Goal: Task Accomplishment & Management: Manage account settings

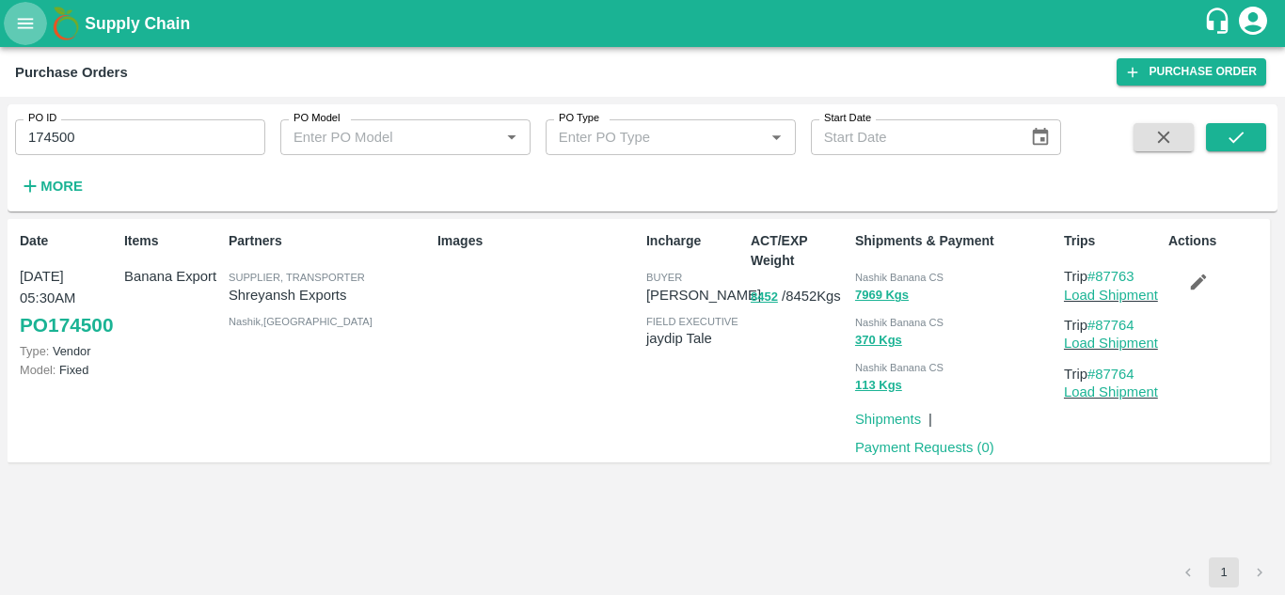
click at [22, 13] on icon "open drawer" at bounding box center [25, 23] width 21 height 21
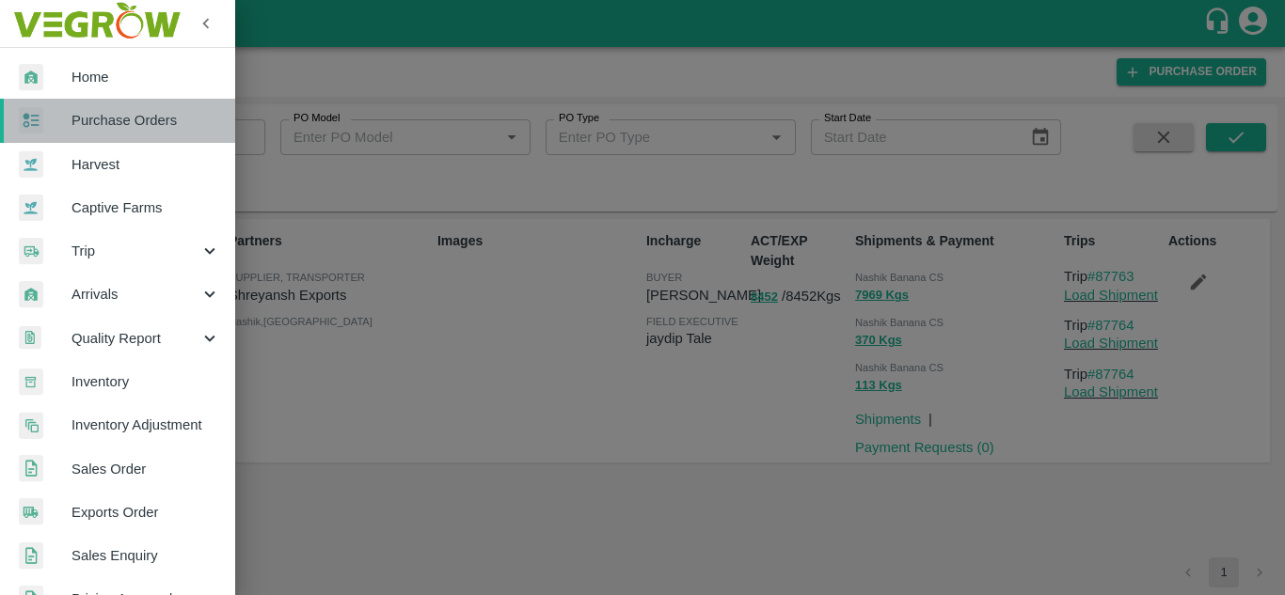
click at [126, 120] on span "Purchase Orders" at bounding box center [145, 120] width 149 height 21
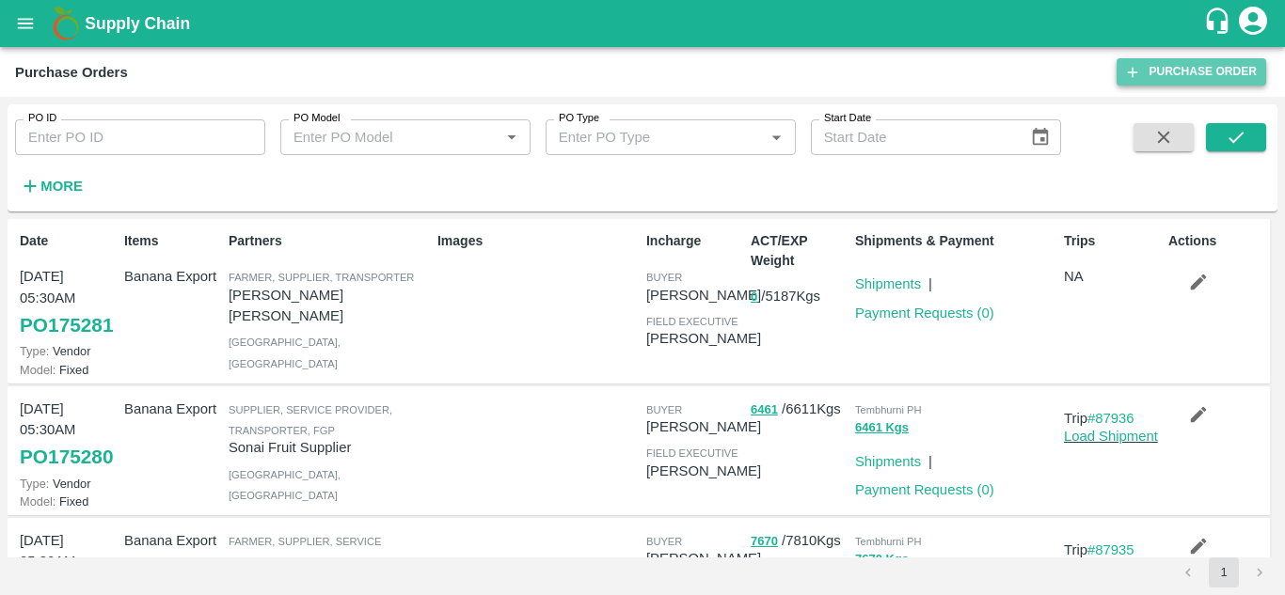
click at [1185, 70] on link "Purchase Order" at bounding box center [1192, 71] width 150 height 27
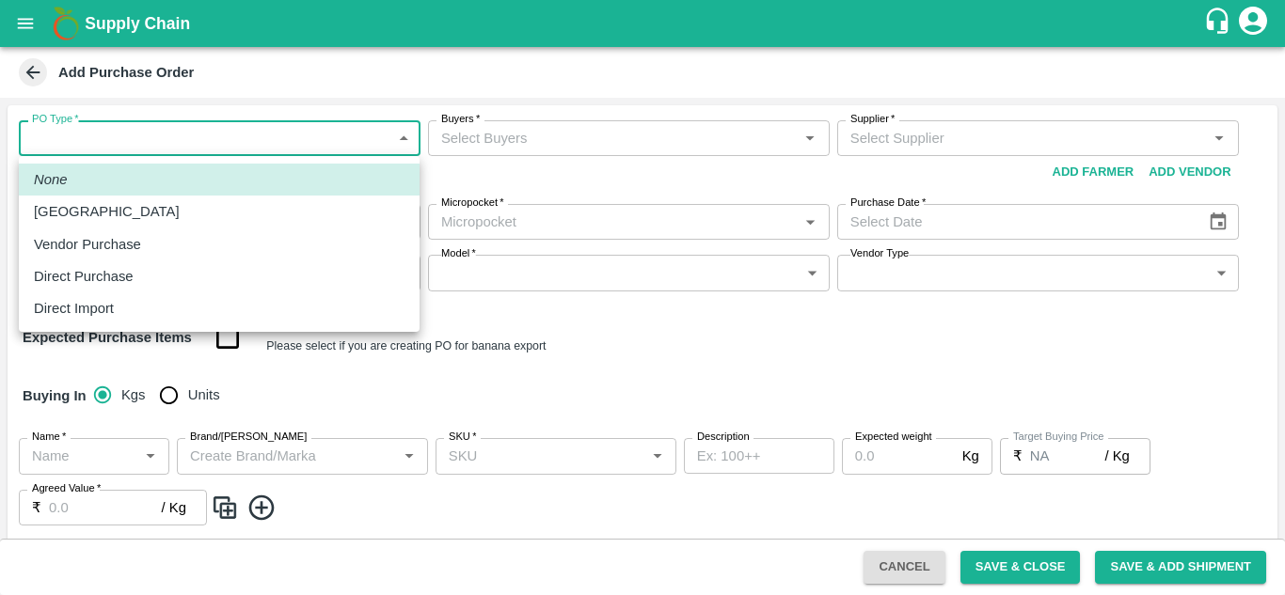
click at [282, 140] on body "Supply Chain Add Purchase Order PO Type   * ​ PO Type Buyers   * Buyers   * Sup…" at bounding box center [642, 297] width 1285 height 595
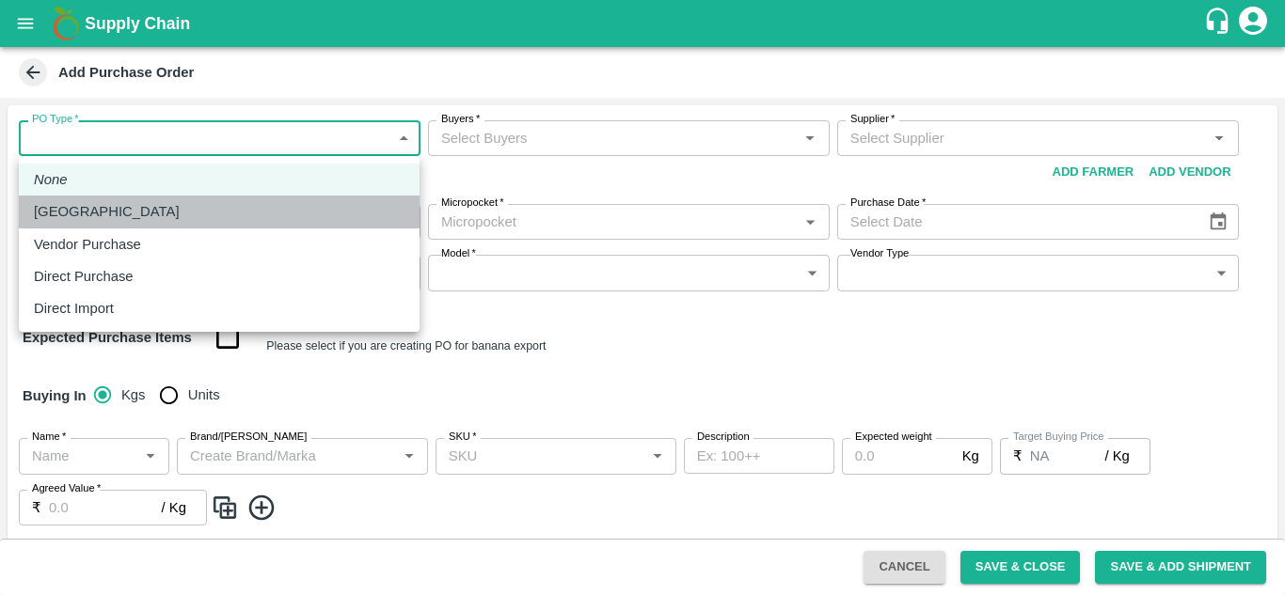
click at [151, 206] on div "Farm Gate" at bounding box center [219, 211] width 371 height 21
type input "1"
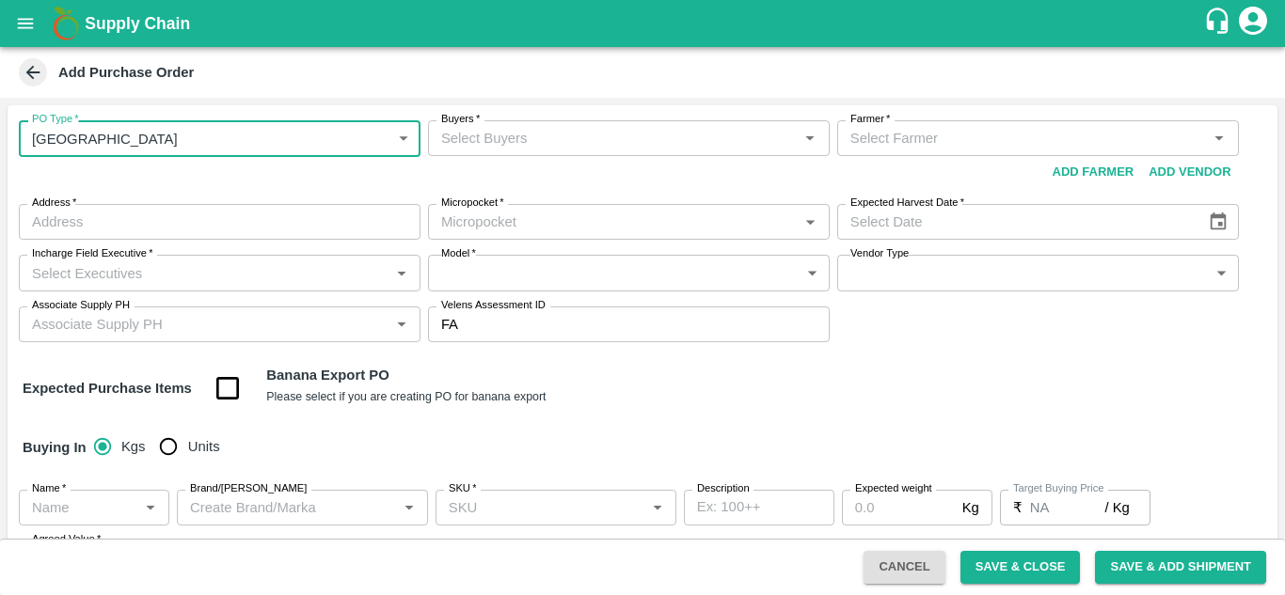
click at [502, 151] on div "Buyers   *" at bounding box center [629, 138] width 402 height 36
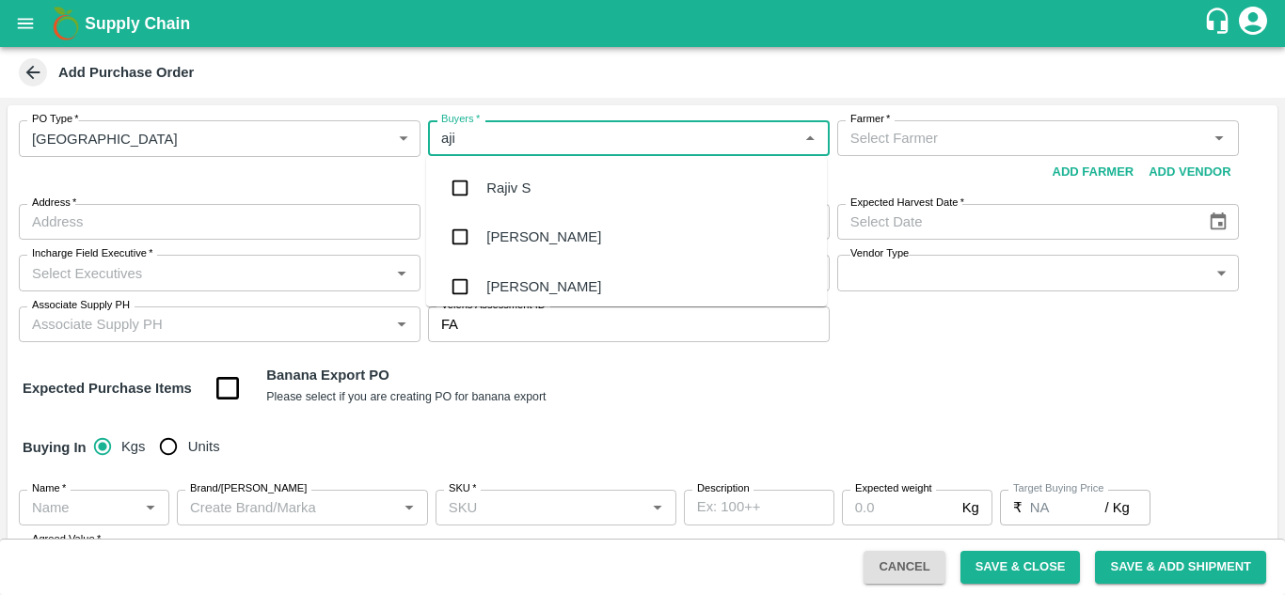
type input "ajit"
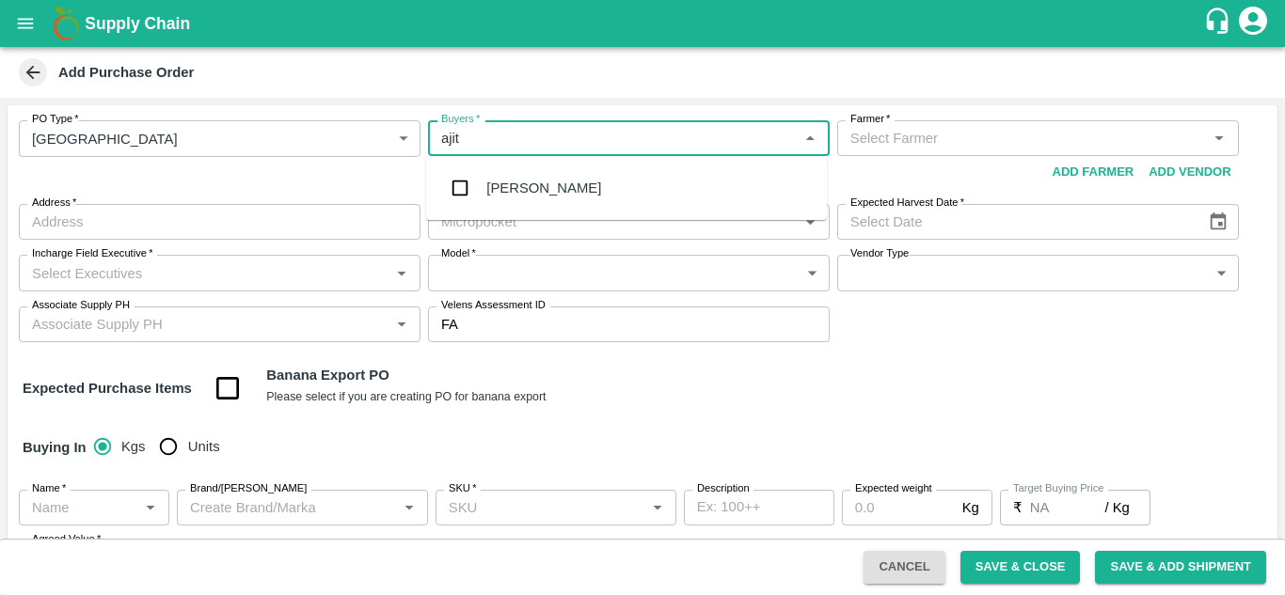
click at [532, 168] on div "Ajit Otari" at bounding box center [626, 188] width 401 height 49
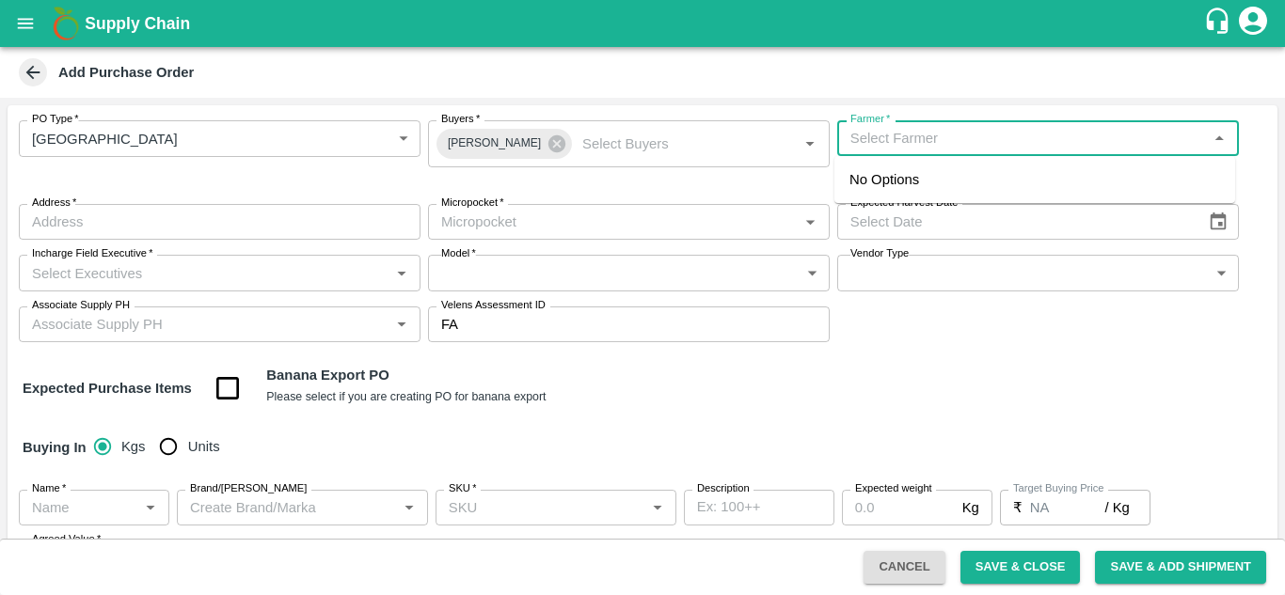
click at [889, 147] on input "Farmer   *" at bounding box center [1022, 138] width 359 height 24
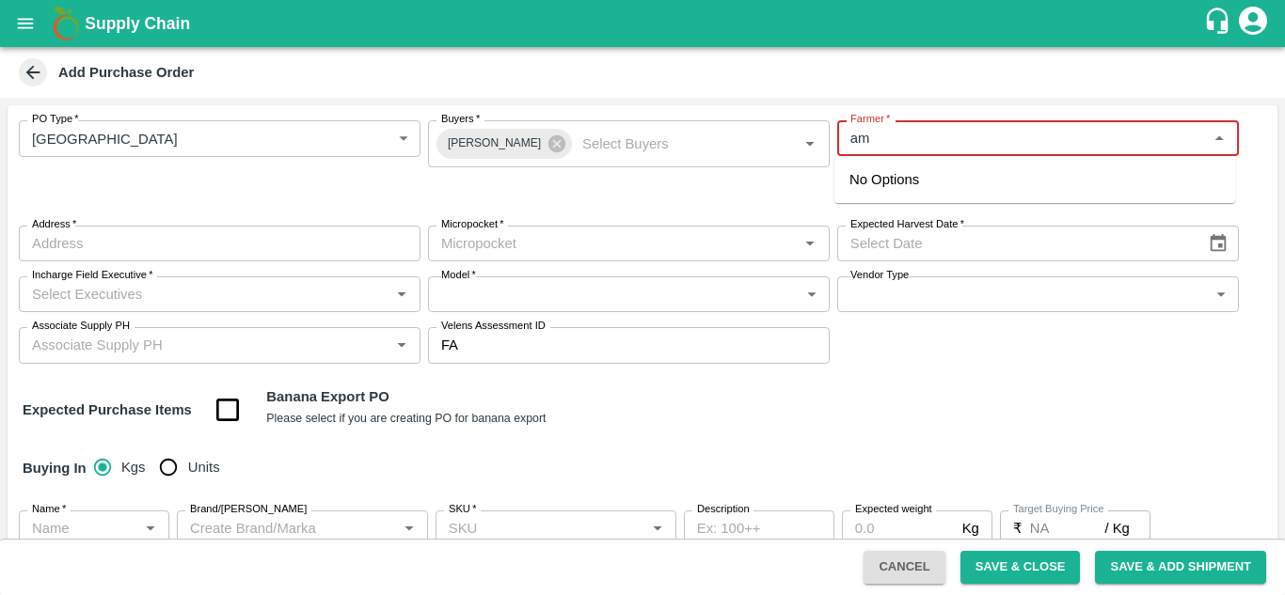
type input "a"
type input "s"
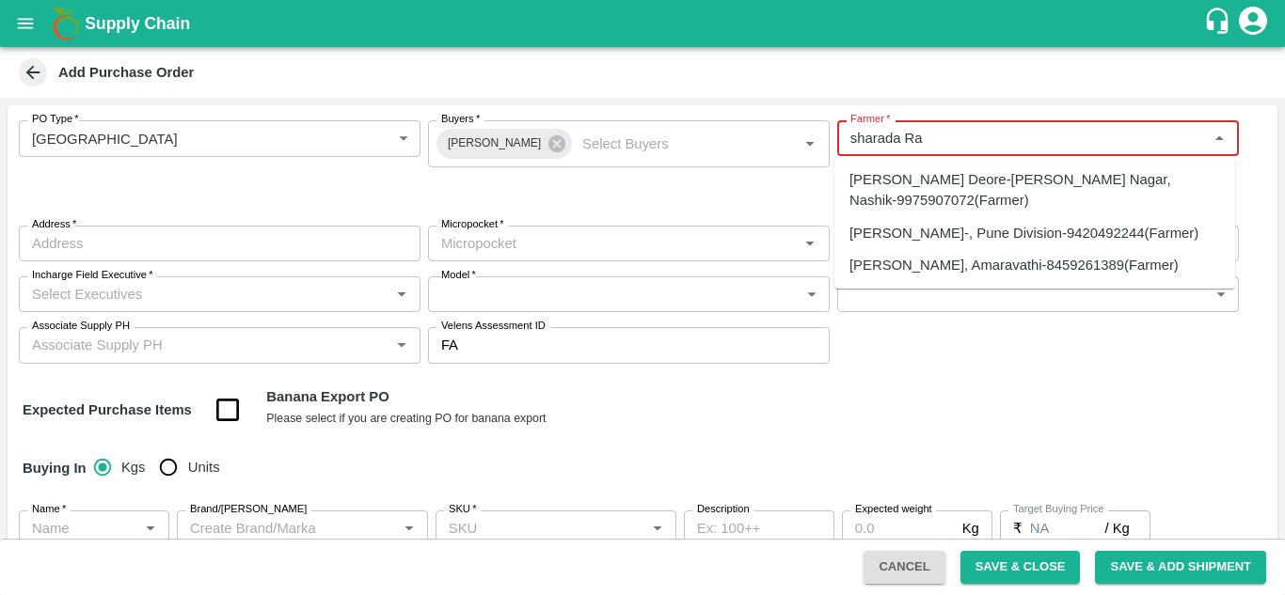
click at [959, 244] on div "Sharada Ramesh Shinde-, Pune Division-9420492244(Farmer)" at bounding box center [1023, 233] width 349 height 21
type input "Sharada Ramesh Shinde-, Pune Division-9420492244(Farmer)"
type input ", Pune Division, , [GEOGRAPHIC_DATA]"
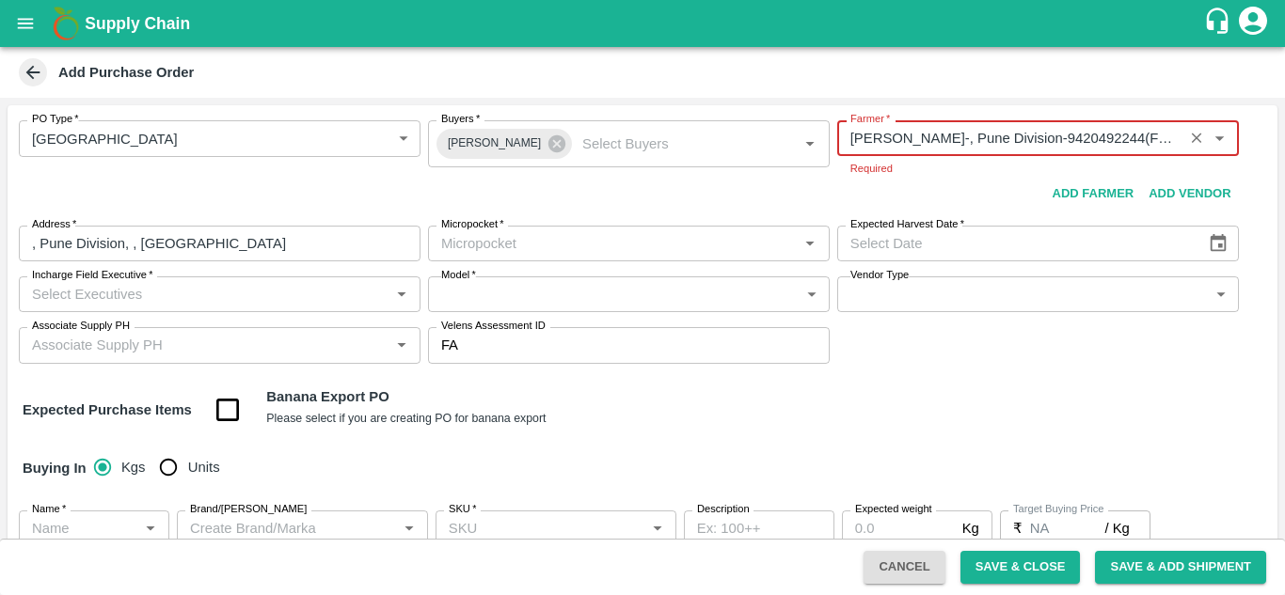
type input "Sharada Ramesh Shinde-, Pune Division-9420492244(Farmer)"
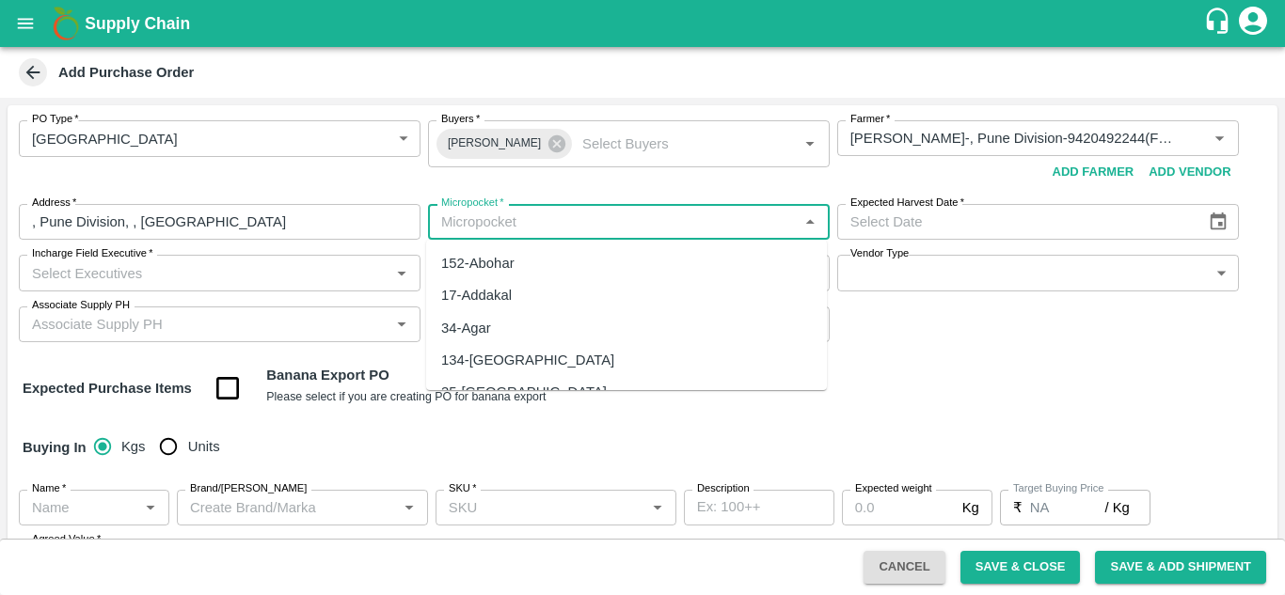
click at [479, 228] on input "Micropocket   *" at bounding box center [613, 222] width 359 height 24
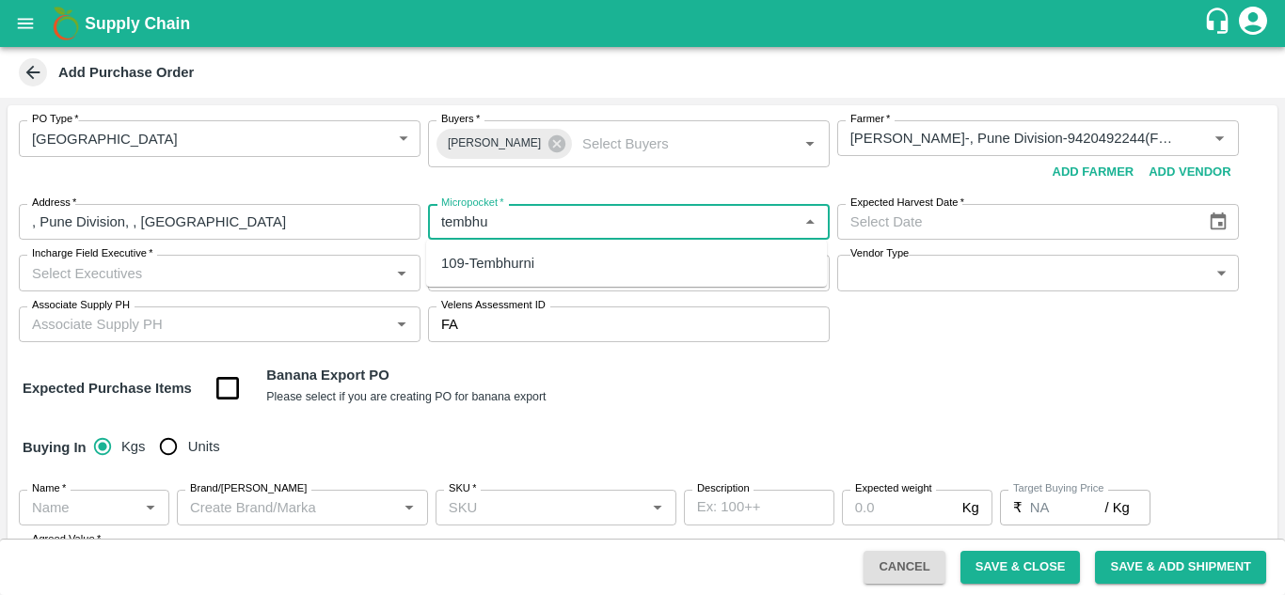
click at [499, 271] on div "109-Tembhurni" at bounding box center [487, 263] width 93 height 21
type input "109-Tembhurni"
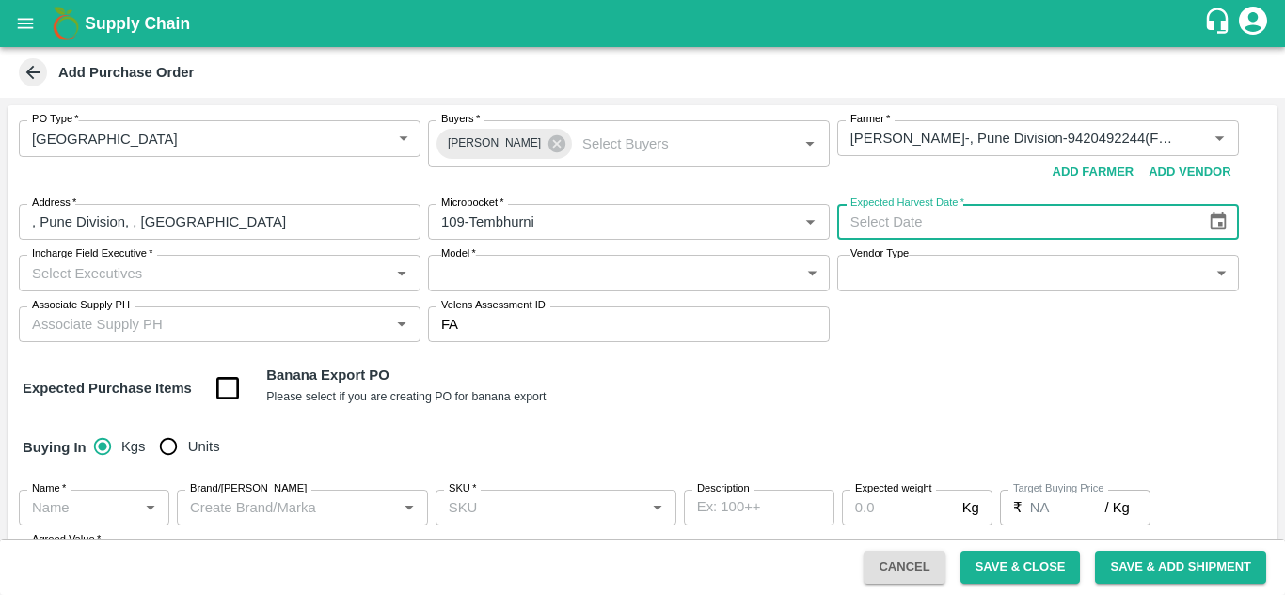
type input "DD/MM/YYYY"
click at [1218, 223] on icon "Choose date" at bounding box center [1219, 222] width 16 height 18
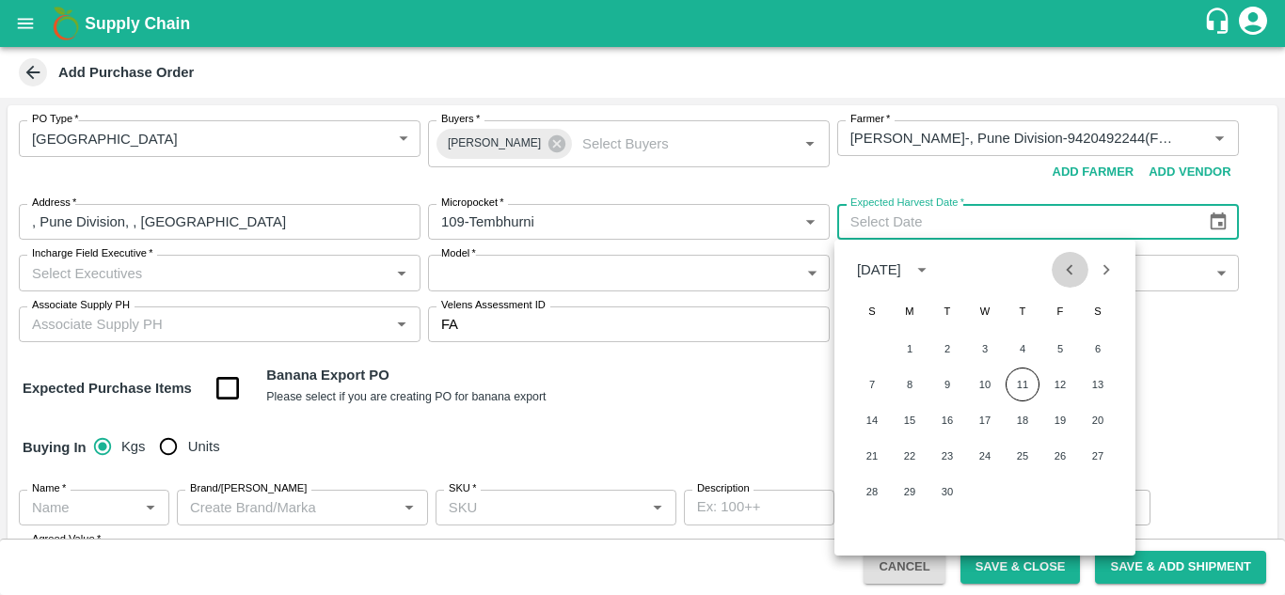
click at [1074, 268] on icon "Previous month" at bounding box center [1069, 270] width 21 height 21
click at [1103, 265] on icon "Next month" at bounding box center [1106, 270] width 21 height 21
click at [947, 383] on button "9" at bounding box center [947, 385] width 34 height 34
type input "09/09/2025"
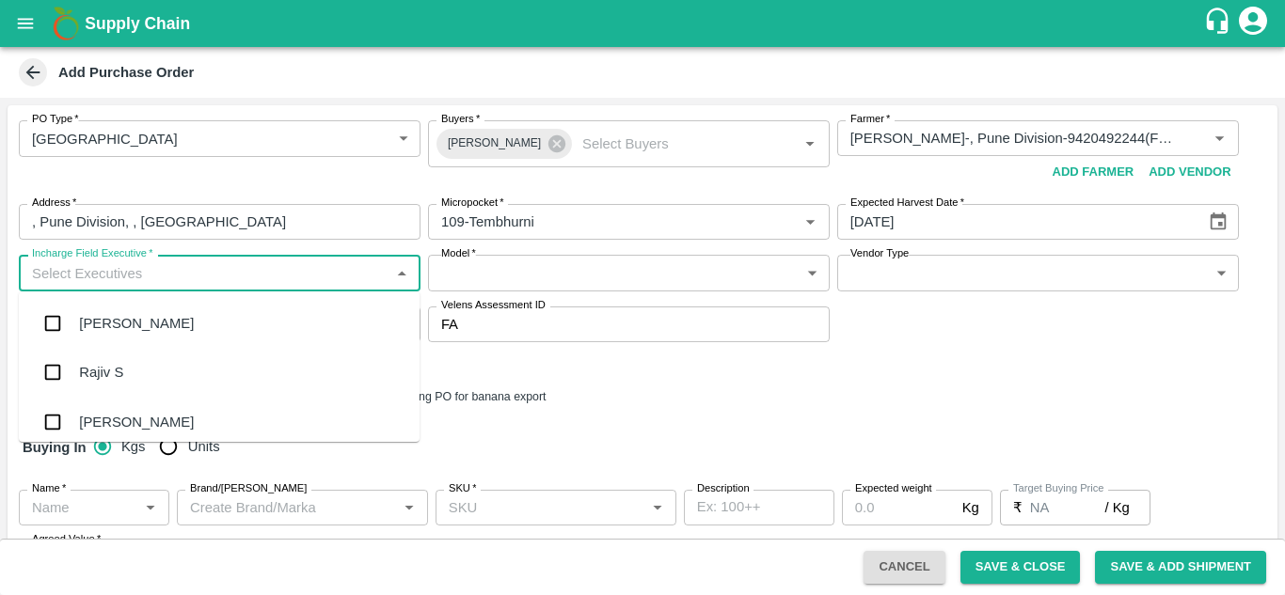
click at [215, 283] on input "Incharge Field Executive   *" at bounding box center [203, 273] width 359 height 24
type input "jay"
click at [119, 413] on div "jaydip Tale" at bounding box center [112, 422] width 66 height 21
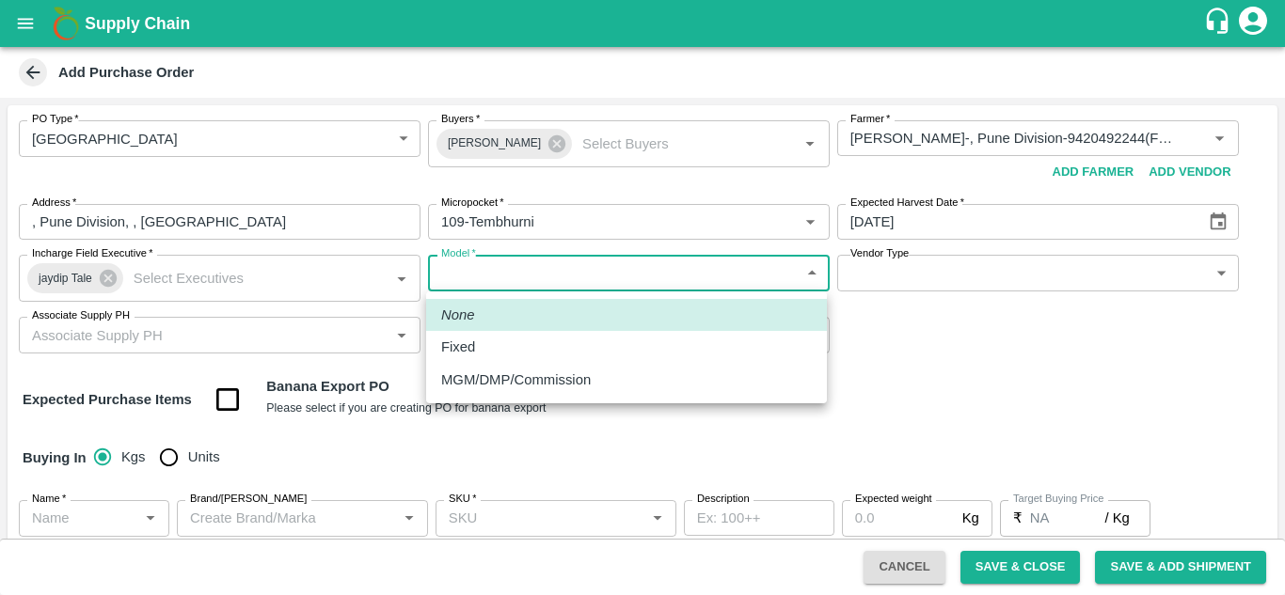
click at [512, 267] on body "Supply Chain Add Purchase Order PO Type   * Farm Gate 1 PO Type Buyers   * Ajit…" at bounding box center [642, 297] width 1285 height 595
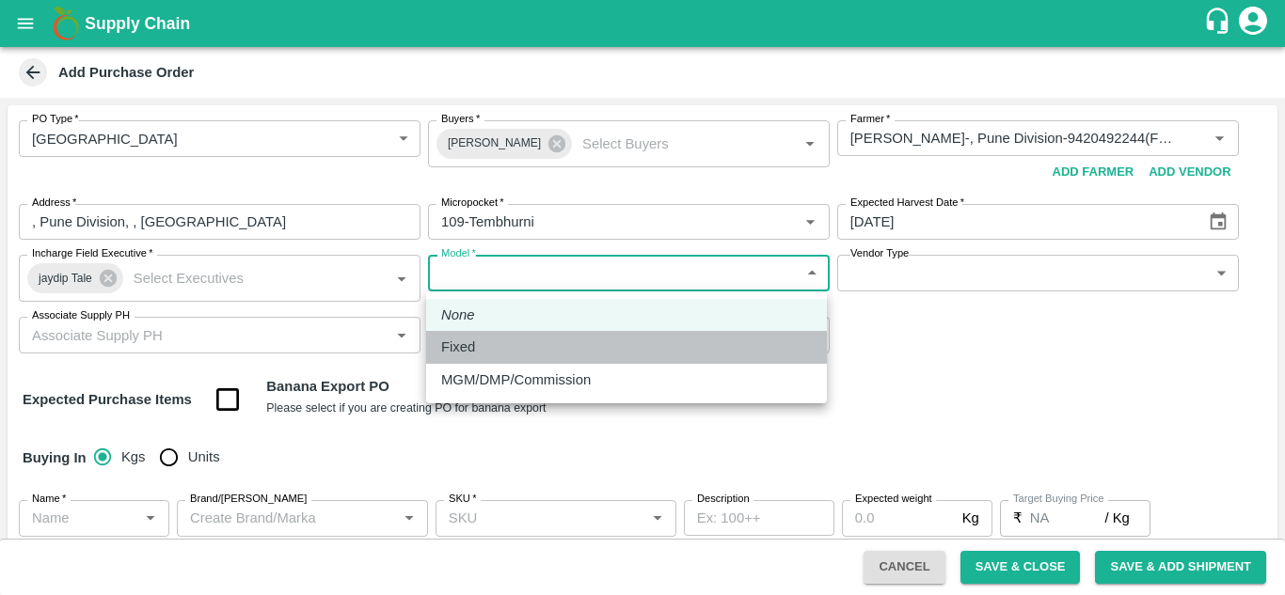
click at [487, 344] on div "Fixed" at bounding box center [626, 347] width 371 height 21
type input "Fixed"
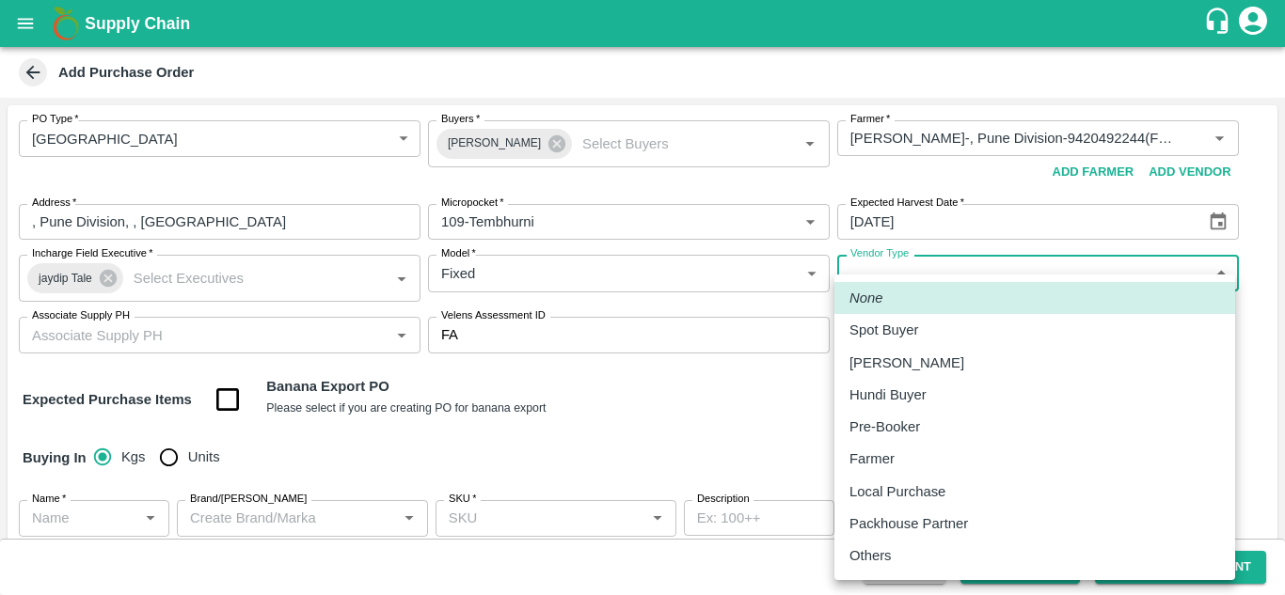
click at [1000, 274] on body "Supply Chain Add Purchase Order PO Type   * Farm Gate 1 PO Type Buyers   * Ajit…" at bounding box center [642, 297] width 1285 height 595
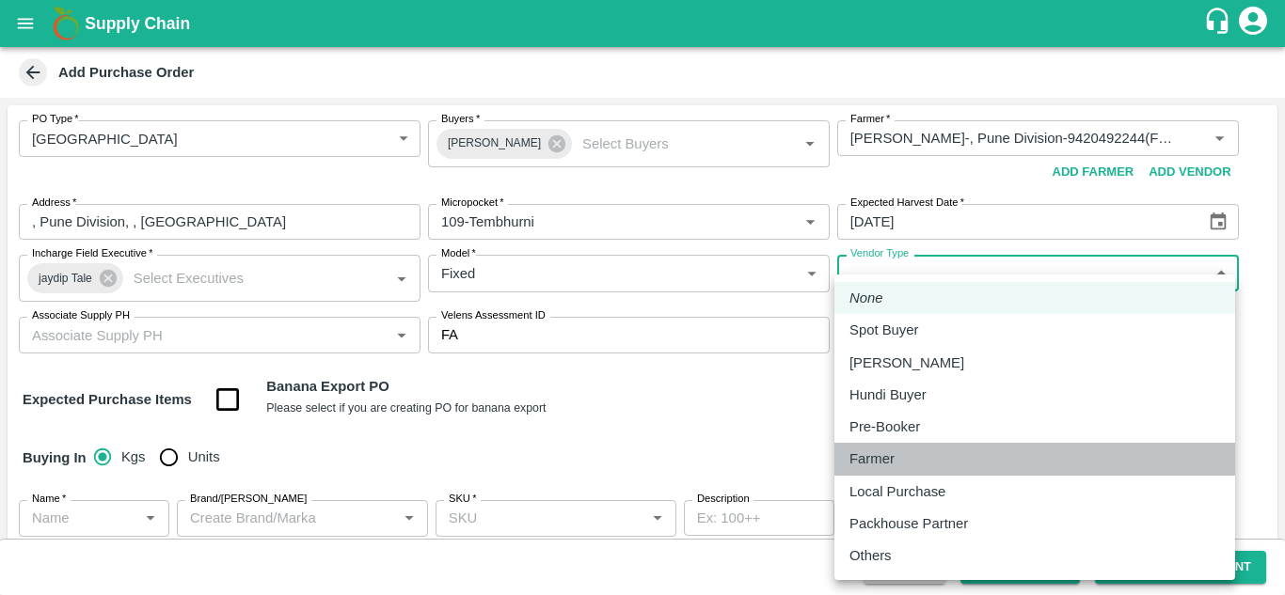
click at [884, 452] on p "Farmer" at bounding box center [871, 459] width 45 height 21
type input "FARMER"
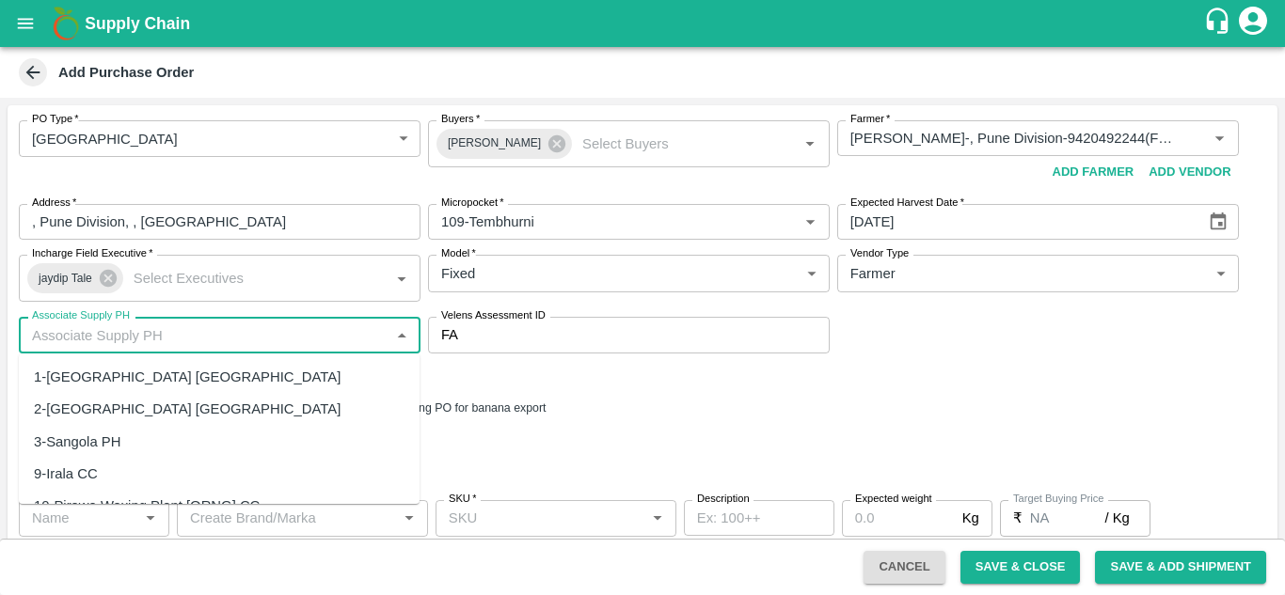
click at [78, 339] on input "Associate Supply PH" at bounding box center [203, 335] width 359 height 24
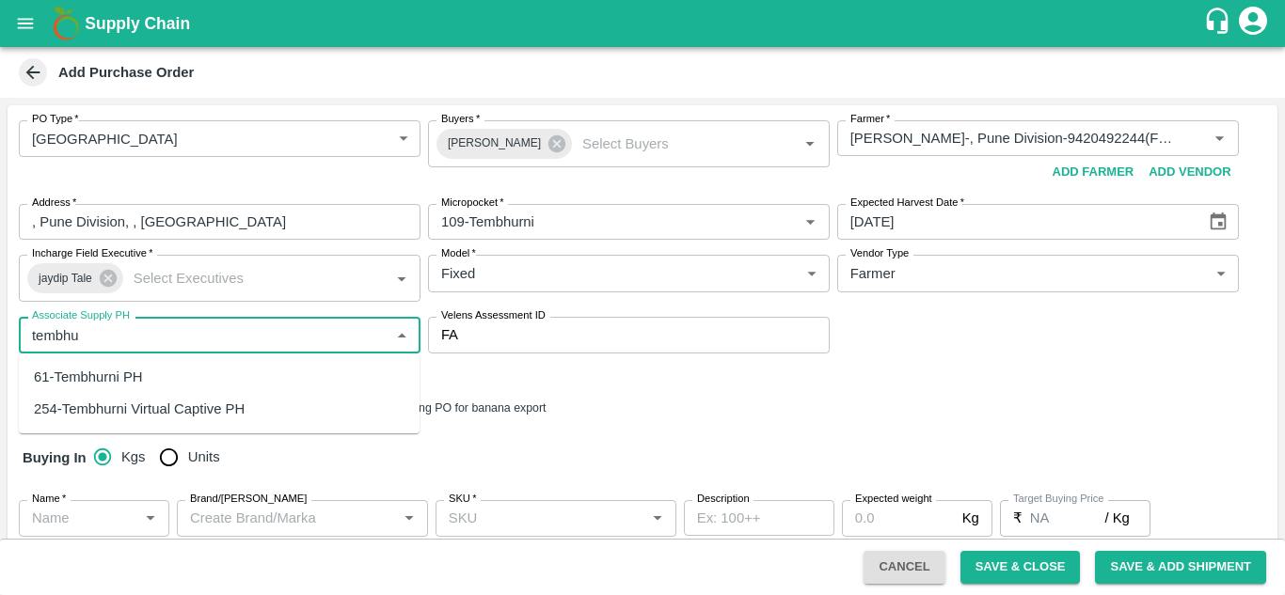
click at [140, 405] on div "254-Tembhurni Virtual Captive PH" at bounding box center [139, 409] width 211 height 21
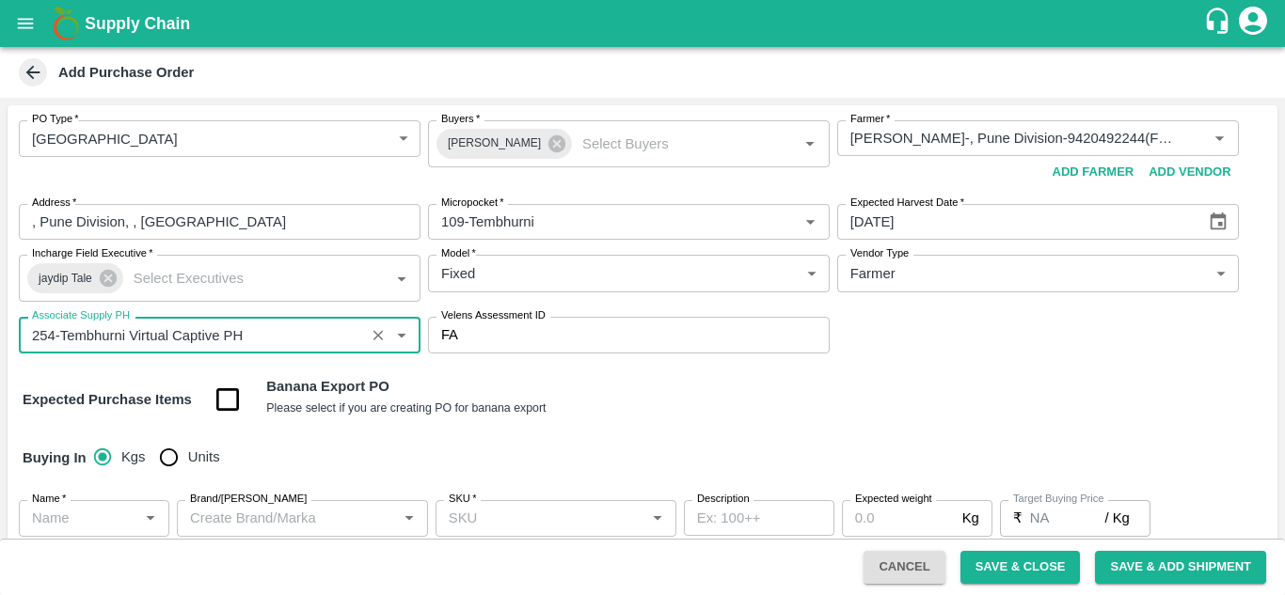
type input "254-Tembhurni Virtual Captive PH"
click at [140, 405] on strong "Expected Purchase Items" at bounding box center [107, 399] width 169 height 15
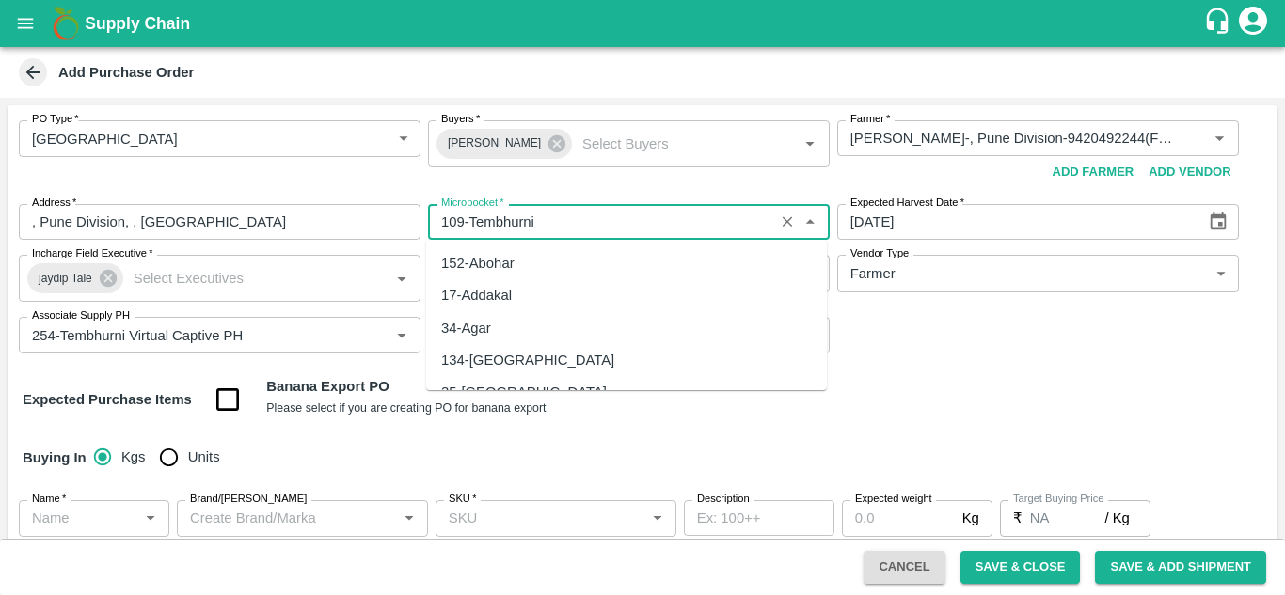
scroll to position [5178, 0]
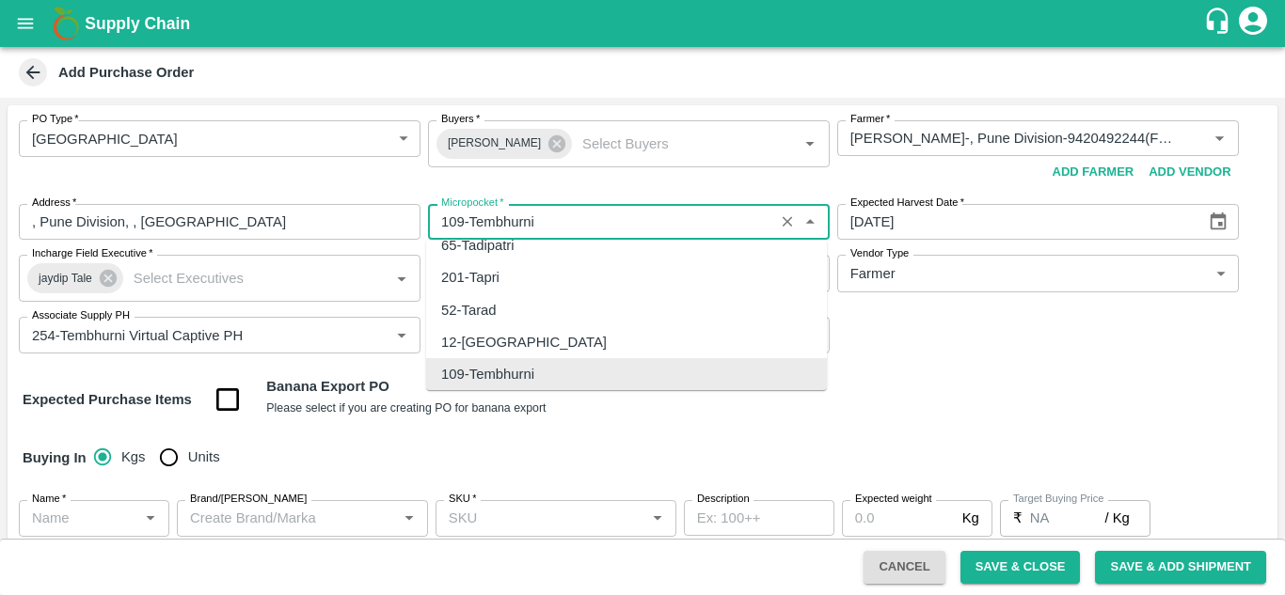
click at [601, 219] on input "Micropocket   *" at bounding box center [601, 222] width 335 height 24
click at [548, 144] on icon at bounding box center [556, 143] width 17 height 17
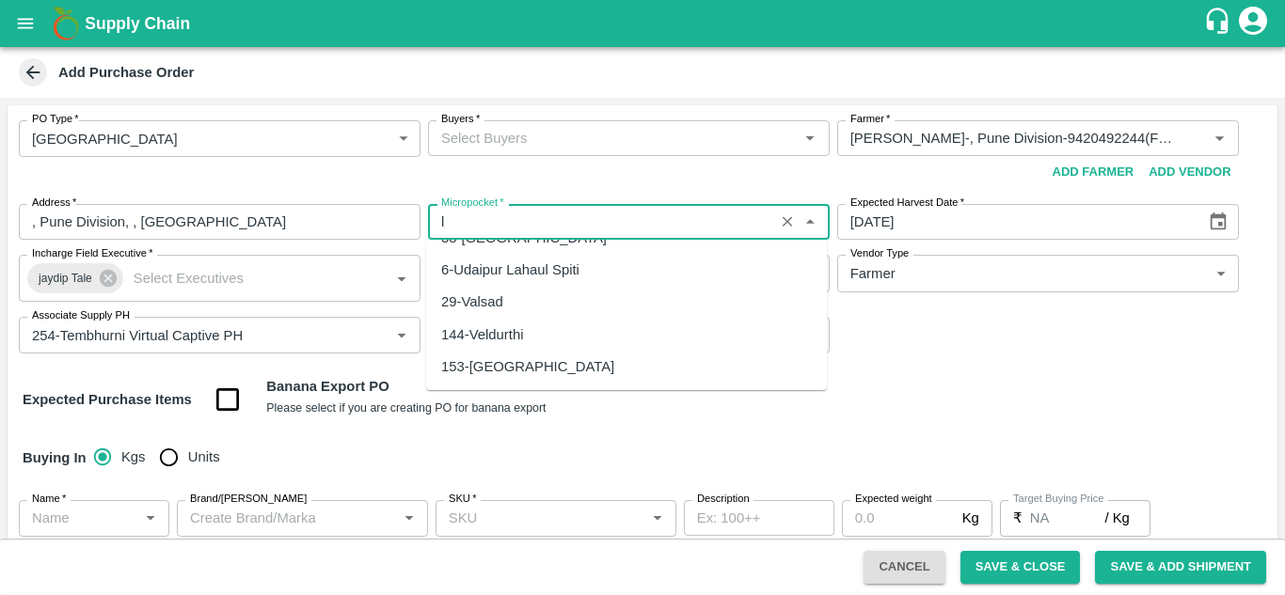
scroll to position [0, 0]
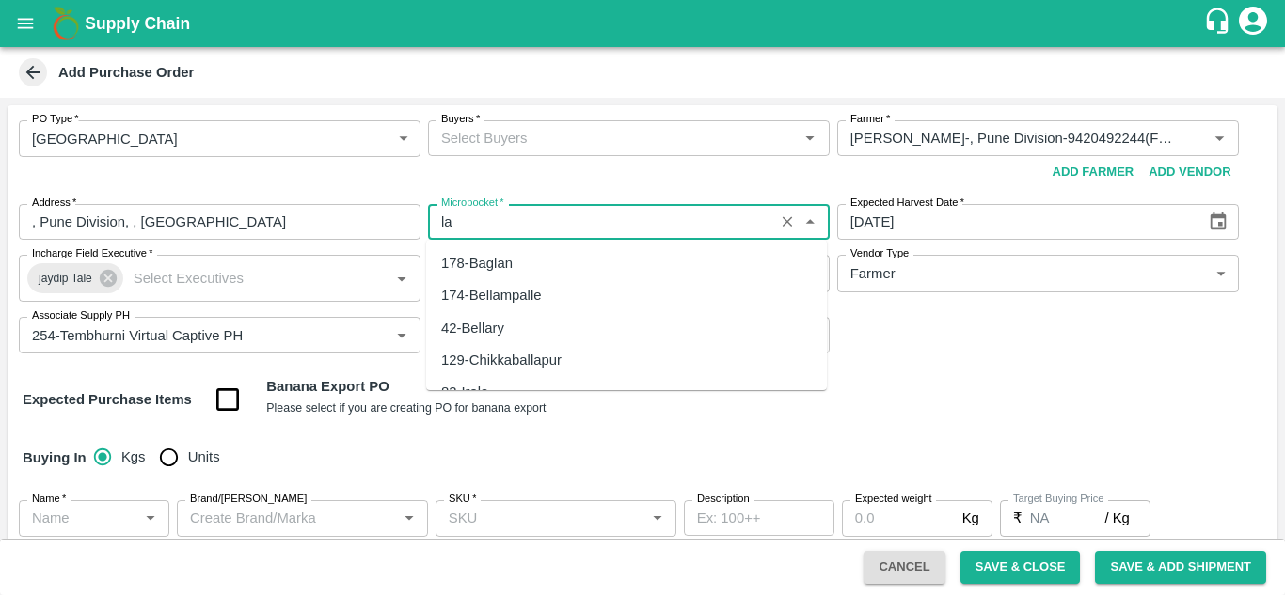
click at [479, 137] on input "Buyers   *" at bounding box center [613, 138] width 359 height 24
type input "109-Tembhurni"
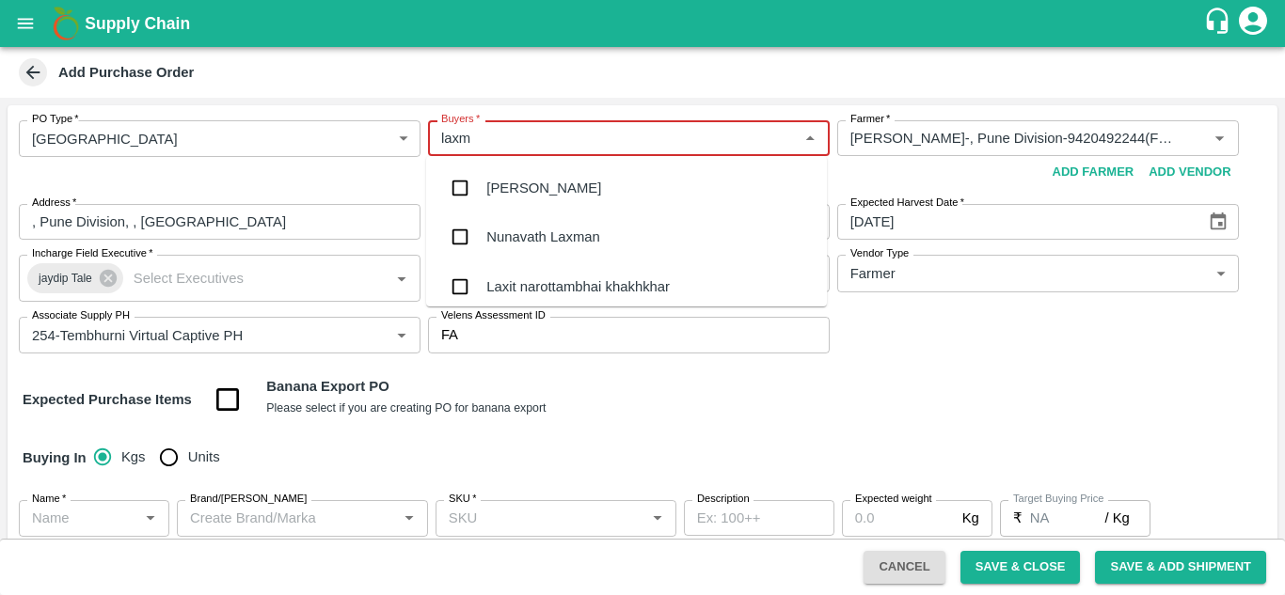
type input "laxma"
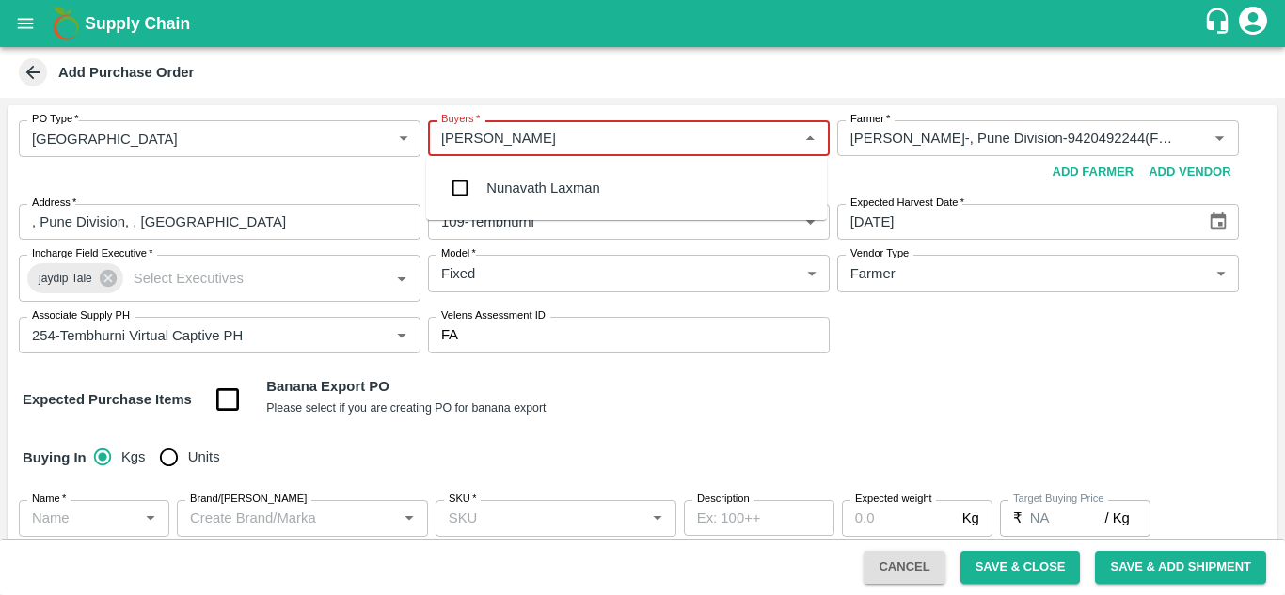
click at [544, 181] on div "Nunavath Laxman" at bounding box center [542, 188] width 113 height 21
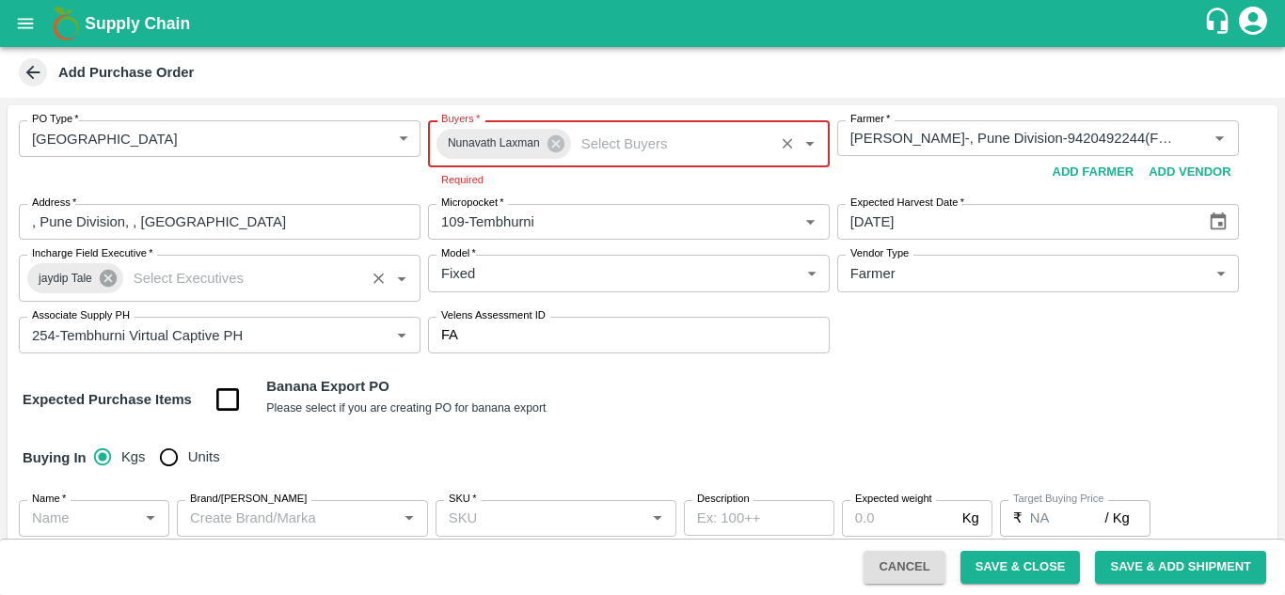
click at [107, 281] on icon at bounding box center [108, 278] width 17 height 17
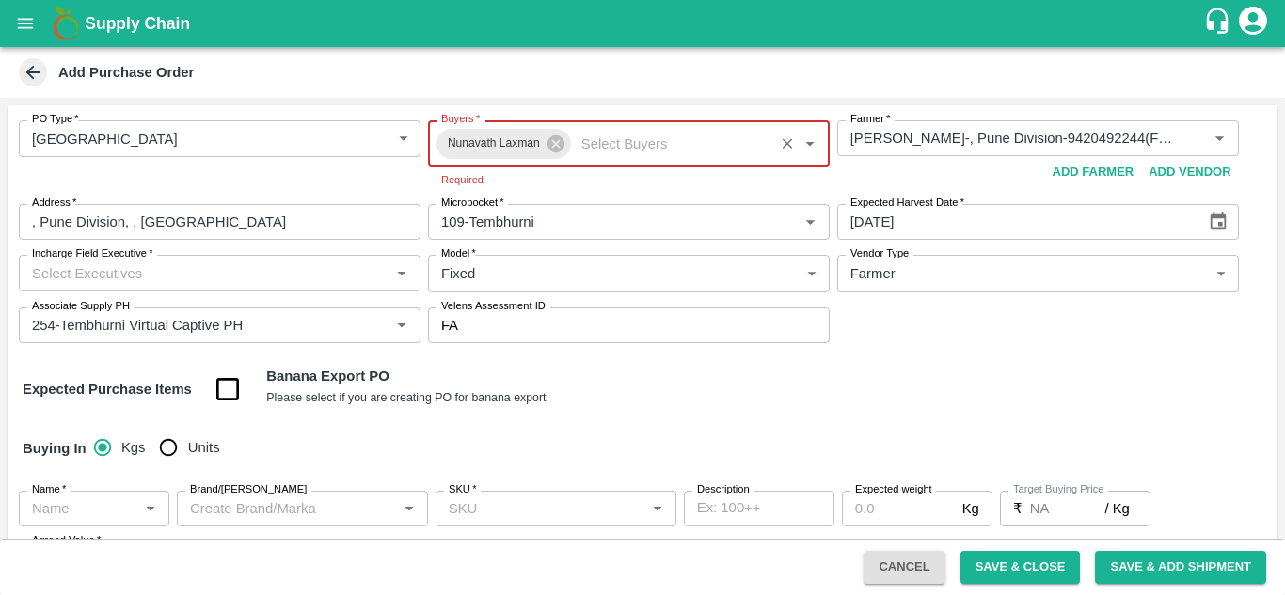
click at [91, 277] on input "Incharge Field Executive   *" at bounding box center [203, 273] width 359 height 24
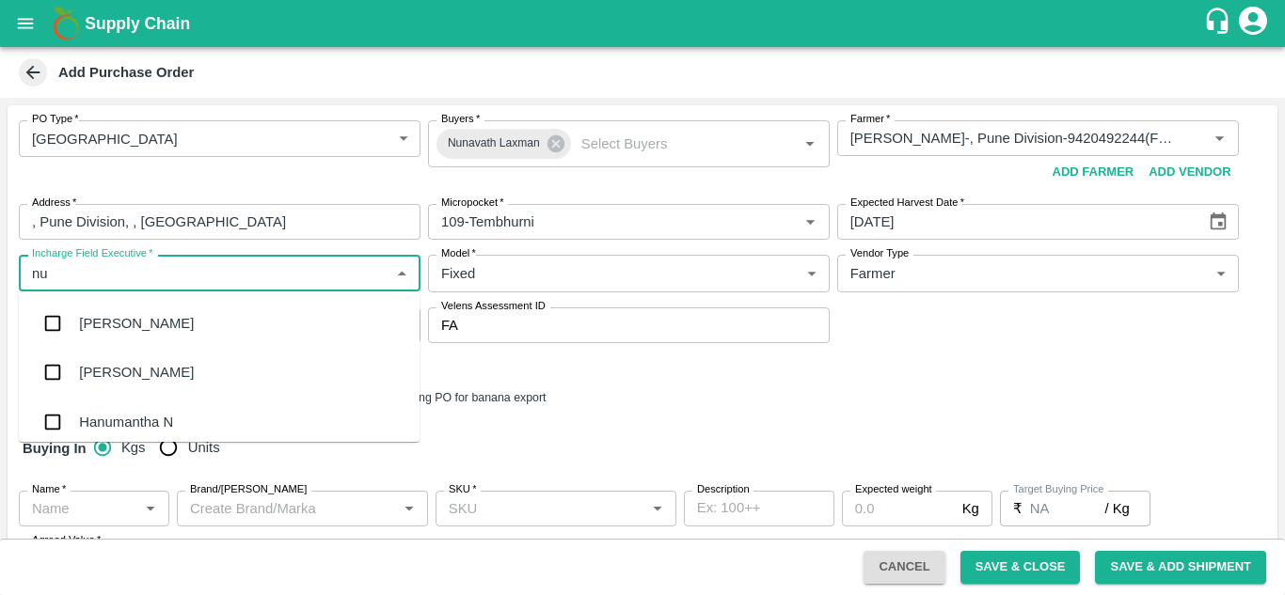
type input "n"
type input "nava"
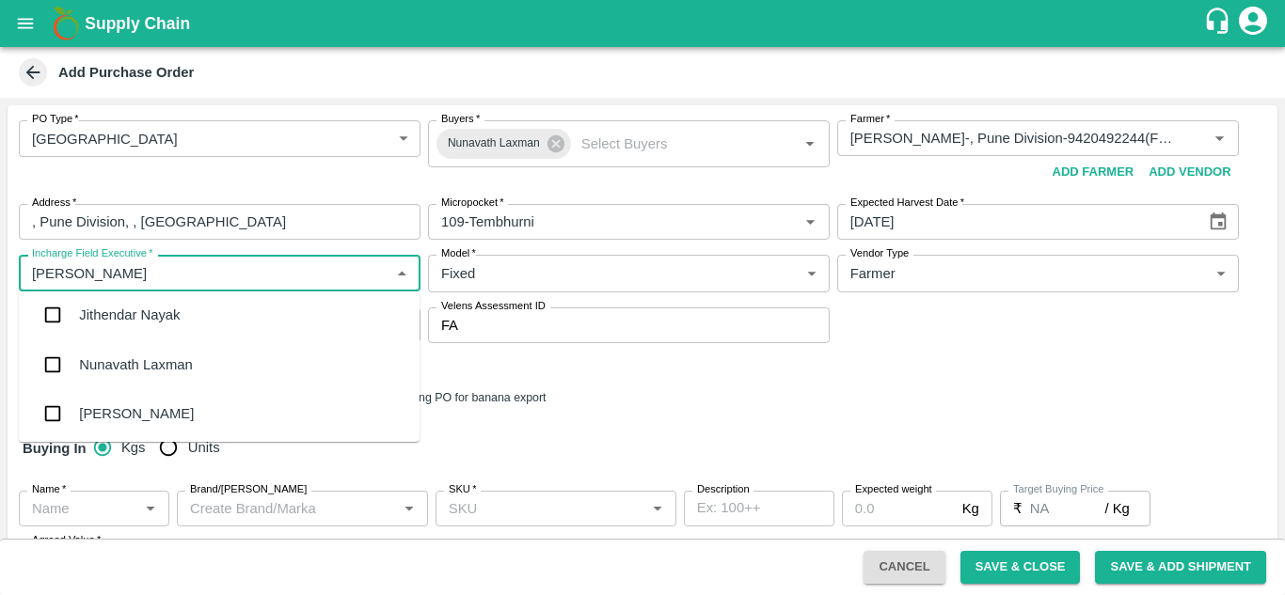
click at [155, 366] on div "Nunavath Laxman" at bounding box center [135, 365] width 113 height 21
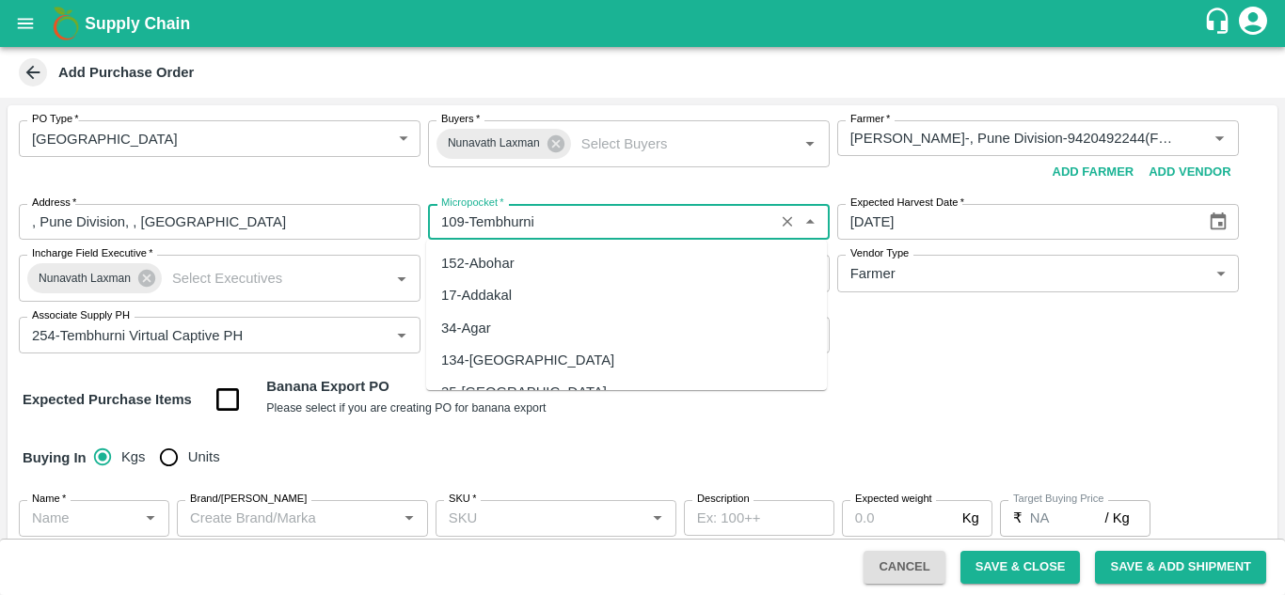
click at [590, 224] on input "Micropocket   *" at bounding box center [601, 222] width 335 height 24
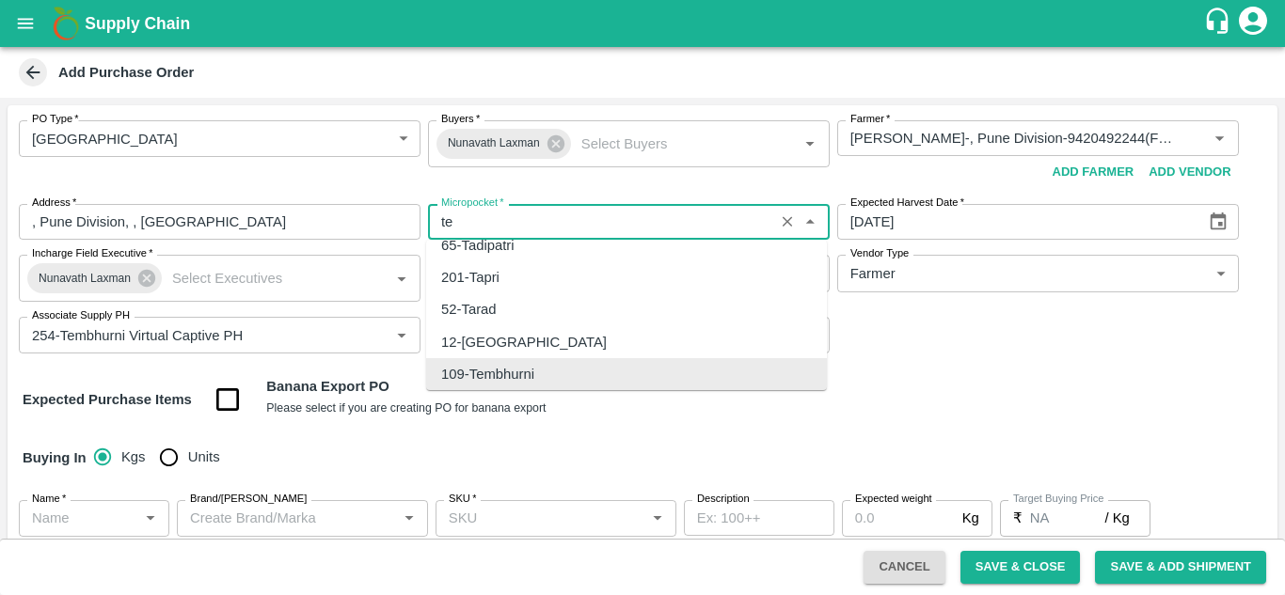
scroll to position [0, 0]
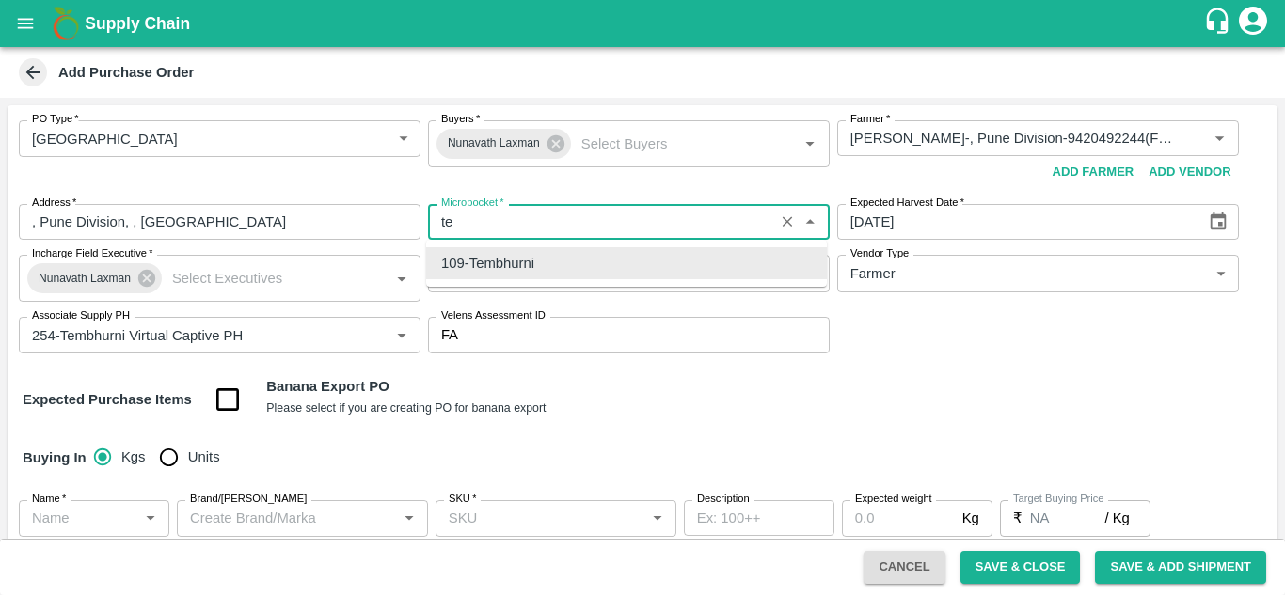
click at [526, 261] on div "109-Tembhurni" at bounding box center [487, 263] width 93 height 21
type input "109-Tembhurni"
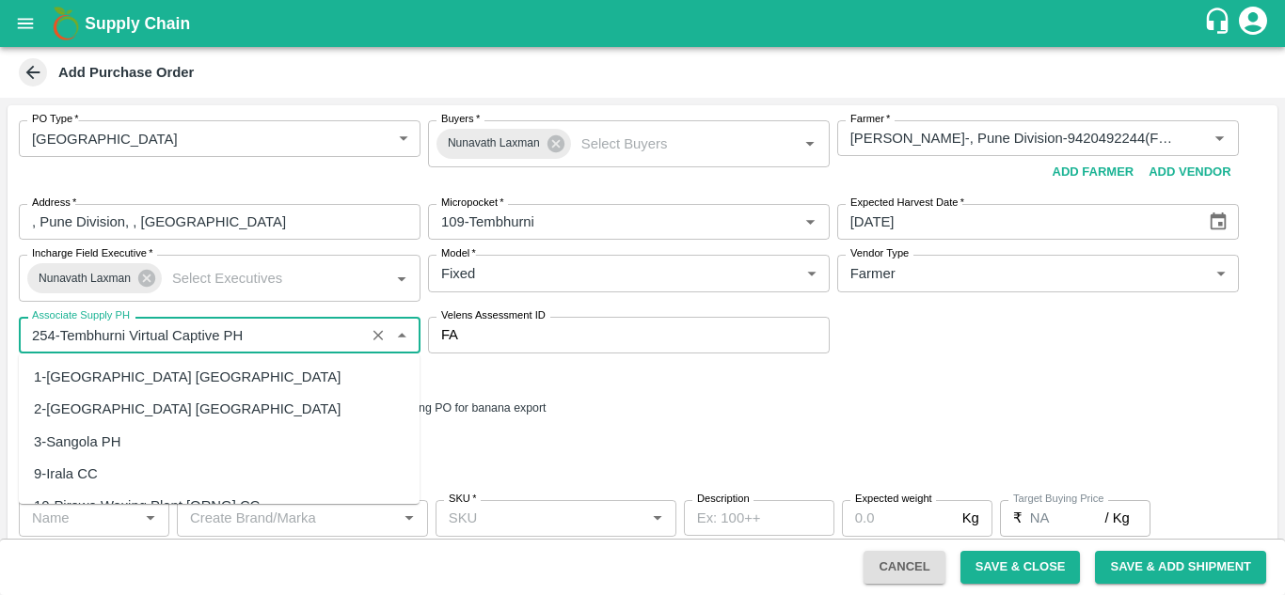
scroll to position [2404, 0]
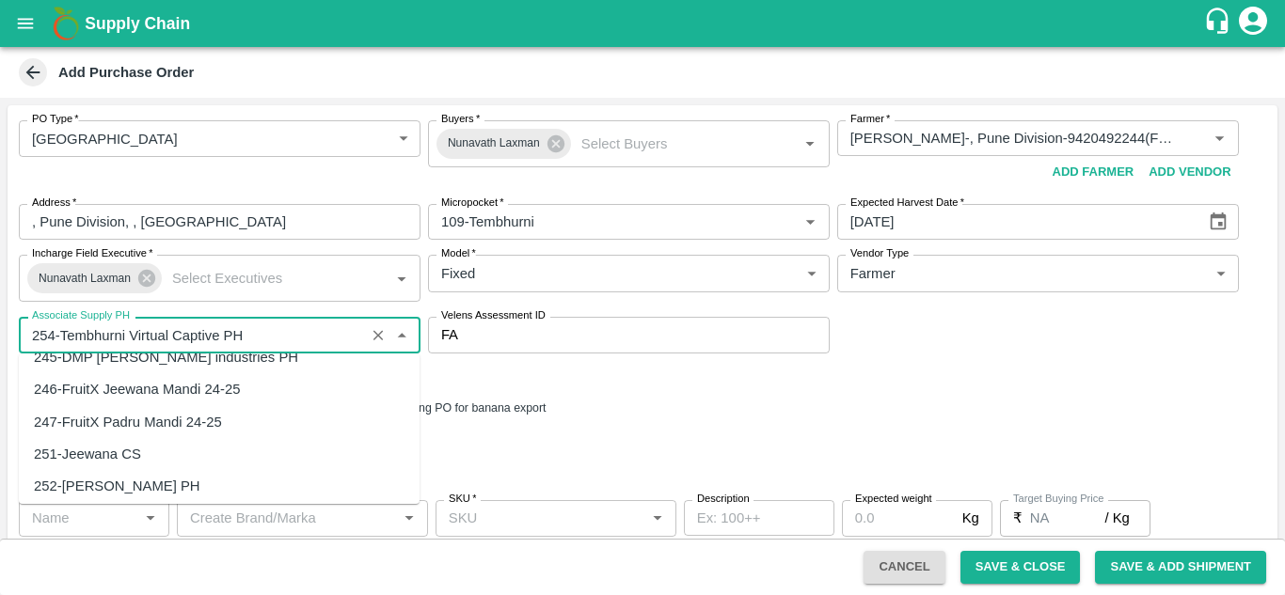
click at [285, 332] on input "Associate Supply PH" at bounding box center [191, 335] width 335 height 24
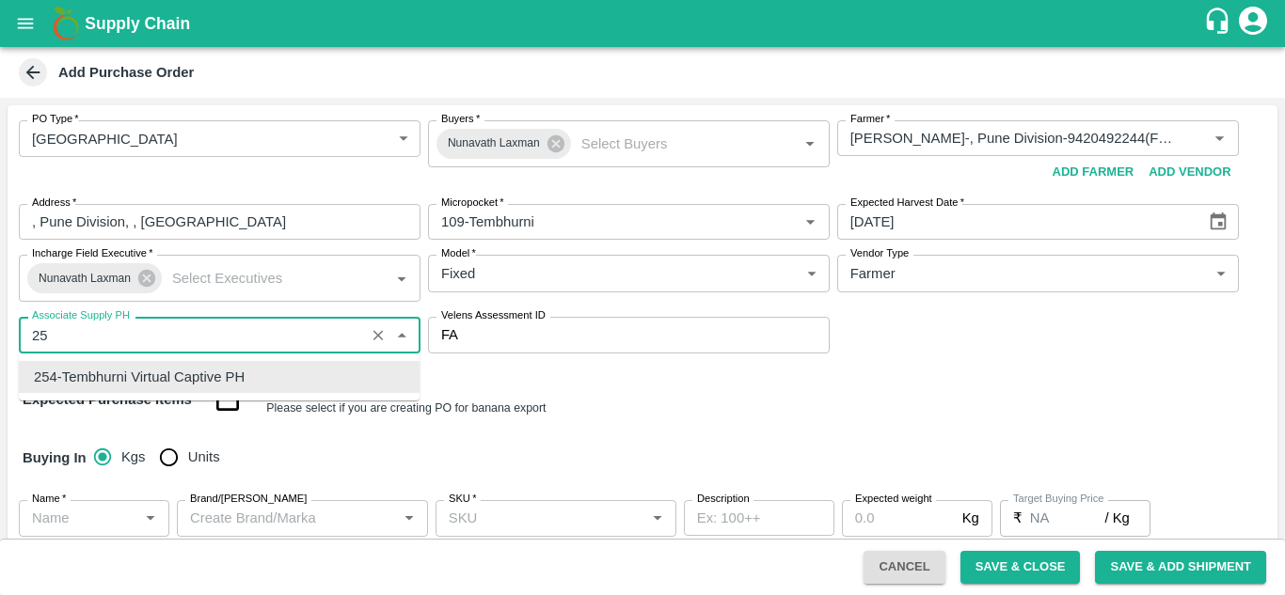
type input "2"
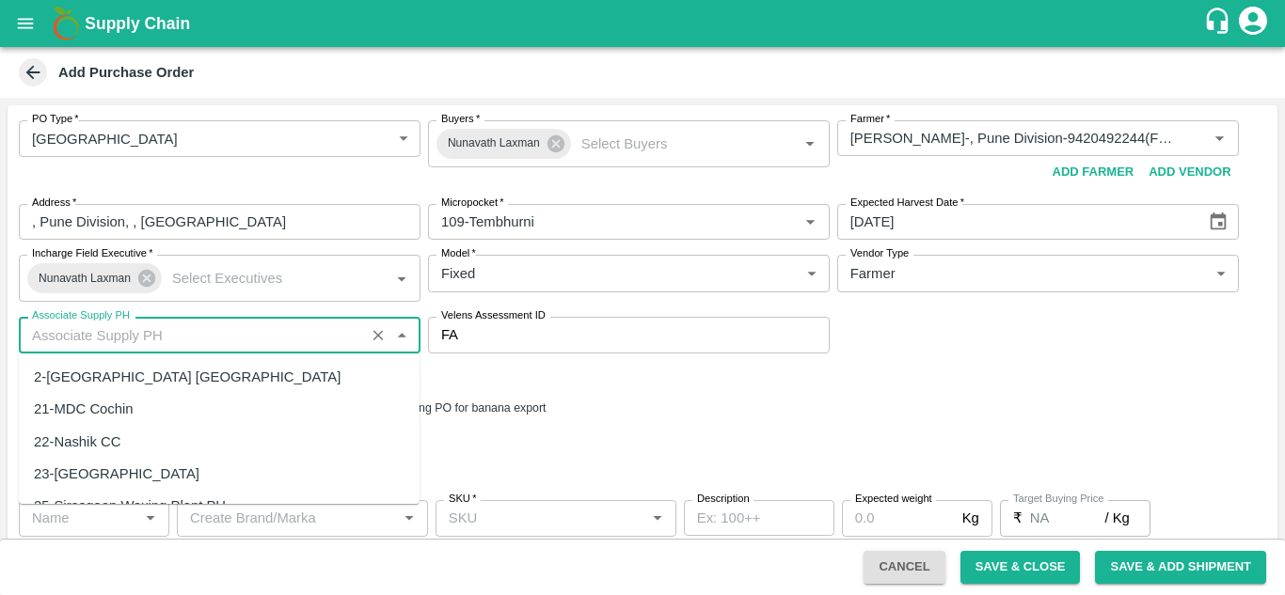
scroll to position [0, 0]
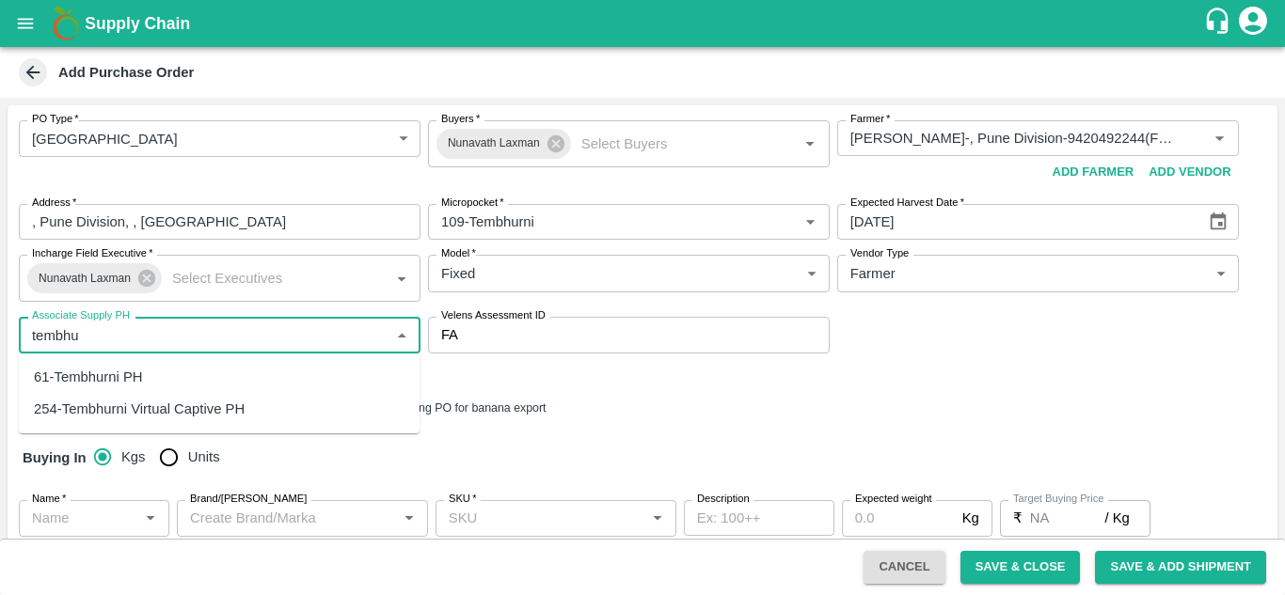
click at [132, 379] on div "61-Tembhurni PH" at bounding box center [88, 377] width 109 height 21
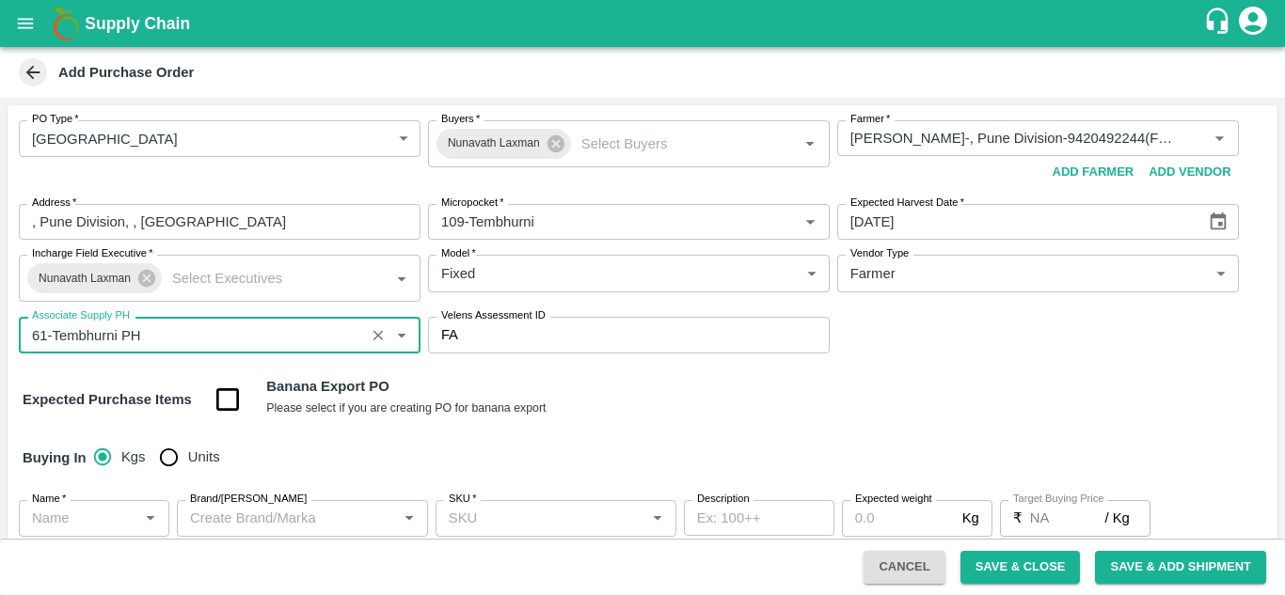
type input "61-Tembhurni PH"
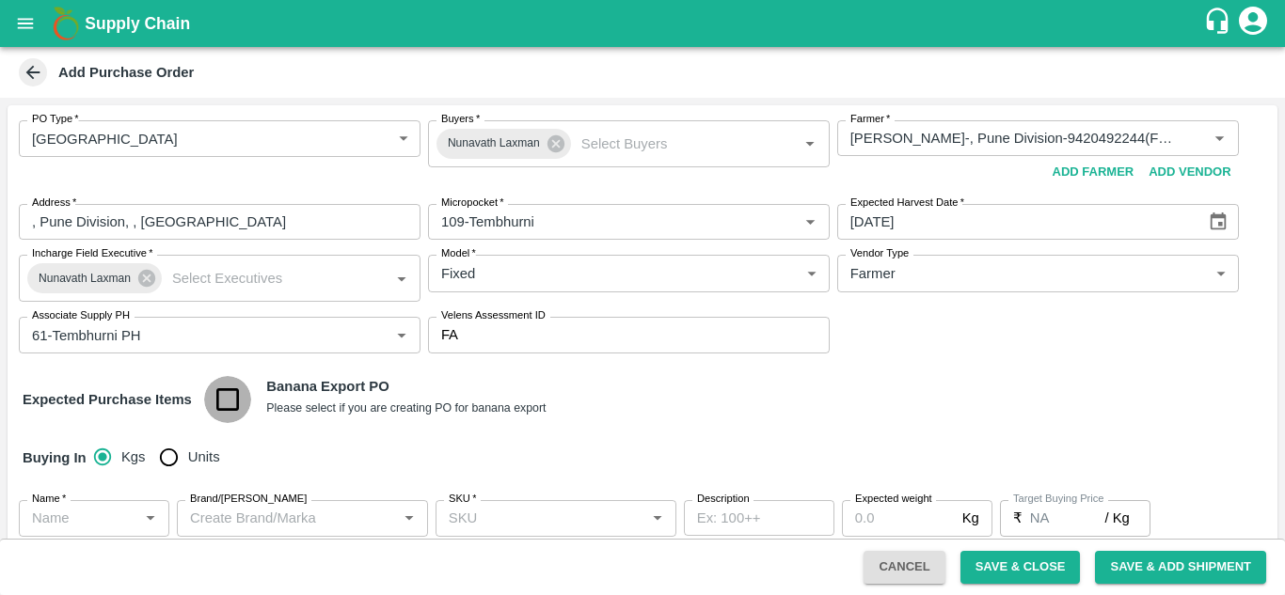
click at [225, 393] on input "checkbox" at bounding box center [228, 400] width 48 height 48
checkbox input "true"
type input "Banana Export"
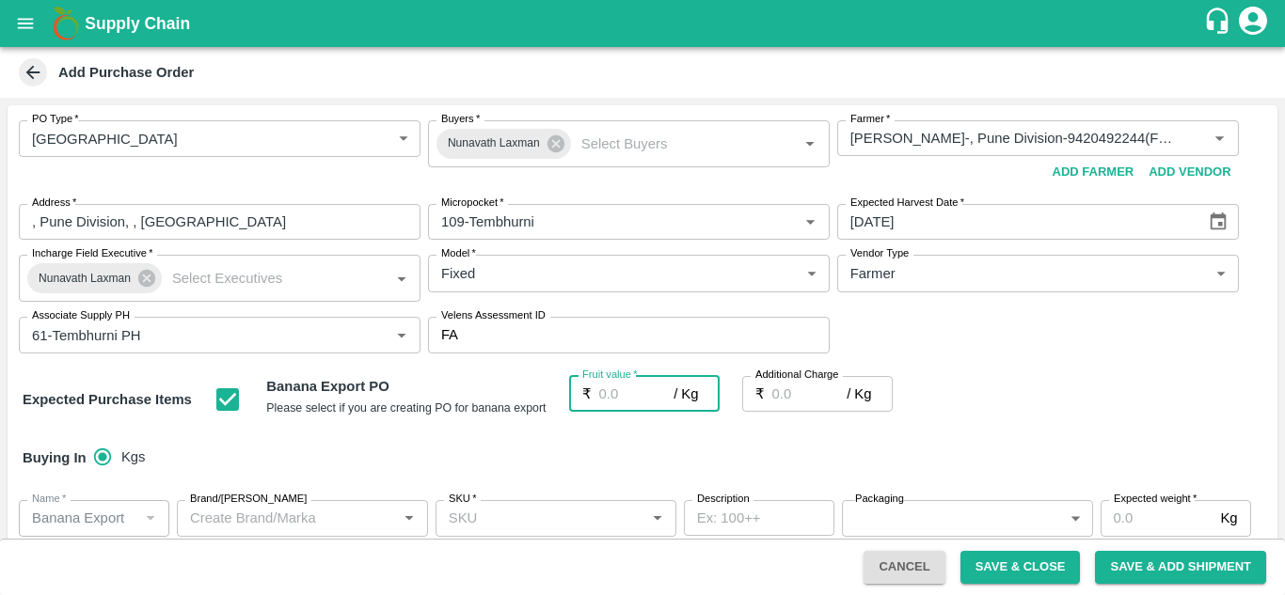
click at [599, 388] on input "Fruit value   *" at bounding box center [636, 394] width 75 height 36
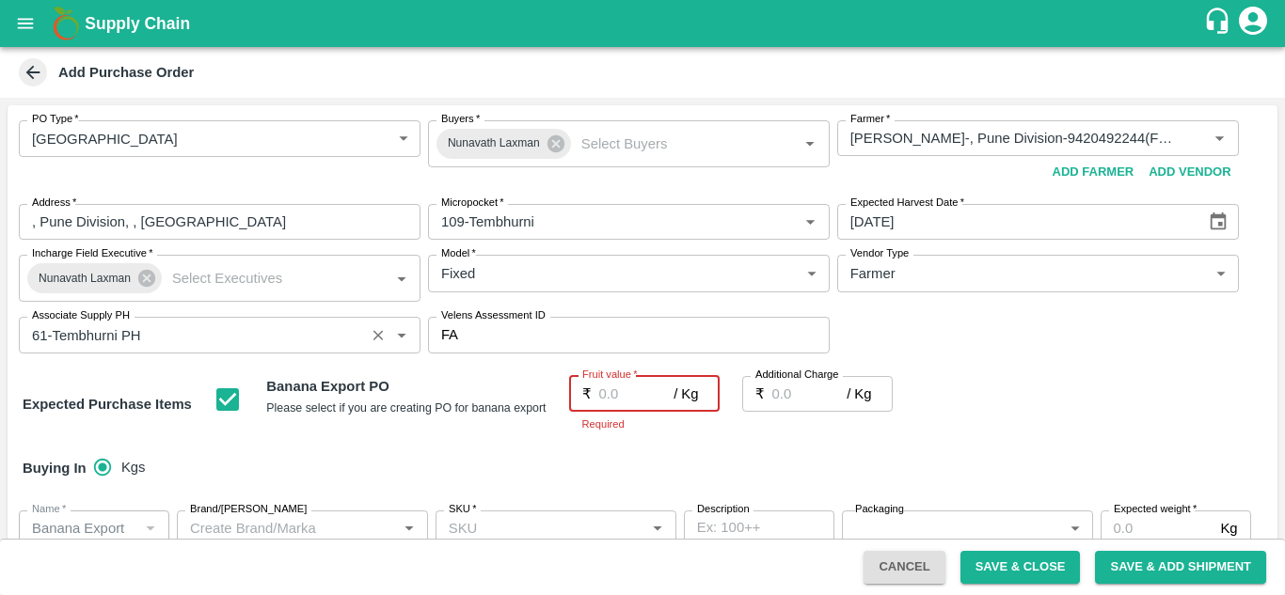
type input "2"
type input "26"
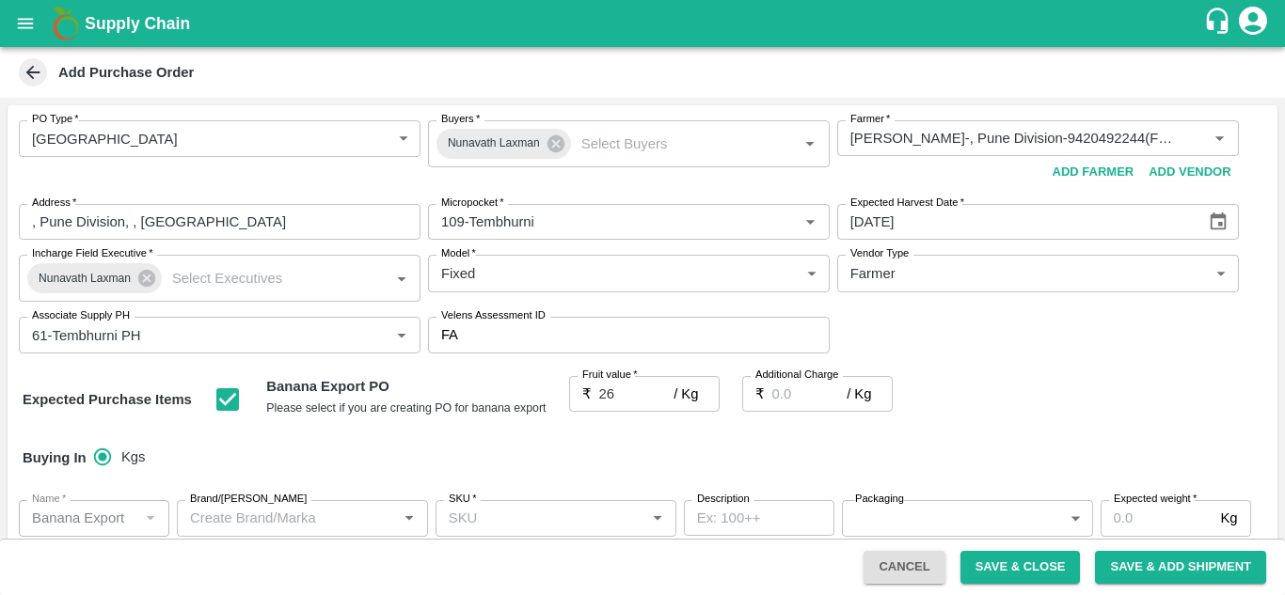
click at [1024, 406] on div "Expected Purchase Items Banana Export PO Please select if you are creating PO f…" at bounding box center [643, 400] width 1240 height 48
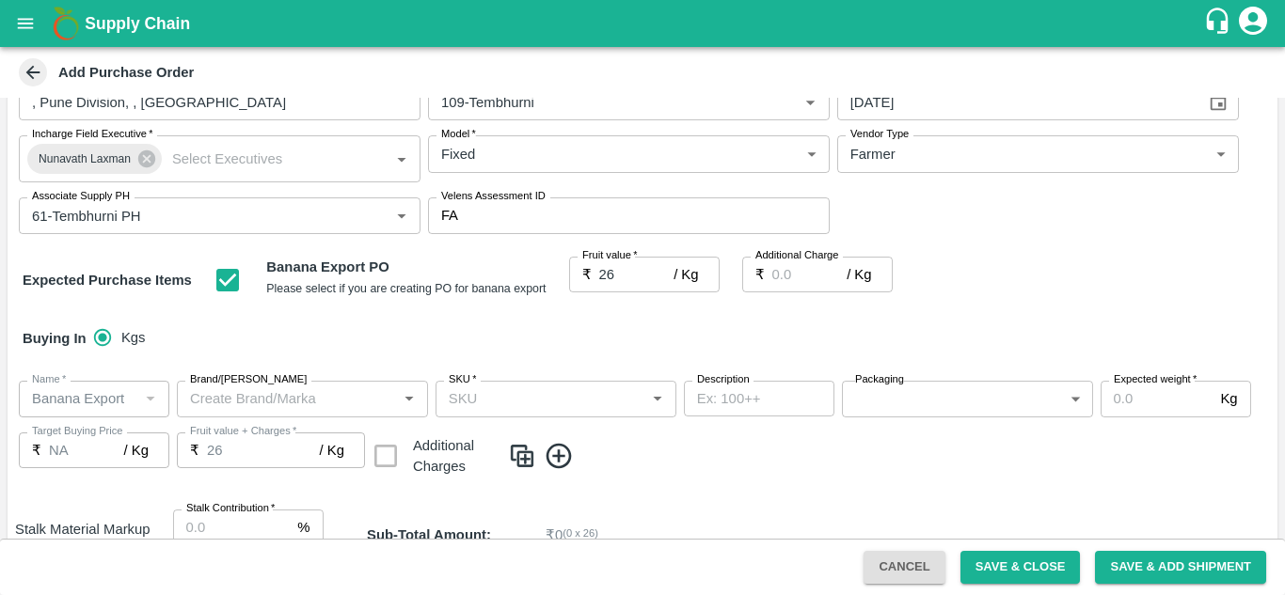
scroll to position [125, 0]
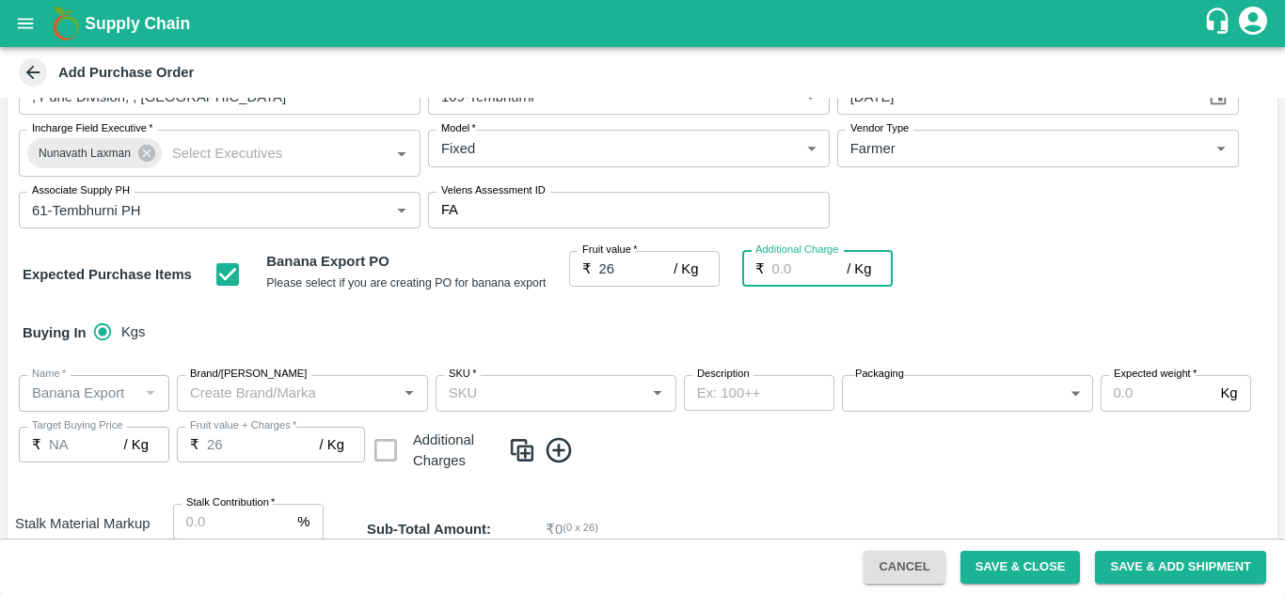
click at [779, 278] on input "Additional Charge" at bounding box center [809, 269] width 75 height 36
type input "0"
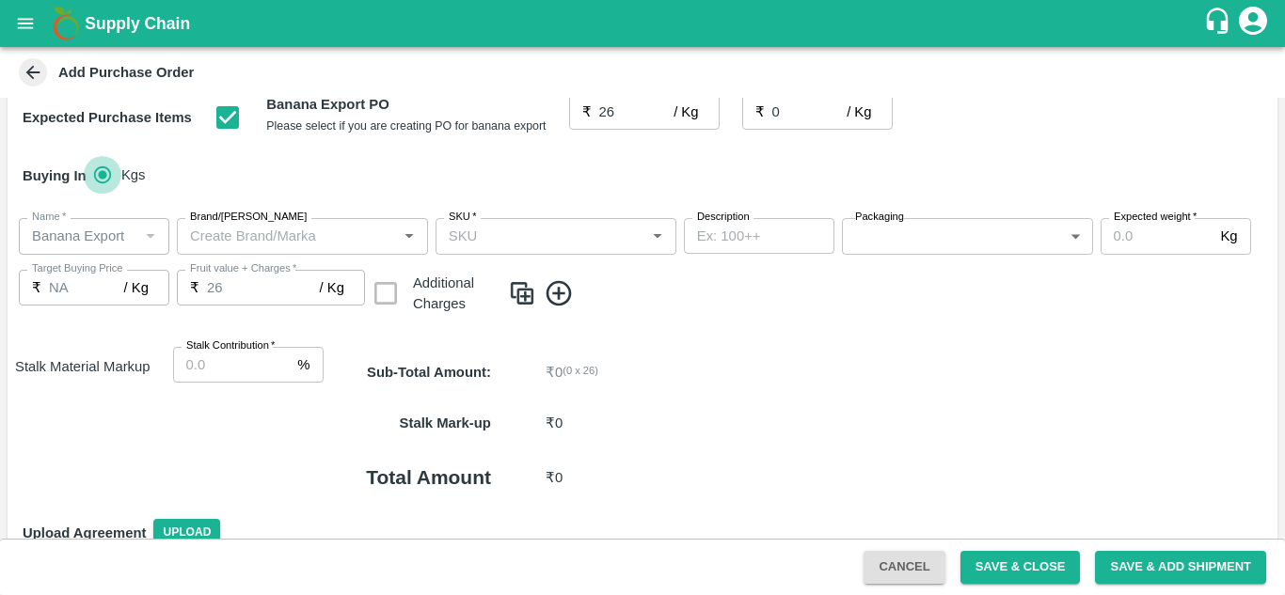
scroll to position [283, 0]
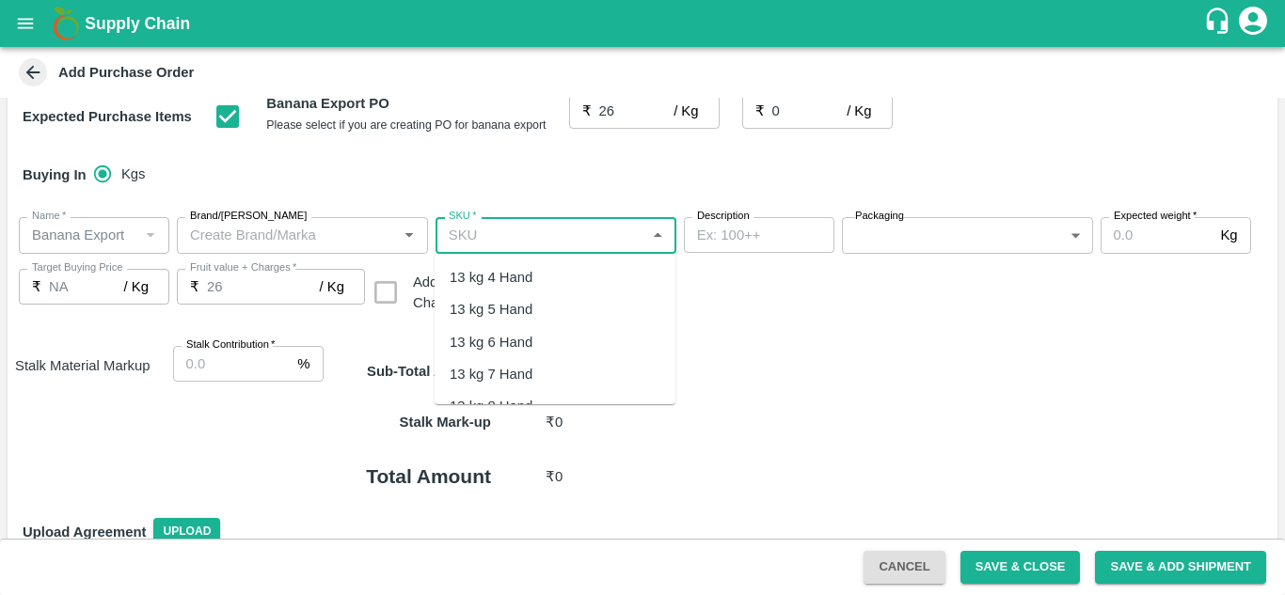
click at [453, 233] on input "SKU   *" at bounding box center [540, 235] width 198 height 24
click at [543, 268] on div "13 kg M N-CHL 4 Hand" at bounding box center [522, 277] width 145 height 21
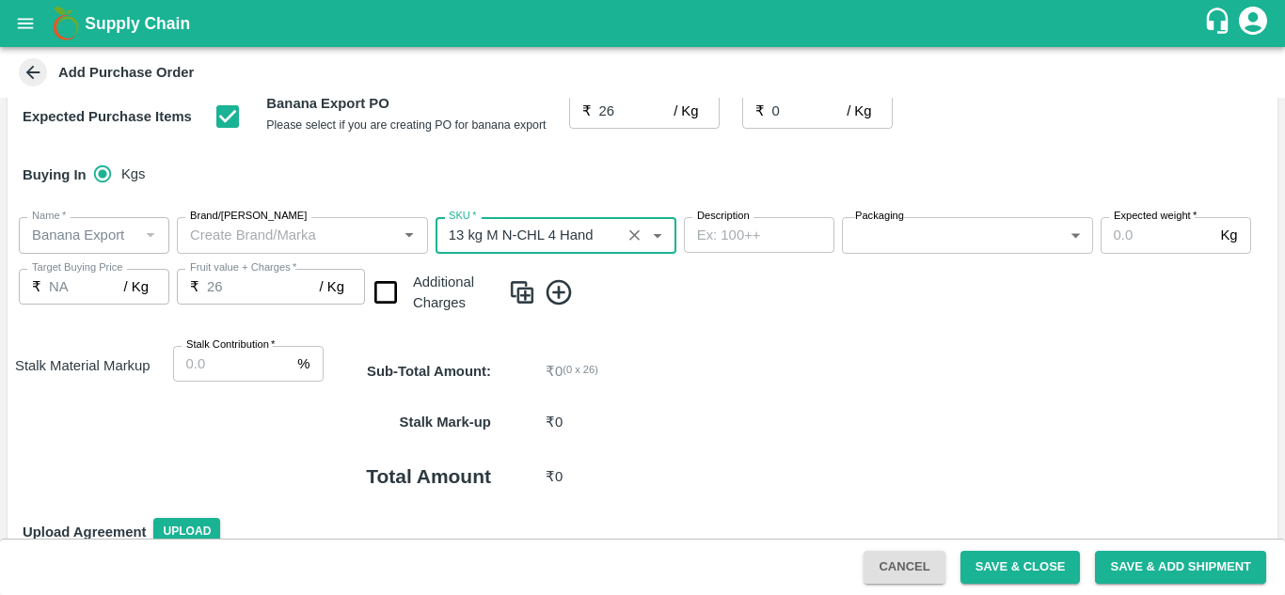
type input "13 kg M N-CHL 4 Hand"
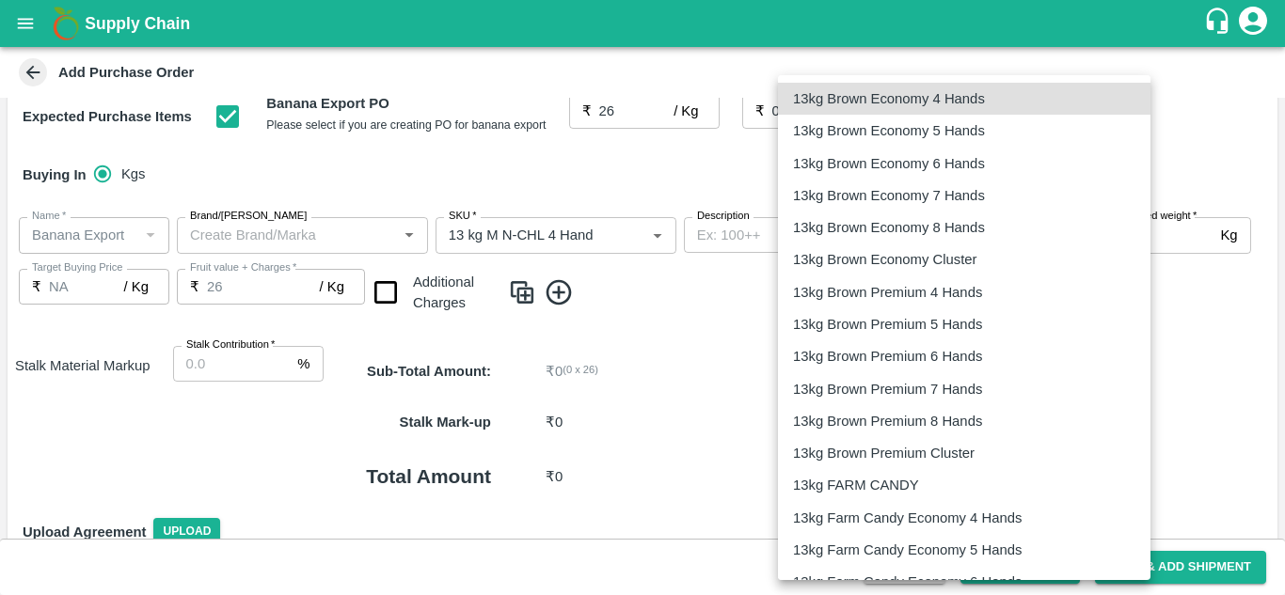
click at [887, 230] on body "Supply Chain Add Purchase Order PO Type   * Farm Gate 1 PO Type Buyers   * Nuna…" at bounding box center [642, 297] width 1285 height 595
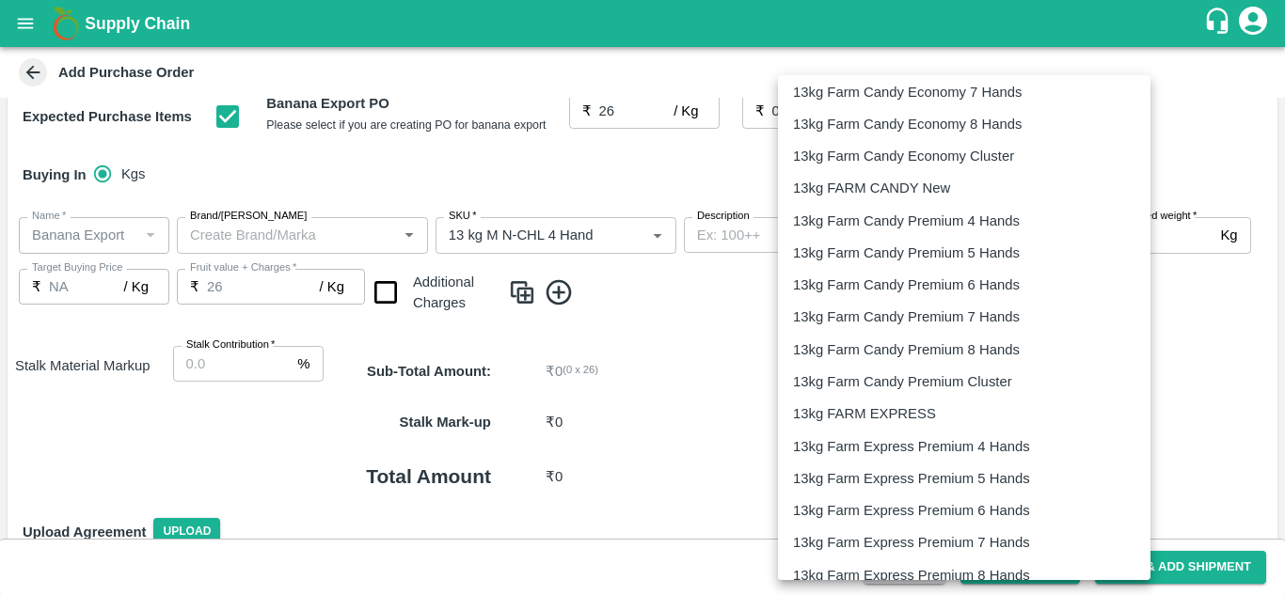
scroll to position [544, 0]
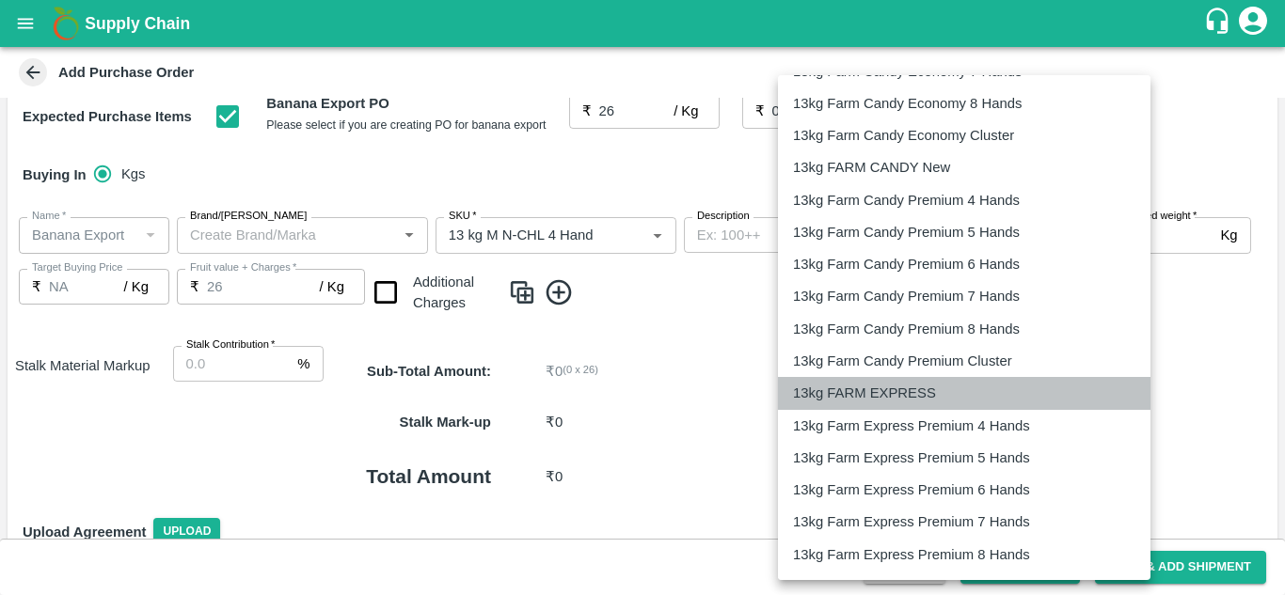
click at [890, 387] on p "13kg FARM EXPRESS" at bounding box center [864, 393] width 143 height 21
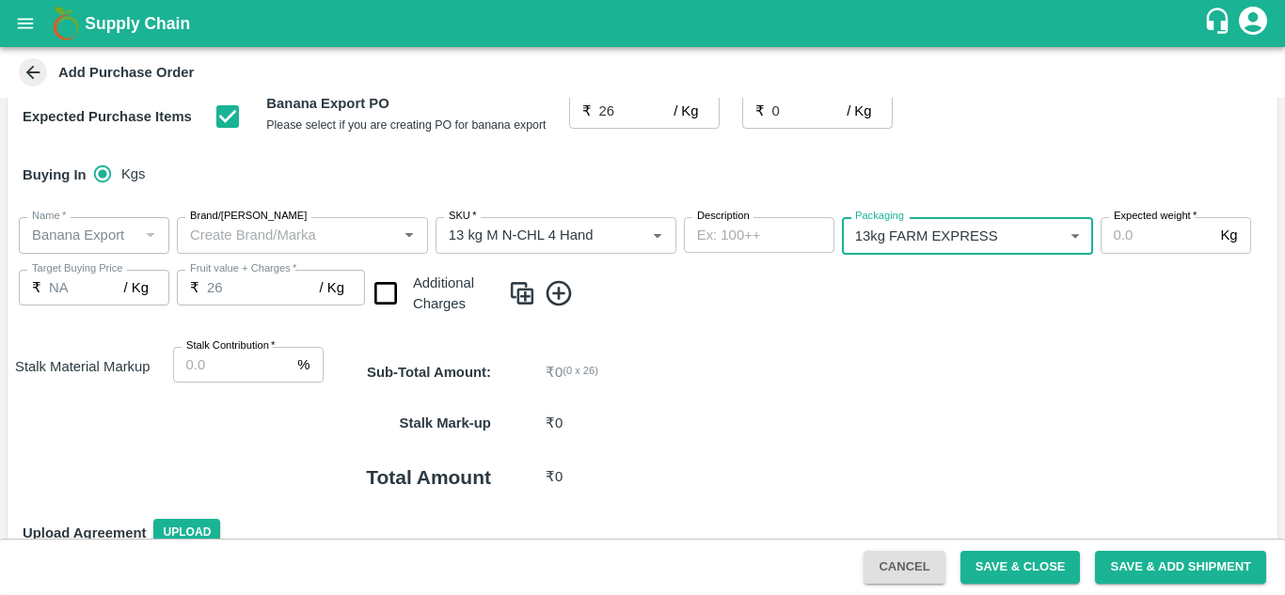
type input "468"
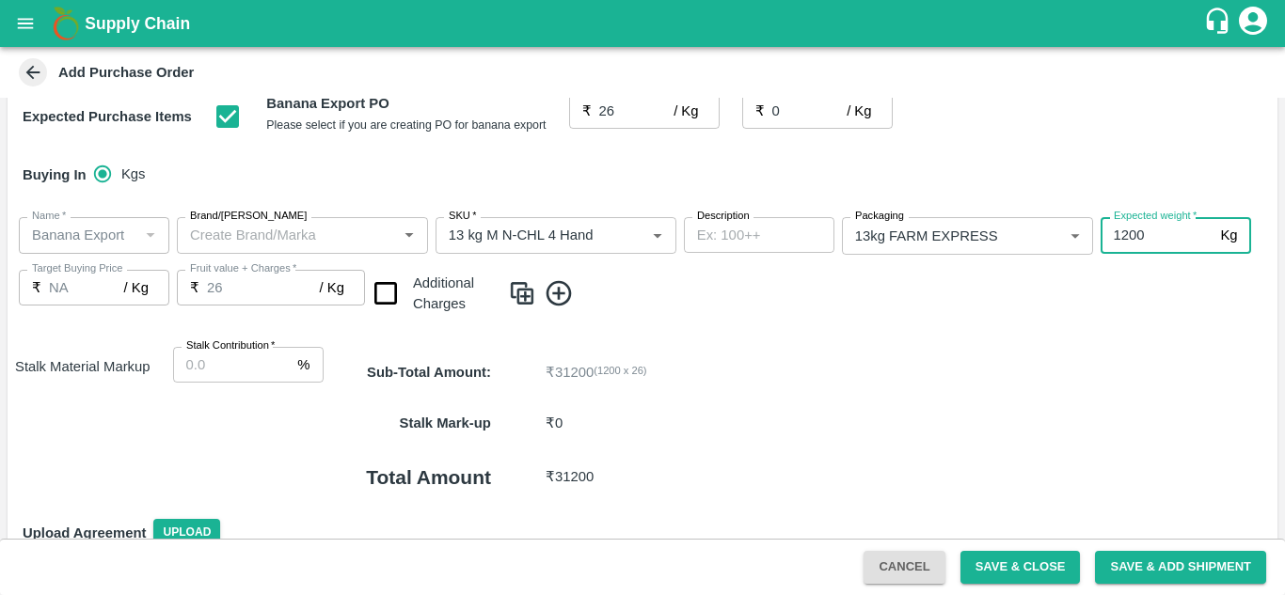
type input "1200"
click at [829, 306] on span at bounding box center [889, 293] width 762 height 31
click at [379, 292] on input "checkbox" at bounding box center [386, 294] width 48 height 48
click at [385, 293] on input "checkbox" at bounding box center [386, 294] width 48 height 48
checkbox input "false"
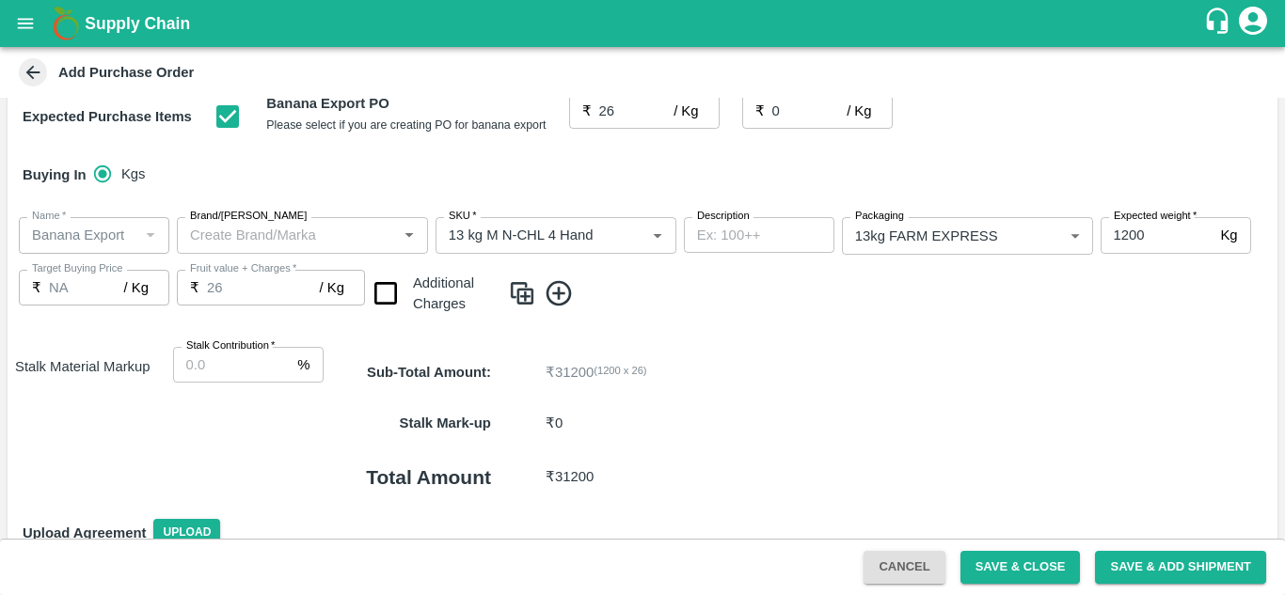
click at [748, 339] on div "PO Type   * Farm Gate 1 PO Type Buyers   * Nunavath Laxman Buyers   * Farmer   …" at bounding box center [643, 224] width 1270 height 804
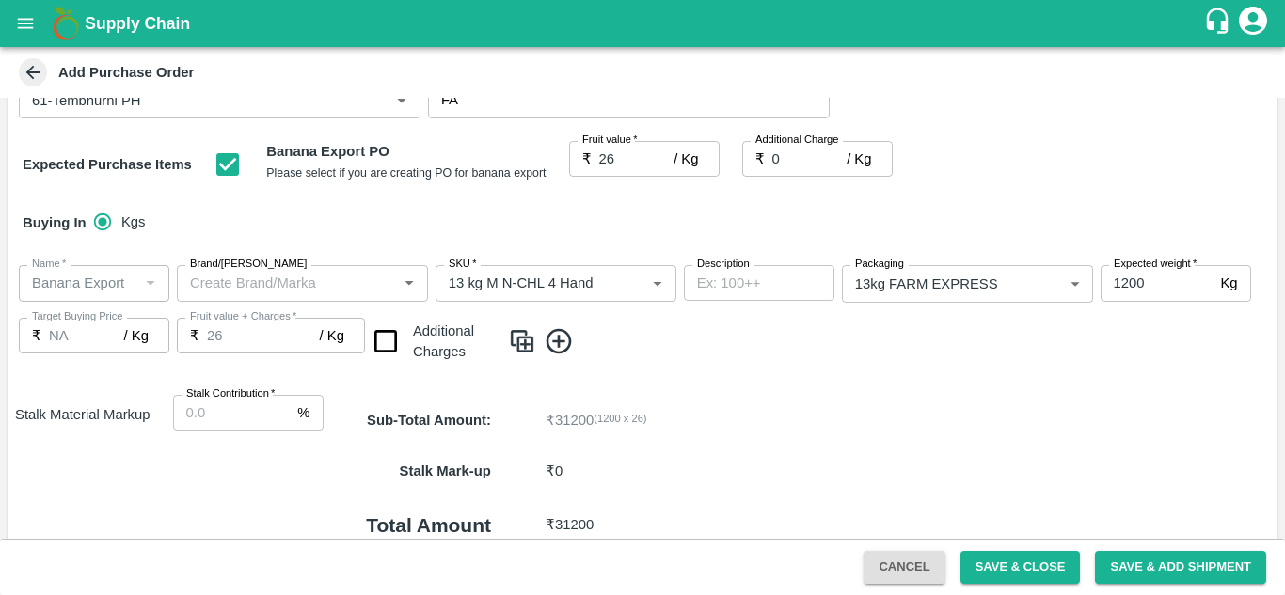
scroll to position [246, 0]
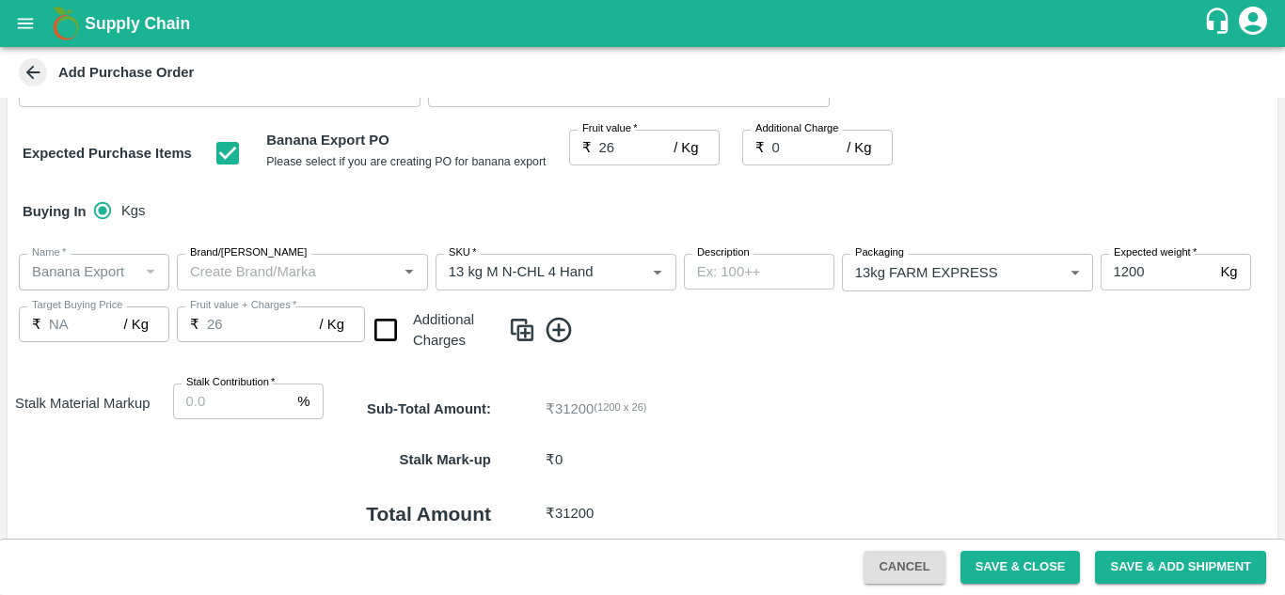
click at [563, 325] on icon at bounding box center [559, 330] width 31 height 31
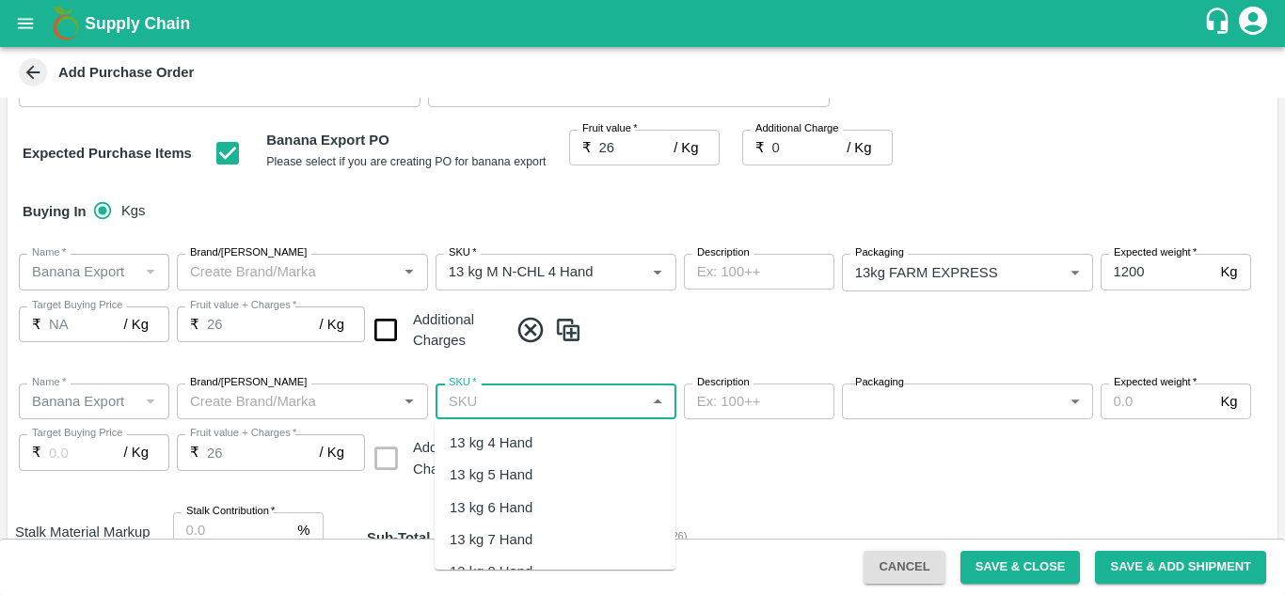
click at [467, 404] on input "SKU   *" at bounding box center [540, 401] width 198 height 24
click at [559, 466] on div "13 kg M N-CHL 5 Hand" at bounding box center [522, 475] width 145 height 21
type input "13 kg M N-CHL 5 Hand"
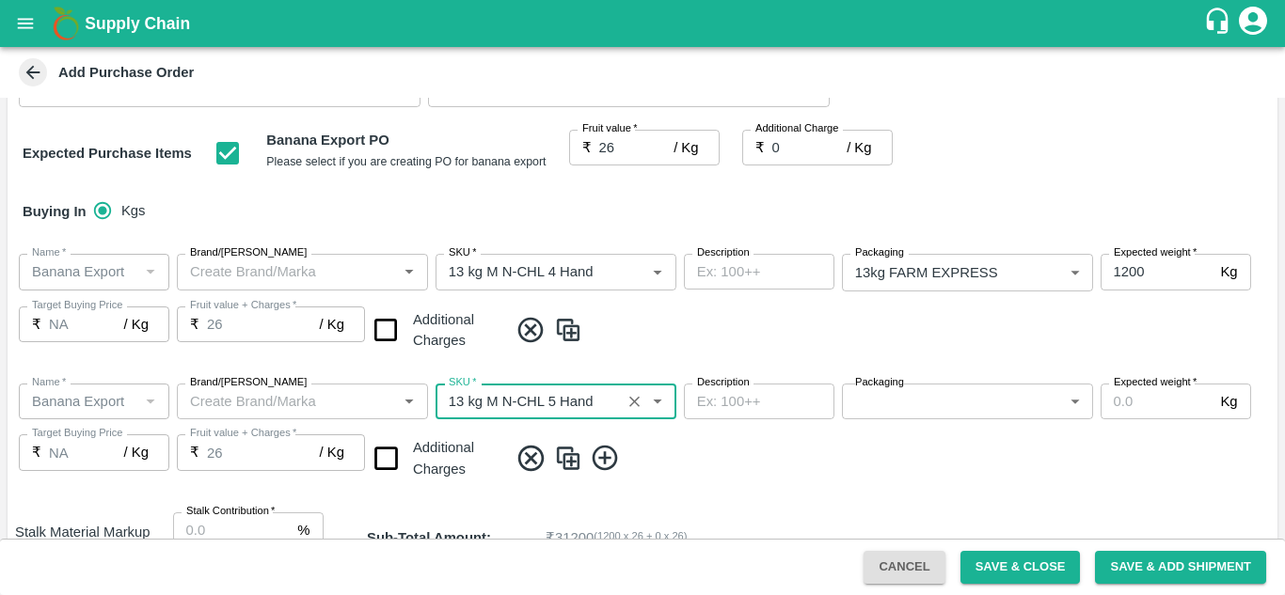
type input "NA"
type input "13 kg M N-CHL 5 Hand"
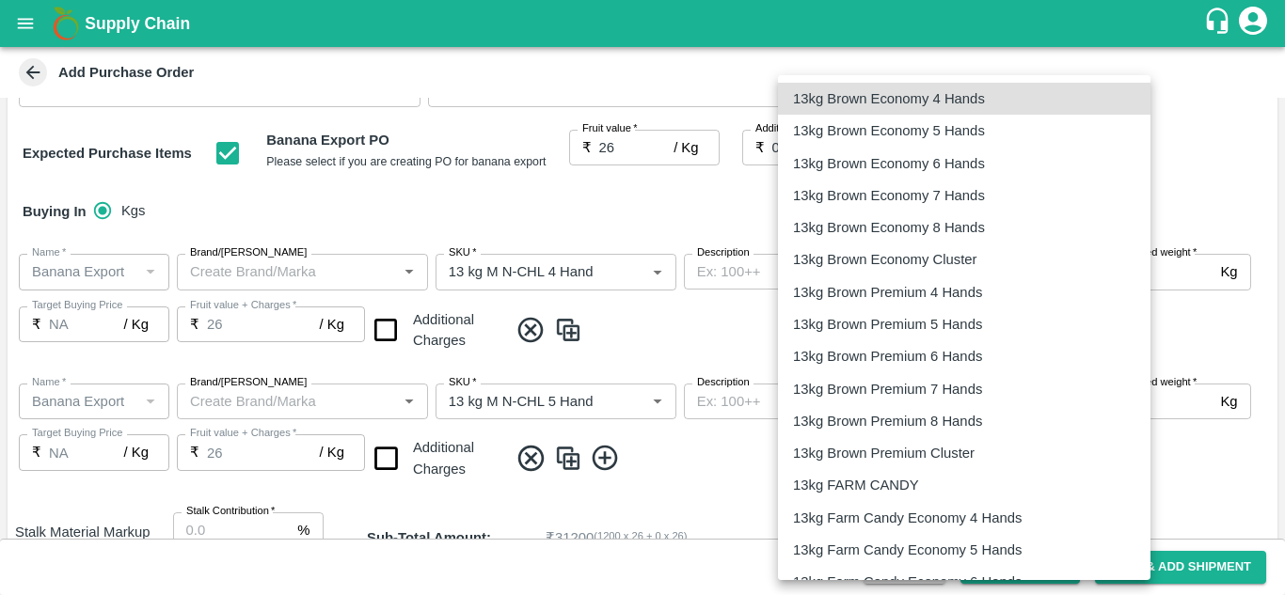
click at [977, 411] on body "Supply Chain Add Purchase Order PO Type   * Farm Gate 1 PO Type Buyers   * Nuna…" at bounding box center [642, 297] width 1285 height 595
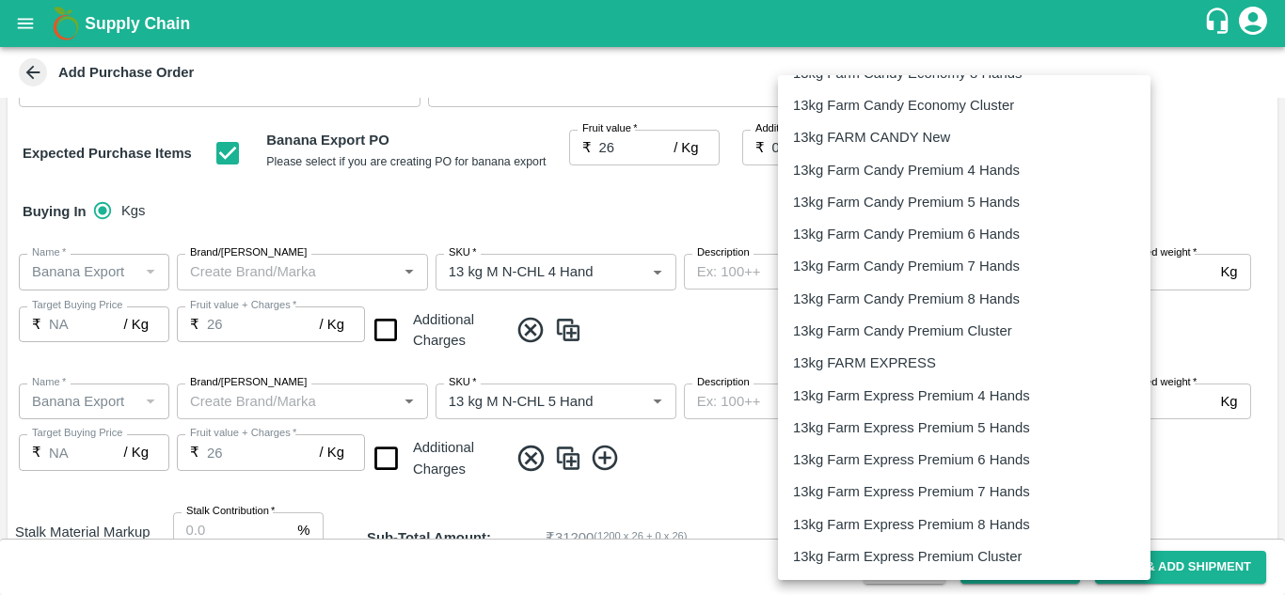
scroll to position [575, 0]
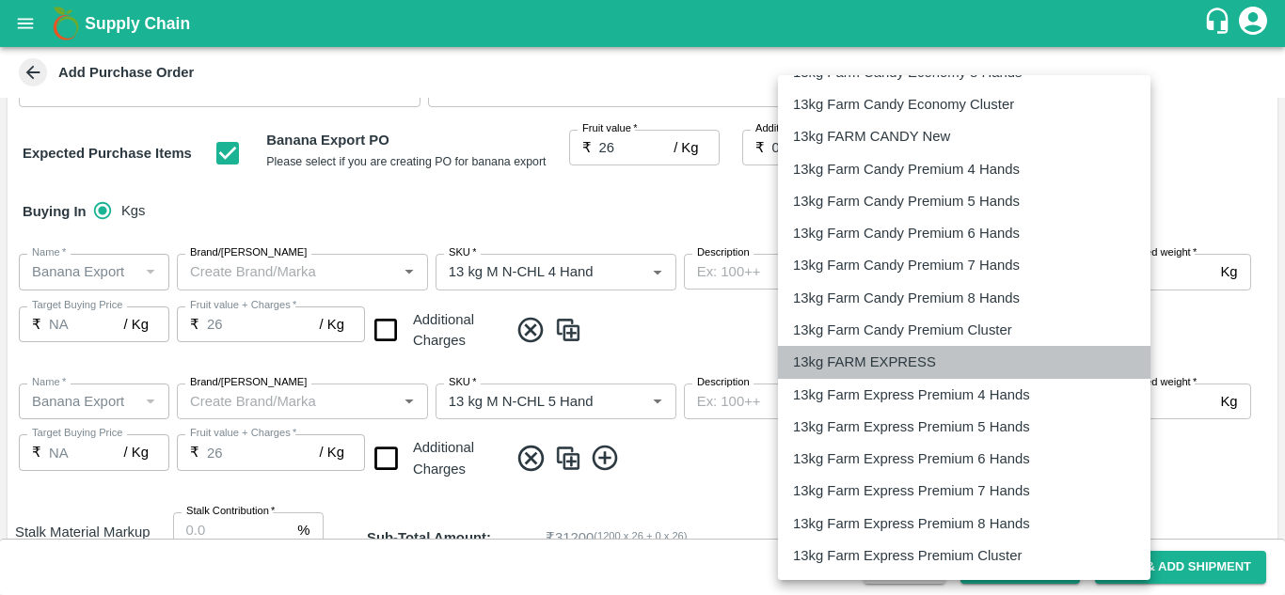
click at [891, 370] on p "13kg FARM EXPRESS" at bounding box center [864, 362] width 143 height 21
type input "468"
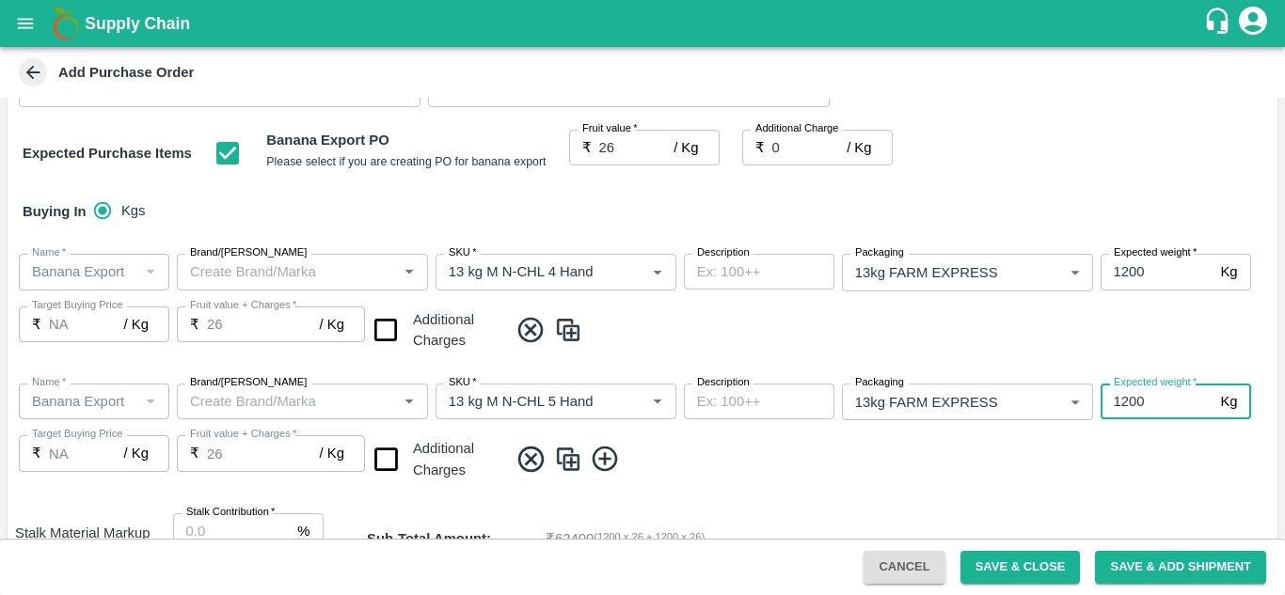
type input "1200"
click at [766, 484] on div "Name   * Name   * Brand/Marka Brand/Marka SKU   * SKU   * Description x Descrip…" at bounding box center [643, 434] width 1270 height 130
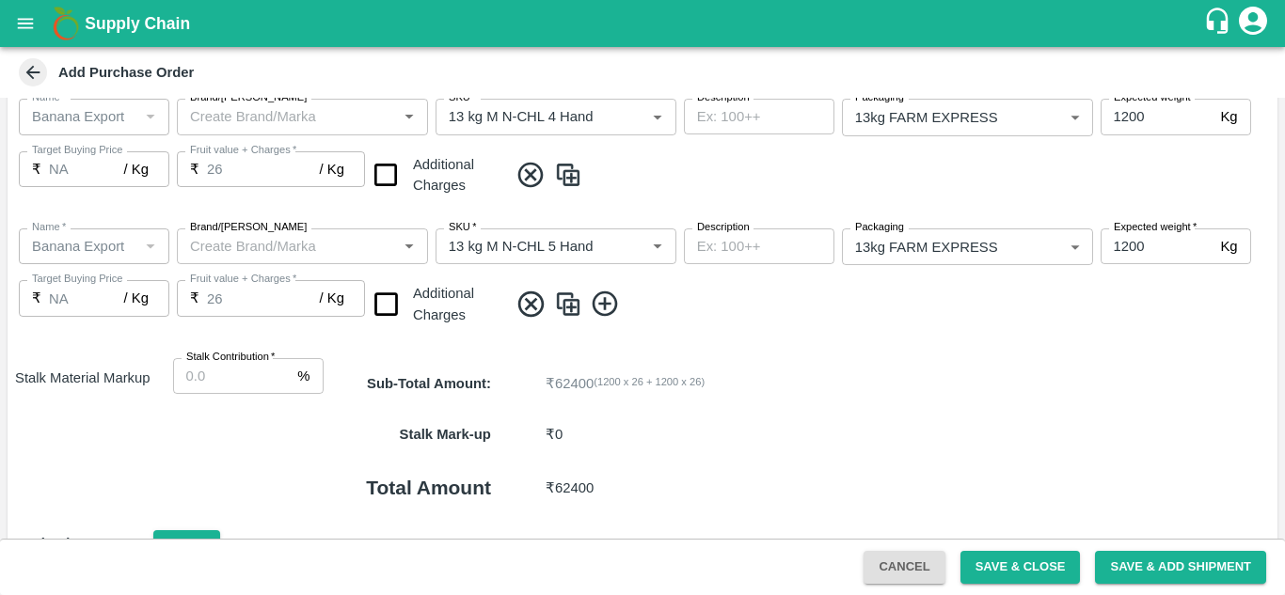
scroll to position [480, 0]
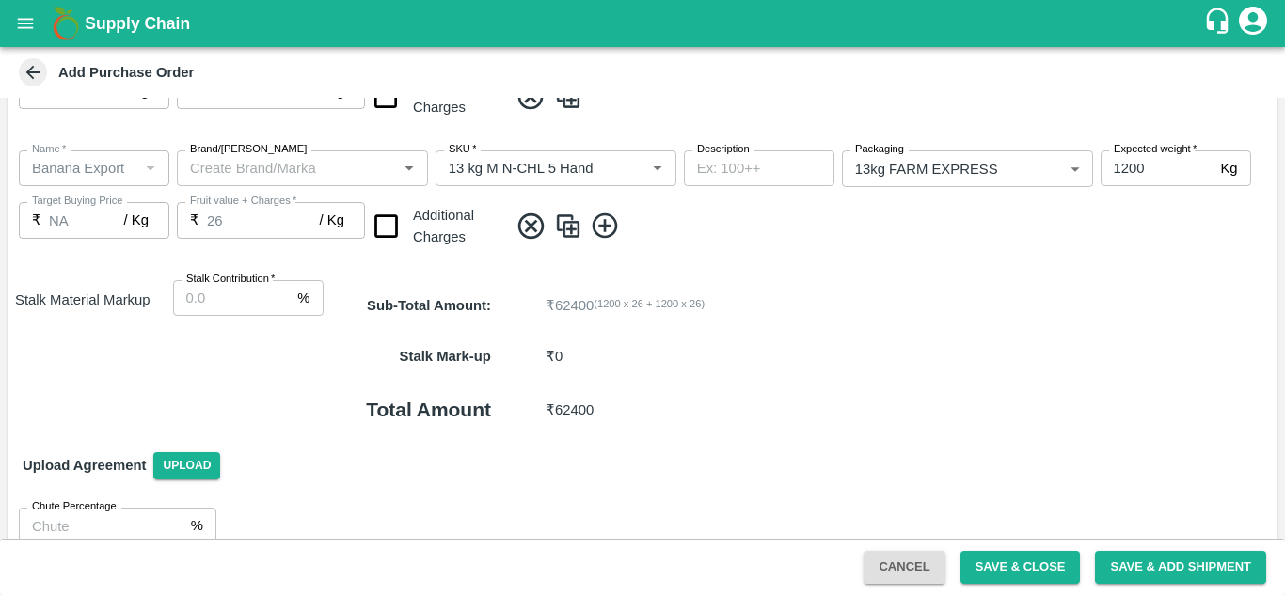
click at [612, 230] on icon at bounding box center [605, 226] width 31 height 31
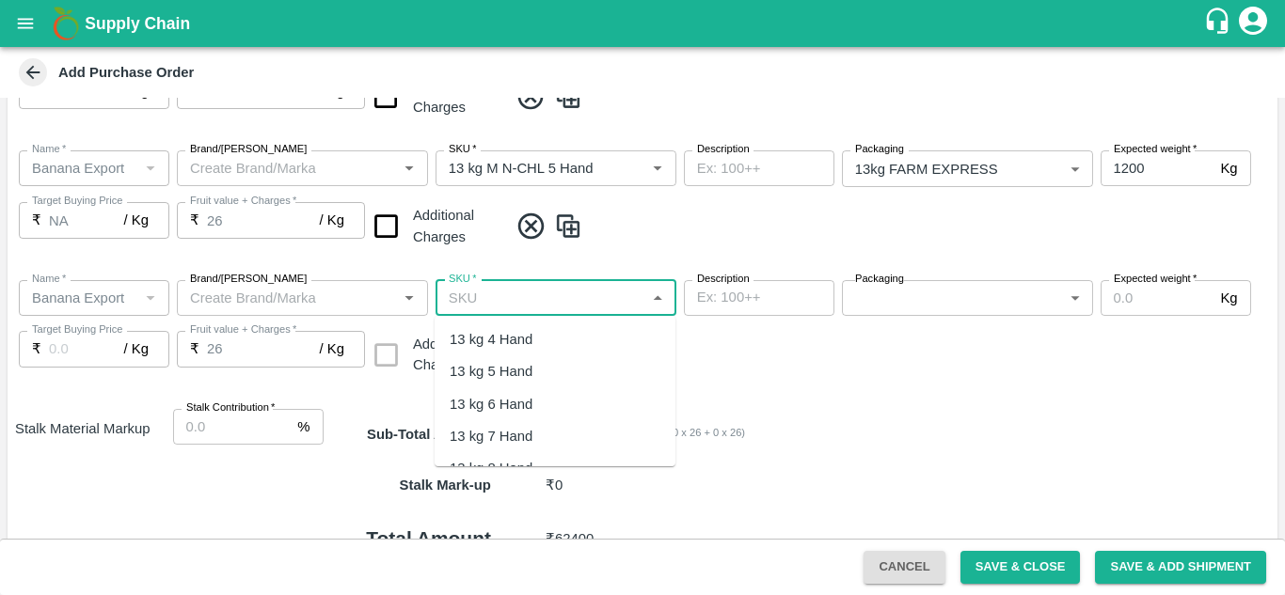
click at [508, 295] on input "SKU   *" at bounding box center [540, 298] width 198 height 24
click at [549, 390] on div "13 kg M N-CHL 6 Hand" at bounding box center [555, 405] width 241 height 32
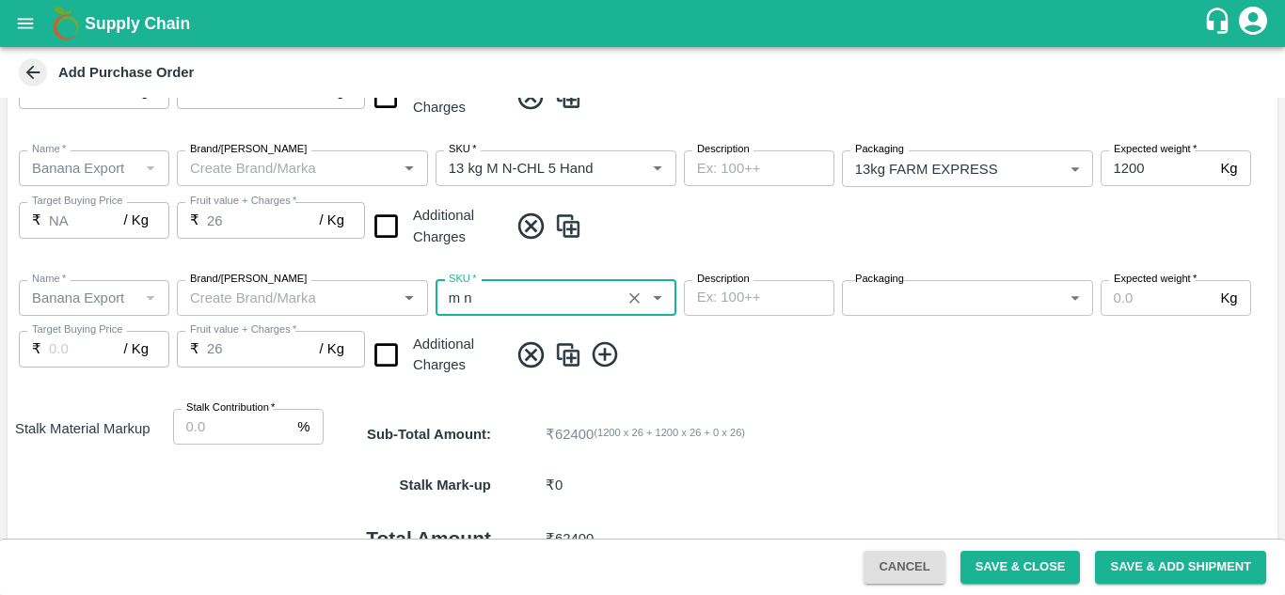
type input "13 kg M N-CHL 6 Hand"
type input "NA"
type input "13 kg M N-CHL 6 Hand"
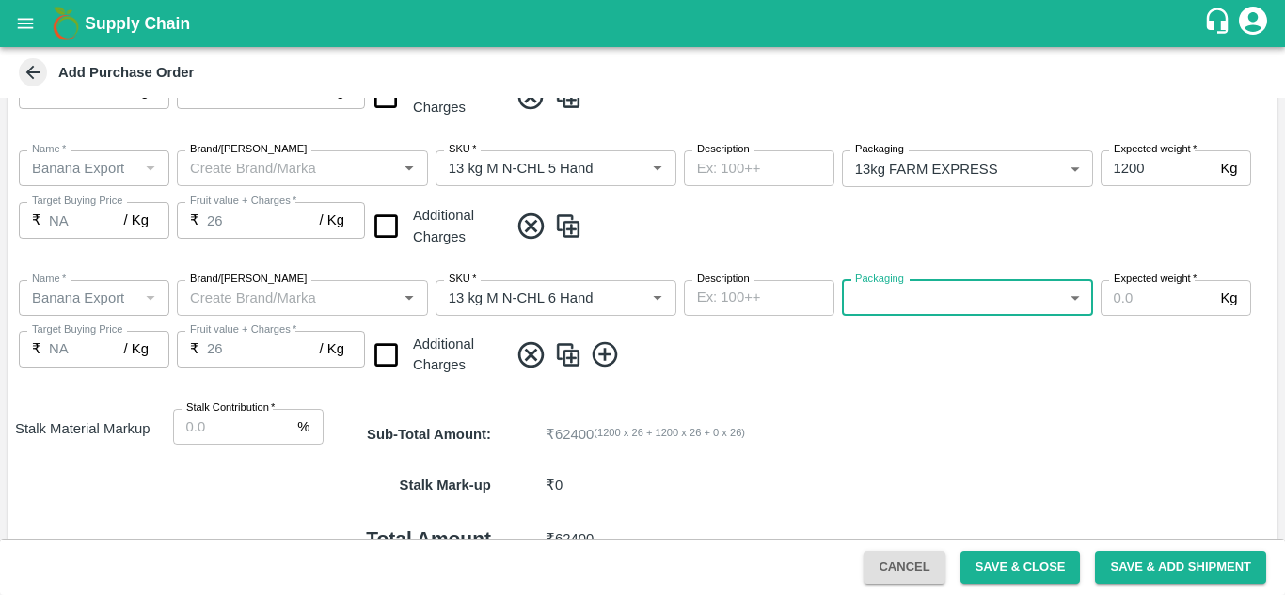
click at [970, 288] on body "Supply Chain Add Purchase Order PO Type   * Farm Gate 1 PO Type Buyers   * Nuna…" at bounding box center [642, 297] width 1285 height 595
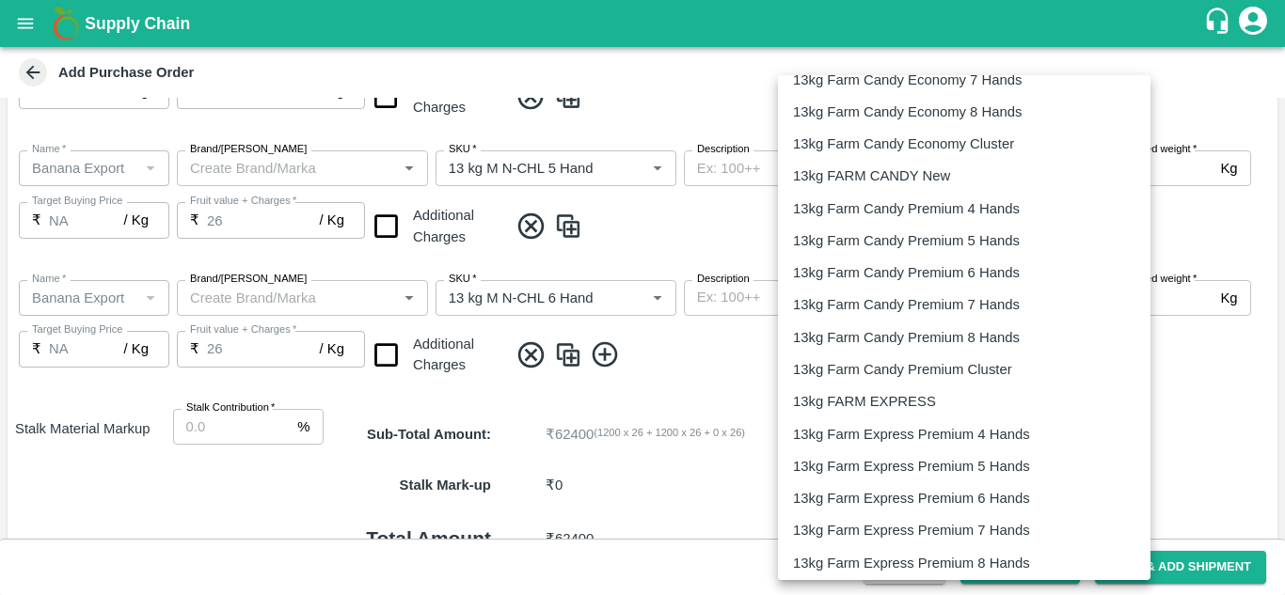
scroll to position [594, 0]
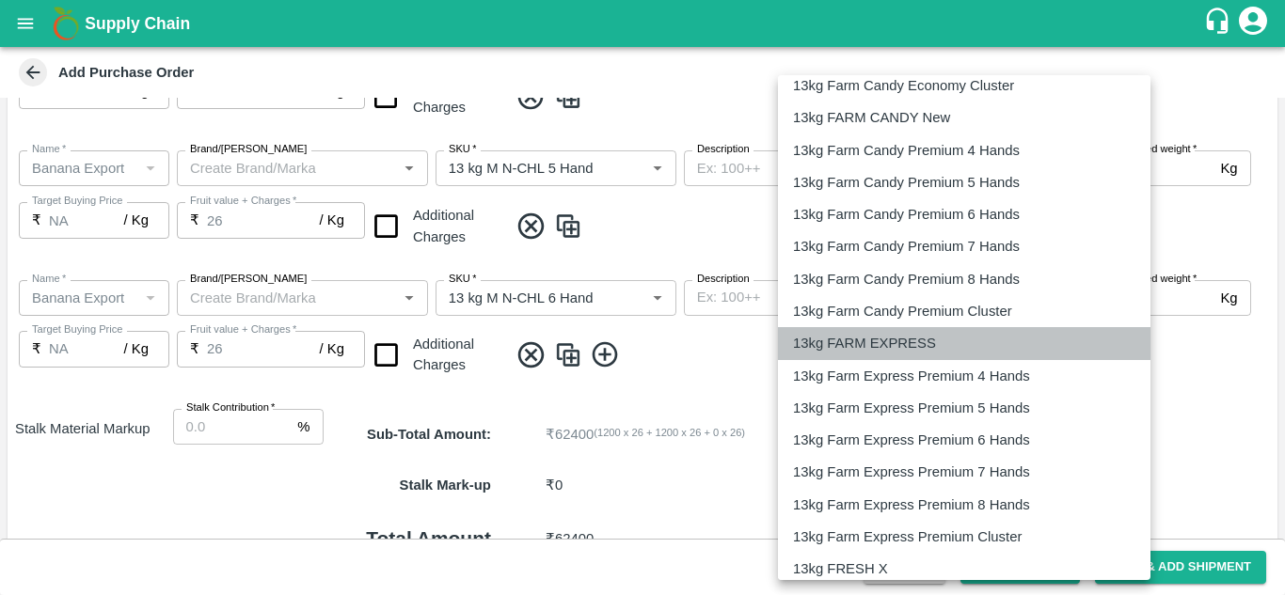
click at [897, 347] on p "13kg FARM EXPRESS" at bounding box center [864, 343] width 143 height 21
type input "468"
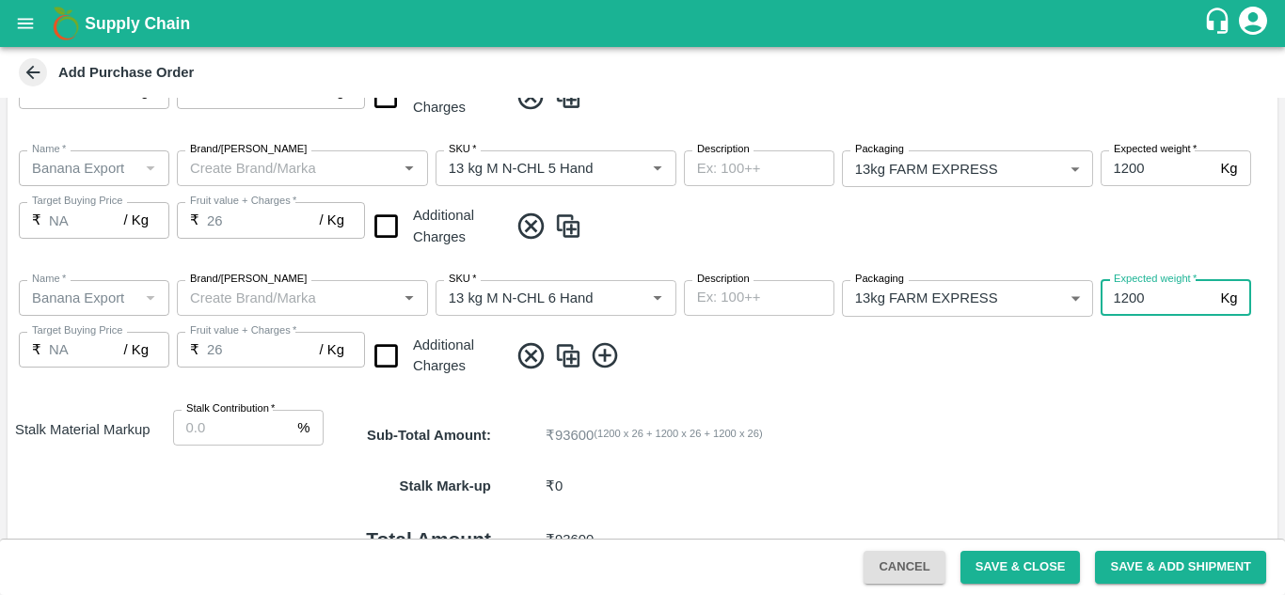
type input "1200"
click at [847, 355] on span at bounding box center [889, 356] width 762 height 31
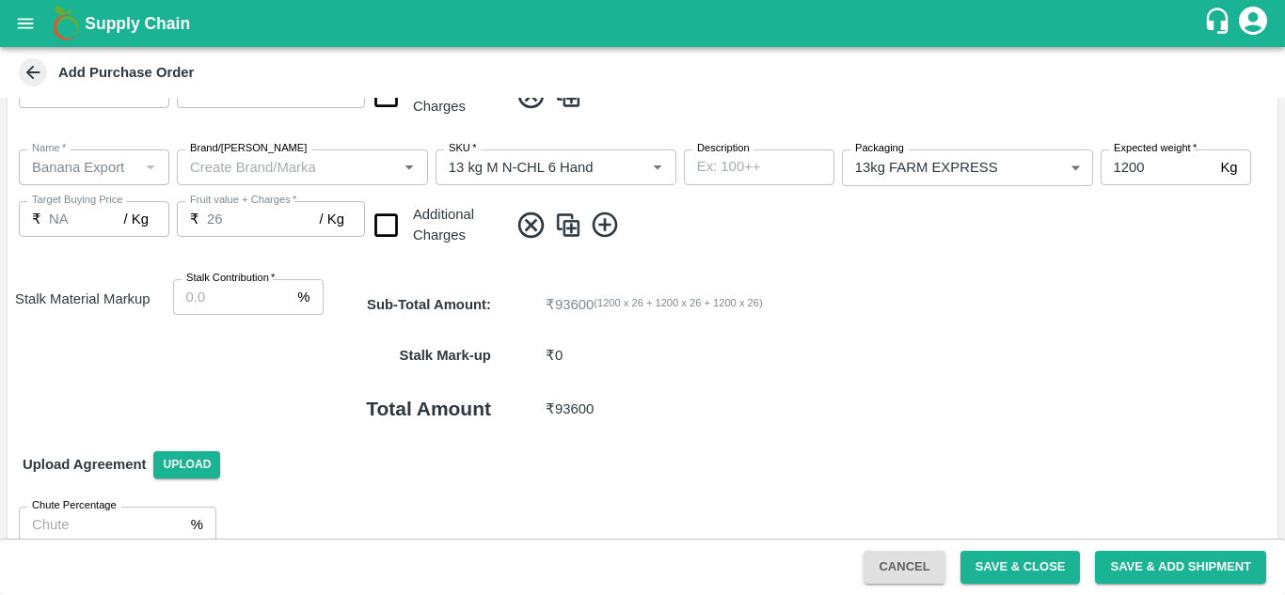
scroll to position [624, 0]
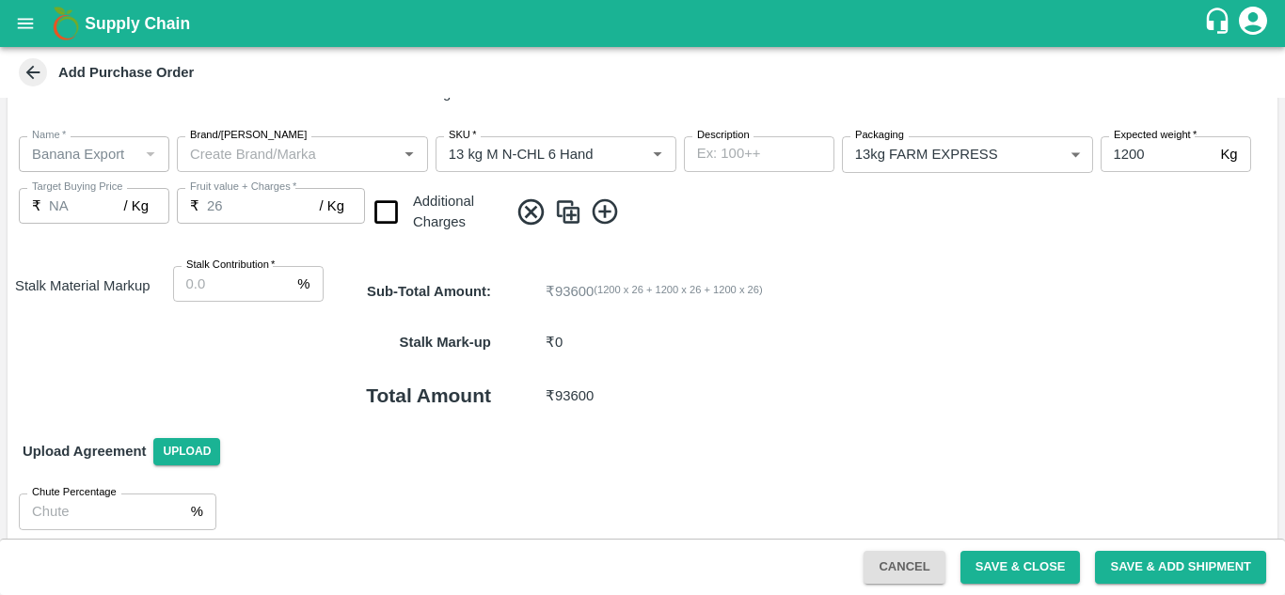
click at [604, 214] on icon at bounding box center [604, 211] width 25 height 25
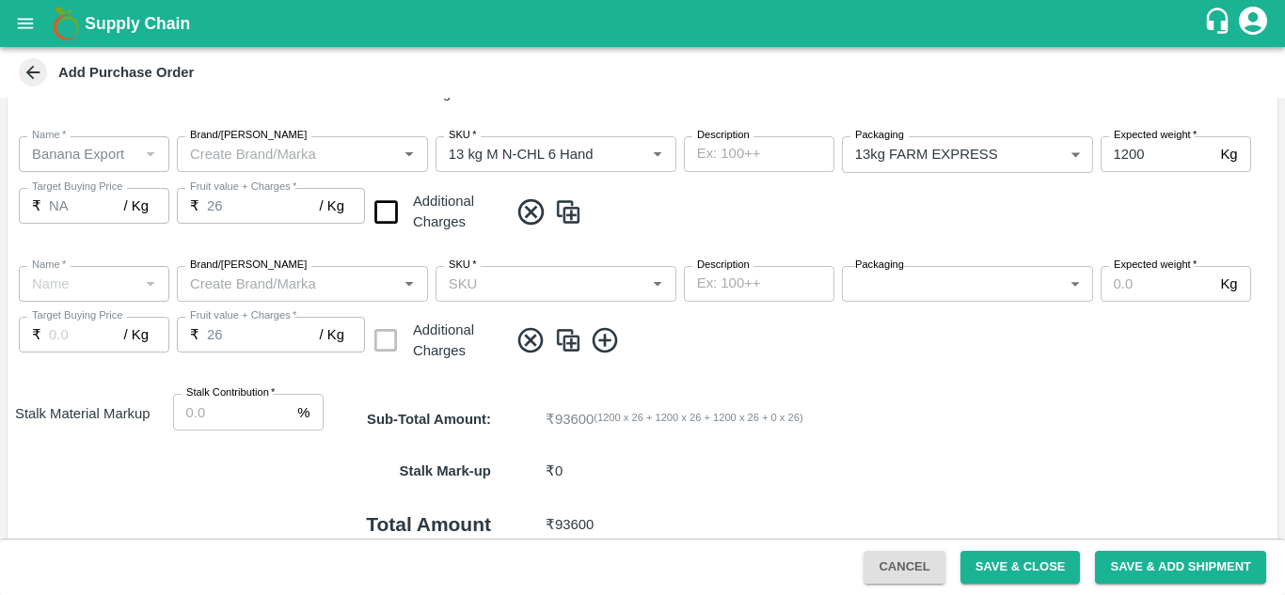
type input "Banana Export"
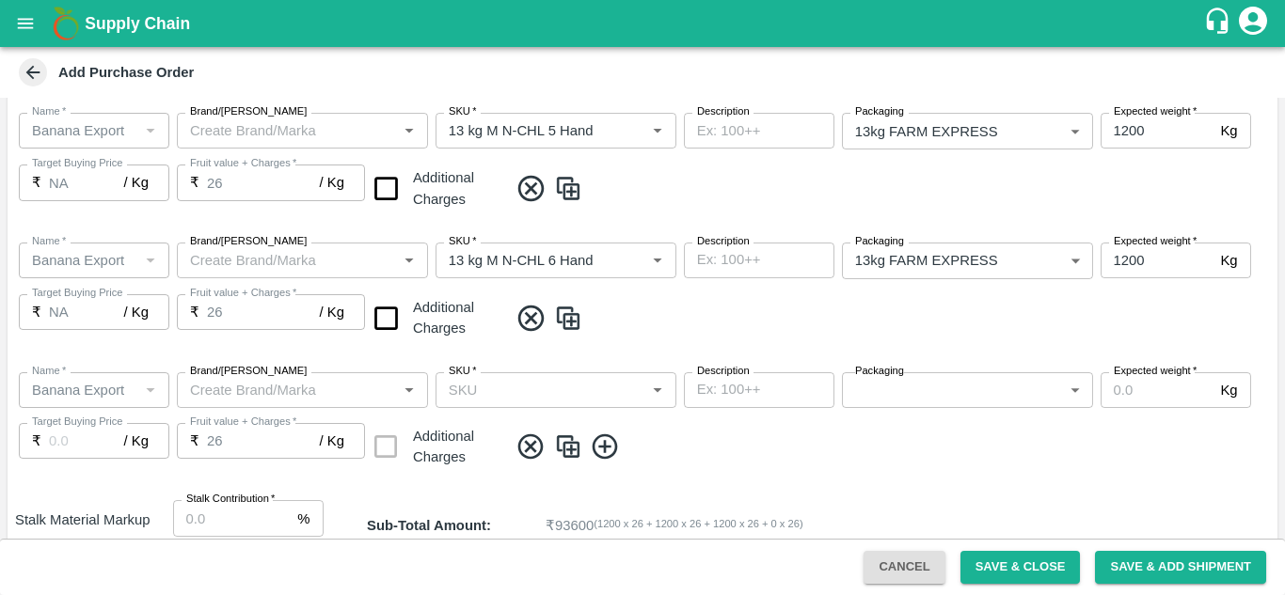
scroll to position [526, 0]
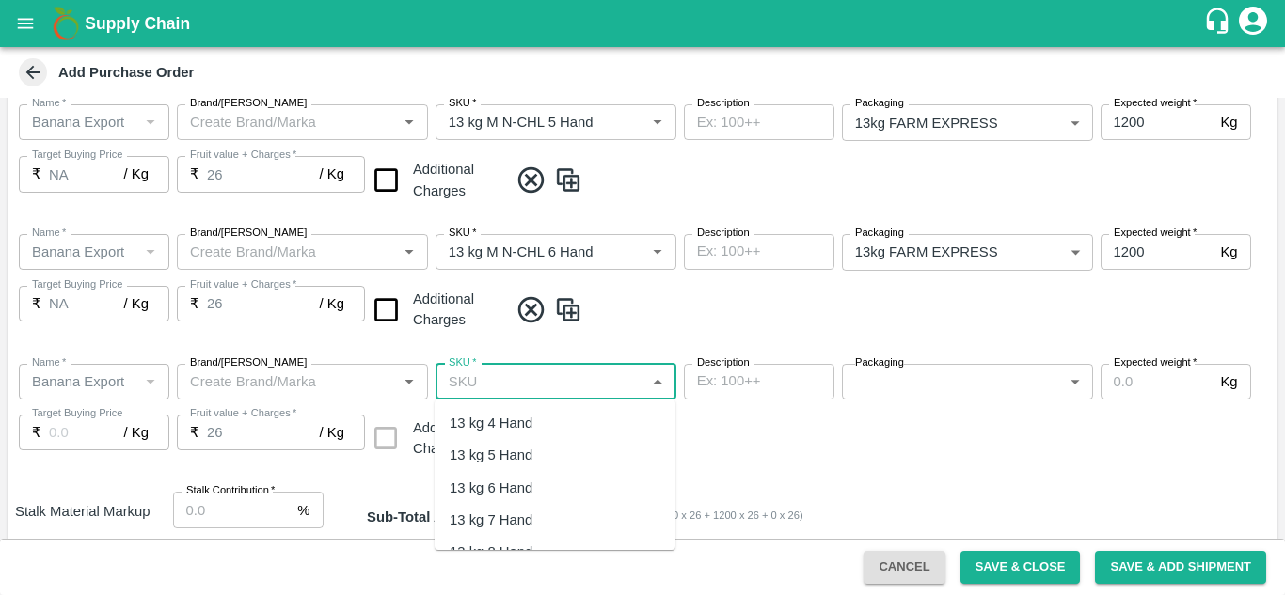
click at [517, 375] on input "SKU   *" at bounding box center [540, 382] width 198 height 24
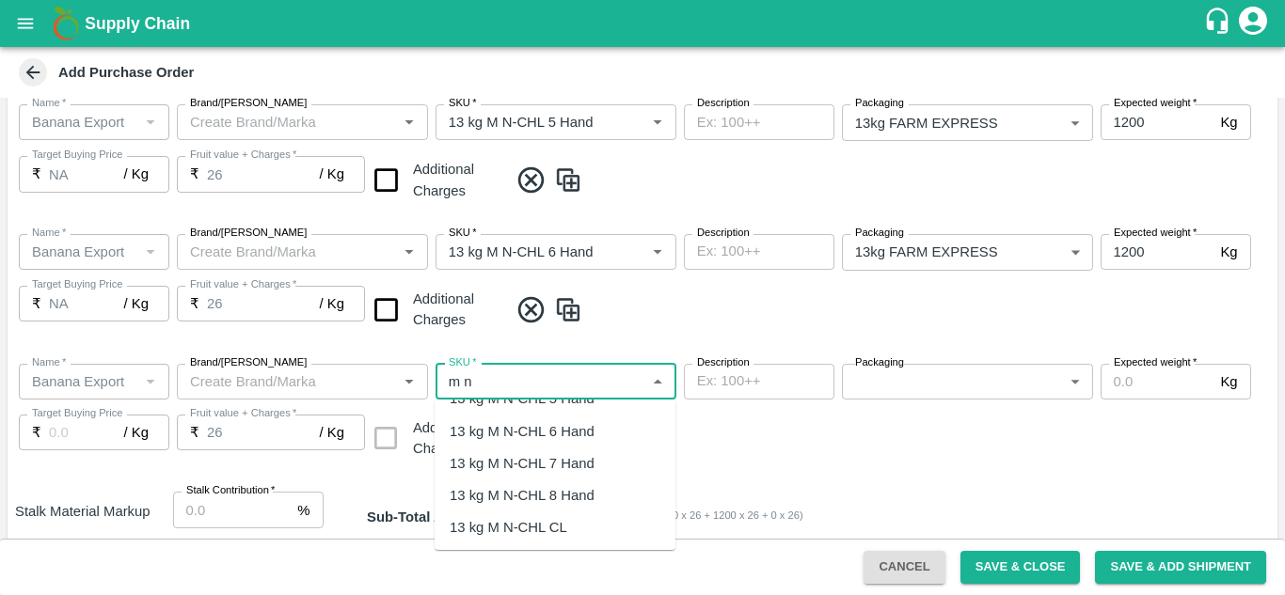
scroll to position [68, 0]
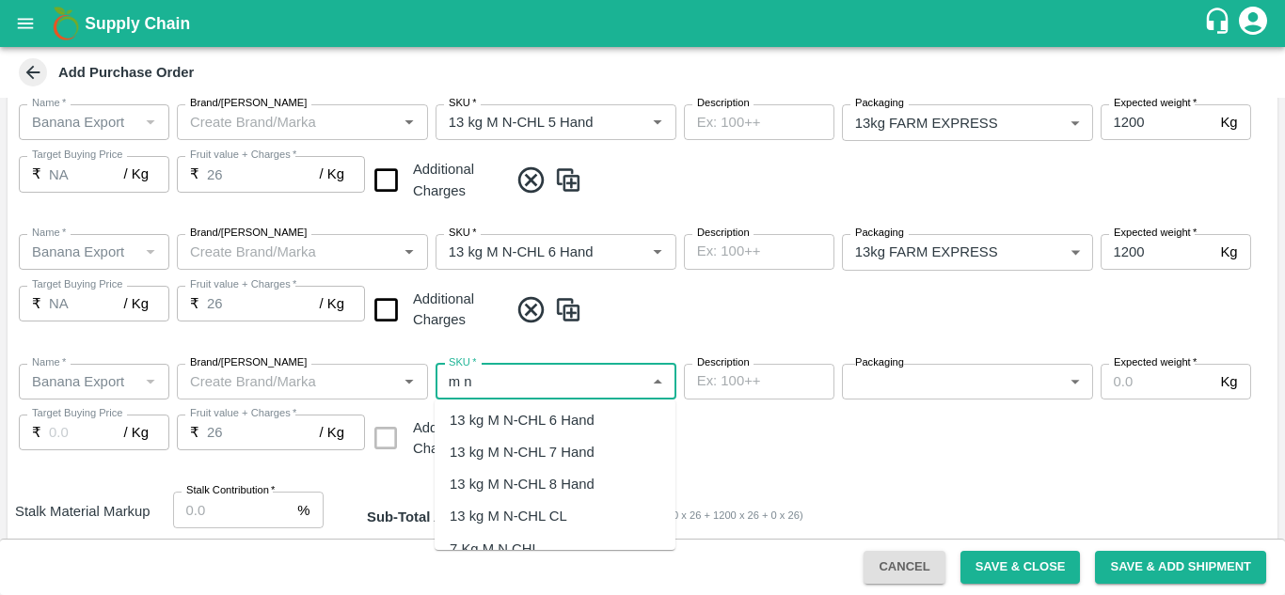
click at [561, 492] on div "13 kg M N-CHL 8 Hand" at bounding box center [522, 484] width 145 height 21
type input "13 kg M N-CHL 8 Hand"
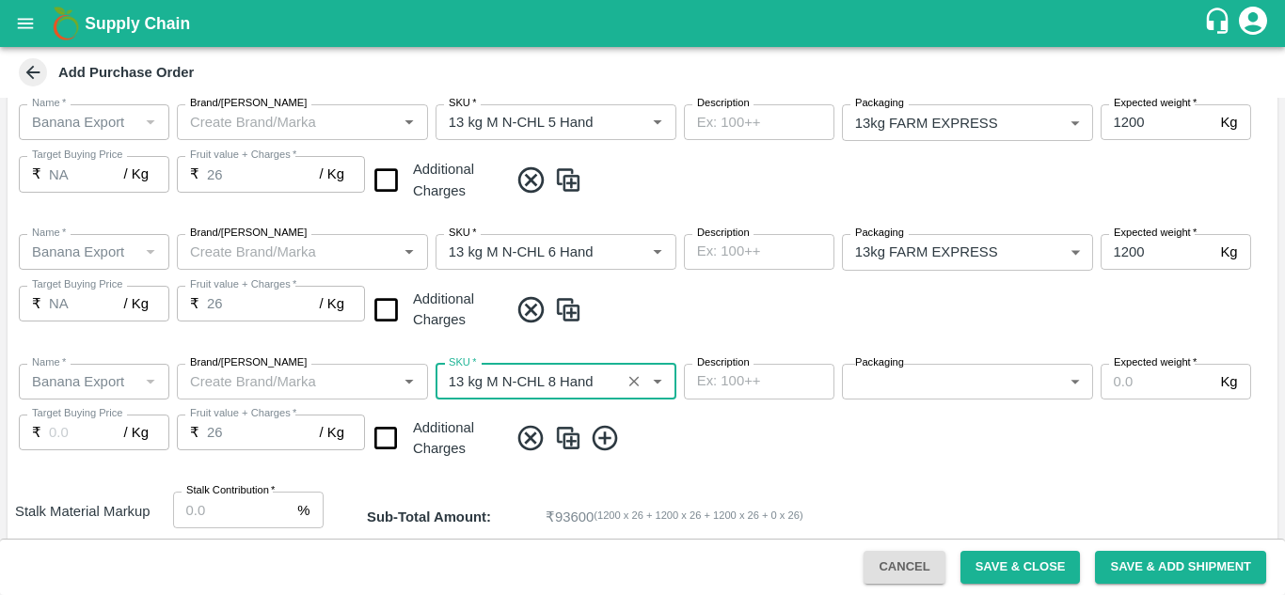
type input "NA"
type input "13 kg M N-CHL 8 Hand"
click at [934, 400] on div "Name   * Name   * Brand/Marka Brand/Marka SKU   * SKU   * Description x Descrip…" at bounding box center [643, 413] width 1270 height 129
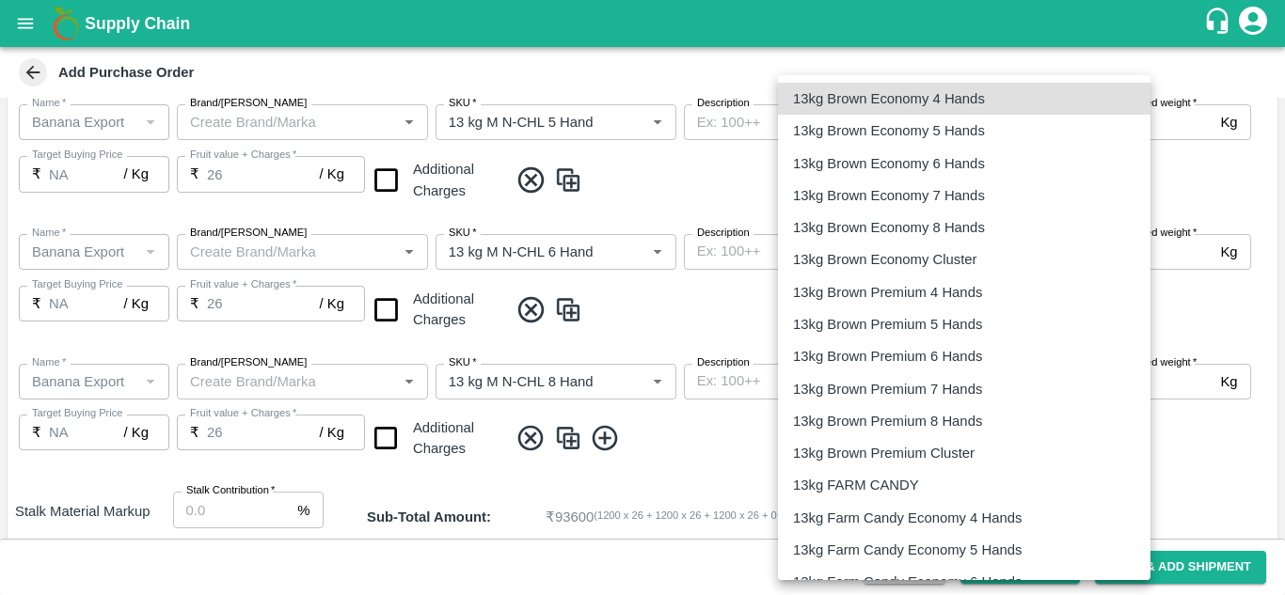
click at [943, 375] on body "Supply Chain Add Purchase Order PO Type   * Farm Gate 1 PO Type Buyers   * Nuna…" at bounding box center [642, 297] width 1285 height 595
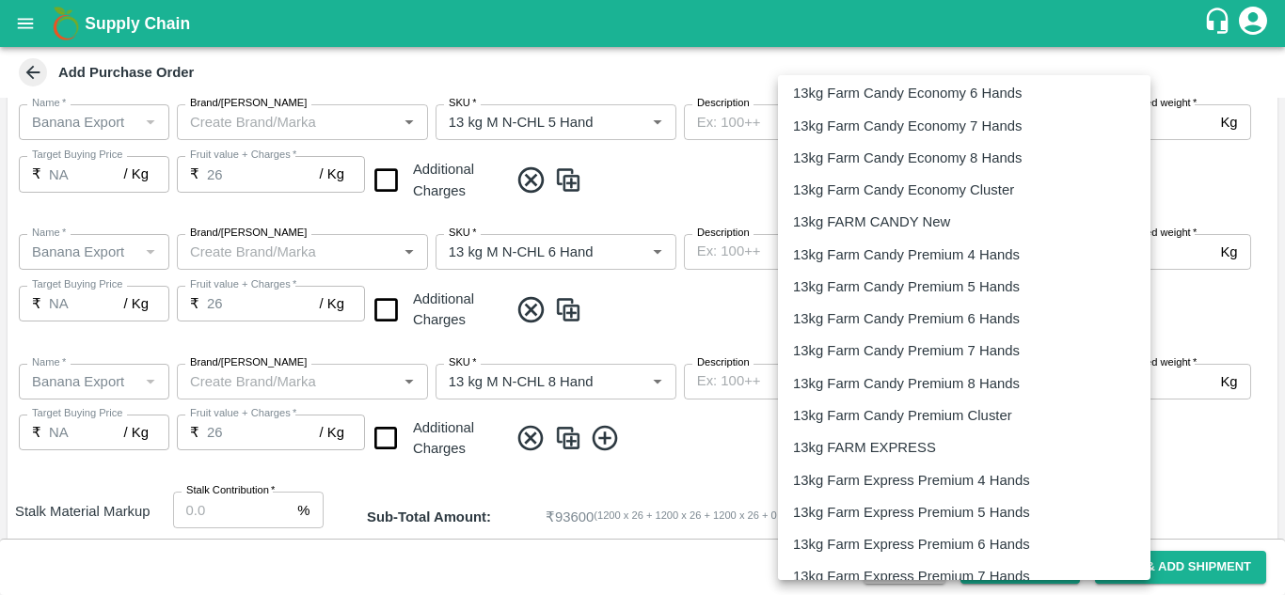
scroll to position [512, 0]
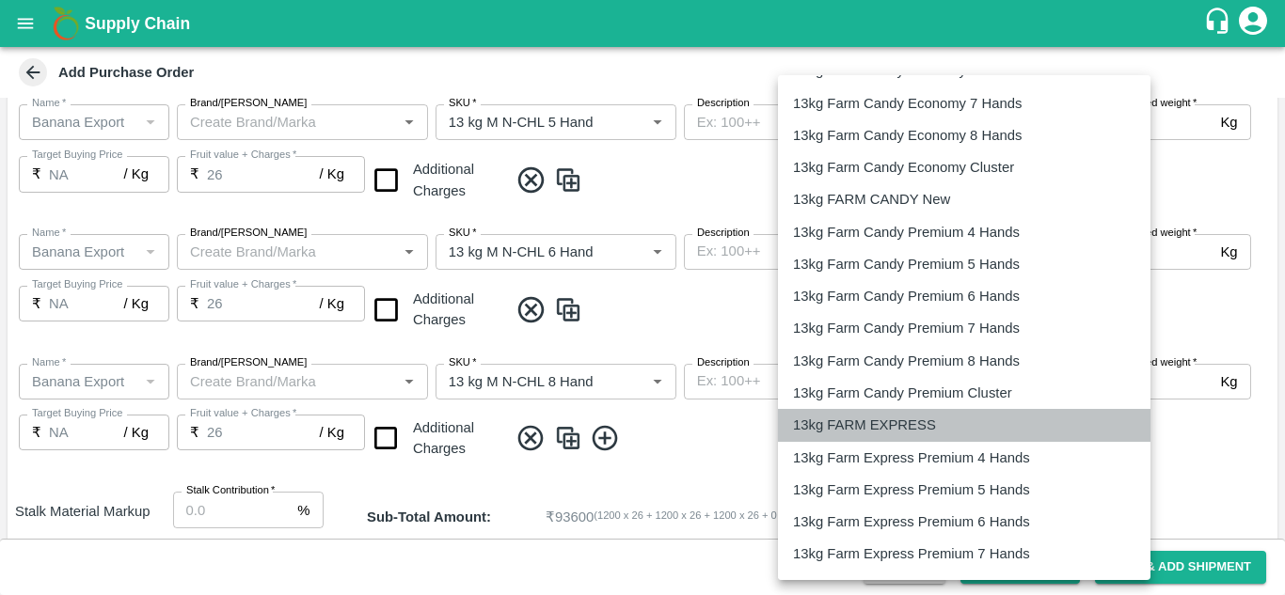
click at [906, 425] on p "13kg FARM EXPRESS" at bounding box center [864, 425] width 143 height 21
type input "468"
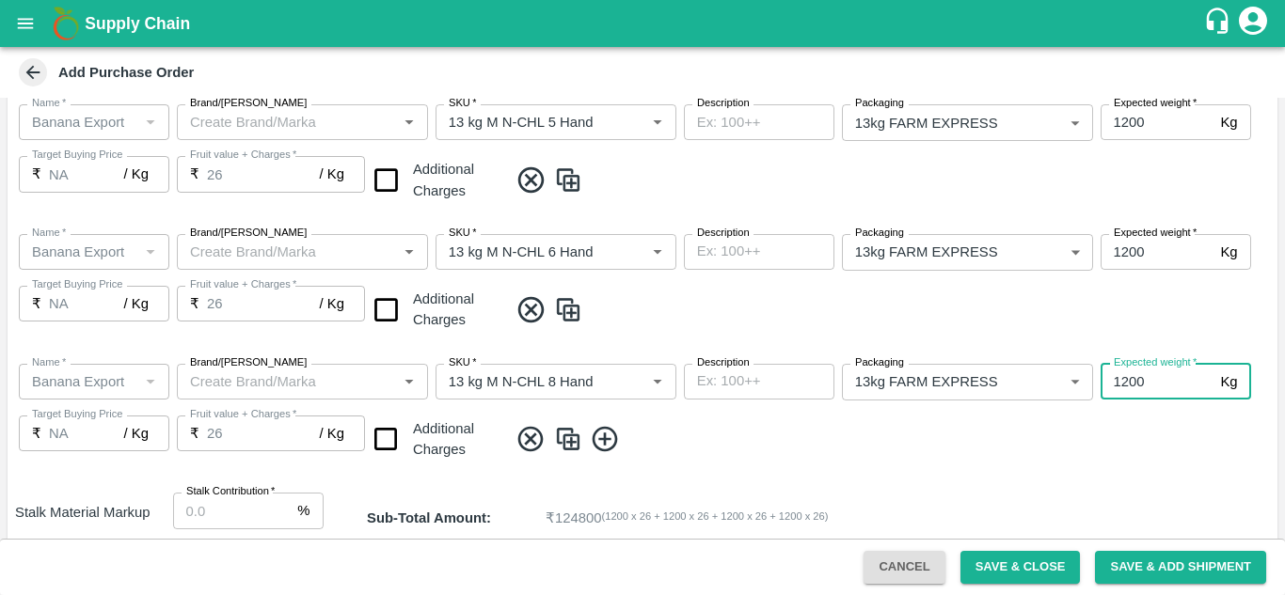
type input "1200"
click at [816, 406] on div "Name   * Name   * Brand/Marka Brand/Marka SKU   * SKU   * Description x Descrip…" at bounding box center [643, 414] width 1270 height 130
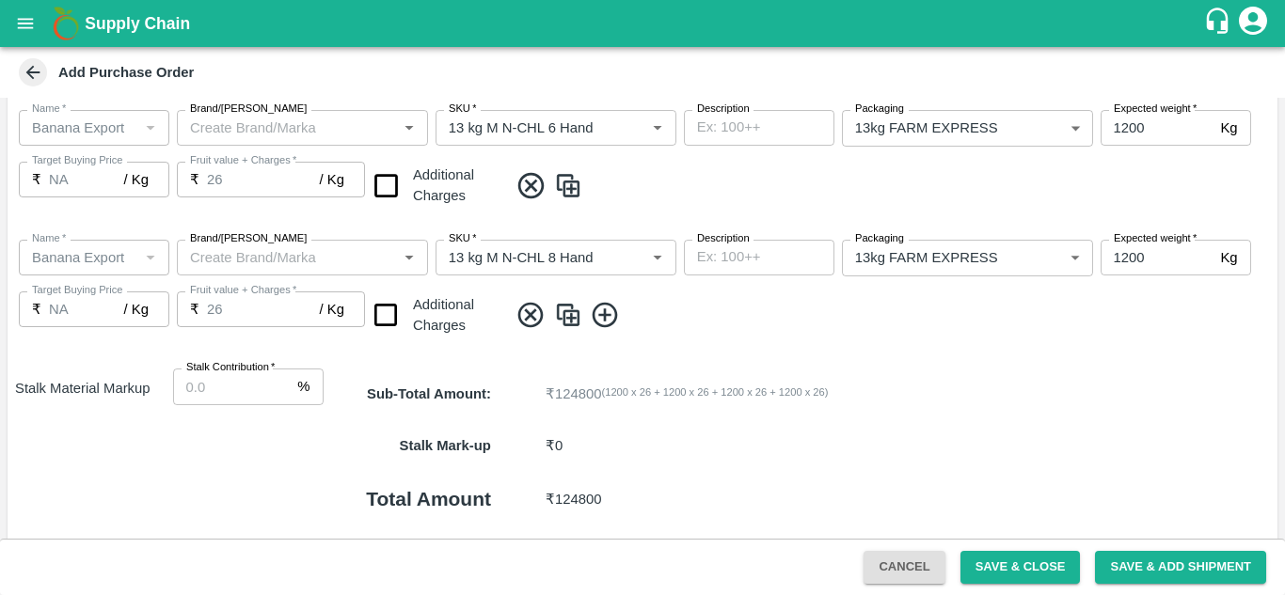
scroll to position [653, 0]
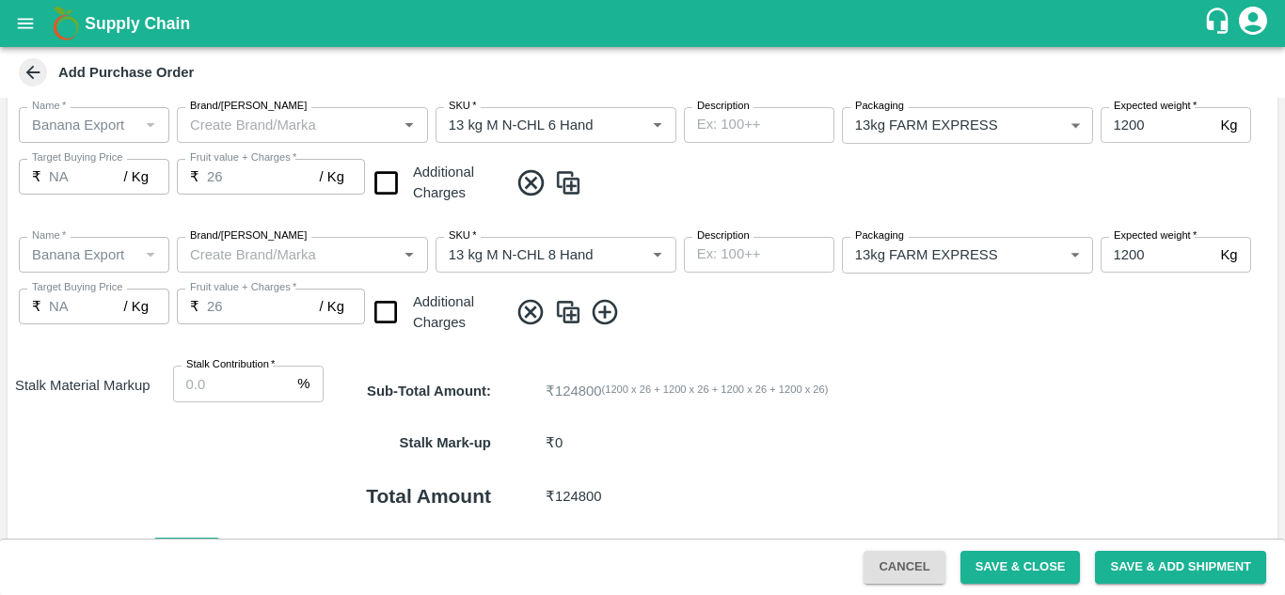
click at [605, 310] on icon at bounding box center [604, 312] width 25 height 25
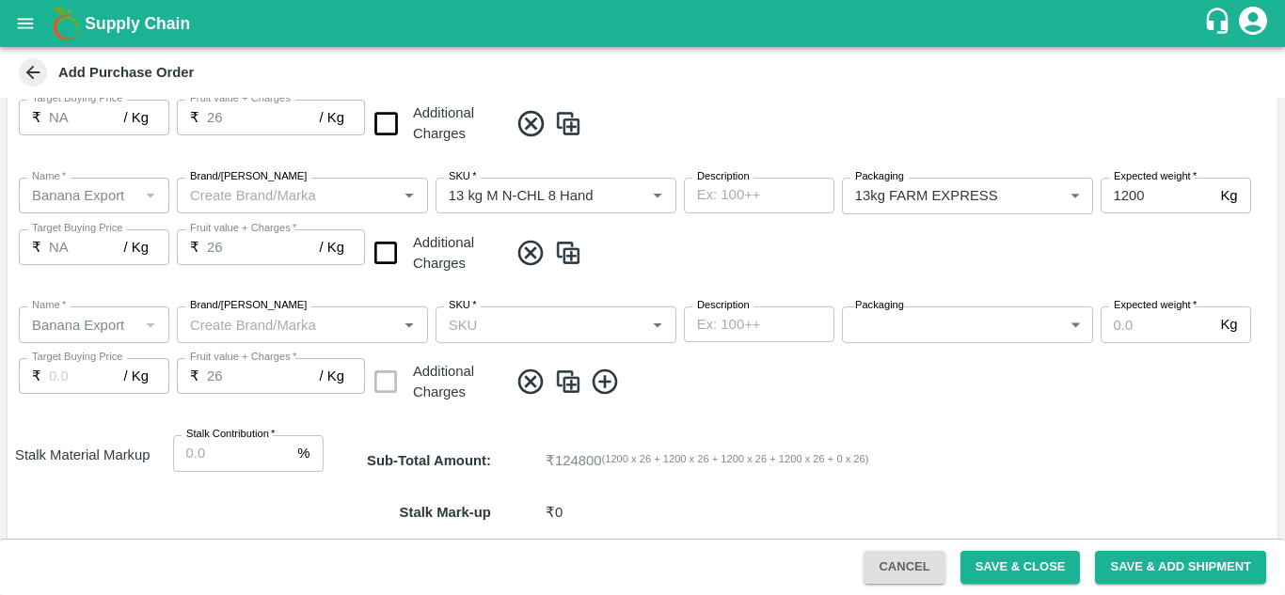
scroll to position [713, 0]
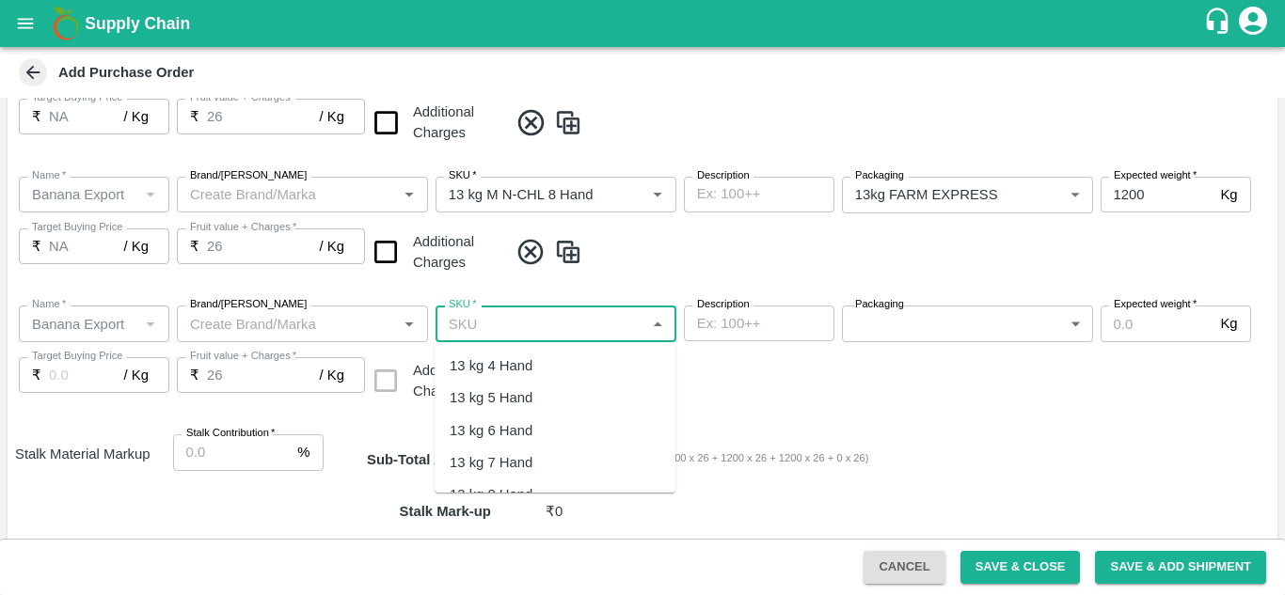
click at [513, 317] on input "SKU   *" at bounding box center [540, 323] width 198 height 24
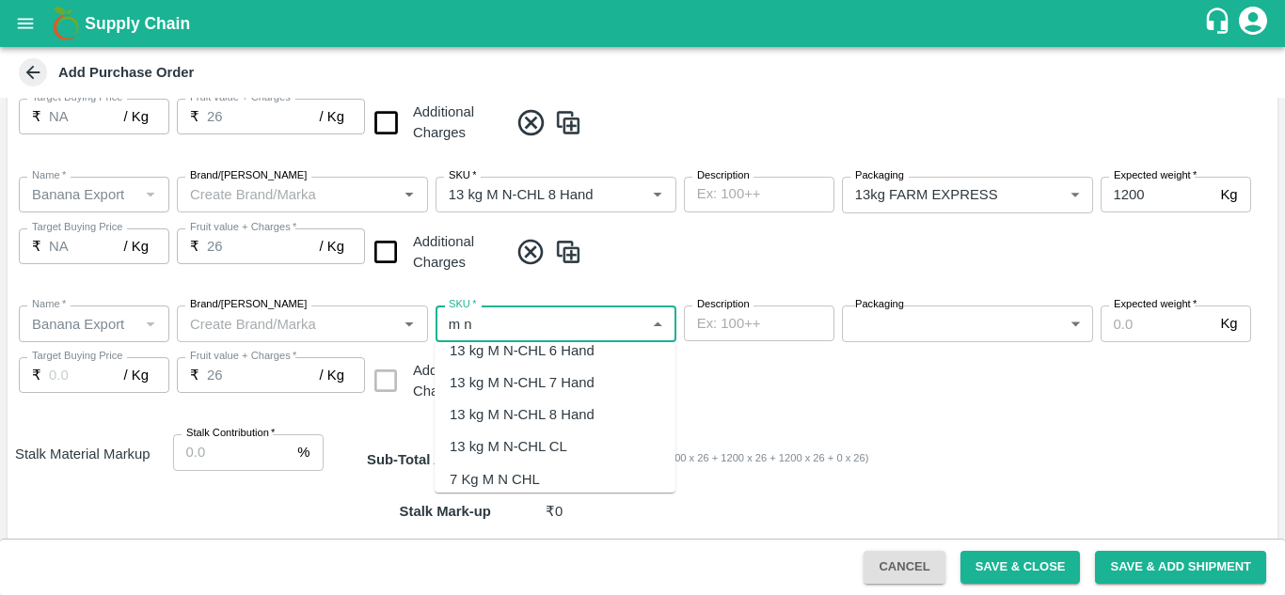
scroll to position [96, 0]
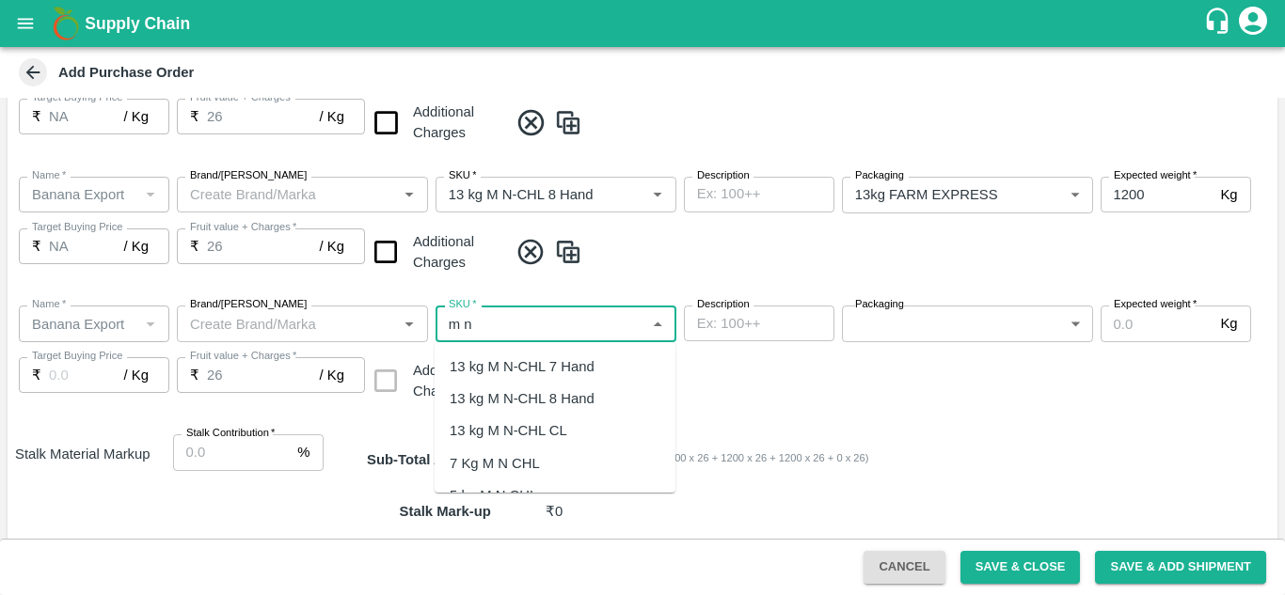
click at [535, 419] on div "13 kg M N-CHL CL" at bounding box center [555, 431] width 241 height 32
type input "13 kg M N-CHL CL"
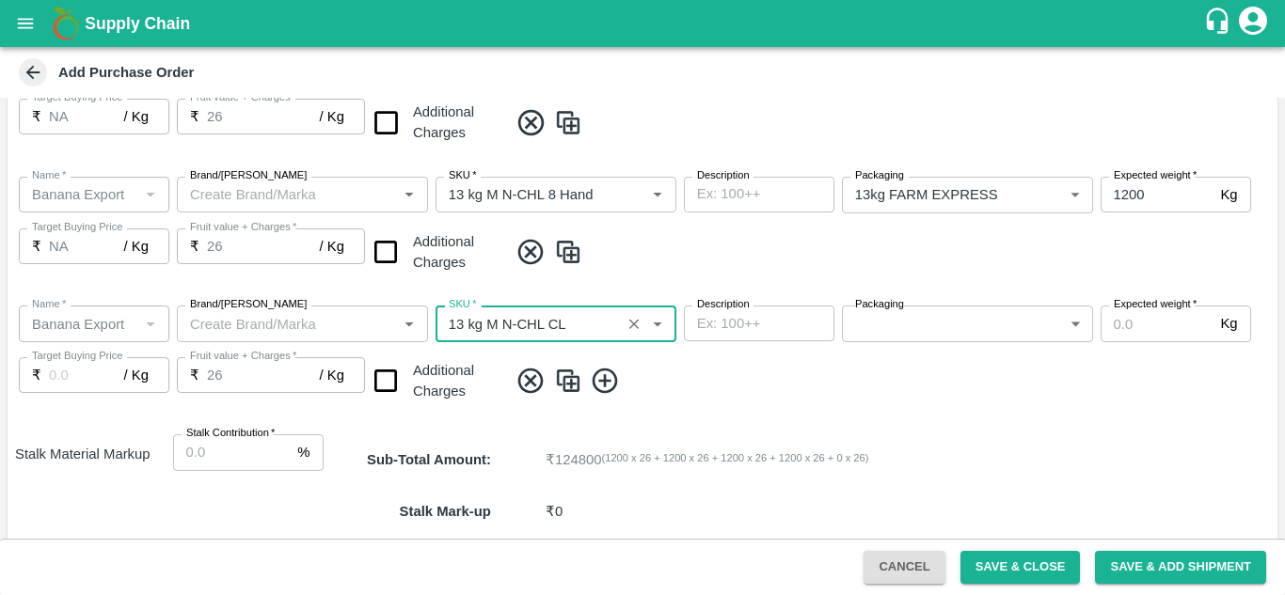
type input "NA"
type input "13 kg M N-CHL CL"
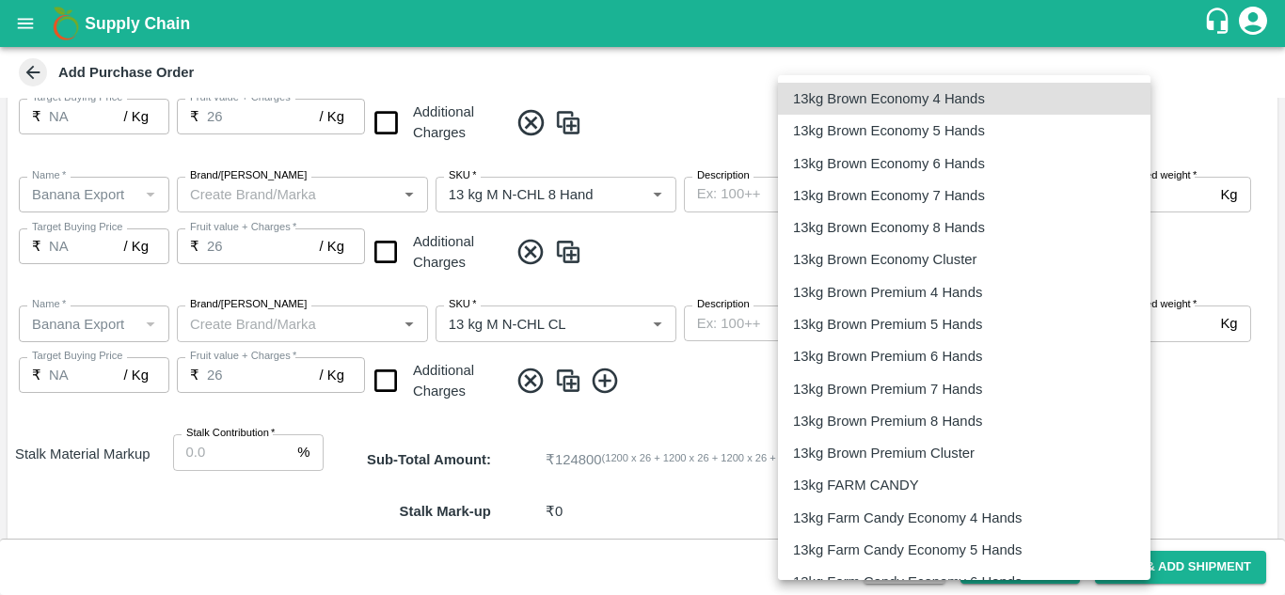
click at [1011, 333] on body "Supply Chain Add Purchase Order PO Type   * Farm Gate 1 PO Type Buyers   * Nuna…" at bounding box center [642, 297] width 1285 height 595
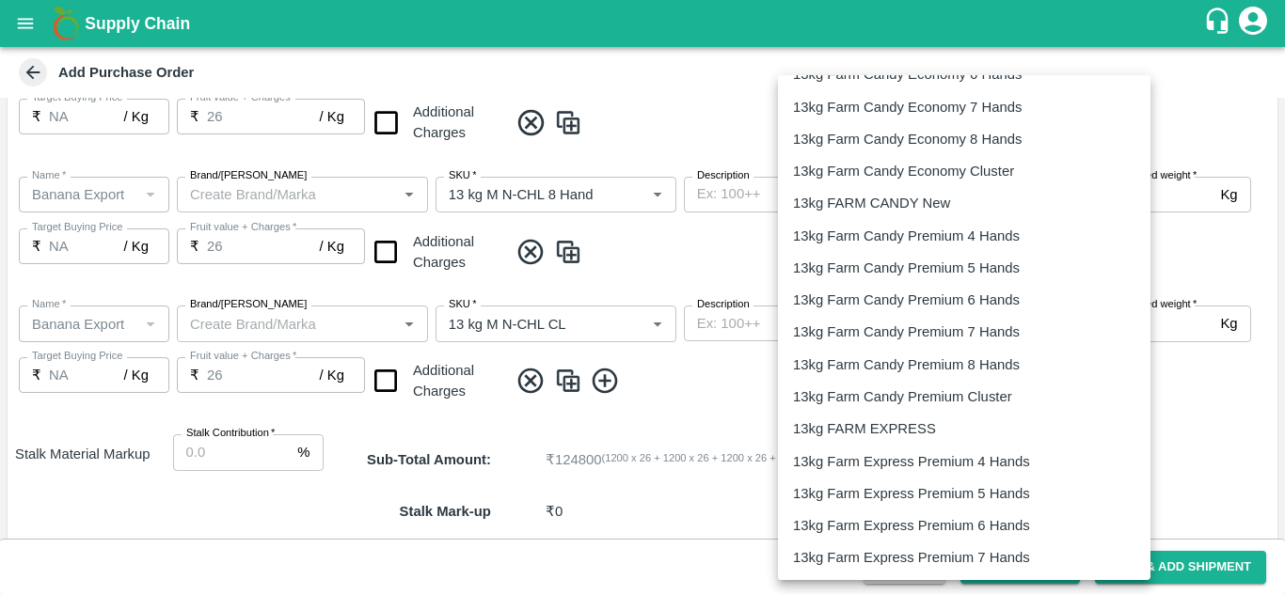
scroll to position [586, 0]
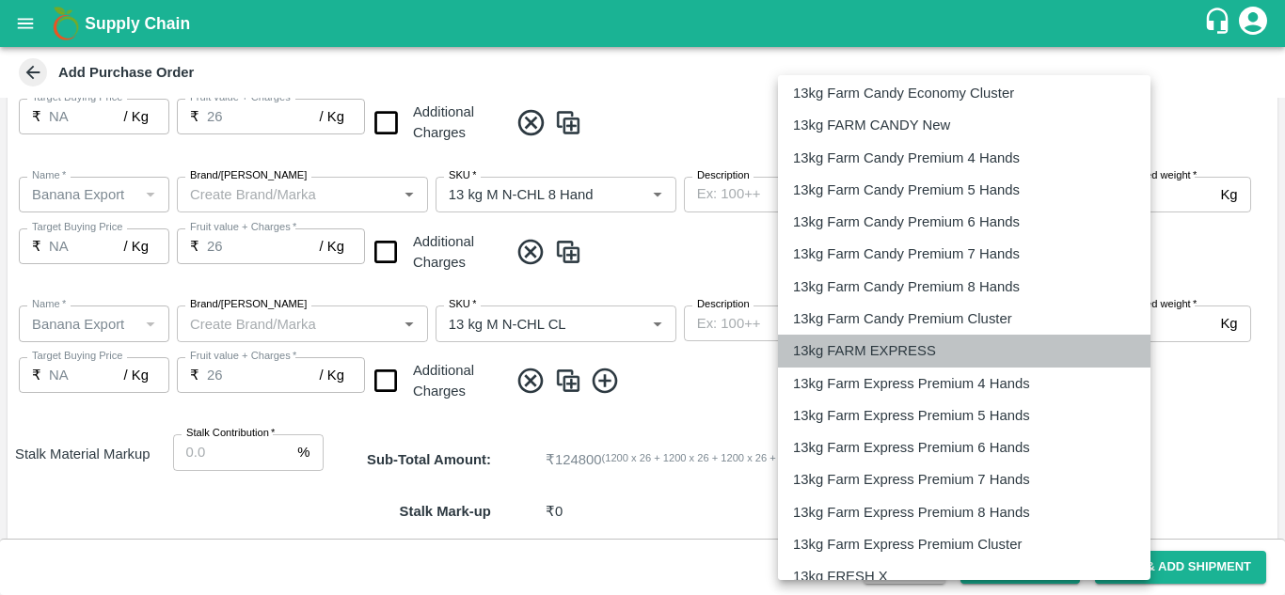
click at [896, 354] on p "13kg FARM EXPRESS" at bounding box center [864, 351] width 143 height 21
type input "468"
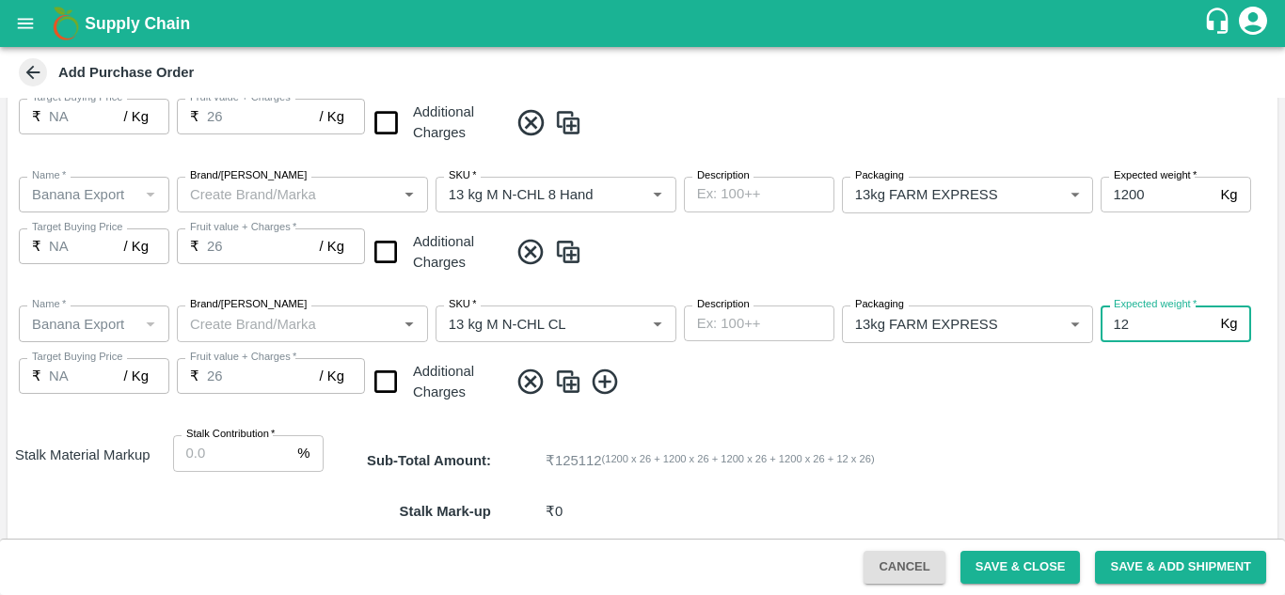
type input "1"
type input "1200"
click at [780, 384] on span at bounding box center [889, 382] width 762 height 31
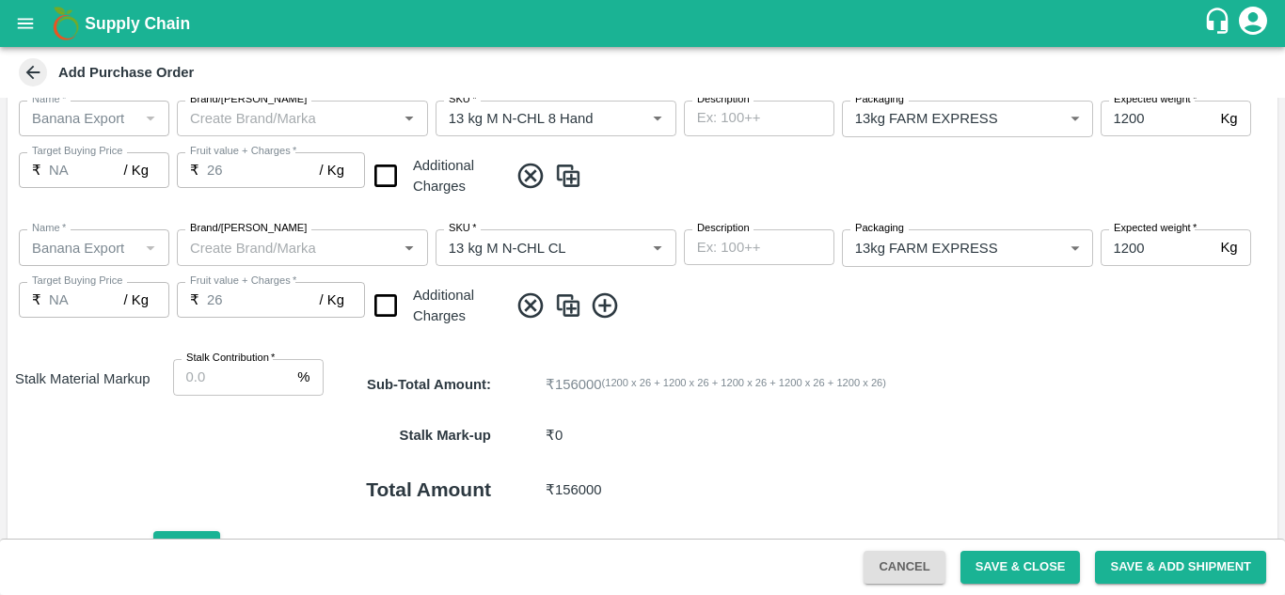
scroll to position [791, 0]
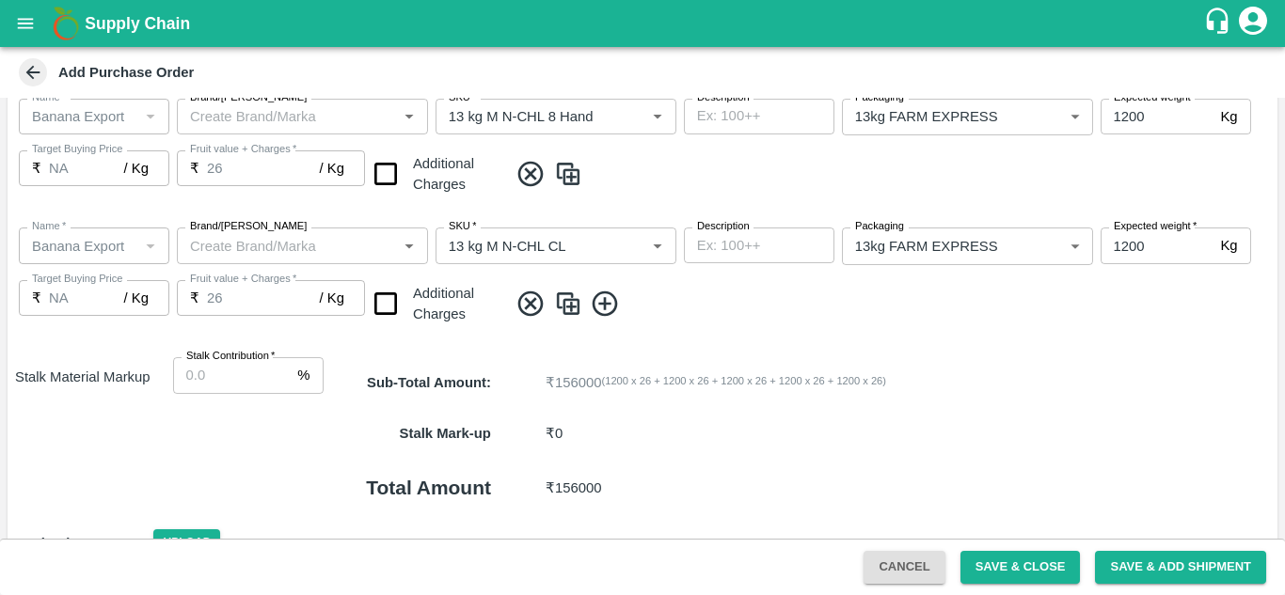
click at [806, 313] on span at bounding box center [889, 304] width 762 height 31
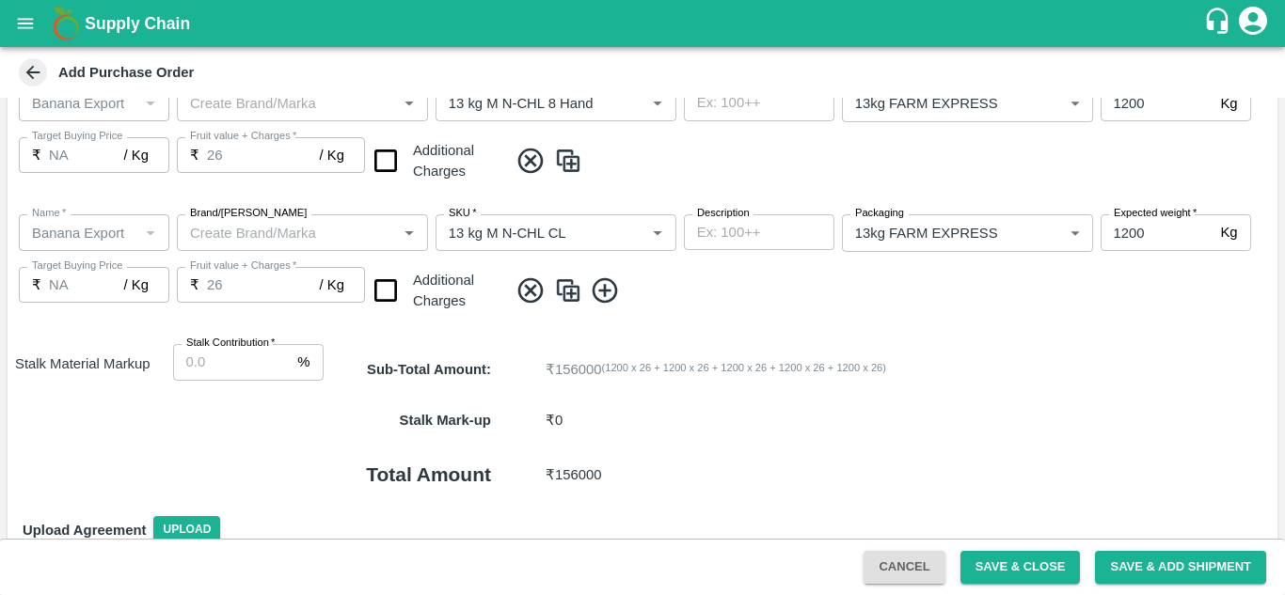
scroll to position [856, 0]
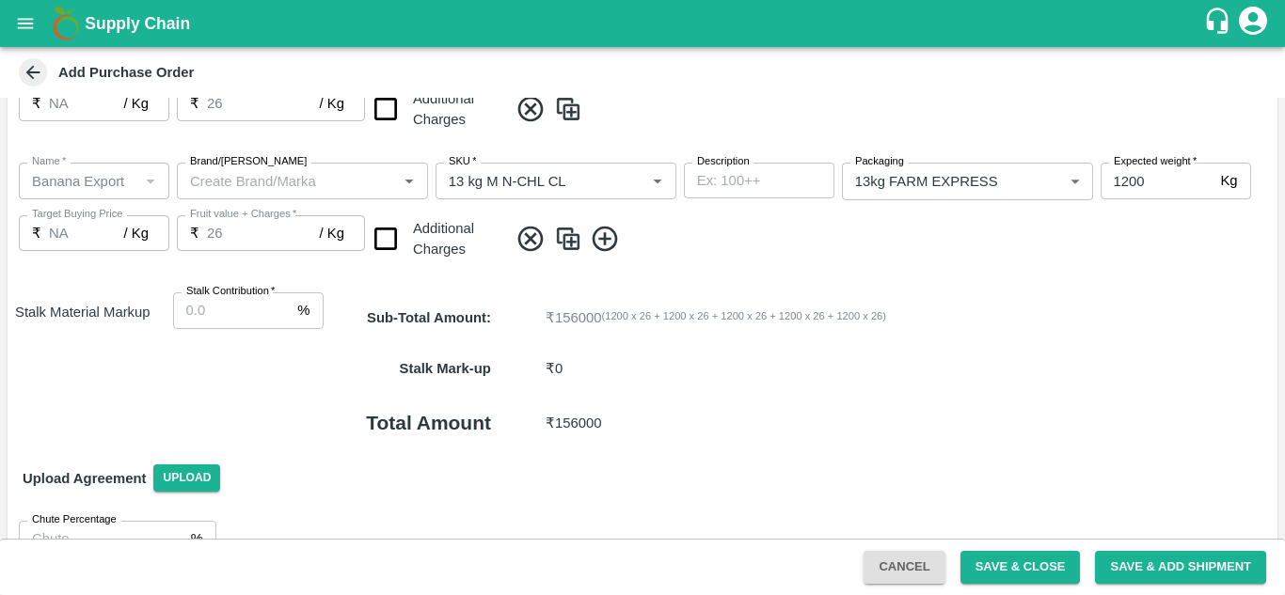
click at [605, 237] on icon at bounding box center [604, 238] width 25 height 25
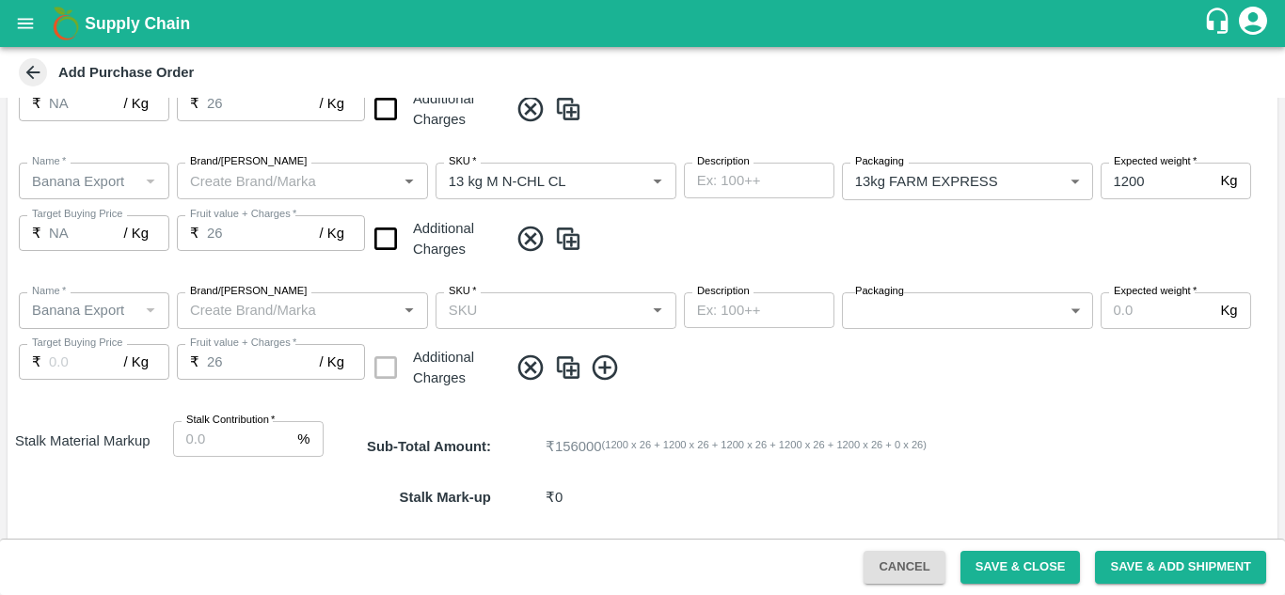
click at [497, 325] on div "SKU   *" at bounding box center [556, 311] width 241 height 36
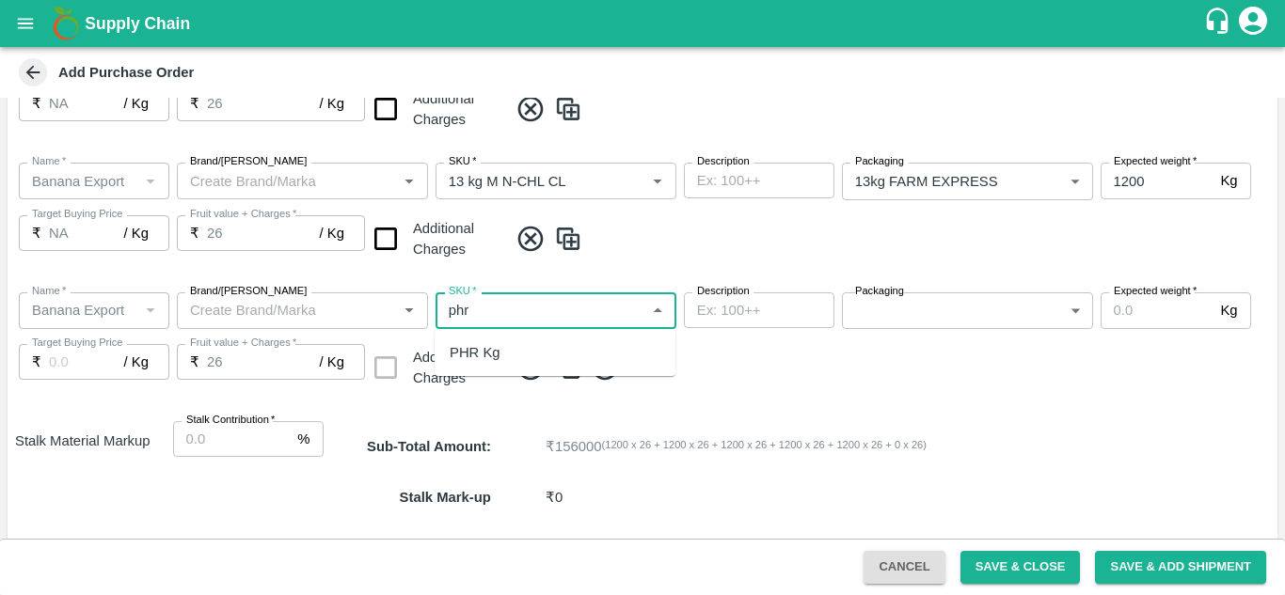
click at [479, 350] on div "PHR Kg" at bounding box center [475, 352] width 51 height 21
type input "PHR Kg"
type input "NA"
type input "PHR Kg"
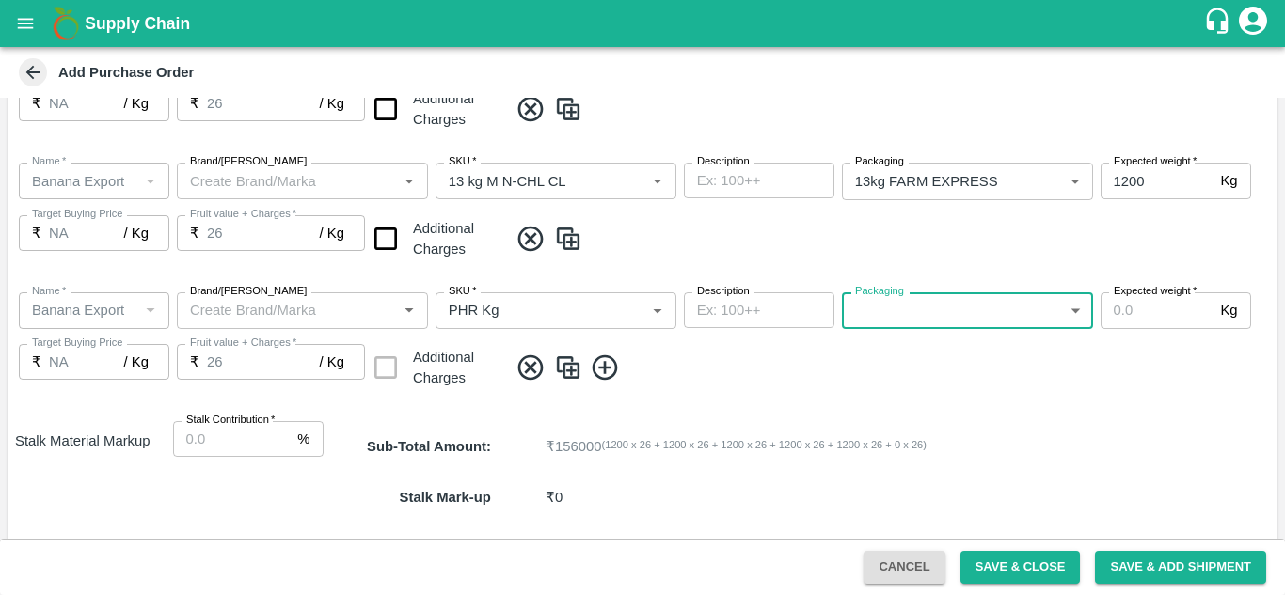
click at [1007, 309] on body "Supply Chain Add Purchase Order PO Type   * Farm Gate 1 PO Type Buyers   * Nuna…" at bounding box center [642, 297] width 1285 height 595
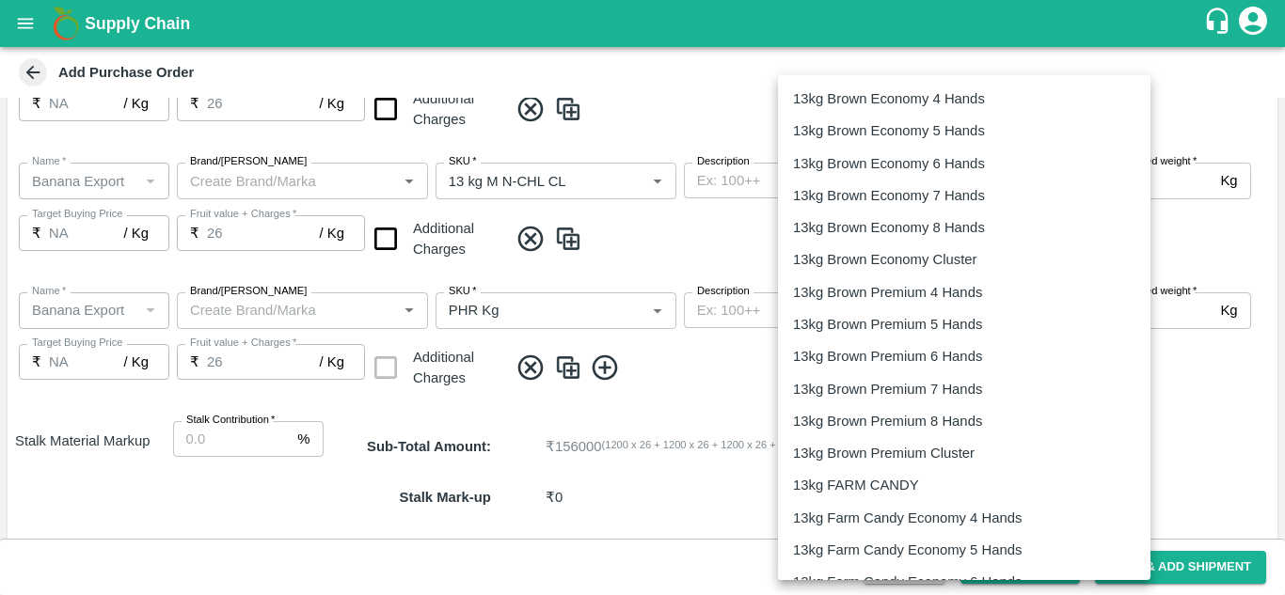
scroll to position [3122, 0]
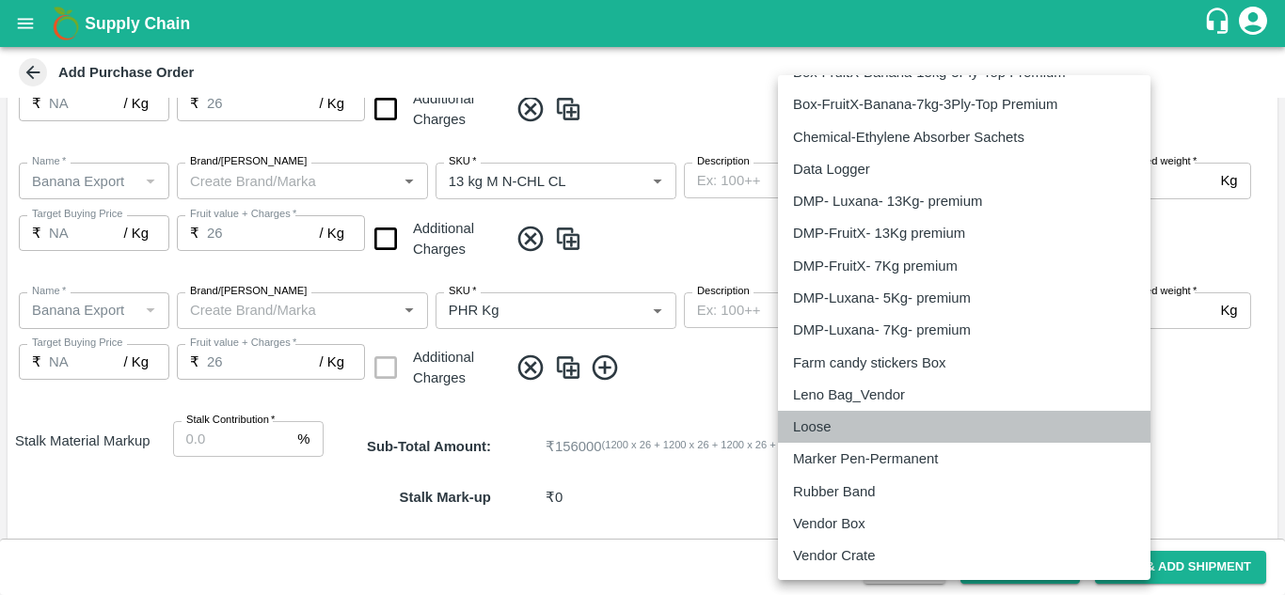
click at [826, 429] on p "Loose" at bounding box center [812, 427] width 38 height 21
type input "258"
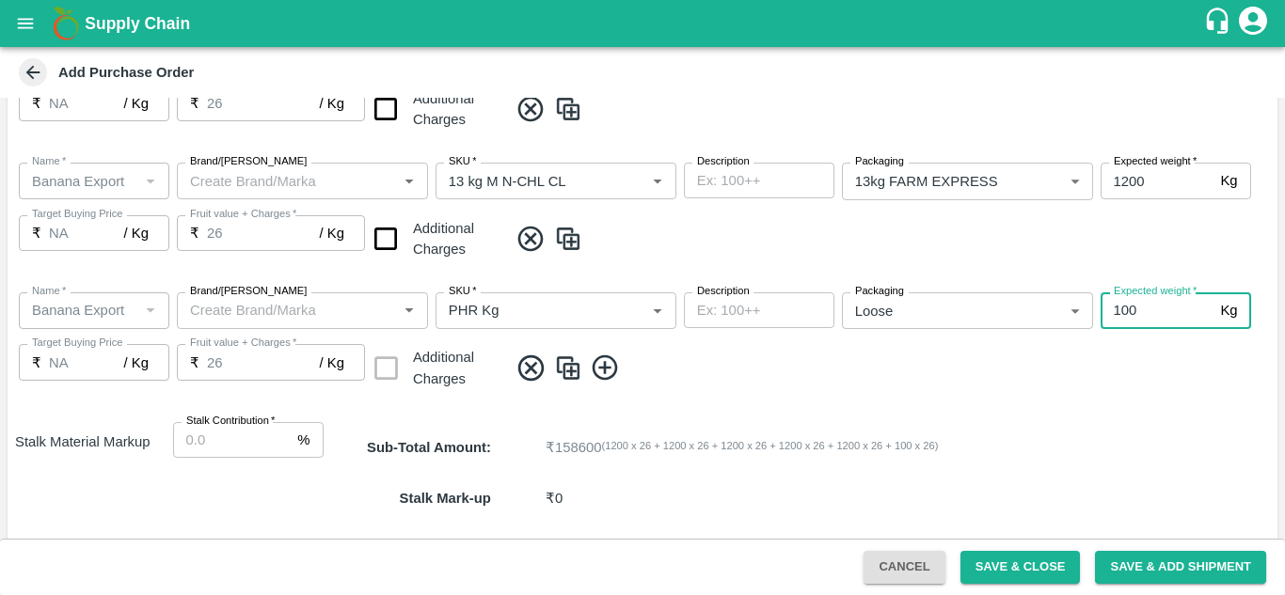
type input "100"
click at [707, 363] on span at bounding box center [889, 368] width 762 height 31
click at [610, 367] on icon at bounding box center [605, 368] width 31 height 31
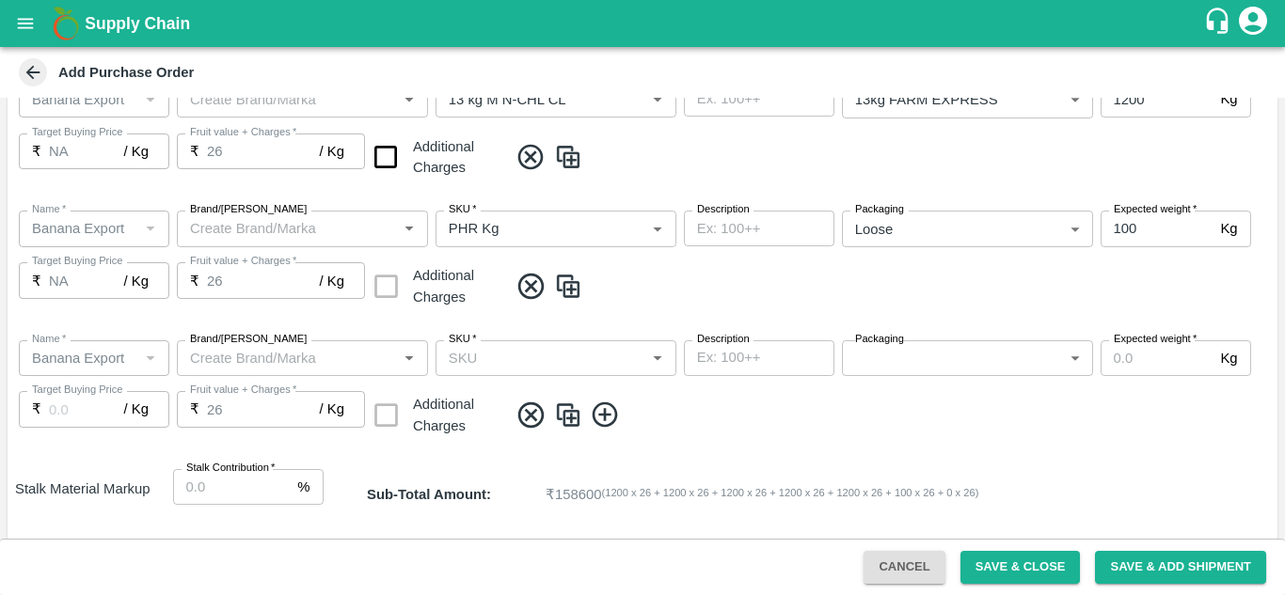
scroll to position [939, 0]
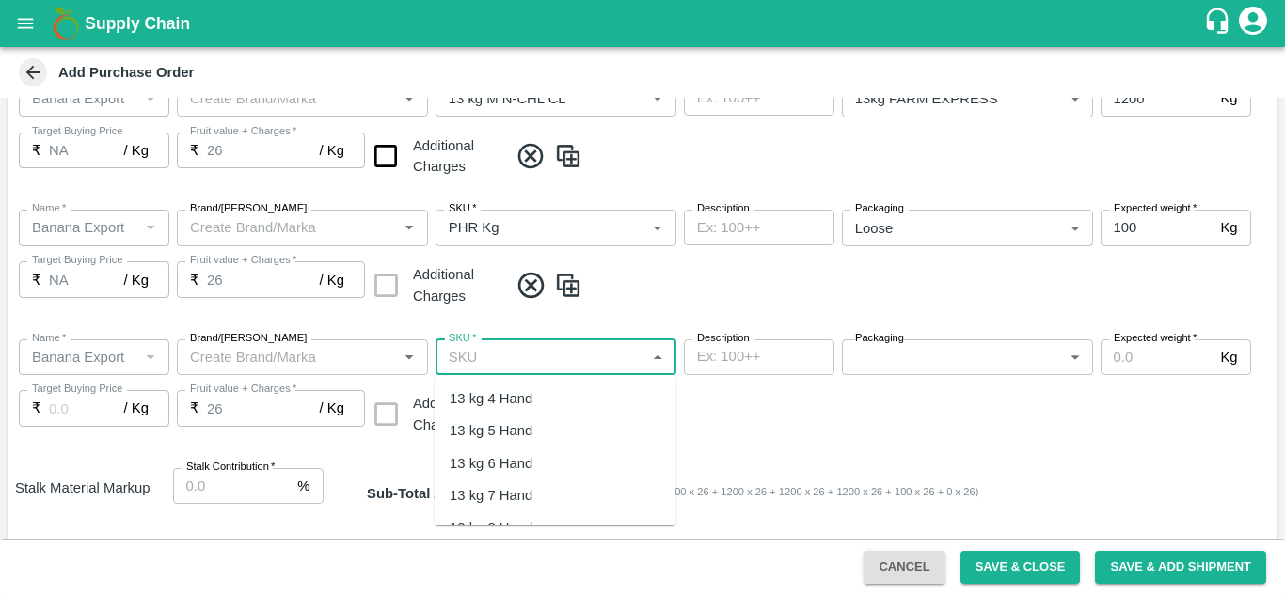
click at [464, 365] on input "SKU   *" at bounding box center [540, 357] width 198 height 24
click at [483, 395] on div "C Class" at bounding box center [474, 399] width 49 height 21
type input "C Class"
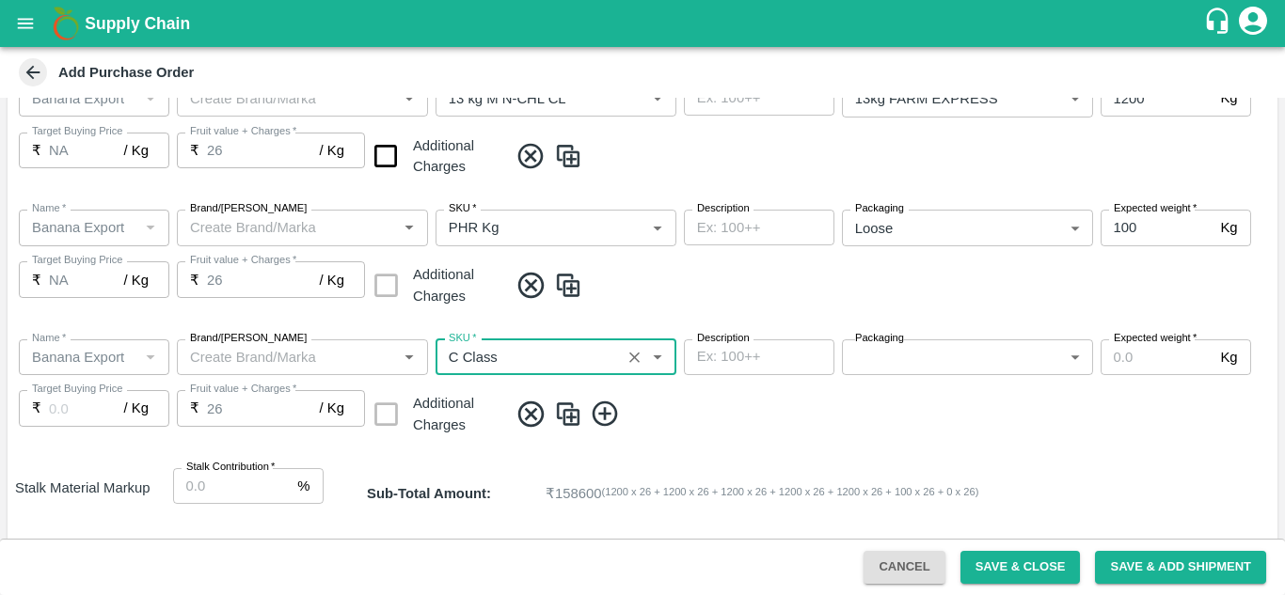
type input "NA"
type input "C Class"
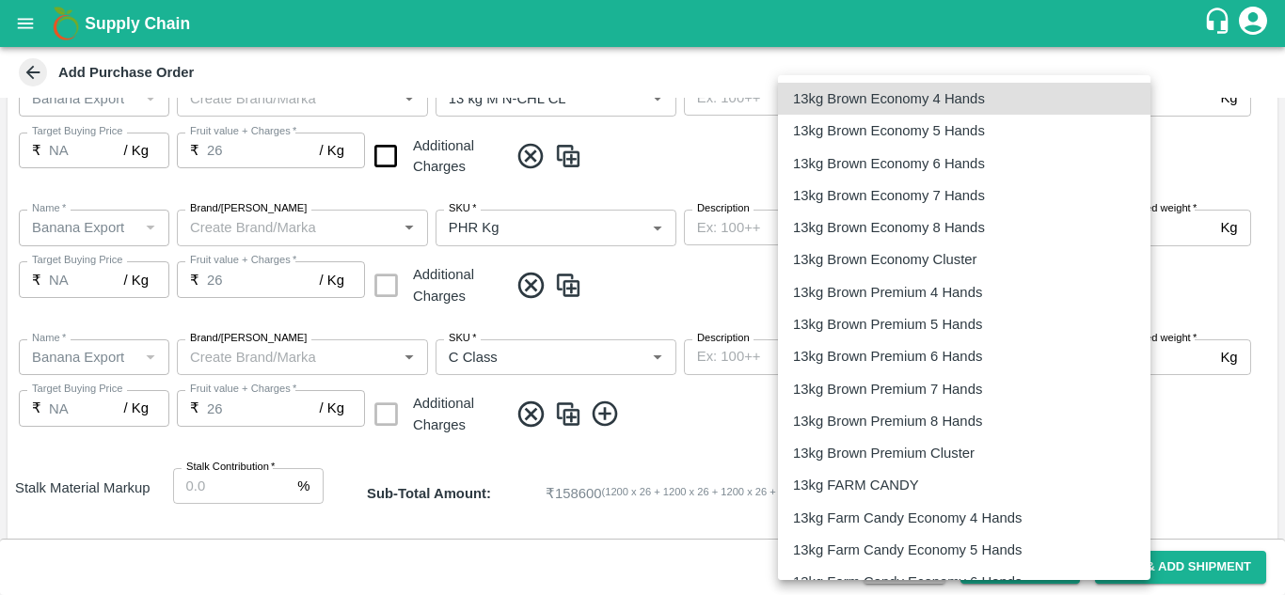
click at [965, 365] on body "Supply Chain Add Purchase Order PO Type   * Farm Gate 1 PO Type Buyers   * Nuna…" at bounding box center [642, 297] width 1285 height 595
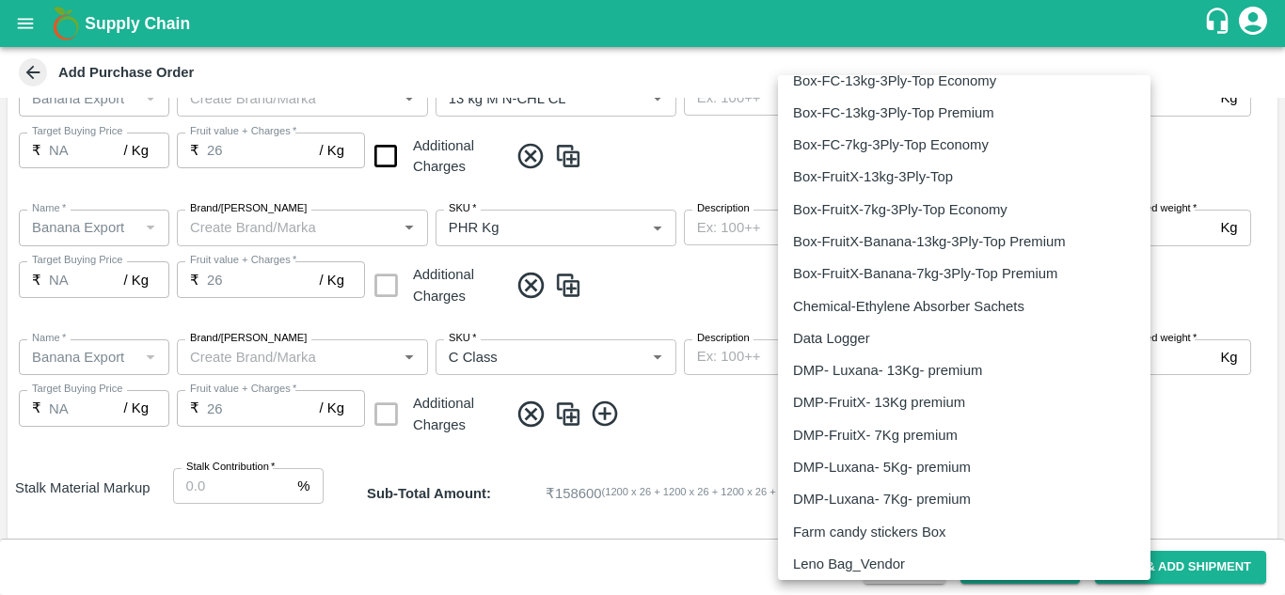
scroll to position [3122, 0]
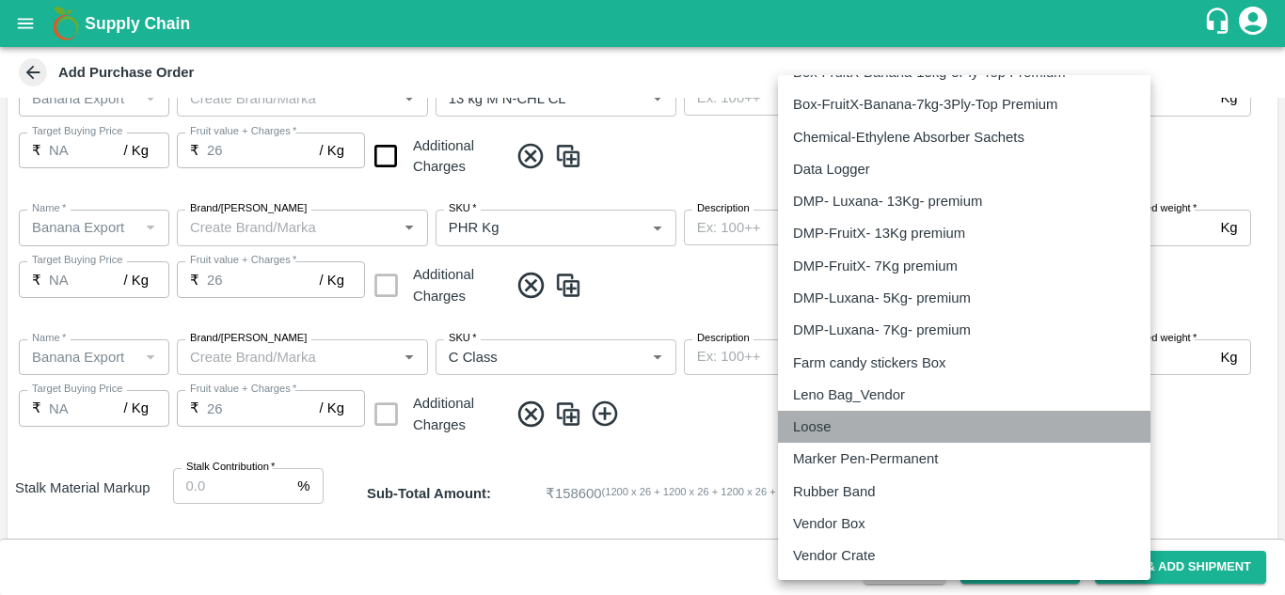
click at [848, 432] on div "Loose" at bounding box center [964, 427] width 342 height 21
type input "258"
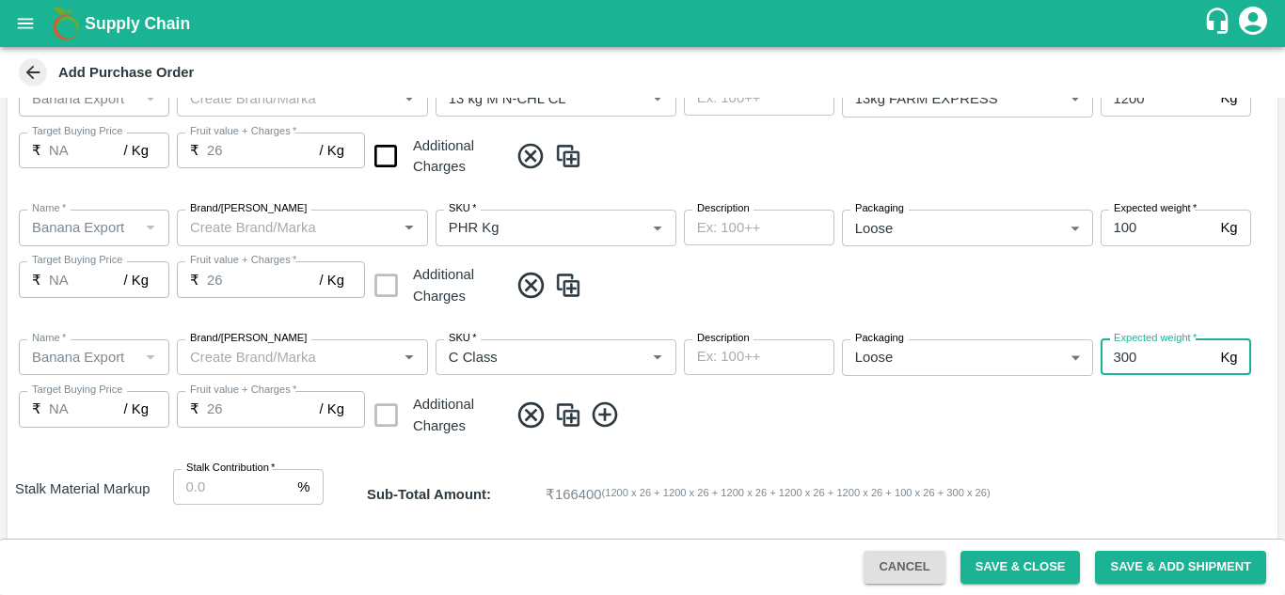
type input "300"
click at [703, 429] on span at bounding box center [889, 415] width 762 height 31
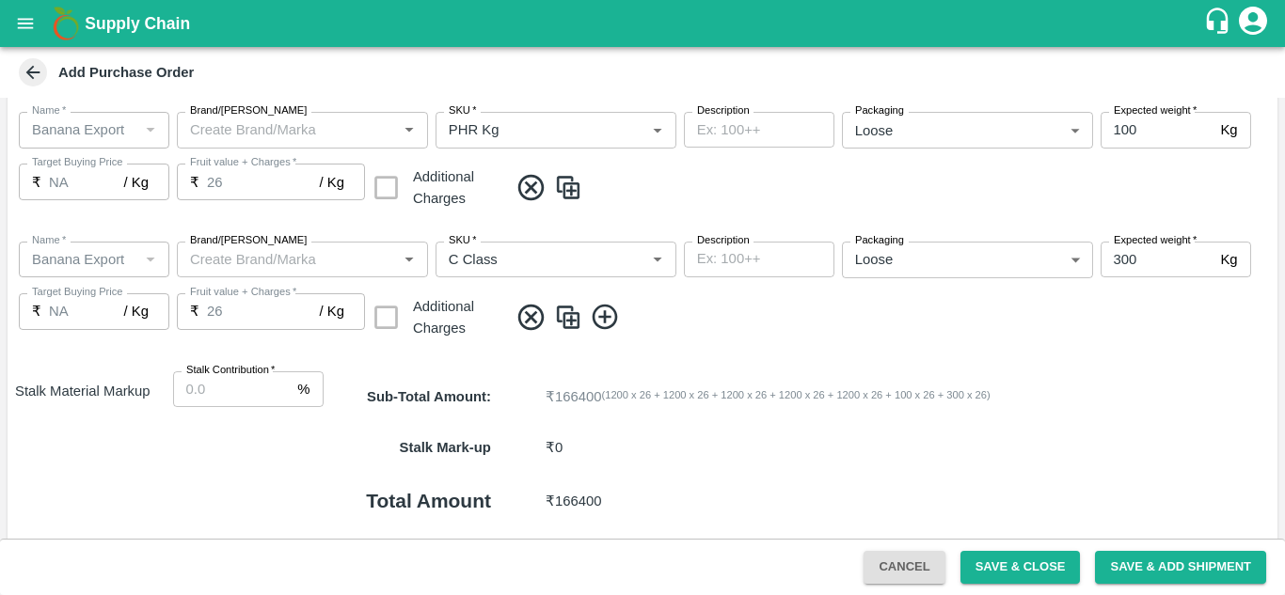
scroll to position [1156, 0]
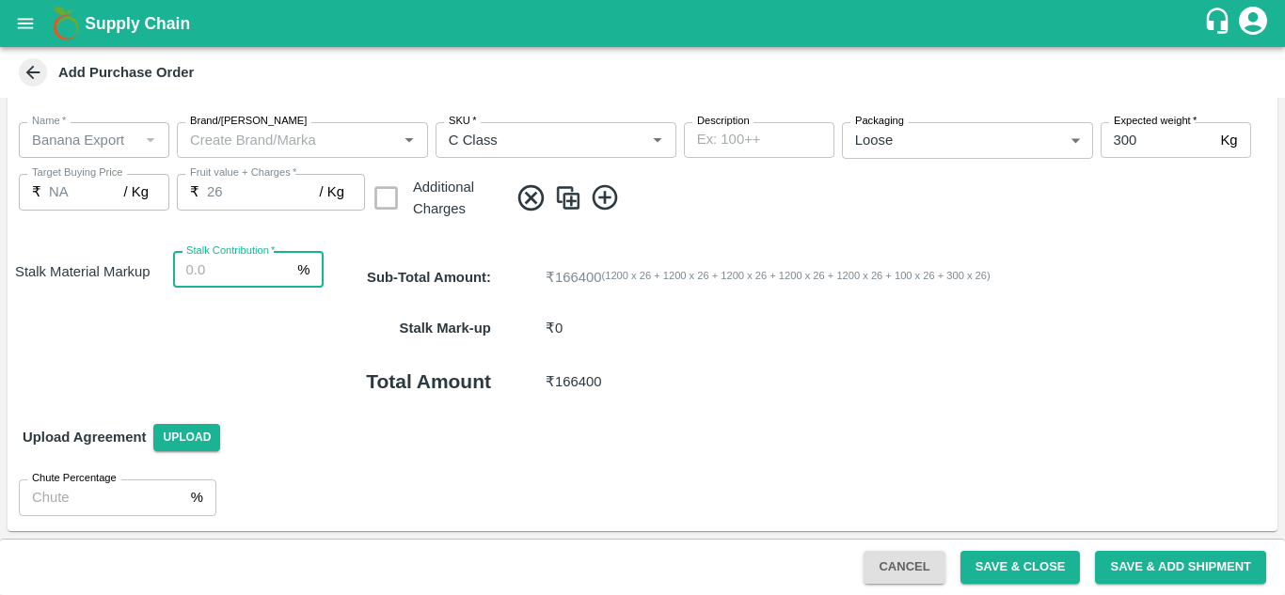
click at [194, 262] on input "Stalk Contribution   *" at bounding box center [232, 270] width 118 height 36
type input "8"
click at [902, 396] on div "Total Amount ₹ 179712" at bounding box center [801, 382] width 954 height 56
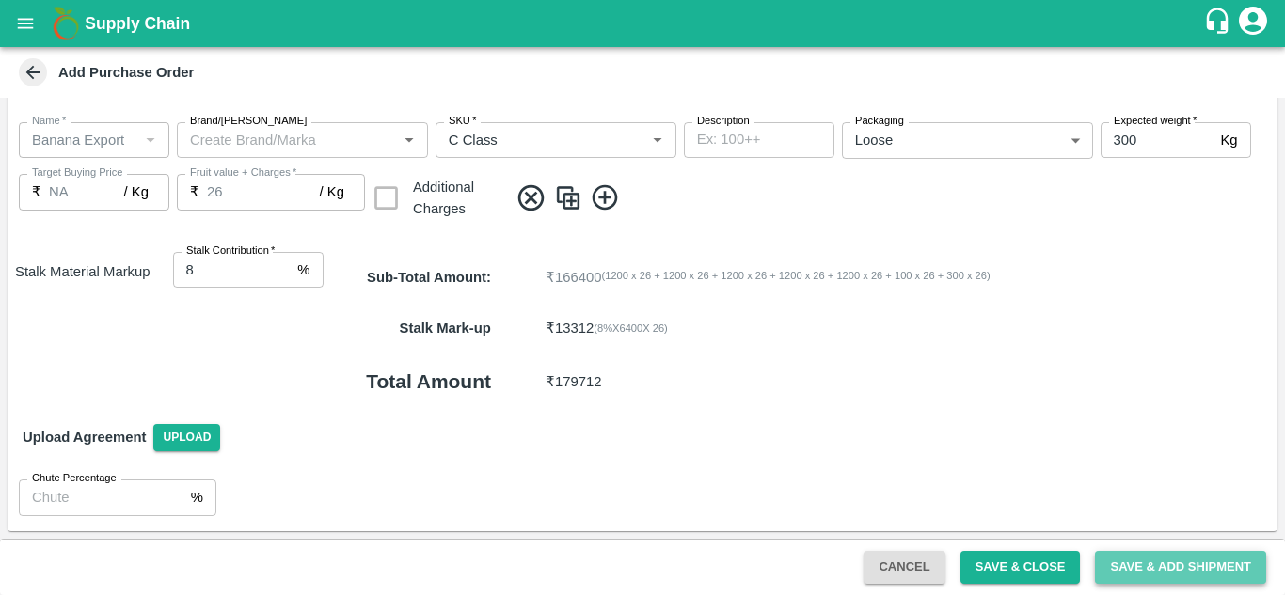
click at [1149, 565] on button "Save & Add Shipment" at bounding box center [1180, 567] width 171 height 33
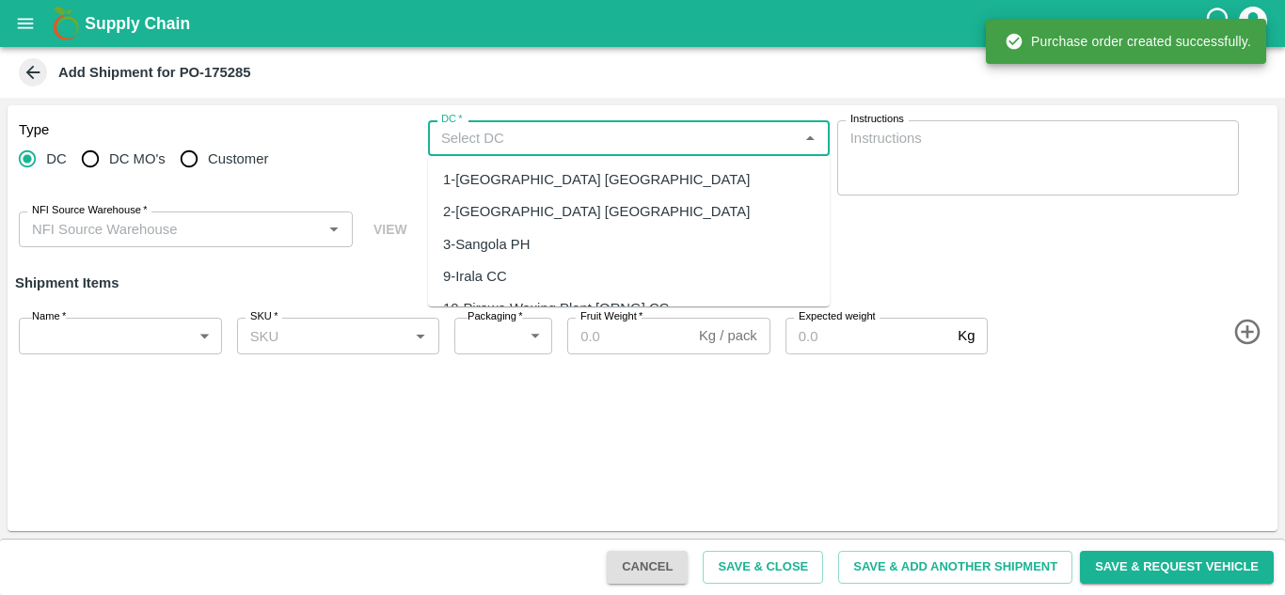
click at [505, 135] on input "DC   *" at bounding box center [613, 138] width 359 height 24
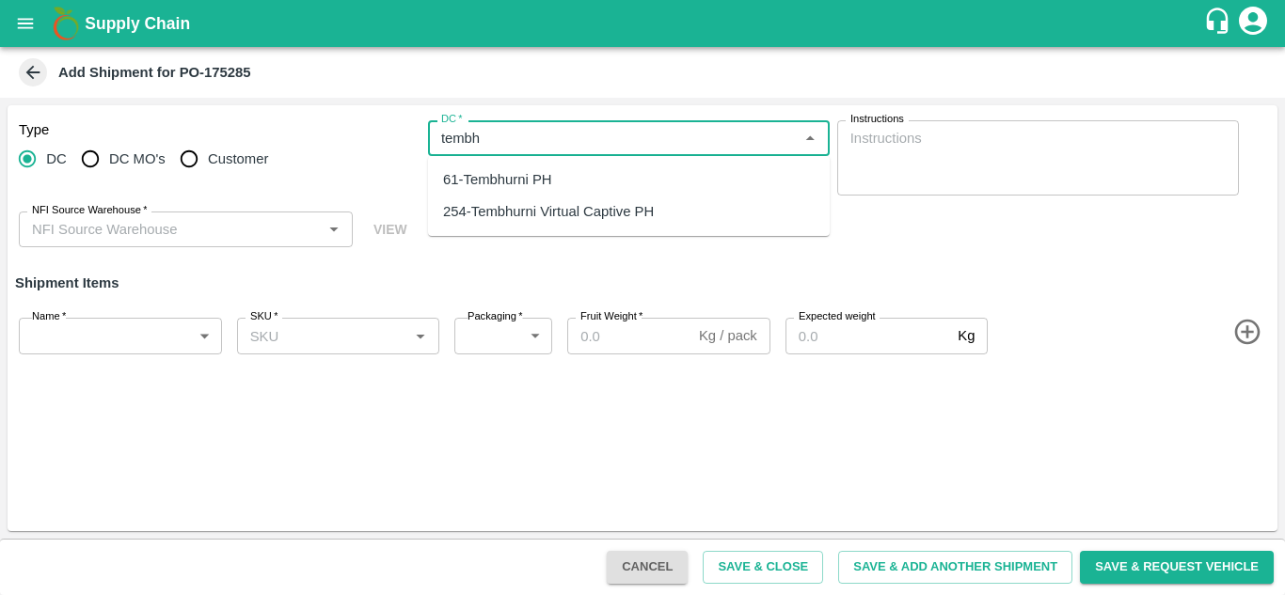
click at [592, 216] on div "254-Tembhurni Virtual Captive PH" at bounding box center [548, 211] width 211 height 21
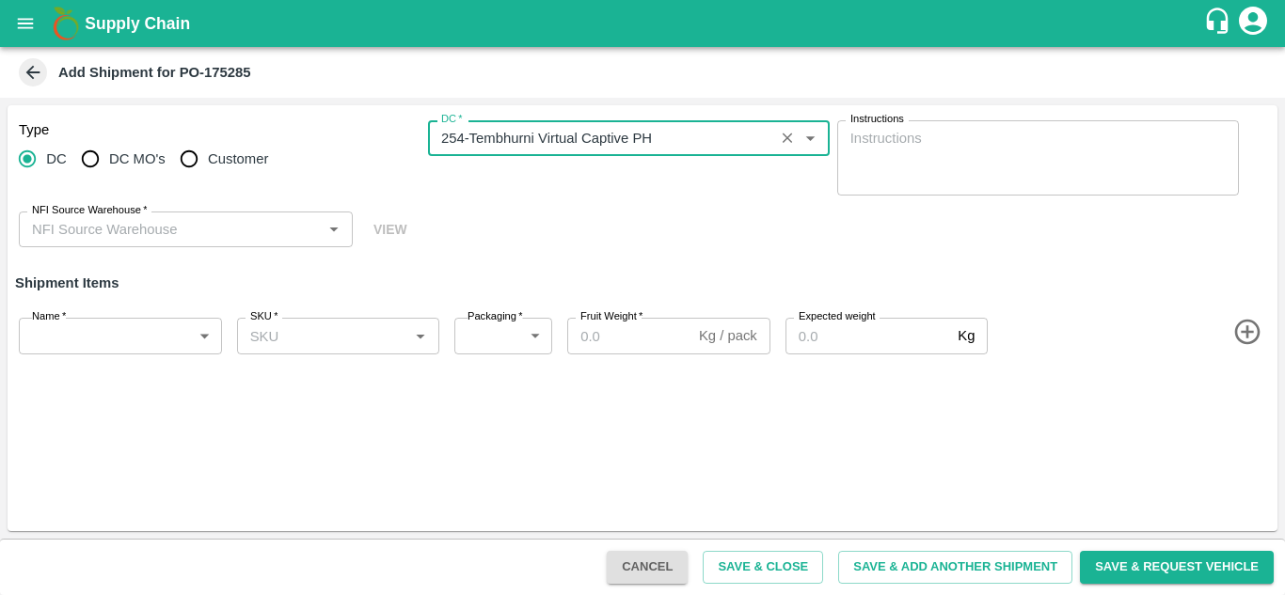
type input "254-Tembhurni Virtual Captive PH"
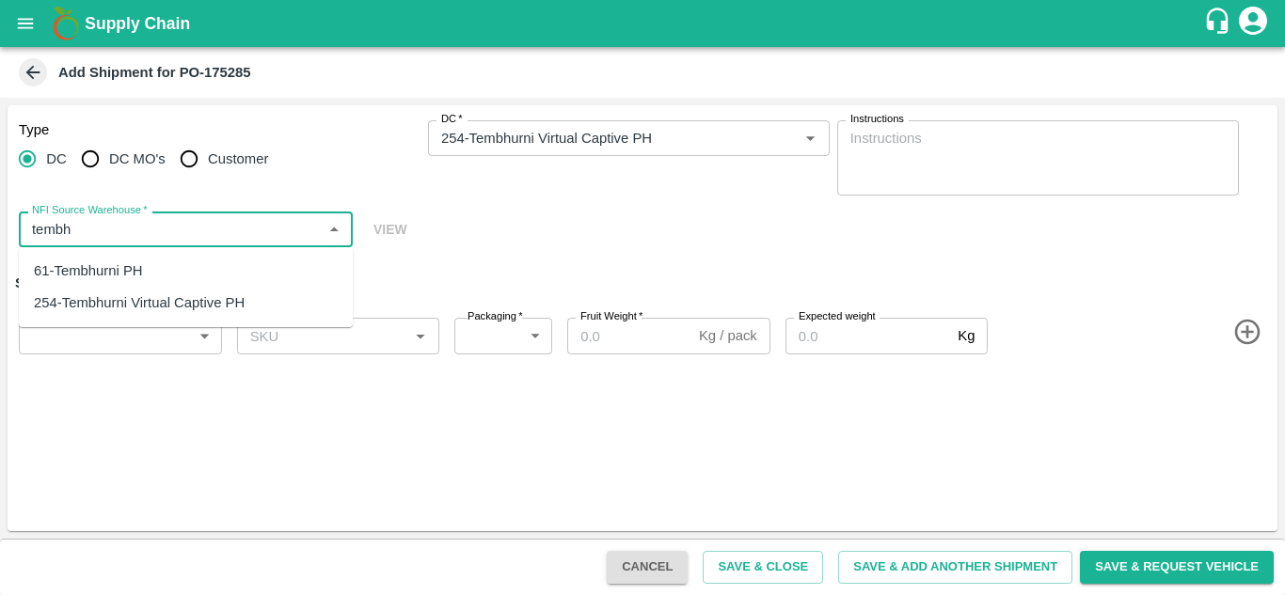
click at [142, 262] on div "61-Tembhurni PH" at bounding box center [88, 271] width 109 height 21
type input "61-Tembhurni PH"
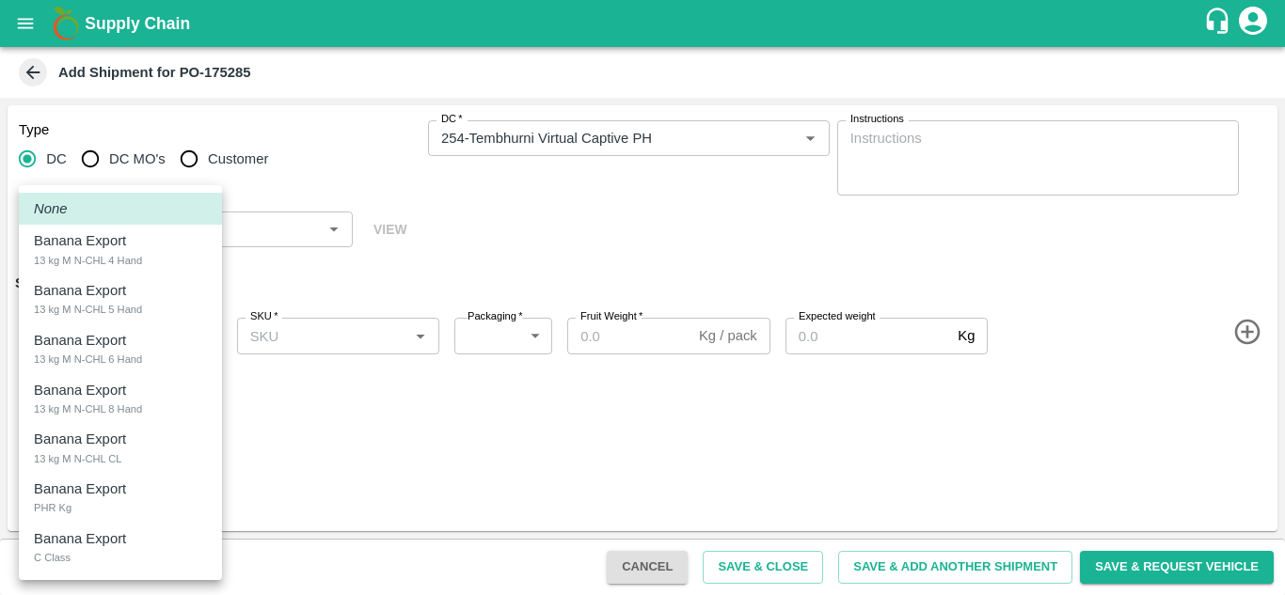
click at [87, 342] on body "Supply Chain Add Shipment for PO-175285 Type DC DC MO's Customer DC   * DC   * …" at bounding box center [642, 297] width 1285 height 595
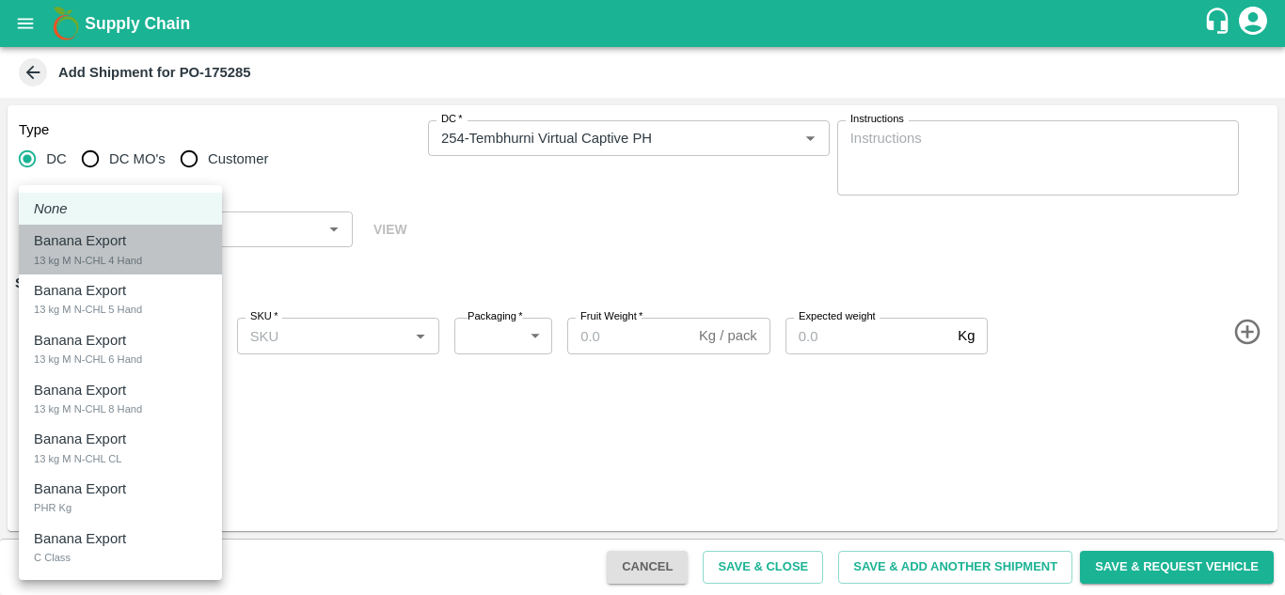
click at [96, 233] on p "Banana Export" at bounding box center [80, 240] width 92 height 21
type input "2015372"
type input "468"
type input "1200"
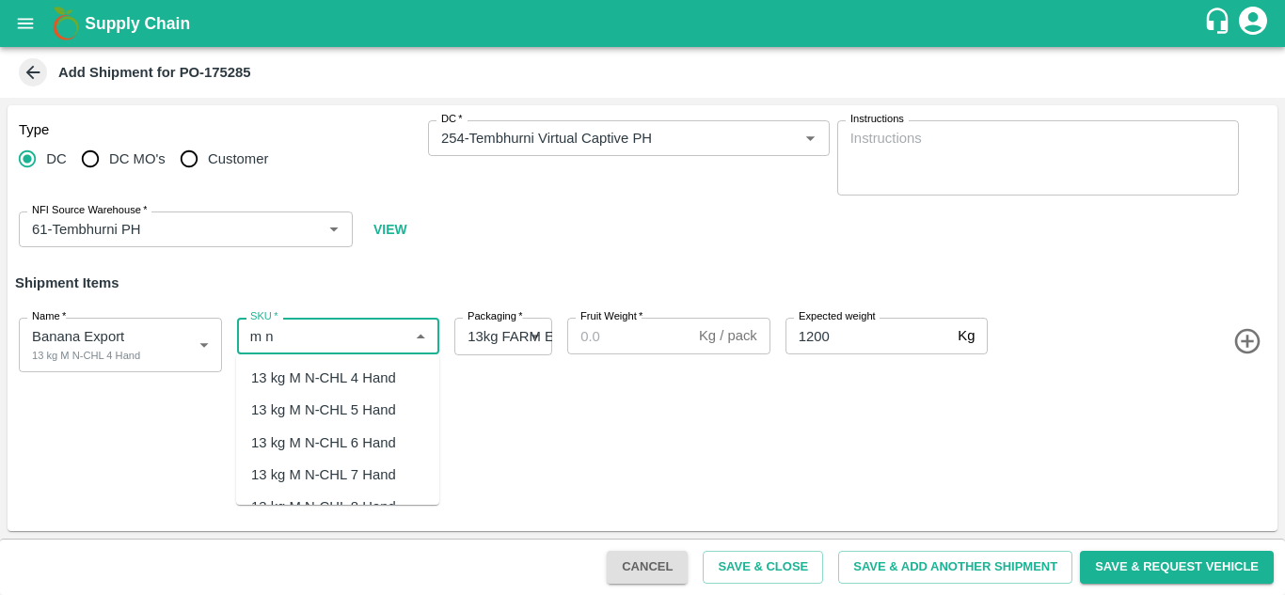
click at [366, 382] on div "13 kg M N-CHL 4 Hand" at bounding box center [323, 378] width 145 height 21
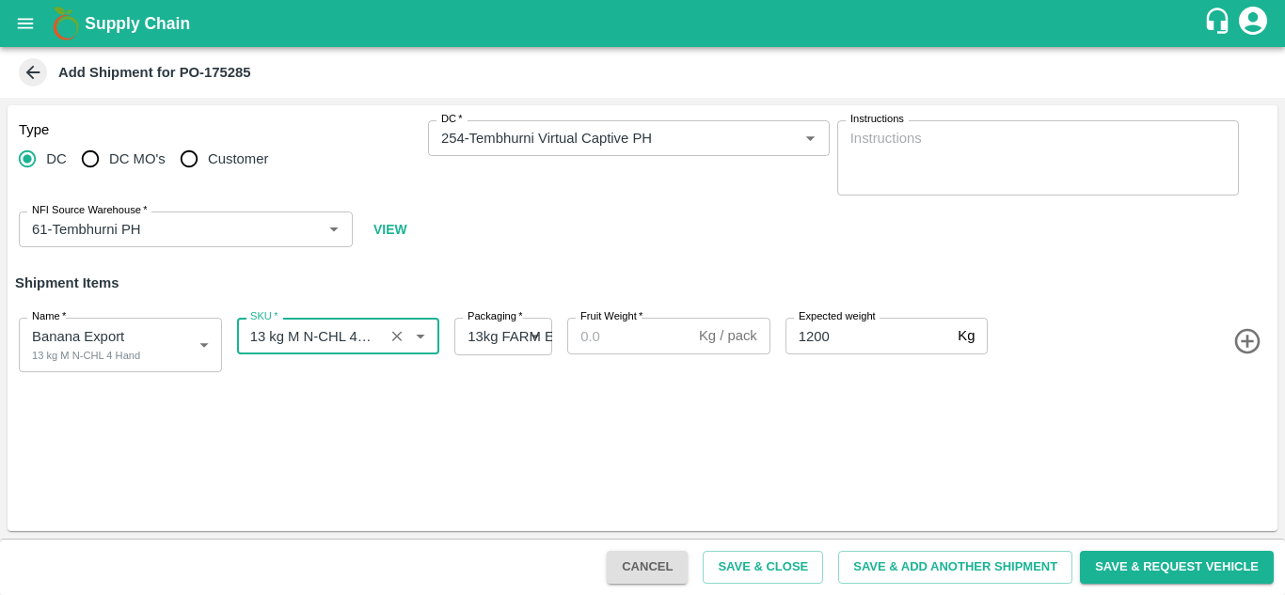
type input "13 kg M N-CHL 4 Hand"
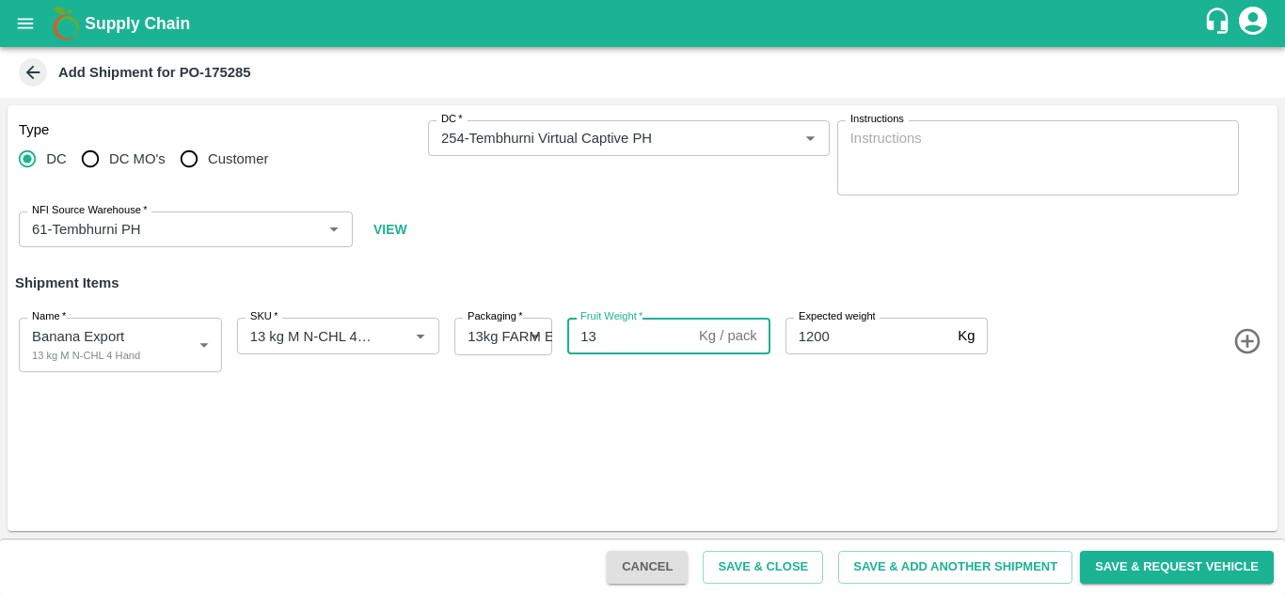
type input "13"
click at [1249, 337] on icon "button" at bounding box center [1247, 341] width 31 height 31
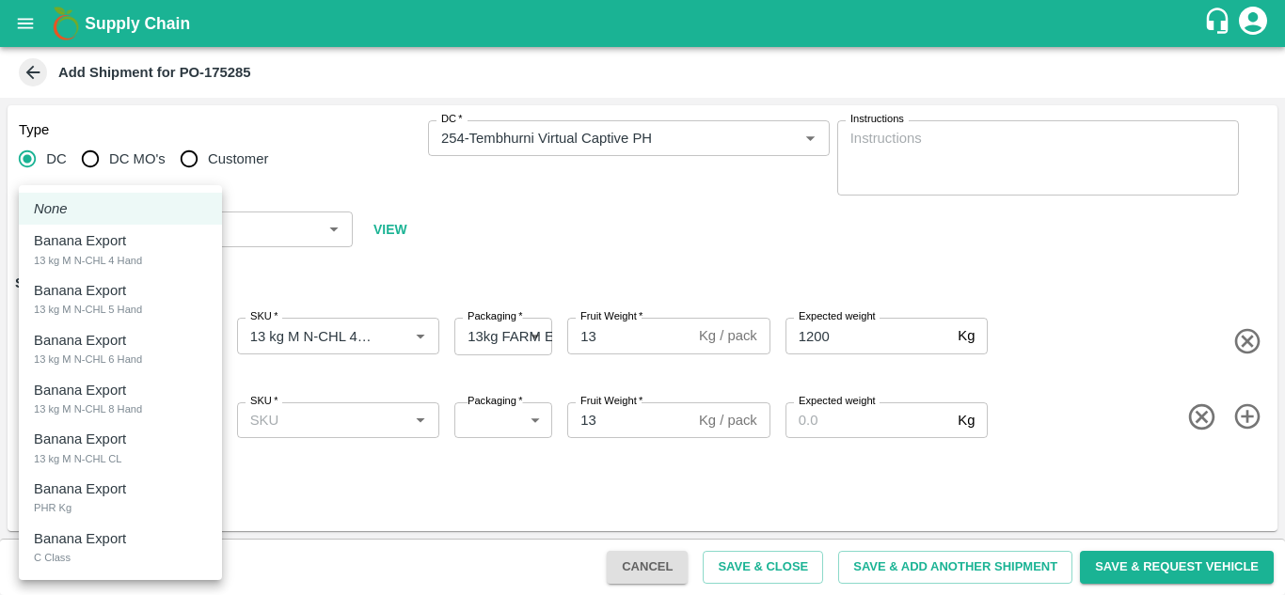
click at [171, 423] on body "Supply Chain Add Shipment for PO-175285 Type DC DC MO's Customer DC   * DC   * …" at bounding box center [642, 297] width 1285 height 595
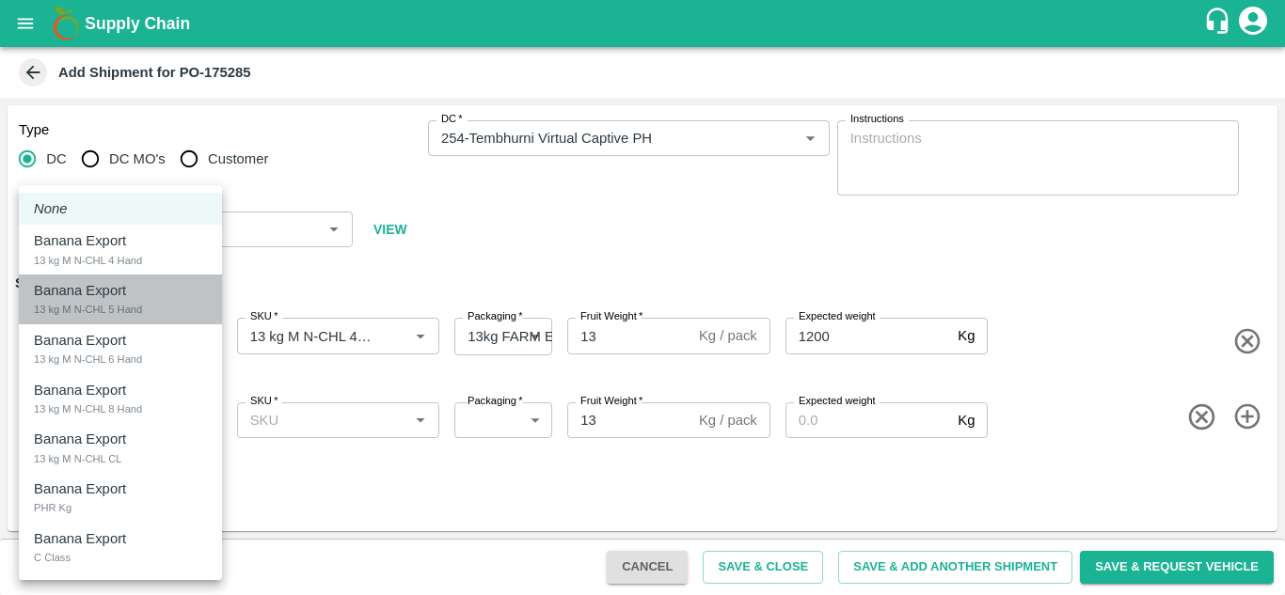
click at [116, 299] on p "Banana Export" at bounding box center [80, 290] width 92 height 21
type input "2015373"
type input "468"
type input "1200"
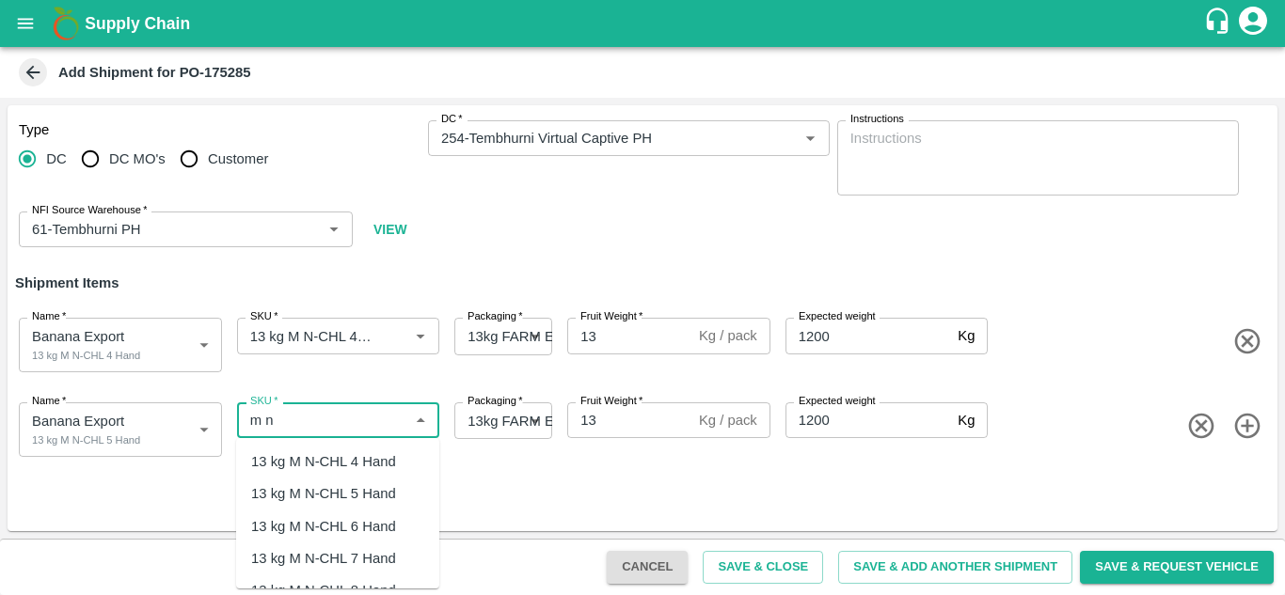
click at [365, 492] on div "13 kg M N-CHL 5 Hand" at bounding box center [323, 494] width 145 height 21
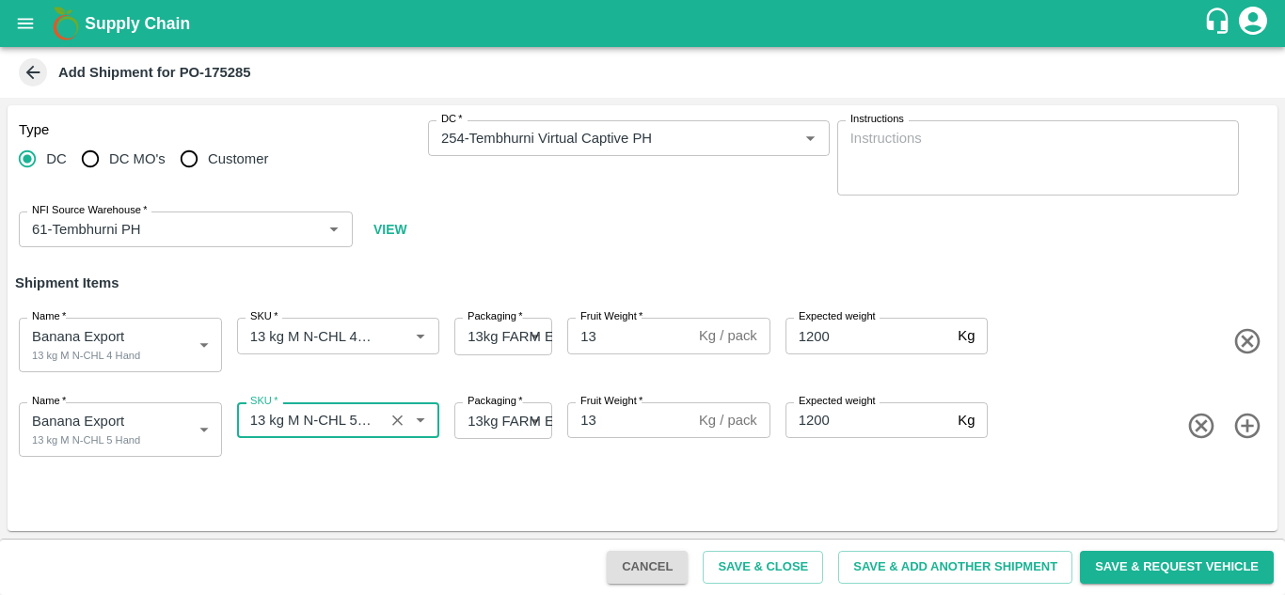
type input "13 kg M N-CHL 5 Hand"
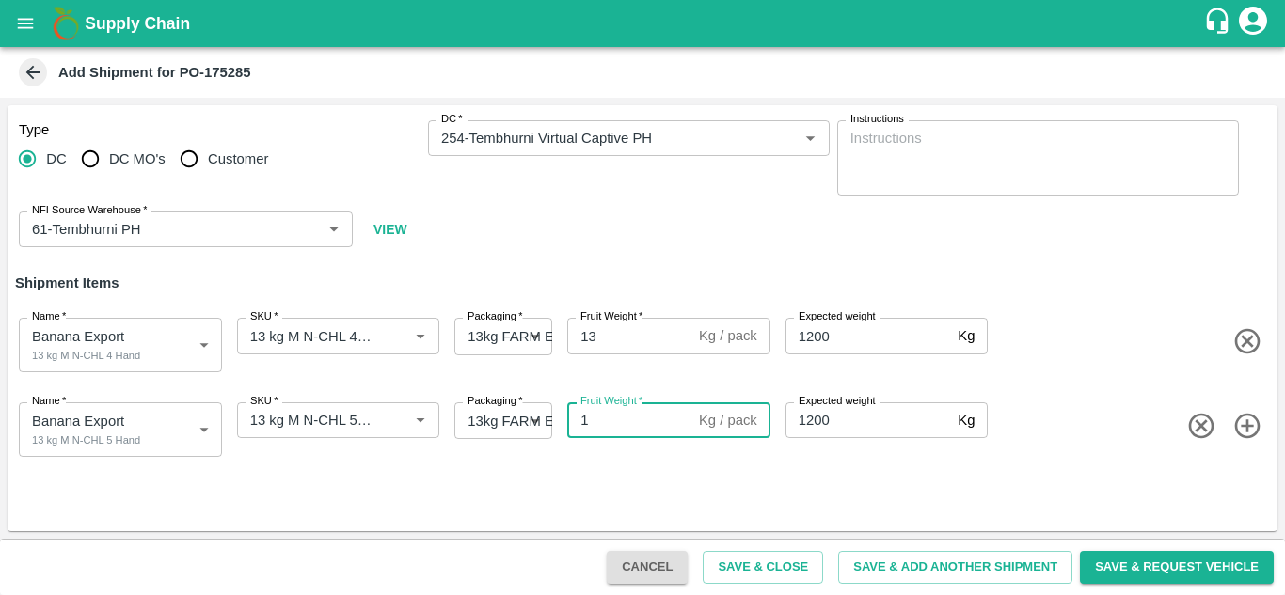
type input "13"
click at [1118, 441] on span at bounding box center [1130, 426] width 278 height 31
click at [1253, 433] on icon "button" at bounding box center [1247, 426] width 31 height 31
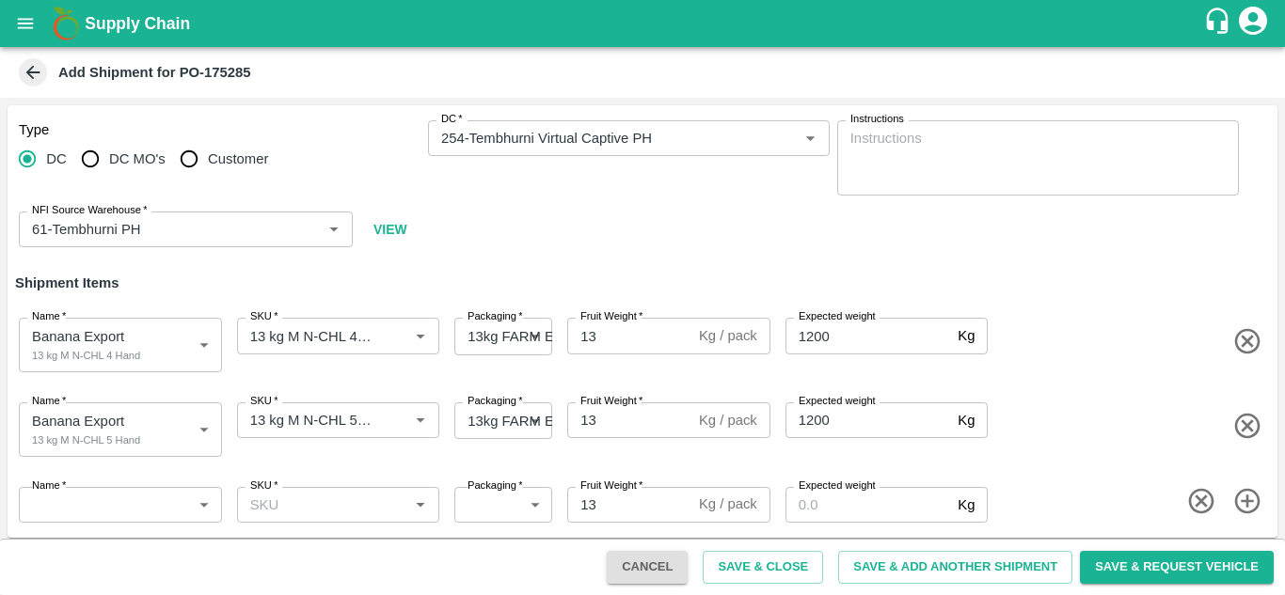
scroll to position [7, 0]
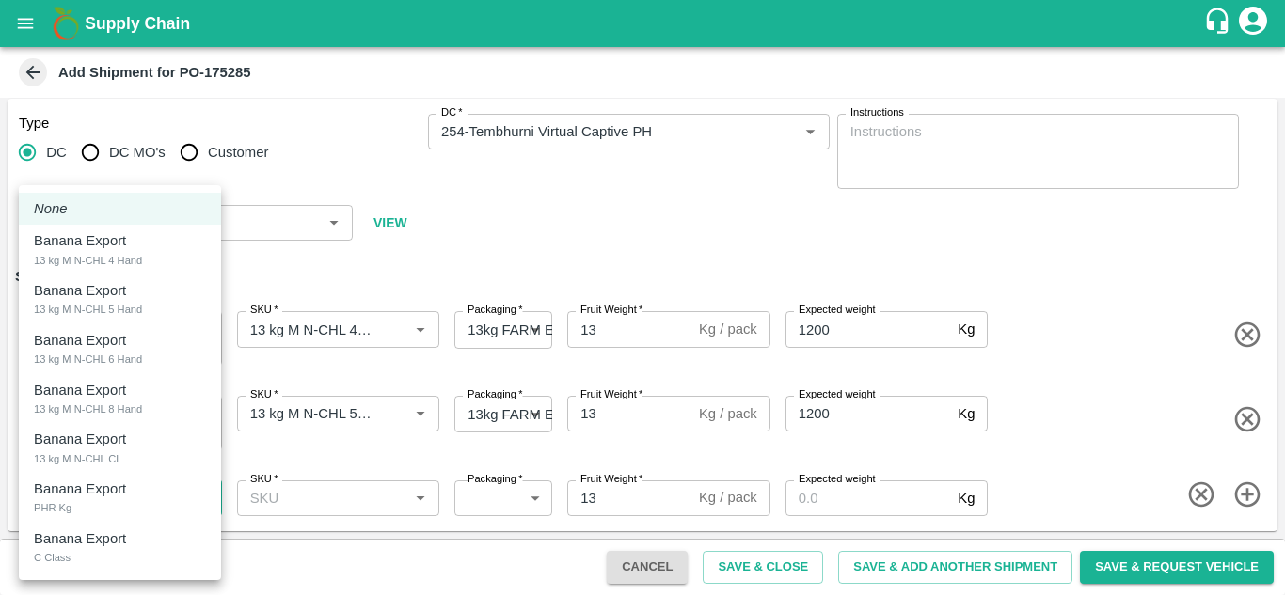
click at [165, 485] on body "Supply Chain Add Shipment for PO-175285 Type DC DC MO's Customer DC   * DC   * …" at bounding box center [642, 297] width 1285 height 595
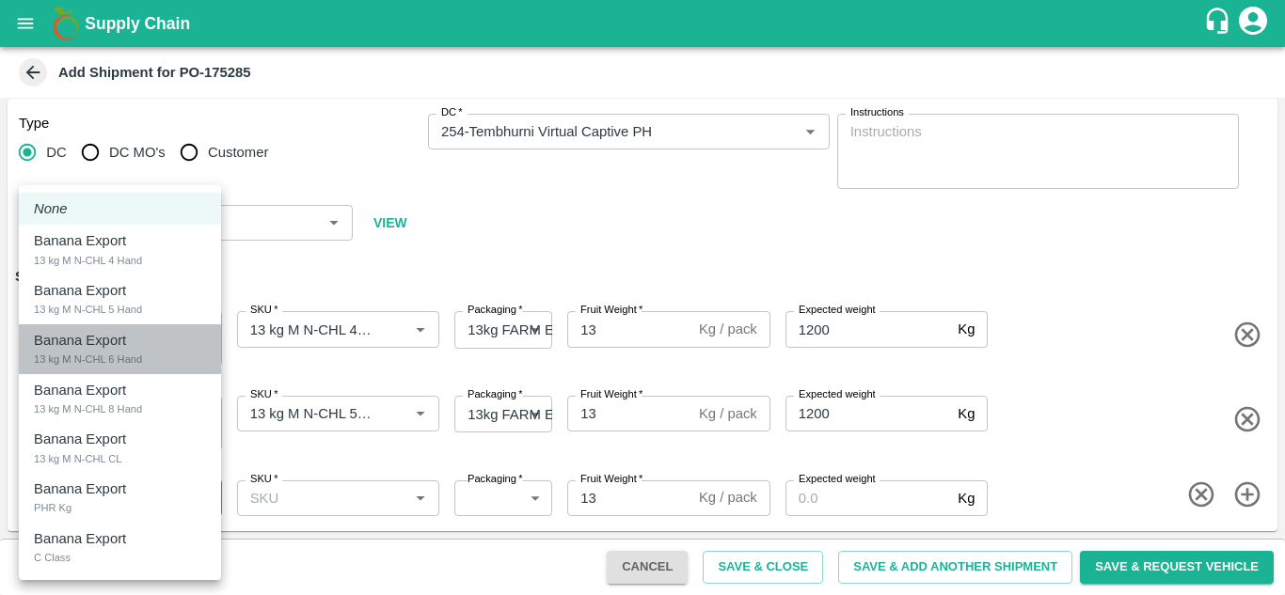
click at [143, 366] on div "Banana Export 13 kg M N-CHL 6 Hand" at bounding box center [120, 349] width 172 height 39
type input "2015374"
type input "468"
type input "1200"
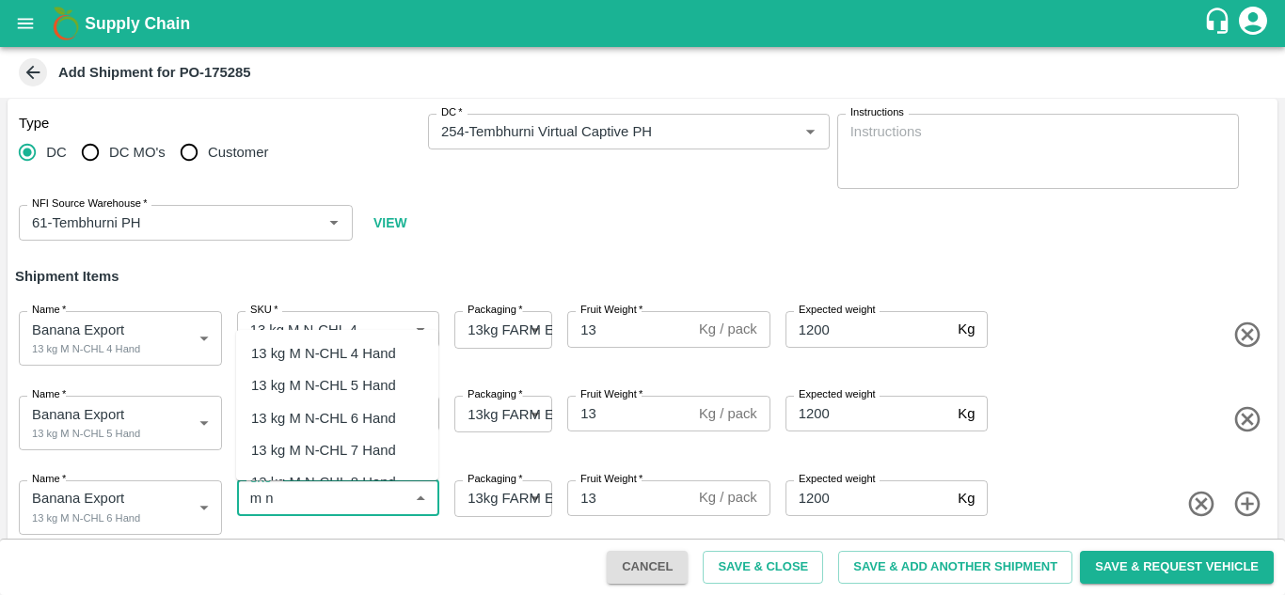
click at [314, 414] on div "13 kg M N-CHL 6 Hand" at bounding box center [323, 418] width 145 height 21
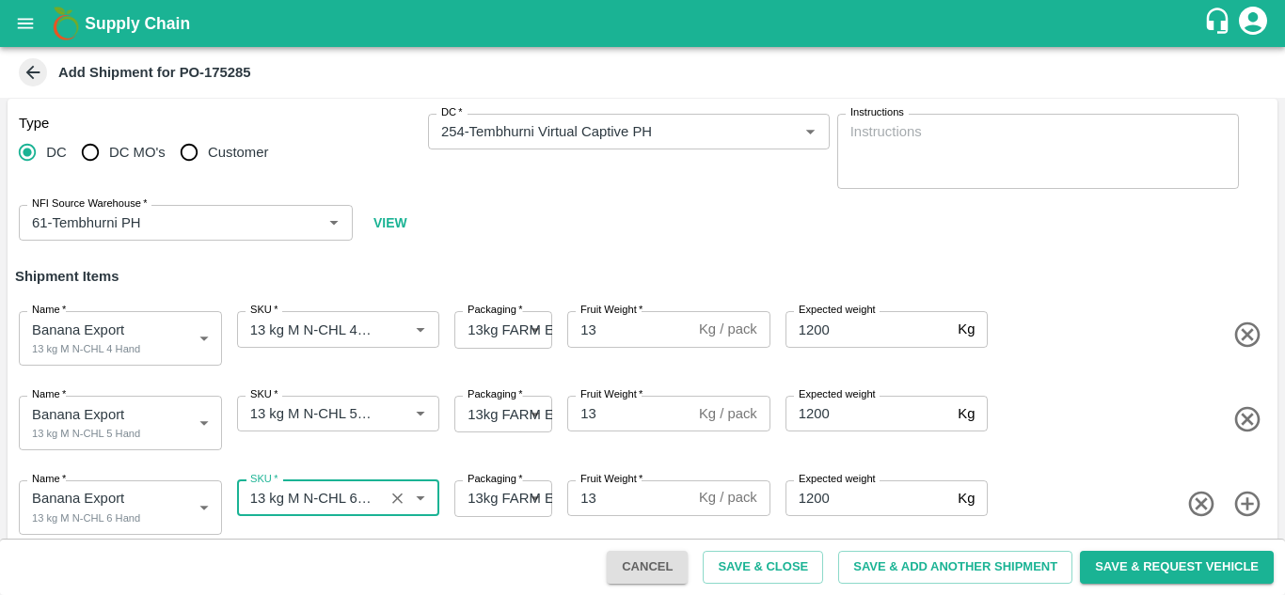
type input "13 kg M N-CHL 6 Hand"
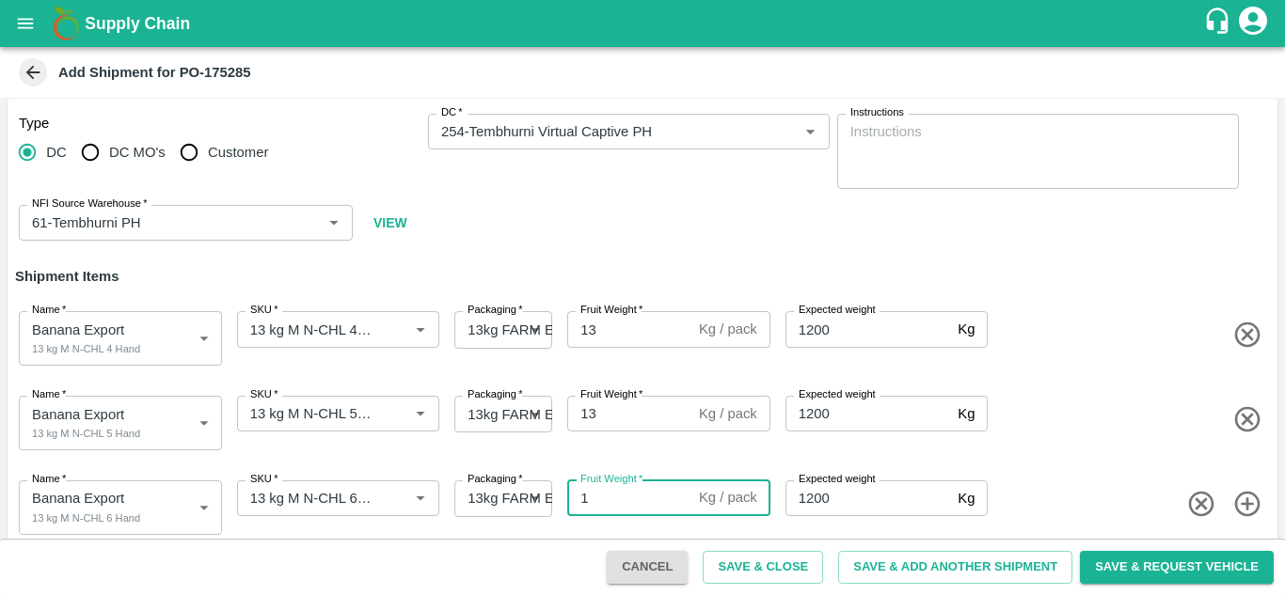
type input "13"
click at [1239, 502] on icon "button" at bounding box center [1247, 504] width 31 height 31
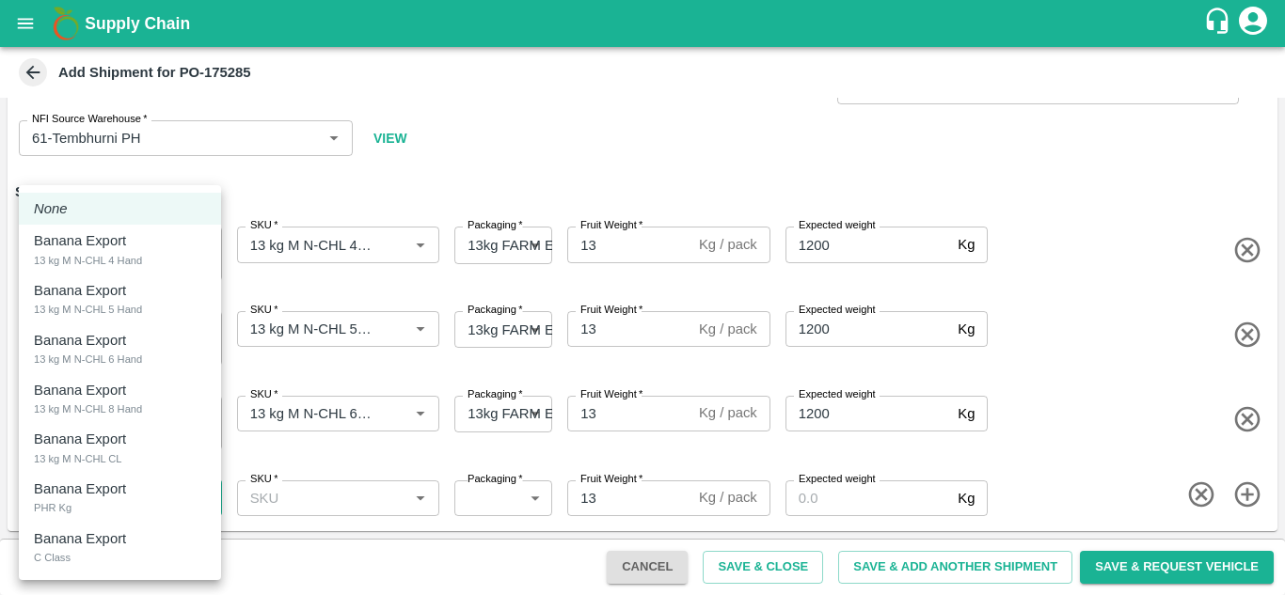
click at [91, 500] on body "Supply Chain Add Shipment for PO-175285 Type DC DC MO's Customer DC   * DC   * …" at bounding box center [642, 297] width 1285 height 595
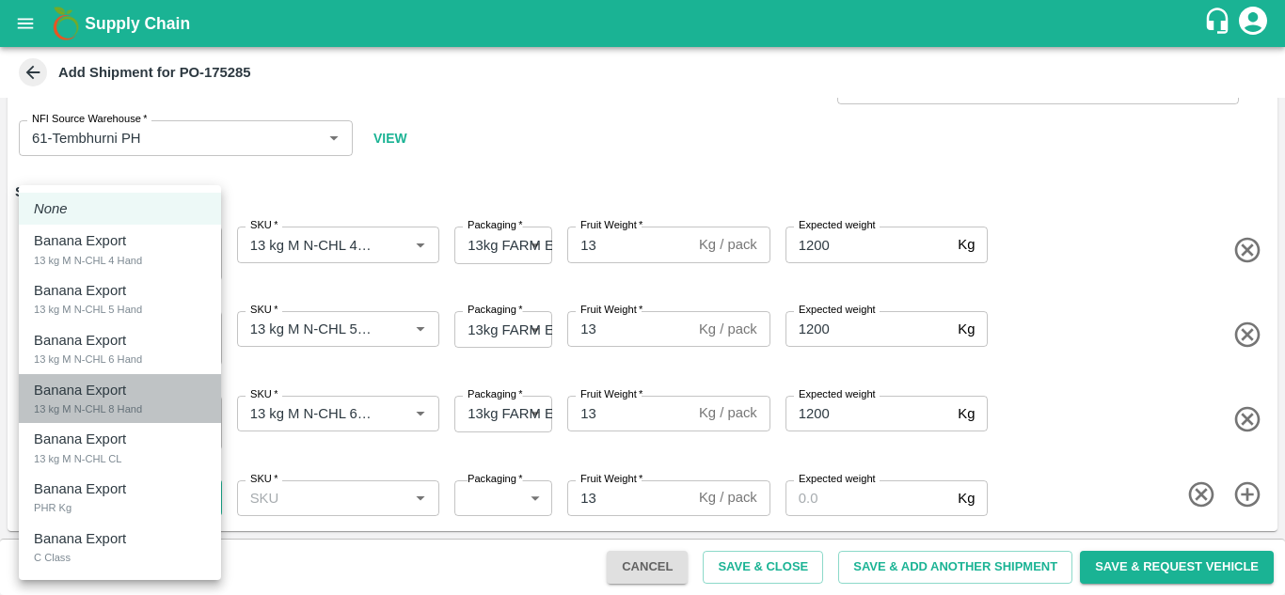
click at [138, 406] on div "13 kg M N-CHL 8 Hand" at bounding box center [88, 409] width 108 height 17
type input "2015375"
type input "468"
type input "1200"
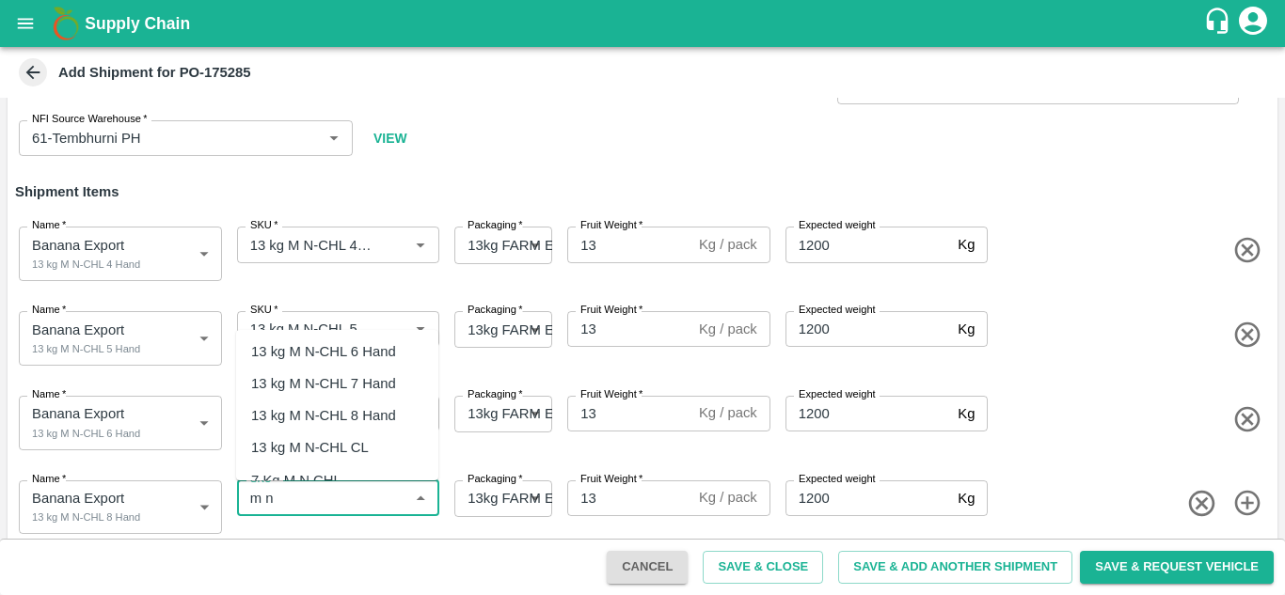
scroll to position [68, 0]
click at [363, 422] on div "13 kg M N-CHL 8 Hand" at bounding box center [323, 414] width 145 height 21
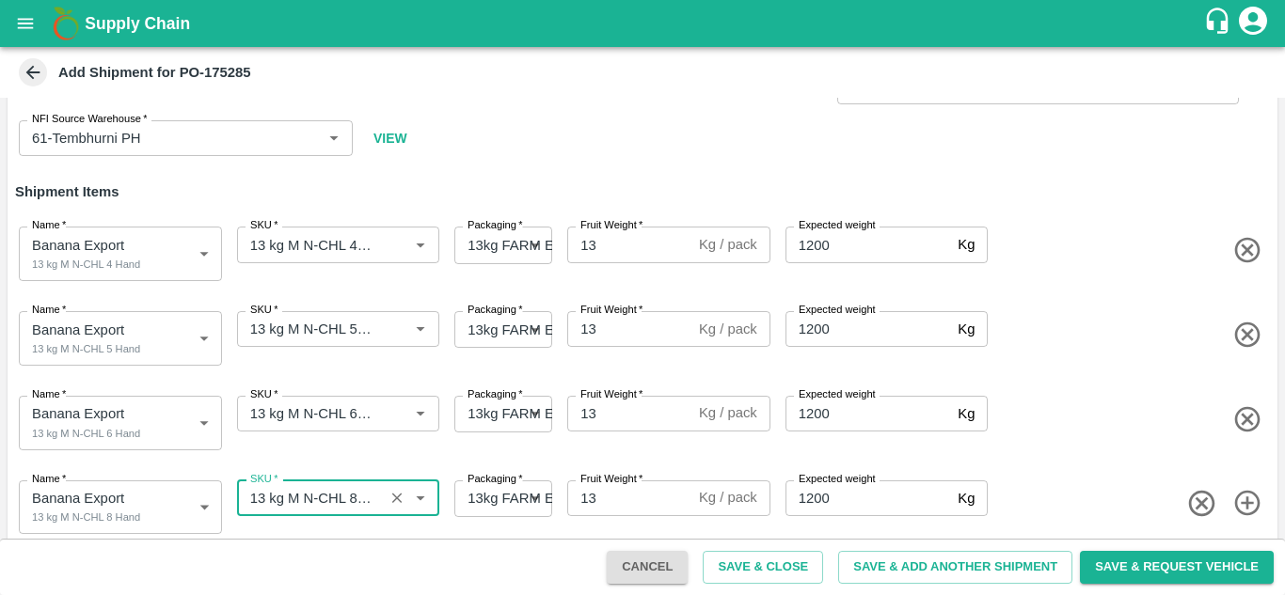
type input "13 kg M N-CHL 8 Hand"
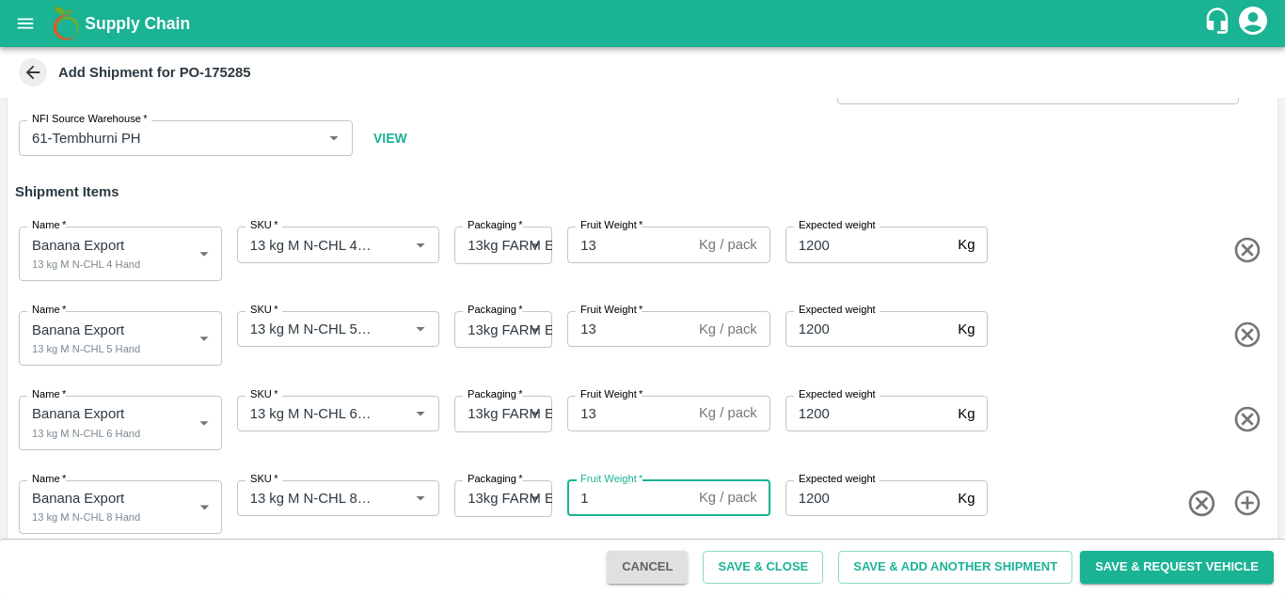
type input "13"
click at [1118, 473] on div "Name   * Banana Export 13 kg M N-CHL 8 Hand 2015375 Name SKU   * SKU   * Packag…" at bounding box center [638, 504] width 1277 height 92
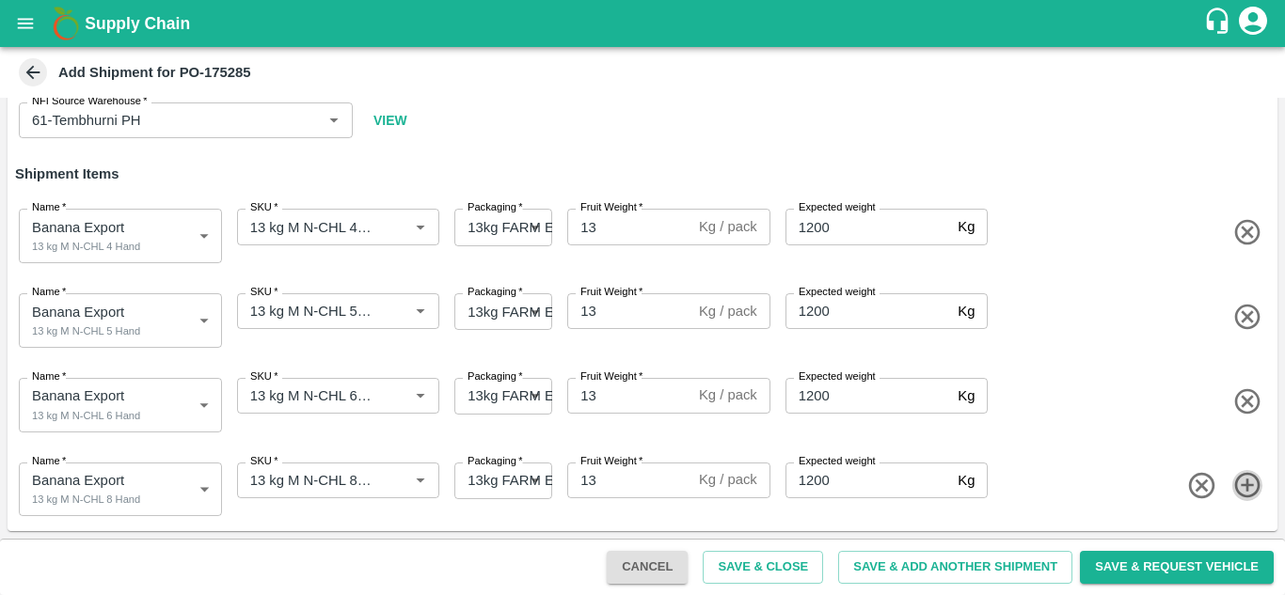
click at [1248, 485] on icon "button" at bounding box center [1246, 485] width 25 height 25
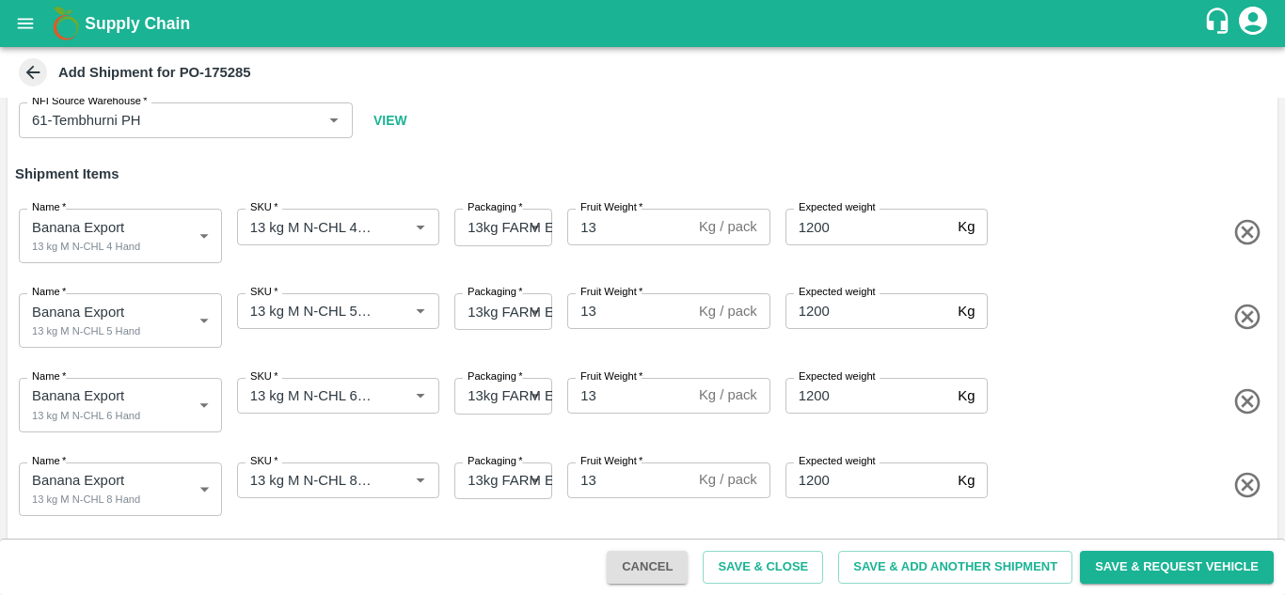
scroll to position [176, 0]
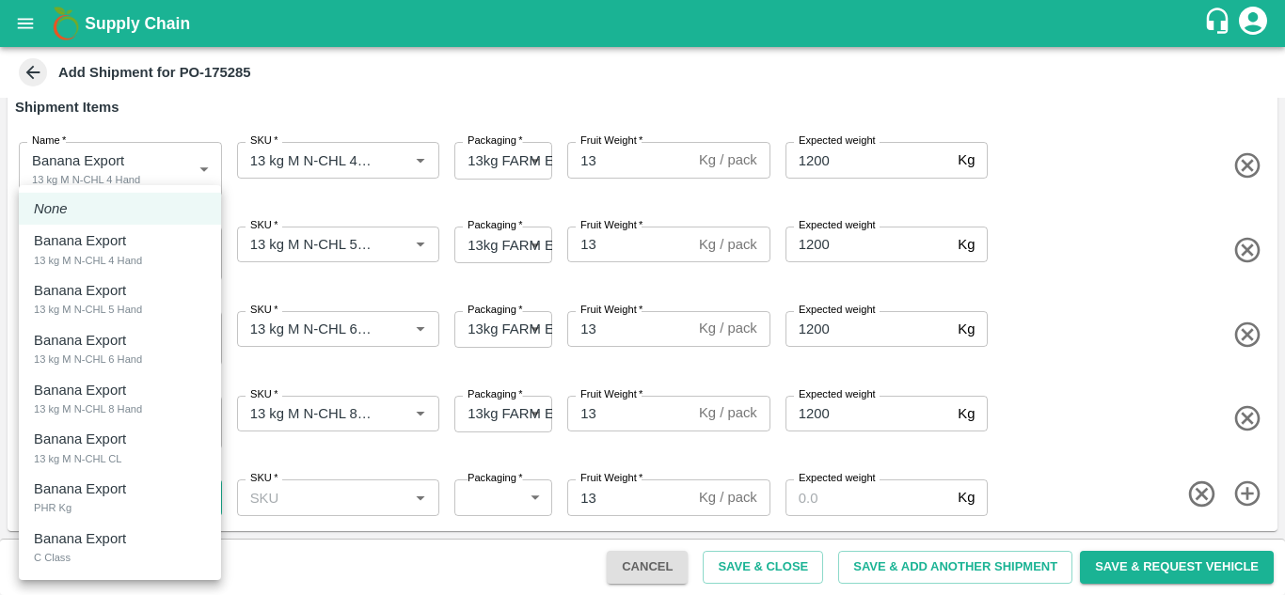
click at [131, 497] on body "Supply Chain Add Shipment for PO-175285 Type DC DC MO's Customer DC   * DC   * …" at bounding box center [642, 297] width 1285 height 595
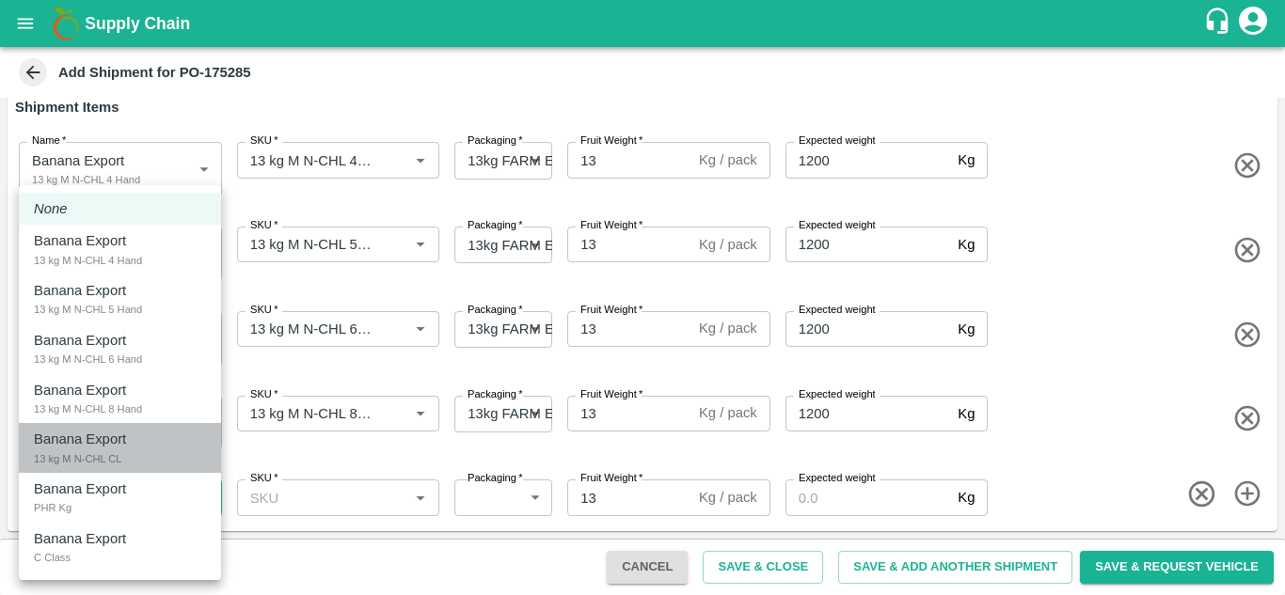
click at [119, 463] on div "13 kg M N-CHL CL" at bounding box center [78, 459] width 88 height 17
type input "2015376"
type input "468"
type input "1200"
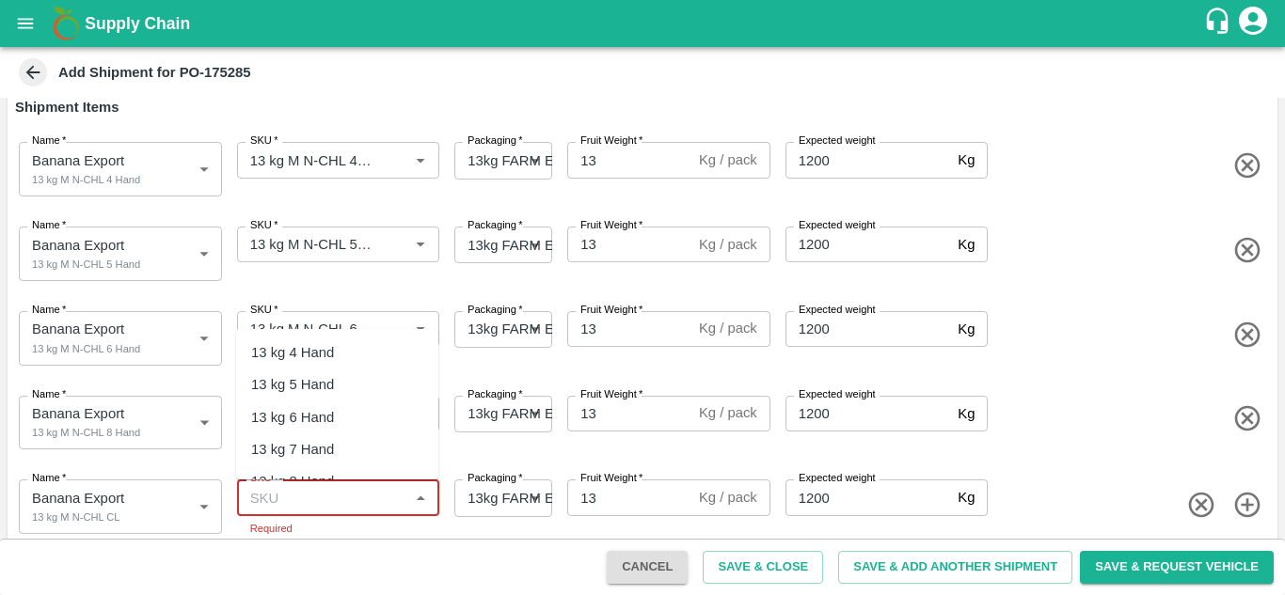
click at [277, 501] on input "SKU   *" at bounding box center [323, 497] width 161 height 24
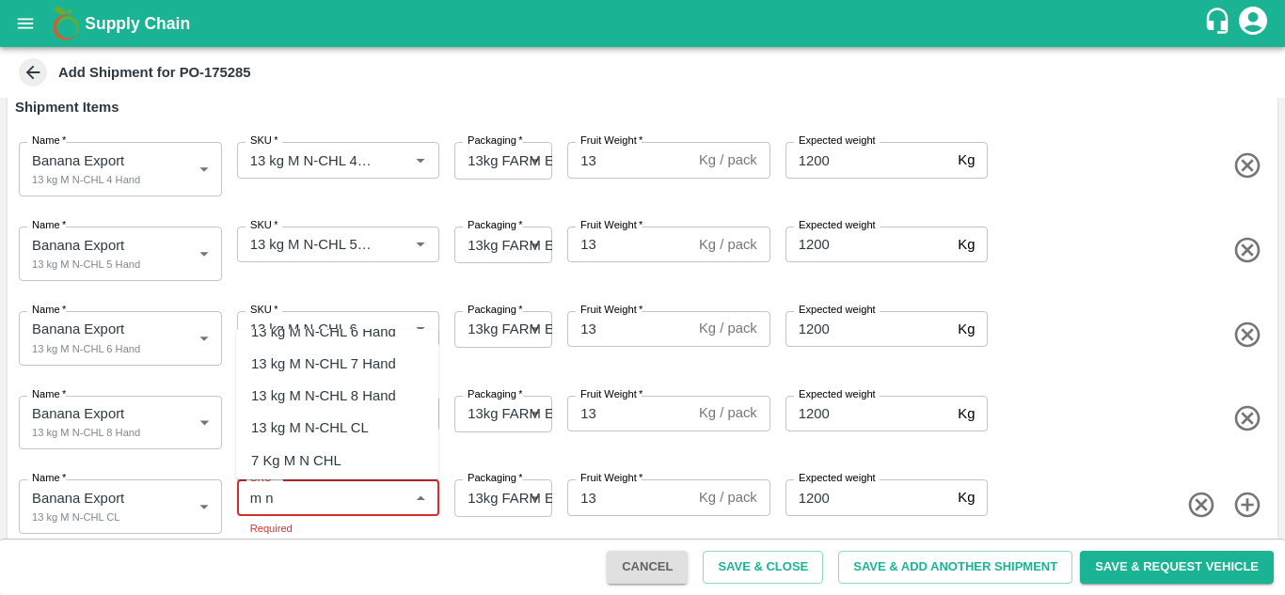
scroll to position [87, 0]
click at [343, 436] on div "13 kg M N-CHL CL" at bounding box center [310, 427] width 118 height 21
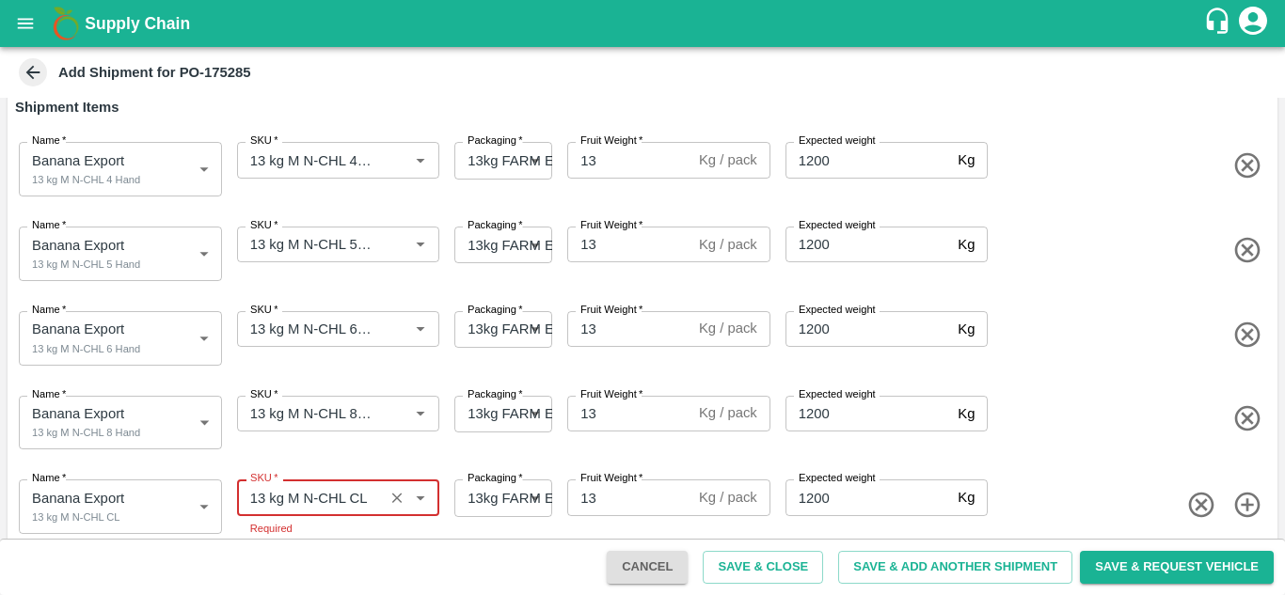
type input "13 kg M N-CHL CL"
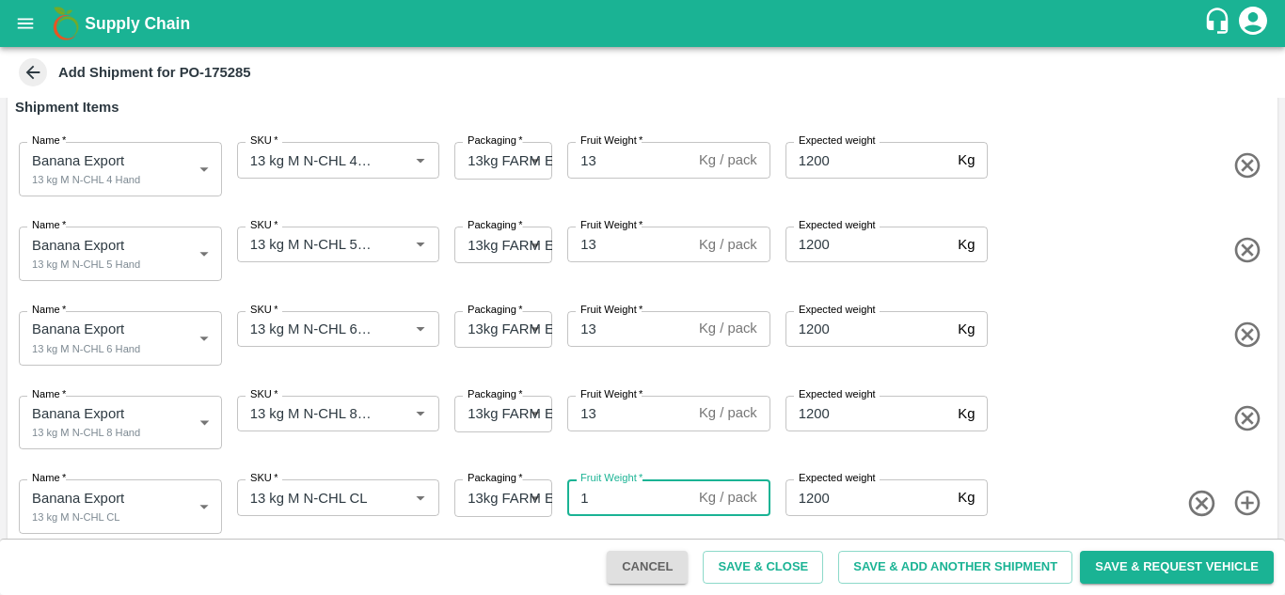
type input "13"
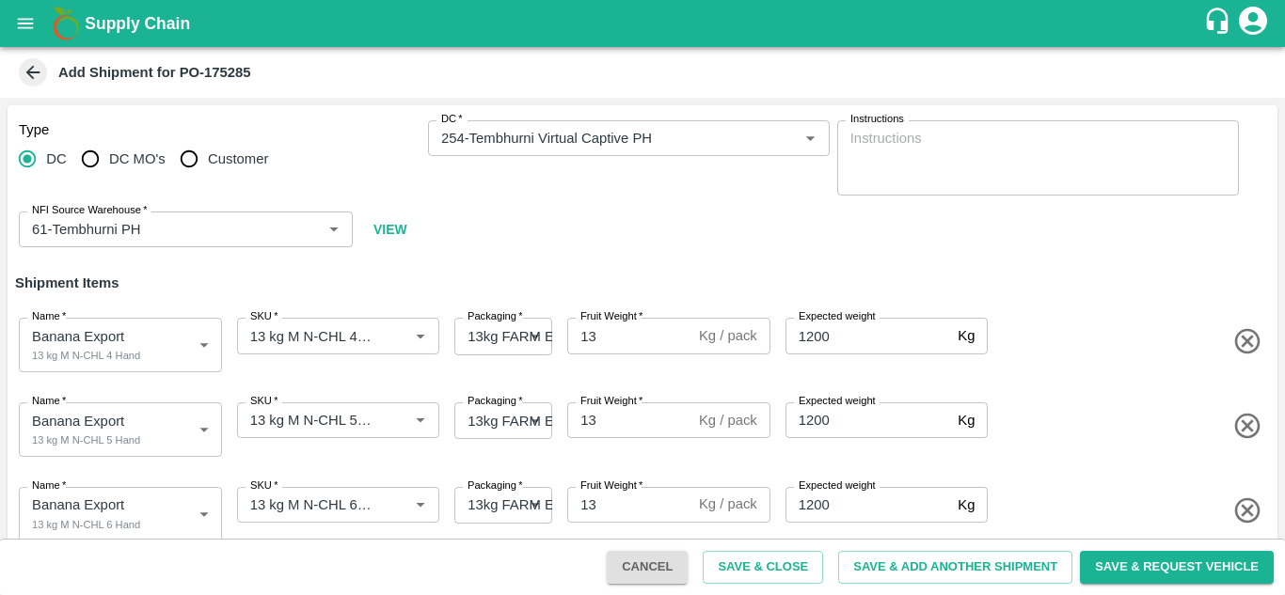
scroll to position [194, 0]
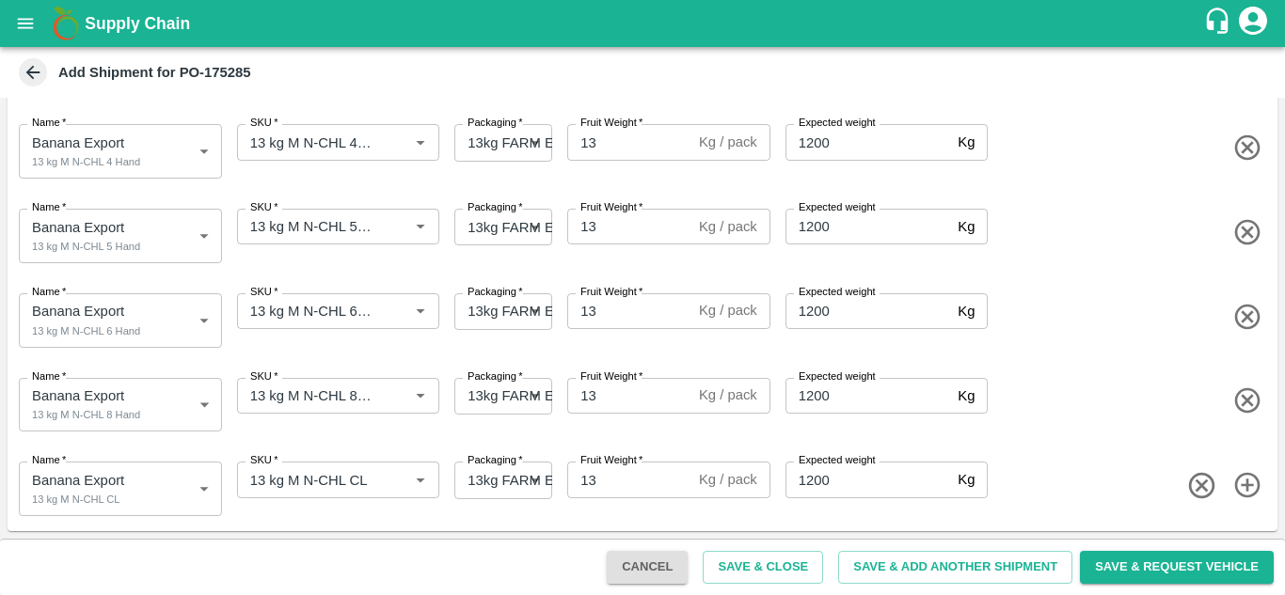
click at [1101, 455] on div "Name   * Banana Export 13 kg M N-CHL CL 2015376 Name SKU   * SKU   * Packaging …" at bounding box center [638, 485] width 1277 height 92
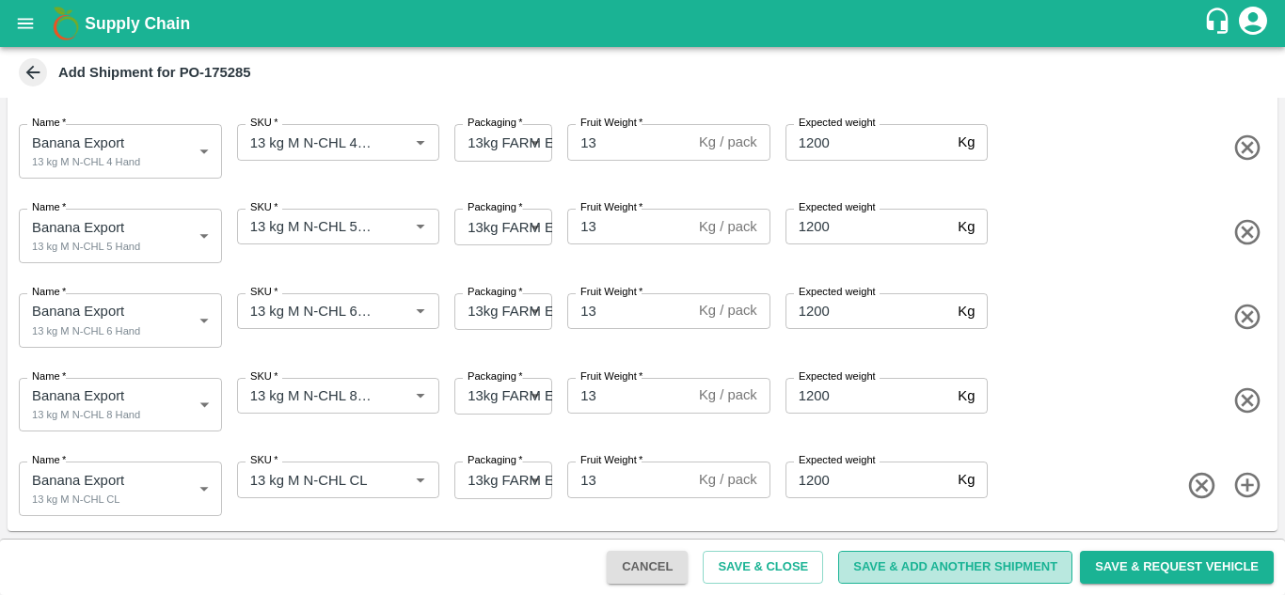
click at [933, 563] on button "Save & Add Another Shipment" at bounding box center [955, 567] width 234 height 33
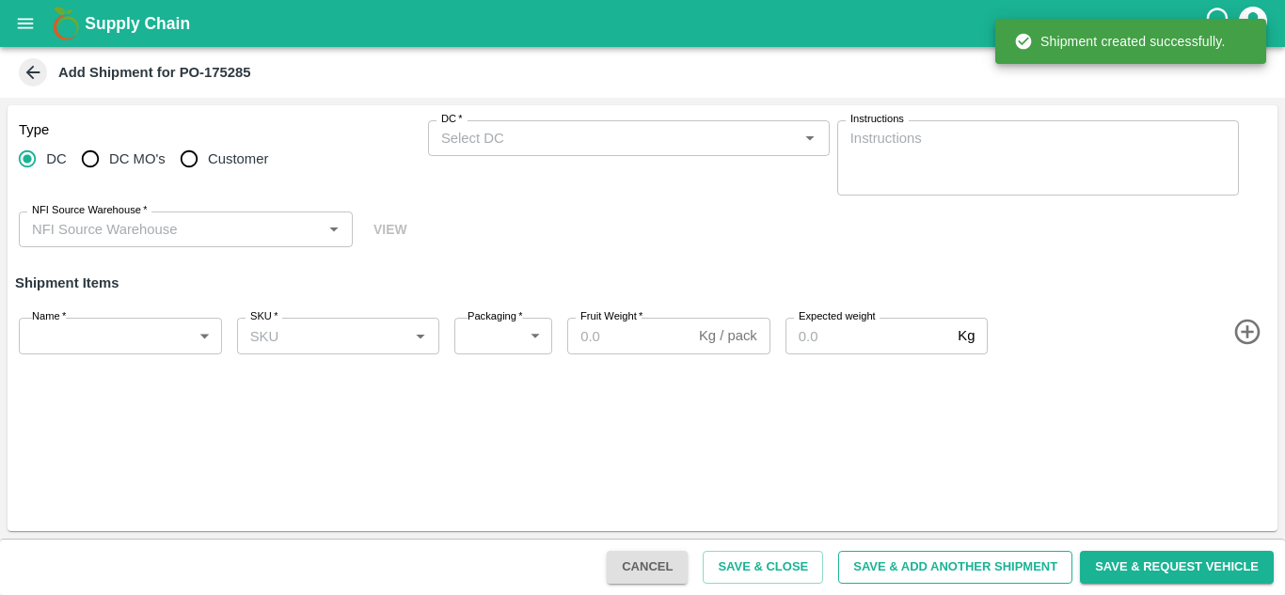
scroll to position [0, 0]
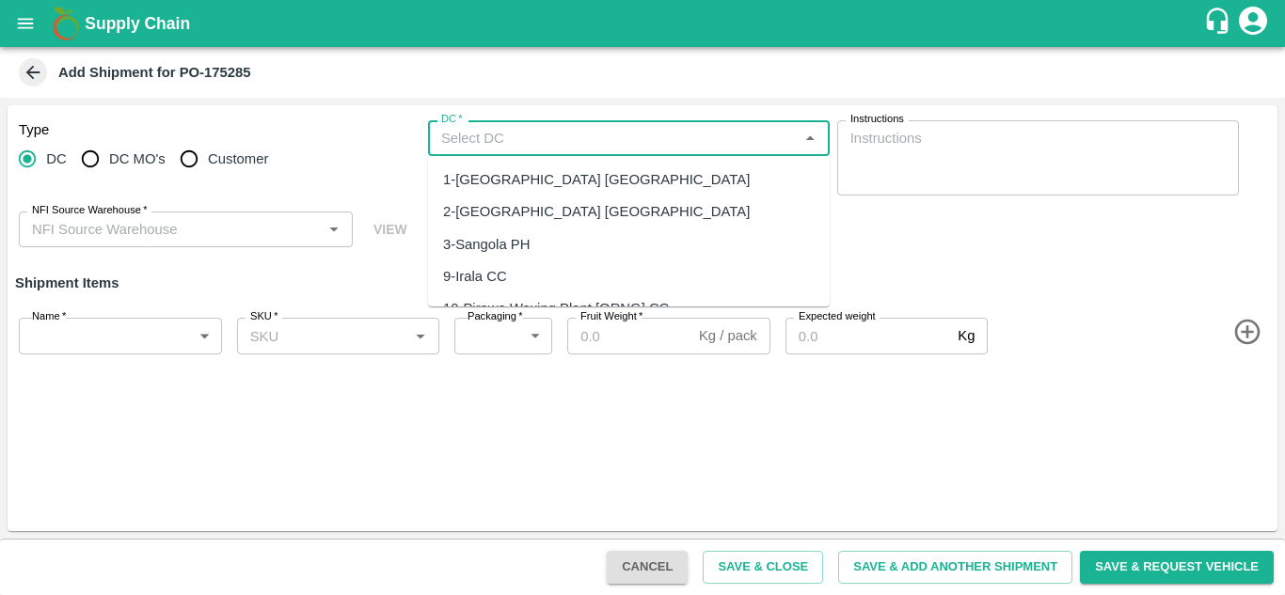
click at [471, 144] on input "DC   *" at bounding box center [613, 138] width 359 height 24
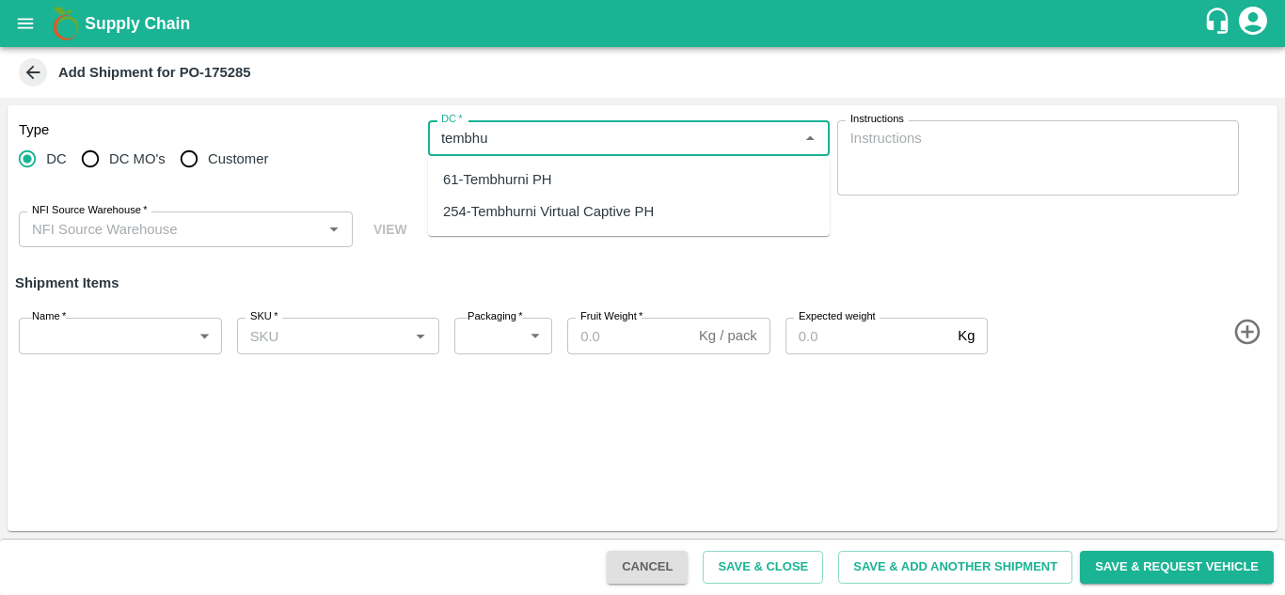
click at [553, 209] on div "254-Tembhurni Virtual Captive PH" at bounding box center [548, 211] width 211 height 21
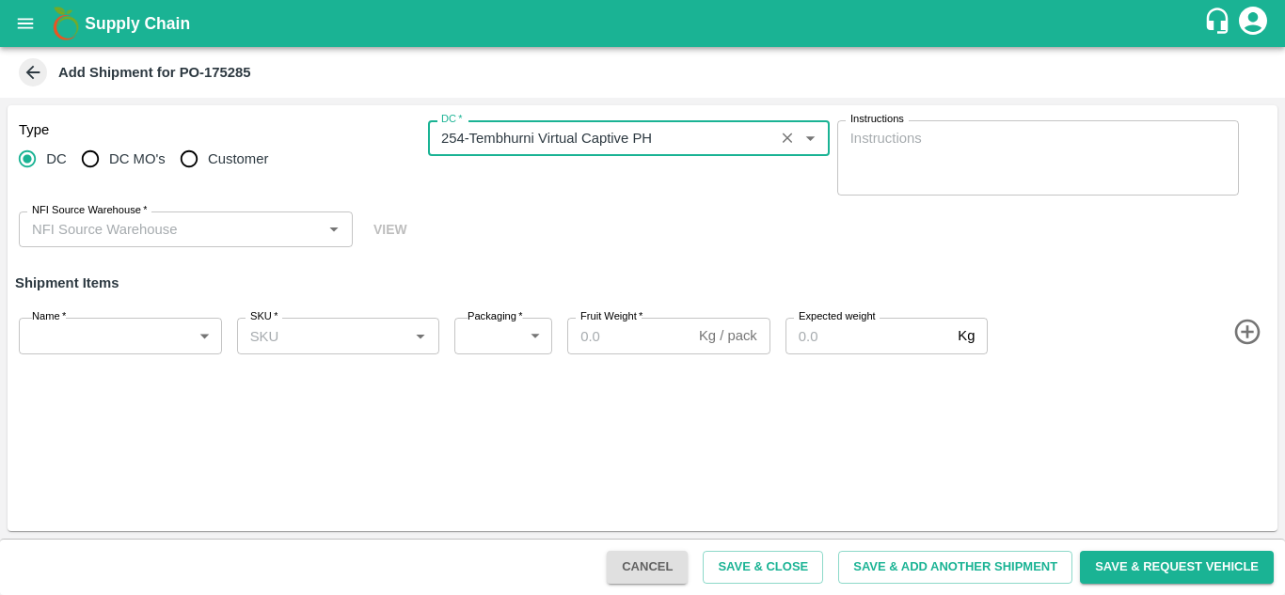
type input "254-Tembhurni Virtual Captive PH"
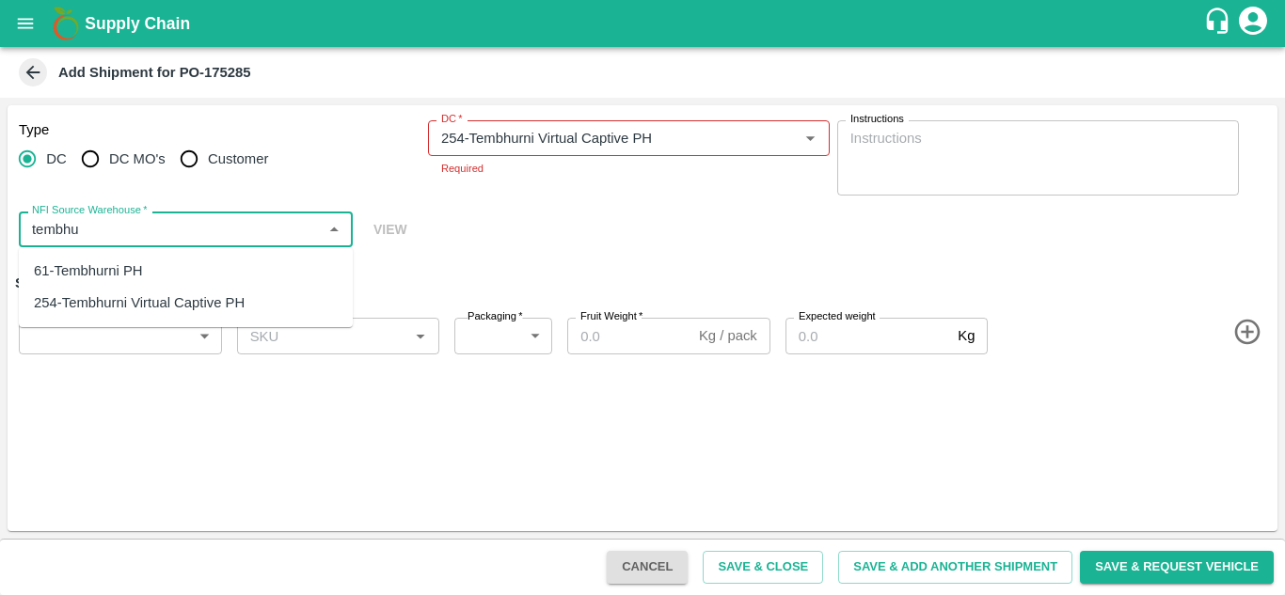
click at [146, 278] on div "61-Tembhurni PH" at bounding box center [186, 271] width 334 height 32
type input "61-Tembhurni PH"
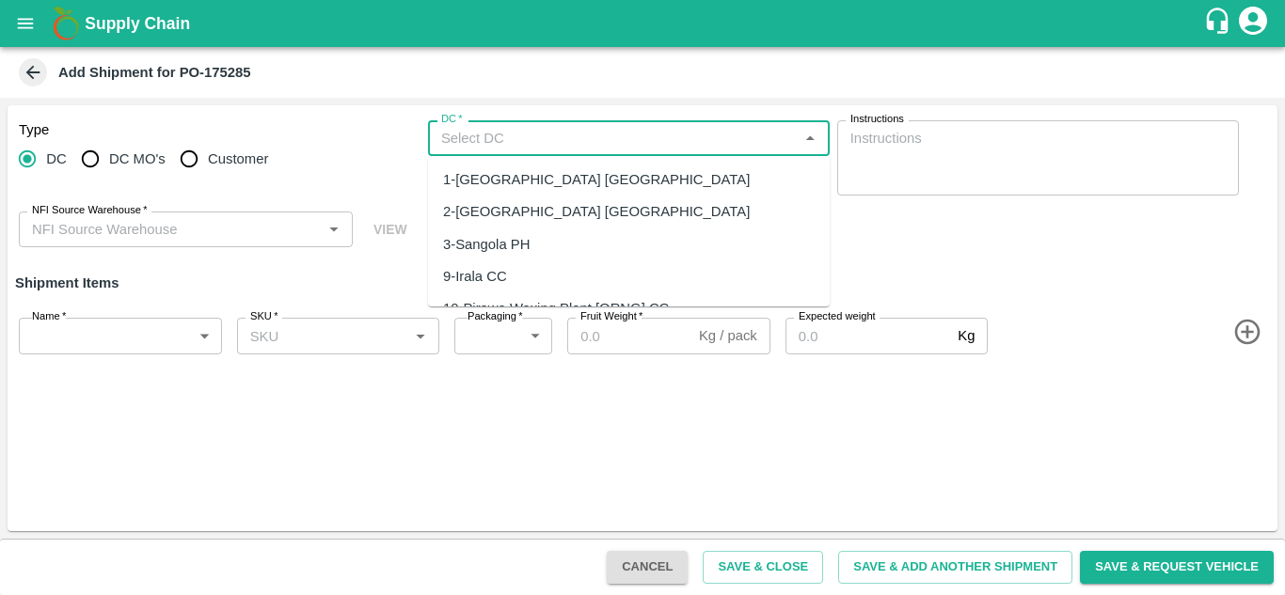
click at [477, 138] on input "DC   *" at bounding box center [613, 138] width 359 height 24
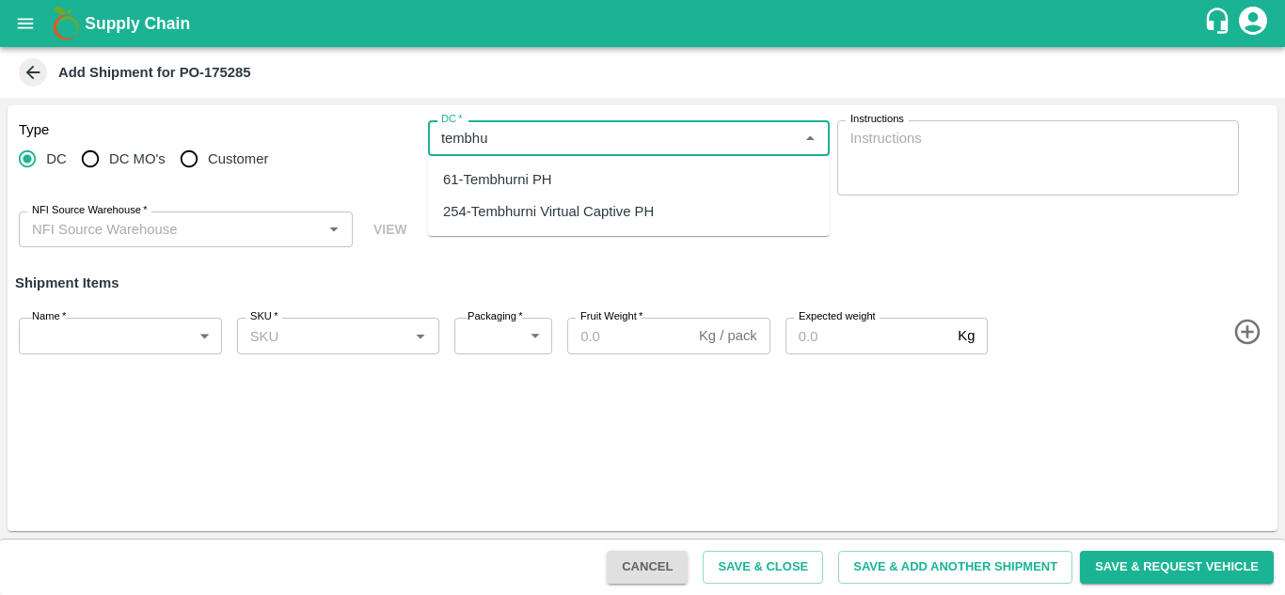
click at [550, 209] on div "254-Tembhurni Virtual Captive PH" at bounding box center [548, 211] width 211 height 21
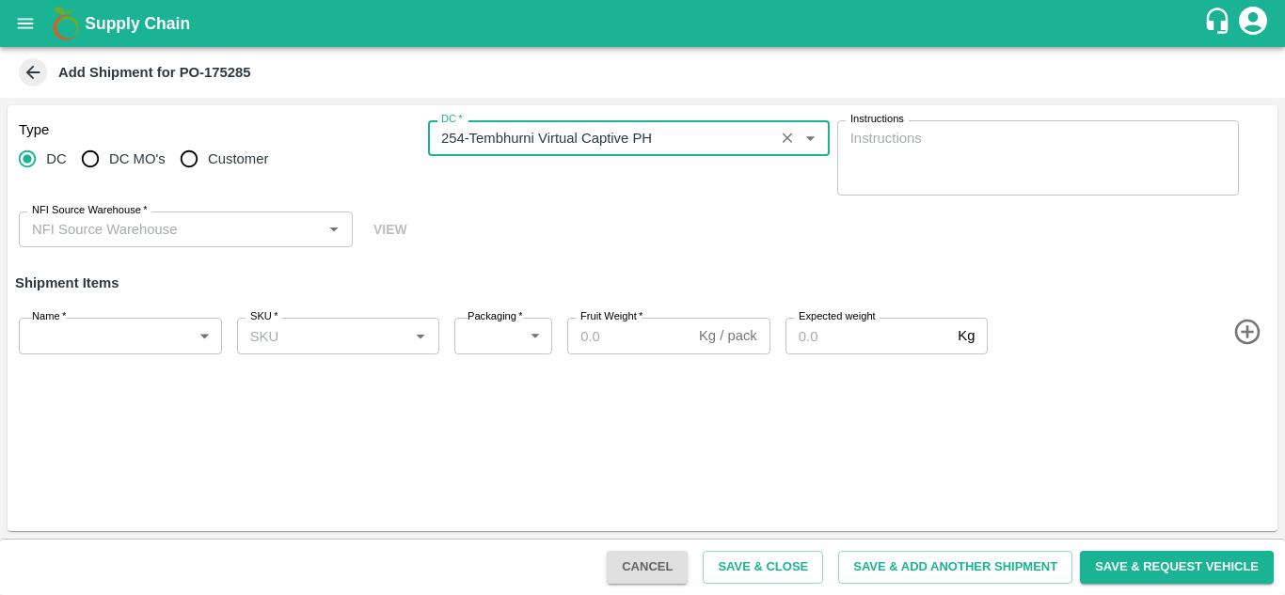
type input "254-Tembhurni Virtual Captive PH"
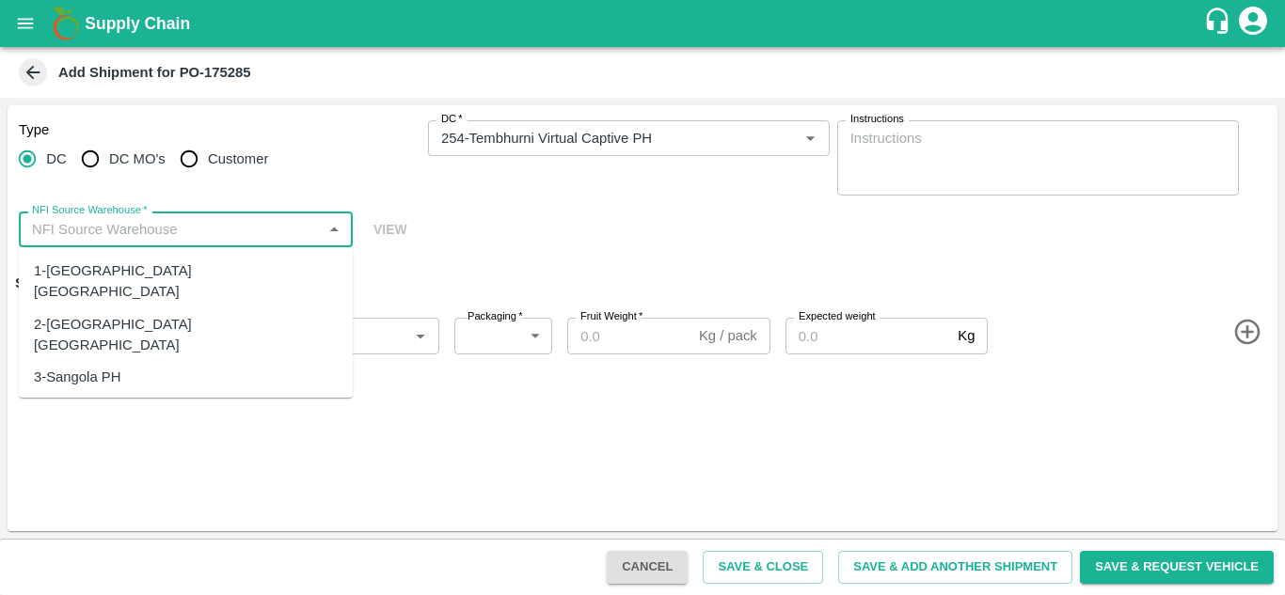
click at [195, 219] on input "NFI Source Warehouse   *" at bounding box center [170, 229] width 292 height 24
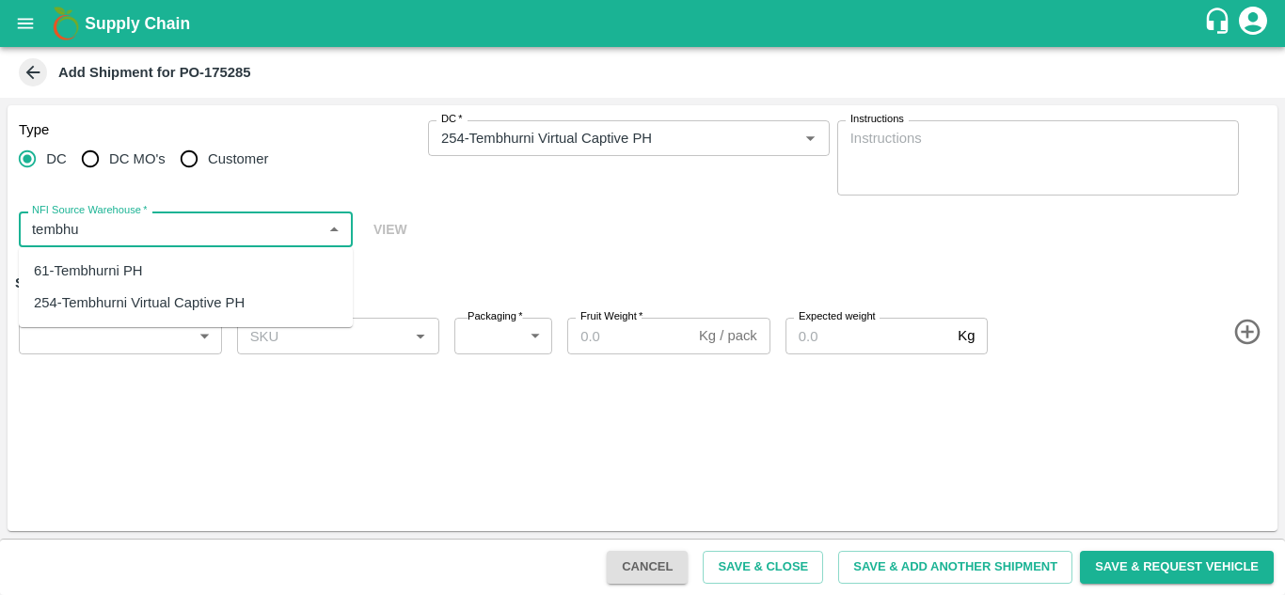
click at [132, 276] on div "61-Tembhurni PH" at bounding box center [88, 271] width 109 height 21
type input "61-Tembhurni PH"
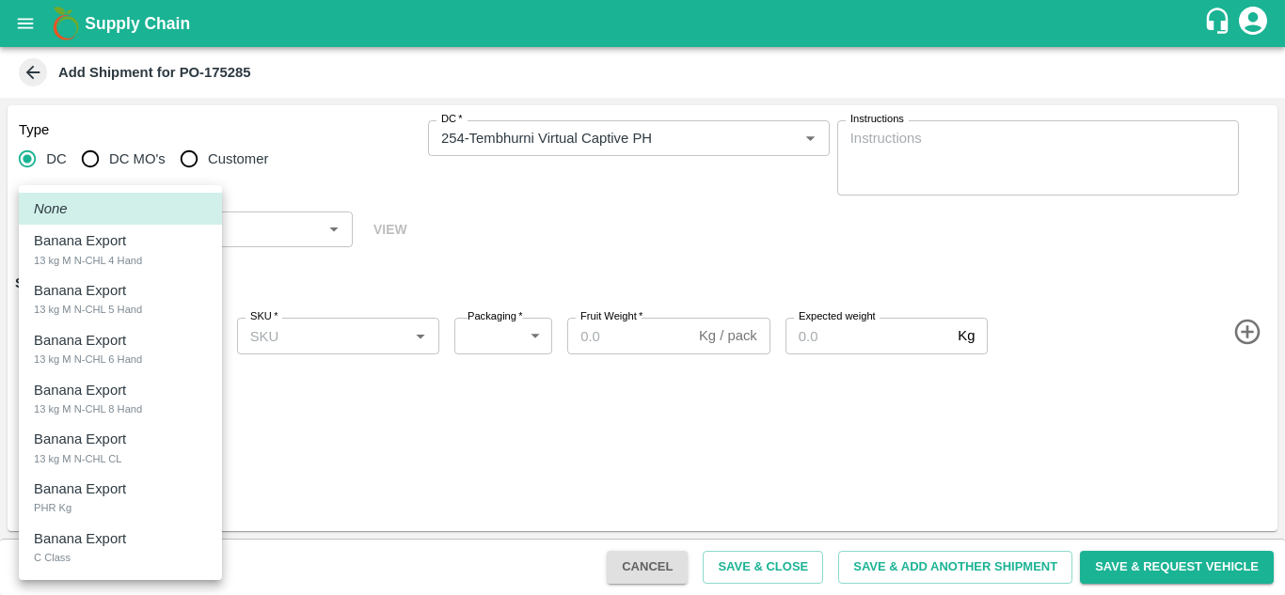
click at [111, 324] on body "Supply Chain Add Shipment for PO-175285 Type [GEOGRAPHIC_DATA] DC MO's Customer…" at bounding box center [642, 297] width 1285 height 595
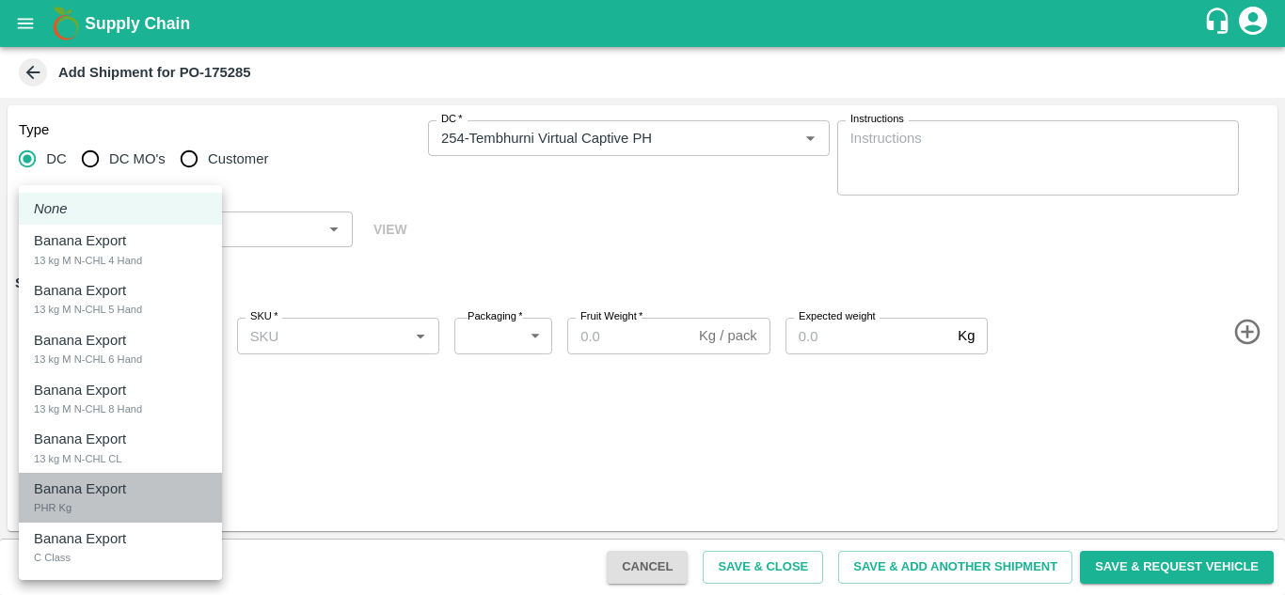
click at [81, 492] on p "Banana Export" at bounding box center [80, 489] width 92 height 21
type input "2015377"
type input "258"
type input "100"
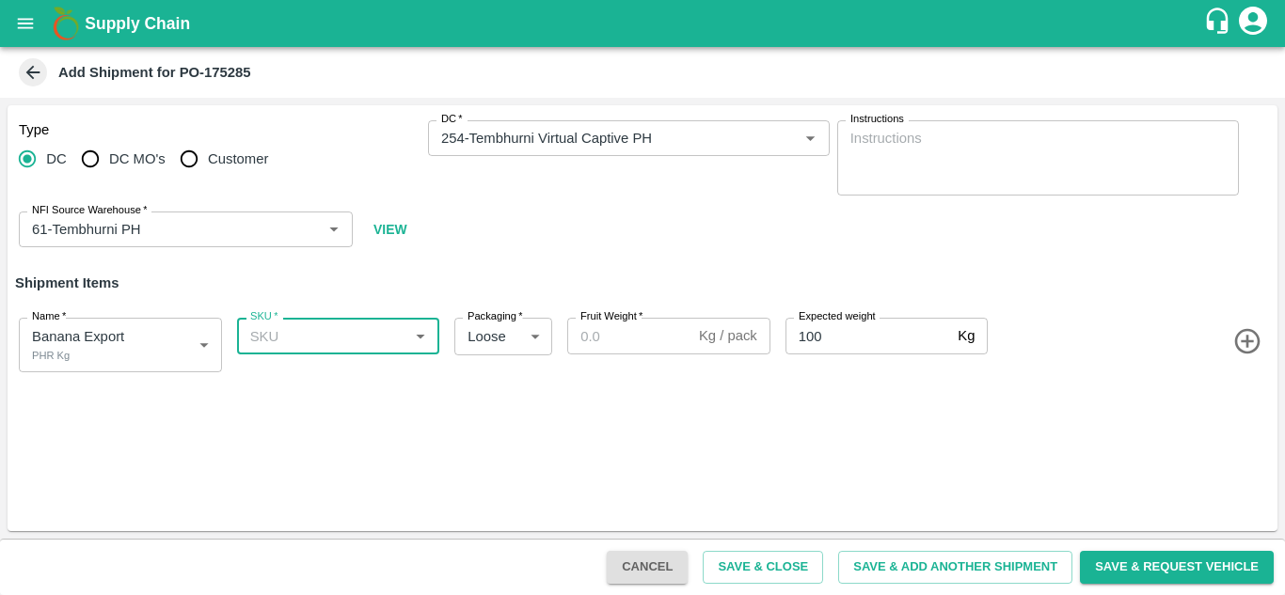
type input "m"
click at [289, 391] on div "PHR Kg" at bounding box center [337, 378] width 203 height 32
type input "PHR Kg"
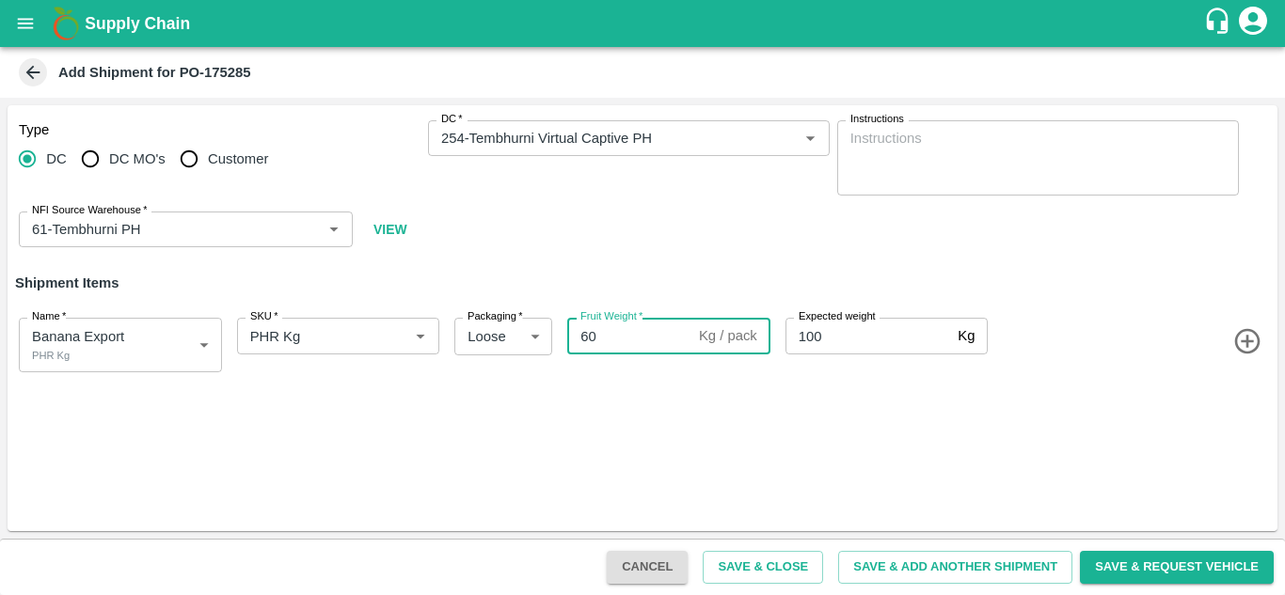
type input "60"
click at [755, 468] on div "Type DC DC MO's Customer DC   * DC   * Instructions x Instructions NFI Source W…" at bounding box center [643, 318] width 1270 height 426
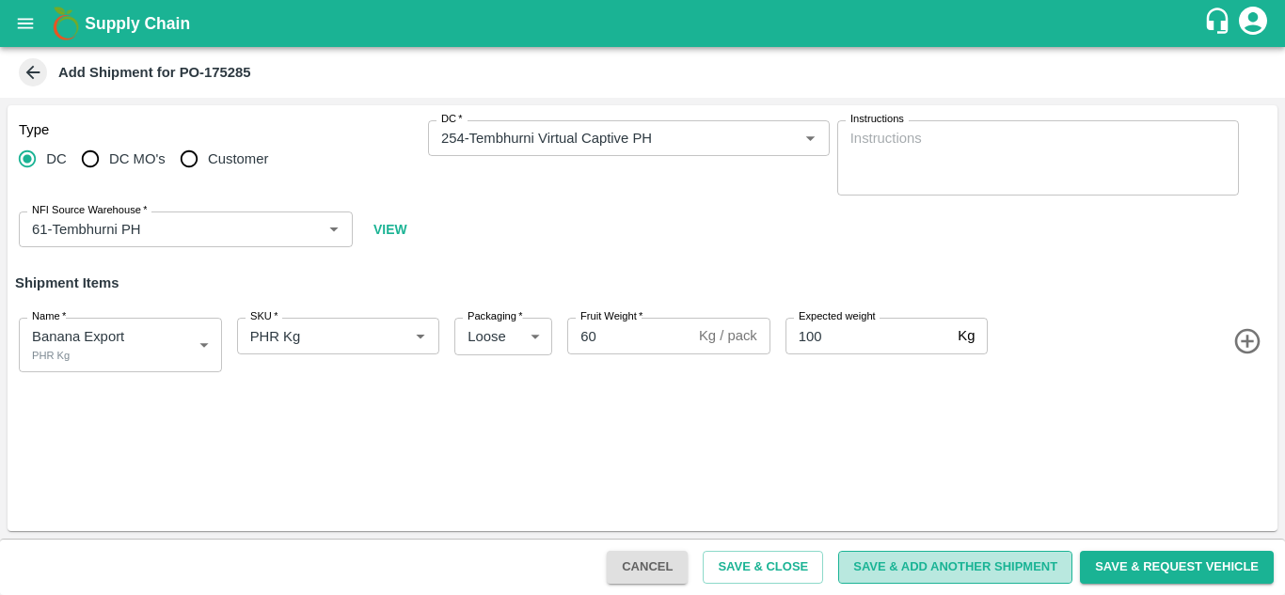
click at [937, 561] on button "Save & Add Another Shipment" at bounding box center [955, 567] width 234 height 33
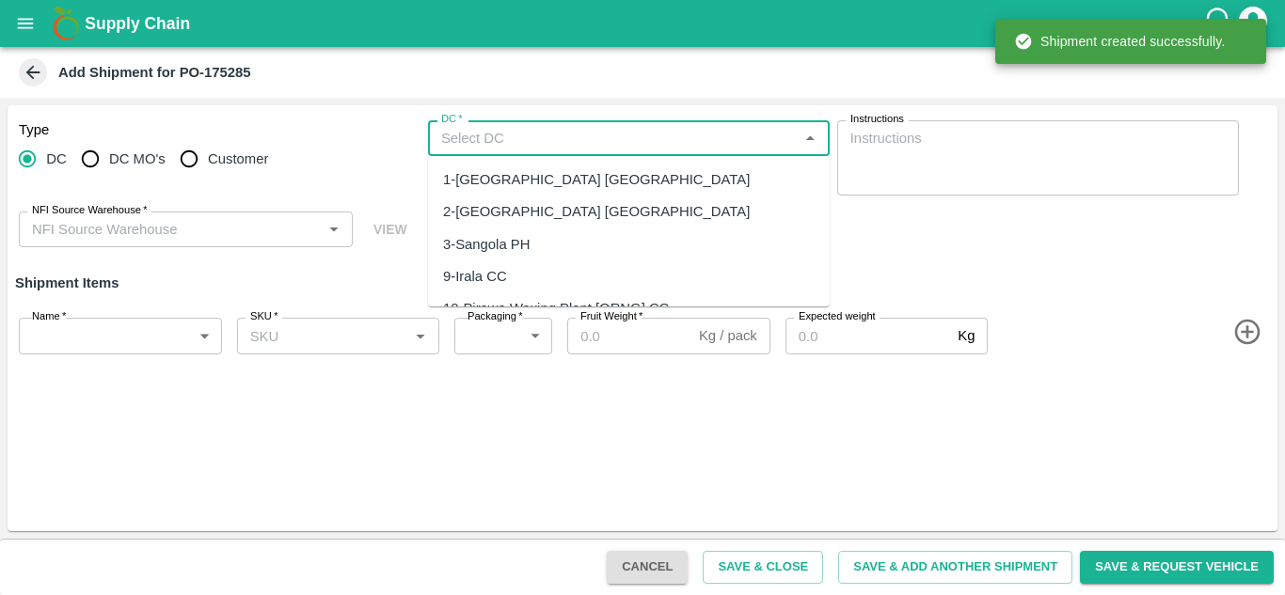
click at [510, 148] on input "DC   *" at bounding box center [613, 138] width 359 height 24
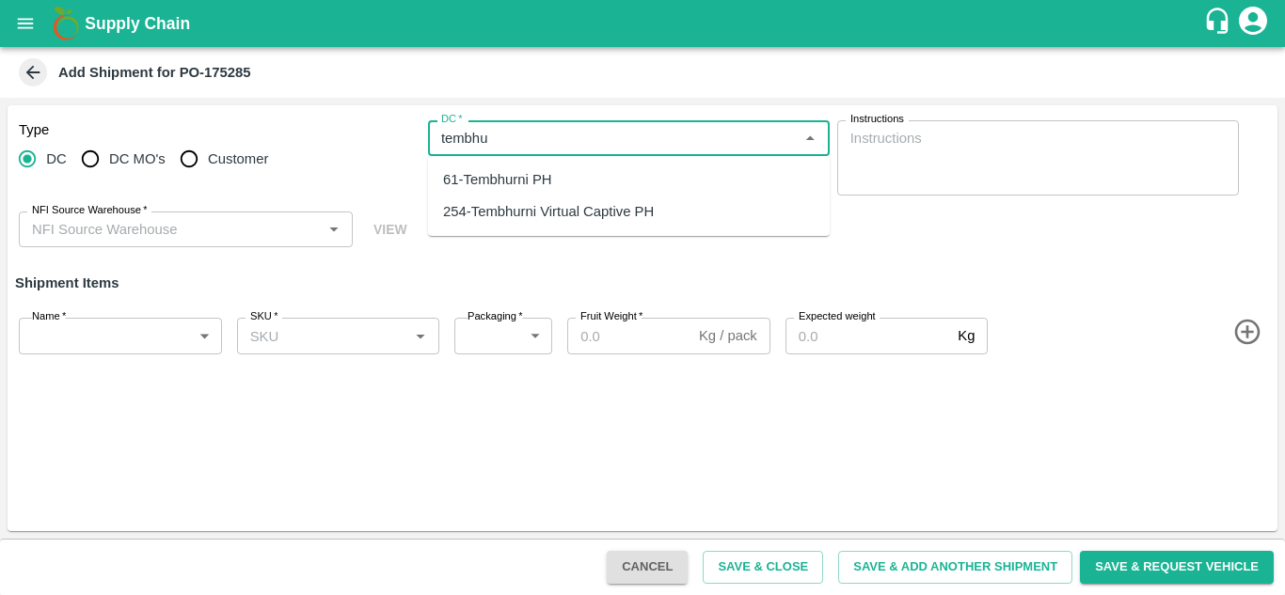
click at [578, 206] on div "254-Tembhurni Virtual Captive PH" at bounding box center [548, 211] width 211 height 21
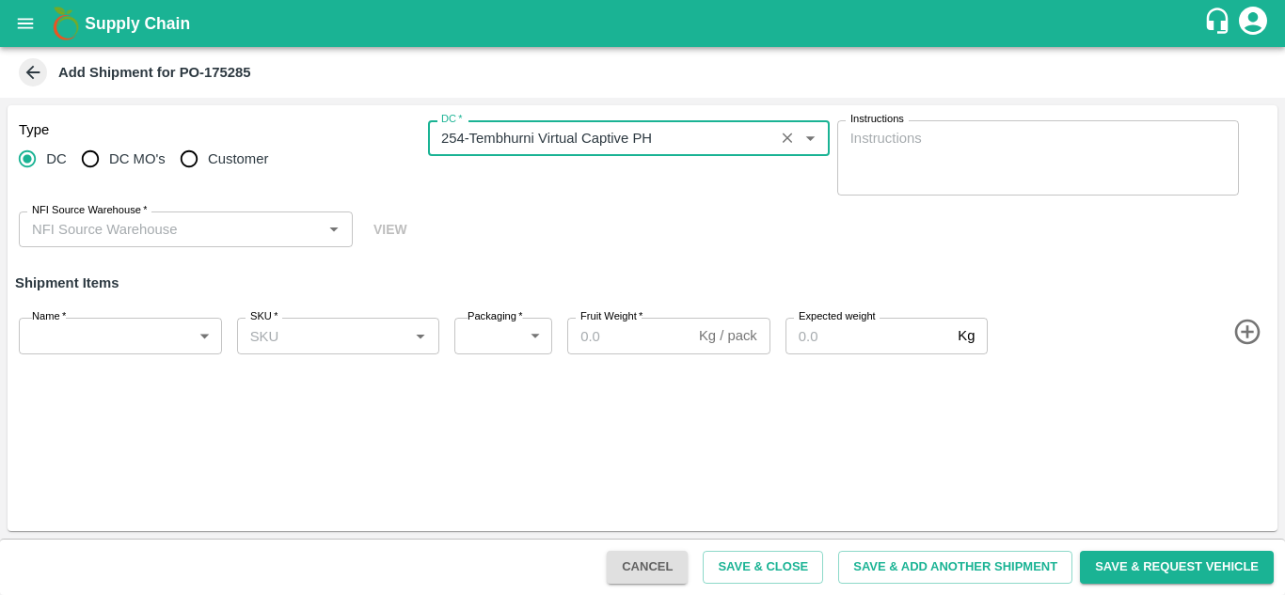
type input "254-Tembhurni Virtual Captive PH"
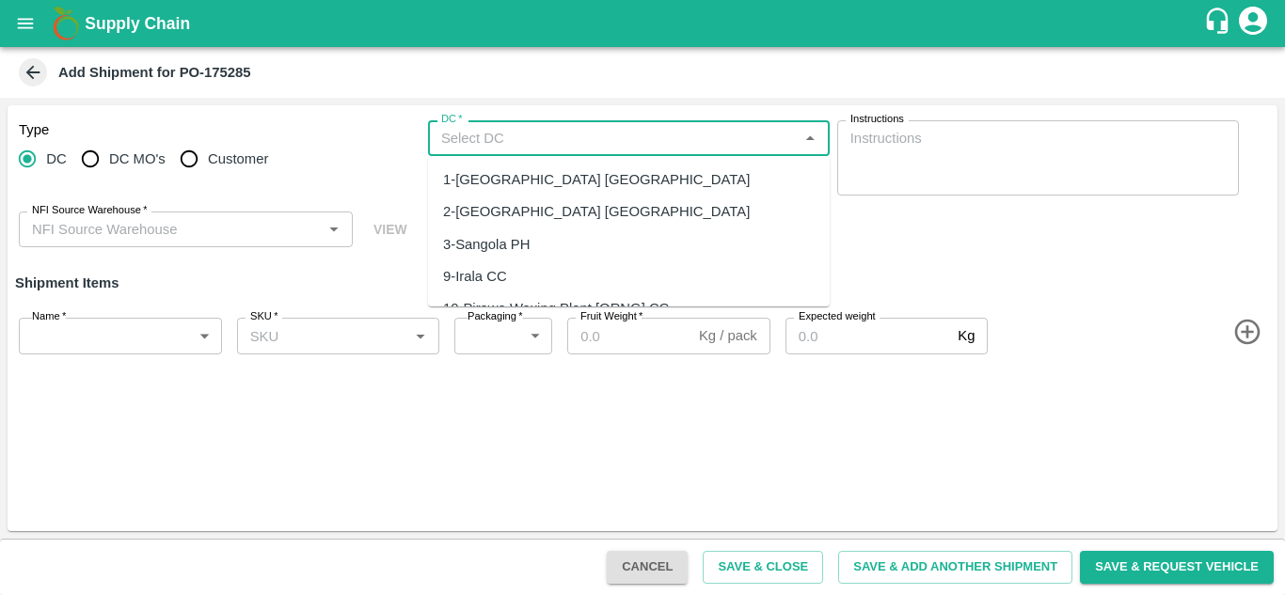
click at [492, 135] on input "DC   *" at bounding box center [613, 138] width 359 height 24
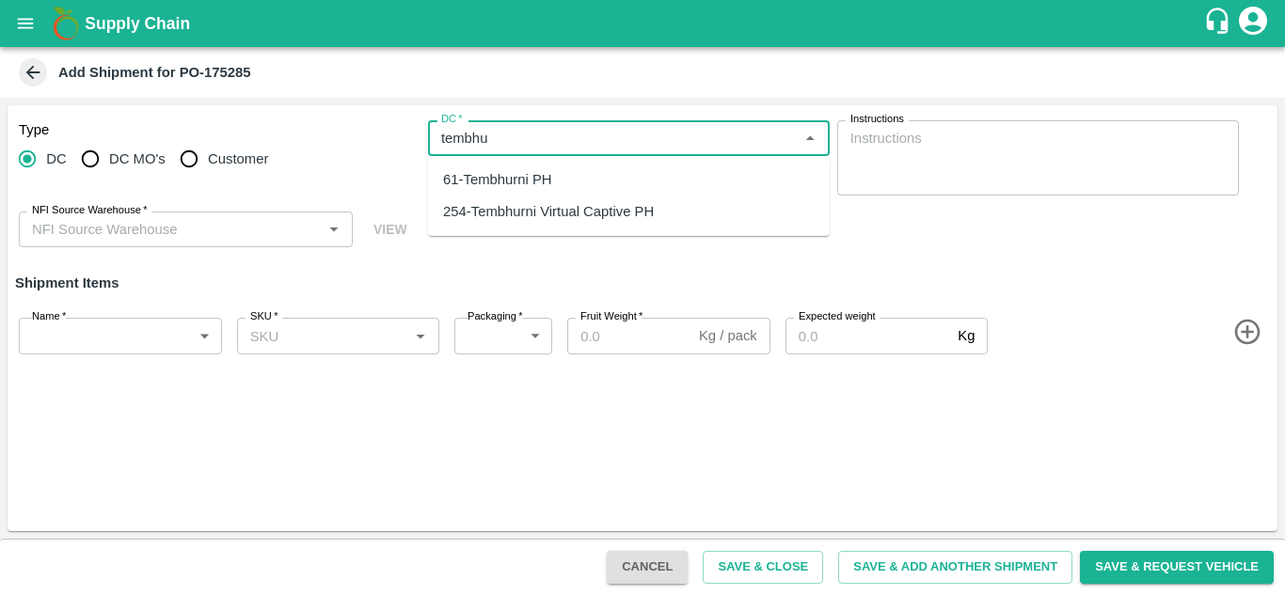
click at [529, 213] on div "254-Tembhurni Virtual Captive PH" at bounding box center [548, 211] width 211 height 21
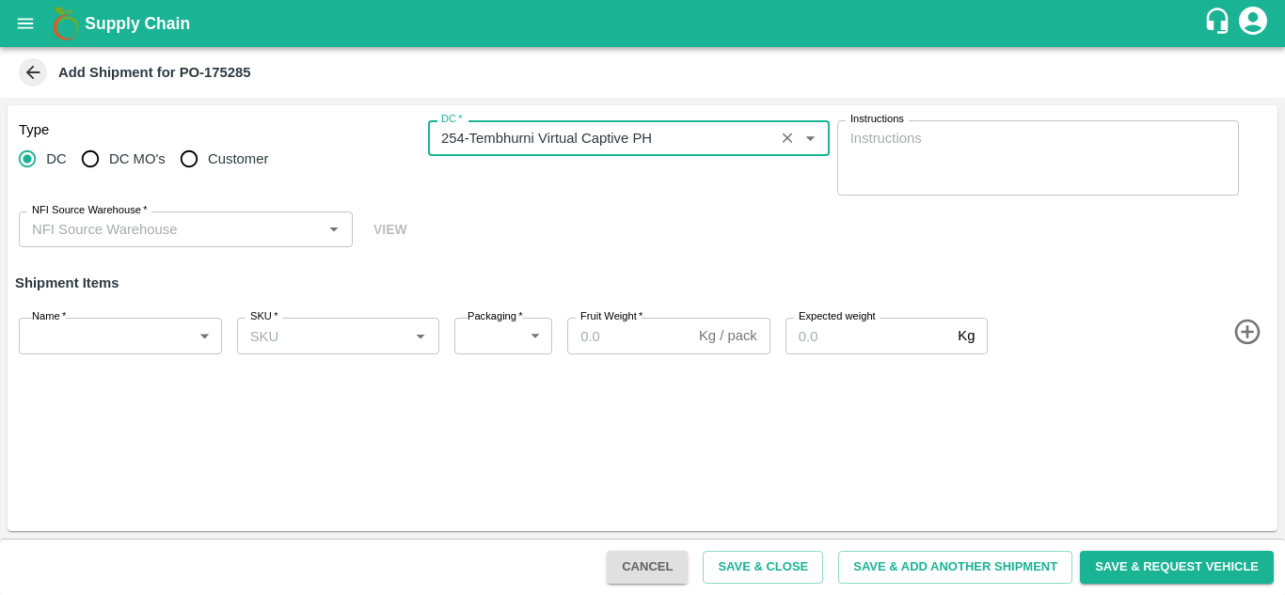
type input "254-Tembhurni Virtual Captive PH"
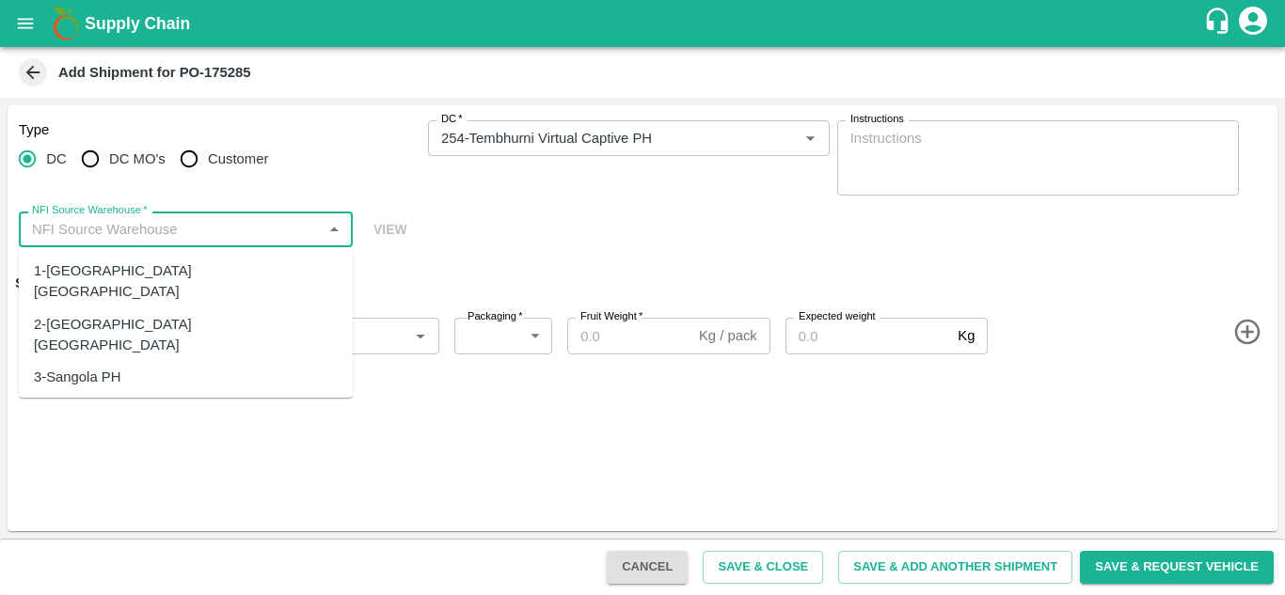
click at [249, 236] on input "NFI Source Warehouse   *" at bounding box center [170, 229] width 292 height 24
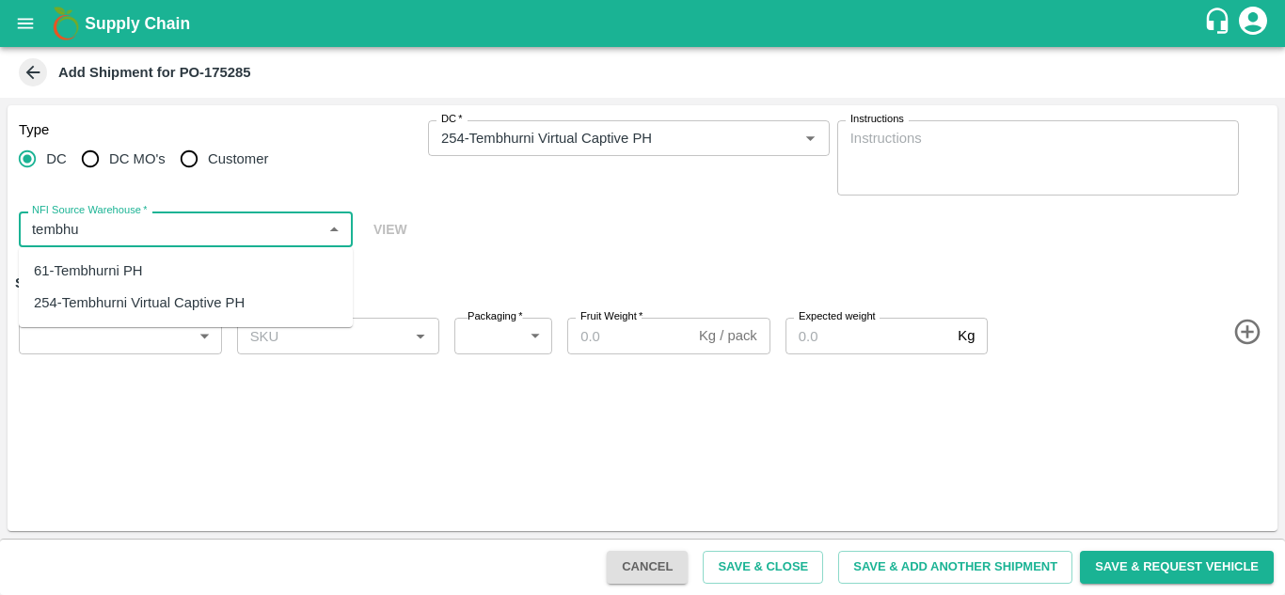
click at [151, 266] on div "61-Tembhurni PH" at bounding box center [186, 271] width 334 height 32
type input "61-Tembhurni PH"
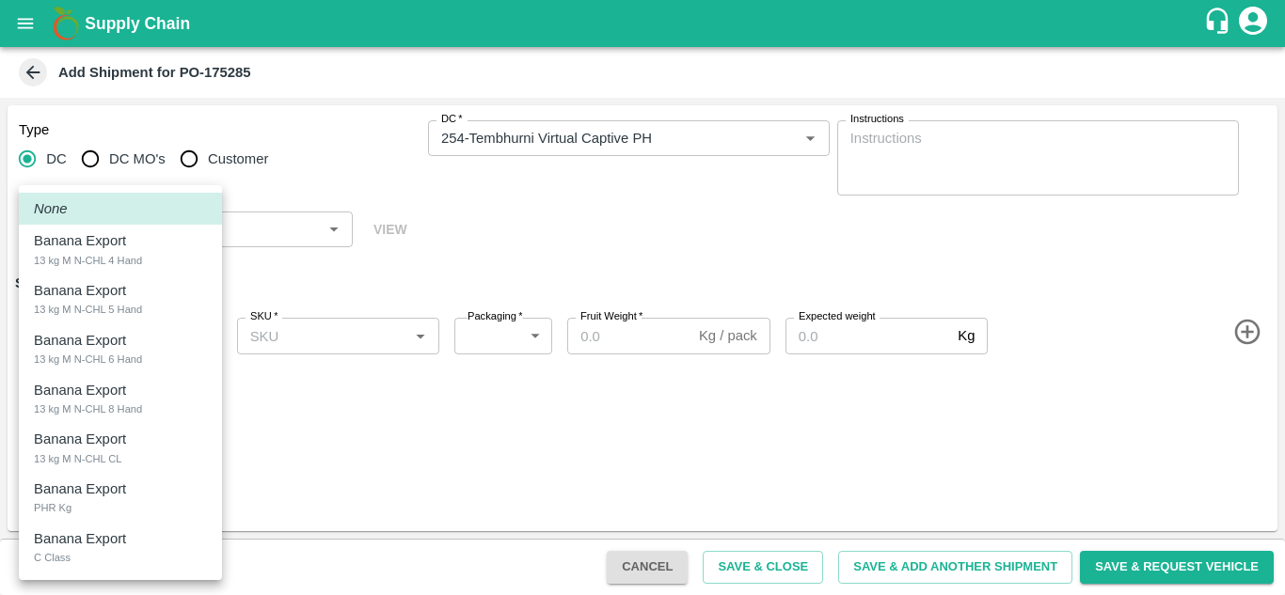
click at [125, 327] on body "Supply Chain Add Shipment for PO-175285 Type DC DC MO's Customer DC   * DC   * …" at bounding box center [642, 297] width 1285 height 595
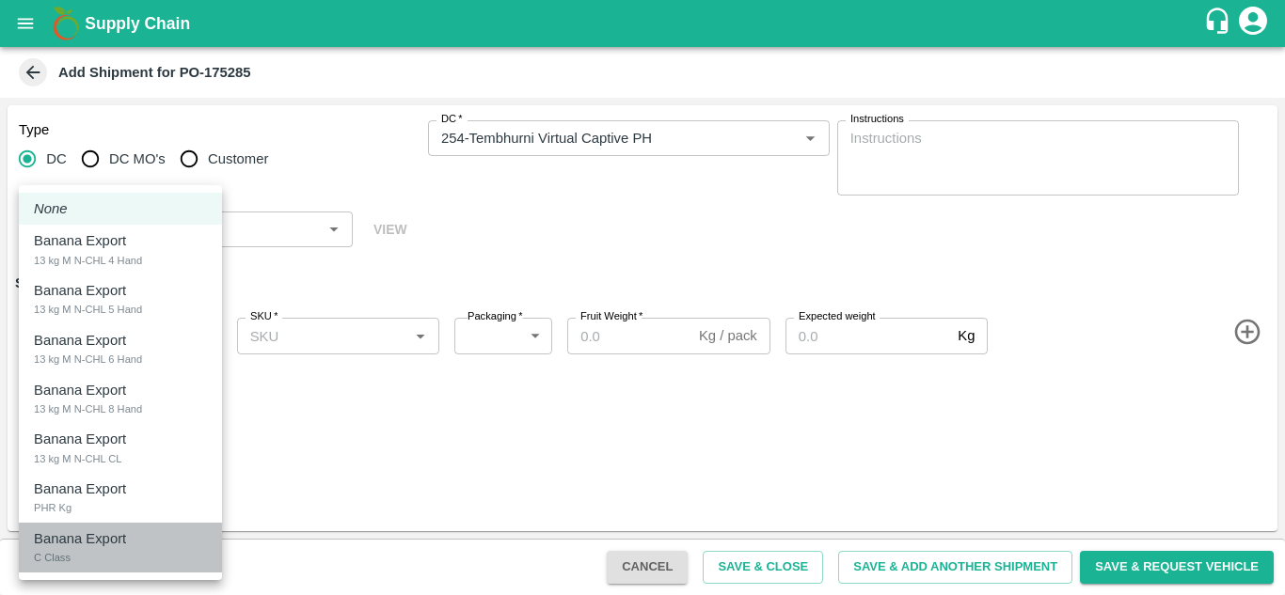
click at [84, 537] on p "Banana Export" at bounding box center [80, 539] width 92 height 21
type input "2015378"
type input "258"
type input "300"
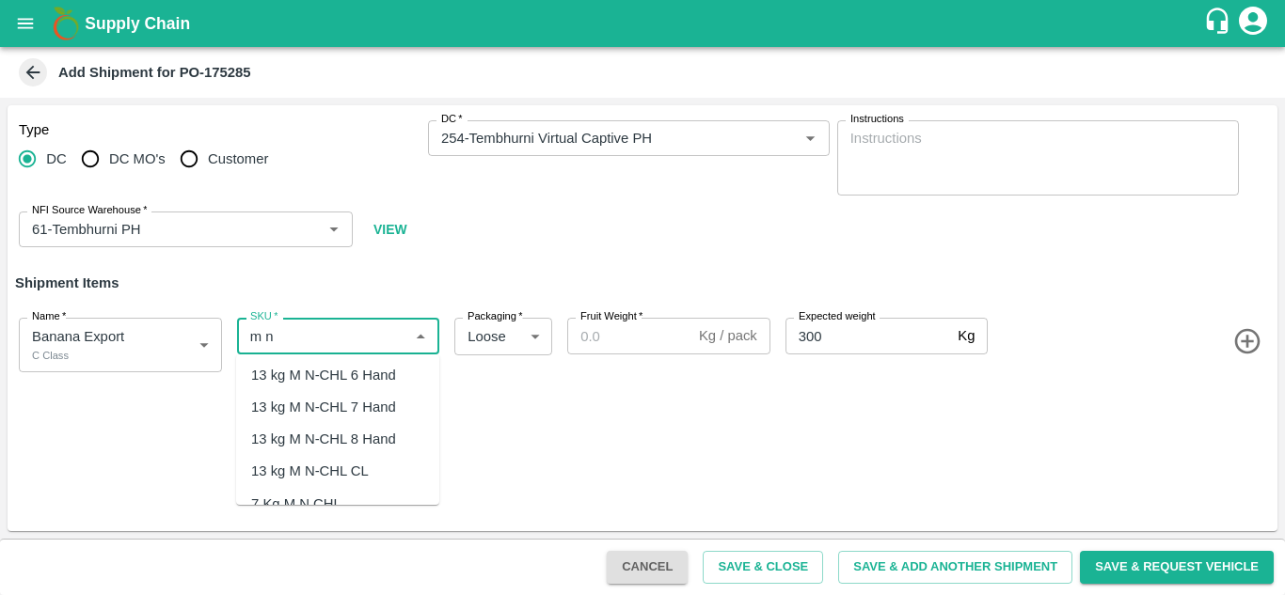
scroll to position [67, 0]
type input "m"
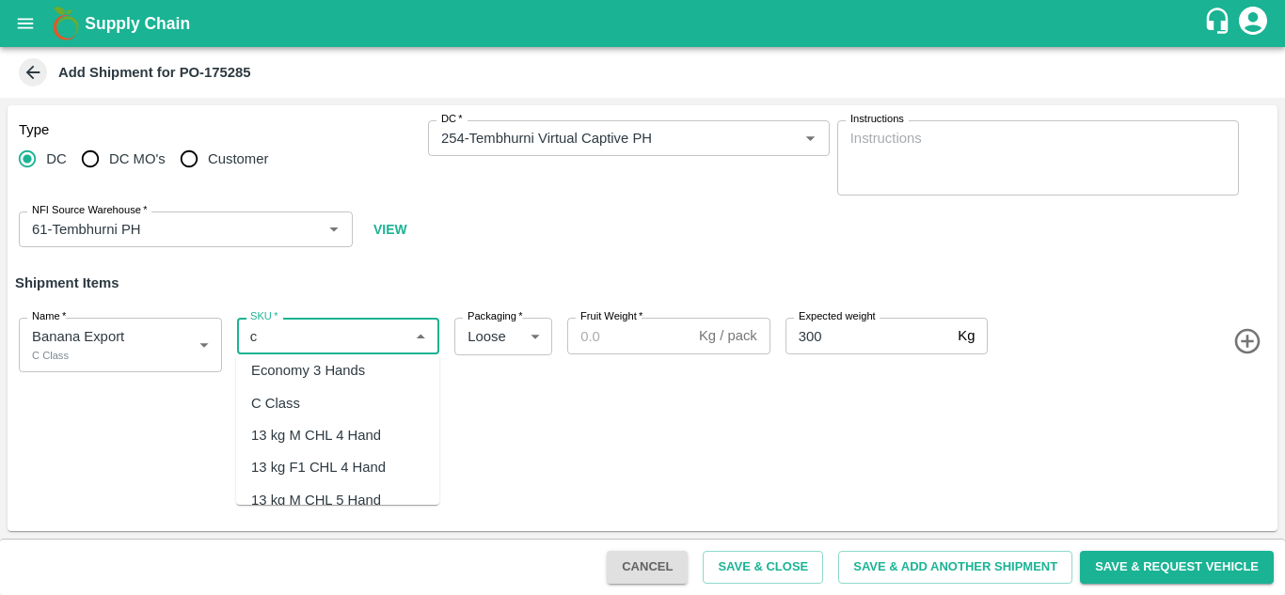
scroll to position [170, 0]
click at [296, 396] on div "C Class" at bounding box center [275, 401] width 49 height 21
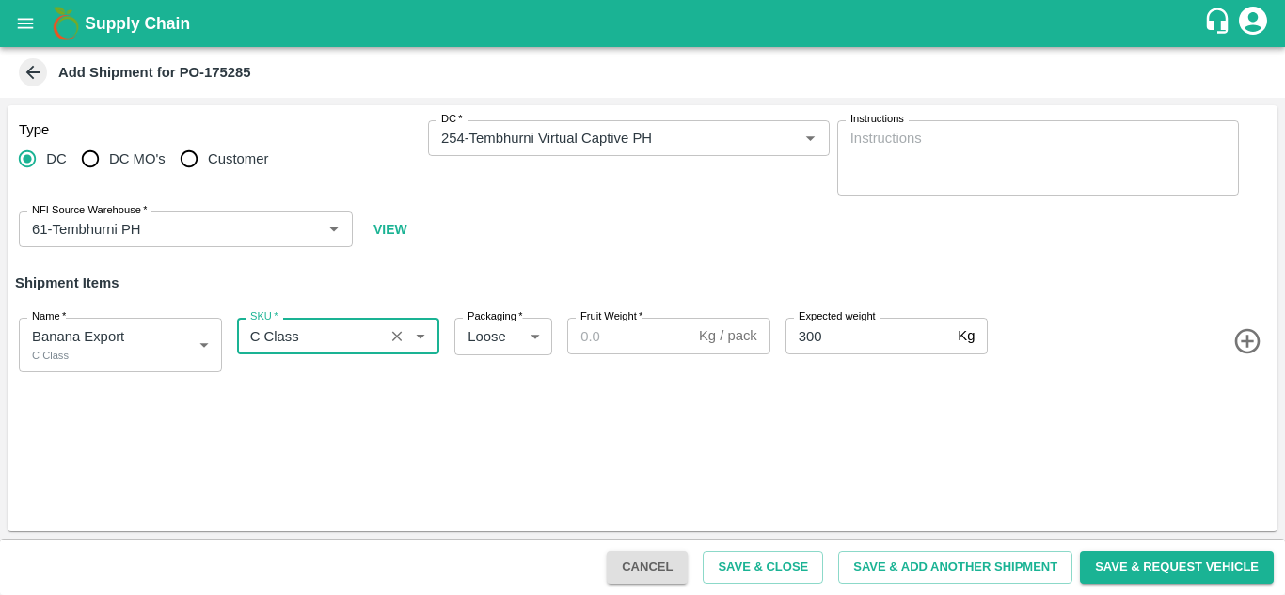
type input "C Class"
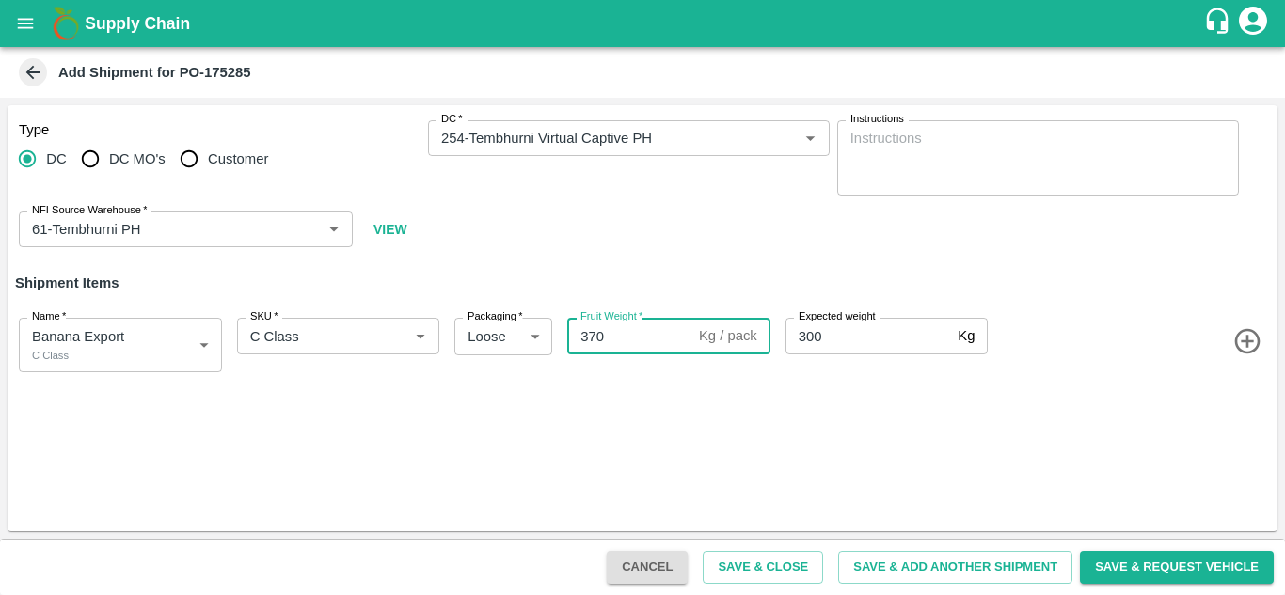
type input "370"
click at [919, 388] on div "Name   * Banana Export C Class 2015378 Name SKU   * SKU   * Packaging   * Loose…" at bounding box center [638, 341] width 1277 height 92
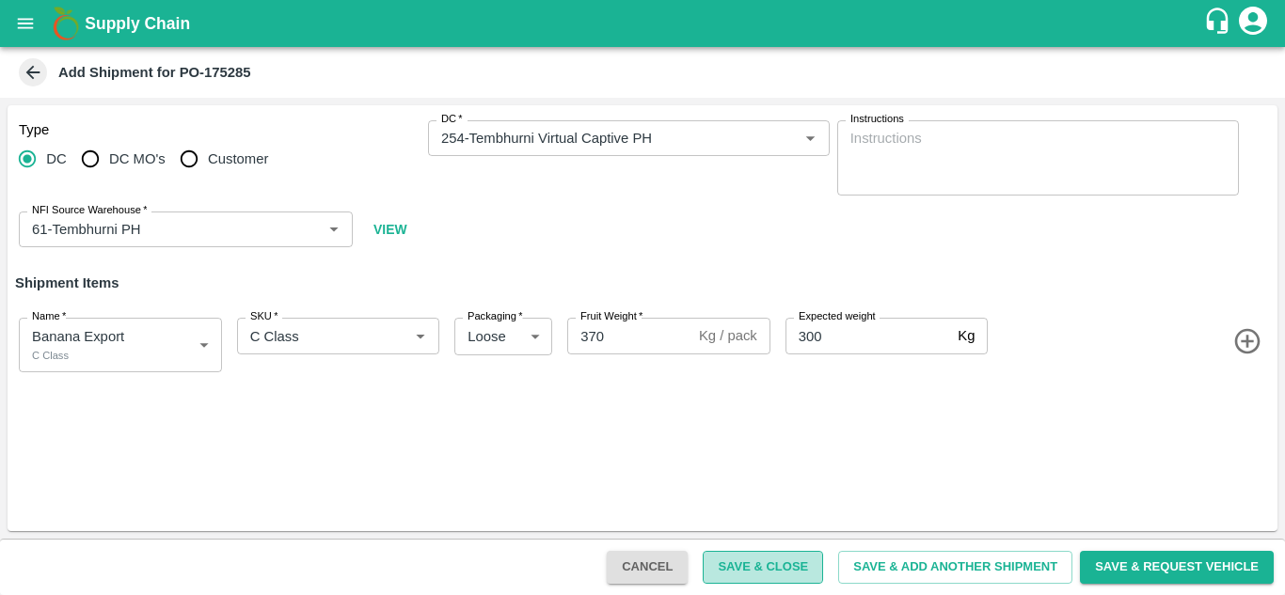
click at [789, 565] on button "Save & Close" at bounding box center [763, 567] width 120 height 33
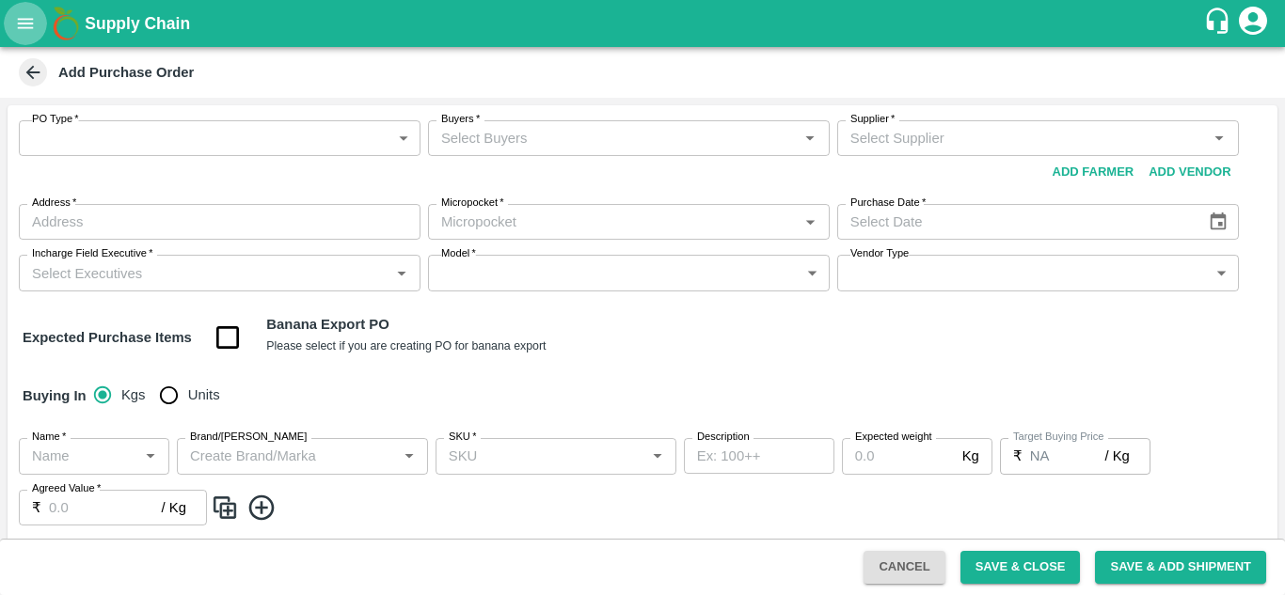
click at [17, 24] on icon "open drawer" at bounding box center [25, 23] width 21 height 21
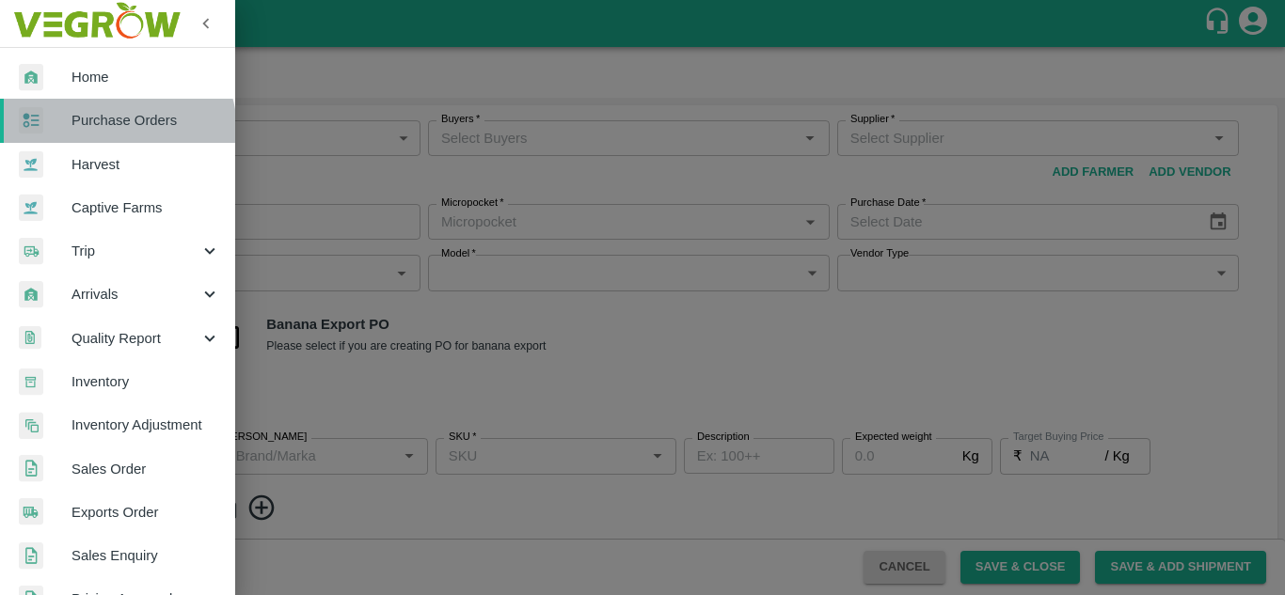
click at [110, 131] on span "Purchase Orders" at bounding box center [145, 120] width 149 height 21
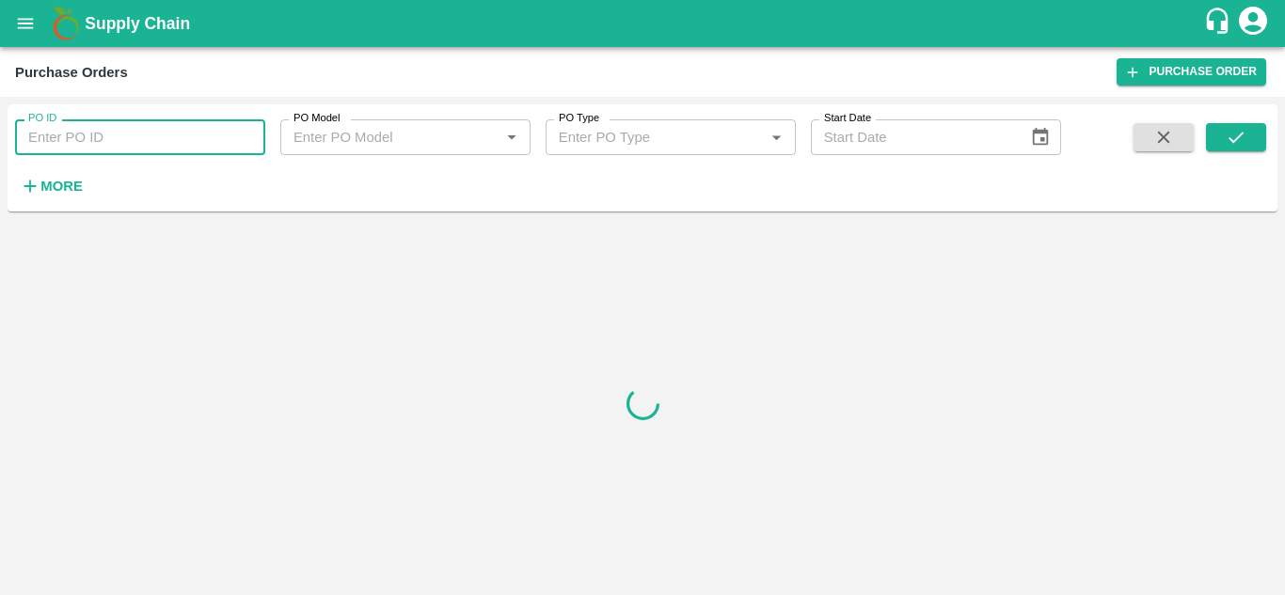
click at [134, 147] on input "PO ID" at bounding box center [140, 137] width 250 height 36
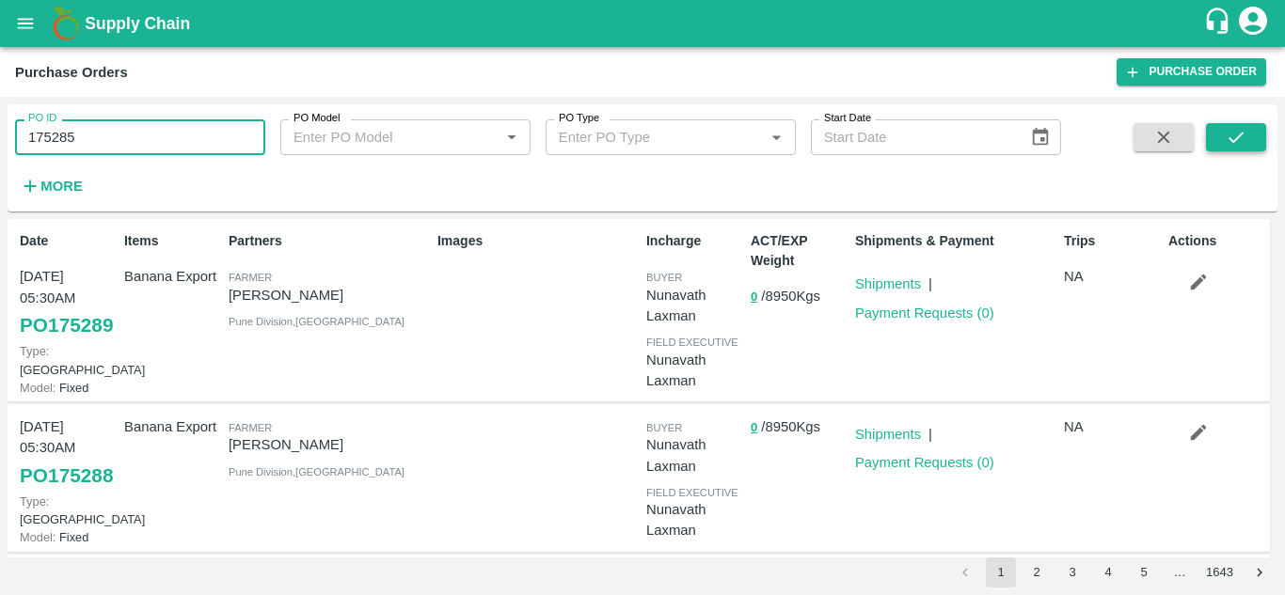
type input "175285"
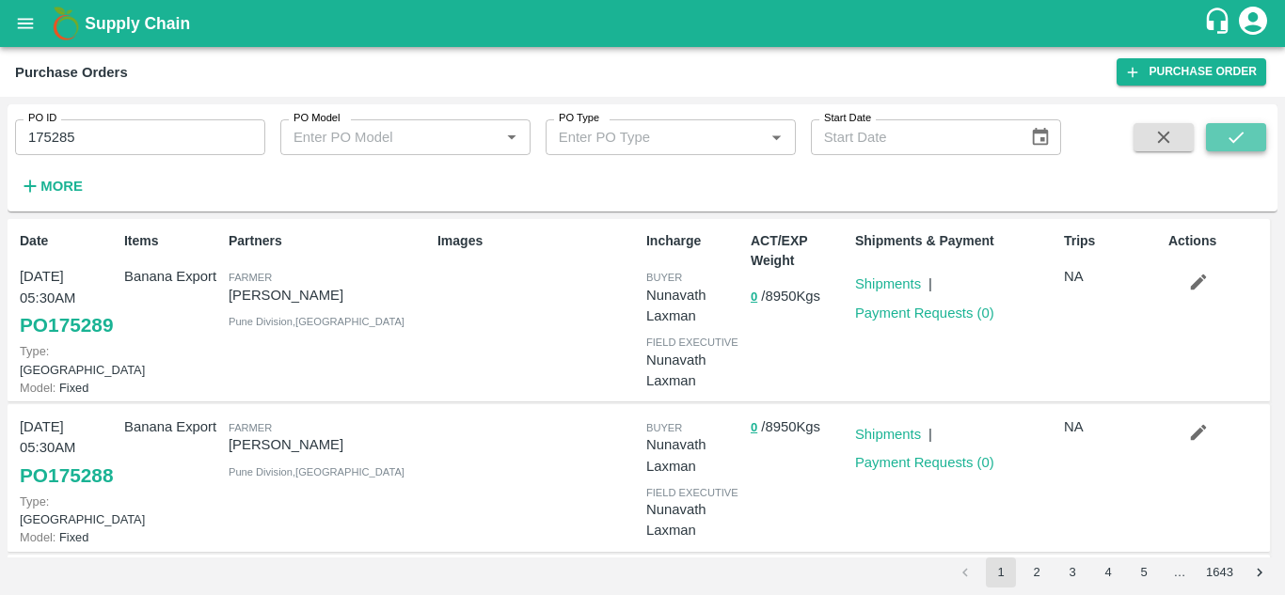
click at [1258, 133] on button "submit" at bounding box center [1236, 137] width 60 height 28
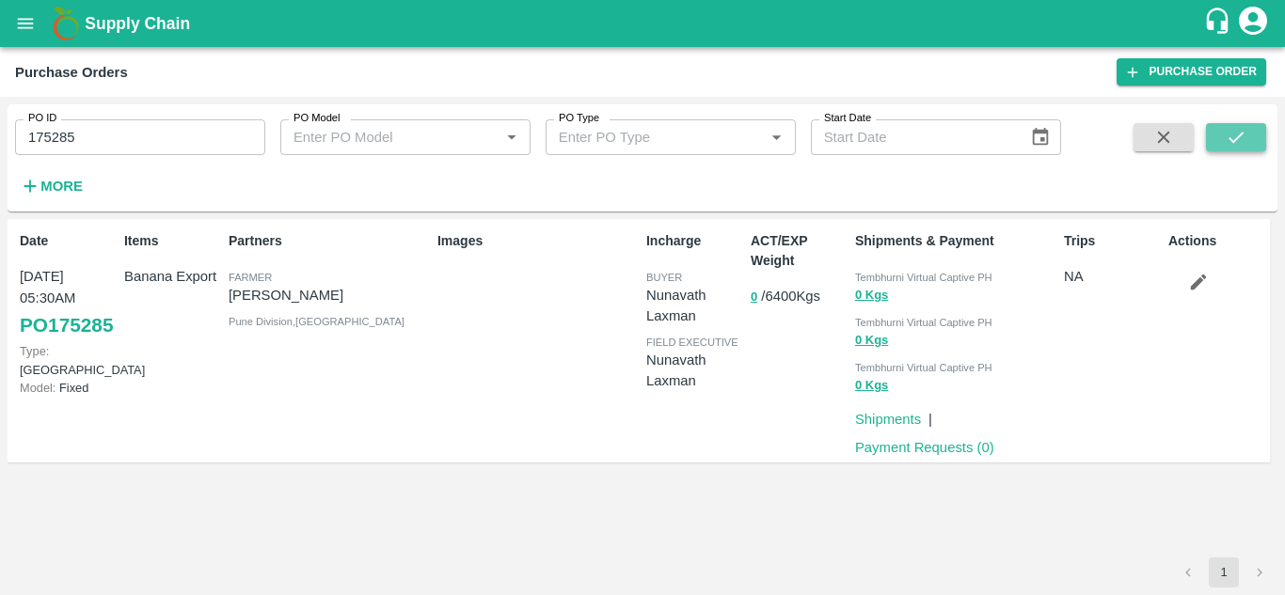
click at [1245, 140] on icon "submit" at bounding box center [1236, 137] width 21 height 21
click at [28, 21] on icon "open drawer" at bounding box center [25, 23] width 21 height 21
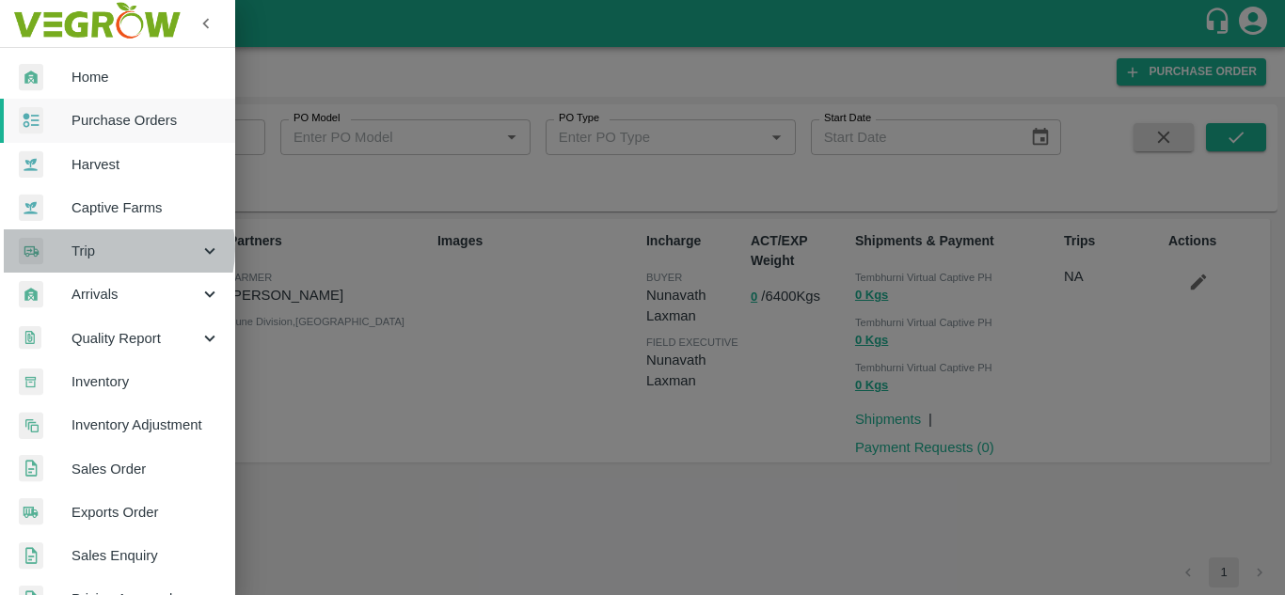
click at [116, 249] on span "Trip" at bounding box center [135, 251] width 128 height 21
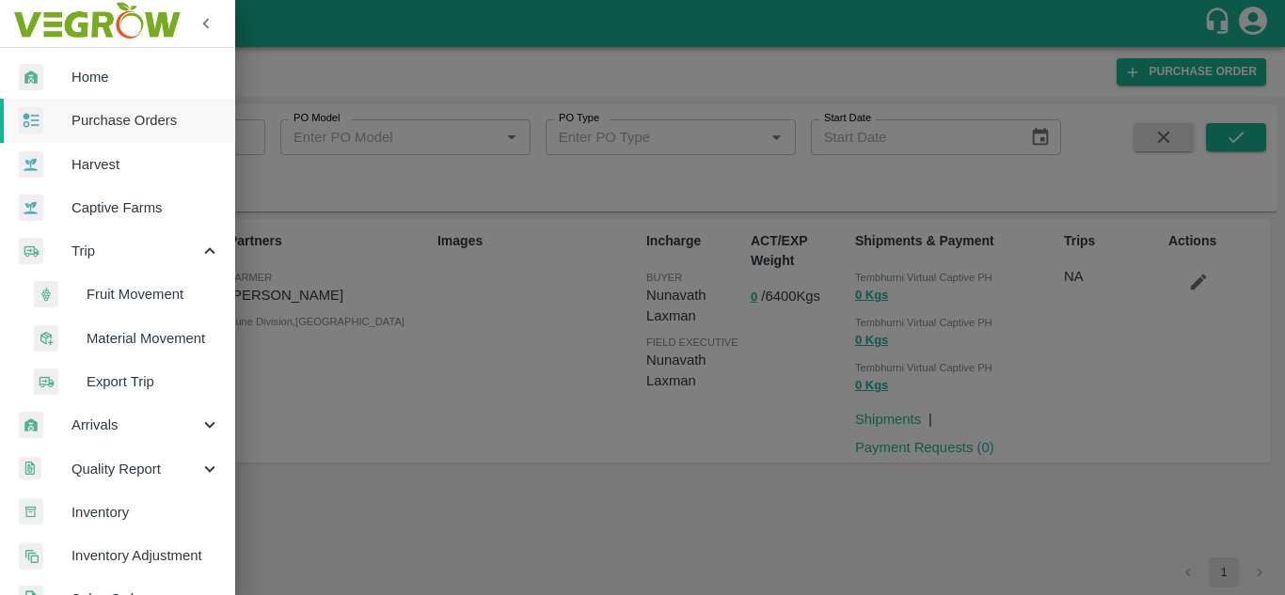
click at [146, 308] on li "Fruit Movement" at bounding box center [125, 294] width 220 height 43
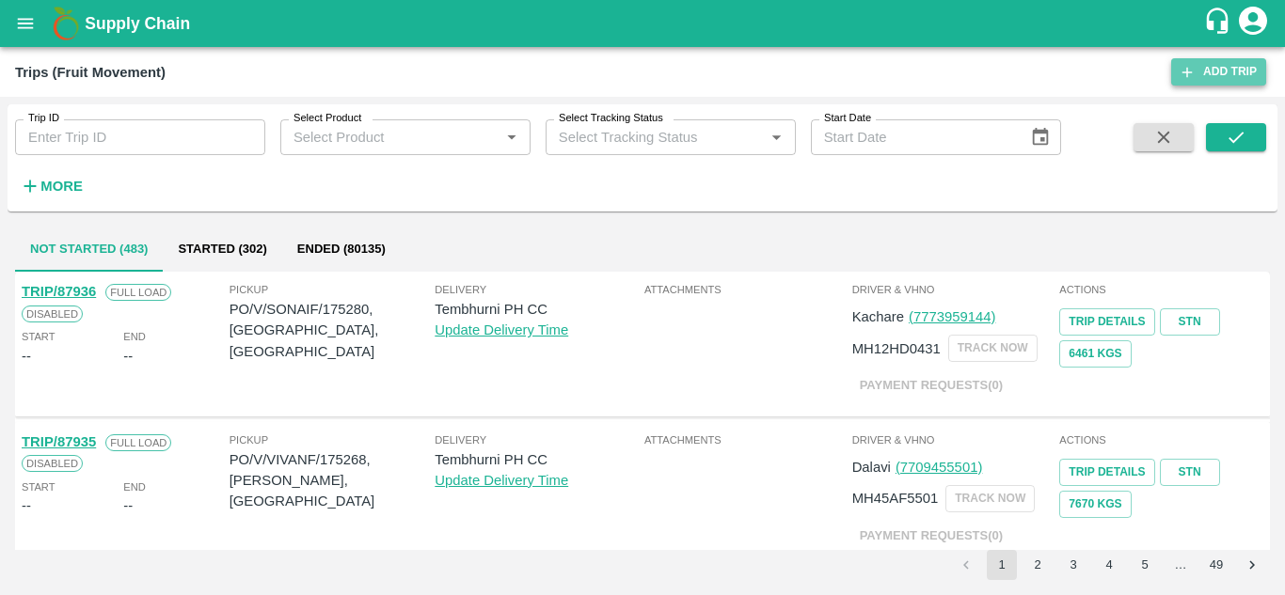
click at [1227, 71] on link "Add Trip" at bounding box center [1218, 71] width 95 height 27
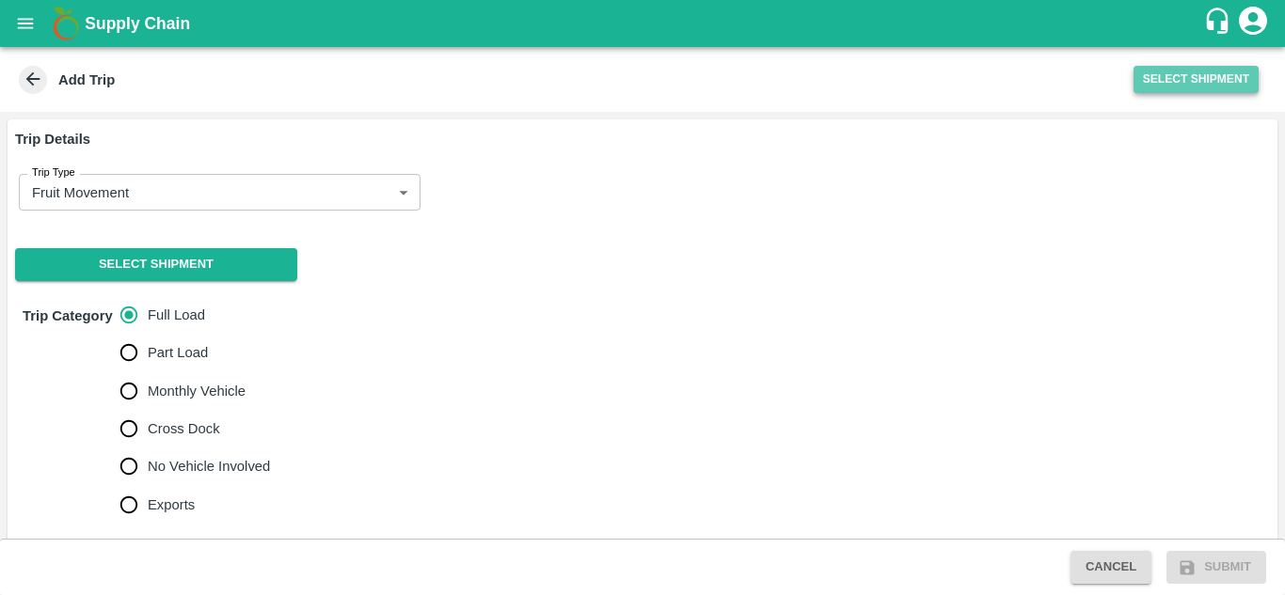
click at [1190, 85] on button "Select Shipment" at bounding box center [1196, 79] width 125 height 27
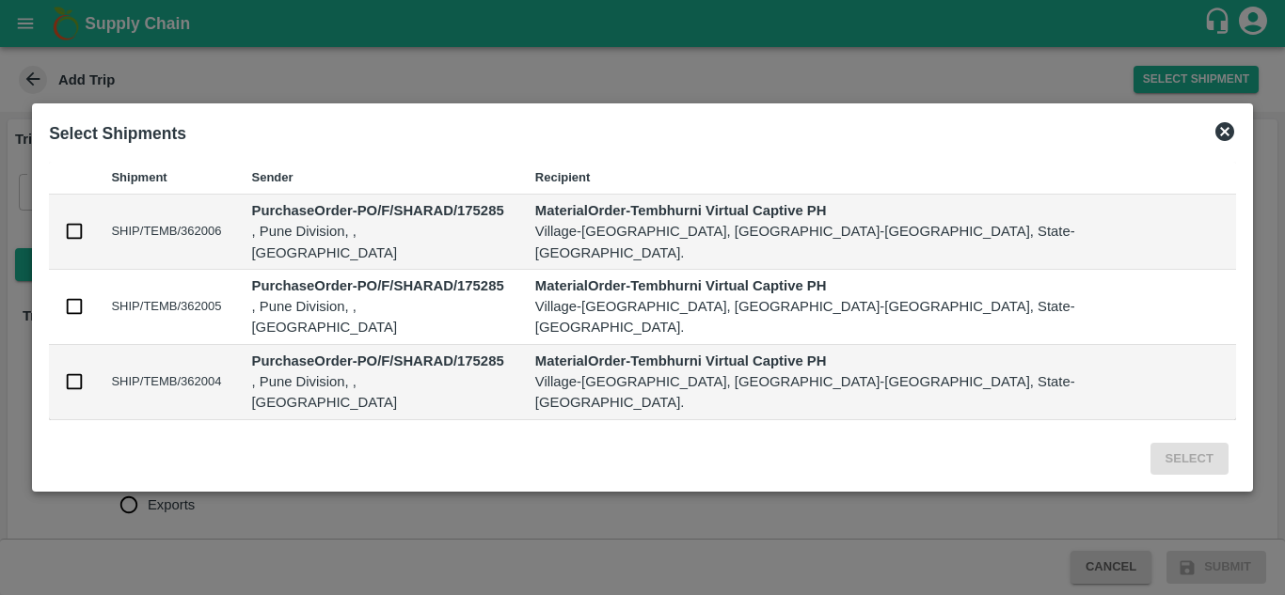
click at [236, 365] on td "SHIP/TEMB/362004" at bounding box center [166, 382] width 140 height 75
click at [85, 372] on input "checkbox" at bounding box center [74, 382] width 21 height 21
checkbox input "true"
click at [1150, 443] on button "Select" at bounding box center [1189, 459] width 78 height 33
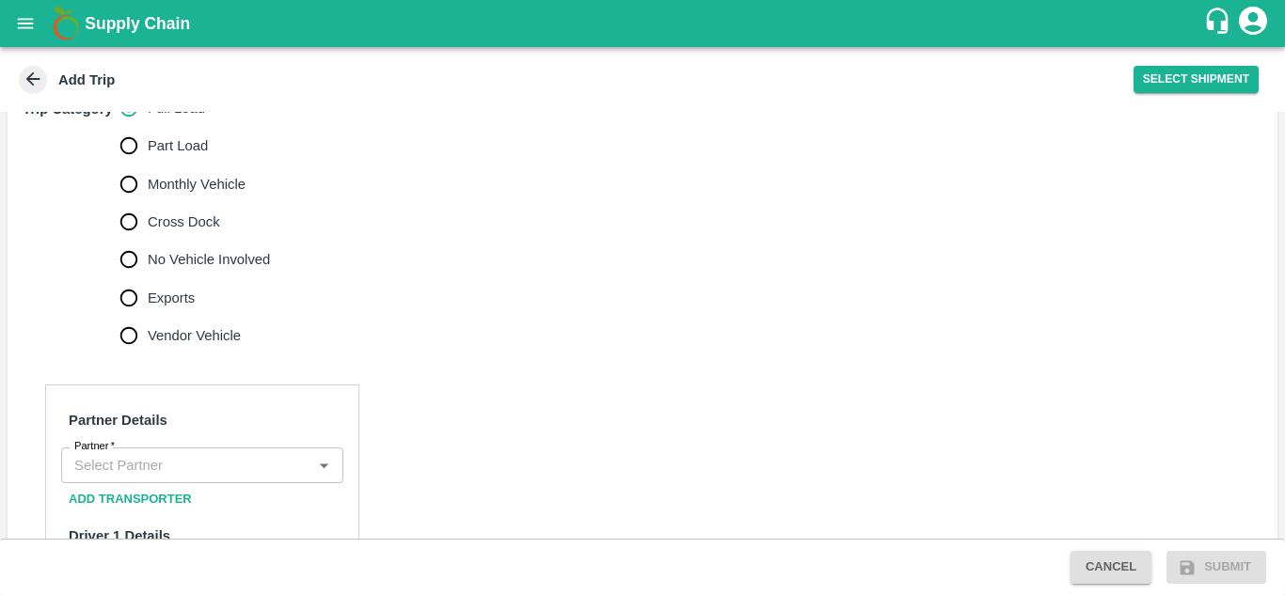
scroll to position [636, 0]
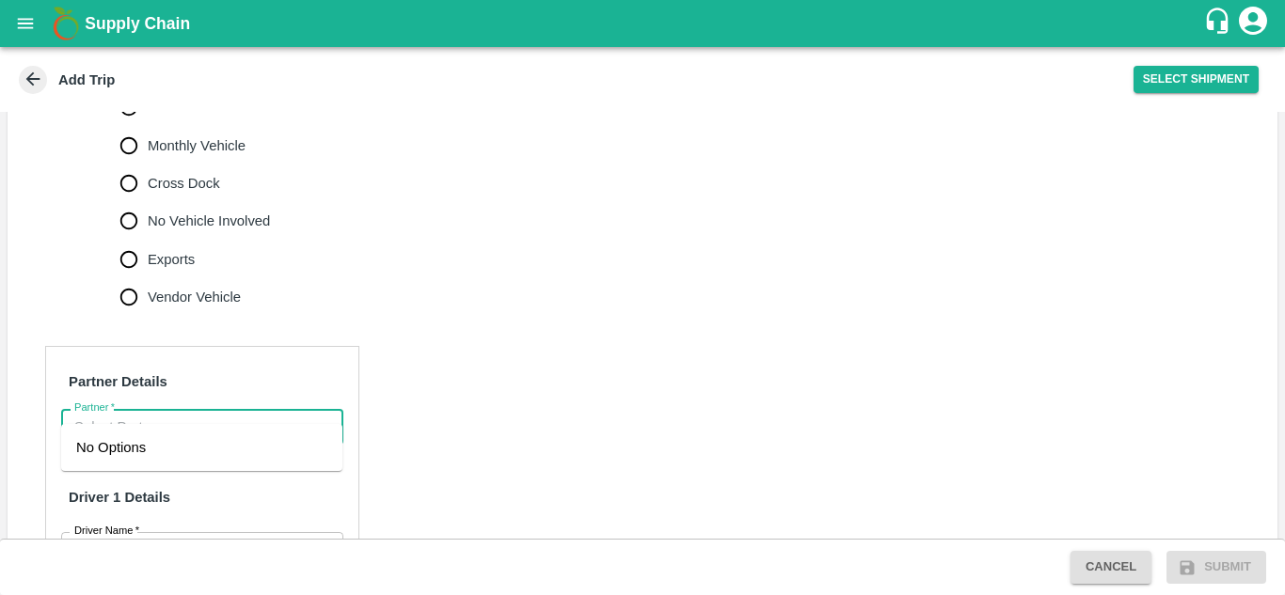
click at [171, 415] on input "Partner   *" at bounding box center [187, 427] width 240 height 24
type input "s"
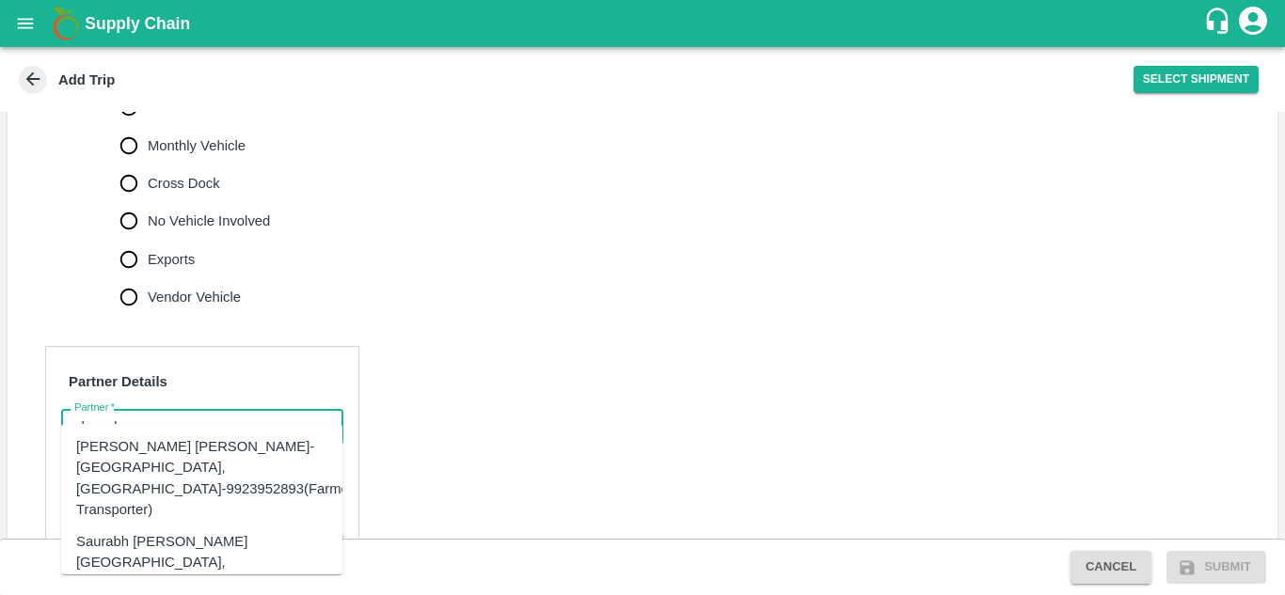
scroll to position [0, 0]
click at [145, 409] on div "Partner" at bounding box center [202, 427] width 282 height 36
type input "s"
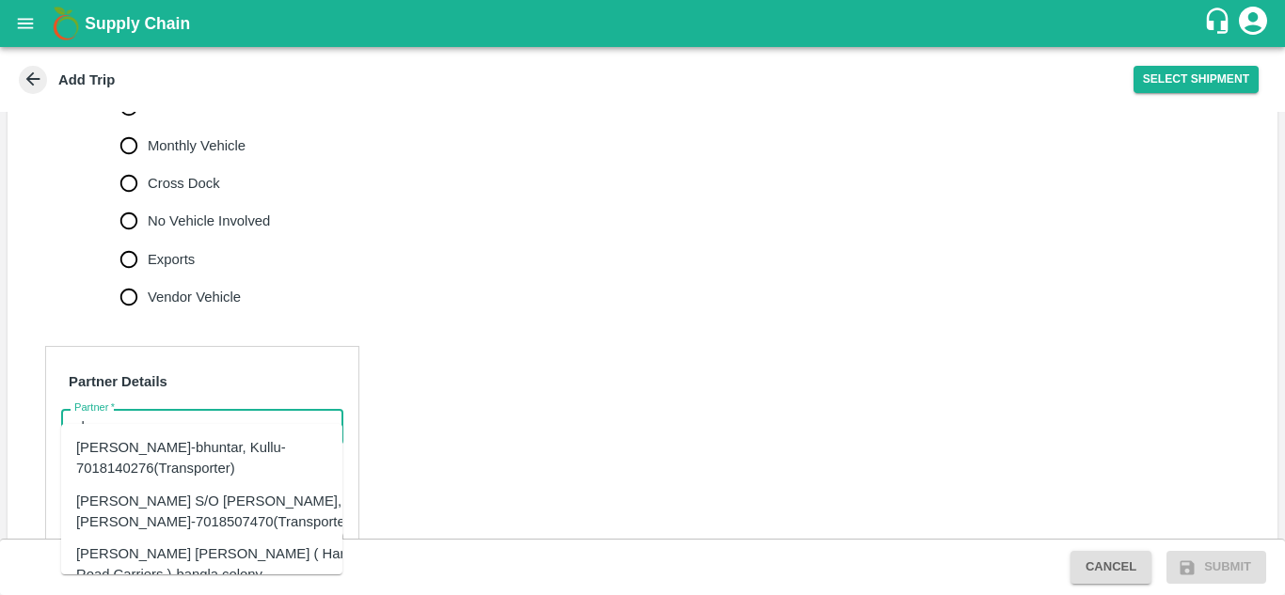
type input "s"
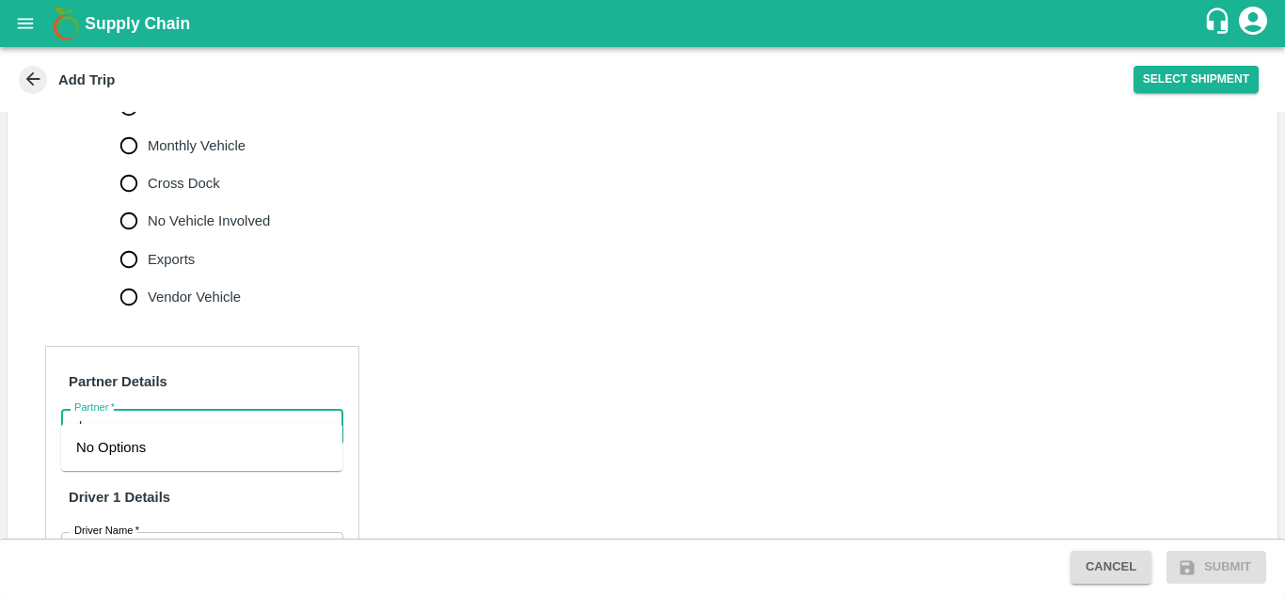
type input "d"
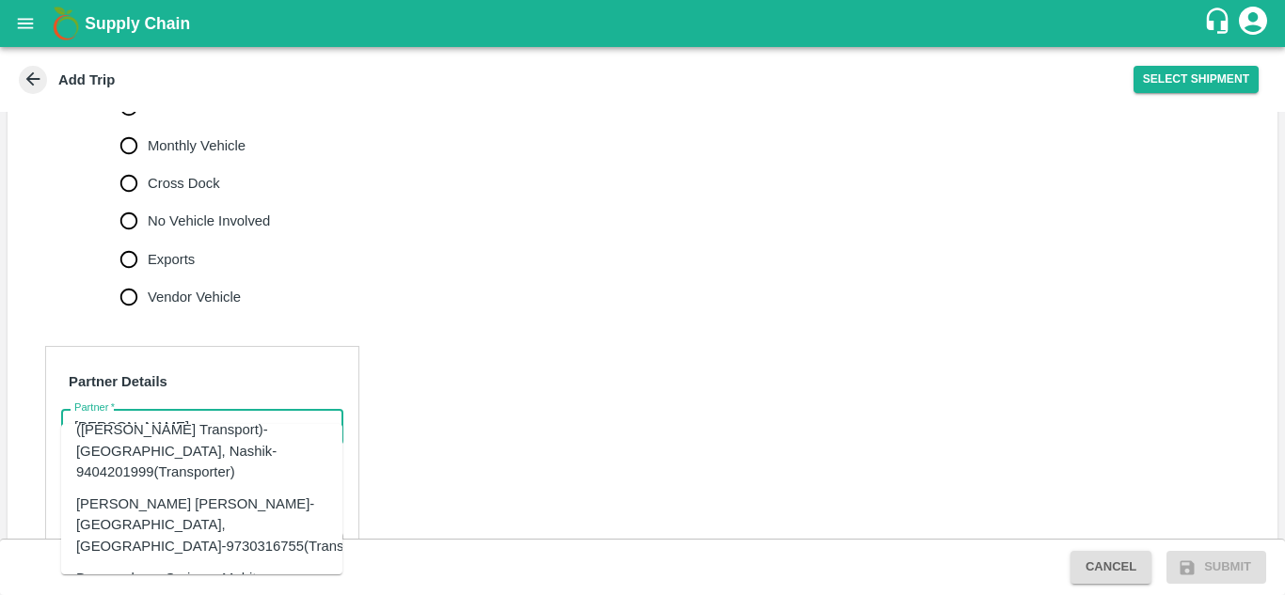
scroll to position [40, 0]
click at [144, 493] on div "[PERSON_NAME] [PERSON_NAME]-[GEOGRAPHIC_DATA], [GEOGRAPHIC_DATA]-9730316755(Tra…" at bounding box center [230, 524] width 309 height 63
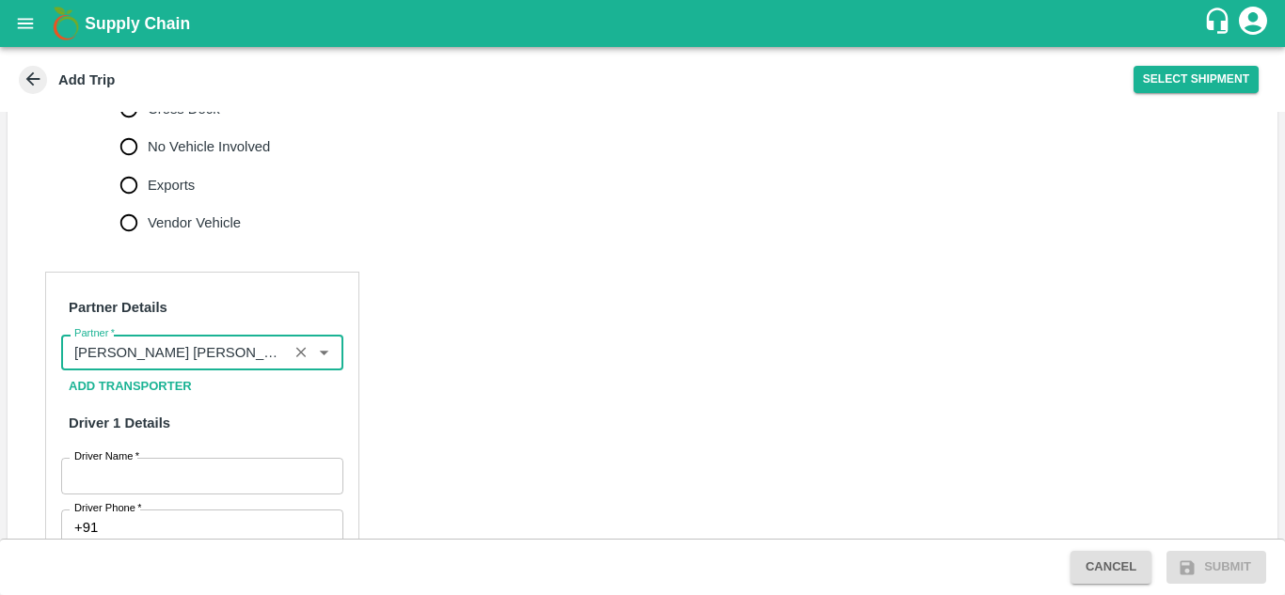
scroll to position [711, 0]
type input "[PERSON_NAME] [PERSON_NAME]-[GEOGRAPHIC_DATA], [GEOGRAPHIC_DATA]-9730316755(Tra…"
click at [125, 449] on label "Driver Name   *" at bounding box center [106, 456] width 65 height 15
click at [125, 457] on input "Driver Name   *" at bounding box center [202, 475] width 282 height 36
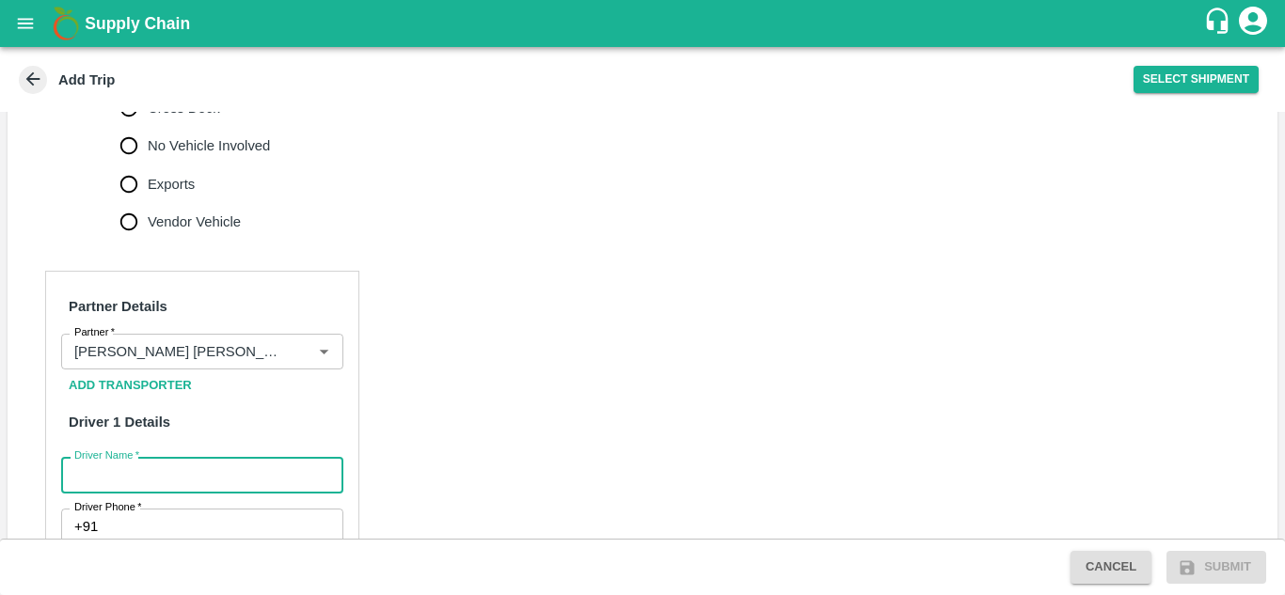
click at [95, 457] on input "Driver Name   *" at bounding box center [202, 475] width 282 height 36
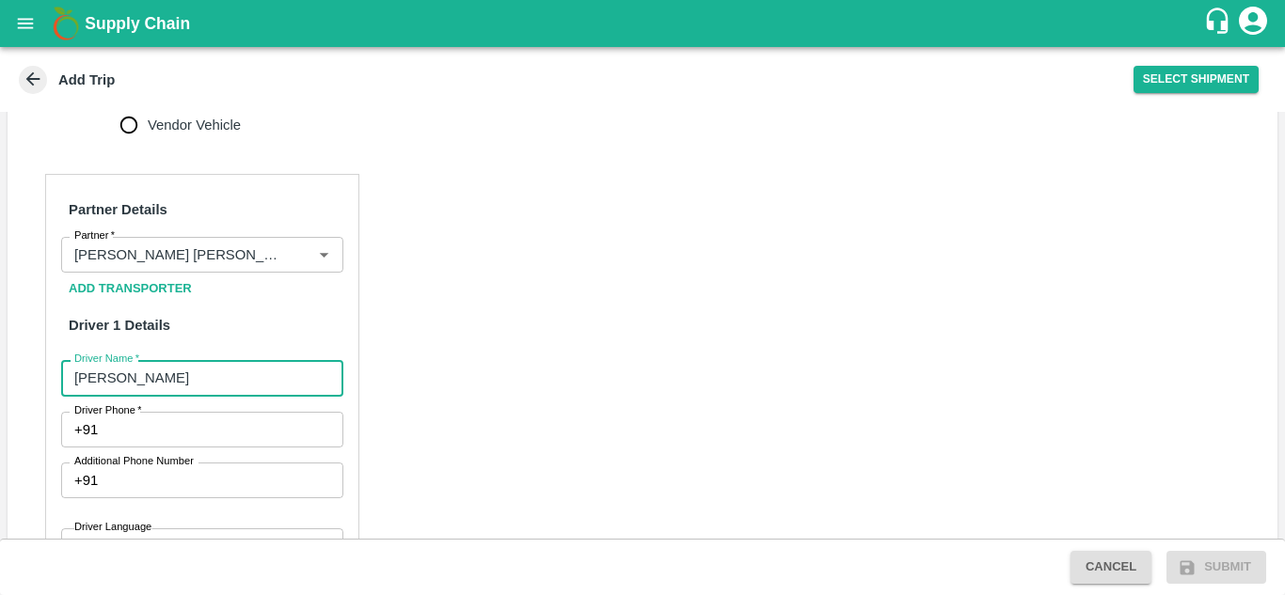
scroll to position [811, 0]
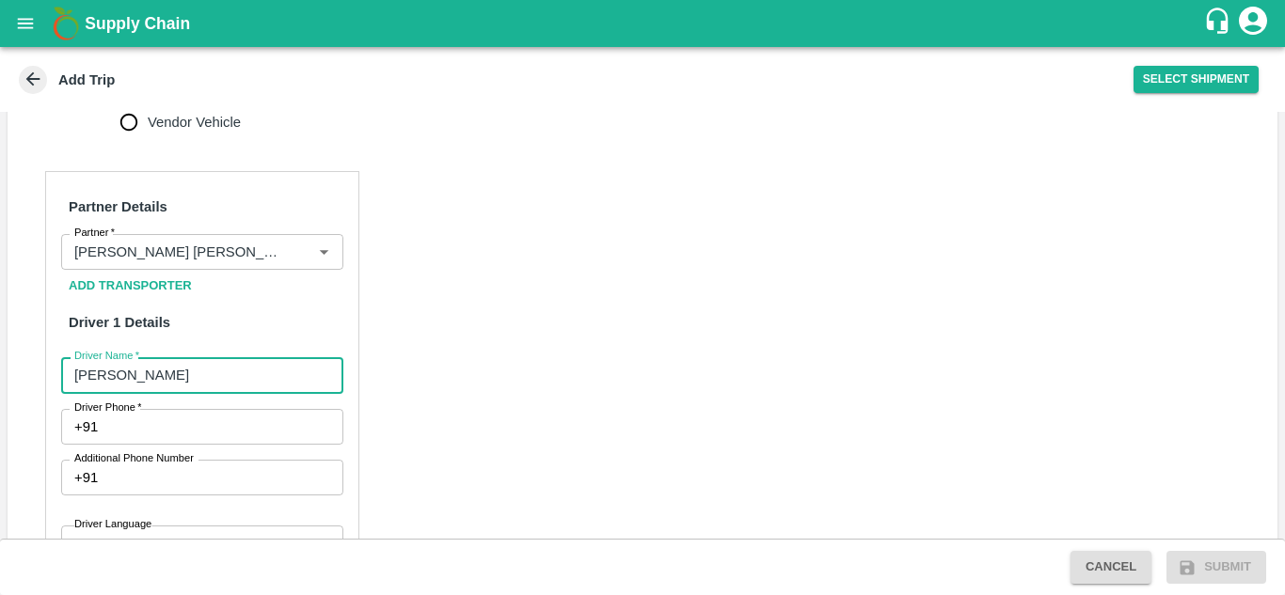
type input "shankar"
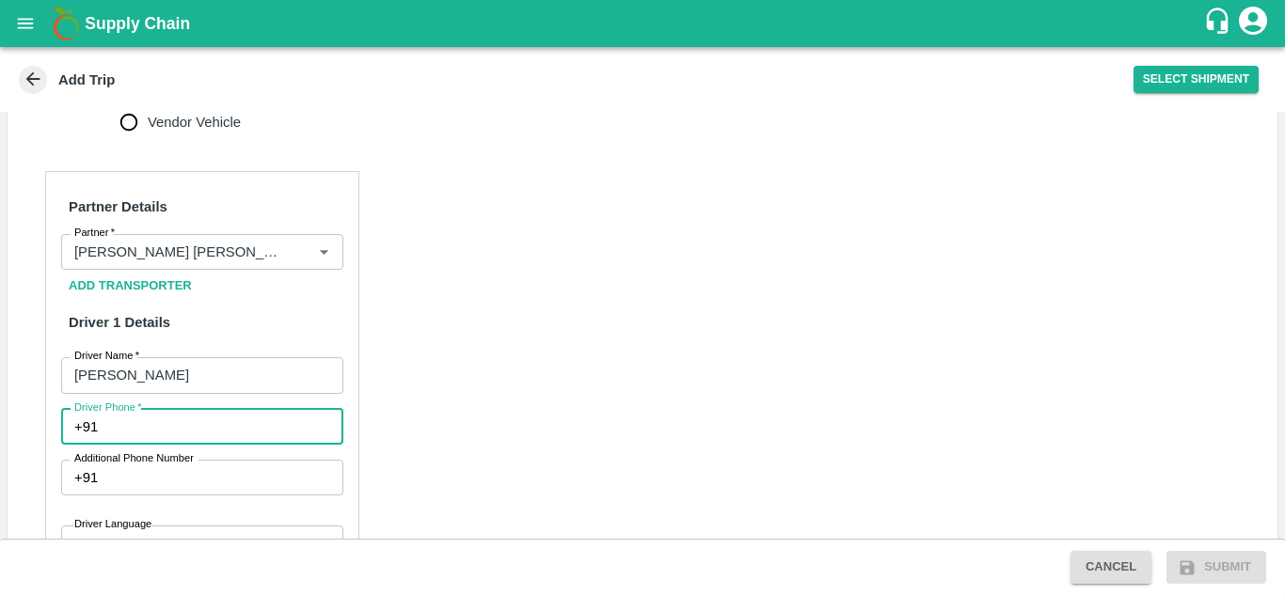
click at [142, 415] on input "Driver Phone   *" at bounding box center [223, 427] width 237 height 36
type input "8"
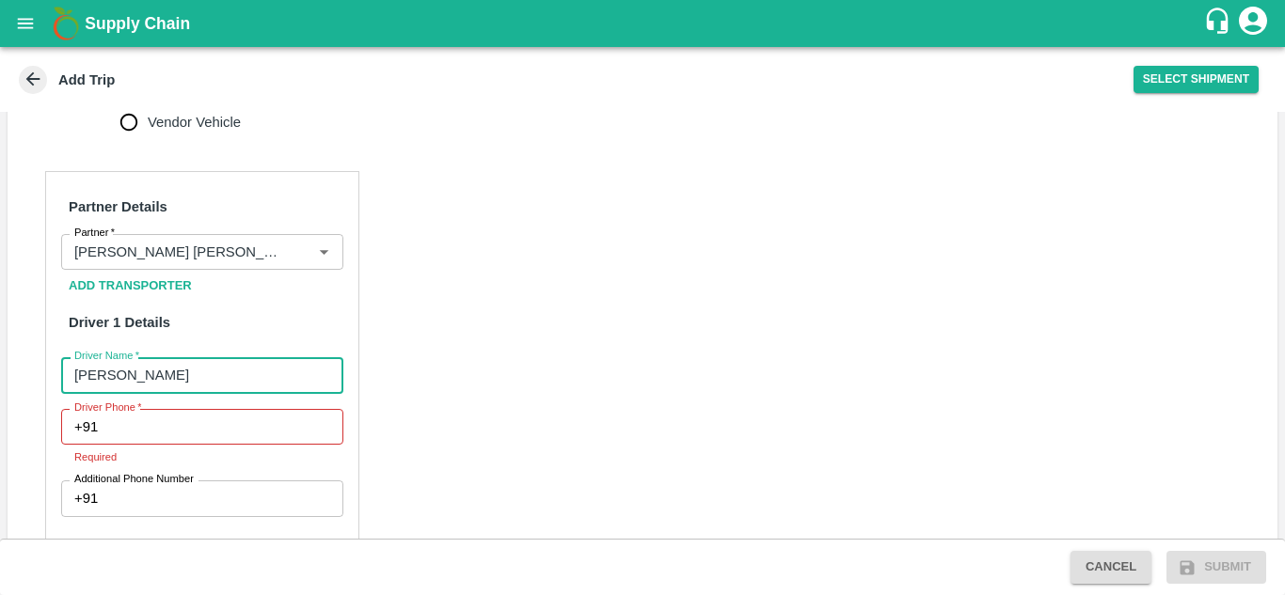
click at [143, 357] on input "shankar" at bounding box center [202, 375] width 282 height 36
type input "GODASE"
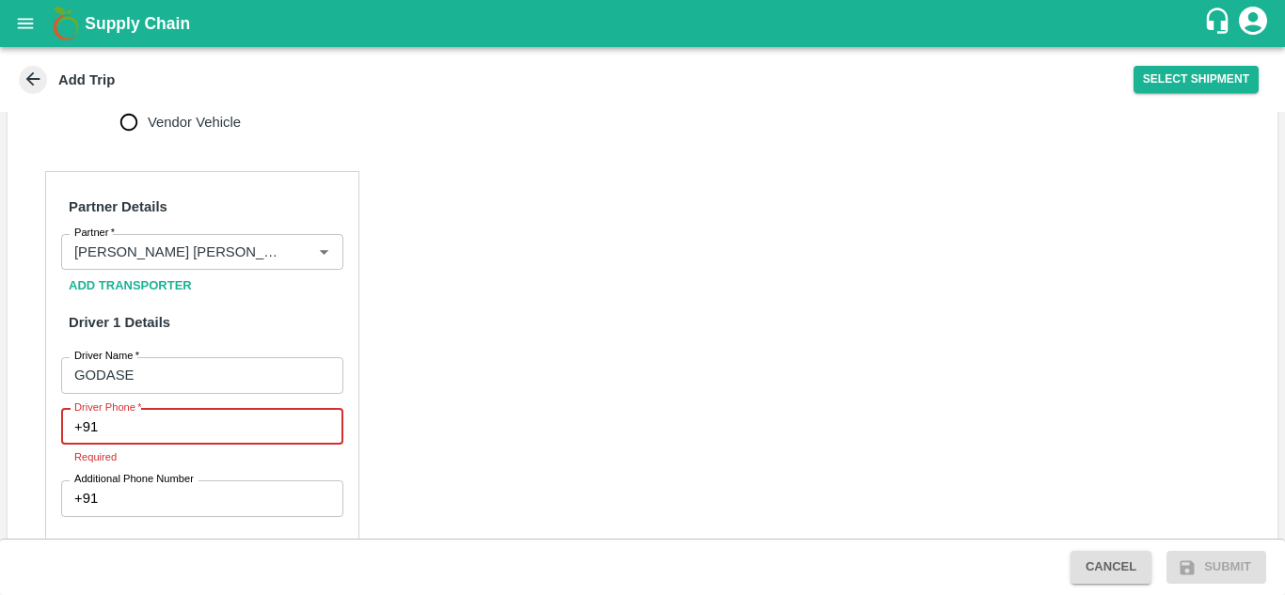
click at [116, 409] on input "Driver Phone   *" at bounding box center [223, 427] width 237 height 36
click at [110, 409] on input "Driver Phone   *" at bounding box center [223, 427] width 237 height 36
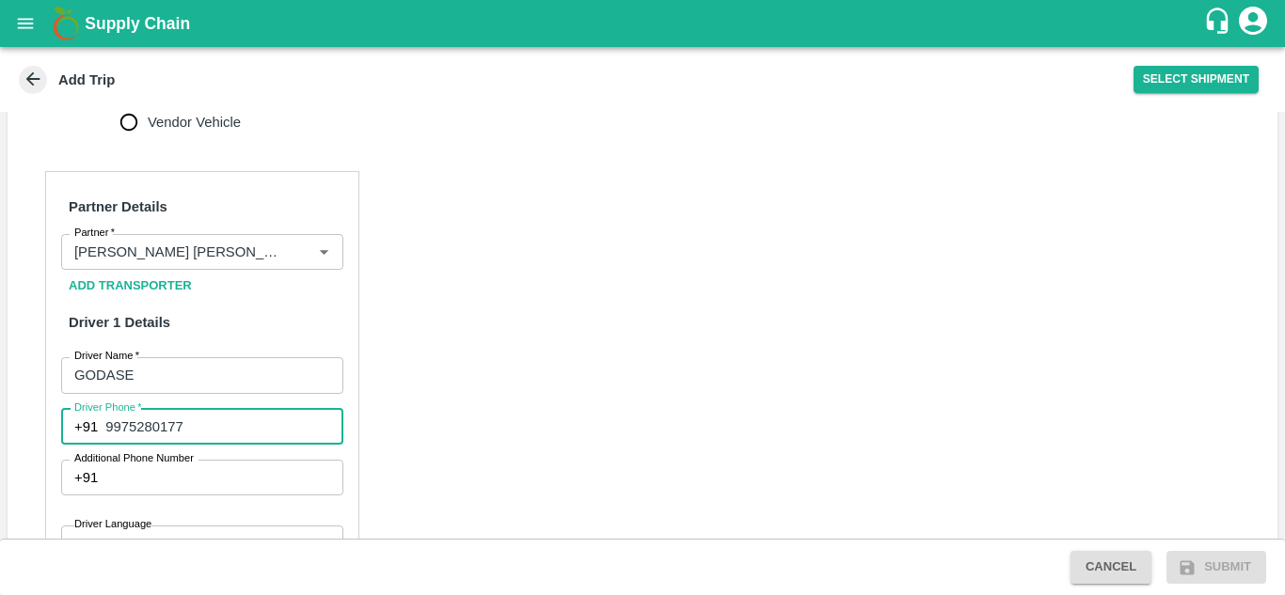
scroll to position [817, 0]
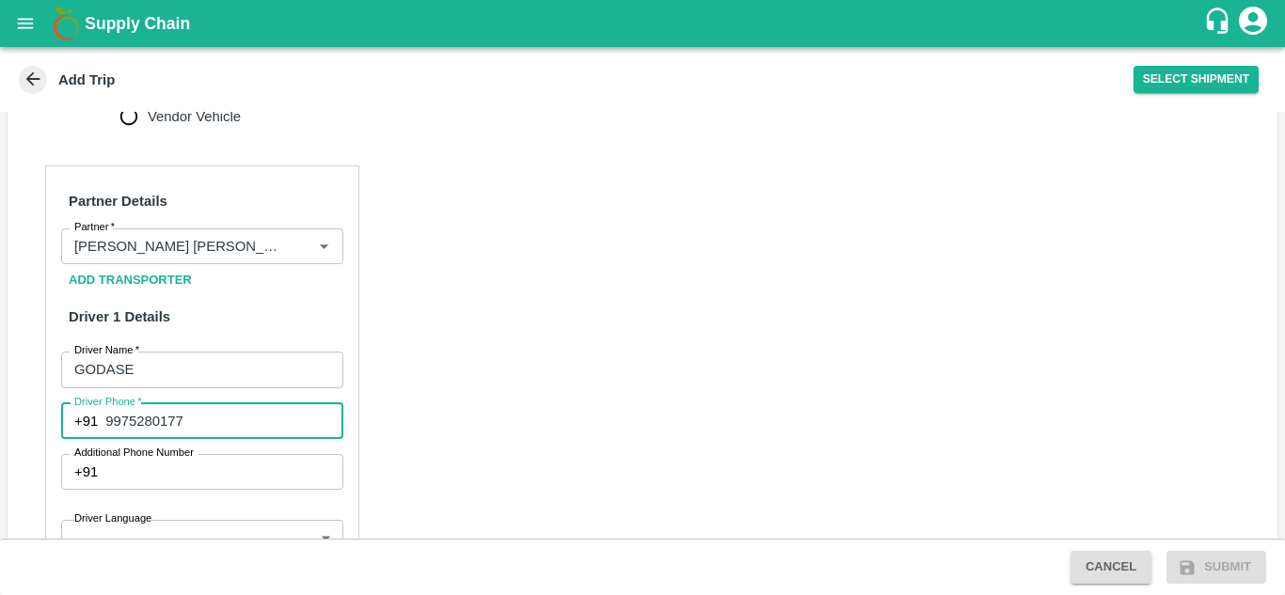
type input "9975280177"
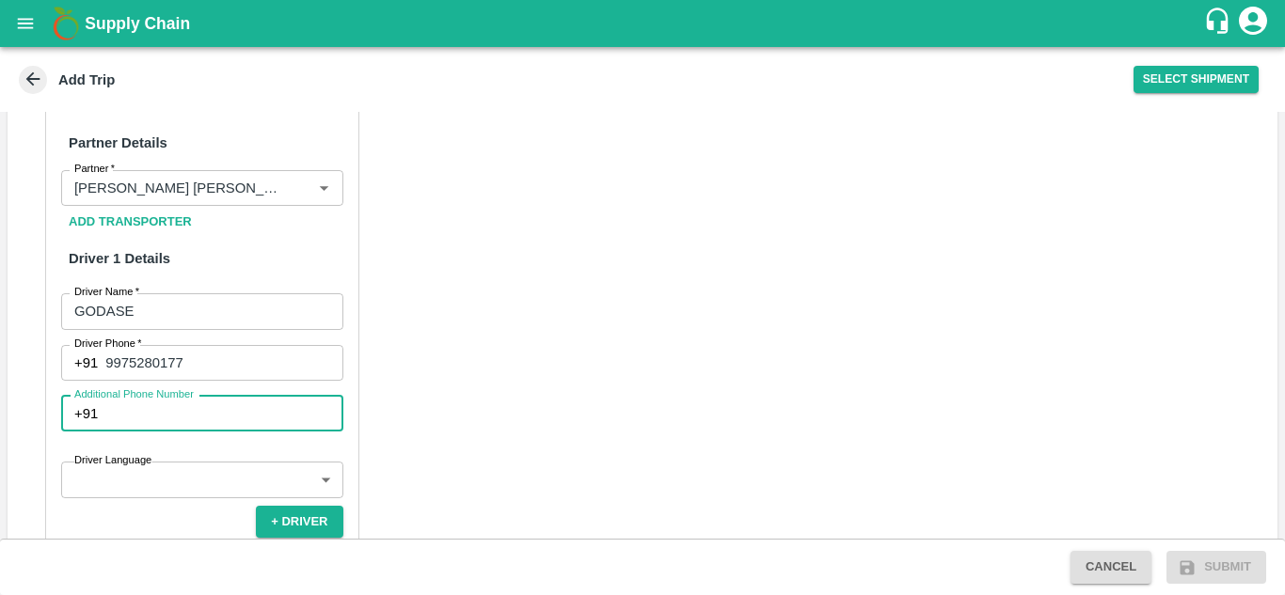
scroll to position [880, 0]
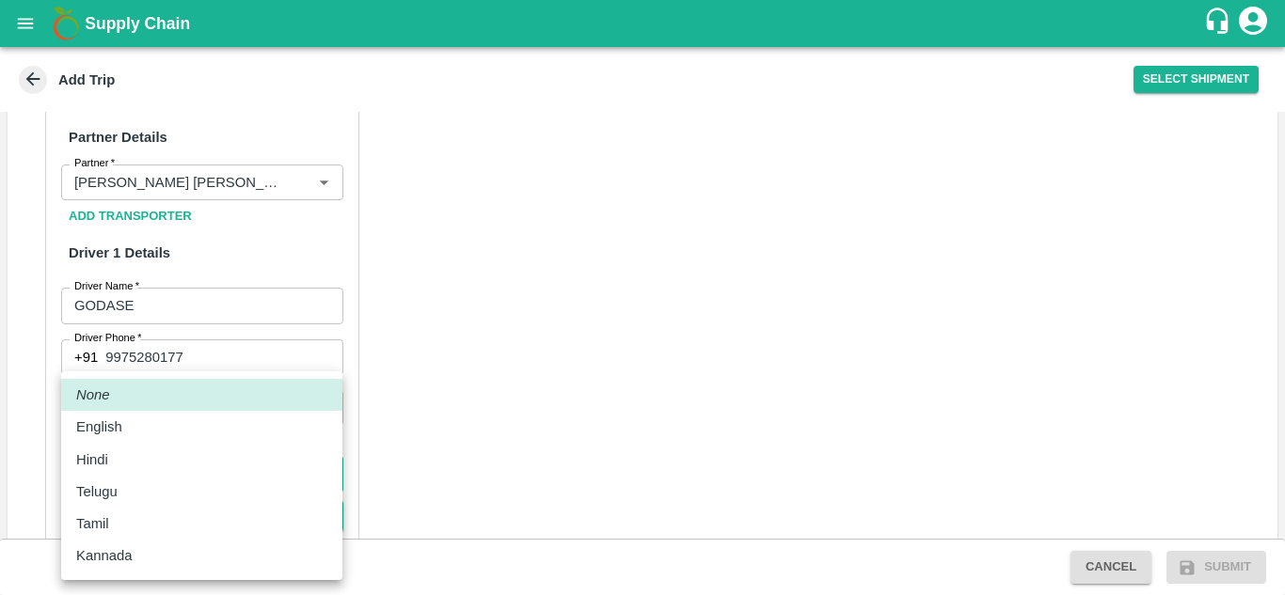
click at [152, 442] on body "Supply Chain Add Trip Select Shipment Trip Details Trip Type Fruit Movement 1 T…" at bounding box center [642, 297] width 1285 height 595
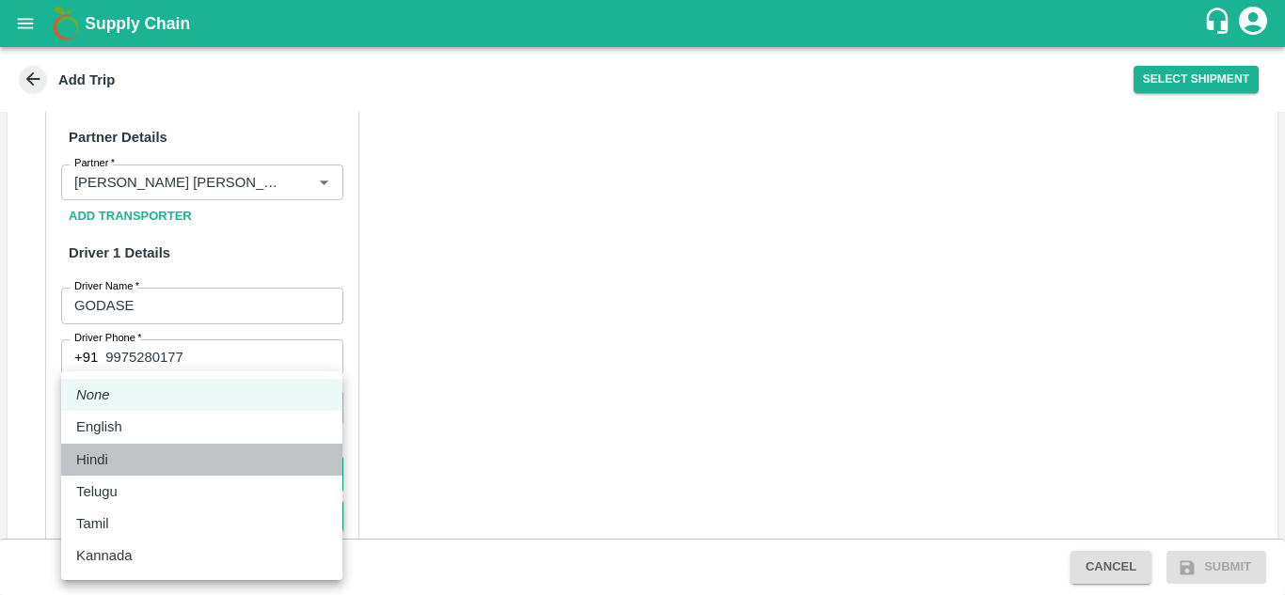
click at [115, 450] on div "Hindi" at bounding box center [96, 460] width 41 height 21
type input "hi"
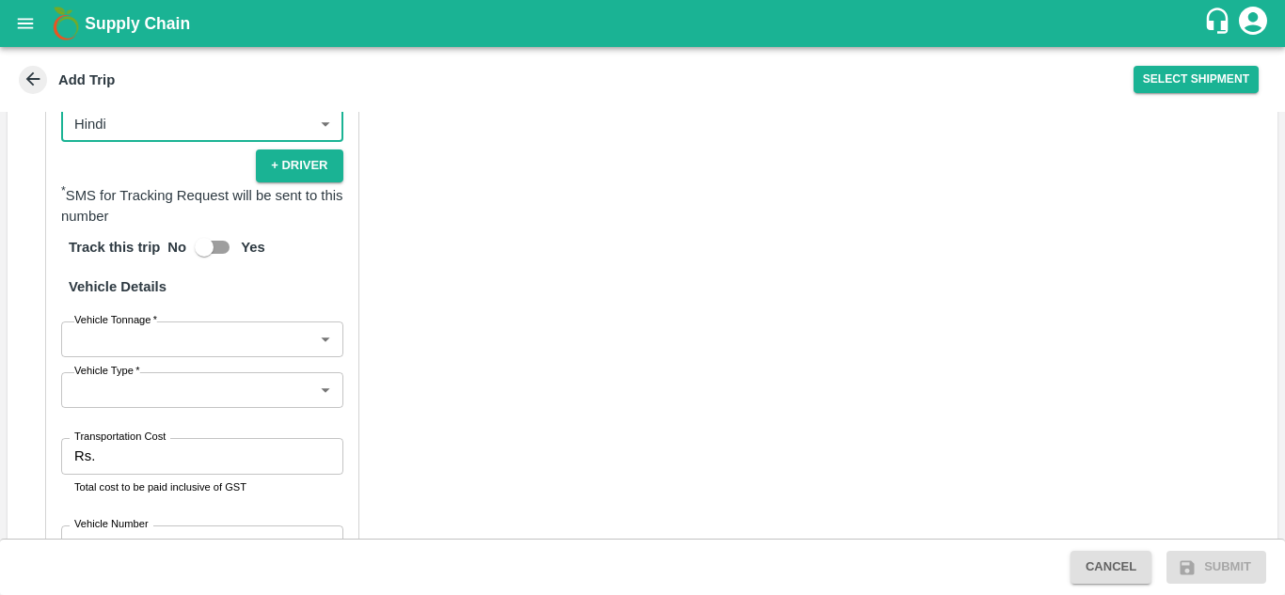
scroll to position [1232, 0]
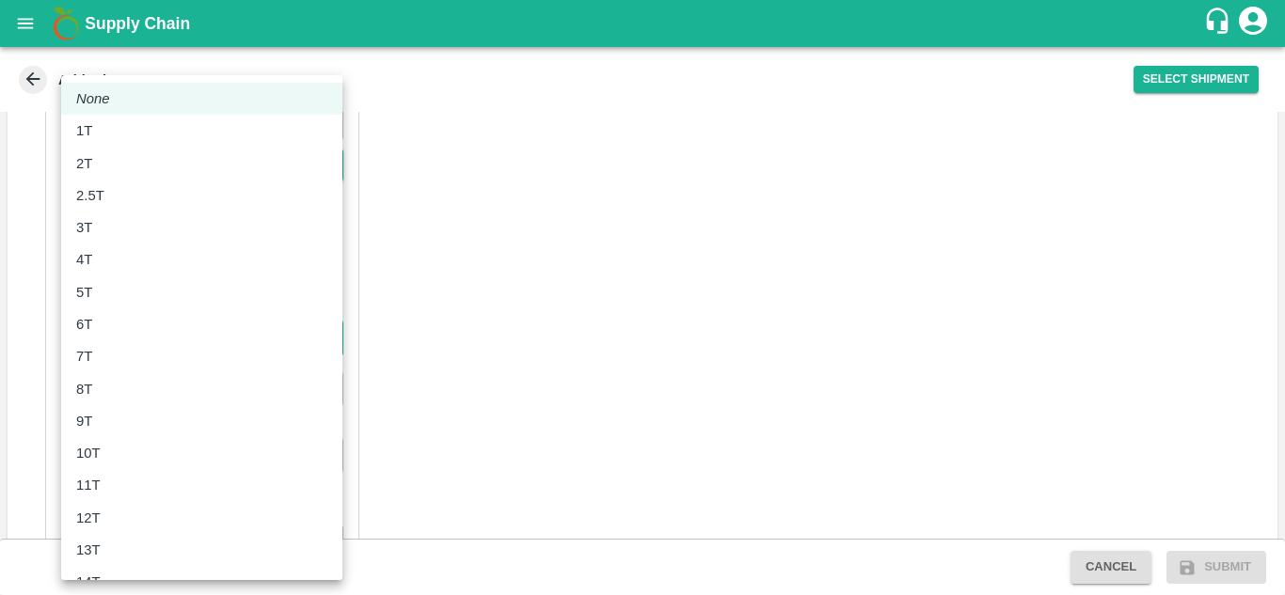
click at [125, 312] on body "Supply Chain Add Trip Select Shipment Trip Details Trip Type Fruit Movement 1 T…" at bounding box center [642, 297] width 1285 height 595
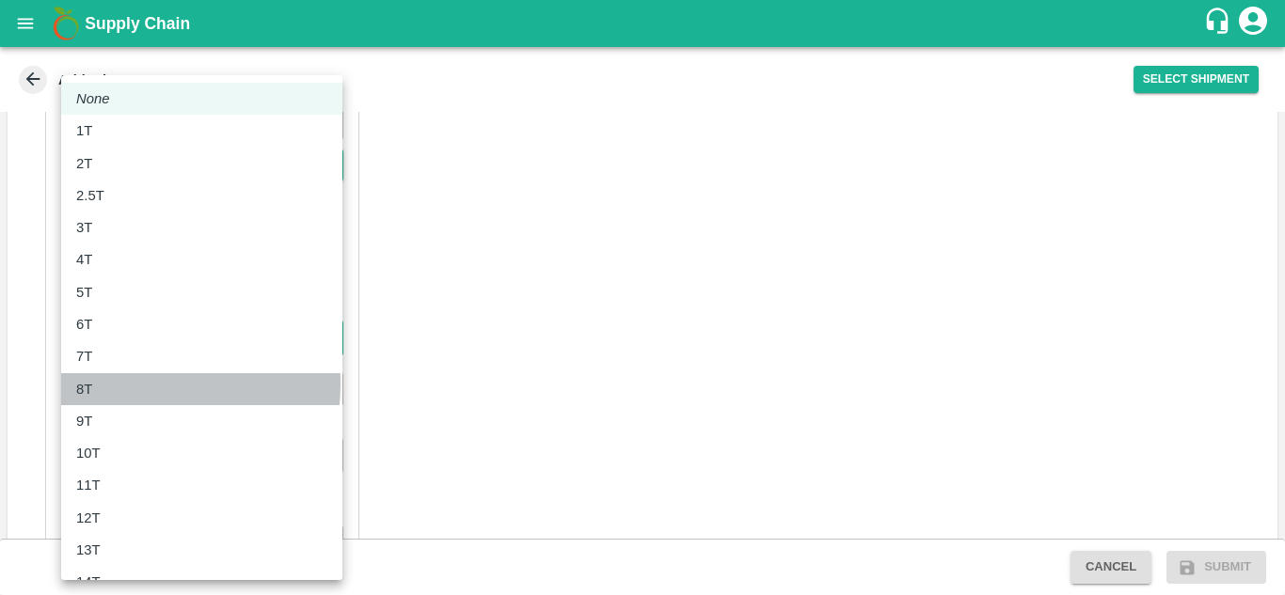
click at [120, 384] on div "8T" at bounding box center [201, 389] width 251 height 21
type input "8000"
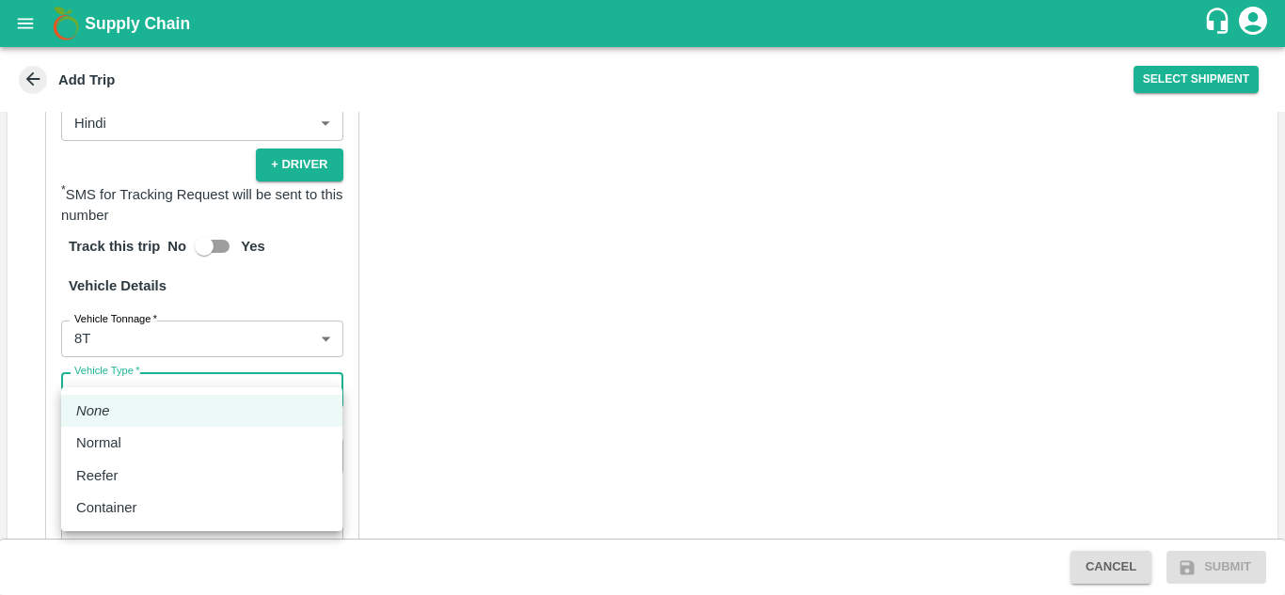
click at [133, 373] on body "Supply Chain Add Trip Select Shipment Trip Details Trip Type Fruit Movement 1 T…" at bounding box center [642, 297] width 1285 height 595
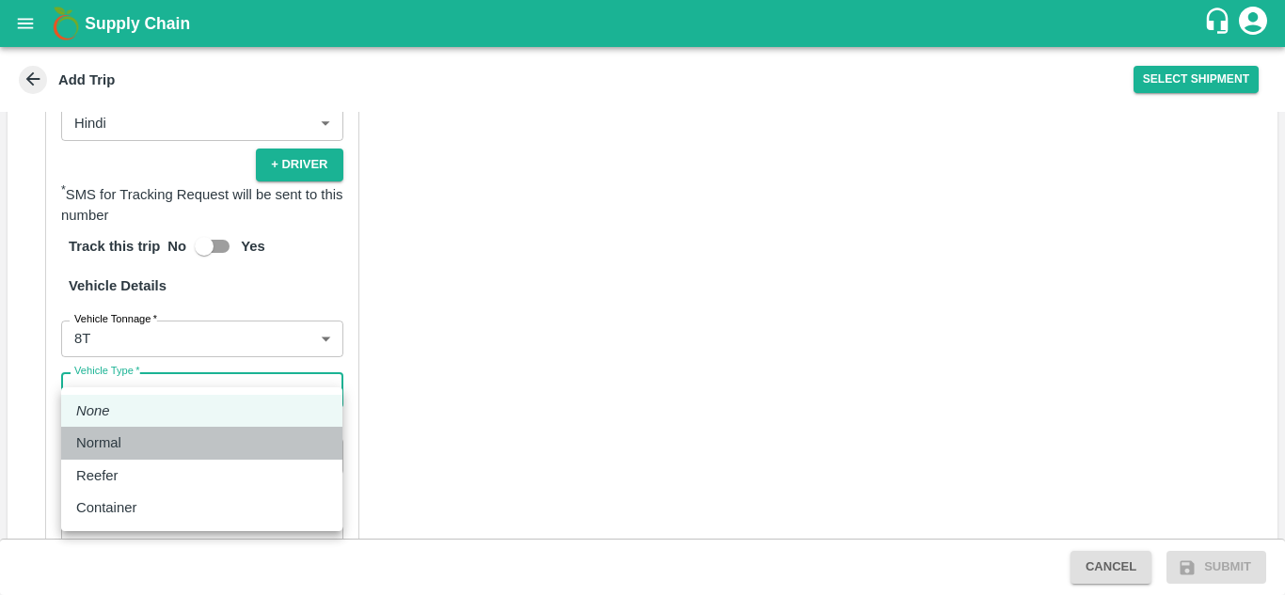
click at [107, 443] on p "Normal" at bounding box center [98, 443] width 45 height 21
type input "Normal"
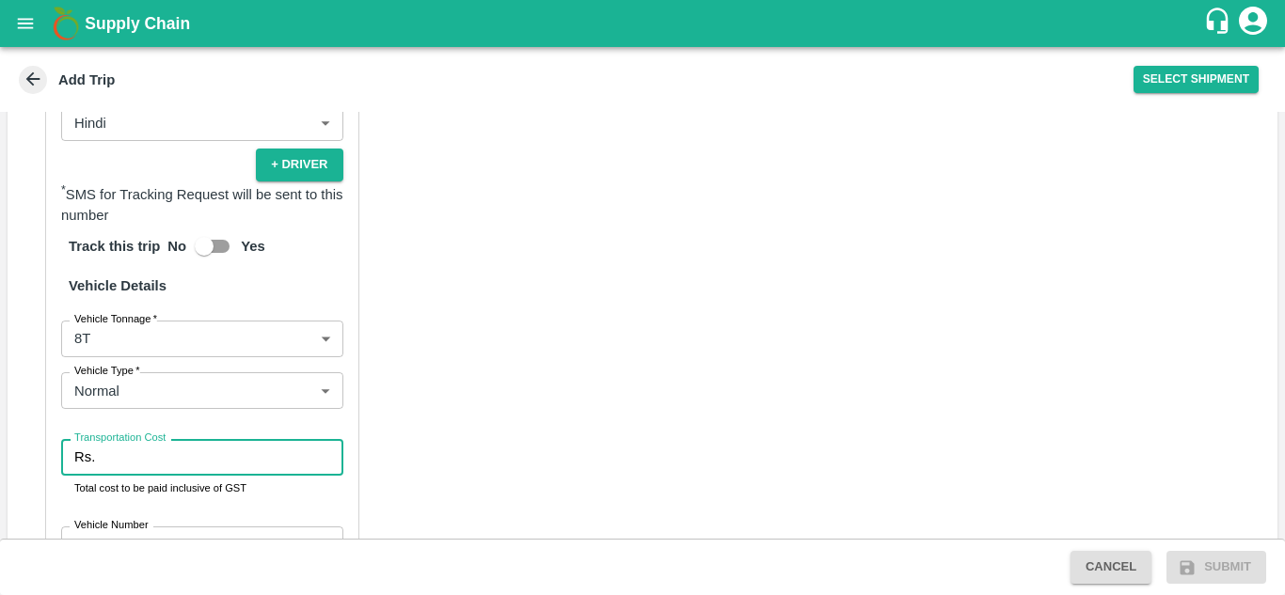
click at [120, 439] on input "Transportation Cost" at bounding box center [223, 457] width 240 height 36
type input "3800"
click at [767, 309] on div "Partner Details Partner   * Partner Add Transporter Driver 1 Details Driver Nam…" at bounding box center [643, 200] width 1270 height 947
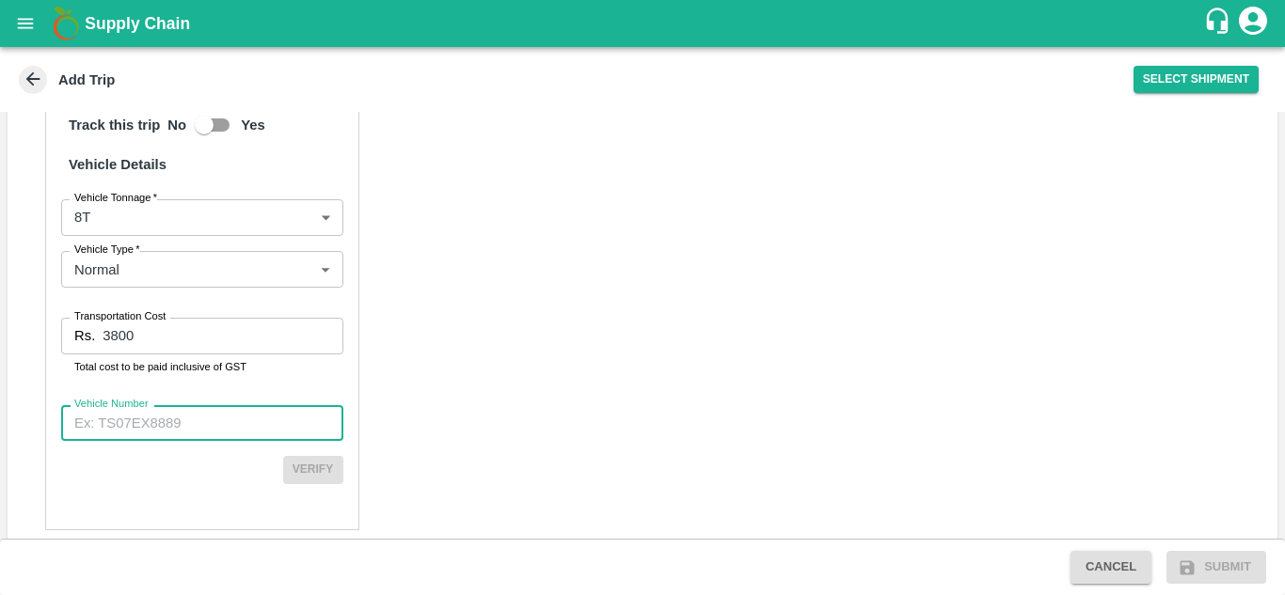
click at [135, 405] on input "Vehicle Number" at bounding box center [202, 423] width 282 height 36
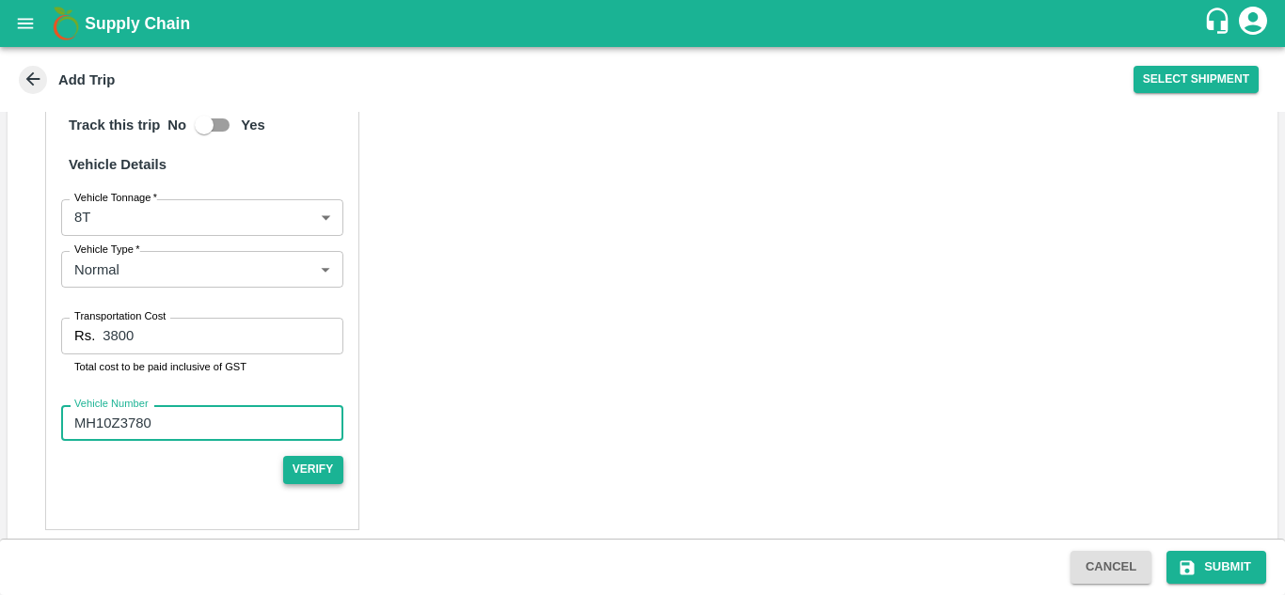
type input "MH10Z3780"
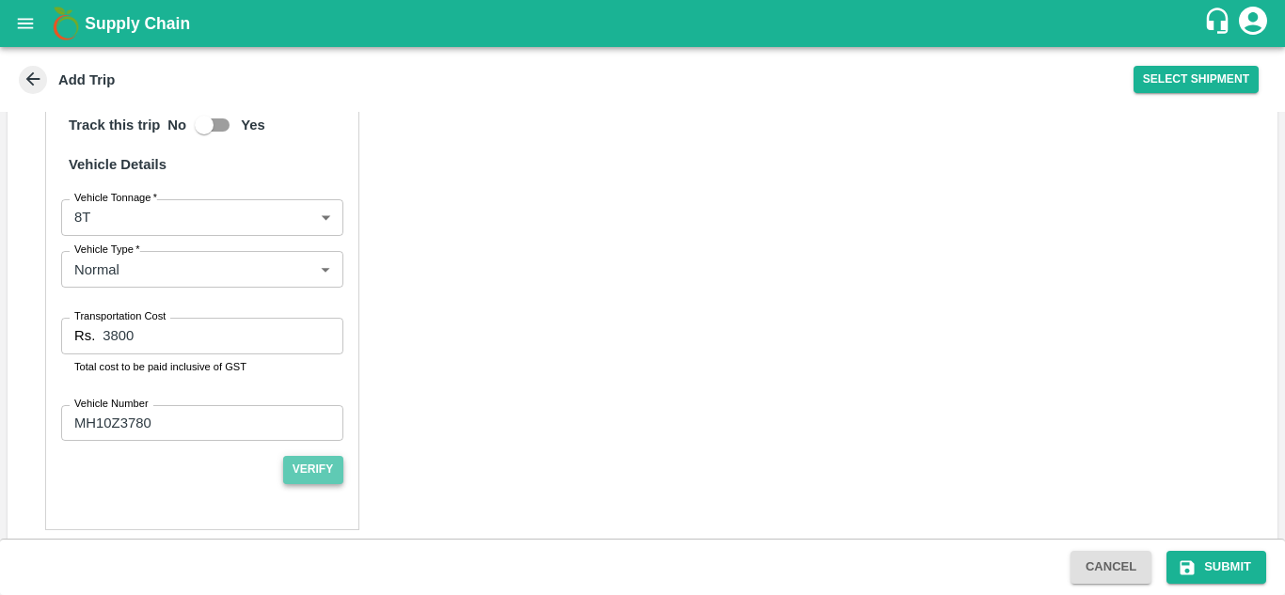
click at [312, 456] on button "Verify" at bounding box center [313, 469] width 60 height 27
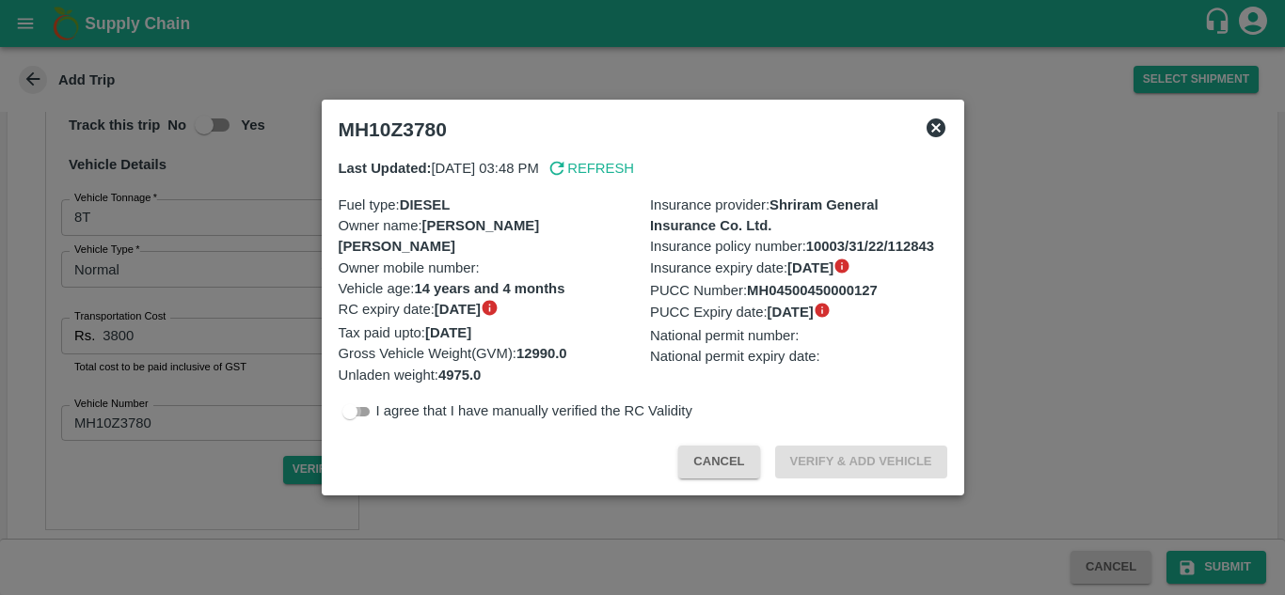
click at [362, 412] on input "checkbox" at bounding box center [350, 412] width 68 height 23
checkbox input "true"
click at [806, 454] on button "Verify & Add Vehicle" at bounding box center [861, 462] width 172 height 33
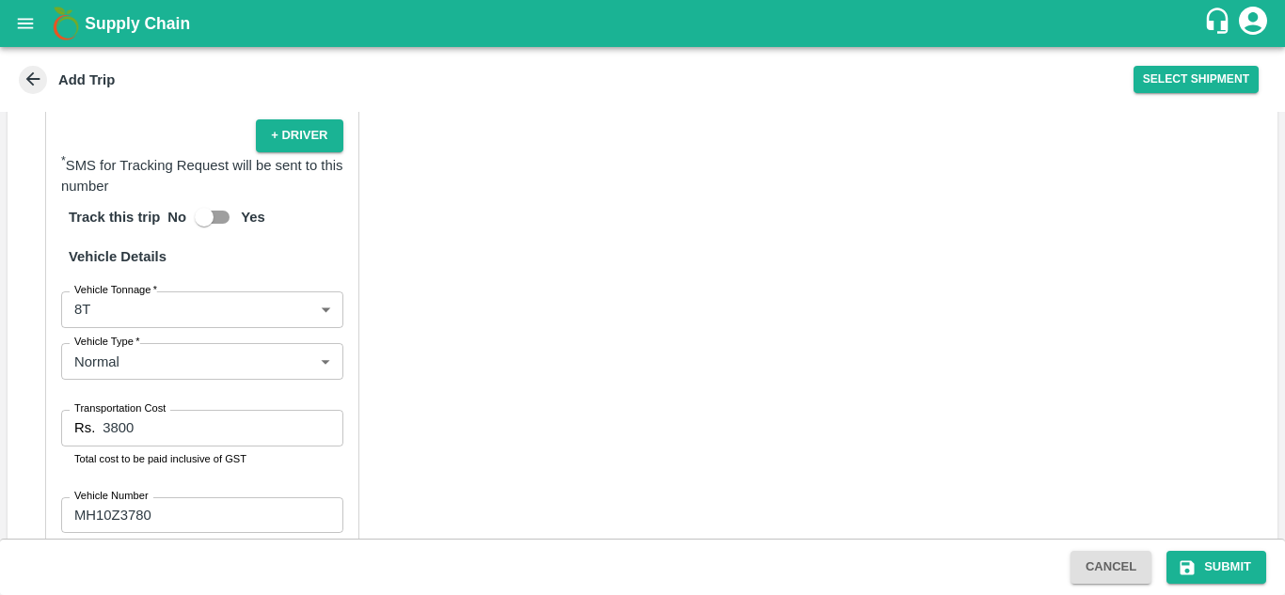
scroll to position [1348, 0]
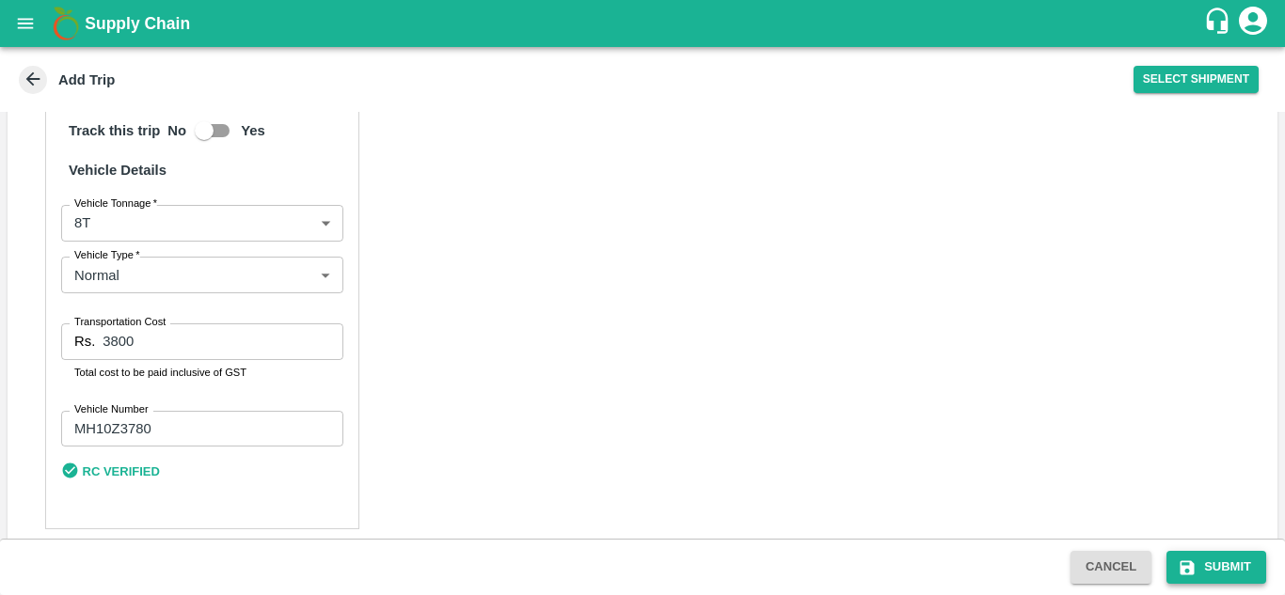
click at [1229, 561] on button "Submit" at bounding box center [1216, 567] width 100 height 33
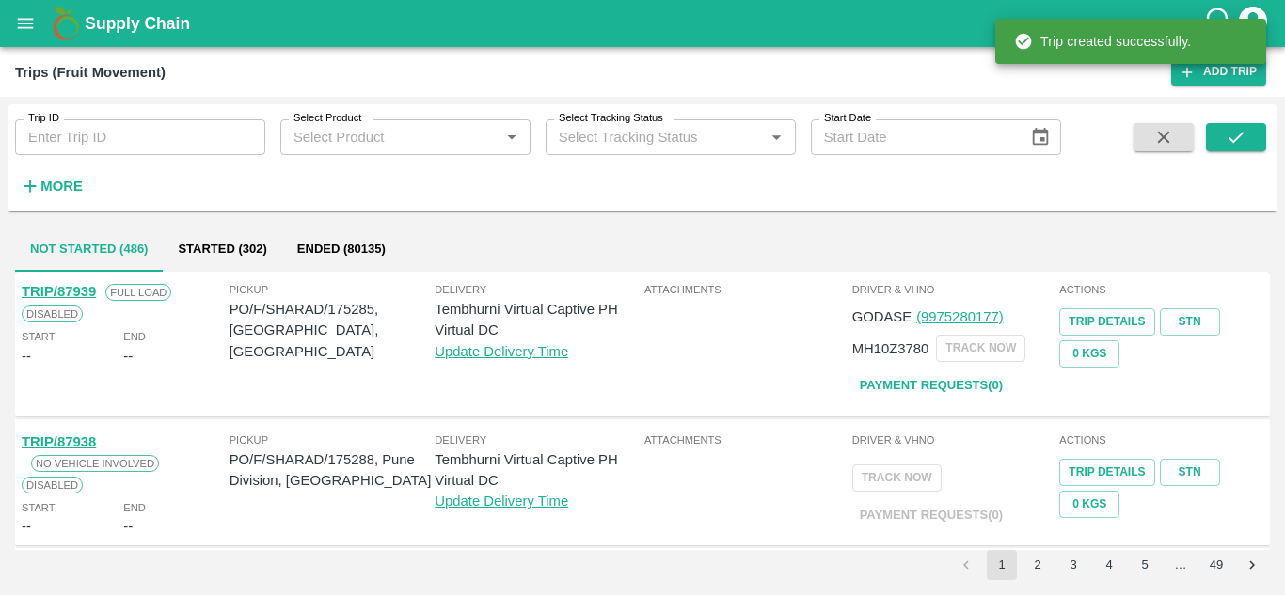
click at [1237, 70] on div "Trip created successfully." at bounding box center [1130, 41] width 271 height 56
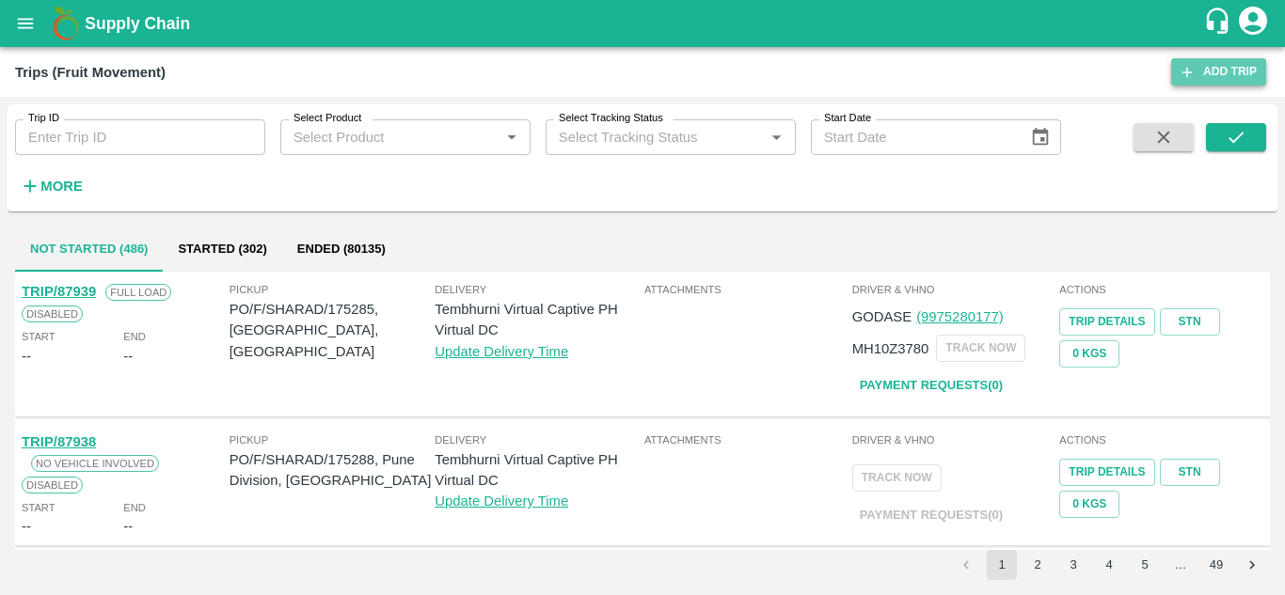
click at [1225, 64] on link "Add Trip" at bounding box center [1218, 71] width 95 height 27
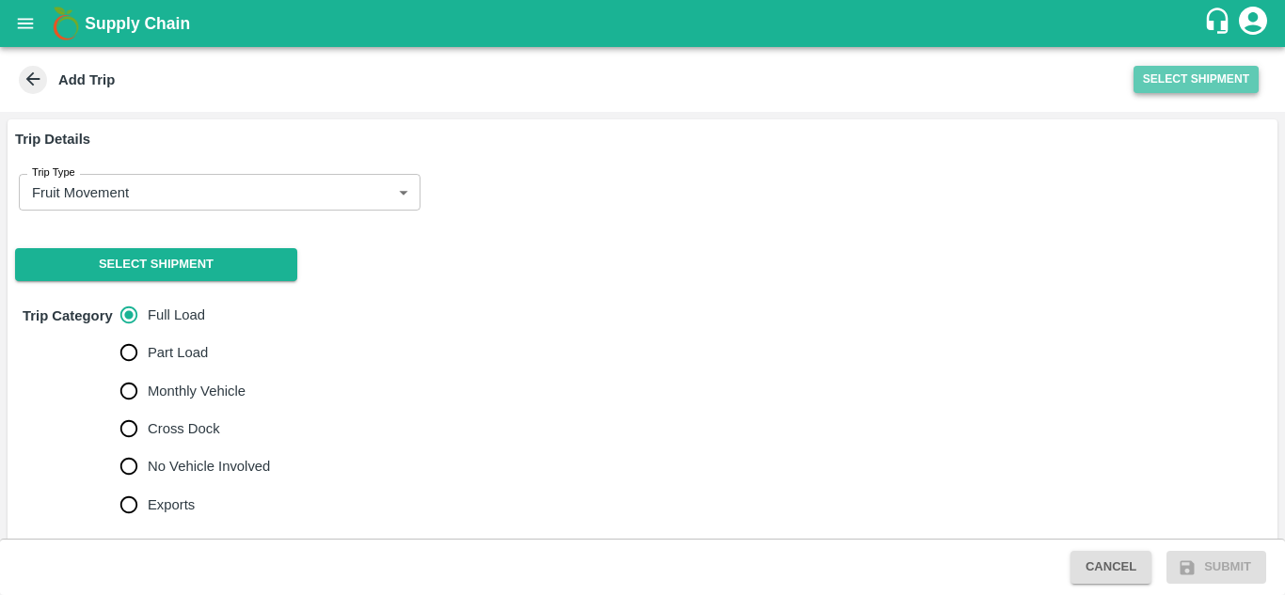
click at [1186, 73] on button "Select Shipment" at bounding box center [1196, 79] width 125 height 27
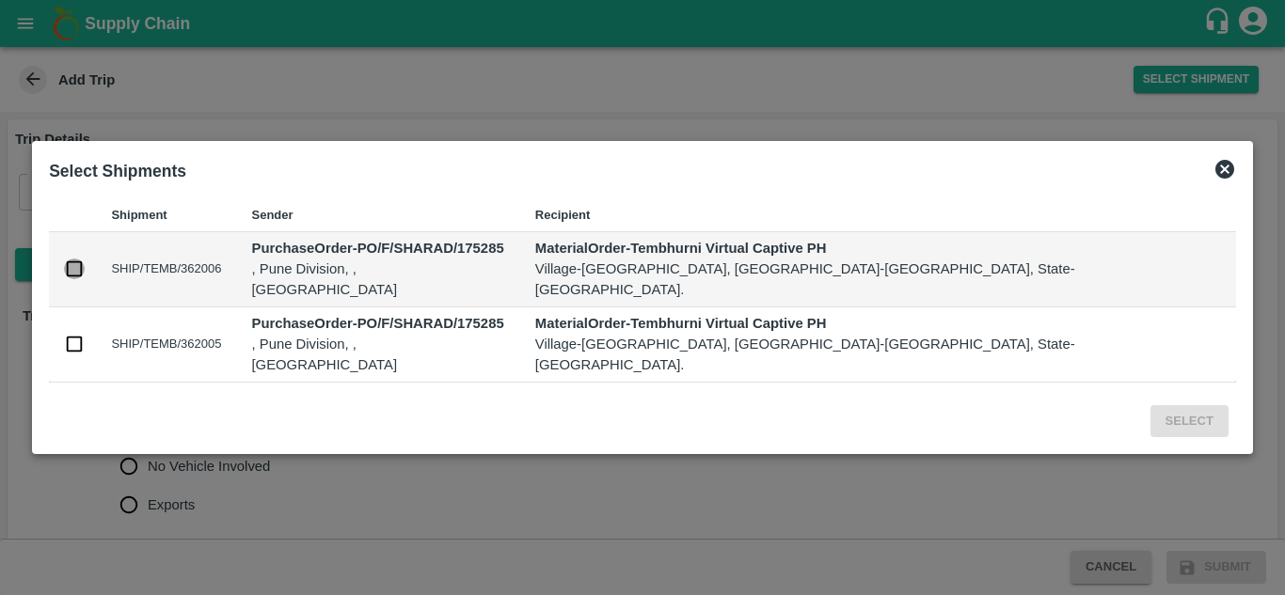
click at [85, 278] on input "checkbox" at bounding box center [74, 269] width 21 height 21
checkbox input "true"
click at [85, 334] on input "checkbox" at bounding box center [74, 344] width 21 height 21
checkbox input "true"
click at [1150, 405] on button "Select" at bounding box center [1189, 421] width 78 height 33
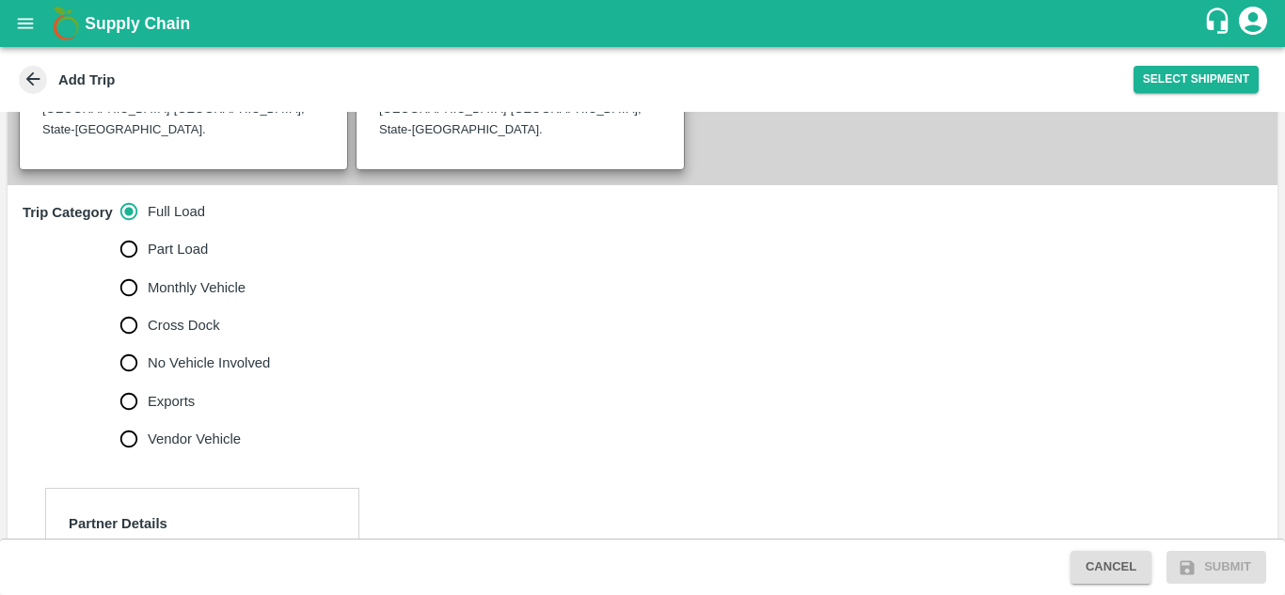
scroll to position [492, 0]
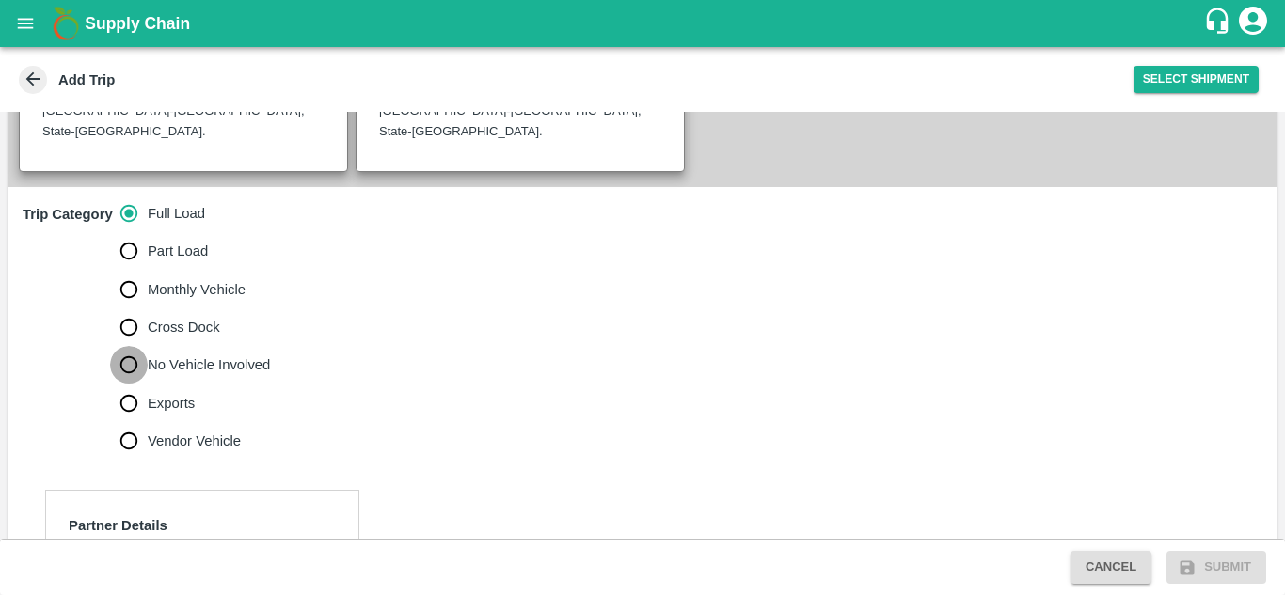
click at [132, 346] on input "No Vehicle Involved" at bounding box center [129, 365] width 38 height 38
radio input "true"
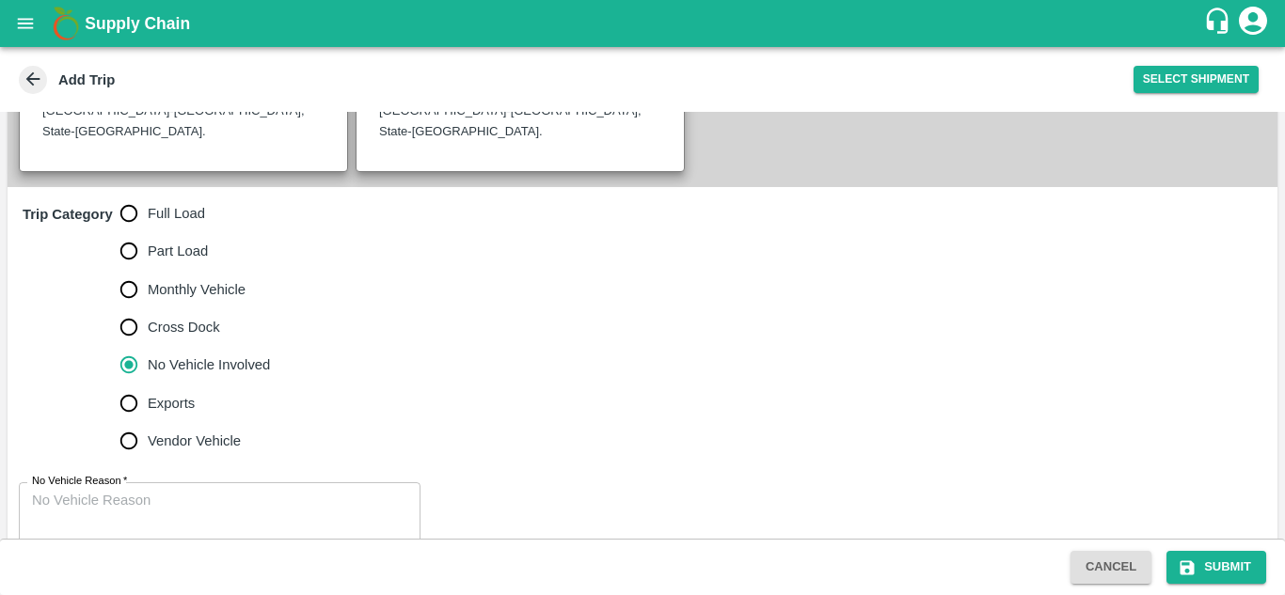
scroll to position [513, 0]
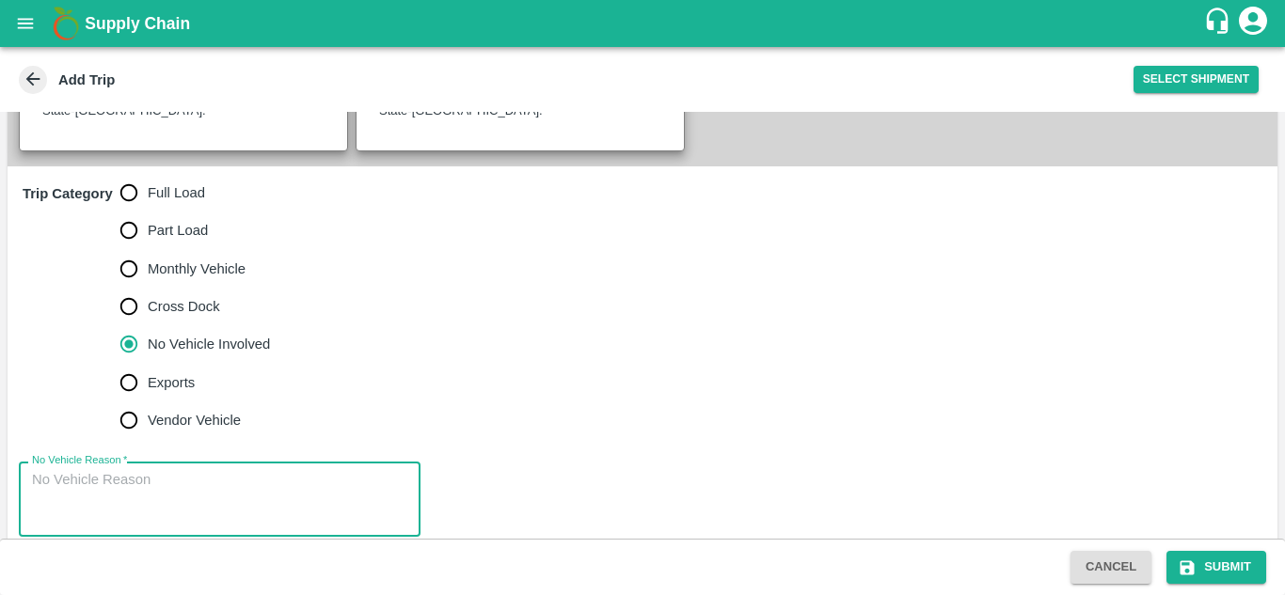
click at [119, 470] on textarea "No Vehicle Reason   *" at bounding box center [219, 499] width 375 height 59
type textarea "f"
type textarea "Field Dump"
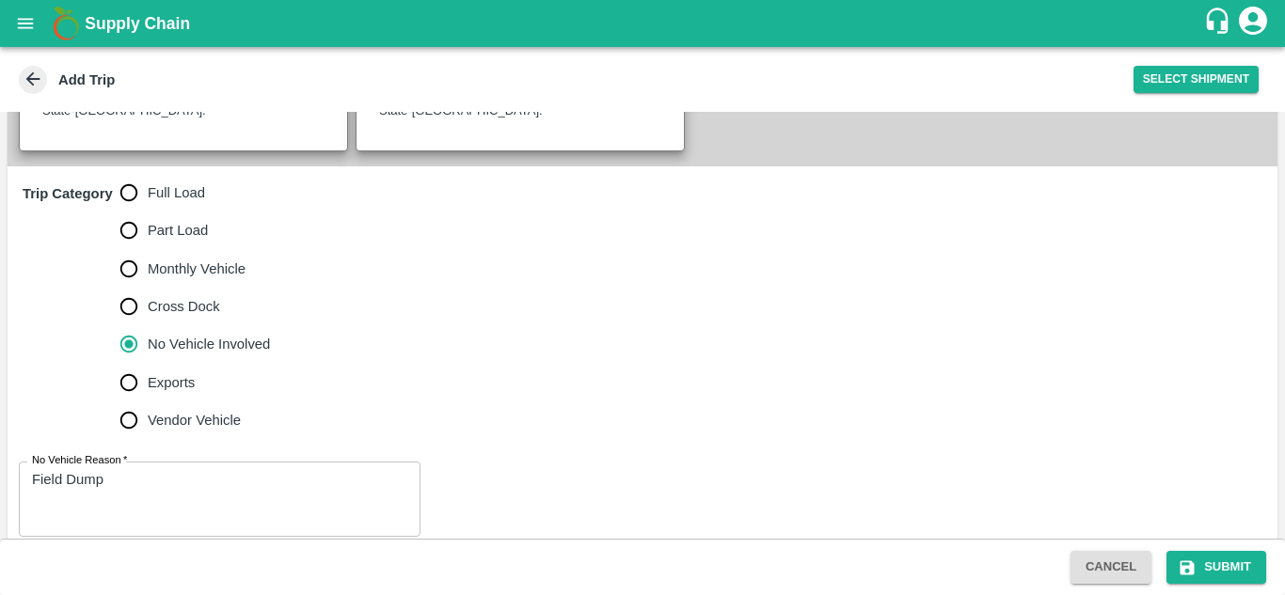
click at [561, 410] on div "Trip Category Full Load Part Load Monthly Vehicle Cross Dock No Vehicle Involve…" at bounding box center [643, 307] width 1270 height 280
click at [1226, 563] on button "Submit" at bounding box center [1216, 567] width 100 height 33
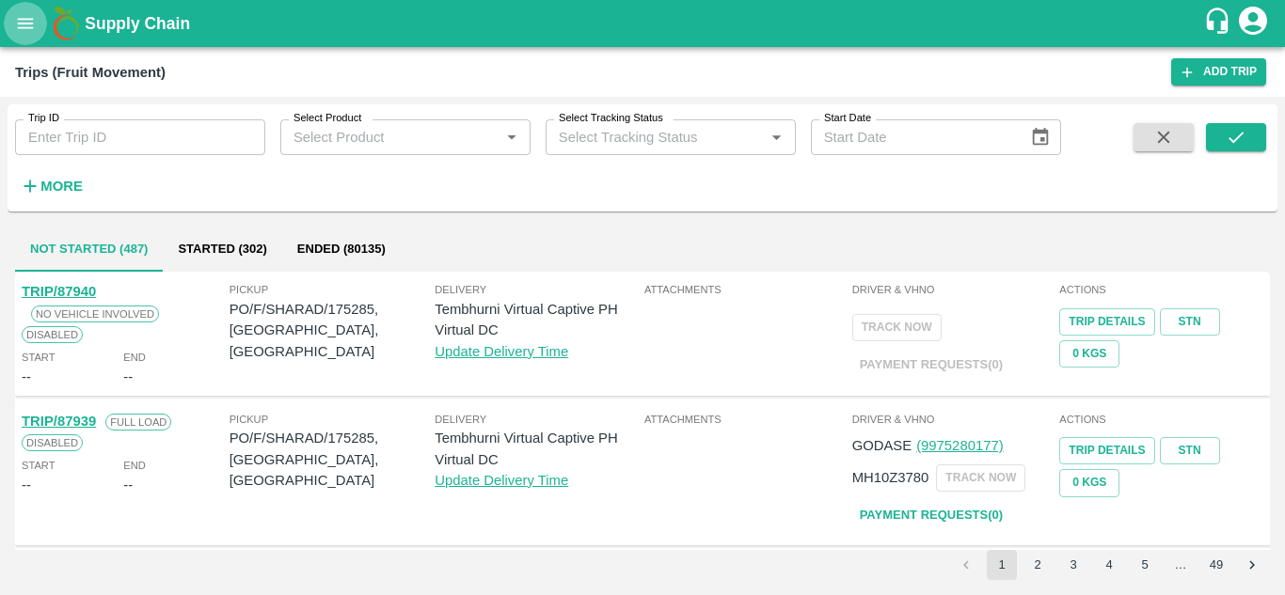
click at [24, 30] on icon "open drawer" at bounding box center [25, 23] width 21 height 21
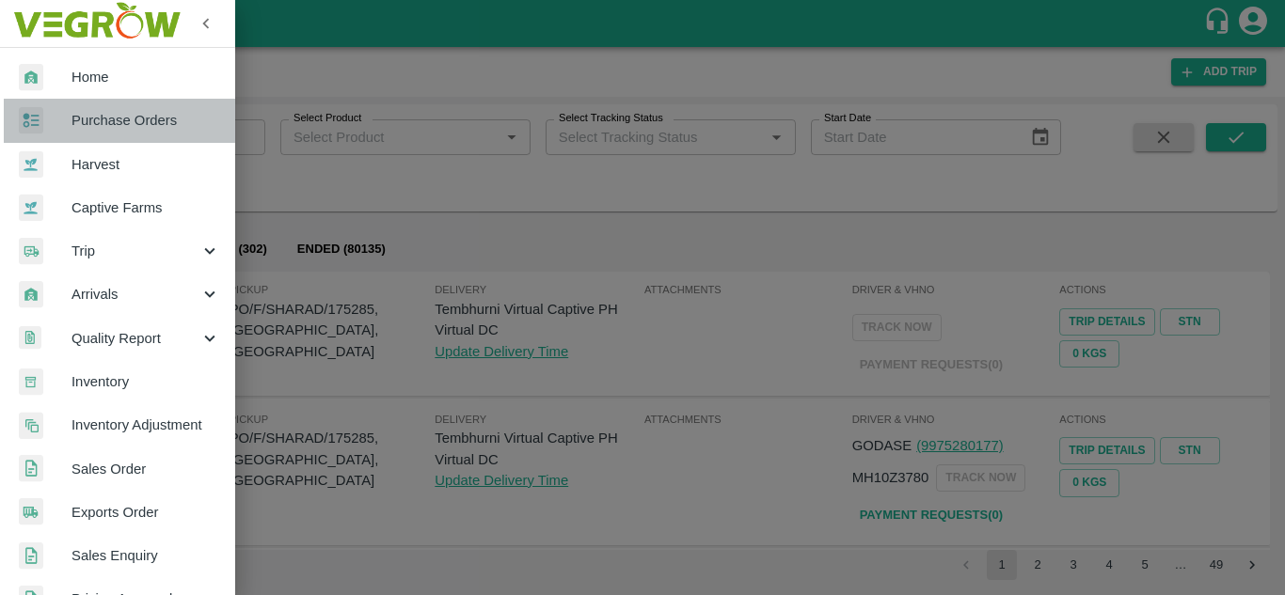
click at [139, 134] on link "Purchase Orders" at bounding box center [117, 120] width 235 height 43
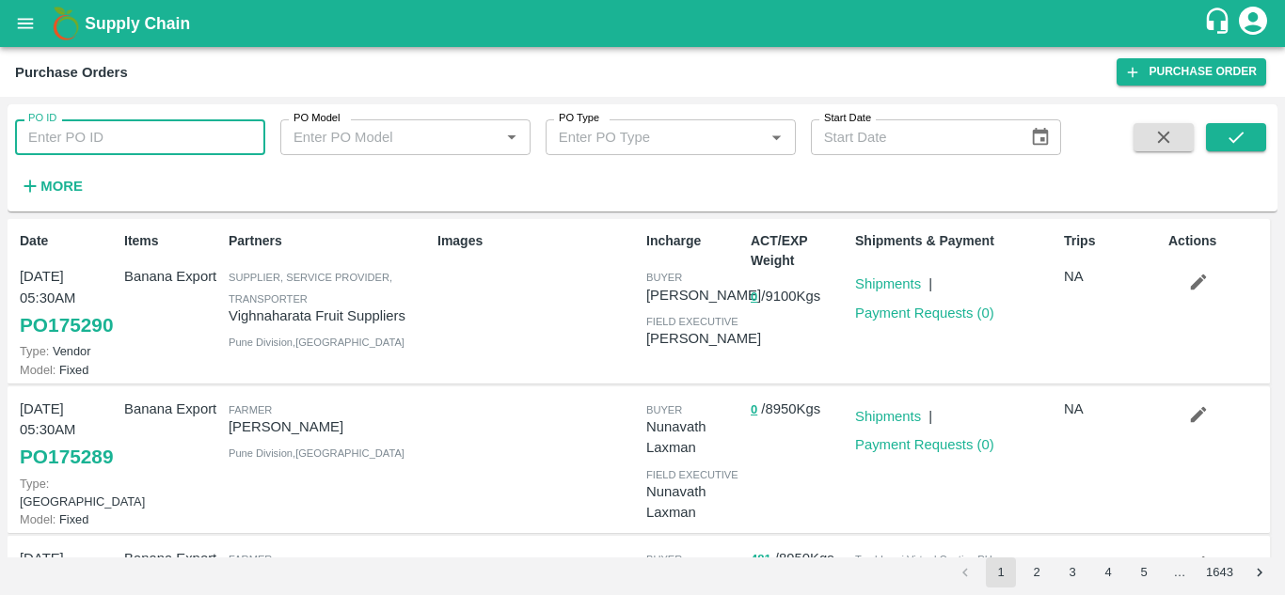
click at [53, 137] on input "PO ID" at bounding box center [140, 137] width 250 height 36
type input "175285"
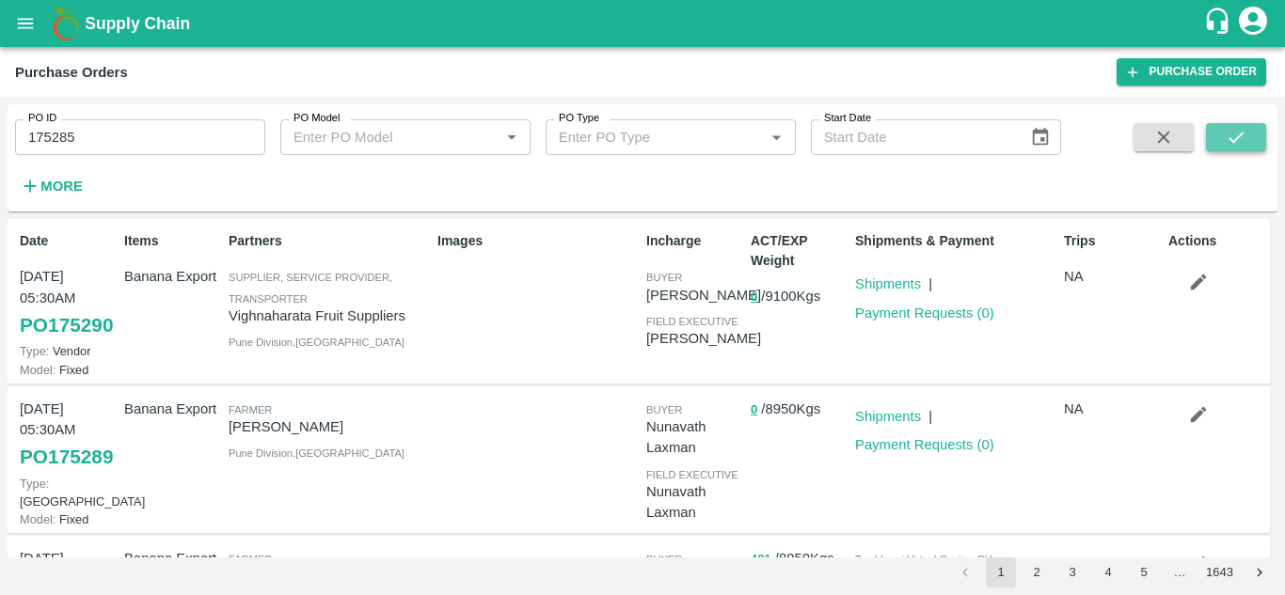
click at [1244, 149] on button "submit" at bounding box center [1236, 137] width 60 height 28
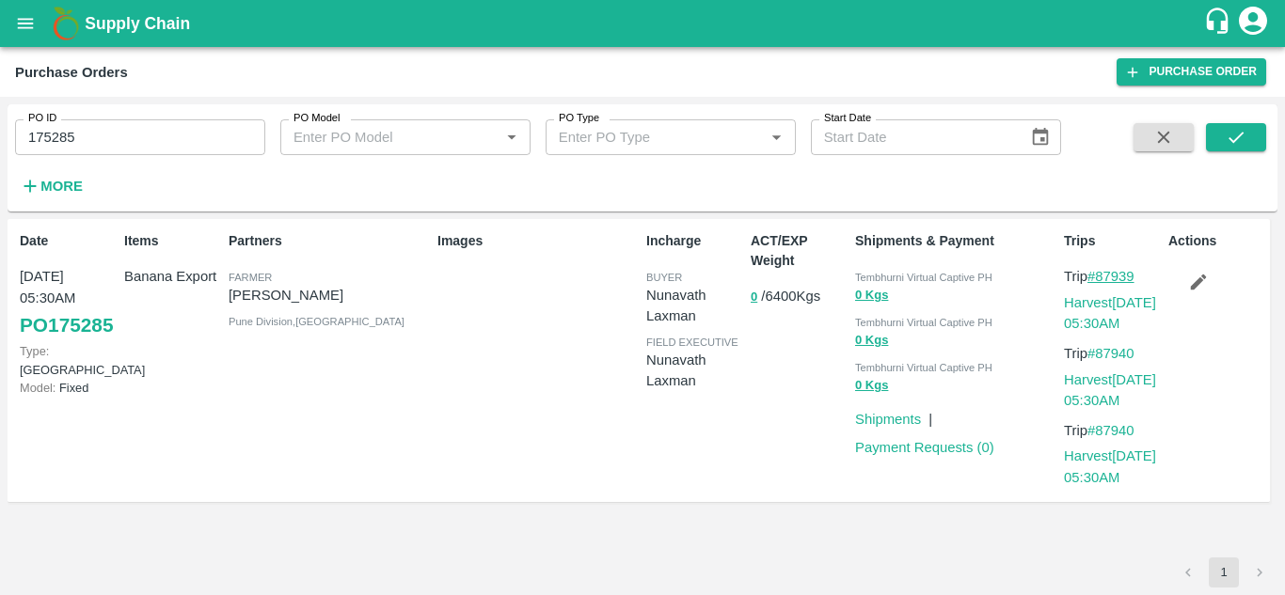
click at [1122, 274] on link "#87939" at bounding box center [1110, 276] width 47 height 15
click at [1113, 305] on link "Harvest 09 Sep, 05:30AM" at bounding box center [1110, 313] width 92 height 36
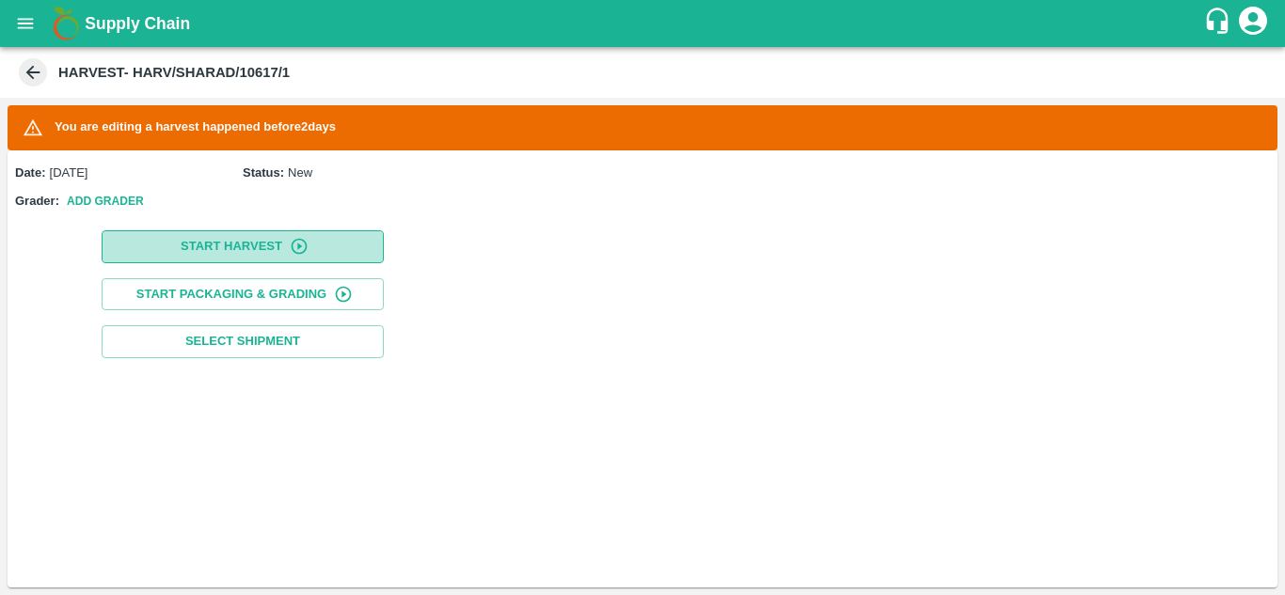
click at [217, 234] on button "Start Harvest" at bounding box center [243, 246] width 282 height 33
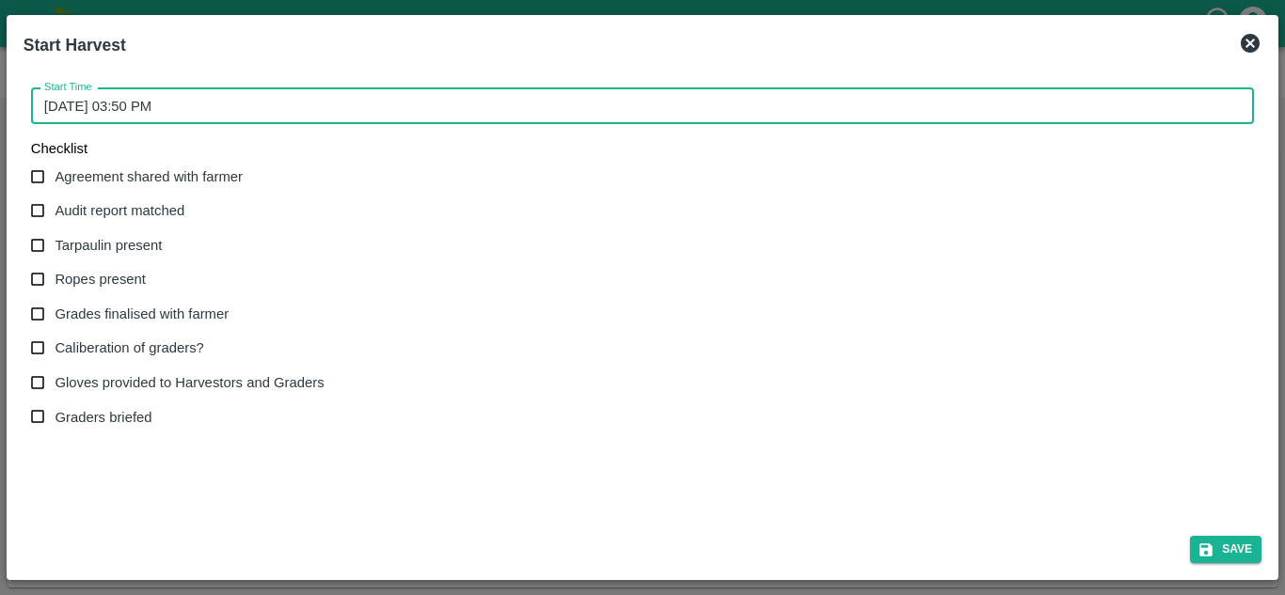
click at [97, 101] on input "11/09/2025 03:50 PM" at bounding box center [636, 106] width 1210 height 36
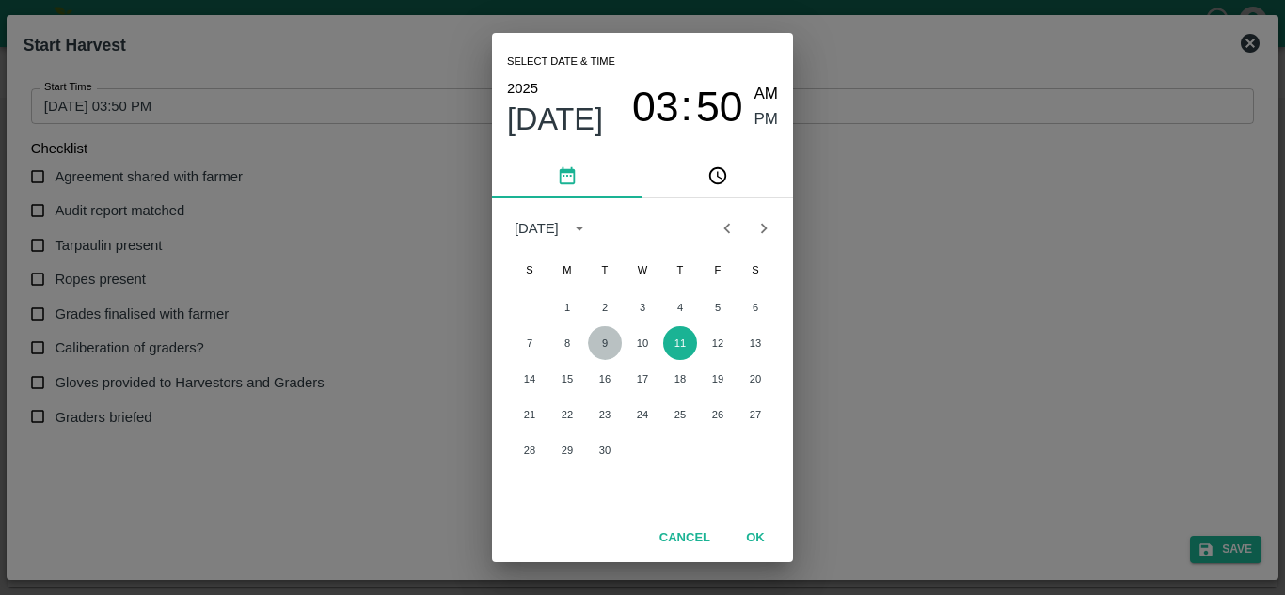
click at [606, 345] on button "9" at bounding box center [605, 343] width 34 height 34
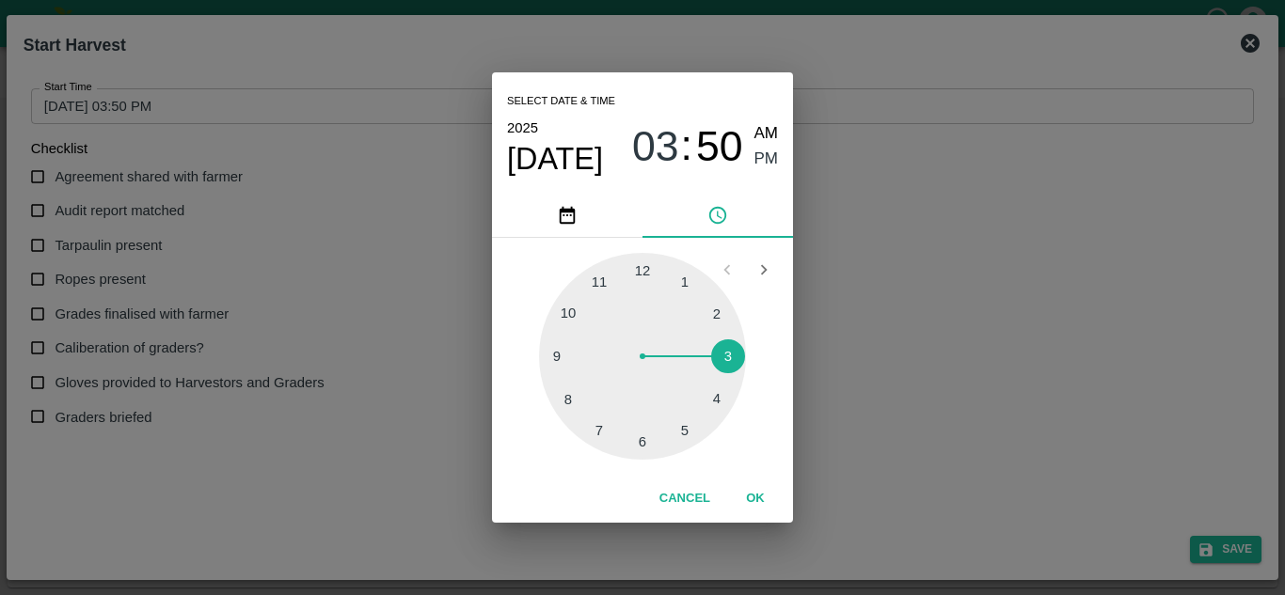
click at [567, 309] on div at bounding box center [642, 356] width 207 height 207
click at [639, 270] on div at bounding box center [642, 356] width 207 height 207
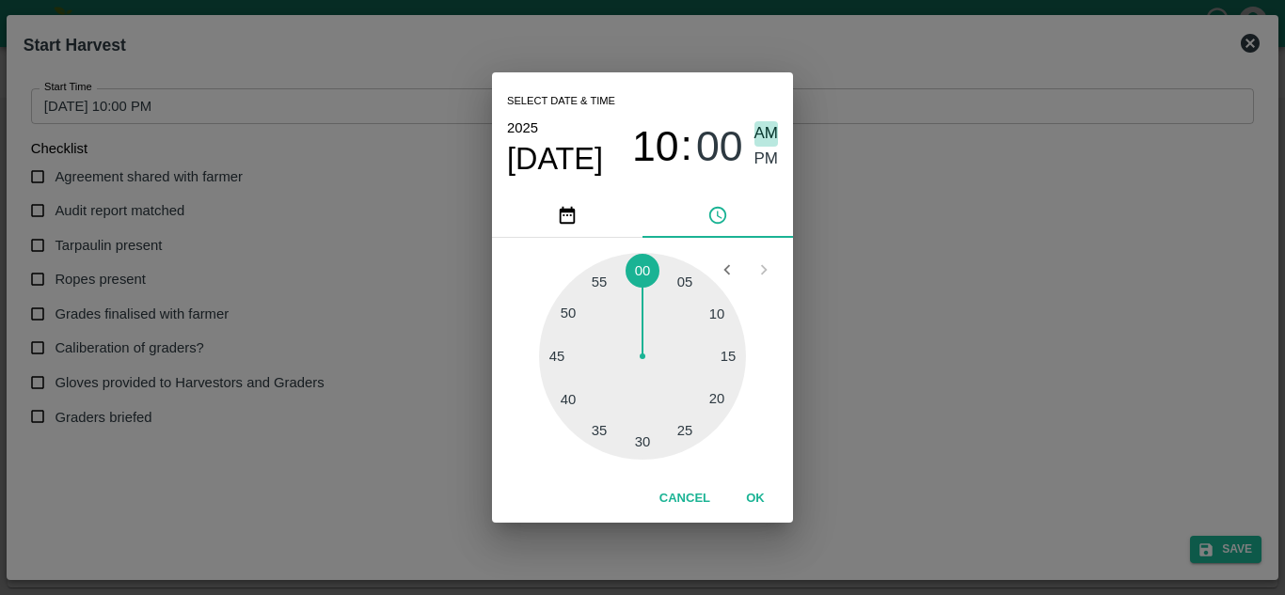
click at [759, 137] on span "AM" at bounding box center [766, 133] width 24 height 25
type input "[DATE] 10:00 AM"
click at [754, 493] on button "OK" at bounding box center [755, 499] width 60 height 33
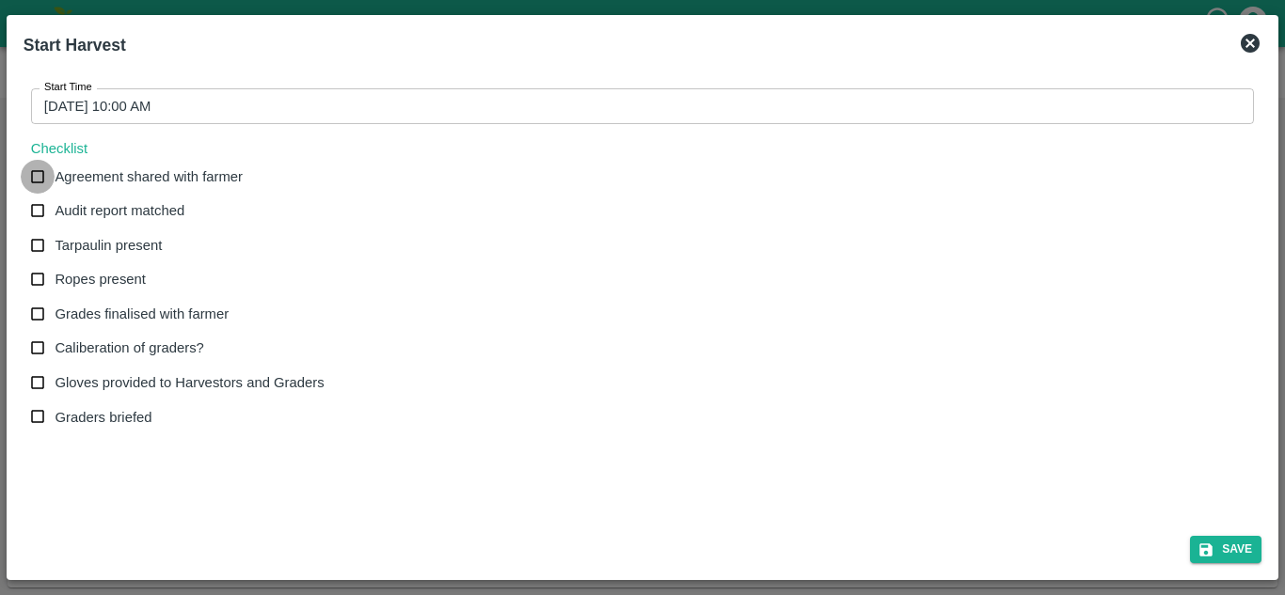
click at [43, 179] on input "Agreement shared with farmer" at bounding box center [38, 177] width 35 height 35
checkbox input "true"
click at [45, 212] on input "Audit report matched" at bounding box center [38, 211] width 35 height 35
checkbox input "true"
click at [45, 235] on input "Tarpaulin present" at bounding box center [38, 246] width 35 height 35
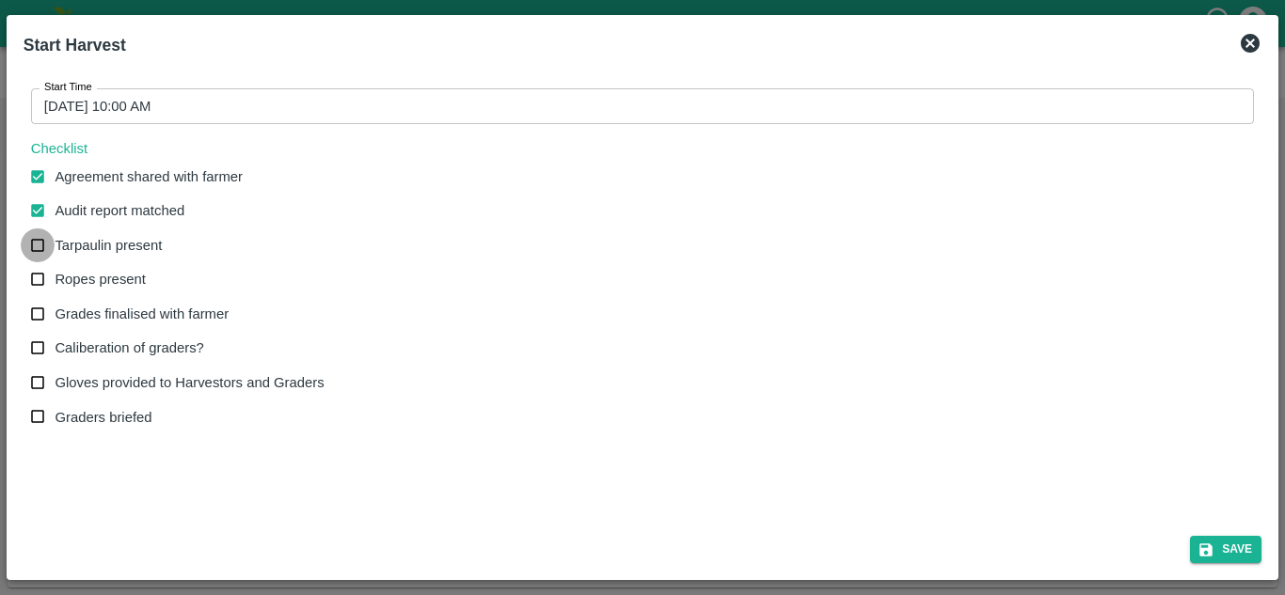
checkbox input "true"
click at [51, 282] on input "Ropes present" at bounding box center [38, 279] width 35 height 35
checkbox input "true"
click at [50, 317] on input "Grades finalised with farmer" at bounding box center [38, 314] width 35 height 35
checkbox input "true"
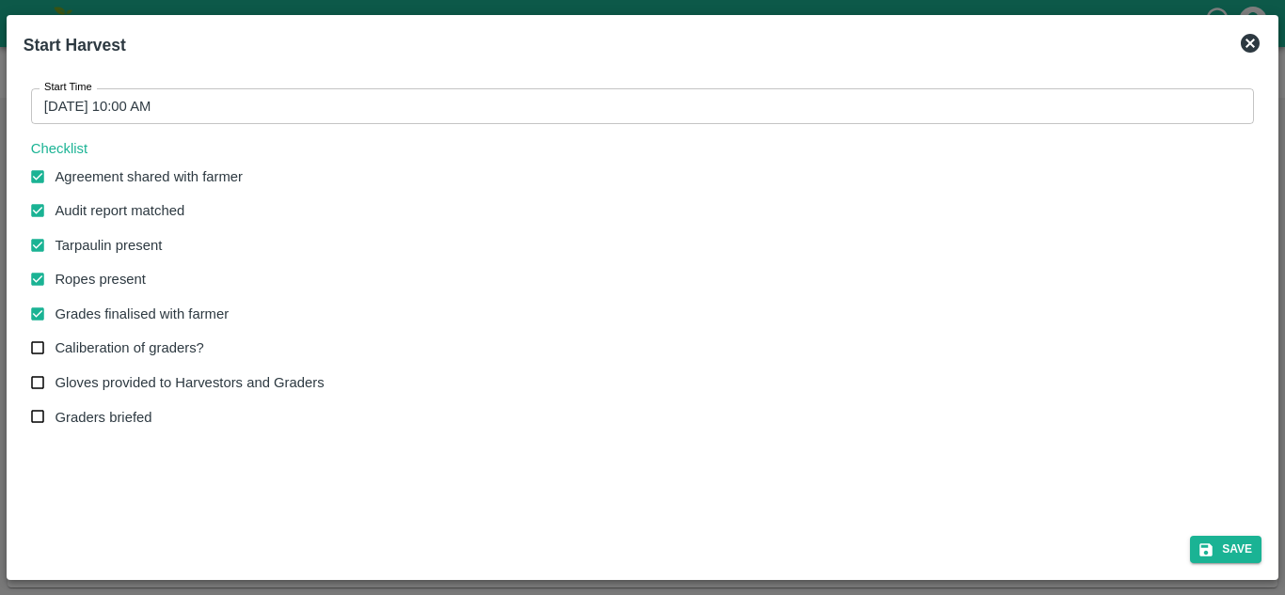
click at [50, 340] on input "Caliberation of graders?" at bounding box center [38, 348] width 35 height 35
click at [40, 355] on input "Caliberation of graders?" at bounding box center [38, 348] width 35 height 35
checkbox input "true"
click at [42, 378] on input "Gloves provided to Harvestors and Graders" at bounding box center [38, 383] width 35 height 35
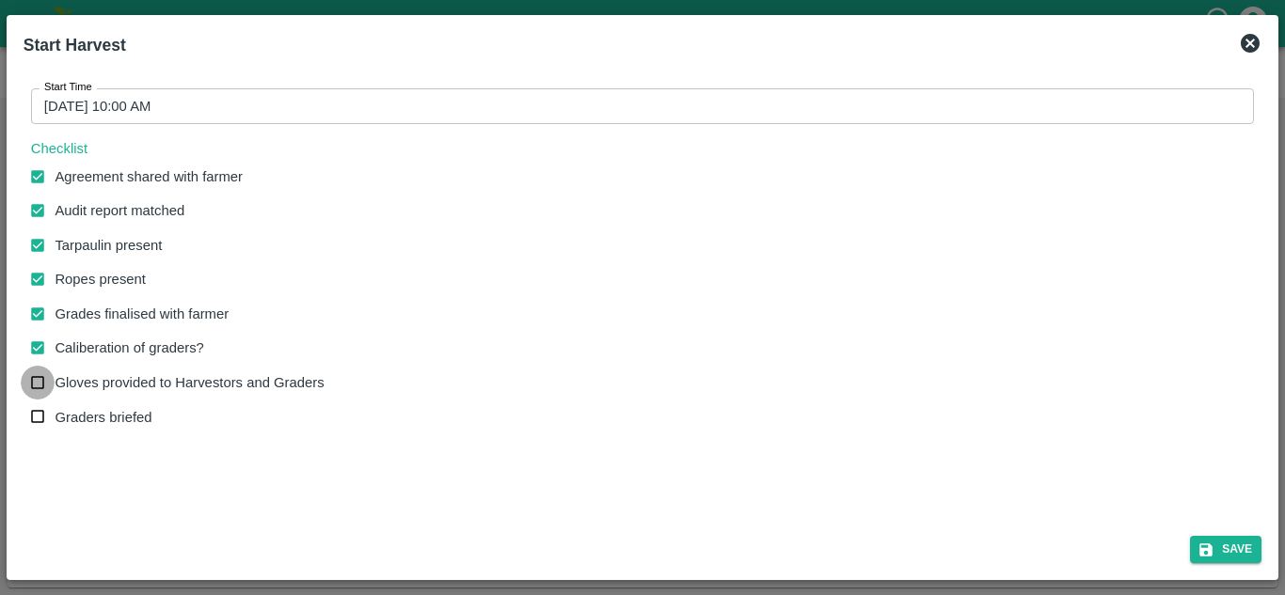
checkbox input "true"
click at [40, 419] on input "Graders briefed" at bounding box center [38, 417] width 35 height 35
checkbox input "true"
click at [1237, 539] on button "Save" at bounding box center [1225, 549] width 71 height 27
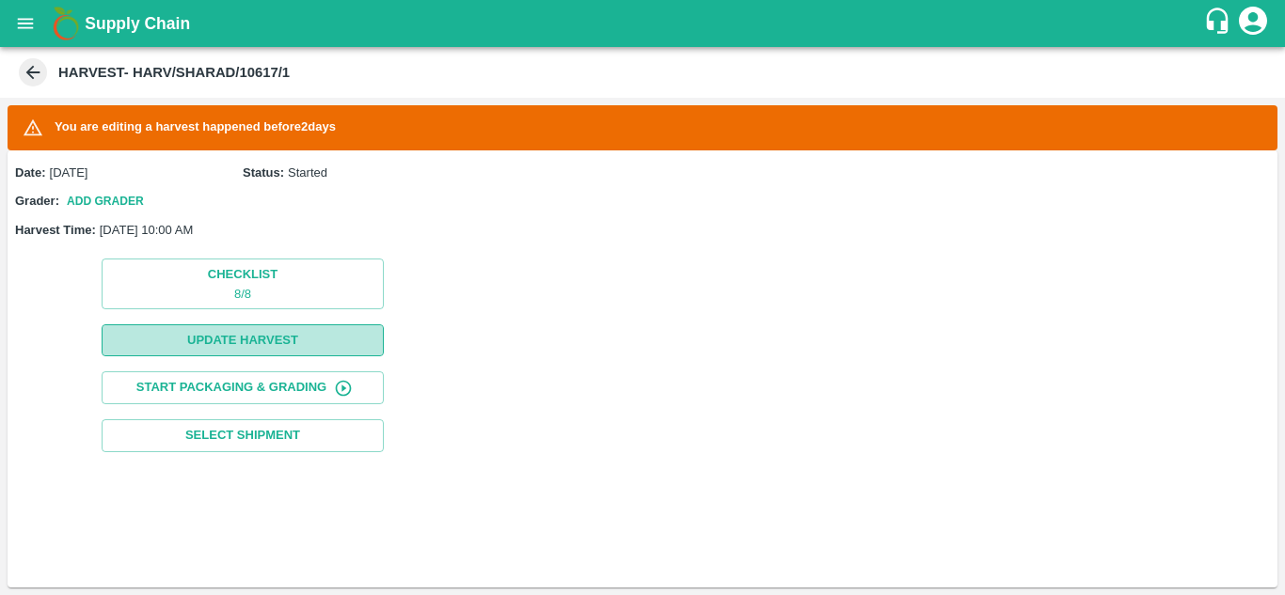
click at [268, 334] on button "Update Harvest" at bounding box center [243, 341] width 282 height 33
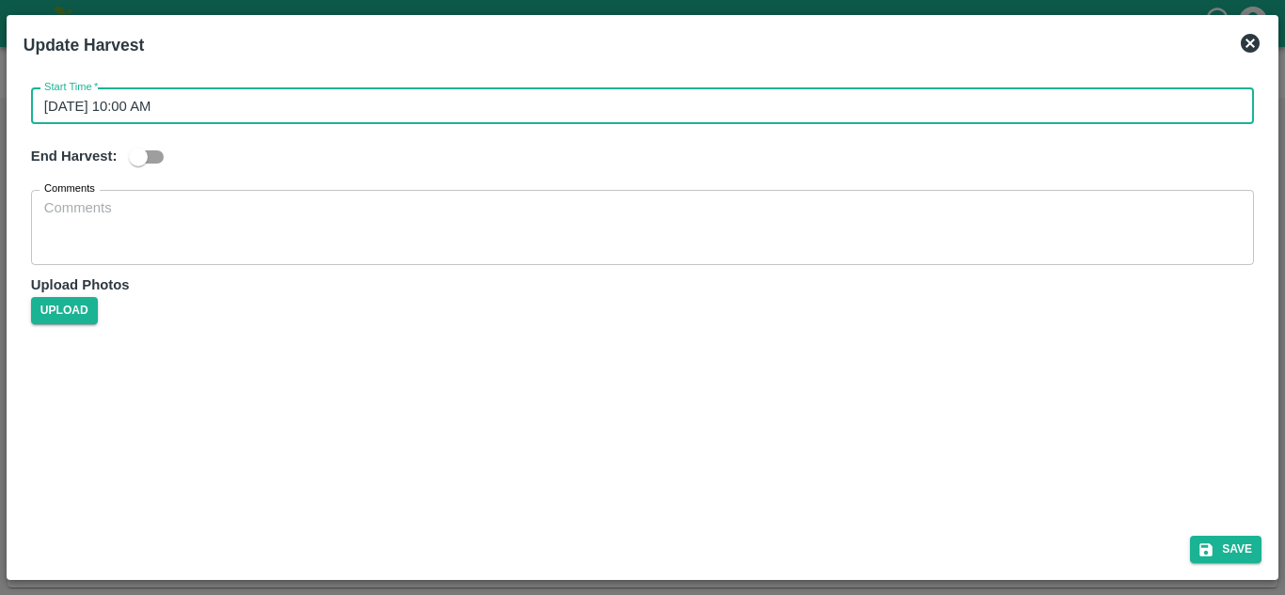
click at [202, 103] on input "09/09/2025 10:00 AM" at bounding box center [636, 106] width 1210 height 36
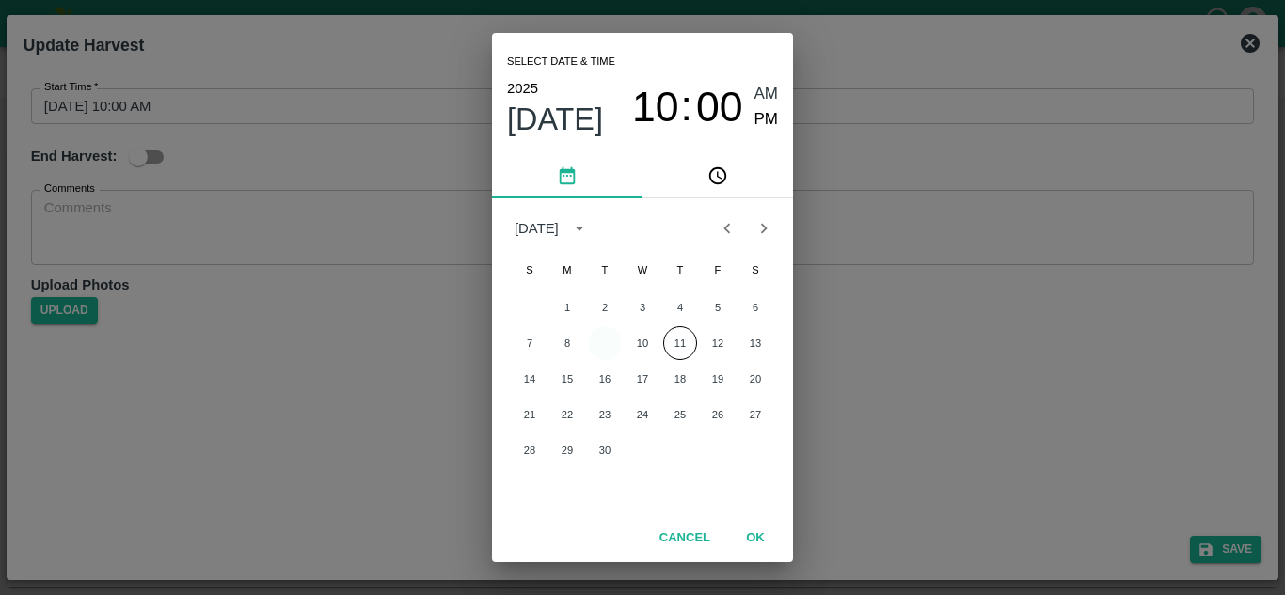
click at [596, 338] on button "9" at bounding box center [605, 343] width 34 height 34
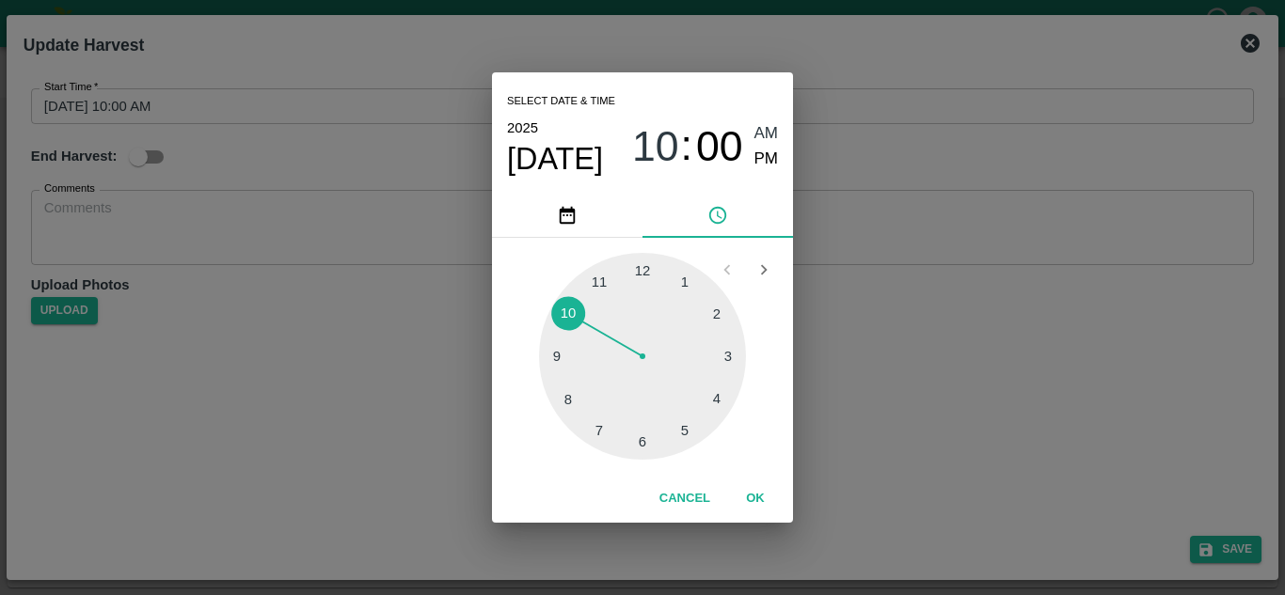
click at [570, 314] on div at bounding box center [642, 356] width 207 height 207
click at [644, 262] on div at bounding box center [642, 356] width 207 height 207
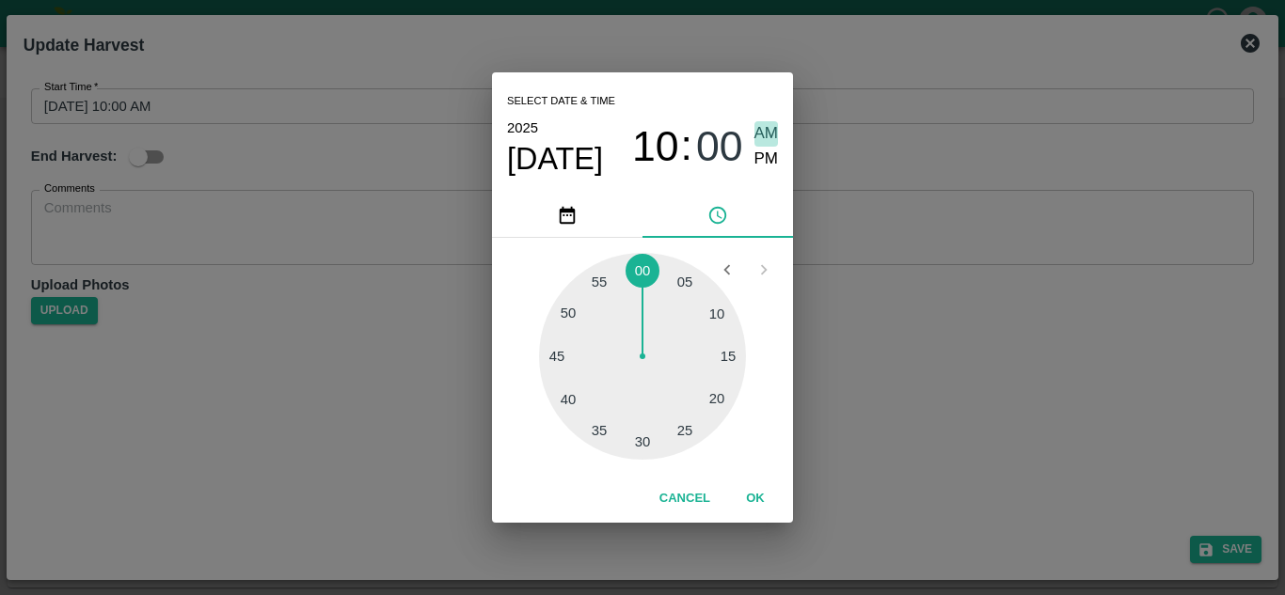
click at [769, 138] on span "AM" at bounding box center [766, 133] width 24 height 25
click at [758, 494] on button "OK" at bounding box center [755, 499] width 60 height 33
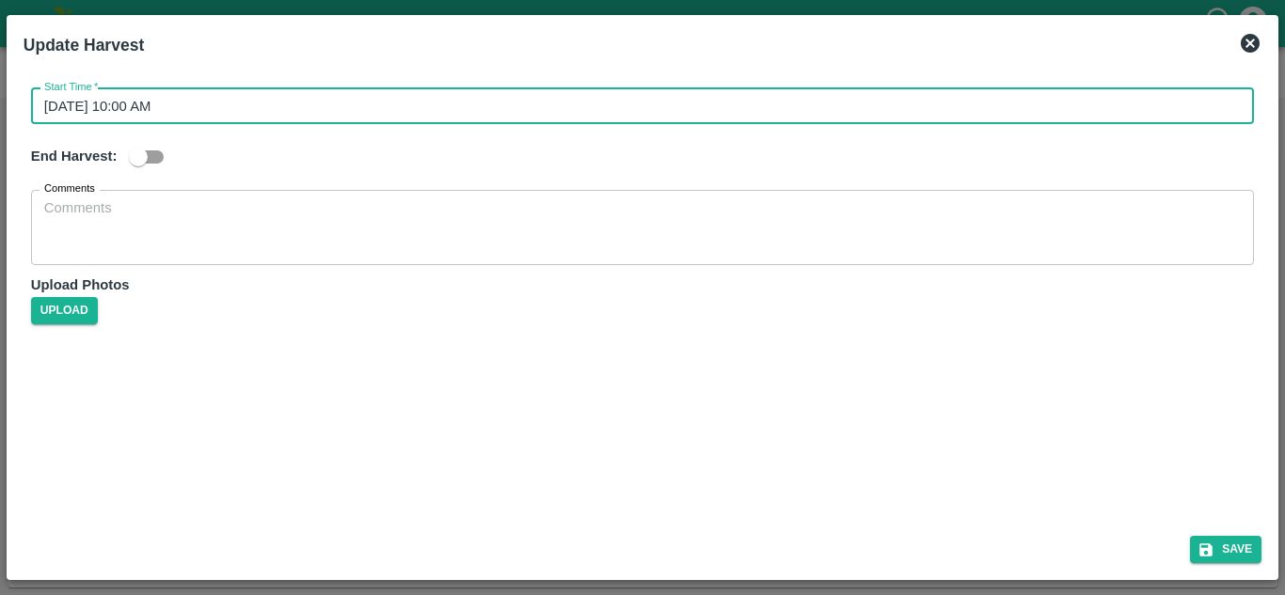
click at [758, 494] on button "OK" at bounding box center [755, 499] width 60 height 33
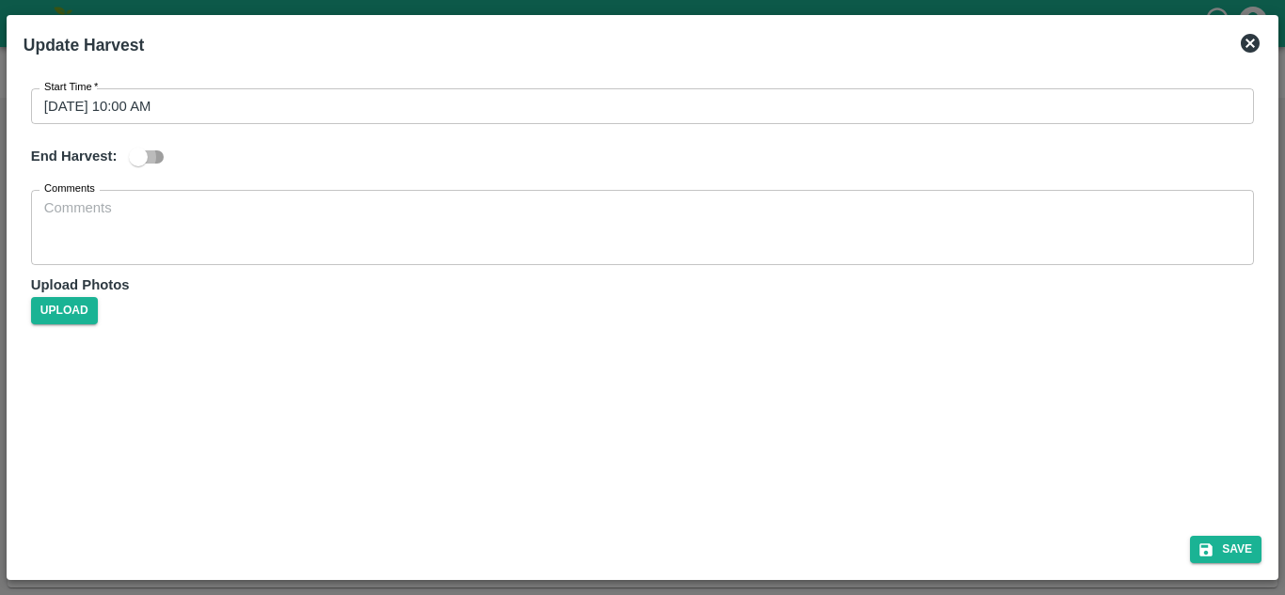
click at [153, 157] on input "checkbox" at bounding box center [138, 157] width 107 height 36
checkbox input "true"
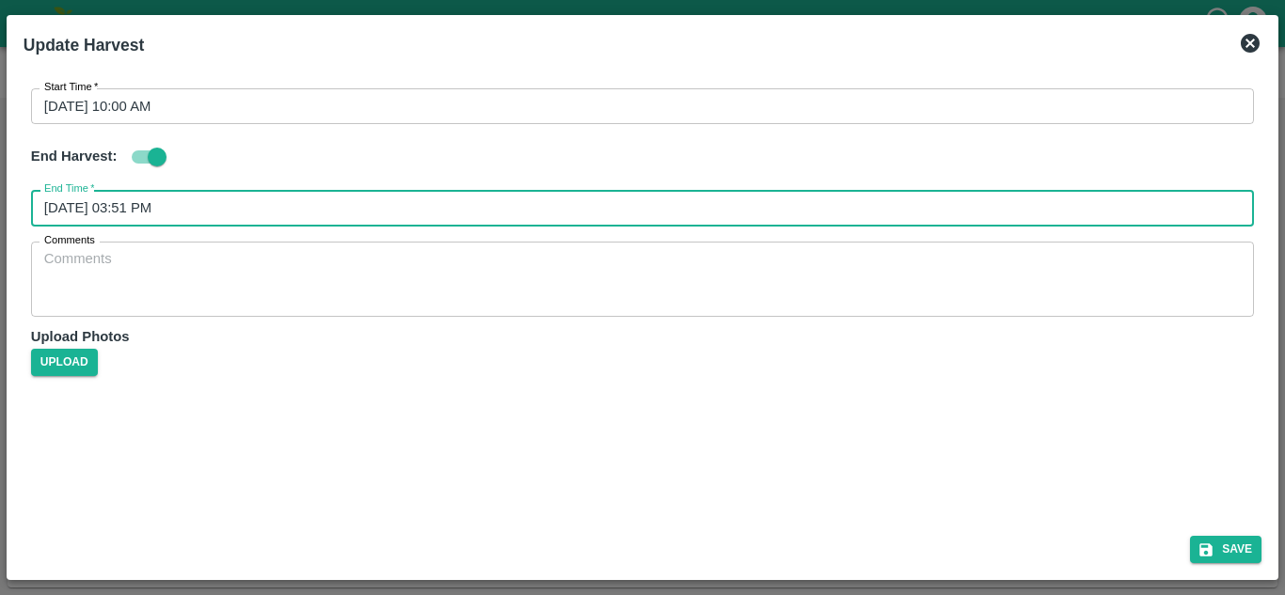
click at [170, 212] on input "11/09/2025 03:51 PM" at bounding box center [636, 208] width 1210 height 36
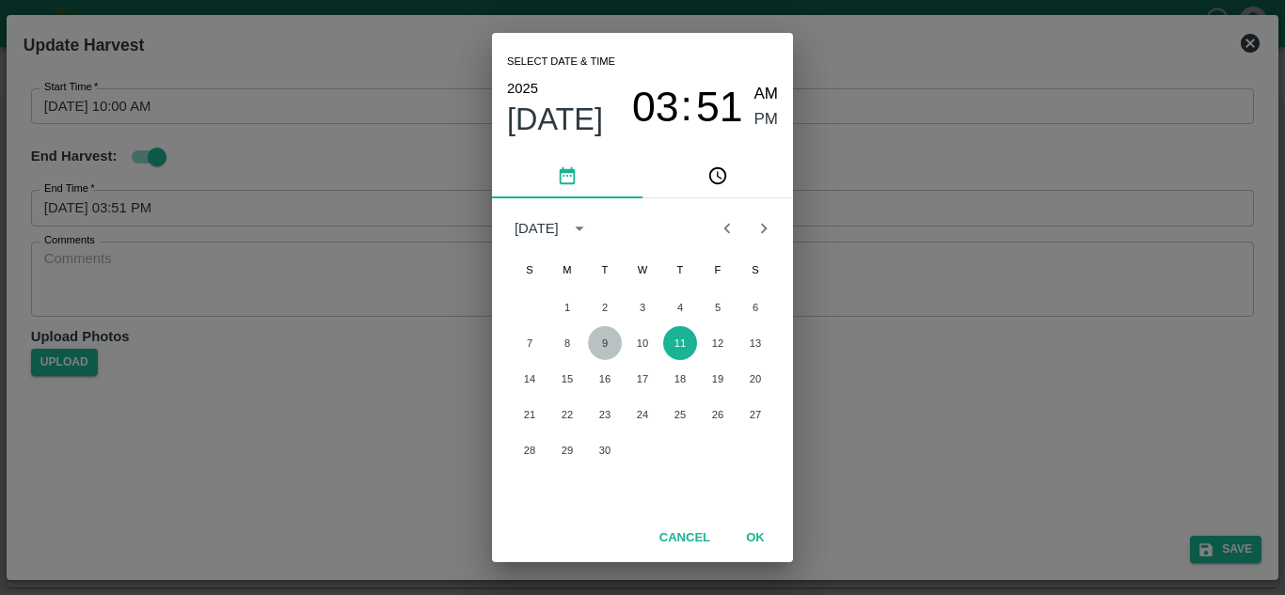
click at [606, 349] on button "9" at bounding box center [605, 343] width 34 height 34
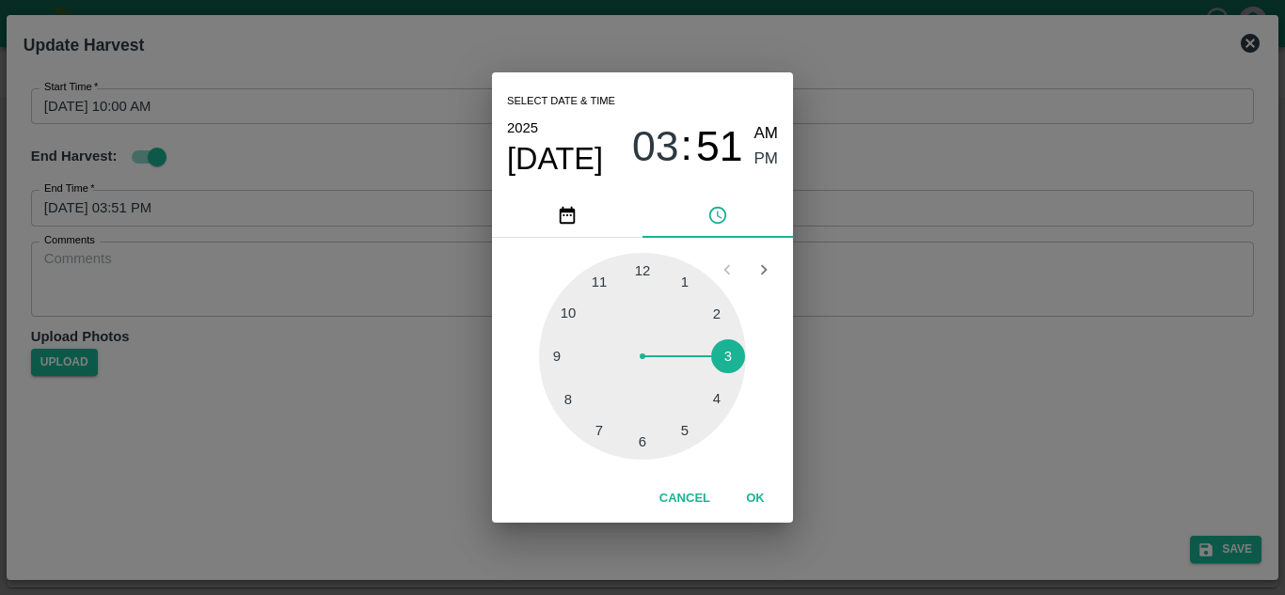
click at [687, 425] on div at bounding box center [642, 356] width 207 height 207
click at [642, 263] on div at bounding box center [642, 356] width 207 height 207
type input "09/09/2025 05:00 PM"
click at [766, 152] on span "PM" at bounding box center [766, 159] width 24 height 25
click at [762, 499] on button "OK" at bounding box center [755, 499] width 60 height 33
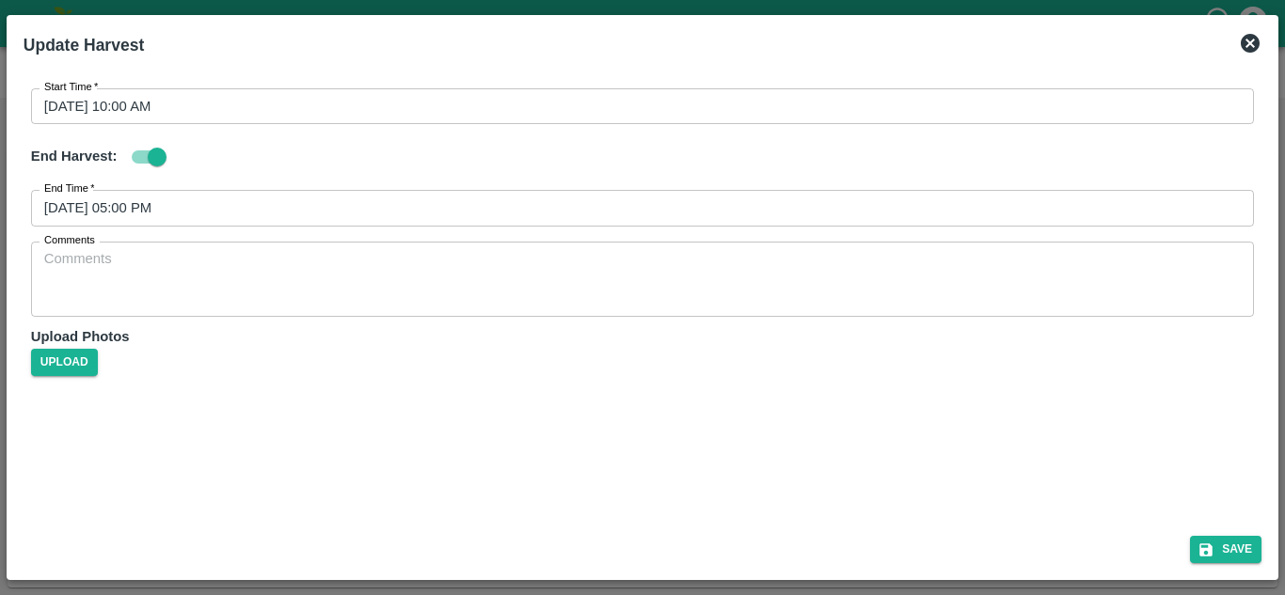
click at [402, 405] on div "Start Time   * 09/09/2025 10:00 AM Start Time End Harvest: End Time   * 09/09/2…" at bounding box center [642, 293] width 1253 height 455
click at [1244, 550] on button "Save" at bounding box center [1225, 549] width 71 height 27
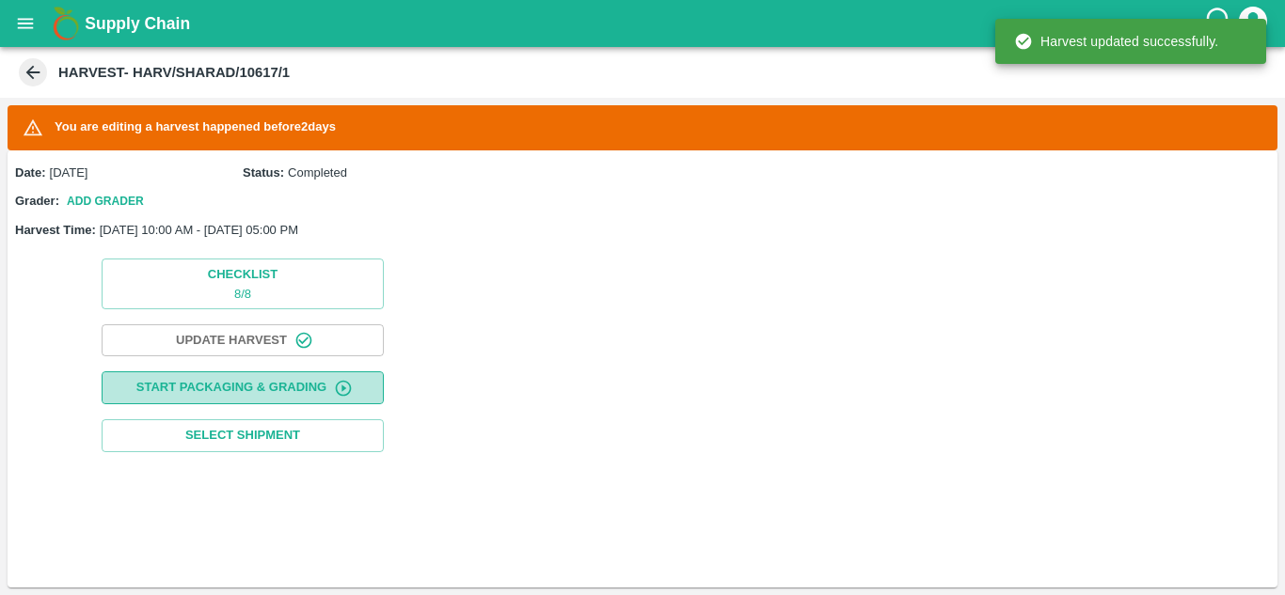
click at [245, 384] on button "Start Packaging & Grading" at bounding box center [243, 388] width 282 height 33
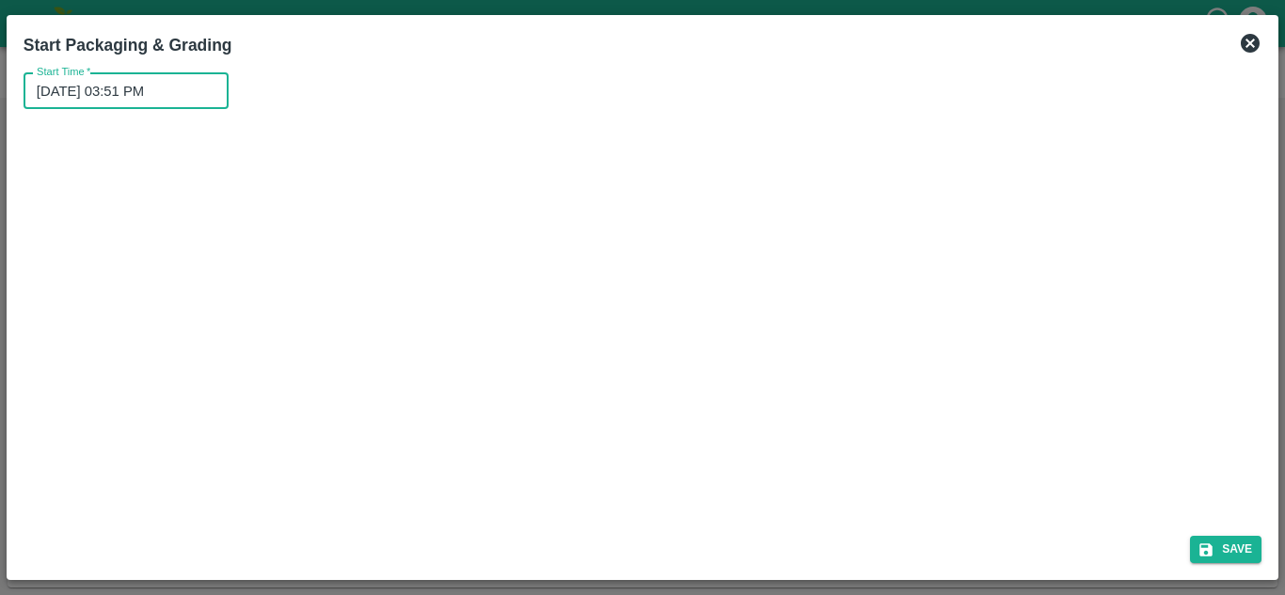
click at [87, 84] on input "11/09/2025 03:51 PM" at bounding box center [120, 91] width 192 height 36
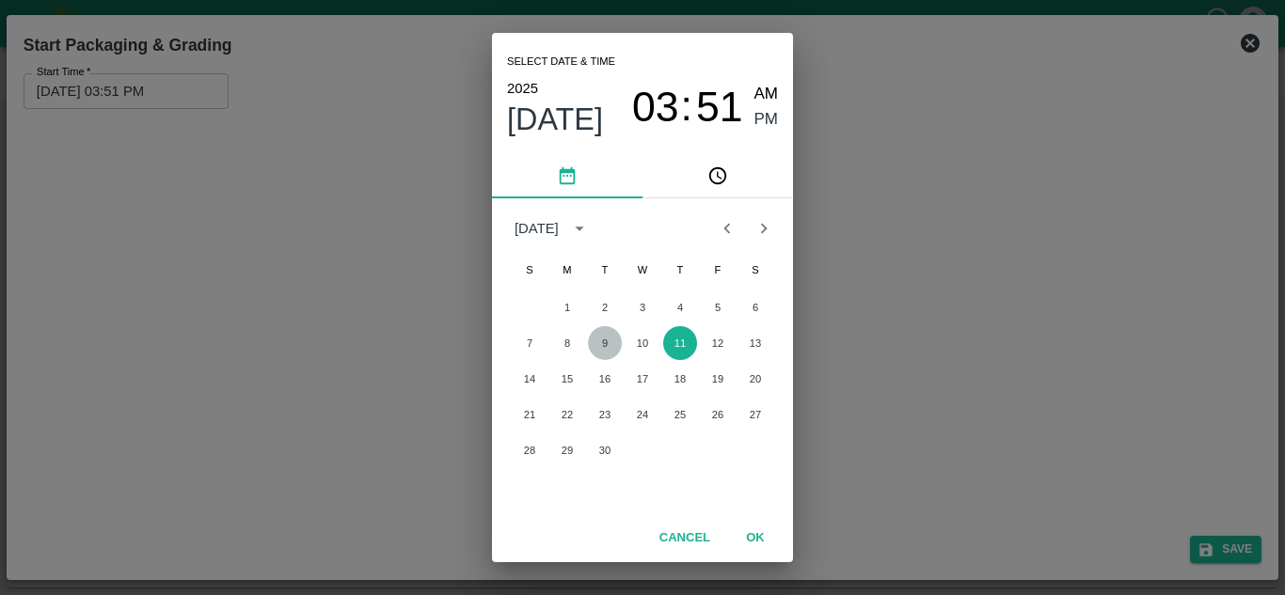
click at [600, 341] on button "9" at bounding box center [605, 343] width 34 height 34
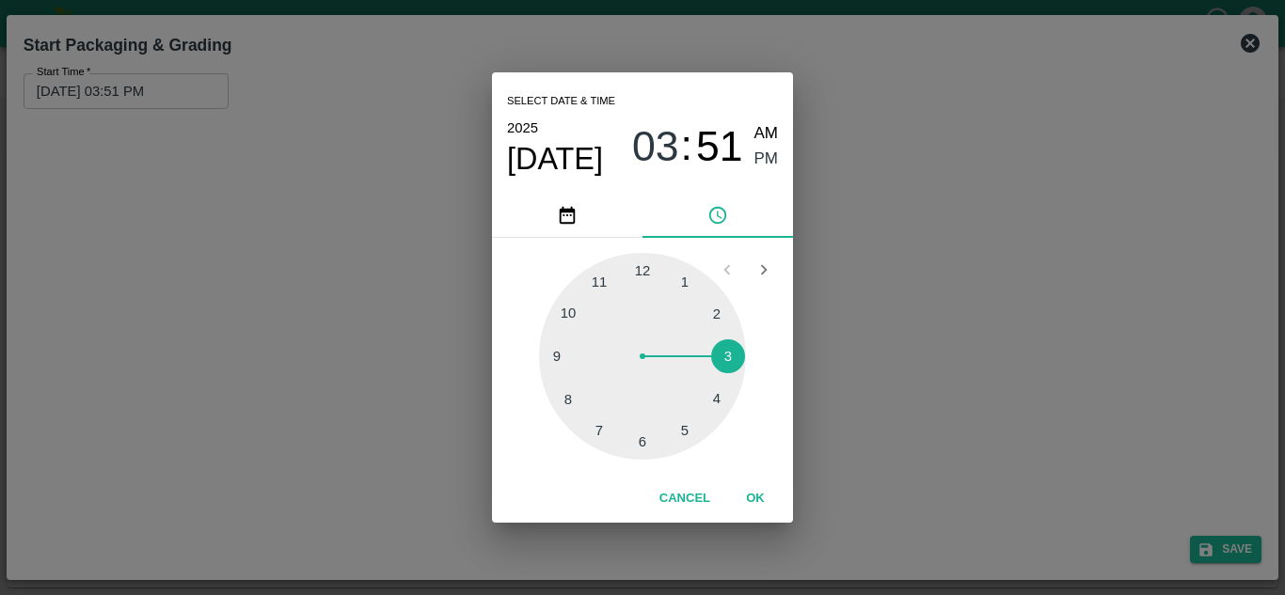
click at [566, 312] on div at bounding box center [642, 356] width 207 height 207
click at [642, 270] on div at bounding box center [642, 356] width 207 height 207
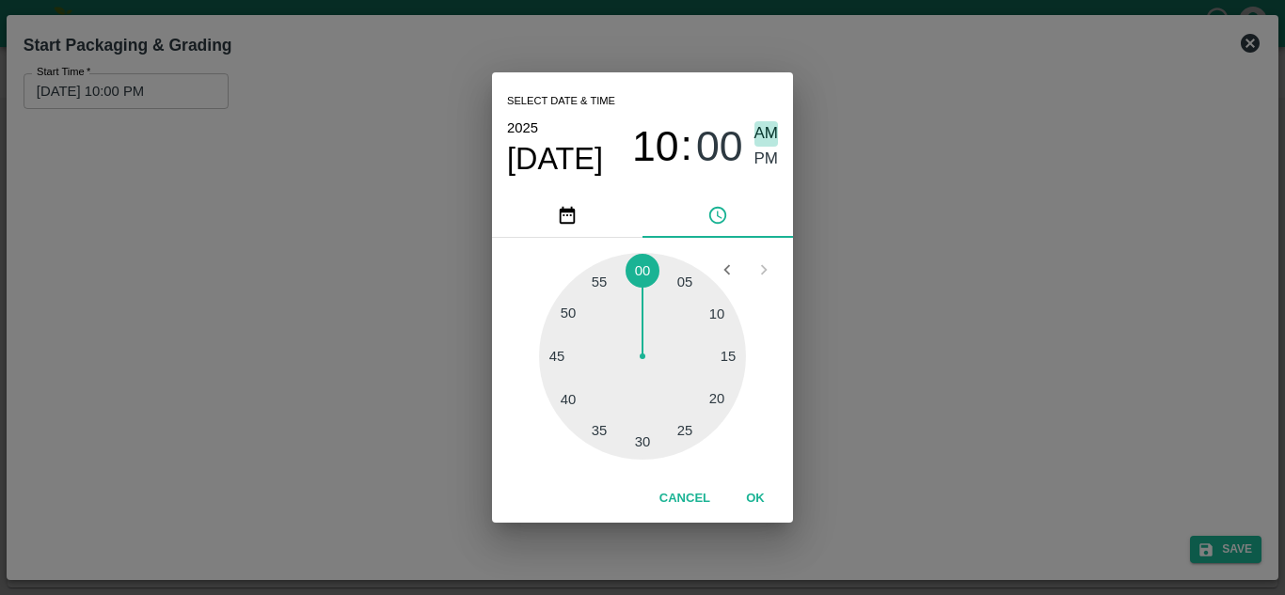
click at [764, 135] on span "AM" at bounding box center [766, 133] width 24 height 25
type input "[DATE] 10:00 AM"
click at [751, 489] on button "OK" at bounding box center [755, 499] width 60 height 33
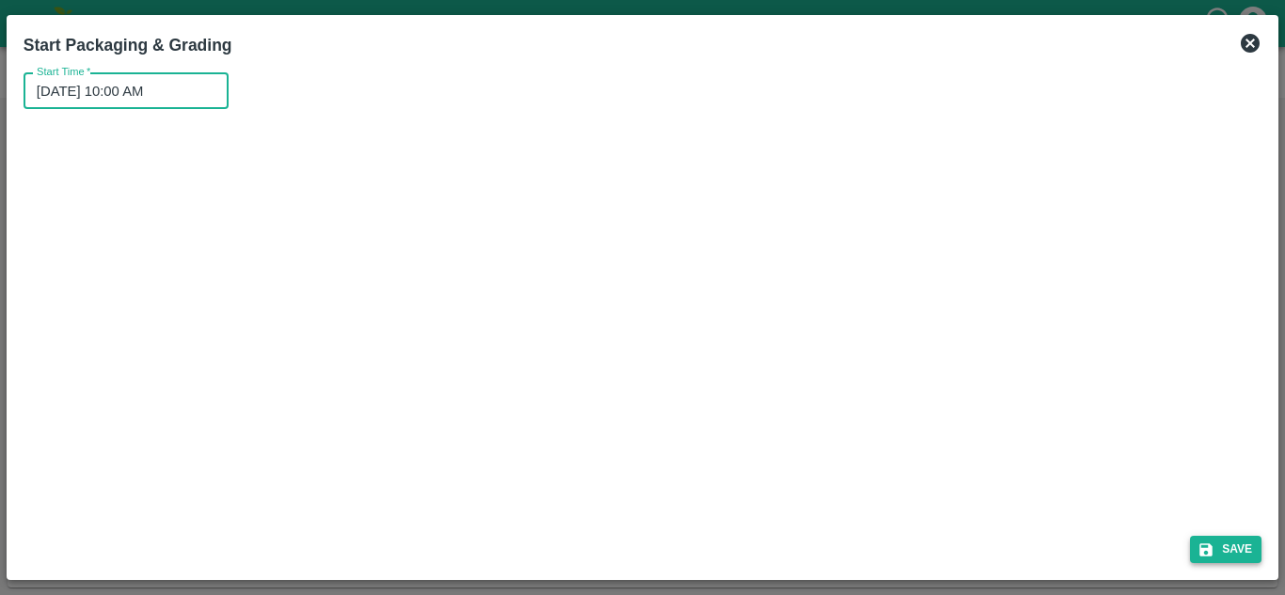
click at [1239, 545] on button "Save" at bounding box center [1225, 549] width 71 height 27
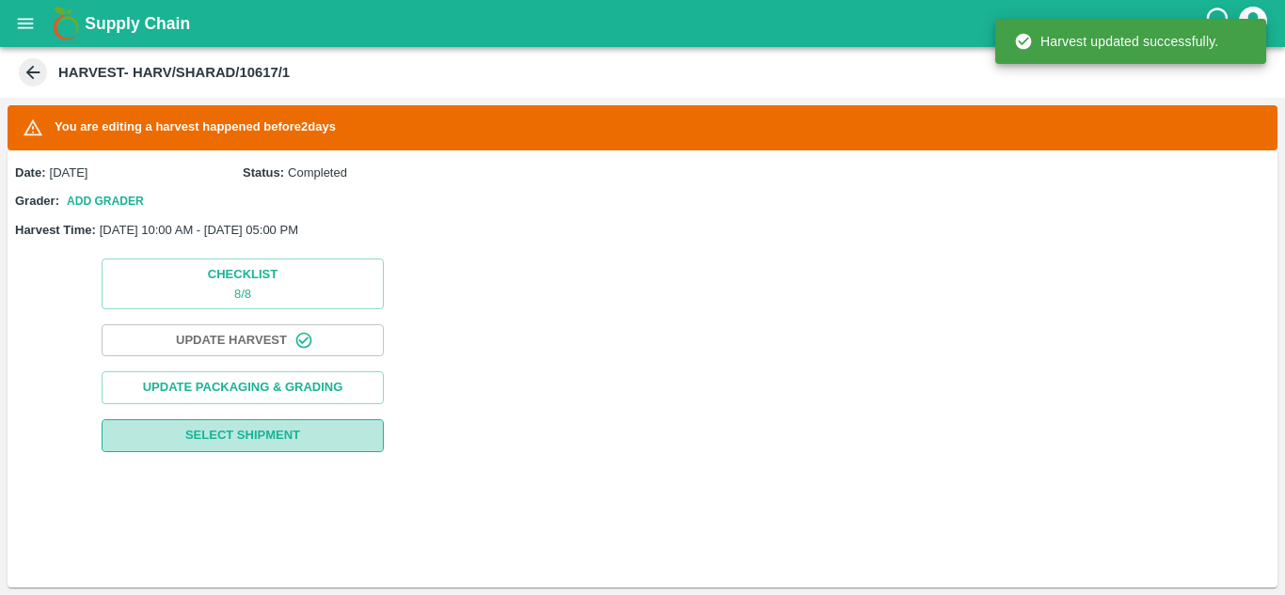
click at [264, 430] on span "Select Shipment" at bounding box center [242, 436] width 115 height 22
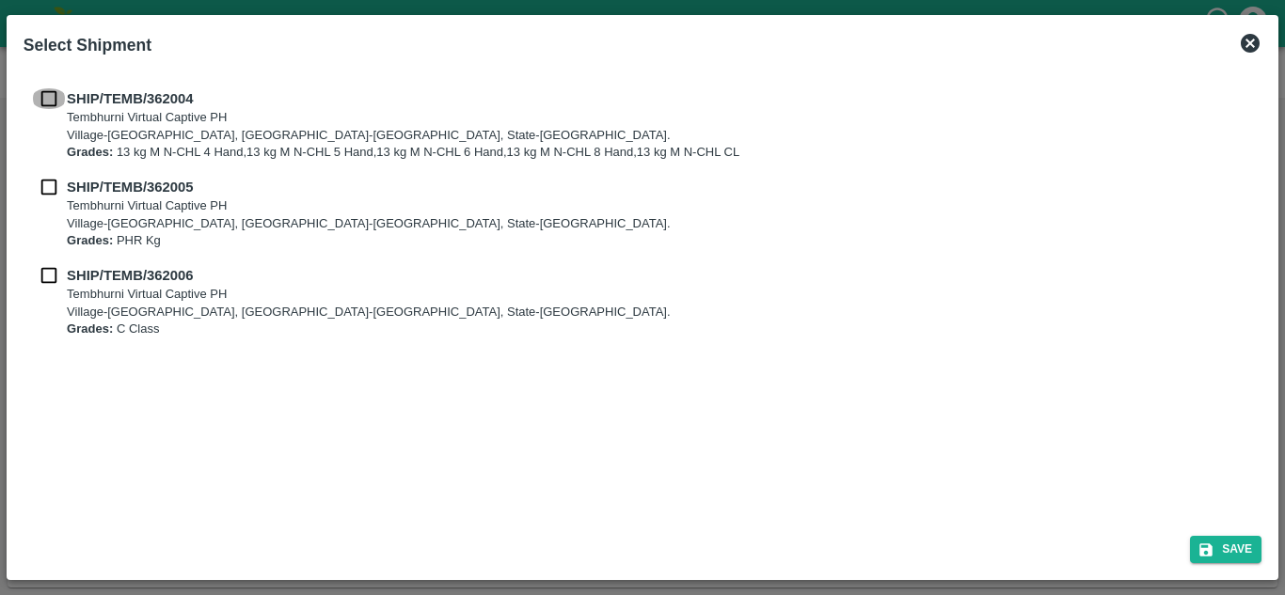
click at [49, 100] on input "checkbox" at bounding box center [49, 98] width 36 height 21
checkbox input "true"
click at [49, 193] on input "checkbox" at bounding box center [49, 187] width 36 height 21
checkbox input "true"
click at [49, 278] on input "checkbox" at bounding box center [49, 275] width 36 height 21
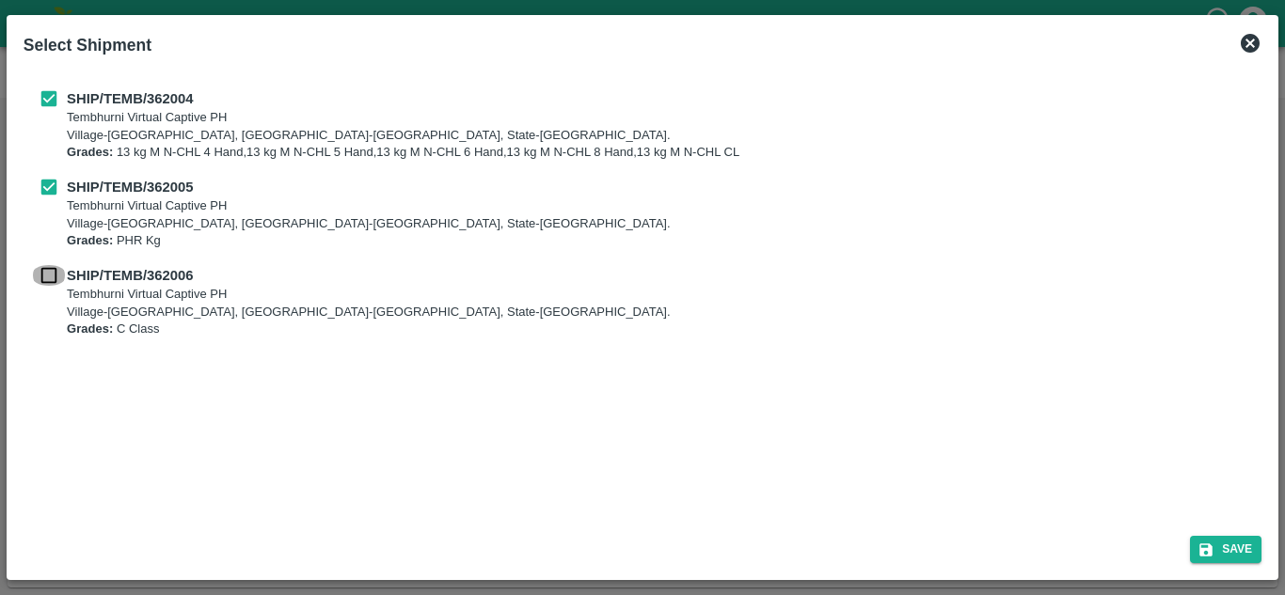
checkbox input "true"
click at [1237, 550] on button "Save" at bounding box center [1225, 549] width 71 height 27
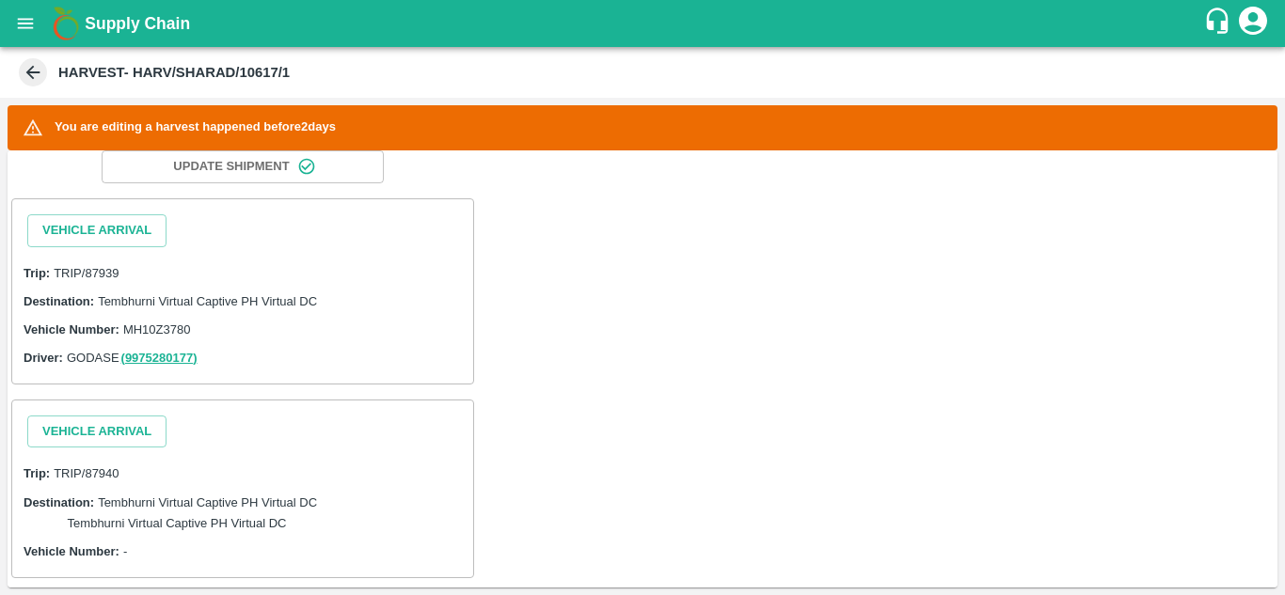
scroll to position [275, 0]
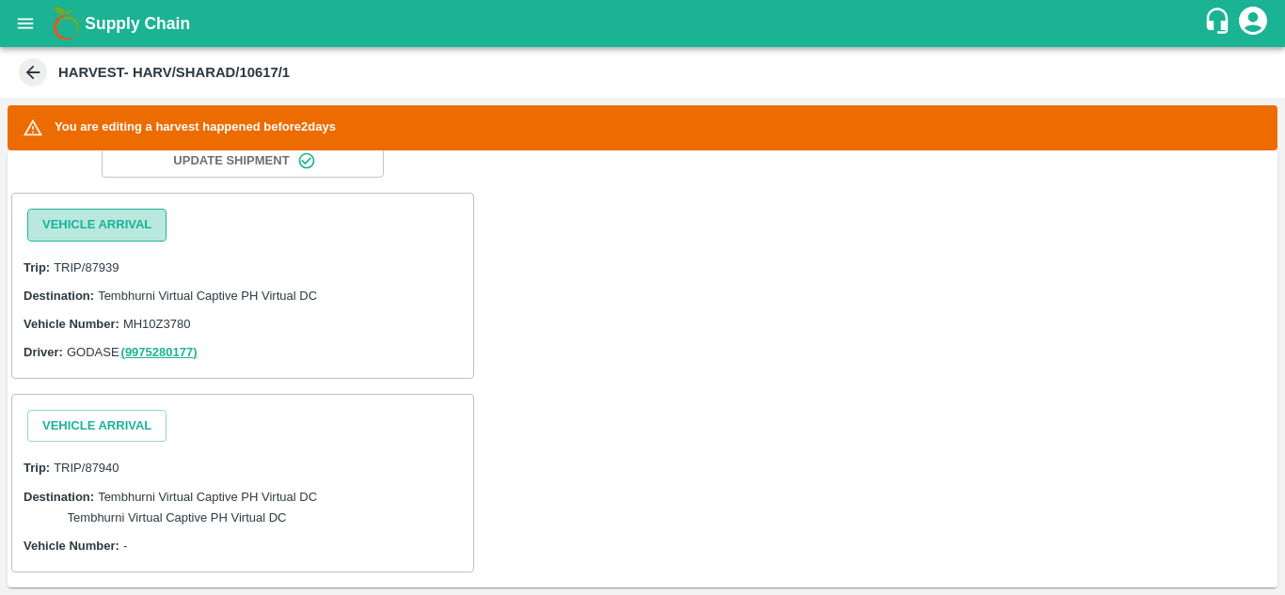
click at [126, 226] on button "Vehicle Arrival" at bounding box center [96, 225] width 139 height 33
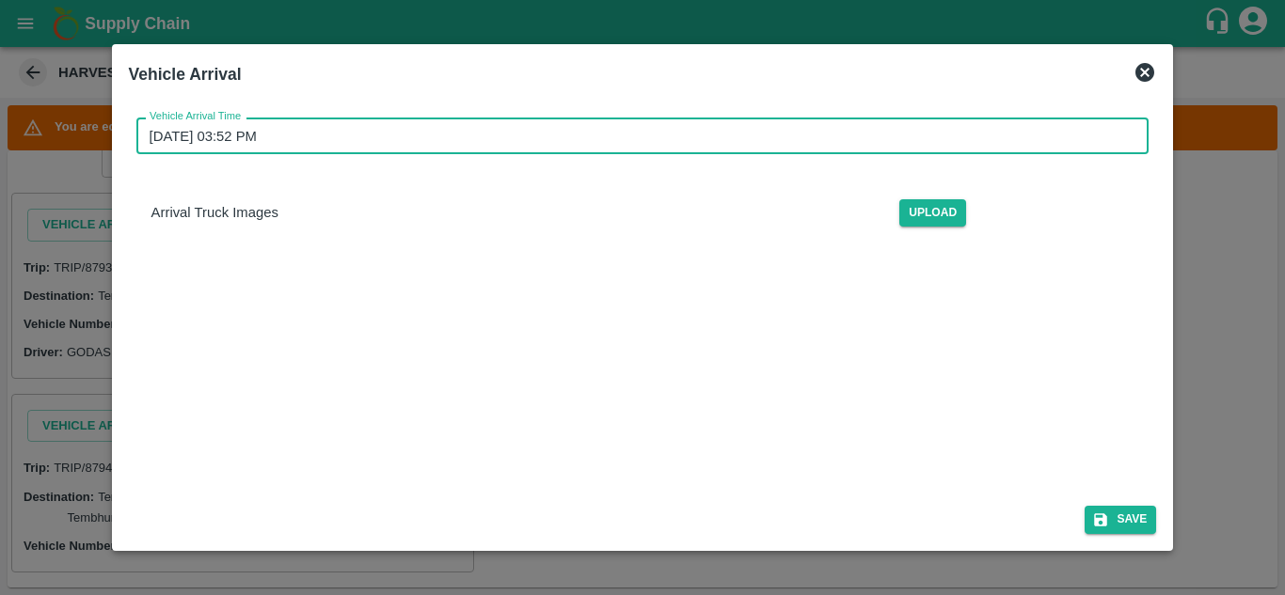
click at [303, 127] on input "11/09/2025 03:52 PM" at bounding box center [636, 136] width 1000 height 36
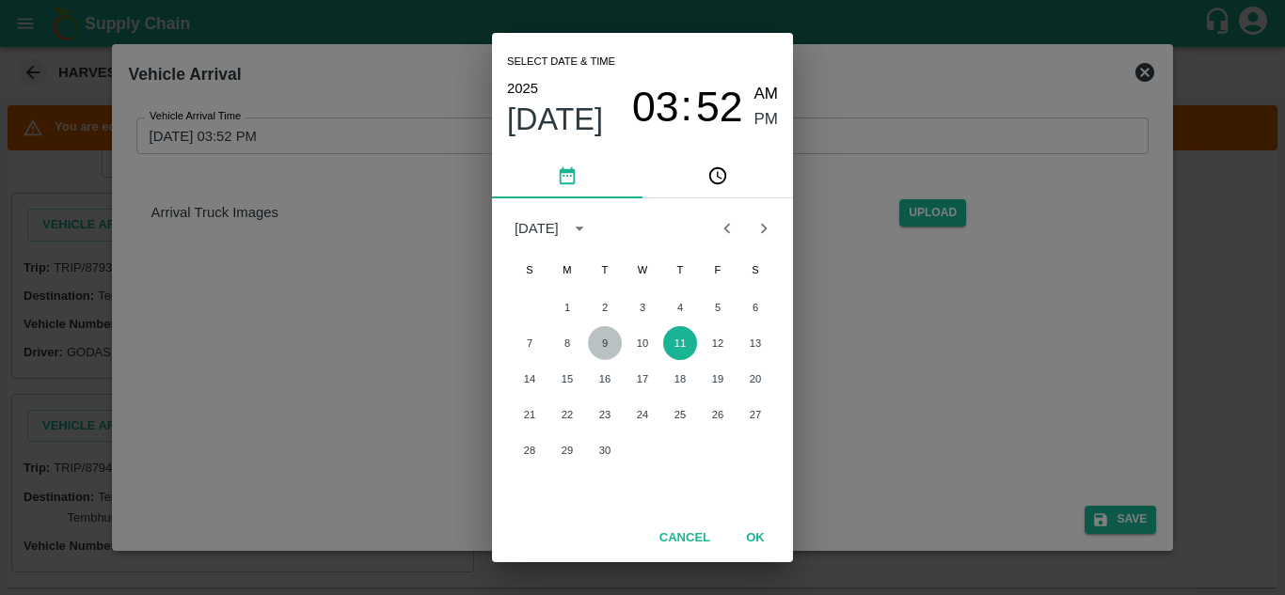
click at [599, 341] on button "9" at bounding box center [605, 343] width 34 height 34
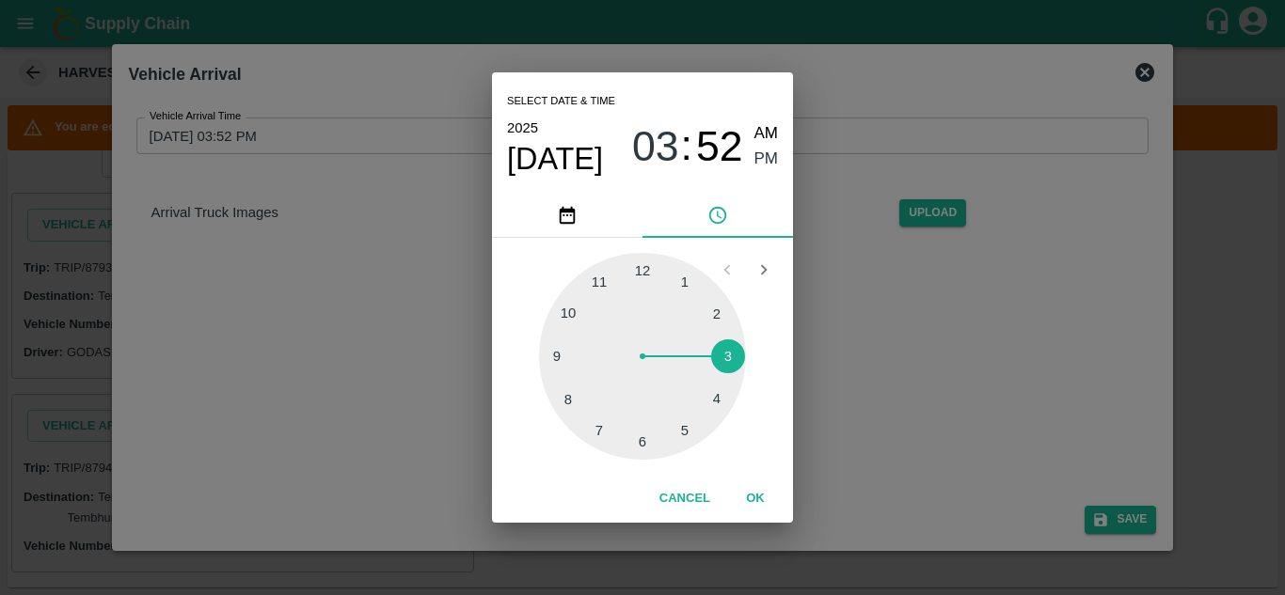
click at [564, 316] on div at bounding box center [642, 356] width 207 height 207
click at [637, 272] on div at bounding box center [642, 356] width 207 height 207
click at [642, 271] on div at bounding box center [642, 356] width 207 height 207
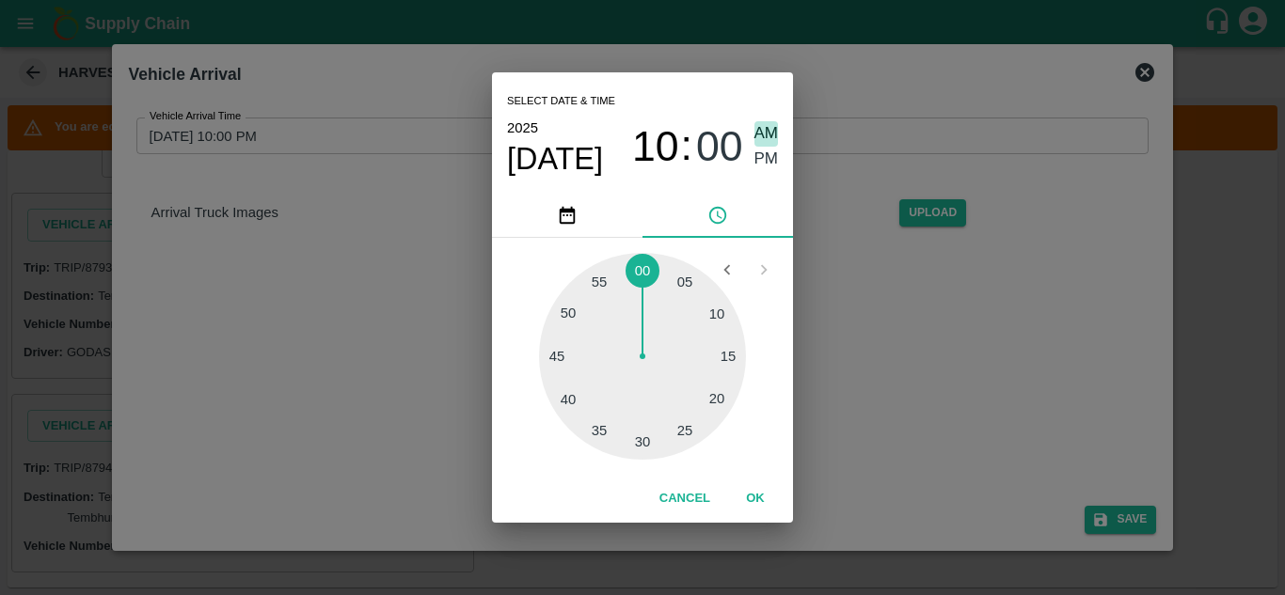
click at [765, 129] on span "AM" at bounding box center [766, 133] width 24 height 25
type input "[DATE] 10:00 AM"
click at [751, 496] on button "OK" at bounding box center [755, 499] width 60 height 33
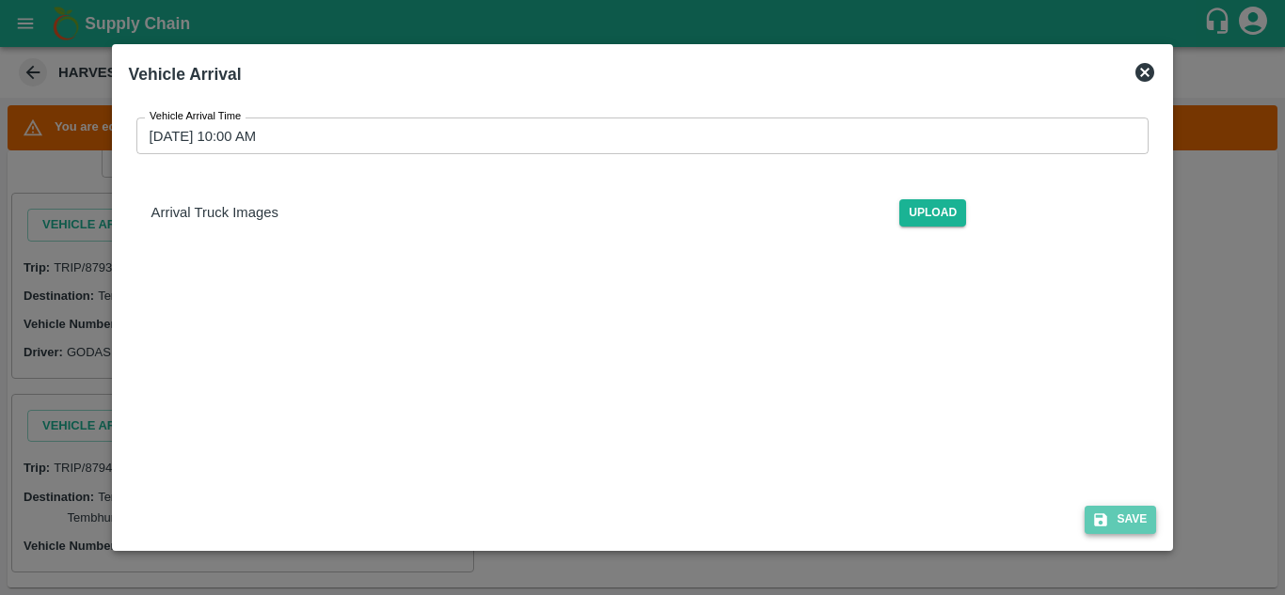
click at [1133, 514] on button "Save" at bounding box center [1120, 519] width 71 height 27
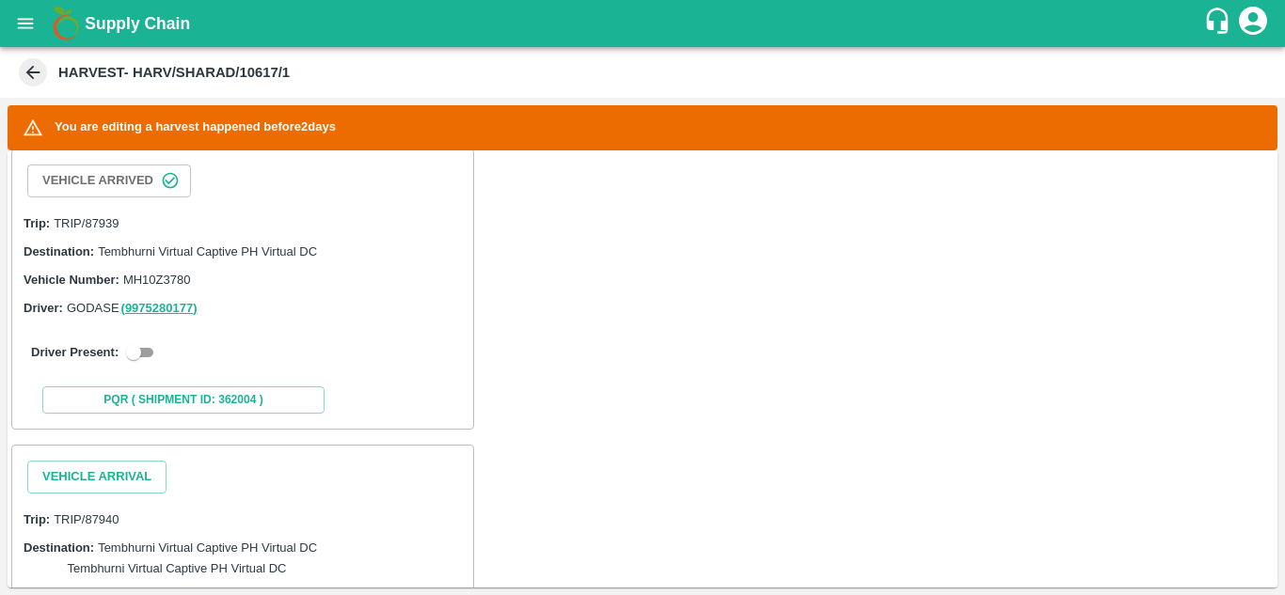
scroll to position [327, 0]
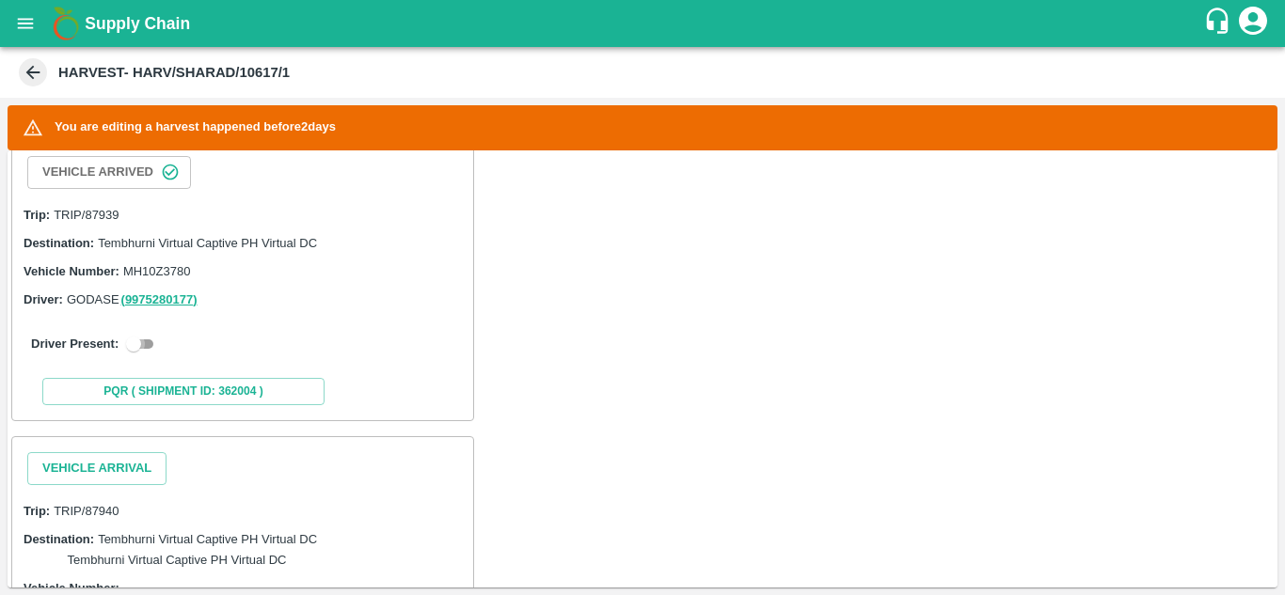
click at [143, 340] on input "checkbox" at bounding box center [134, 344] width 68 height 23
checkbox input "true"
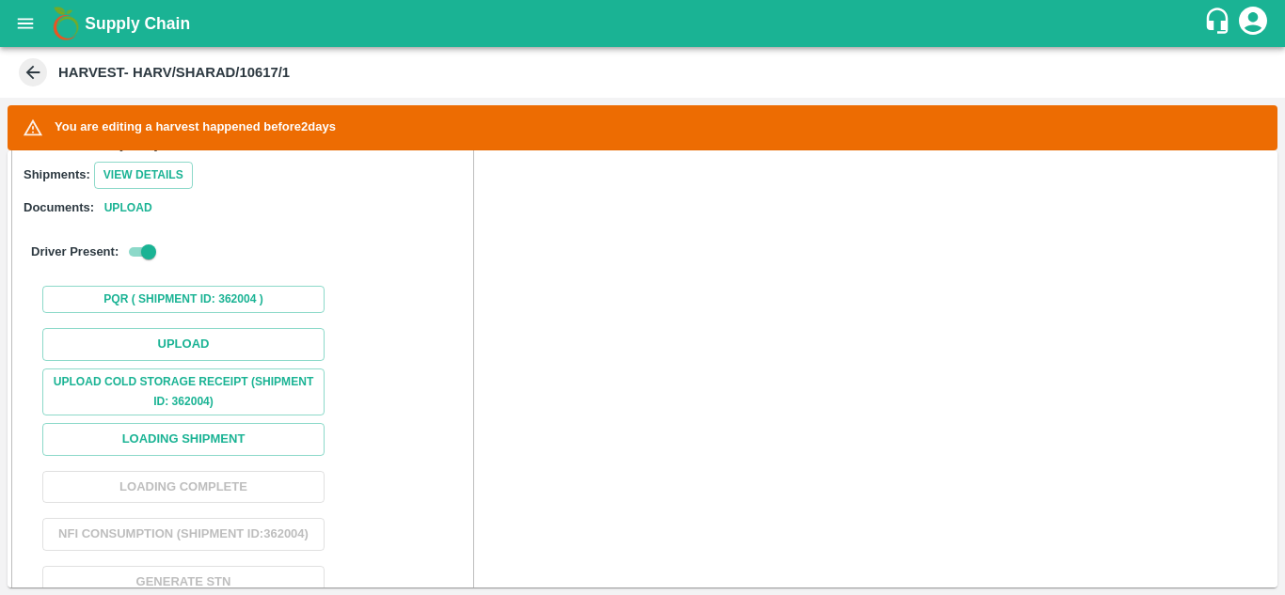
scroll to position [513, 0]
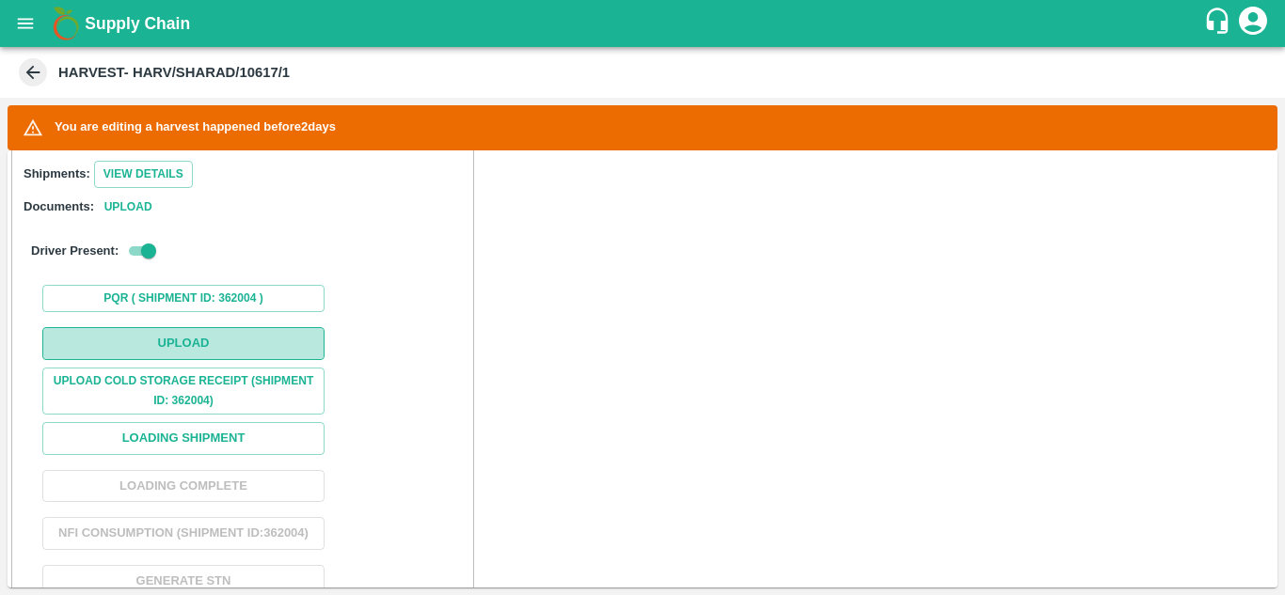
click at [186, 349] on button "Upload" at bounding box center [183, 343] width 282 height 33
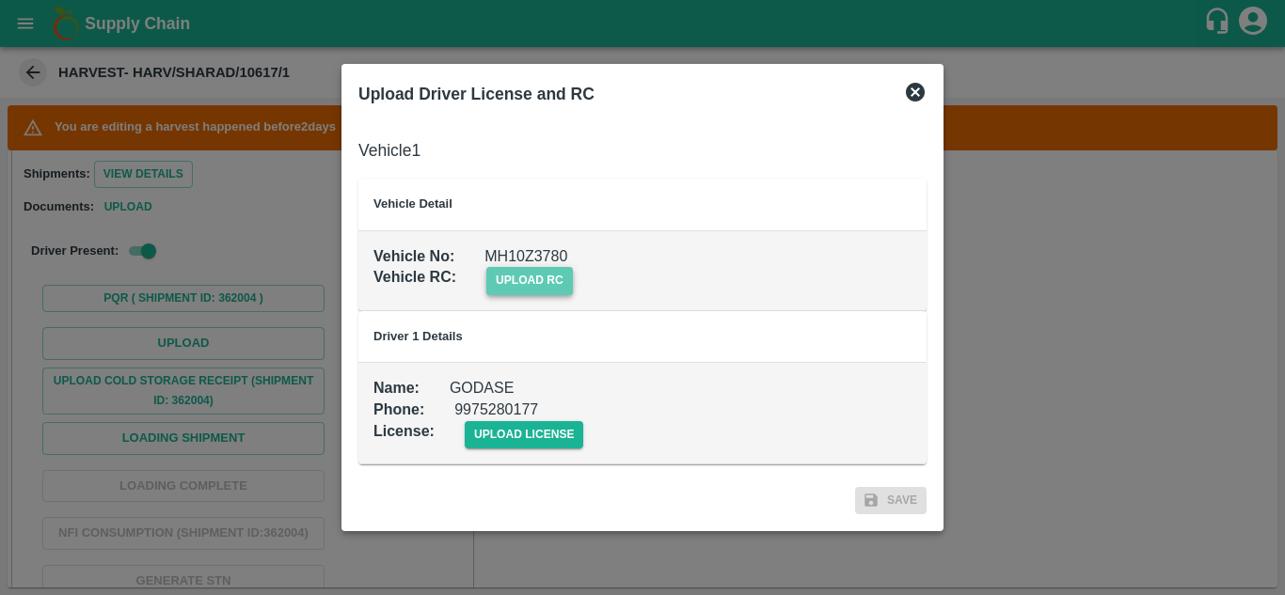
click at [525, 267] on span "upload rc" at bounding box center [529, 280] width 87 height 27
click at [0, 0] on input "upload rc" at bounding box center [0, 0] width 0 height 0
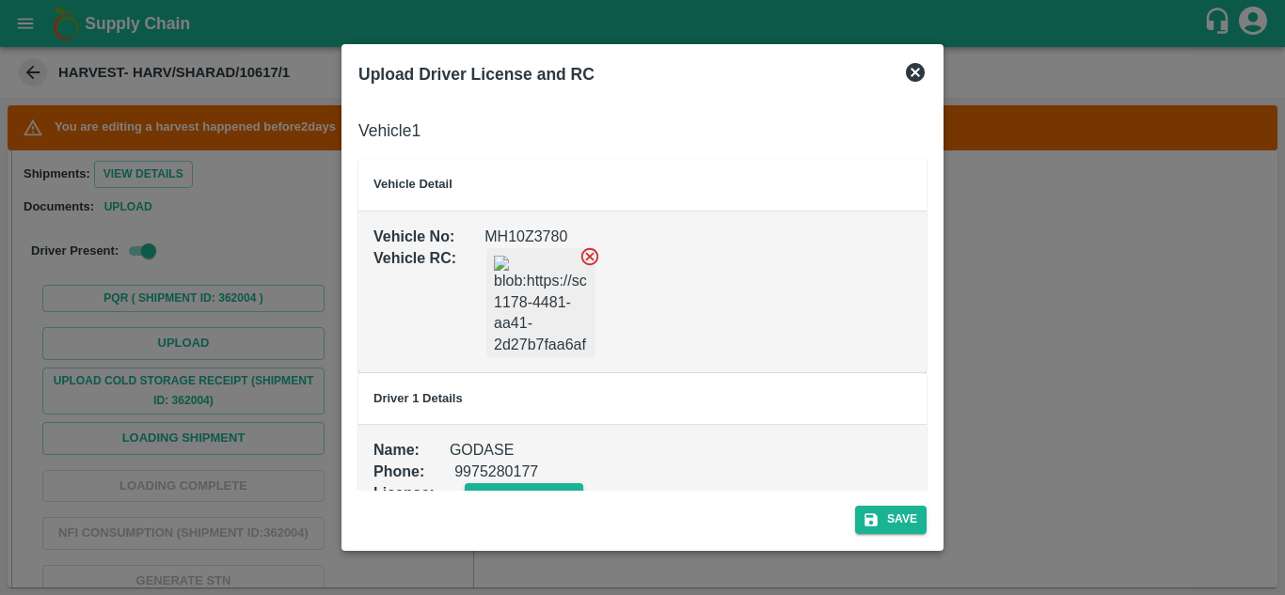
scroll to position [42, 0]
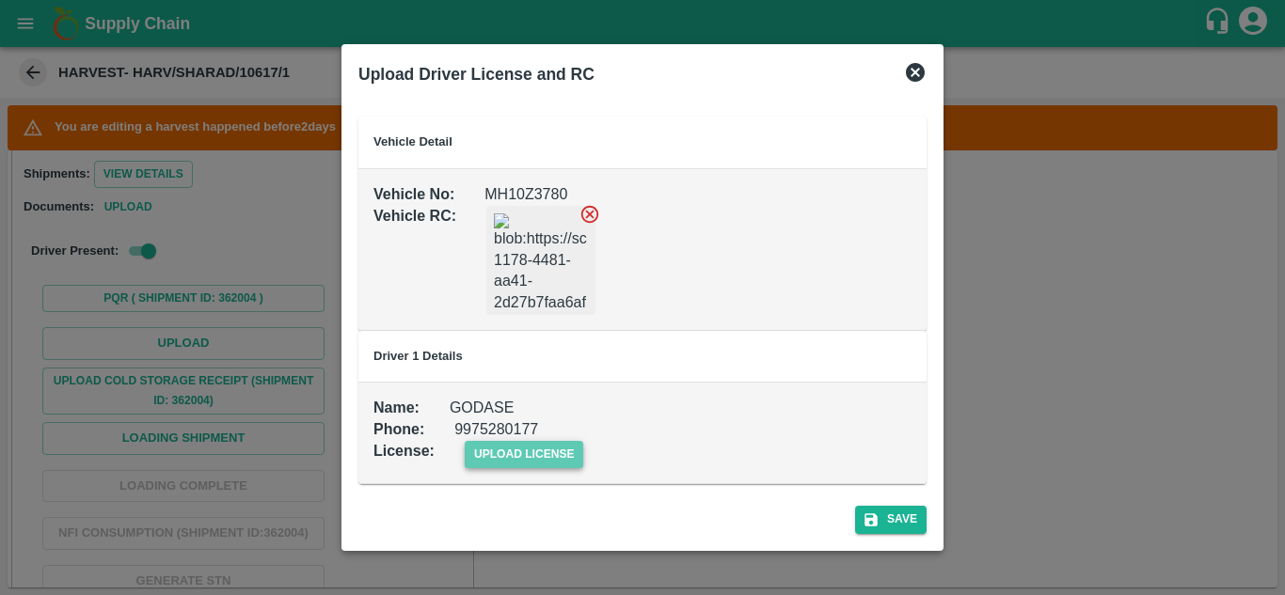
click at [518, 446] on span "upload license" at bounding box center [524, 454] width 119 height 27
click at [0, 0] on input "upload license" at bounding box center [0, 0] width 0 height 0
click at [896, 519] on button "Save" at bounding box center [890, 519] width 71 height 27
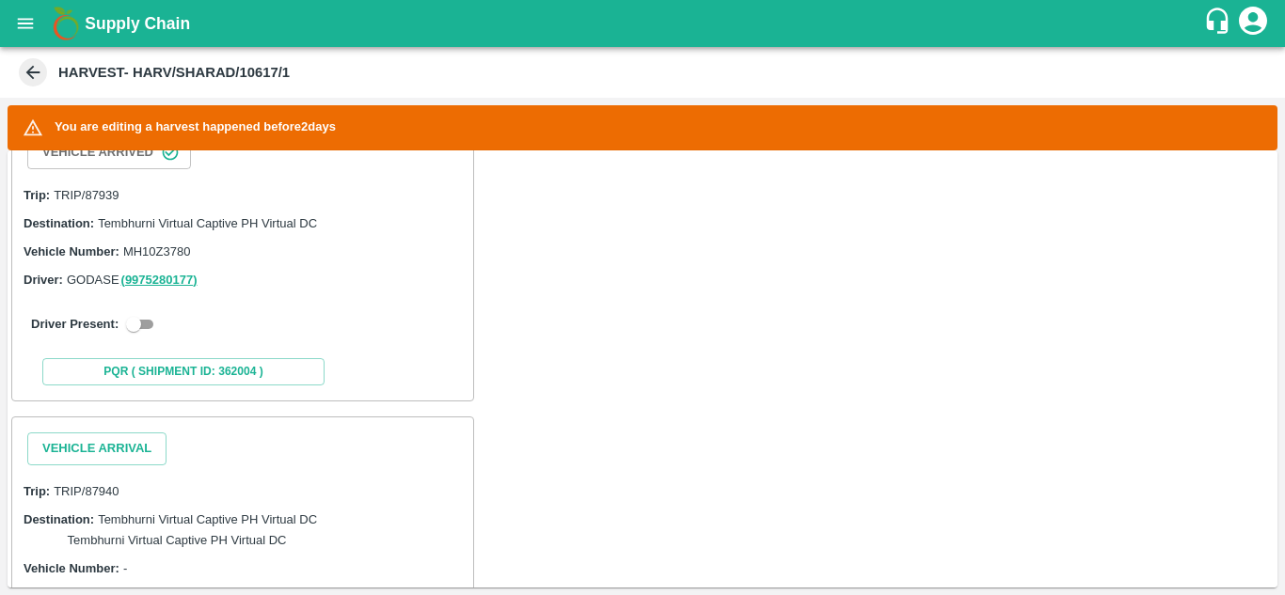
scroll to position [348, 0]
click at [154, 321] on input "checkbox" at bounding box center [134, 323] width 68 height 23
checkbox input "true"
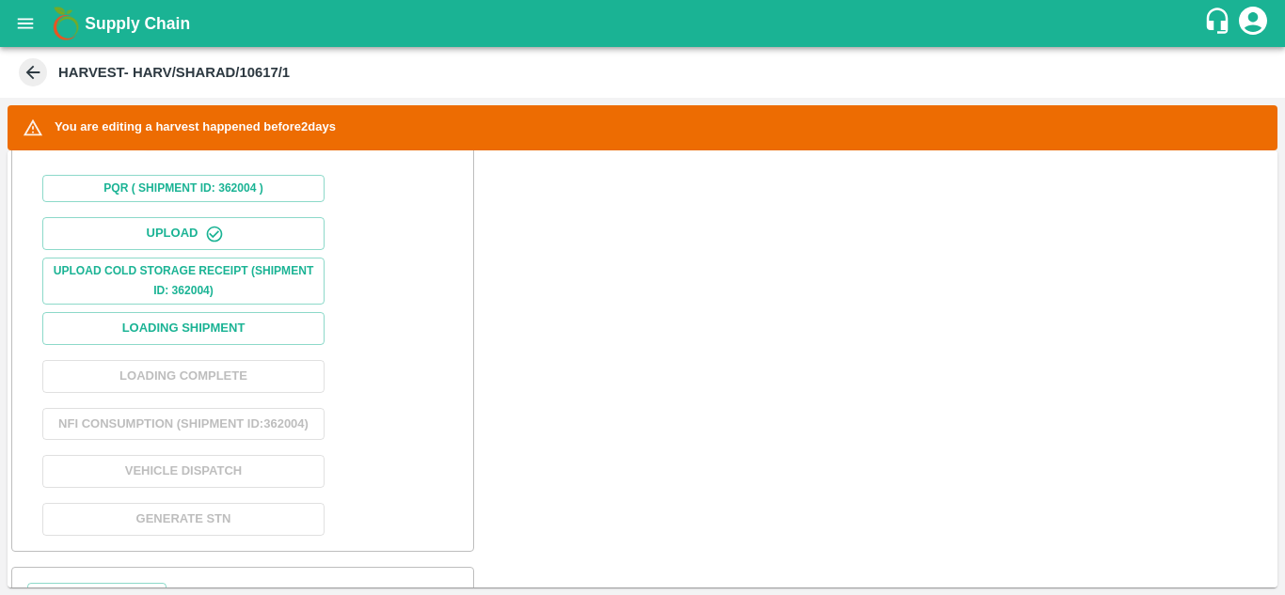
scroll to position [721, 0]
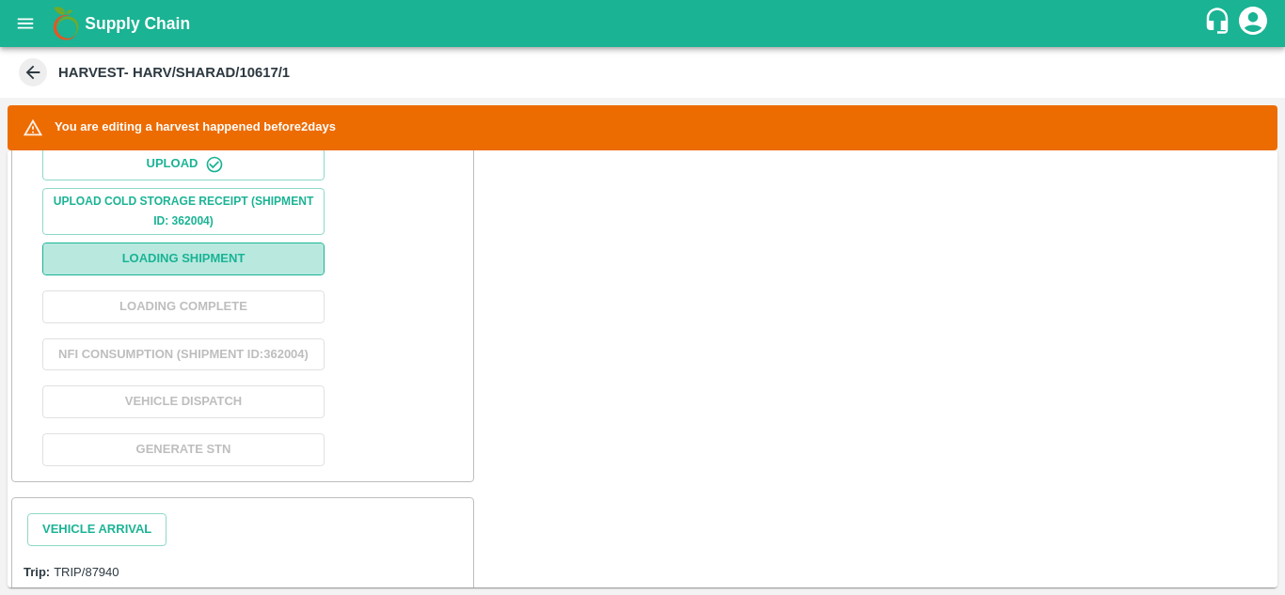
click at [198, 262] on button "Loading Shipment" at bounding box center [183, 259] width 282 height 33
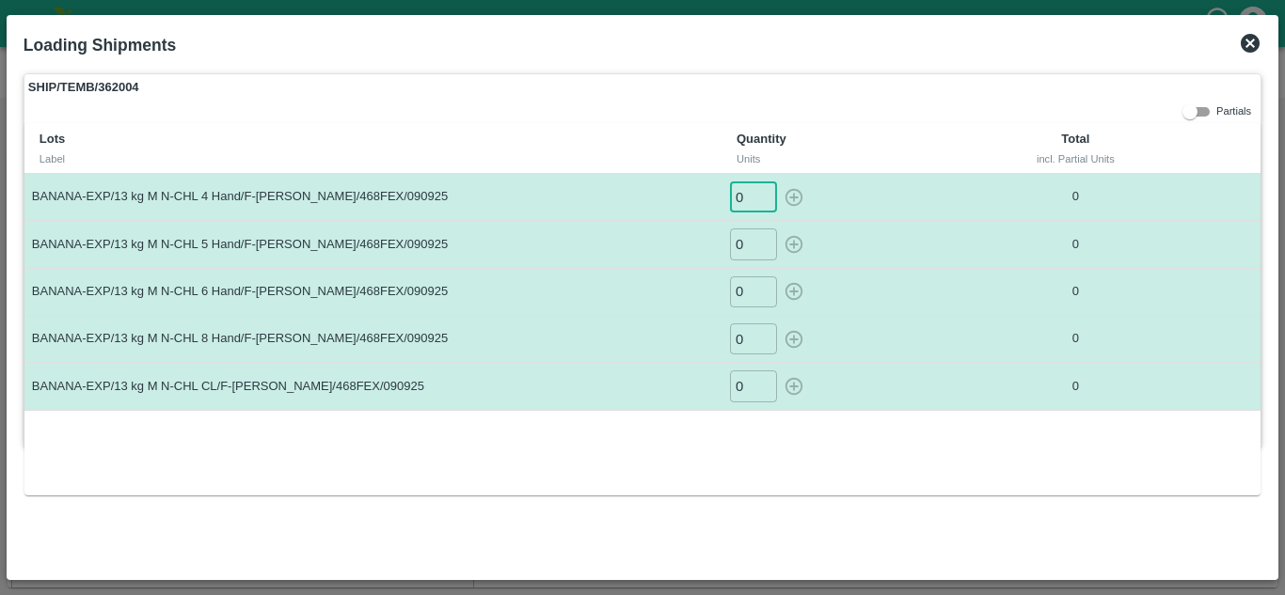
click at [754, 184] on input "0" at bounding box center [753, 197] width 47 height 31
type input "47"
click at [779, 182] on button "button" at bounding box center [794, 197] width 30 height 31
type input "0"
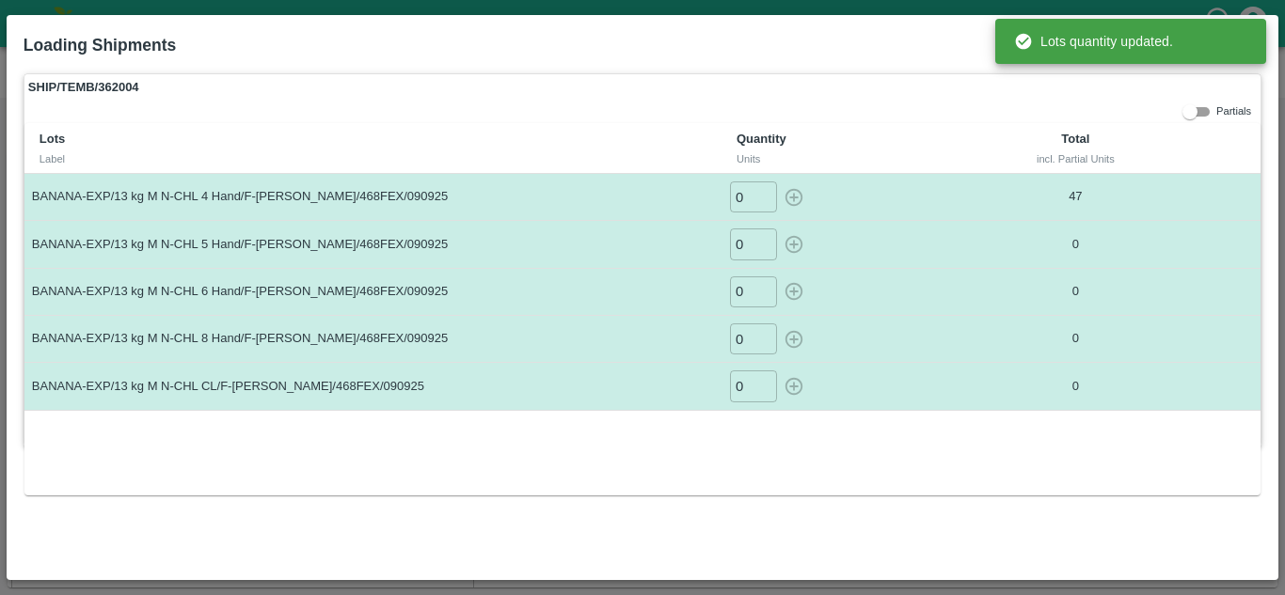
click at [741, 247] on input "0" at bounding box center [753, 244] width 47 height 31
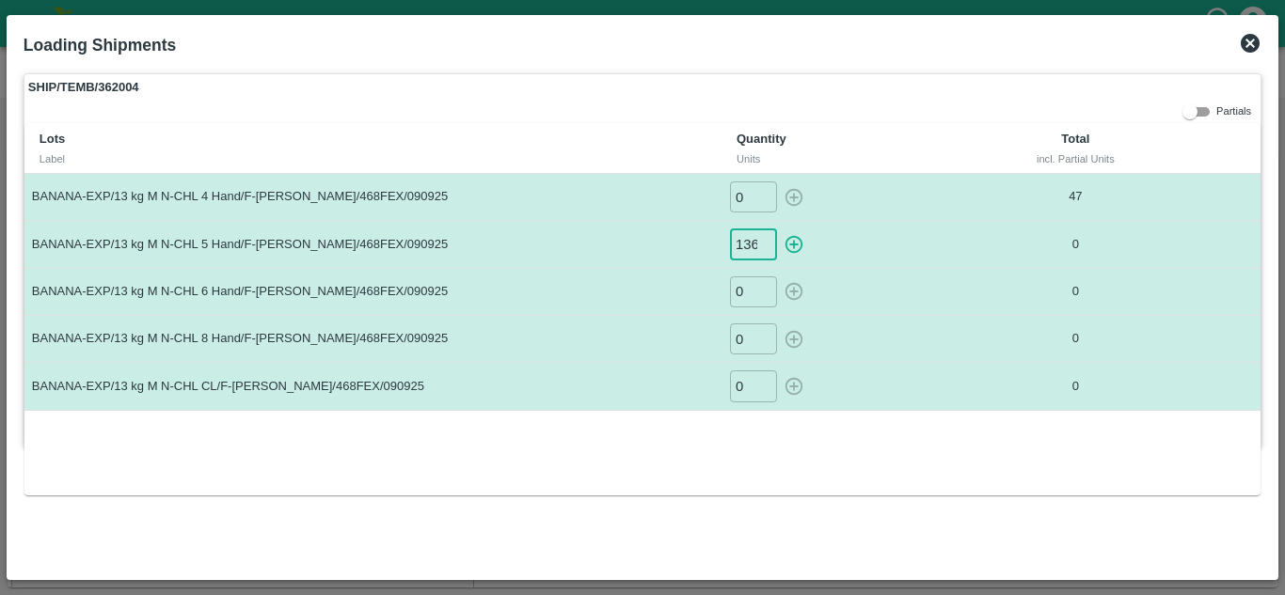
scroll to position [0, 1]
type input "136"
click at [779, 229] on button "button" at bounding box center [794, 244] width 30 height 31
type input "0"
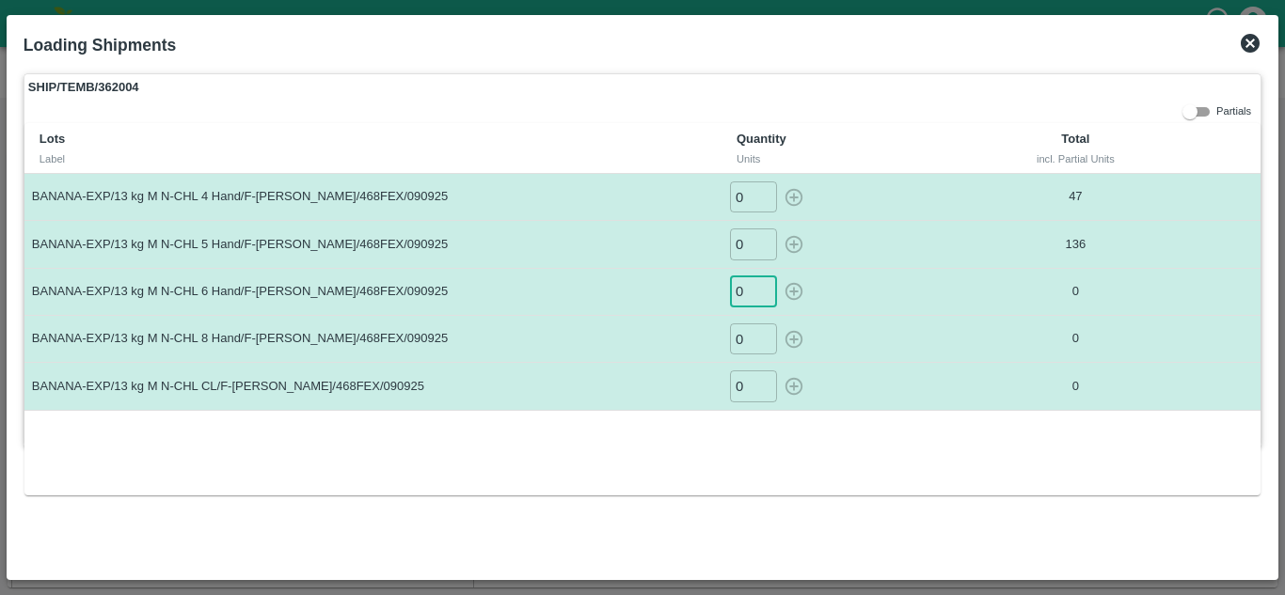
click at [743, 295] on input "0" at bounding box center [753, 292] width 47 height 31
type input "357"
click at [779, 277] on button "button" at bounding box center [794, 292] width 30 height 31
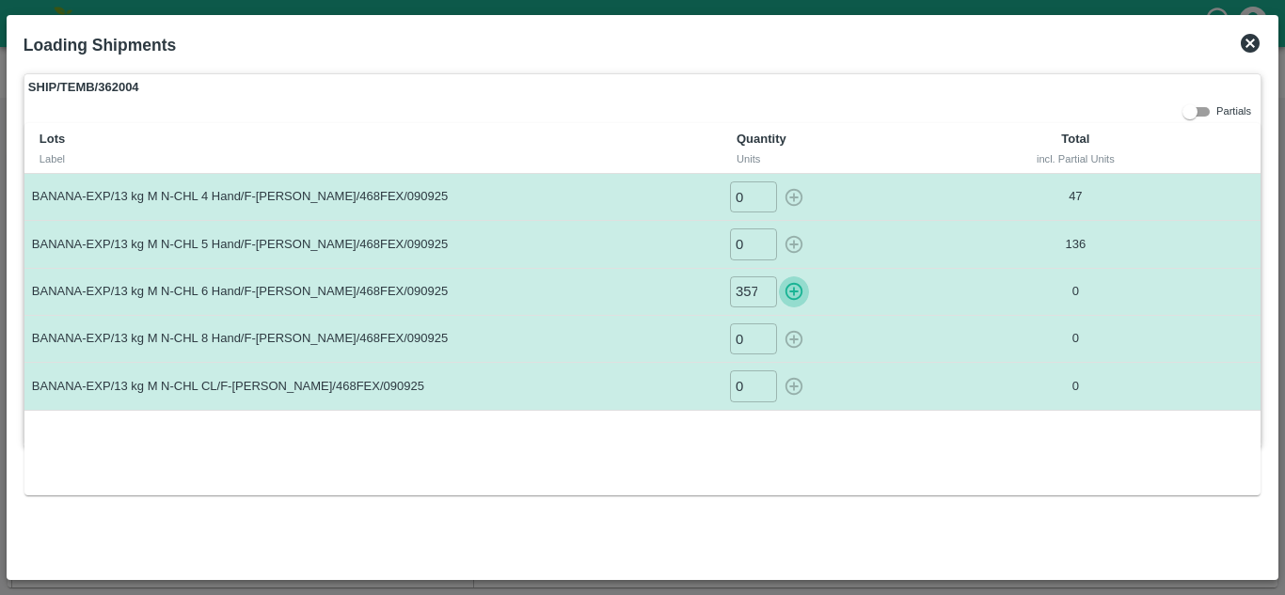
type input "0"
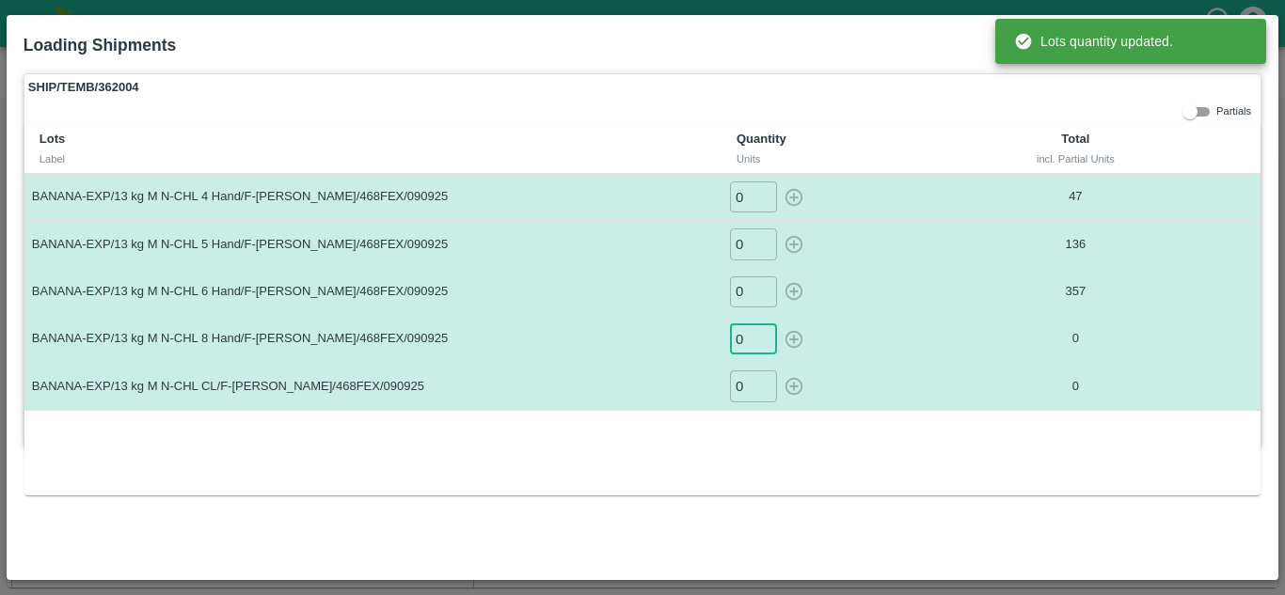
click at [743, 338] on input "0" at bounding box center [753, 339] width 47 height 31
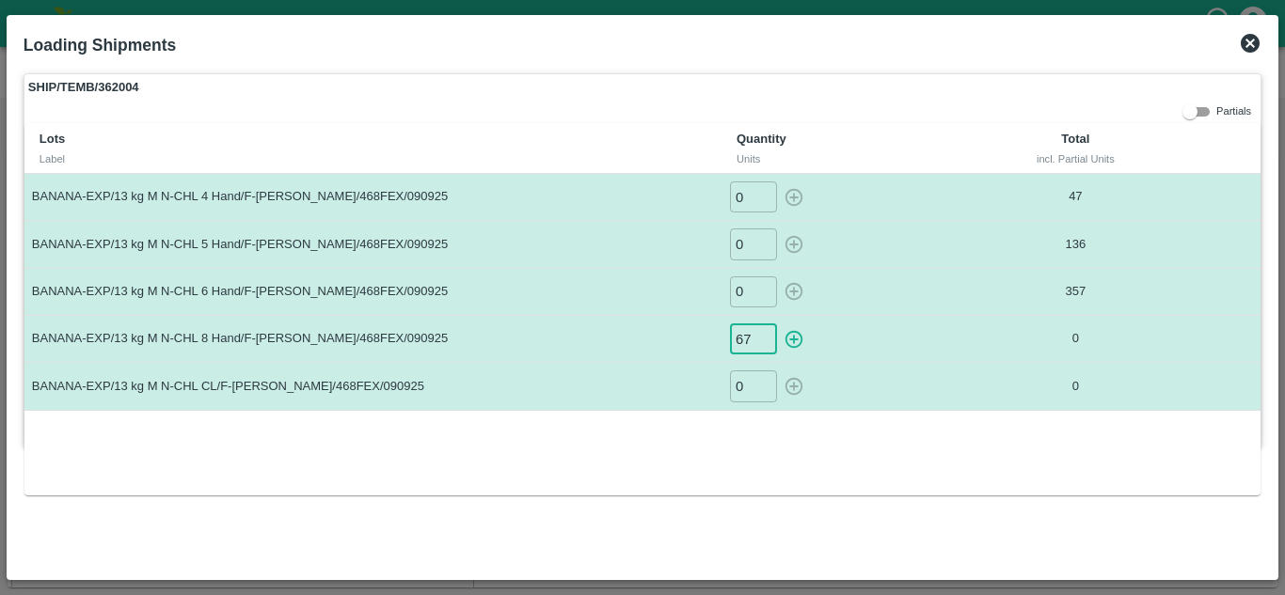
type input "67"
click at [779, 324] on button "button" at bounding box center [794, 339] width 30 height 31
type input "0"
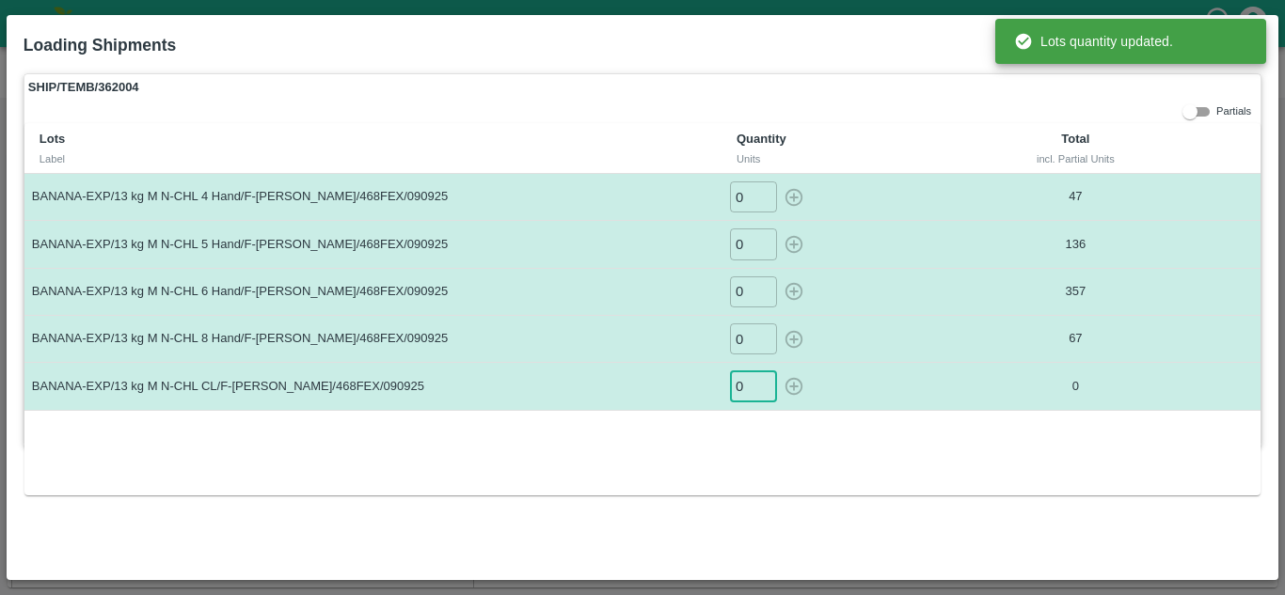
click at [744, 386] on input "0" at bounding box center [753, 386] width 47 height 31
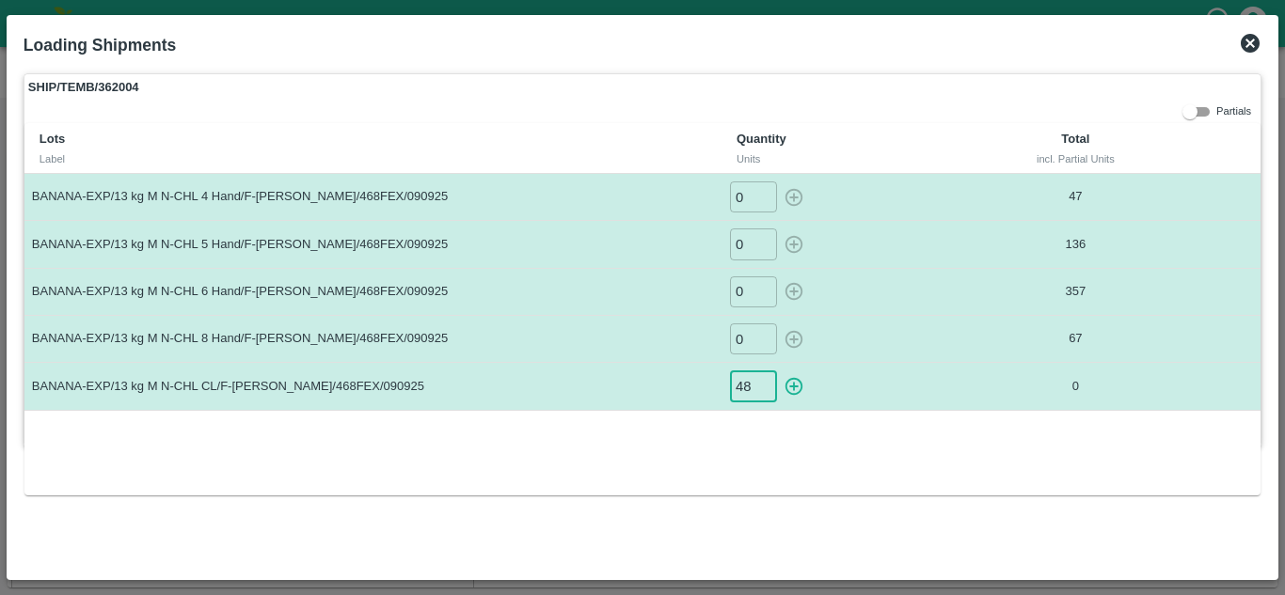
type input "48"
click at [779, 371] on button "button" at bounding box center [794, 386] width 30 height 31
type input "0"
click at [1255, 42] on icon at bounding box center [1250, 43] width 19 height 19
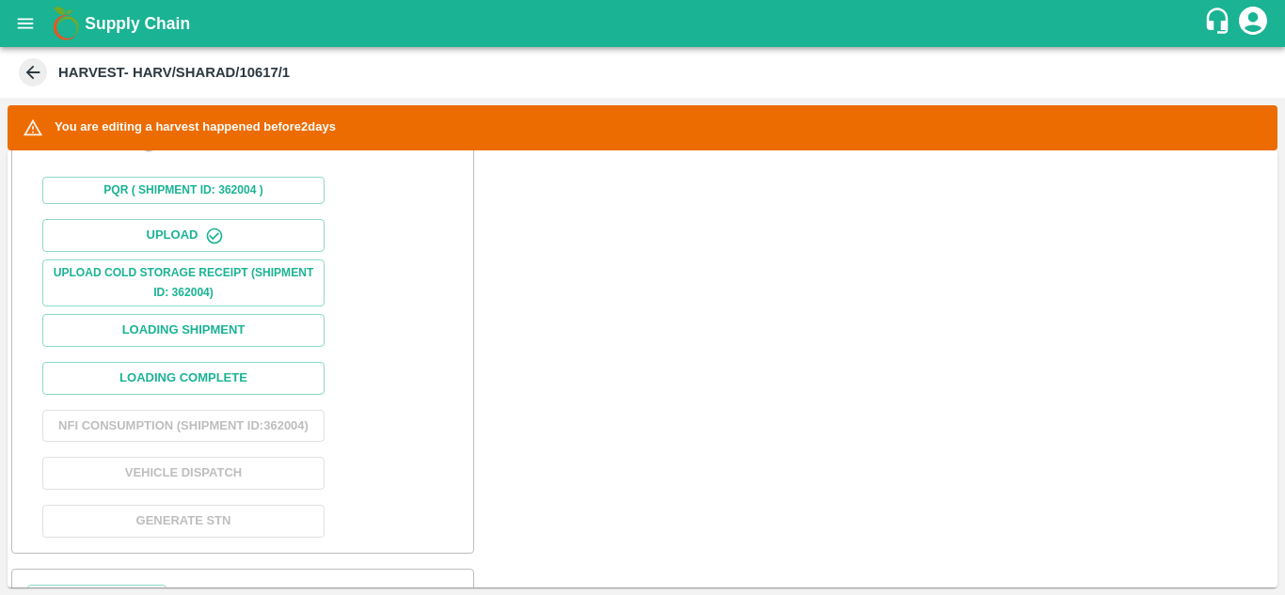
scroll to position [650, 0]
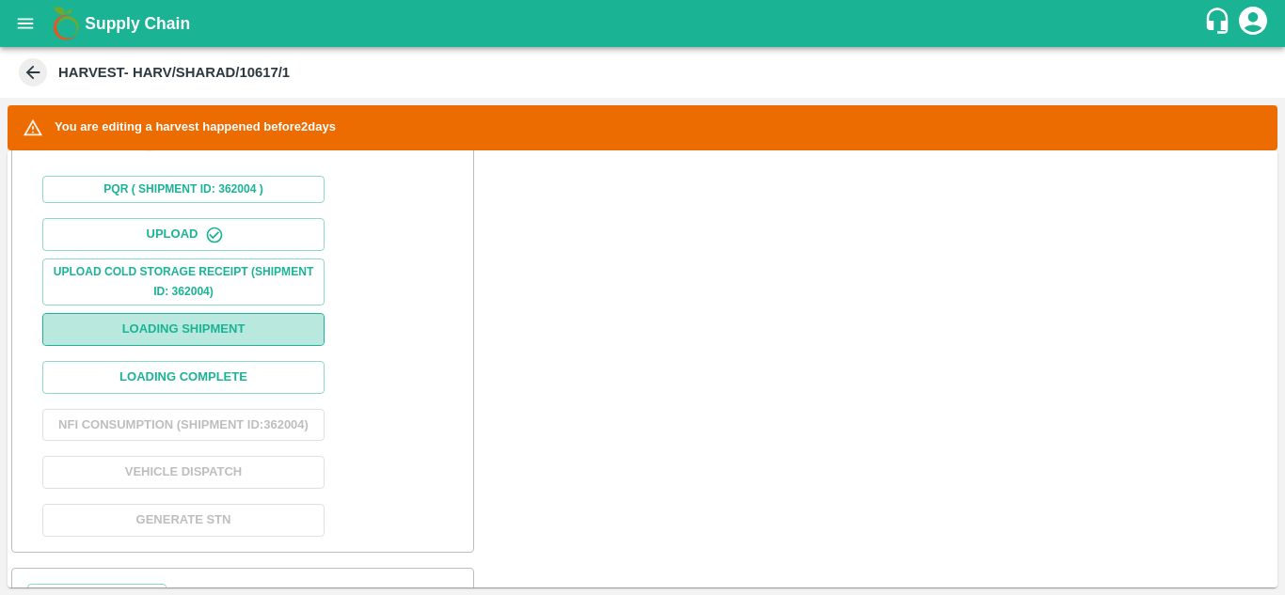
click at [225, 340] on button "Loading Shipment" at bounding box center [183, 329] width 282 height 33
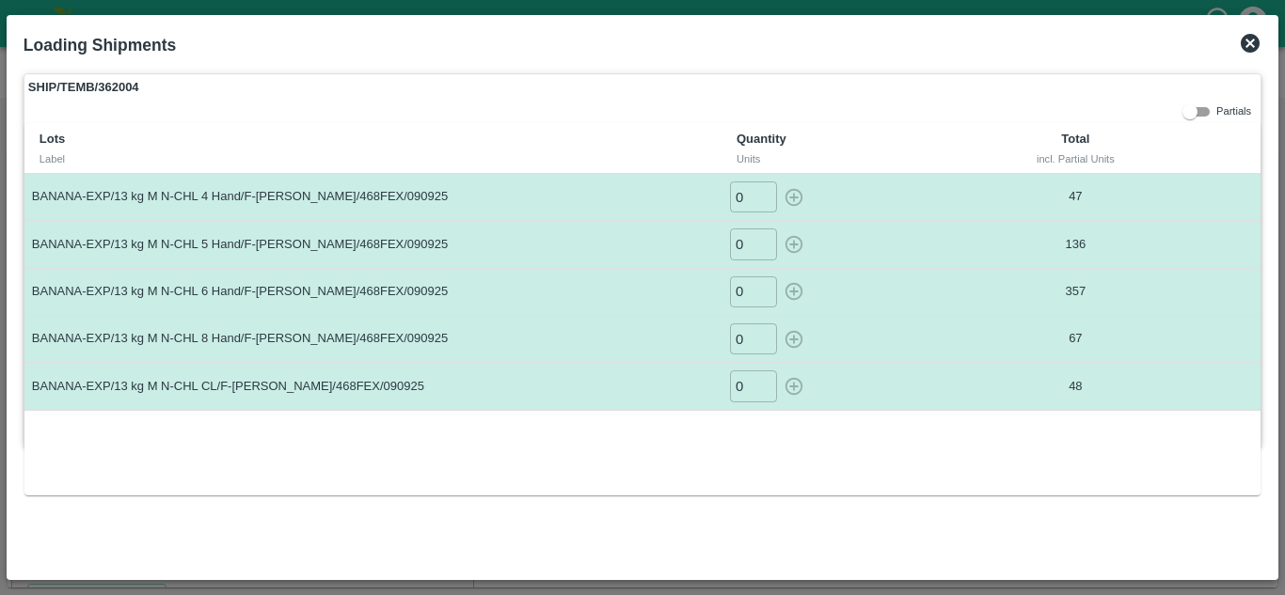
click at [1252, 40] on icon at bounding box center [1250, 43] width 19 height 19
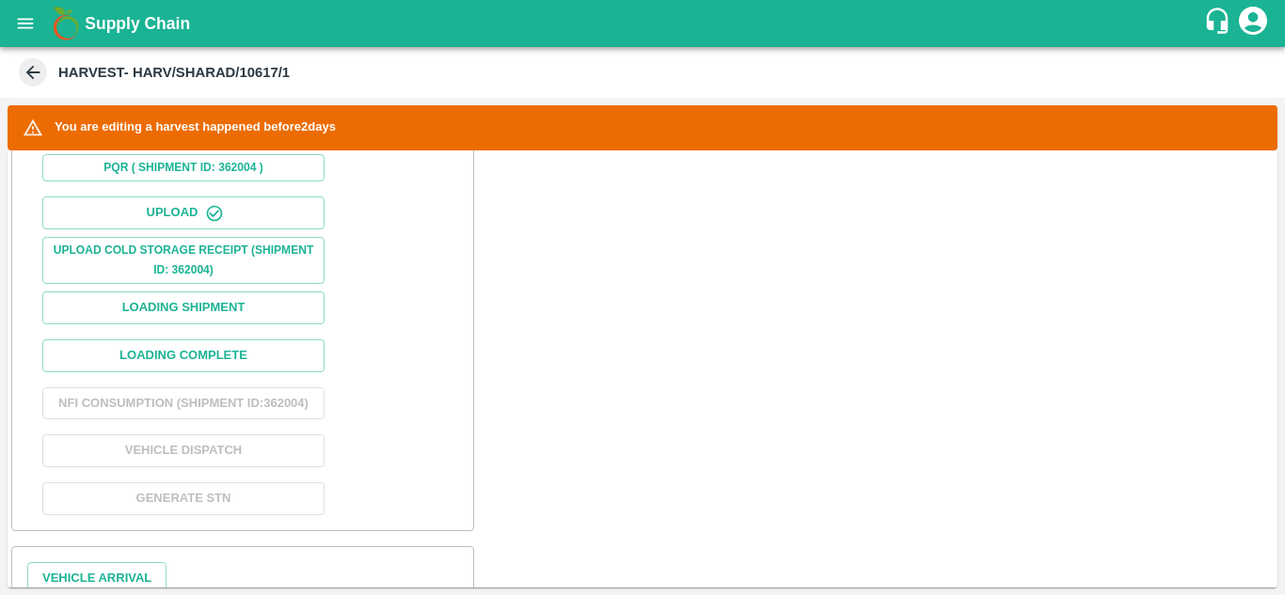
scroll to position [675, 0]
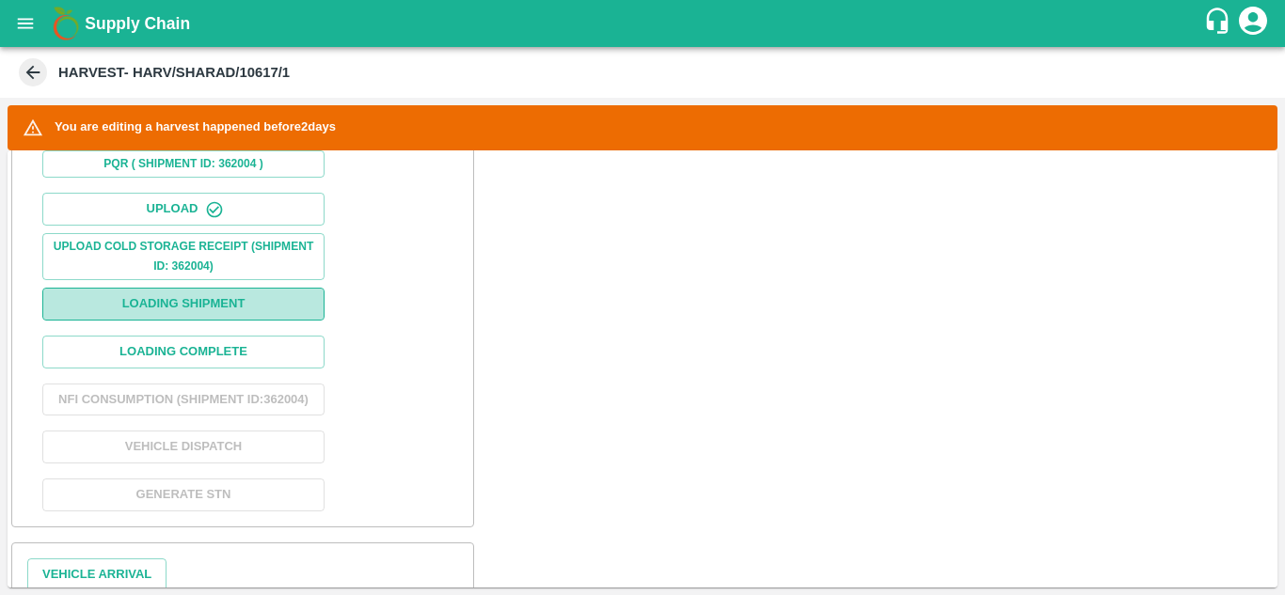
click at [232, 315] on button "Loading Shipment" at bounding box center [183, 304] width 282 height 33
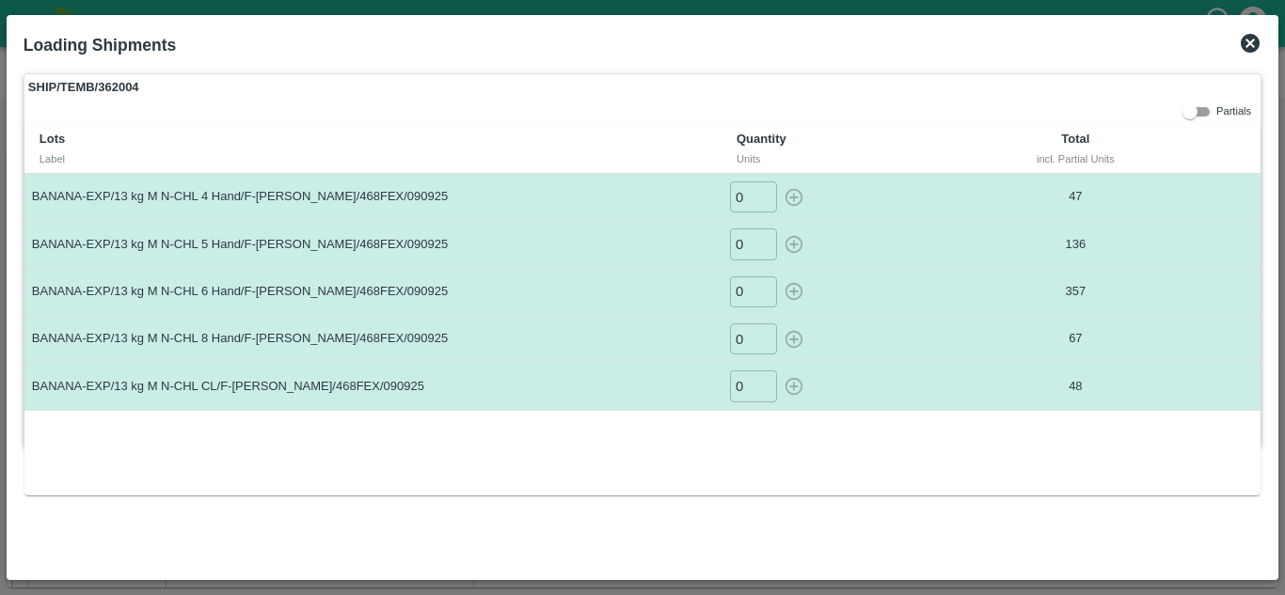
click at [1247, 42] on icon at bounding box center [1250, 43] width 19 height 19
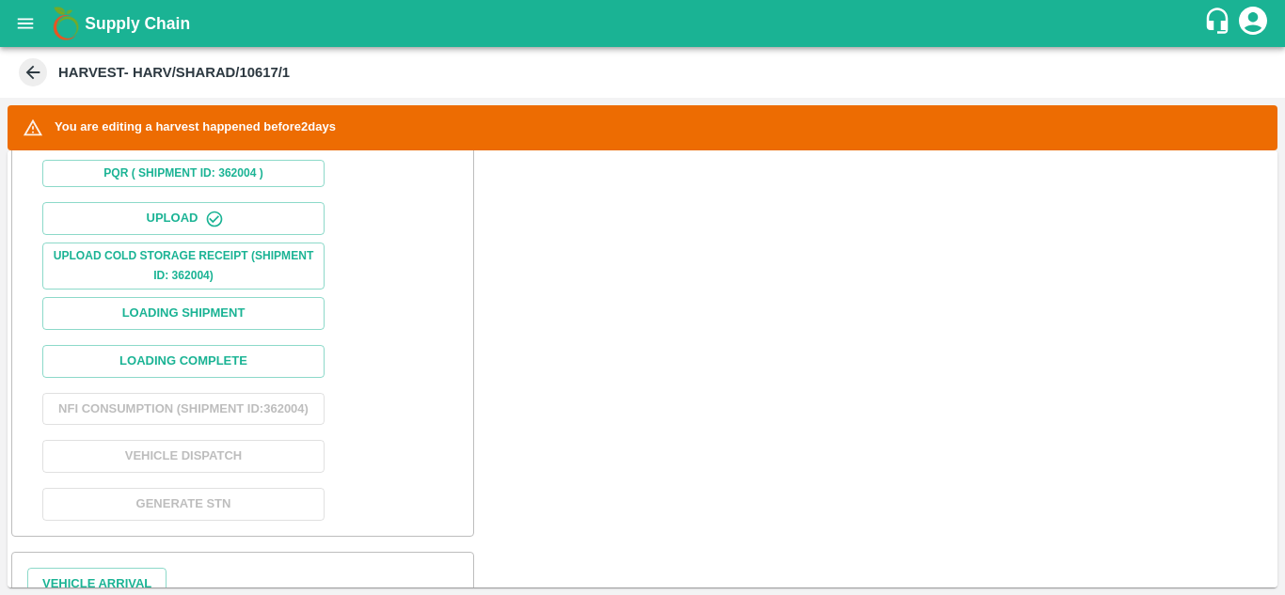
scroll to position [667, 0]
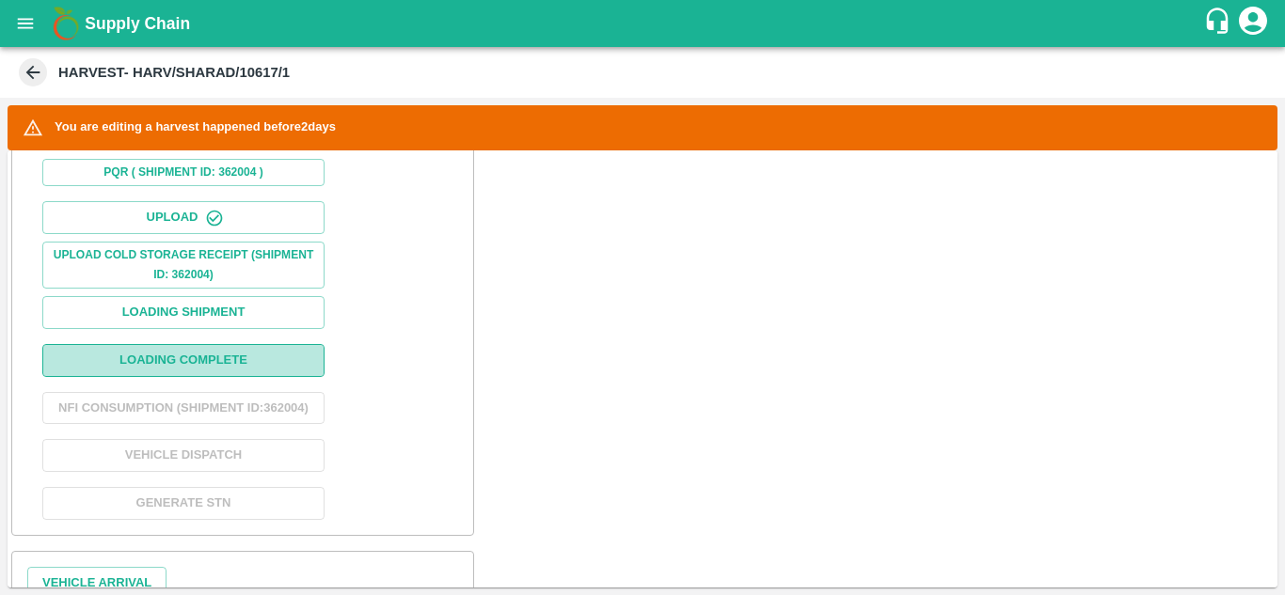
click at [179, 361] on button "Loading Complete" at bounding box center [183, 360] width 282 height 33
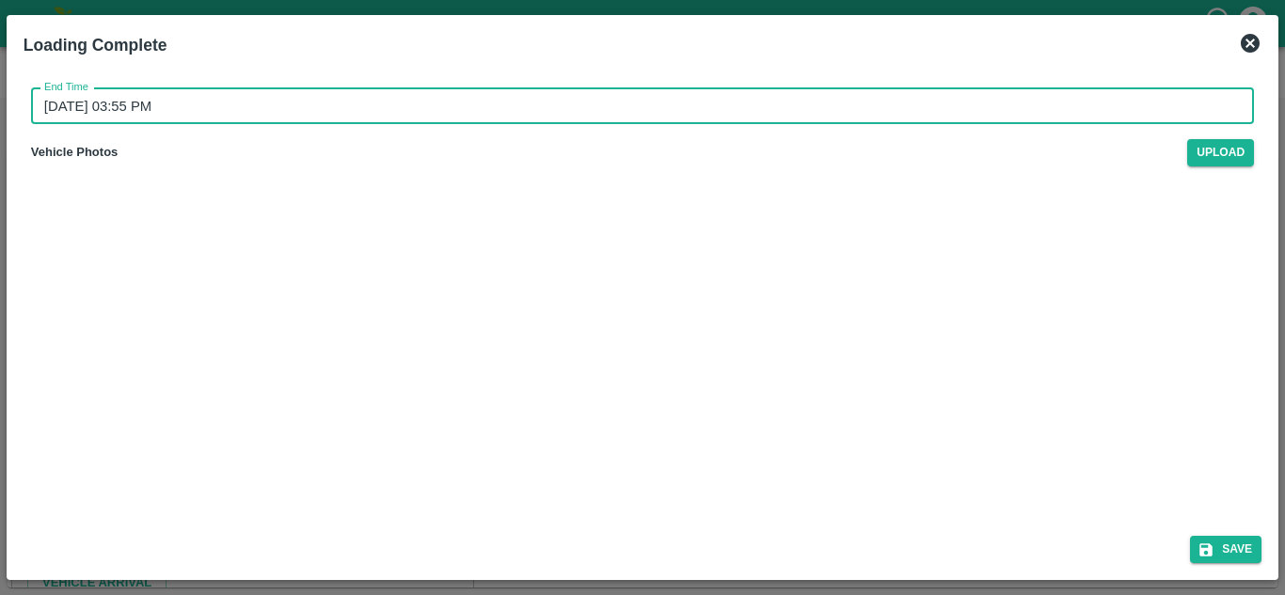
click at [163, 96] on input "11/09/2025 03:55 PM" at bounding box center [636, 106] width 1210 height 36
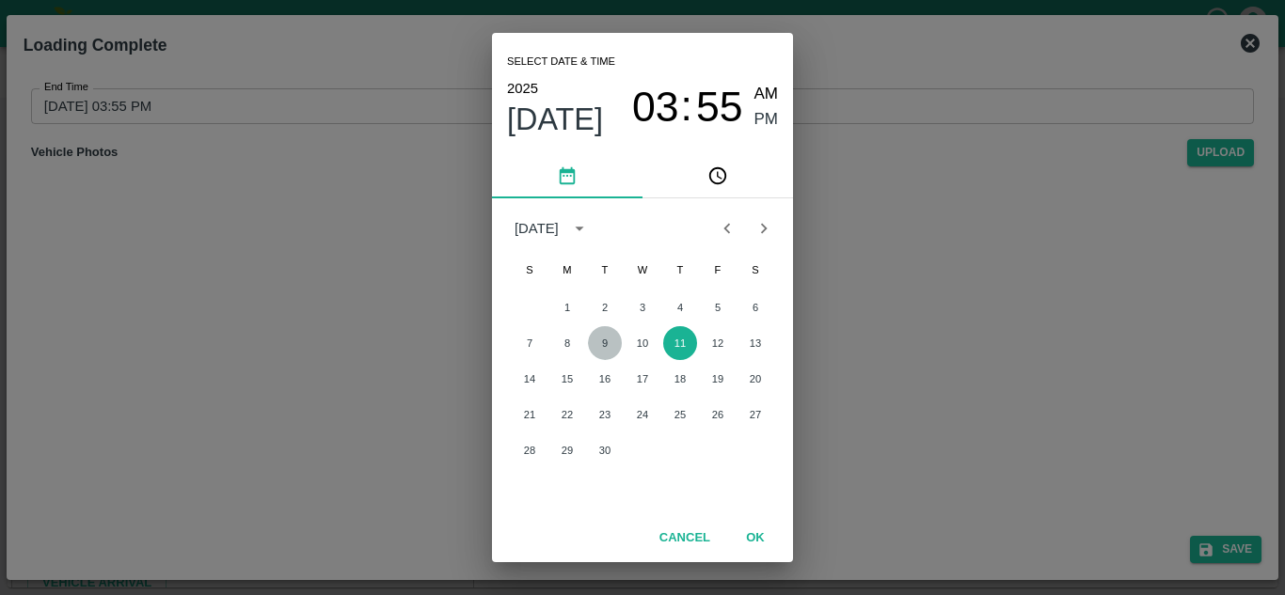
click at [606, 331] on button "9" at bounding box center [605, 343] width 34 height 34
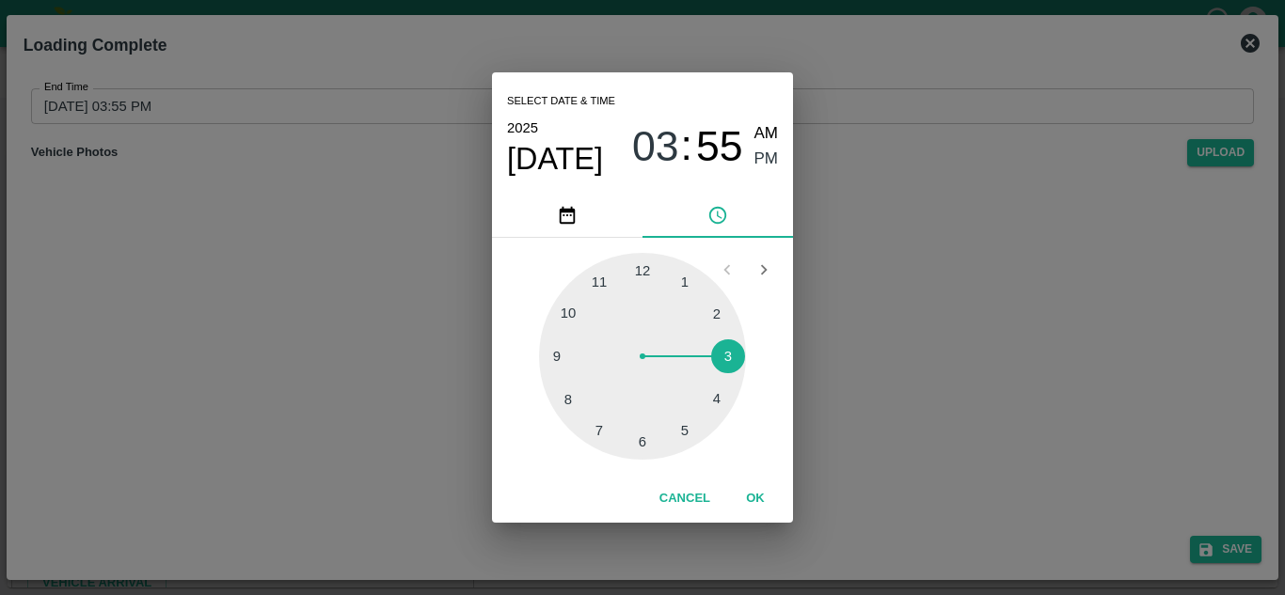
click at [689, 437] on div at bounding box center [642, 356] width 207 height 207
click at [641, 274] on div at bounding box center [642, 356] width 207 height 207
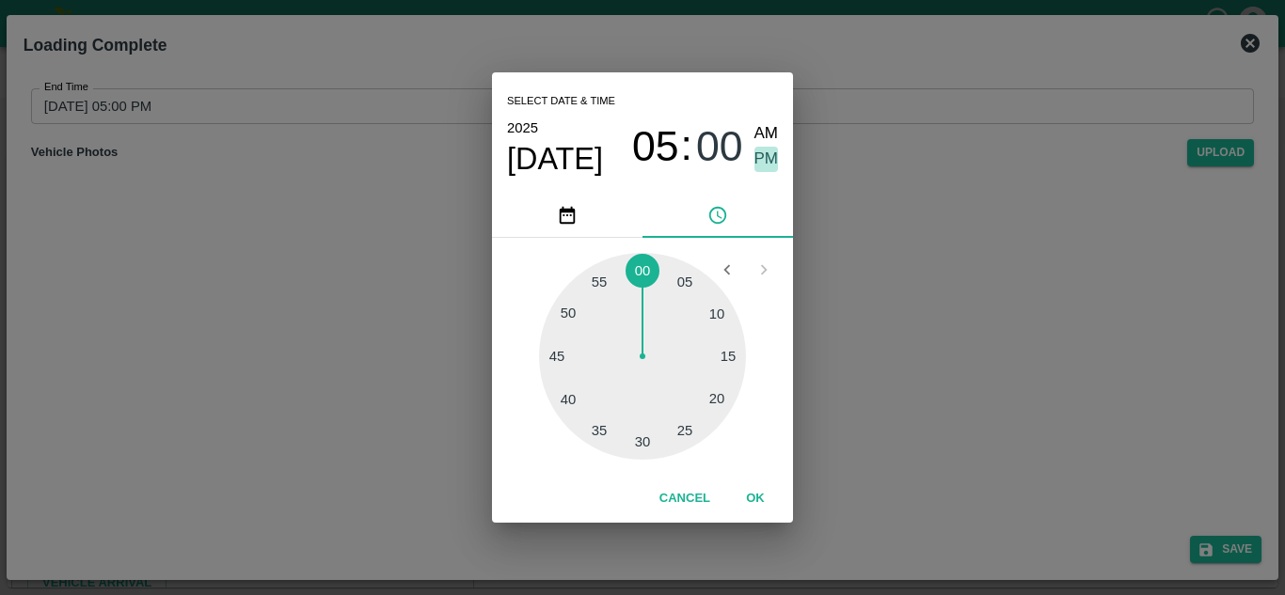
click at [776, 164] on span "PM" at bounding box center [766, 159] width 24 height 25
click at [763, 500] on button "OK" at bounding box center [755, 499] width 60 height 33
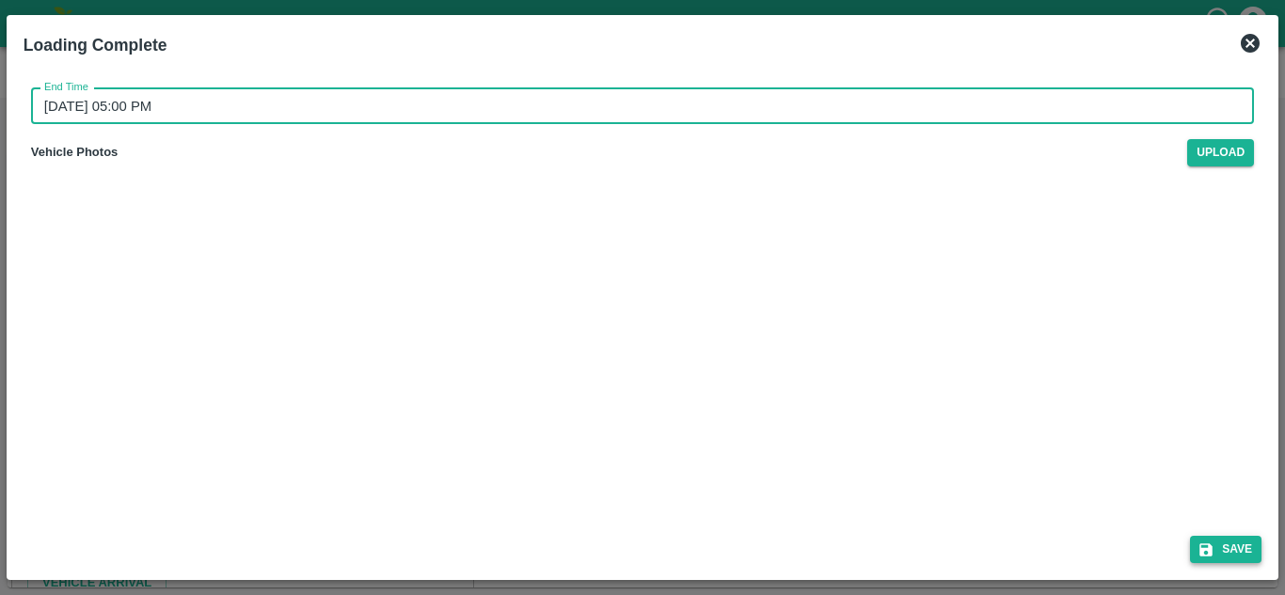
click at [1231, 552] on button "Save" at bounding box center [1225, 549] width 71 height 27
type input "11/09/2025 03:55 PM"
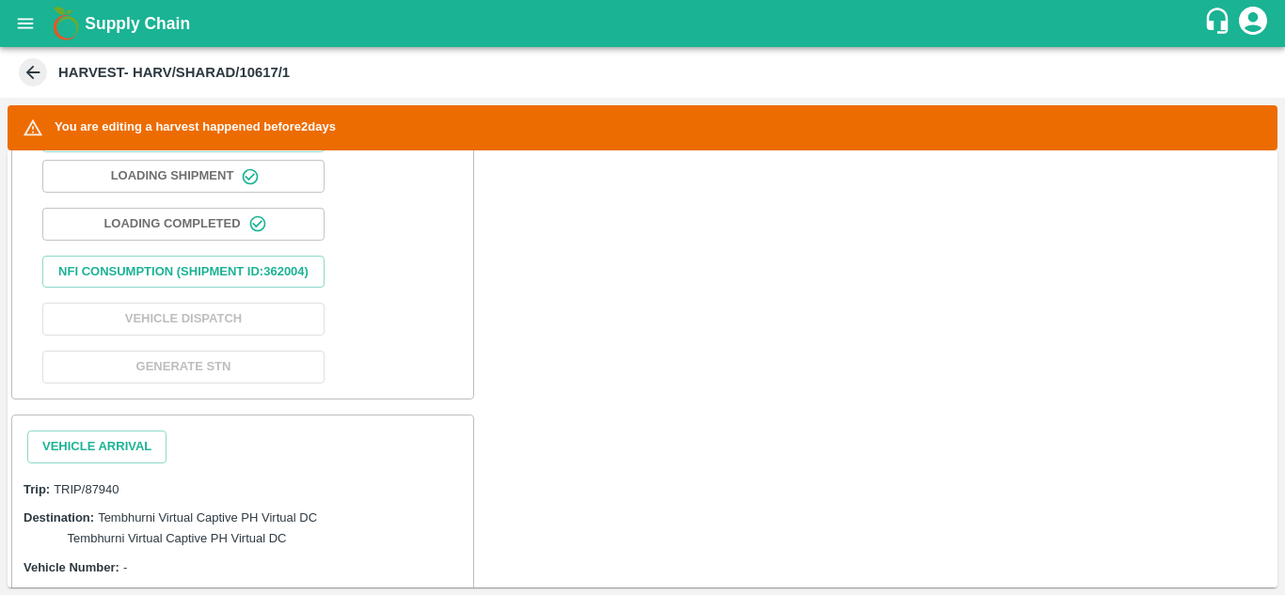
scroll to position [804, 0]
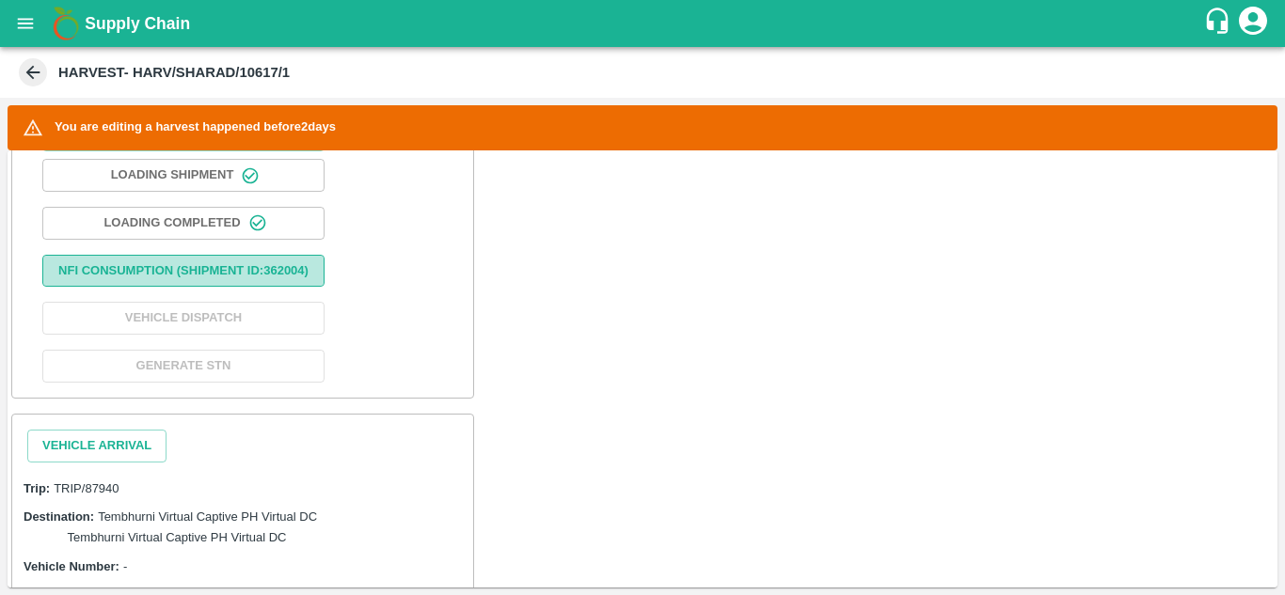
click at [209, 275] on button "Nfi Consumption (SHIPMENT ID: 362004 )" at bounding box center [183, 271] width 282 height 33
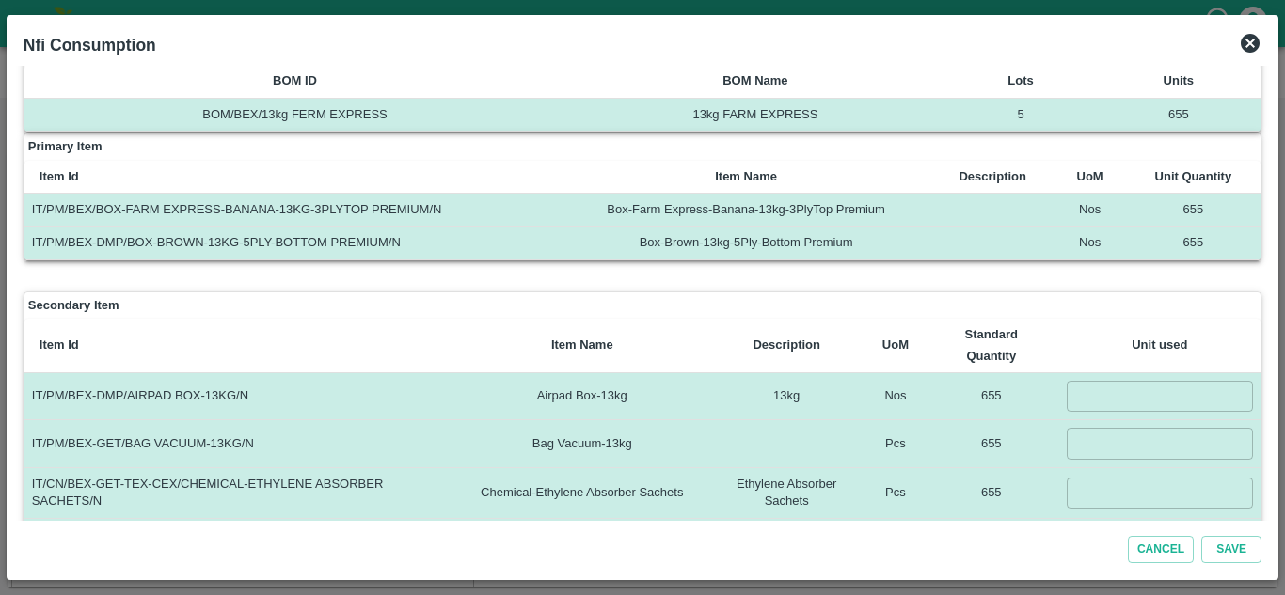
scroll to position [35, 0]
click at [1098, 402] on input "number" at bounding box center [1160, 397] width 187 height 31
type input "655"
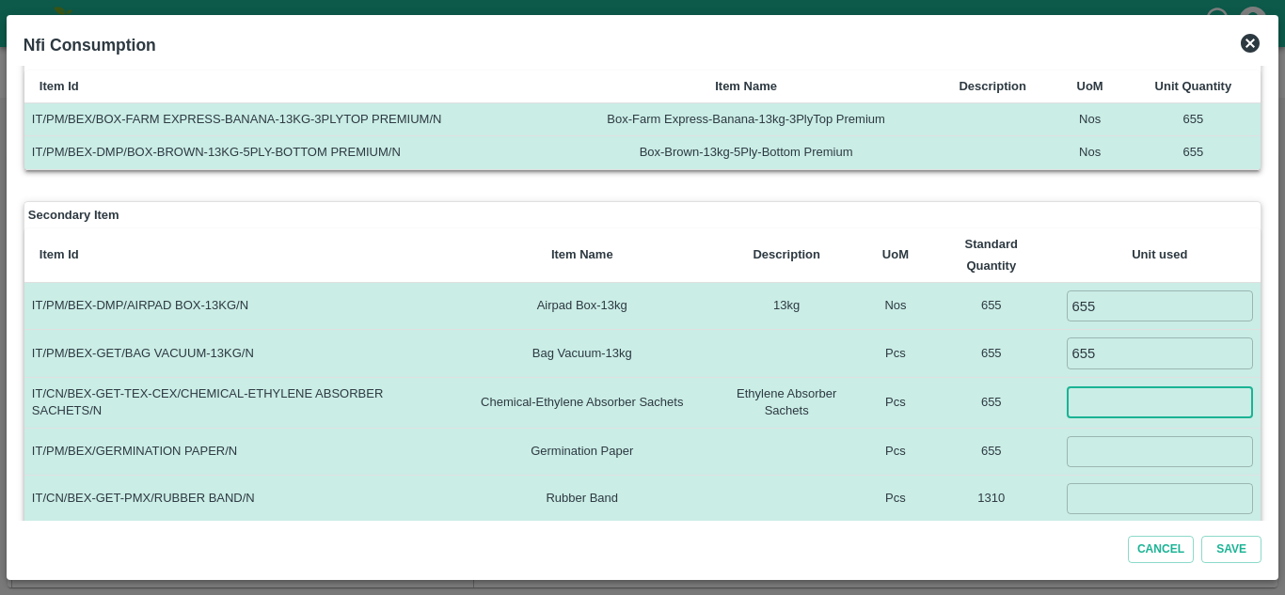
scroll to position [137, 0]
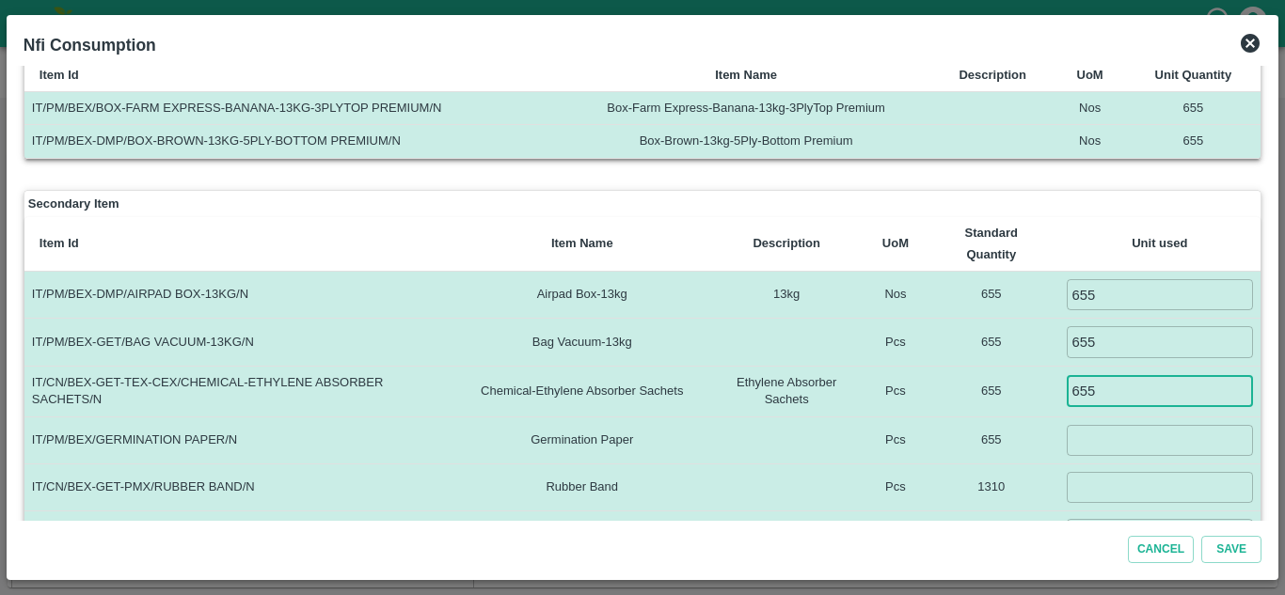
type input "655"
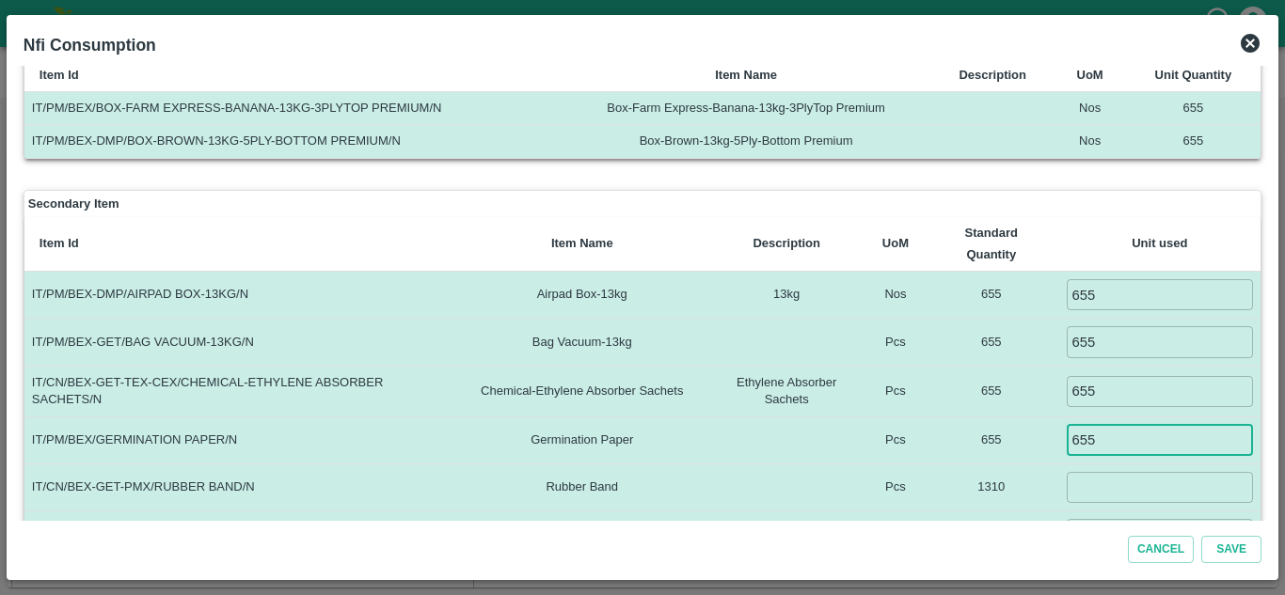
type input "655"
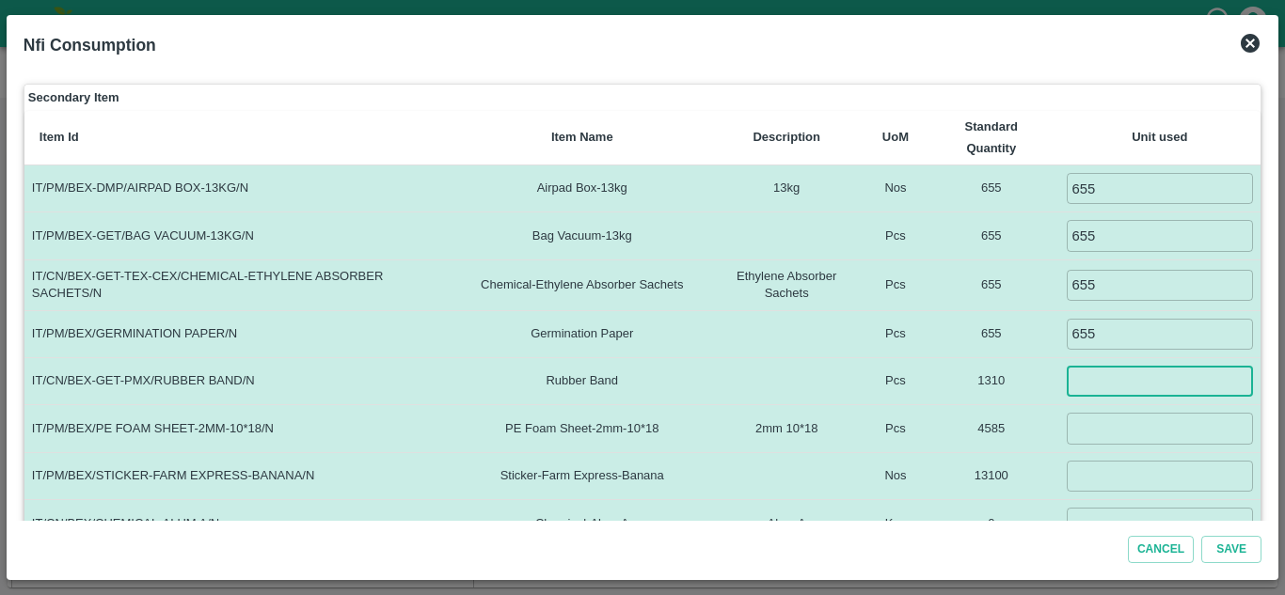
scroll to position [245, 0]
type input "1310"
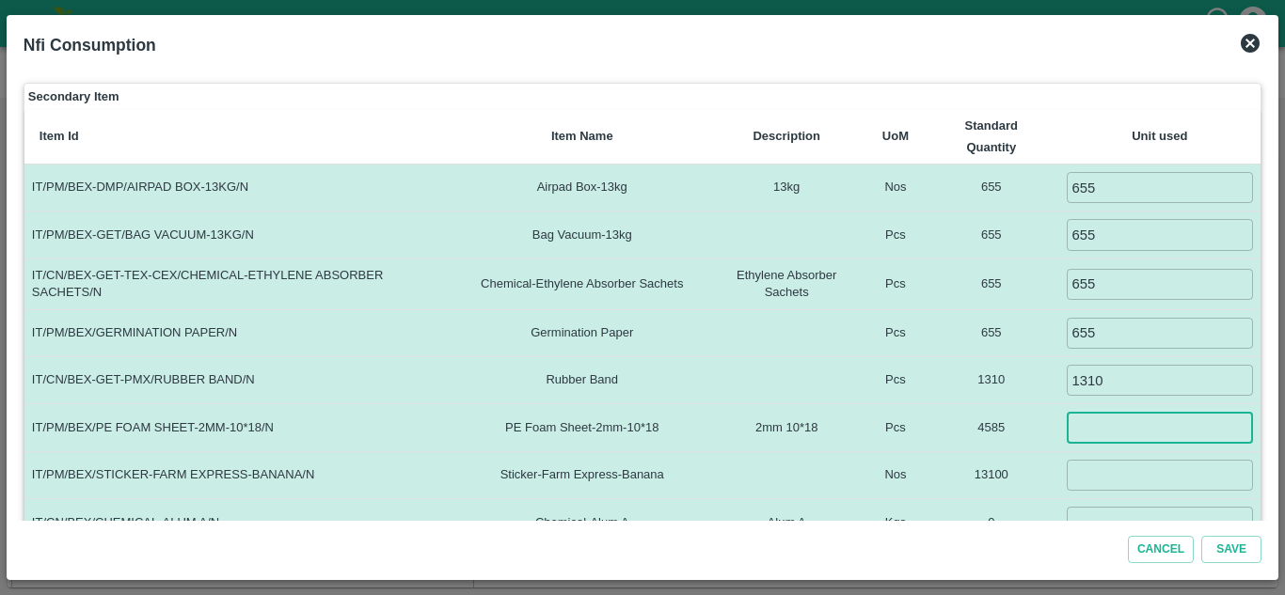
click at [1091, 428] on input "number" at bounding box center [1160, 427] width 187 height 31
type input "4585"
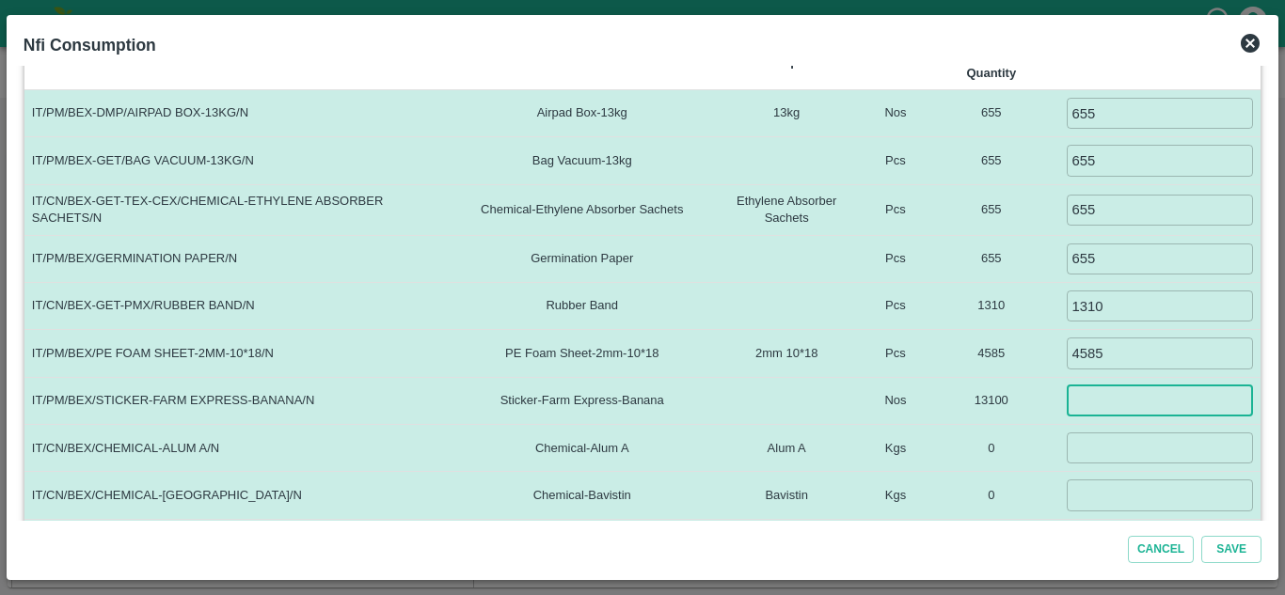
scroll to position [341, 0]
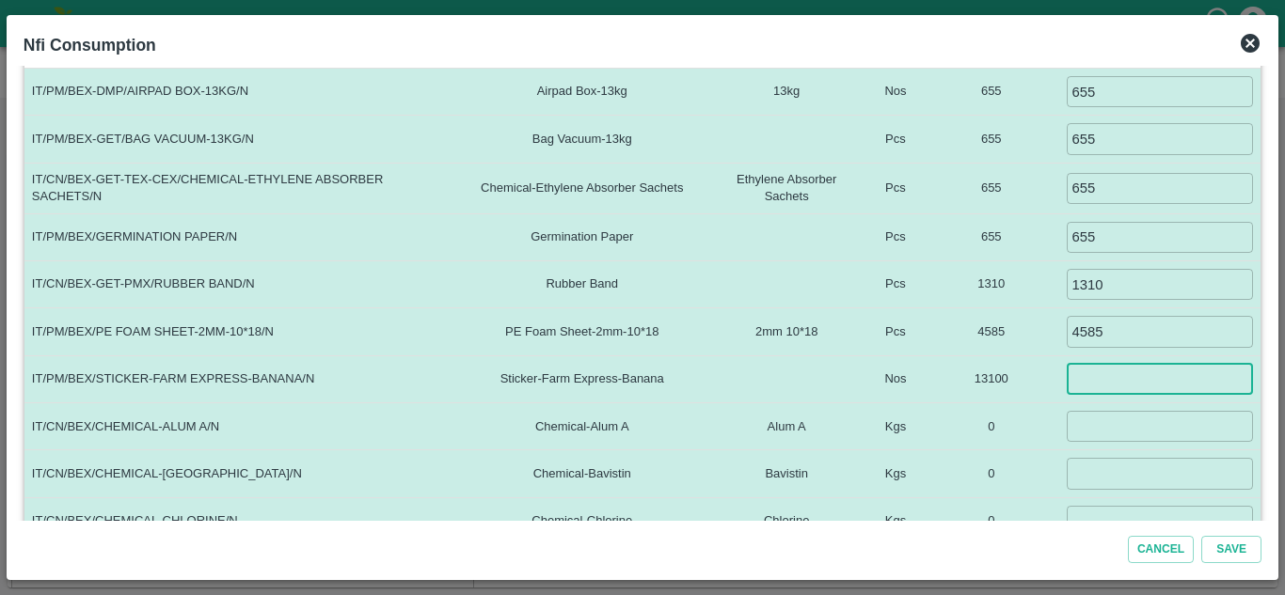
click at [1080, 378] on input "number" at bounding box center [1160, 379] width 187 height 31
type input "10000"
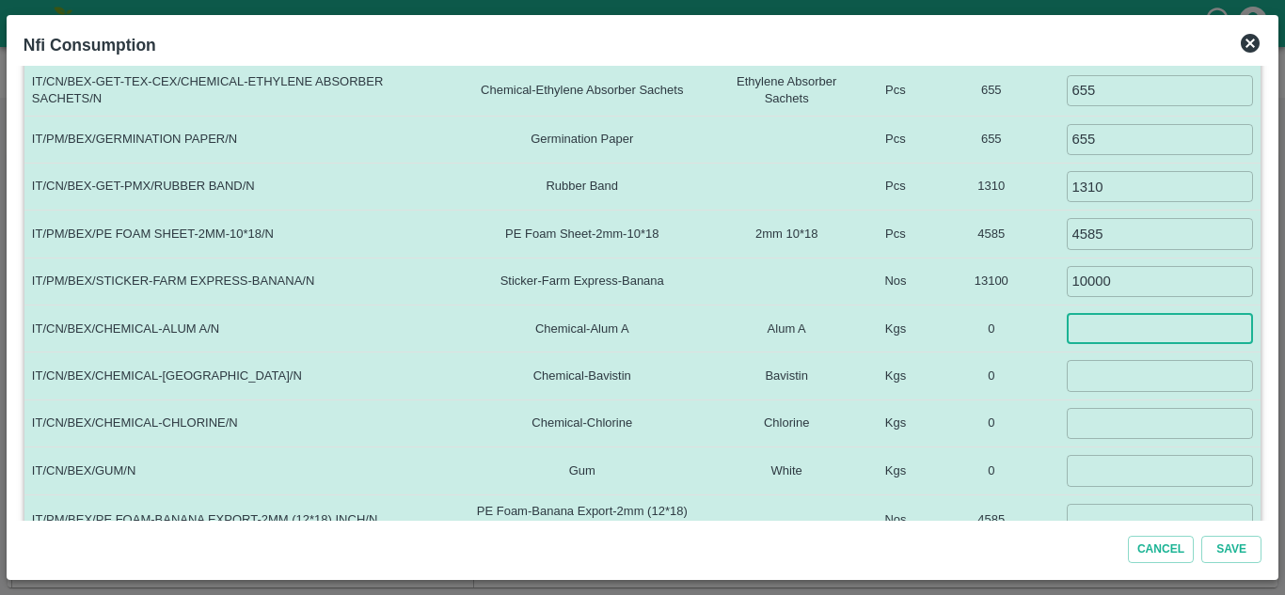
scroll to position [439, 0]
type input "0.1"
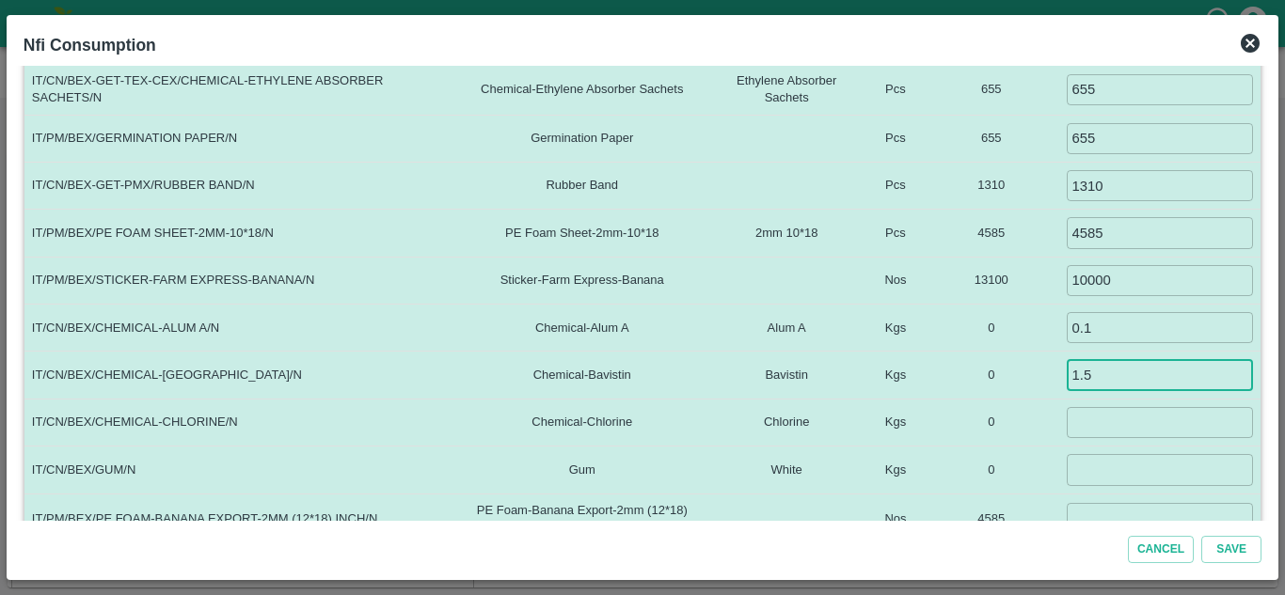
type input "1.5"
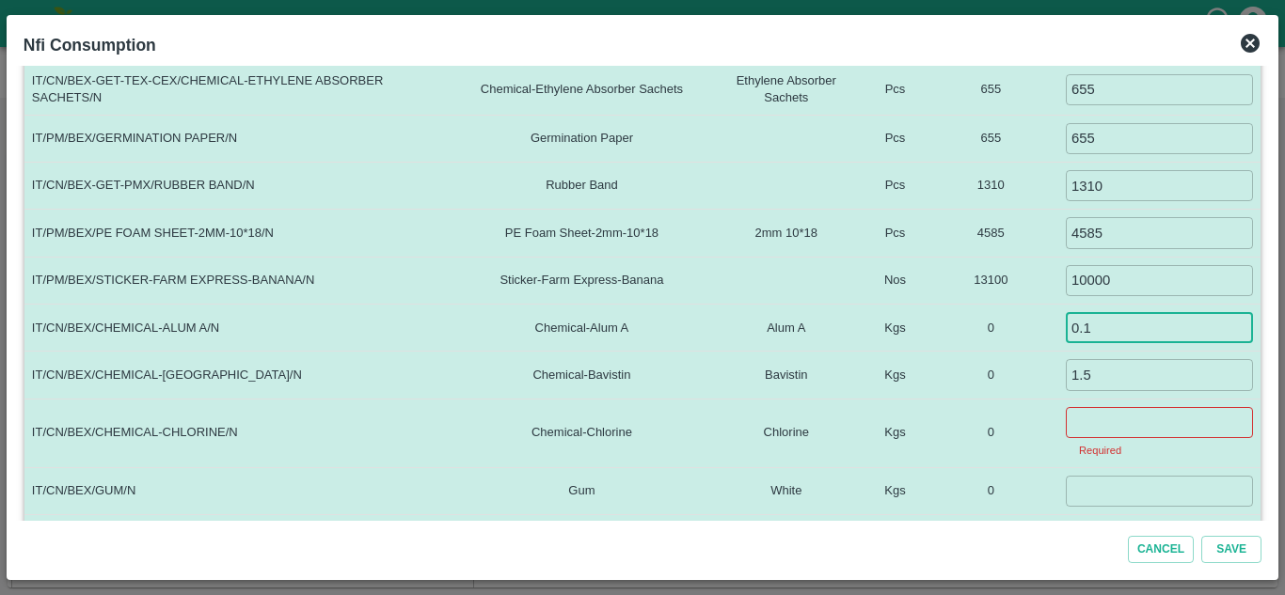
click at [1107, 330] on input "0.1" at bounding box center [1159, 327] width 187 height 31
type input "0"
type input "5"
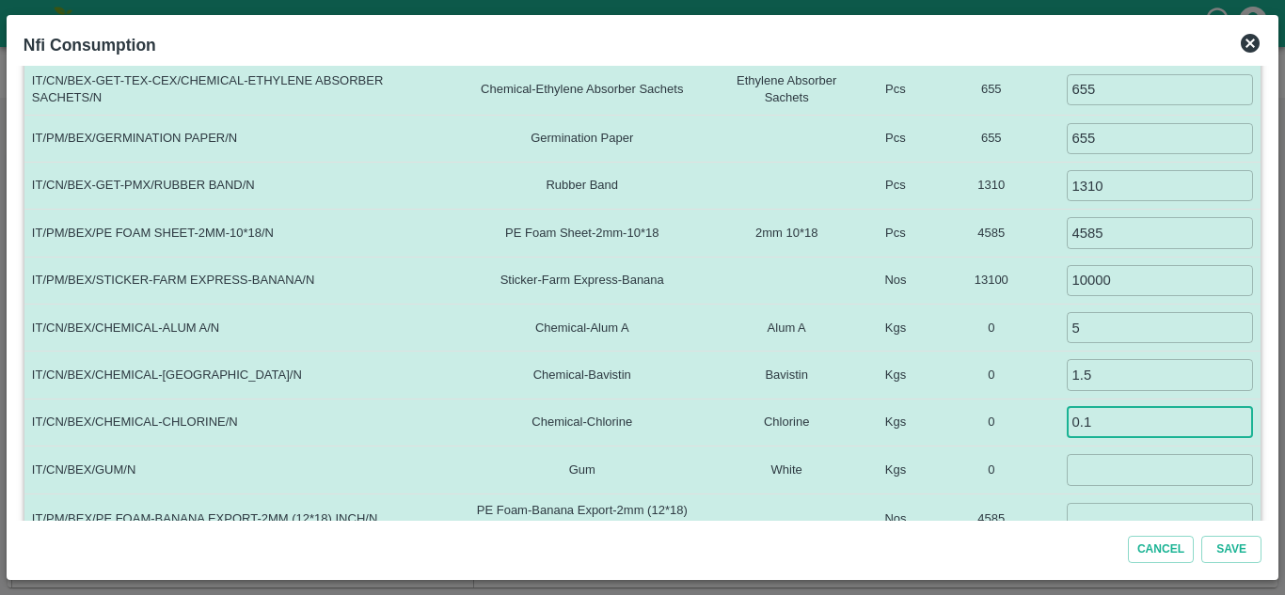
type input "0.1"
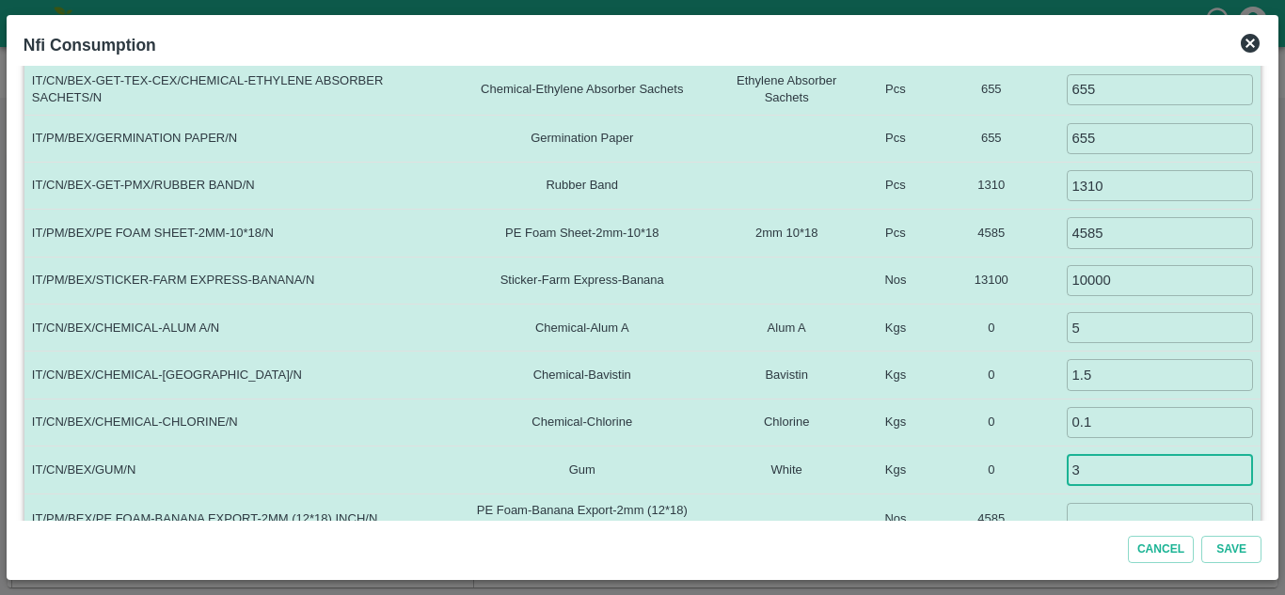
type input "3"
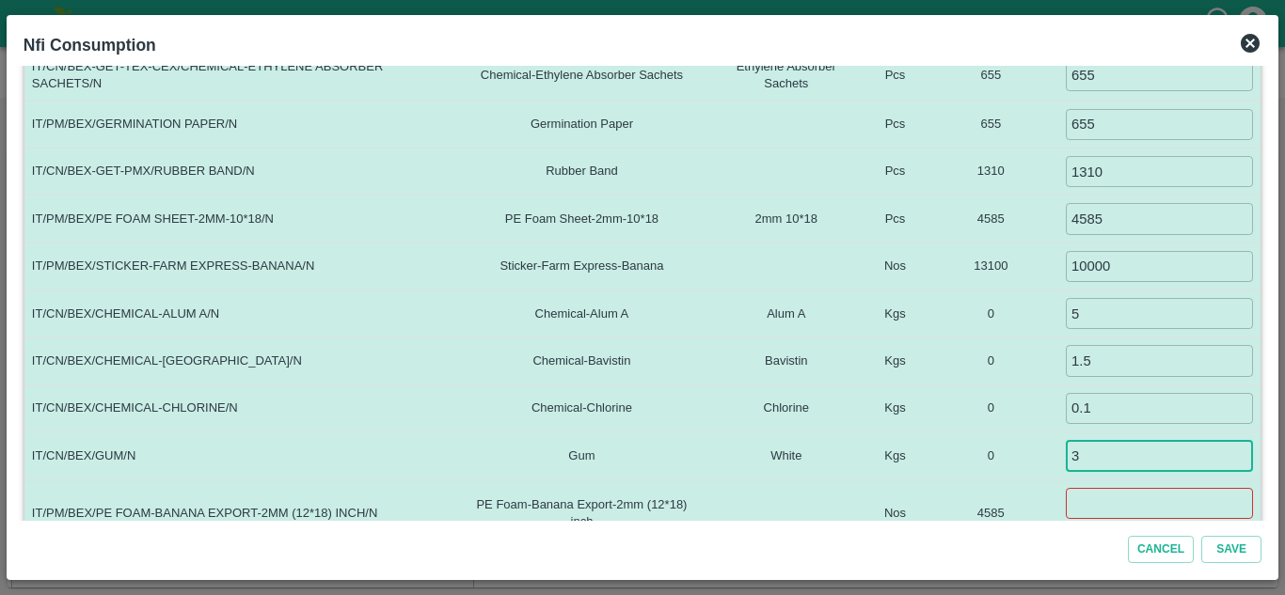
click at [1097, 454] on input "3" at bounding box center [1159, 455] width 187 height 31
type input "4"
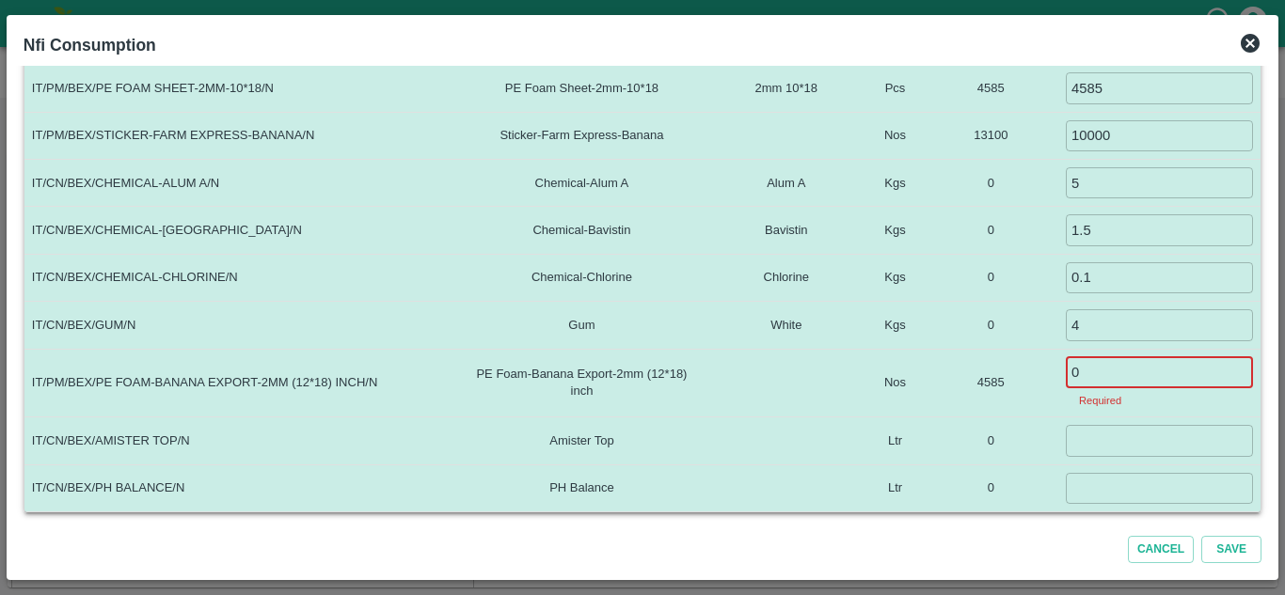
scroll to position [567, 0]
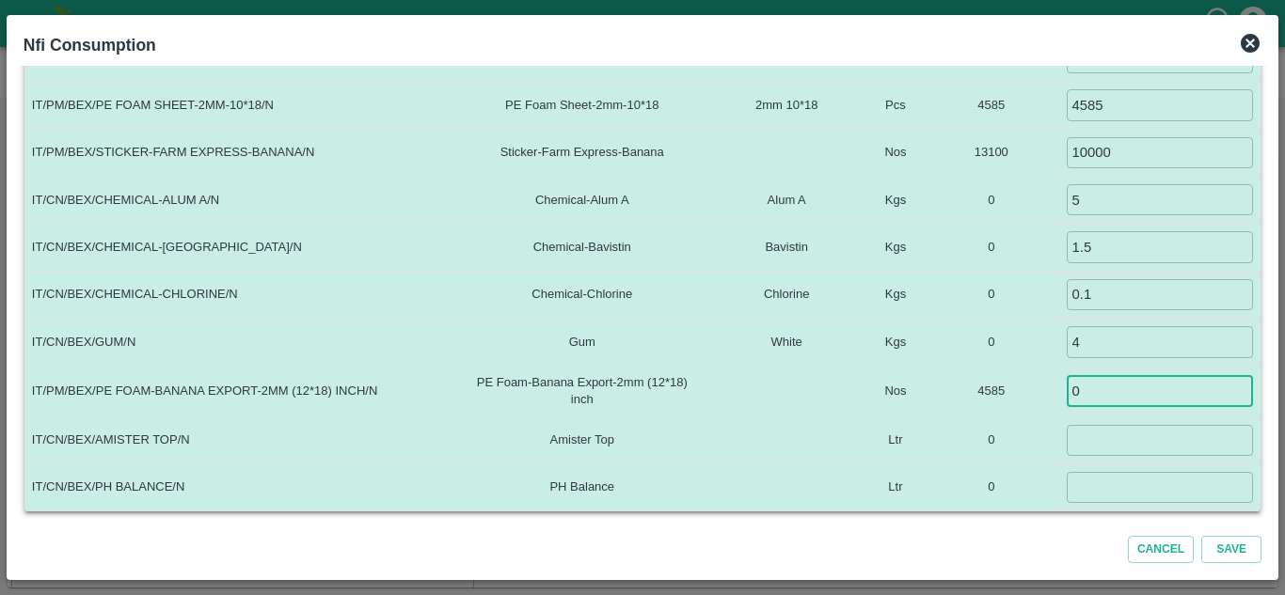
type input "0"
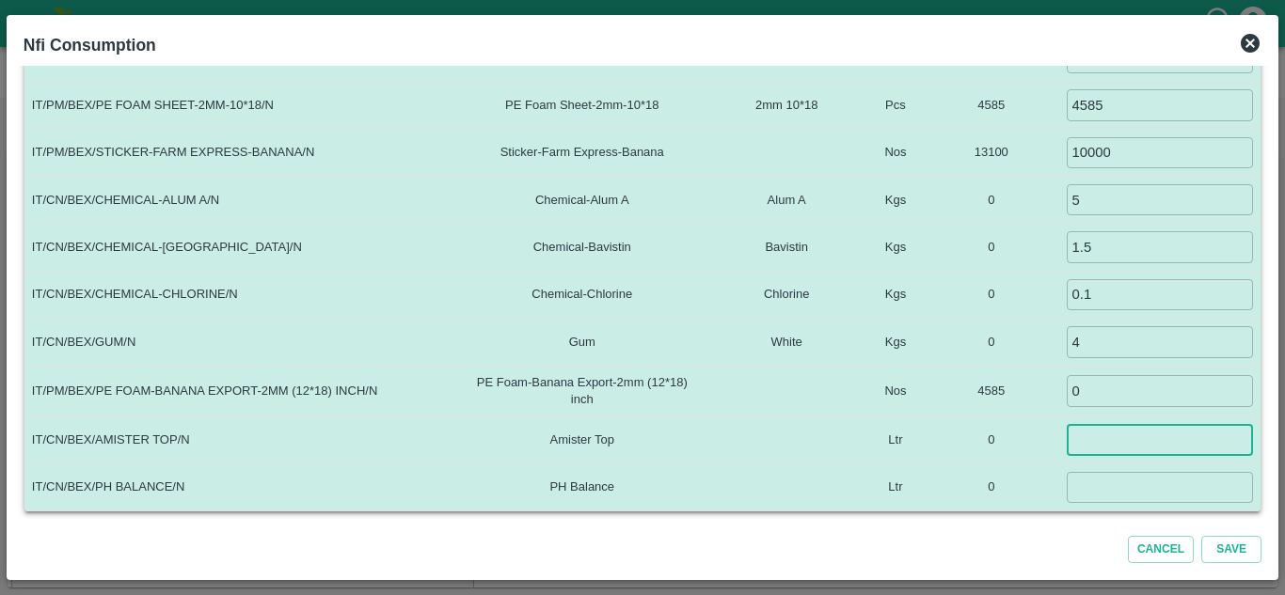
scroll to position [566, 0]
click at [1087, 447] on input "number" at bounding box center [1160, 441] width 187 height 31
type input "-4"
type input "0.060"
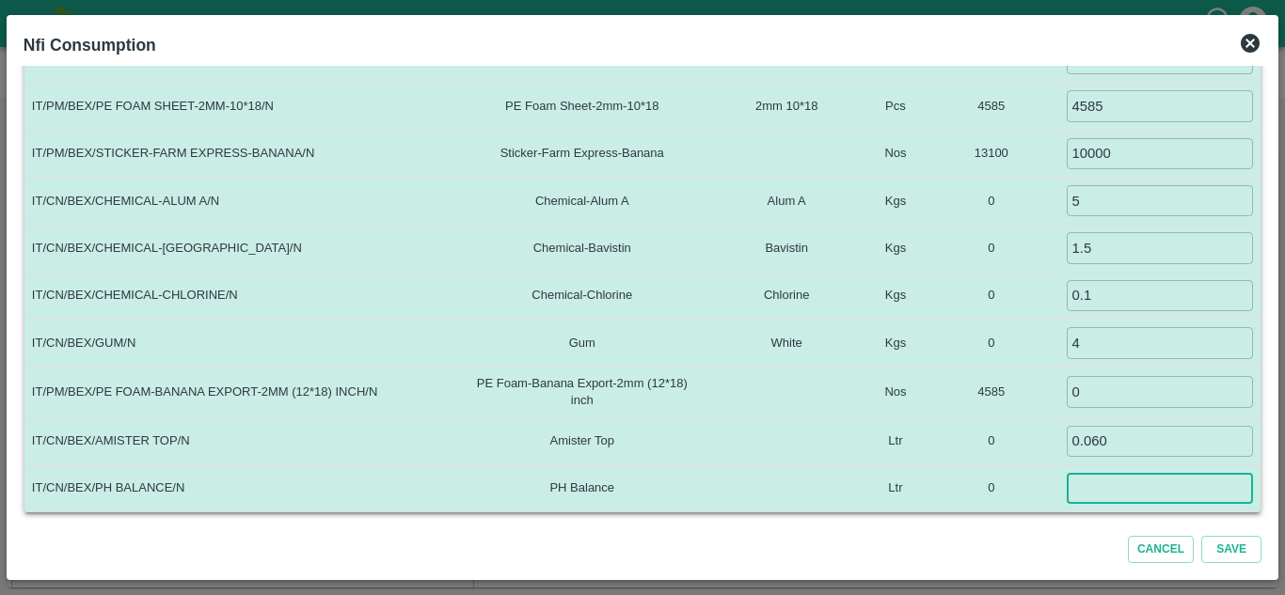
click at [1071, 486] on input "number" at bounding box center [1160, 488] width 187 height 31
type input "0.035"
click at [771, 427] on td at bounding box center [786, 441] width 161 height 47
click at [1229, 543] on button "Save" at bounding box center [1231, 549] width 60 height 27
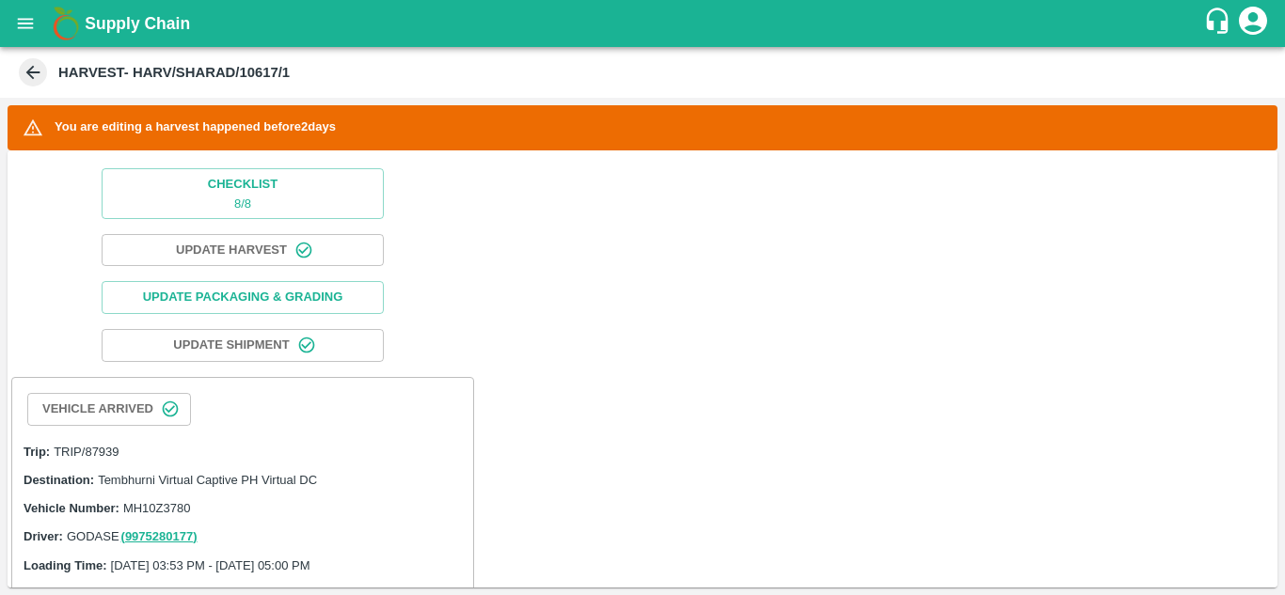
scroll to position [0, 0]
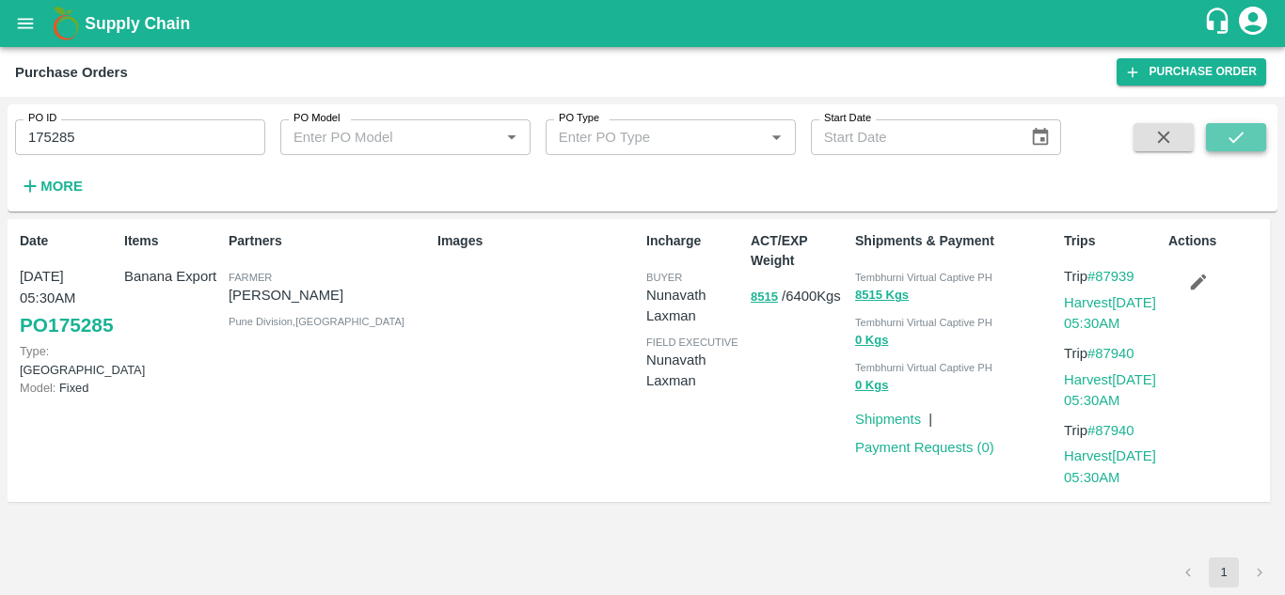
click at [1235, 135] on icon "submit" at bounding box center [1236, 137] width 21 height 21
click at [1115, 379] on link "Harvest [DATE] 05:30AM" at bounding box center [1110, 391] width 92 height 36
click at [1115, 383] on link "Harvest [DATE] 05:30AM" at bounding box center [1110, 391] width 92 height 36
click at [1250, 131] on button "submit" at bounding box center [1236, 137] width 60 height 28
click at [1115, 299] on link "Harvest [DATE] 05:30AM" at bounding box center [1110, 313] width 92 height 36
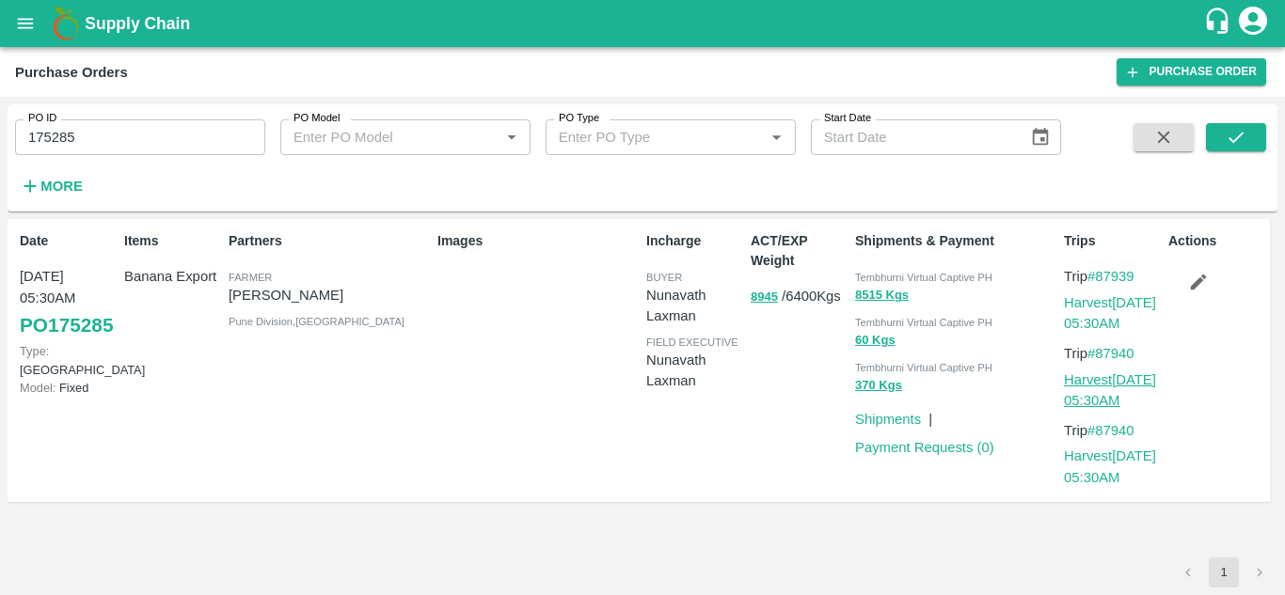
click at [1104, 376] on link "Harvest [DATE] 05:30AM" at bounding box center [1110, 391] width 92 height 36
click at [1126, 299] on link "Harvest [DATE] 05:30AM" at bounding box center [1110, 313] width 92 height 36
click at [1252, 138] on button "submit" at bounding box center [1236, 137] width 60 height 28
click at [1081, 306] on link "Harvest [DATE] 05:30AM" at bounding box center [1110, 313] width 92 height 36
click at [1103, 432] on link "#87940" at bounding box center [1110, 430] width 47 height 15
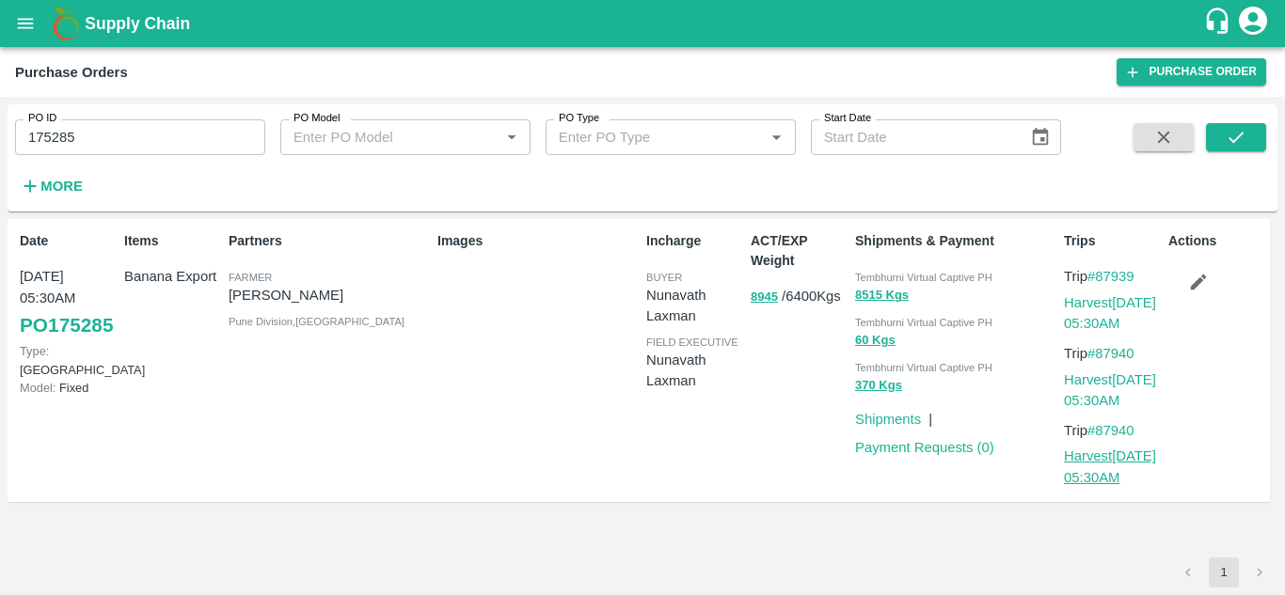
click at [1116, 454] on link "Harvest [DATE] 05:30AM" at bounding box center [1110, 467] width 92 height 36
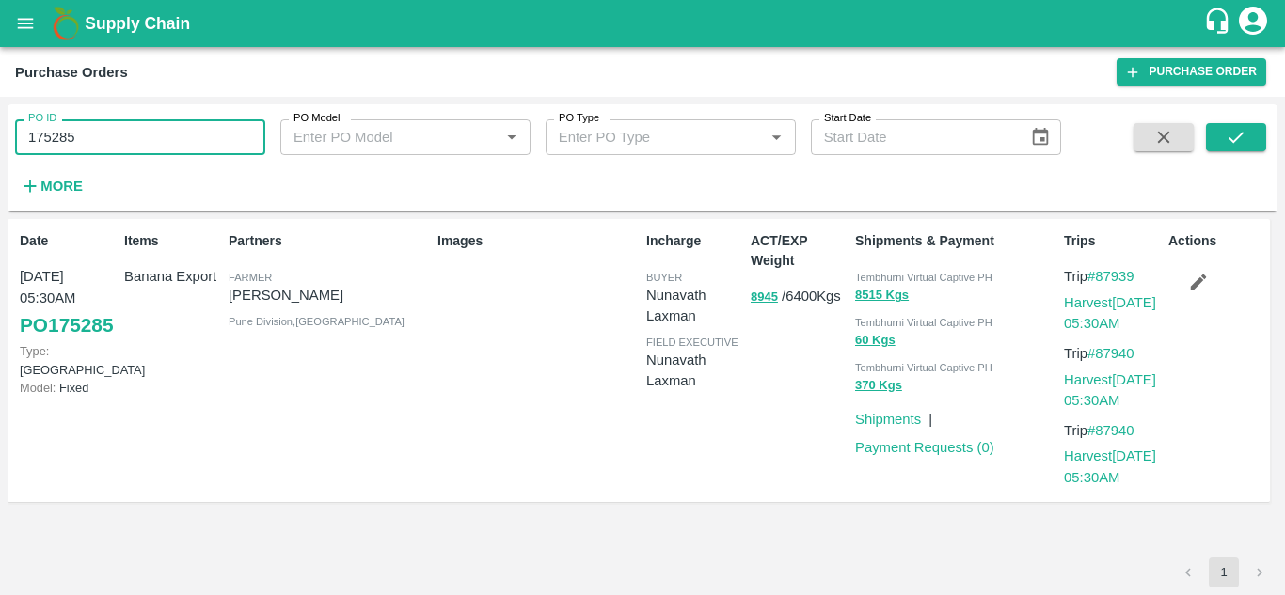
click at [87, 140] on input "175285" at bounding box center [140, 137] width 250 height 36
type input "1"
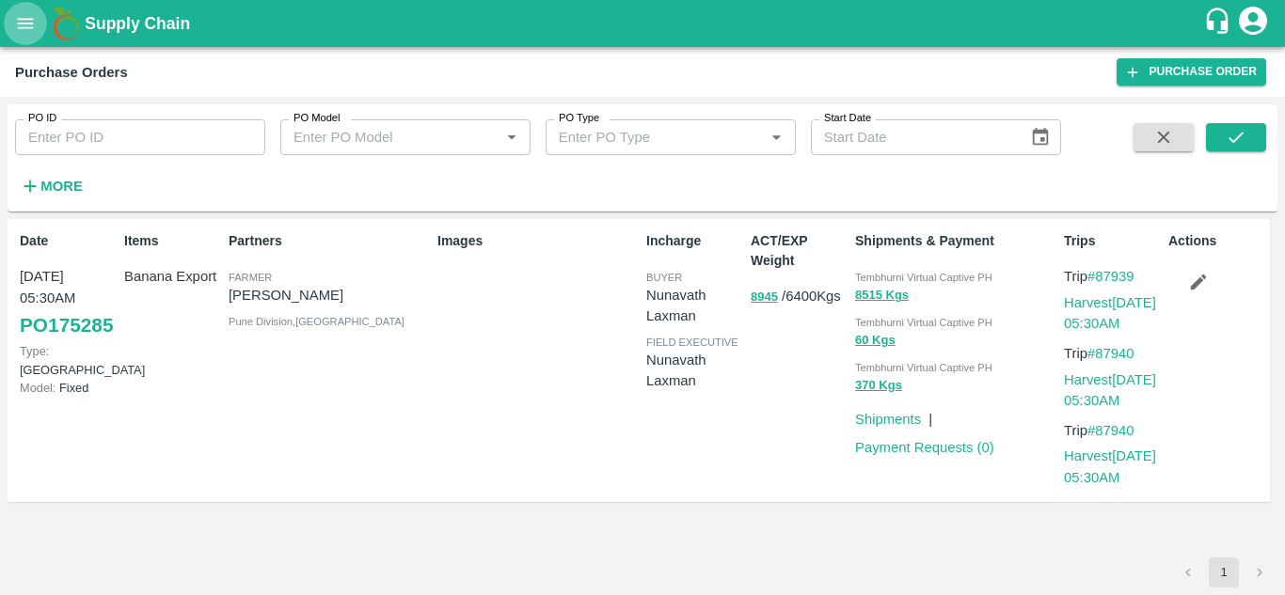
click at [27, 16] on icon "open drawer" at bounding box center [25, 23] width 21 height 21
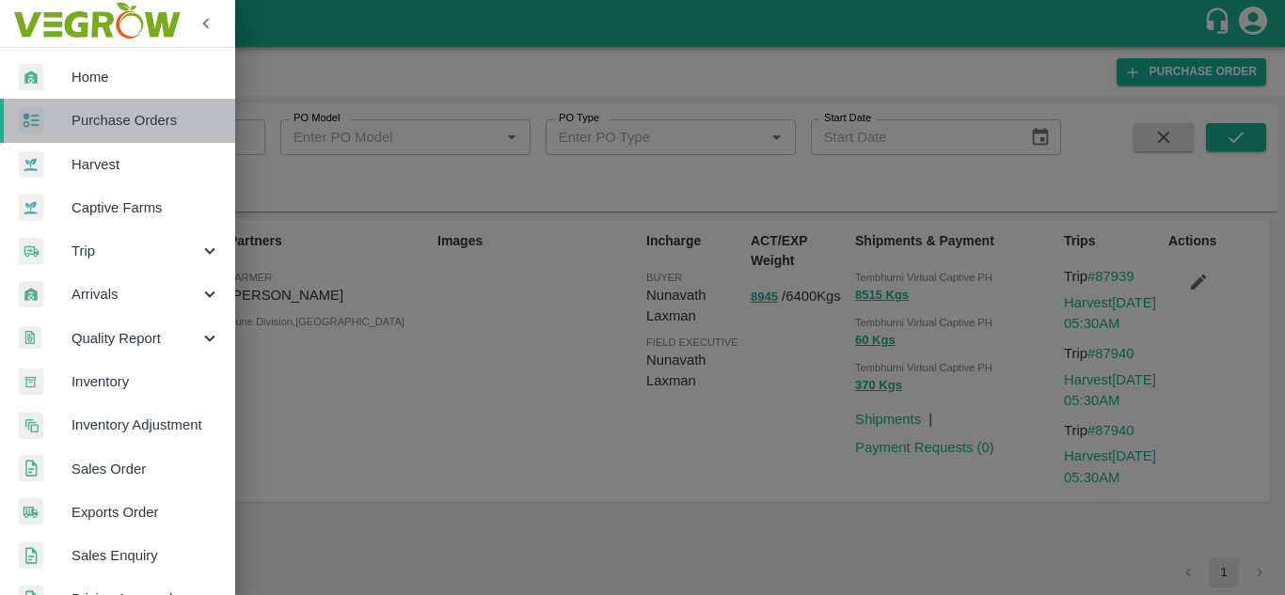
click at [131, 124] on span "Purchase Orders" at bounding box center [145, 120] width 149 height 21
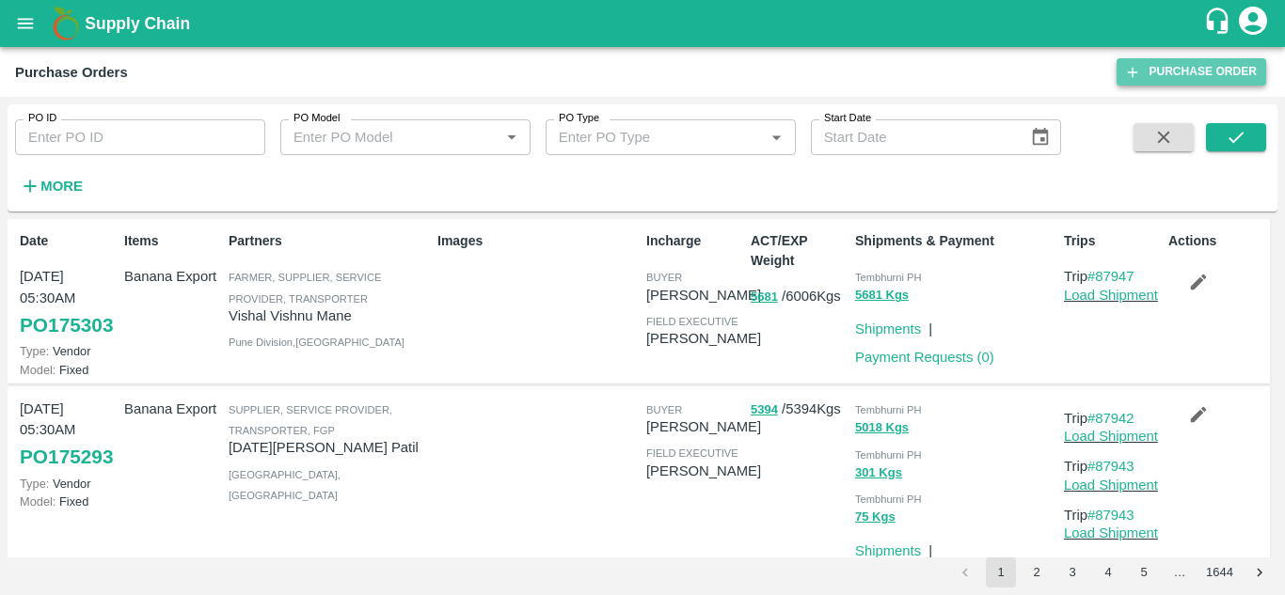
click at [1190, 76] on link "Purchase Order" at bounding box center [1192, 71] width 150 height 27
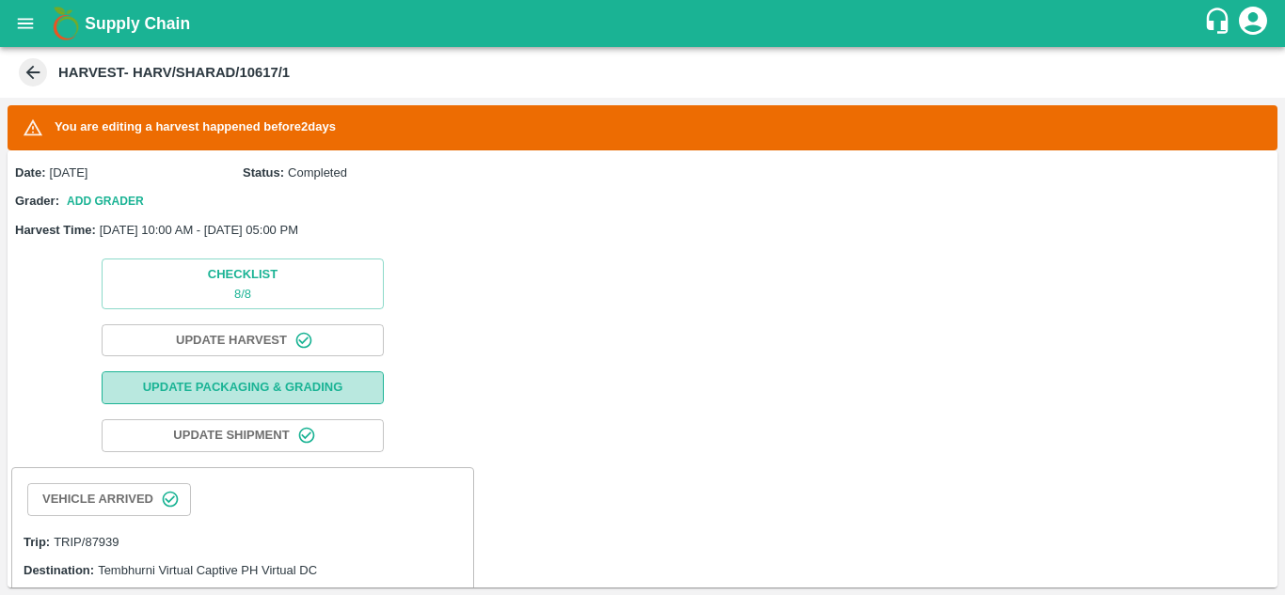
click at [217, 384] on button "Update Packaging & Grading" at bounding box center [243, 388] width 282 height 33
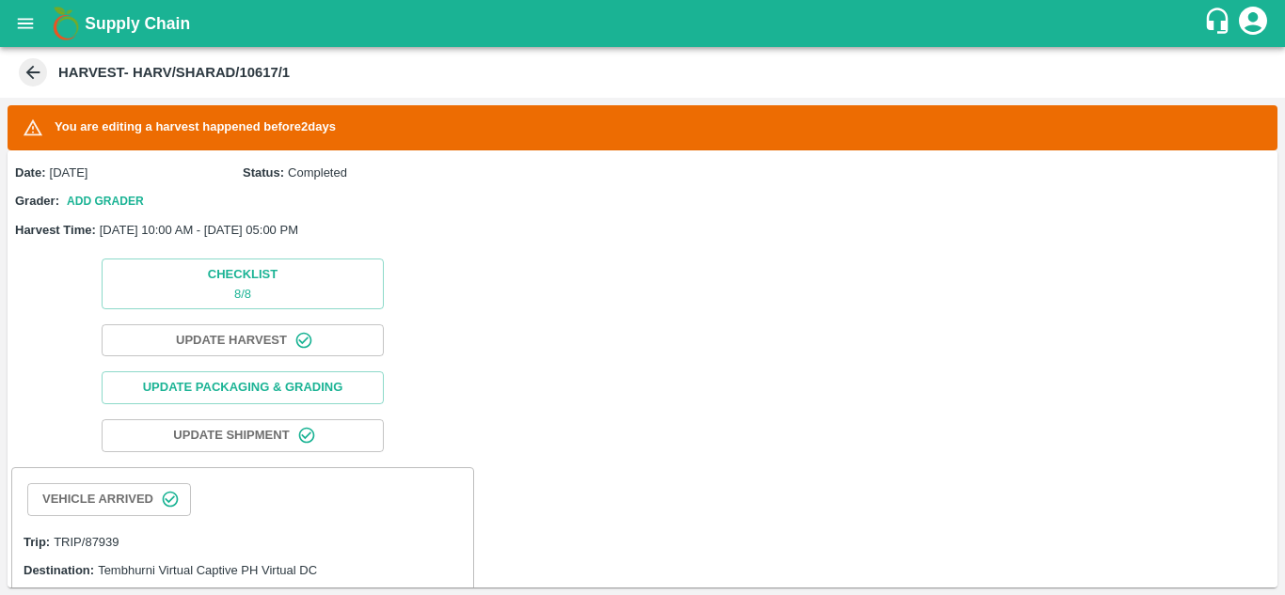
scroll to position [89, 0]
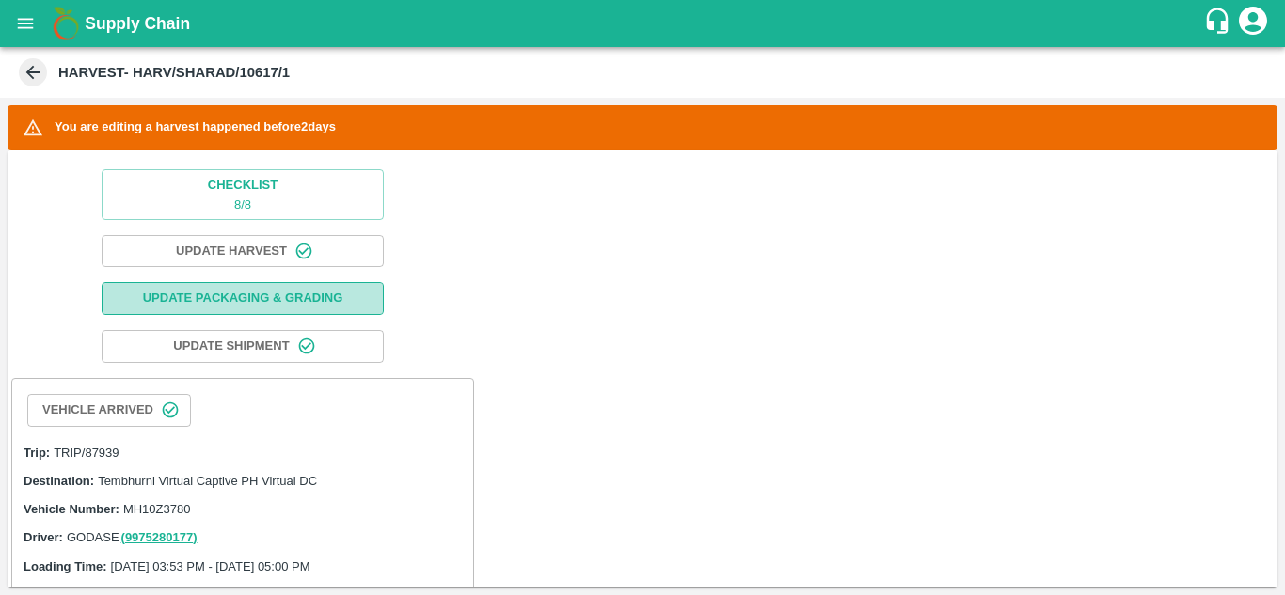
click at [214, 297] on button "Update Packaging & Grading" at bounding box center [243, 298] width 282 height 33
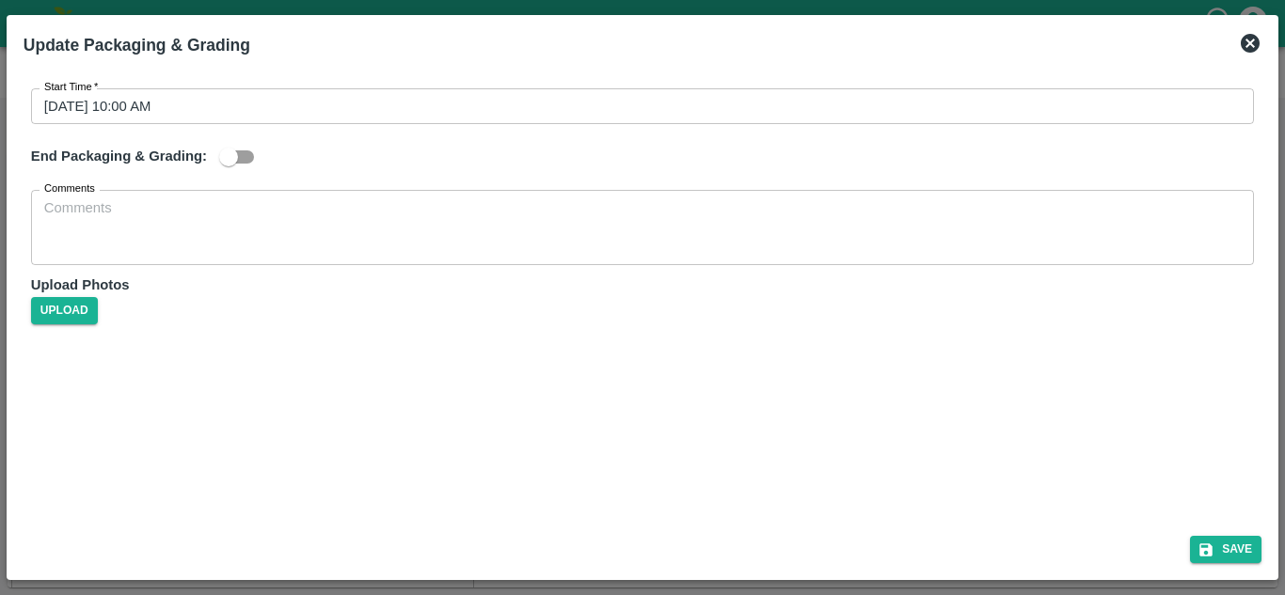
click at [1252, 47] on icon at bounding box center [1250, 43] width 19 height 19
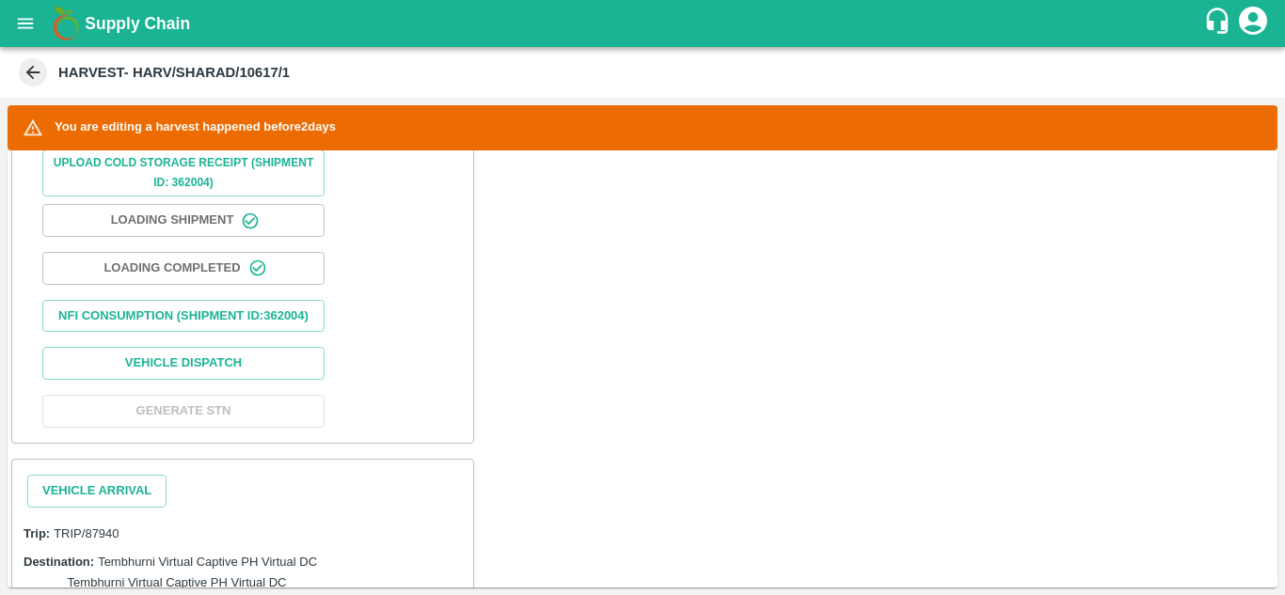
scroll to position [864, 0]
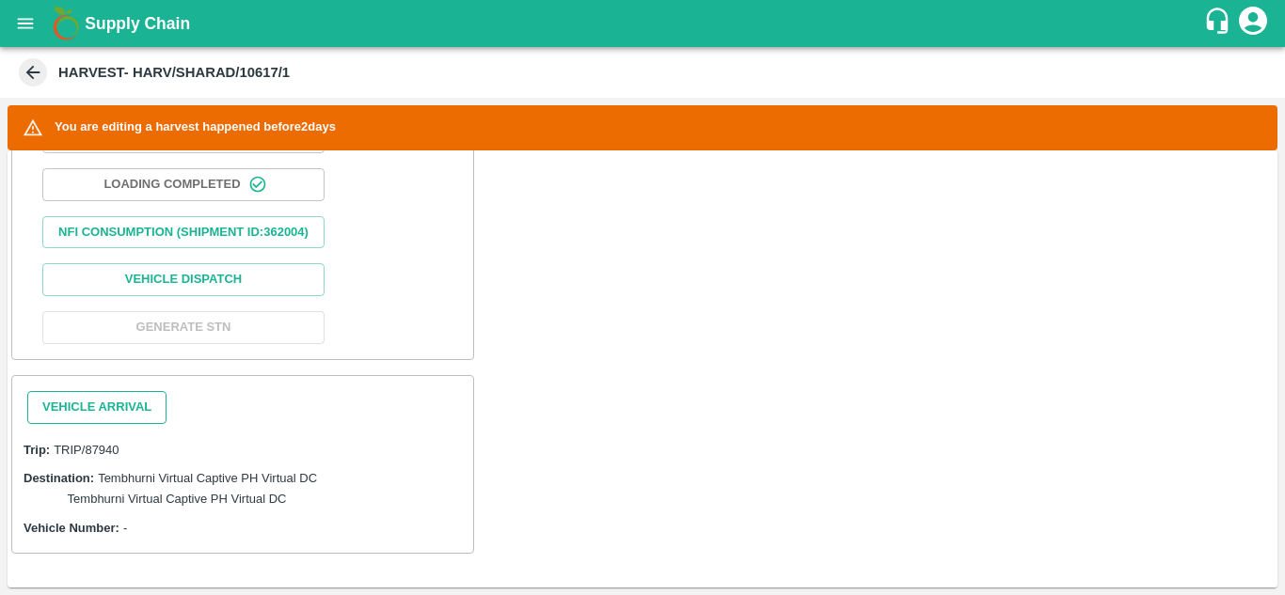
click at [89, 409] on button "Vehicle Arrival" at bounding box center [96, 407] width 139 height 33
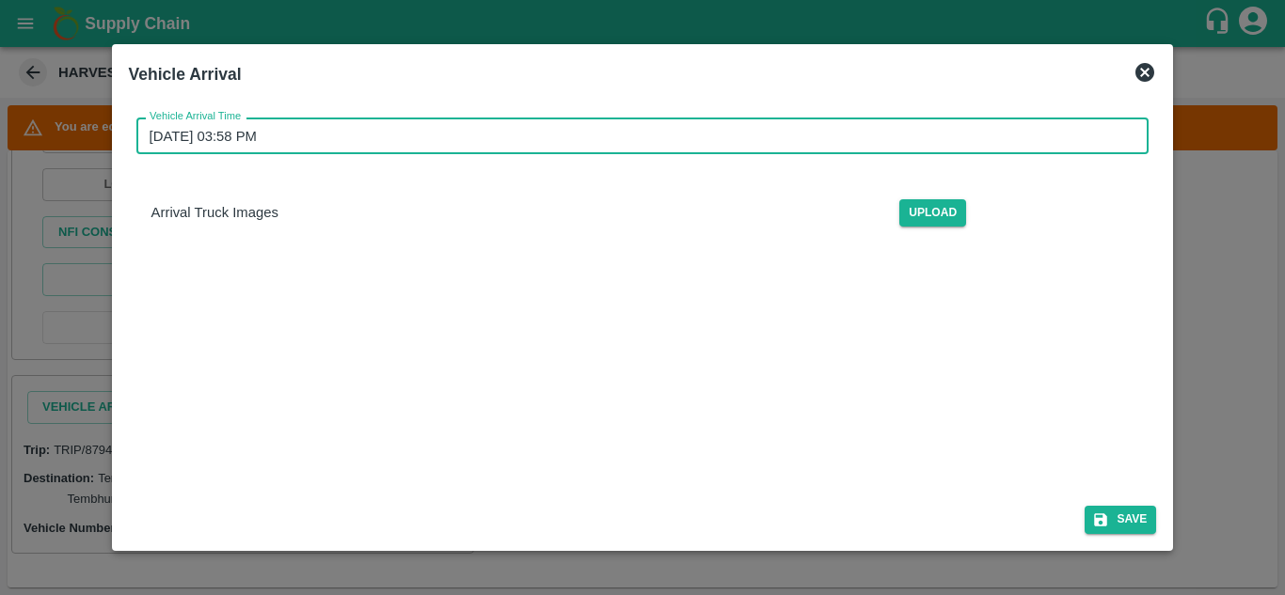
click at [303, 130] on input "[DATE] 03:58 PM" at bounding box center [636, 136] width 1000 height 36
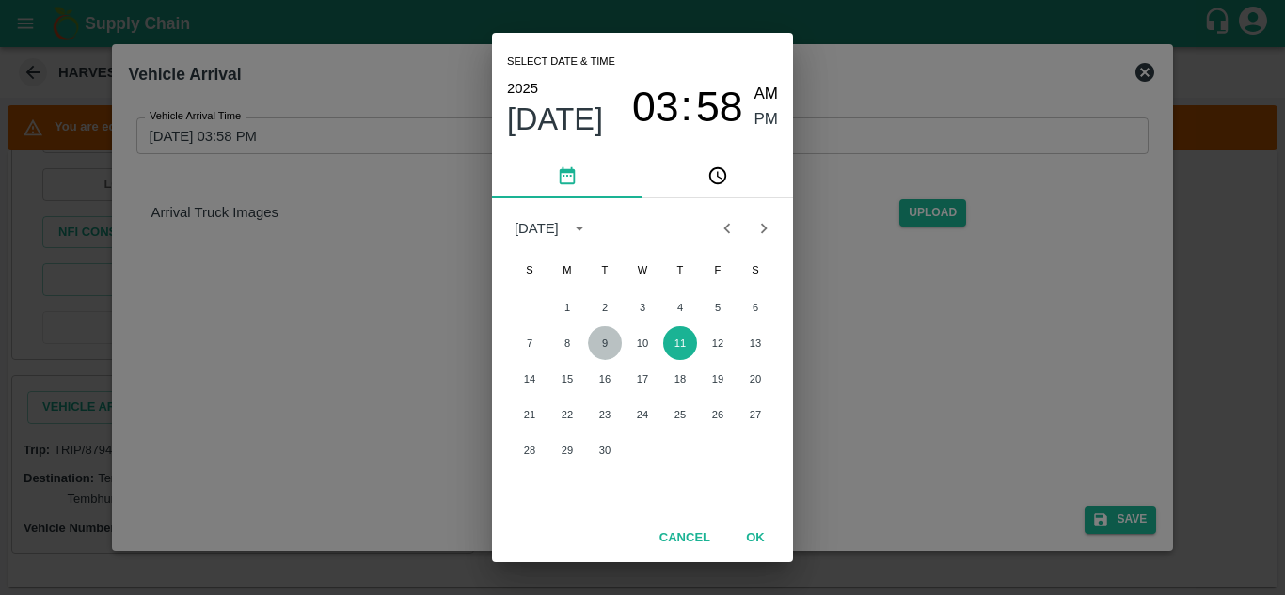
click at [605, 346] on button "9" at bounding box center [605, 343] width 34 height 34
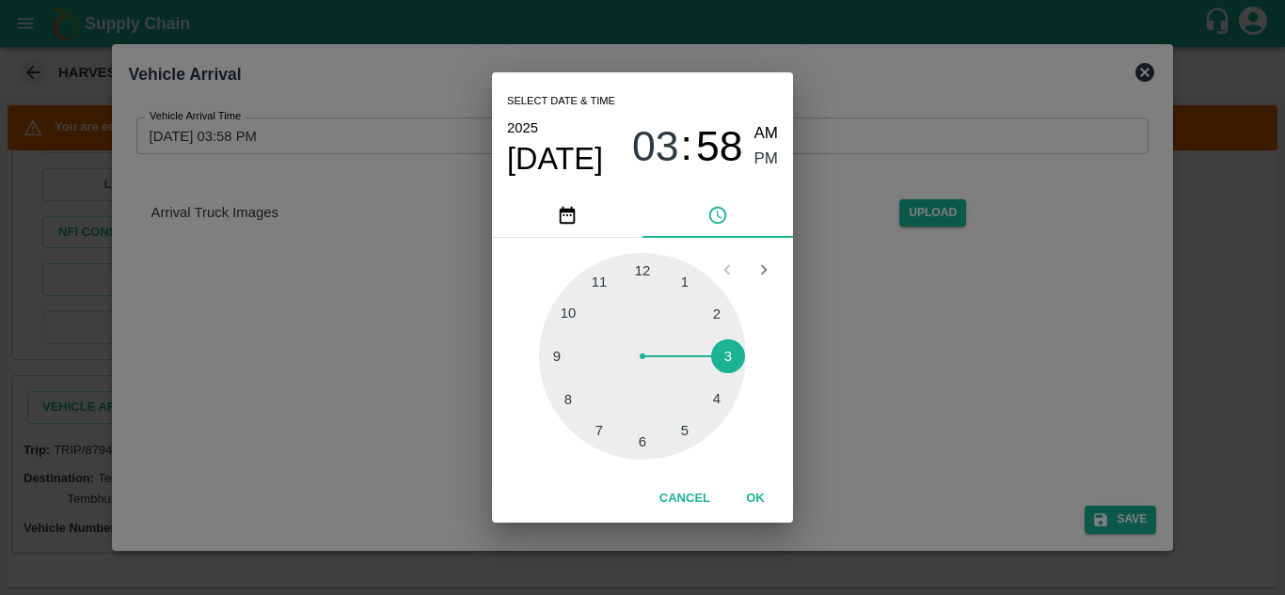
click at [572, 312] on div at bounding box center [642, 356] width 207 height 207
click at [643, 264] on div at bounding box center [642, 356] width 207 height 207
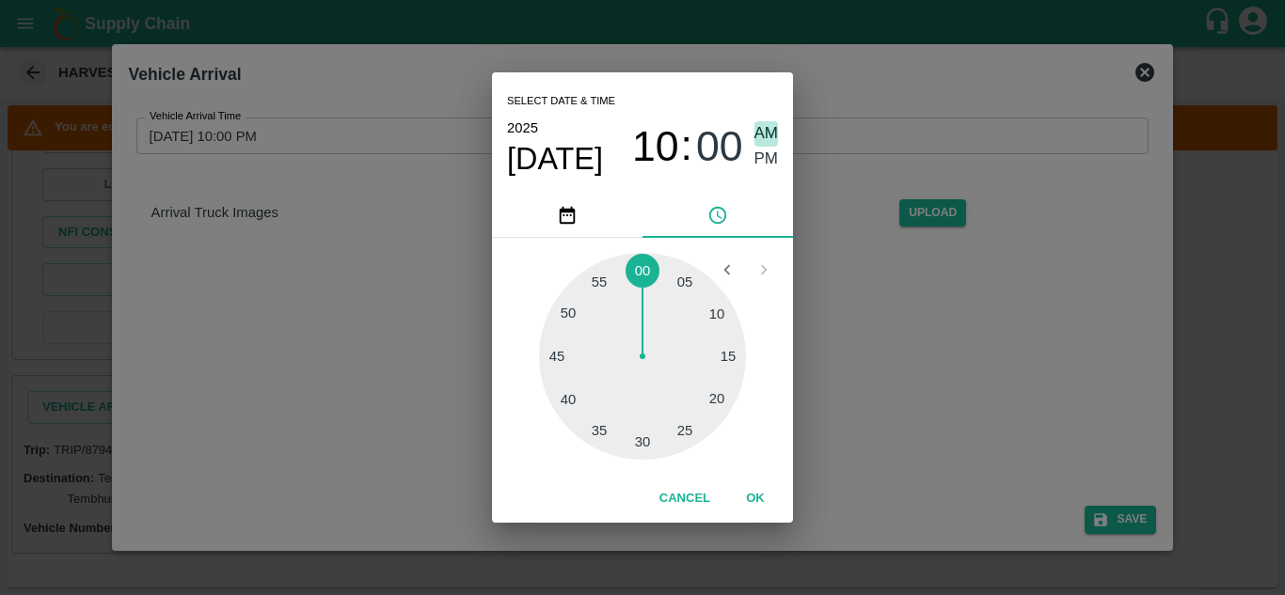
click at [773, 125] on span "AM" at bounding box center [766, 133] width 24 height 25
type input "[DATE] 10:00 AM"
click at [769, 502] on button "OK" at bounding box center [755, 499] width 60 height 33
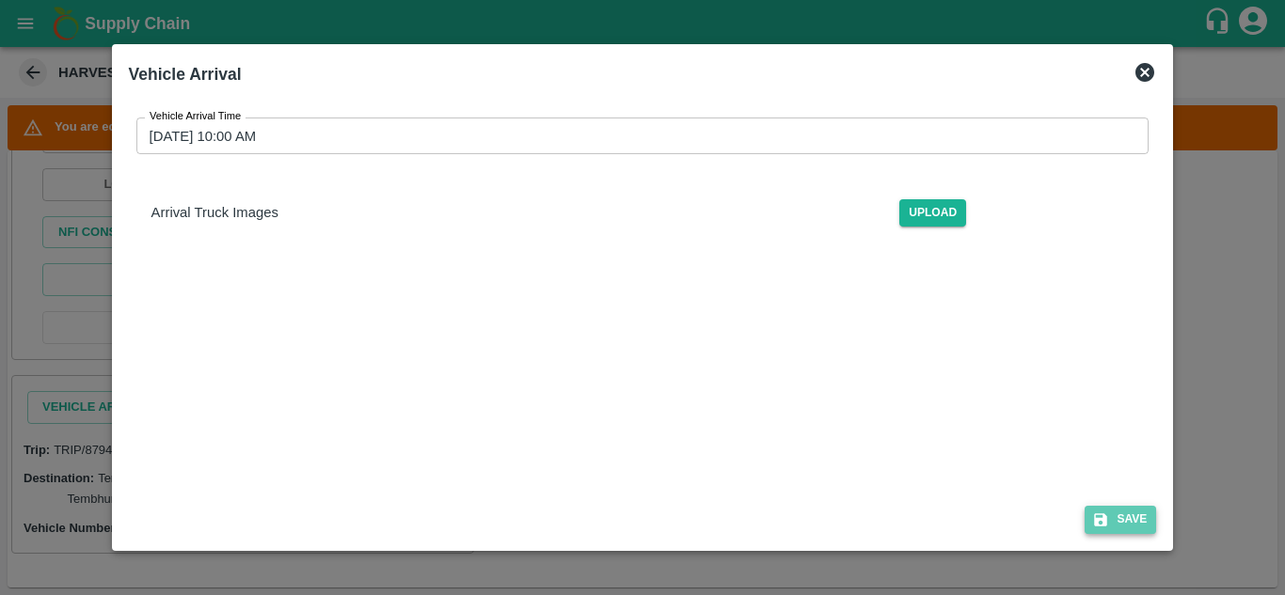
click at [1122, 516] on button "Save" at bounding box center [1120, 519] width 71 height 27
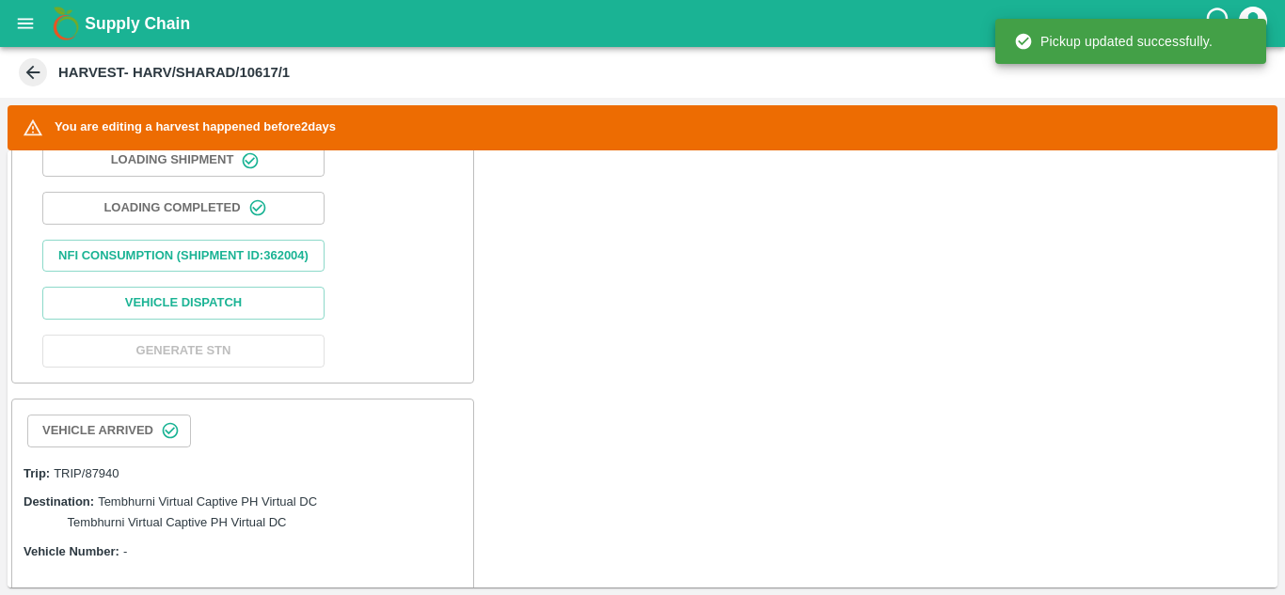
scroll to position [1002, 0]
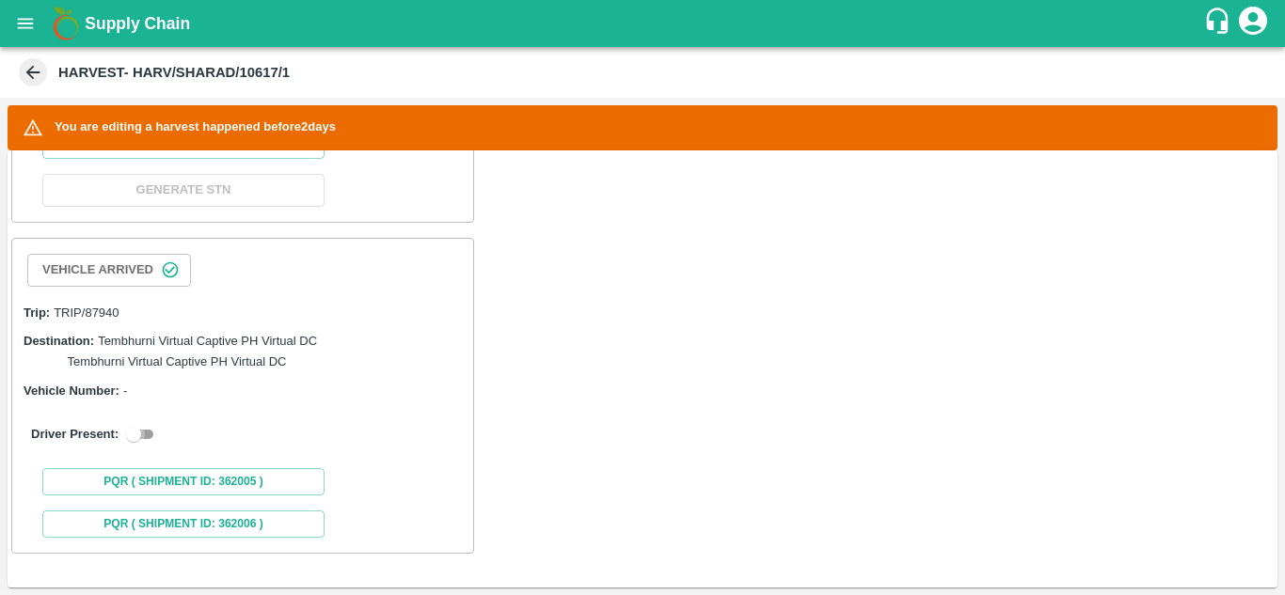
click at [151, 437] on input "checkbox" at bounding box center [134, 434] width 68 height 23
checkbox input "true"
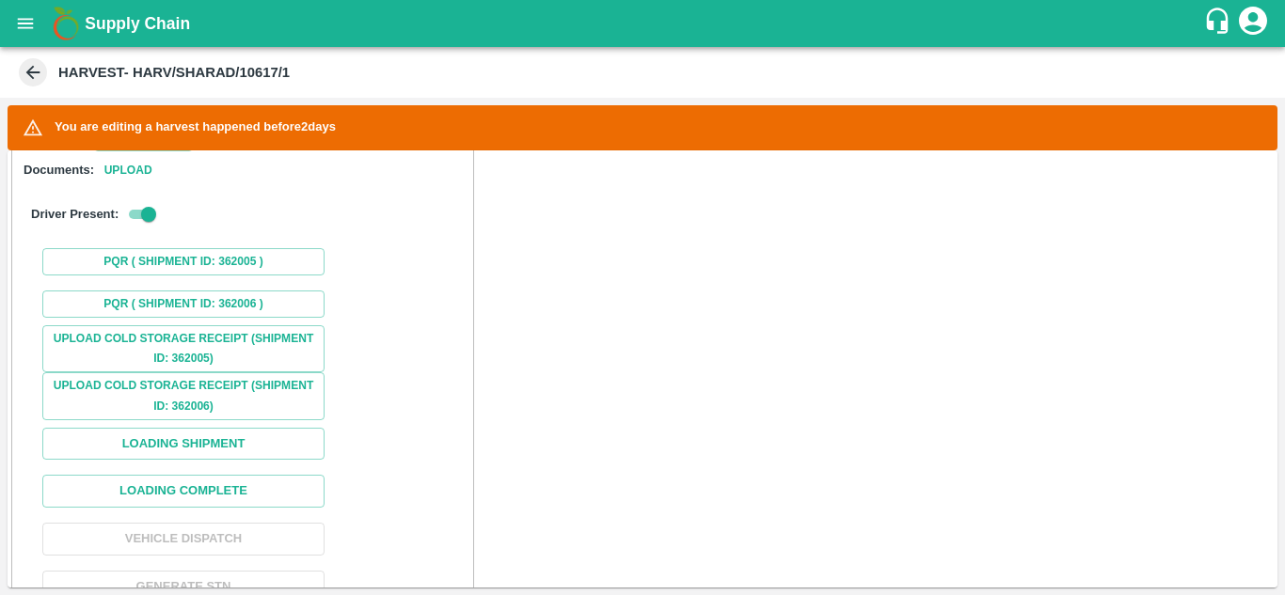
scroll to position [1354, 0]
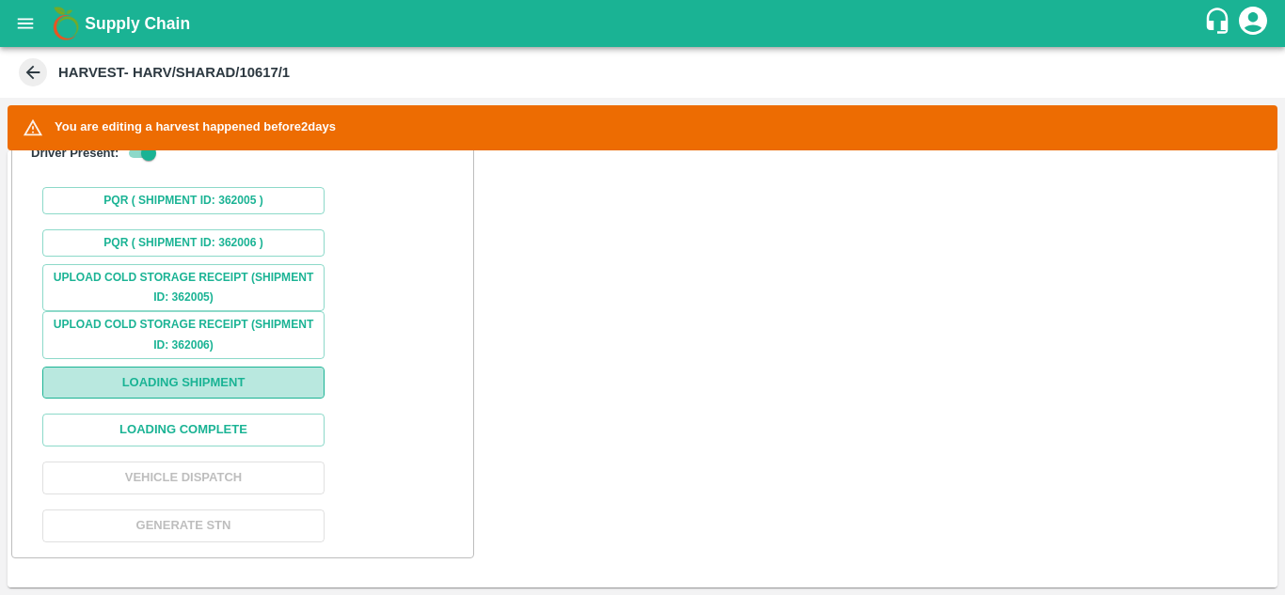
click at [206, 399] on button "Loading Shipment" at bounding box center [183, 383] width 282 height 33
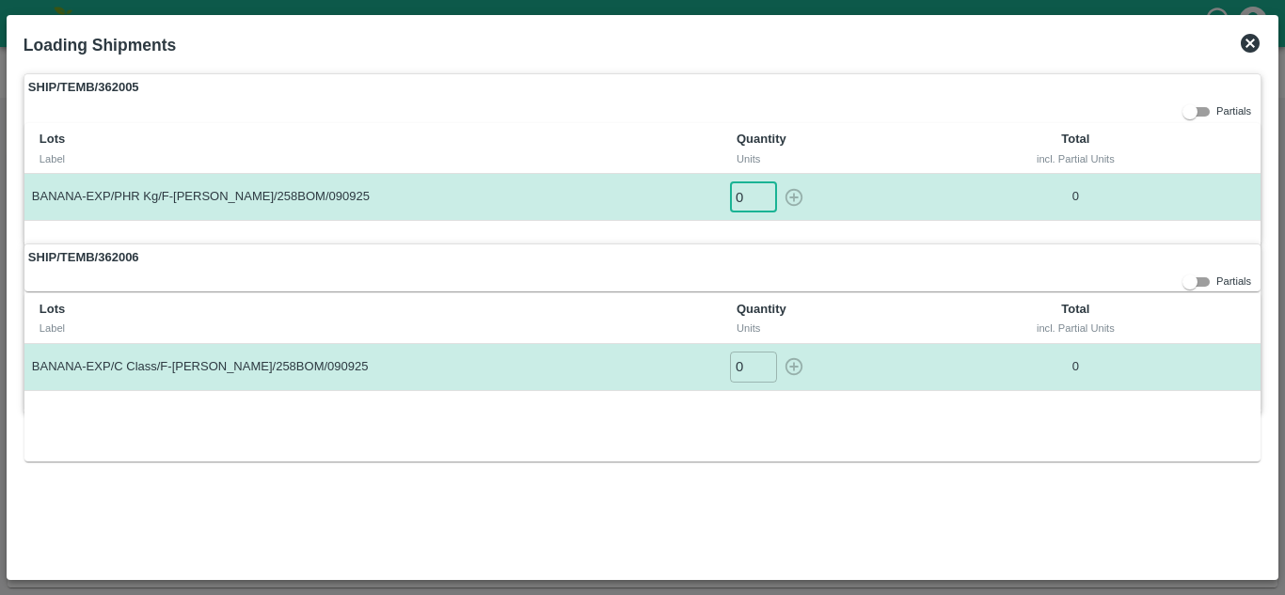
click at [739, 195] on input "0" at bounding box center [753, 197] width 47 height 31
type input "1"
click at [779, 182] on button "button" at bounding box center [794, 197] width 30 height 31
type input "0"
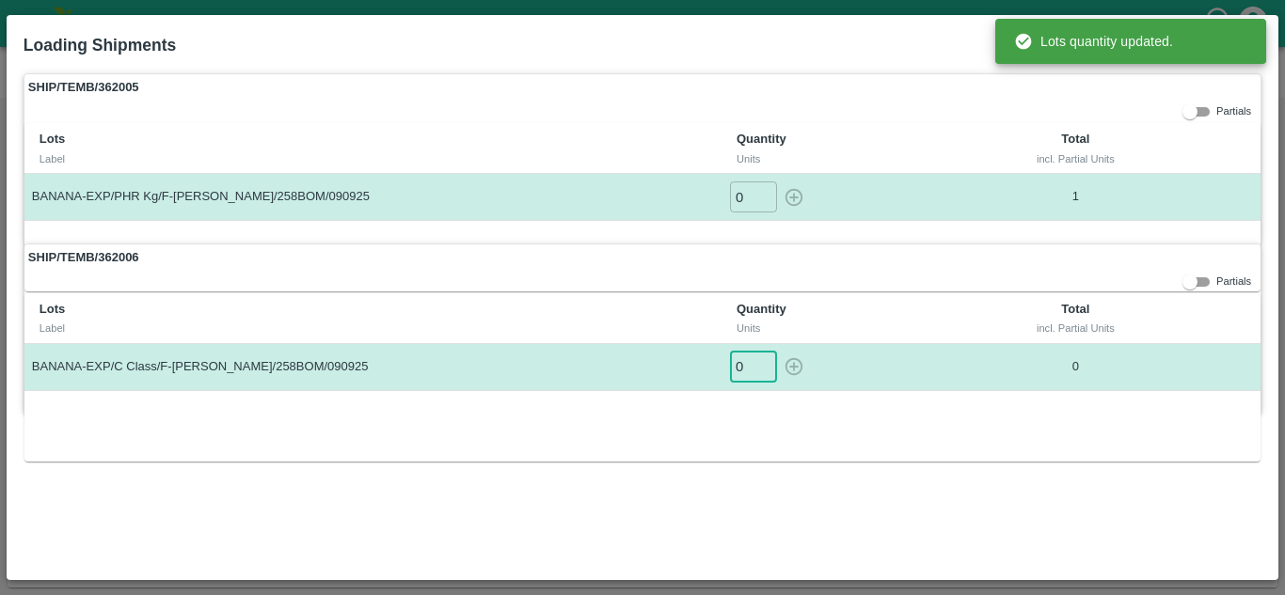
click at [751, 353] on input "0" at bounding box center [753, 367] width 47 height 31
type input "1"
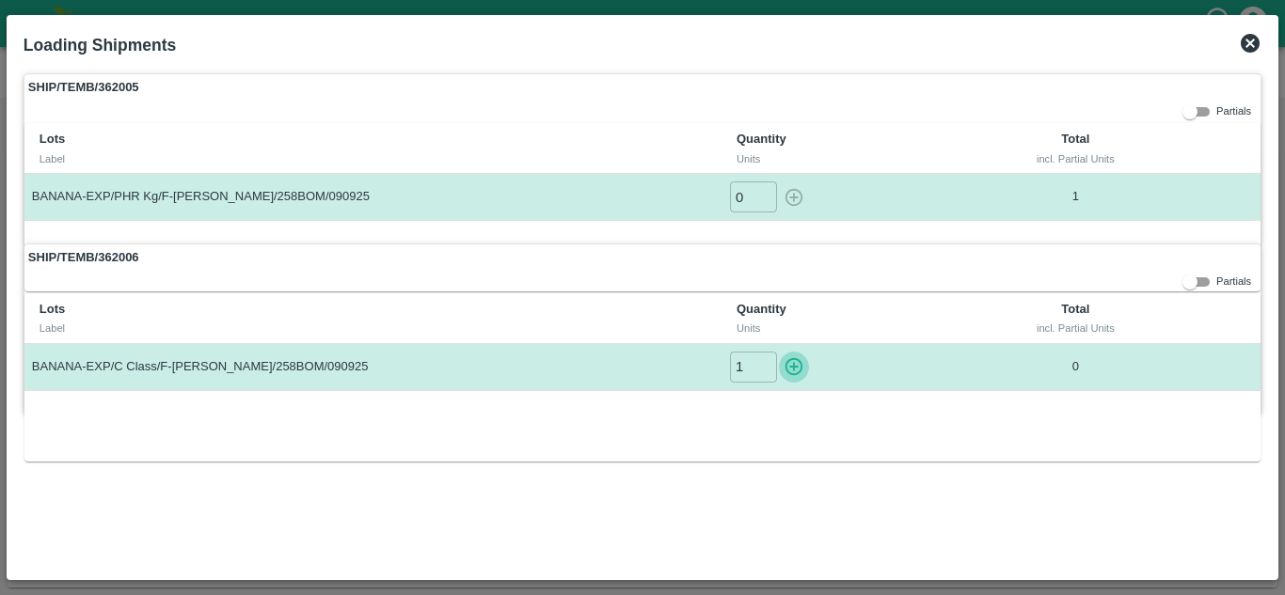
click at [779, 352] on button "button" at bounding box center [794, 367] width 30 height 31
type input "0"
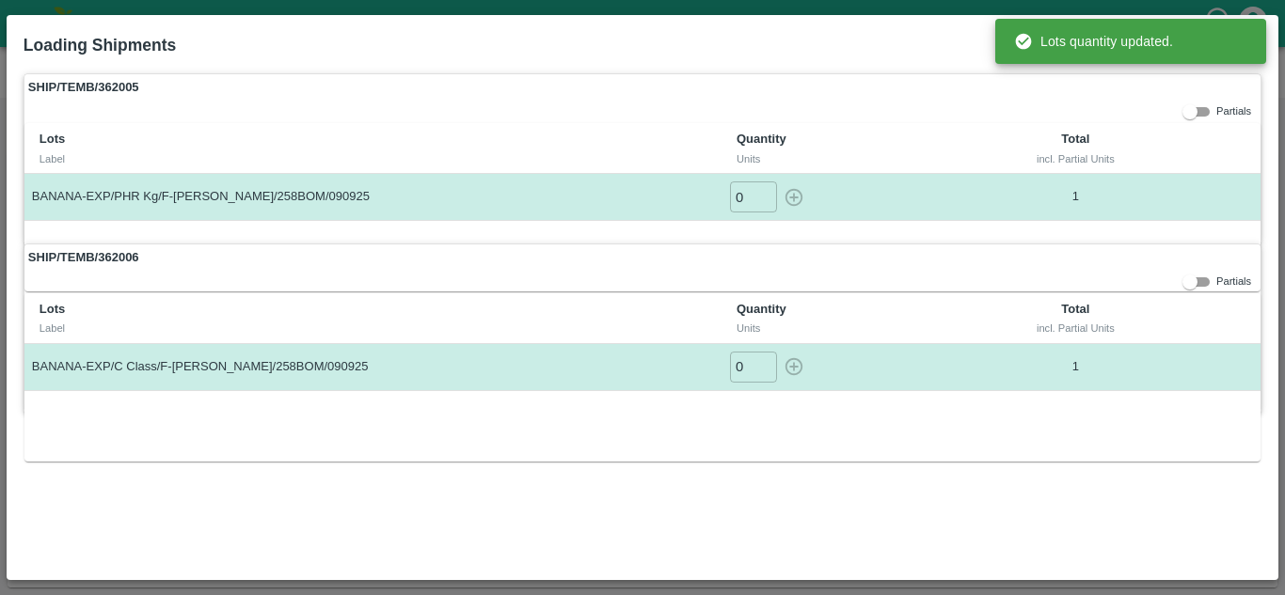
click at [683, 522] on div "SHIP/TEMB/362005 Partials Lots Label Quantity Units Total incl. Partial Units B…" at bounding box center [642, 318] width 1253 height 505
click at [849, 51] on div "Loading Shipments" at bounding box center [619, 41] width 1223 height 49
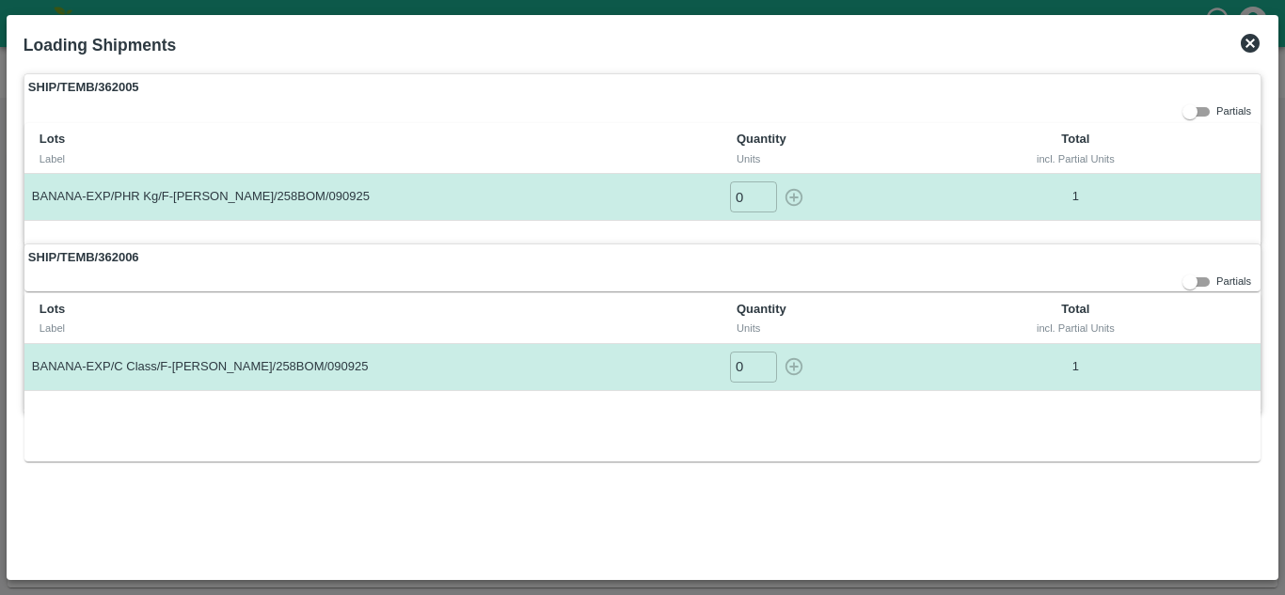
click at [1255, 46] on icon at bounding box center [1250, 43] width 19 height 19
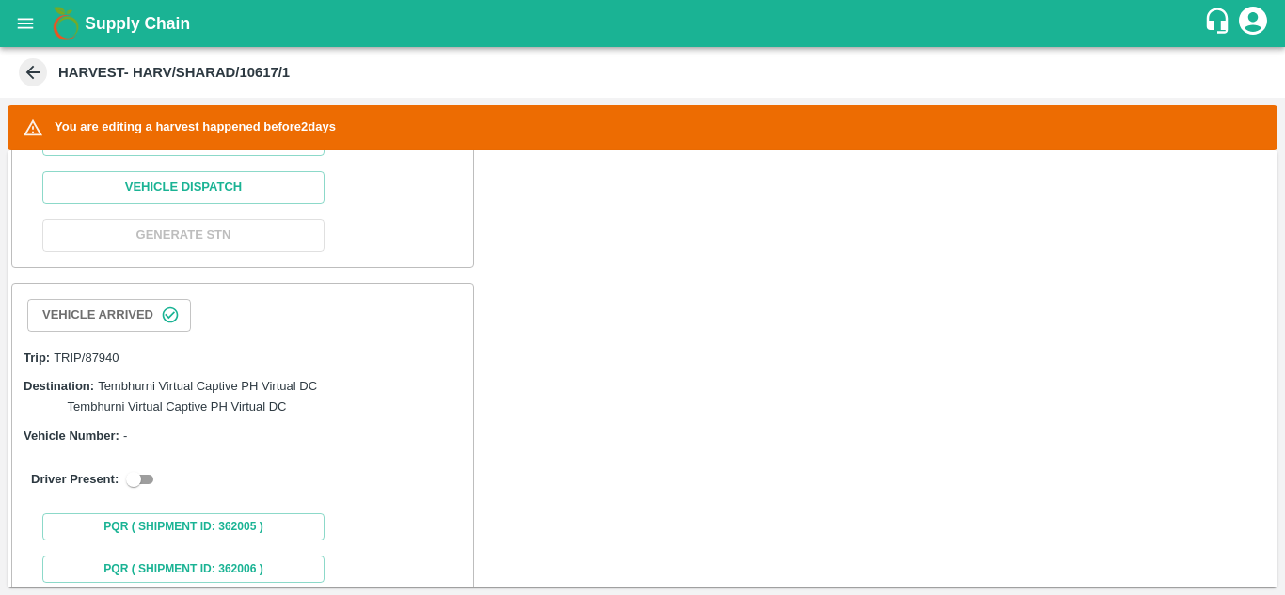
scroll to position [1002, 0]
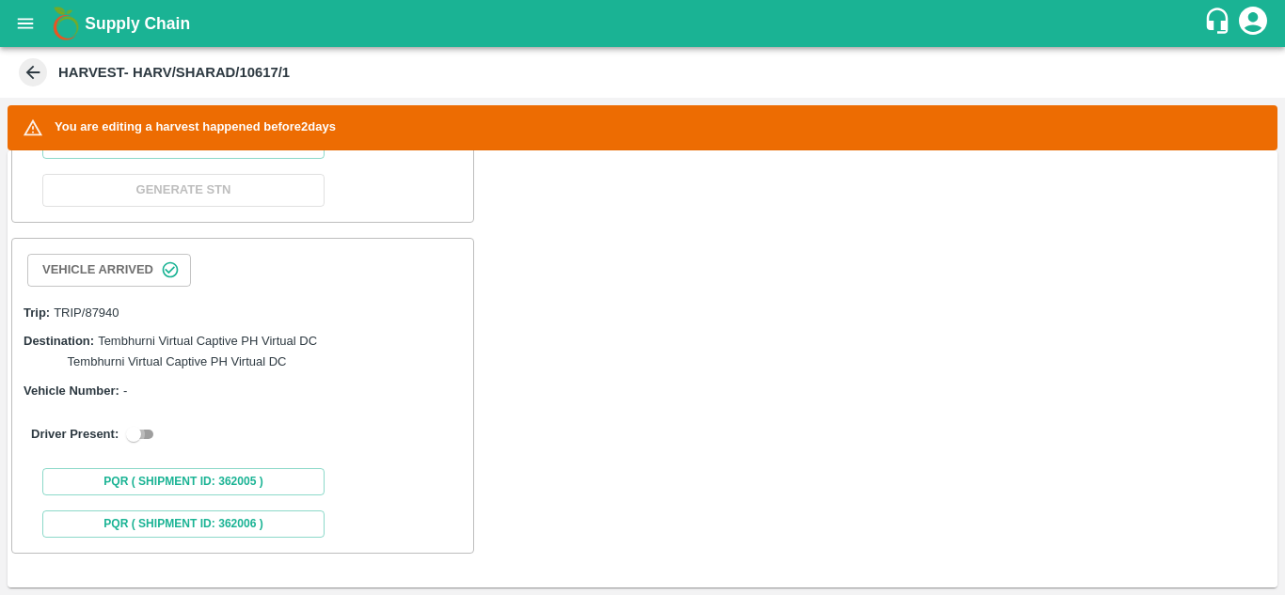
click at [152, 435] on input "checkbox" at bounding box center [134, 434] width 68 height 23
checkbox input "true"
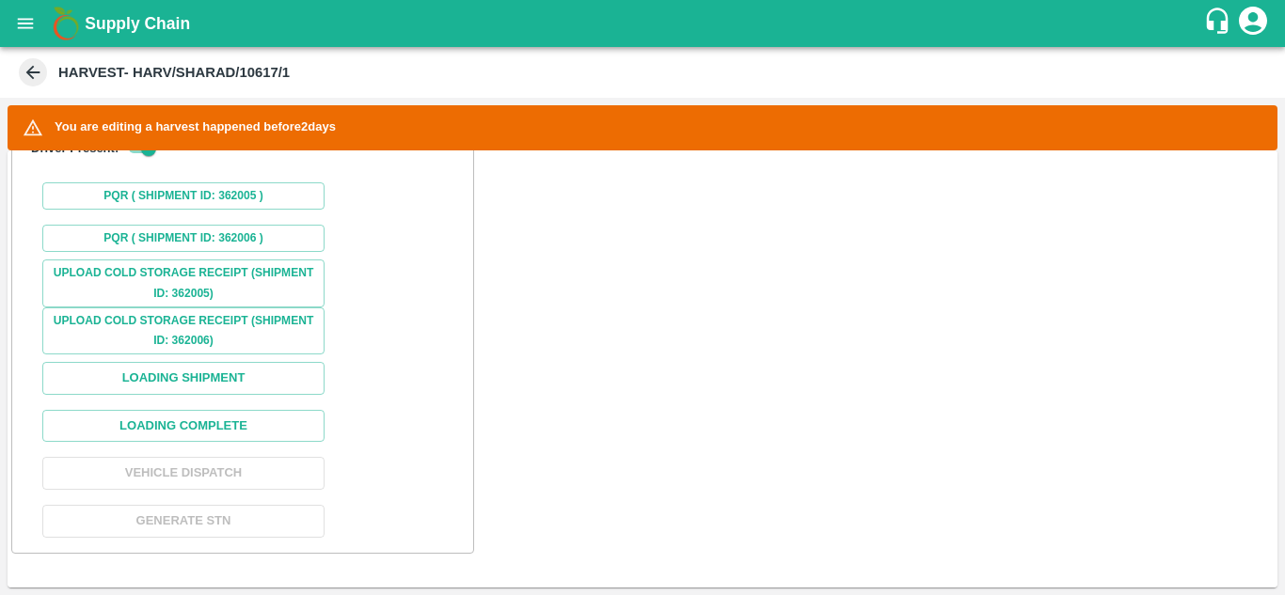
scroll to position [1408, 0]
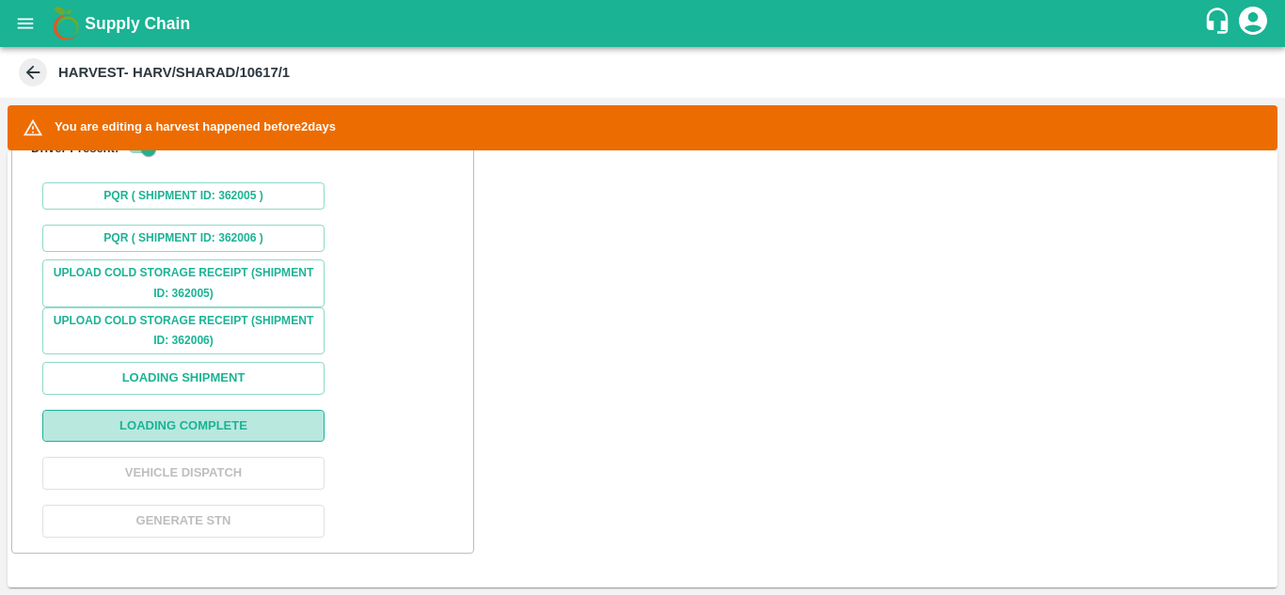
click at [195, 420] on button "Loading Complete" at bounding box center [183, 426] width 282 height 33
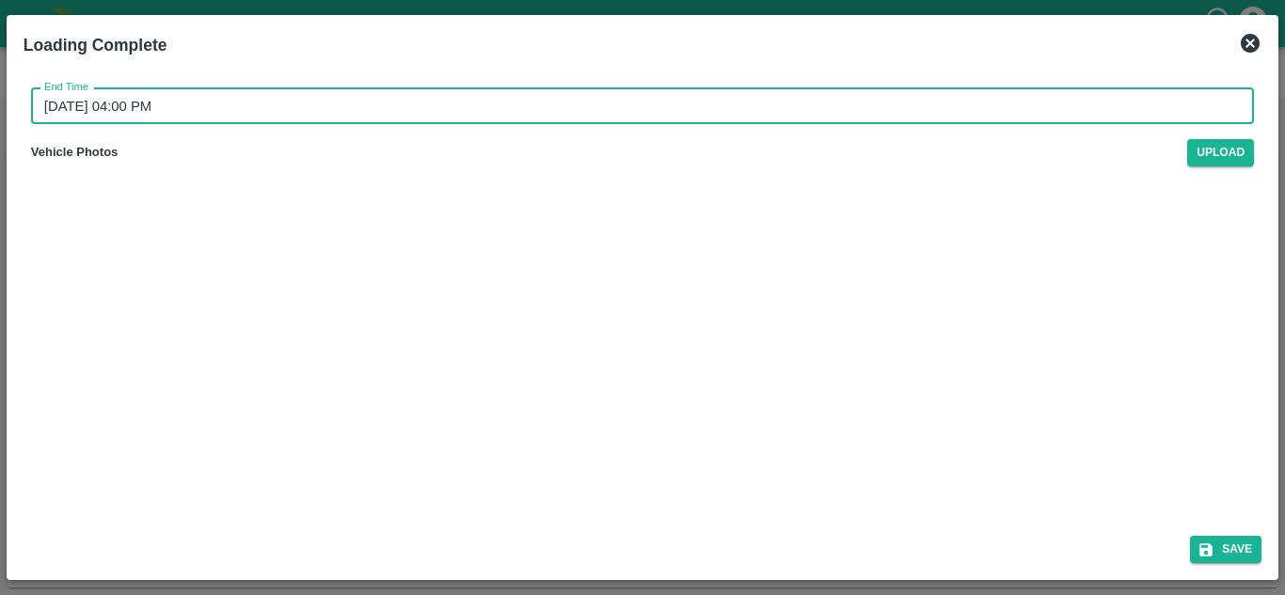
click at [168, 107] on input "[DATE] 04:00 PM" at bounding box center [636, 106] width 1210 height 36
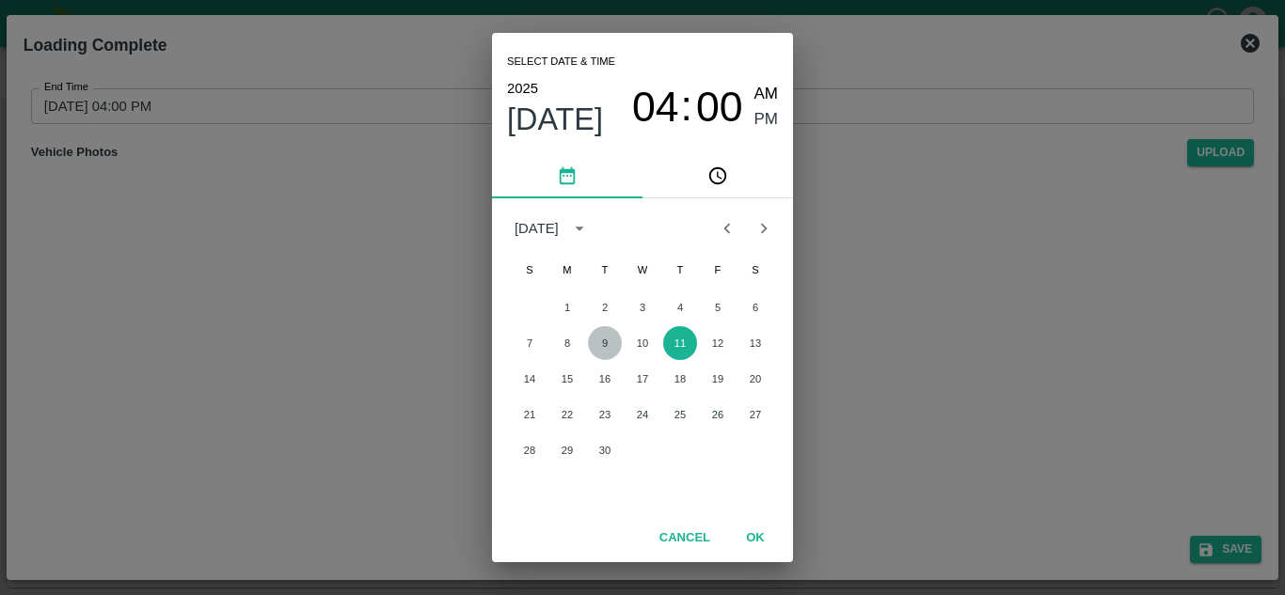
click at [600, 337] on button "9" at bounding box center [605, 343] width 34 height 34
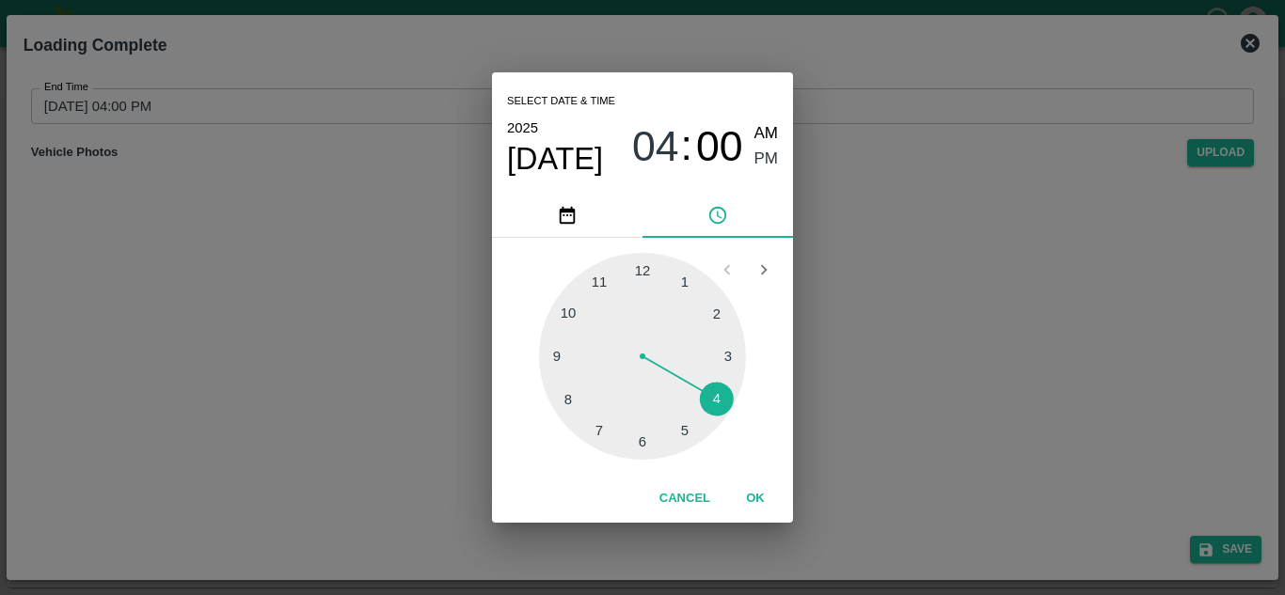
click at [683, 427] on div at bounding box center [642, 356] width 207 height 207
click at [639, 267] on div at bounding box center [642, 356] width 207 height 207
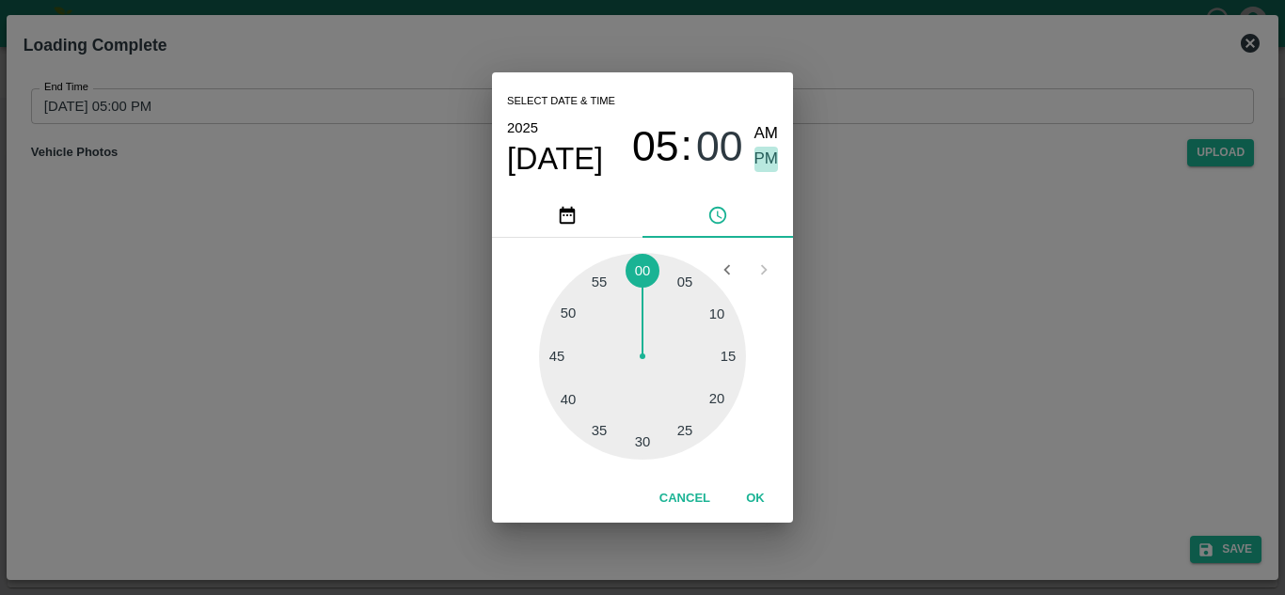
click at [761, 156] on span "PM" at bounding box center [766, 159] width 24 height 25
click at [761, 503] on button "OK" at bounding box center [755, 499] width 60 height 33
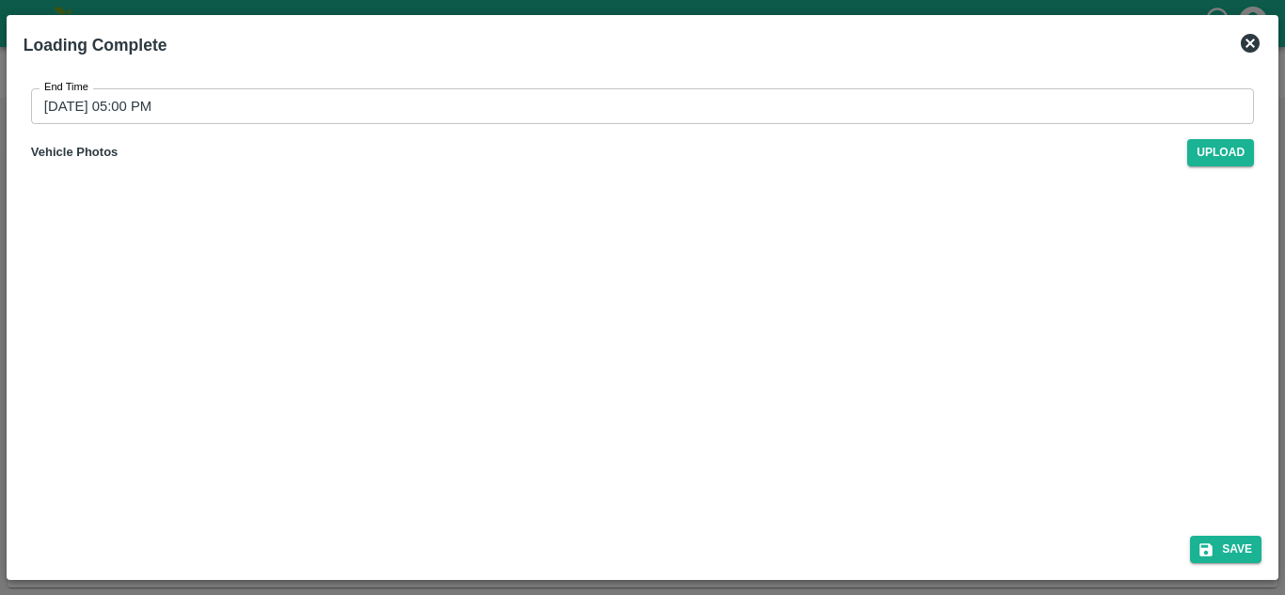
click at [541, 513] on div "End Time [DATE] 05:00 PM End Time Vehicle Photos Upload" at bounding box center [642, 293] width 1253 height 455
click at [1238, 549] on button "Save" at bounding box center [1225, 549] width 71 height 27
type input "[DATE] 04:00 PM"
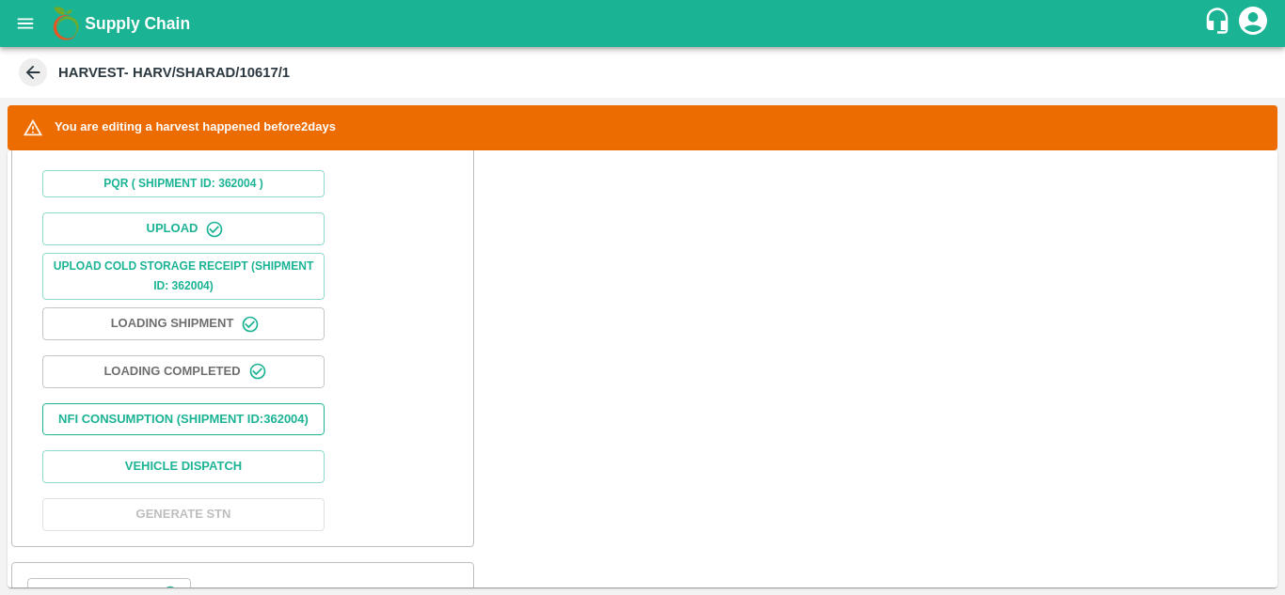
scroll to position [658, 0]
click at [202, 359] on button "Loading Completed" at bounding box center [183, 370] width 282 height 33
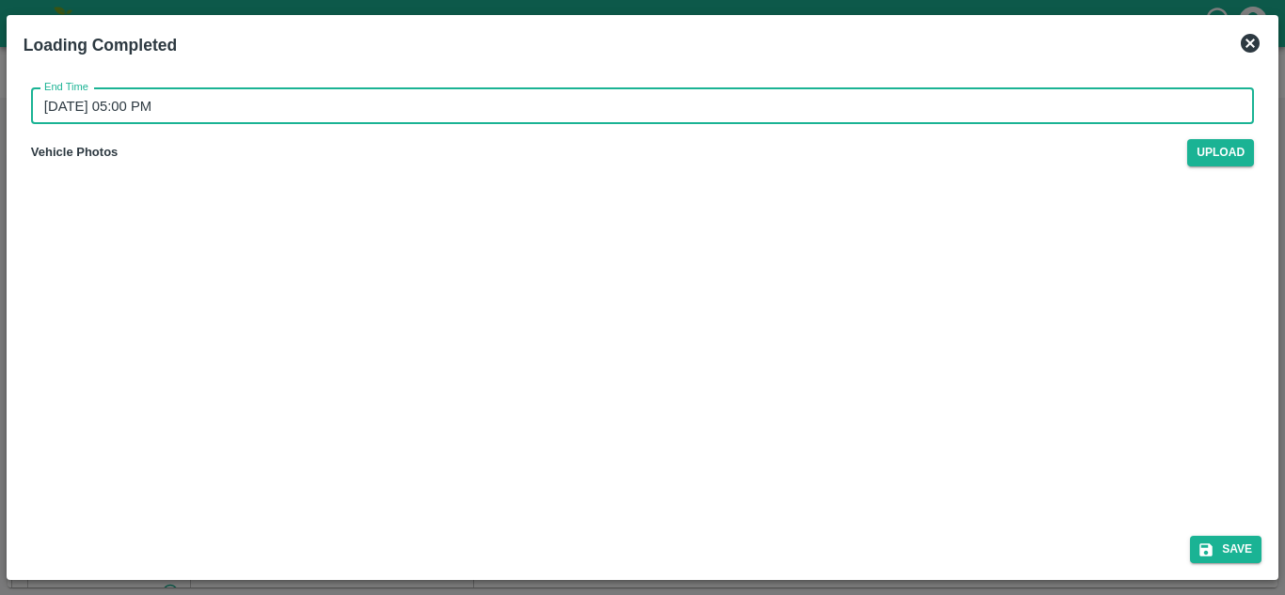
click at [199, 115] on input "[DATE] 05:00 PM" at bounding box center [636, 106] width 1210 height 36
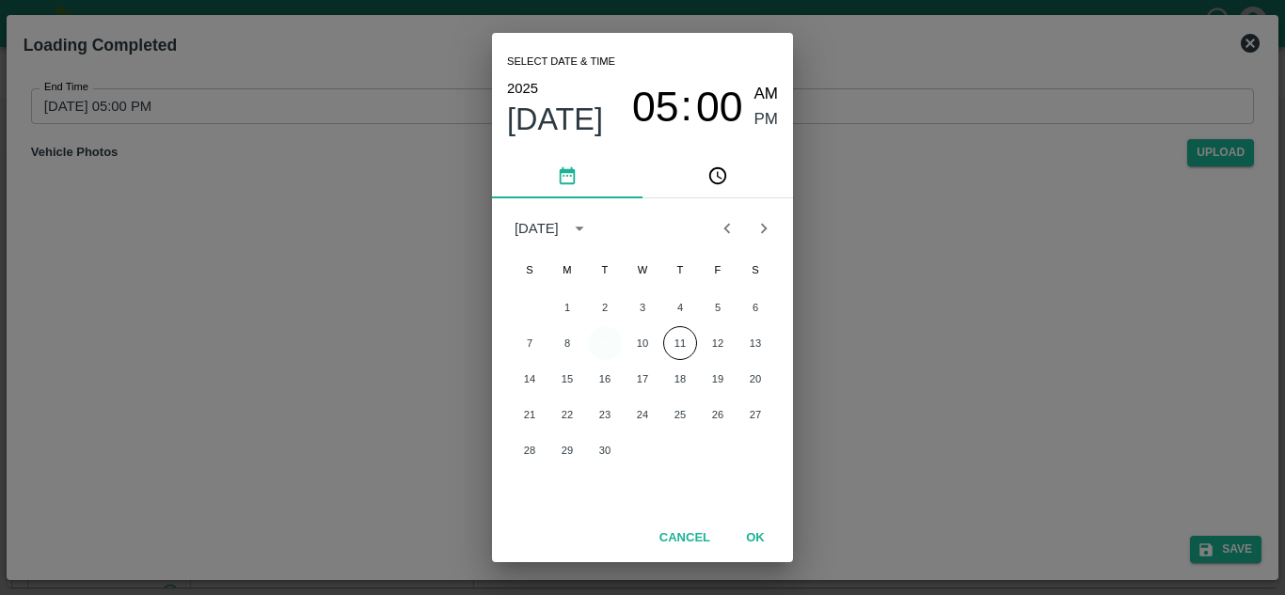
click at [597, 349] on button "9" at bounding box center [605, 343] width 34 height 34
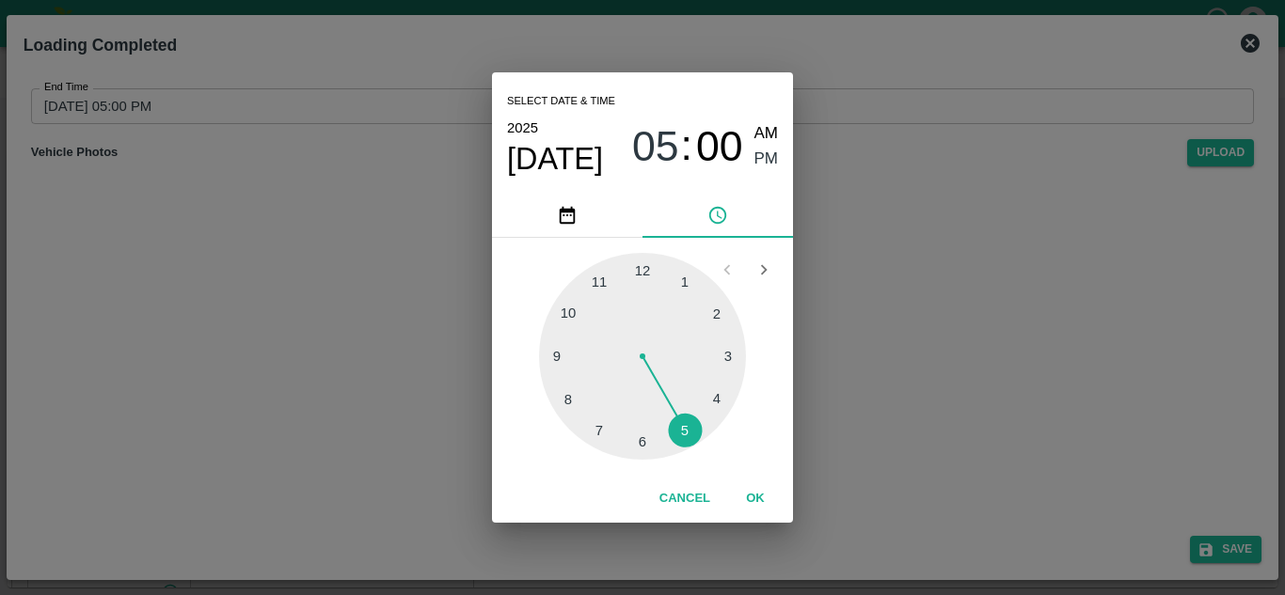
click at [687, 436] on div at bounding box center [642, 356] width 207 height 207
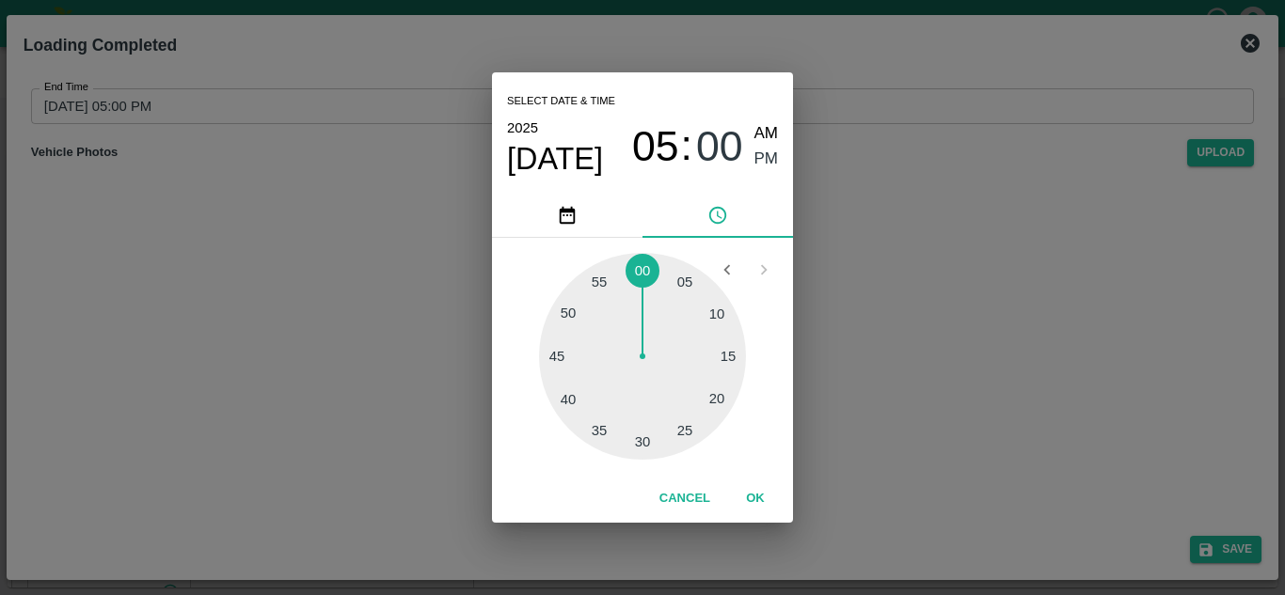
click at [647, 266] on div at bounding box center [642, 356] width 207 height 207
click at [769, 162] on span "PM" at bounding box center [766, 159] width 24 height 25
click at [754, 497] on button "OK" at bounding box center [755, 499] width 60 height 33
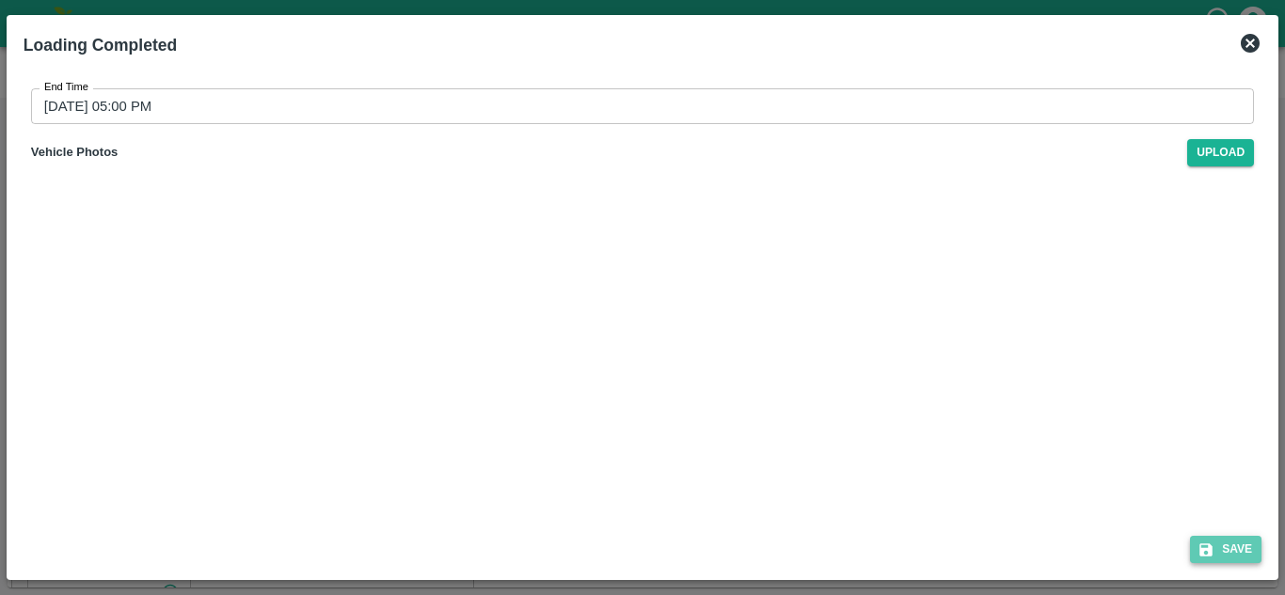
click at [1227, 542] on button "Save" at bounding box center [1225, 549] width 71 height 27
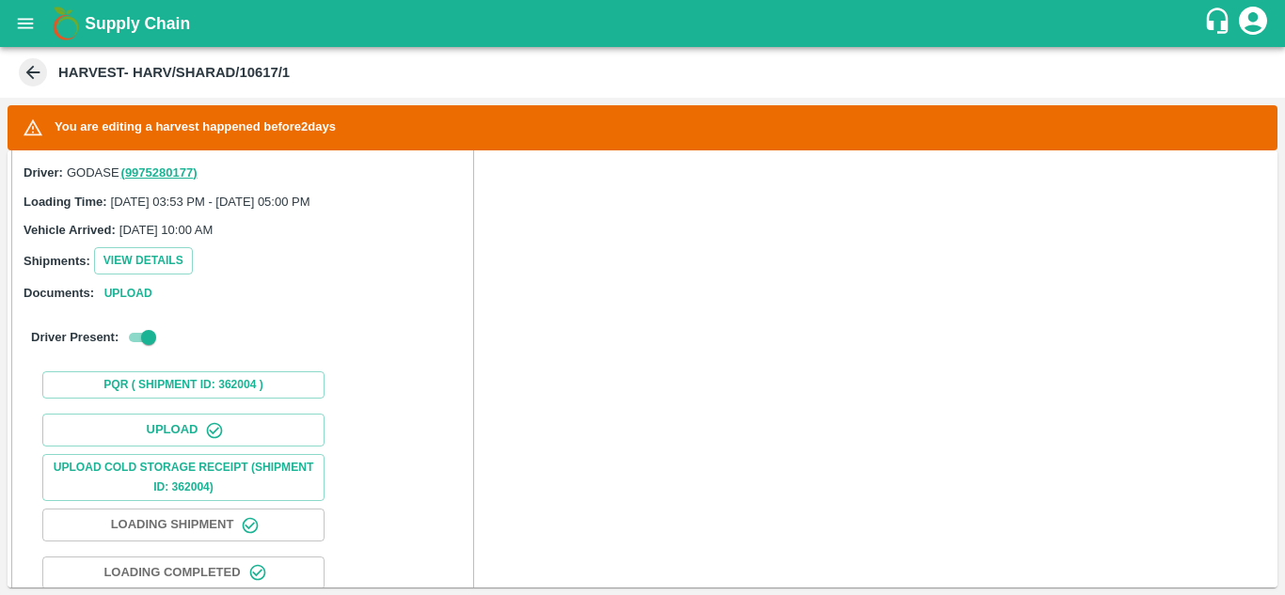
scroll to position [0, 0]
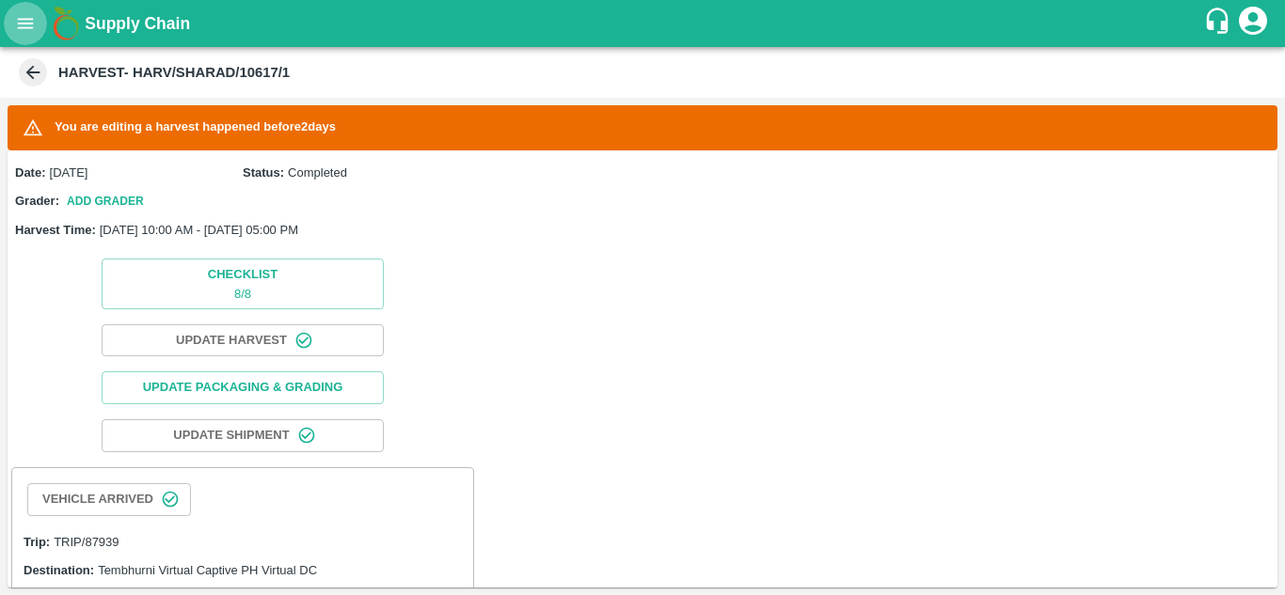
click at [25, 30] on icon "open drawer" at bounding box center [25, 23] width 21 height 21
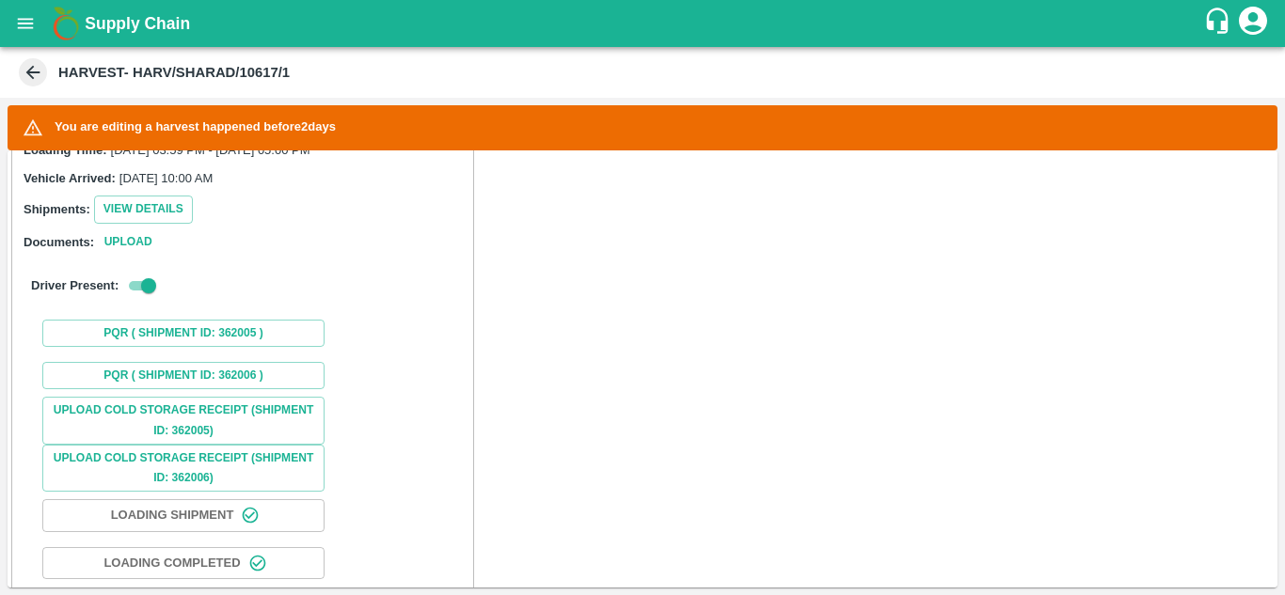
scroll to position [1408, 0]
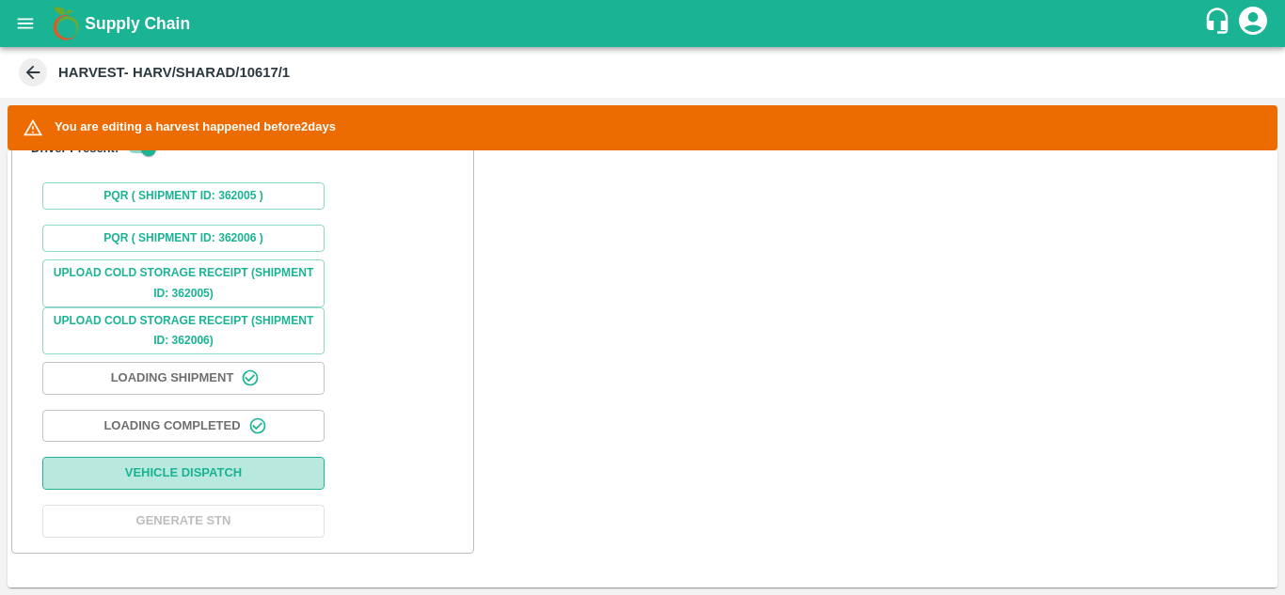
click at [201, 469] on button "Vehicle Dispatch" at bounding box center [183, 473] width 282 height 33
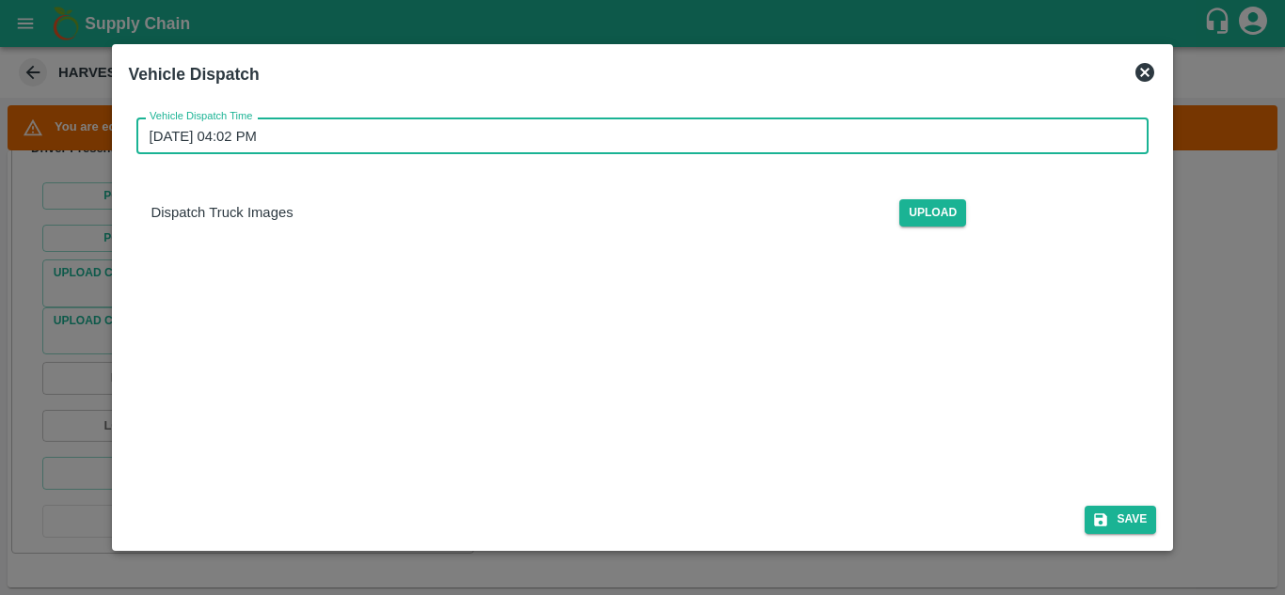
click at [218, 128] on input "[DATE] 04:02 PM" at bounding box center [636, 136] width 1000 height 36
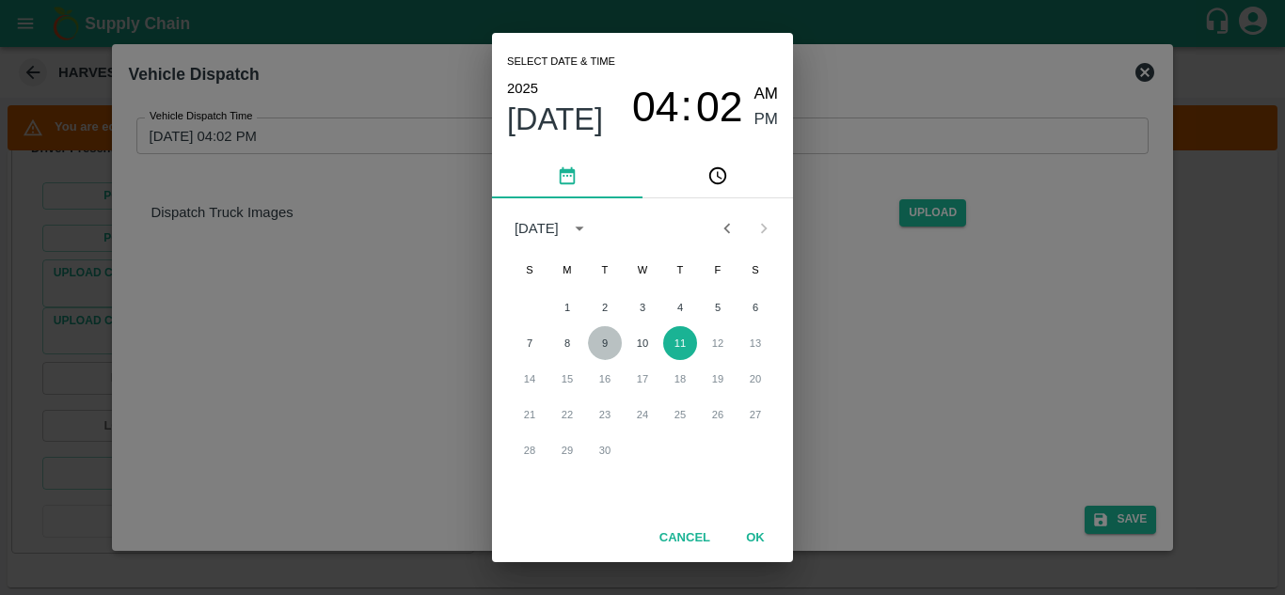
click at [605, 344] on button "9" at bounding box center [605, 343] width 34 height 34
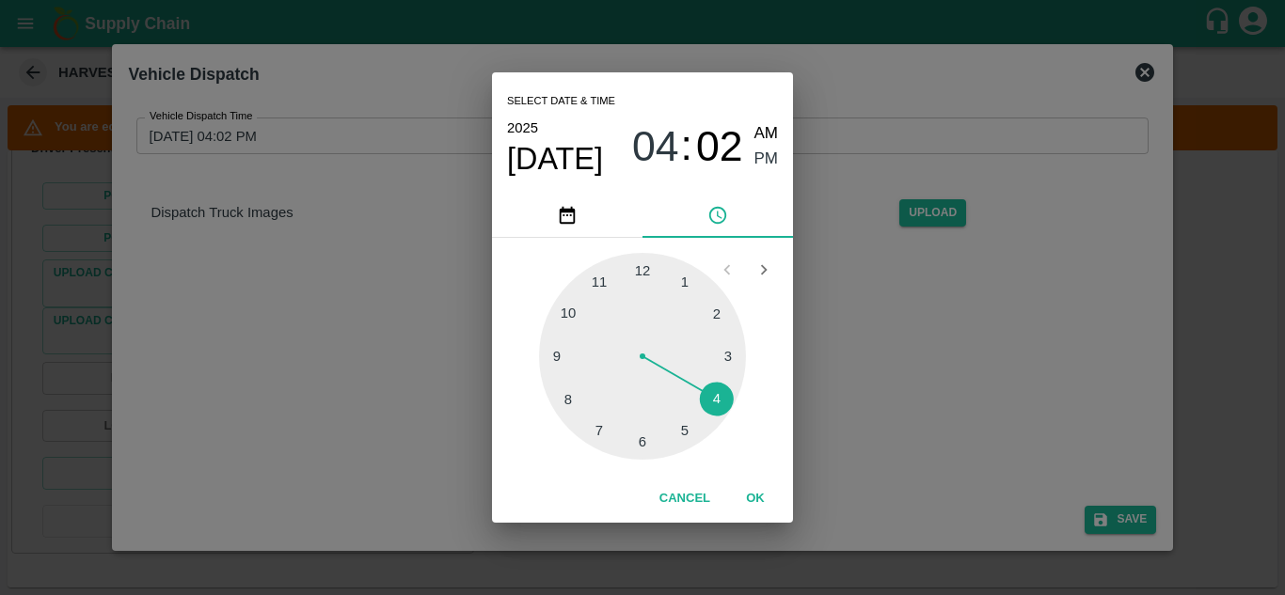
click at [682, 426] on div at bounding box center [642, 356] width 207 height 207
click at [720, 309] on div at bounding box center [642, 356] width 207 height 207
type input "[DATE] 05:10 PM"
click at [769, 157] on span "PM" at bounding box center [766, 159] width 24 height 25
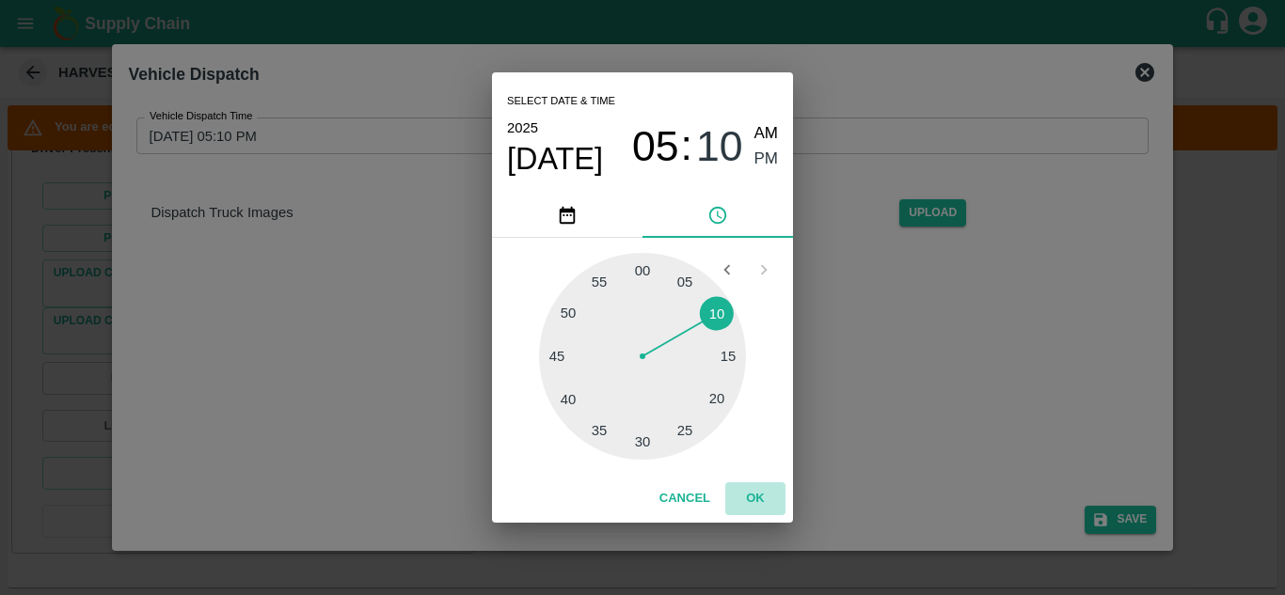
click at [760, 508] on button "OK" at bounding box center [755, 499] width 60 height 33
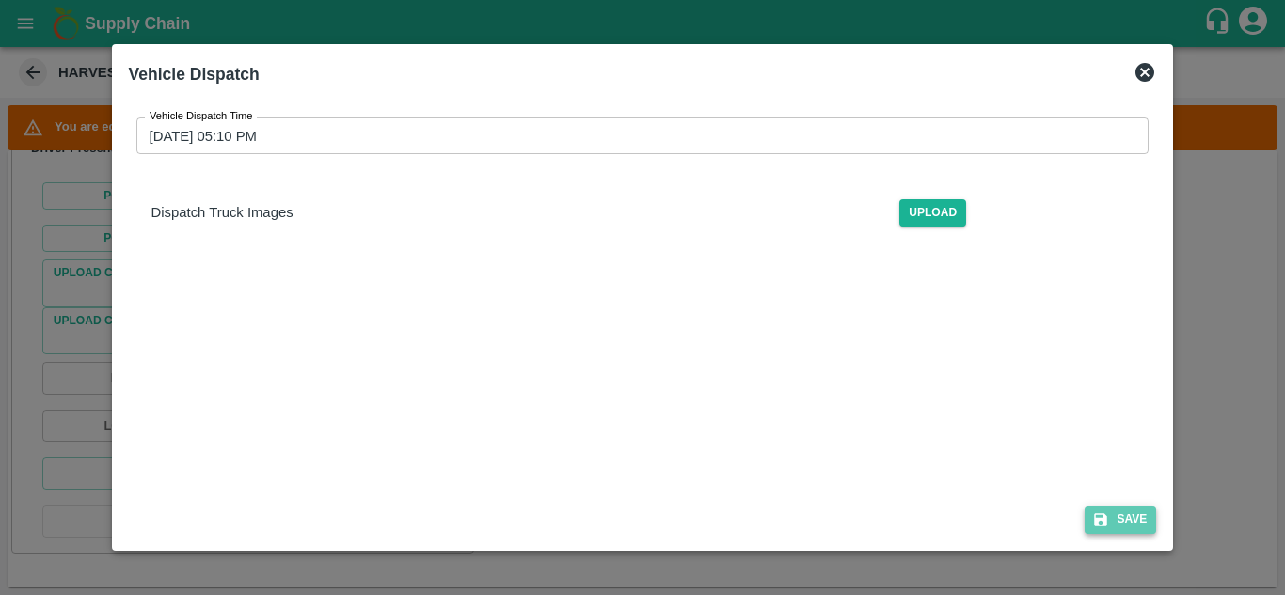
click at [1131, 520] on button "Save" at bounding box center [1120, 519] width 71 height 27
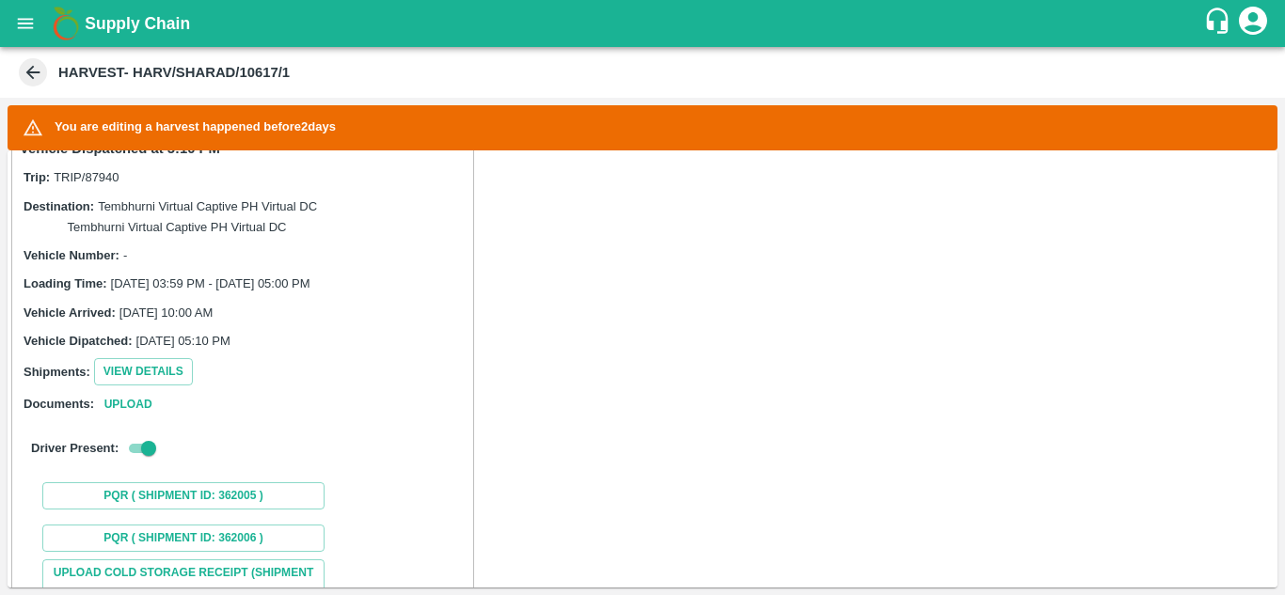
scroll to position [1245, 0]
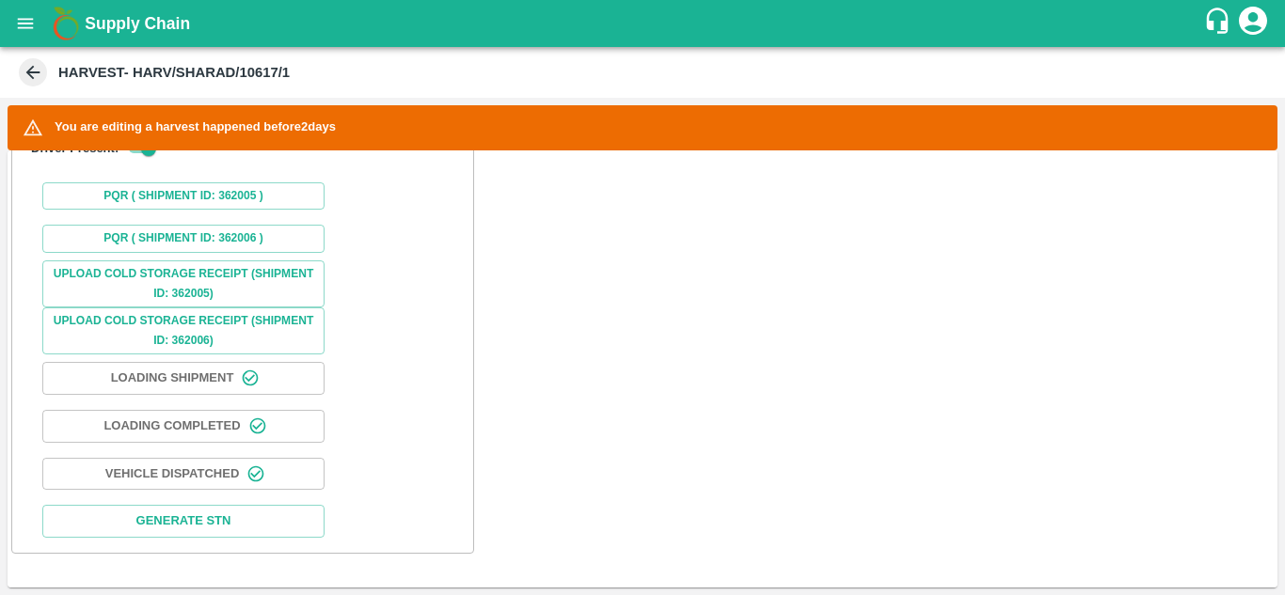
scroll to position [1410, 0]
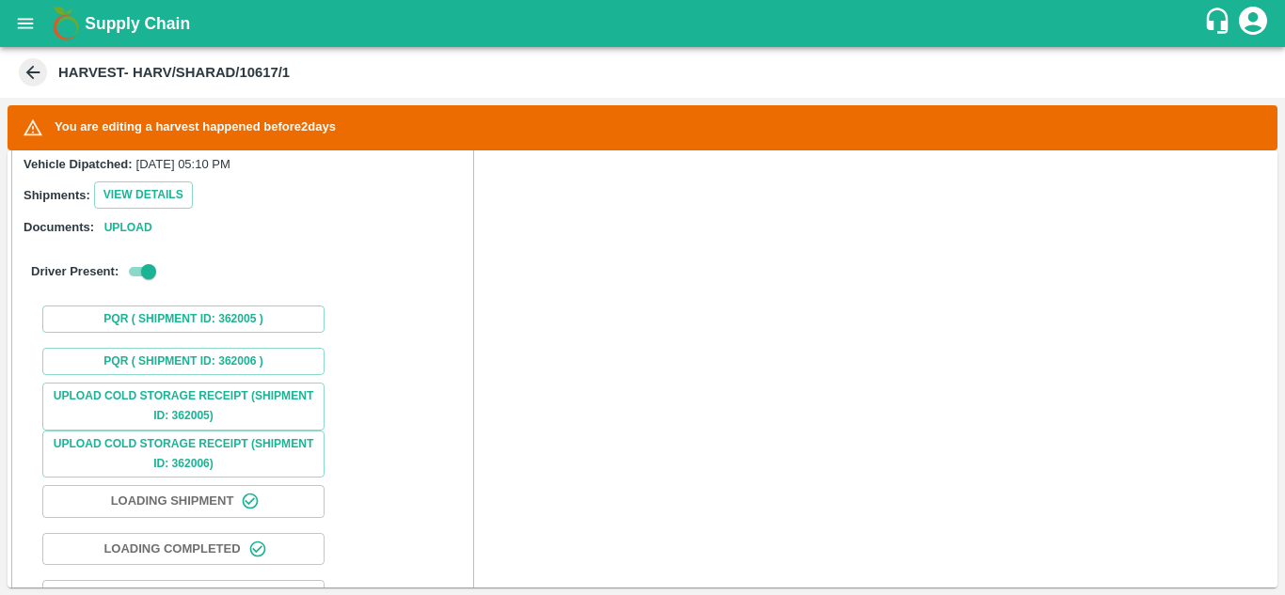
scroll to position [1410, 0]
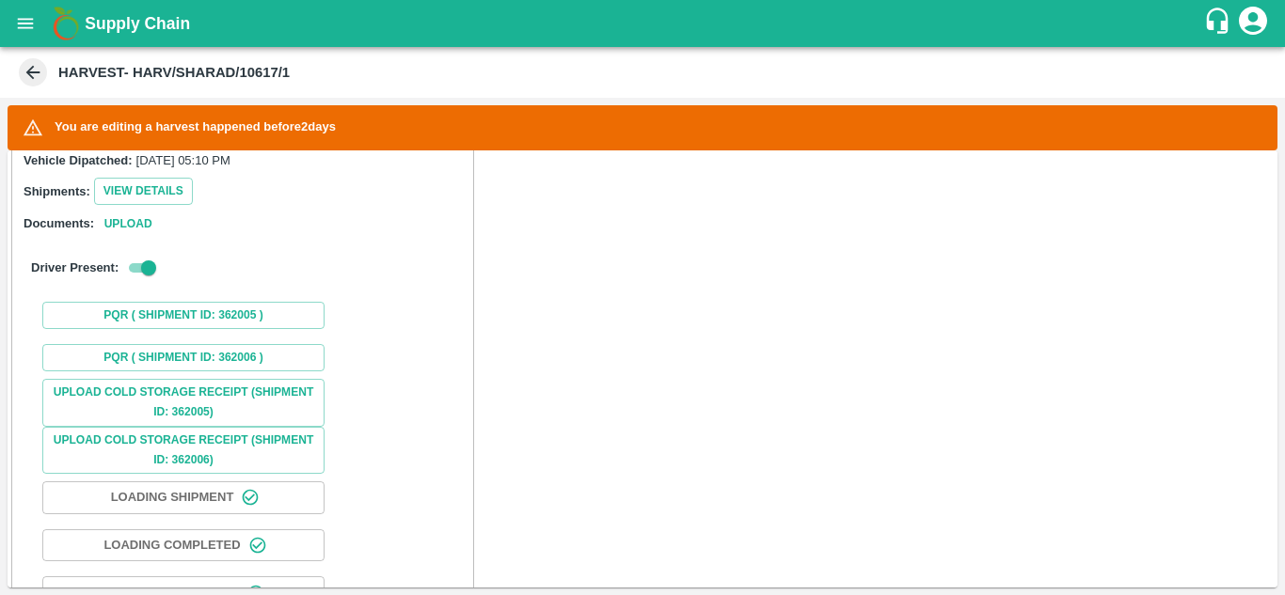
scroll to position [1410, 0]
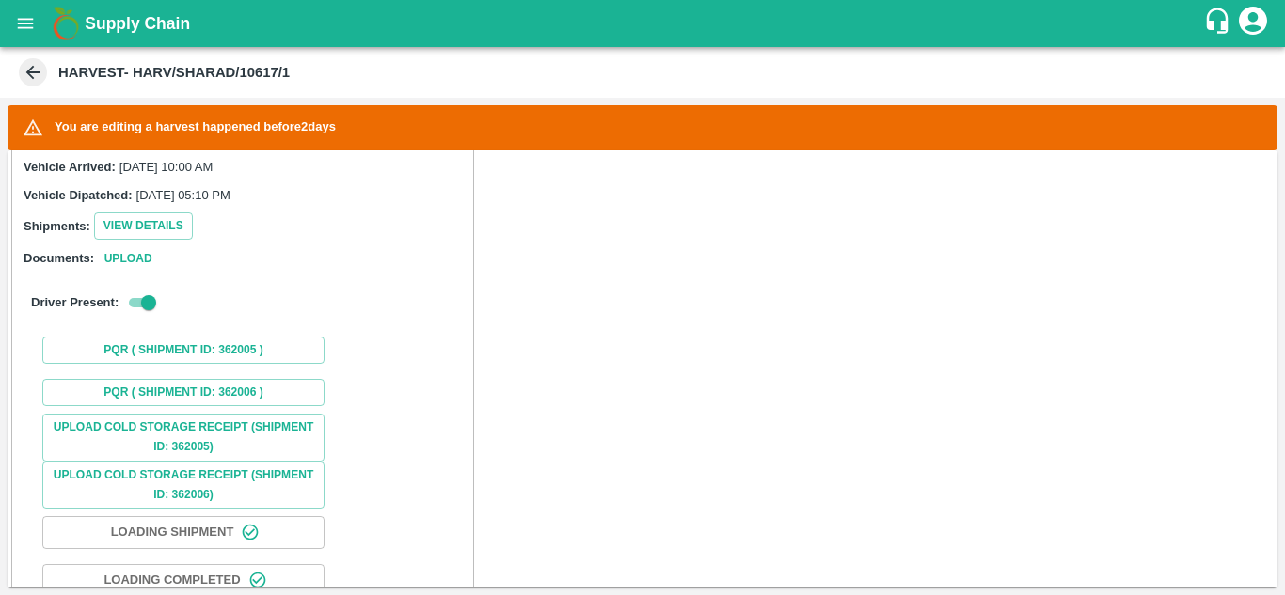
scroll to position [1410, 0]
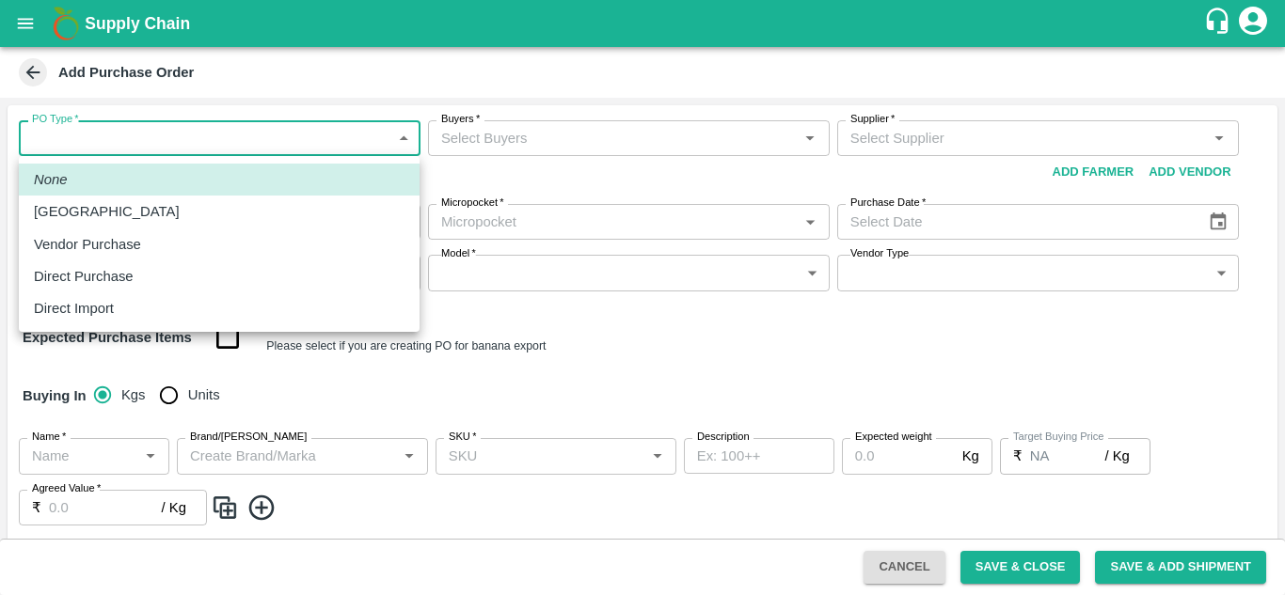
click at [246, 146] on body "Supply Chain Add Purchase Order PO Type   * ​ PO Type Buyers   * Buyers   * Sup…" at bounding box center [642, 297] width 1285 height 595
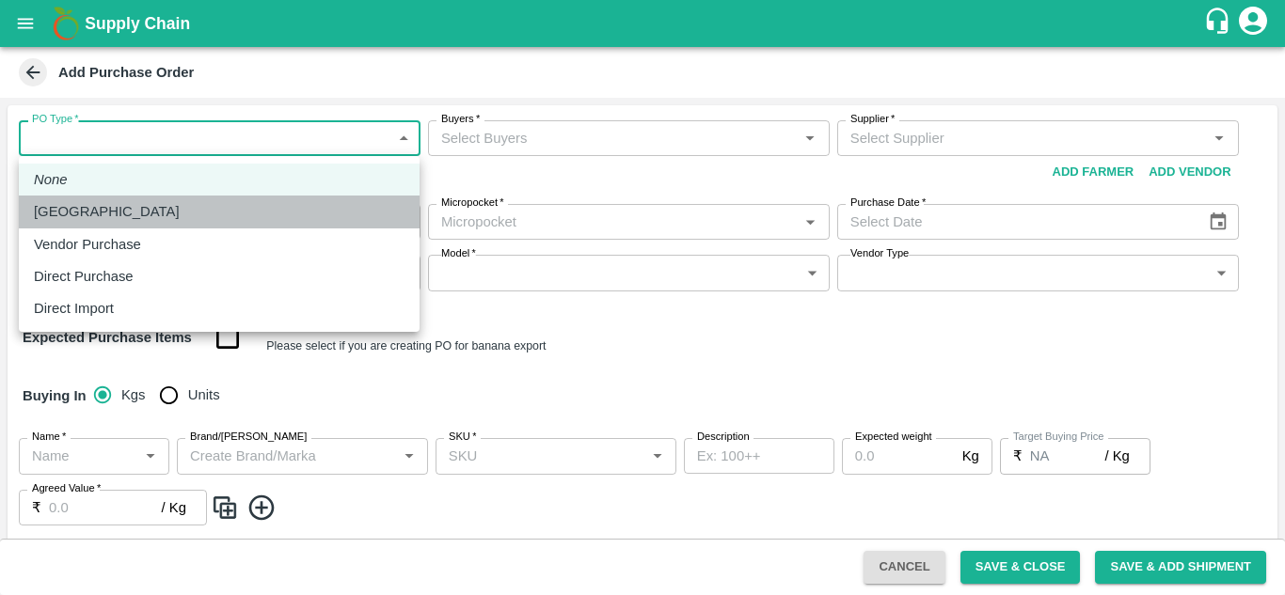
click at [76, 219] on p "Farm Gate" at bounding box center [107, 211] width 146 height 21
type input "1"
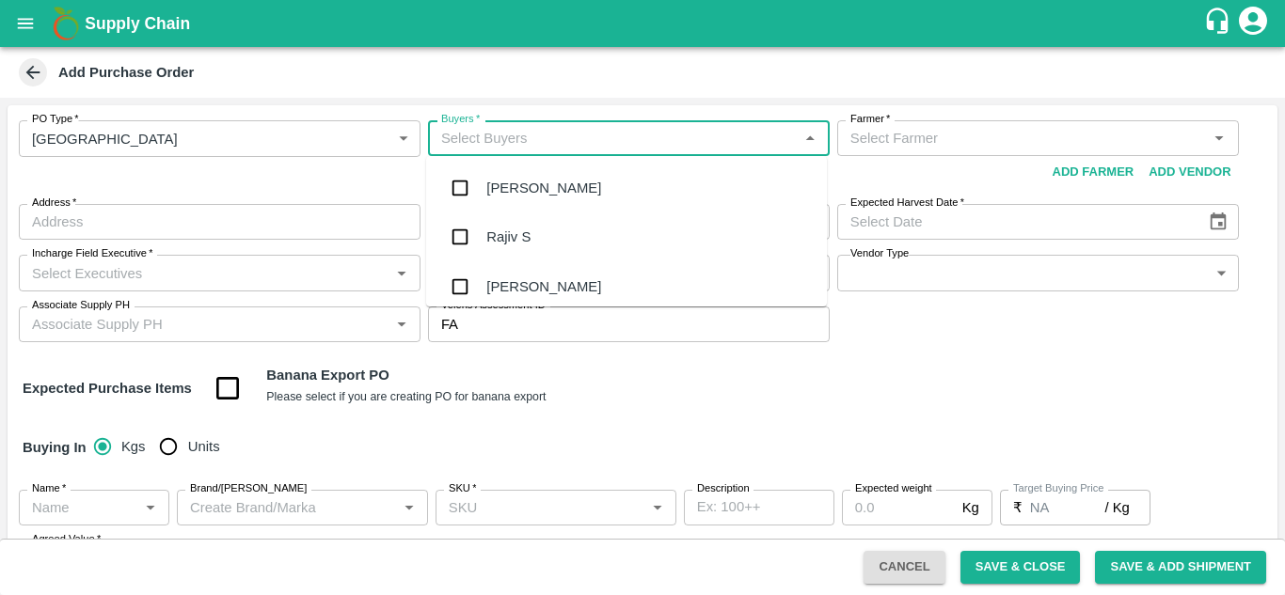
click at [490, 149] on input "Buyers   *" at bounding box center [613, 138] width 359 height 24
type input "n"
type input "lax"
click at [549, 229] on div "Nunavath Laxman" at bounding box center [542, 237] width 113 height 21
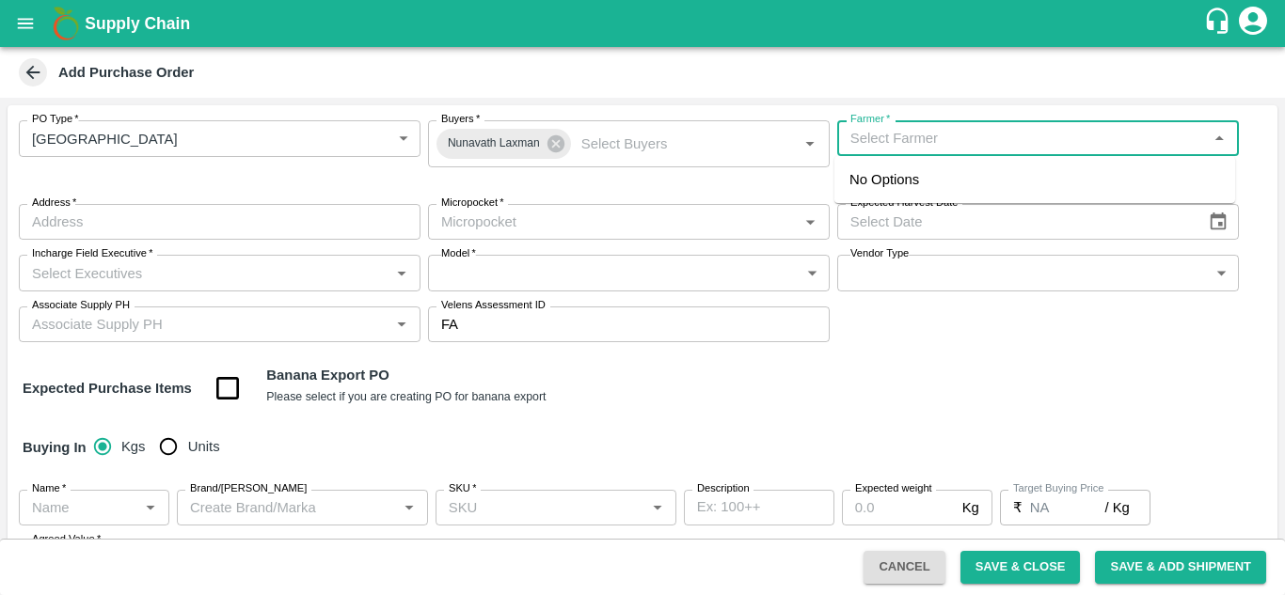
click at [858, 132] on input "Farmer   *" at bounding box center [1022, 138] width 359 height 24
type input "shar"
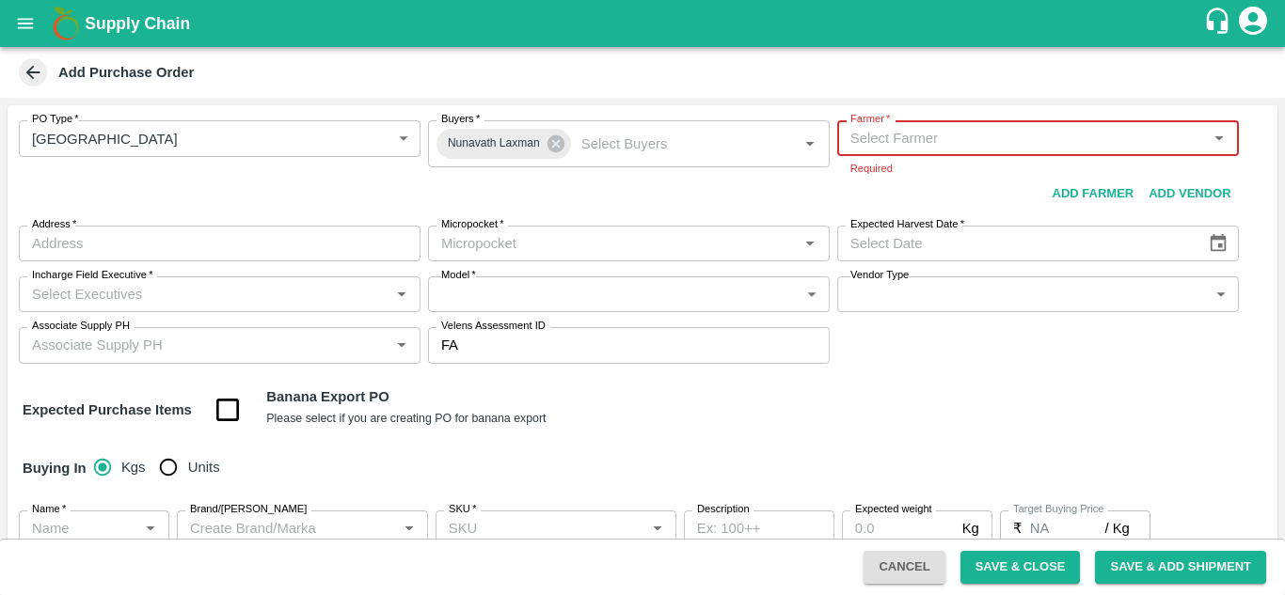
click at [882, 151] on div "Farmer   *" at bounding box center [1038, 138] width 402 height 36
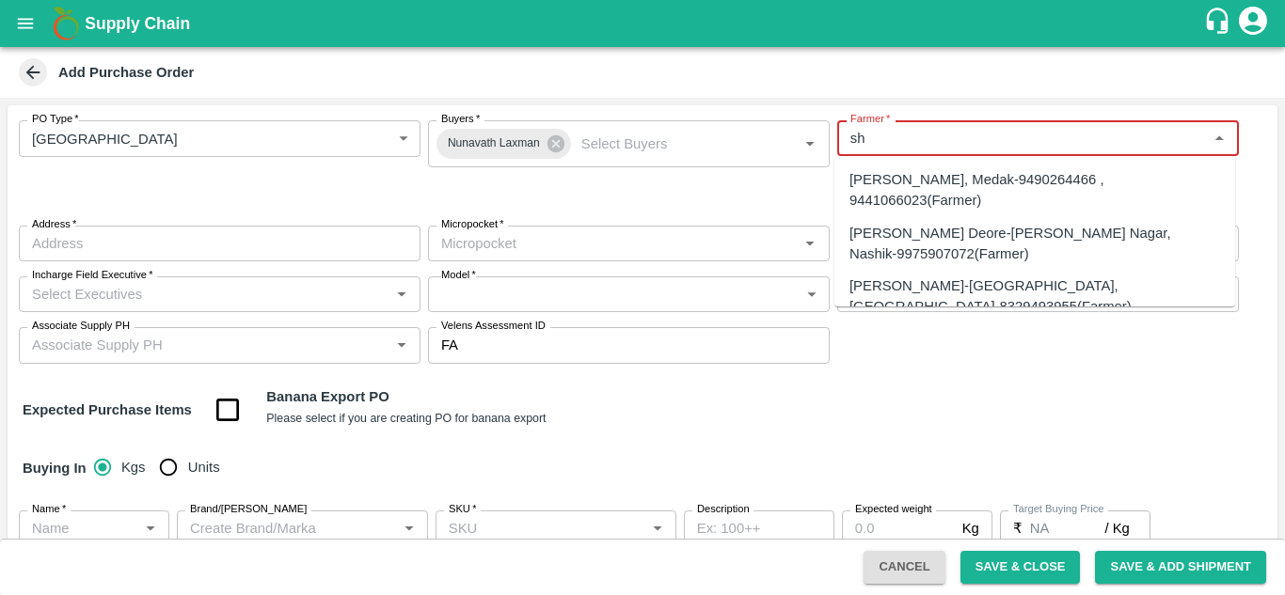
type input "s"
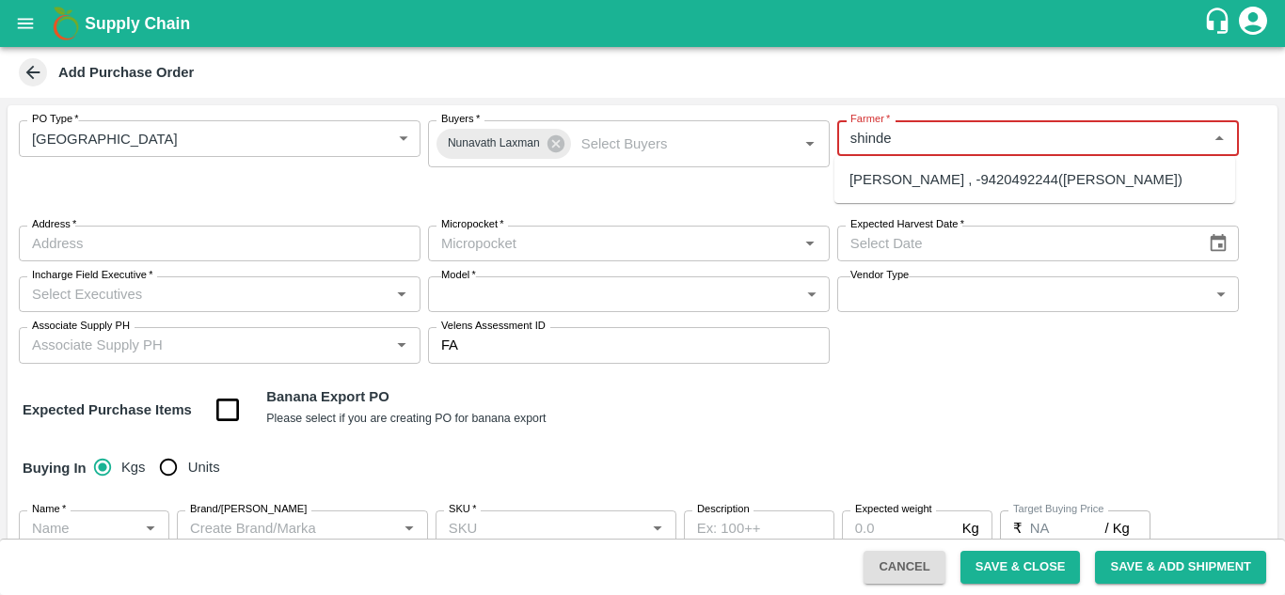
click at [927, 175] on div "Sharada Ramesh Shinde-Tembhurni , -9420492244(Farmer)" at bounding box center [1015, 179] width 333 height 21
type input "Sharada Ramesh Shinde-Tembhurni , -9420492244(Farmer)"
type input "Tembhurni , , ,"
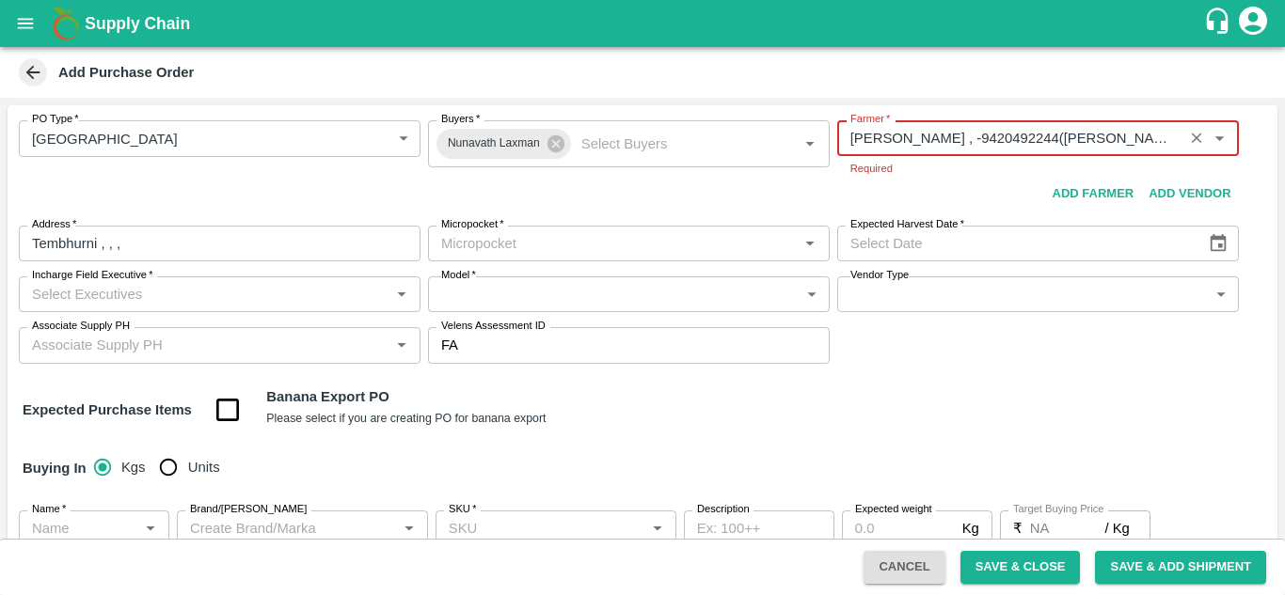
type input "Sharada Ramesh Shinde-Tembhurni , -9420492244(Farmer)"
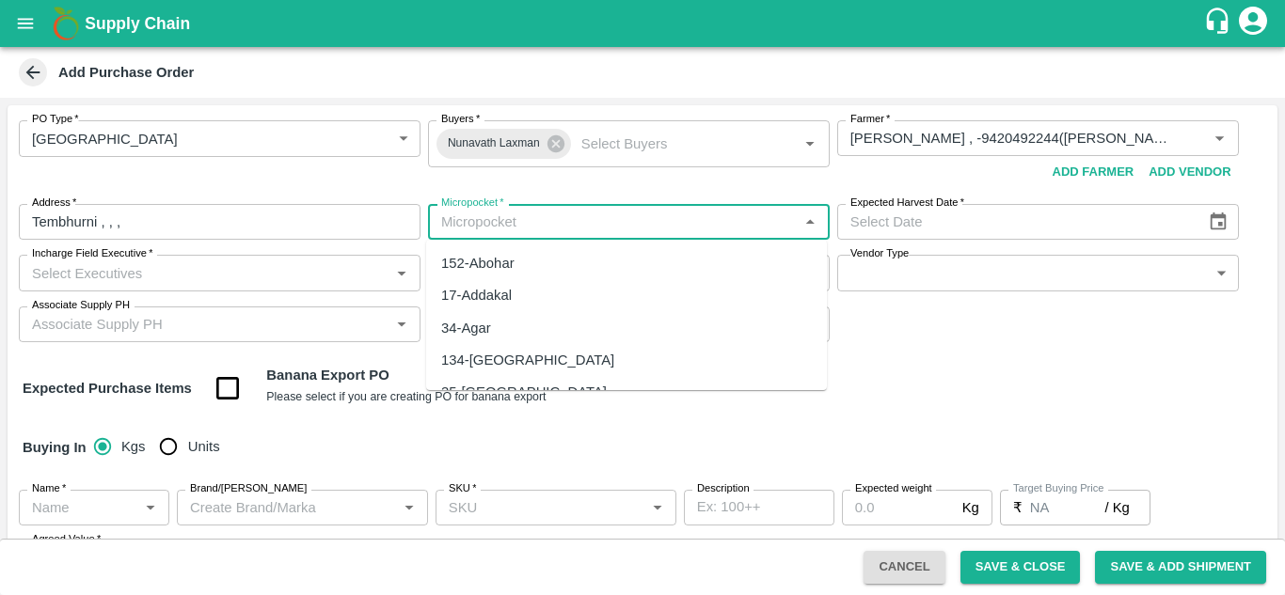
click at [463, 222] on input "Micropocket   *" at bounding box center [613, 222] width 359 height 24
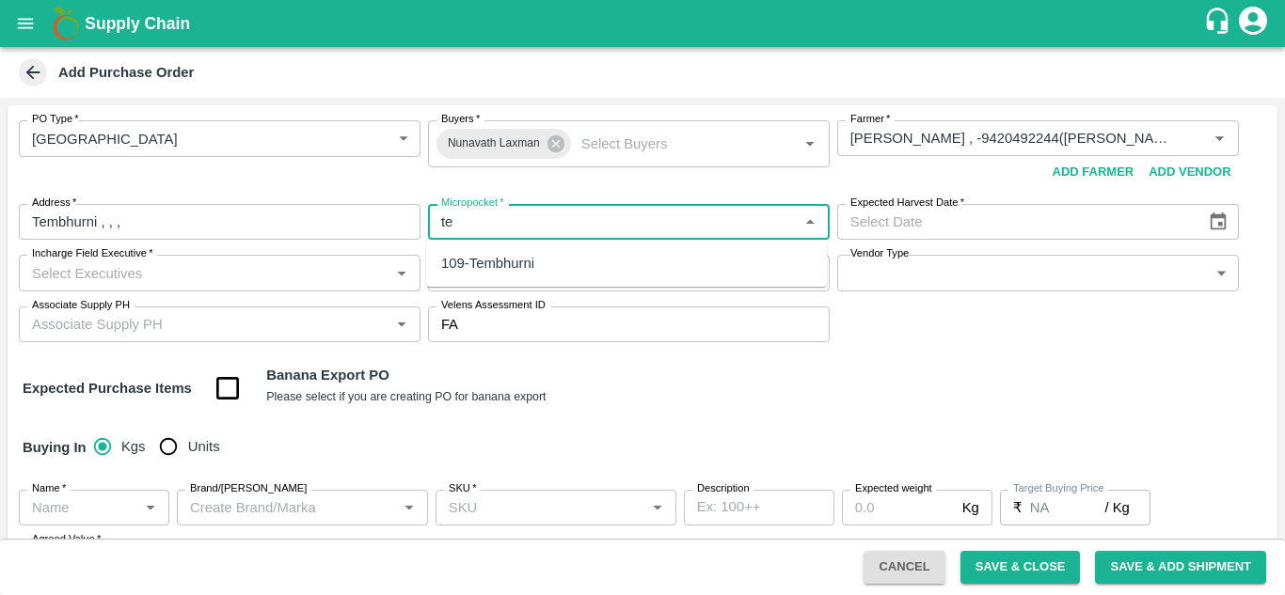
type input "t"
click at [505, 259] on div "109-Tembhurni" at bounding box center [487, 263] width 93 height 21
type input "109-Tembhurni"
type input "DD/MM/YYYY"
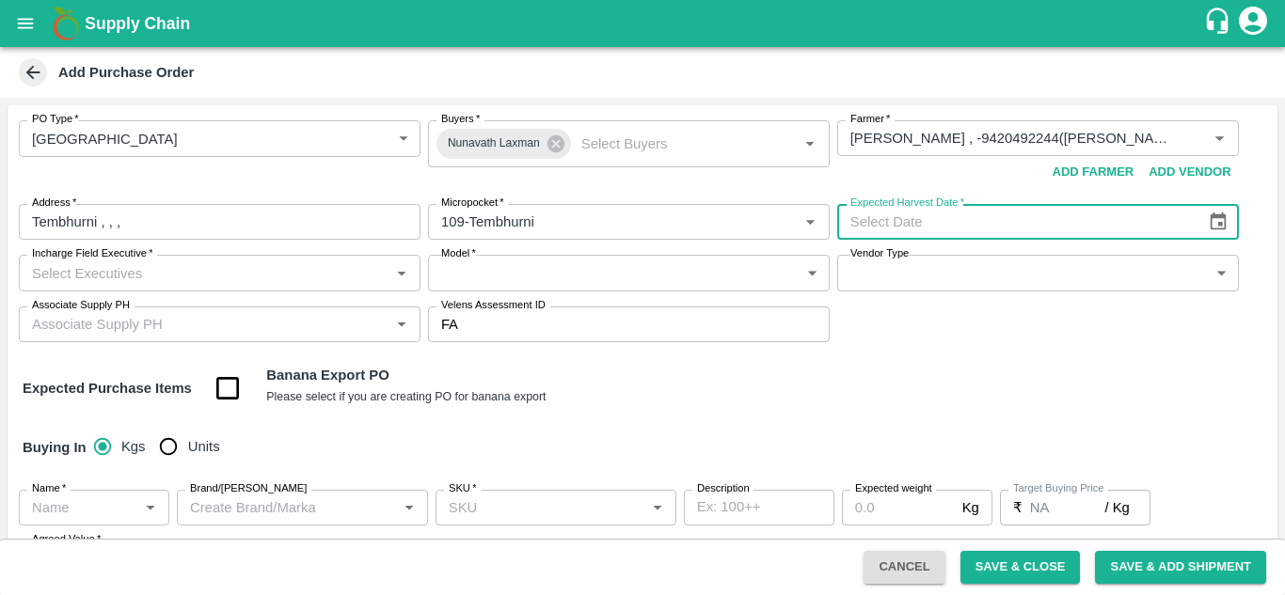
click at [1217, 223] on icon "Choose date" at bounding box center [1219, 222] width 16 height 18
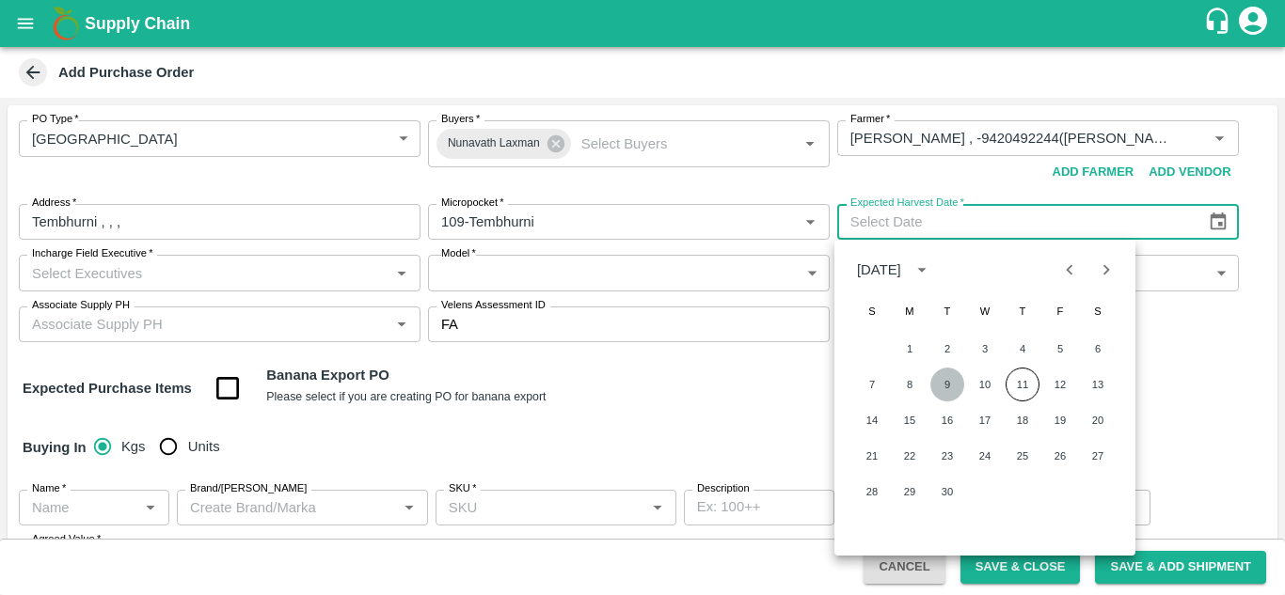
click at [940, 389] on button "9" at bounding box center [947, 385] width 34 height 34
type input "09/09/2025"
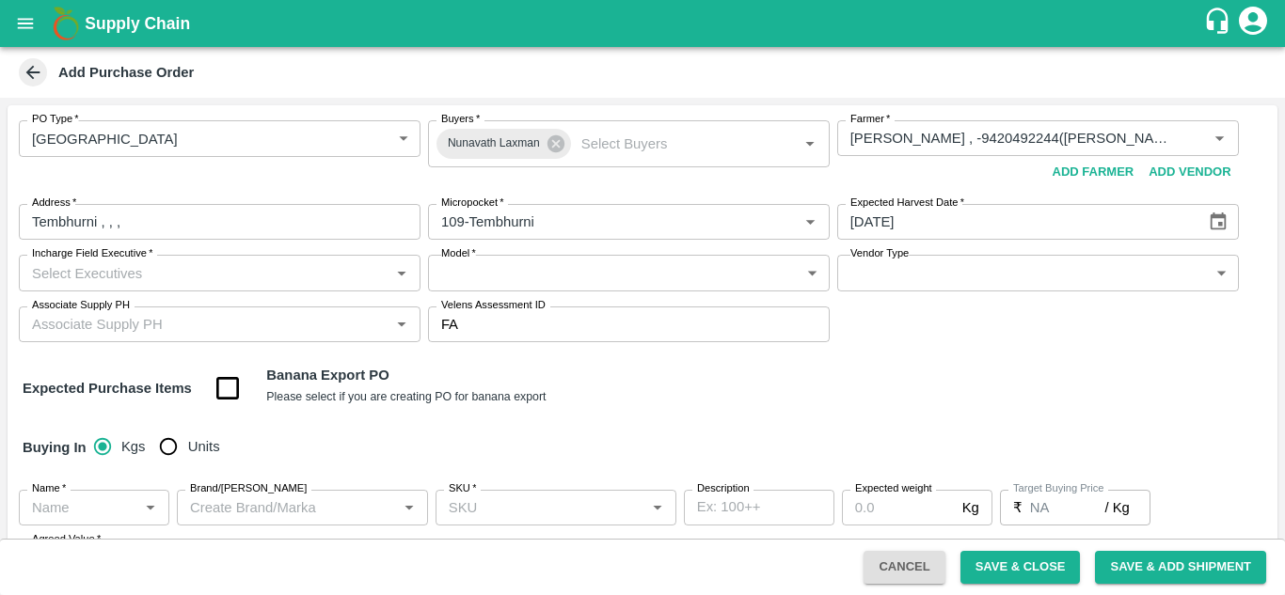
click at [154, 270] on input "Incharge Field Executive   *" at bounding box center [203, 273] width 359 height 24
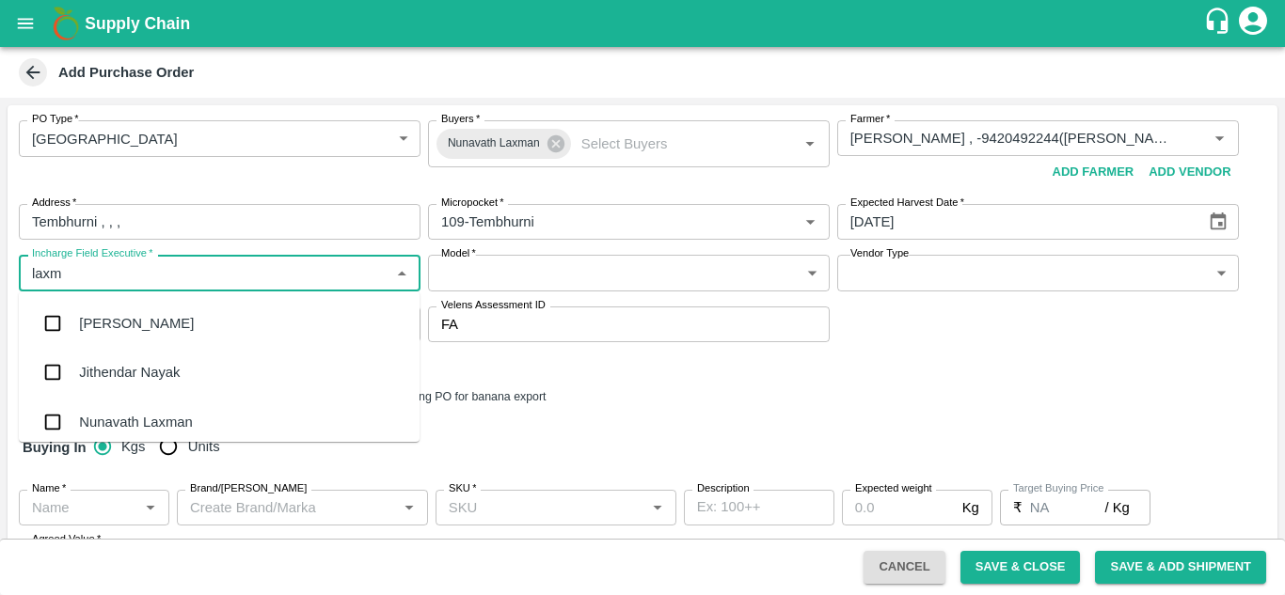
type input "laxma"
click at [146, 382] on div "Nunavath Laxman" at bounding box center [135, 372] width 113 height 21
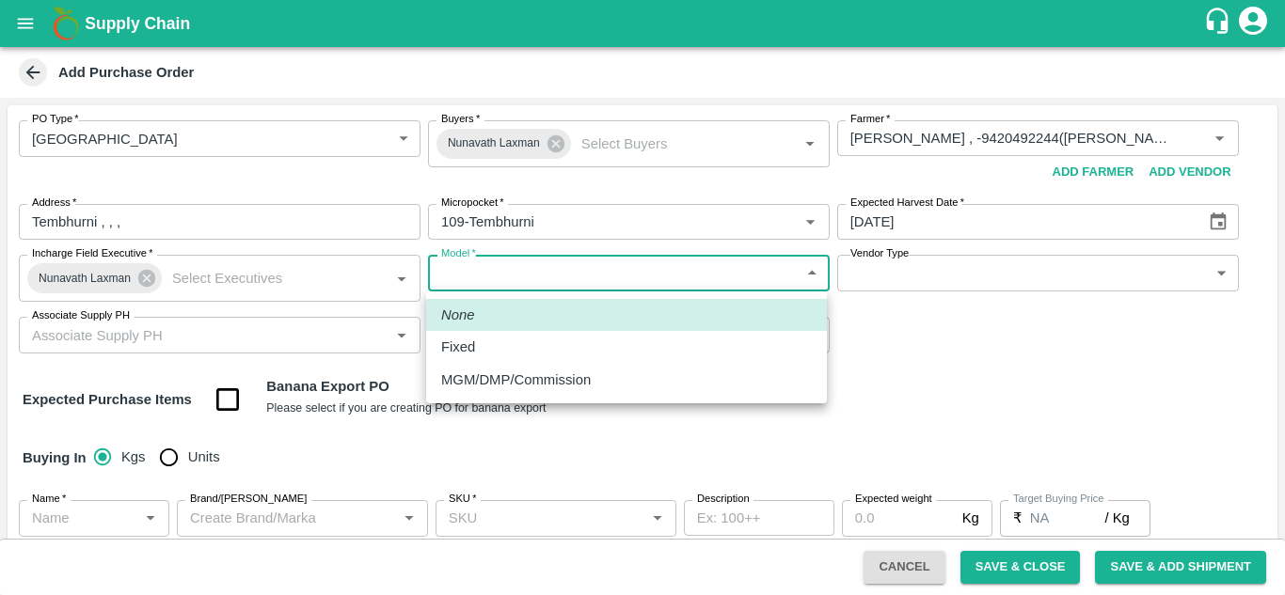
click at [523, 269] on body "Supply Chain Add Purchase Order PO Type   * Farm Gate 1 PO Type Buyers   * Nuna…" at bounding box center [642, 297] width 1285 height 595
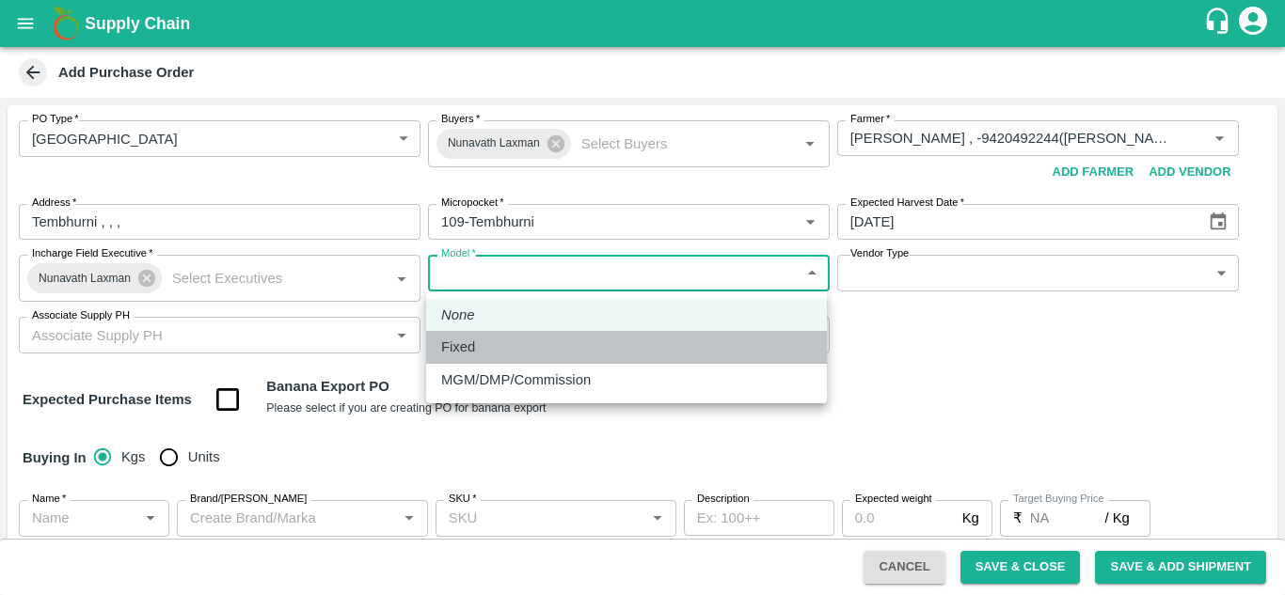
click at [487, 345] on div "Fixed" at bounding box center [626, 347] width 371 height 21
type input "Fixed"
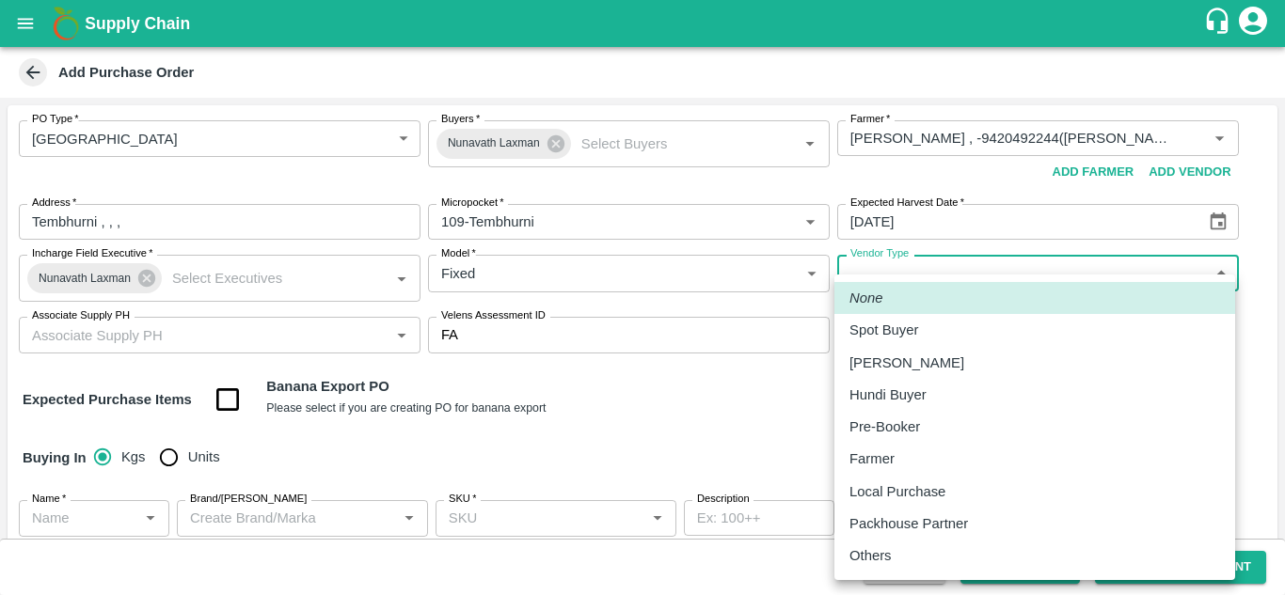
click at [956, 281] on body "Supply Chain Add Purchase Order PO Type   * Farm Gate 1 PO Type Buyers   * Nuna…" at bounding box center [642, 297] width 1285 height 595
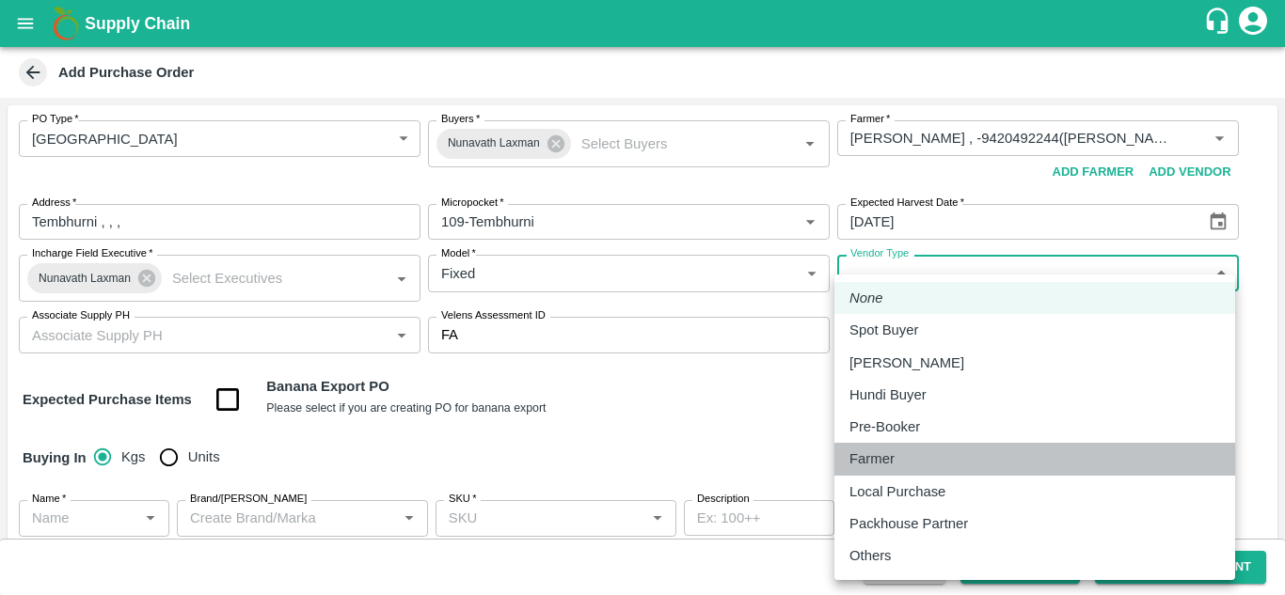
click at [882, 453] on p "Farmer" at bounding box center [871, 459] width 45 height 21
type input "FARMER"
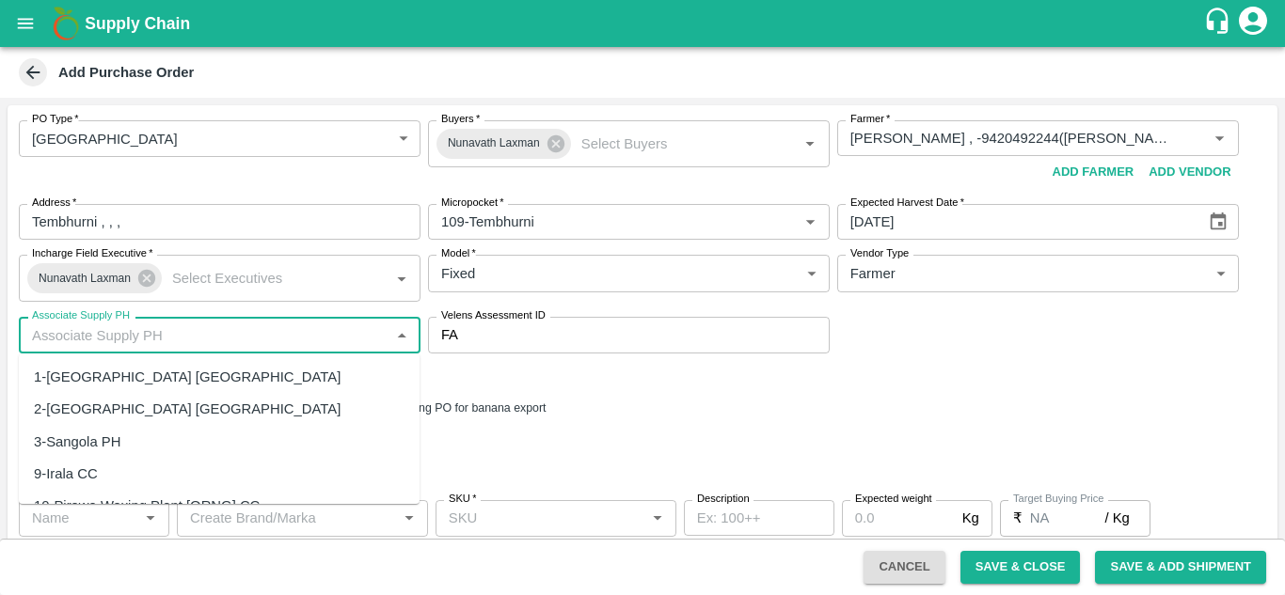
click at [81, 325] on input "Associate Supply PH" at bounding box center [203, 335] width 359 height 24
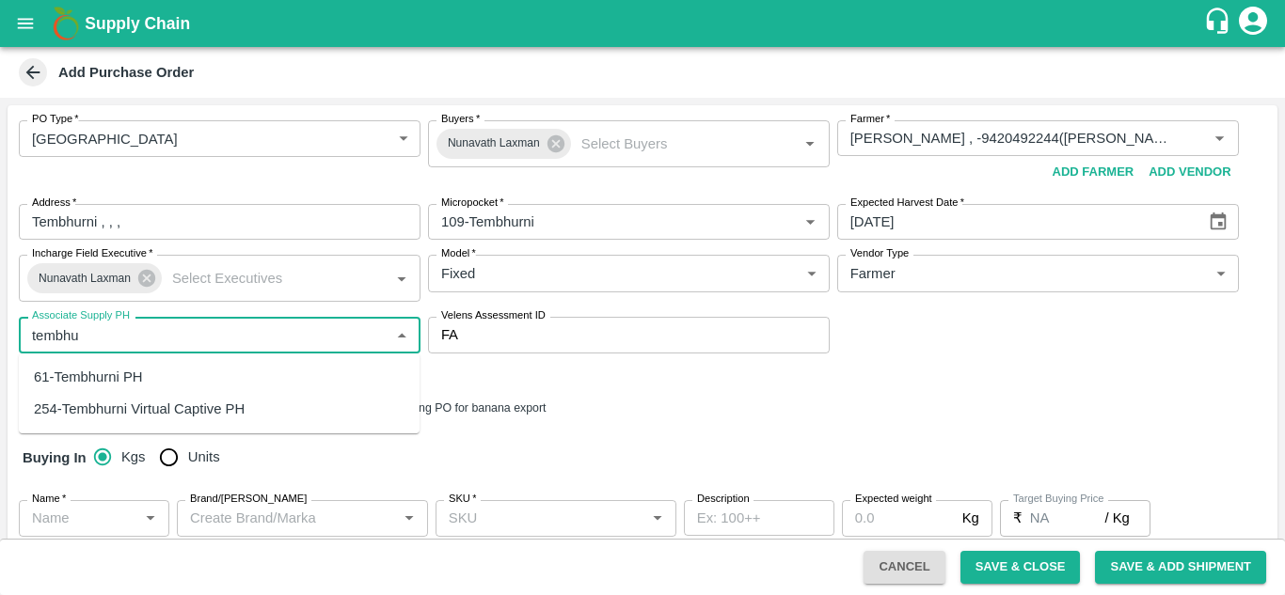
click at [100, 372] on div "61-Tembhurni PH" at bounding box center [88, 377] width 109 height 21
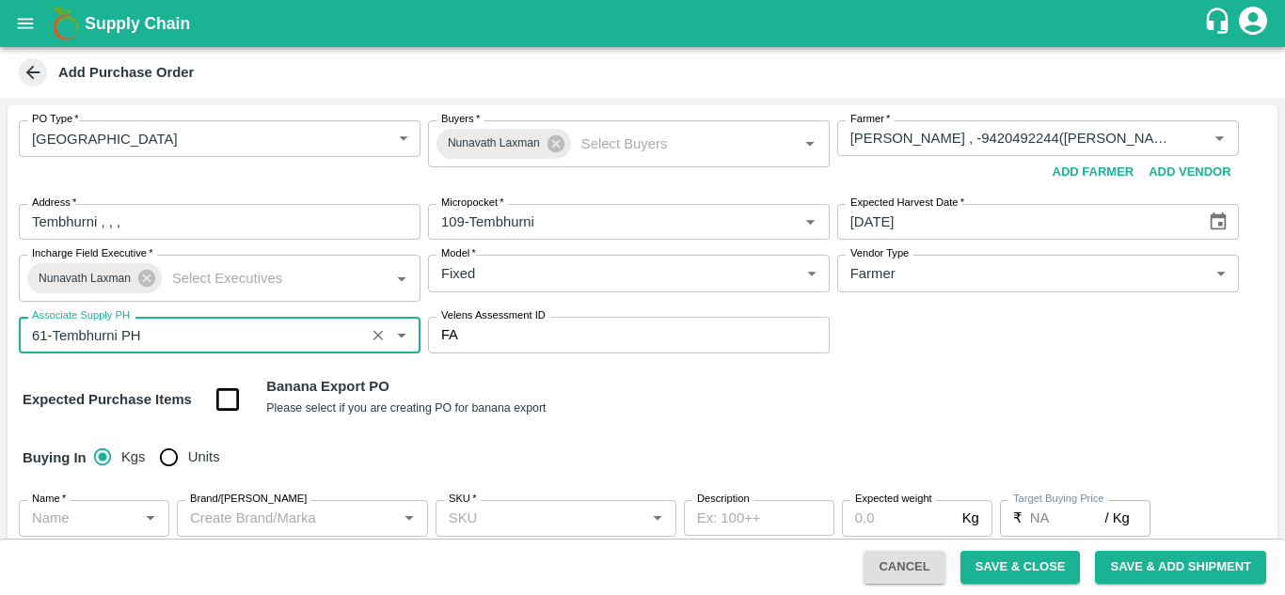
type input "61-Tembhurni PH"
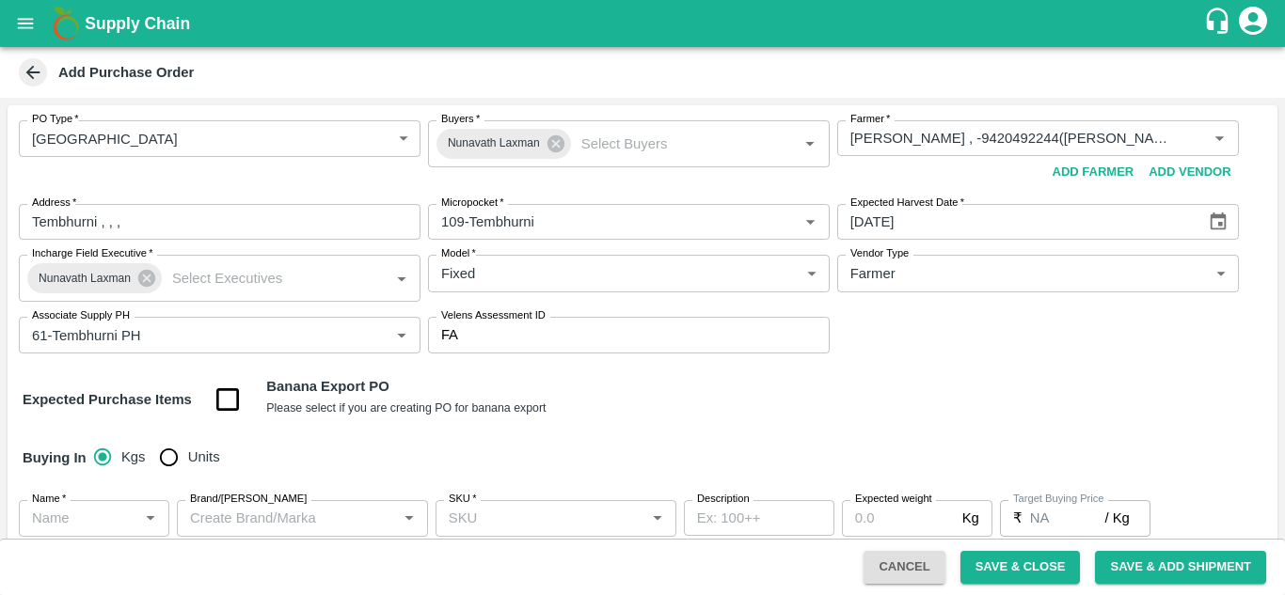
click at [220, 398] on input "checkbox" at bounding box center [228, 400] width 48 height 48
checkbox input "true"
type input "Banana Export"
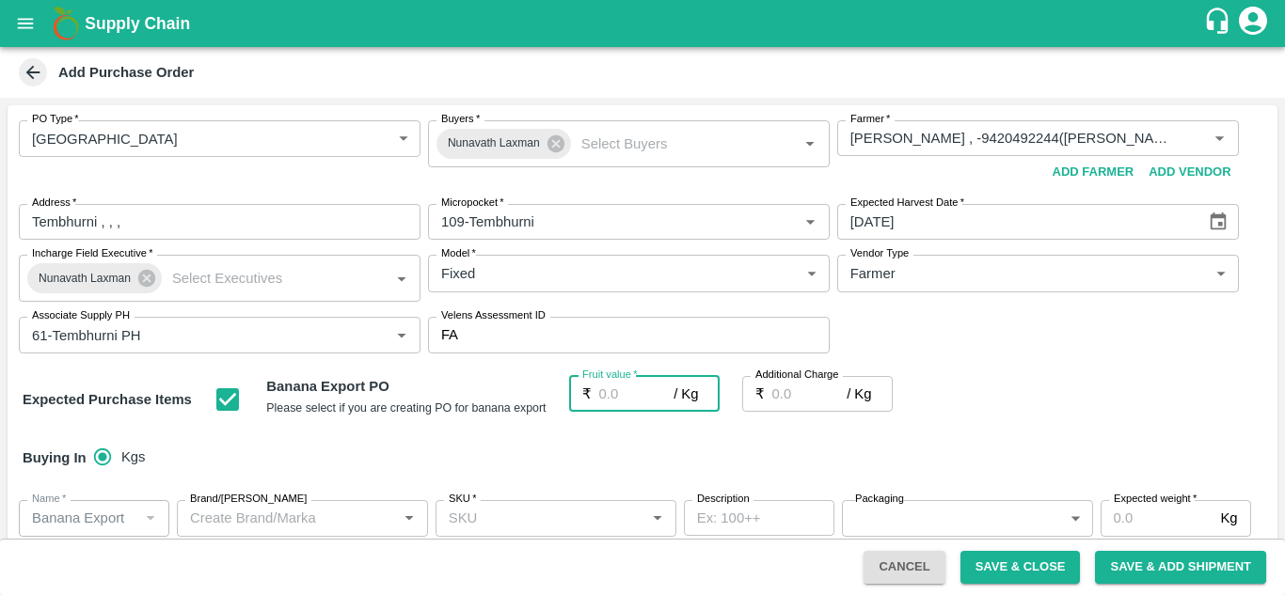
click at [608, 390] on input "Fruit value   *" at bounding box center [636, 394] width 75 height 36
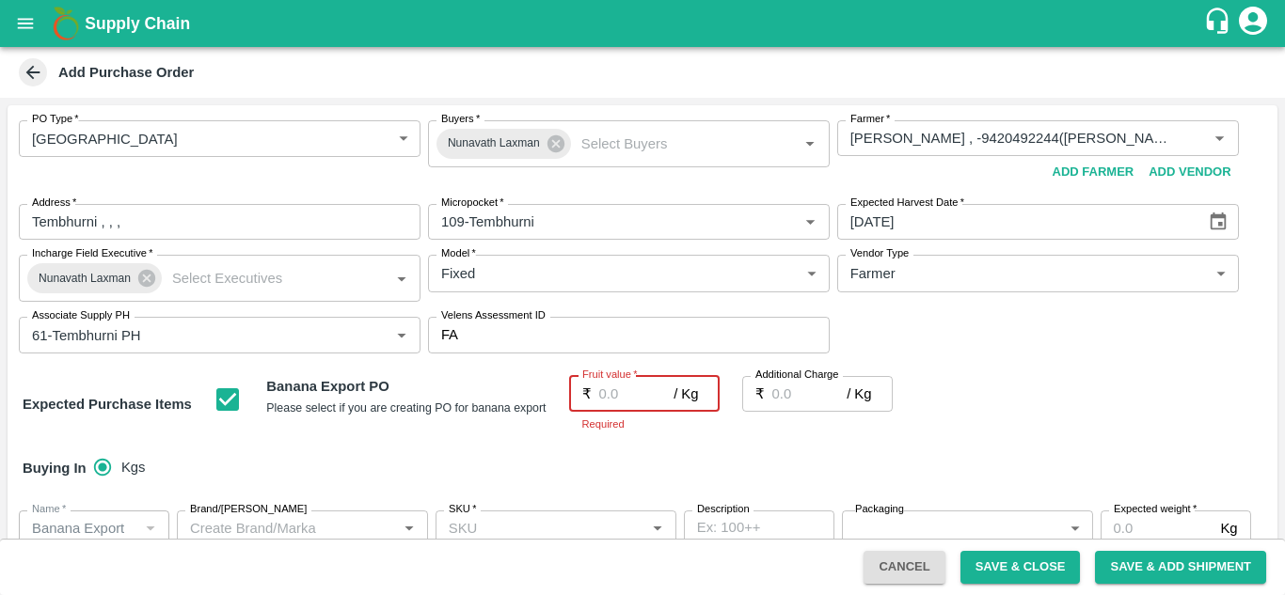
type input "2"
type input "26"
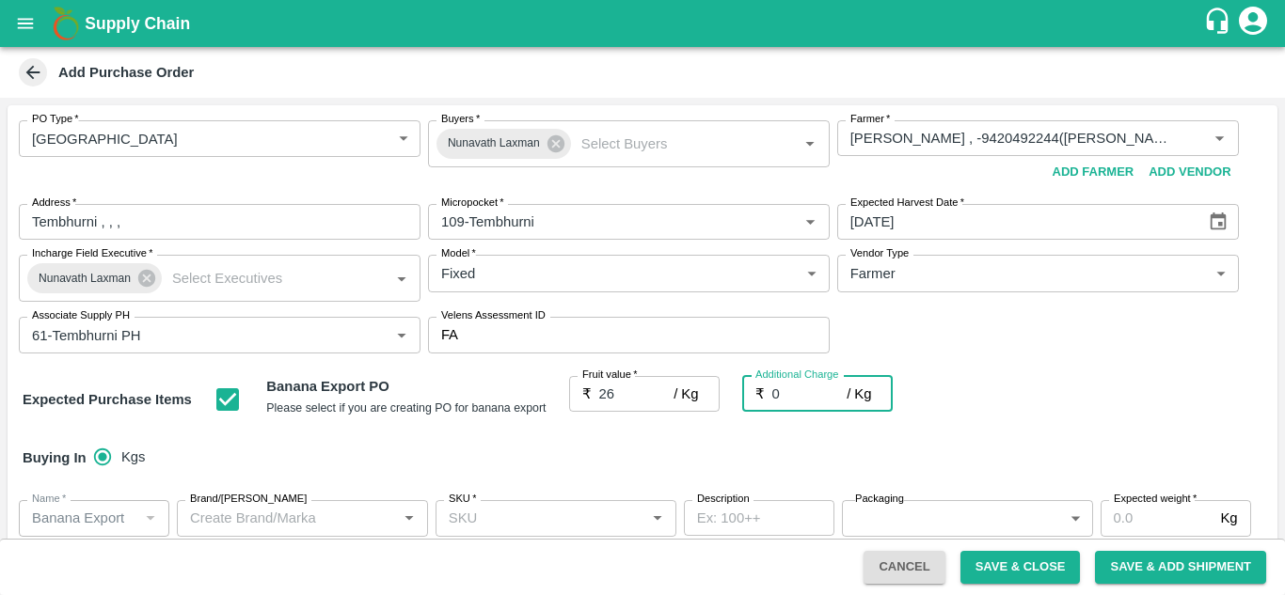
type input "0"
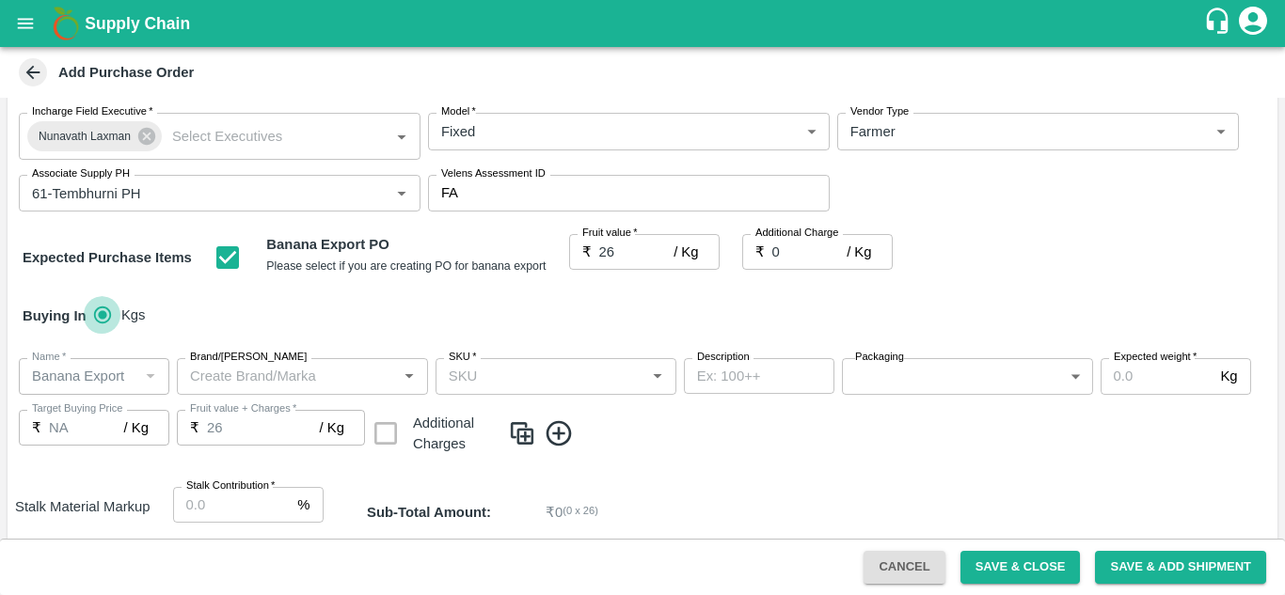
scroll to position [158, 0]
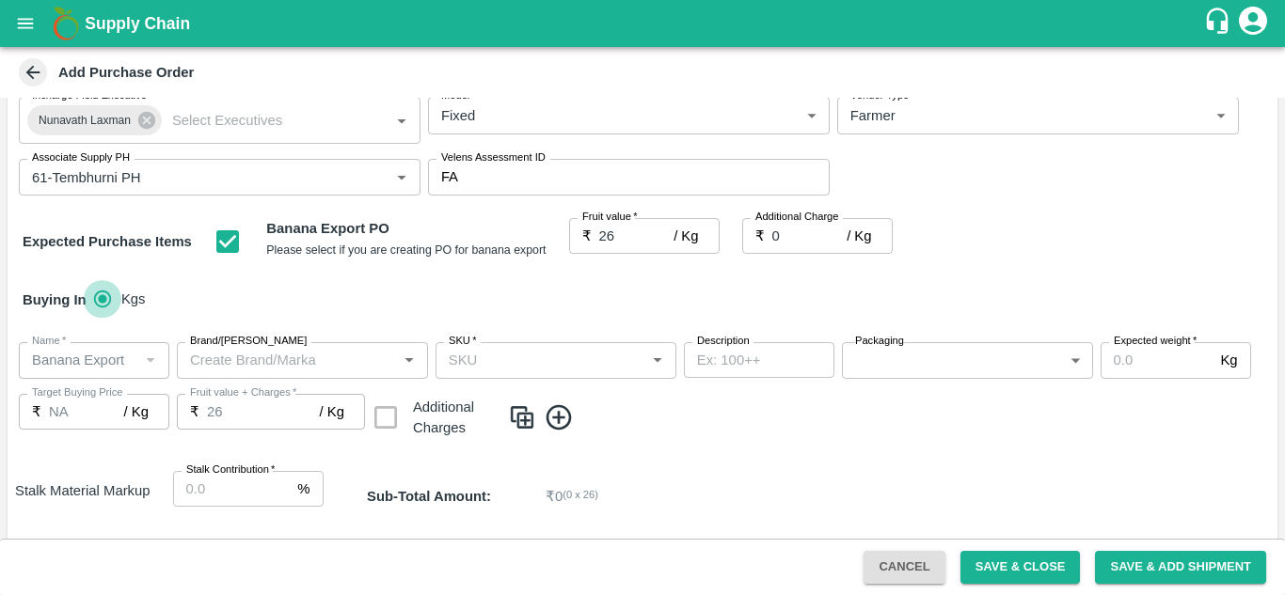
click at [472, 364] on input "SKU   *" at bounding box center [540, 360] width 198 height 24
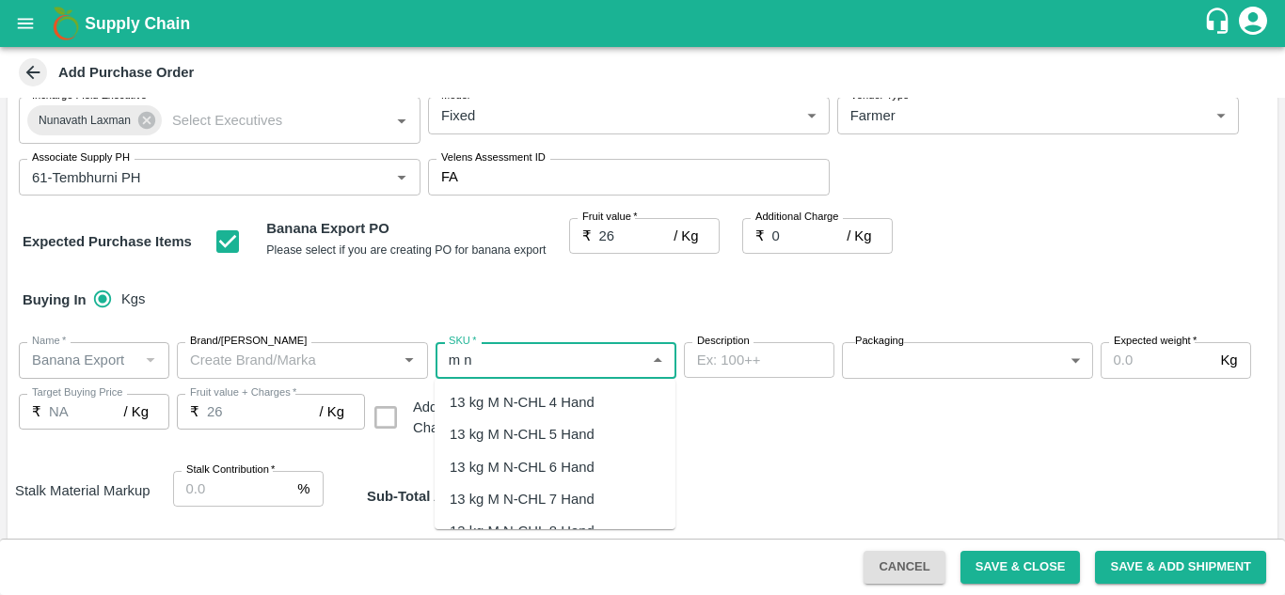
click at [550, 405] on div "13 kg M N-CHL 4 Hand" at bounding box center [522, 402] width 145 height 21
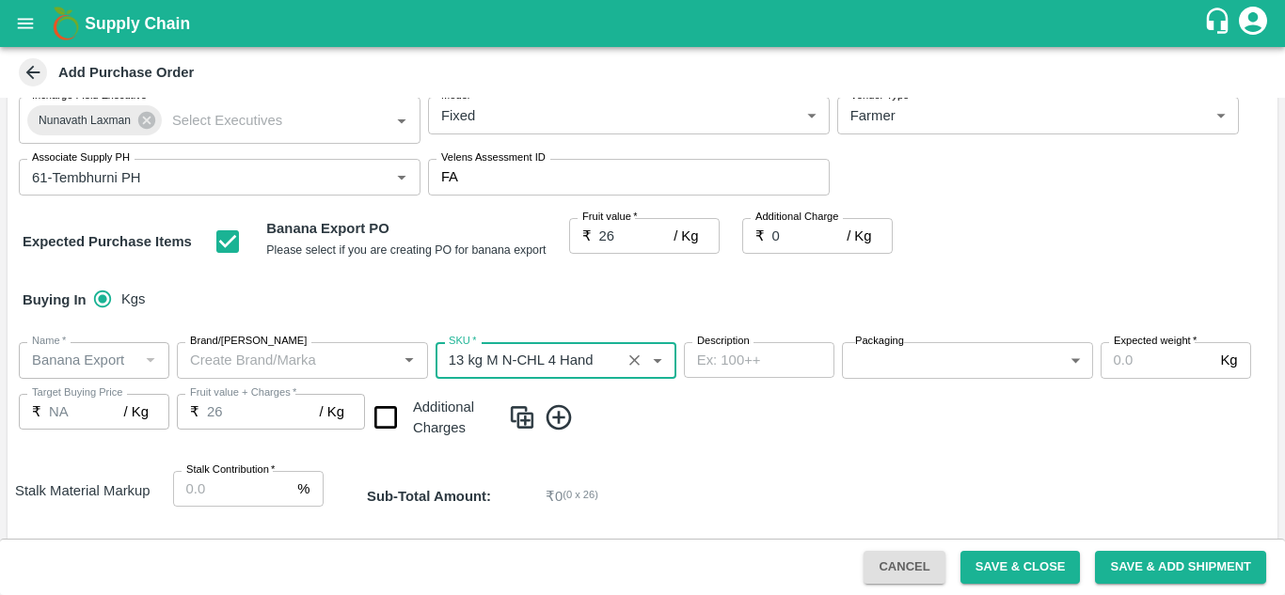
type input "13 kg M N-CHL 4 Hand"
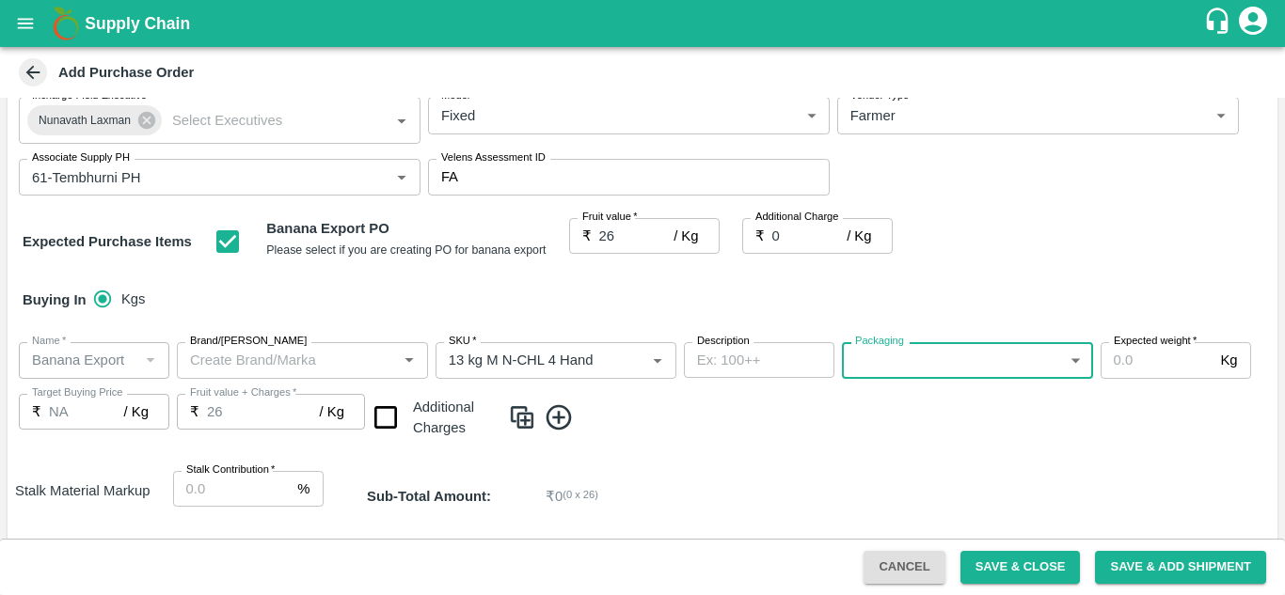
click at [872, 358] on body "Supply Chain Add Purchase Order PO Type   * Farm Gate 1 PO Type Buyers   * Nuna…" at bounding box center [642, 297] width 1285 height 595
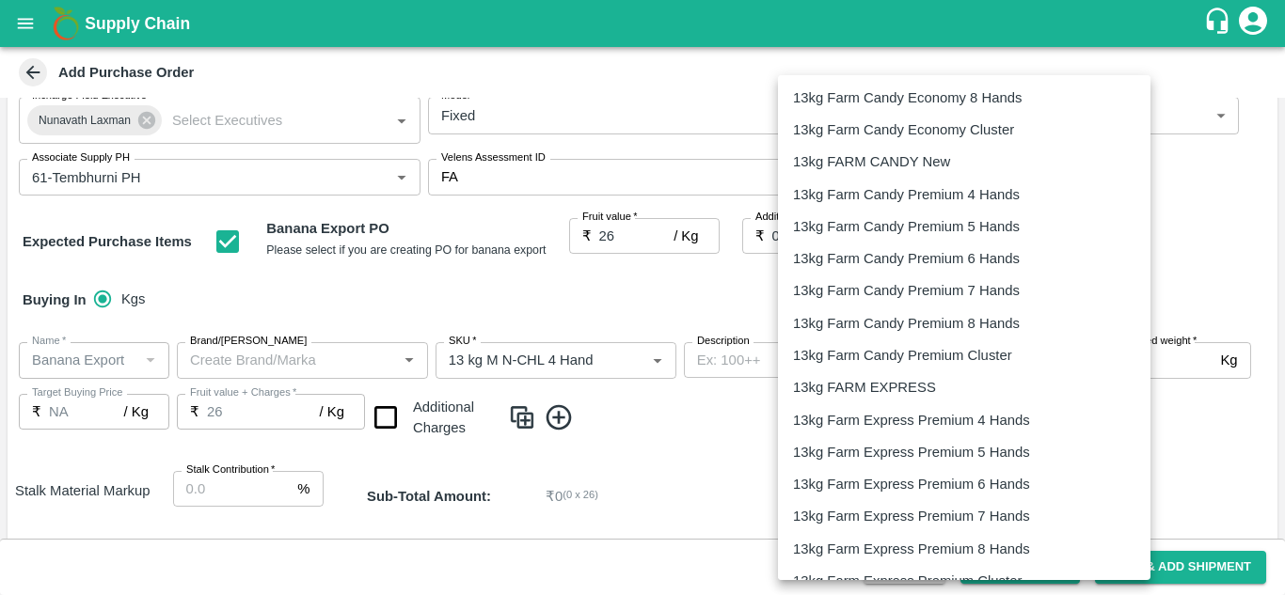
scroll to position [550, 0]
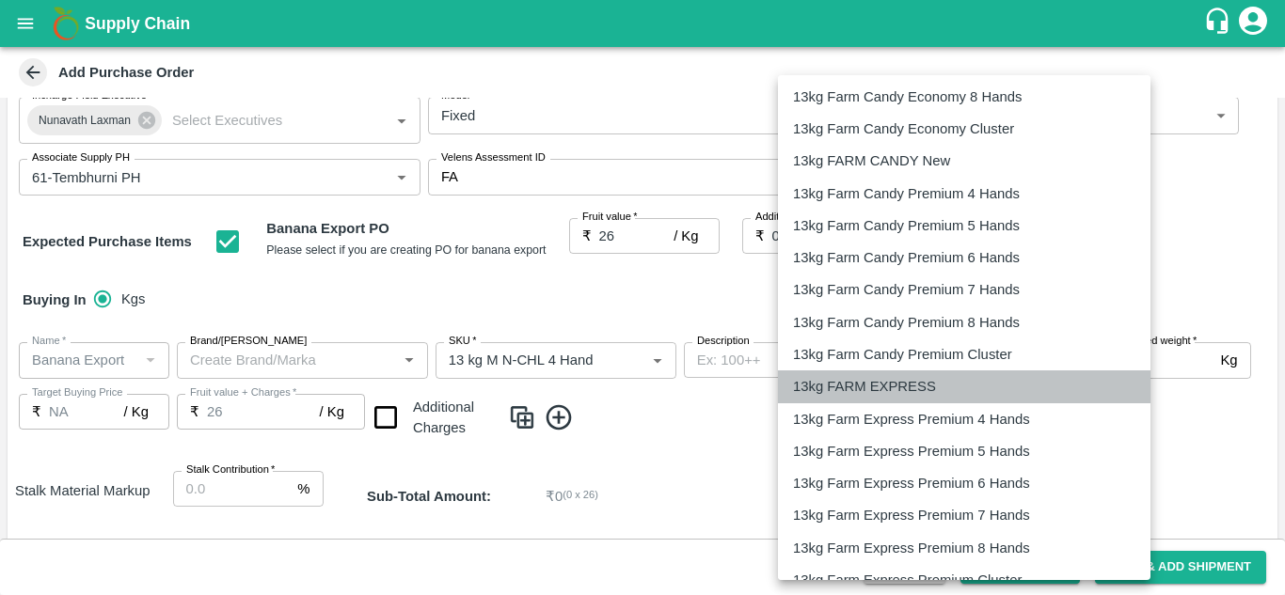
click at [920, 392] on p "13kg FARM EXPRESS" at bounding box center [864, 386] width 143 height 21
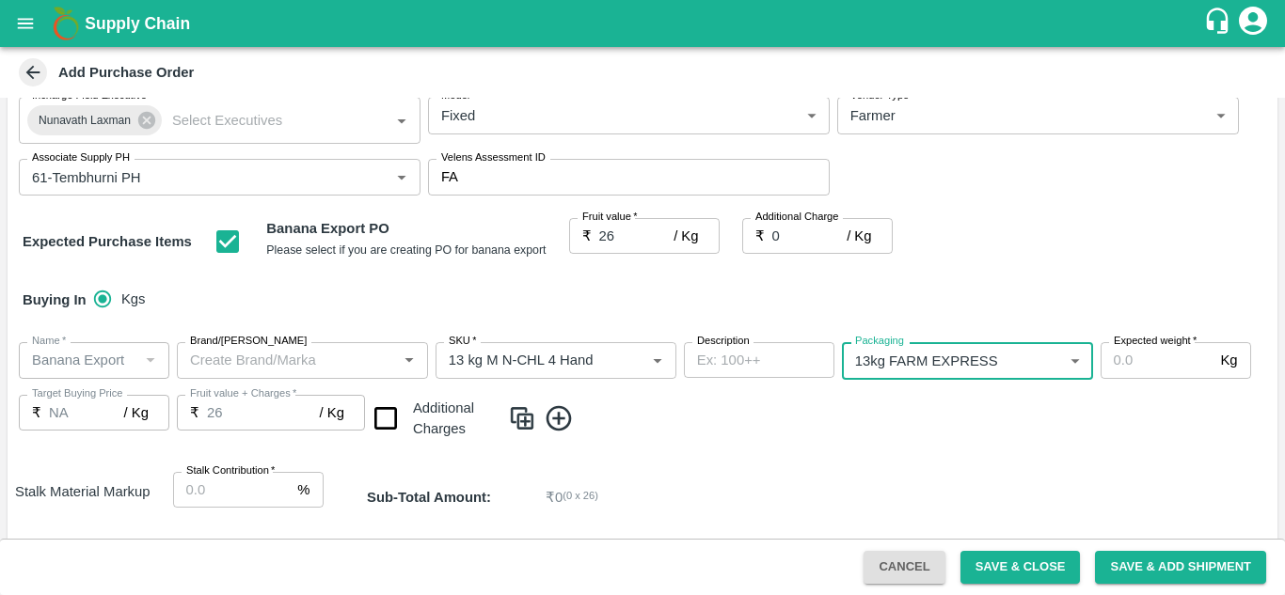
type input "468"
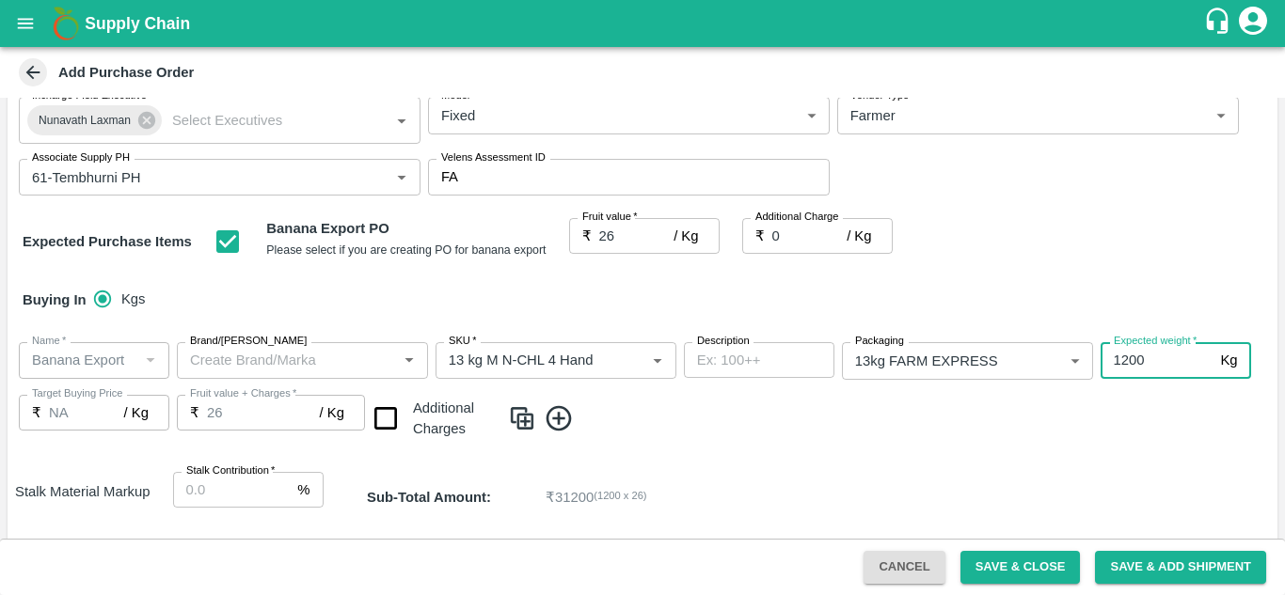
type input "1200"
click at [714, 435] on div "Name   * Name   * Brand/Marka Brand/Marka SKU   * SKU   * Description x Descrip…" at bounding box center [643, 392] width 1270 height 130
click at [563, 416] on icon at bounding box center [559, 419] width 31 height 31
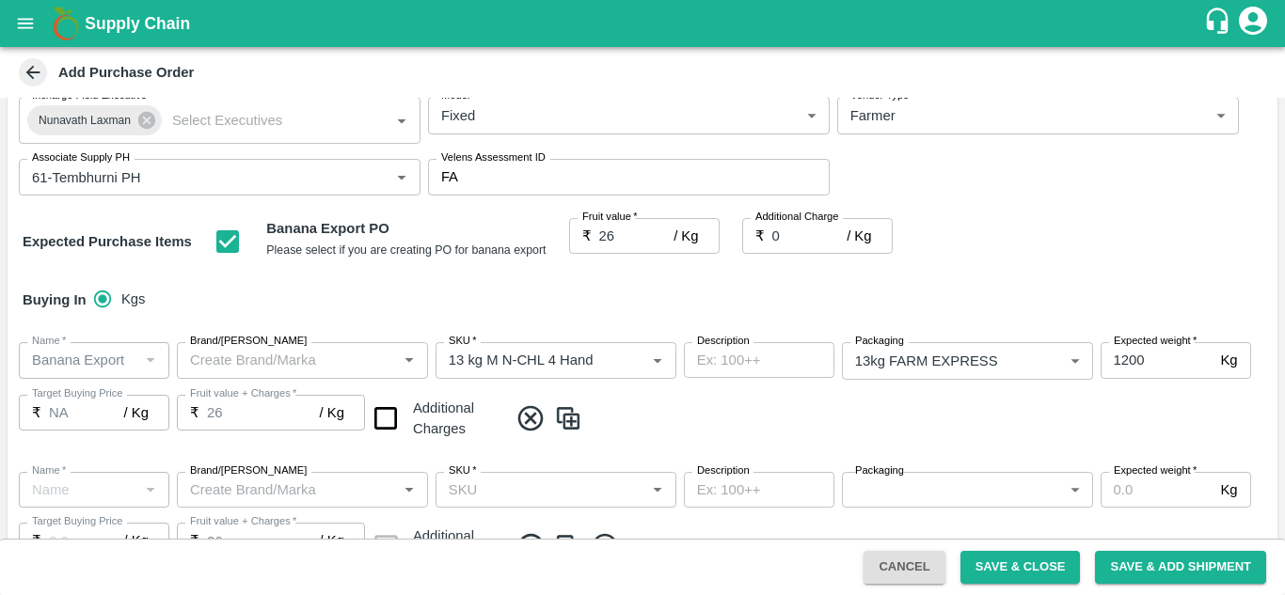
type input "Banana Export"
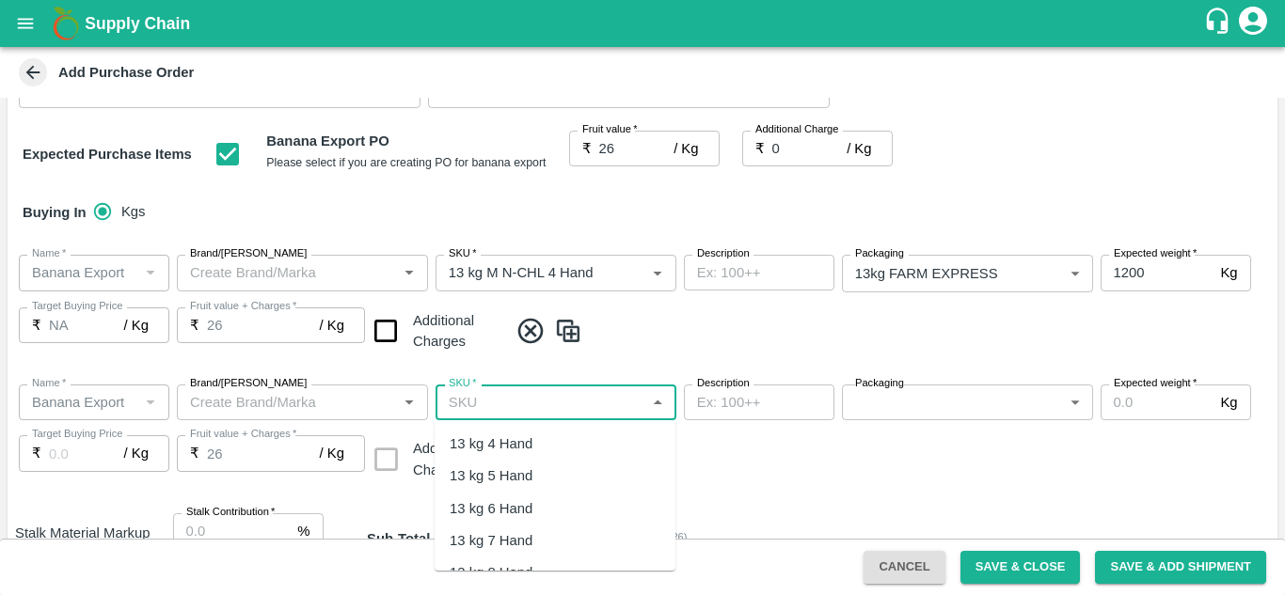
click at [461, 413] on input "SKU   *" at bounding box center [540, 402] width 198 height 24
click at [564, 474] on div "13 kg M N-CHL 5 Hand" at bounding box center [522, 476] width 145 height 21
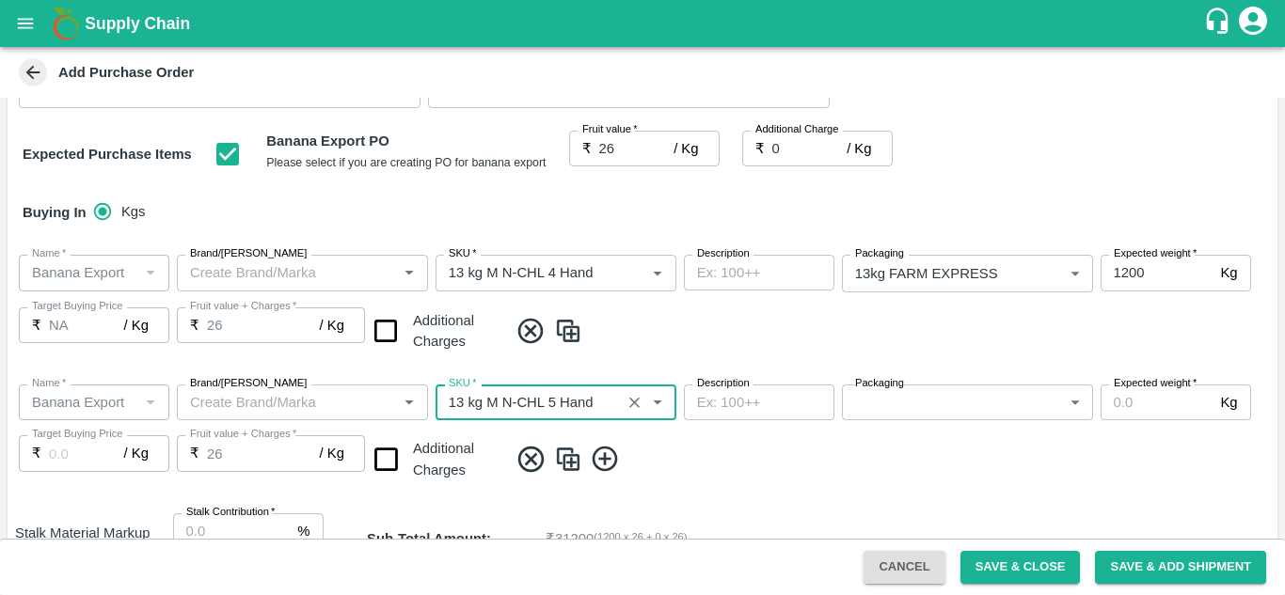
type input "13 kg M N-CHL 5 Hand"
type input "NA"
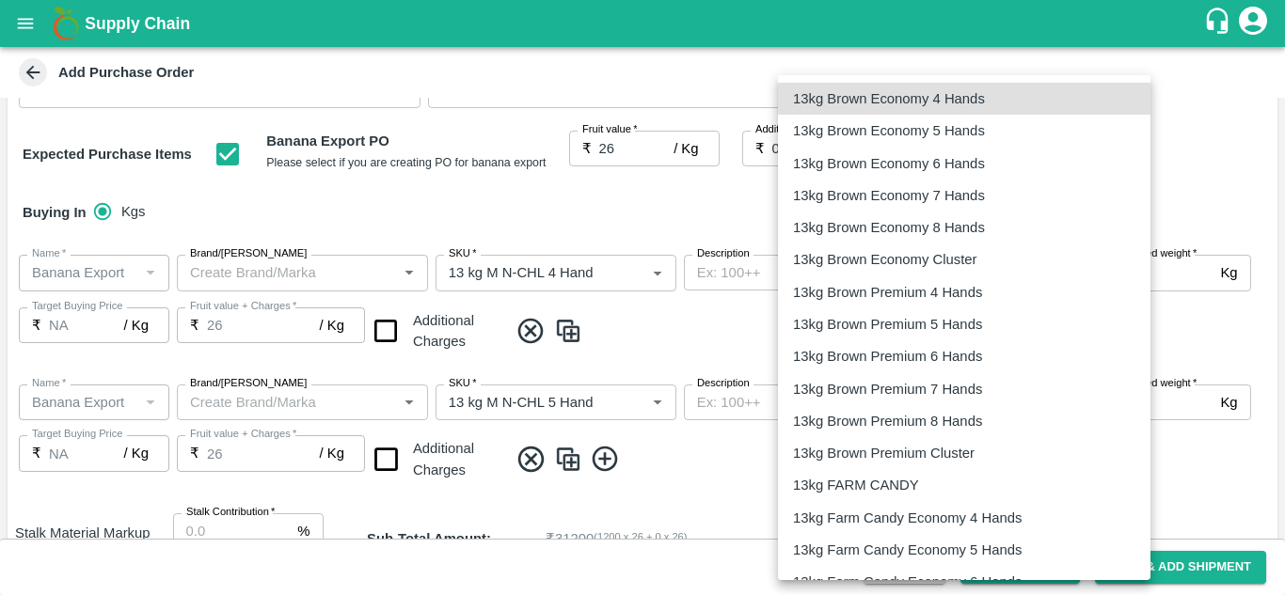
click at [951, 395] on body "Supply Chain Add Purchase Order PO Type   * Farm Gate 1 PO Type Buyers   * Nuna…" at bounding box center [642, 297] width 1285 height 595
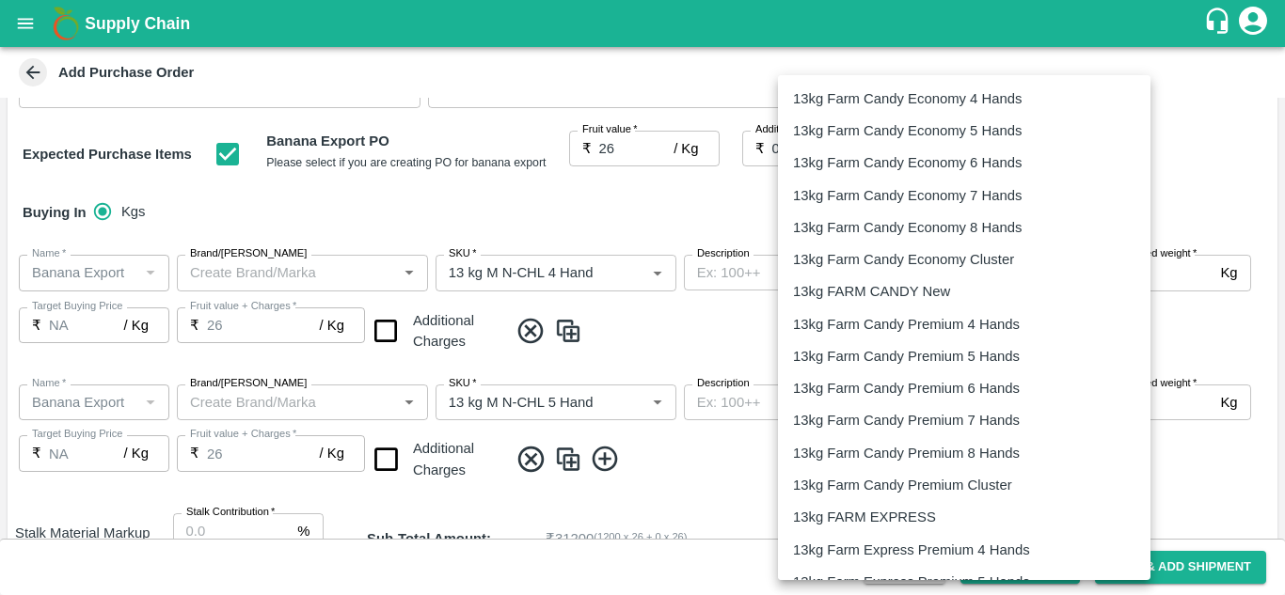
scroll to position [509, 0]
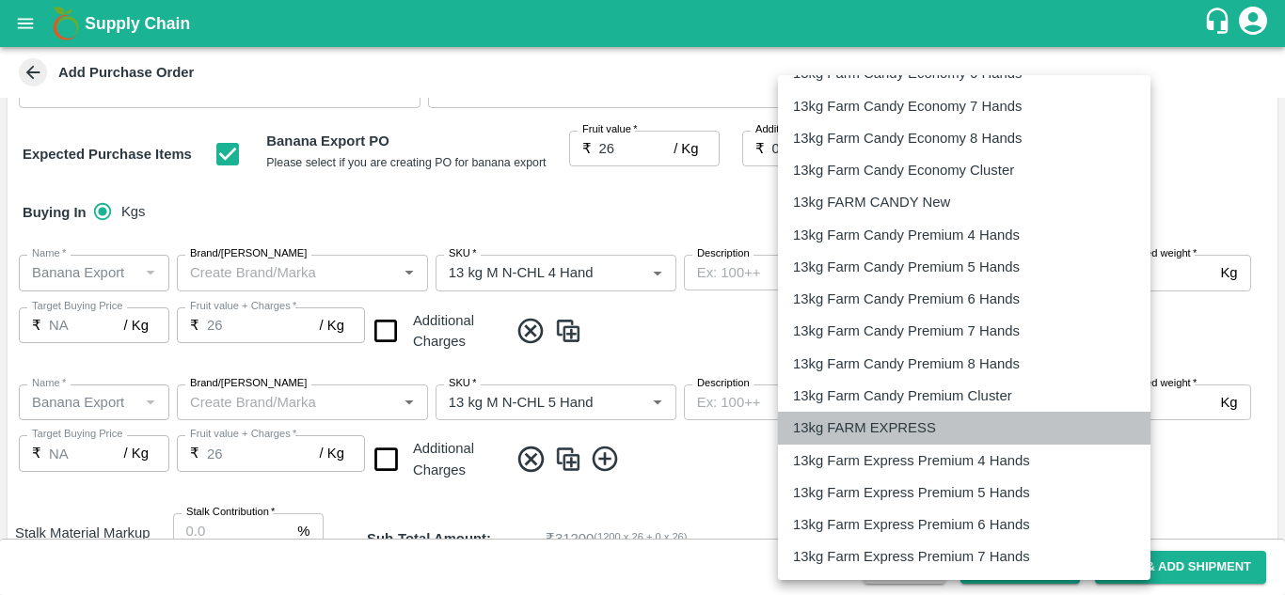
click at [926, 439] on li "13kg FARM EXPRESS" at bounding box center [964, 428] width 373 height 32
type input "468"
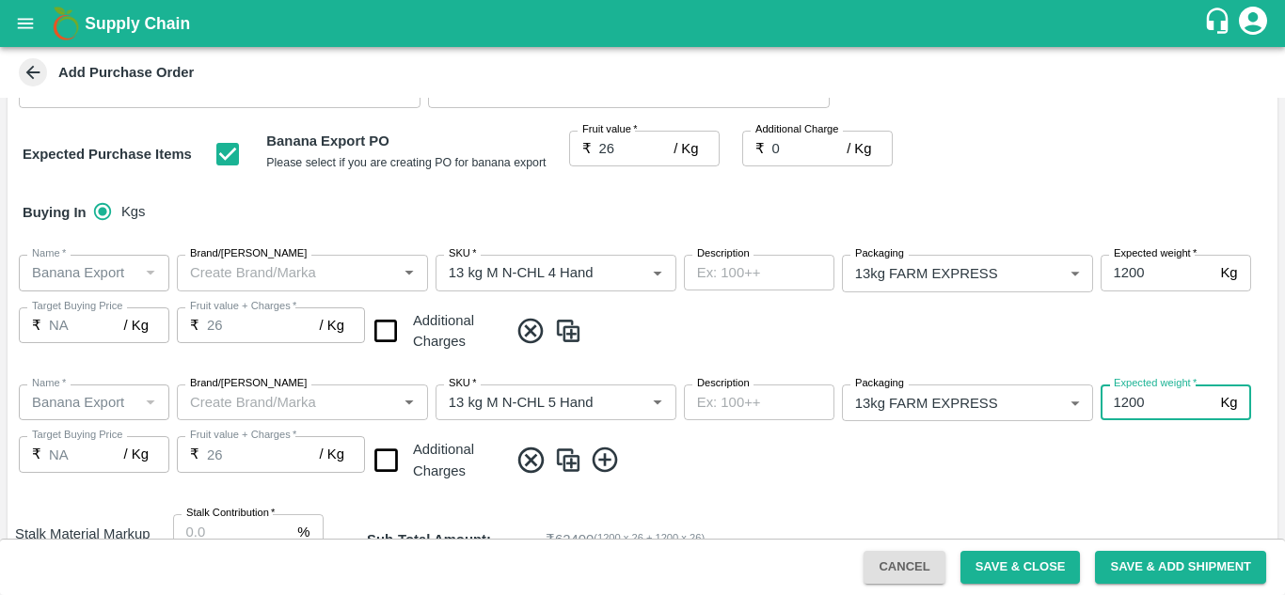
type input "1200"
click at [768, 452] on span at bounding box center [889, 460] width 762 height 31
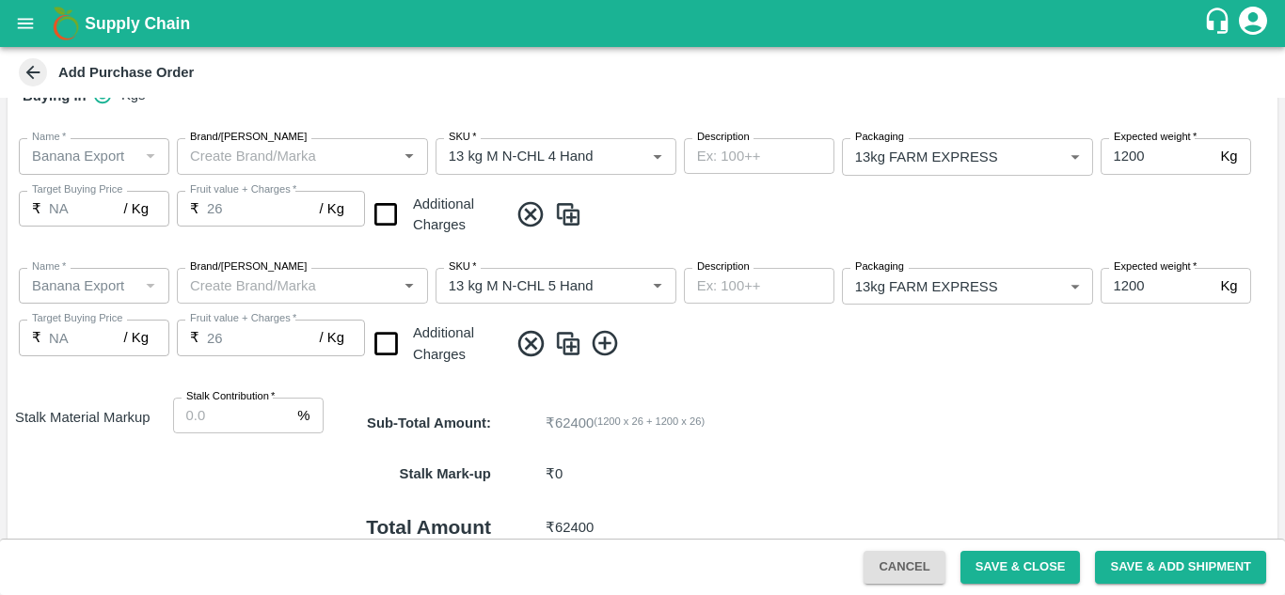
scroll to position [364, 0]
click at [605, 341] on icon at bounding box center [604, 341] width 25 height 25
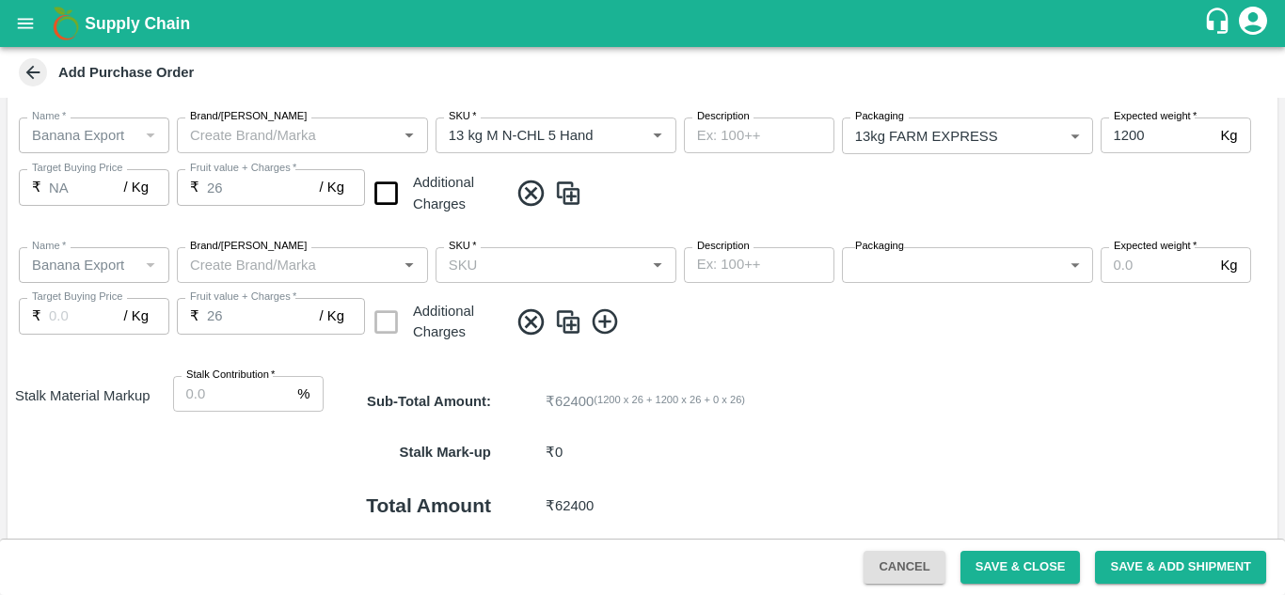
scroll to position [519, 0]
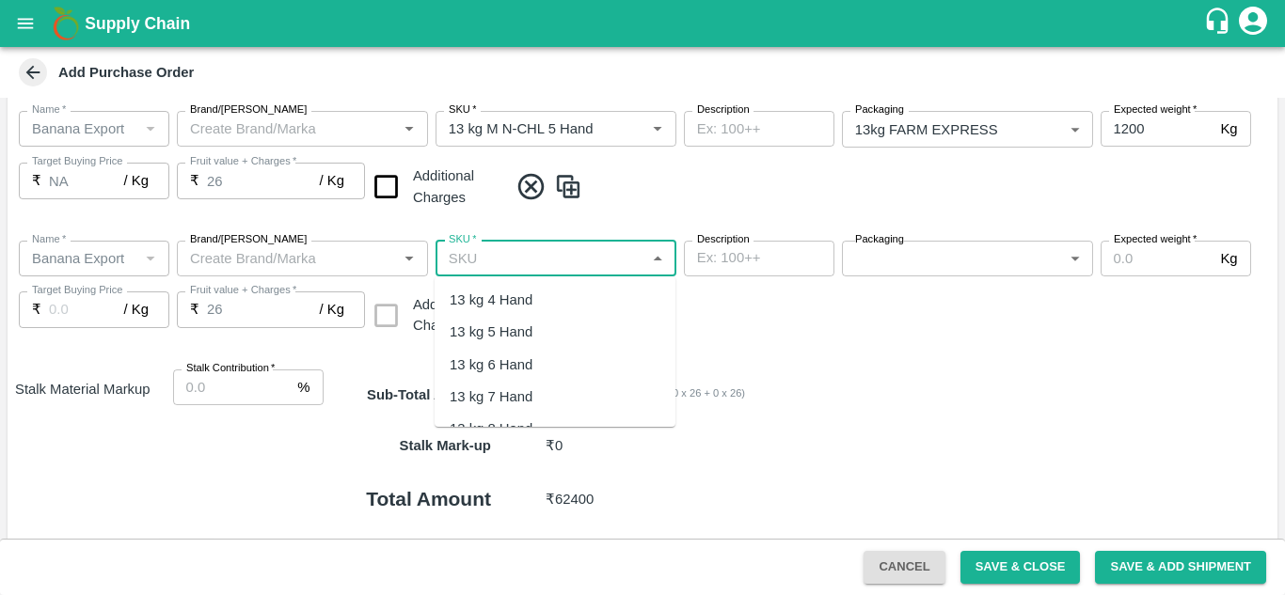
click at [468, 250] on input "SKU   *" at bounding box center [540, 258] width 198 height 24
click at [568, 362] on div "13 kg M N-CHL 6 Hand" at bounding box center [522, 365] width 145 height 21
type input "13 kg M N-CHL 6 Hand"
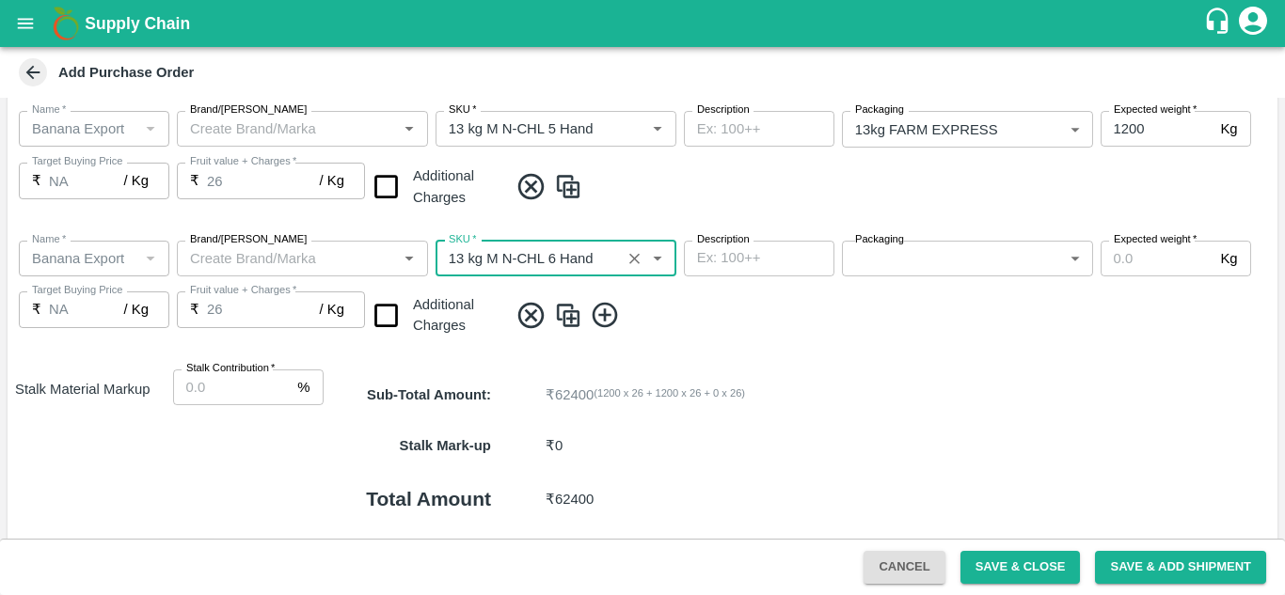
type input "NA"
type input "13 kg M N-CHL 6 Hand"
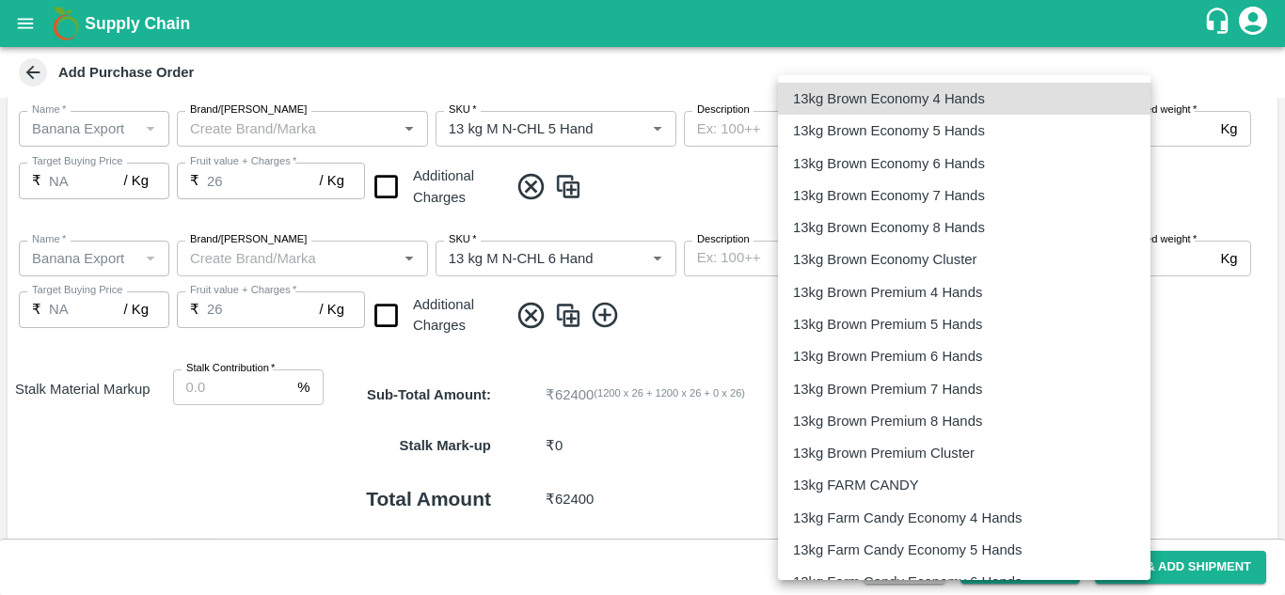
click at [965, 249] on body "Supply Chain Add Purchase Order PO Type   * Farm Gate 1 PO Type Buyers   * Nuna…" at bounding box center [642, 297] width 1285 height 595
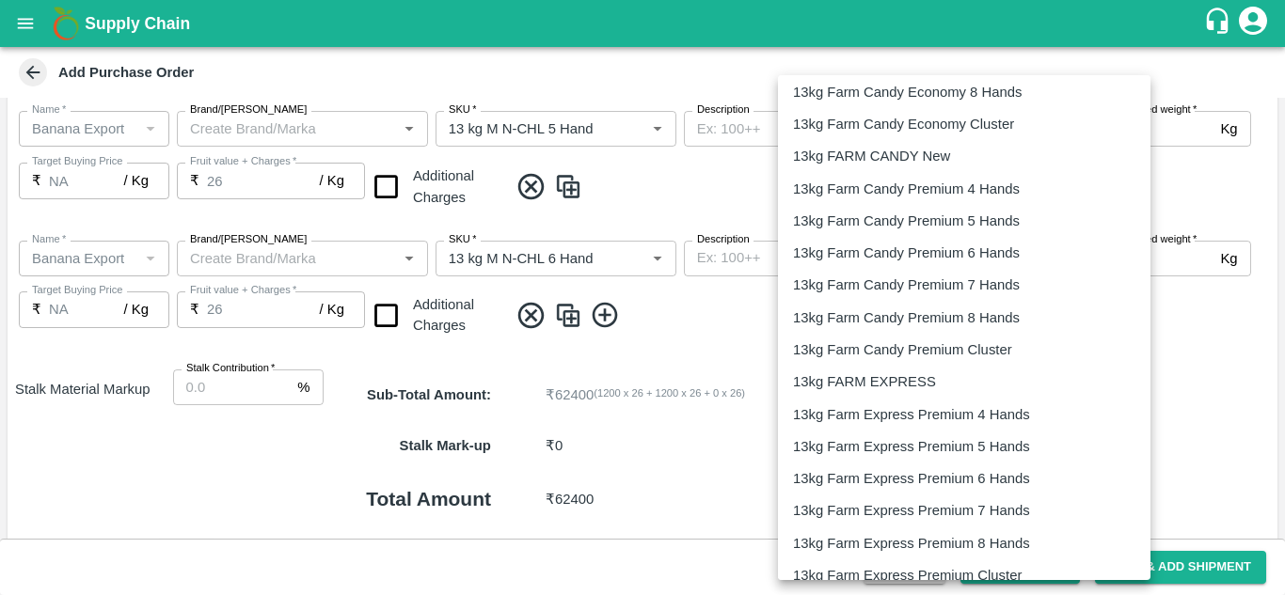
scroll to position [584, 0]
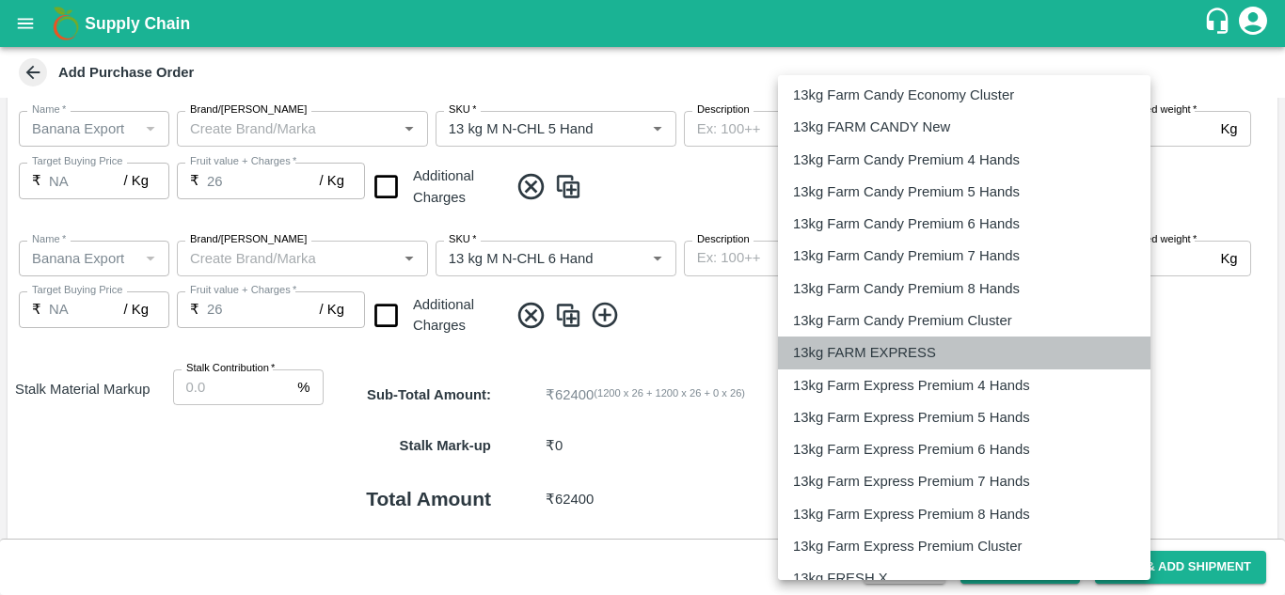
click at [912, 356] on p "13kg FARM EXPRESS" at bounding box center [864, 352] width 143 height 21
type input "468"
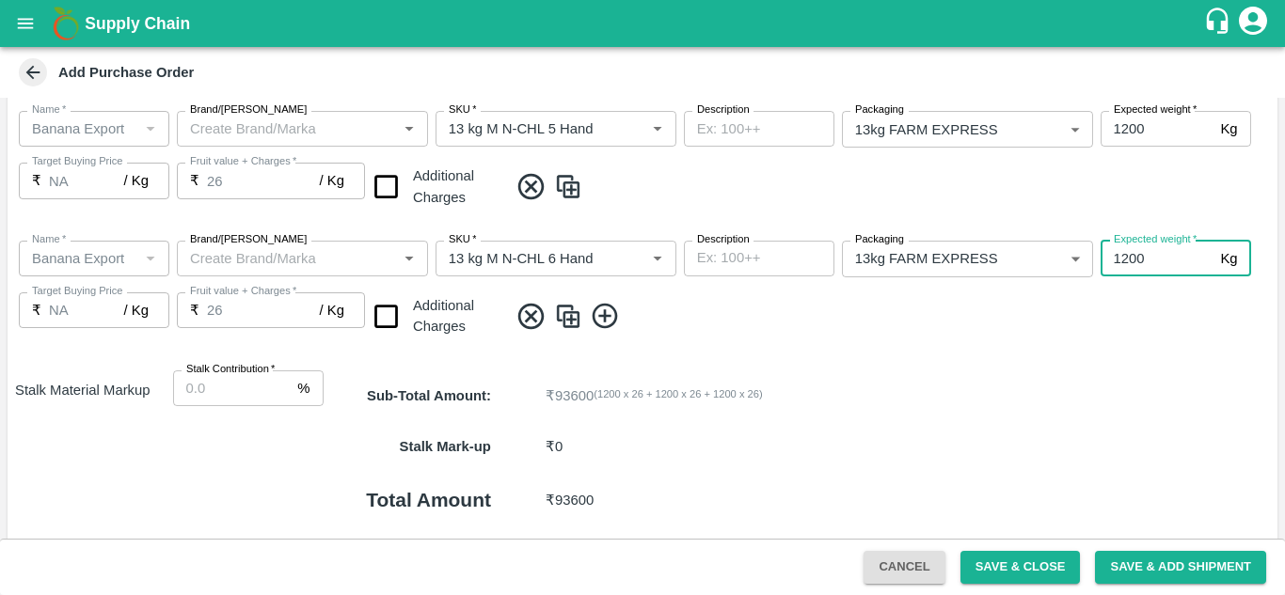
type input "1200"
click at [781, 347] on div "Name   * Name   * Brand/Marka Brand/Marka SKU   * SKU   * Description x Descrip…" at bounding box center [643, 291] width 1270 height 130
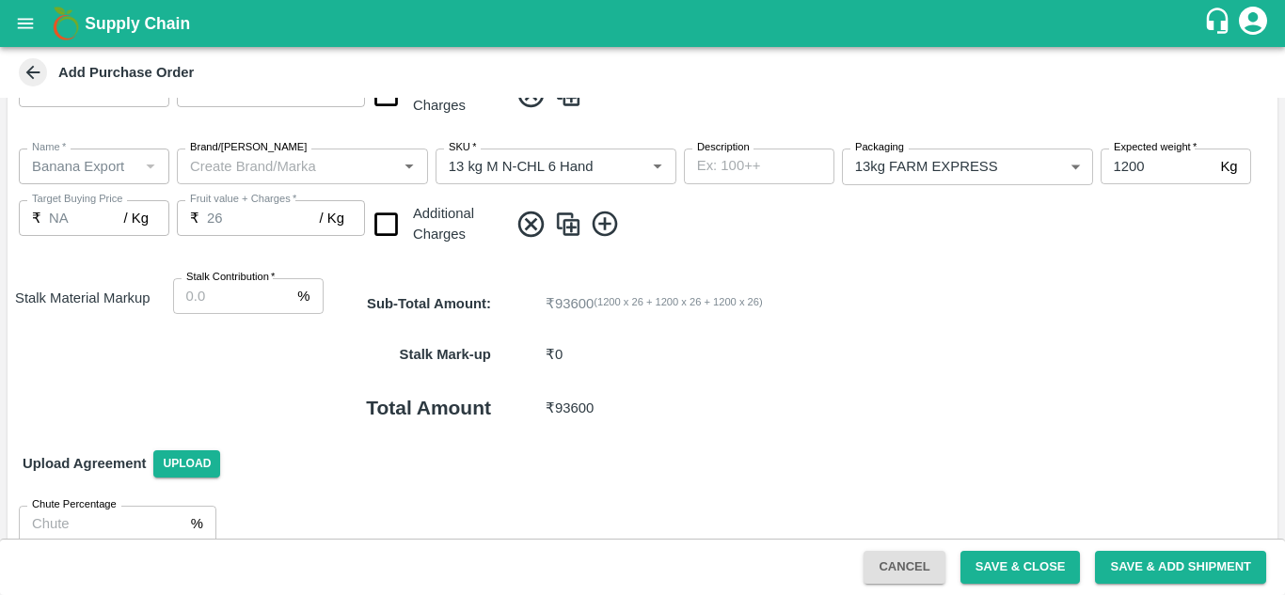
scroll to position [612, 0]
click at [597, 226] on icon at bounding box center [605, 223] width 31 height 31
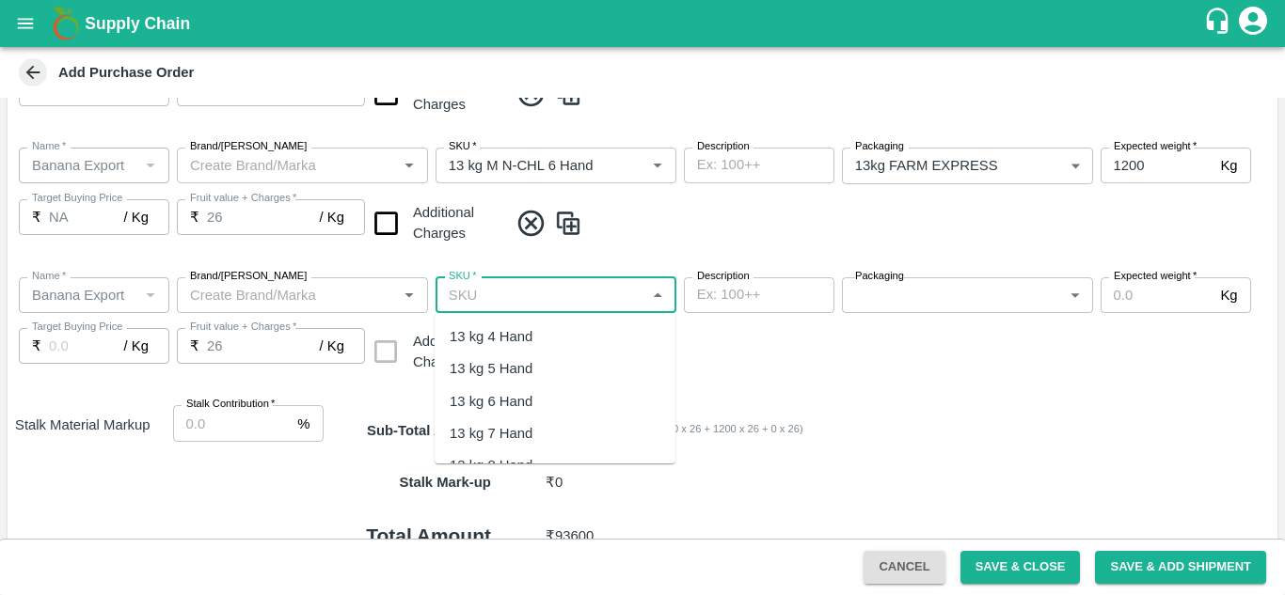
click at [527, 290] on input "SKU   *" at bounding box center [540, 295] width 198 height 24
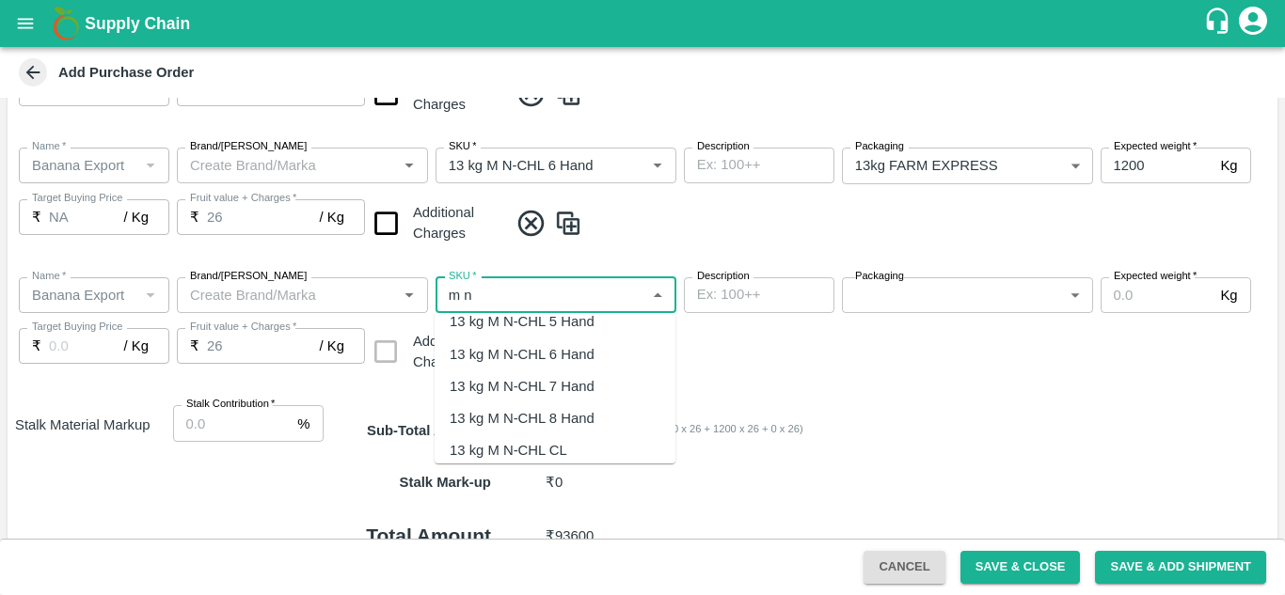
scroll to position [72, 0]
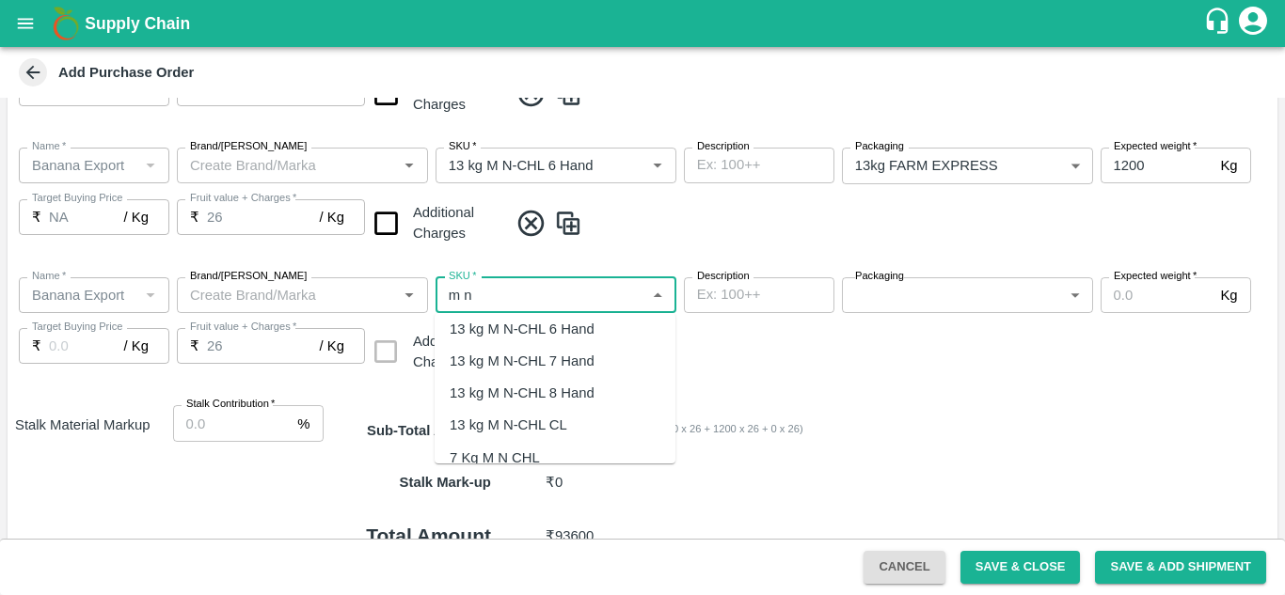
click at [566, 389] on div "13 kg M N-CHL 8 Hand" at bounding box center [522, 393] width 145 height 21
type input "13 kg M N-CHL 8 Hand"
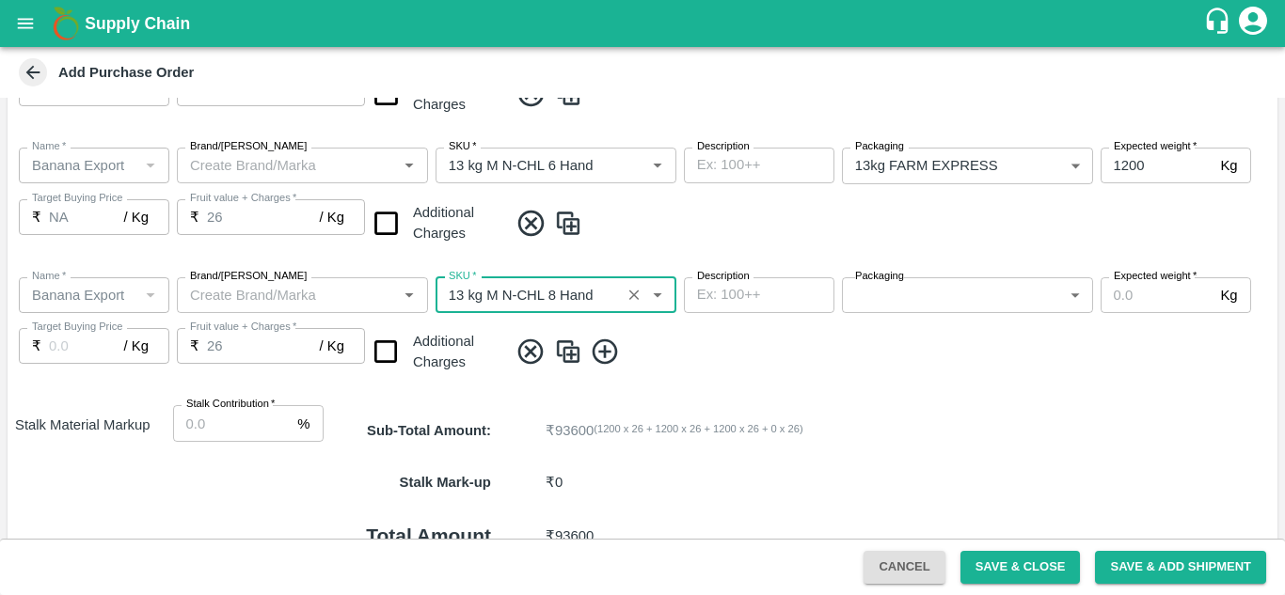
type input "NA"
type input "13 kg M N-CHL 8 Hand"
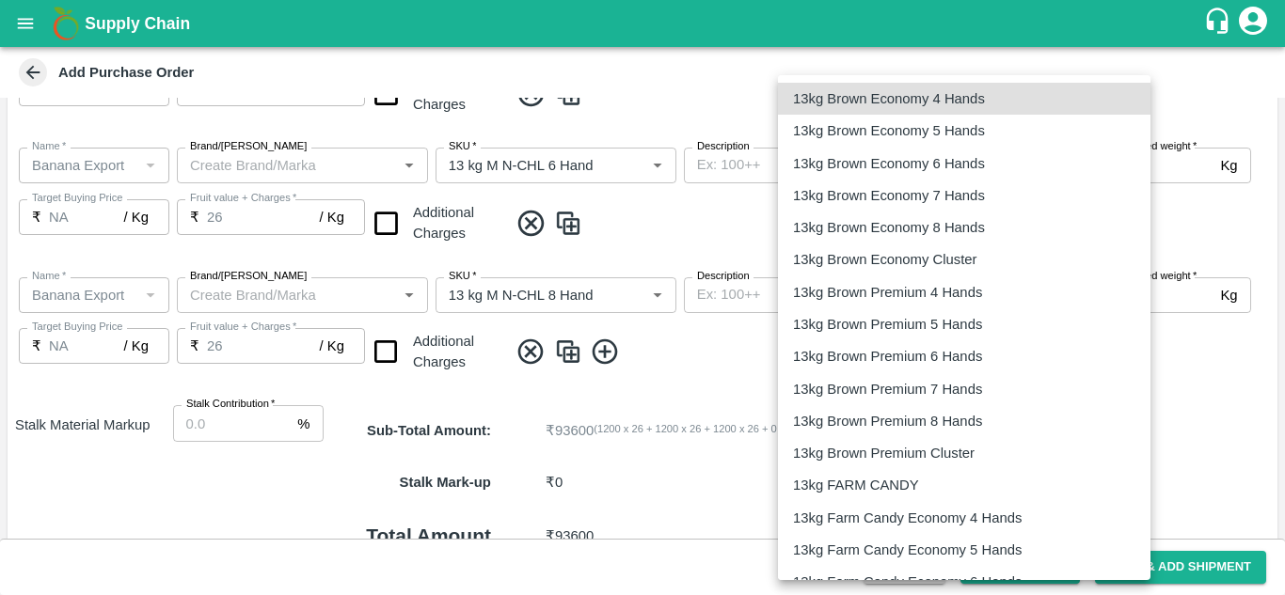
click at [1002, 303] on body "Supply Chain Add Purchase Order PO Type   * Farm Gate 1 PO Type Buyers   * Nuna…" at bounding box center [642, 297] width 1285 height 595
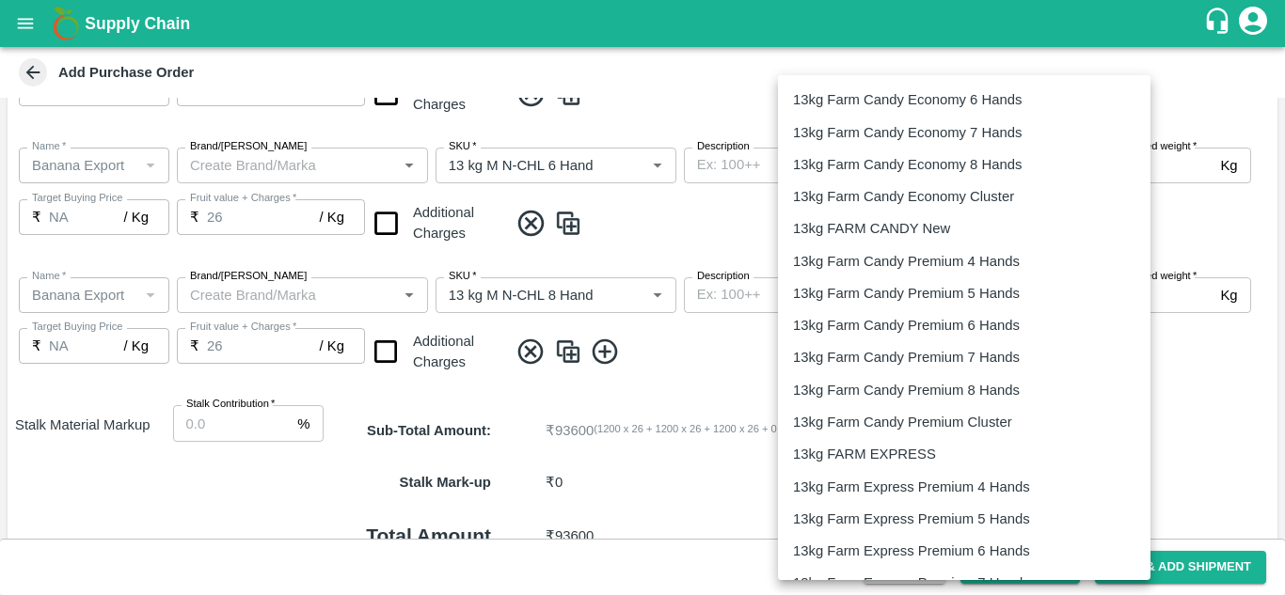
scroll to position [589, 0]
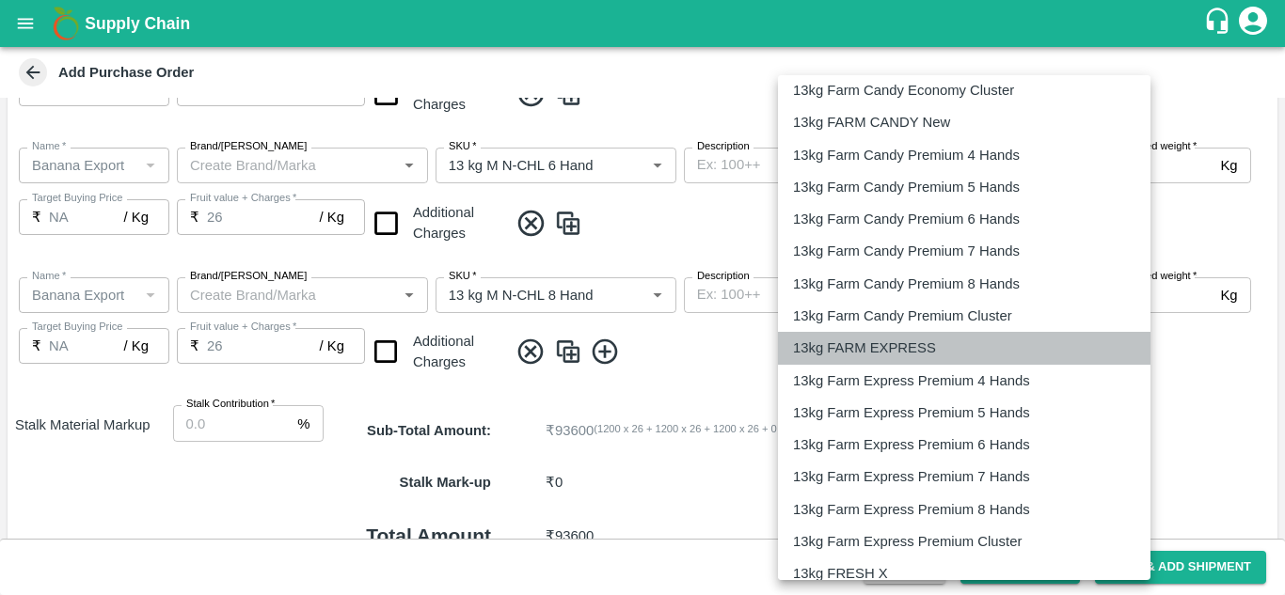
click at [894, 356] on p "13kg FARM EXPRESS" at bounding box center [864, 348] width 143 height 21
type input "468"
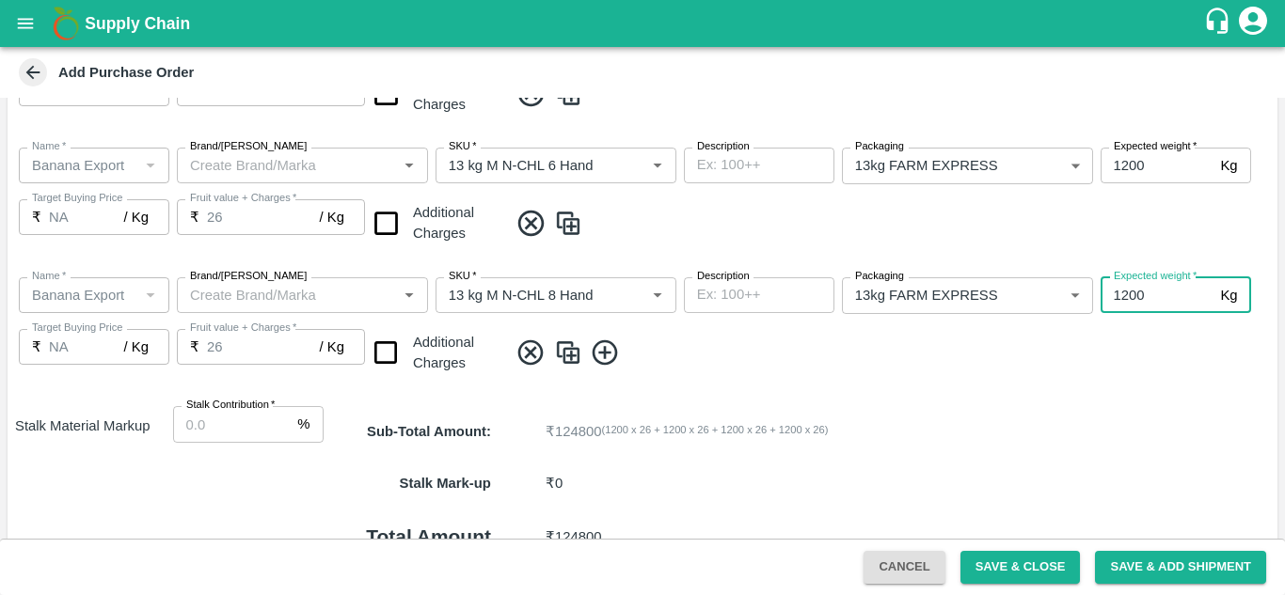
type input "1200"
click at [720, 363] on span at bounding box center [889, 353] width 762 height 31
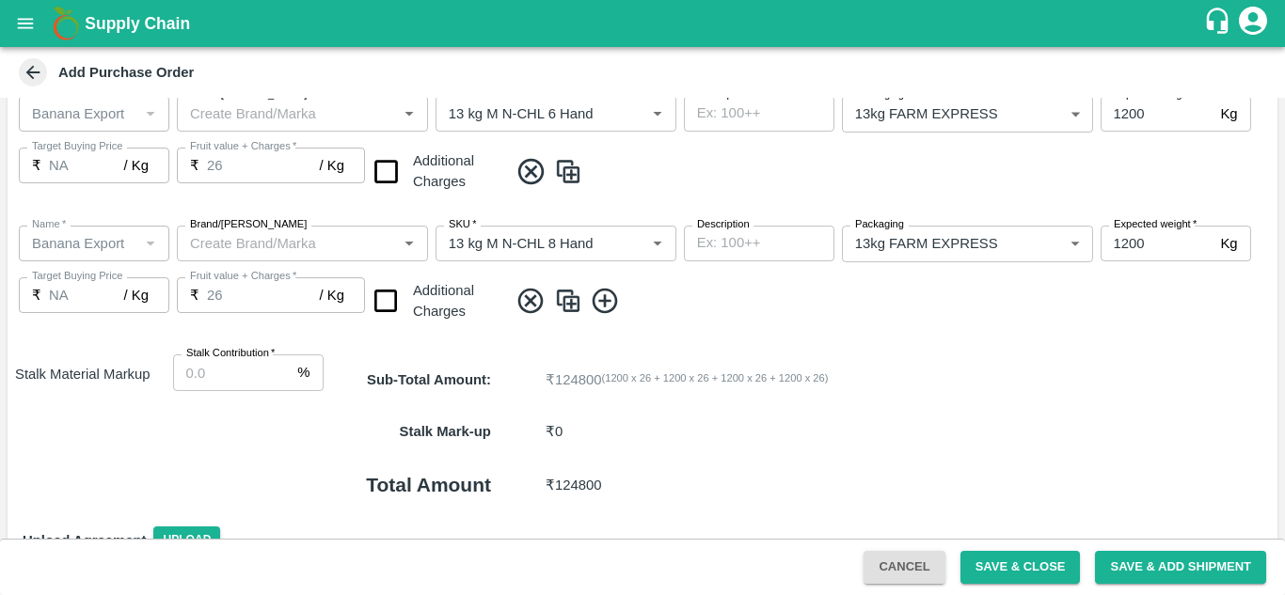
scroll to position [671, 0]
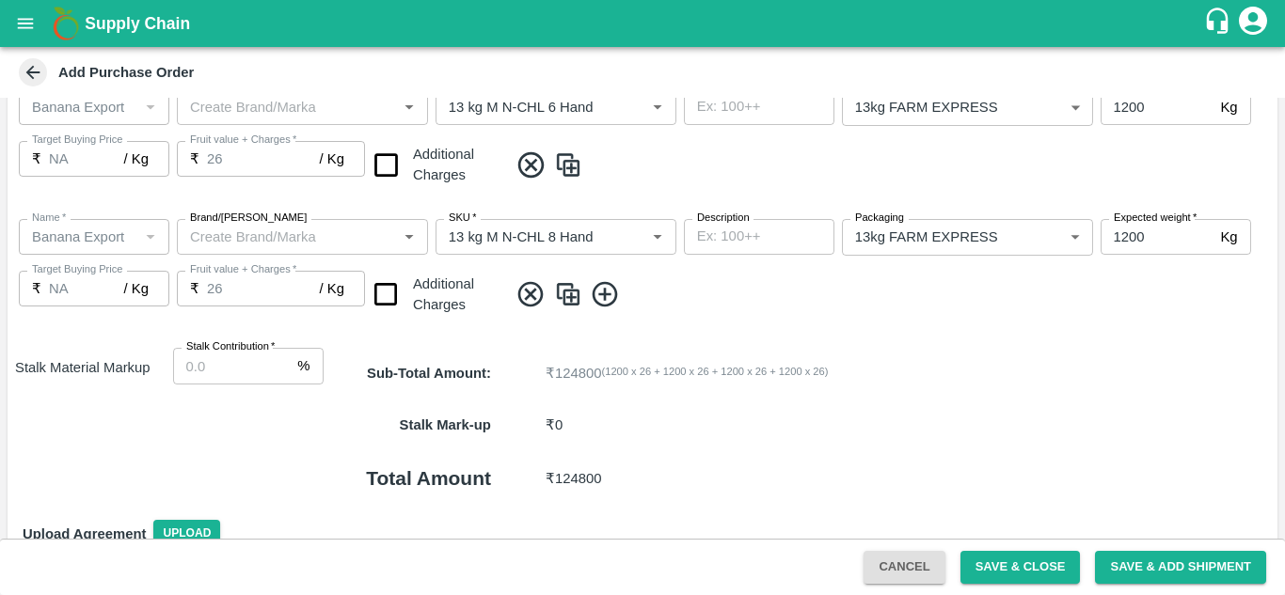
click at [605, 299] on icon at bounding box center [604, 294] width 25 height 25
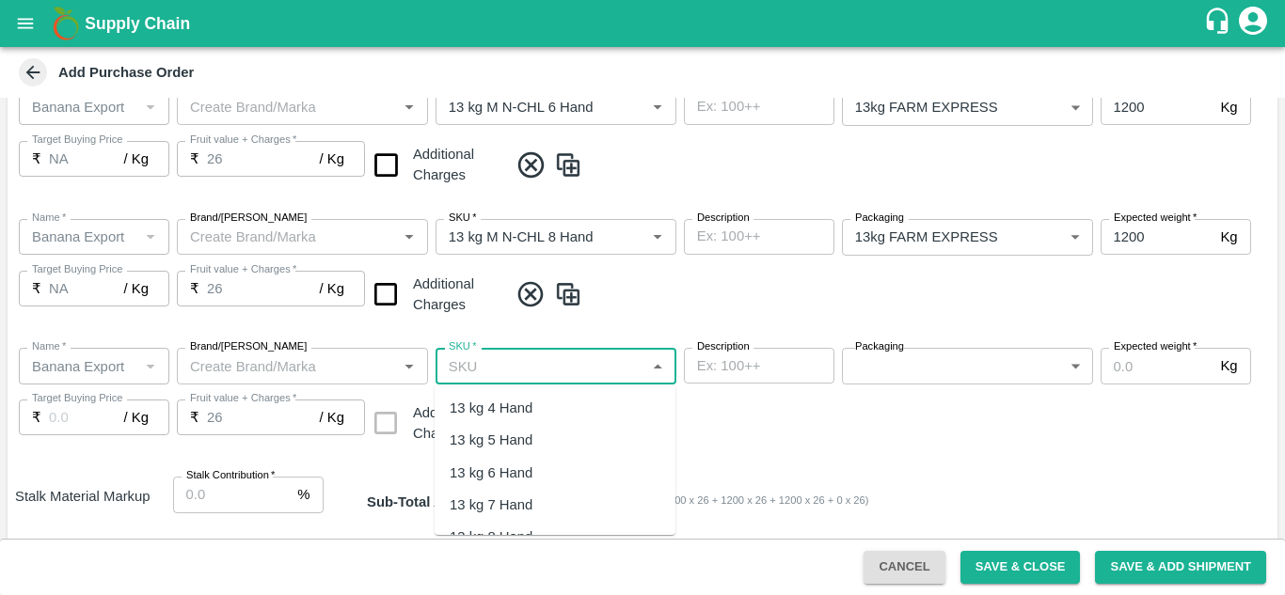
click at [542, 361] on input "SKU   *" at bounding box center [540, 366] width 198 height 24
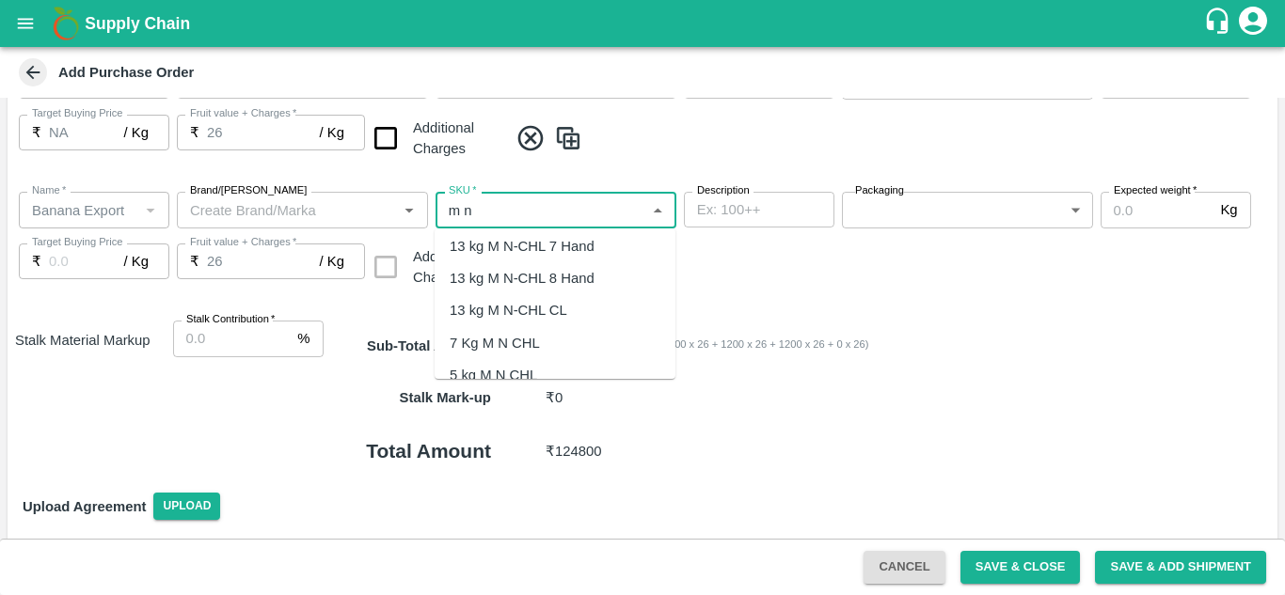
scroll to position [105, 0]
click at [547, 313] on div "13 kg M N-CHL CL" at bounding box center [509, 307] width 118 height 21
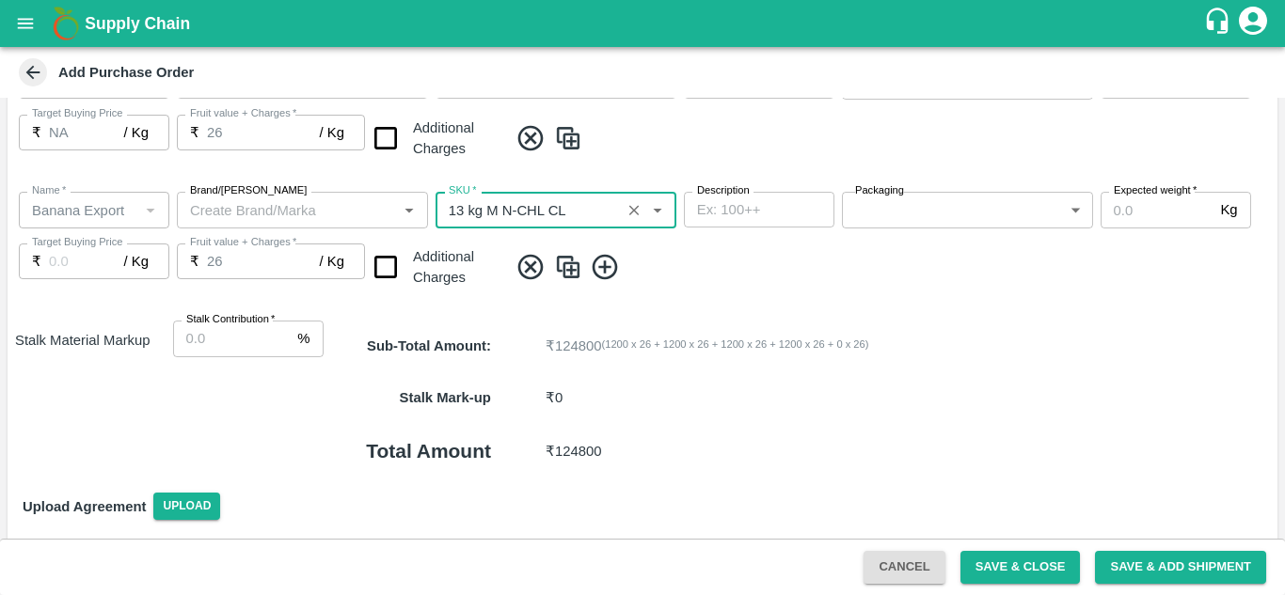
type input "13 kg M N-CHL CL"
type input "NA"
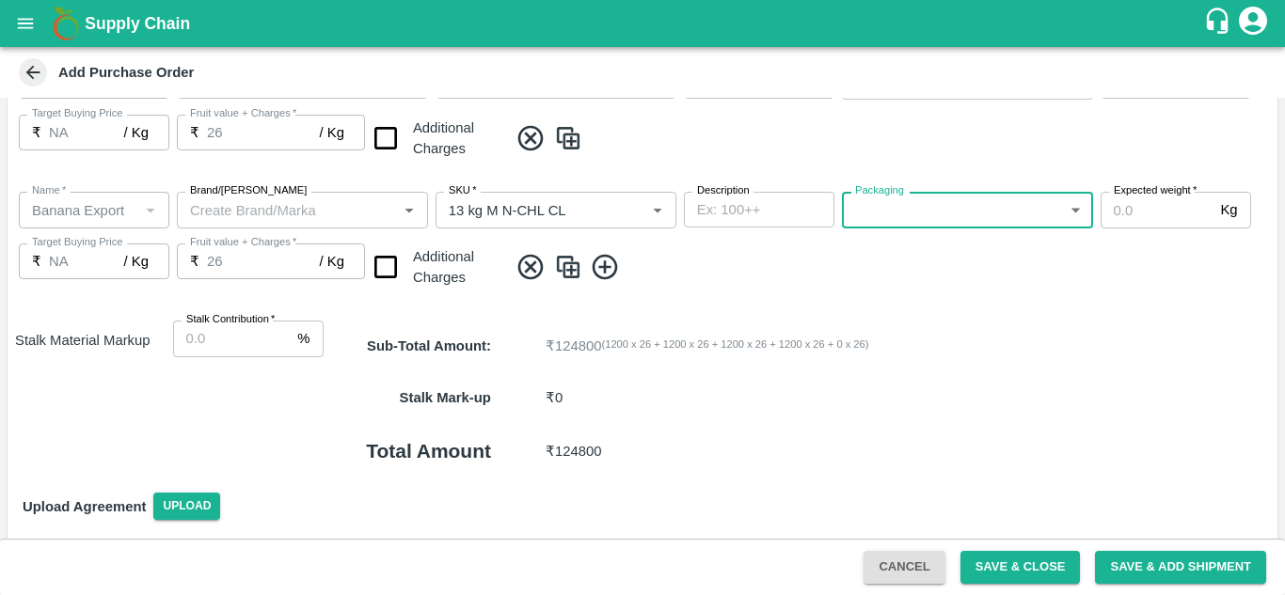
click at [960, 210] on body "Supply Chain Add Purchase Order PO Type   * Farm Gate 1 PO Type Buyers   * Nuna…" at bounding box center [642, 297] width 1285 height 595
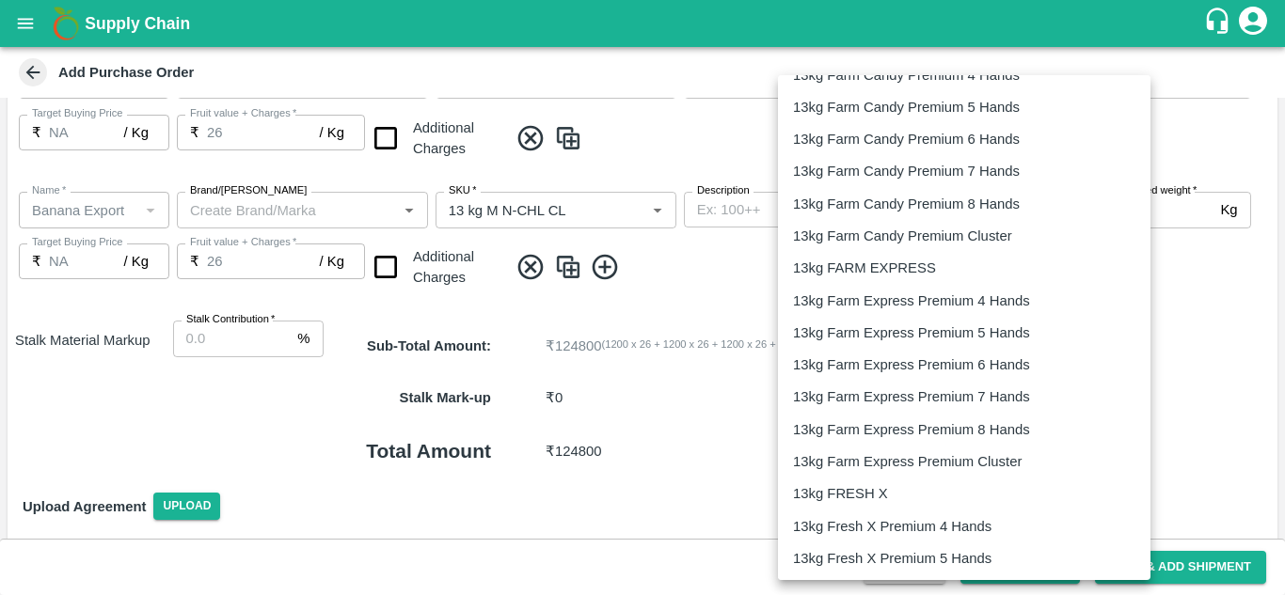
scroll to position [670, 0]
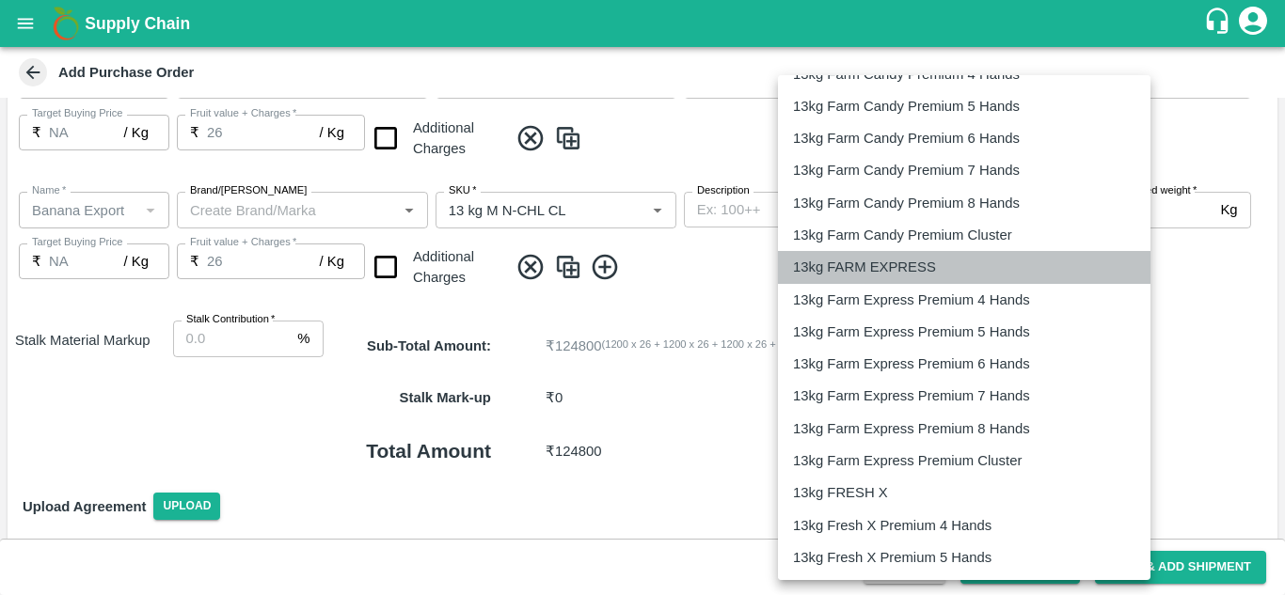
click at [896, 279] on li "13kg FARM EXPRESS" at bounding box center [964, 267] width 373 height 32
type input "468"
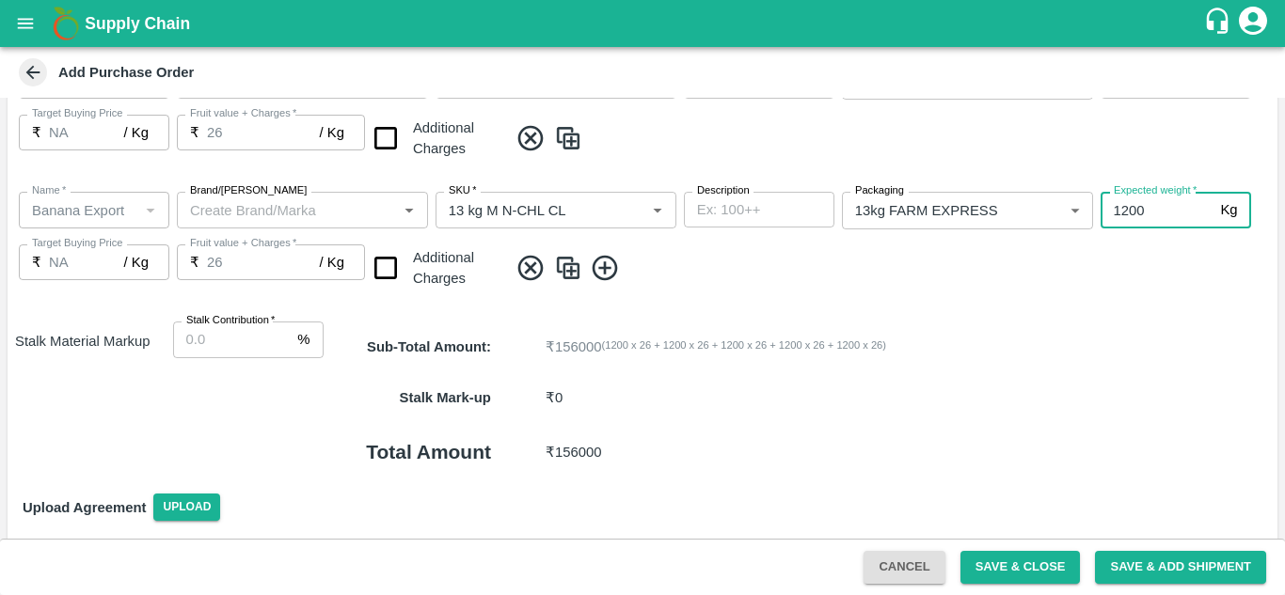
type input "1200"
click at [611, 265] on icon at bounding box center [605, 268] width 31 height 31
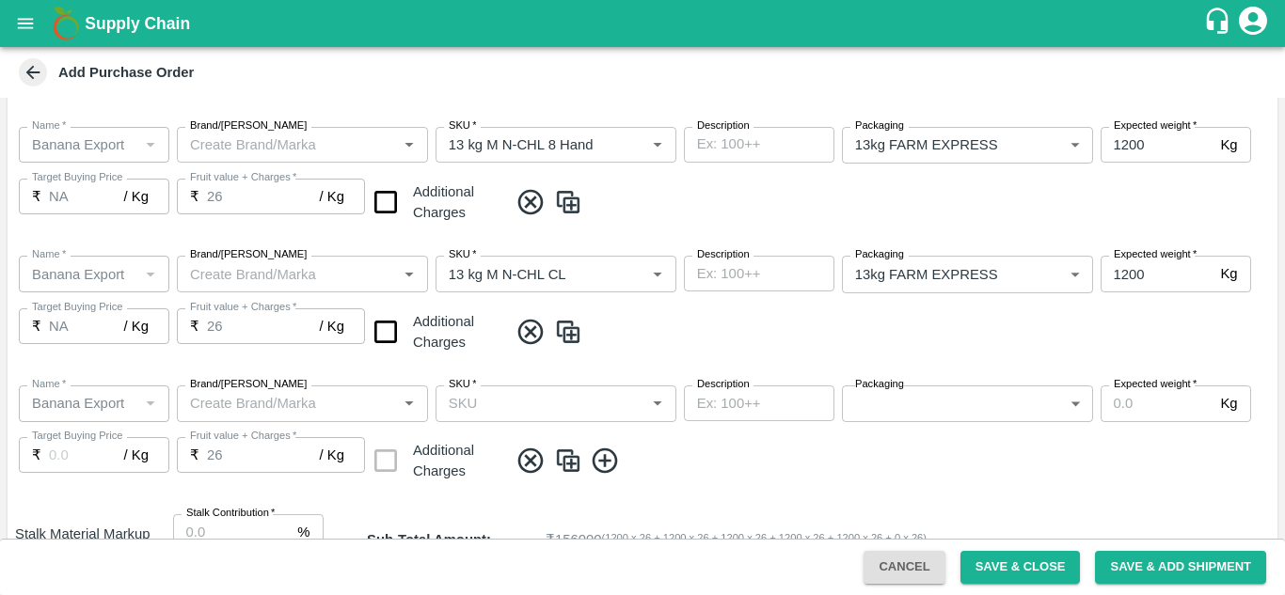
scroll to position [825, 0]
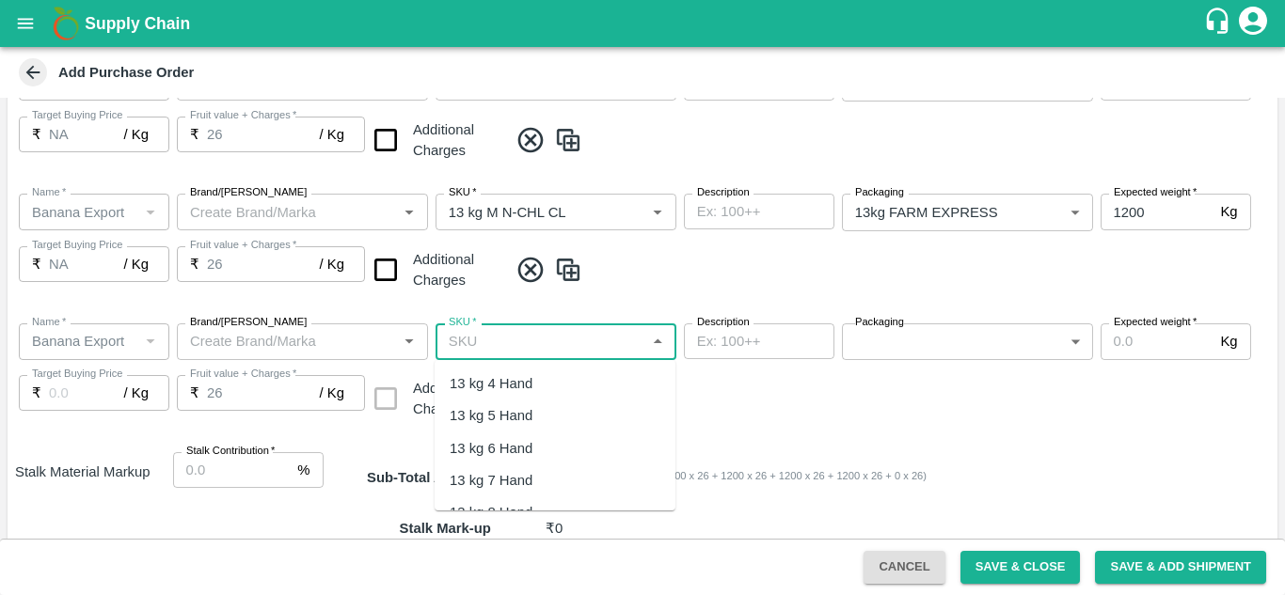
click at [483, 331] on input "SKU   *" at bounding box center [540, 341] width 198 height 24
click at [481, 390] on div "PHR Kg" at bounding box center [475, 383] width 51 height 21
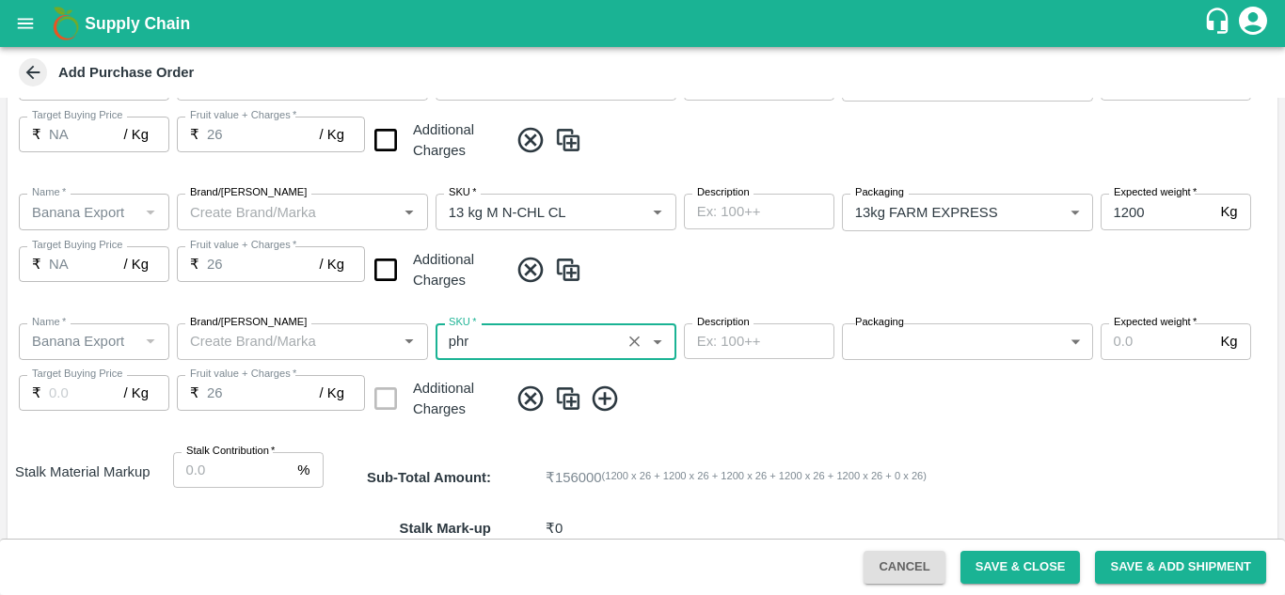
type input "PHR Kg"
type input "NA"
type input "PHR Kg"
click at [969, 323] on div "Name   * Name   * Brand/Marka Brand/Marka SKU   * SKU   * Description x Descrip…" at bounding box center [643, 373] width 1270 height 129
click at [976, 329] on body "Supply Chain Add Purchase Order PO Type   * Farm Gate 1 PO Type Buyers   * Nuna…" at bounding box center [642, 297] width 1285 height 595
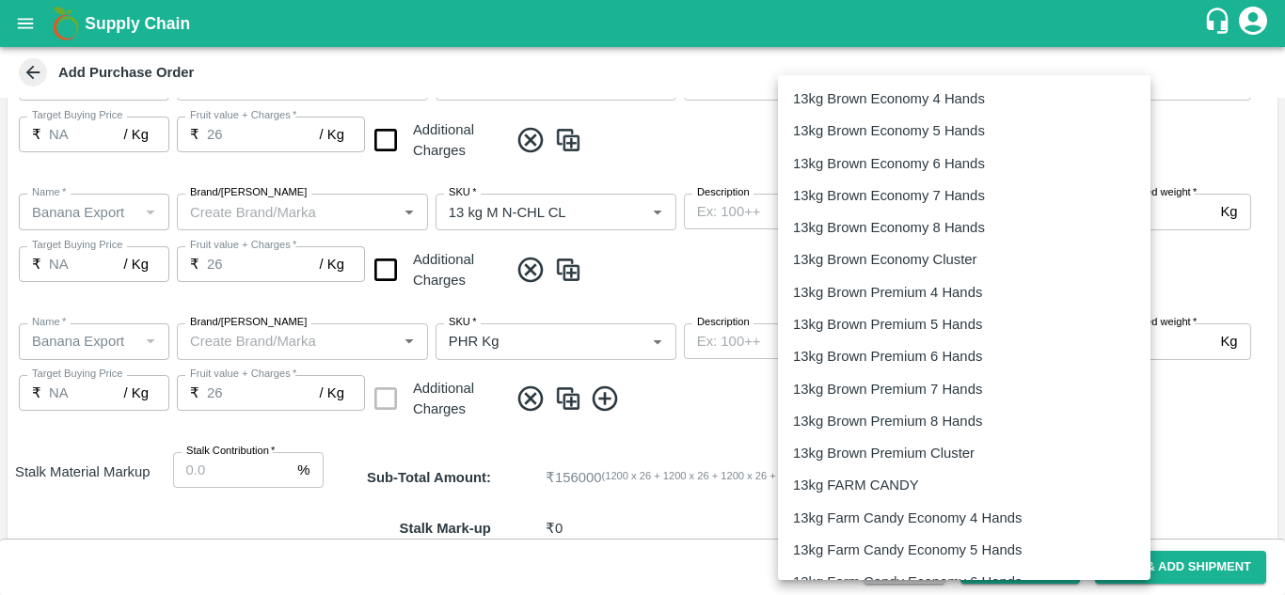
scroll to position [3122, 0]
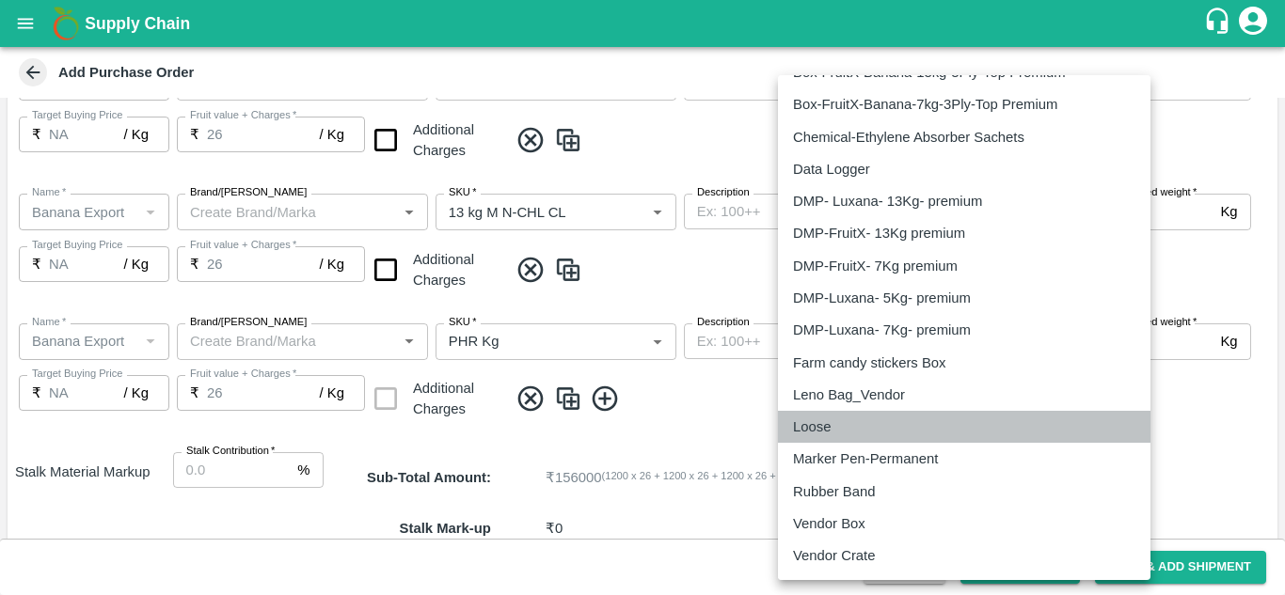
click at [839, 422] on div "Loose" at bounding box center [816, 427] width 47 height 21
type input "258"
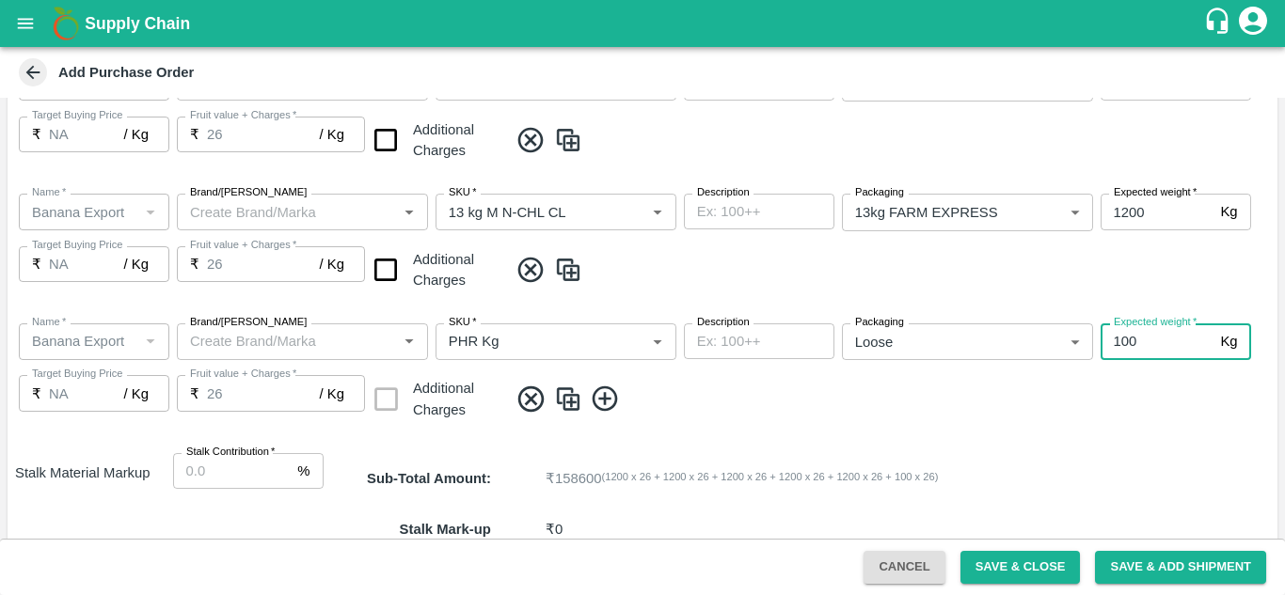
type input "100"
click at [689, 439] on div "PO Type   * Farm Gate 1 PO Type Buyers   * Nunavath Laxman Buyers   * Farmer   …" at bounding box center [643, 6] width 1270 height 1452
click at [605, 397] on icon at bounding box center [604, 399] width 25 height 25
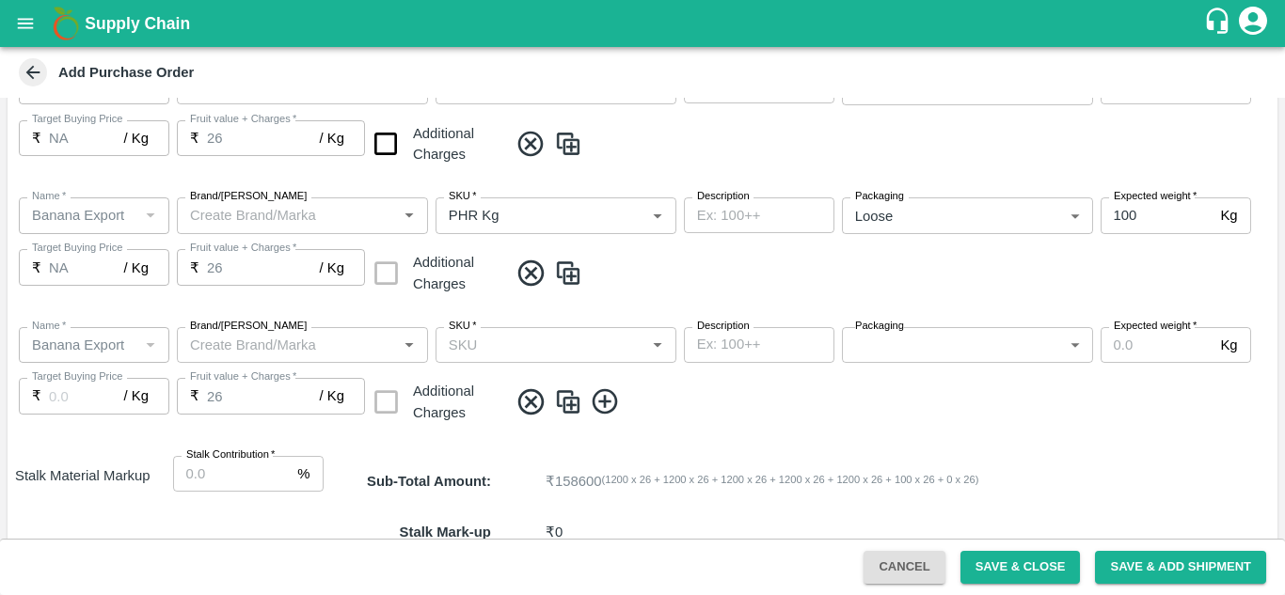
scroll to position [952, 0]
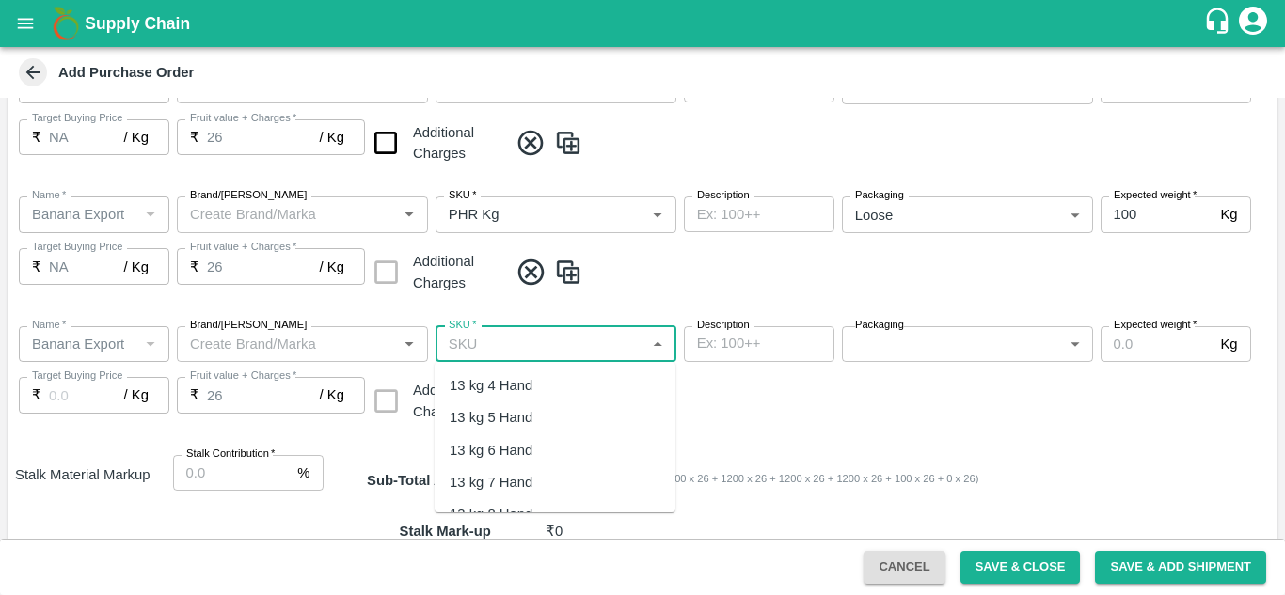
click at [465, 348] on input "SKU   *" at bounding box center [540, 344] width 198 height 24
click at [492, 383] on div "C Class" at bounding box center [474, 385] width 49 height 21
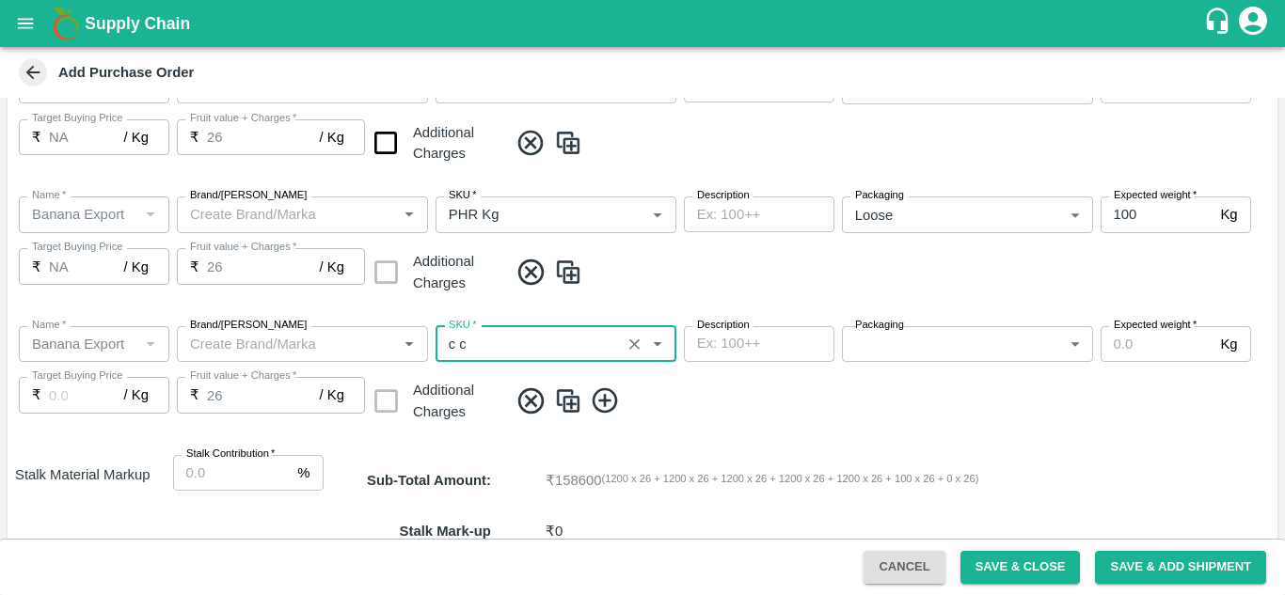
type input "C Class"
type input "NA"
type input "C Class"
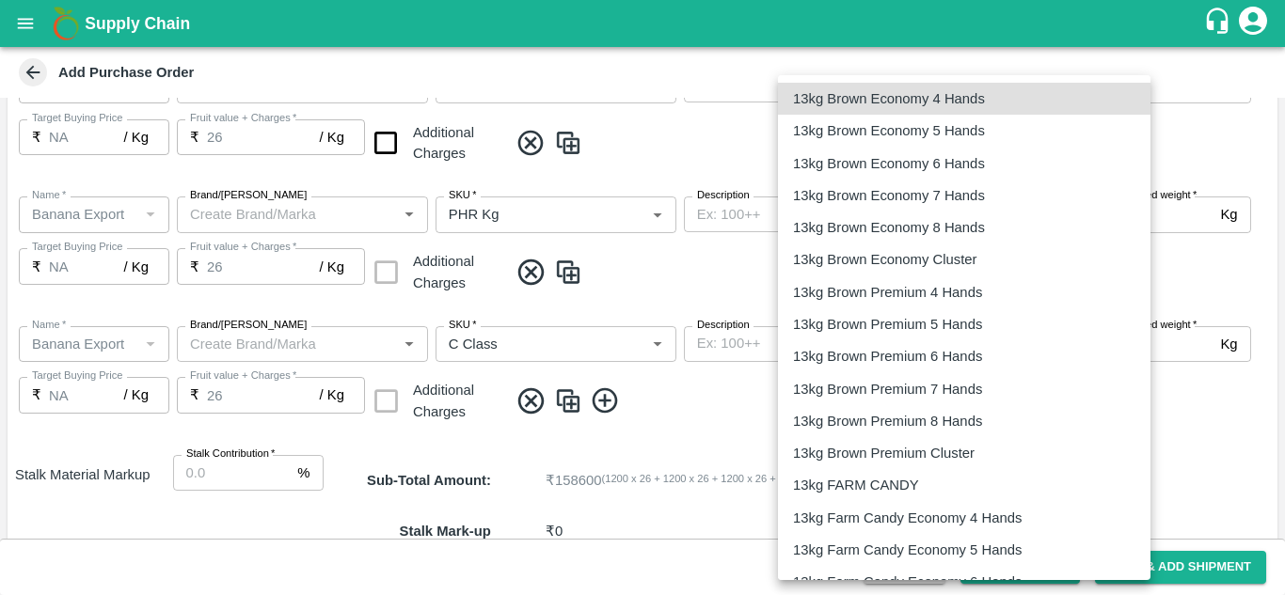
click at [972, 338] on body "Supply Chain Add Purchase Order PO Type   * Farm Gate 1 PO Type Buyers   * Nuna…" at bounding box center [642, 297] width 1285 height 595
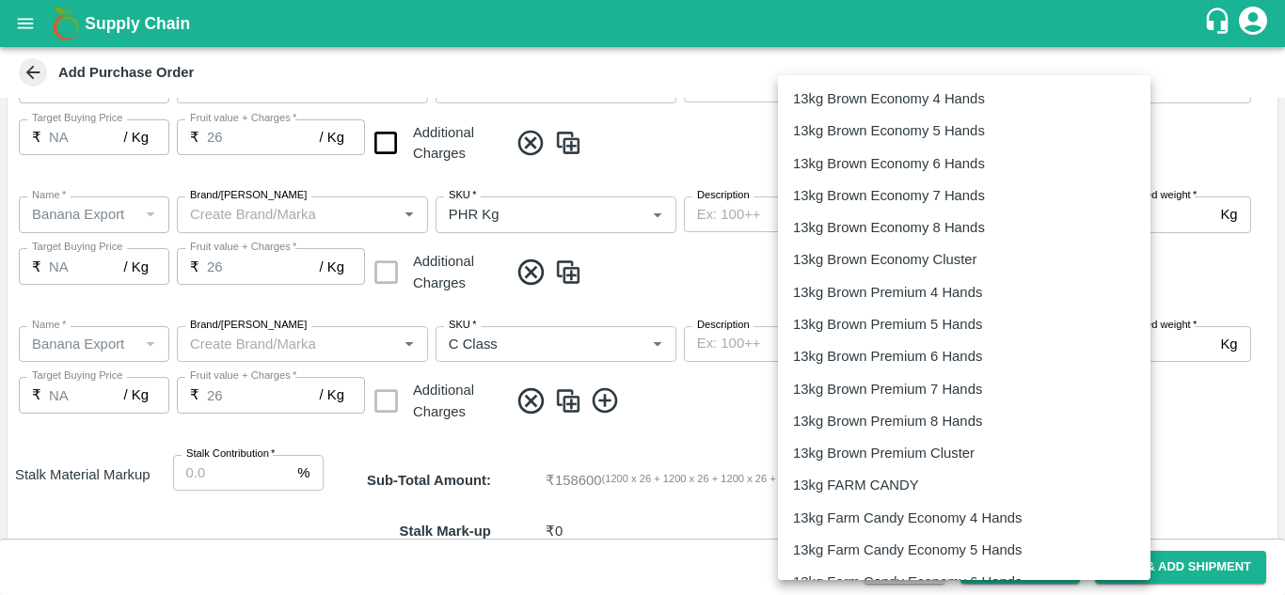
scroll to position [3122, 0]
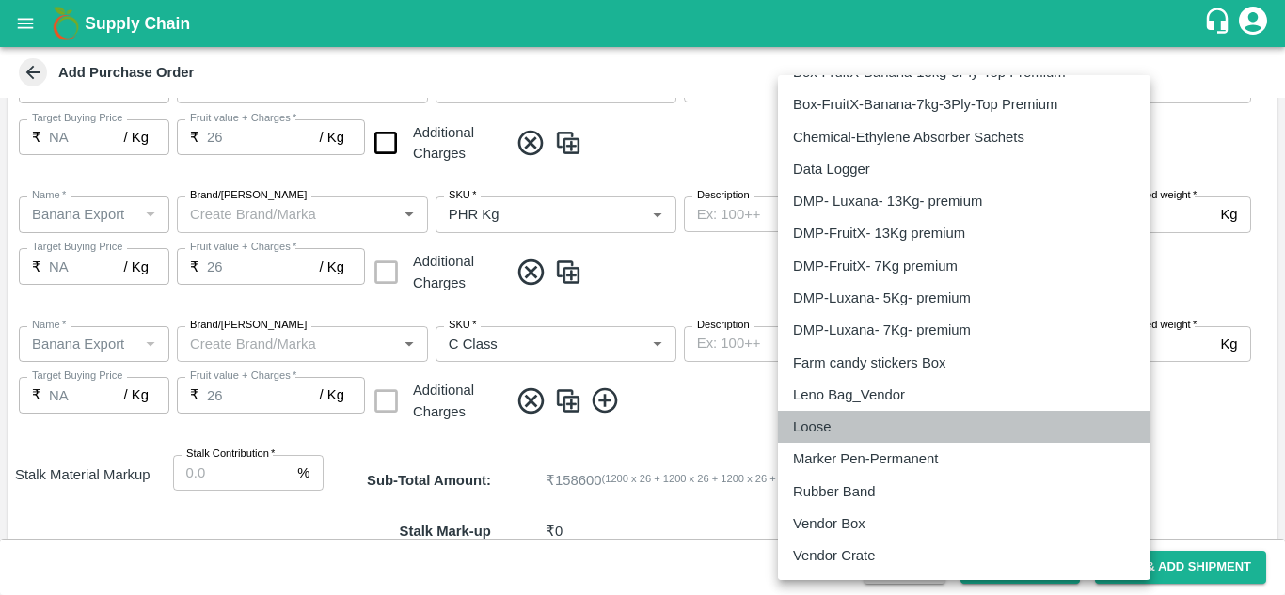
click at [819, 419] on p "Loose" at bounding box center [812, 427] width 38 height 21
type input "258"
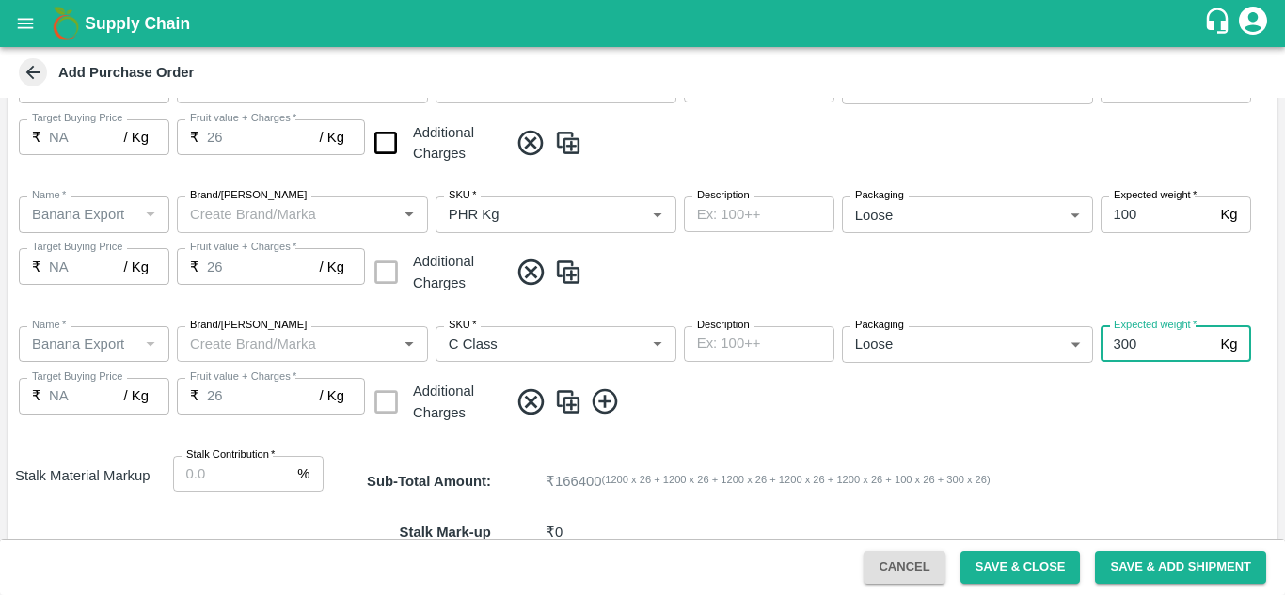
scroll to position [1156, 0]
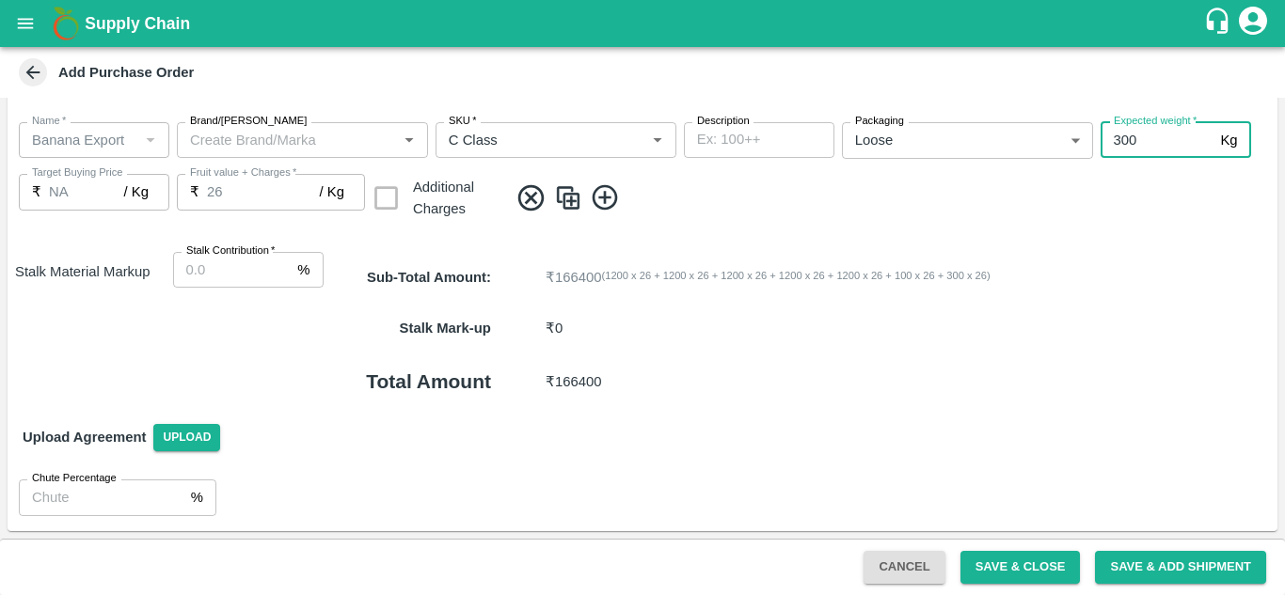
type input "300"
click at [203, 262] on input "Stalk Contribution   *" at bounding box center [232, 270] width 118 height 36
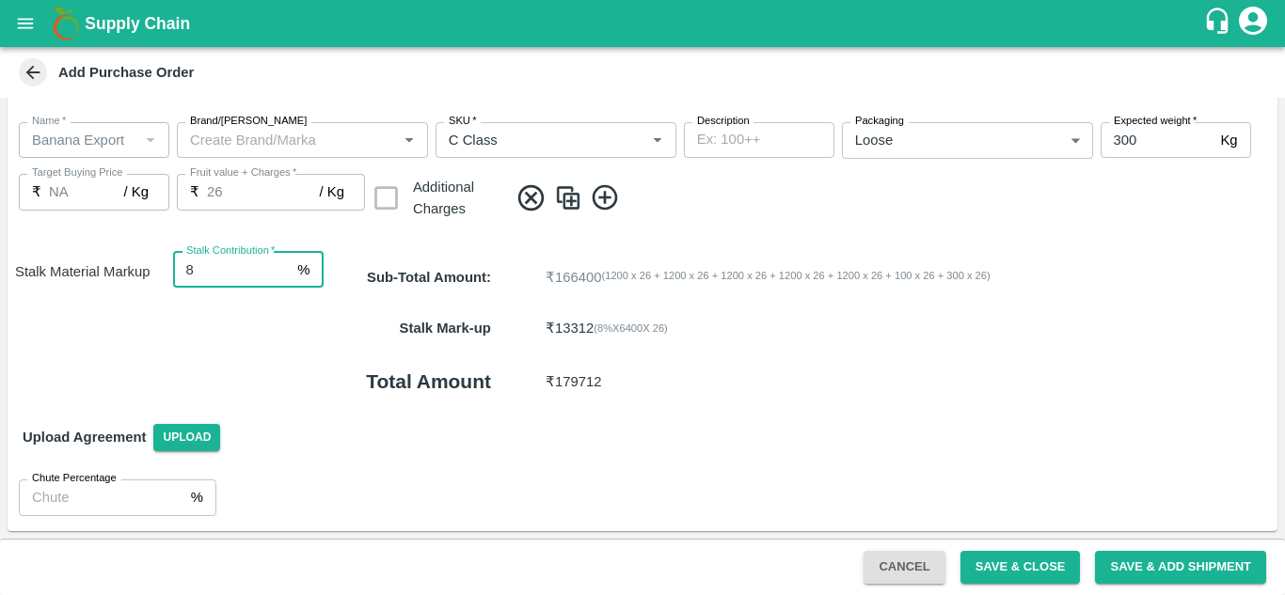
type input "8"
click at [842, 225] on div "Name   * Name   * Brand/Marka Brand/Marka SKU   * SKU   * Description x Descrip…" at bounding box center [643, 172] width 1270 height 130
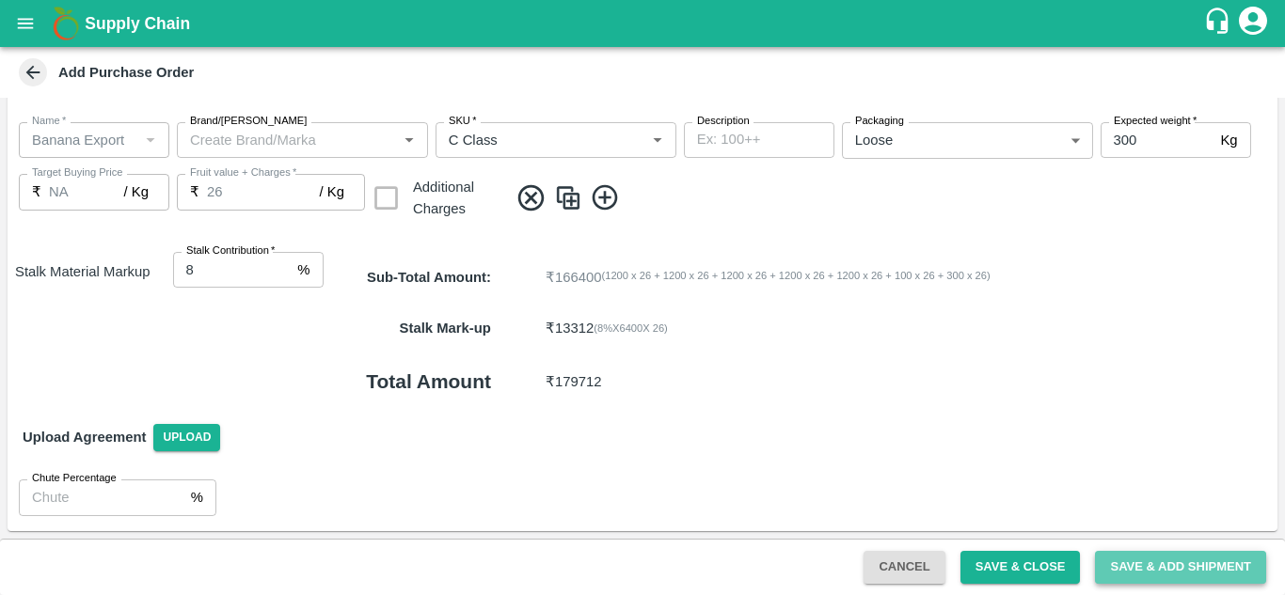
click at [1185, 567] on button "Save & Add Shipment" at bounding box center [1180, 567] width 171 height 33
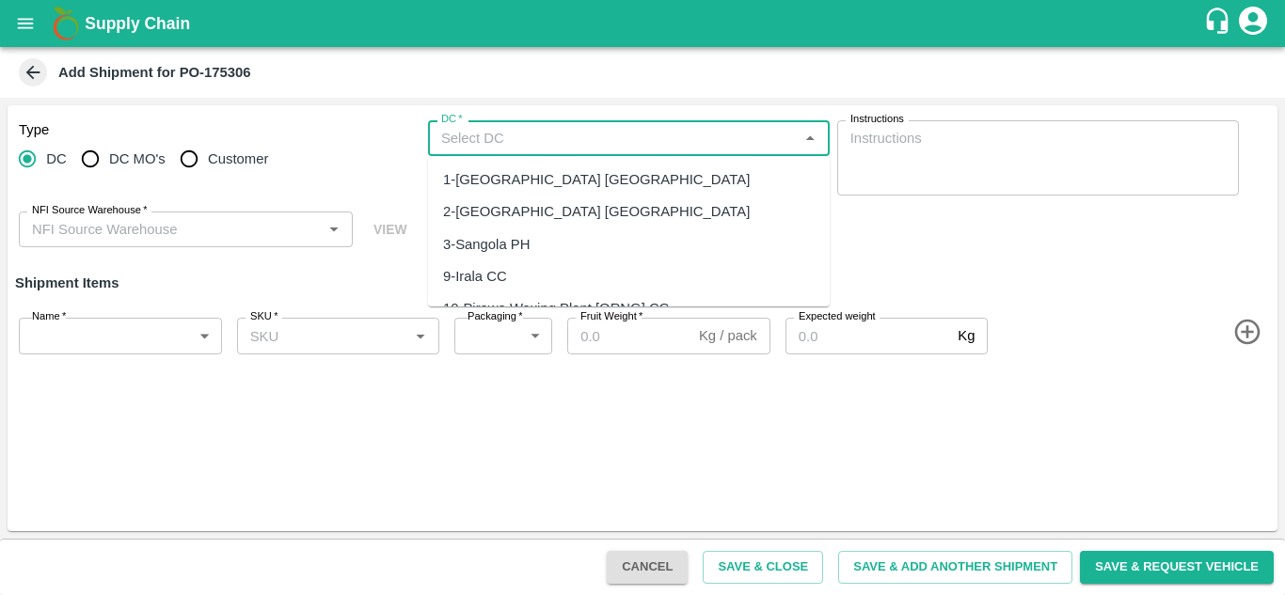
click at [458, 138] on input "DC   *" at bounding box center [613, 138] width 359 height 24
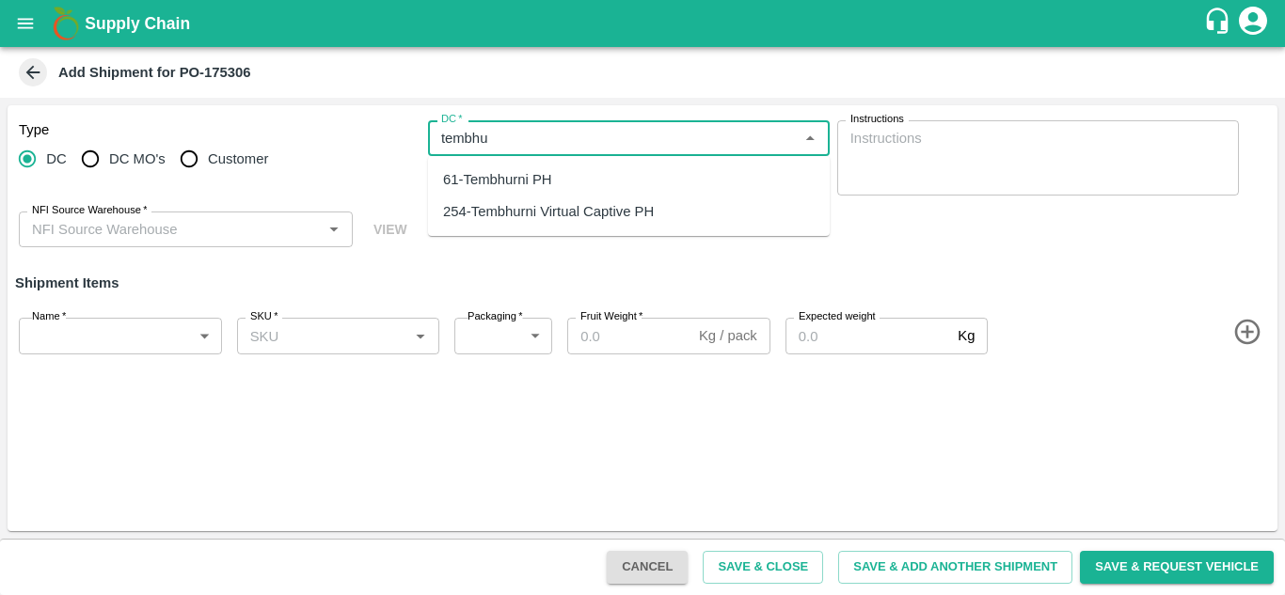
click at [590, 201] on div "254-Tembhurni Virtual Captive PH" at bounding box center [548, 211] width 211 height 21
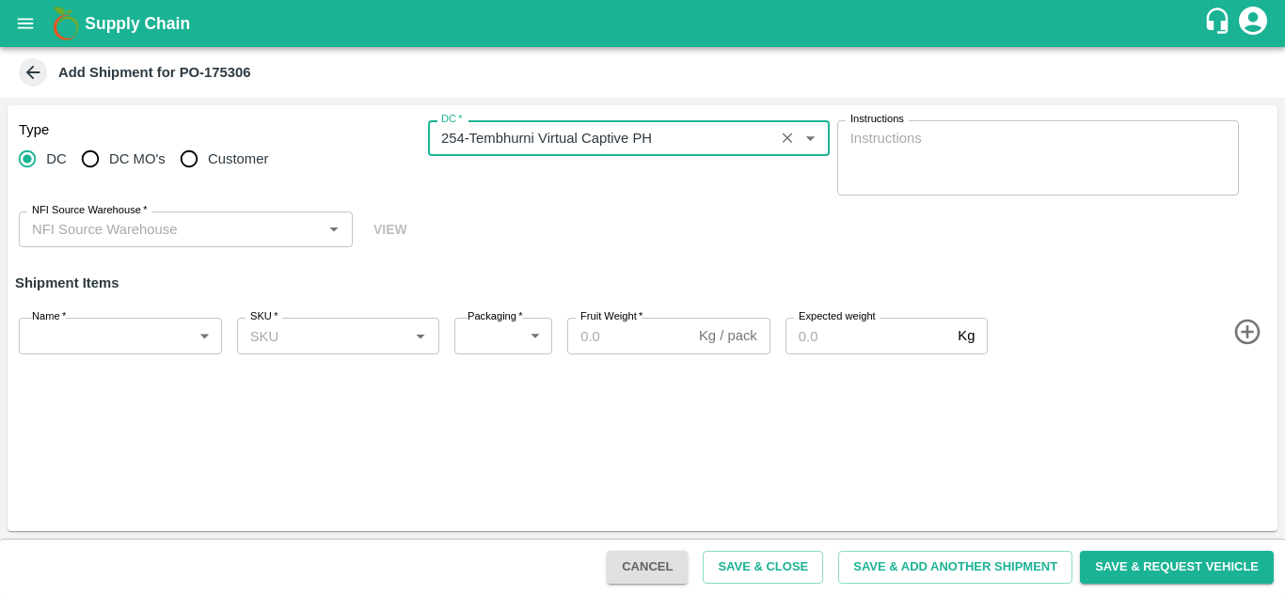
type input "254-Tembhurni Virtual Captive PH"
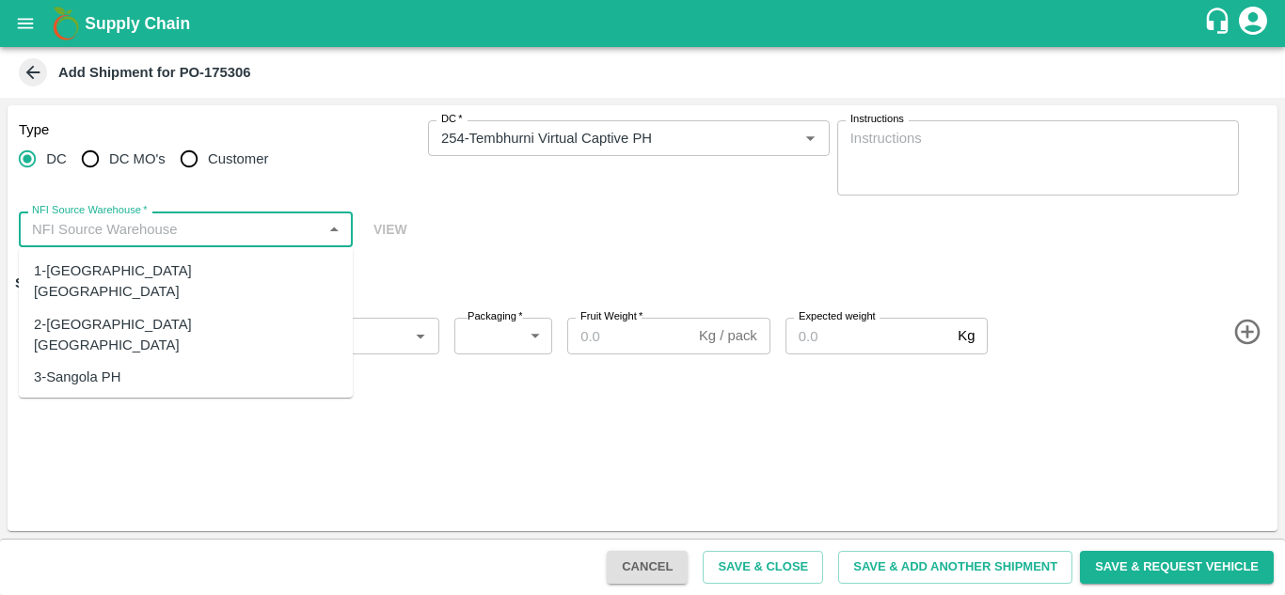
click at [198, 237] on input "NFI Source Warehouse   *" at bounding box center [170, 229] width 292 height 24
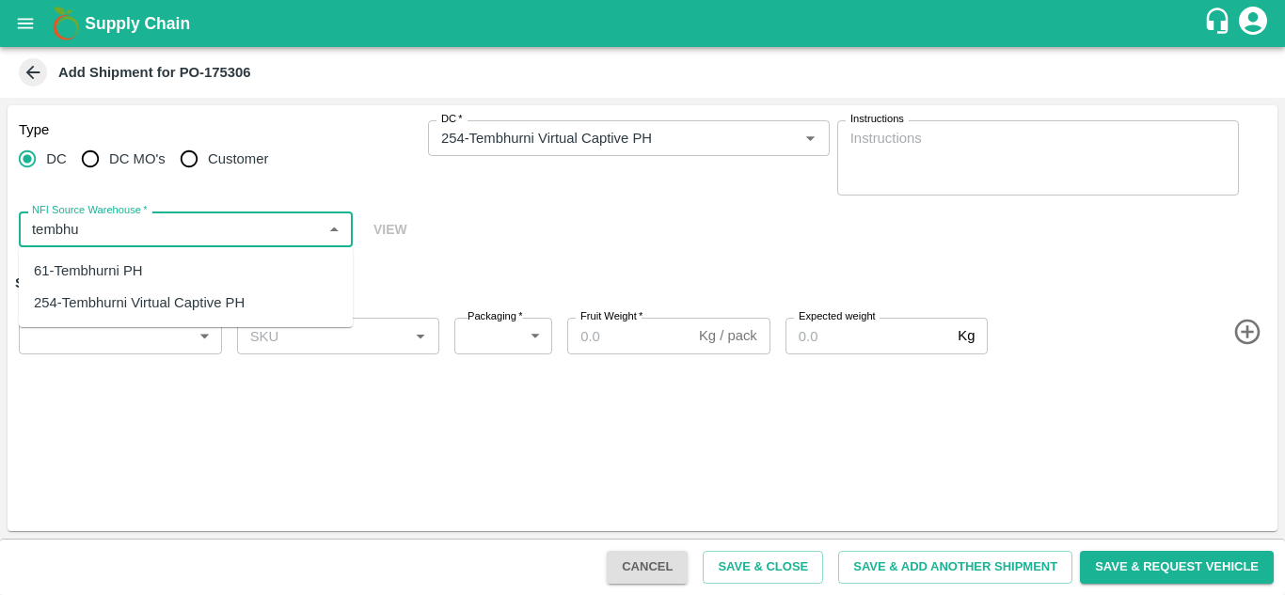
click at [89, 270] on div "61-Tembhurni PH" at bounding box center [88, 271] width 109 height 21
type input "61-Tembhurni PH"
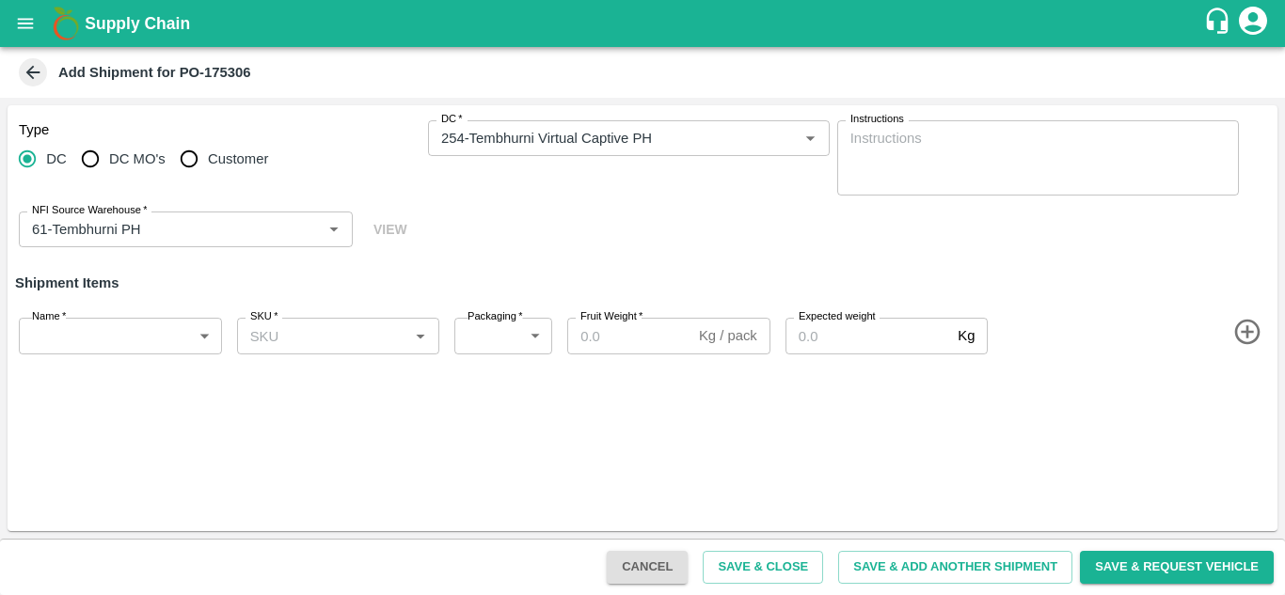
click at [331, 420] on div "Type DC DC MO's Customer DC   * DC   * Instructions x Instructions NFI Source W…" at bounding box center [643, 318] width 1270 height 426
click at [429, 262] on div "Type DC DC MO's Customer DC   * DC   * Instructions x Instructions NFI Source W…" at bounding box center [643, 184] width 1270 height 158
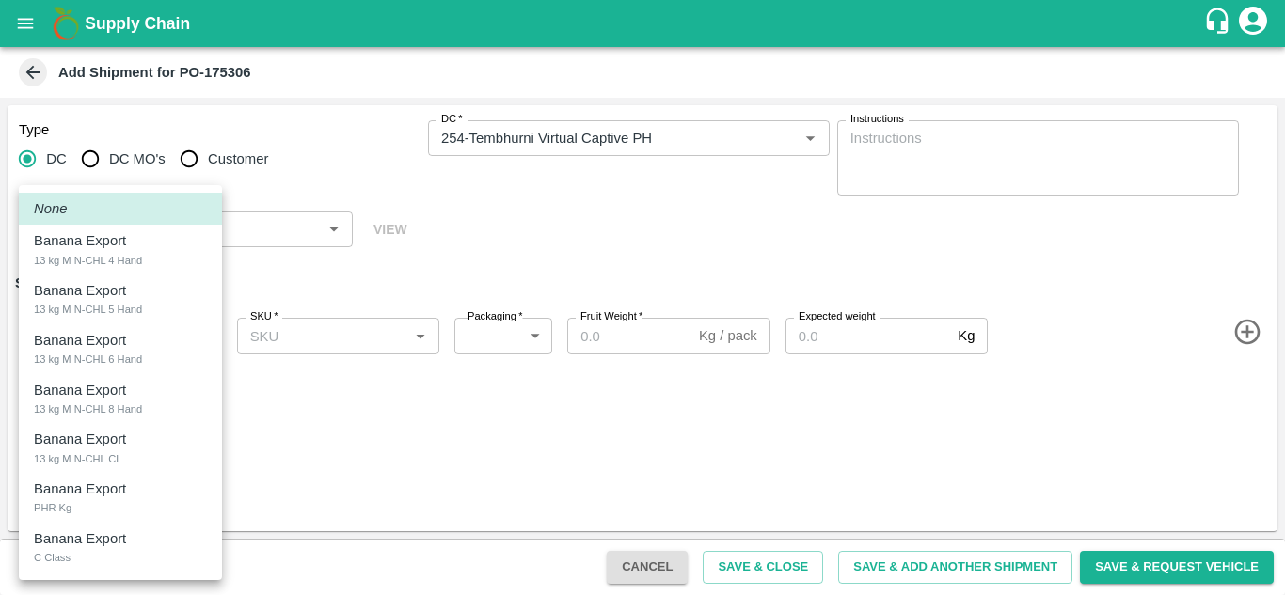
click at [103, 350] on body "Supply Chain Add Shipment for PO-175306 Type DC DC MO's Customer DC   * DC   * …" at bounding box center [642, 297] width 1285 height 595
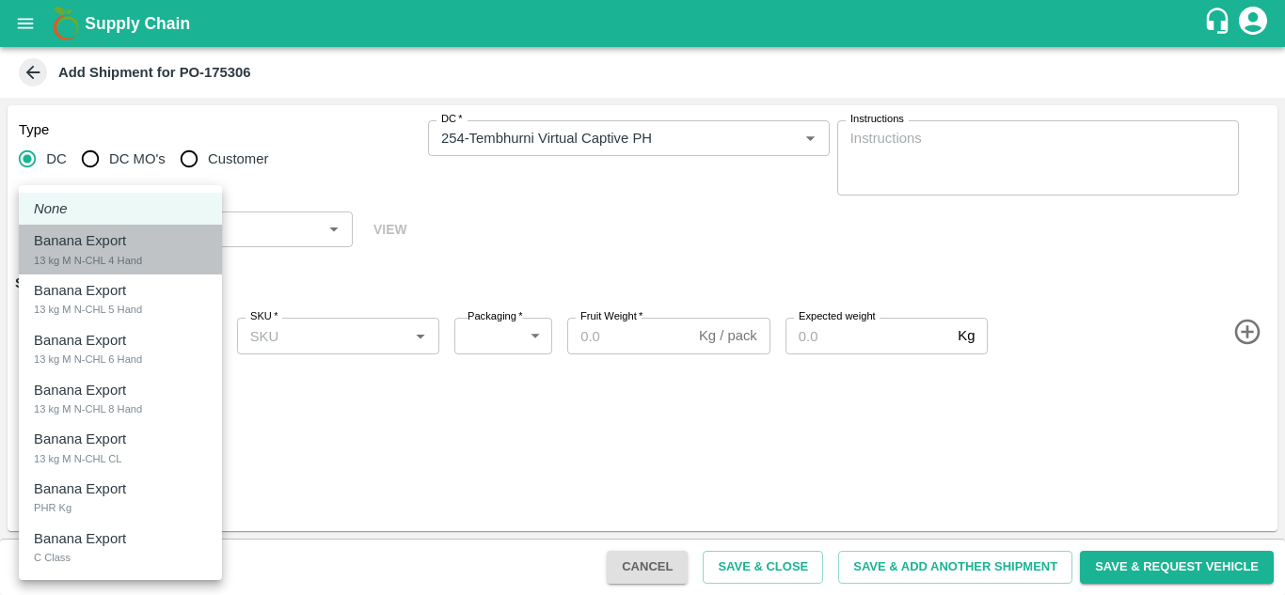
click at [125, 246] on p "Banana Export" at bounding box center [80, 240] width 92 height 21
type input "2015777"
type input "468"
type input "1200"
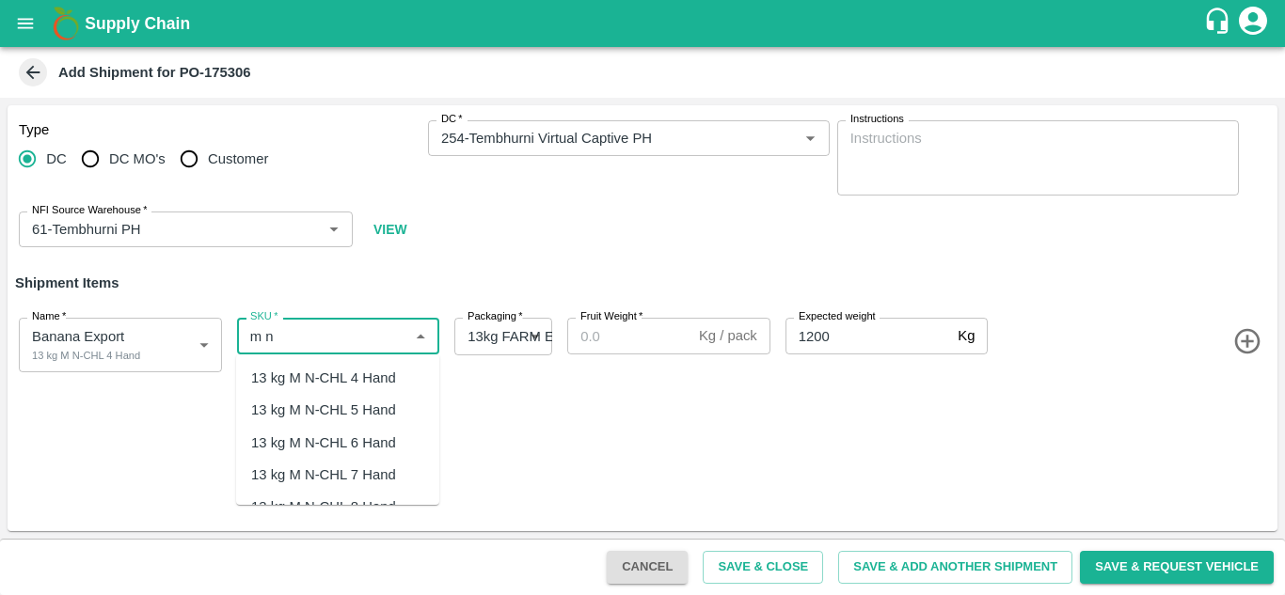
click at [378, 375] on div "13 kg M N-CHL 4 Hand" at bounding box center [323, 378] width 145 height 21
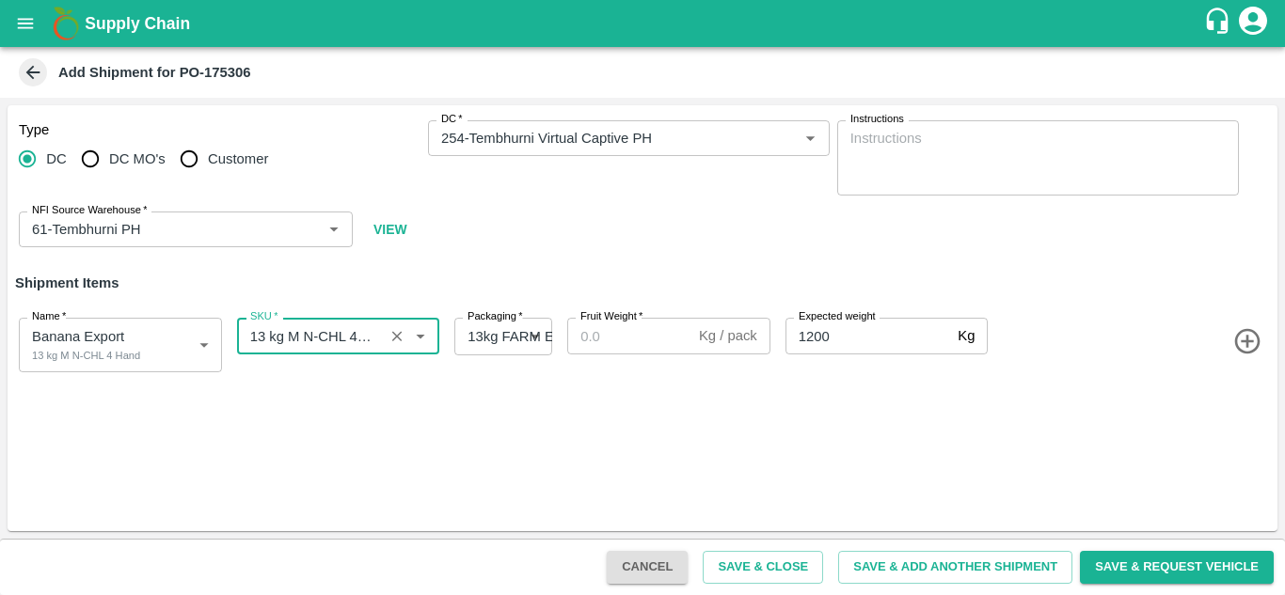
type input "13 kg M N-CHL 4 Hand"
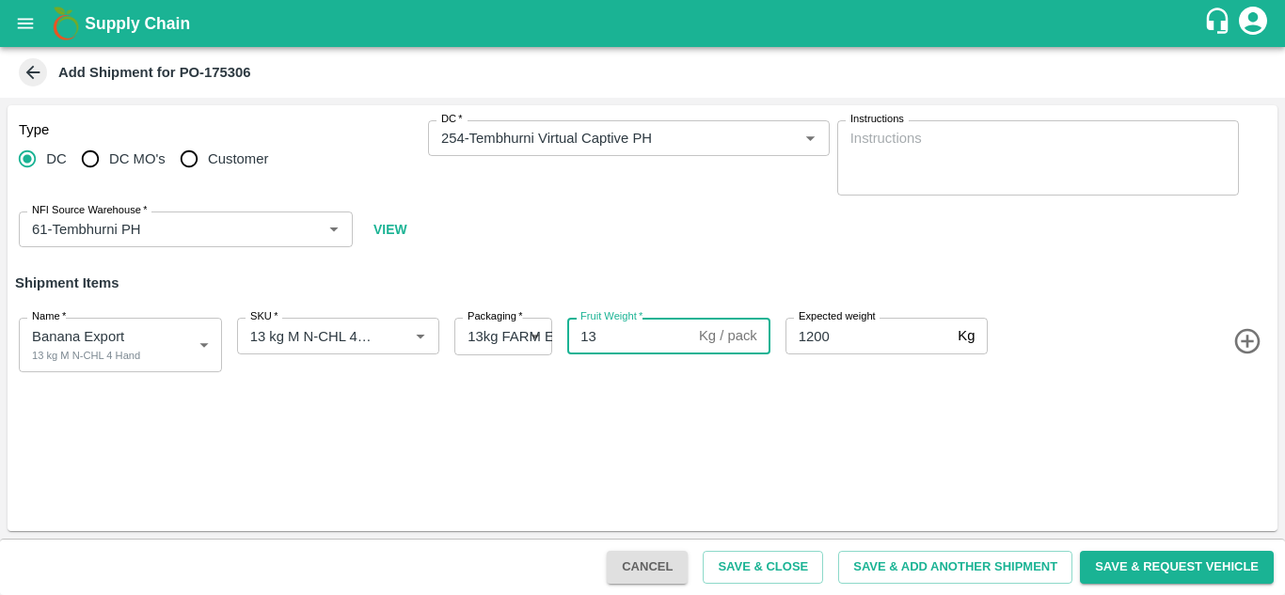
type input "13"
click at [1253, 339] on icon "button" at bounding box center [1247, 341] width 31 height 31
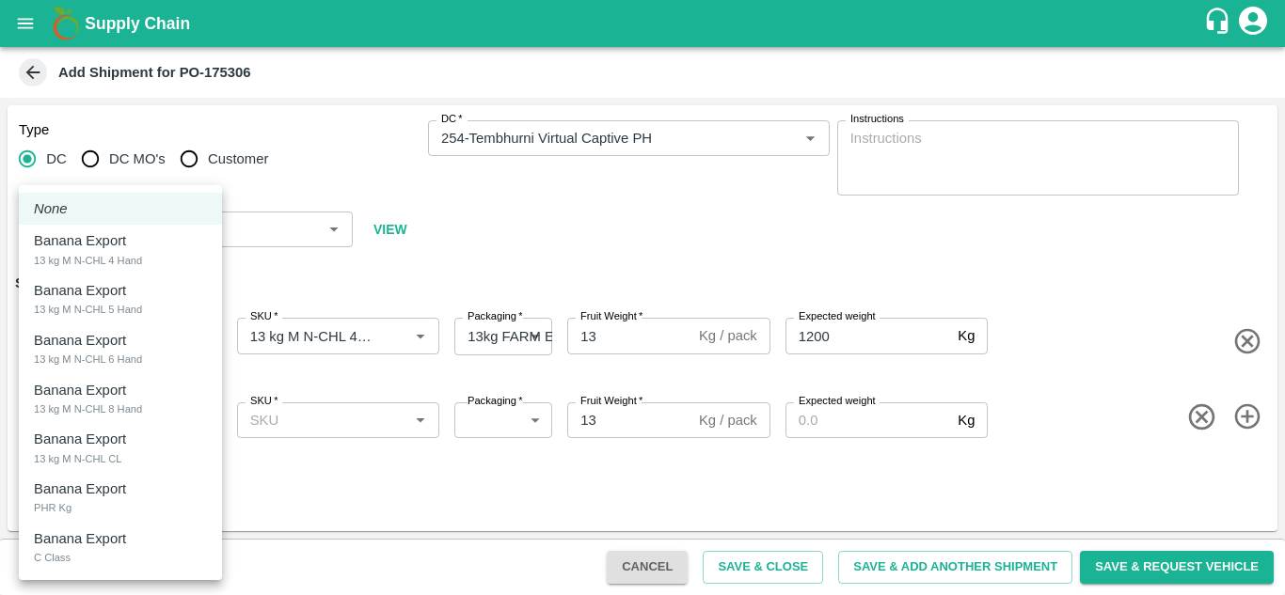
click at [73, 422] on body "Supply Chain Add Shipment for PO-175306 Type DC DC MO's Customer DC   * DC   * …" at bounding box center [642, 297] width 1285 height 595
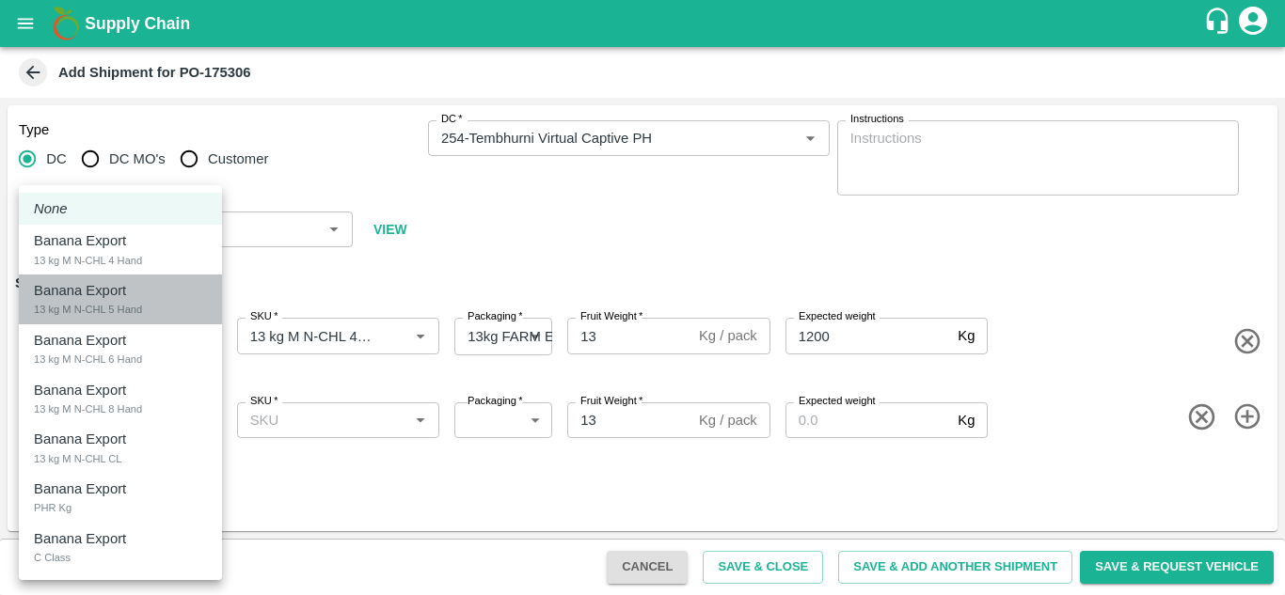
click at [117, 311] on div "13 kg M N-CHL 5 Hand" at bounding box center [88, 309] width 108 height 17
type input "2015778"
type input "468"
type input "1200"
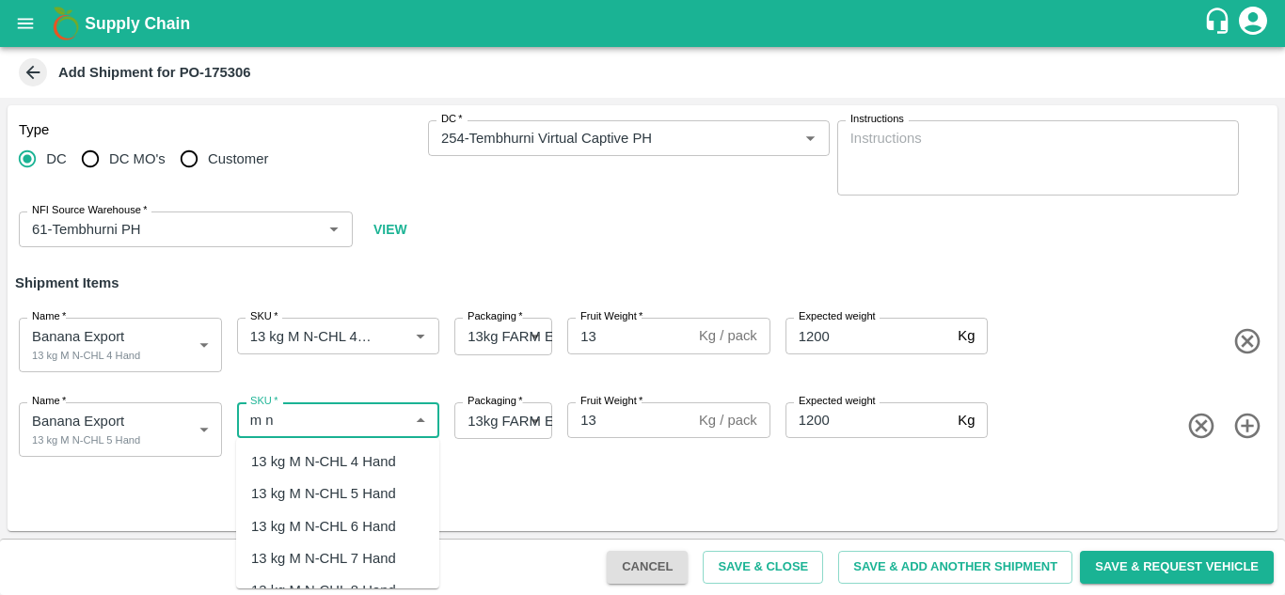
click at [379, 492] on div "13 kg M N-CHL 5 Hand" at bounding box center [323, 494] width 145 height 21
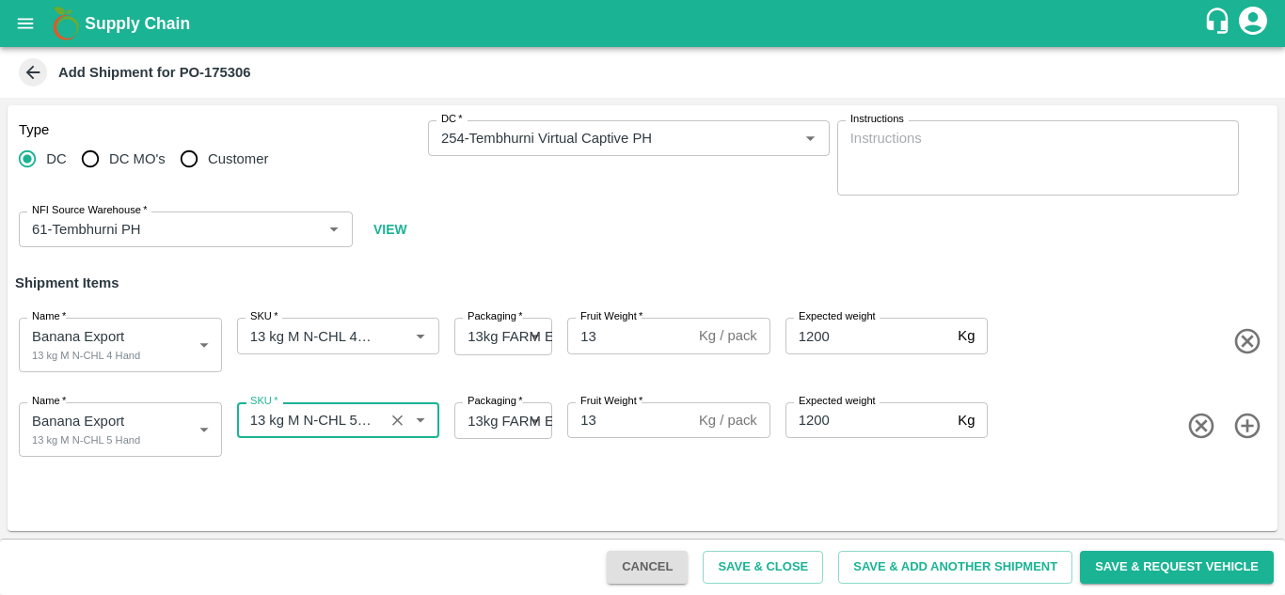
type input "13 kg M N-CHL 5 Hand"
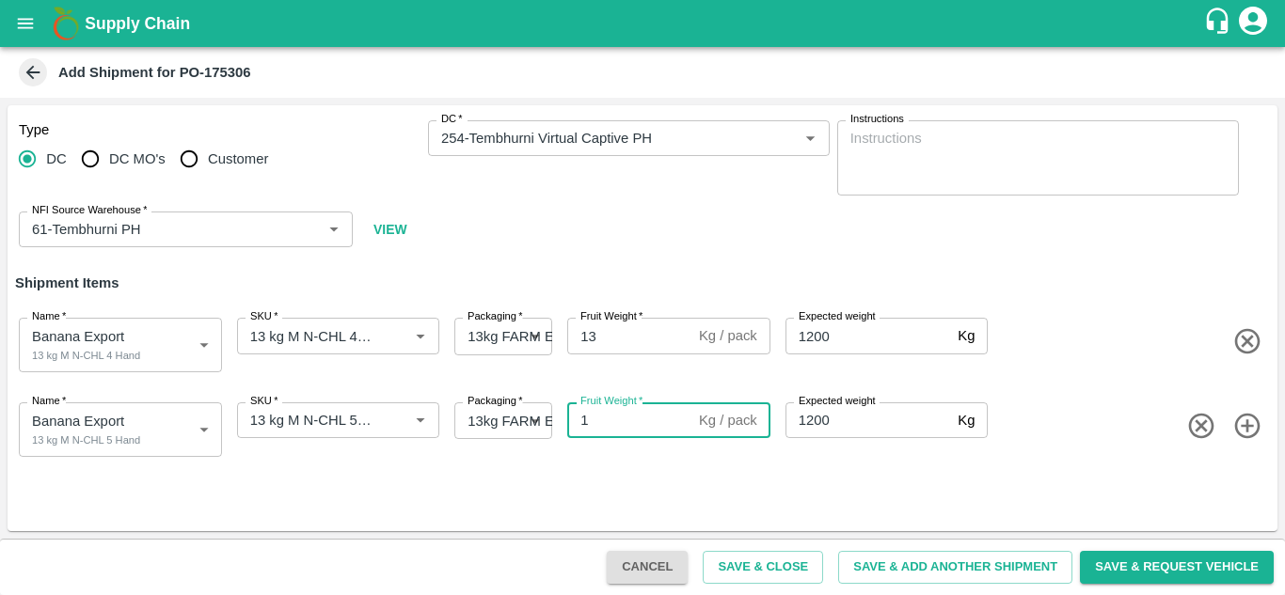
type input "13"
click at [1249, 426] on icon "button" at bounding box center [1246, 425] width 25 height 25
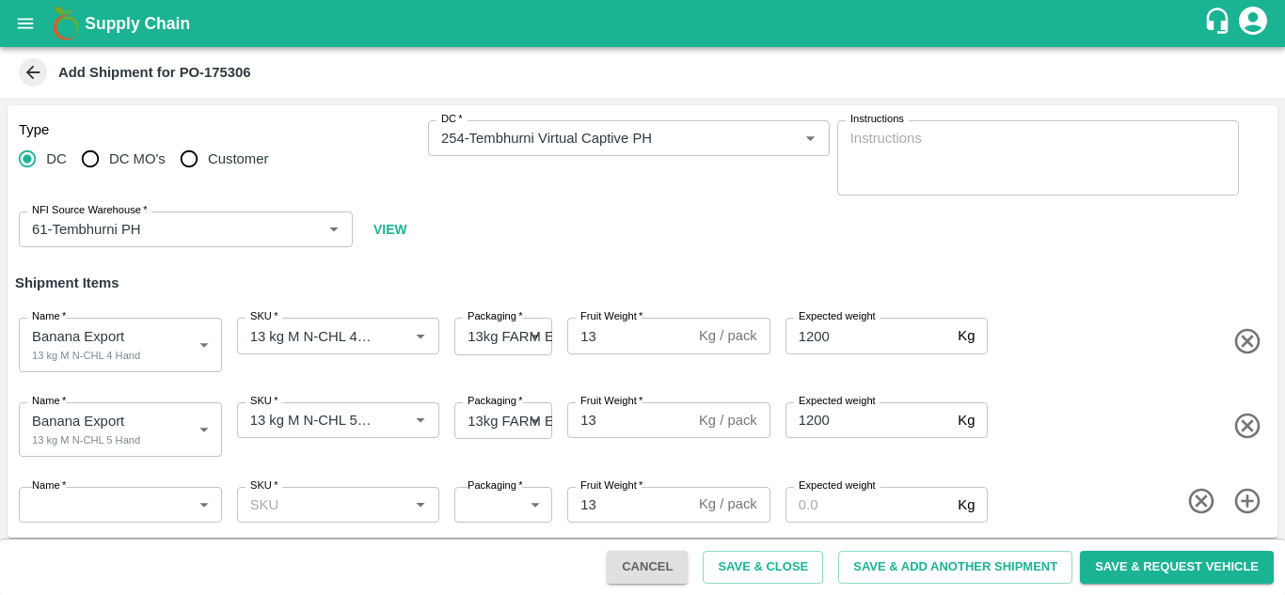
scroll to position [7, 0]
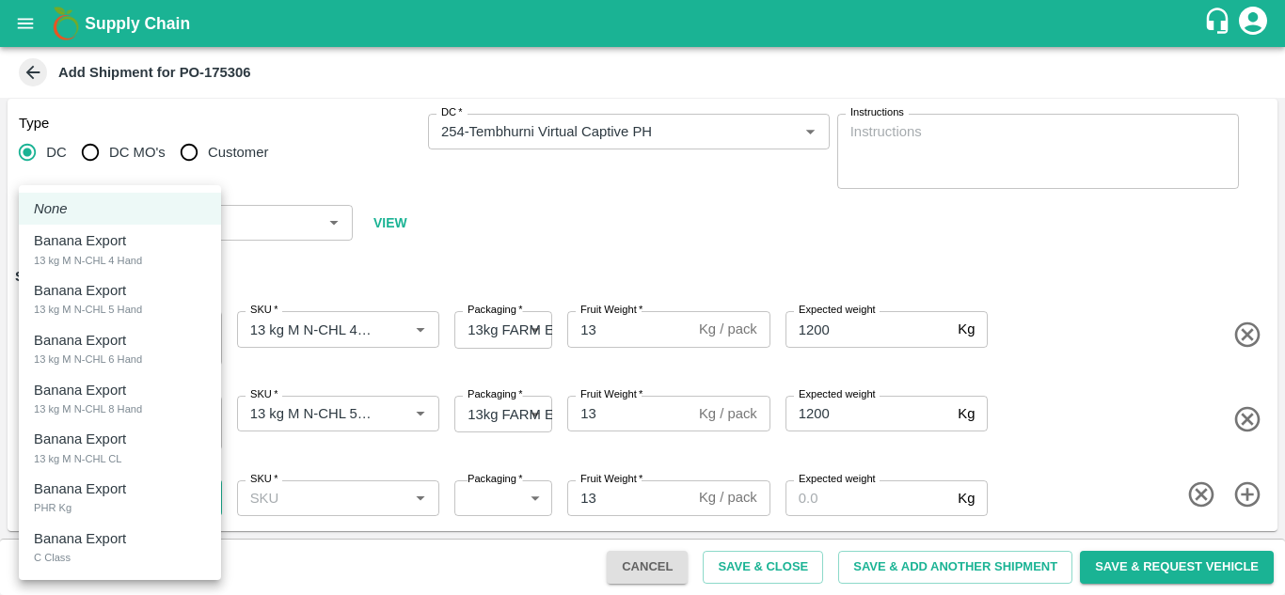
click at [142, 492] on body "Supply Chain Add Shipment for PO-175306 Type DC DC MO's Customer DC   * DC   * …" at bounding box center [642, 297] width 1285 height 595
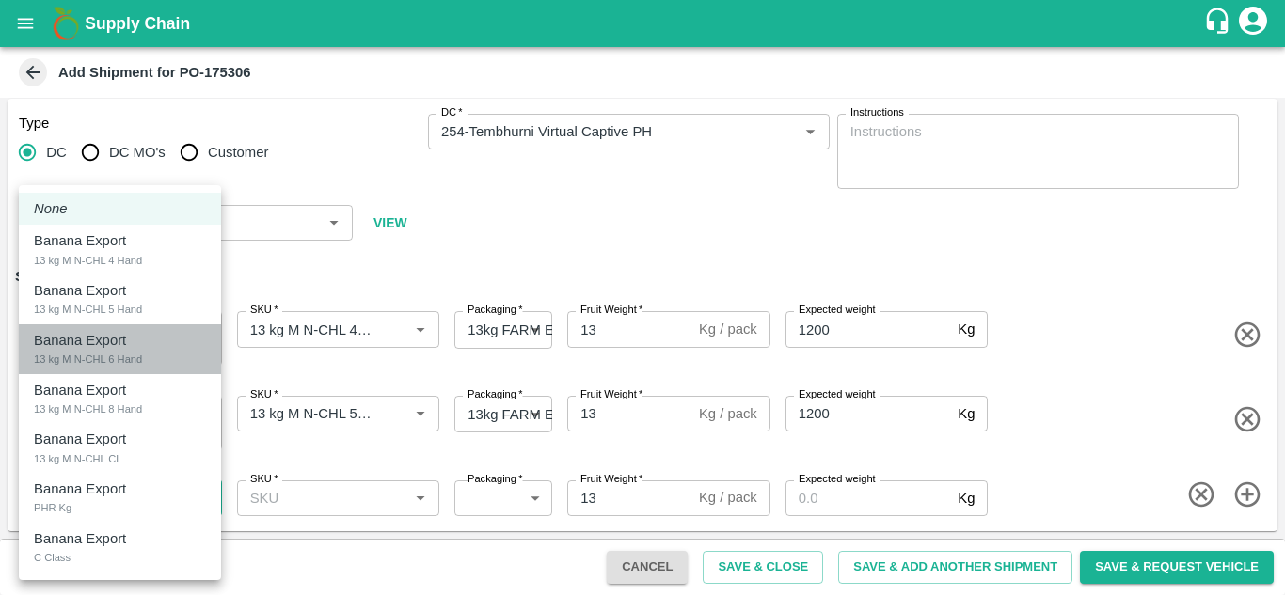
click at [132, 356] on div "13 kg M N-CHL 6 Hand" at bounding box center [88, 359] width 108 height 17
type input "2015779"
type input "468"
type input "1200"
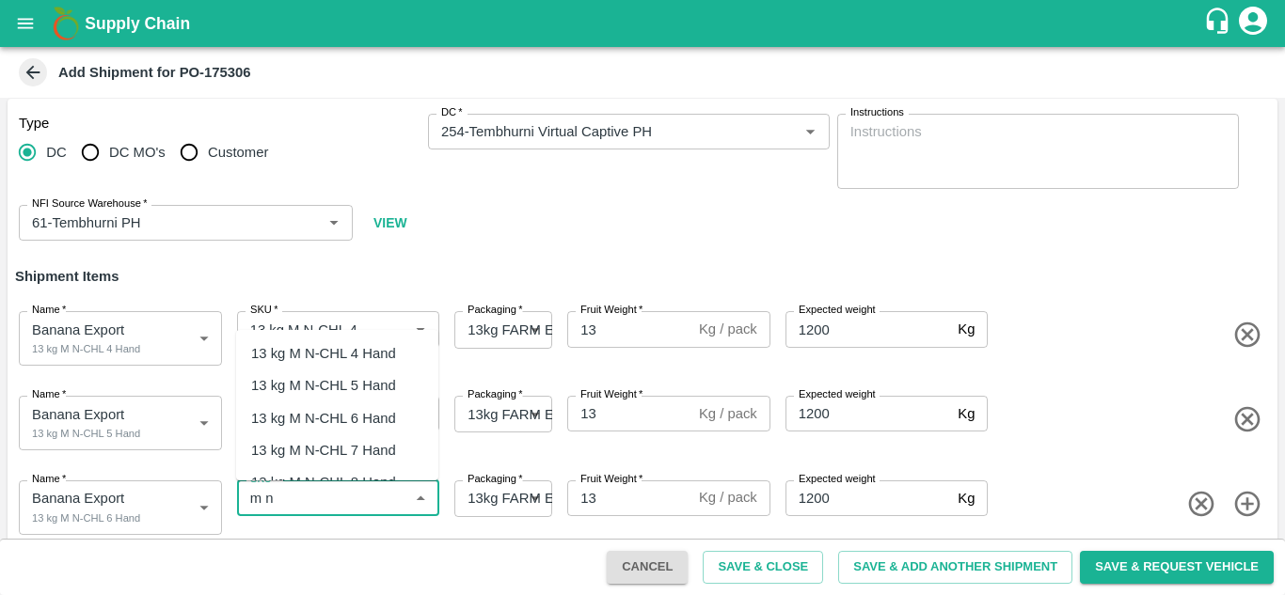
click at [349, 409] on div "13 kg M N-CHL 6 Hand" at bounding box center [323, 418] width 145 height 21
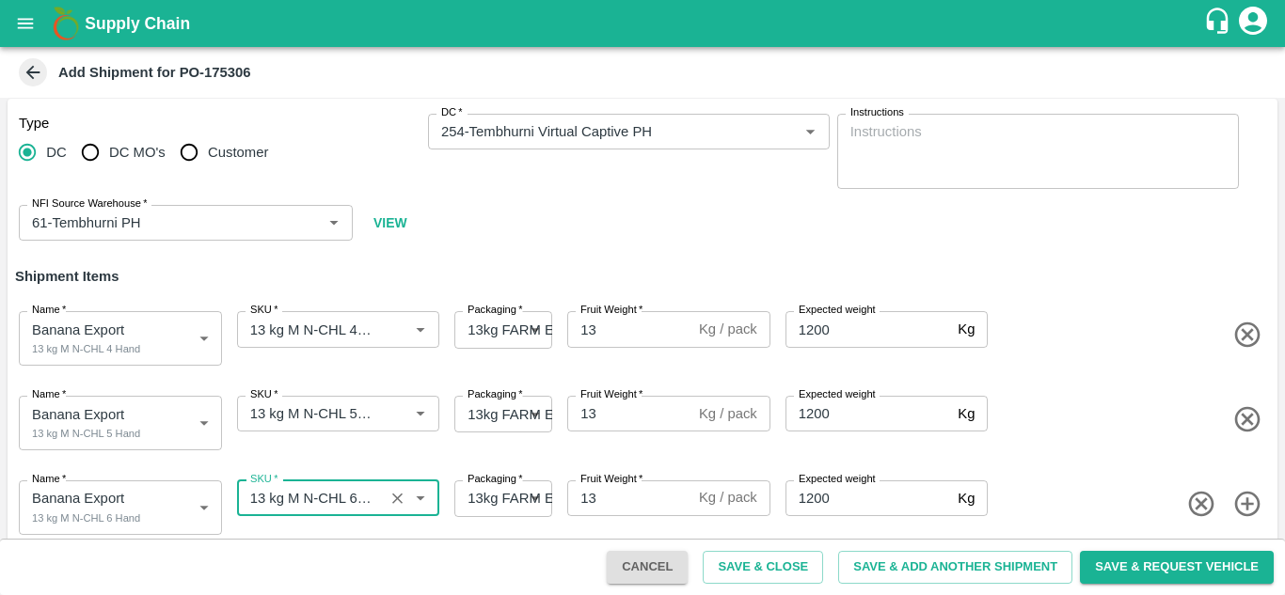
type input "13 kg M N-CHL 6 Hand"
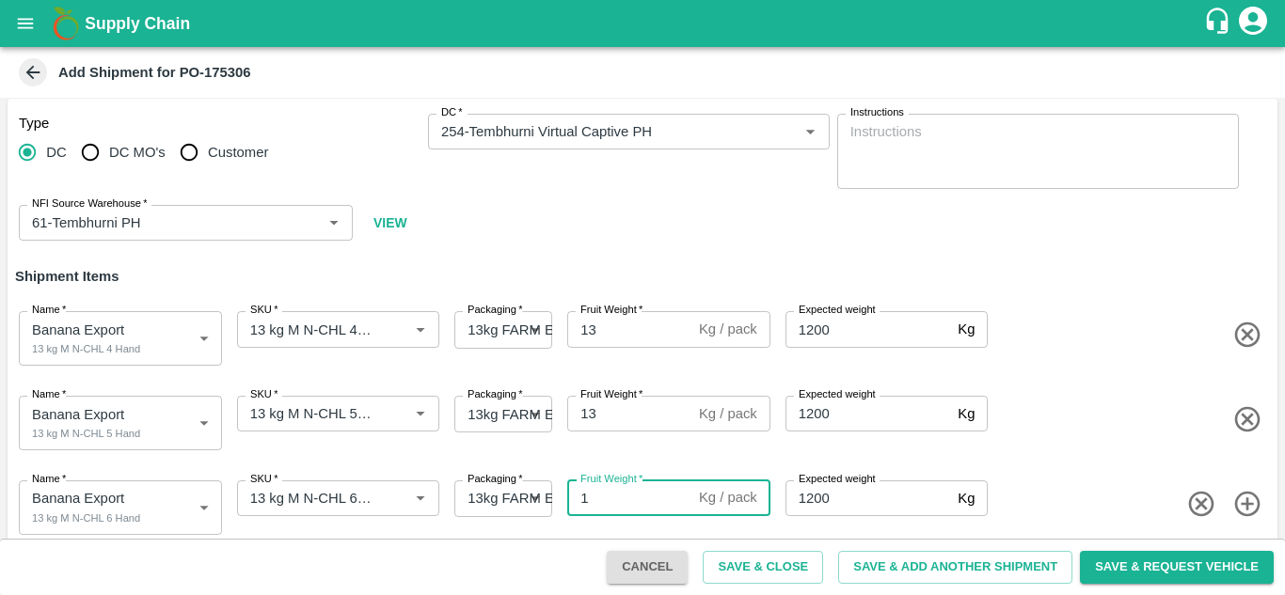
type input "13"
click at [1090, 415] on span at bounding box center [1130, 419] width 278 height 31
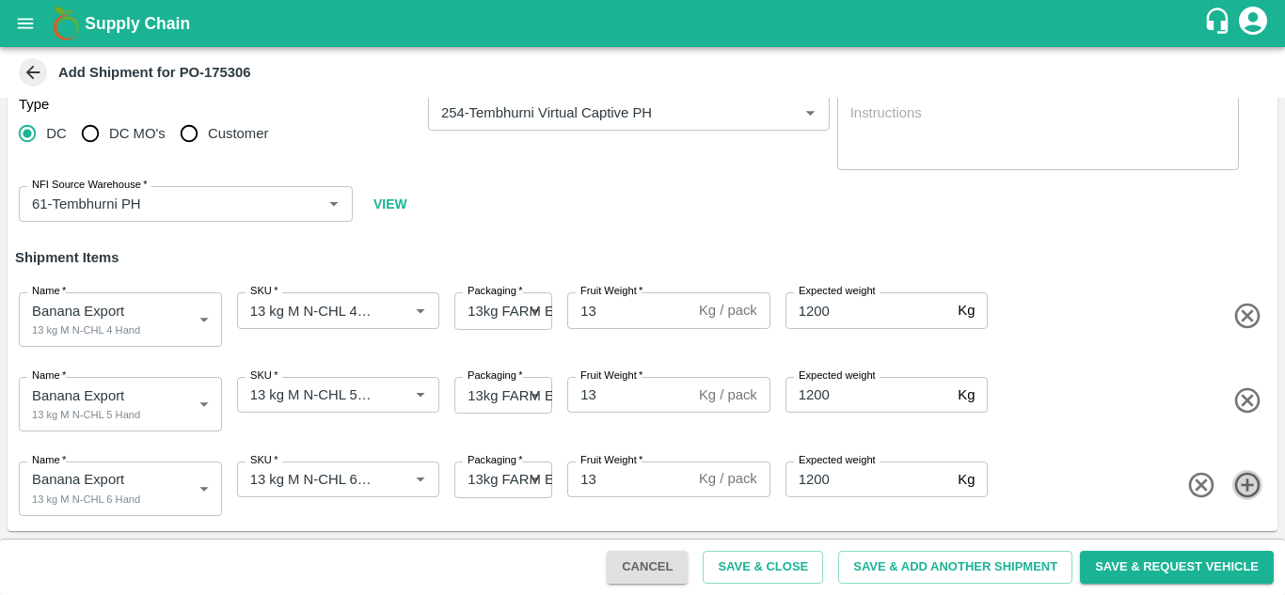
click at [1241, 480] on icon "button" at bounding box center [1247, 485] width 31 height 31
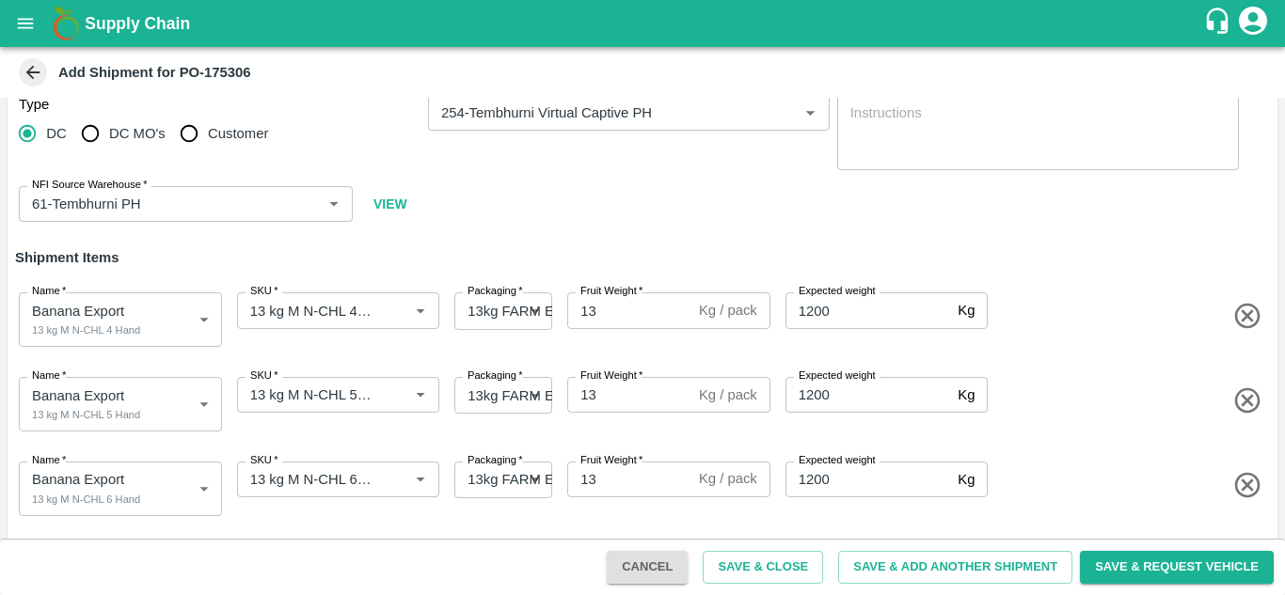
scroll to position [91, 0]
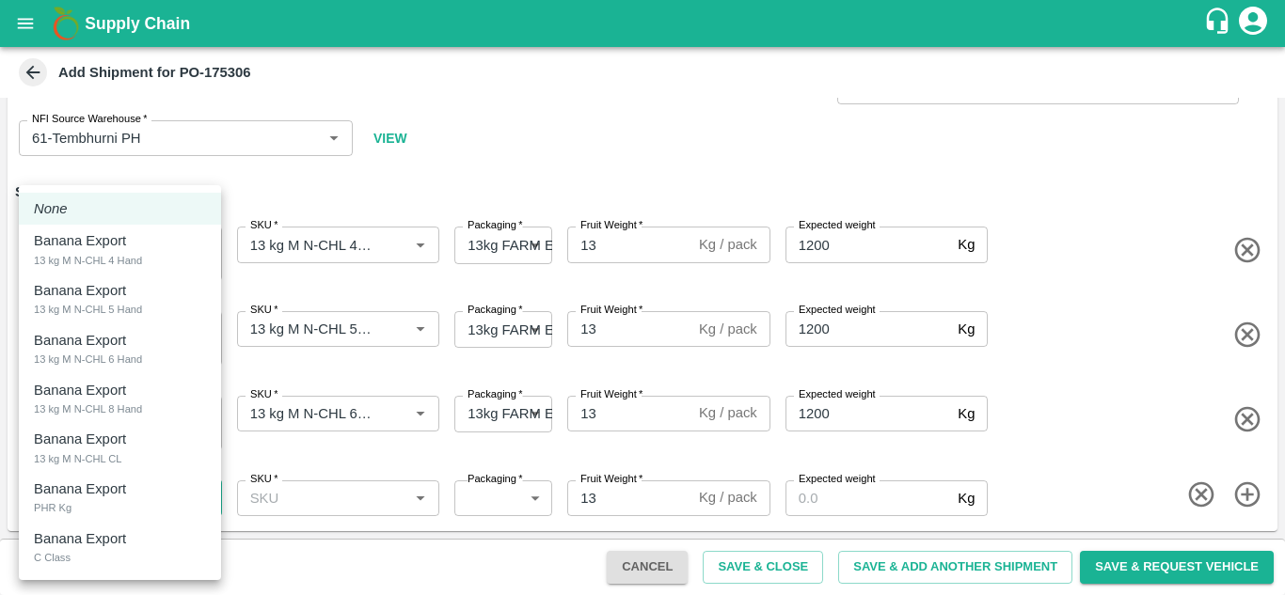
click at [119, 508] on body "Supply Chain Add Shipment for PO-175306 Type DC DC MO's Customer DC   * DC   * …" at bounding box center [642, 297] width 1285 height 595
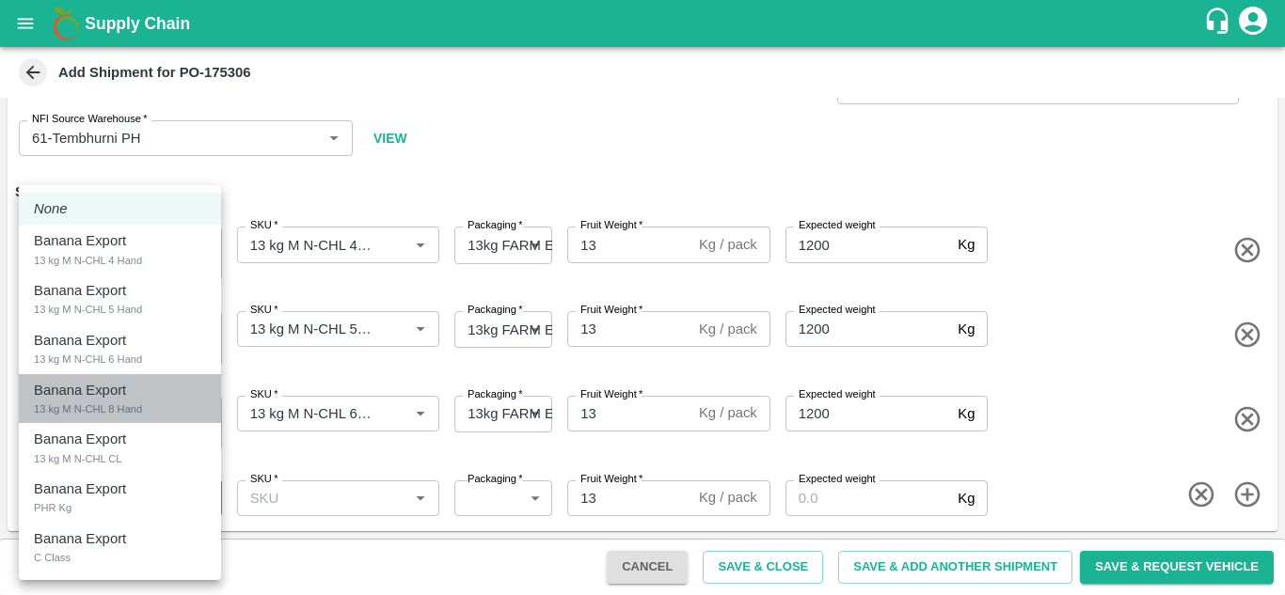
click at [104, 398] on p "Banana Export" at bounding box center [80, 390] width 92 height 21
type input "2015780"
type input "468"
type input "1200"
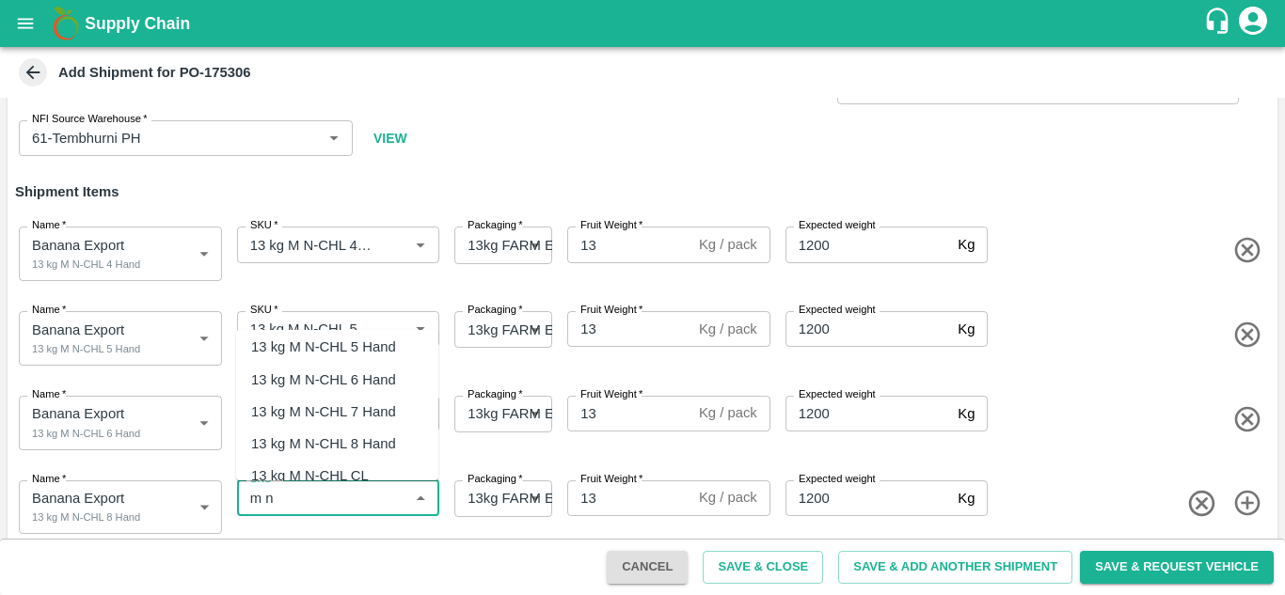
scroll to position [45, 0]
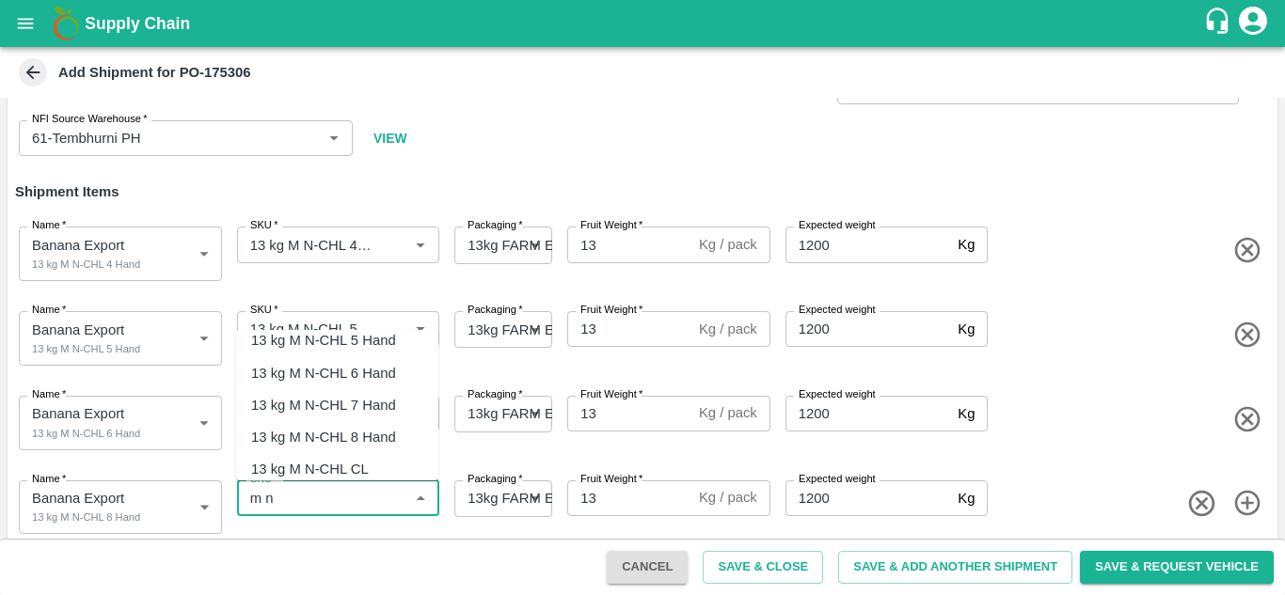
click at [343, 444] on div "13 kg M N-CHL 8 Hand" at bounding box center [323, 437] width 145 height 21
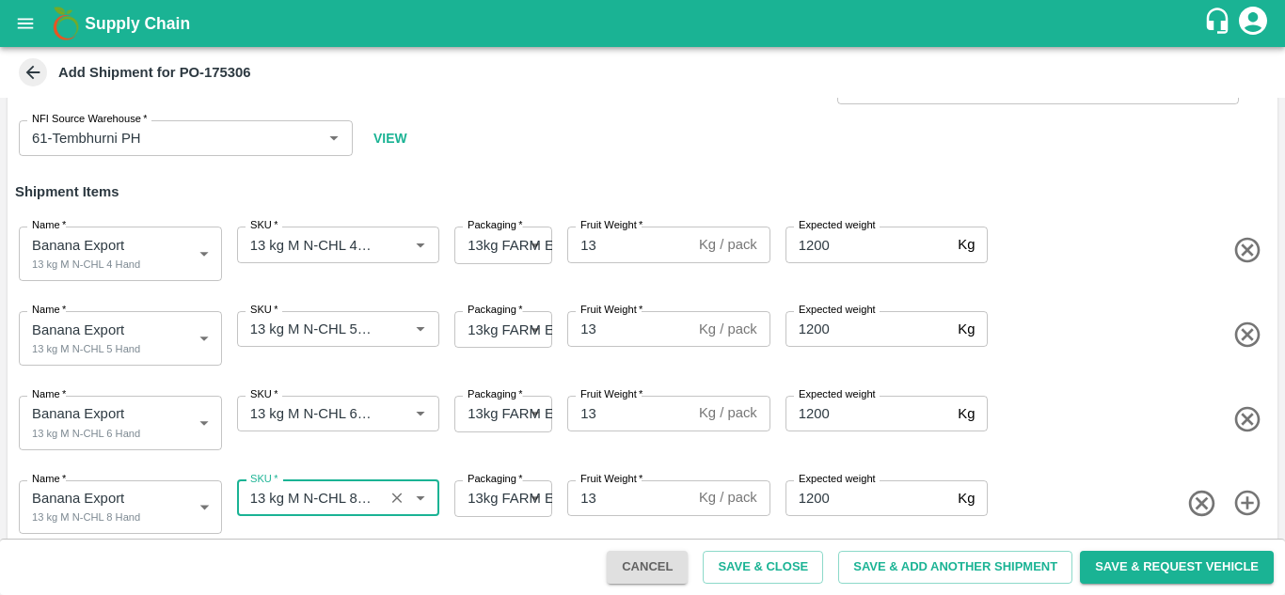
type input "13 kg M N-CHL 8 Hand"
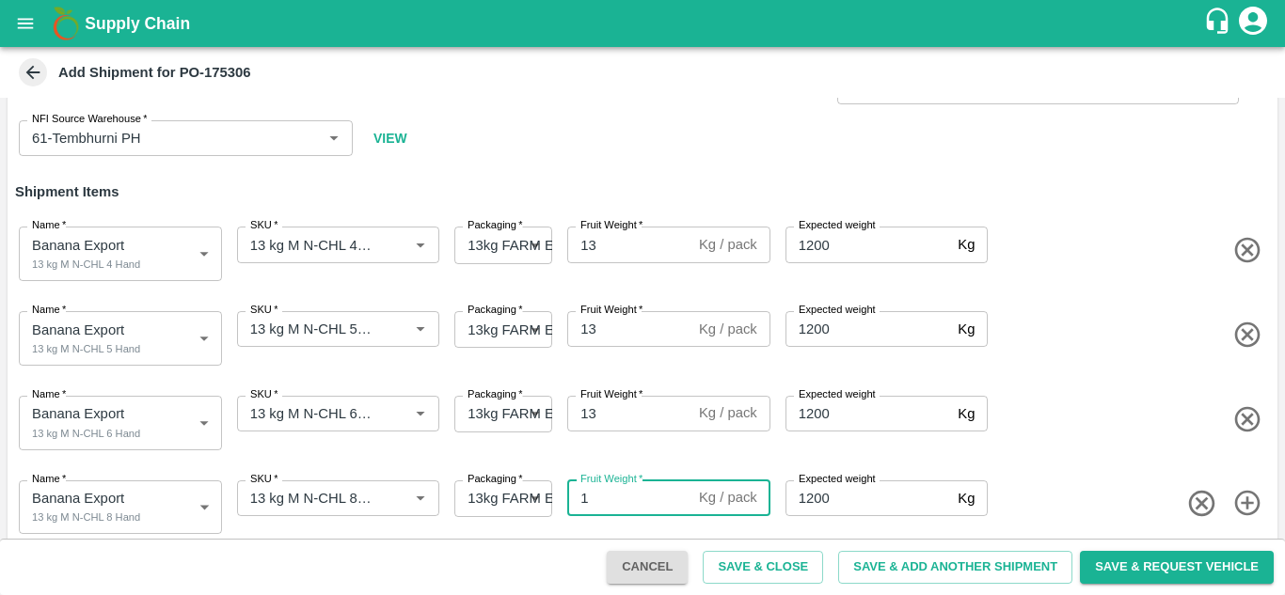
type input "13"
click at [1086, 452] on div "Name   * Banana Export 13 kg M N-CHL 6 Hand 2015779 Name SKU   * SKU   * Packag…" at bounding box center [638, 419] width 1277 height 92
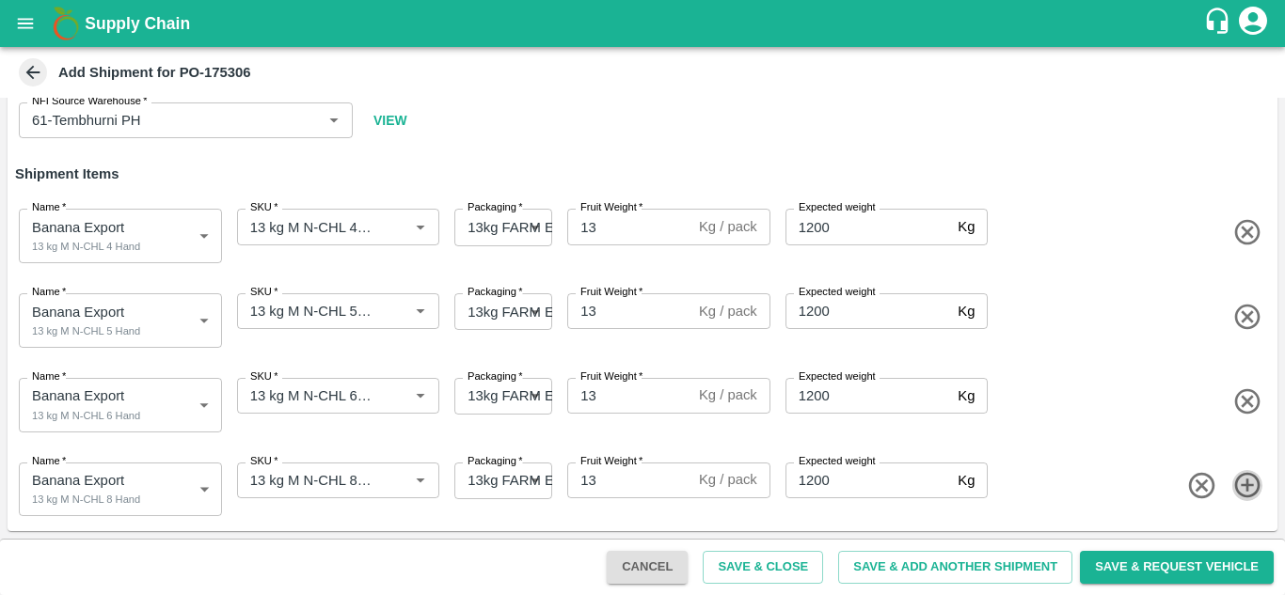
click at [1235, 484] on icon "button" at bounding box center [1247, 485] width 31 height 31
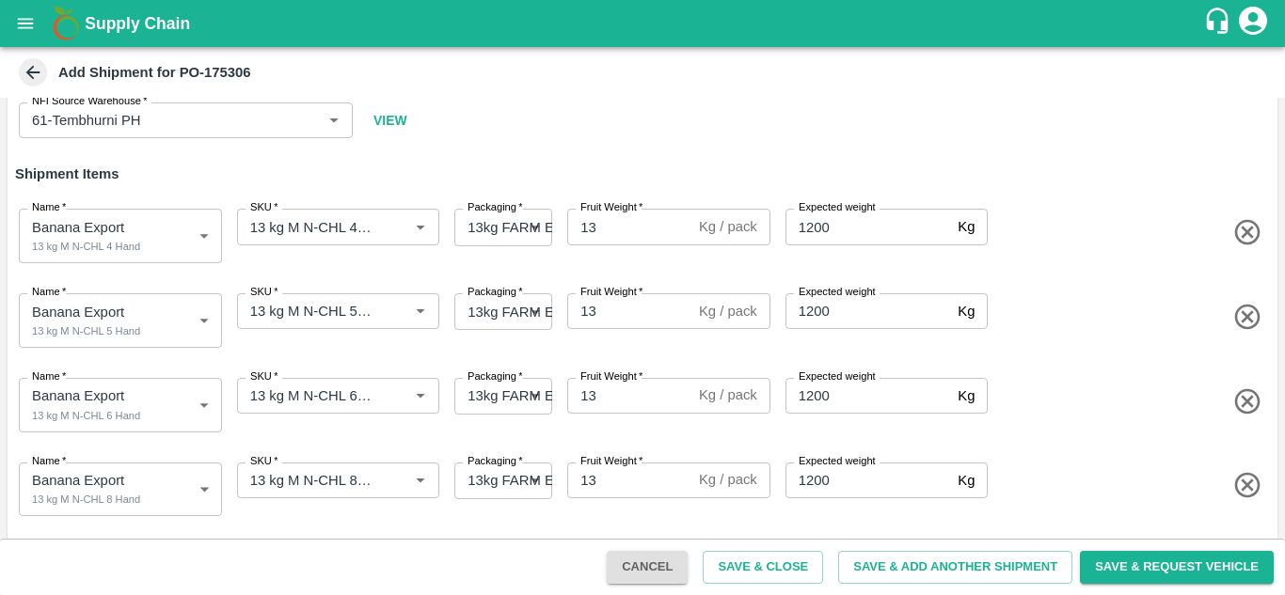
scroll to position [176, 0]
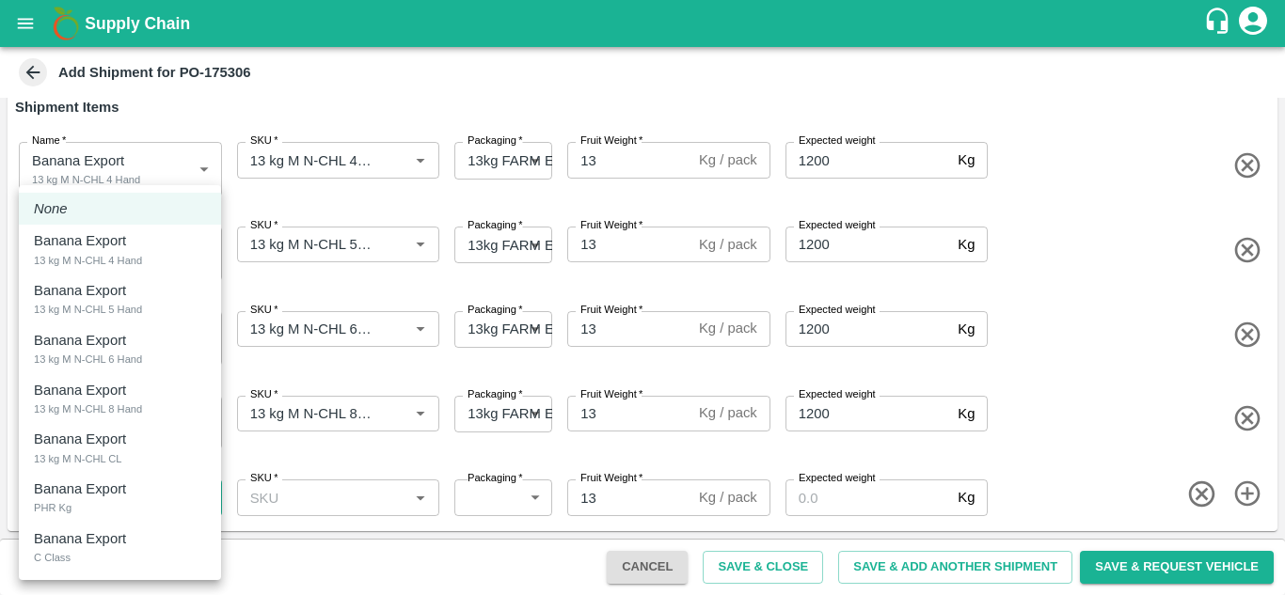
click at [119, 486] on body "Supply Chain Add Shipment for PO-175306 Type DC DC MO's Customer DC   * DC   * …" at bounding box center [642, 297] width 1285 height 595
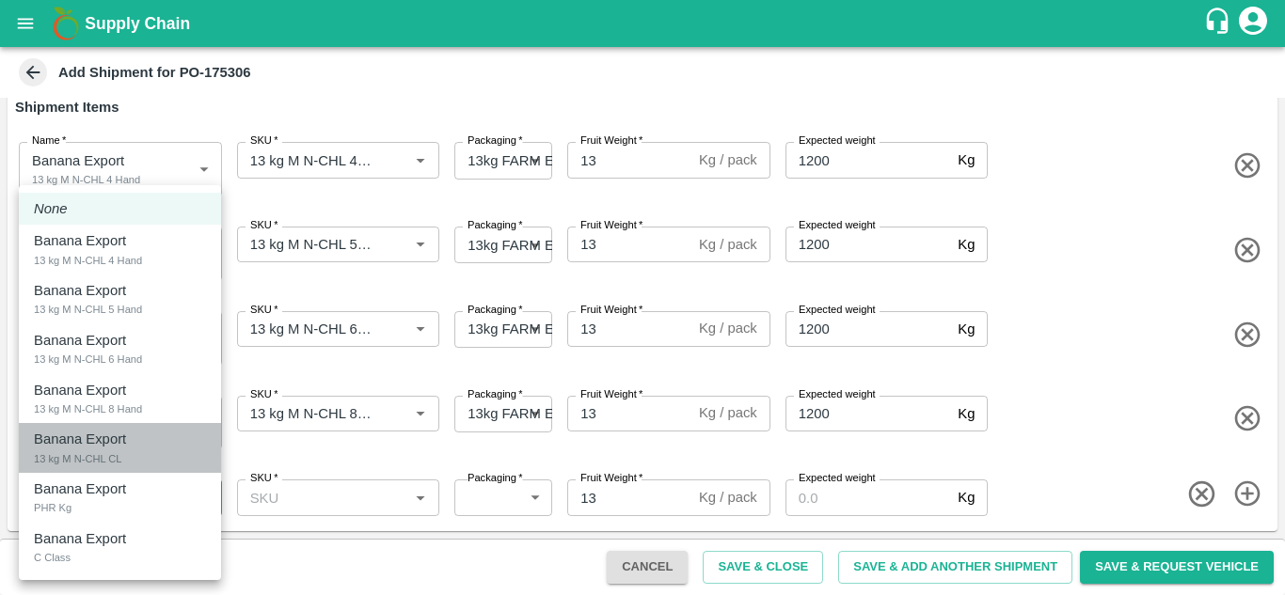
click at [118, 452] on div "13 kg M N-CHL CL" at bounding box center [78, 459] width 88 height 17
type input "2015781"
type input "468"
type input "1200"
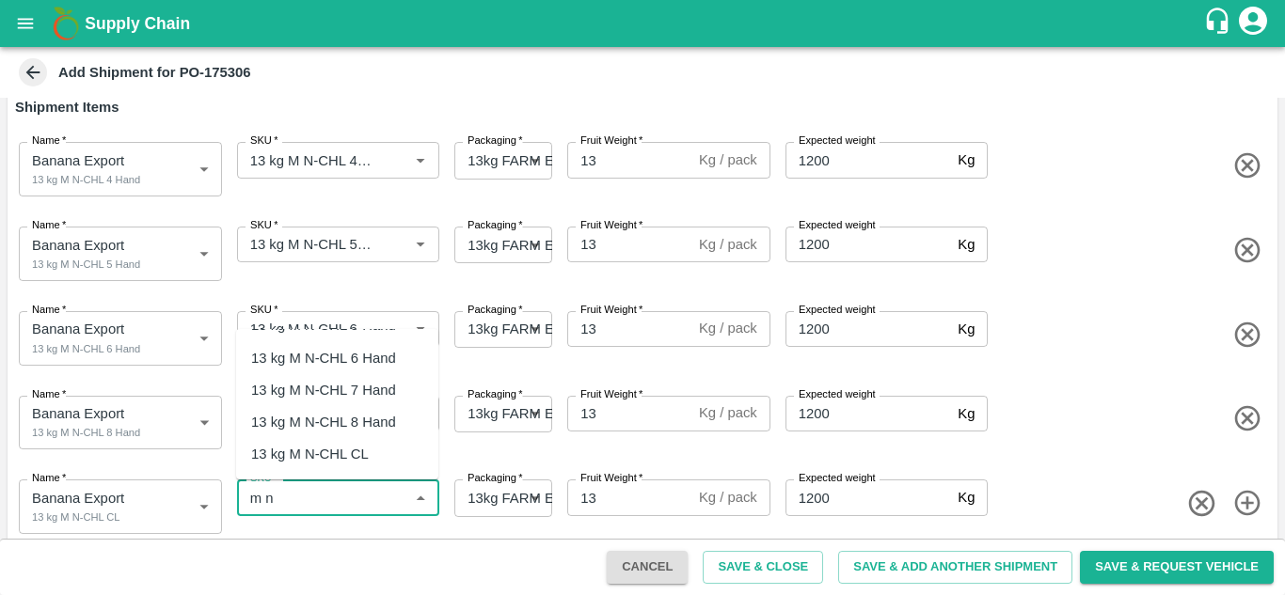
scroll to position [65, 0]
click at [355, 440] on div "13 kg M N-CHL CL" at bounding box center [310, 448] width 118 height 21
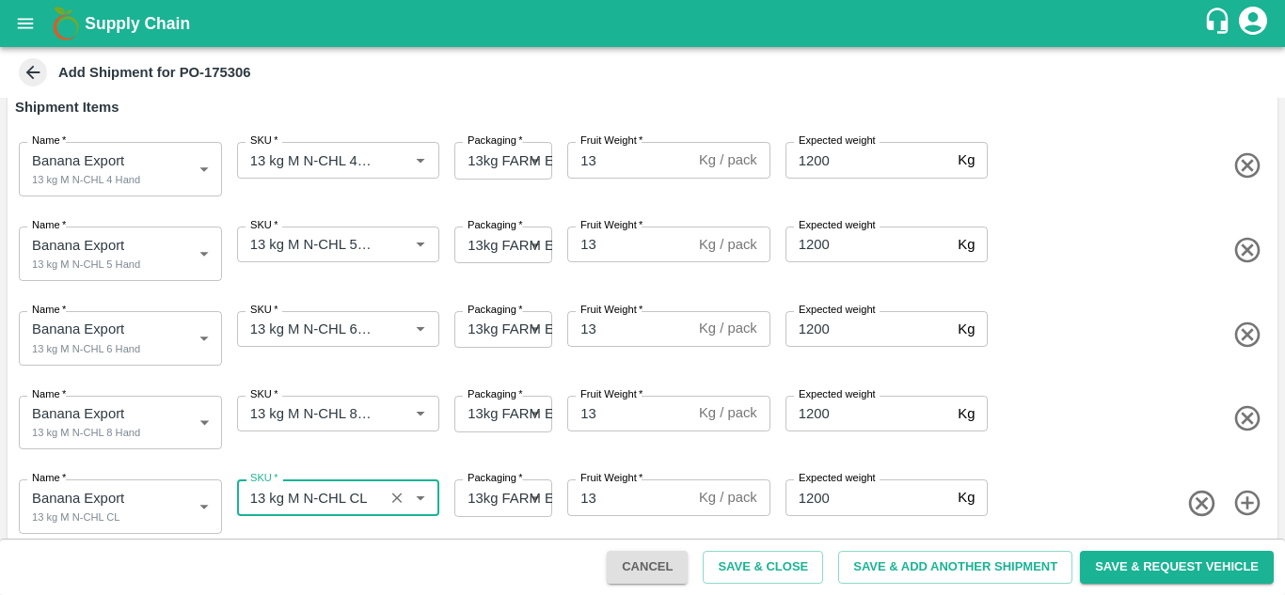
type input "13 kg M N-CHL CL"
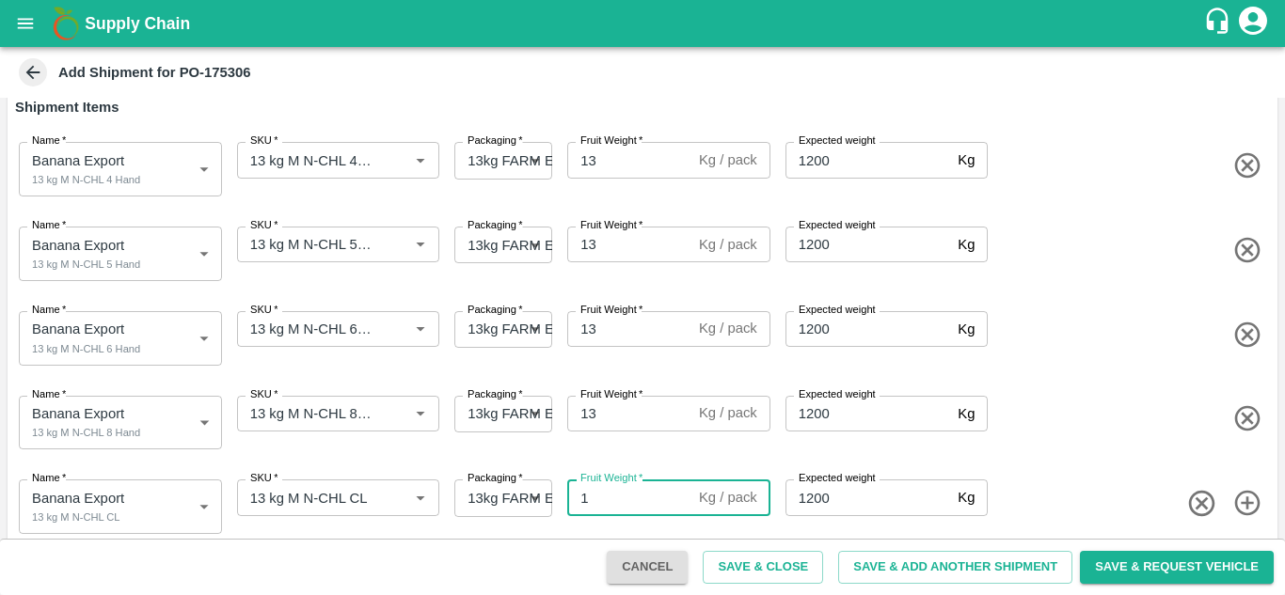
type input "13"
click at [1096, 451] on div "Name   * Banana Export 13 kg M N-CHL 8 Hand 2015780 Name SKU   * SKU   * Packag…" at bounding box center [638, 419] width 1277 height 92
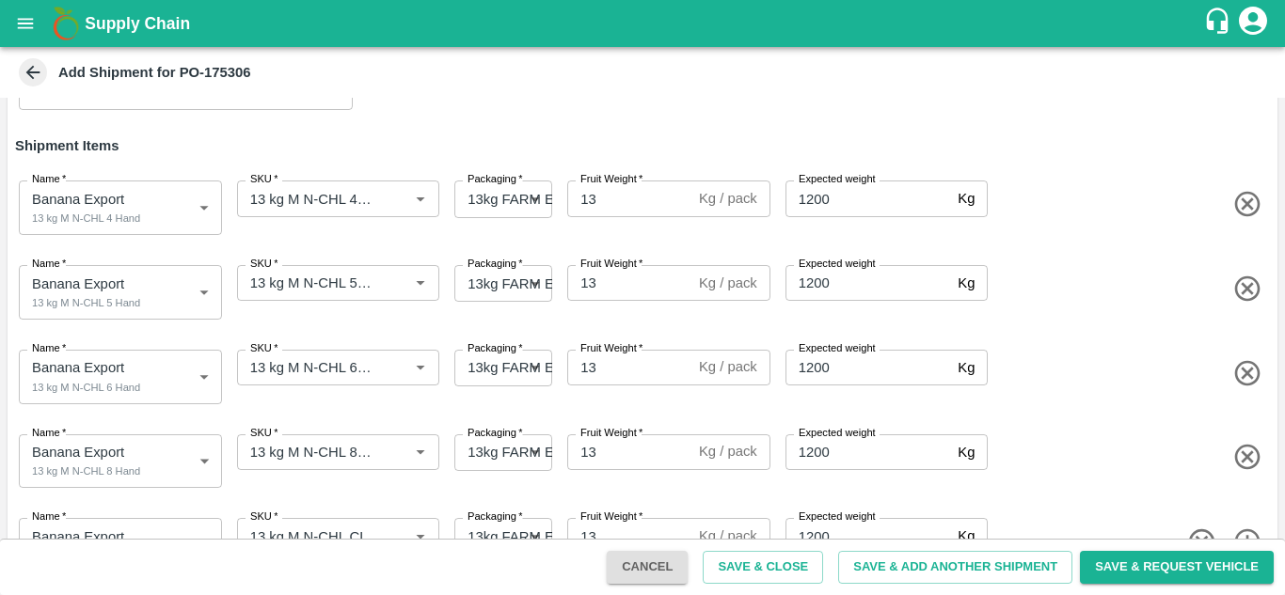
scroll to position [194, 0]
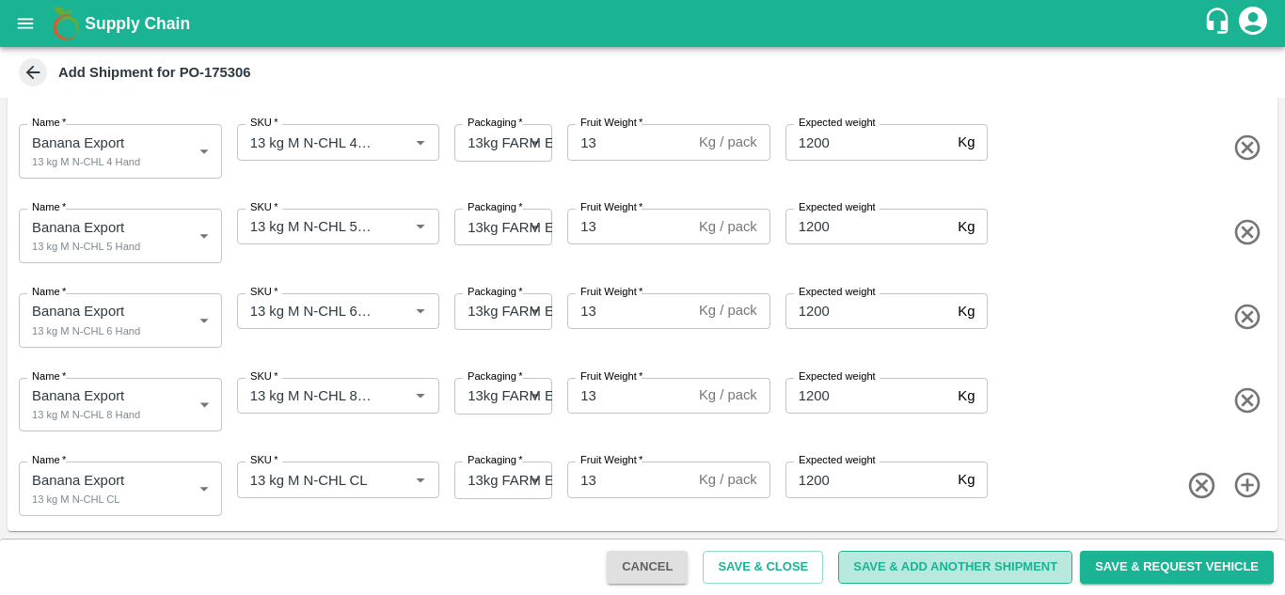
click at [937, 566] on button "Save & Add Another Shipment" at bounding box center [955, 567] width 234 height 33
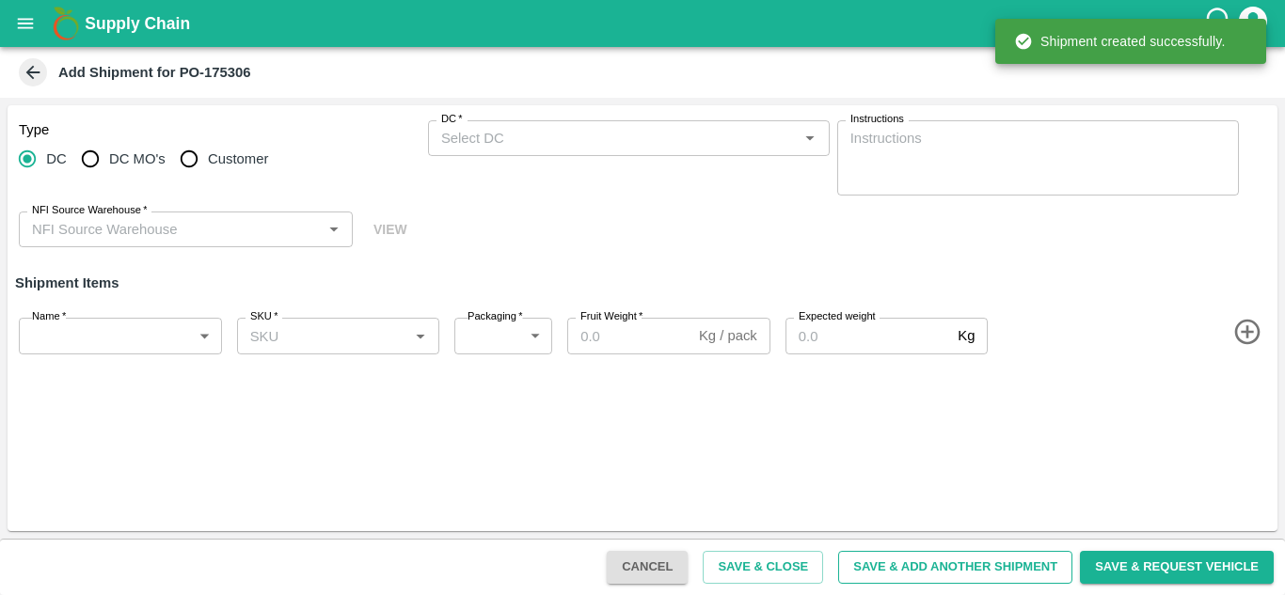
scroll to position [0, 0]
click at [479, 123] on div "DC   *" at bounding box center [629, 138] width 402 height 36
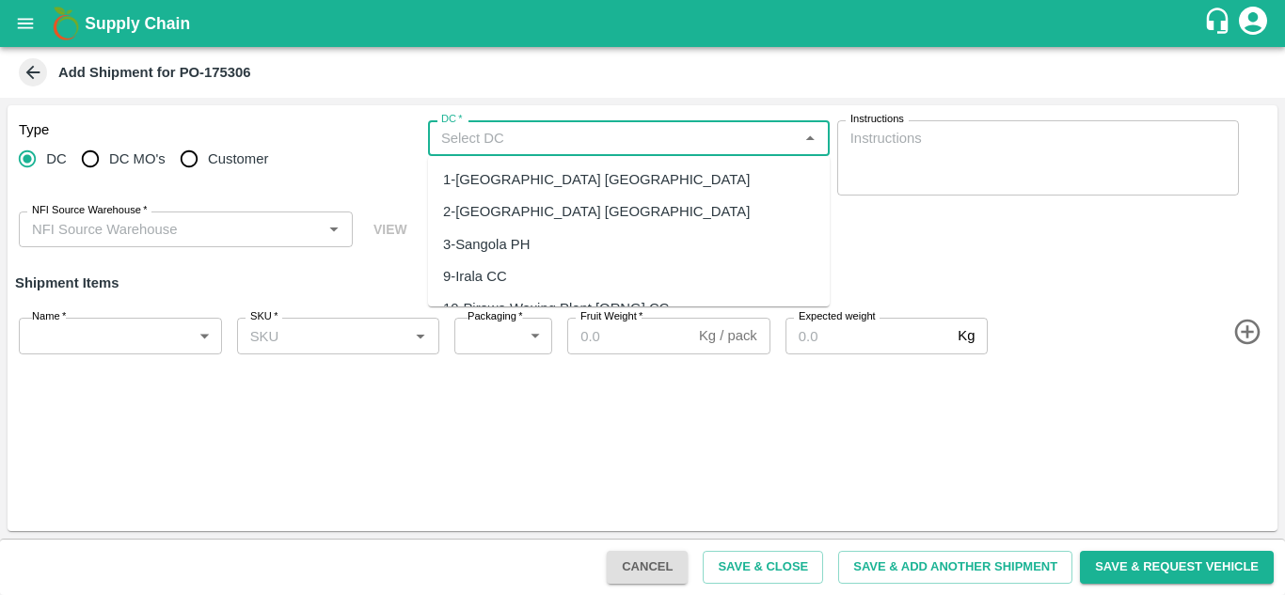
click at [496, 139] on input "DC   *" at bounding box center [613, 138] width 359 height 24
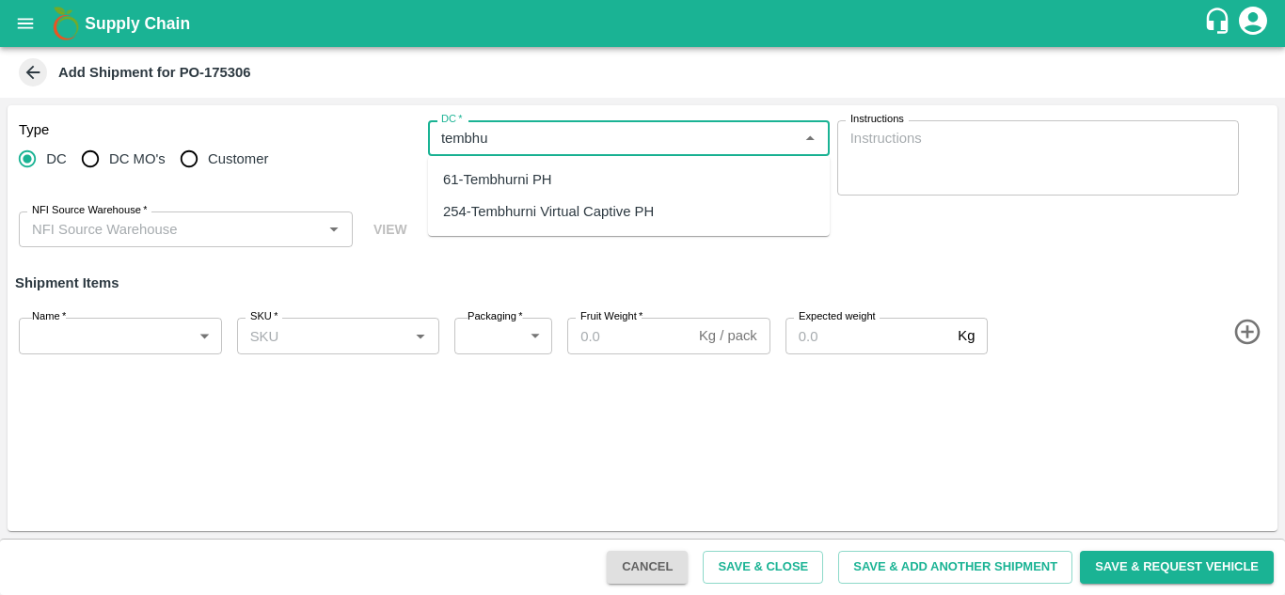
click at [551, 221] on div "254-Tembhurni Virtual Captive PH" at bounding box center [548, 211] width 211 height 21
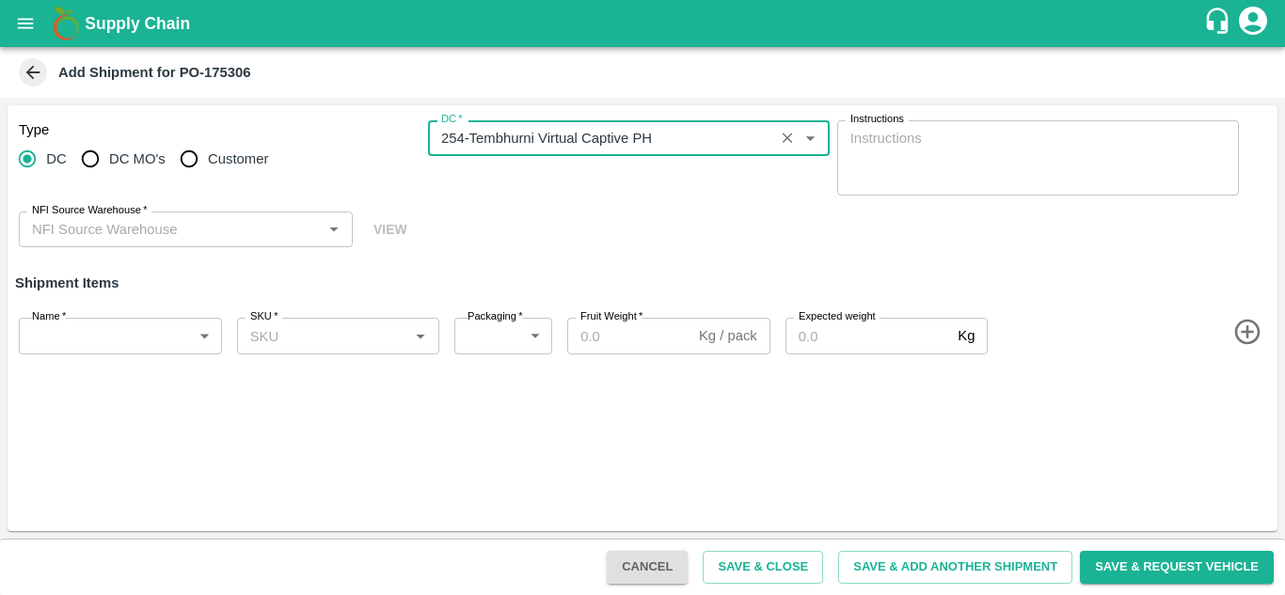
type input "254-Tembhurni Virtual Captive PH"
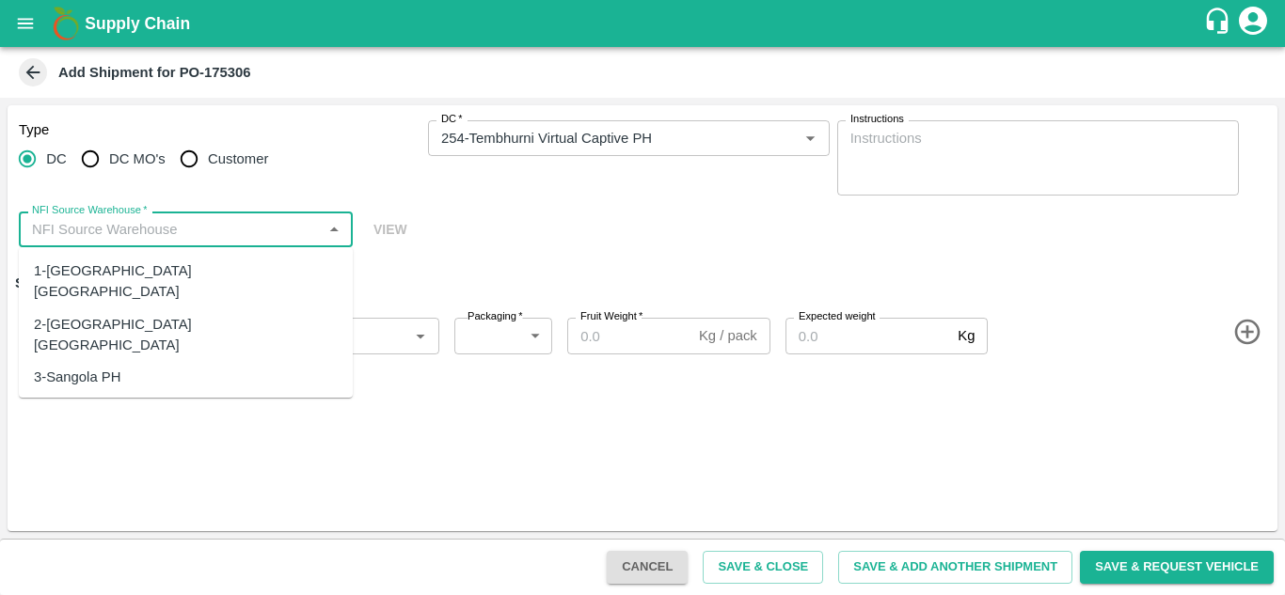
click at [193, 227] on input "NFI Source Warehouse   *" at bounding box center [170, 229] width 292 height 24
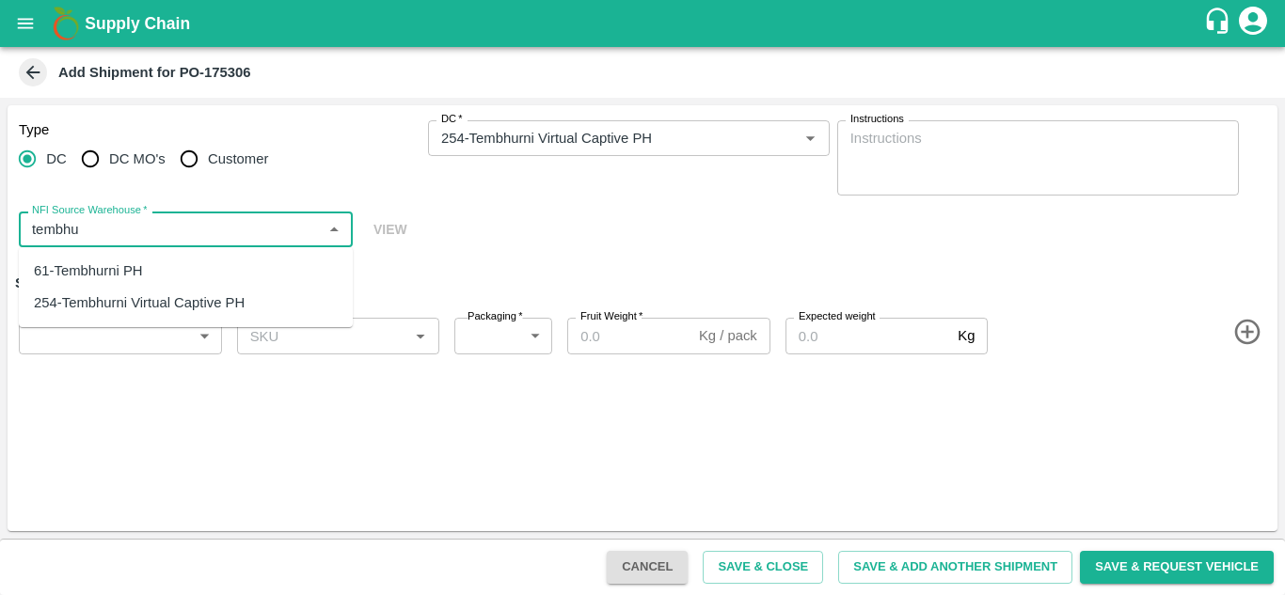
click at [92, 272] on div "61-Tembhurni PH" at bounding box center [88, 271] width 109 height 21
type input "61-Tembhurni PH"
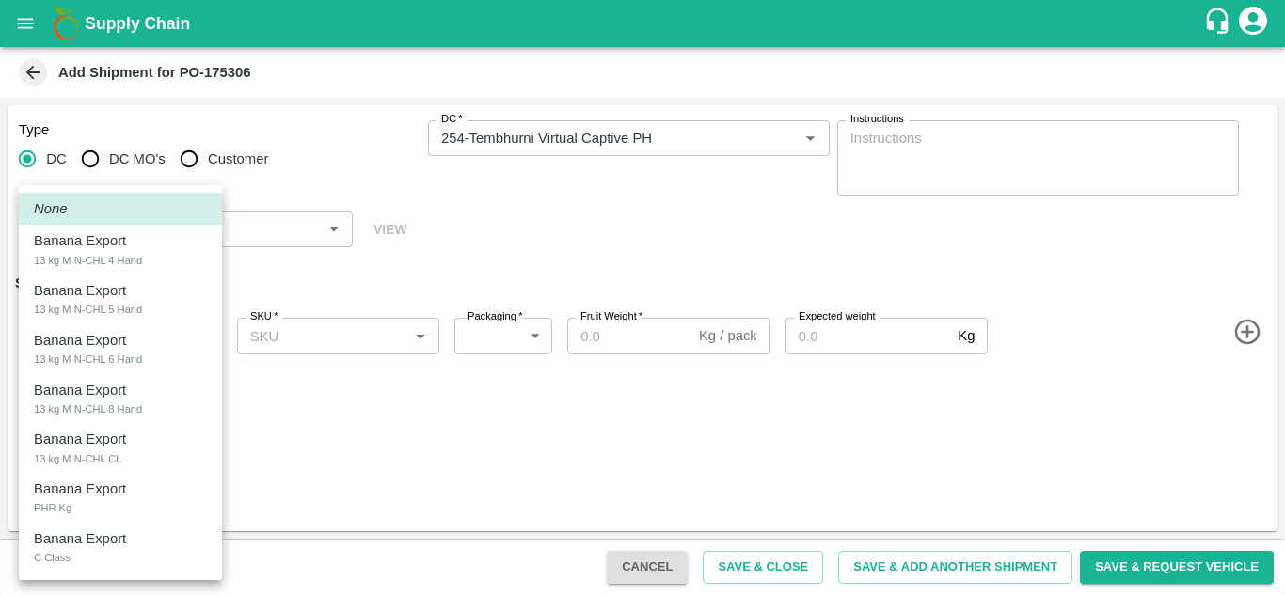
click at [91, 337] on body "Supply Chain Add Shipment for PO-175306 Type DC DC MO's Customer DC   * DC   * …" at bounding box center [642, 297] width 1285 height 595
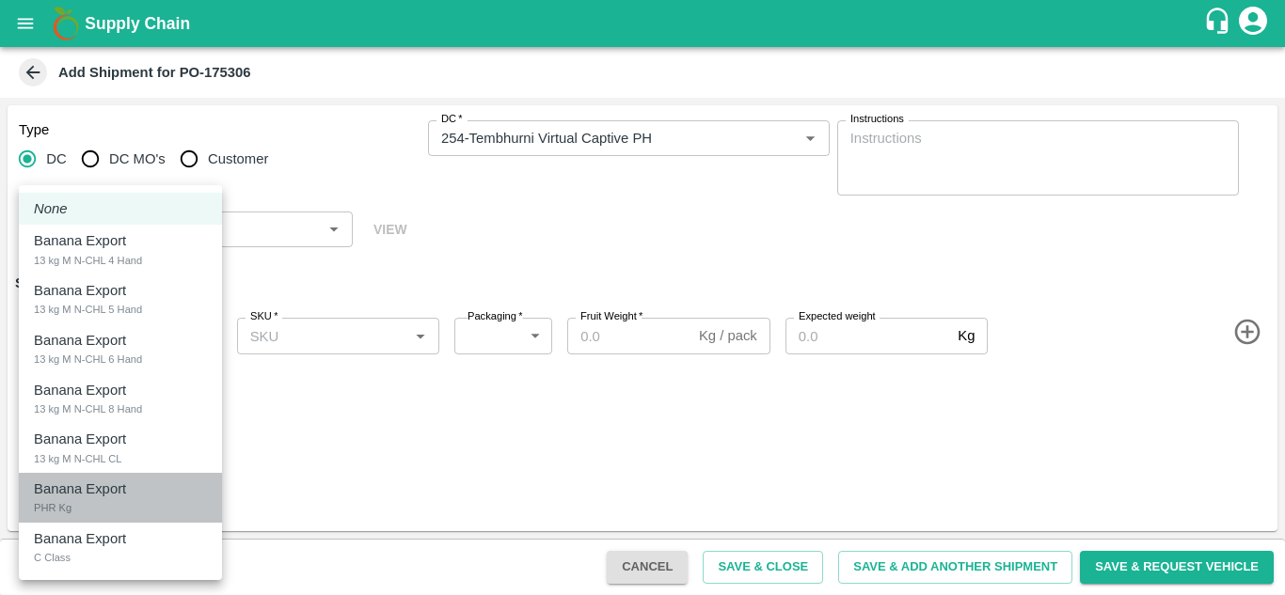
click at [87, 507] on div "Banana Export PHR Kg" at bounding box center [120, 498] width 173 height 39
type input "2015782"
type input "258"
type input "100"
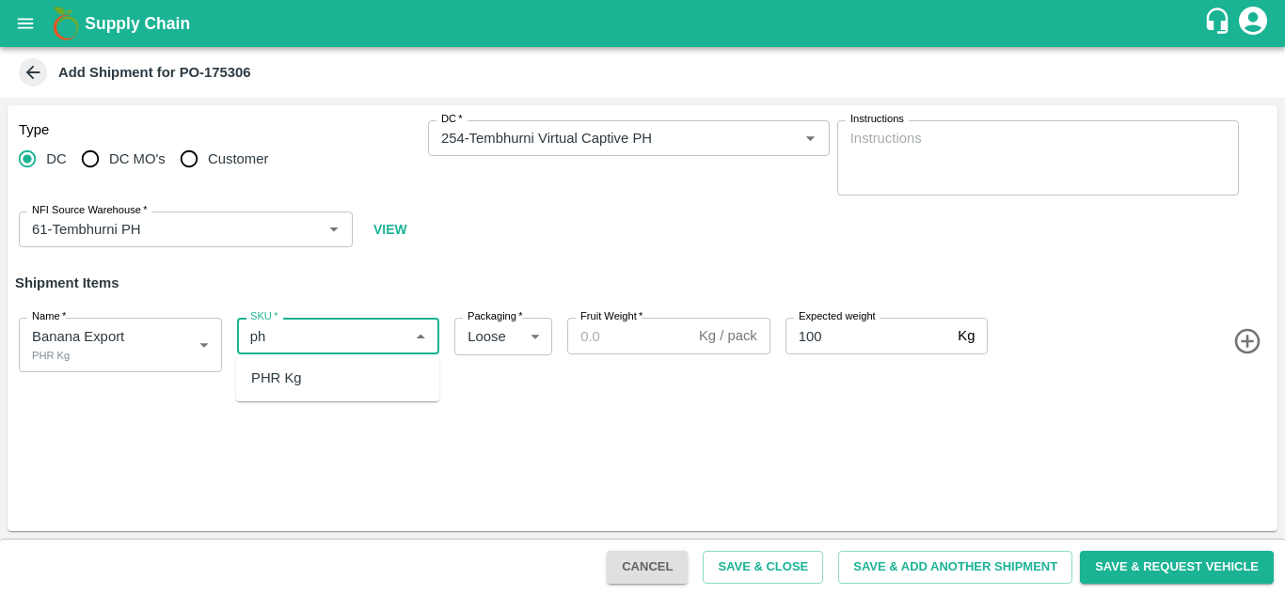
click at [275, 380] on div "PHR Kg" at bounding box center [276, 378] width 51 height 21
type input "PHR Kg"
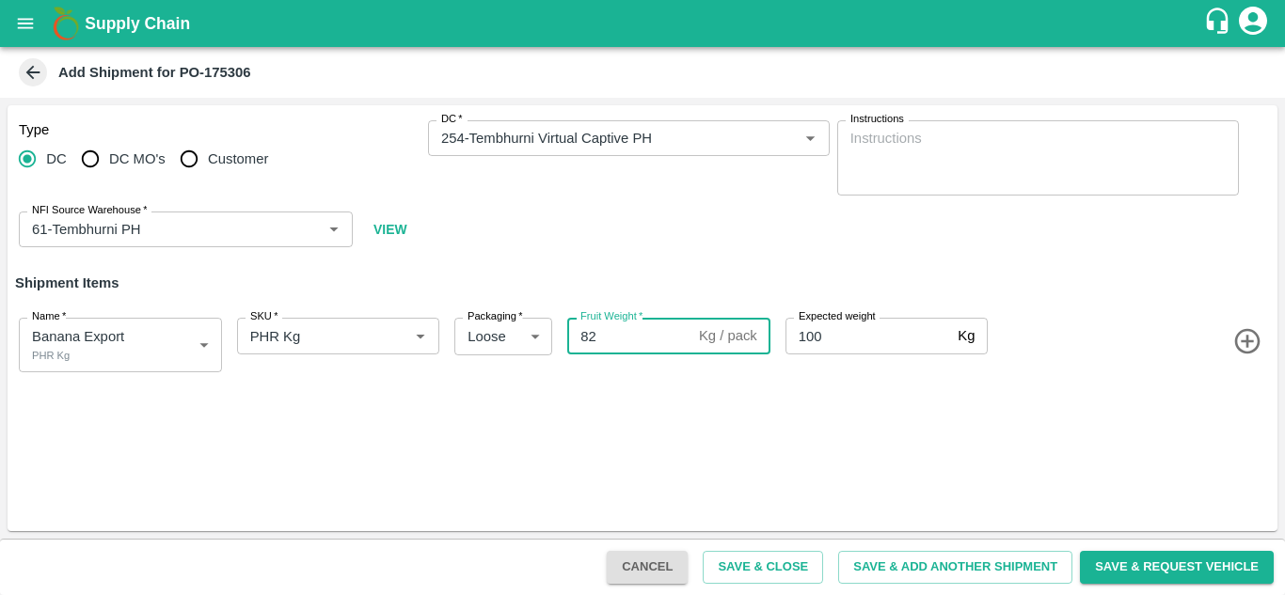
type input "82"
click at [964, 477] on div "Type DC DC MO's Customer DC   * DC   * Instructions x Instructions NFI Source W…" at bounding box center [643, 318] width 1270 height 426
click at [928, 563] on button "Save & Add Another Shipment" at bounding box center [955, 567] width 234 height 33
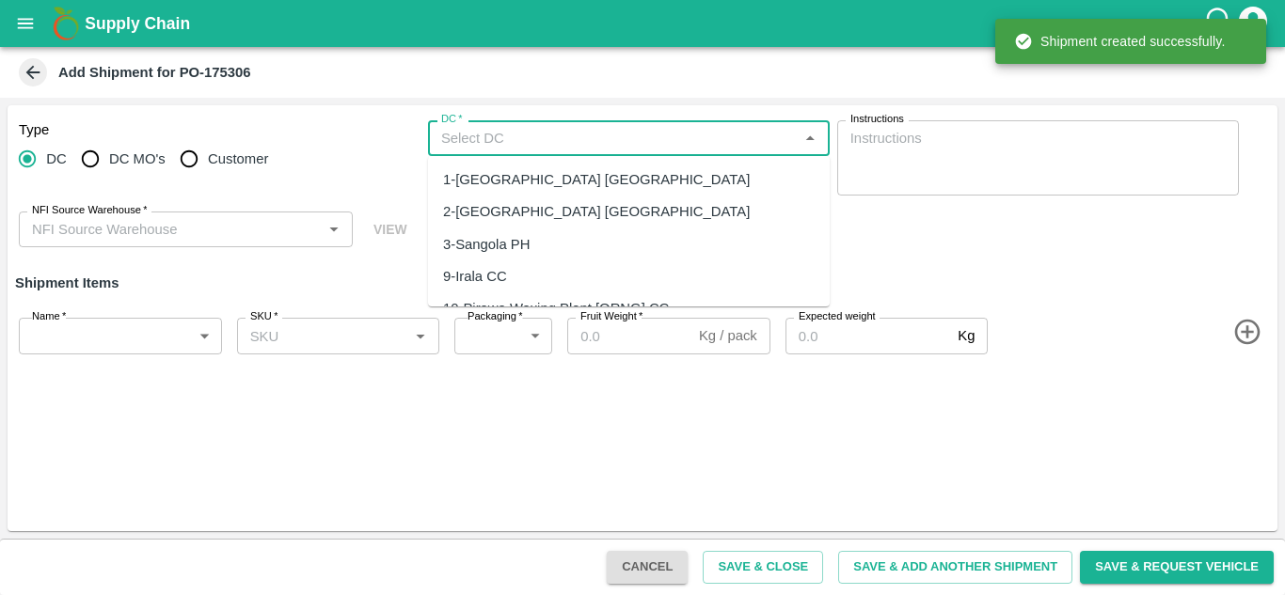
click at [463, 137] on input "DC   *" at bounding box center [613, 138] width 359 height 24
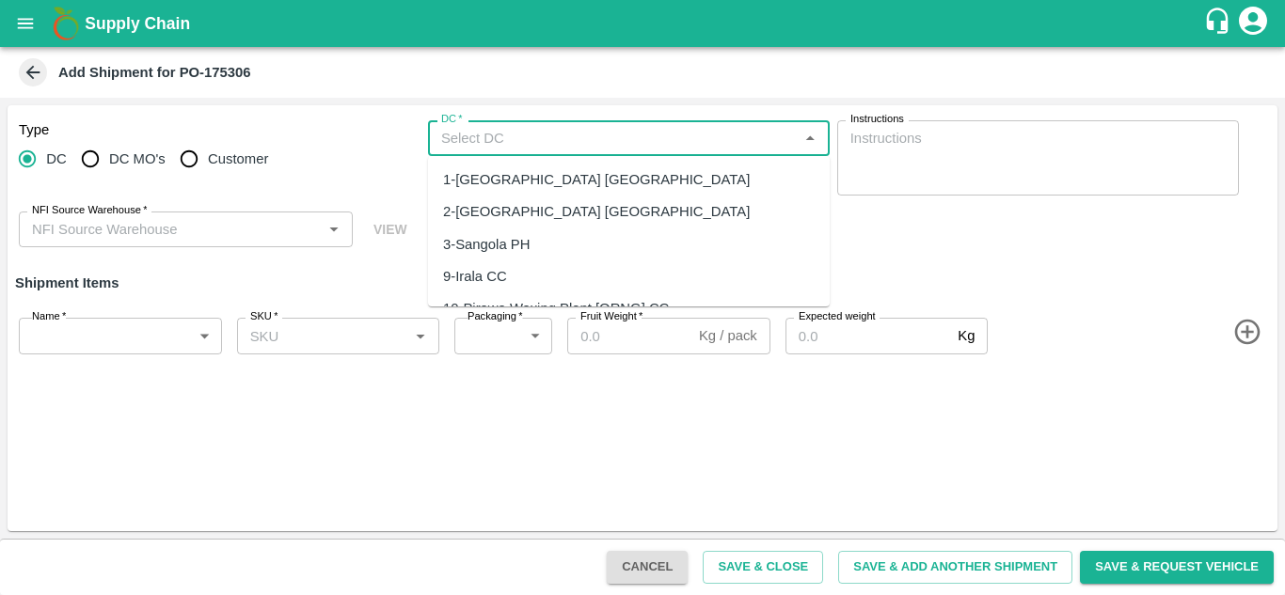
click at [516, 150] on input "DC   *" at bounding box center [613, 138] width 359 height 24
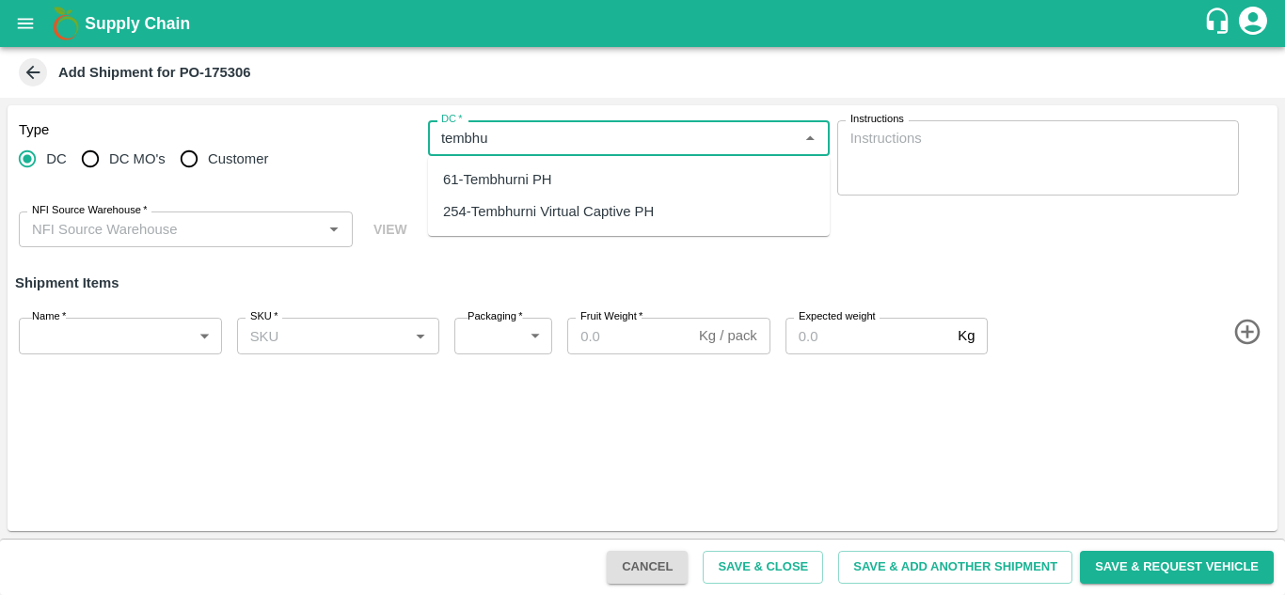
click at [551, 197] on div "254-Tembhurni Virtual Captive PH" at bounding box center [629, 212] width 402 height 32
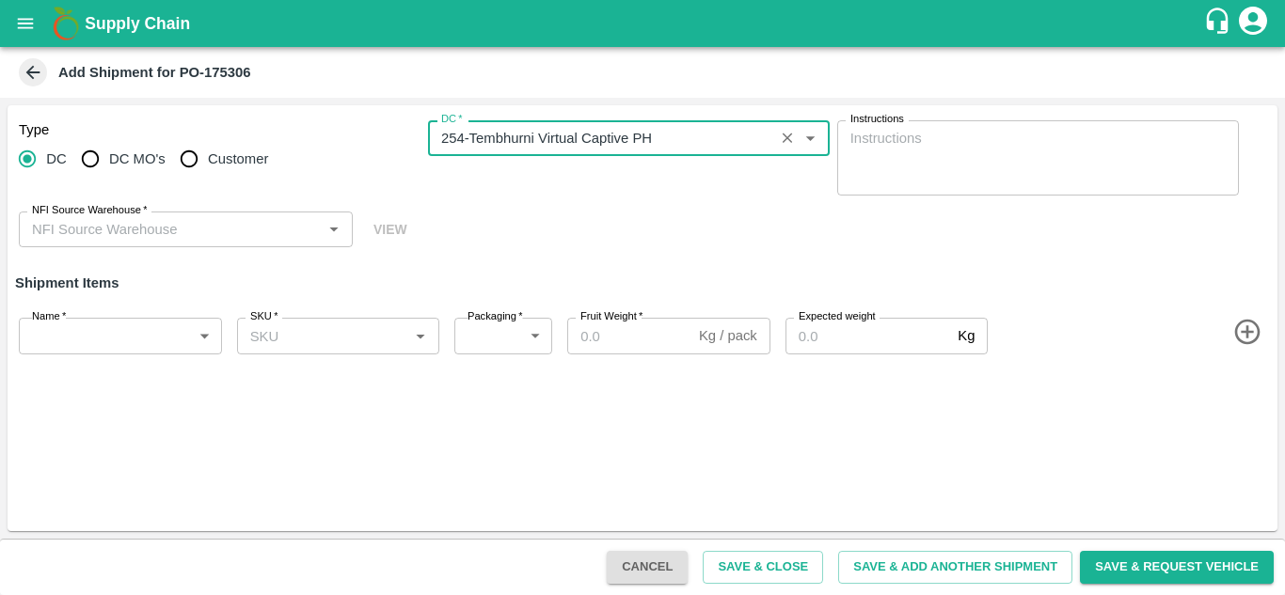
type input "254-Tembhurni Virtual Captive PH"
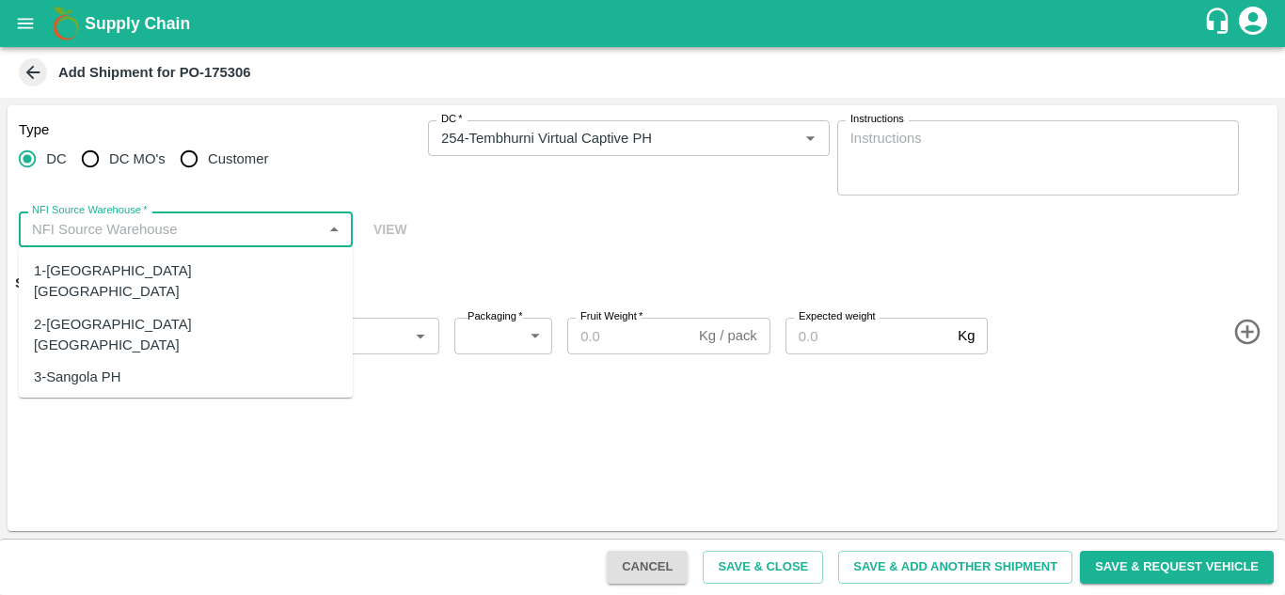
click at [152, 237] on input "NFI Source Warehouse   *" at bounding box center [170, 229] width 292 height 24
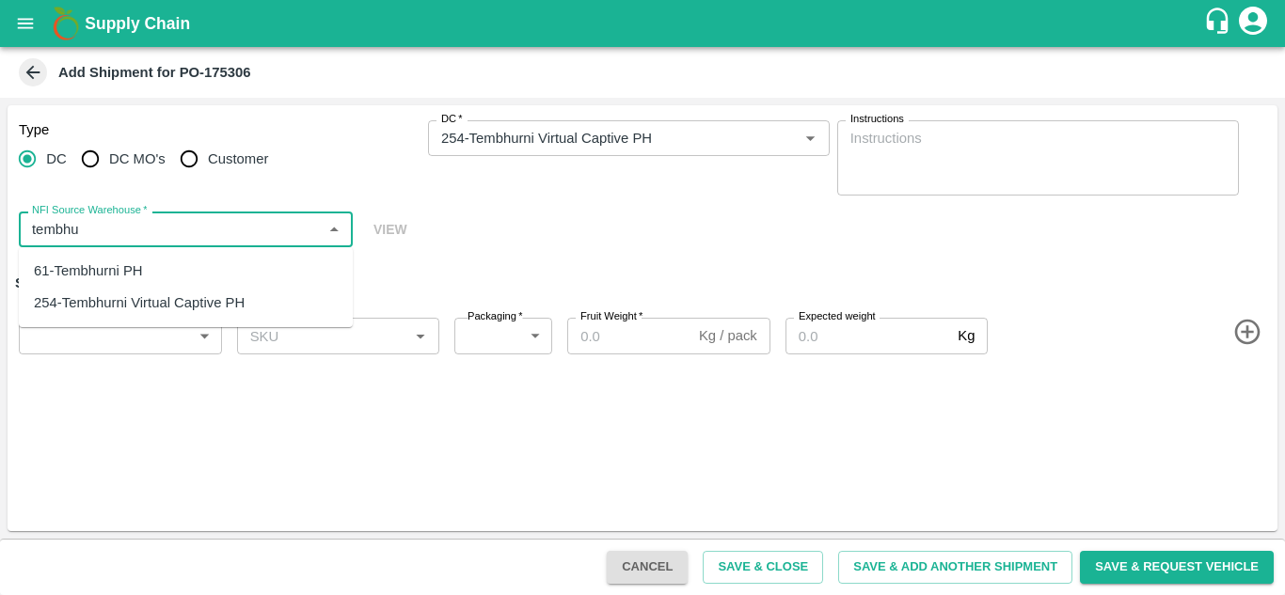
click at [105, 271] on div "61-Tembhurni PH" at bounding box center [88, 271] width 109 height 21
type input "61-Tembhurni PH"
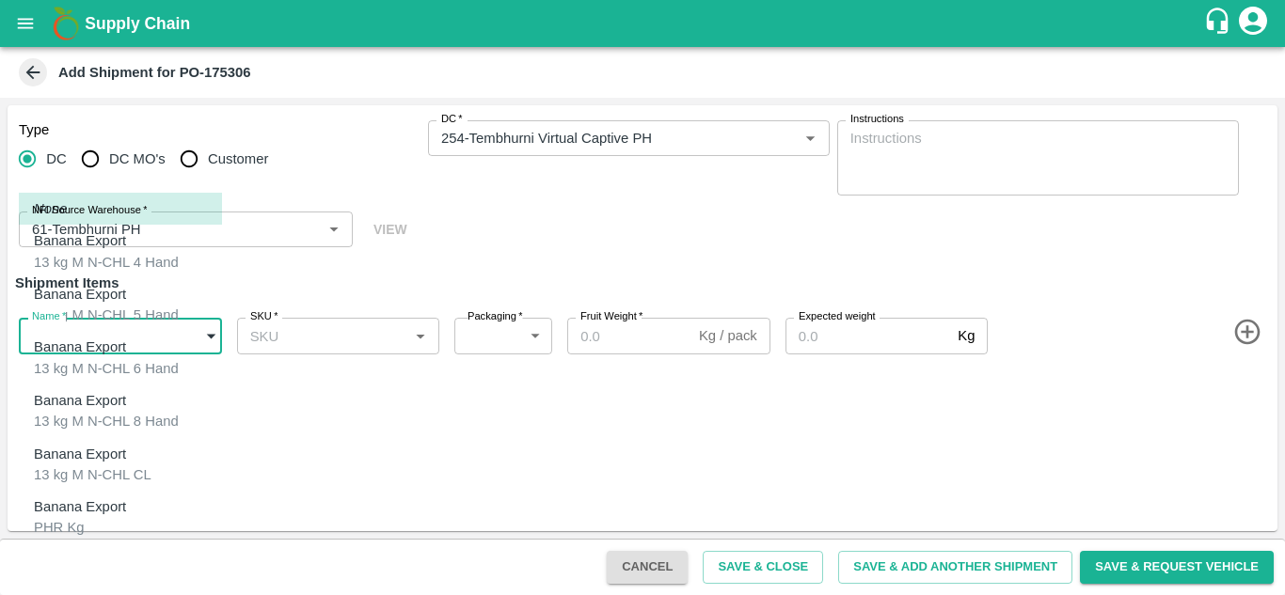
click at [112, 326] on body "Supply Chain Add Shipment for PO-175306 Type DC DC MO's Customer DC   * DC   * …" at bounding box center [642, 297] width 1285 height 595
click at [82, 550] on div "Banana Export C Class" at bounding box center [85, 571] width 102 height 42
type input "2015783"
type input "258"
type input "300"
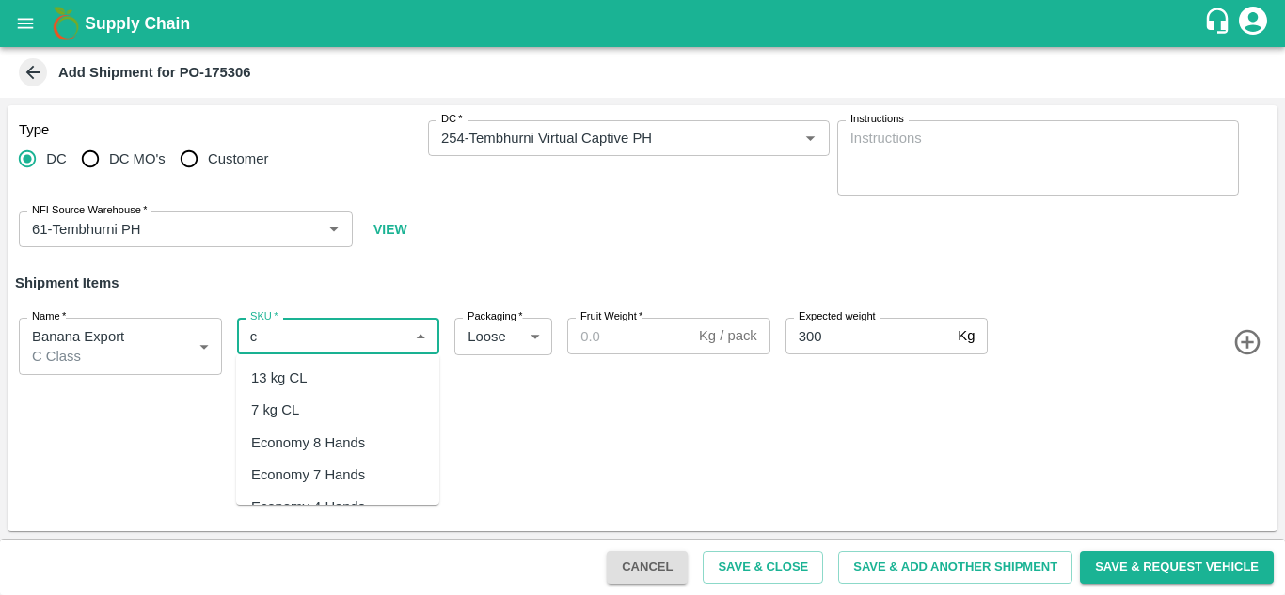
type input "c"
click at [309, 336] on input "SKU   *" at bounding box center [323, 336] width 161 height 24
click at [357, 379] on div "C Class" at bounding box center [337, 378] width 203 height 32
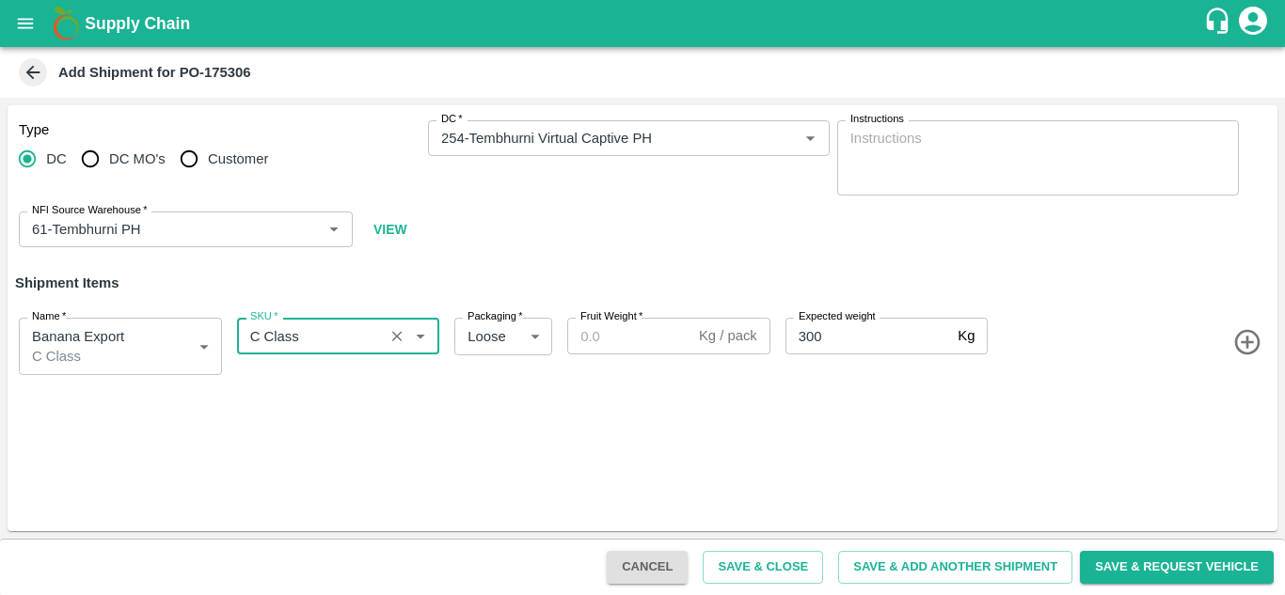
type input "C Class"
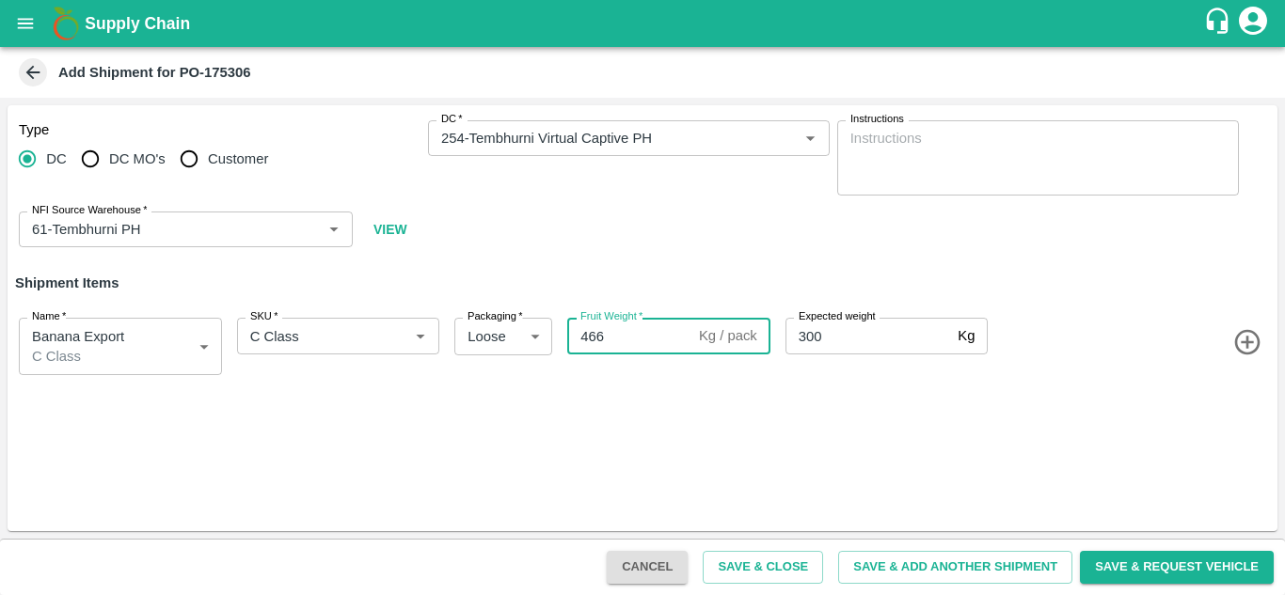
type input "466"
click at [1003, 420] on div "Type DC DC MO's Customer DC   * DC   * Instructions x Instructions NFI Source W…" at bounding box center [643, 318] width 1270 height 426
click at [779, 566] on button "Save & Close" at bounding box center [763, 567] width 120 height 33
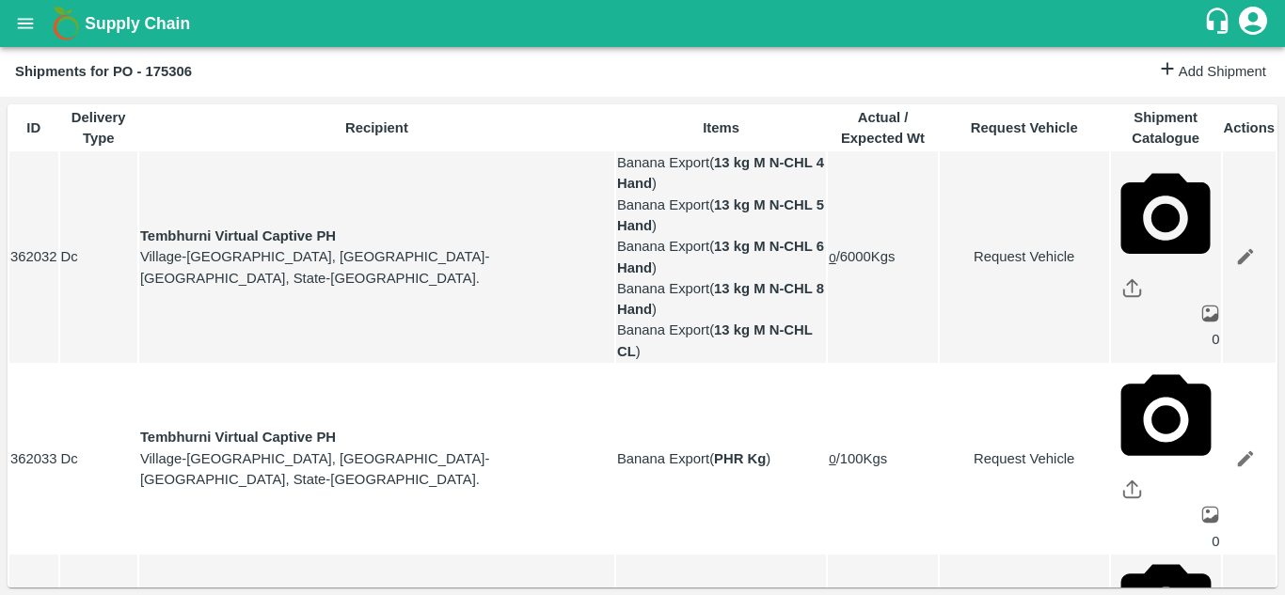
click at [11, 28] on button "open drawer" at bounding box center [25, 23] width 43 height 43
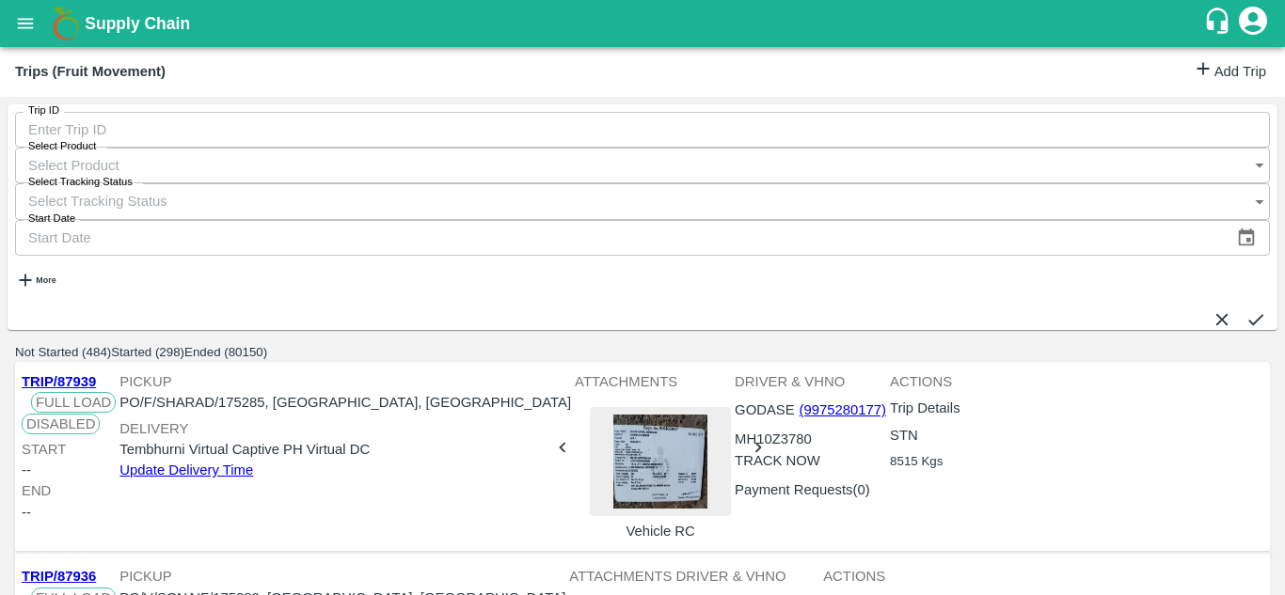
click at [1230, 66] on link "Add Trip" at bounding box center [1229, 71] width 73 height 27
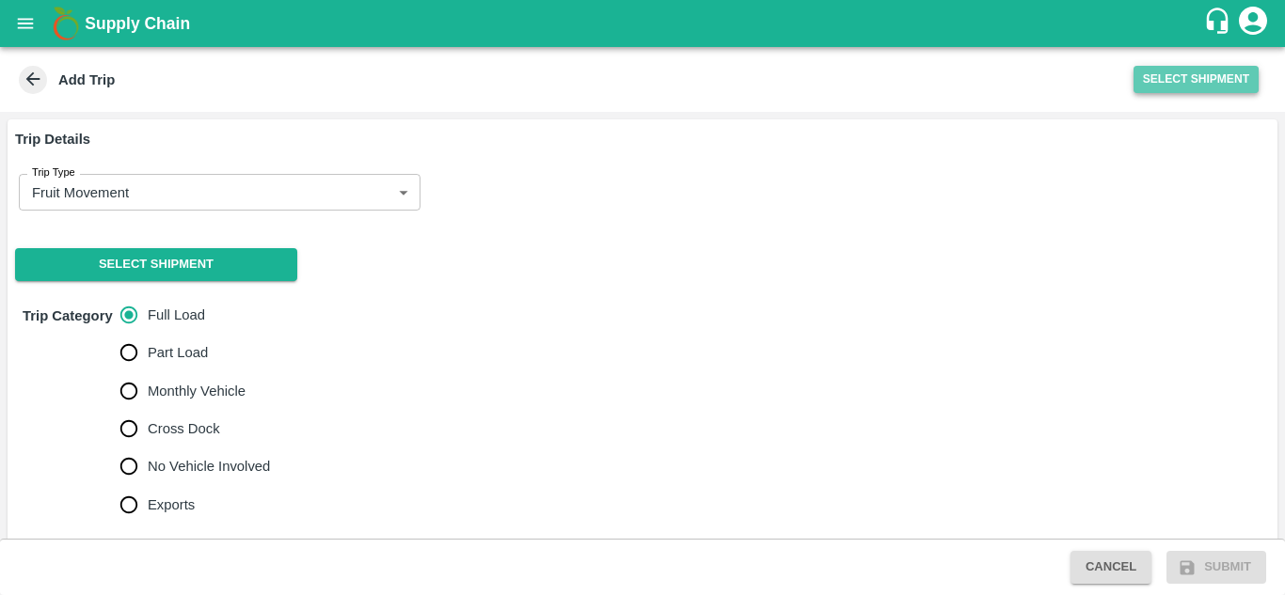
click at [1186, 86] on button "Select Shipment" at bounding box center [1196, 79] width 125 height 27
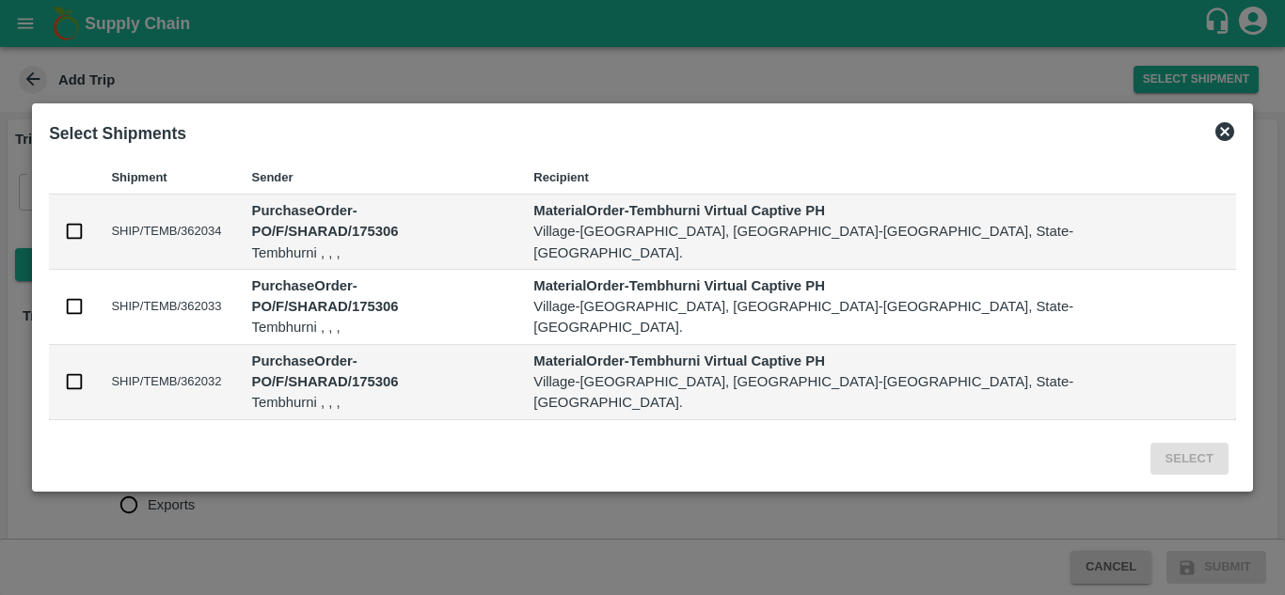
click at [96, 360] on td at bounding box center [72, 382] width 47 height 75
click at [85, 372] on input "checkbox" at bounding box center [74, 382] width 21 height 21
checkbox input "true"
click at [1150, 443] on button "Select" at bounding box center [1189, 459] width 78 height 33
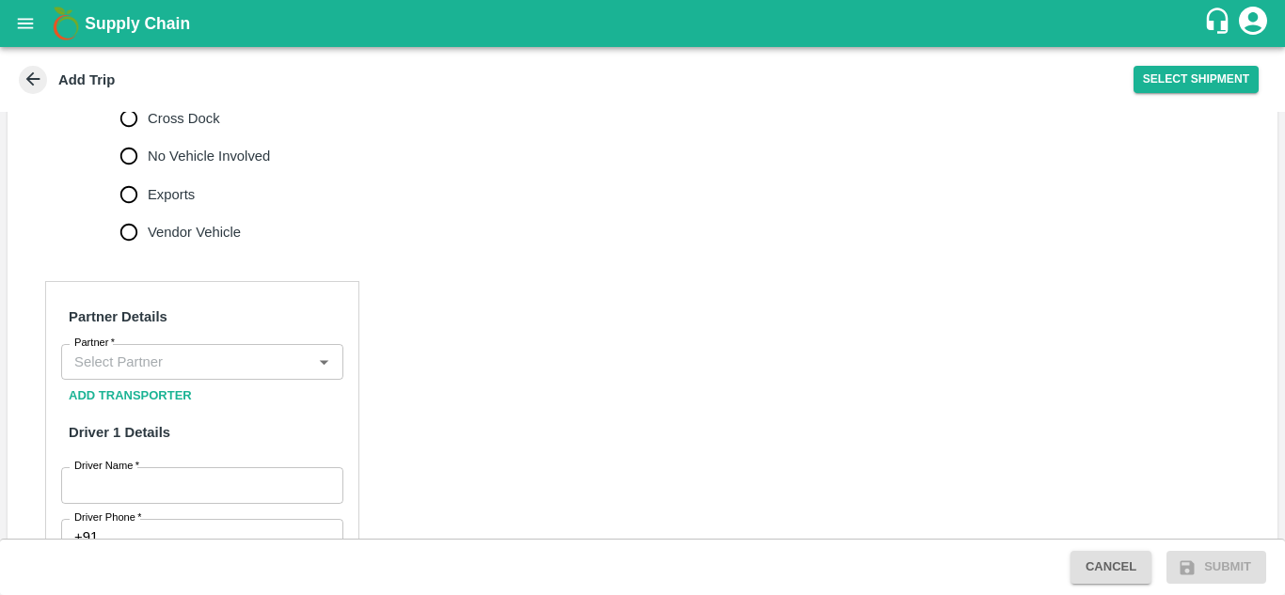
scroll to position [706, 0]
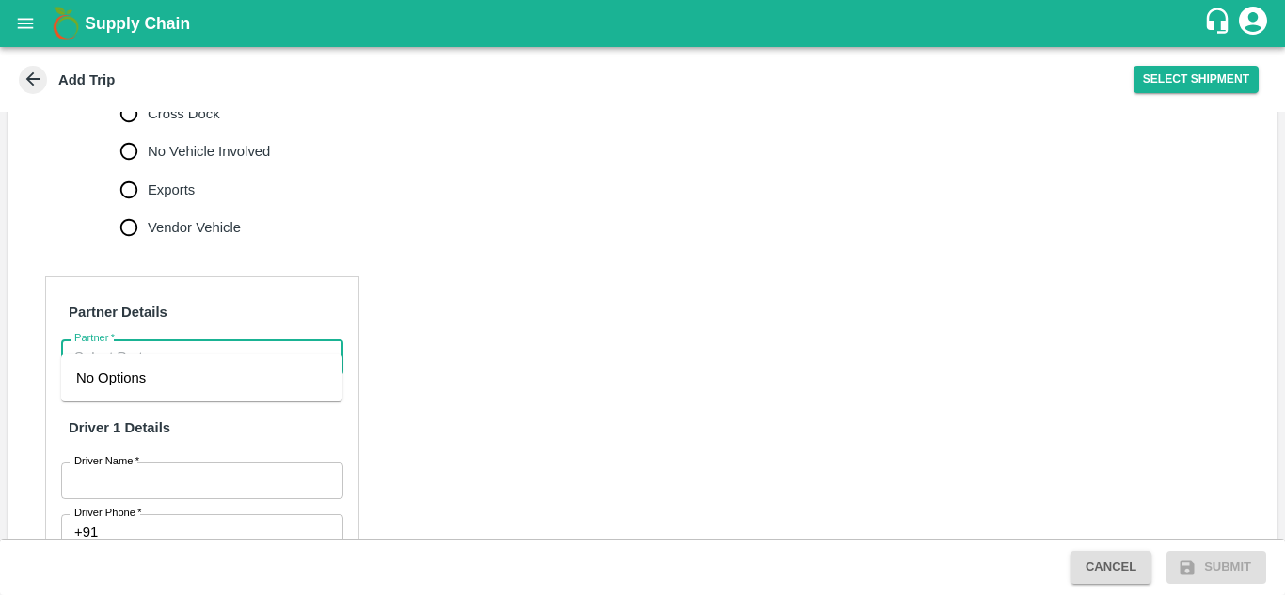
click at [167, 345] on input "Partner   *" at bounding box center [187, 357] width 240 height 24
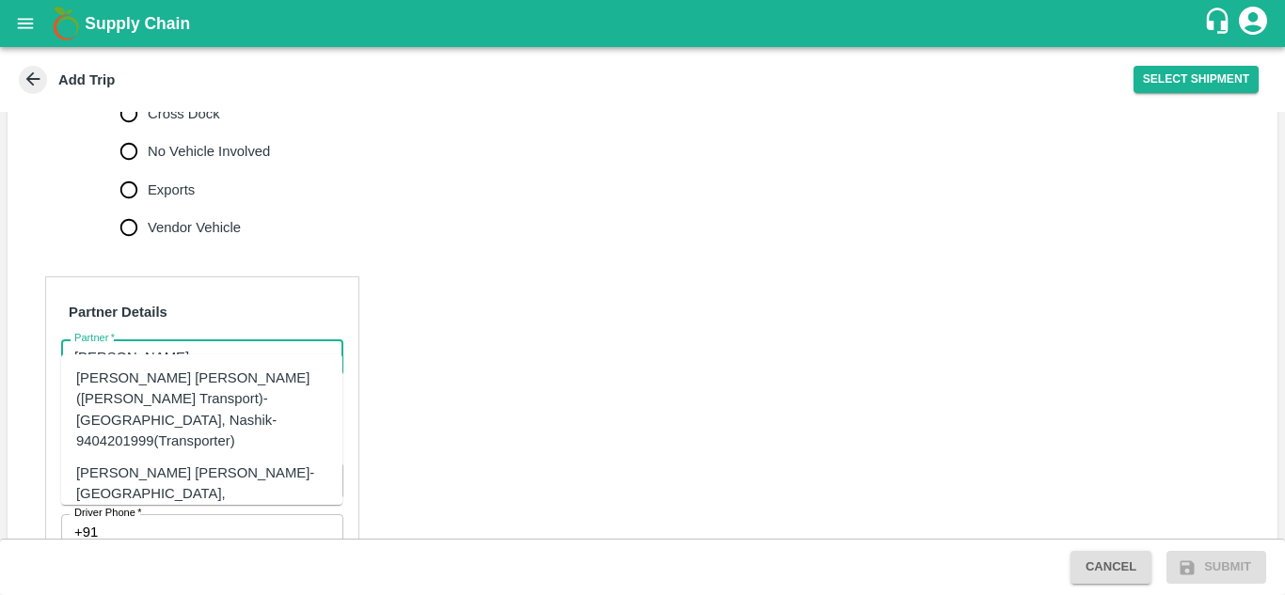
scroll to position [19, 0]
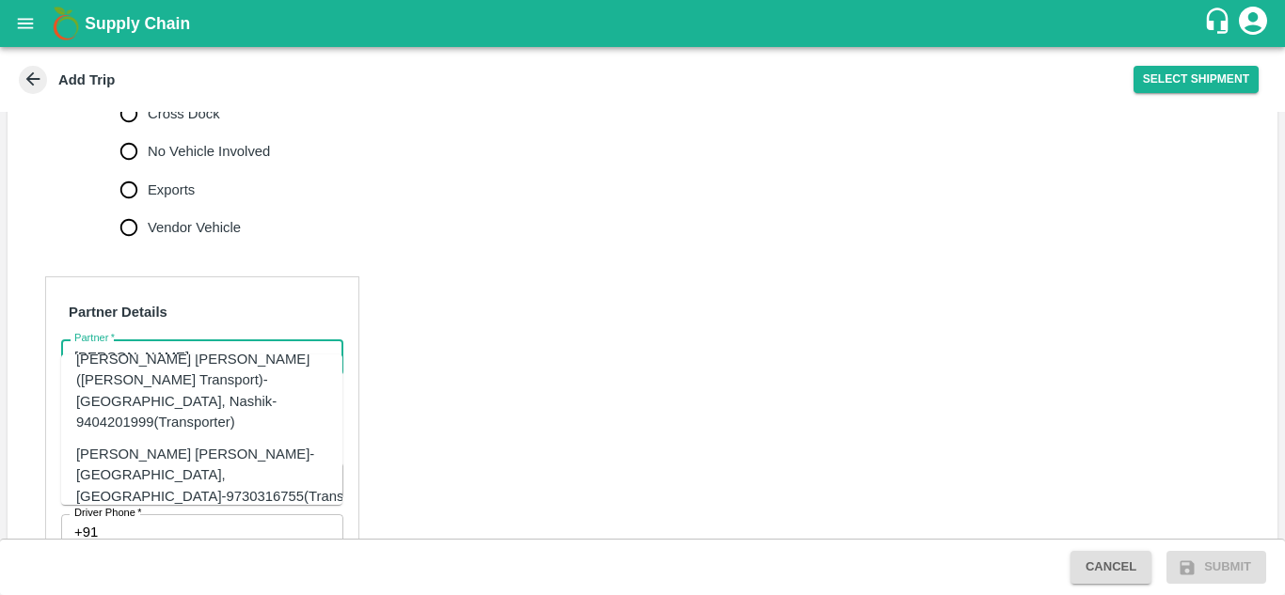
click at [136, 444] on div "[PERSON_NAME] [PERSON_NAME]-[GEOGRAPHIC_DATA], [GEOGRAPHIC_DATA]-9730316755(Tra…" at bounding box center [230, 475] width 309 height 63
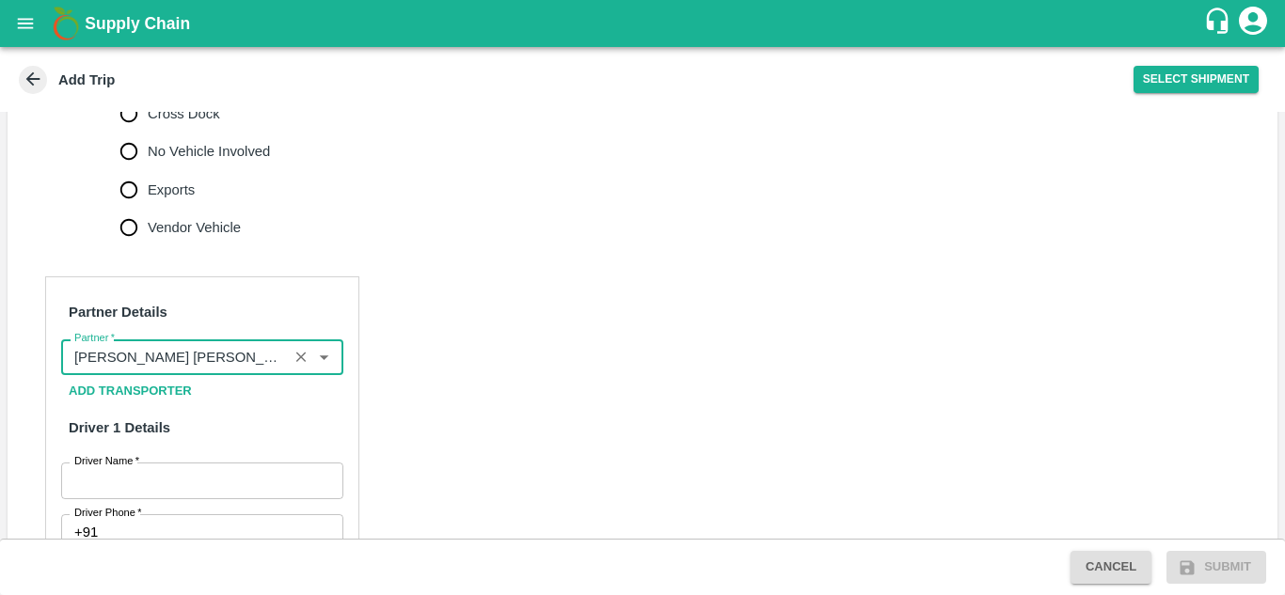
type input "[PERSON_NAME] [PERSON_NAME]-[GEOGRAPHIC_DATA], [GEOGRAPHIC_DATA]-9730316755(Tra…"
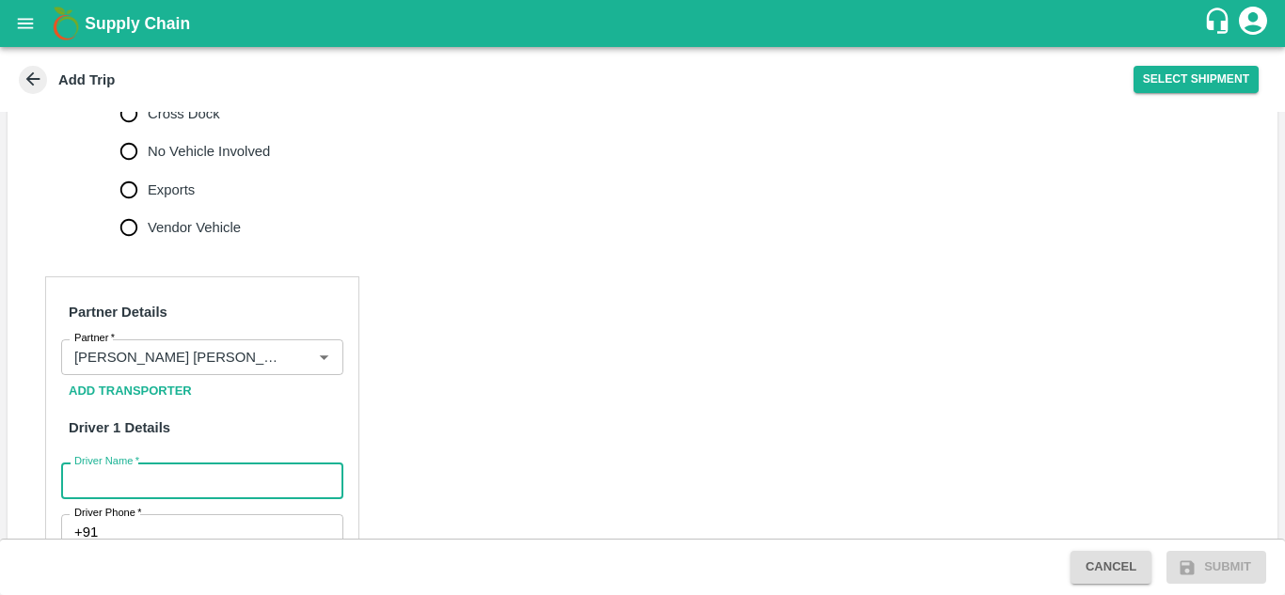
click at [88, 463] on input "Driver Name   *" at bounding box center [202, 481] width 282 height 36
type input "Godase"
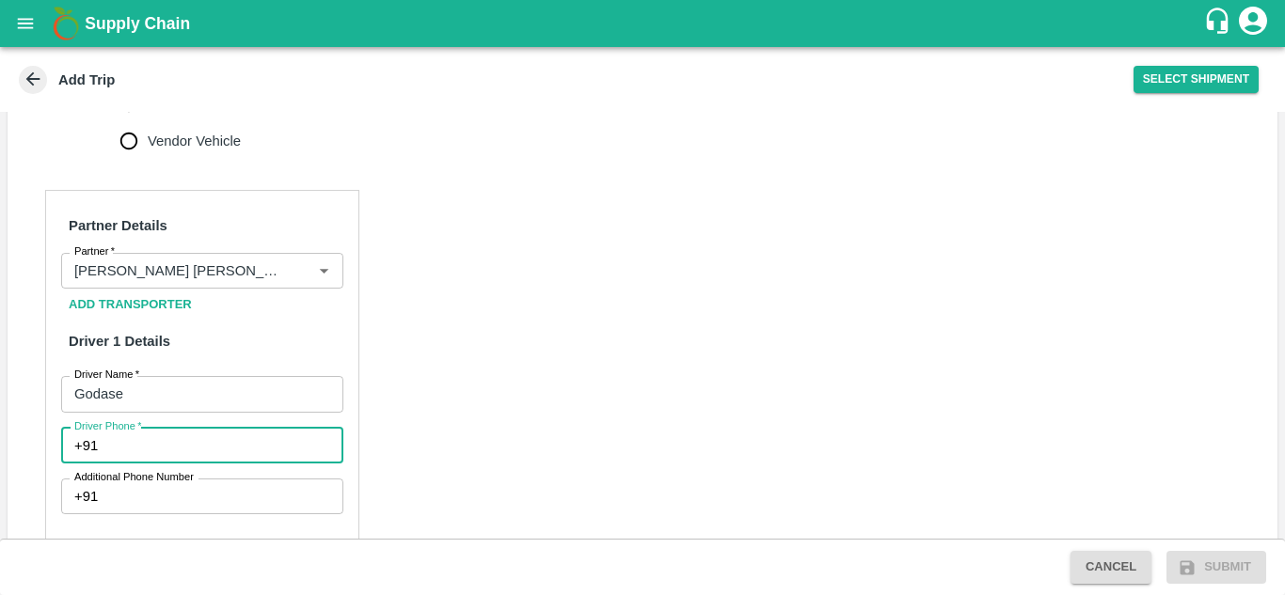
scroll to position [801, 0]
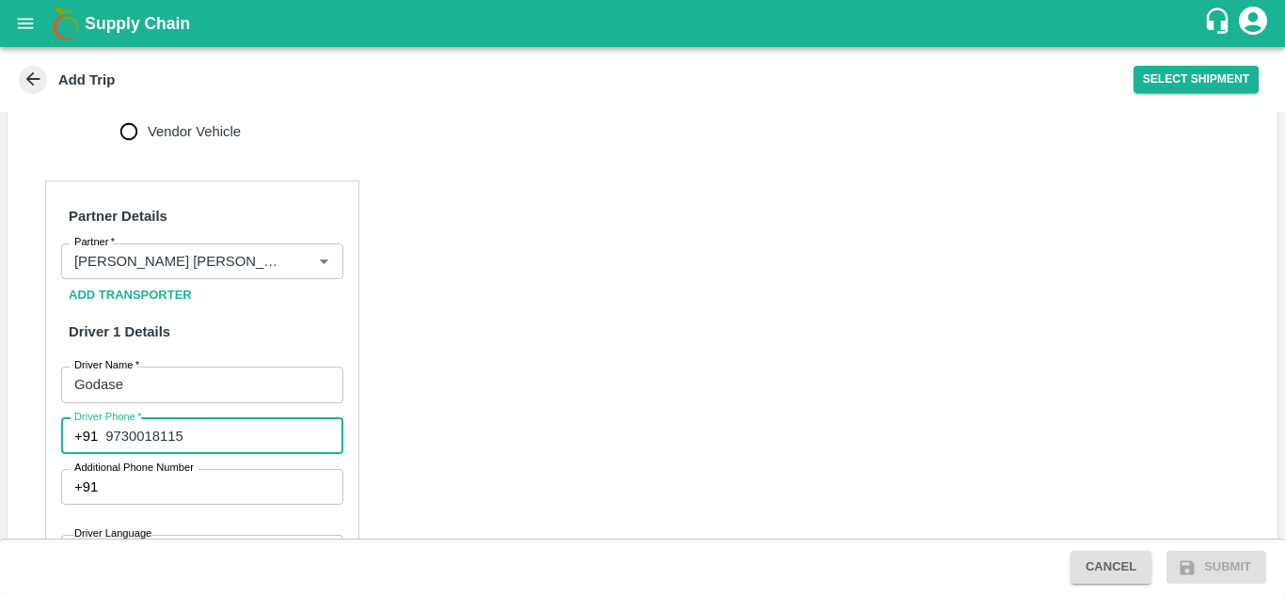
type input "9730018115"
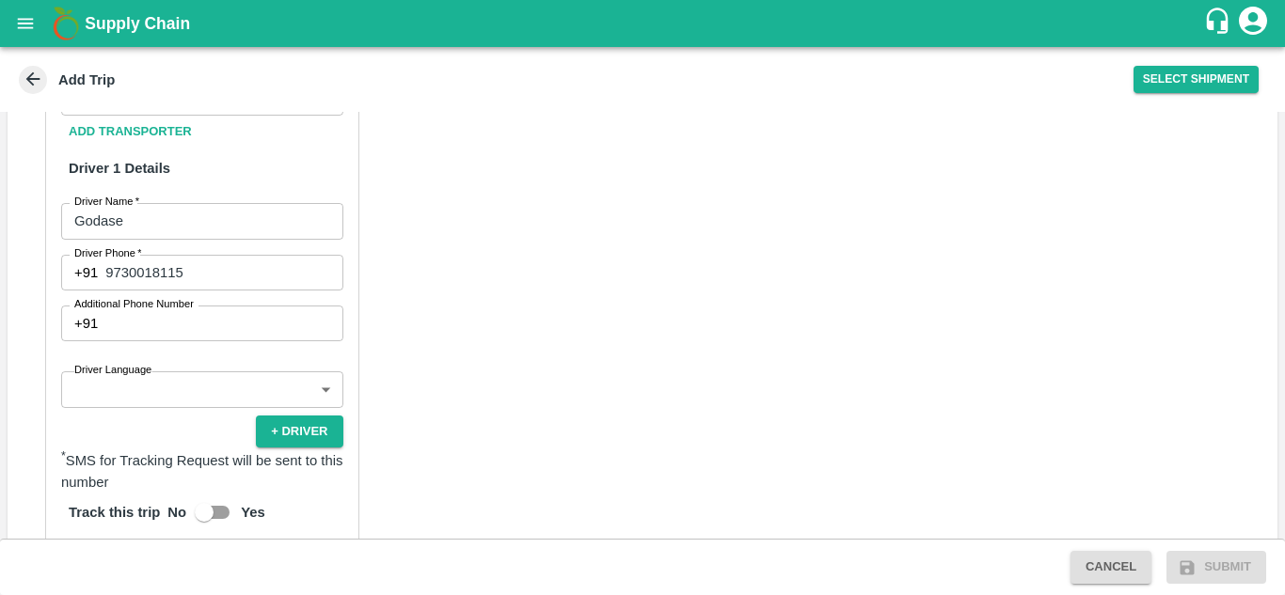
scroll to position [966, 0]
click at [167, 358] on body "Supply Chain Add Trip Select Shipment Trip Details Trip Type Fruit Movement 1 T…" at bounding box center [642, 297] width 1285 height 595
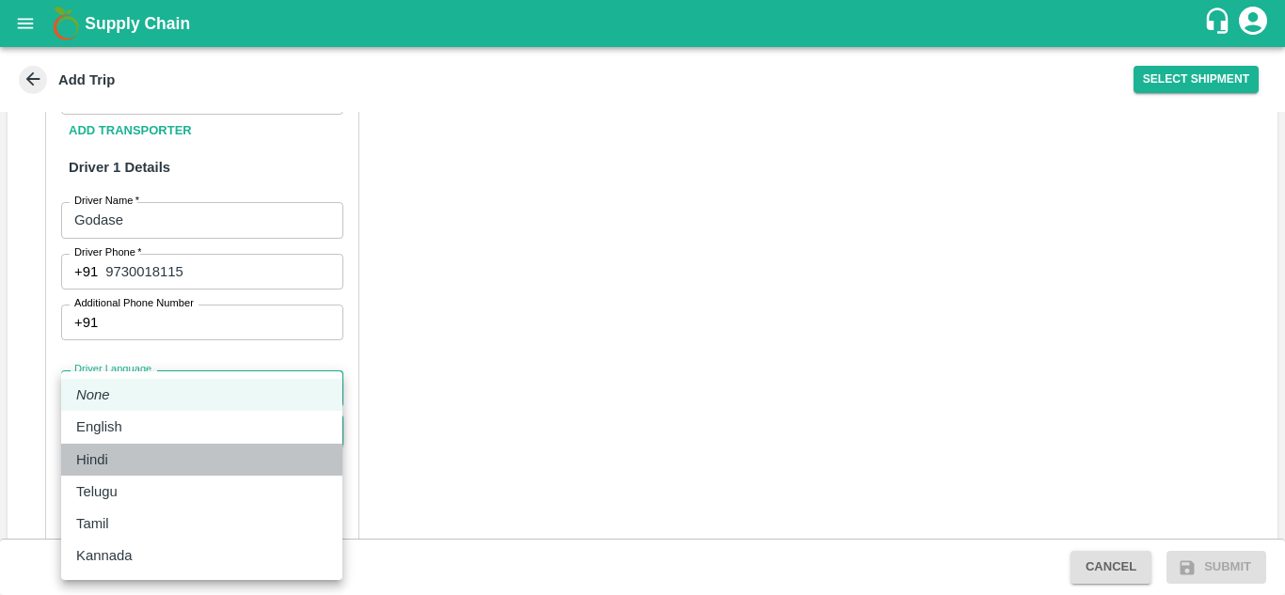
click at [129, 460] on div "Hindi" at bounding box center [201, 460] width 251 height 21
type input "hi"
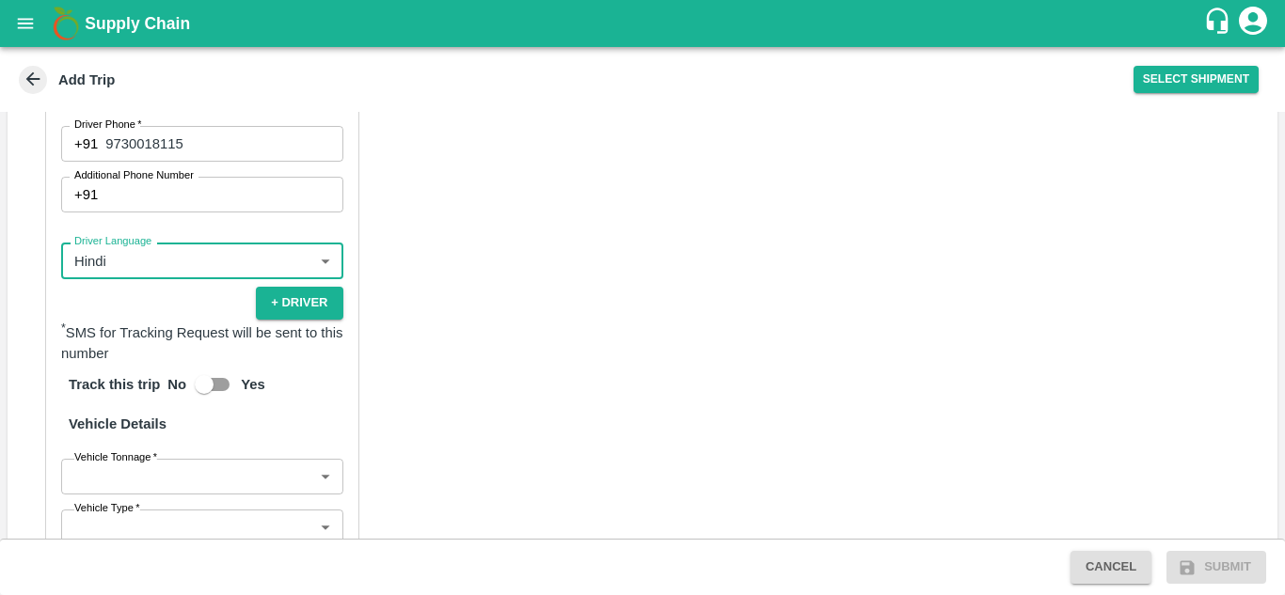
scroll to position [1095, 0]
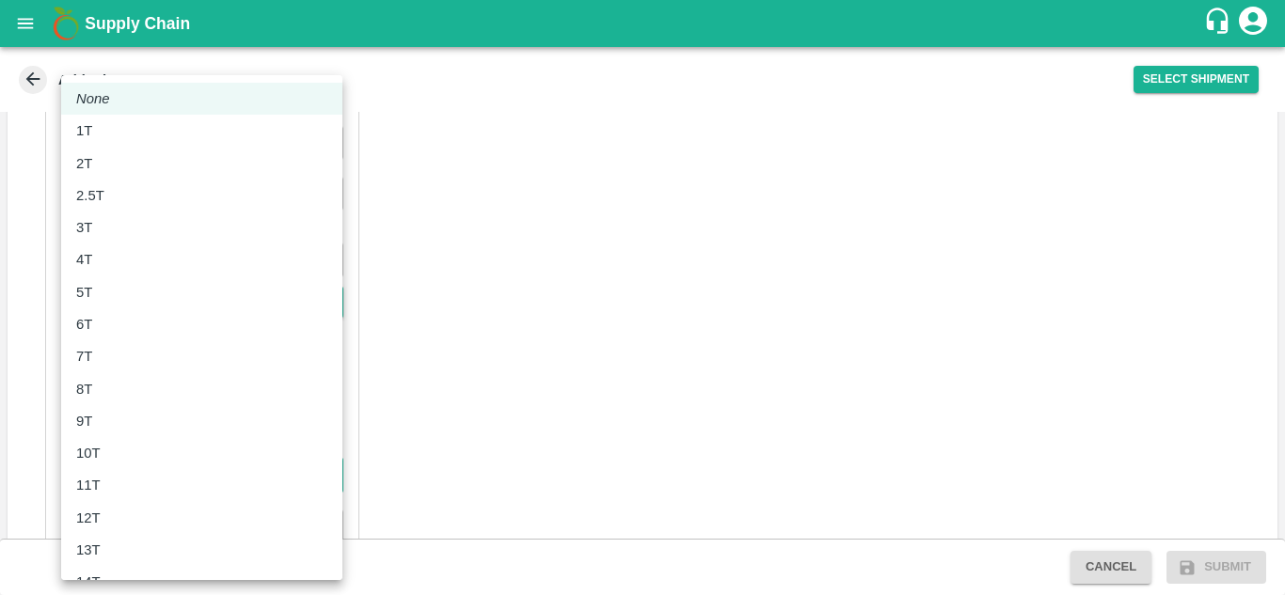
click at [115, 457] on body "Supply Chain Add Trip Select Shipment Trip Details Trip Type Fruit Movement 1 T…" at bounding box center [642, 297] width 1285 height 595
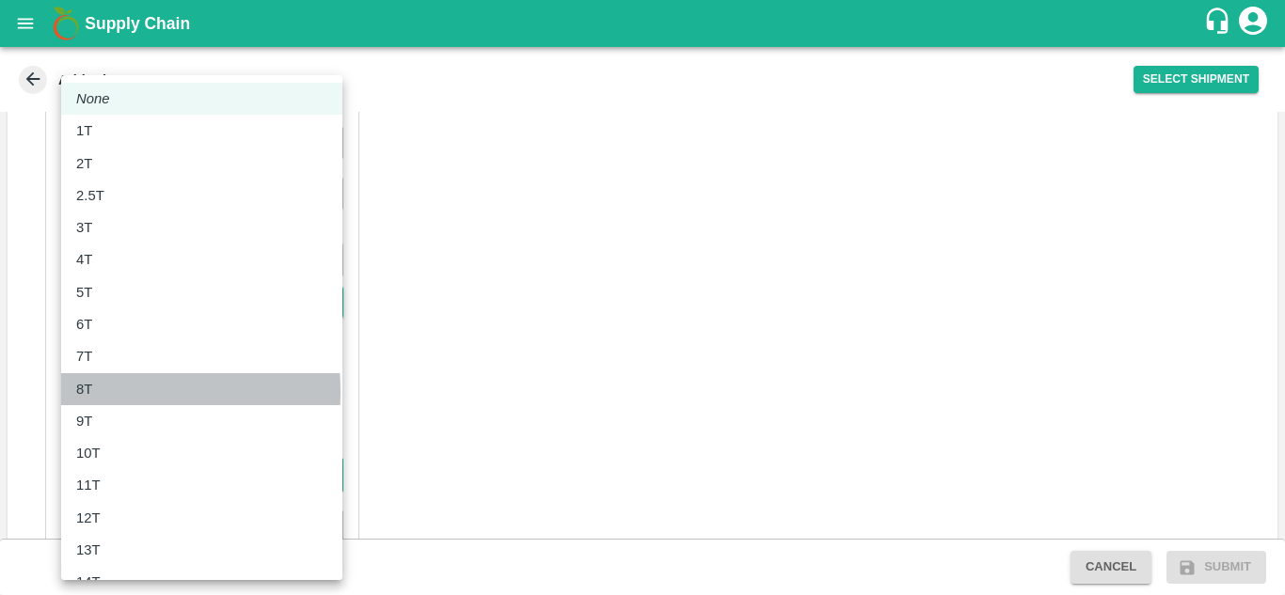
click at [84, 392] on p "8T" at bounding box center [84, 389] width 16 height 21
type input "8000"
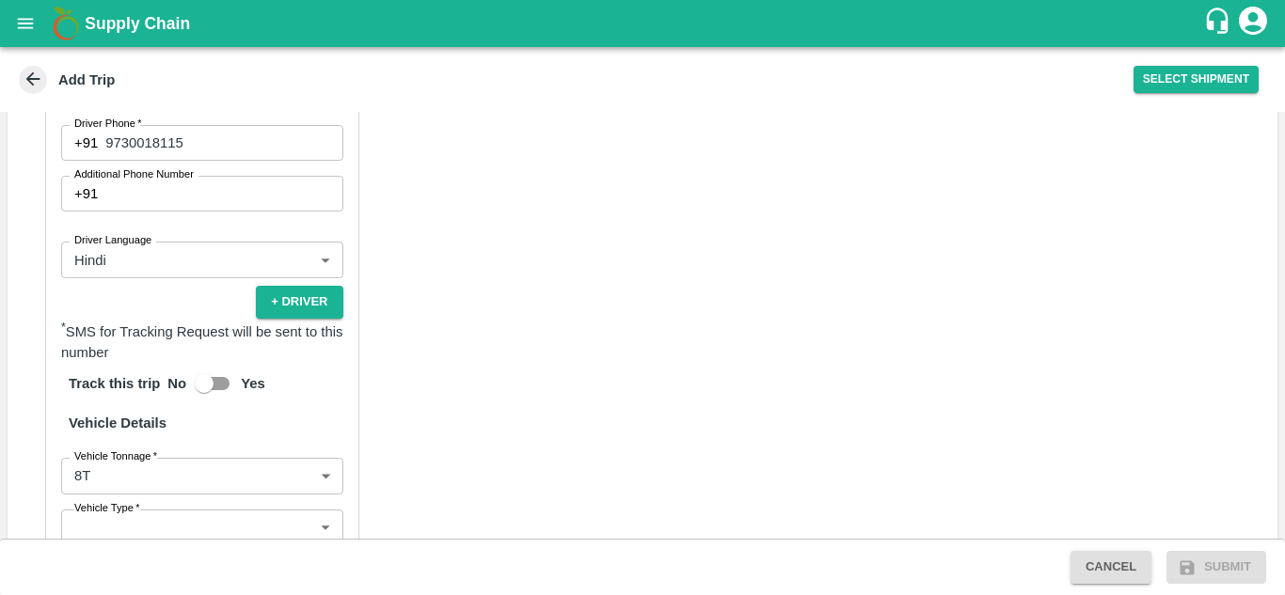
click at [453, 428] on div "Partner Details Partner   * Partner Add Transporter Driver 1 Details Driver Nam…" at bounding box center [643, 338] width 1270 height 946
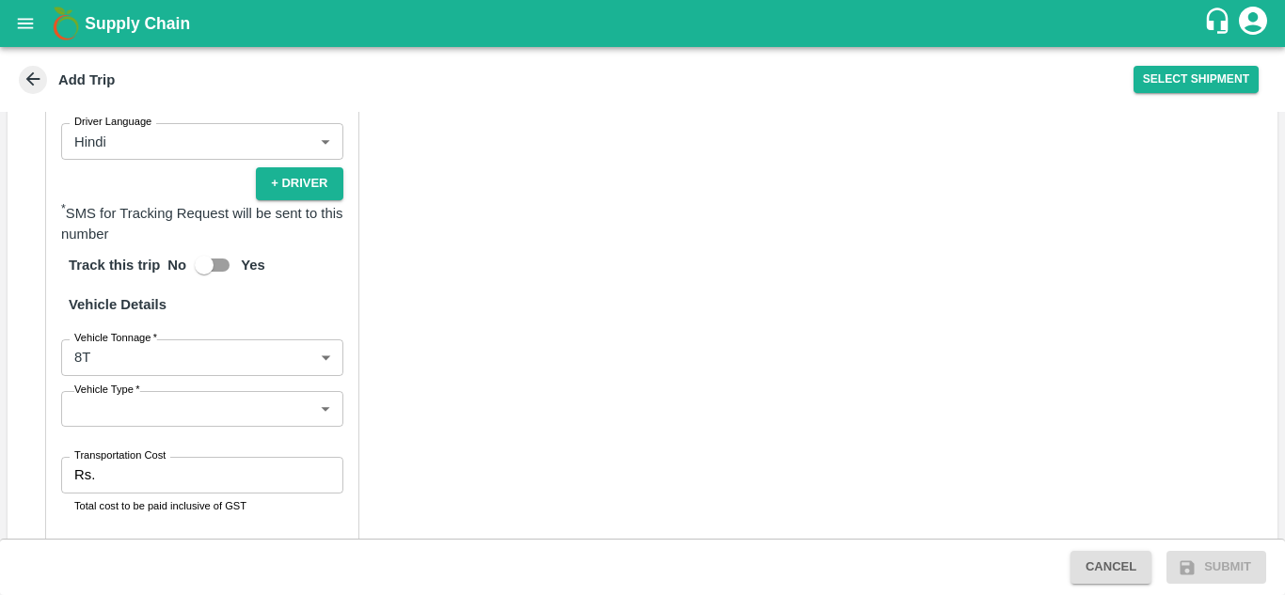
scroll to position [1214, 0]
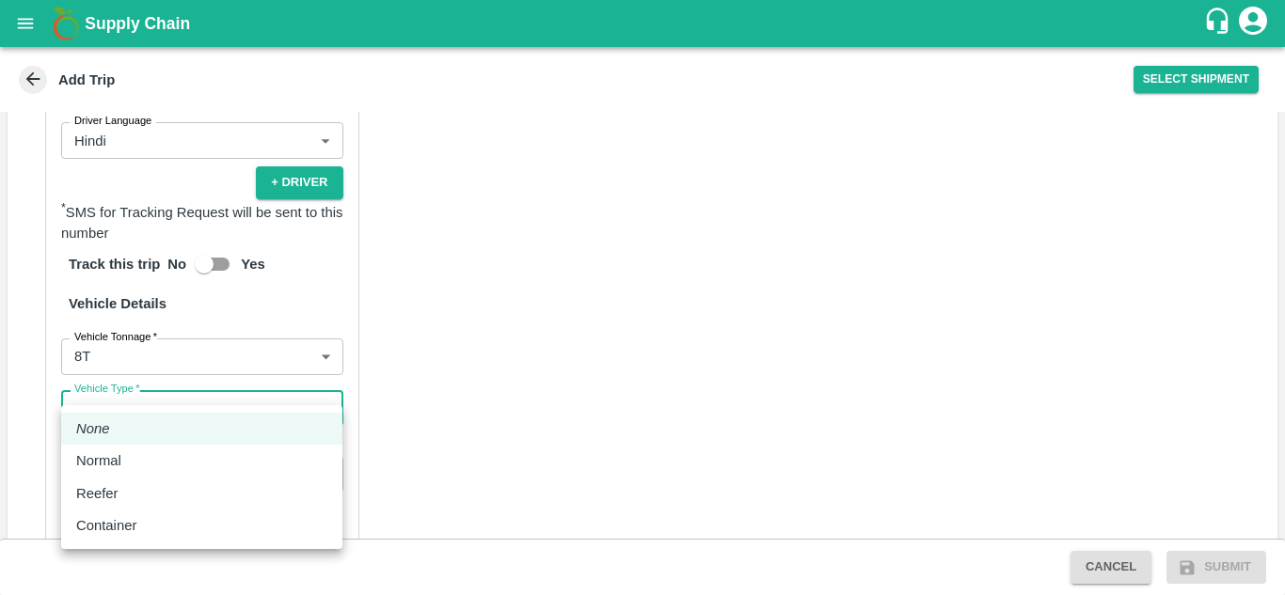
click at [241, 388] on body "Supply Chain Add Trip Select Shipment Trip Details Trip Type Fruit Movement 1 T…" at bounding box center [642, 297] width 1285 height 595
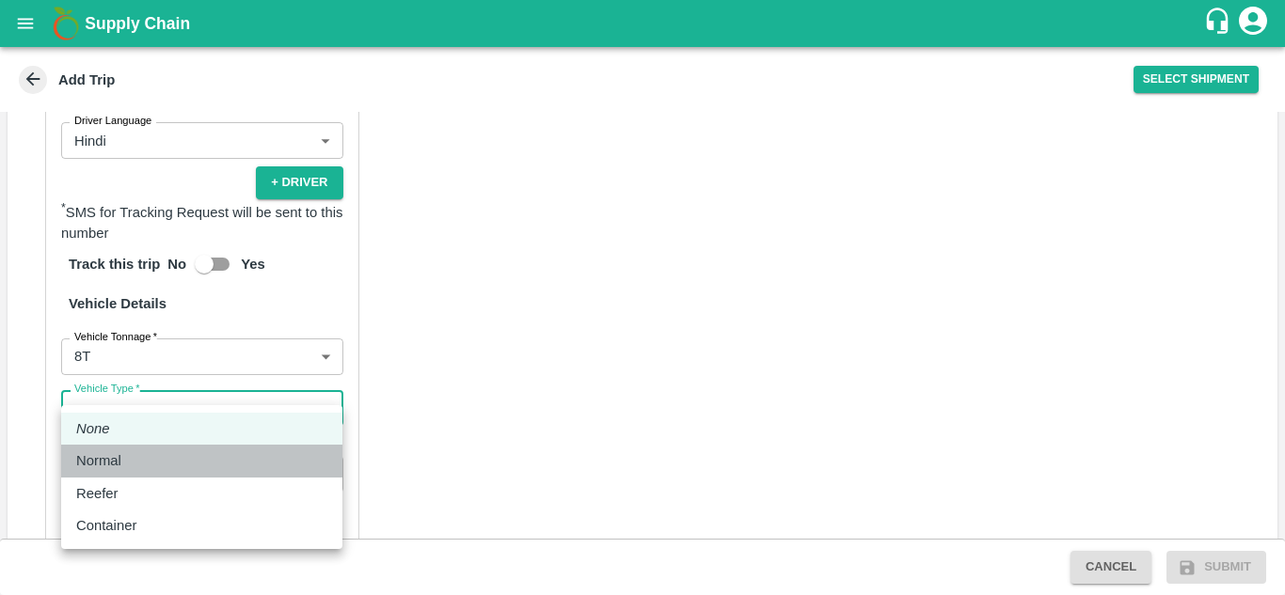
click at [137, 463] on div "Normal" at bounding box center [201, 461] width 251 height 21
type input "Normal"
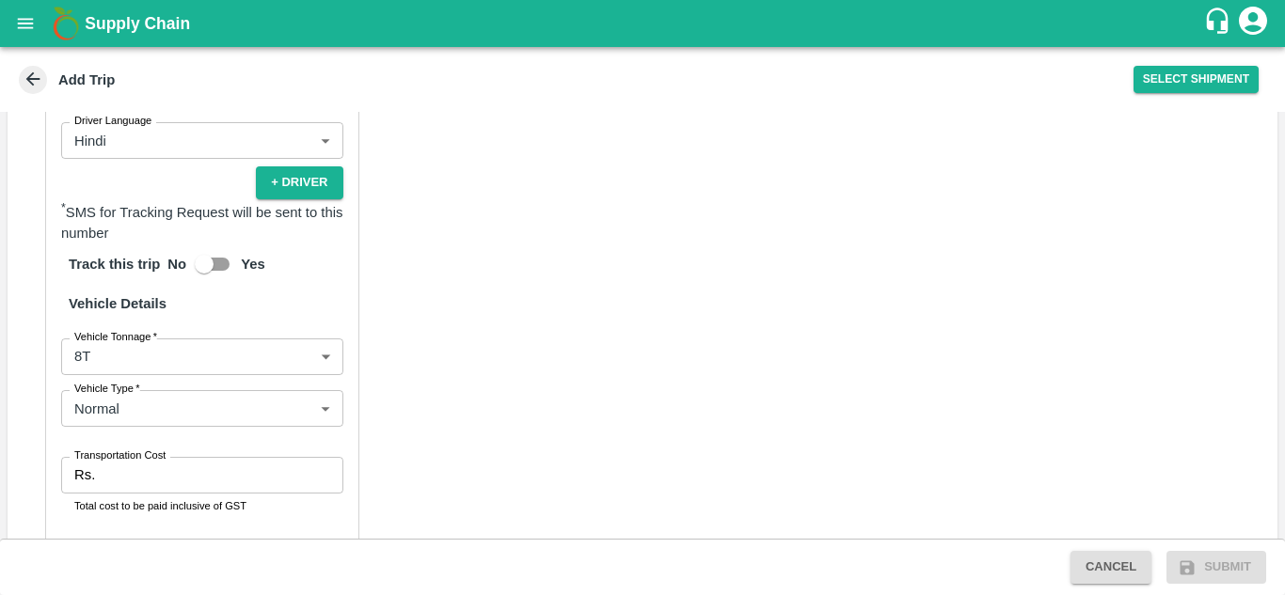
drag, startPoint x: 478, startPoint y: 394, endPoint x: 214, endPoint y: 452, distance: 269.8
click at [214, 452] on div "Partner Details Partner   * Partner Add Transporter Driver 1 Details Driver Nam…" at bounding box center [643, 218] width 1270 height 947
click at [214, 457] on input "Transportation Cost" at bounding box center [223, 475] width 240 height 36
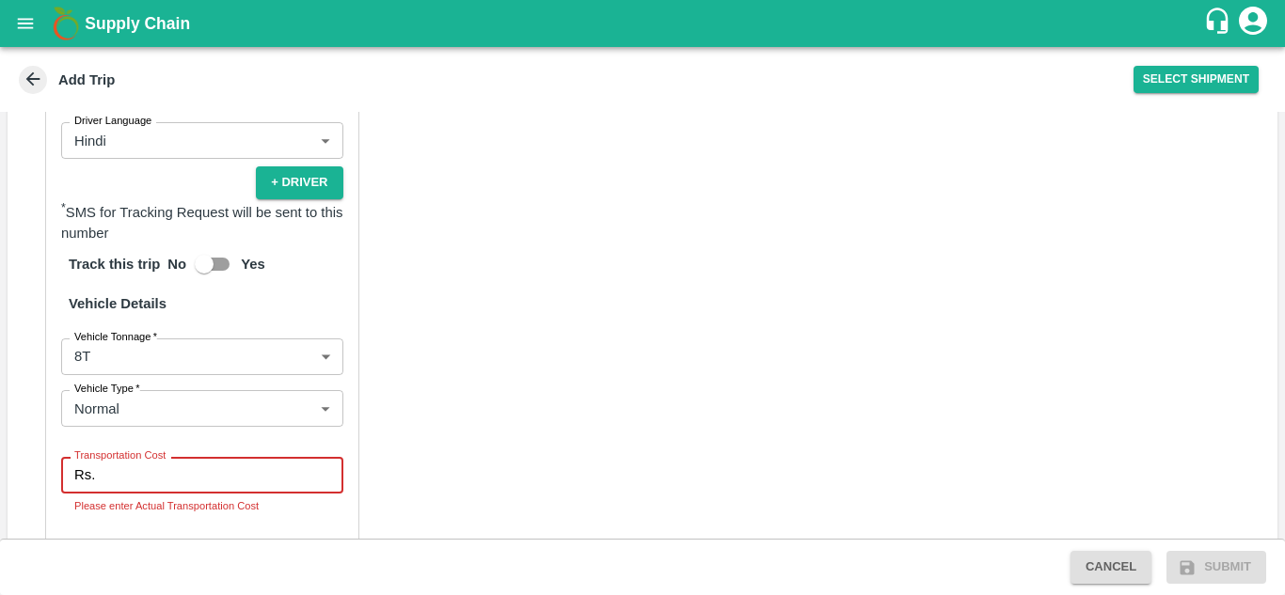
click at [115, 465] on input "Transportation Cost" at bounding box center [223, 475] width 240 height 36
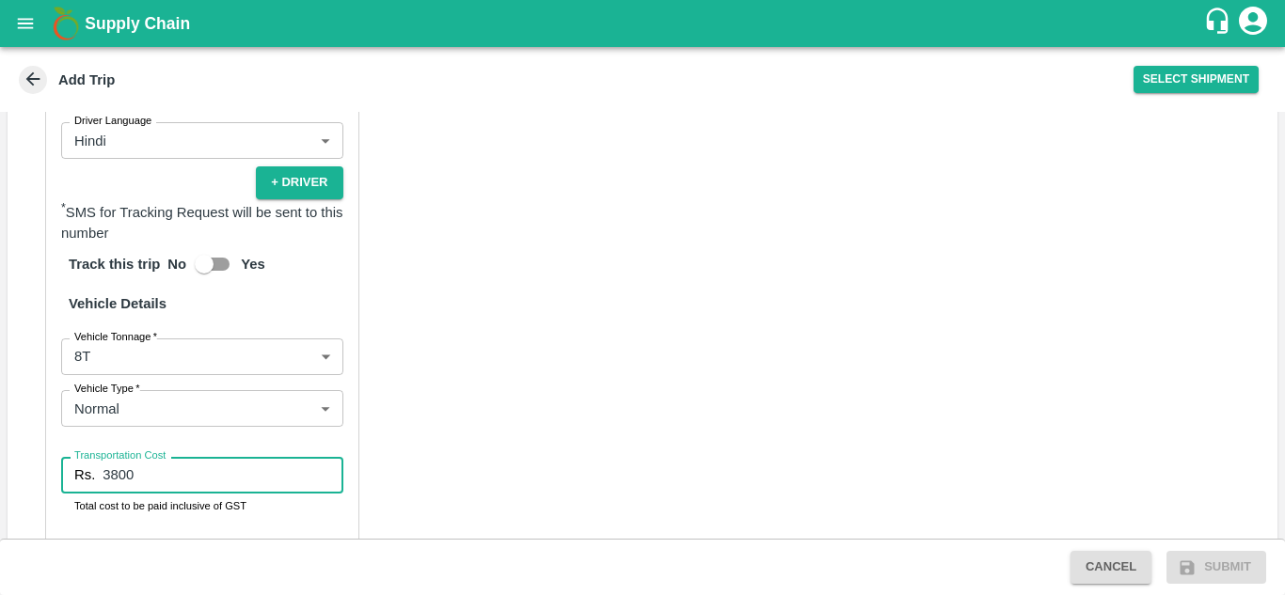
type input "3800"
click at [496, 420] on div "Partner Details Partner   * Partner Add Transporter Driver 1 Details Driver Nam…" at bounding box center [643, 218] width 1270 height 947
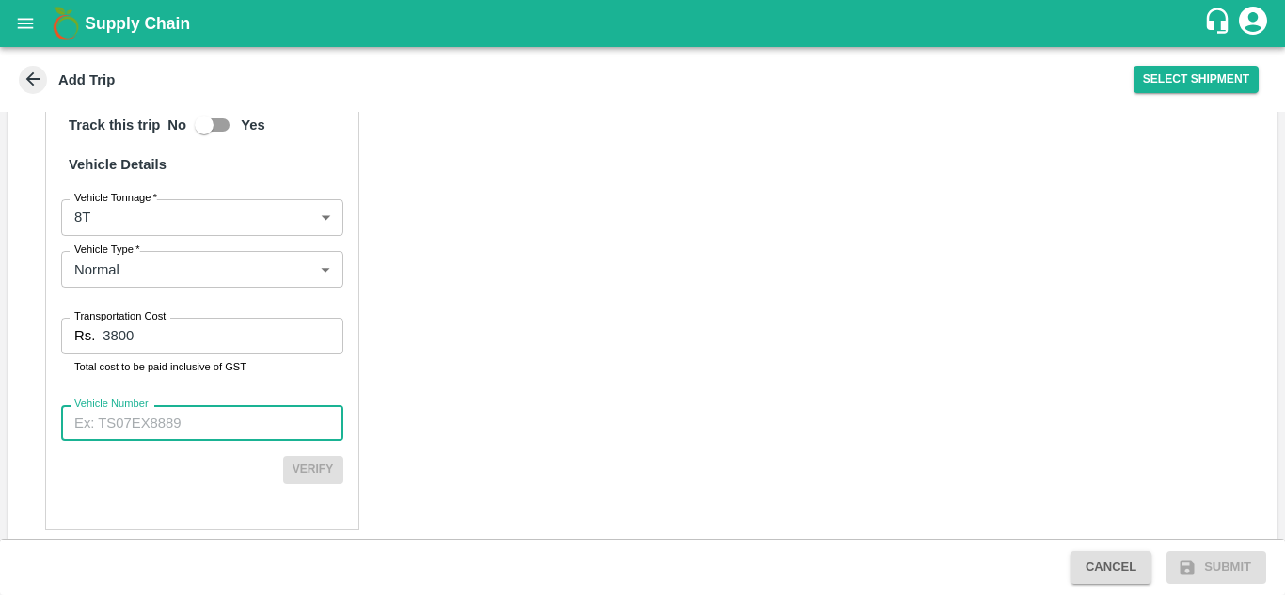
click at [126, 405] on input "Vehicle Number" at bounding box center [202, 423] width 282 height 36
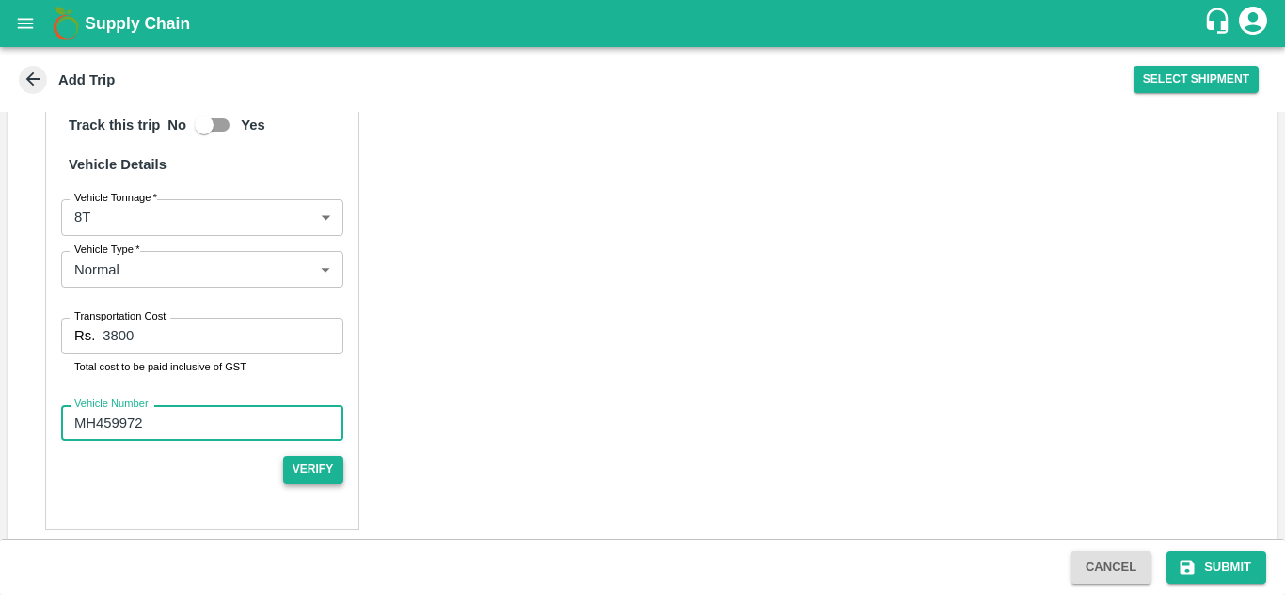
type input "MH459972"
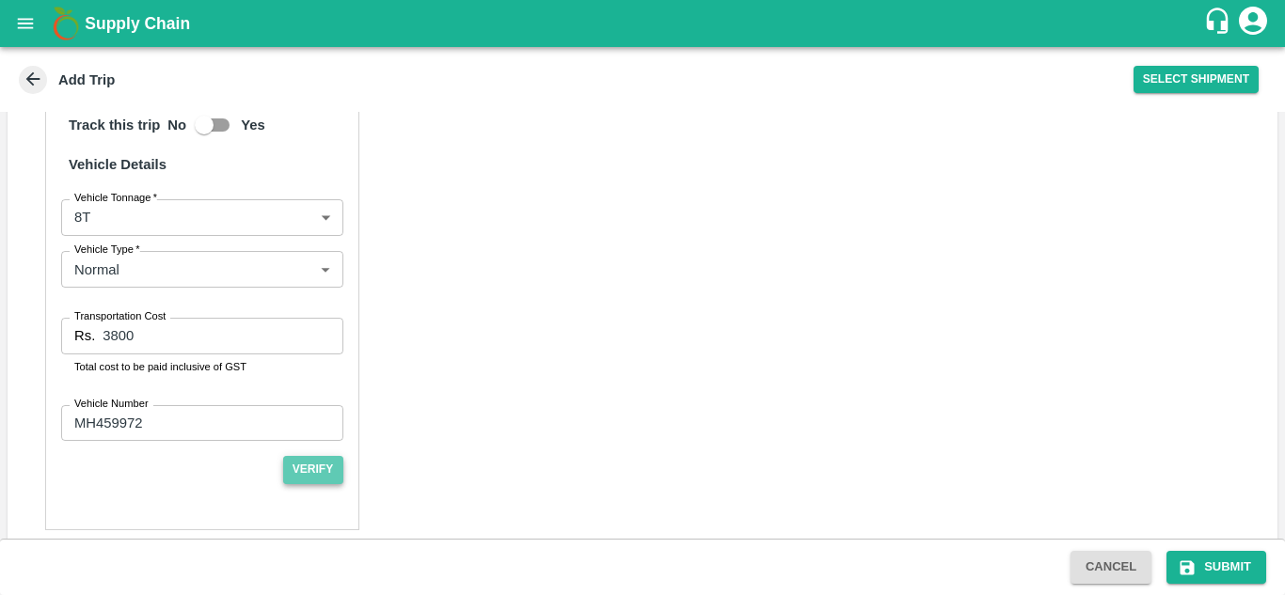
click at [313, 456] on button "Verify" at bounding box center [313, 469] width 60 height 27
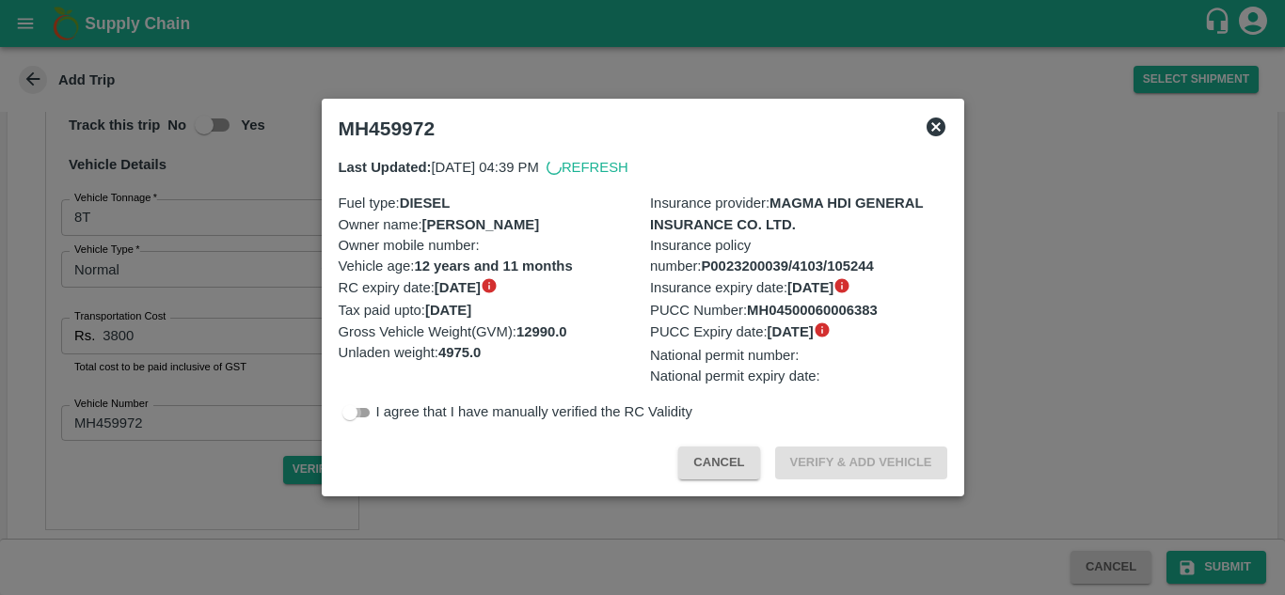
click at [367, 415] on input "checkbox" at bounding box center [350, 413] width 68 height 23
checkbox input "true"
click at [854, 455] on button "Verify & Add Vehicle" at bounding box center [861, 463] width 172 height 33
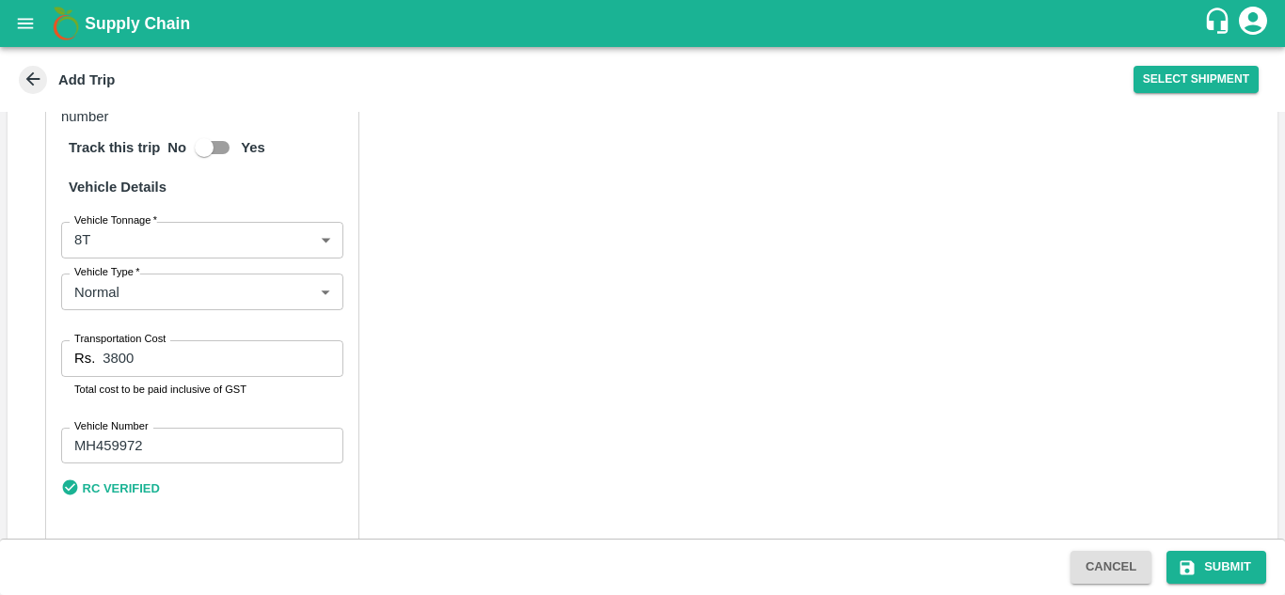
scroll to position [1348, 0]
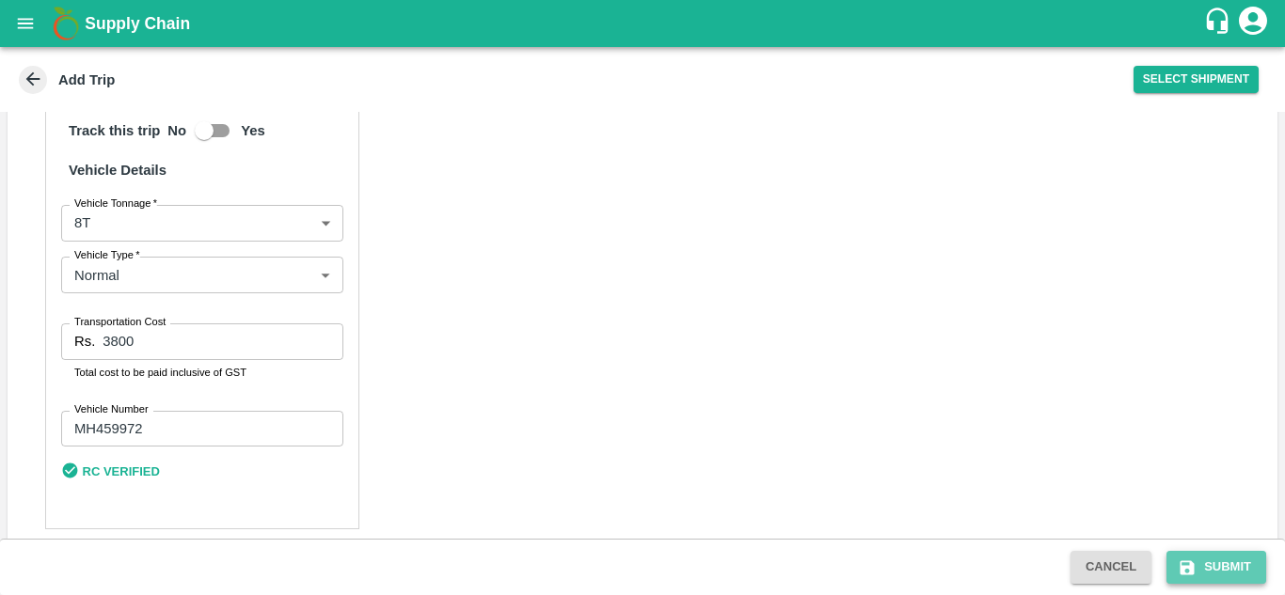
click at [1228, 563] on button "Submit" at bounding box center [1216, 567] width 100 height 33
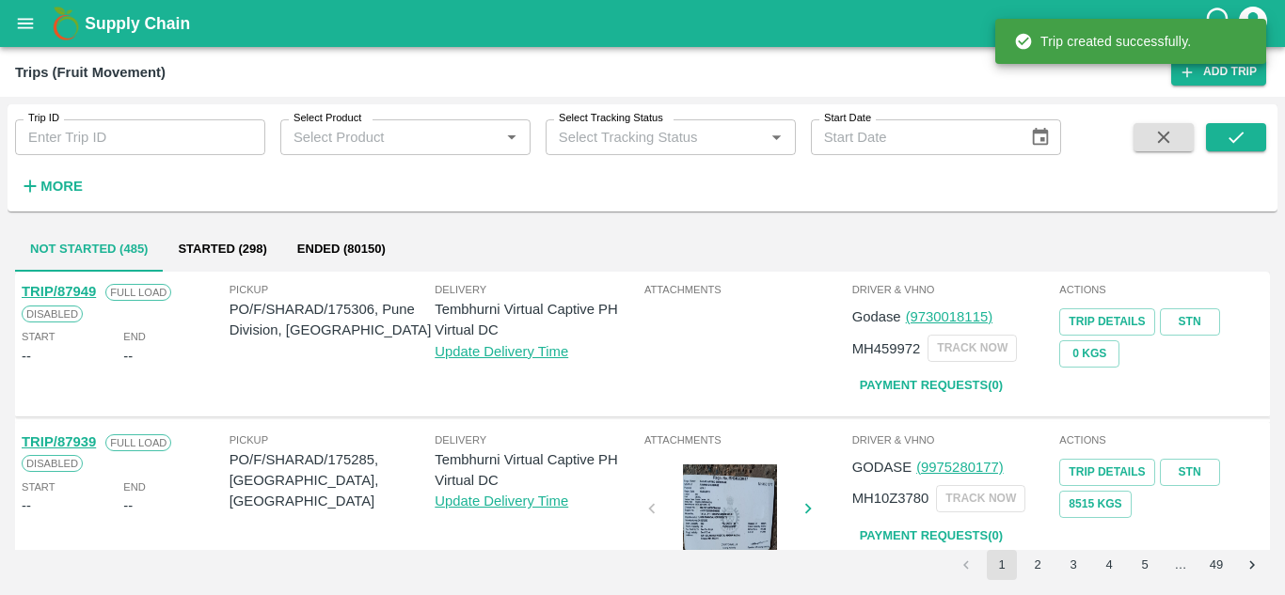
click at [1234, 69] on div "Trip created successfully." at bounding box center [1130, 41] width 271 height 56
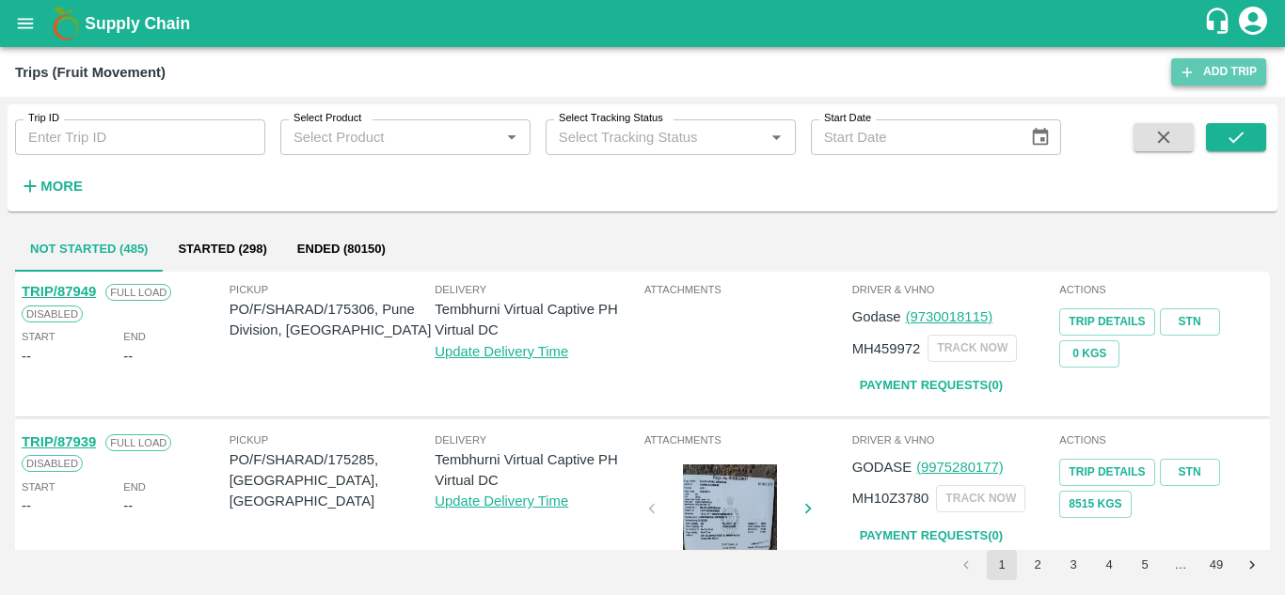
click at [1210, 72] on link "Add Trip" at bounding box center [1218, 71] width 95 height 27
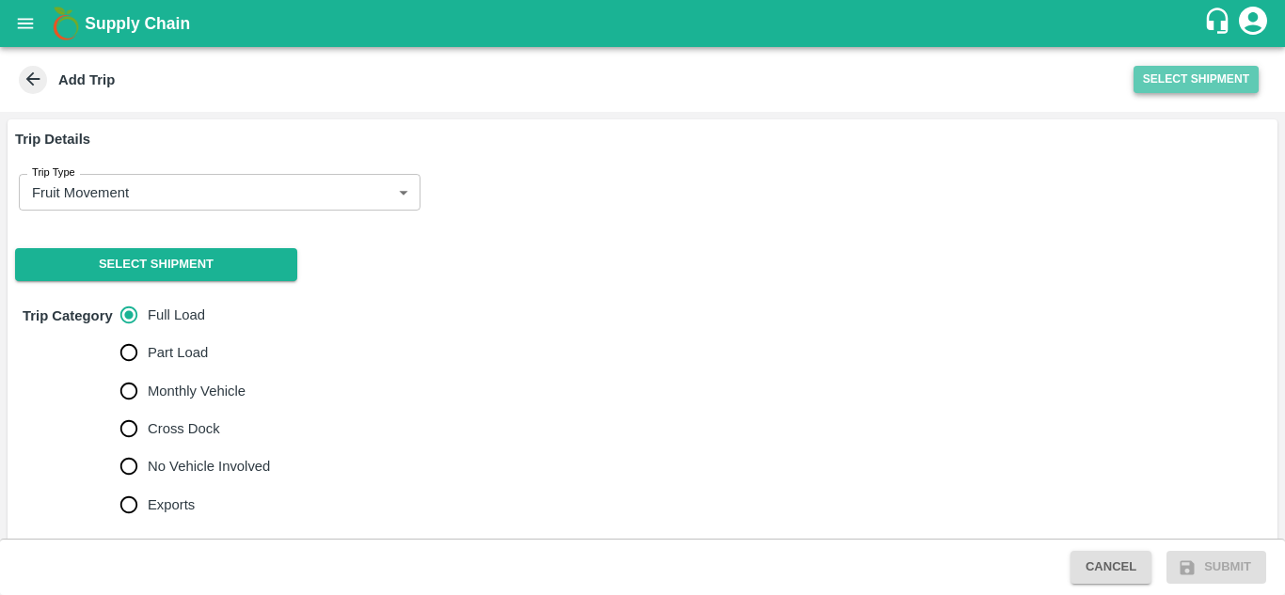
click at [1201, 79] on button "Select Shipment" at bounding box center [1196, 79] width 125 height 27
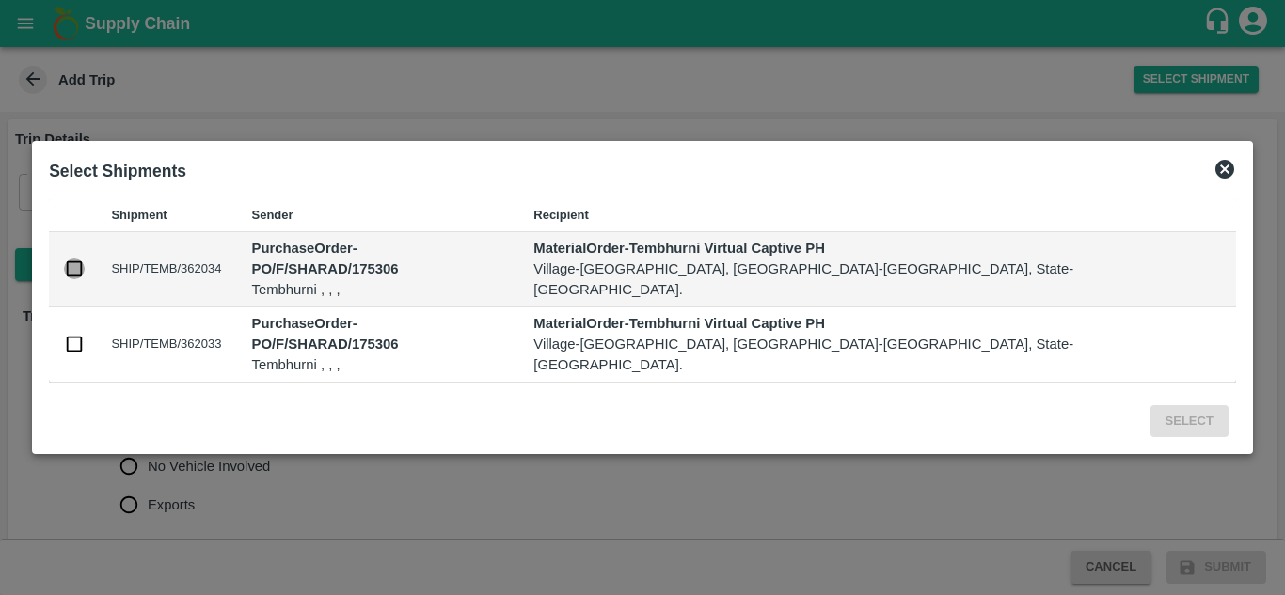
click at [85, 277] on input "checkbox" at bounding box center [74, 269] width 21 height 21
checkbox input "true"
click at [85, 336] on input "checkbox" at bounding box center [74, 344] width 21 height 21
checkbox input "true"
click at [1150, 406] on button "Select" at bounding box center [1189, 421] width 78 height 33
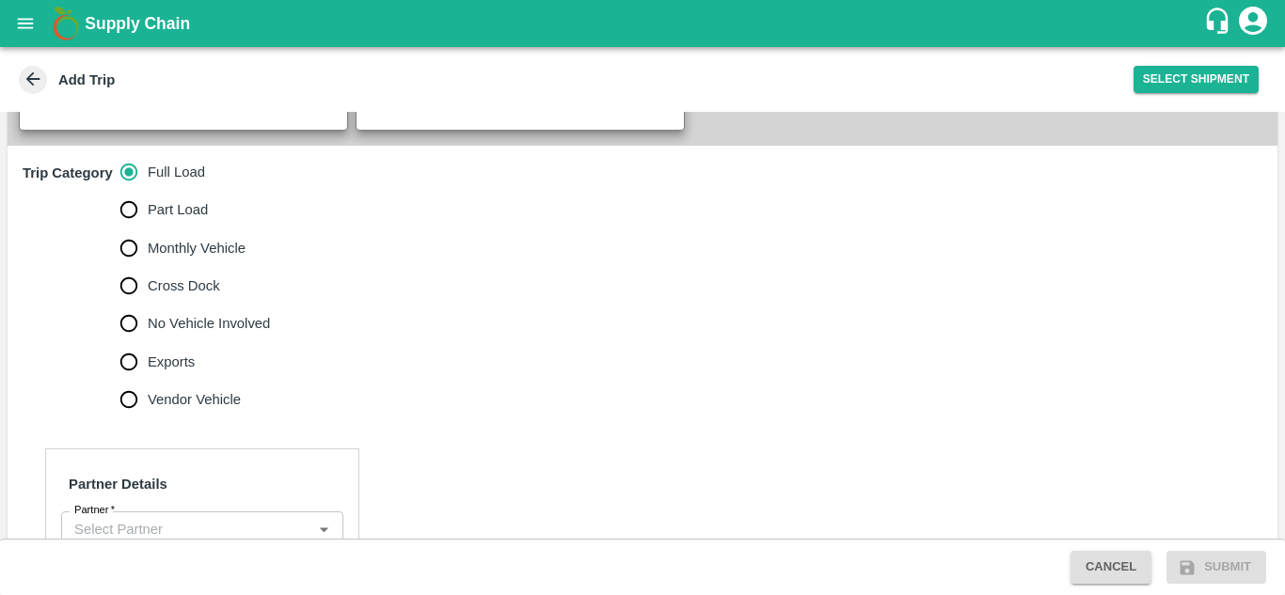
scroll to position [545, 0]
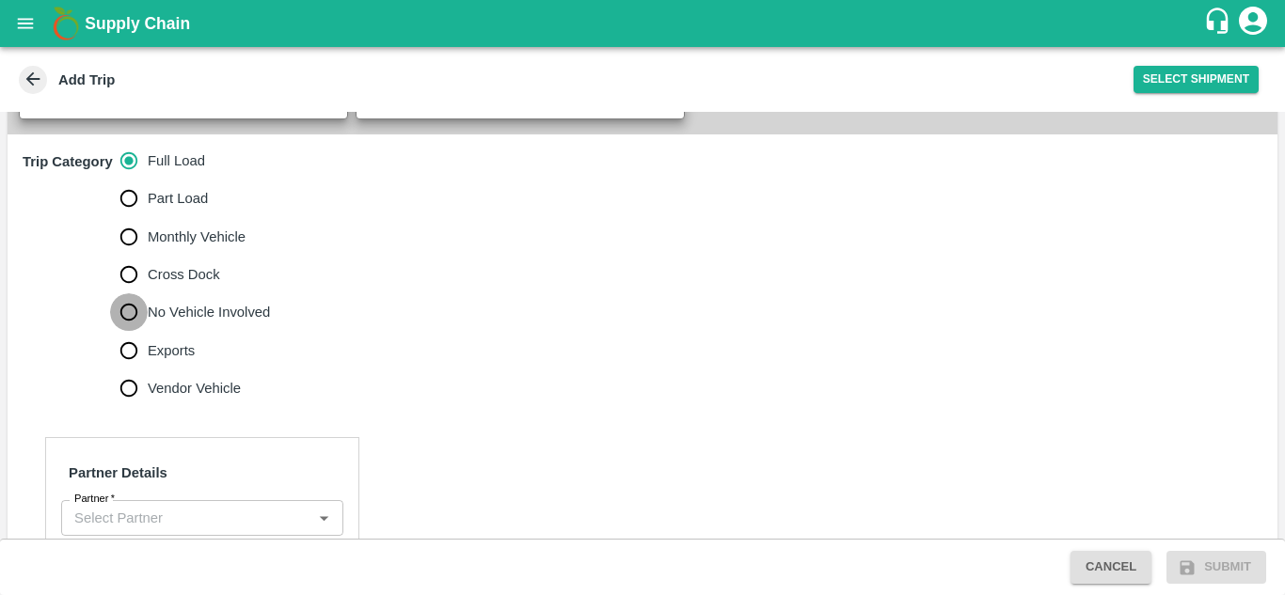
click at [138, 293] on input "No Vehicle Involved" at bounding box center [129, 312] width 38 height 38
radio input "true"
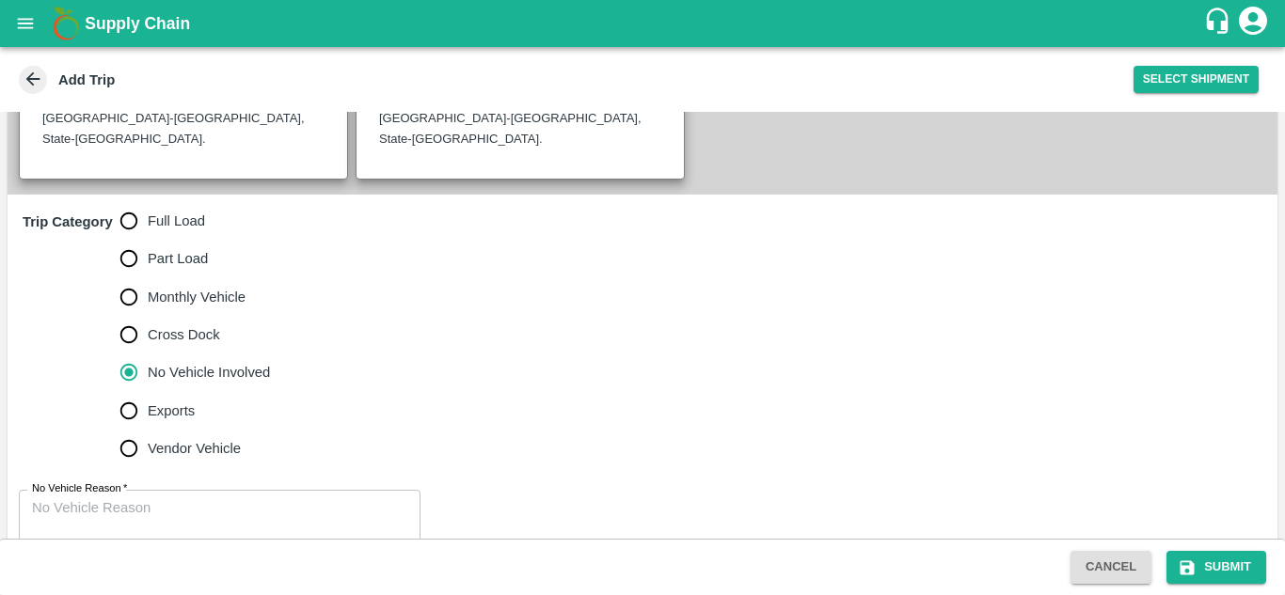
scroll to position [513, 0]
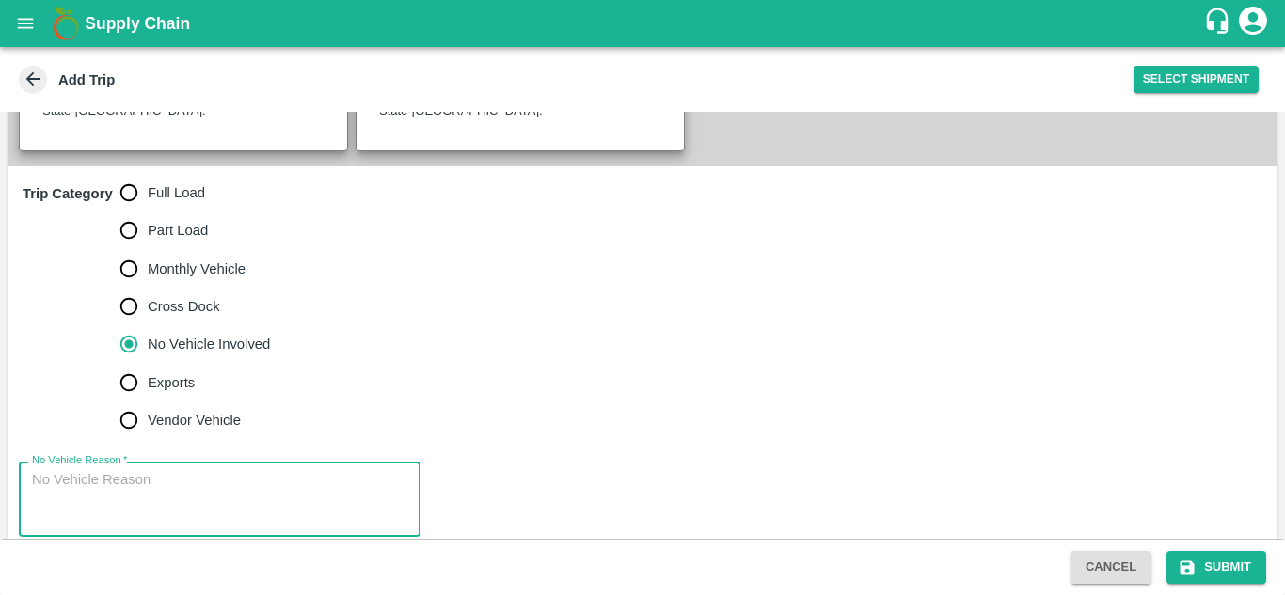
click at [107, 473] on textarea "No Vehicle Reason   *" at bounding box center [219, 499] width 375 height 59
type textarea "Field Dump"
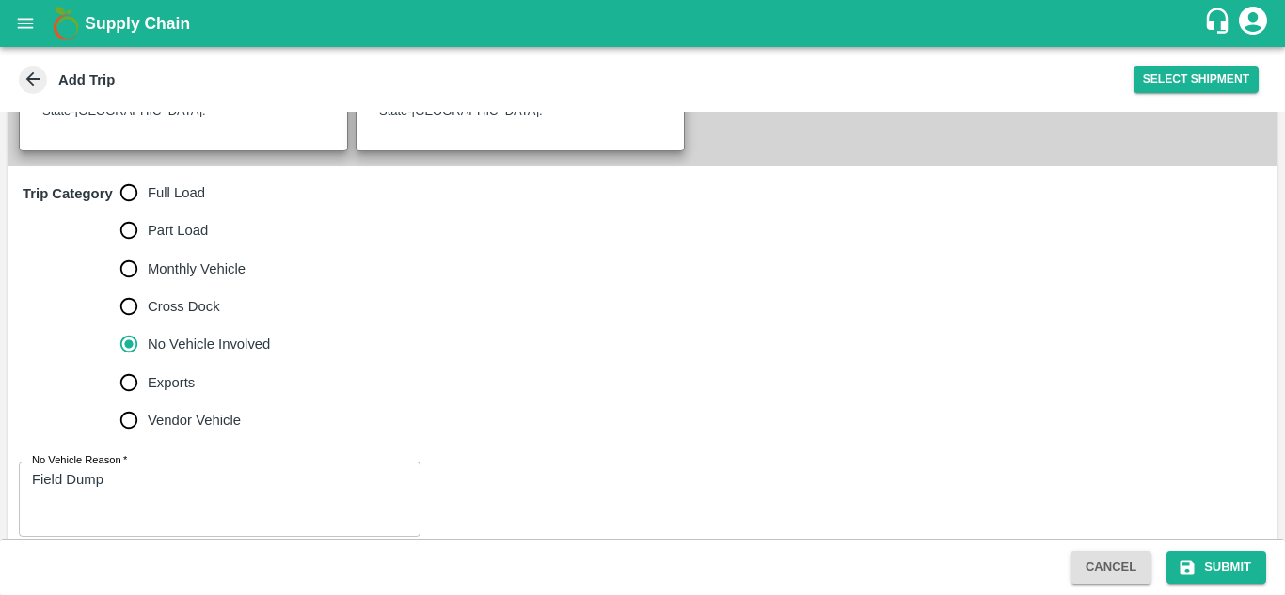
click at [565, 358] on div "Trip Category Full Load Part Load Monthly Vehicle Cross Dock No Vehicle Involve…" at bounding box center [643, 307] width 1270 height 280
click at [1245, 569] on button "Submit" at bounding box center [1216, 567] width 100 height 33
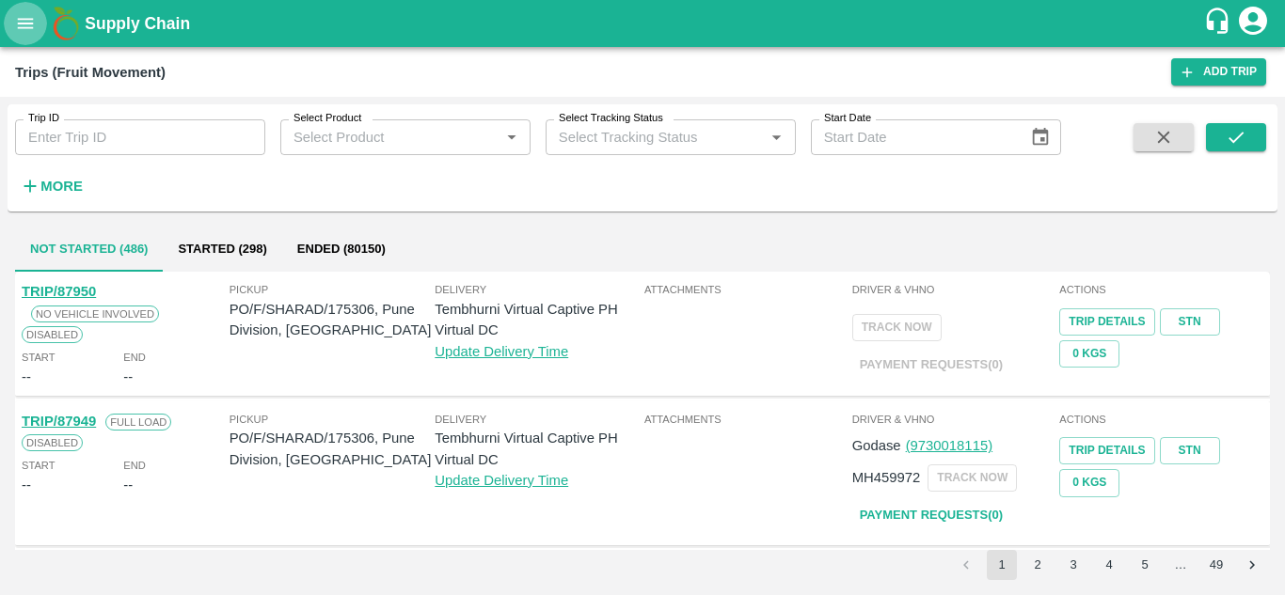
click at [13, 9] on button "open drawer" at bounding box center [25, 23] width 43 height 43
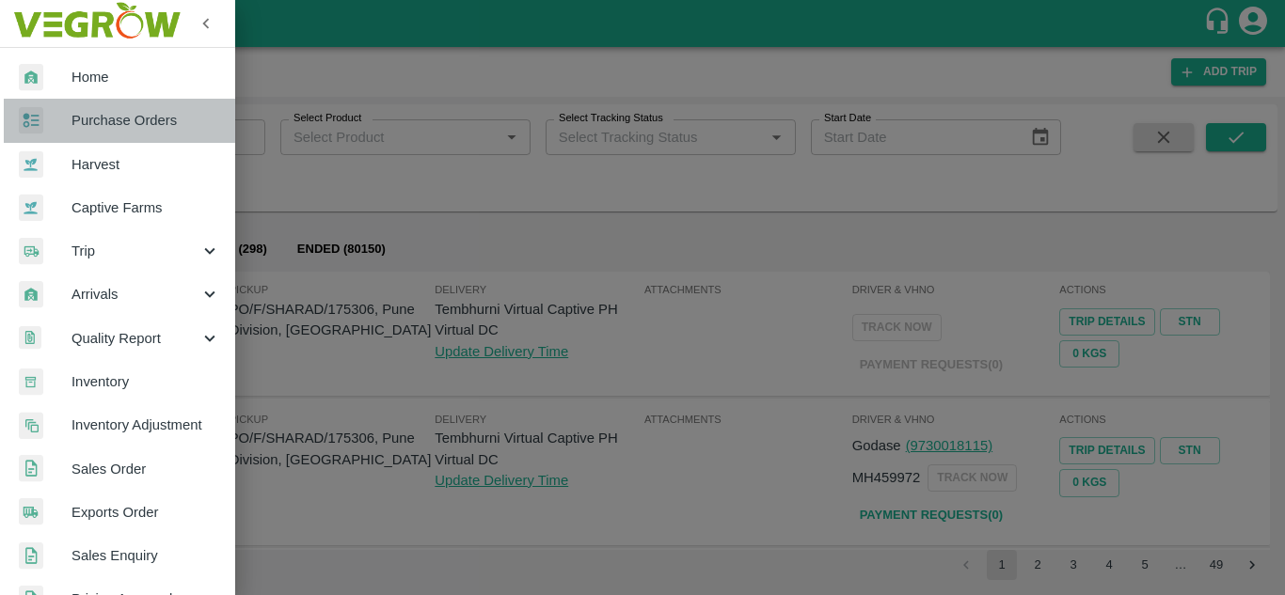
click at [124, 126] on span "Purchase Orders" at bounding box center [145, 120] width 149 height 21
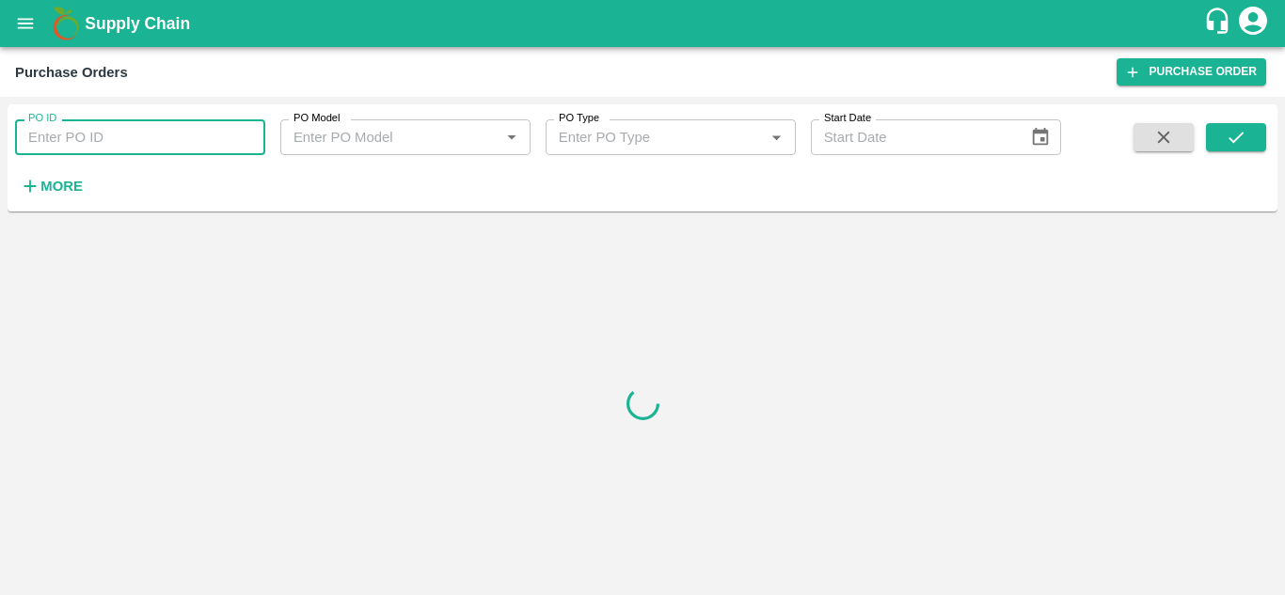
click at [101, 135] on input "PO ID" at bounding box center [140, 137] width 250 height 36
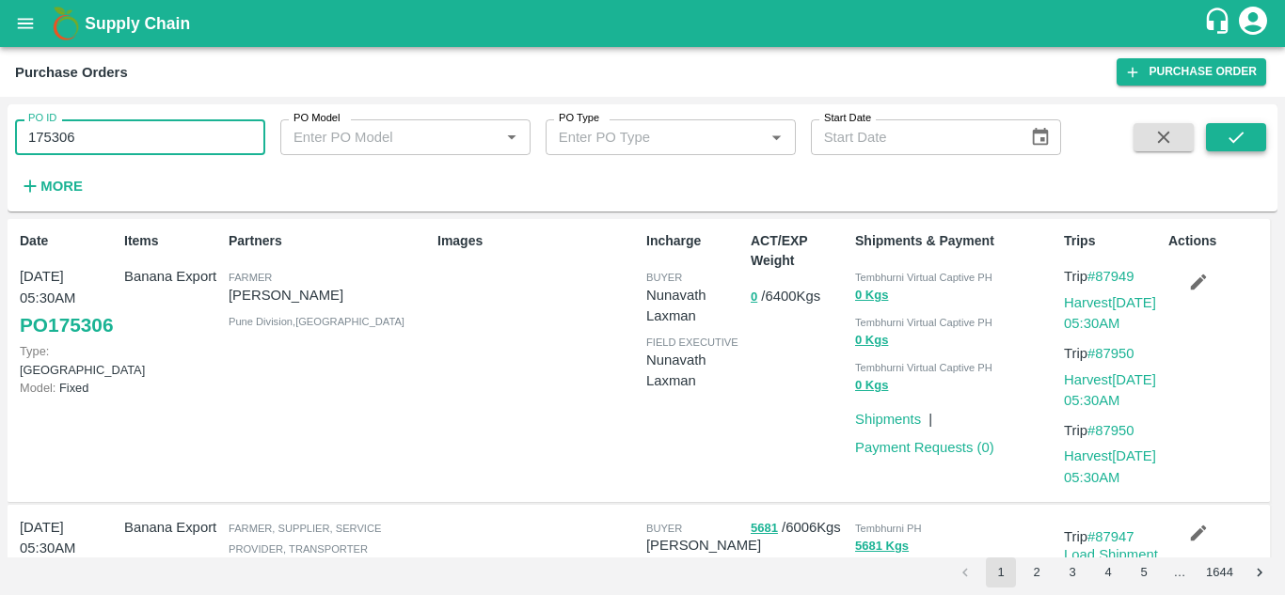
type input "175306"
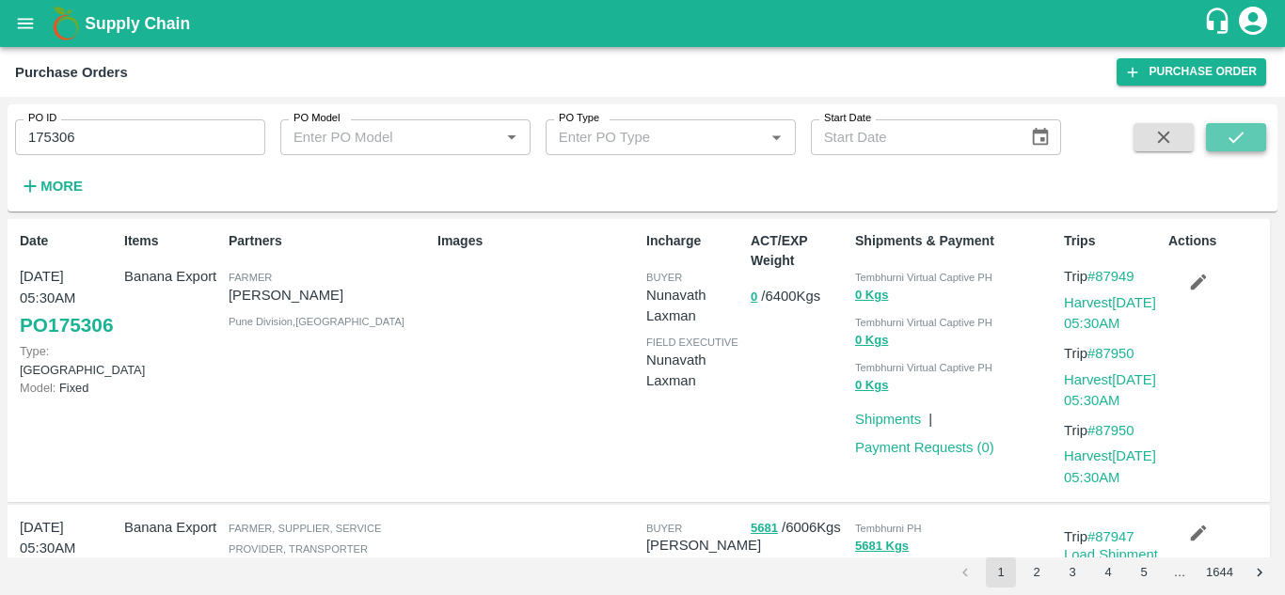
click at [1235, 138] on icon "submit" at bounding box center [1236, 137] width 21 height 21
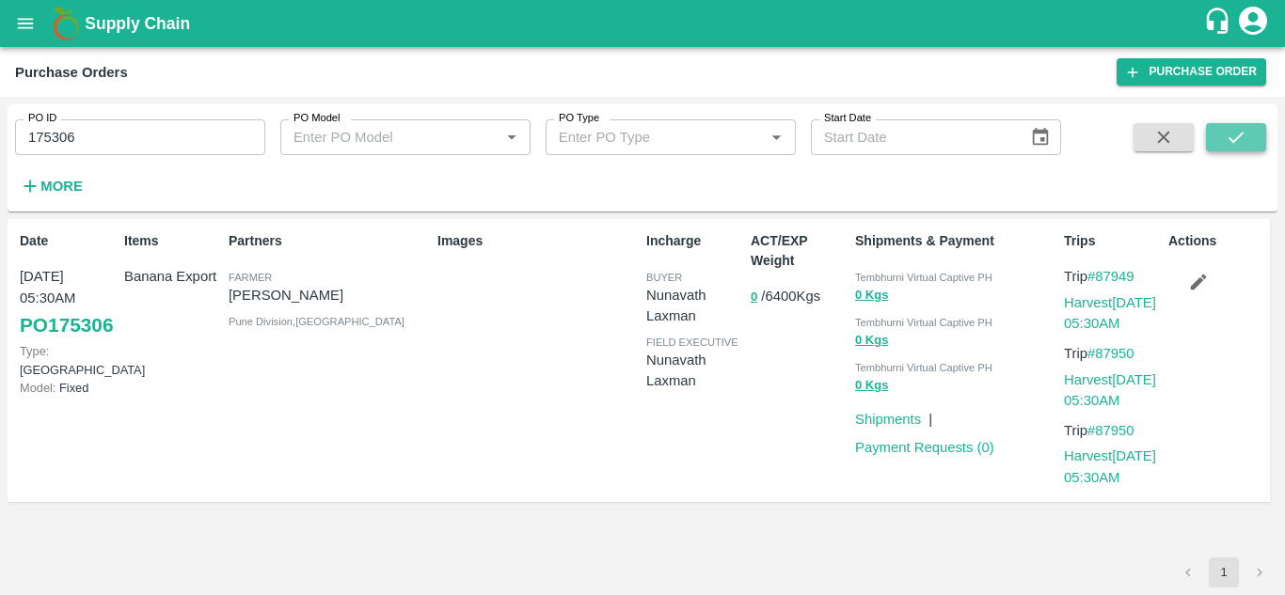
click at [1233, 141] on icon "submit" at bounding box center [1236, 137] width 15 height 11
click at [1103, 303] on link "Harvest [DATE] 05:30AM" at bounding box center [1110, 313] width 92 height 36
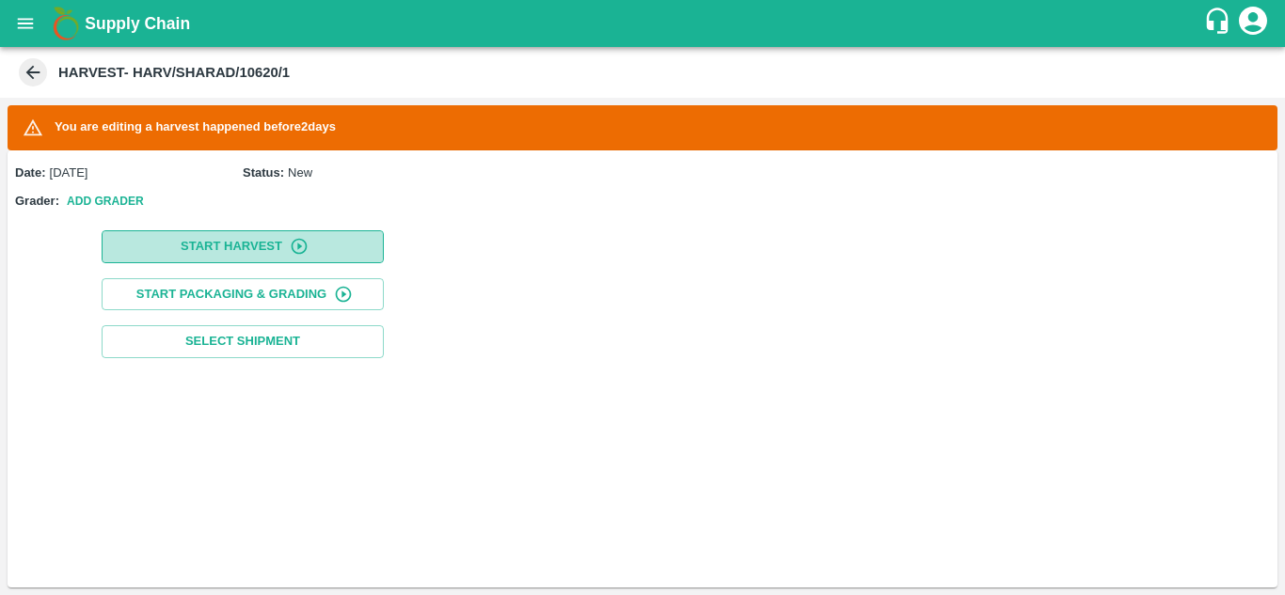
click at [257, 242] on button "Start Harvest" at bounding box center [243, 246] width 282 height 33
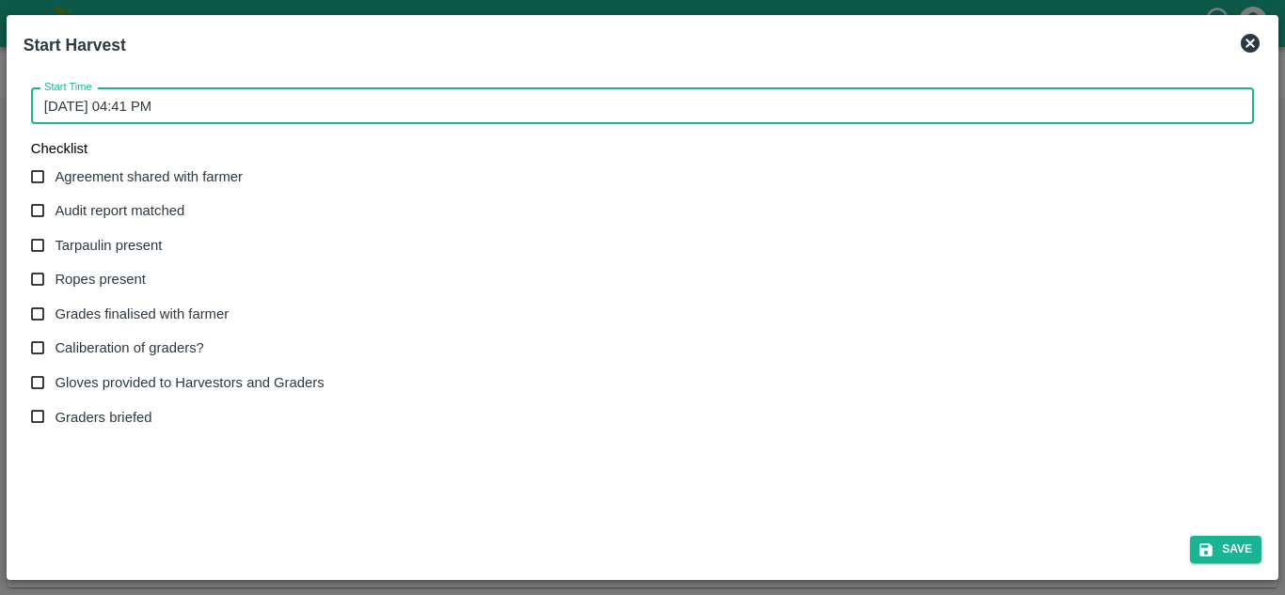
click at [102, 116] on input "[DATE] 04:41 PM" at bounding box center [636, 106] width 1210 height 36
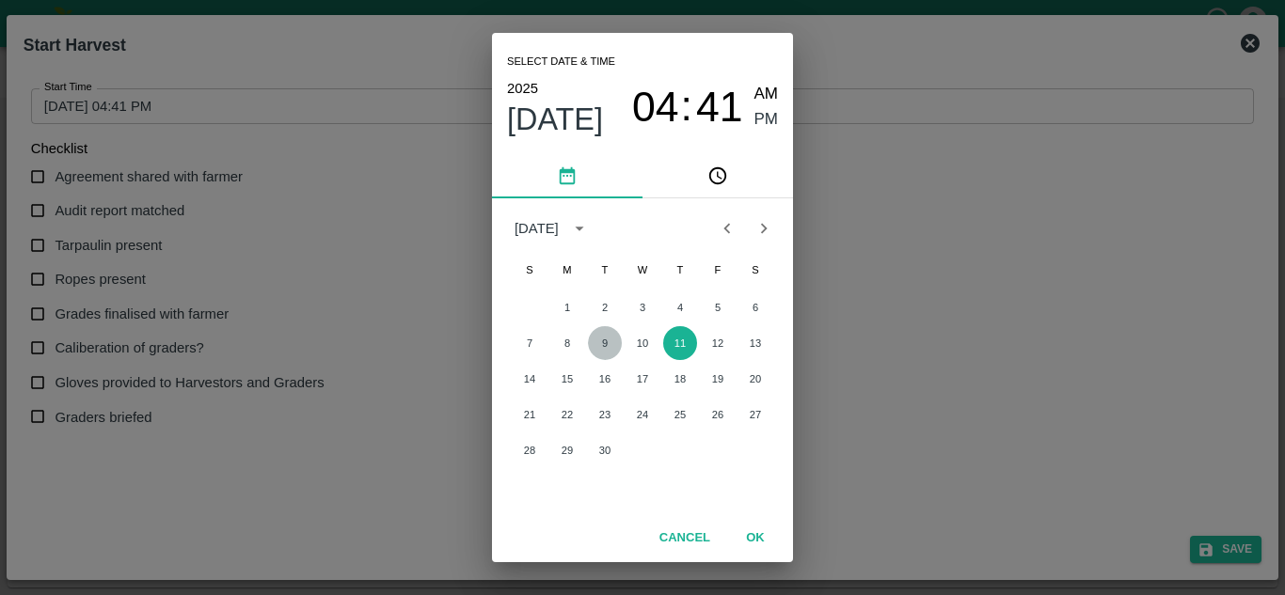
click at [604, 338] on button "9" at bounding box center [605, 343] width 34 height 34
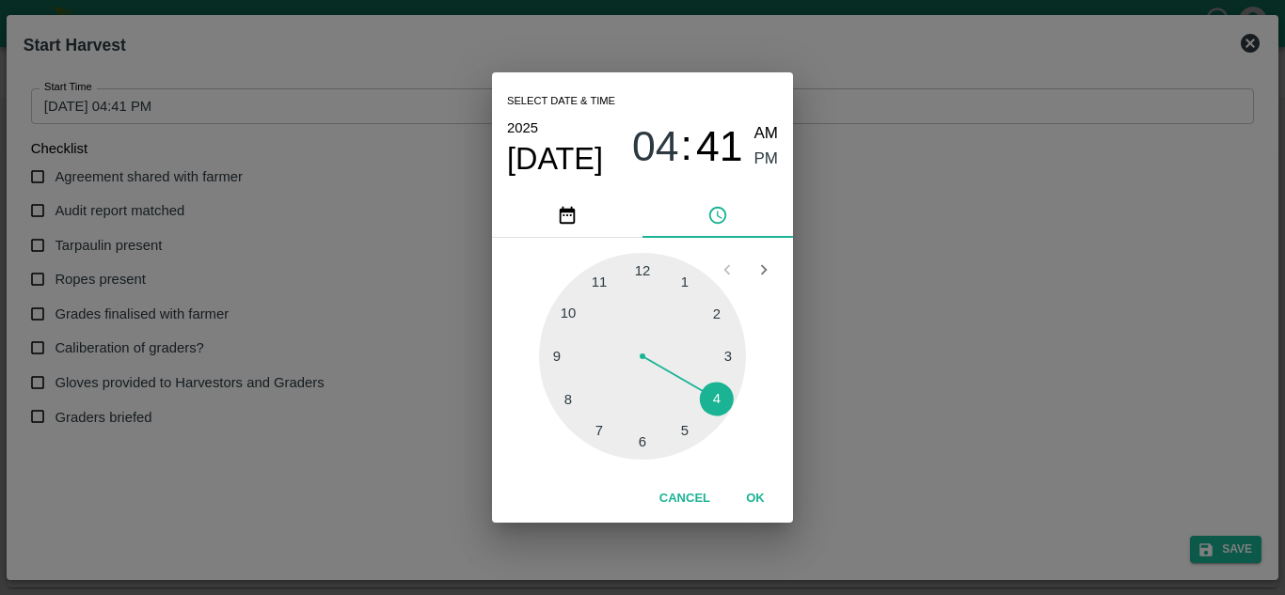
click at [568, 312] on div at bounding box center [642, 356] width 207 height 207
click at [641, 267] on div at bounding box center [642, 356] width 207 height 207
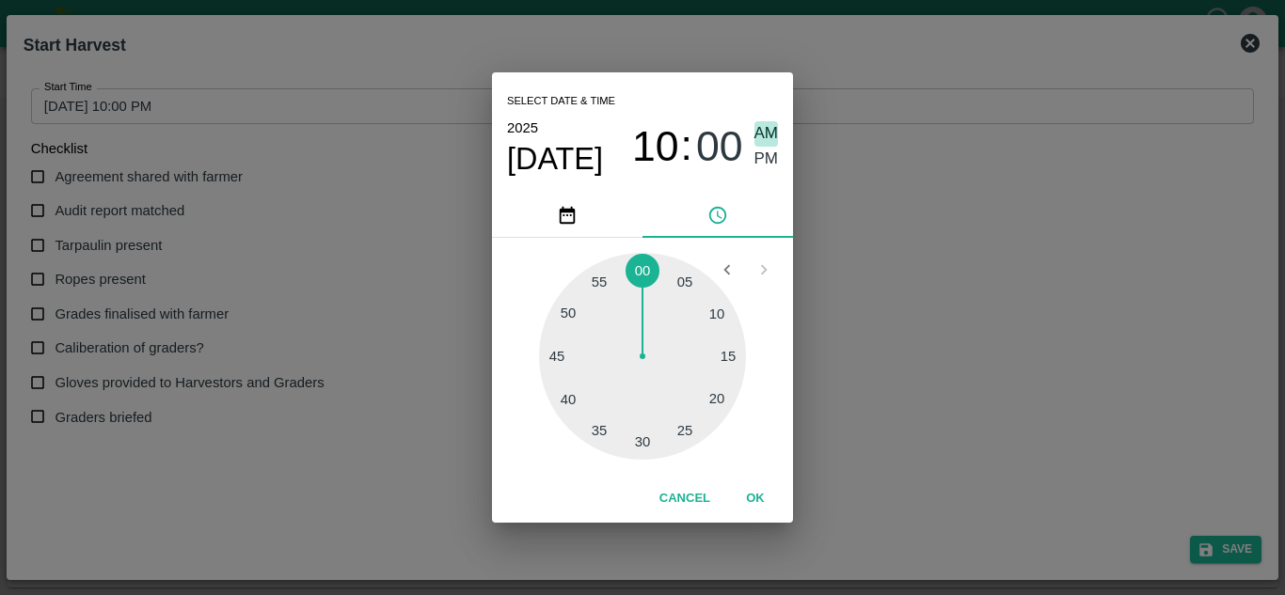
click at [767, 135] on span "AM" at bounding box center [766, 133] width 24 height 25
type input "[DATE] 10:00 AM"
click at [748, 503] on button "OK" at bounding box center [755, 499] width 60 height 33
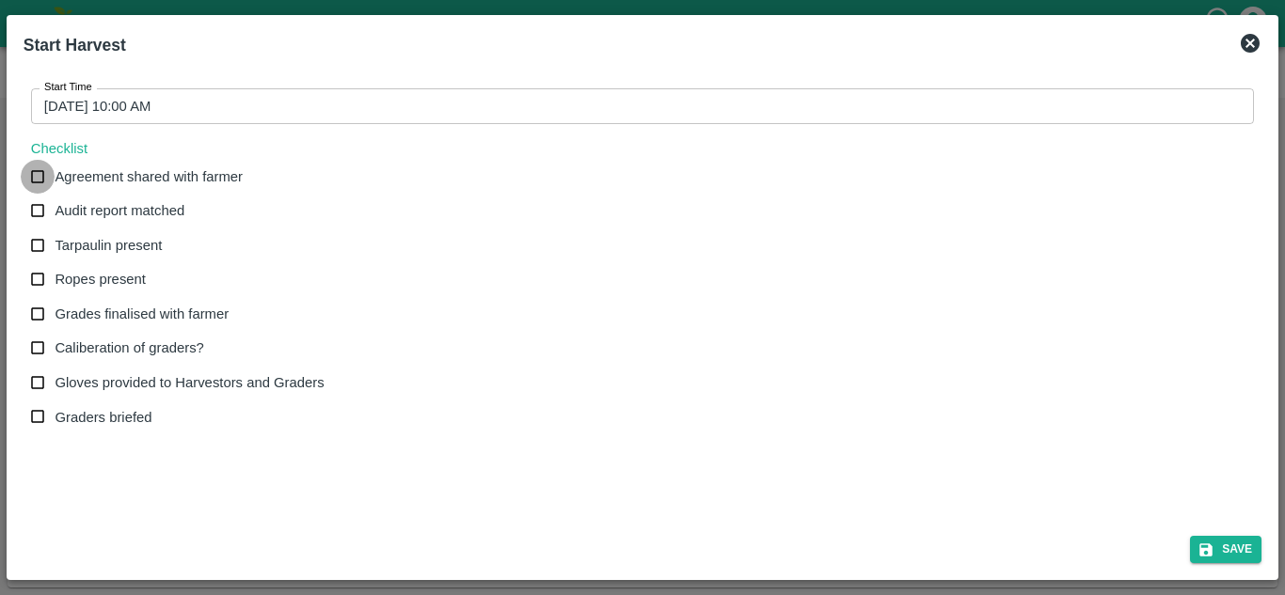
click at [41, 182] on input "Agreement shared with farmer" at bounding box center [38, 177] width 35 height 35
checkbox input "true"
click at [38, 204] on input "Audit report matched" at bounding box center [38, 211] width 35 height 35
checkbox input "true"
click at [40, 237] on input "Tarpaulin present" at bounding box center [38, 246] width 35 height 35
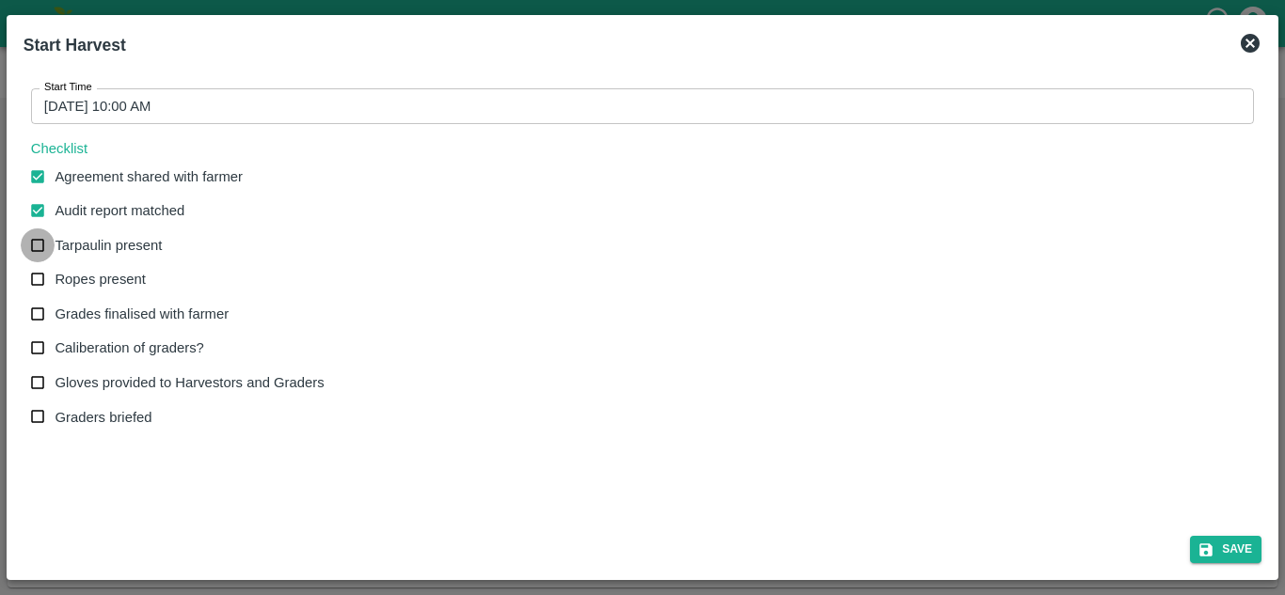
checkbox input "true"
click at [38, 285] on input "Ropes present" at bounding box center [38, 279] width 35 height 35
checkbox input "true"
click at [38, 311] on input "Grades finalised with farmer" at bounding box center [38, 314] width 35 height 35
checkbox input "true"
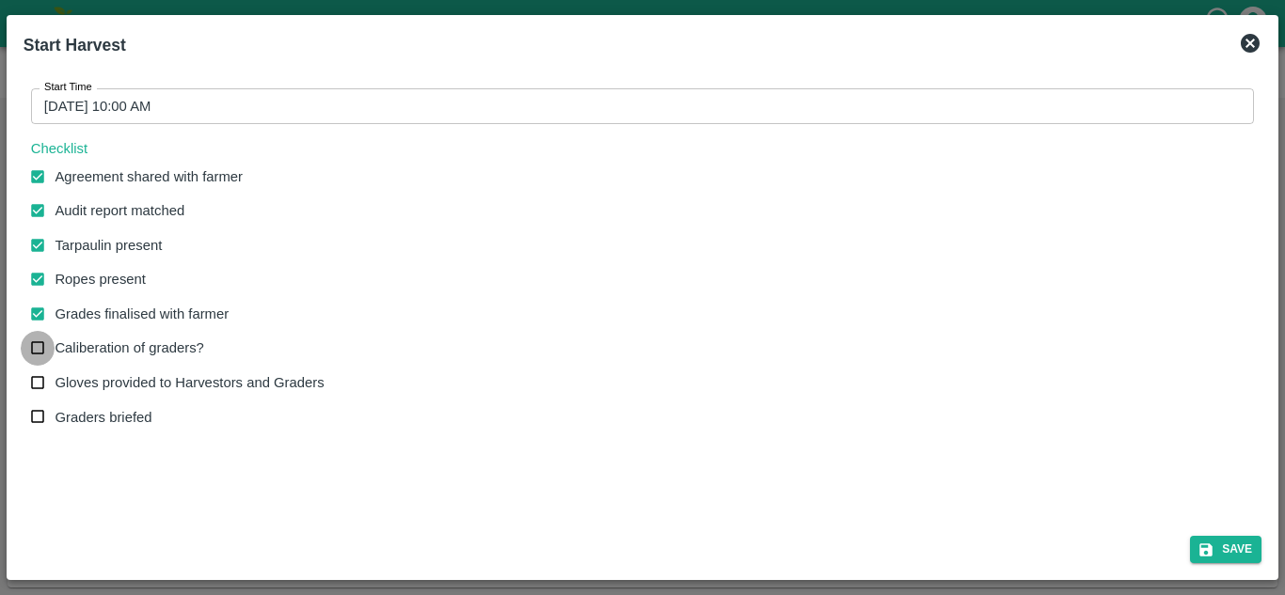
click at [39, 339] on input "Caliberation of graders?" at bounding box center [38, 348] width 35 height 35
checkbox input "true"
click at [36, 382] on input "Gloves provided to Harvestors and Graders" at bounding box center [38, 383] width 35 height 35
checkbox input "true"
click at [36, 415] on input "Graders briefed" at bounding box center [38, 417] width 35 height 35
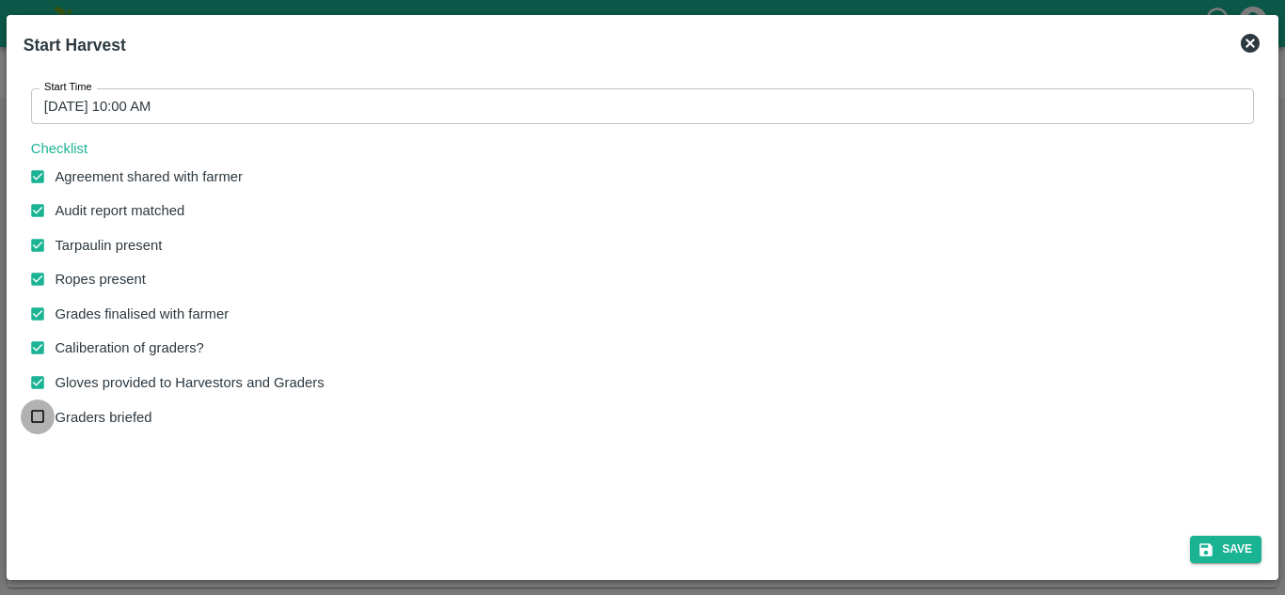
checkbox input "true"
click at [1225, 549] on button "Save" at bounding box center [1225, 549] width 71 height 27
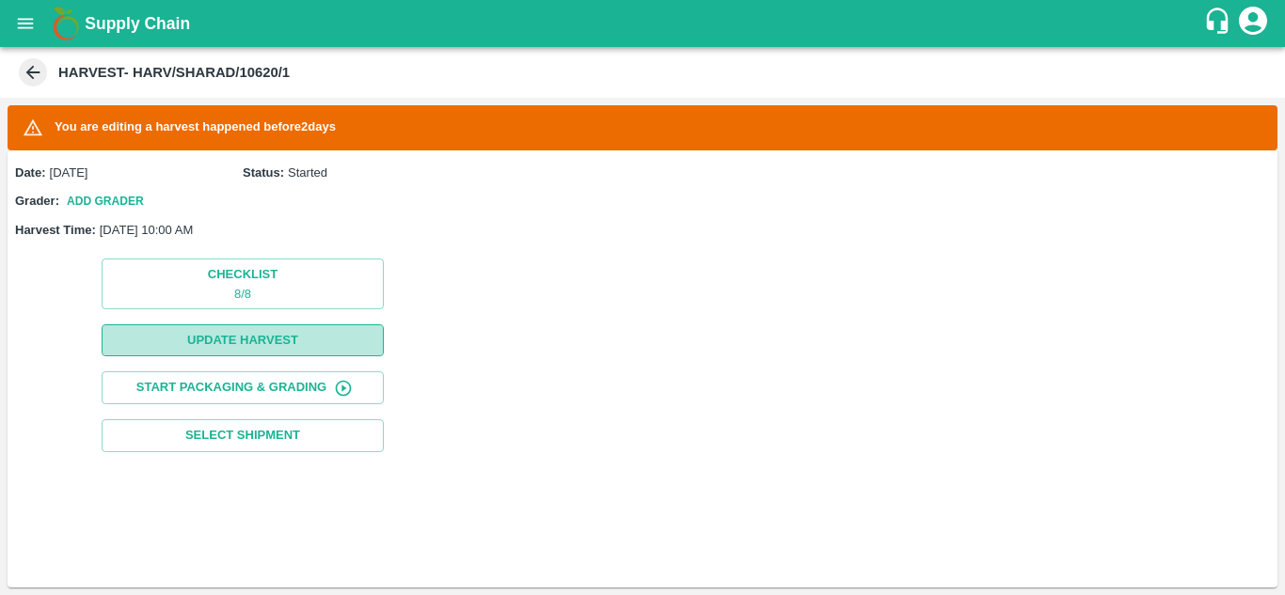
click at [258, 336] on button "Update Harvest" at bounding box center [243, 341] width 282 height 33
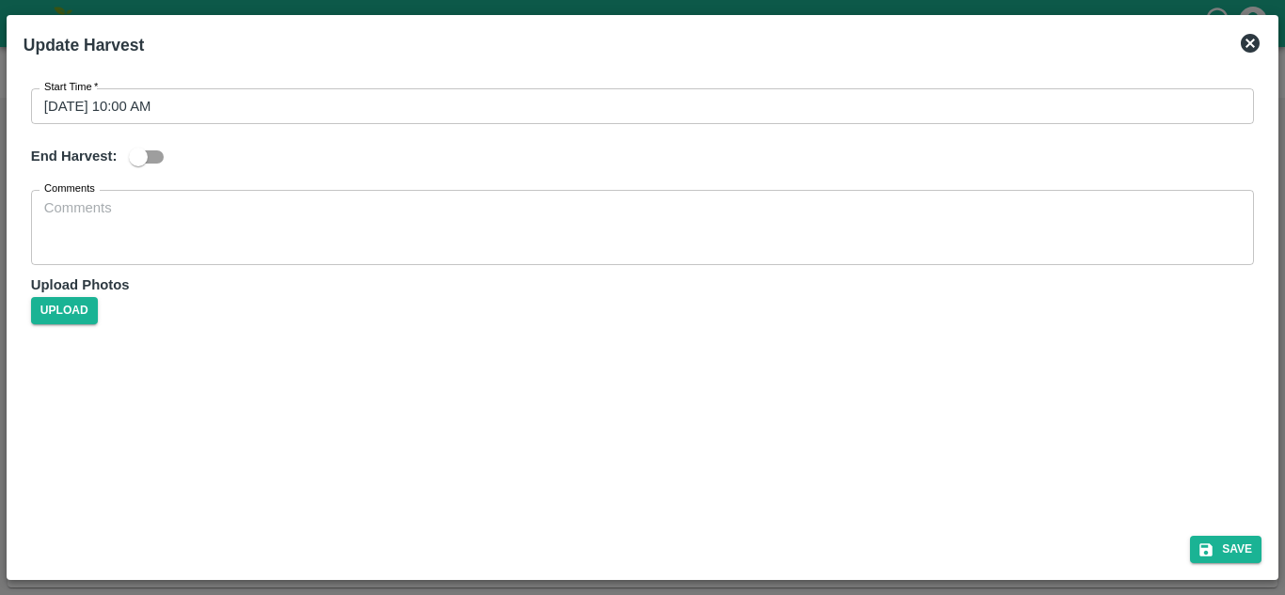
click at [156, 101] on input "[DATE] 10:00 AM" at bounding box center [636, 106] width 1210 height 36
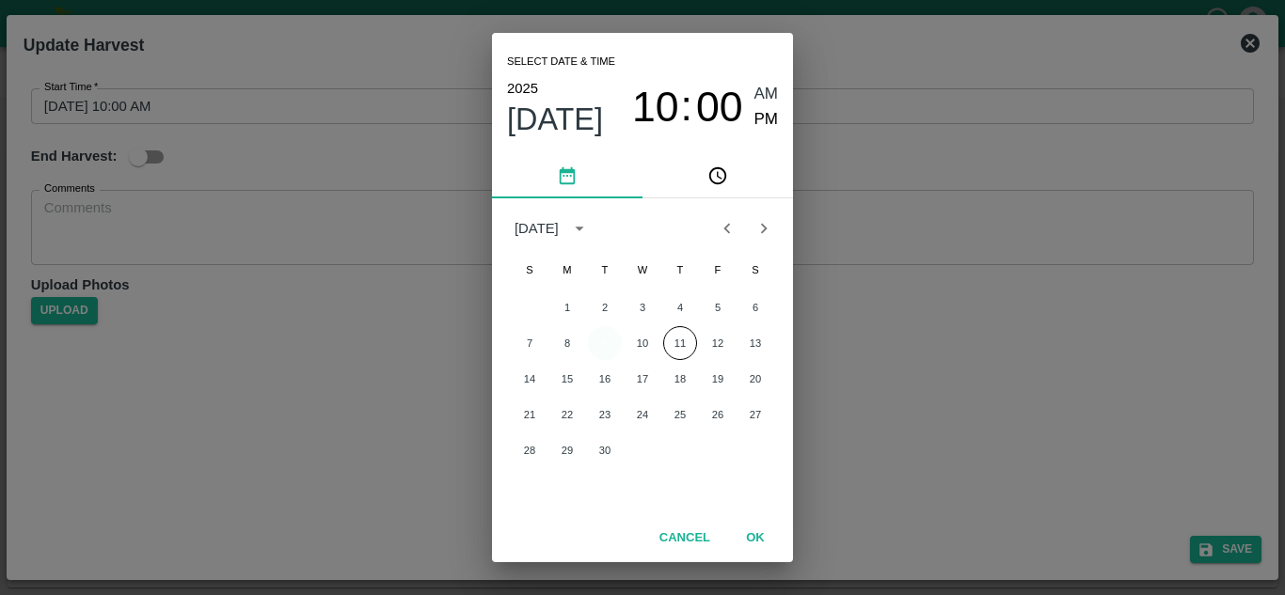
click at [606, 332] on button "9" at bounding box center [605, 343] width 34 height 34
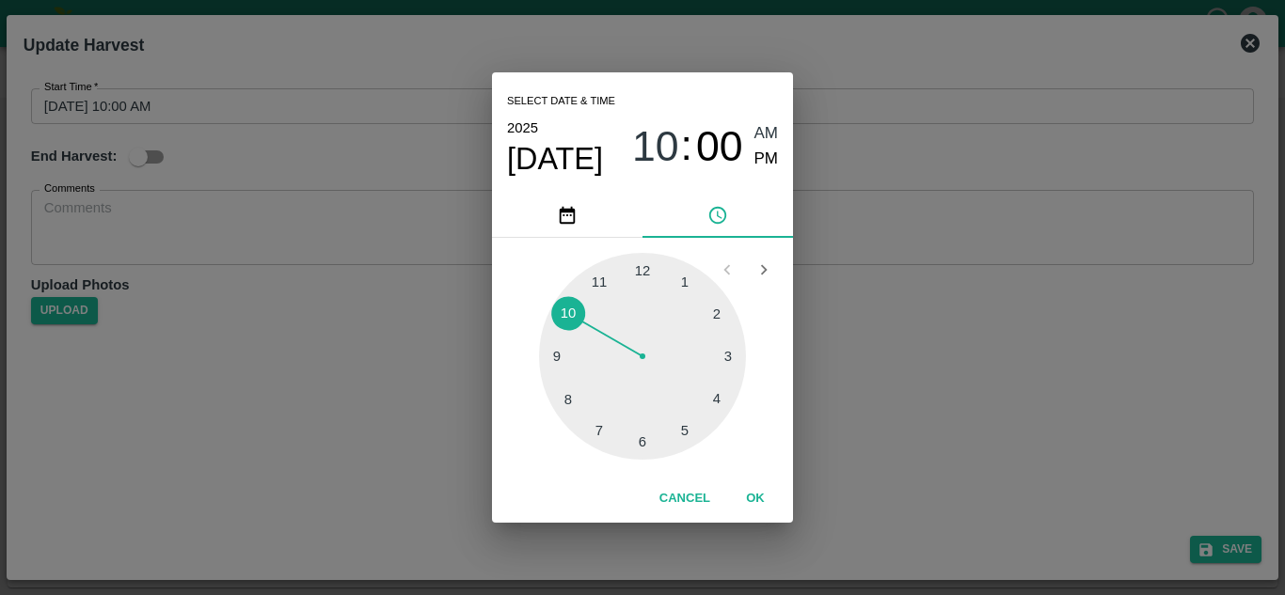
click at [563, 313] on div at bounding box center [642, 356] width 207 height 207
click at [637, 268] on div at bounding box center [642, 356] width 207 height 207
click at [637, 259] on div at bounding box center [642, 356] width 207 height 207
click at [644, 261] on div at bounding box center [642, 356] width 207 height 207
type input "[DATE] 10:00 AM"
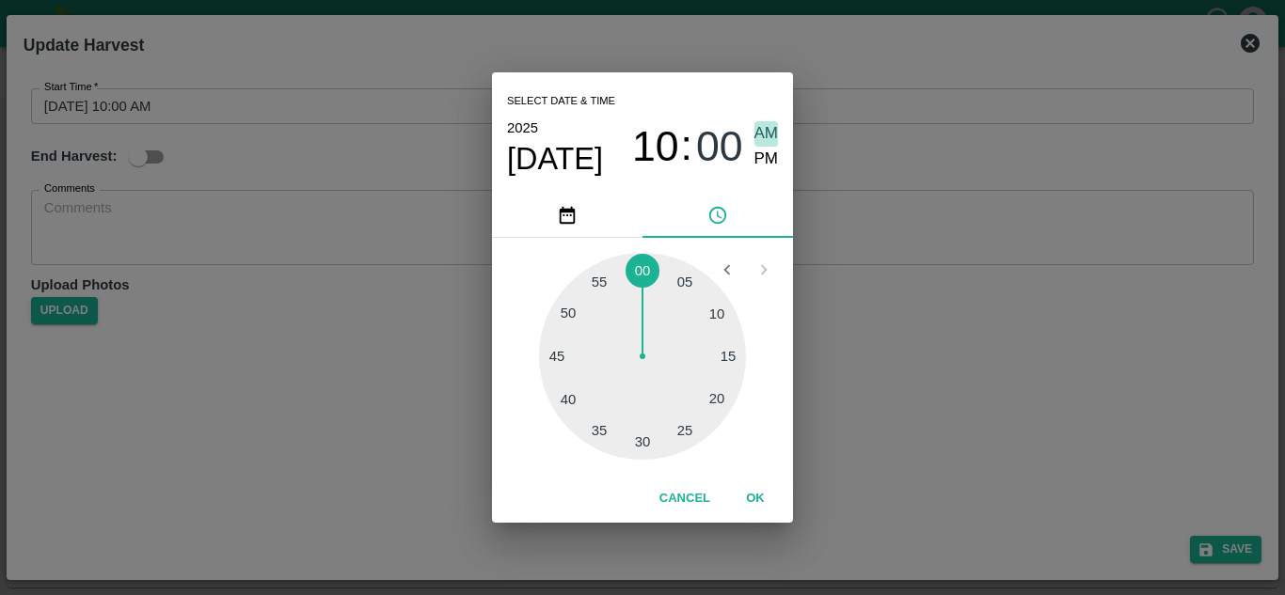
click at [763, 136] on span "AM" at bounding box center [766, 133] width 24 height 25
click at [748, 501] on button "OK" at bounding box center [755, 499] width 60 height 33
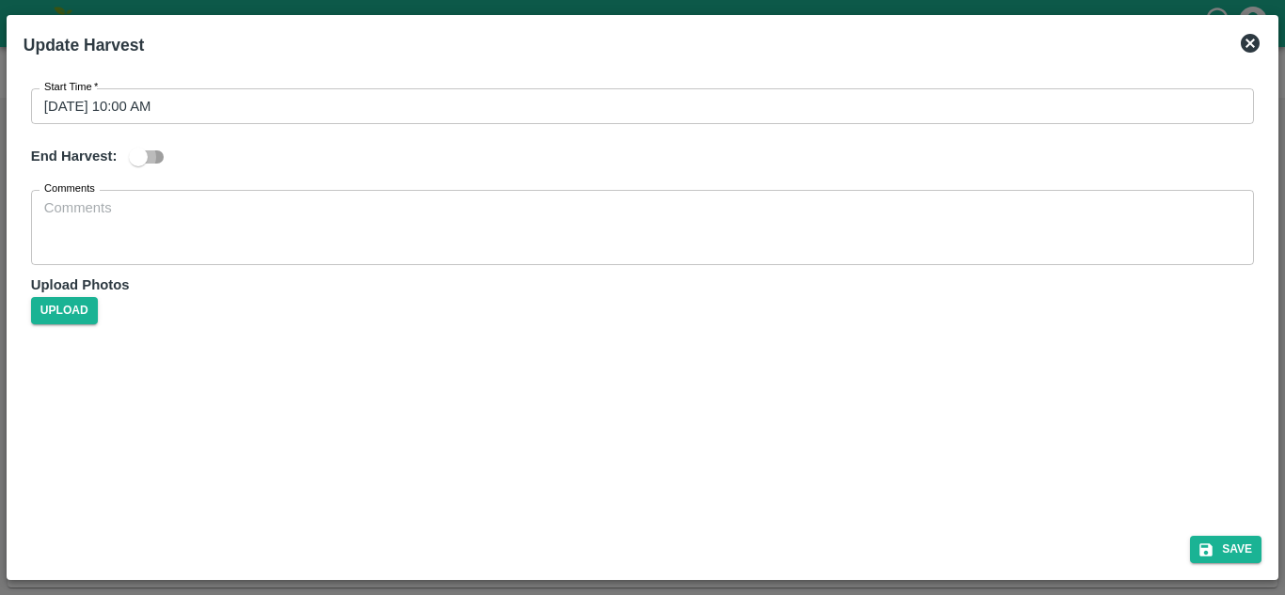
click at [152, 156] on input "checkbox" at bounding box center [138, 157] width 107 height 36
checkbox input "true"
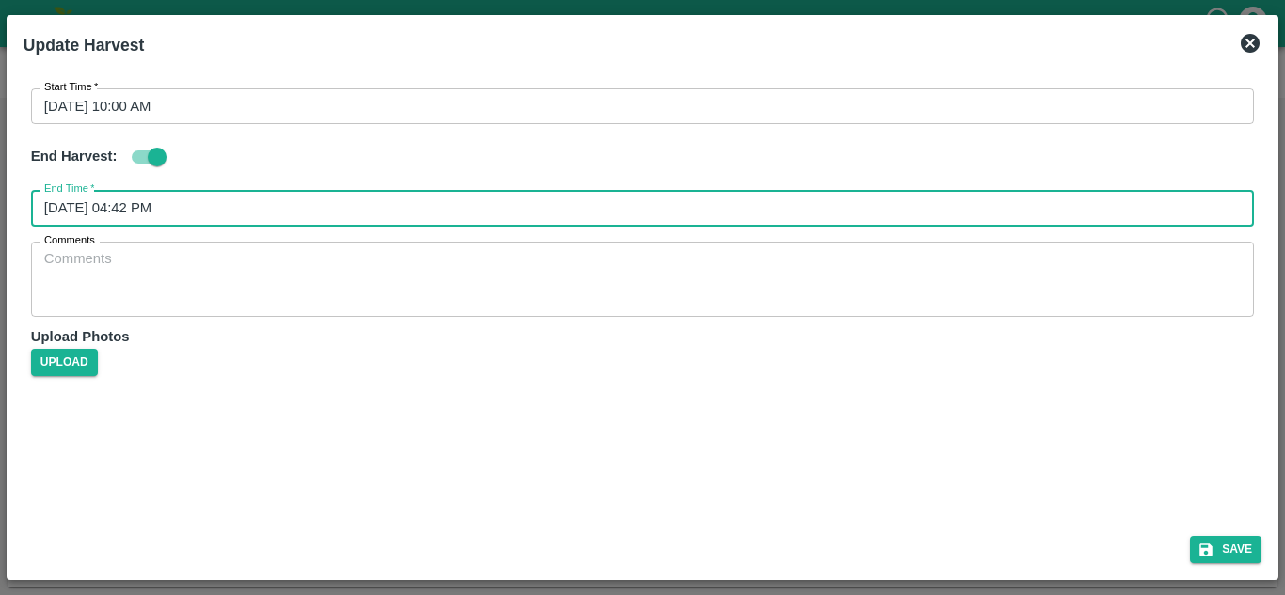
click at [167, 215] on input "[DATE] 04:42 PM" at bounding box center [636, 208] width 1210 height 36
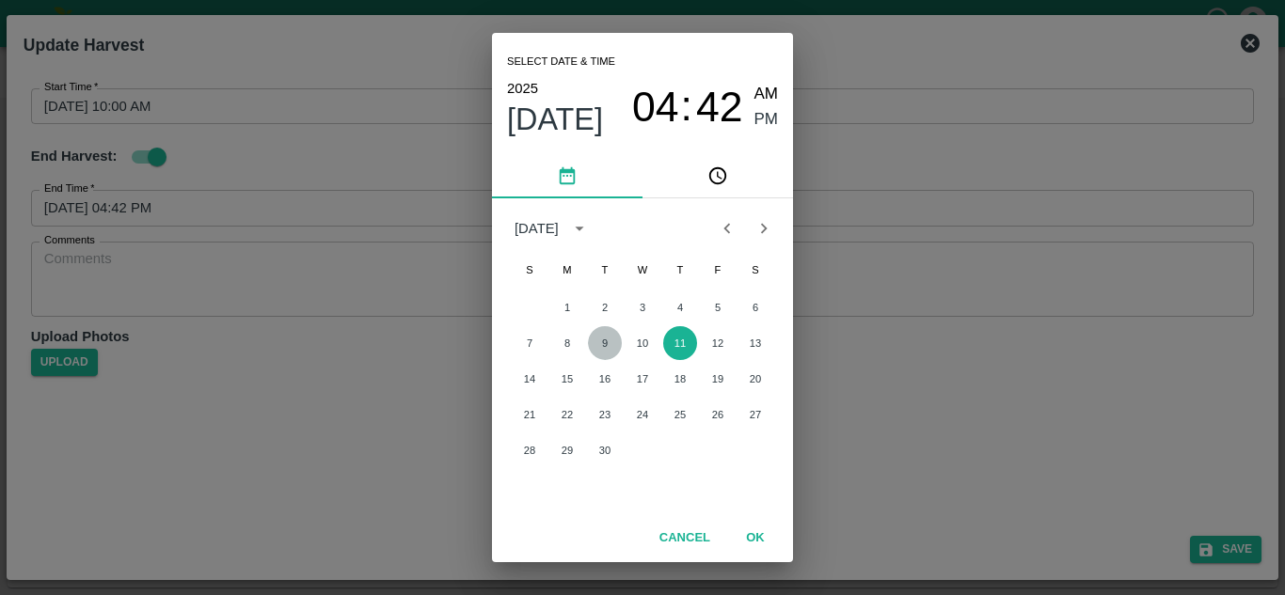
click at [602, 343] on button "9" at bounding box center [605, 343] width 34 height 34
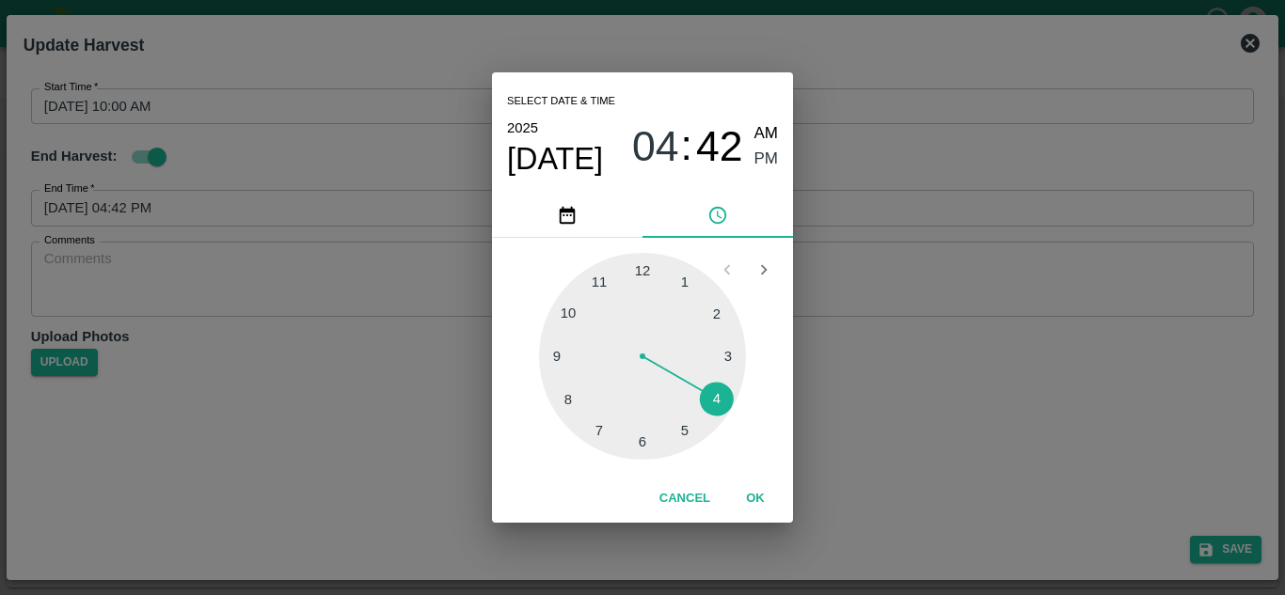
click at [688, 435] on div at bounding box center [642, 356] width 207 height 207
click at [646, 275] on div at bounding box center [642, 356] width 207 height 207
type input "[DATE] 05:00 PM"
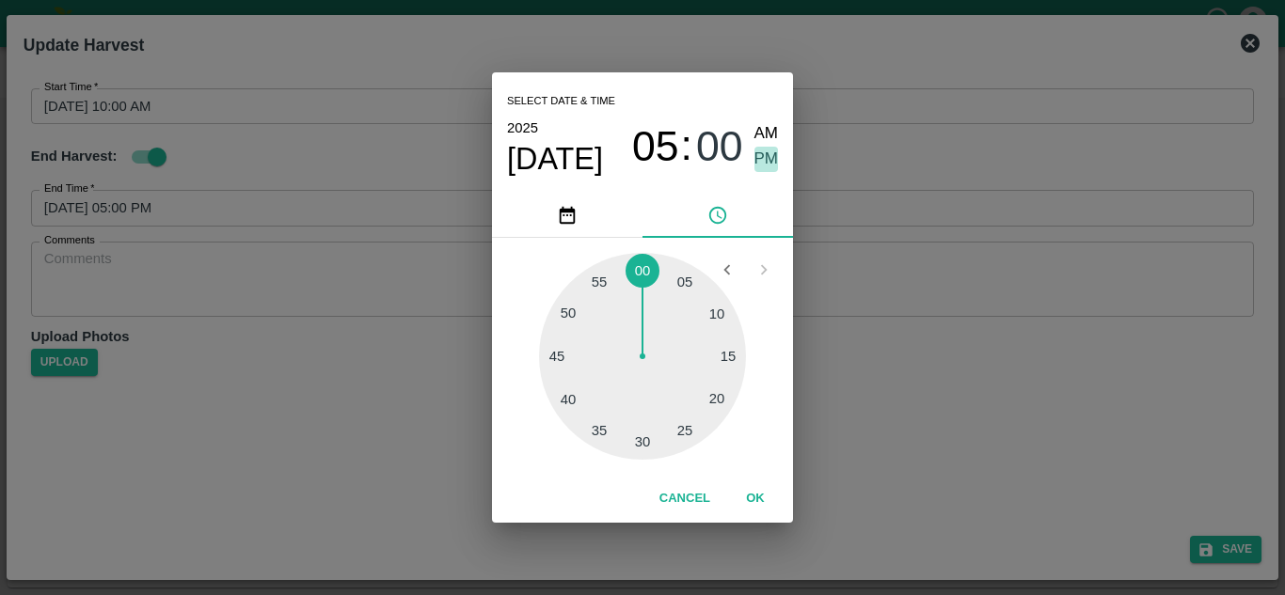
click at [766, 162] on span "PM" at bounding box center [766, 159] width 24 height 25
click at [753, 494] on button "OK" at bounding box center [755, 499] width 60 height 33
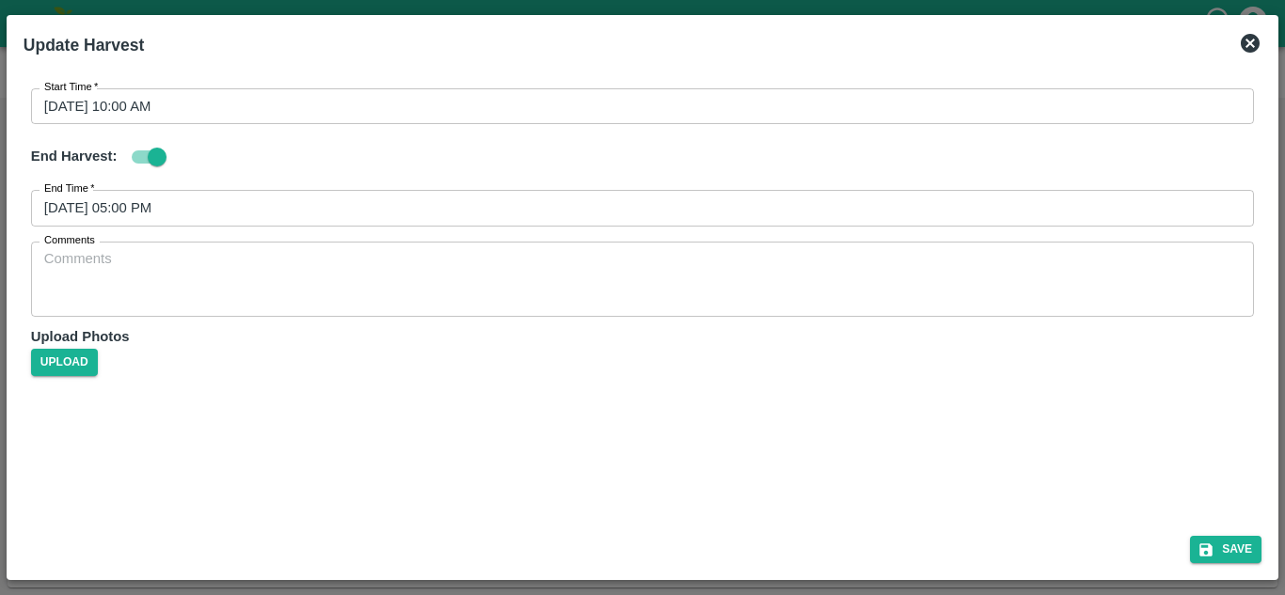
click at [491, 427] on div "Start Time   * [DATE] 10:00 AM Start Time End Harvest: End Time   * [DATE] 05:0…" at bounding box center [642, 293] width 1253 height 455
click at [1221, 547] on button "Save" at bounding box center [1225, 549] width 71 height 27
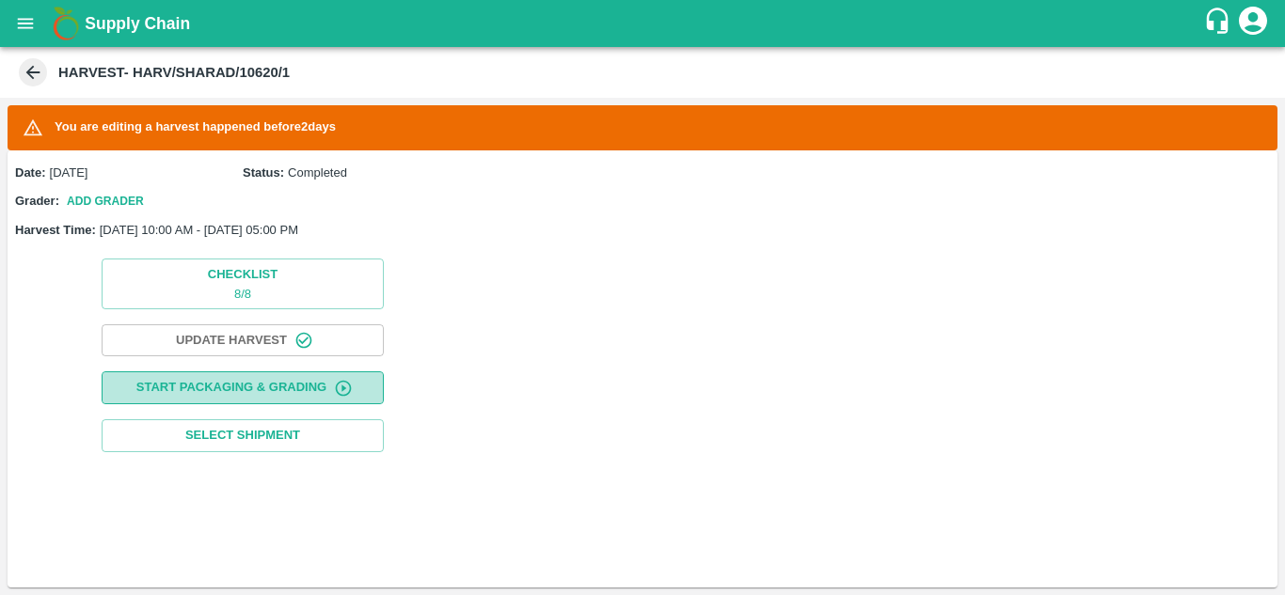
click at [274, 388] on button "Start Packaging & Grading" at bounding box center [243, 388] width 282 height 33
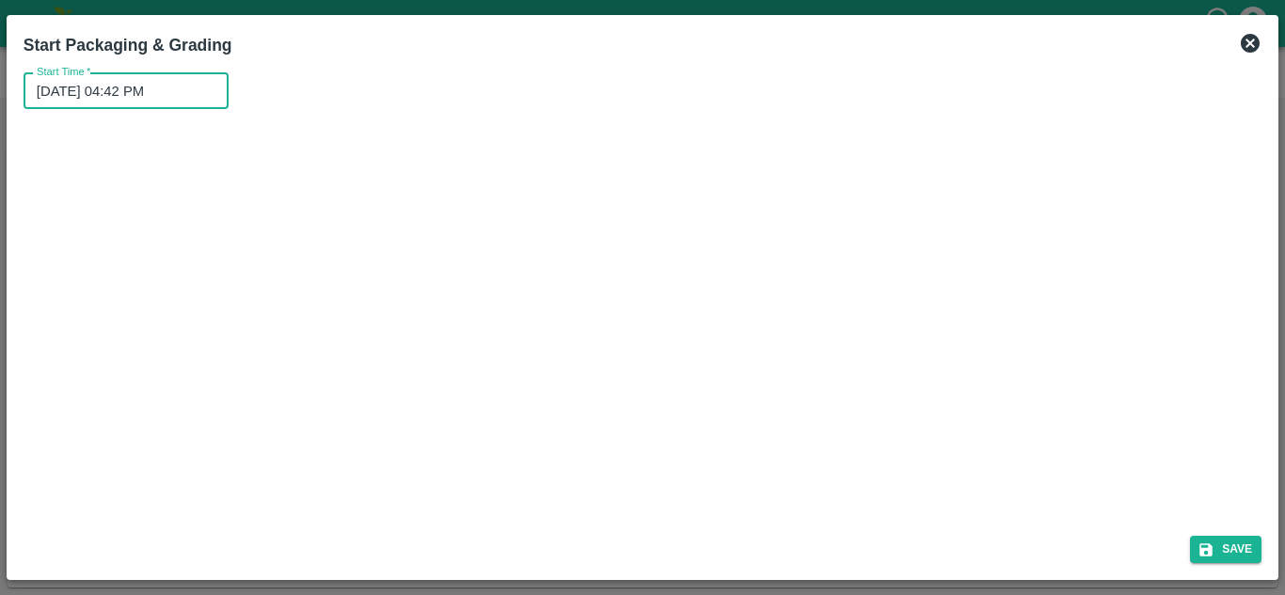
click at [144, 93] on input "[DATE] 04:42 PM" at bounding box center [120, 91] width 192 height 36
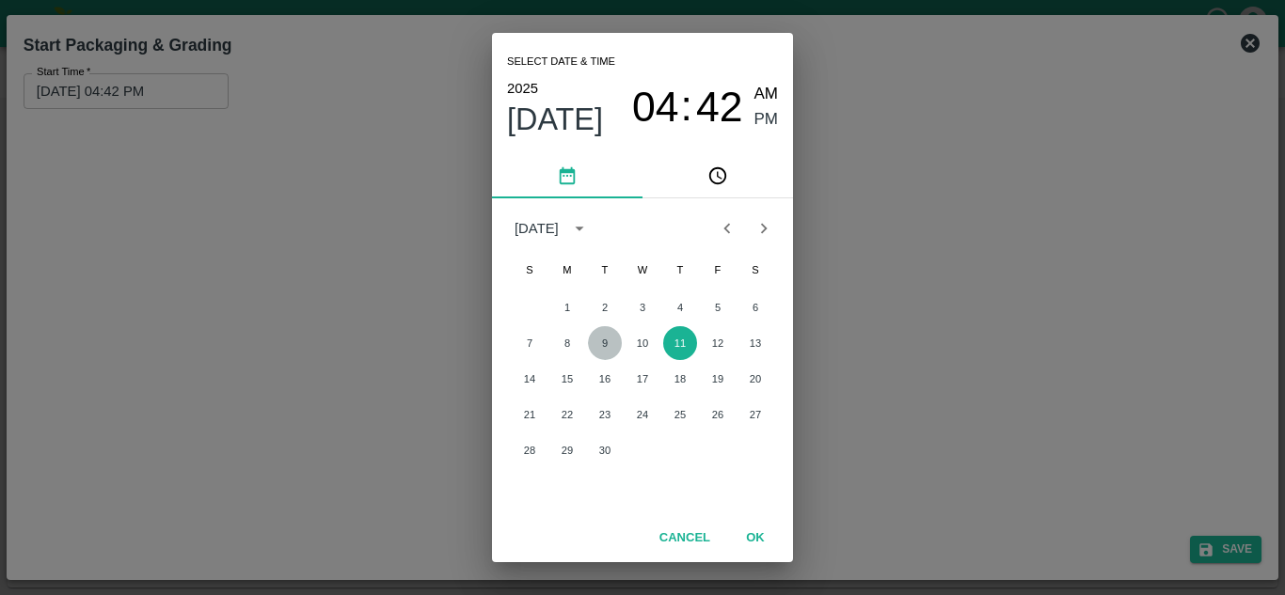
click at [598, 343] on button "9" at bounding box center [605, 343] width 34 height 34
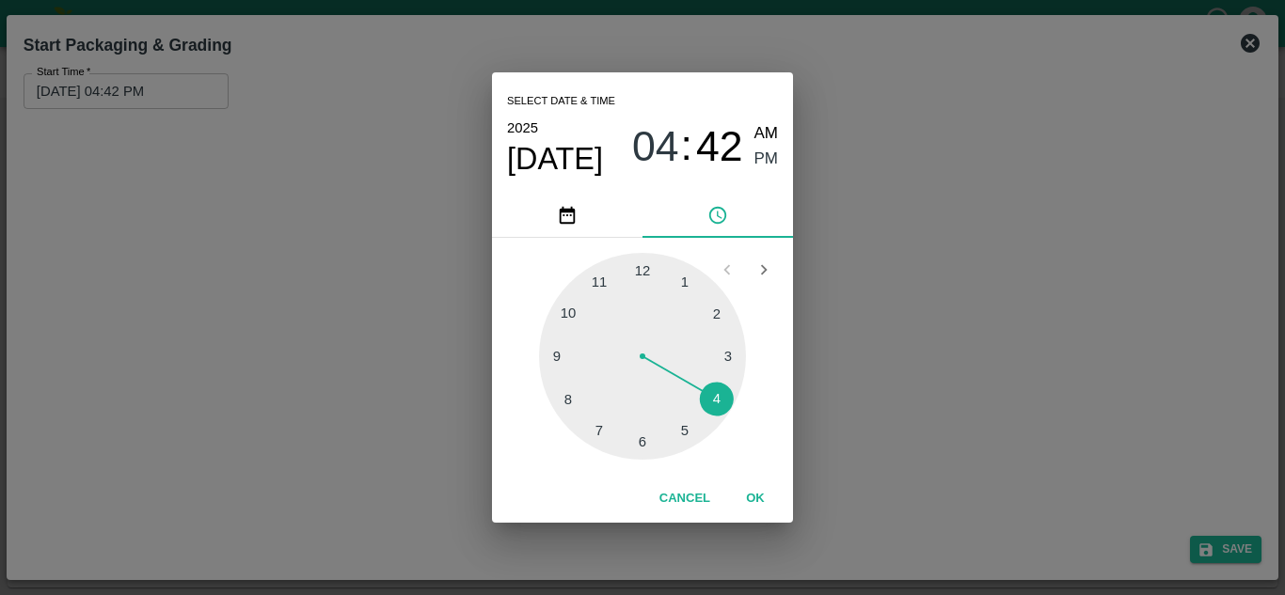
click at [563, 309] on div at bounding box center [642, 356] width 207 height 207
click at [645, 264] on div at bounding box center [642, 356] width 207 height 207
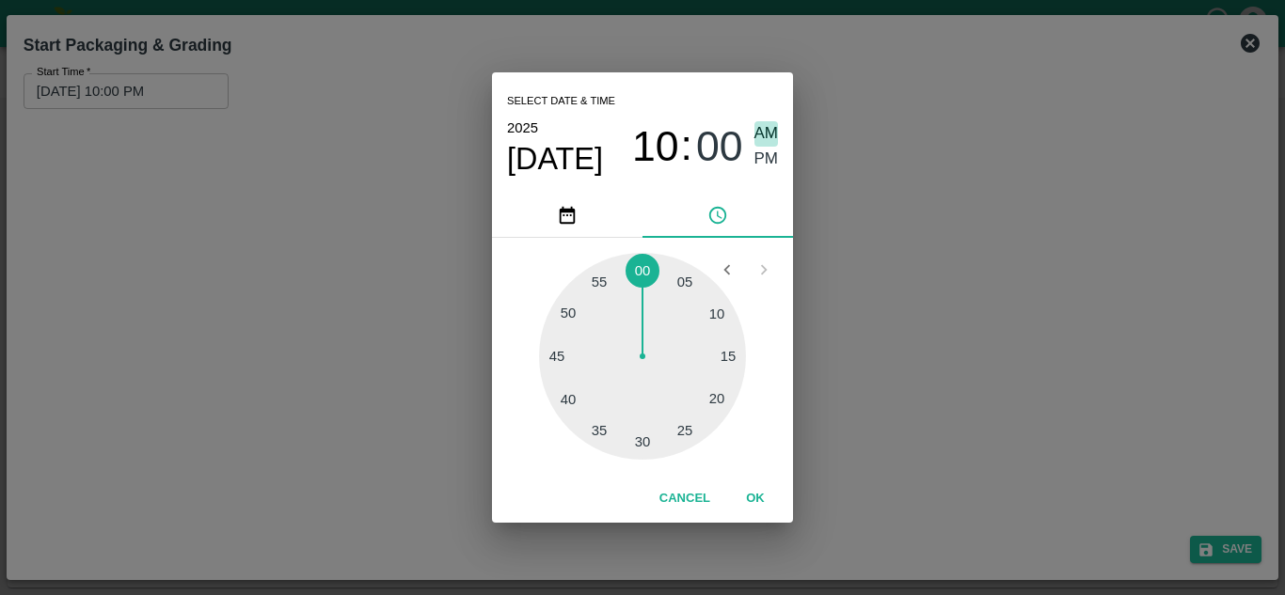
click at [769, 128] on span "AM" at bounding box center [766, 133] width 24 height 25
type input "[DATE] 10:00 AM"
click at [759, 495] on button "OK" at bounding box center [755, 499] width 60 height 33
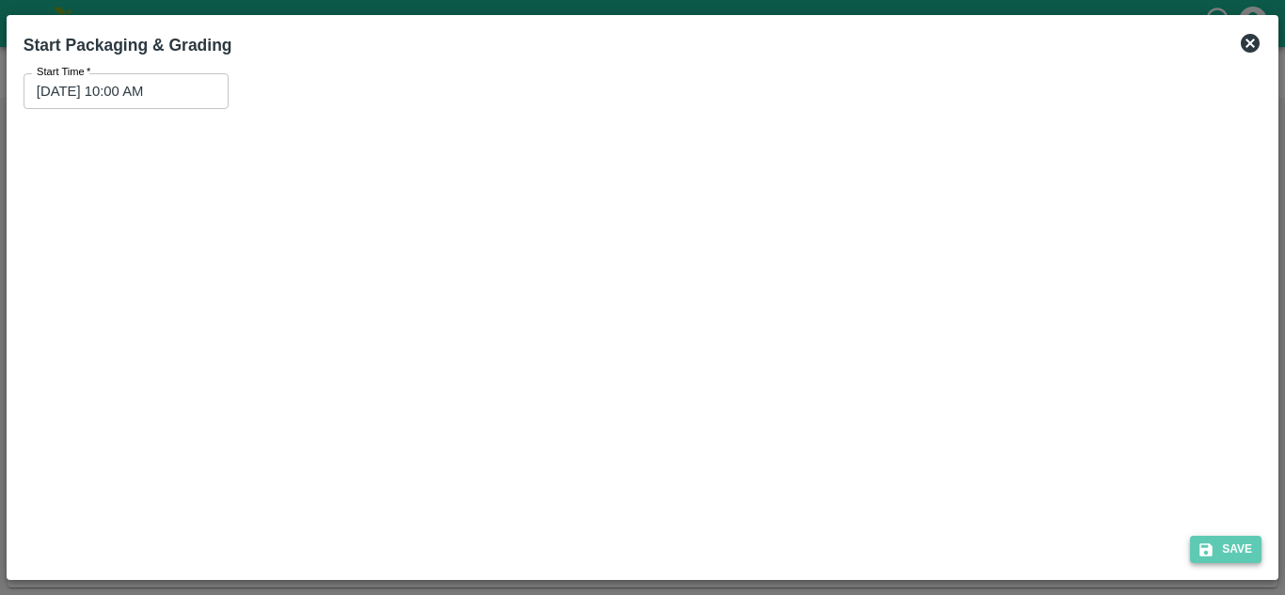
click at [1229, 553] on button "Save" at bounding box center [1225, 549] width 71 height 27
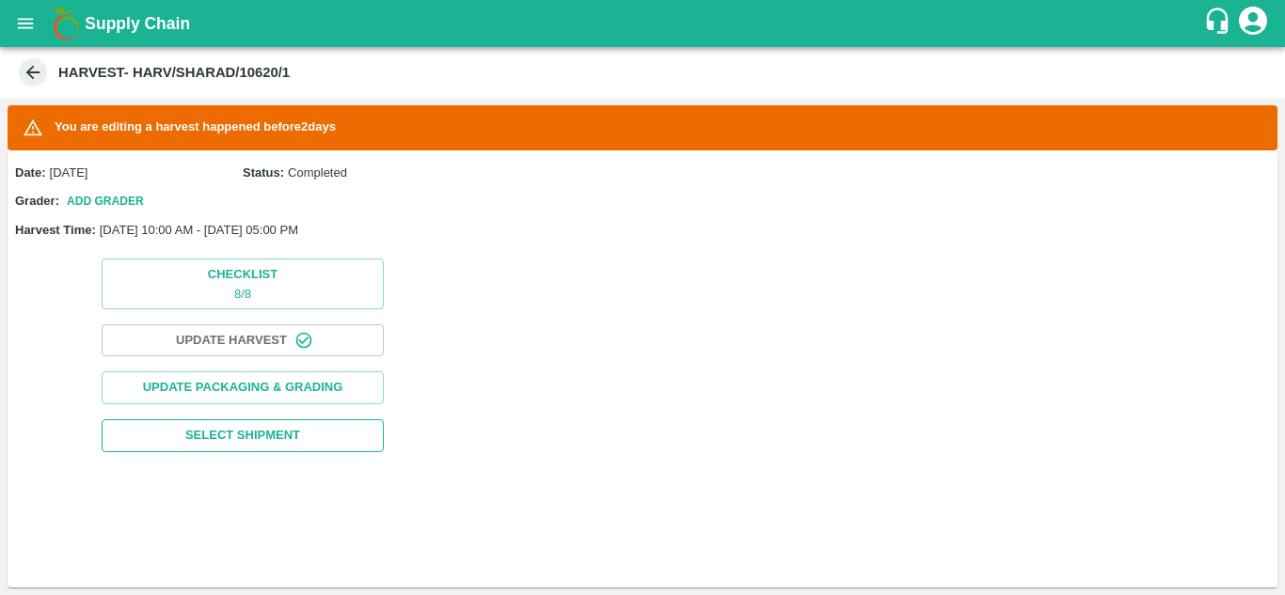
click at [254, 420] on button "Select Shipment" at bounding box center [243, 436] width 282 height 33
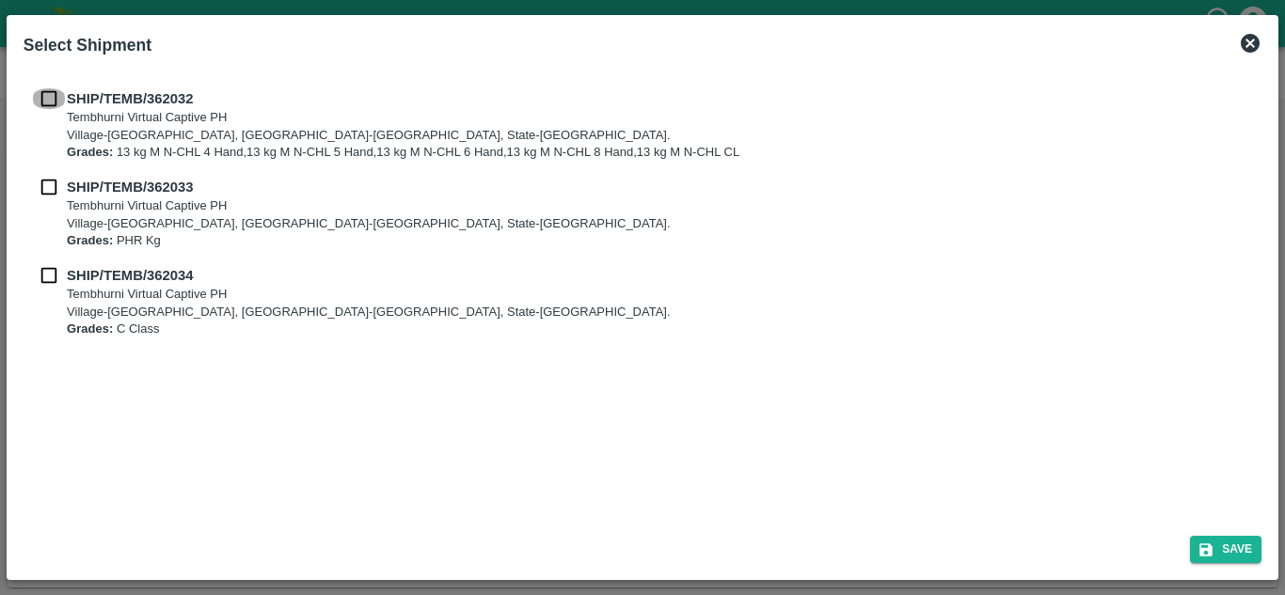
click at [49, 108] on input "checkbox" at bounding box center [49, 98] width 36 height 21
checkbox input "true"
click at [49, 183] on input "checkbox" at bounding box center [49, 187] width 36 height 21
checkbox input "true"
click at [48, 278] on input "checkbox" at bounding box center [49, 275] width 36 height 21
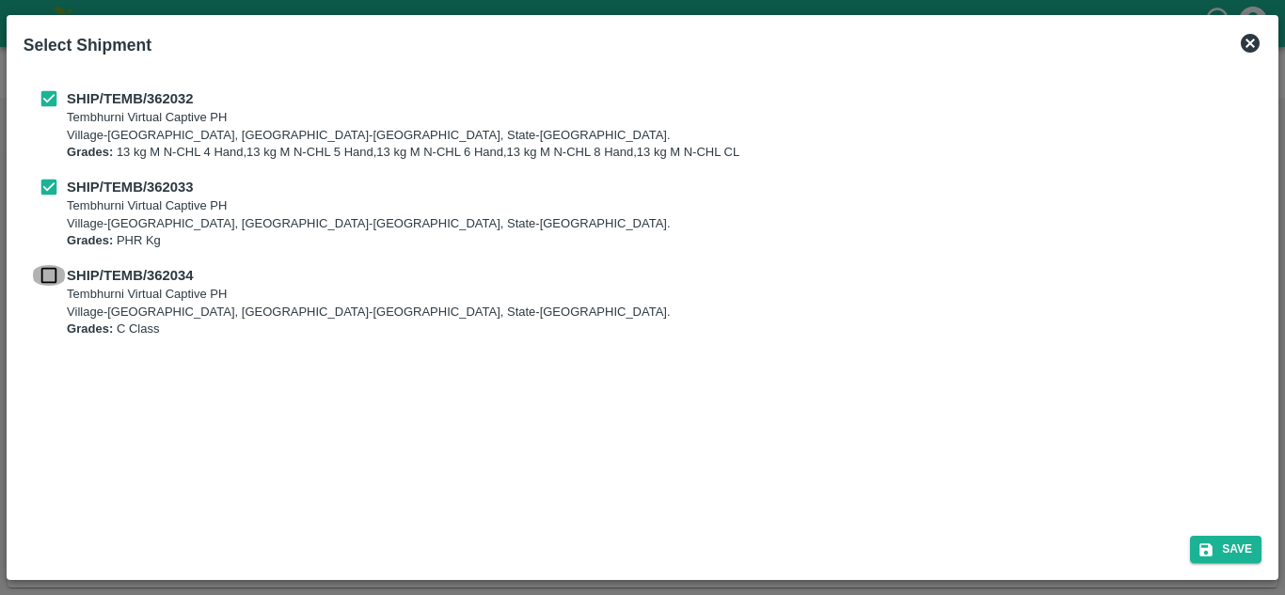
checkbox input "true"
click at [1239, 547] on button "Save" at bounding box center [1225, 549] width 71 height 27
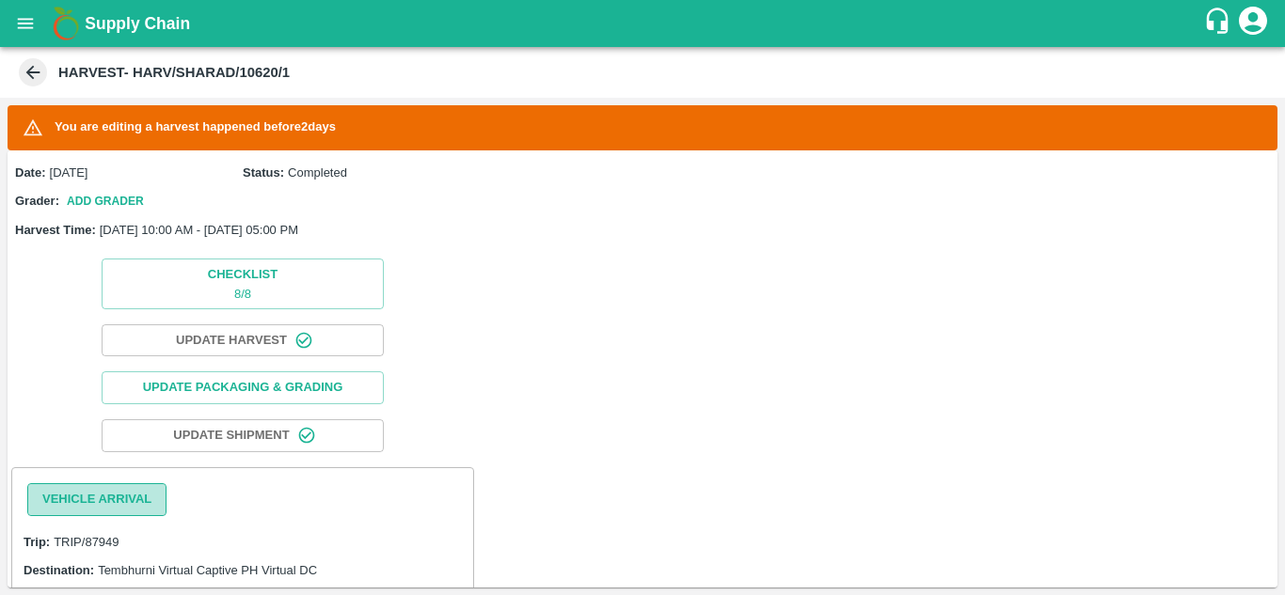
click at [107, 495] on button "Vehicle Arrival" at bounding box center [96, 500] width 139 height 33
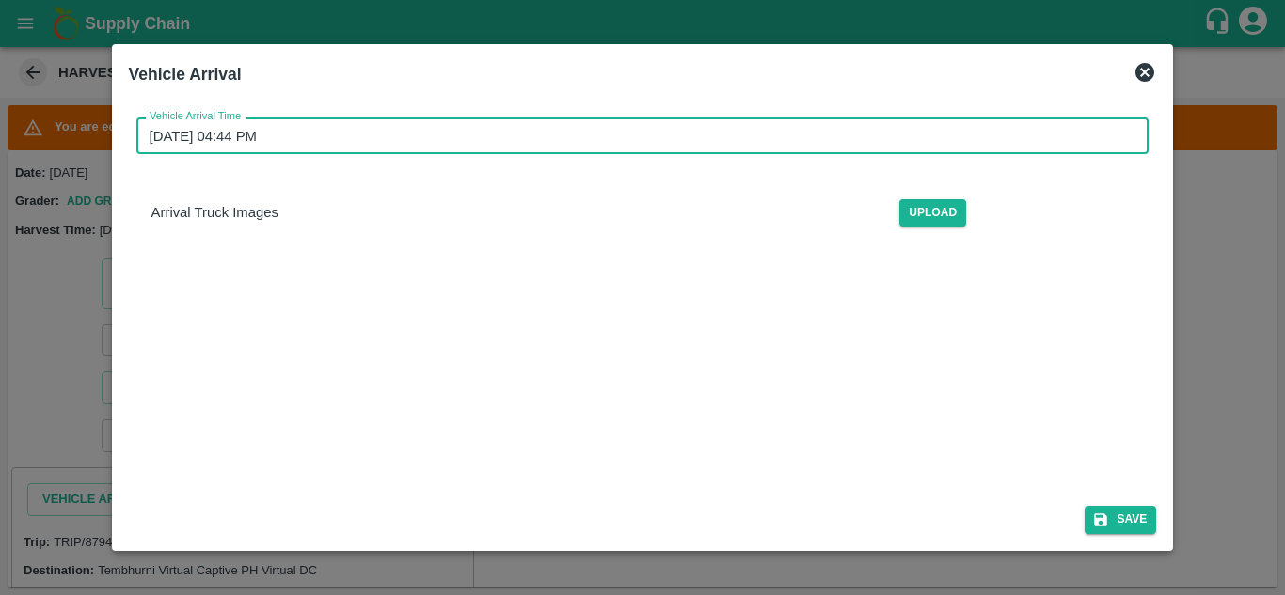
click at [282, 147] on input "[DATE] 04:44 PM" at bounding box center [636, 136] width 1000 height 36
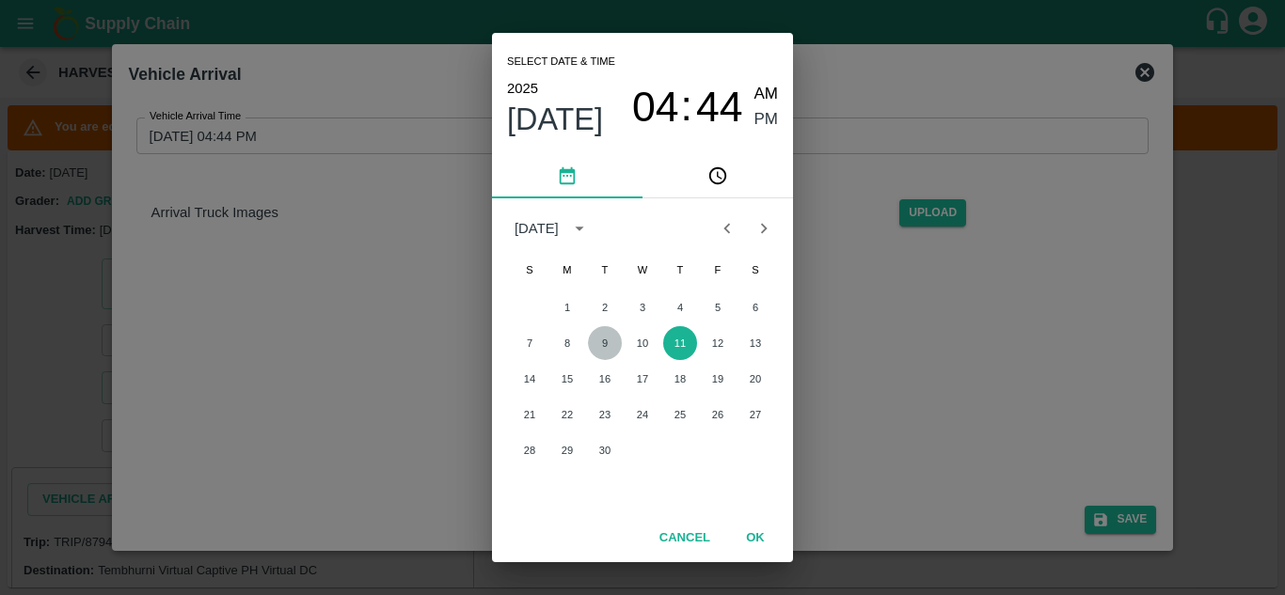
click at [607, 331] on button "9" at bounding box center [605, 343] width 34 height 34
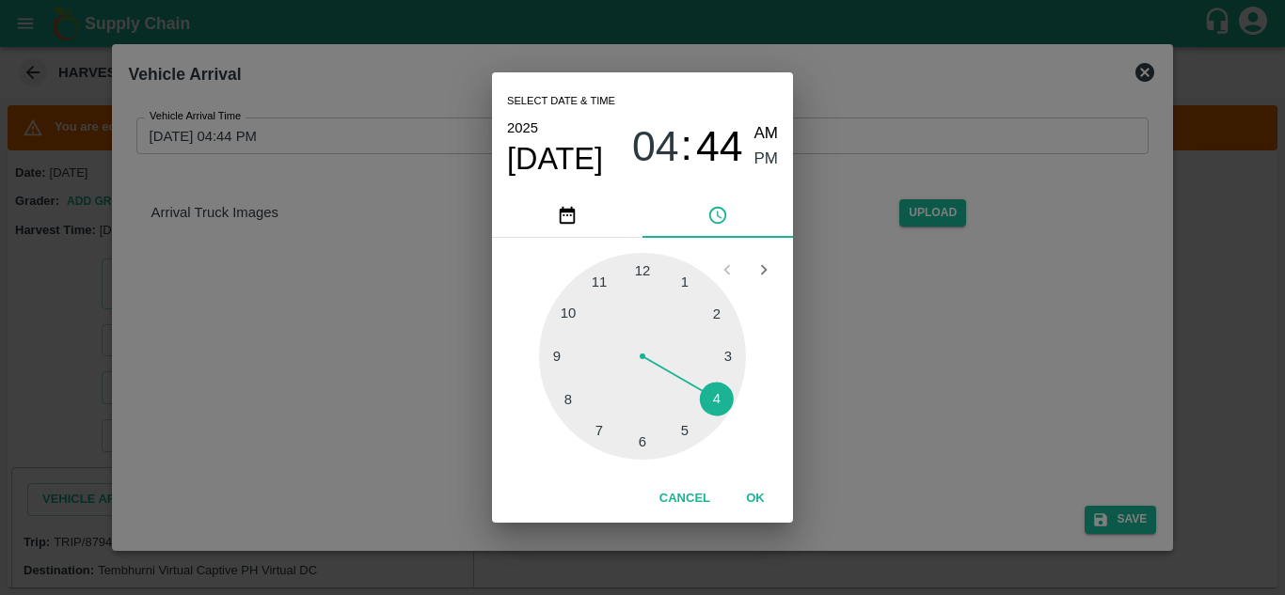
click at [570, 318] on div at bounding box center [642, 356] width 207 height 207
click at [644, 270] on div at bounding box center [642, 356] width 207 height 207
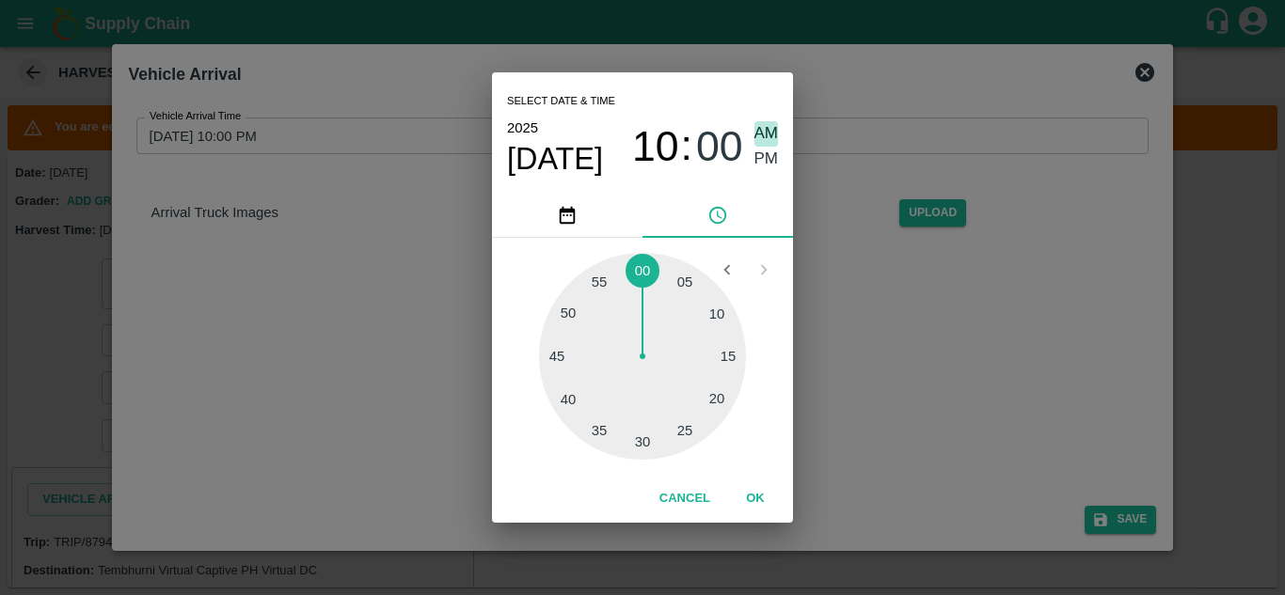
click at [771, 124] on span "AM" at bounding box center [766, 133] width 24 height 25
type input "[DATE] 10:00 AM"
click at [760, 494] on button "OK" at bounding box center [755, 499] width 60 height 33
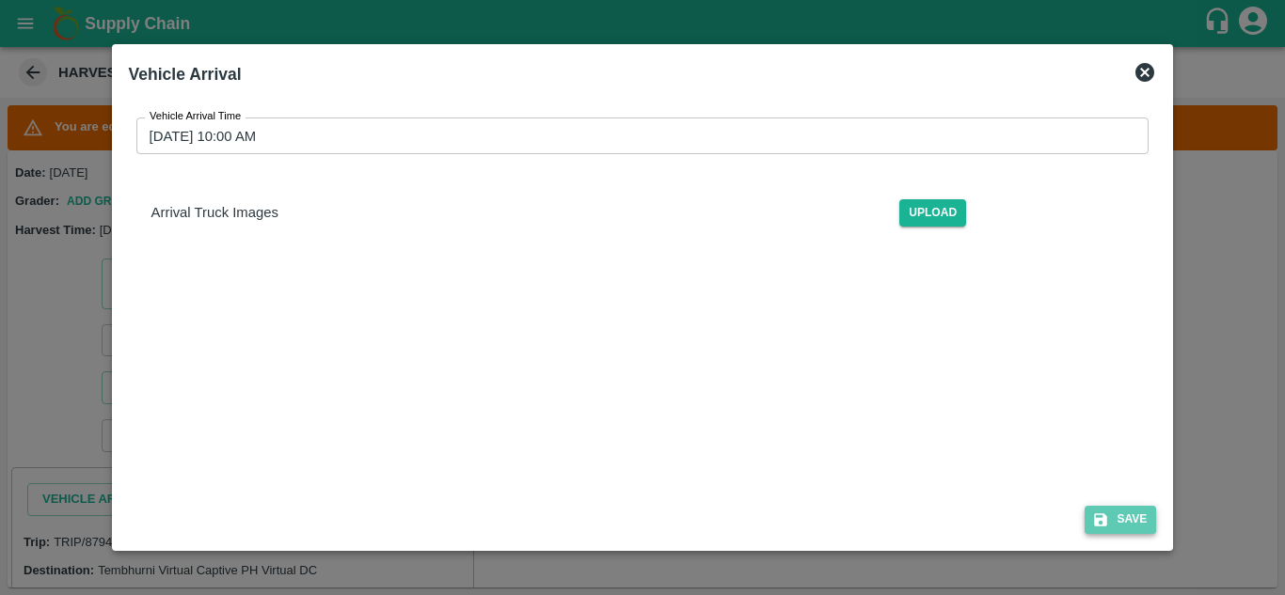
click at [1143, 513] on button "Save" at bounding box center [1120, 519] width 71 height 27
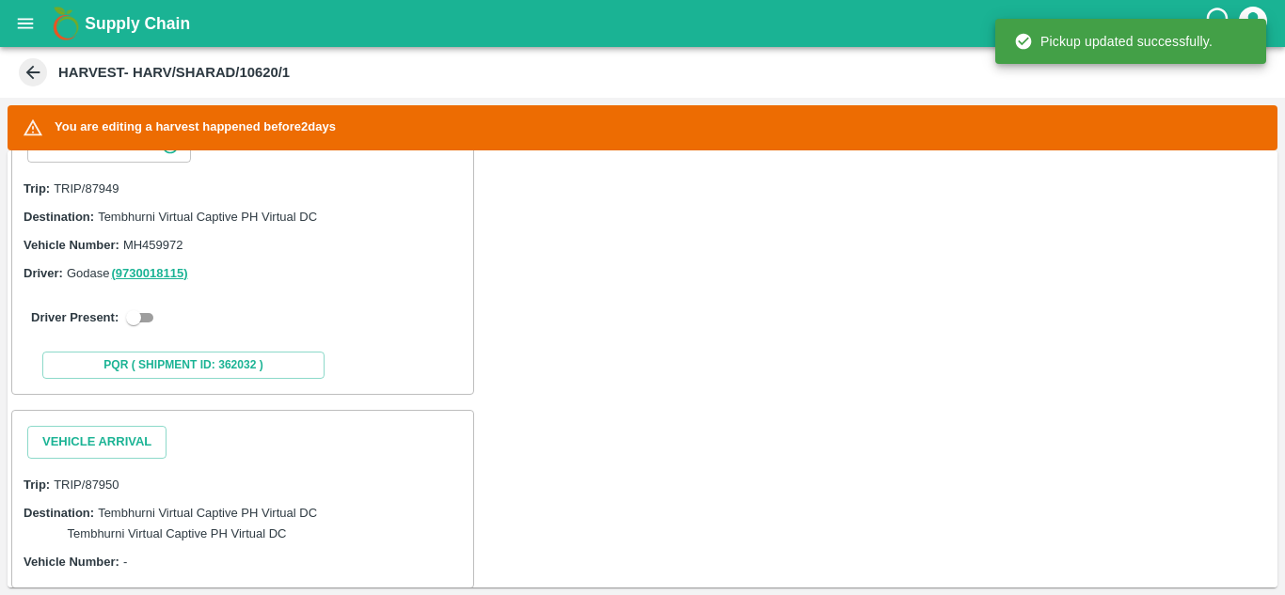
scroll to position [389, 0]
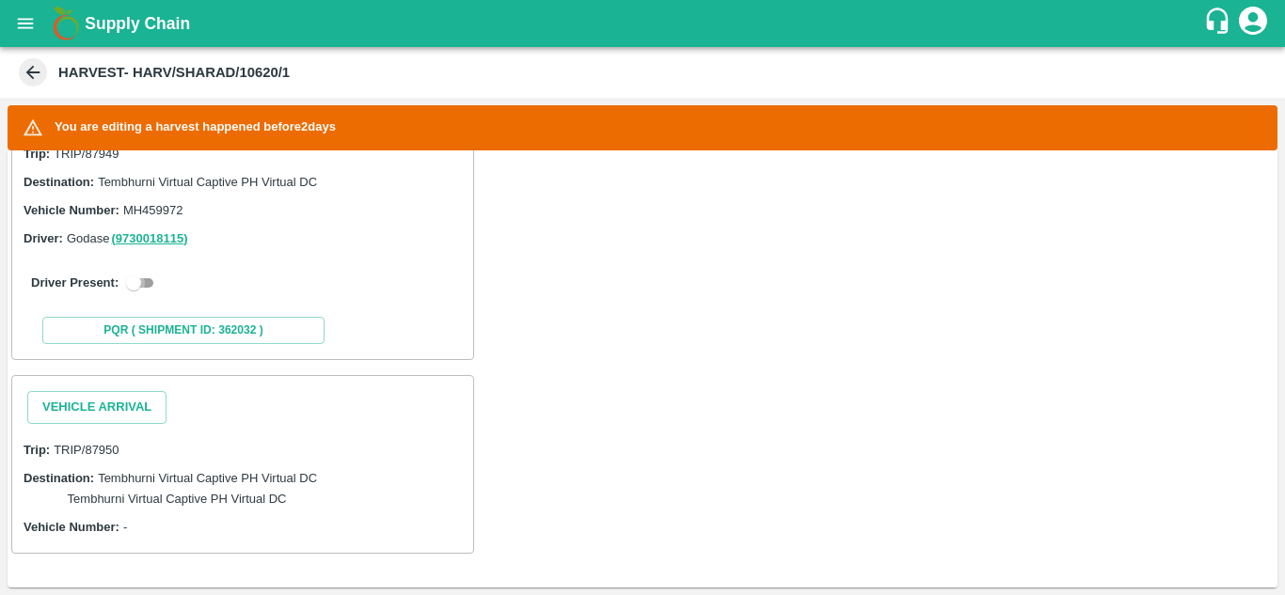
click at [150, 278] on input "checkbox" at bounding box center [134, 283] width 68 height 23
checkbox input "true"
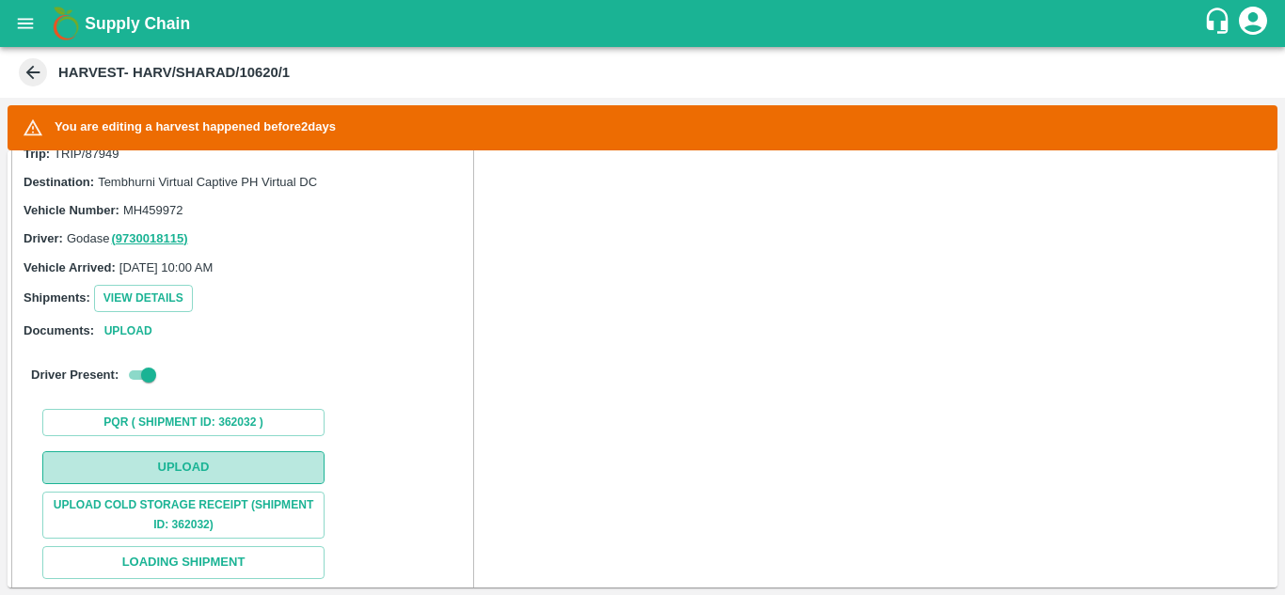
click at [198, 466] on button "Upload" at bounding box center [183, 468] width 282 height 33
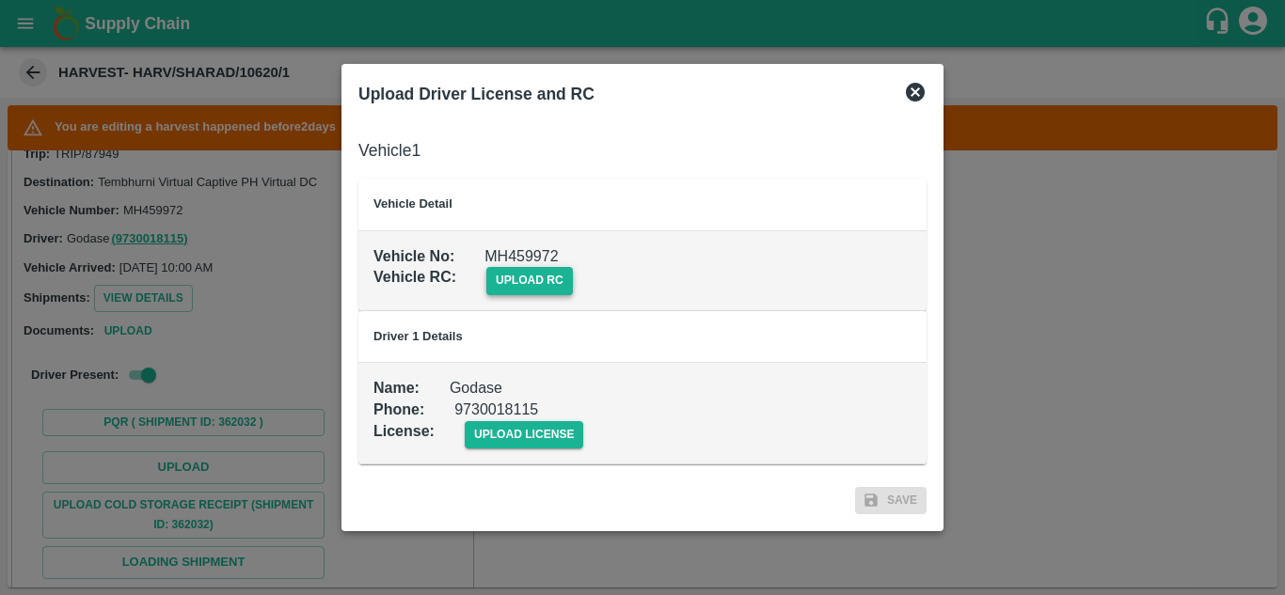
click at [526, 286] on span "upload rc" at bounding box center [529, 280] width 87 height 27
click at [0, 0] on input "upload rc" at bounding box center [0, 0] width 0 height 0
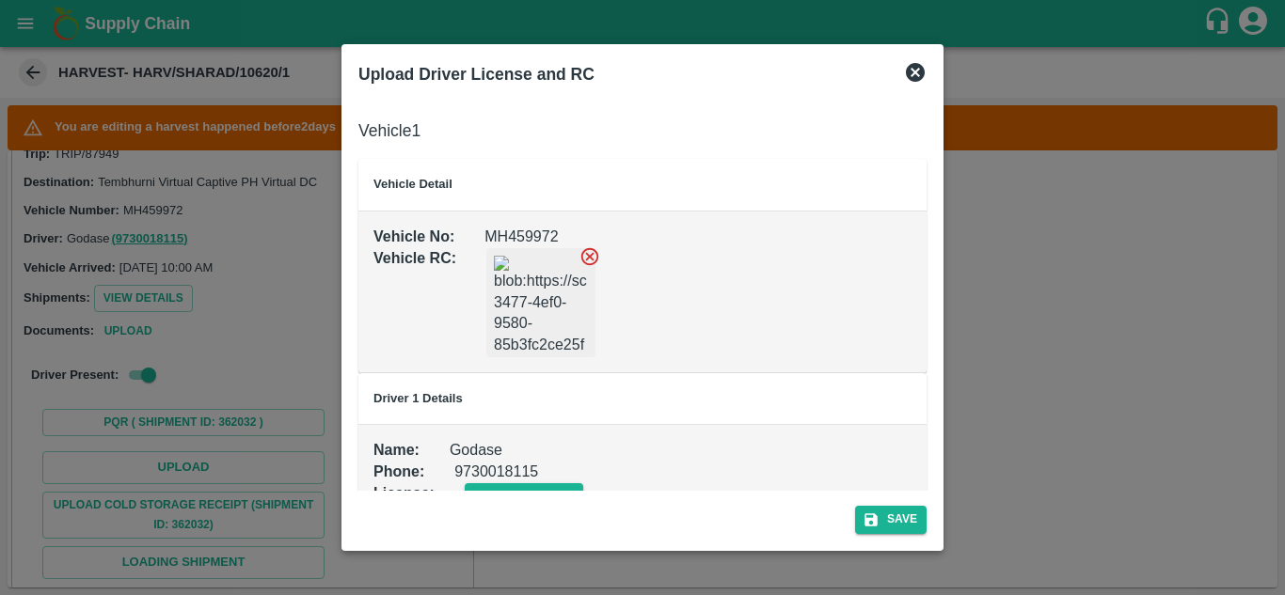
scroll to position [42, 0]
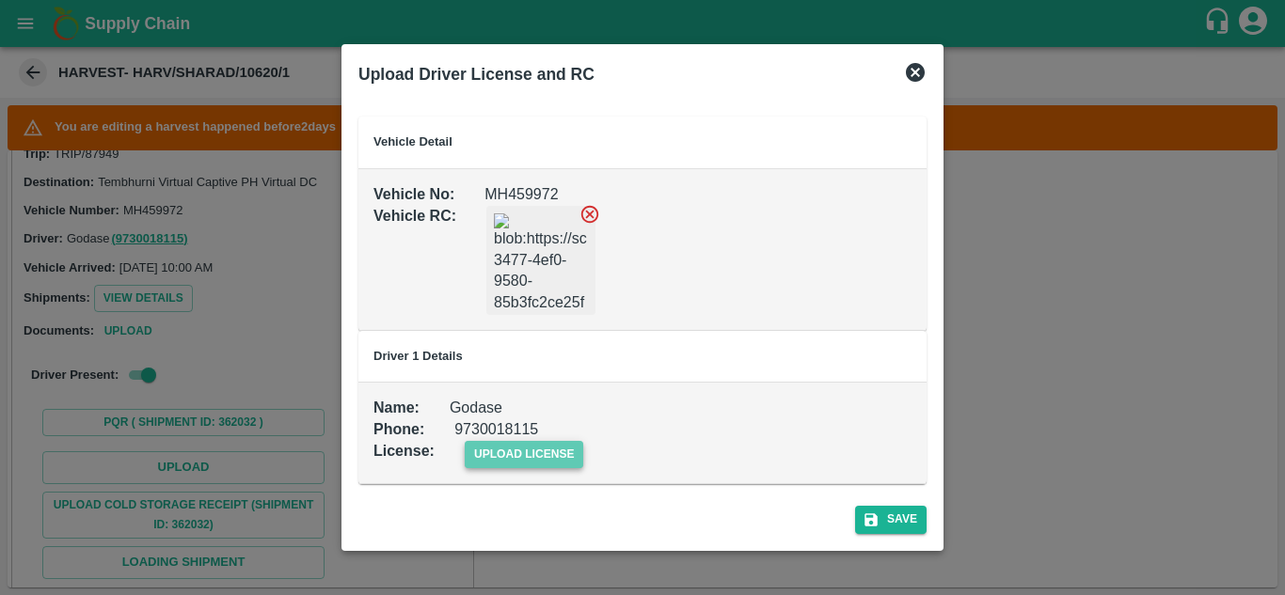
click at [521, 455] on span "upload license" at bounding box center [524, 454] width 119 height 27
click at [0, 0] on input "upload license" at bounding box center [0, 0] width 0 height 0
click at [910, 526] on button "Save" at bounding box center [890, 519] width 71 height 27
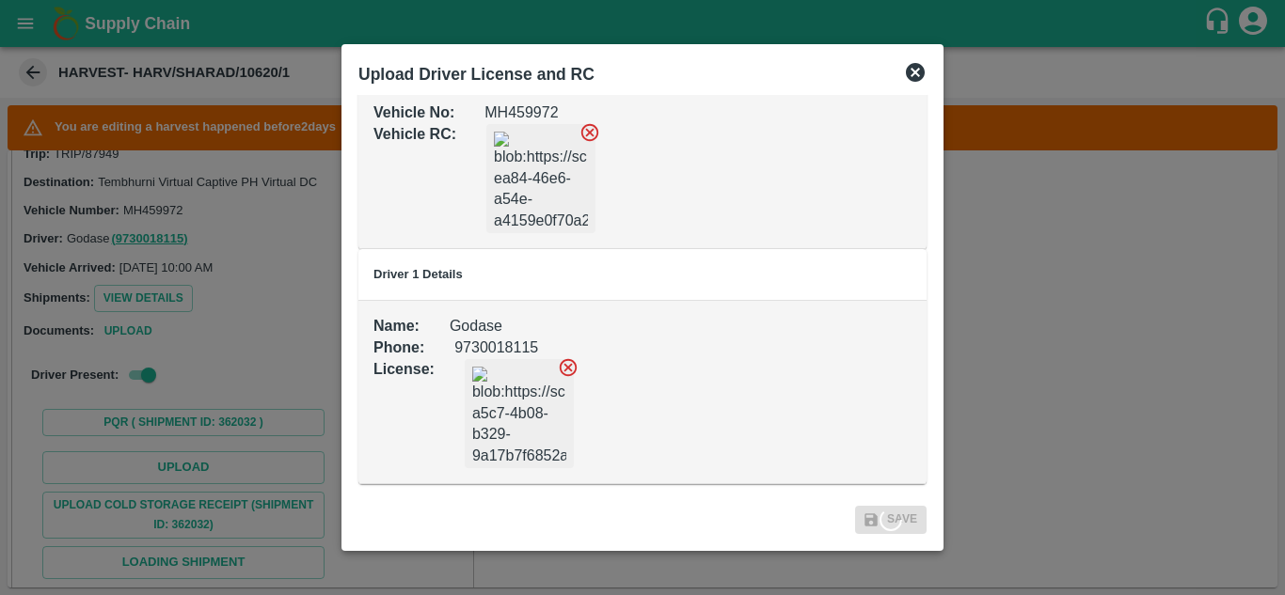
click at [1040, 180] on div at bounding box center [642, 297] width 1285 height 595
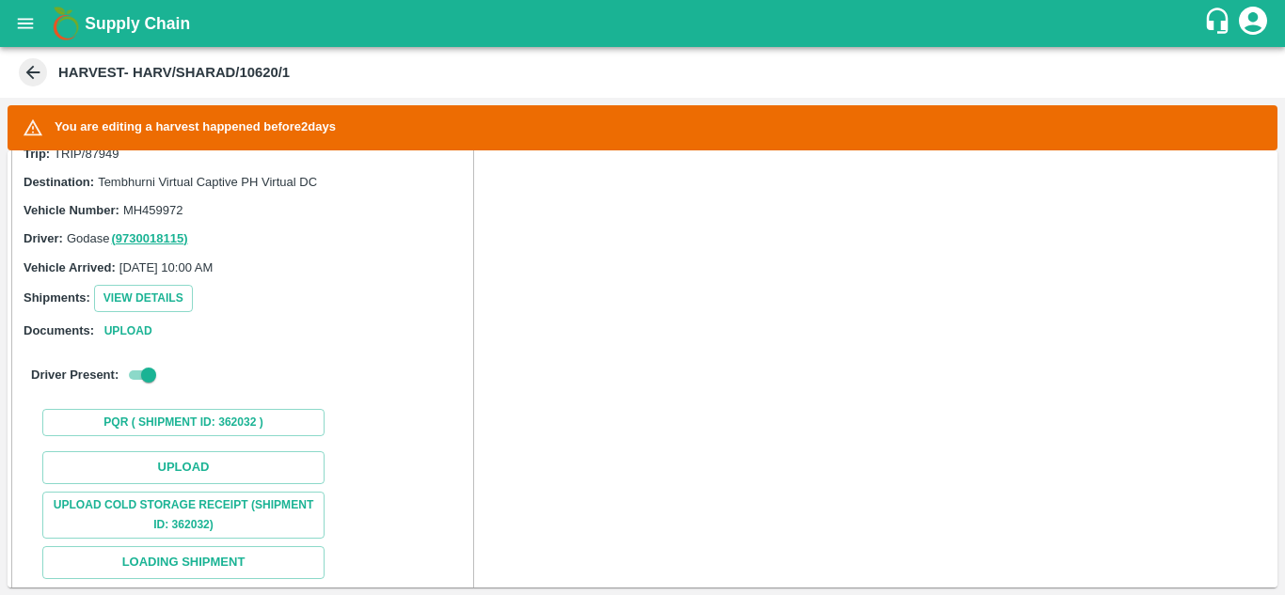
click at [757, 349] on div "Date: [DATE] Status: Completed Grader: Add Grader Harvest Time: [DATE] 10:00 AM…" at bounding box center [643, 369] width 1270 height 437
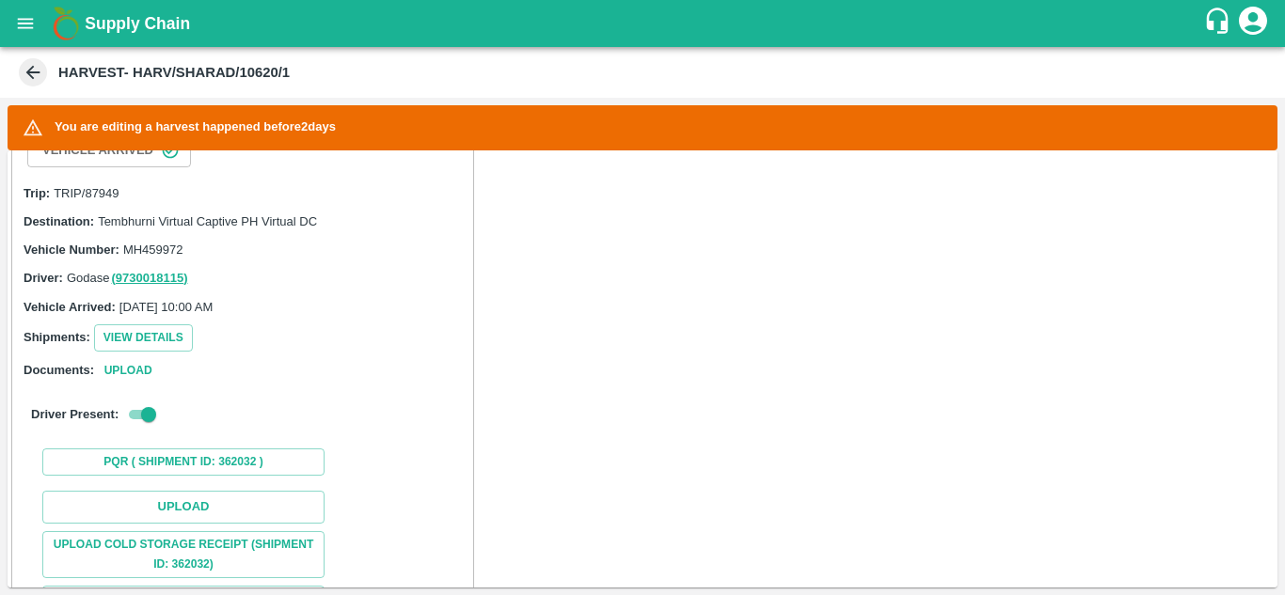
scroll to position [407, 0]
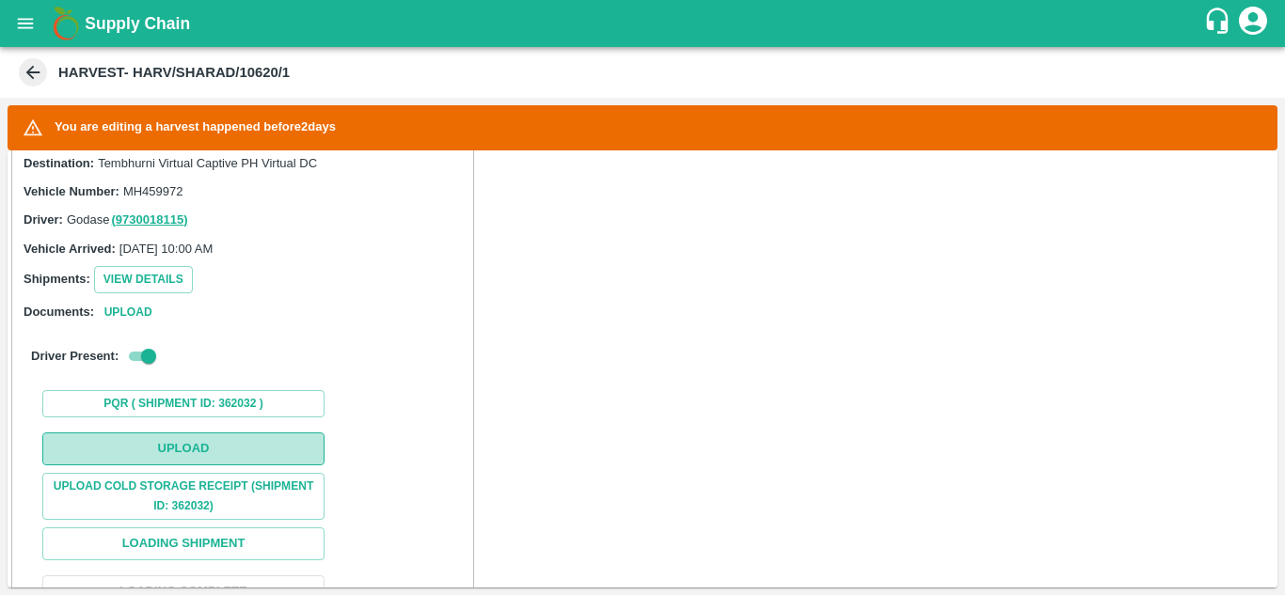
click at [194, 449] on button "Upload" at bounding box center [183, 449] width 282 height 33
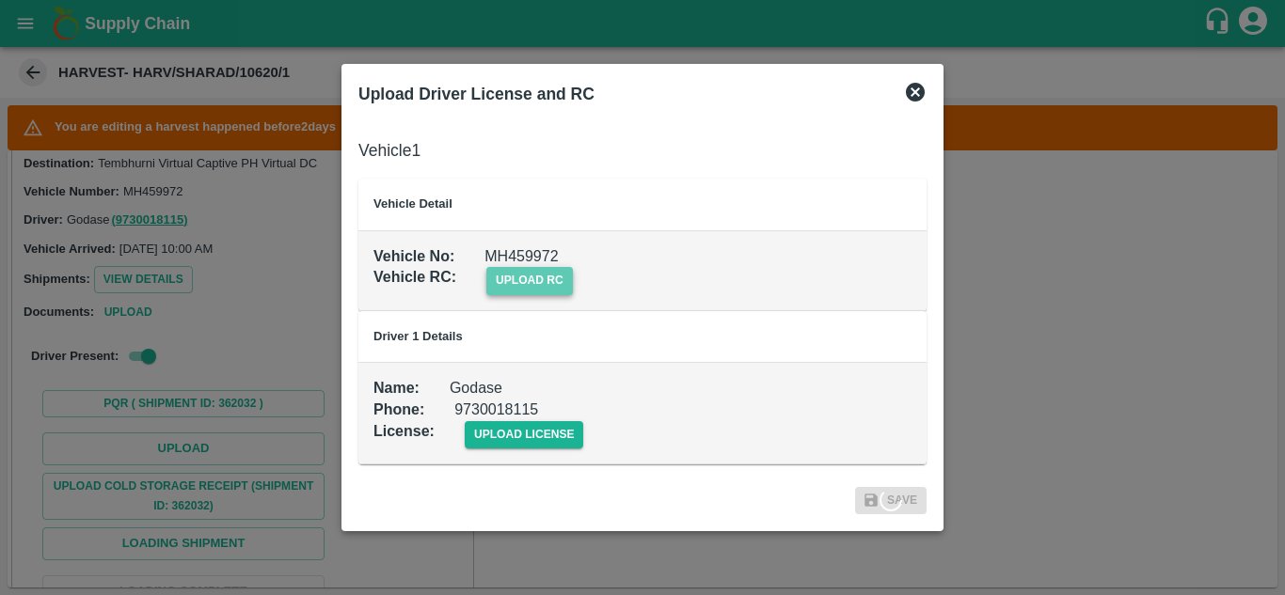
click at [539, 288] on span "upload rc" at bounding box center [529, 280] width 87 height 27
click at [0, 0] on input "upload rc" at bounding box center [0, 0] width 0 height 0
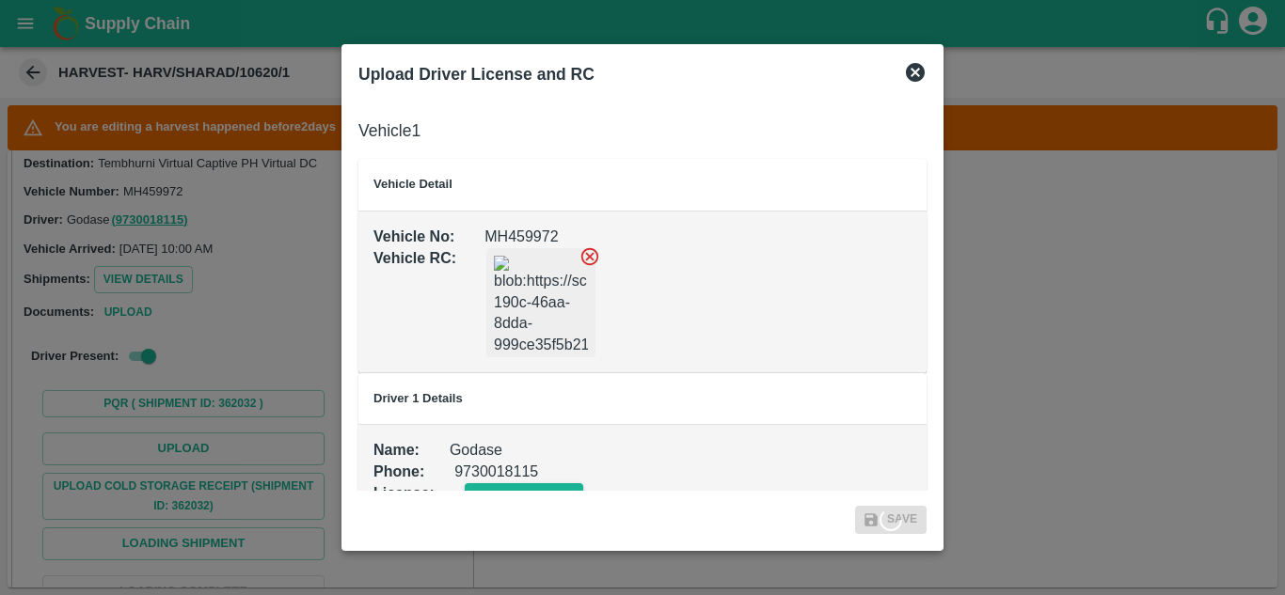
click at [592, 251] on icon at bounding box center [589, 256] width 21 height 21
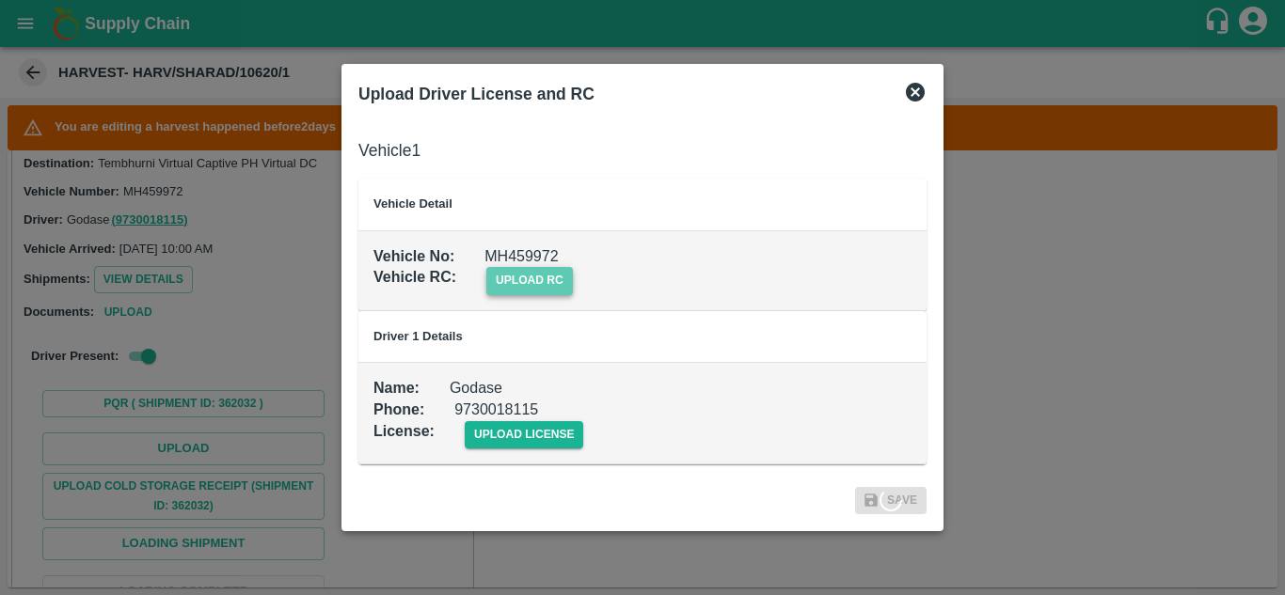
click at [514, 279] on span "upload rc" at bounding box center [529, 280] width 87 height 27
click at [0, 0] on input "upload rc" at bounding box center [0, 0] width 0 height 0
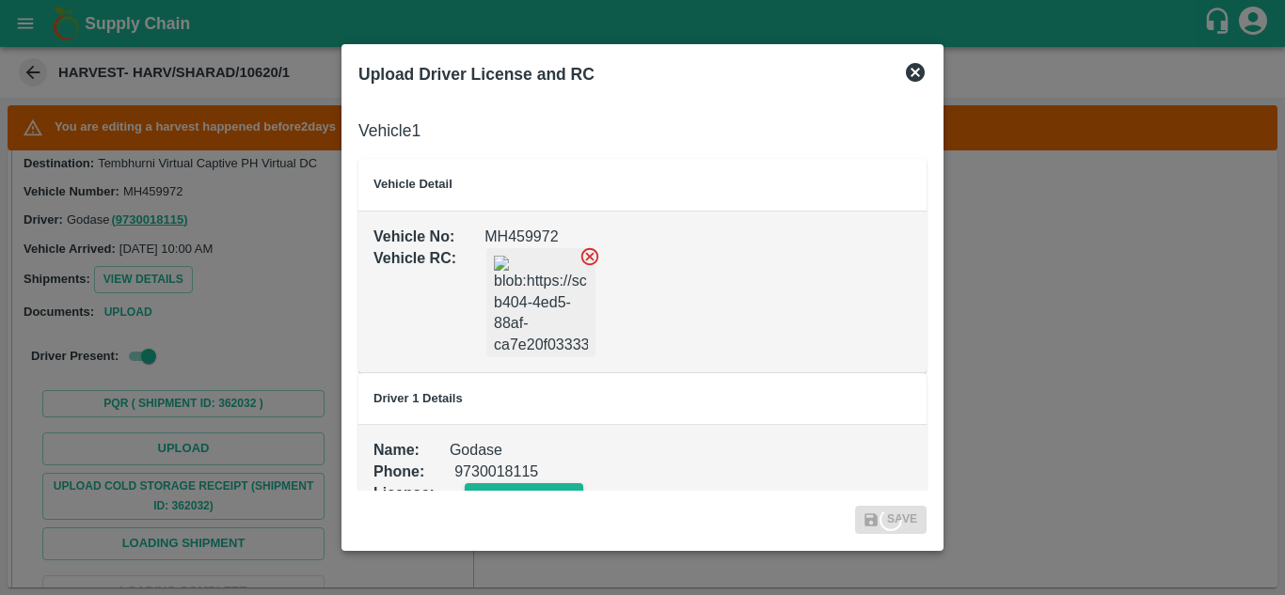
click at [690, 405] on th "Driver 1 Details" at bounding box center [642, 399] width 568 height 52
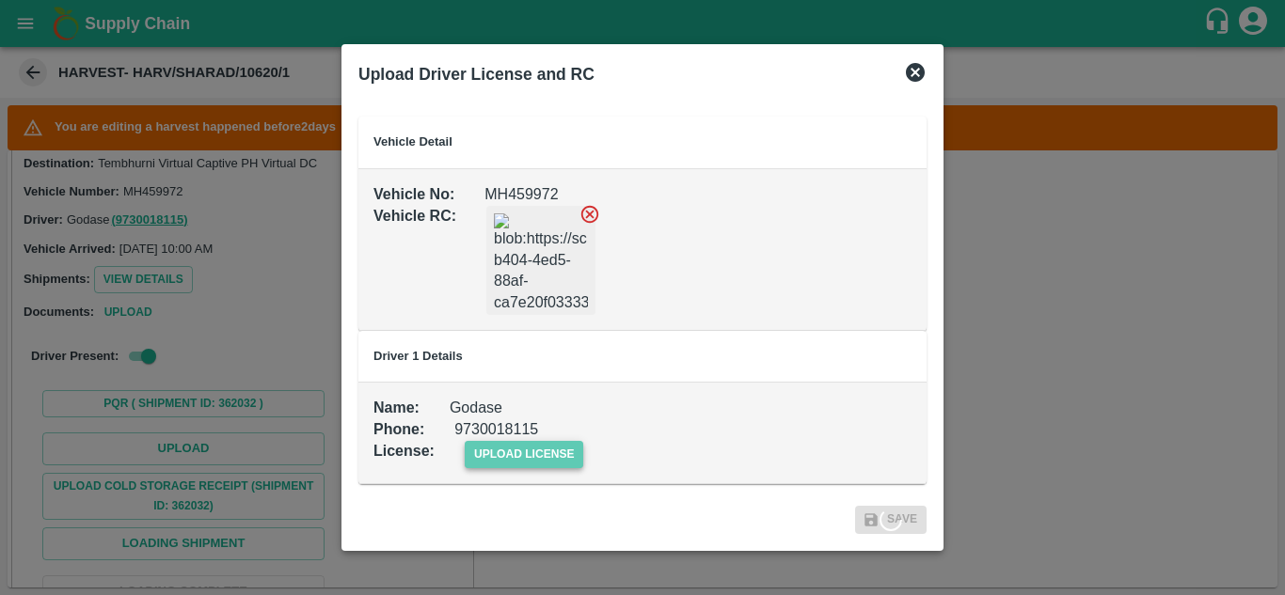
click at [519, 454] on span "upload license" at bounding box center [524, 454] width 119 height 27
click at [0, 0] on input "upload license" at bounding box center [0, 0] width 0 height 0
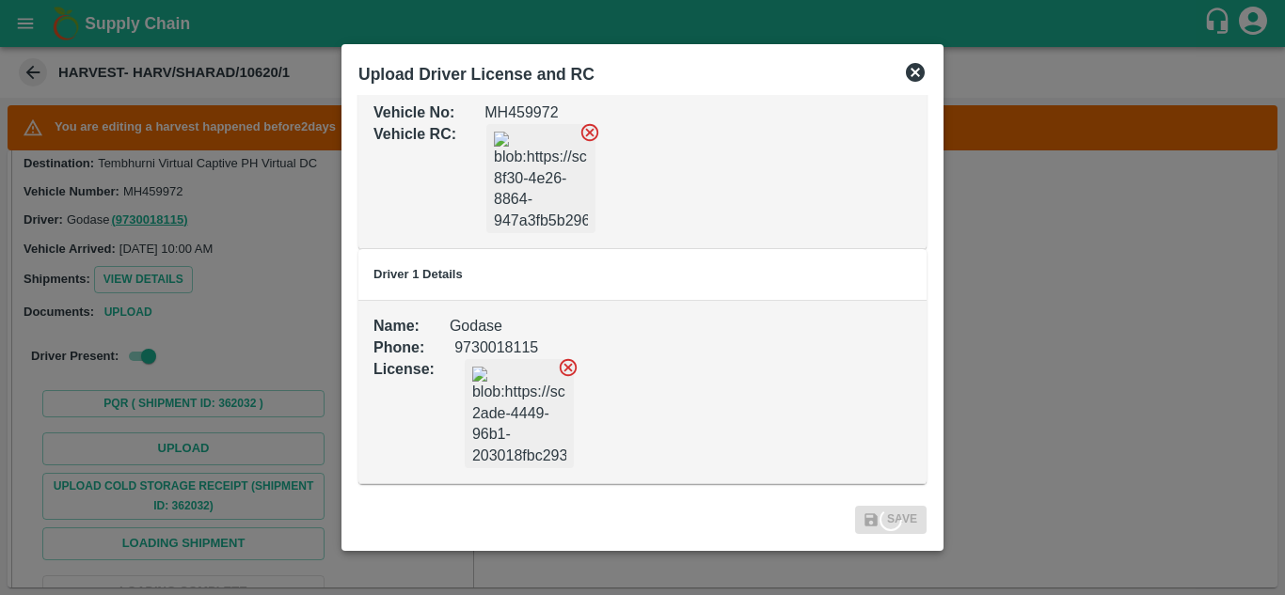
click at [571, 573] on div at bounding box center [642, 297] width 1285 height 595
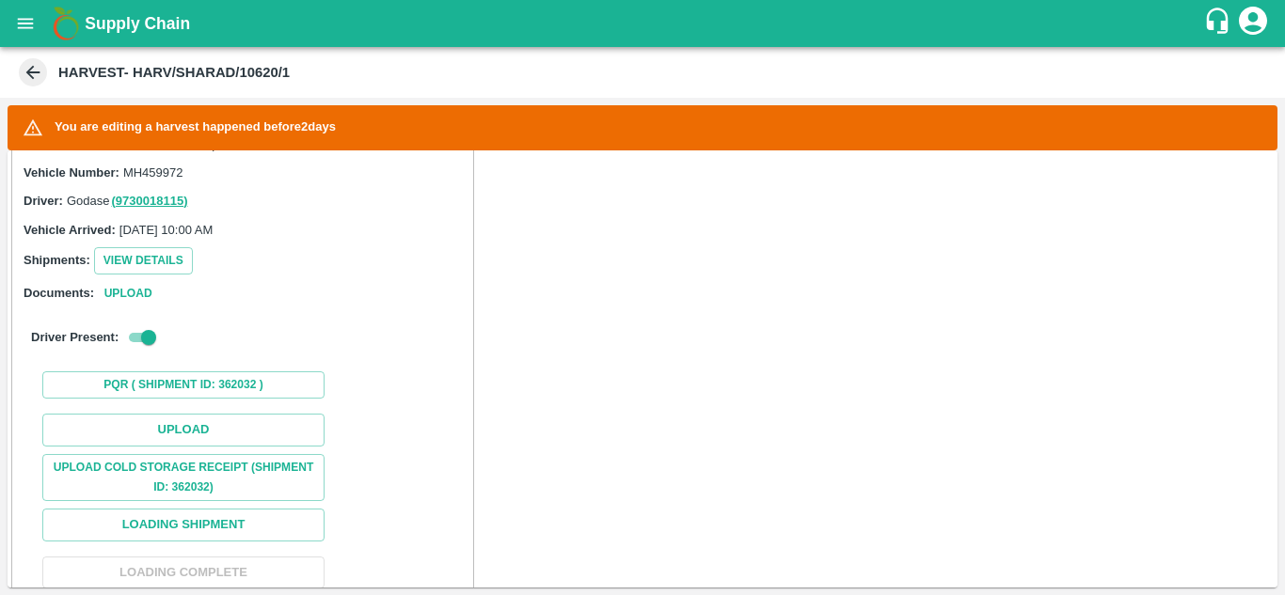
scroll to position [428, 0]
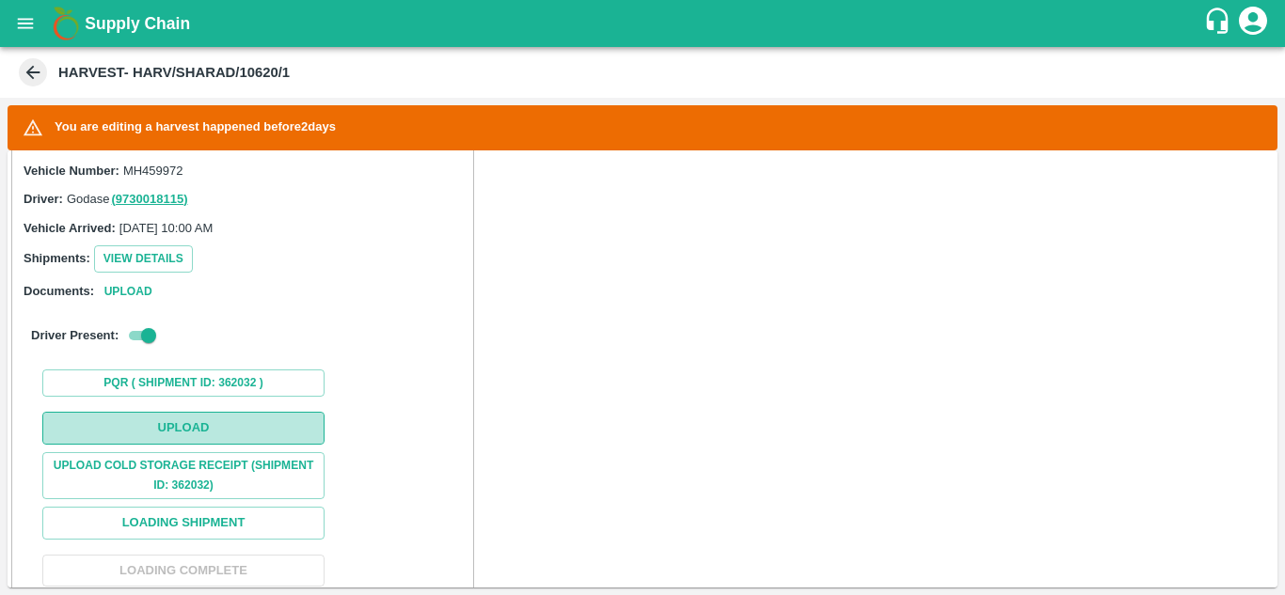
click at [204, 423] on button "Upload" at bounding box center [183, 428] width 282 height 33
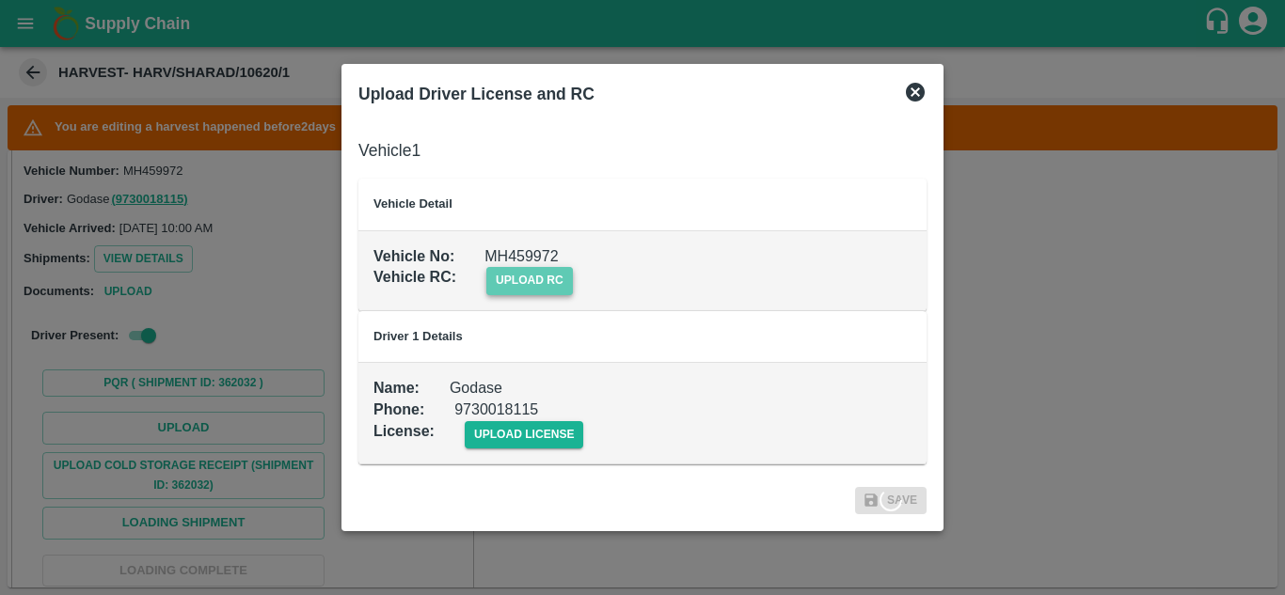
click at [547, 279] on span "upload rc" at bounding box center [529, 280] width 87 height 27
click at [0, 0] on input "upload rc" at bounding box center [0, 0] width 0 height 0
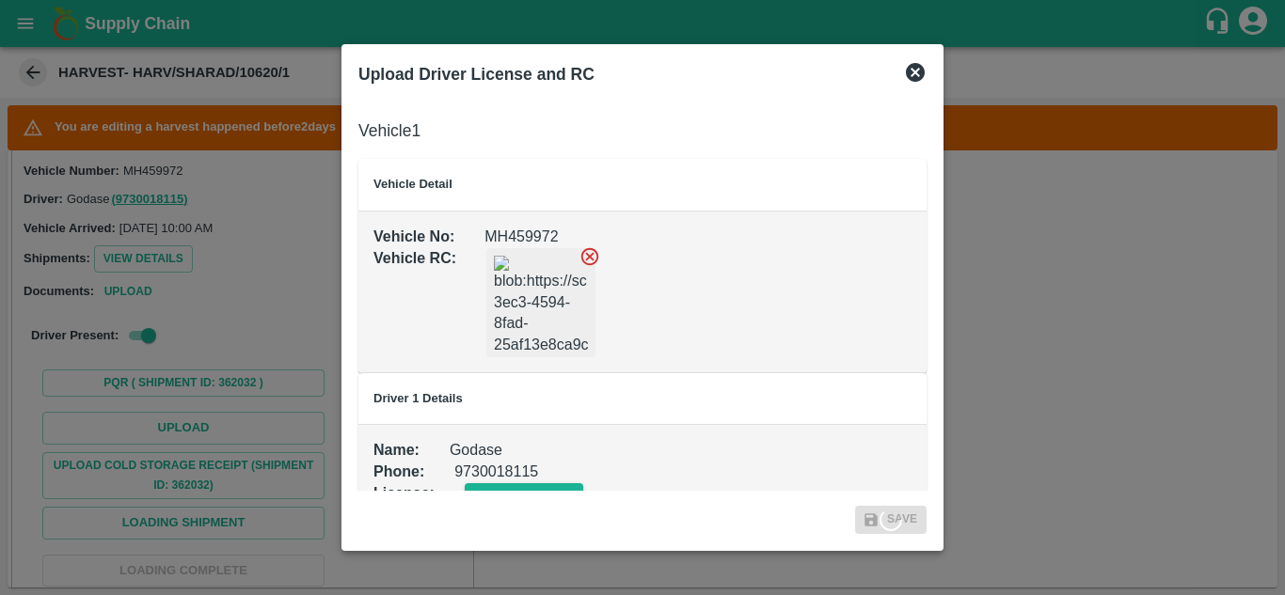
scroll to position [42, 0]
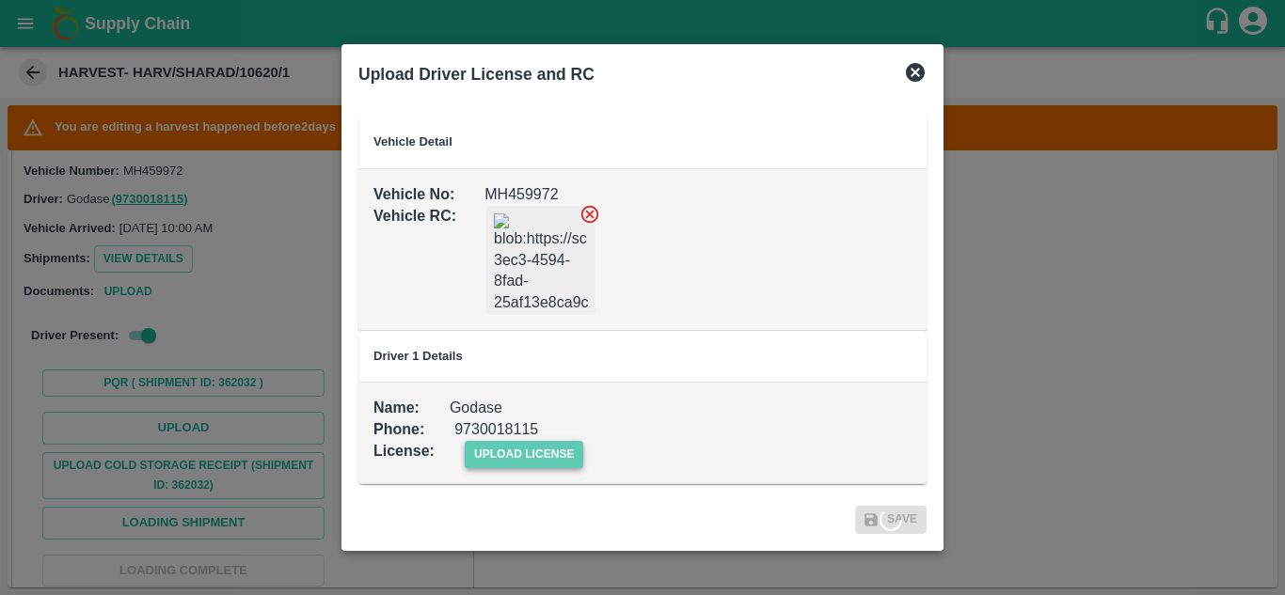
click at [540, 452] on span "upload license" at bounding box center [524, 454] width 119 height 27
click at [0, 0] on input "upload license" at bounding box center [0, 0] width 0 height 0
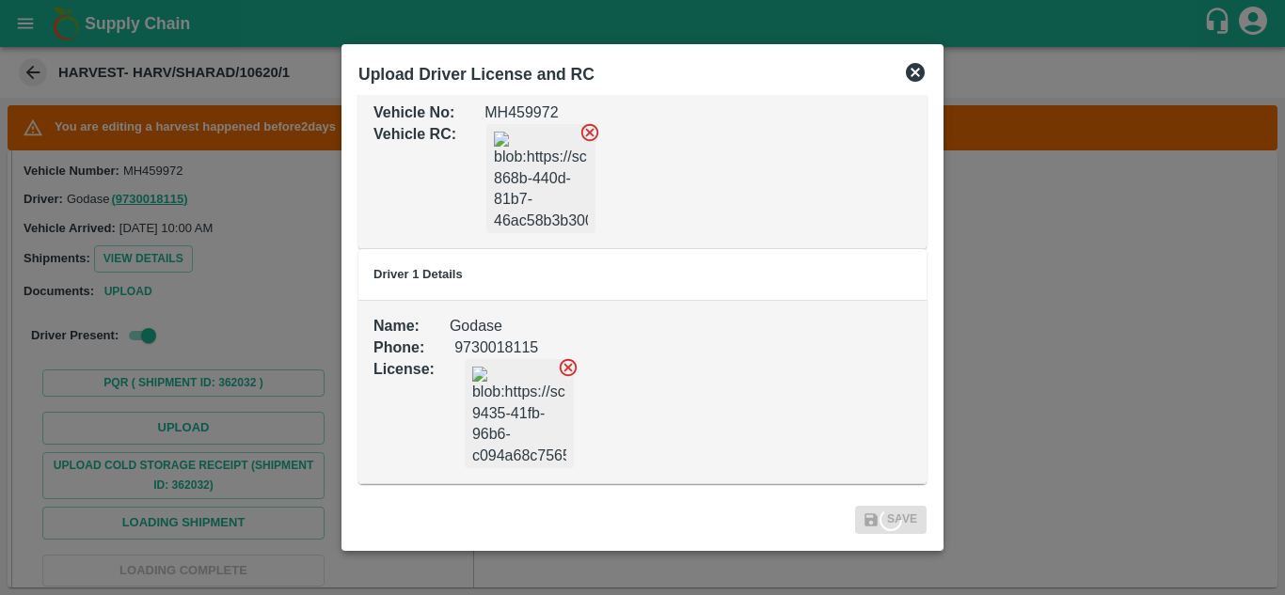
click at [788, 383] on div "License :" at bounding box center [627, 398] width 568 height 139
click at [916, 69] on icon at bounding box center [915, 72] width 19 height 19
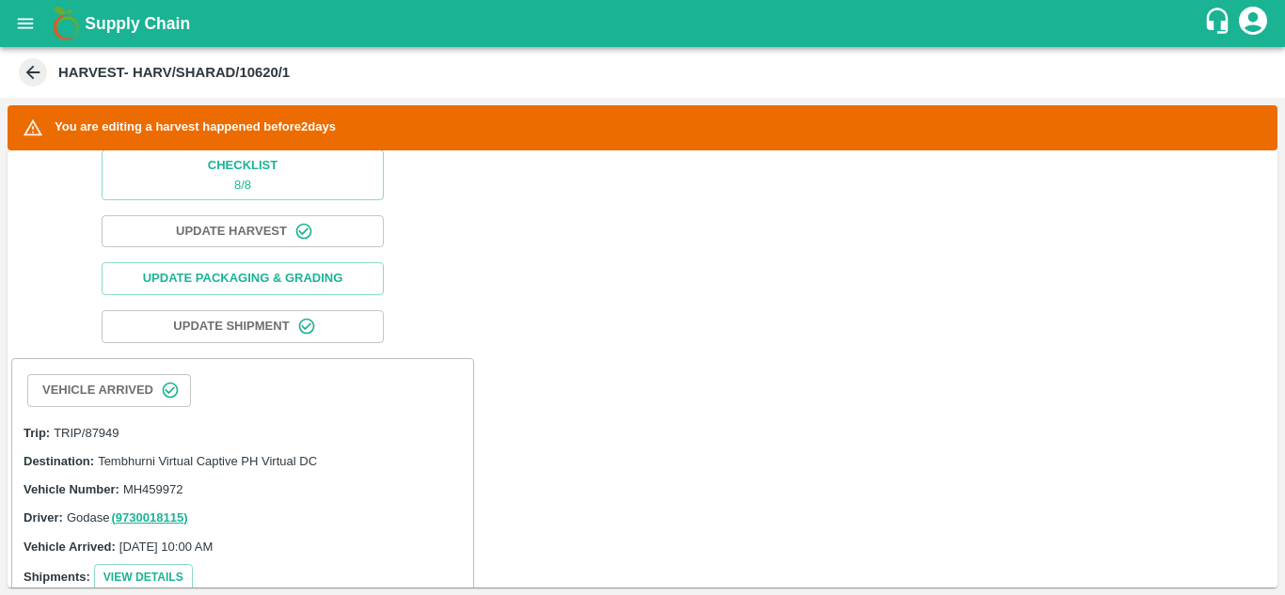
scroll to position [0, 0]
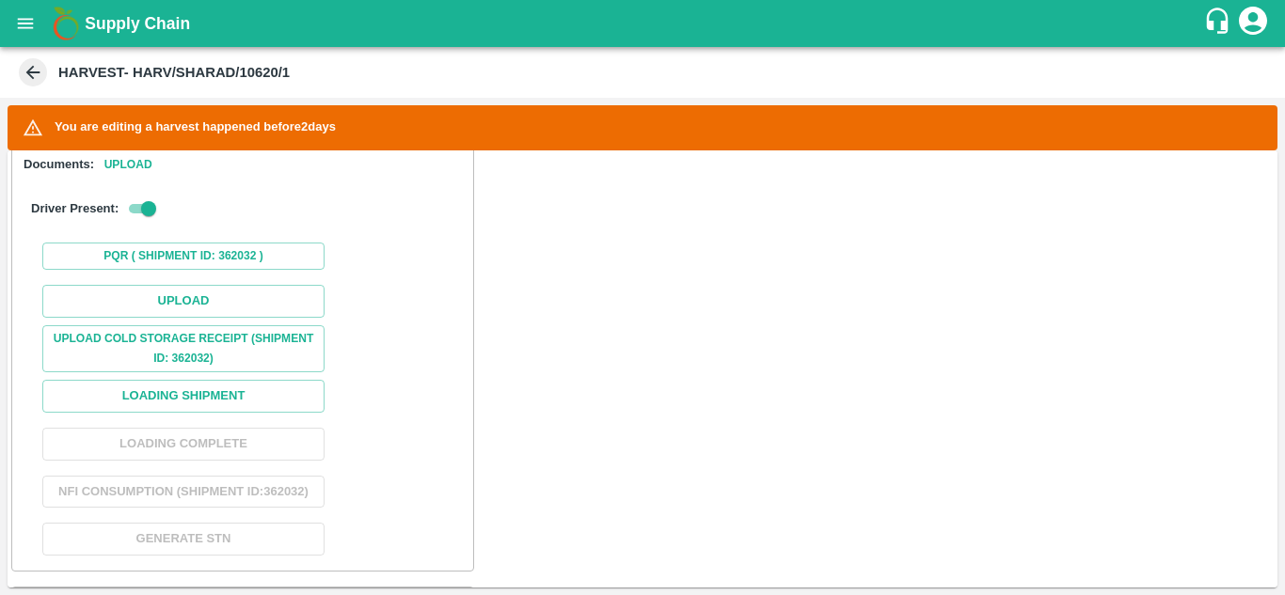
scroll to position [604, 0]
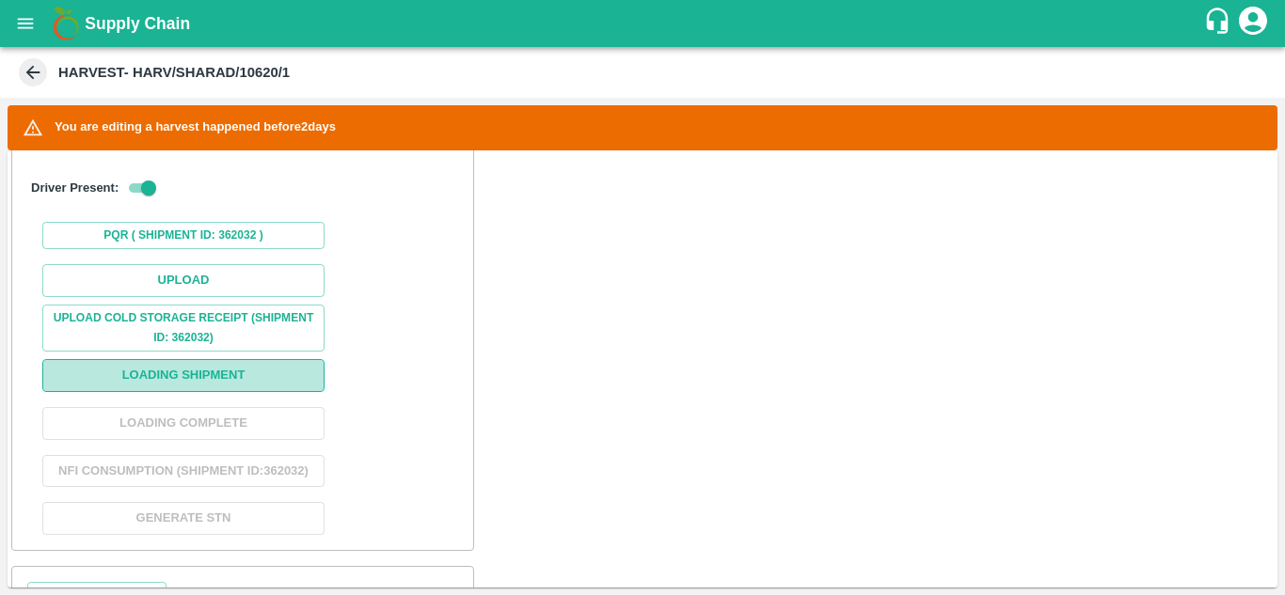
click at [186, 376] on button "Loading Shipment" at bounding box center [183, 375] width 282 height 33
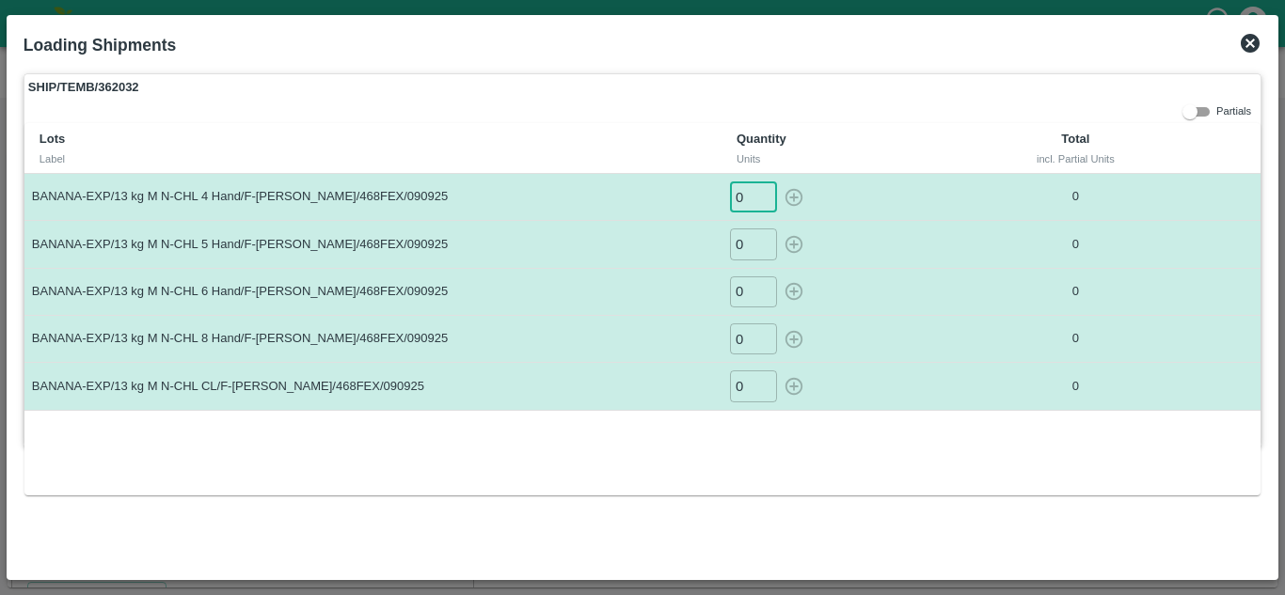
click at [745, 190] on input "0" at bounding box center [753, 197] width 47 height 31
type input "6"
click at [779, 182] on button "button" at bounding box center [794, 197] width 30 height 31
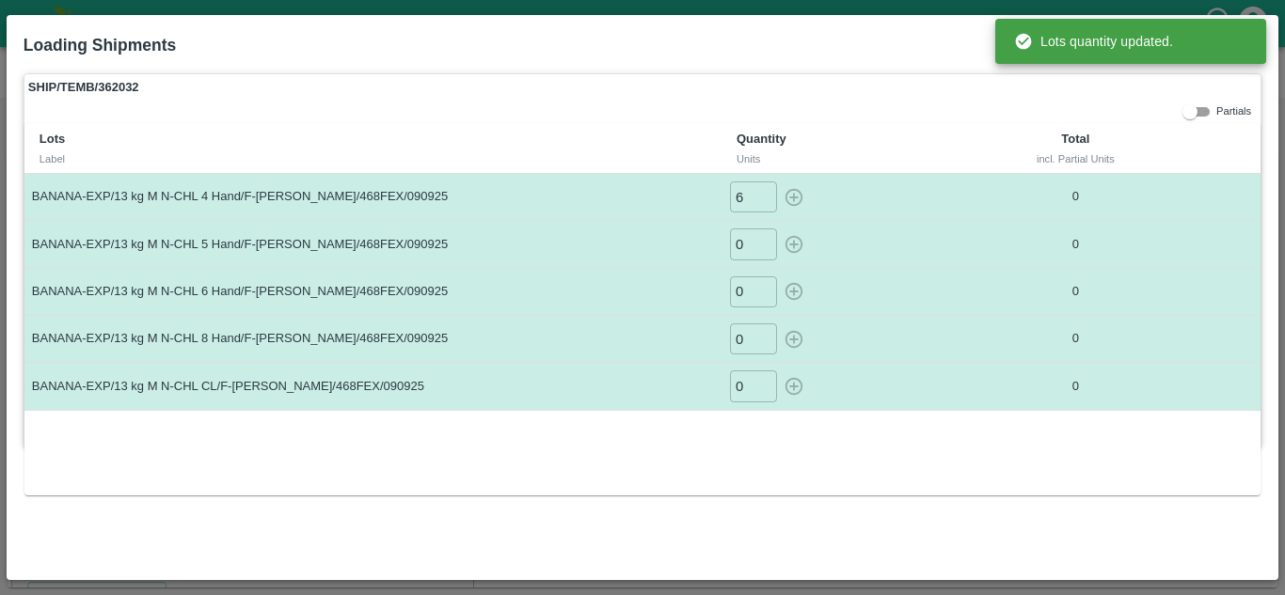
type input "0"
click at [745, 244] on input "0" at bounding box center [753, 244] width 47 height 31
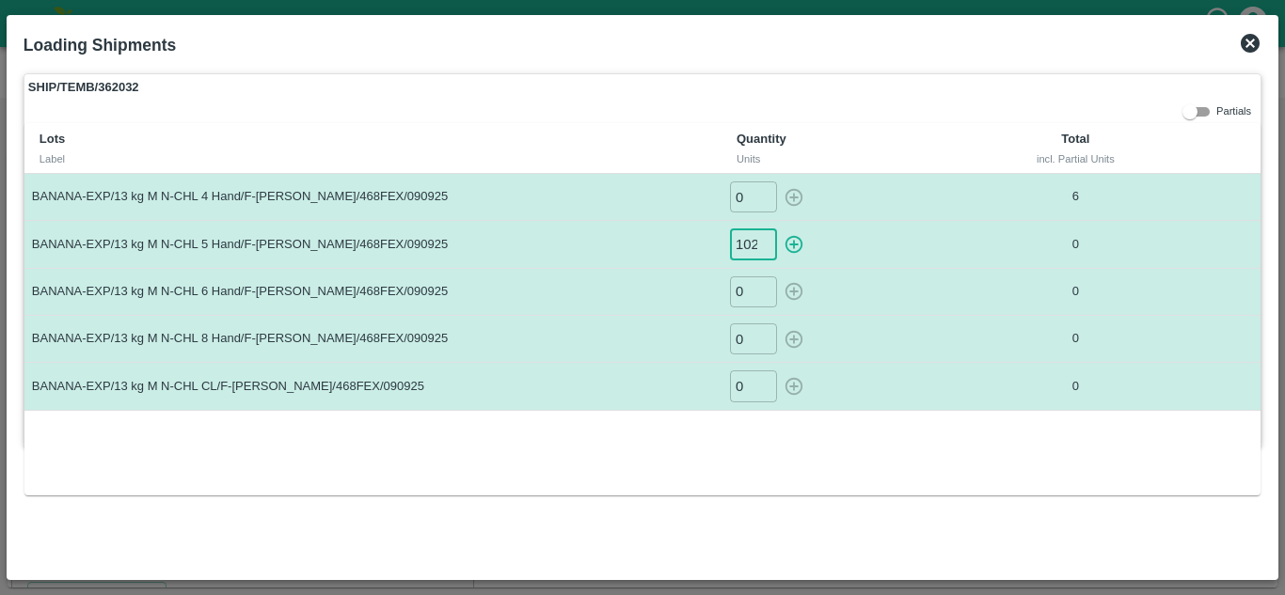
scroll to position [0, 1]
type input "102"
click at [779, 229] on button "button" at bounding box center [794, 244] width 30 height 31
type input "0"
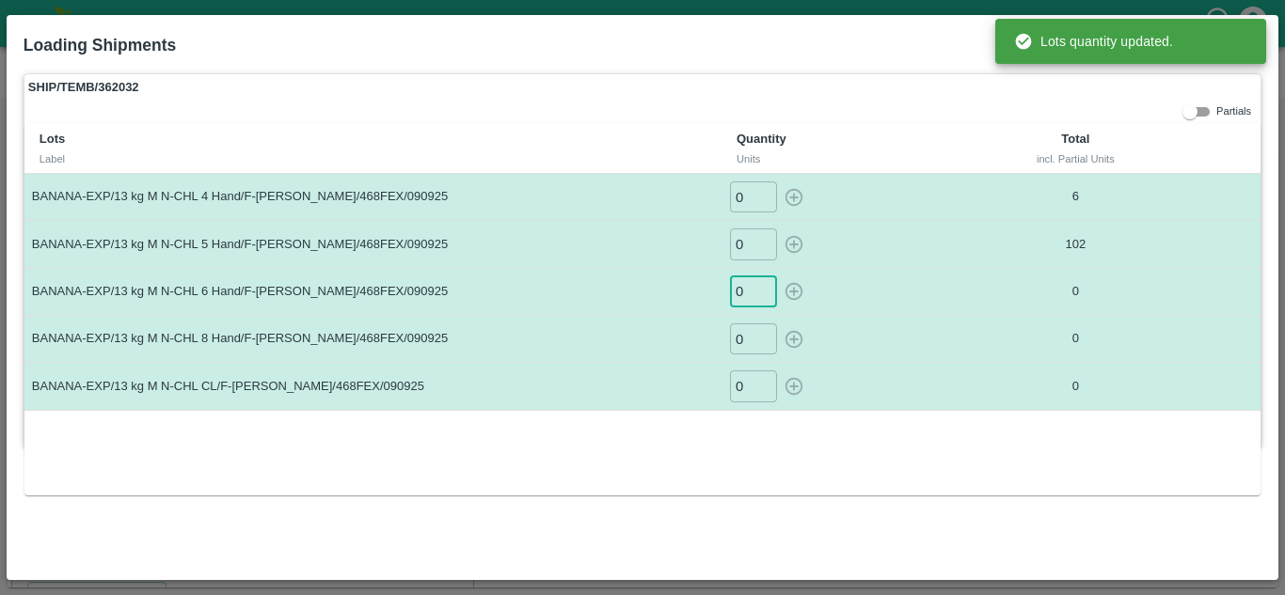
click at [742, 292] on input "0" at bounding box center [753, 292] width 47 height 31
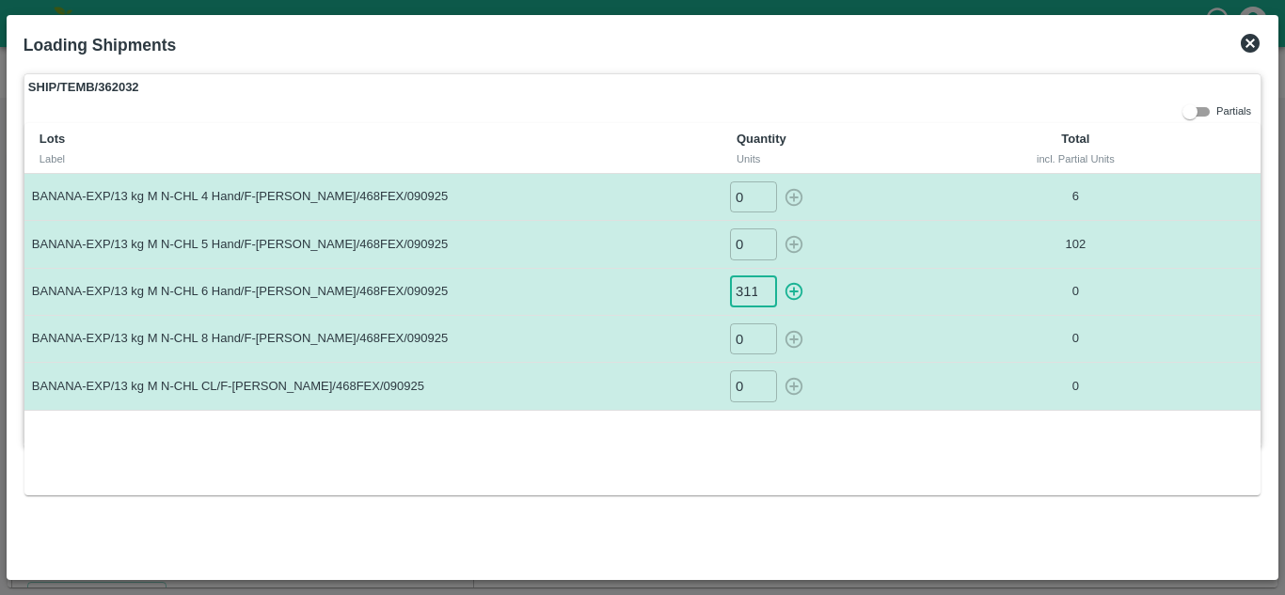
type input "311"
click at [779, 277] on button "button" at bounding box center [794, 292] width 30 height 31
type input "0"
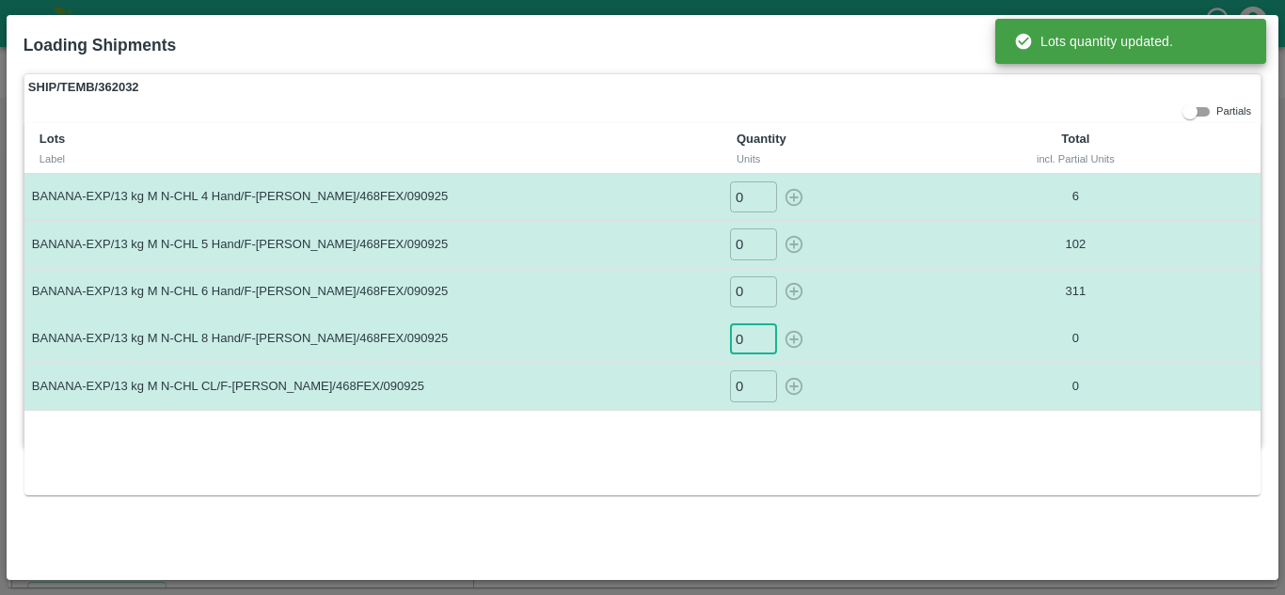
click at [743, 338] on input "0" at bounding box center [753, 339] width 47 height 31
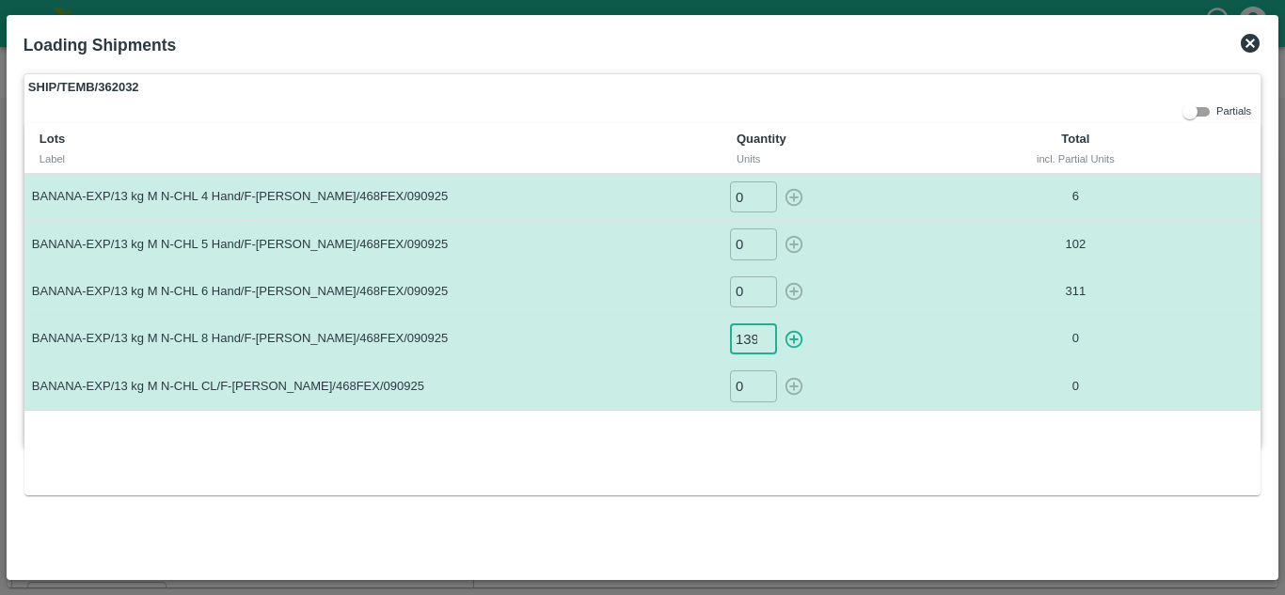
scroll to position [0, 1]
type input "139"
click at [779, 324] on button "button" at bounding box center [794, 339] width 30 height 31
type input "0"
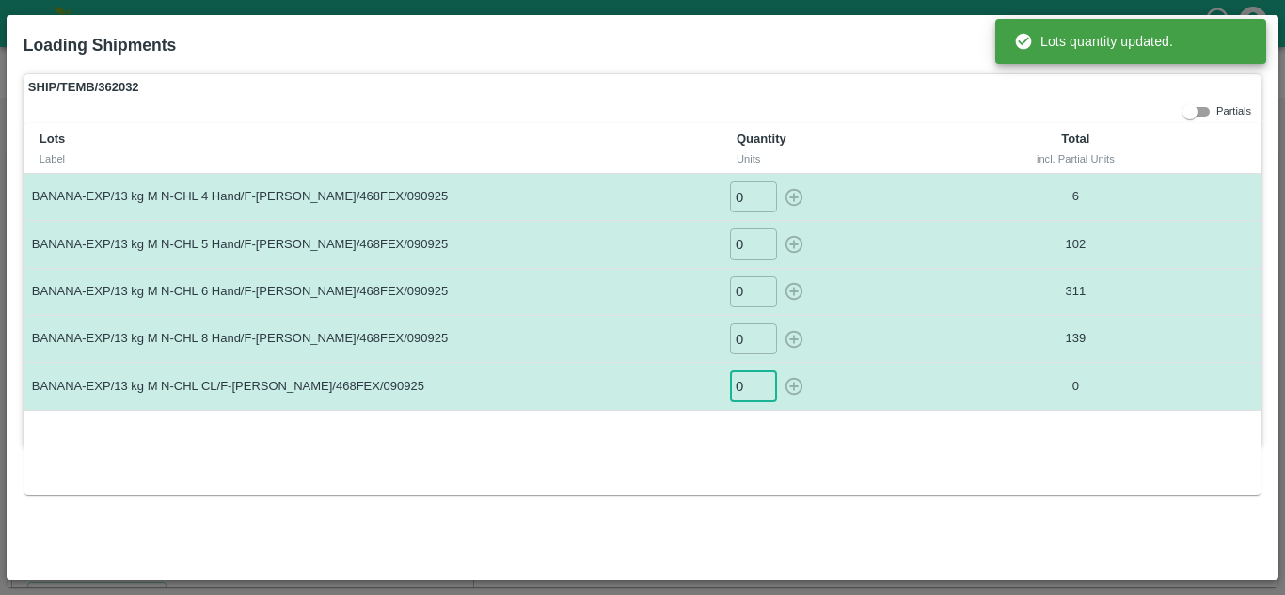
click at [745, 383] on input "0" at bounding box center [753, 386] width 47 height 31
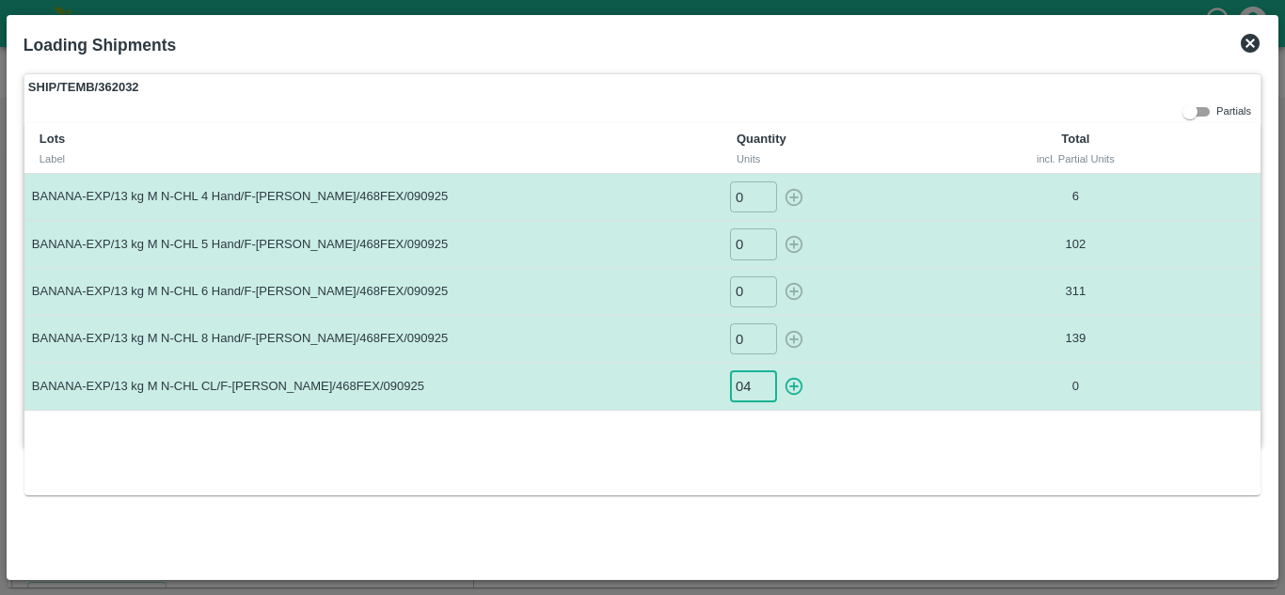
type input "0"
type input "44"
click at [779, 371] on button "button" at bounding box center [794, 386] width 30 height 31
type input "0"
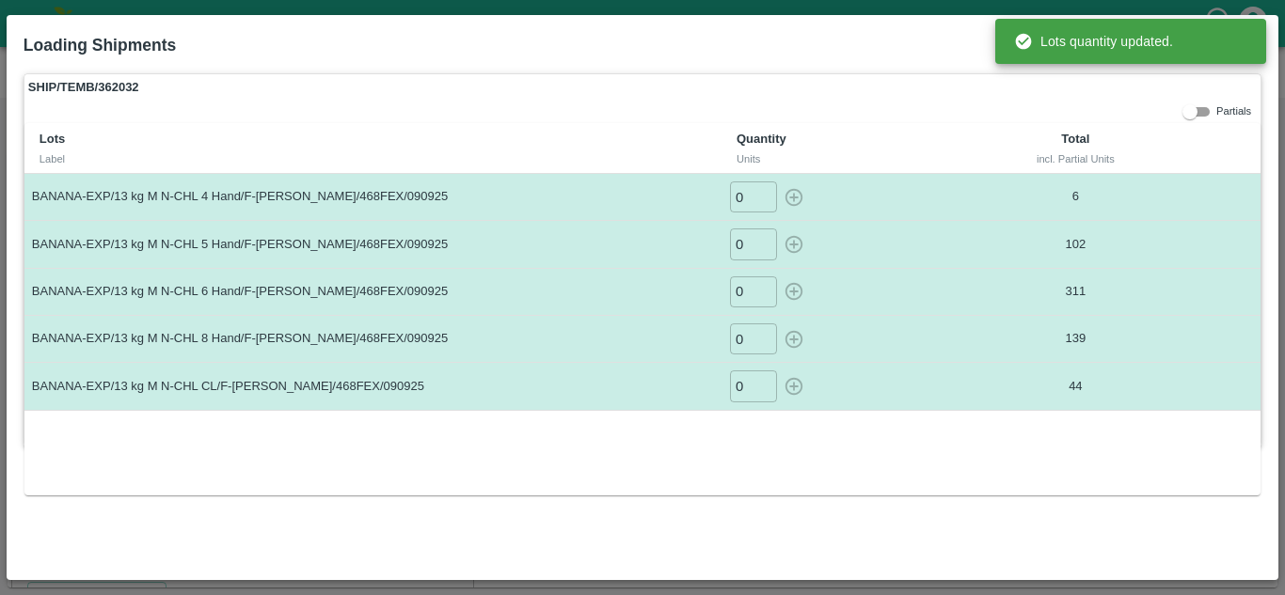
click at [753, 418] on div "Lots Label Quantity Units Total incl. Partial Units BANANA-EXP/13 kg M N-CHL 4 …" at bounding box center [642, 309] width 1236 height 372
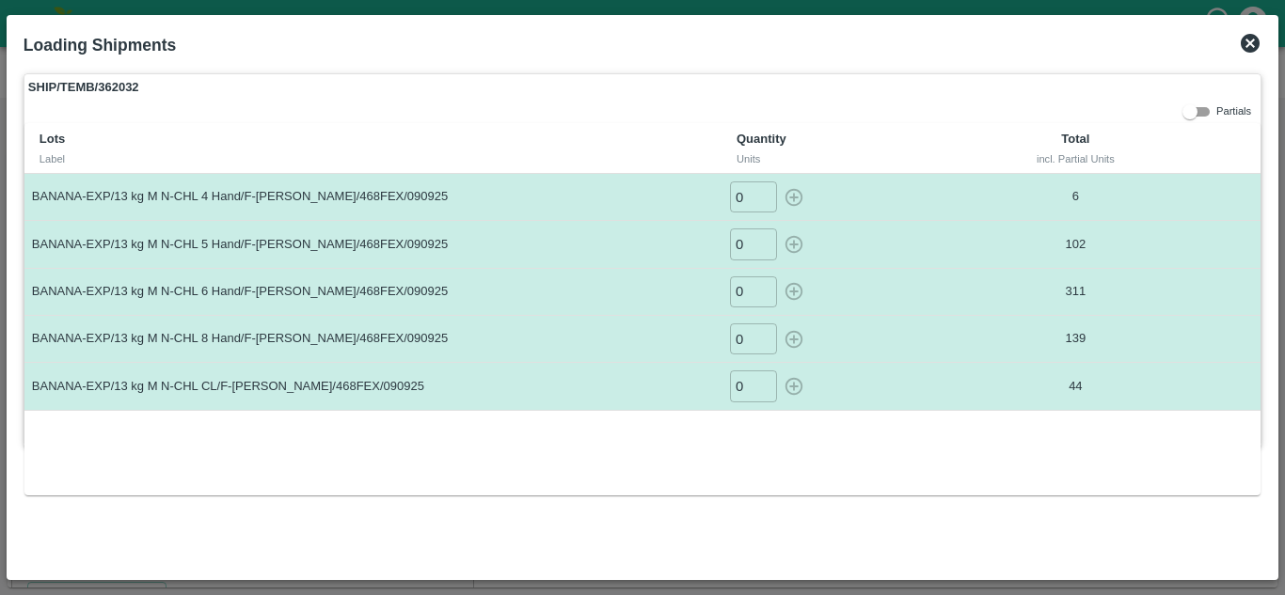
click at [1252, 40] on icon at bounding box center [1250, 43] width 23 height 23
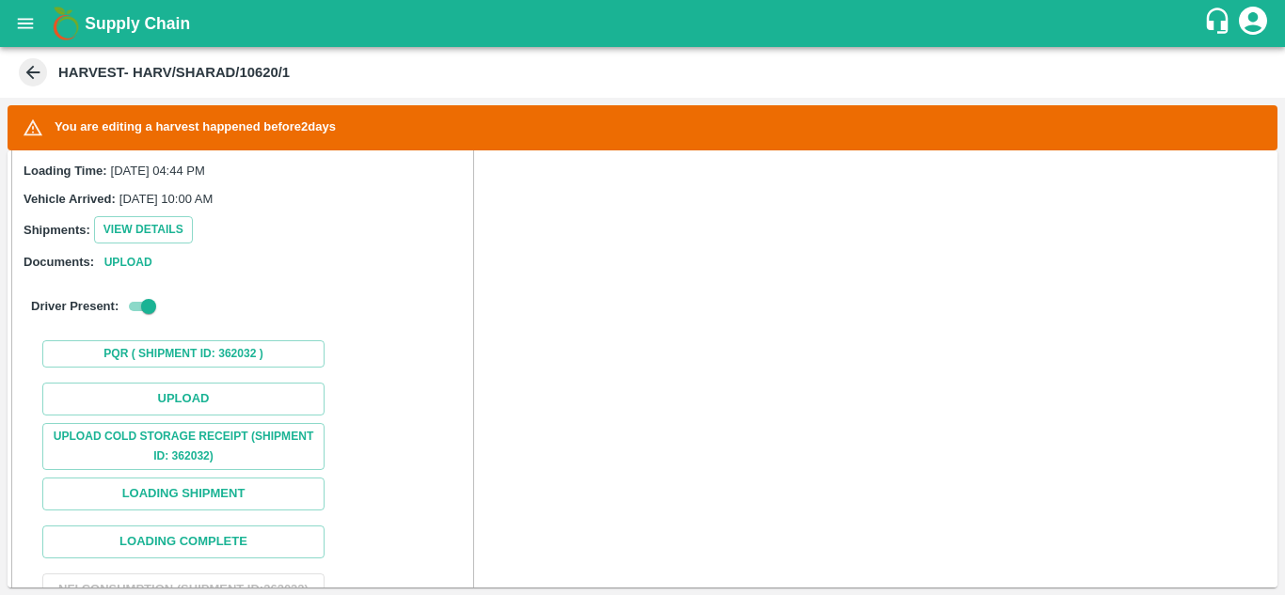
scroll to position [484, 0]
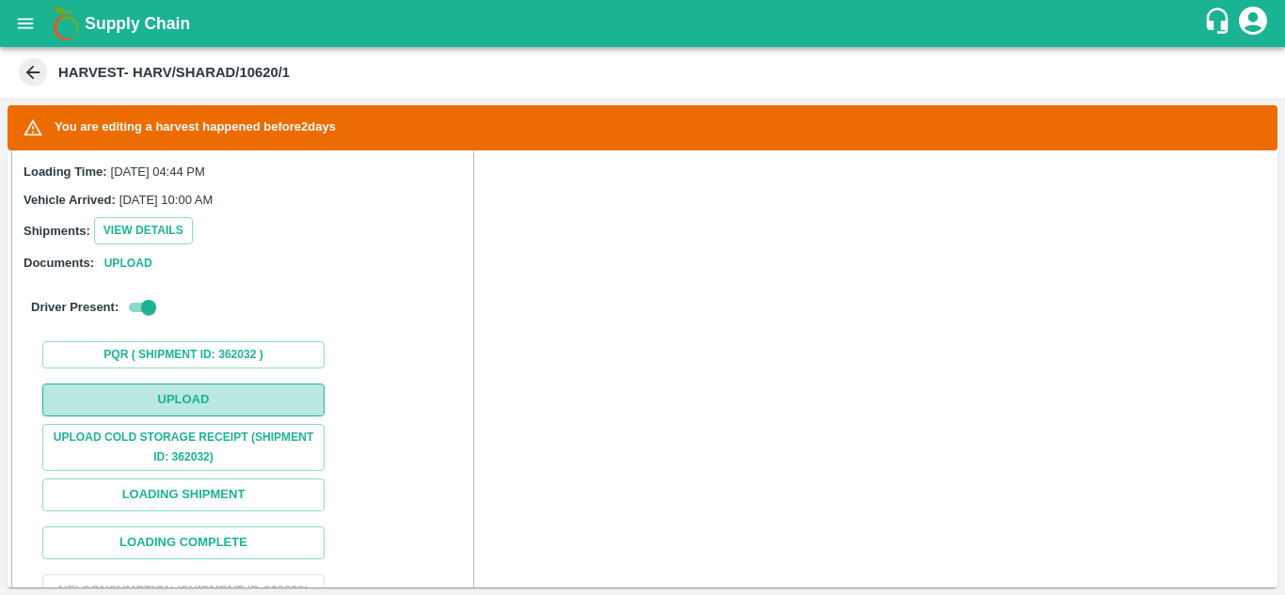
click at [207, 395] on button "Upload" at bounding box center [183, 400] width 282 height 33
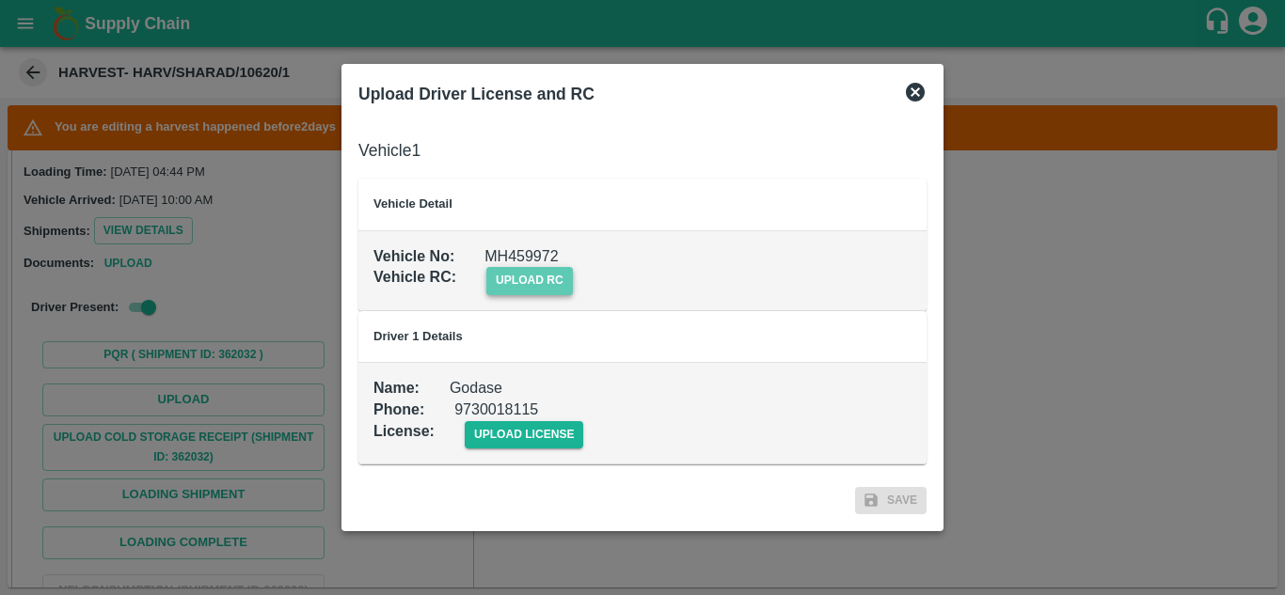
click at [536, 277] on span "upload rc" at bounding box center [529, 280] width 87 height 27
click at [0, 0] on input "upload rc" at bounding box center [0, 0] width 0 height 0
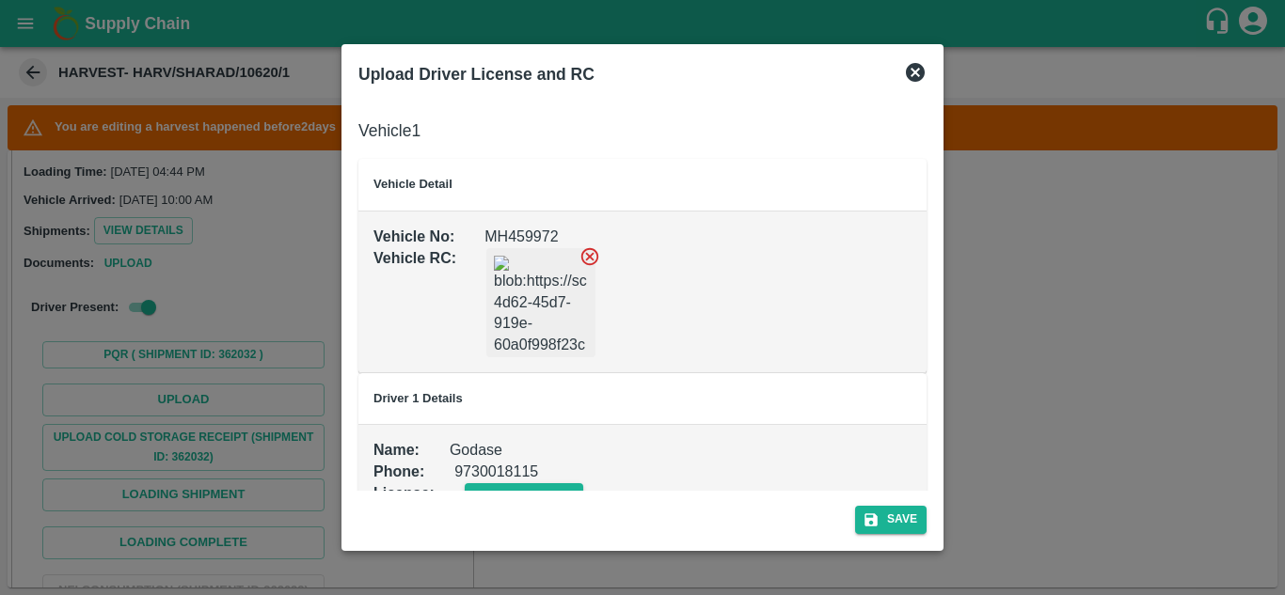
scroll to position [42, 0]
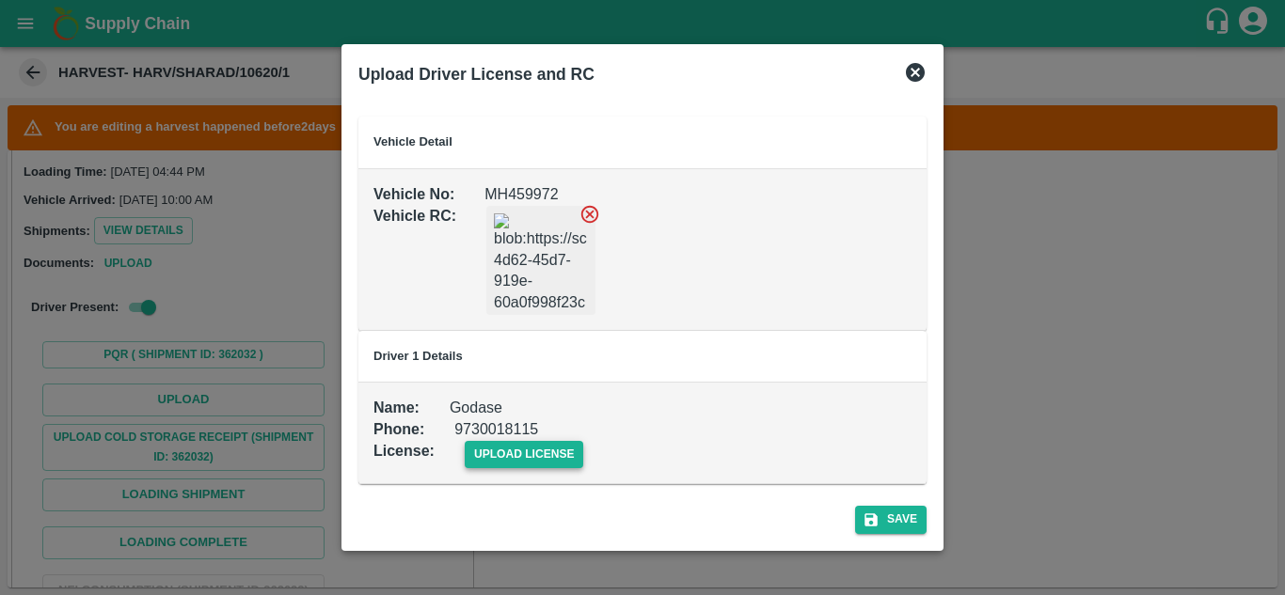
click at [513, 444] on span "upload license" at bounding box center [524, 454] width 119 height 27
click at [0, 0] on input "upload license" at bounding box center [0, 0] width 0 height 0
click at [893, 515] on button "Save" at bounding box center [890, 519] width 71 height 27
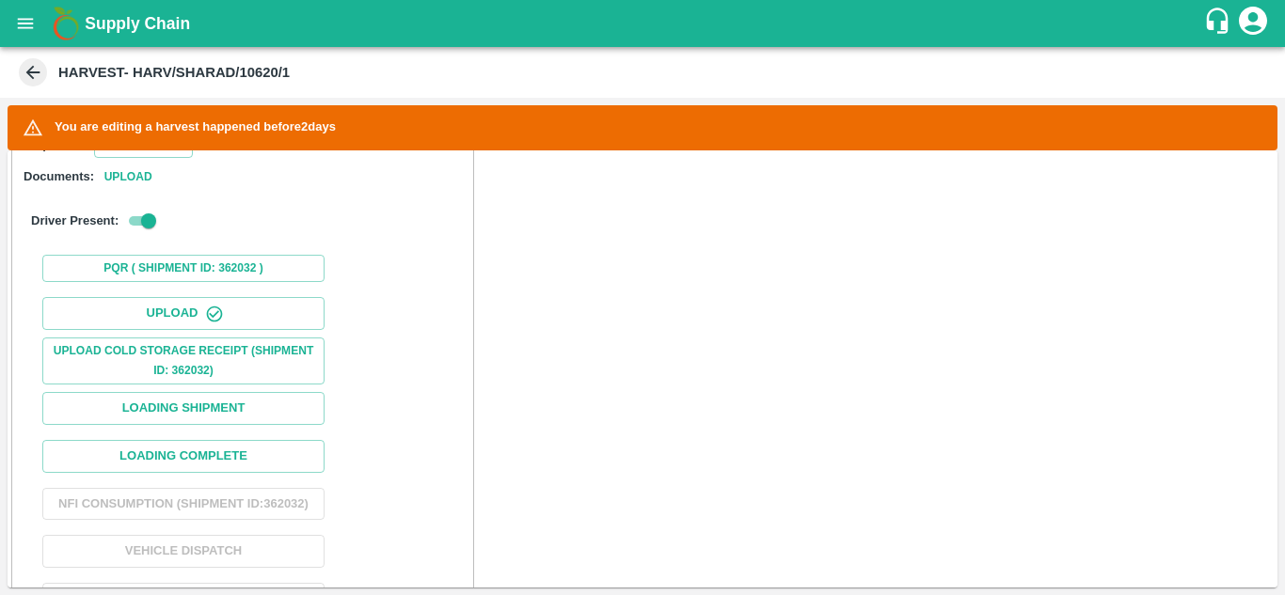
scroll to position [574, 0]
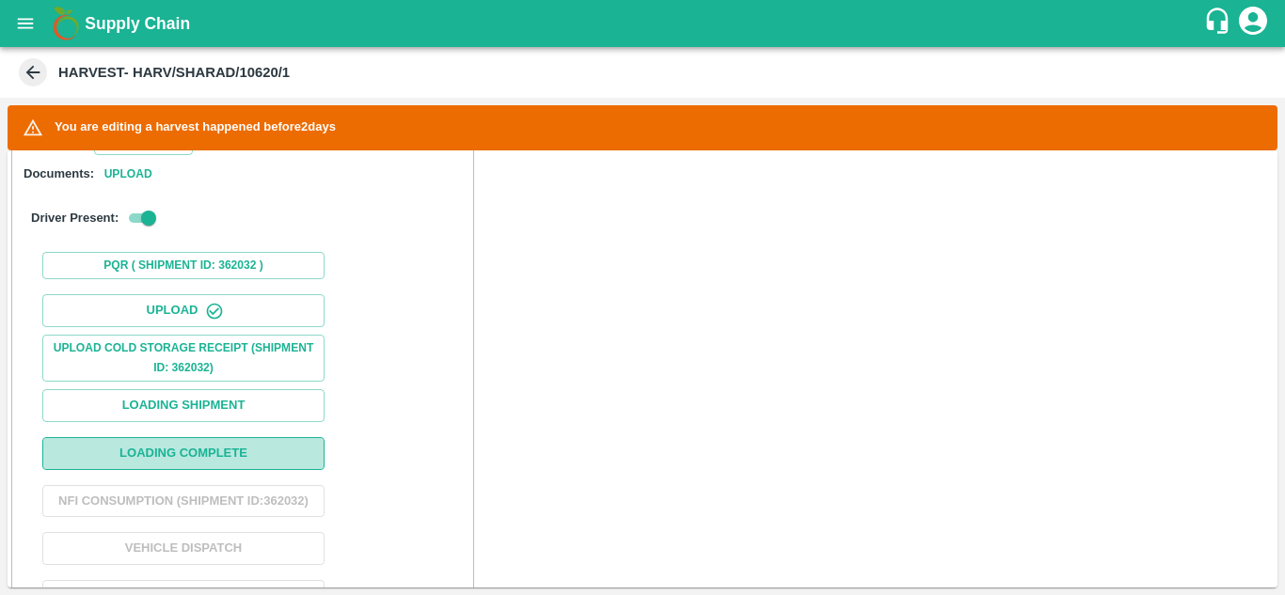
click at [183, 453] on button "Loading Complete" at bounding box center [183, 453] width 282 height 33
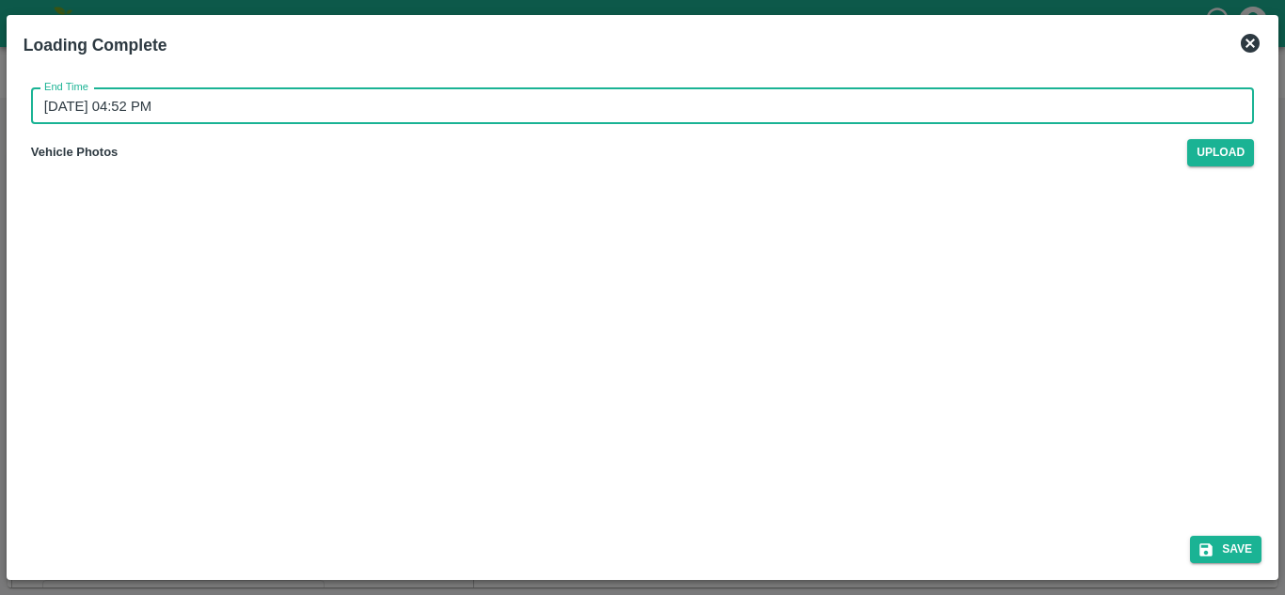
click at [165, 99] on input "11/09/2025 04:52 PM" at bounding box center [636, 106] width 1210 height 36
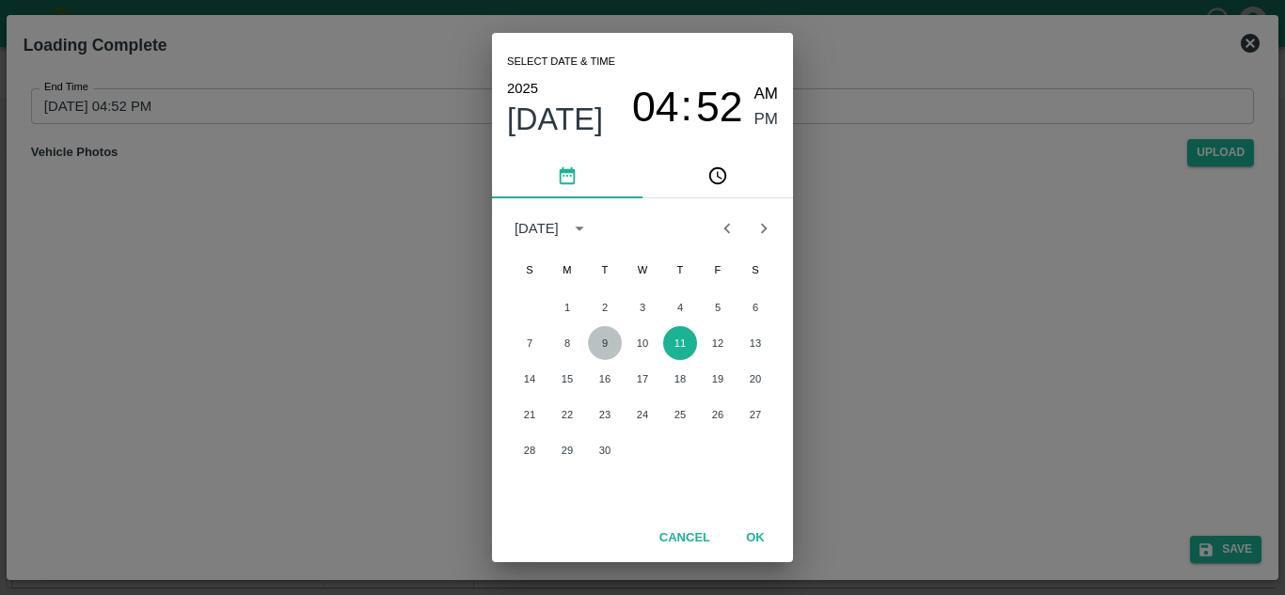
click at [605, 342] on button "9" at bounding box center [605, 343] width 34 height 34
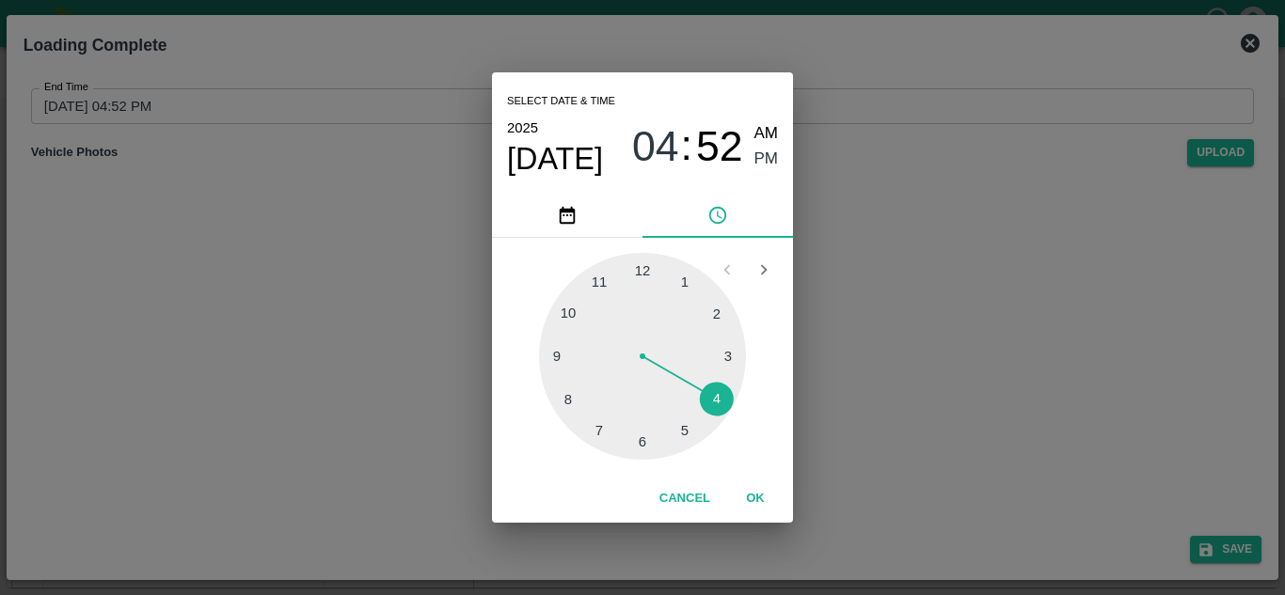
click at [680, 428] on div at bounding box center [642, 356] width 207 height 207
click at [644, 275] on div at bounding box center [642, 356] width 207 height 207
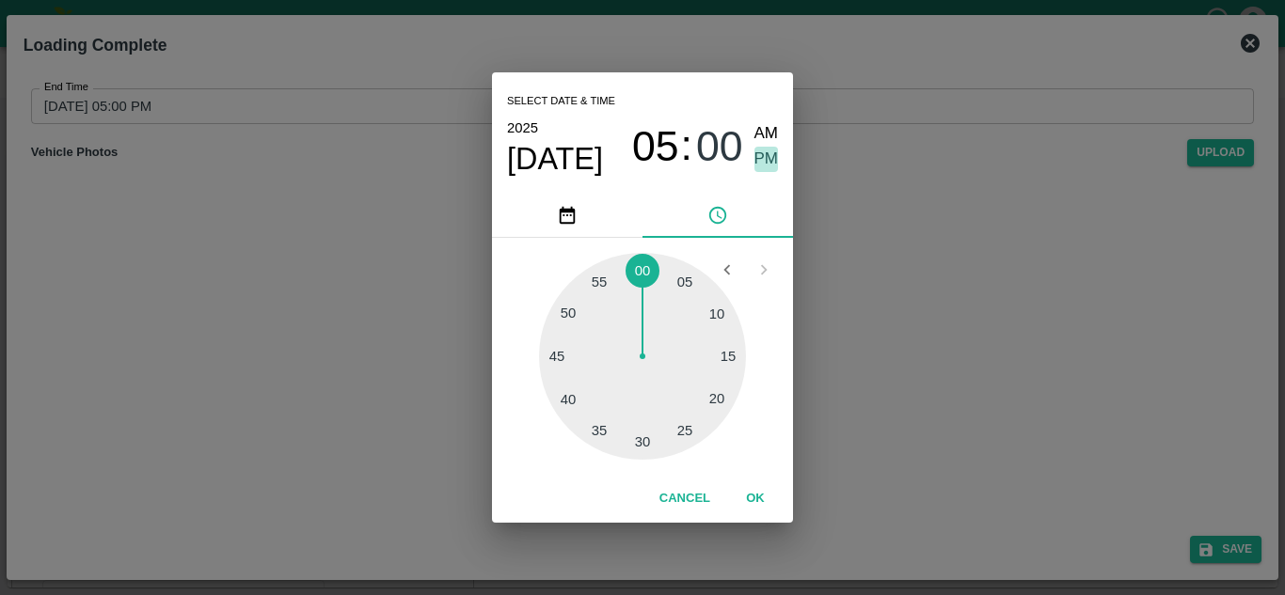
click at [764, 157] on span "PM" at bounding box center [766, 159] width 24 height 25
click at [751, 504] on button "OK" at bounding box center [755, 499] width 60 height 33
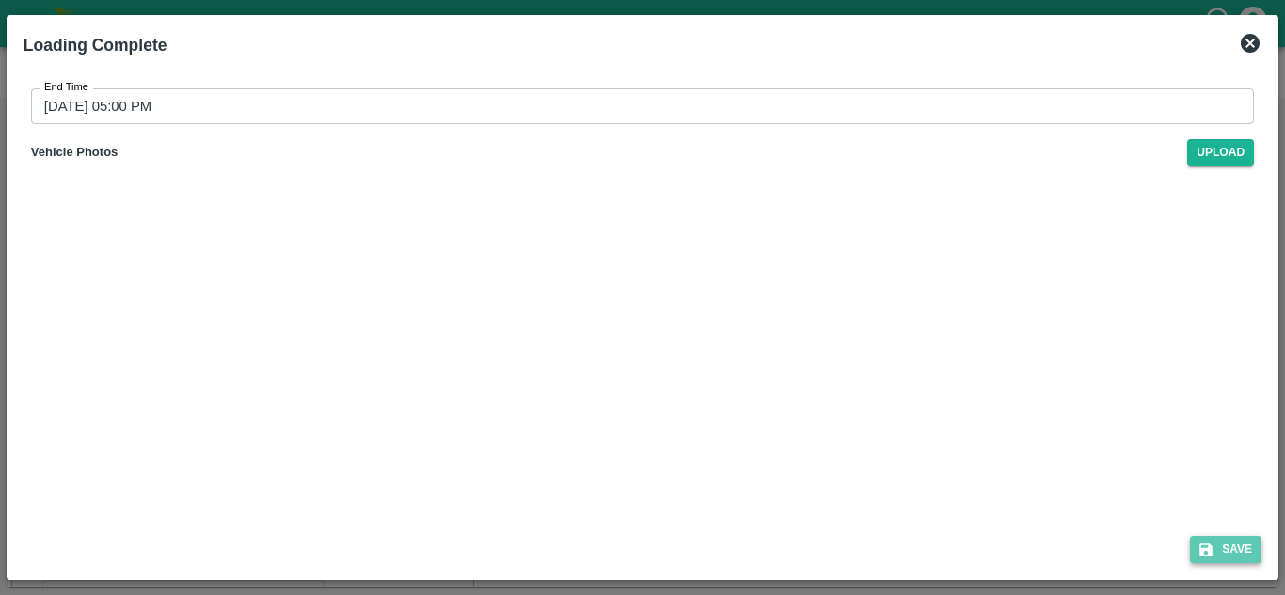
click at [1238, 548] on button "Save" at bounding box center [1225, 549] width 71 height 27
type input "11/09/2025 04:52 PM"
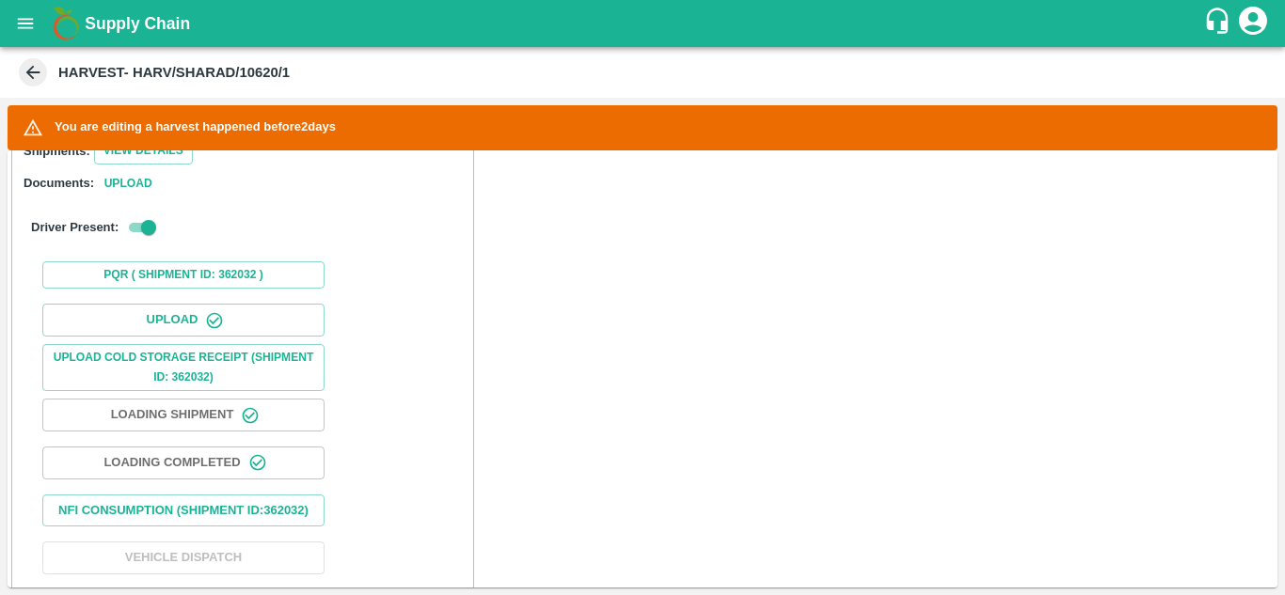
scroll to position [532, 0]
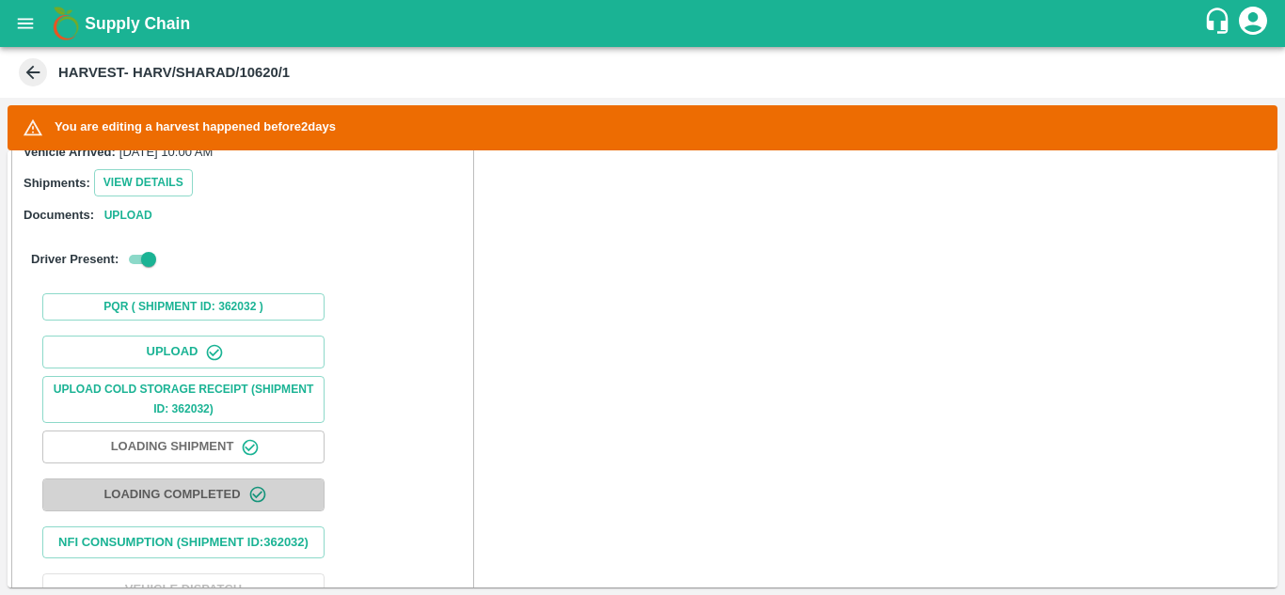
click at [211, 495] on button "Loading Completed" at bounding box center [183, 495] width 282 height 33
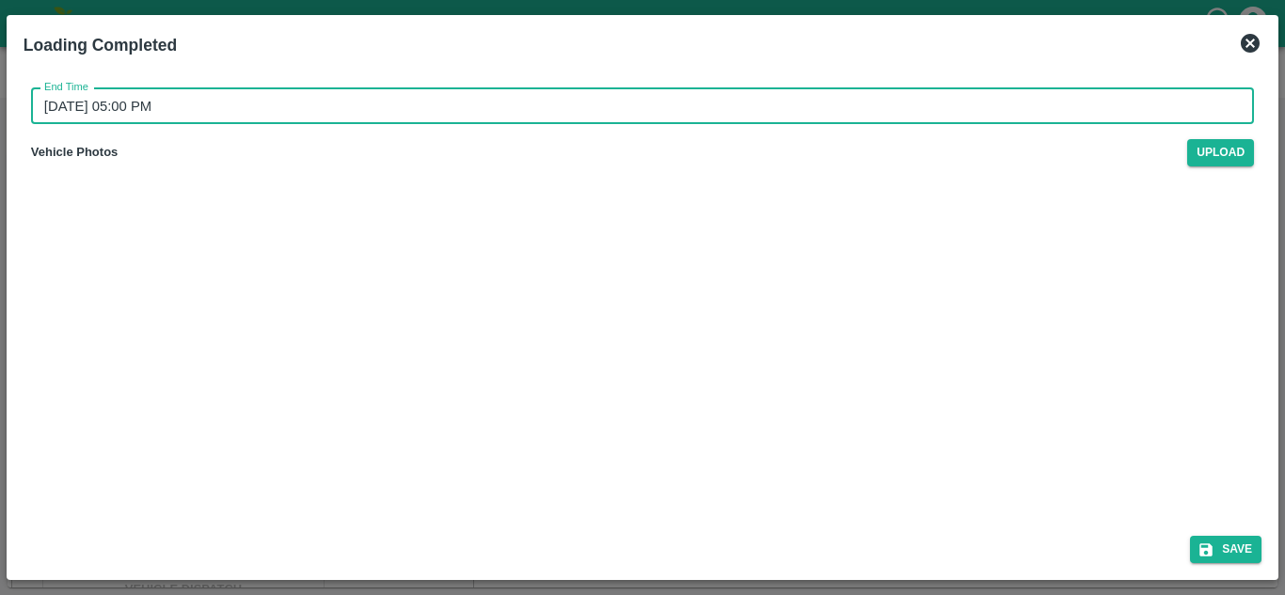
click at [137, 104] on input "[DATE] 05:00 PM" at bounding box center [636, 106] width 1210 height 36
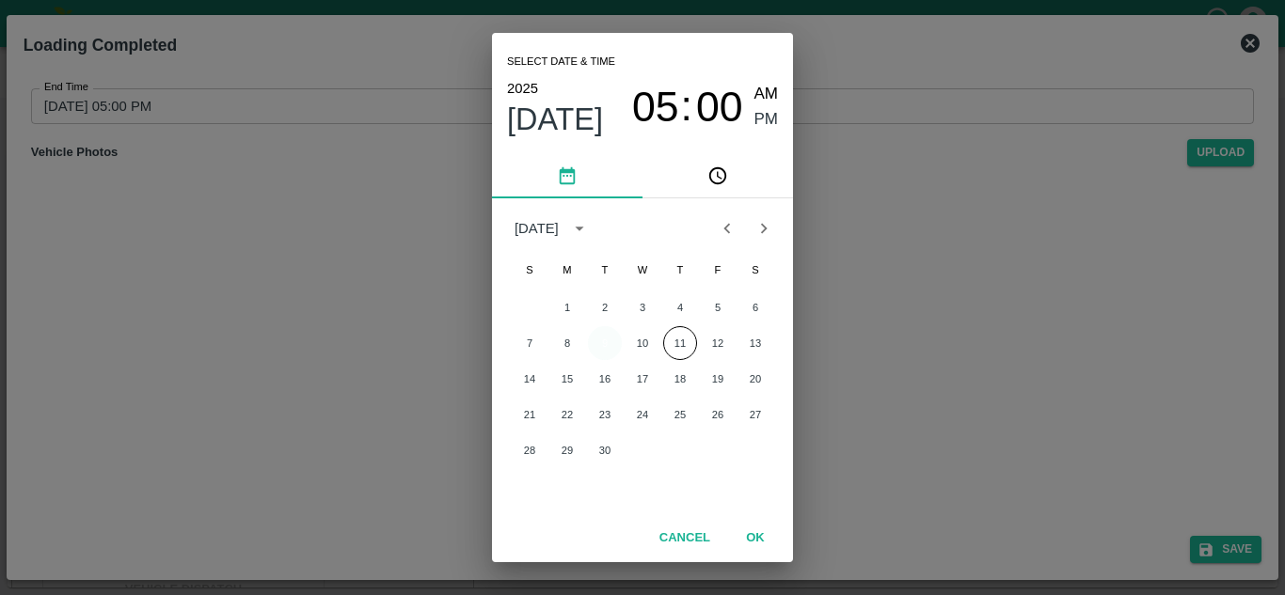
click at [602, 342] on button "9" at bounding box center [605, 343] width 34 height 34
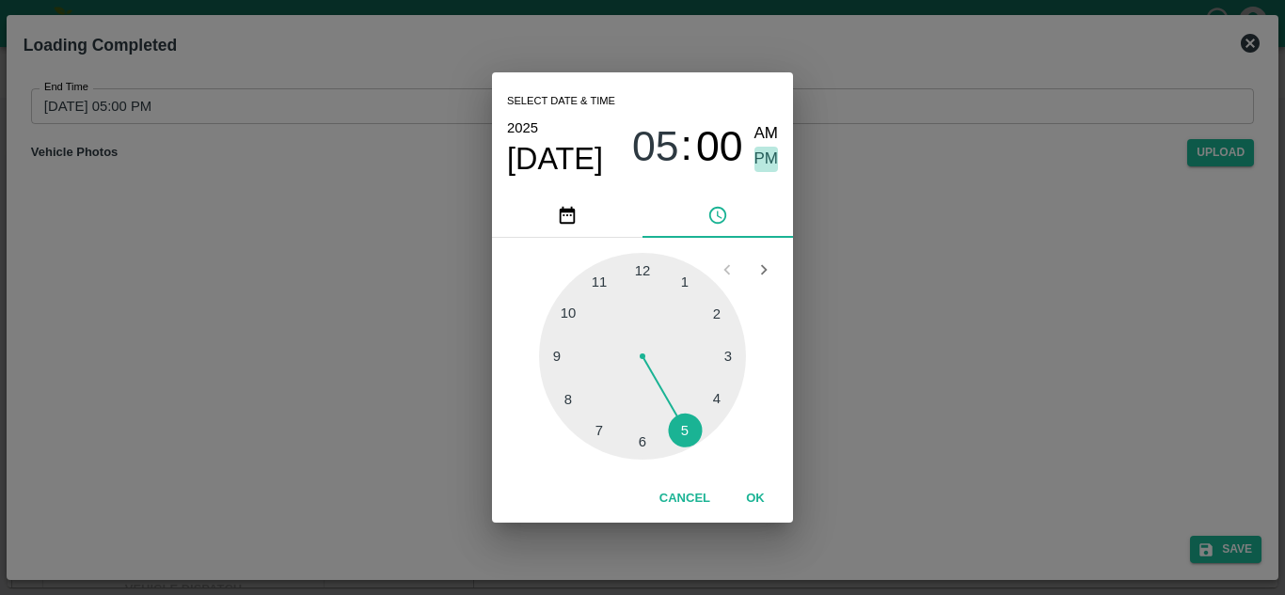
click at [762, 162] on span "PM" at bounding box center [766, 159] width 24 height 25
click at [745, 494] on button "OK" at bounding box center [755, 499] width 60 height 33
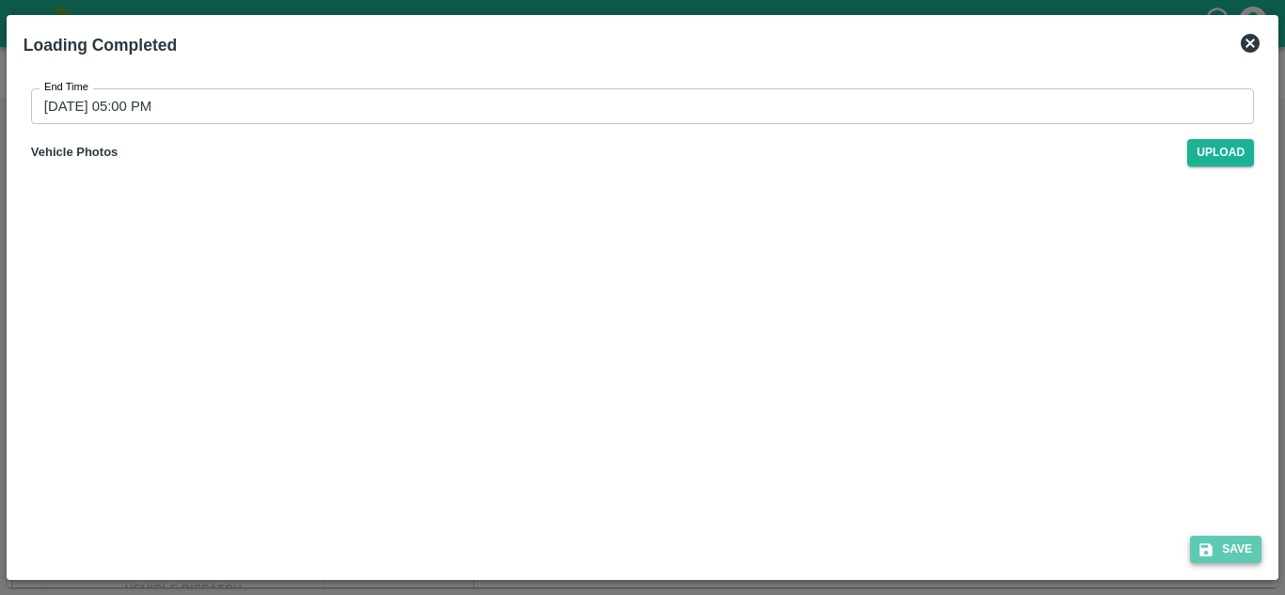
click at [1240, 545] on button "Save" at bounding box center [1225, 549] width 71 height 27
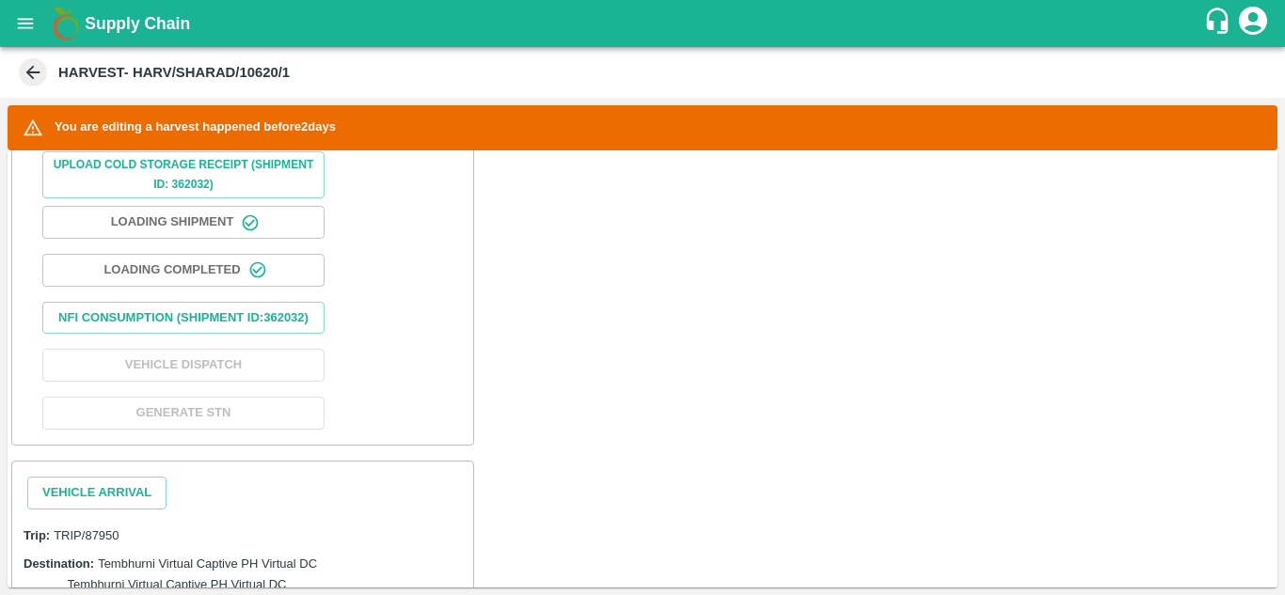
scroll to position [754, 0]
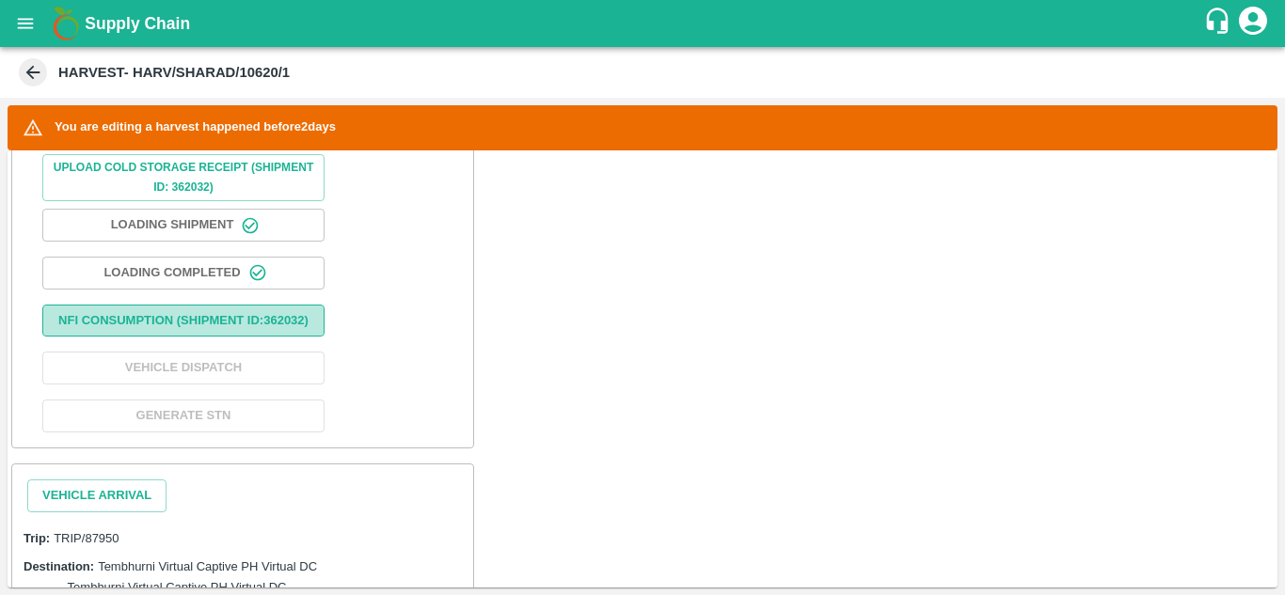
click at [161, 325] on button "Nfi Consumption (SHIPMENT ID: 362032 )" at bounding box center [183, 321] width 282 height 33
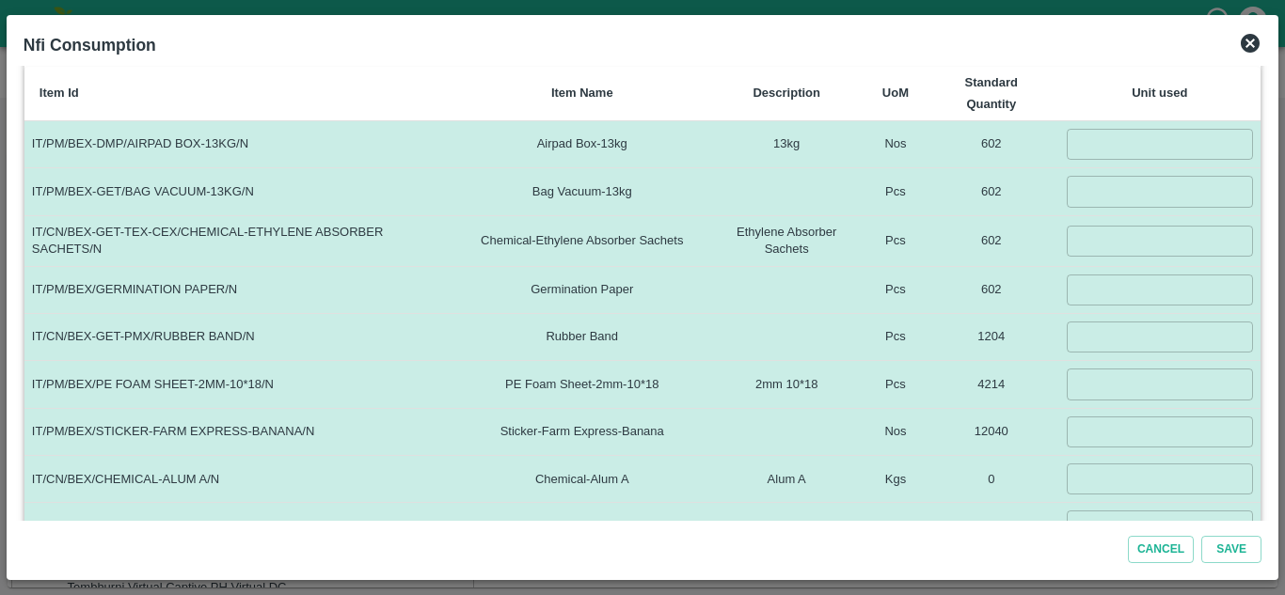
scroll to position [289, 0]
click at [1095, 147] on input "number" at bounding box center [1160, 143] width 187 height 31
type input "602"
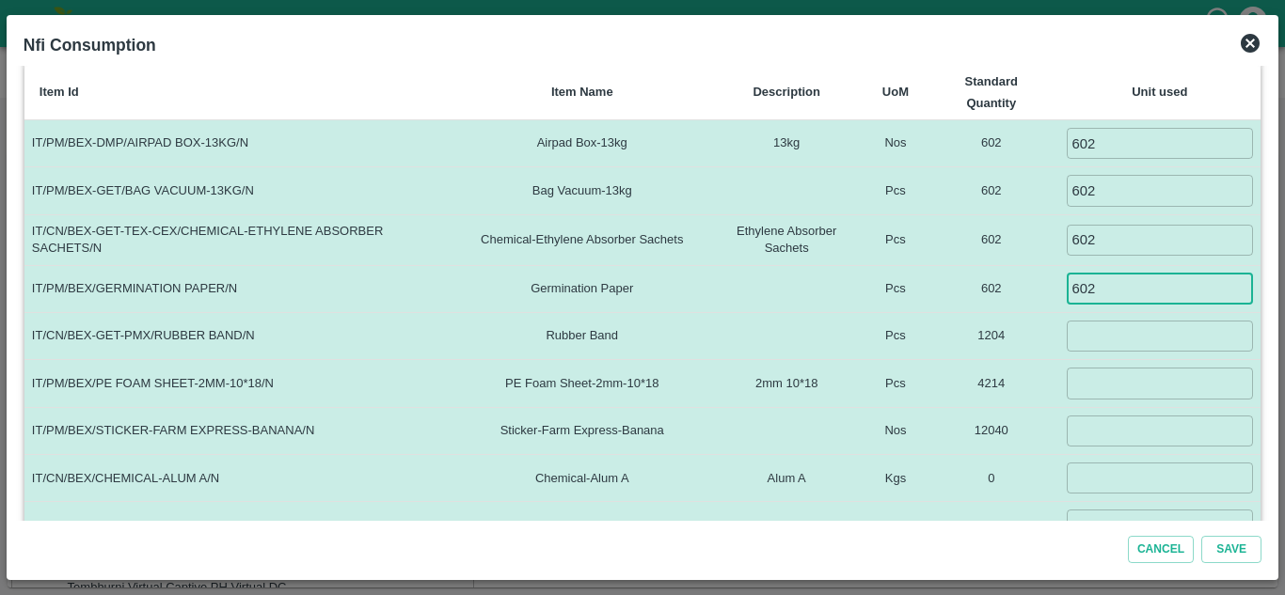
type input "602"
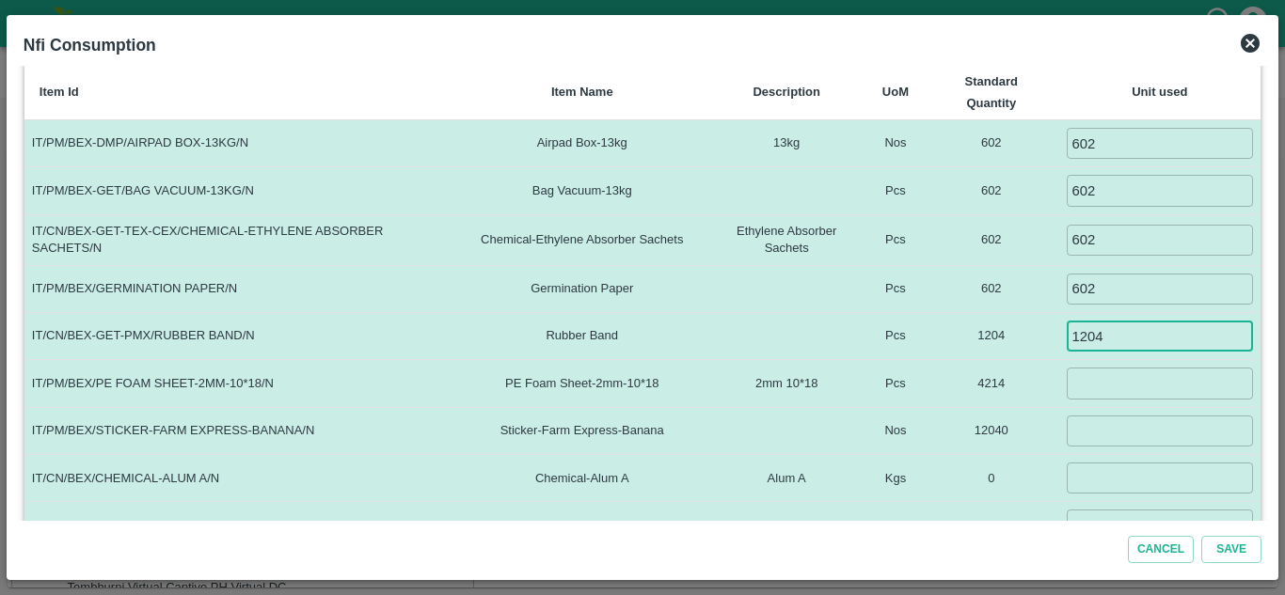
type input "1204"
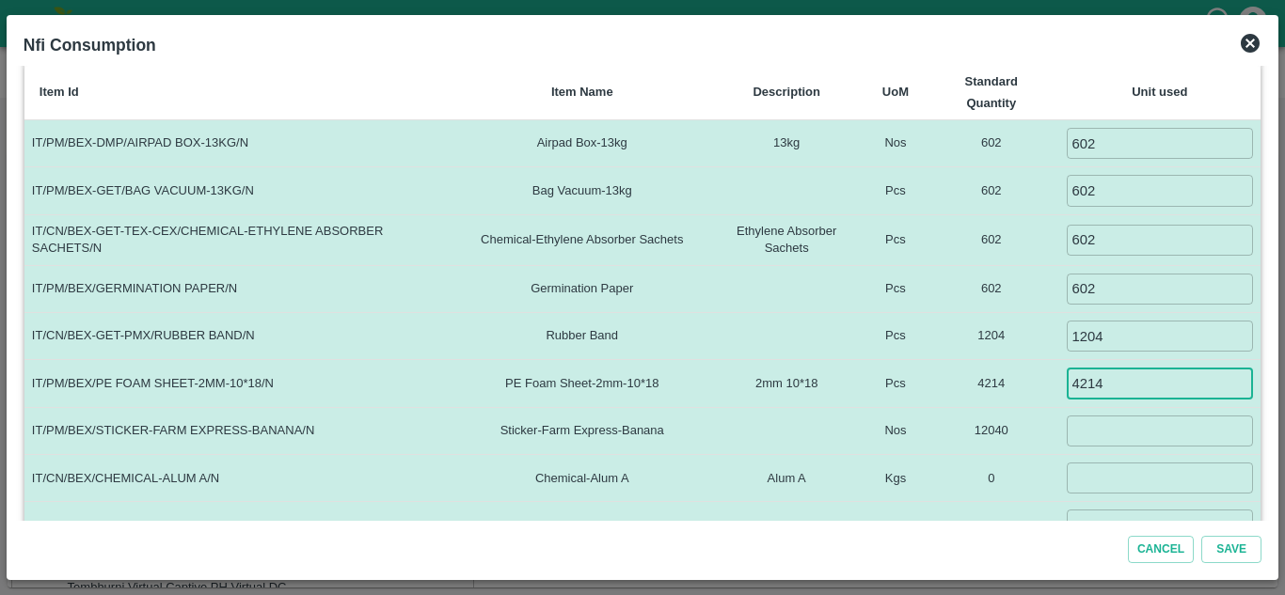
type input "4214"
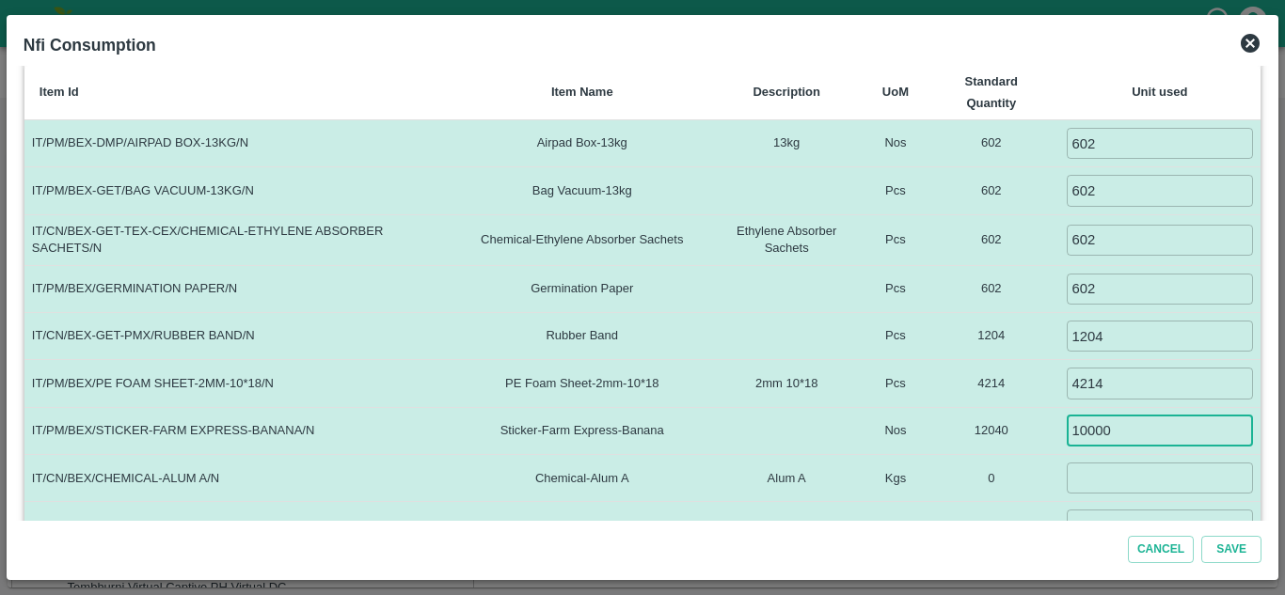
type input "10000"
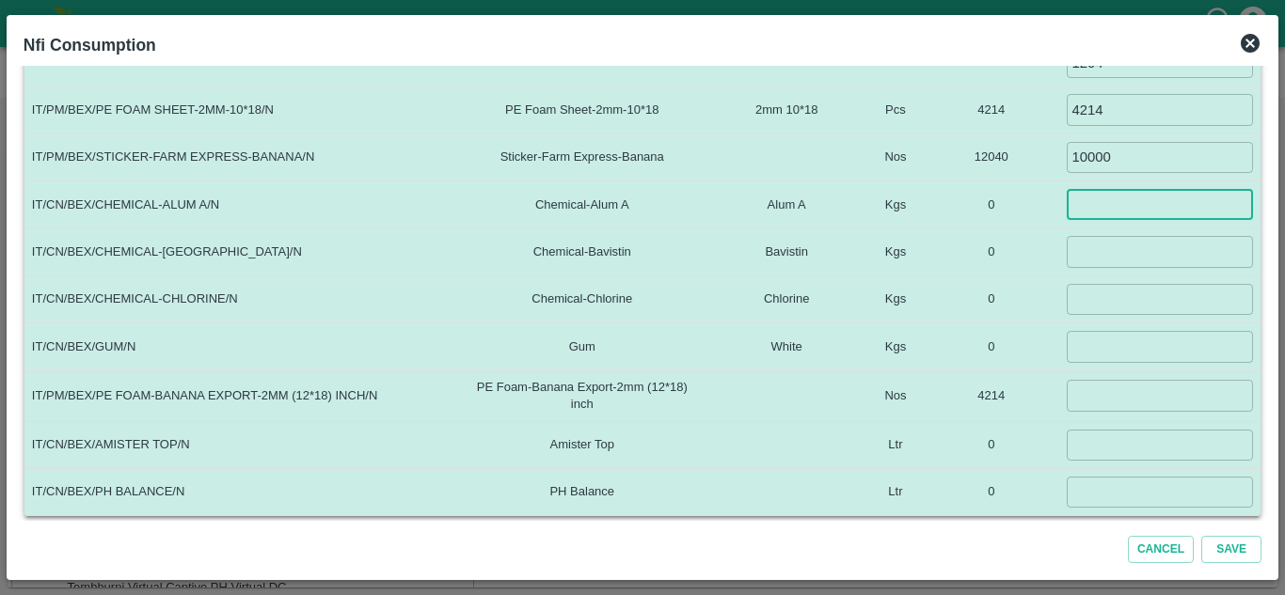
scroll to position [563, 0]
type input "5"
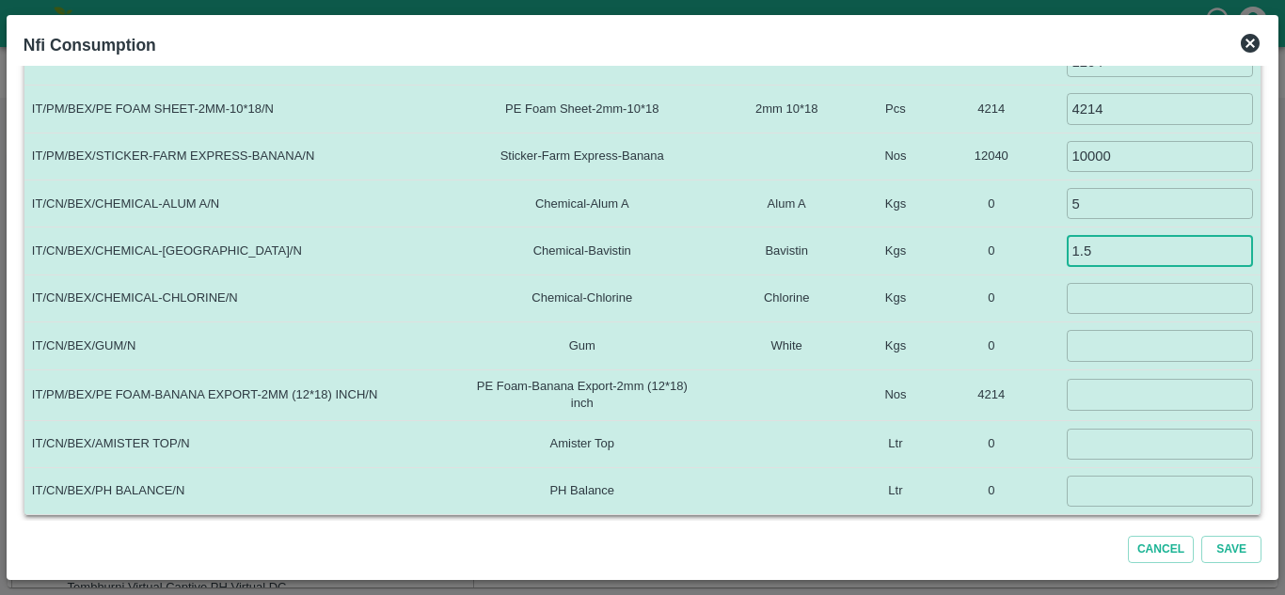
type input "1.5"
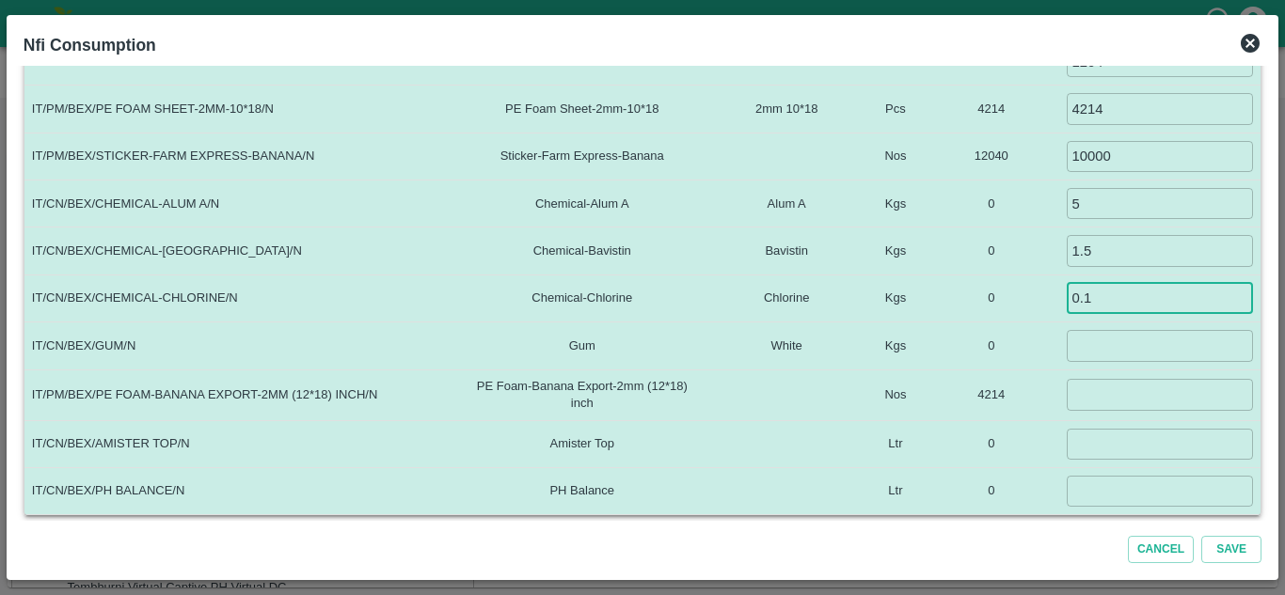
type input "0.1"
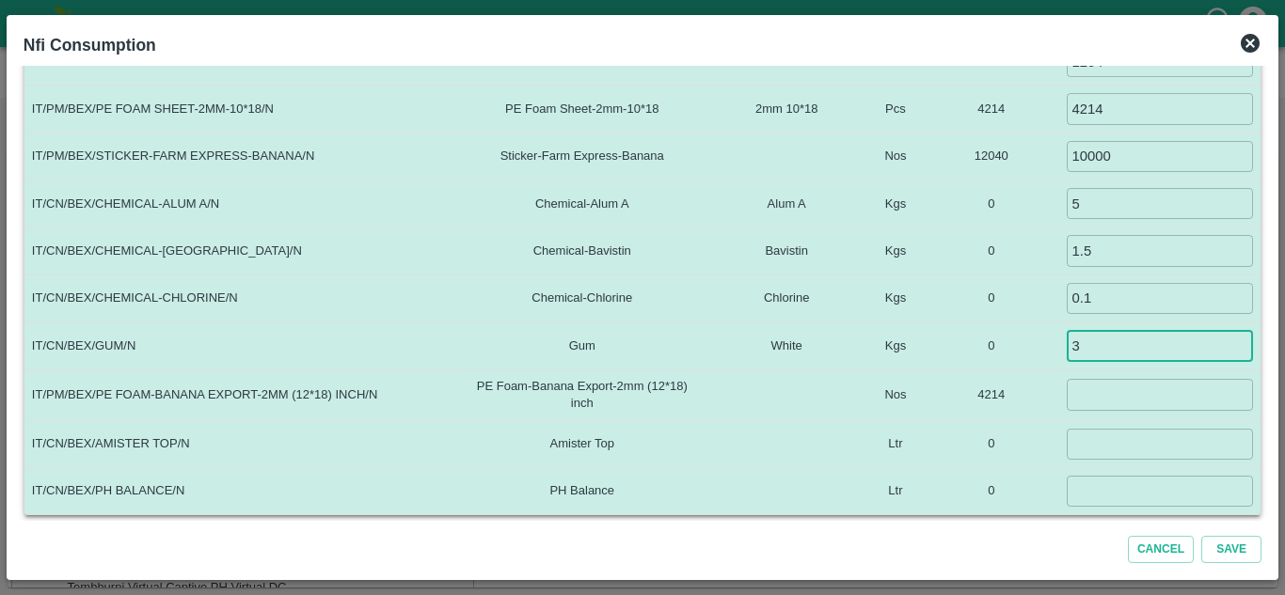
type input "3"
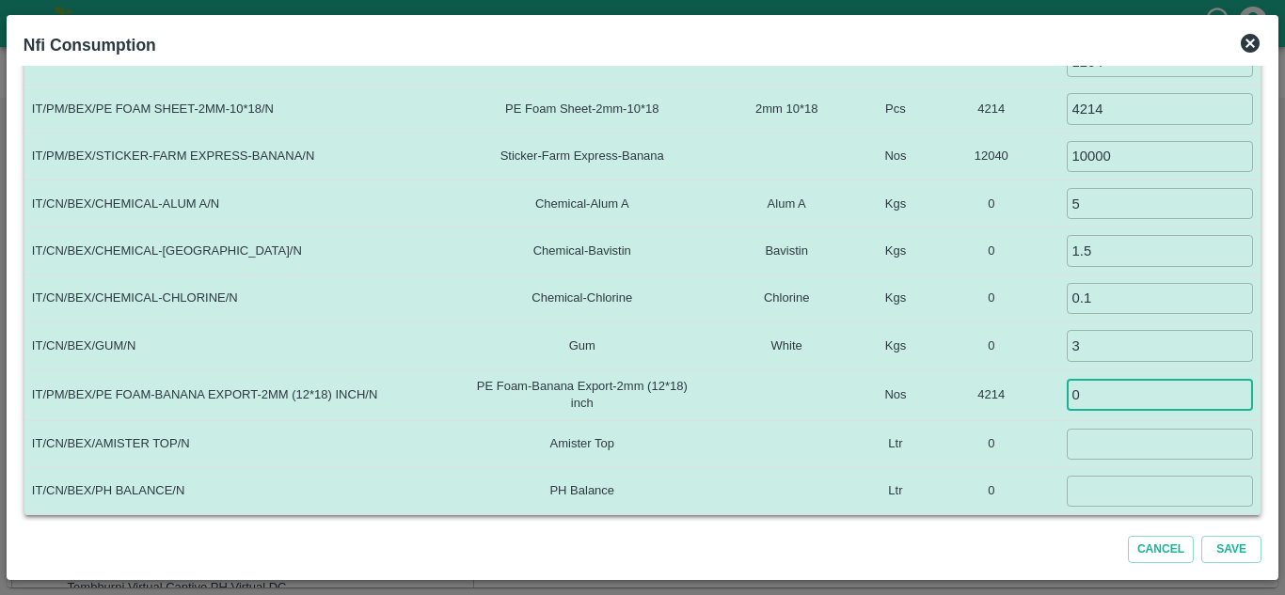
type input "0"
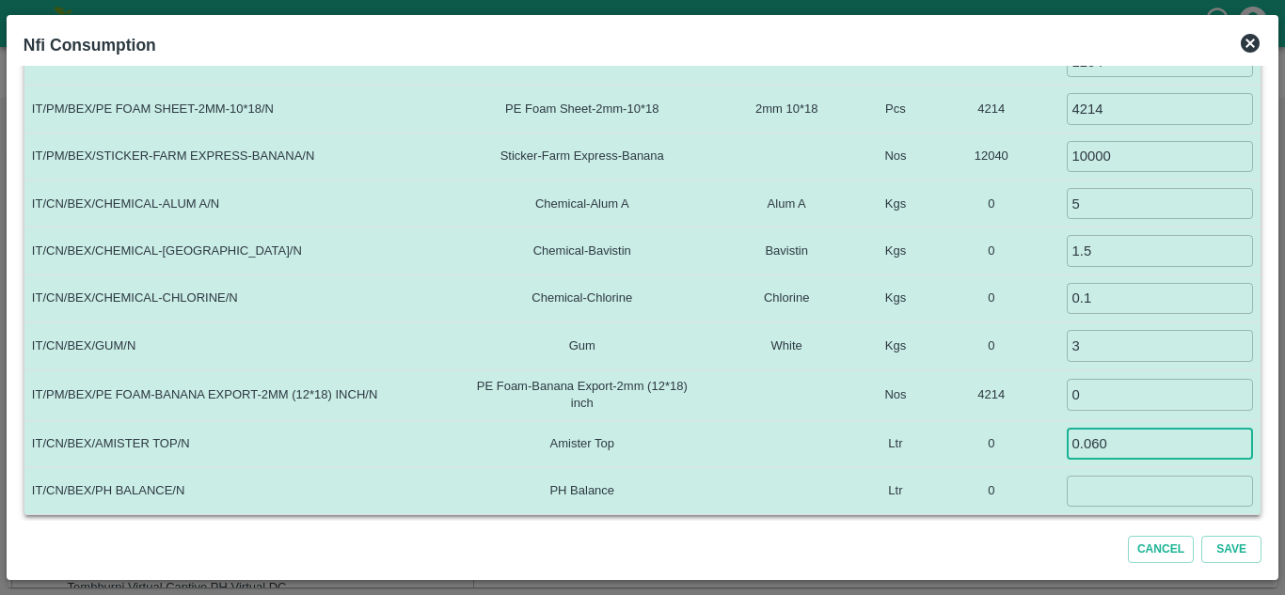
type input "0.060"
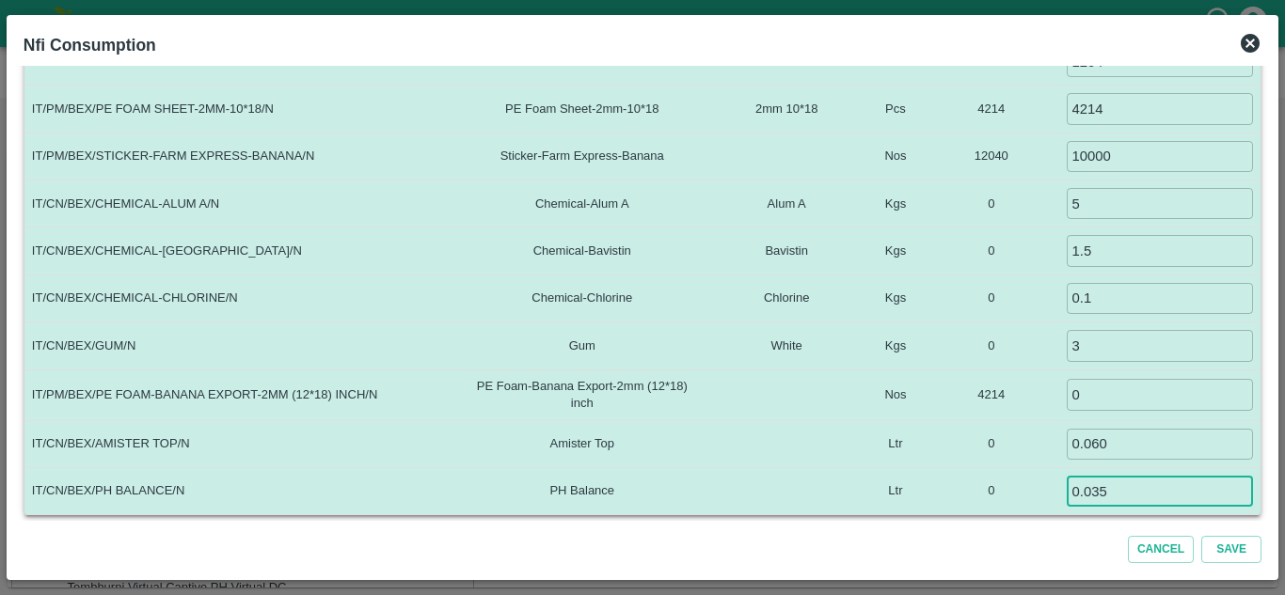
scroll to position [566, 0]
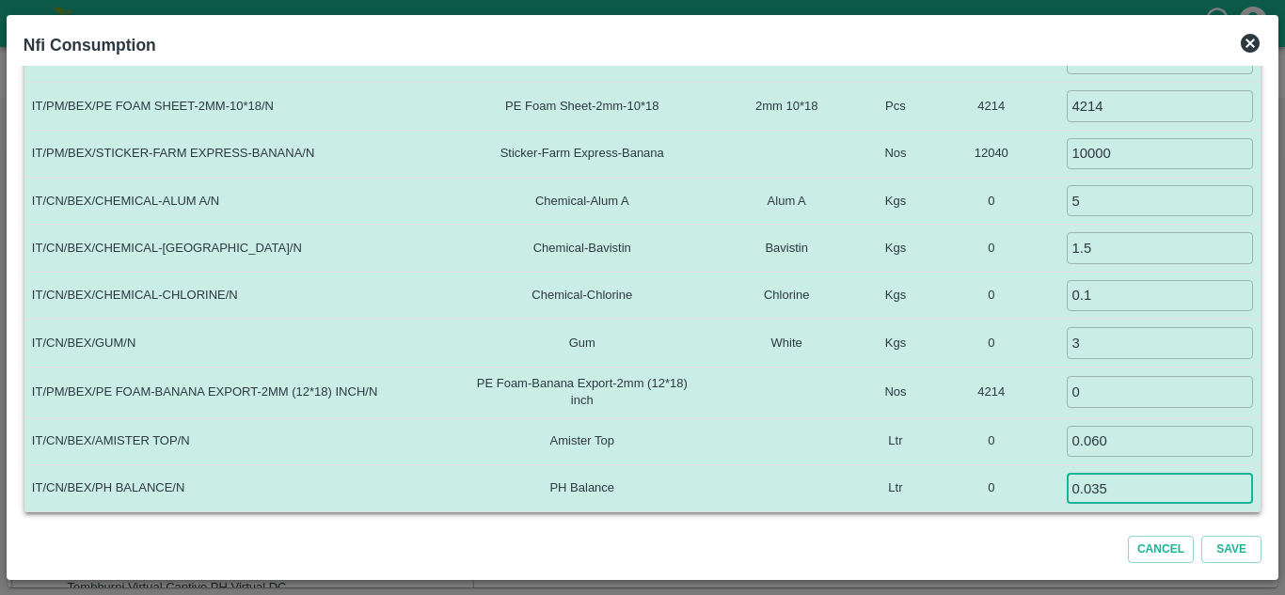
type input "0.035"
click at [816, 404] on td at bounding box center [786, 392] width 161 height 51
click at [1228, 544] on button "Save" at bounding box center [1231, 549] width 60 height 27
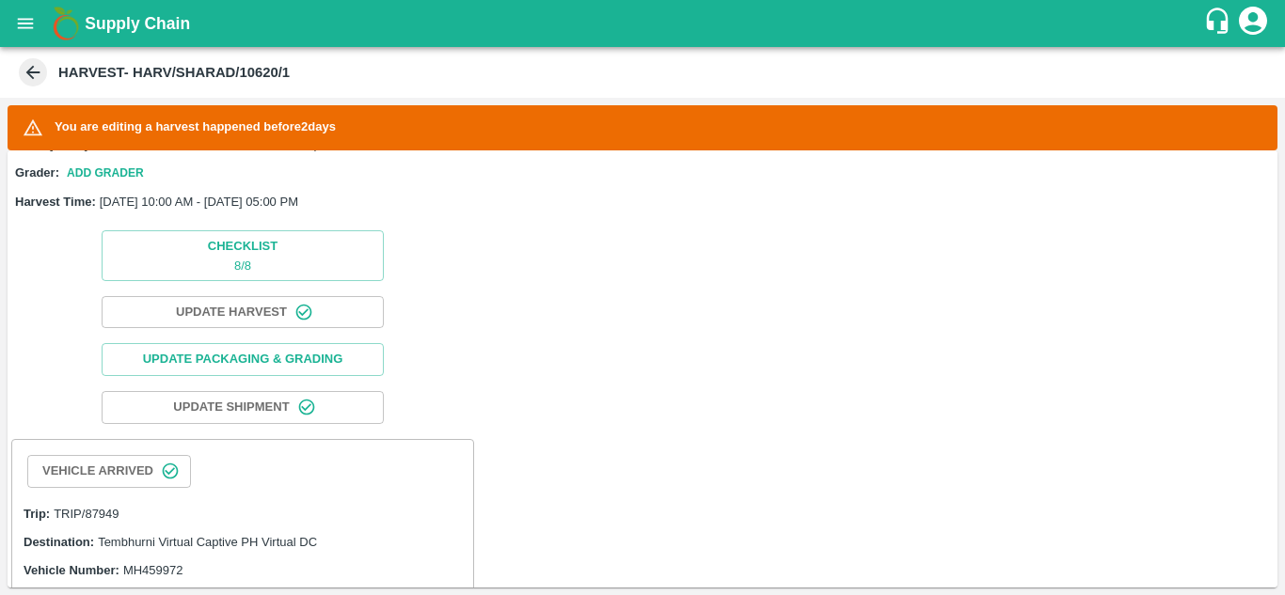
scroll to position [0, 0]
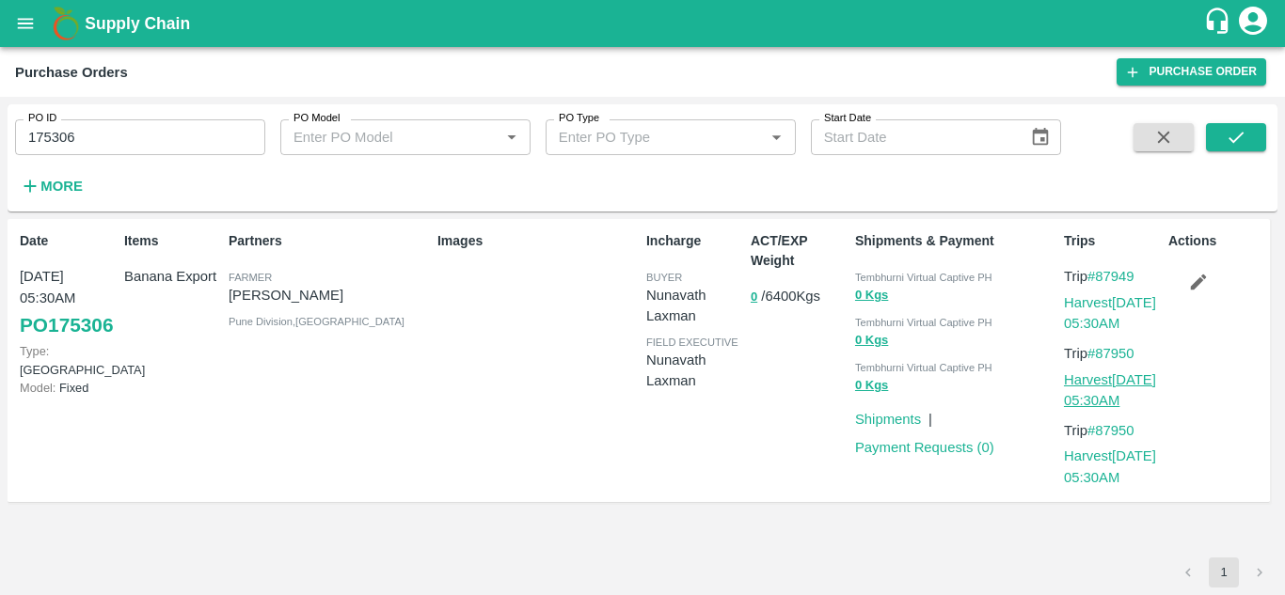
click at [1102, 385] on link "Harvest [DATE] 05:30AM" at bounding box center [1110, 391] width 92 height 36
click at [1241, 125] on button "submit" at bounding box center [1236, 137] width 60 height 28
click at [1241, 136] on icon "submit" at bounding box center [1236, 137] width 21 height 21
click at [1113, 300] on link "Harvest [DATE] 05:30AM" at bounding box center [1110, 313] width 92 height 36
click at [1118, 381] on link "Harvest [DATE] 05:30AM" at bounding box center [1110, 391] width 92 height 36
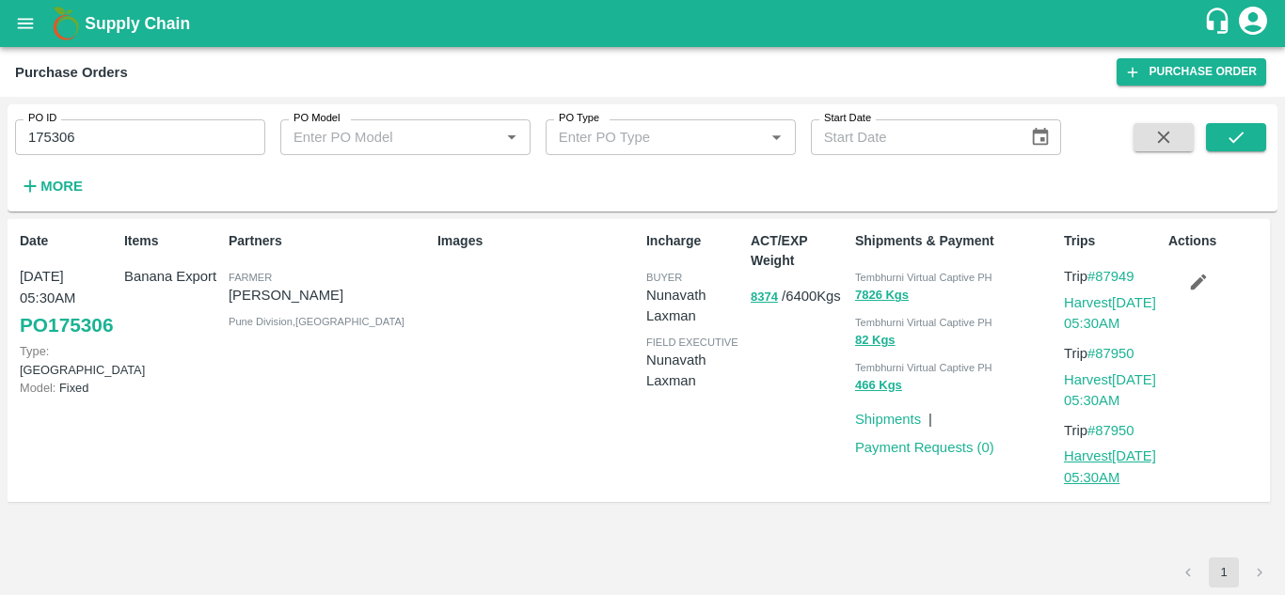
click at [1126, 460] on link "Harvest [DATE] 05:30AM" at bounding box center [1110, 467] width 92 height 36
click at [30, 19] on icon "open drawer" at bounding box center [26, 23] width 16 height 10
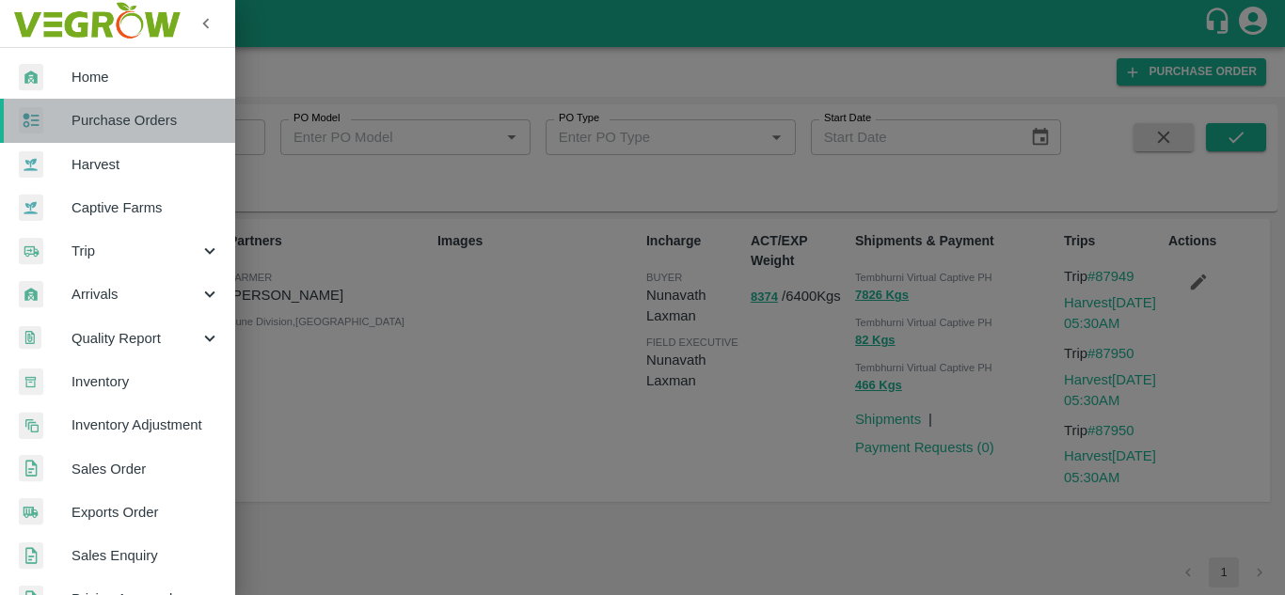
click at [132, 116] on span "Purchase Orders" at bounding box center [145, 120] width 149 height 21
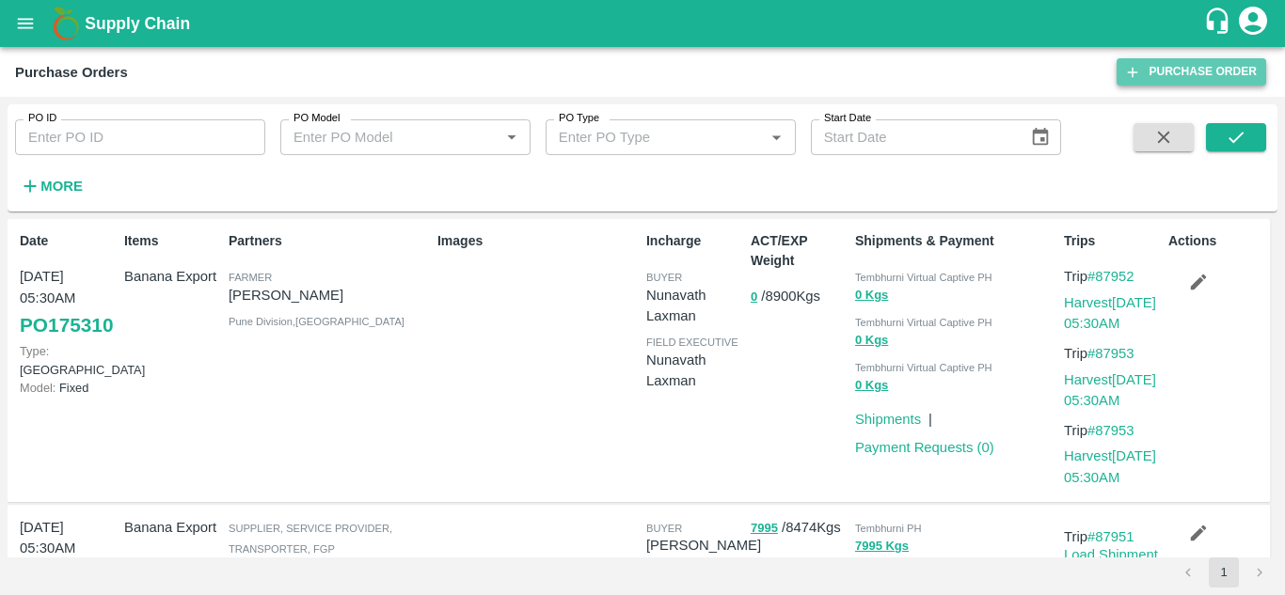
click at [1207, 62] on link "Purchase Order" at bounding box center [1192, 71] width 150 height 27
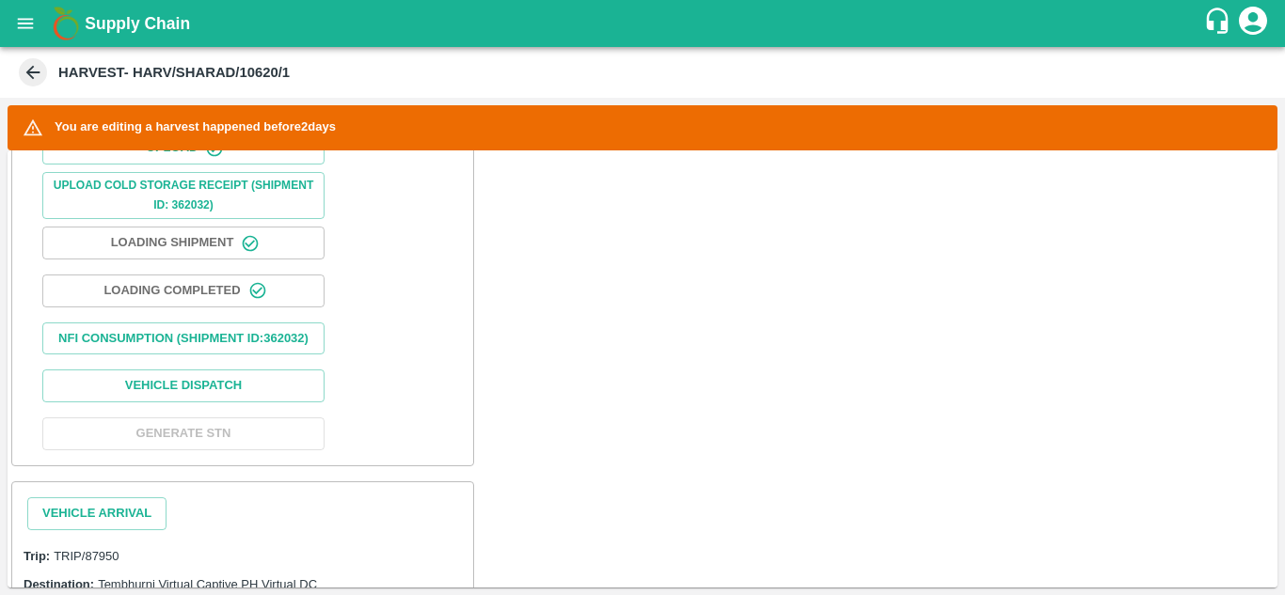
scroll to position [864, 0]
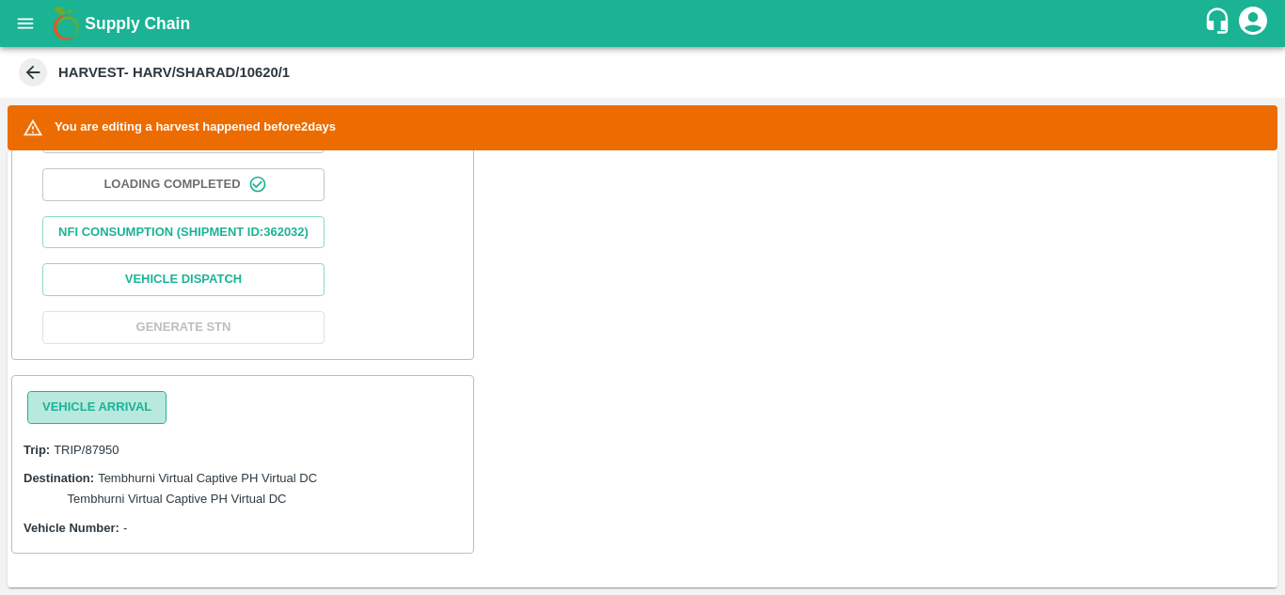
click at [132, 401] on button "Vehicle Arrival" at bounding box center [96, 407] width 139 height 33
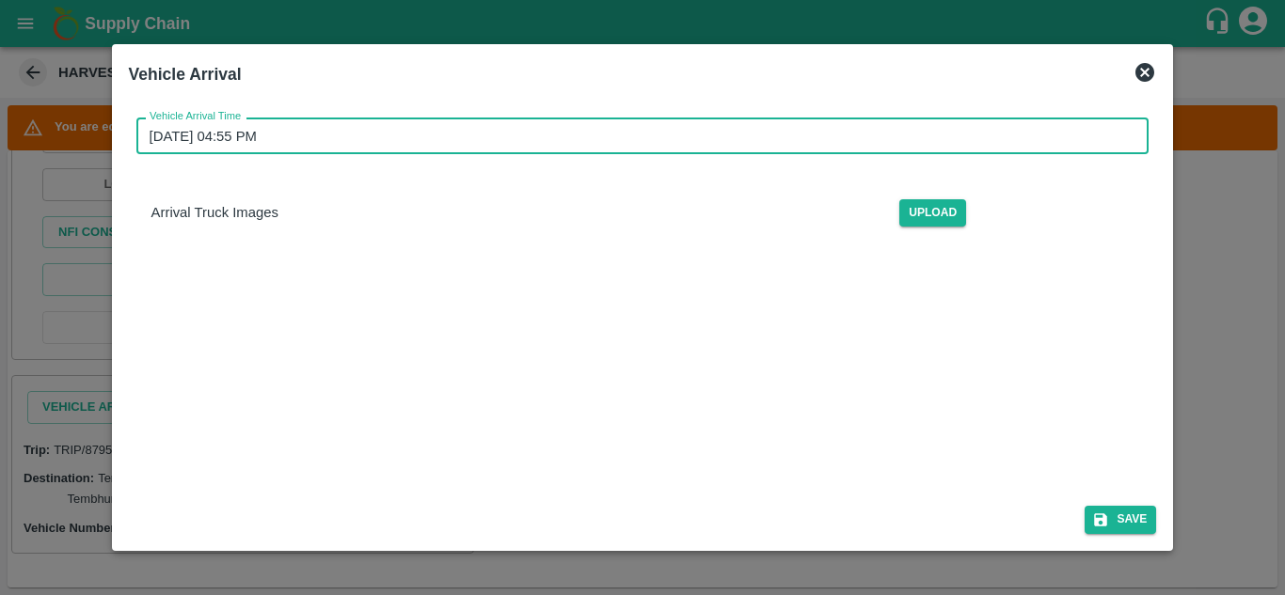
click at [246, 150] on input "[DATE] 04:55 PM" at bounding box center [636, 136] width 1000 height 36
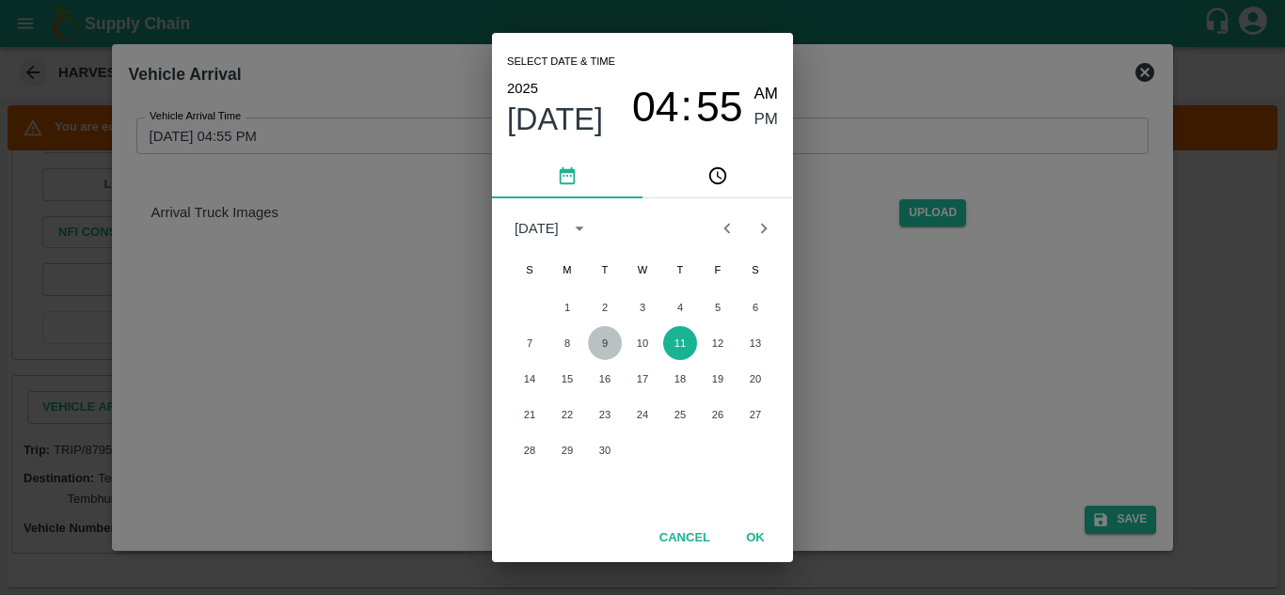
click at [604, 342] on button "9" at bounding box center [605, 343] width 34 height 34
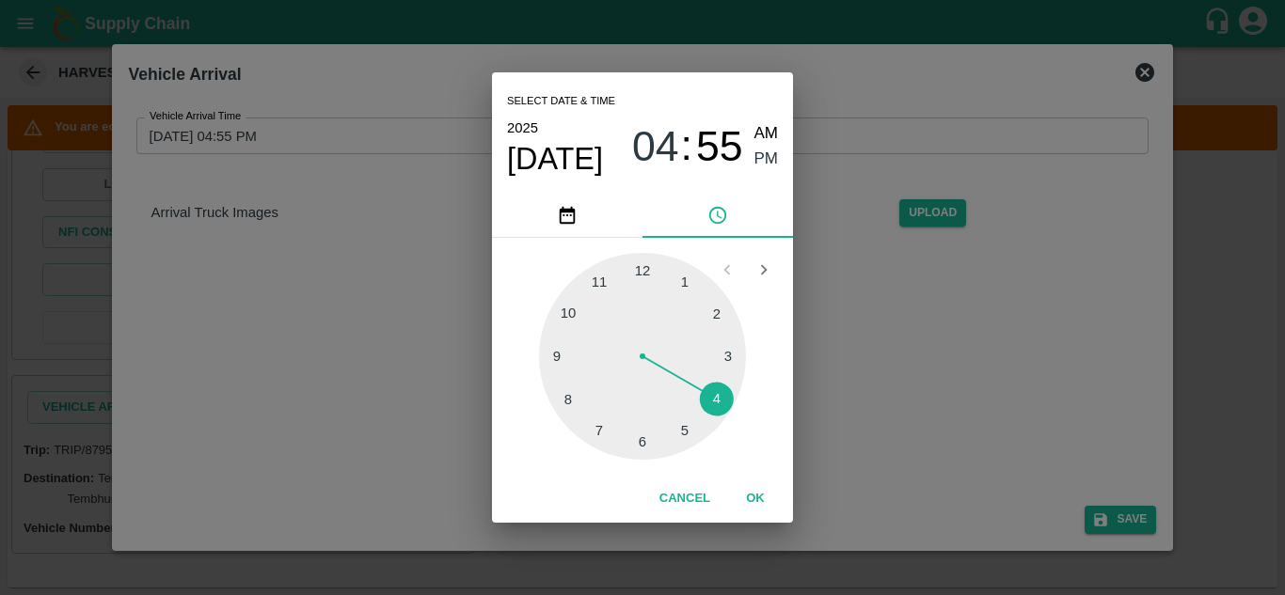
click at [572, 316] on div at bounding box center [642, 356] width 207 height 207
click at [646, 262] on div at bounding box center [642, 356] width 207 height 207
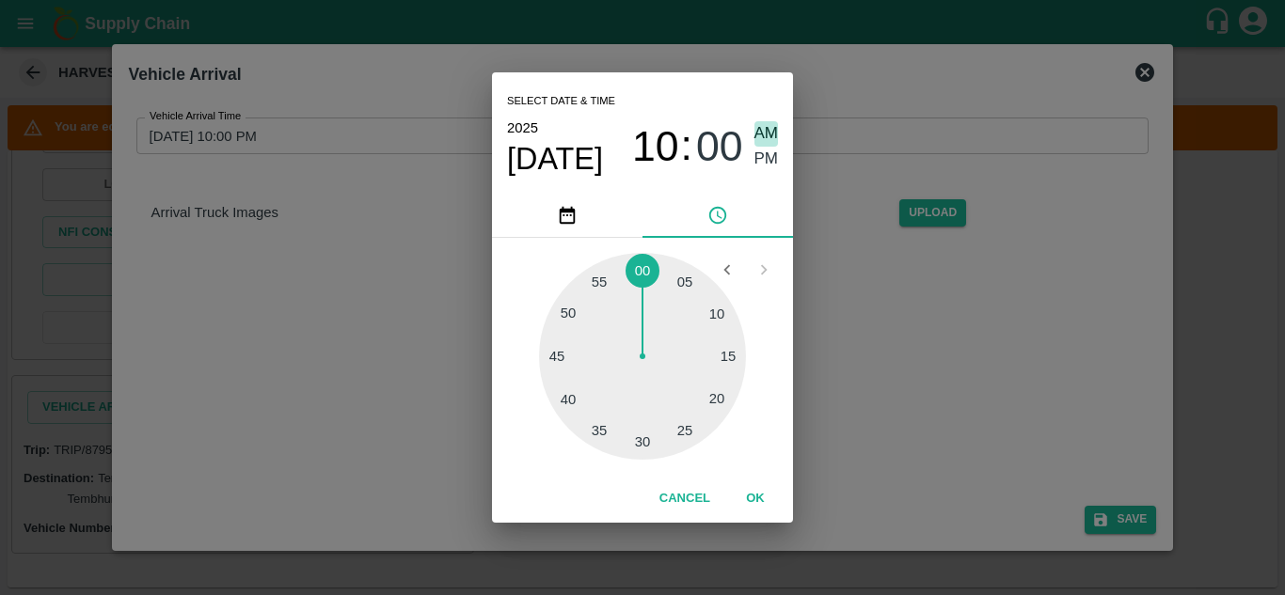
click at [769, 131] on span "AM" at bounding box center [766, 133] width 24 height 25
type input "[DATE] 10:00 AM"
click at [750, 500] on button "OK" at bounding box center [755, 499] width 60 height 33
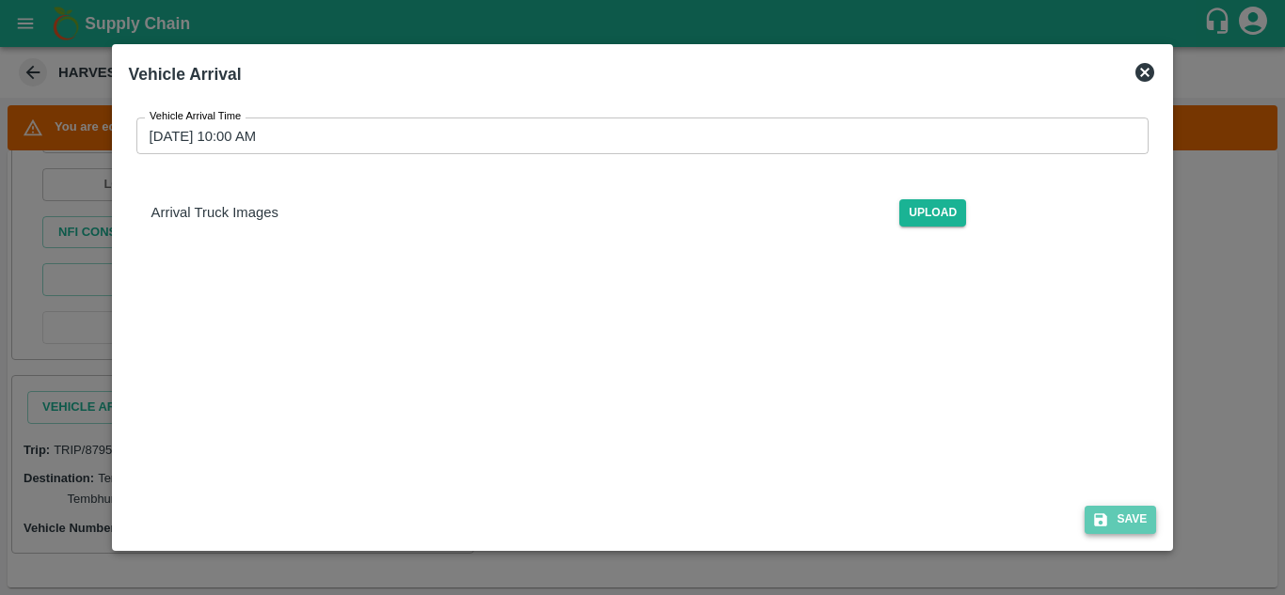
click at [1120, 515] on button "Save" at bounding box center [1120, 519] width 71 height 27
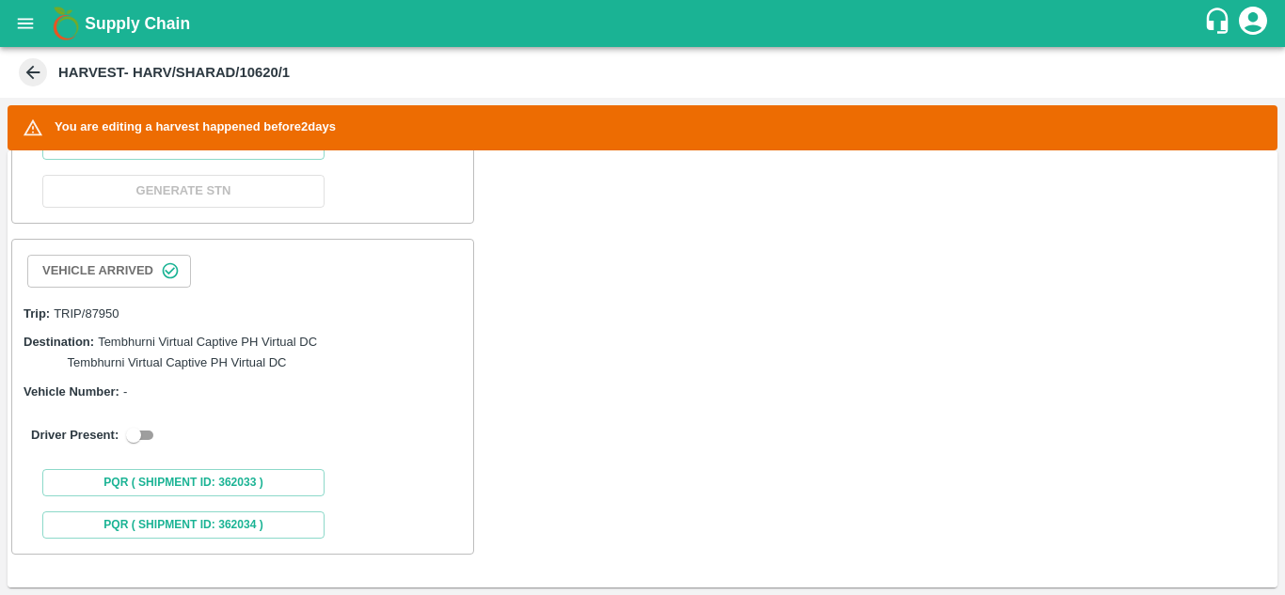
scroll to position [978, 0]
click at [144, 448] on input "checkbox" at bounding box center [134, 436] width 68 height 23
checkbox input "true"
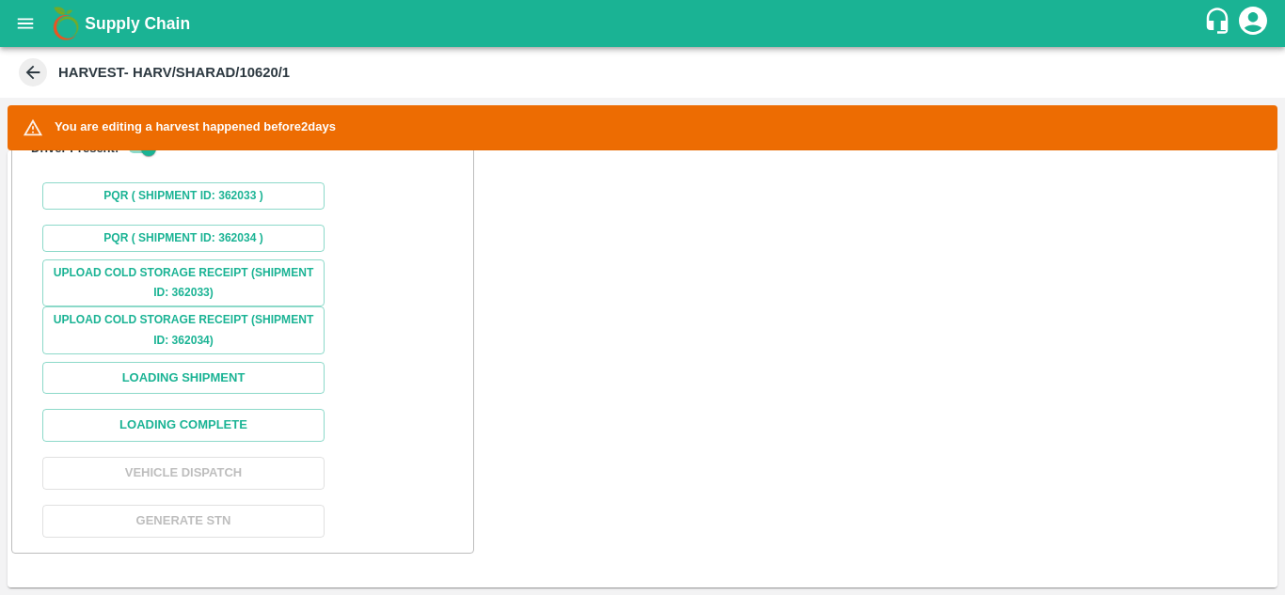
scroll to position [1368, 0]
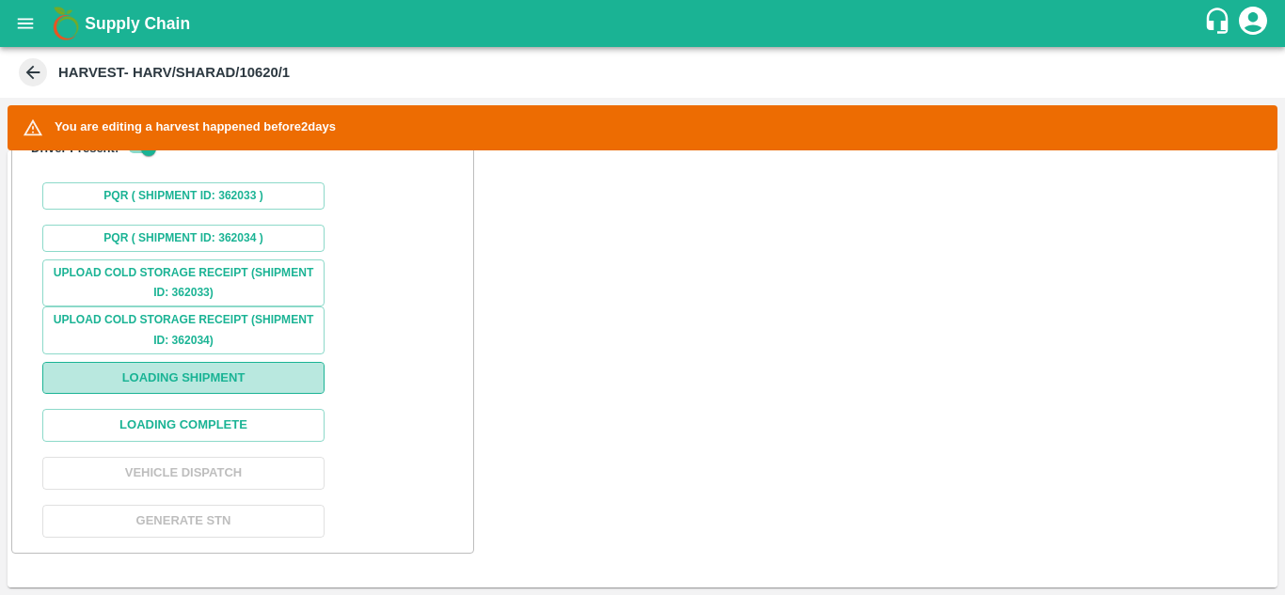
click at [215, 394] on button "Loading Shipment" at bounding box center [183, 378] width 282 height 33
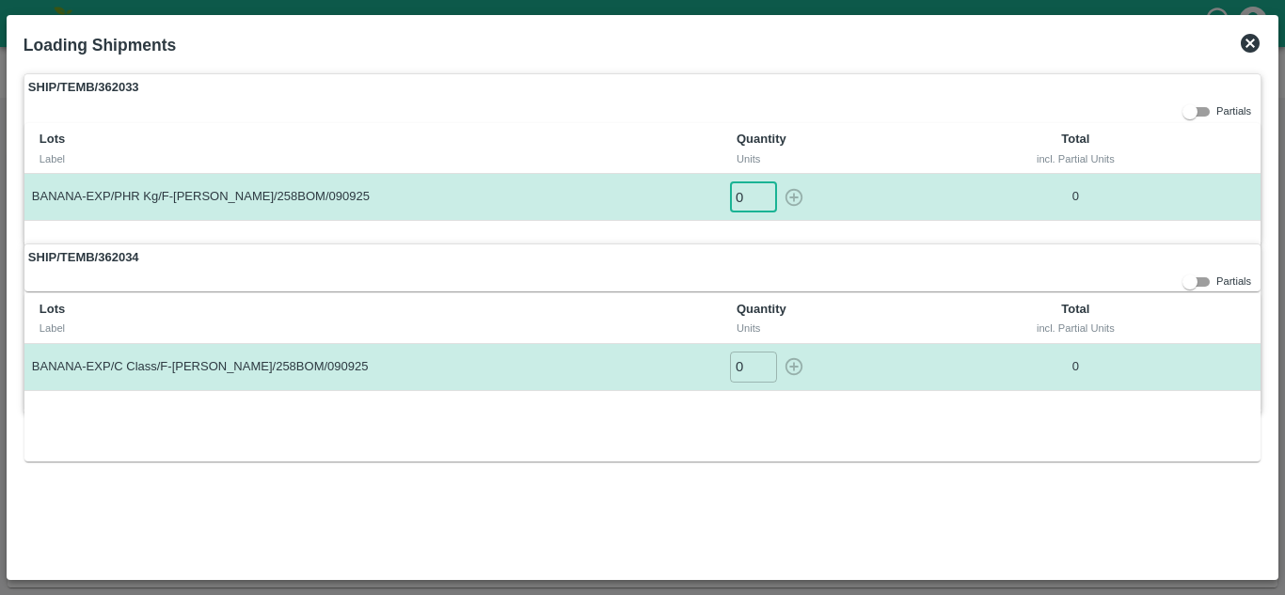
click at [735, 191] on input "0" at bounding box center [753, 197] width 47 height 31
type input "1"
click at [779, 182] on button "button" at bounding box center [794, 197] width 30 height 31
type input "0"
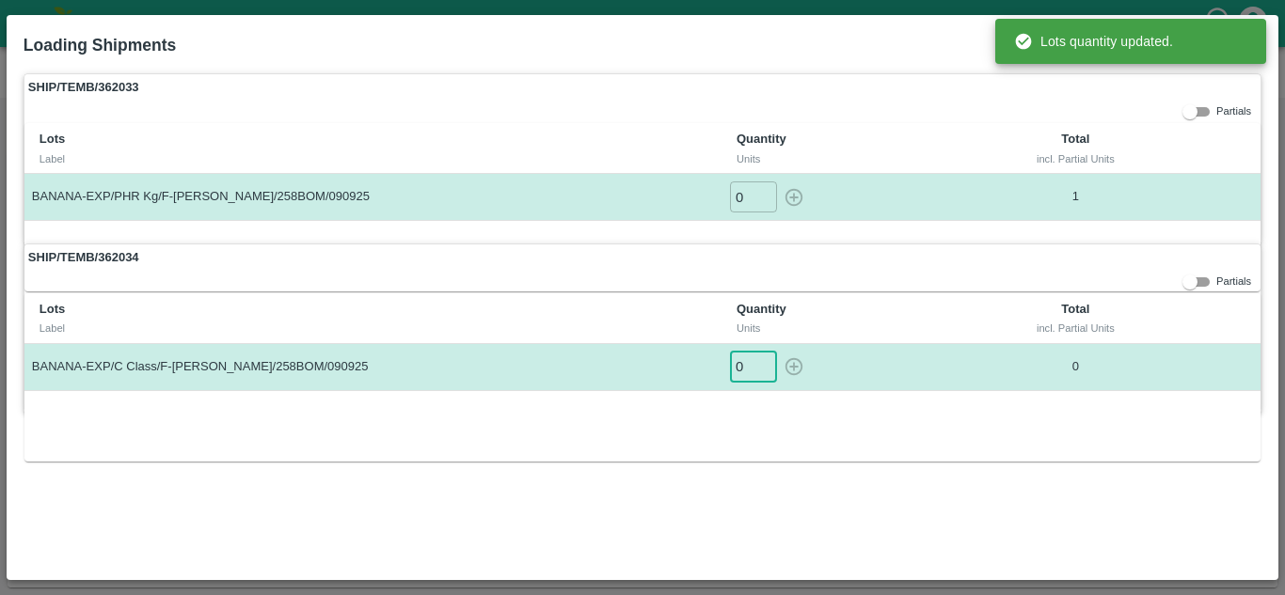
drag, startPoint x: 749, startPoint y: 387, endPoint x: 751, endPoint y: 373, distance: 13.3
click at [751, 373] on td "0 ​" at bounding box center [845, 366] width 246 height 47
click at [751, 373] on input "0" at bounding box center [753, 367] width 47 height 31
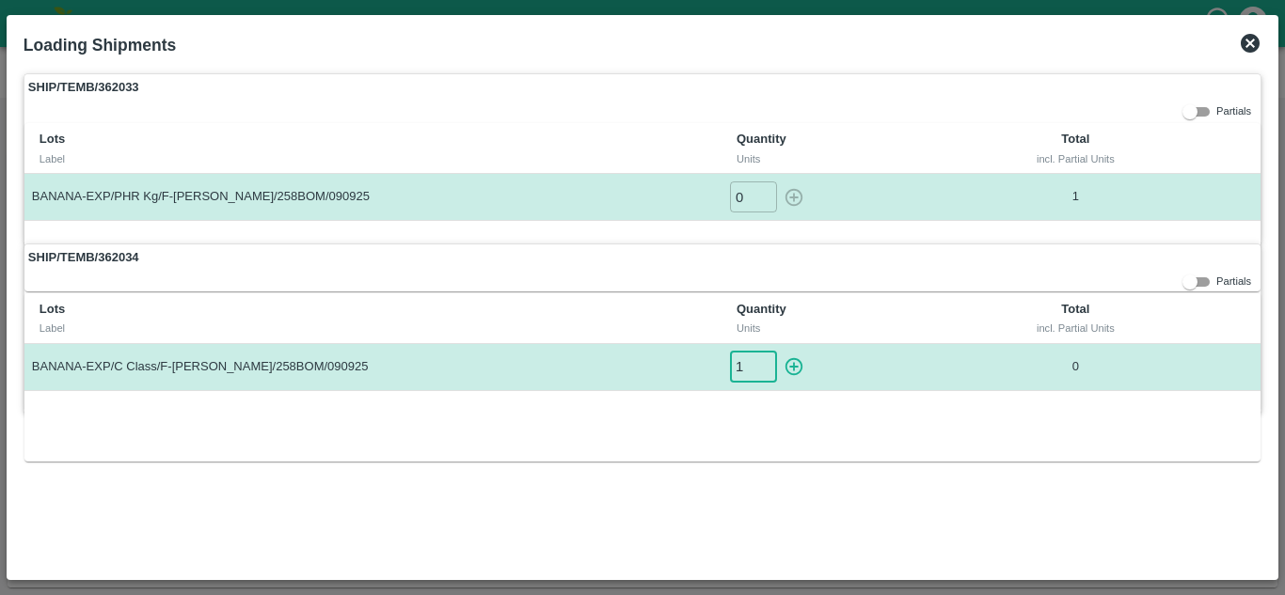
type input "1"
click at [779, 352] on button "button" at bounding box center [794, 367] width 30 height 31
type input "0"
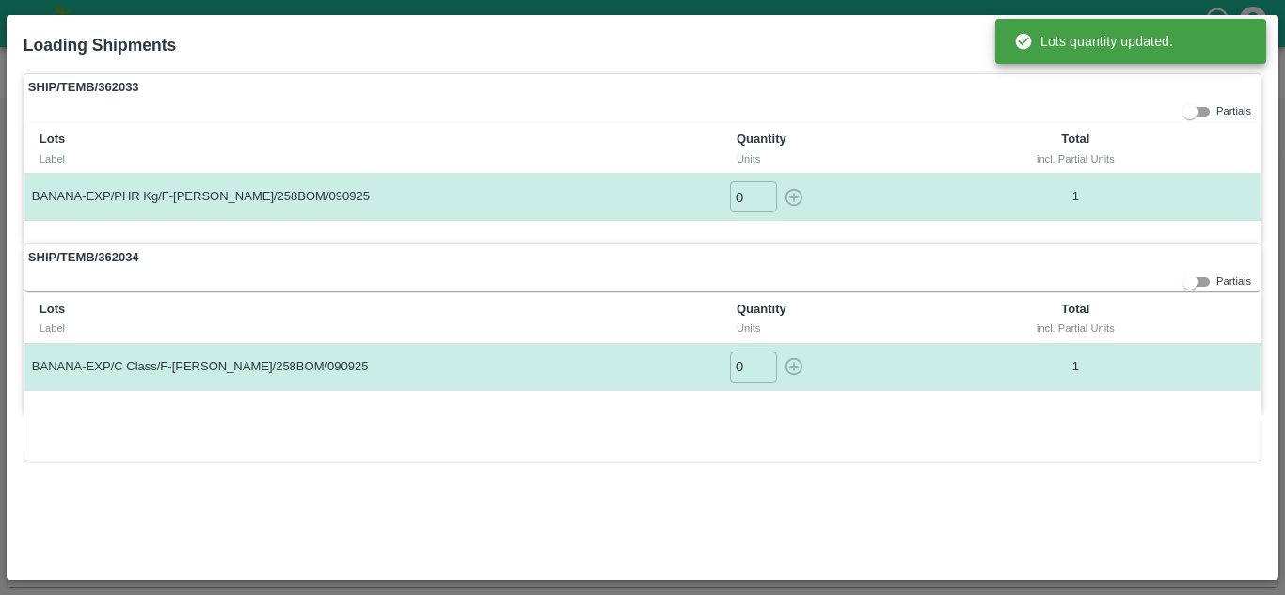
click at [626, 447] on div "Lots Label Quantity Units Total incl. Partial Units BANANA-EXP/C Class/F-[PERSO…" at bounding box center [642, 377] width 1236 height 168
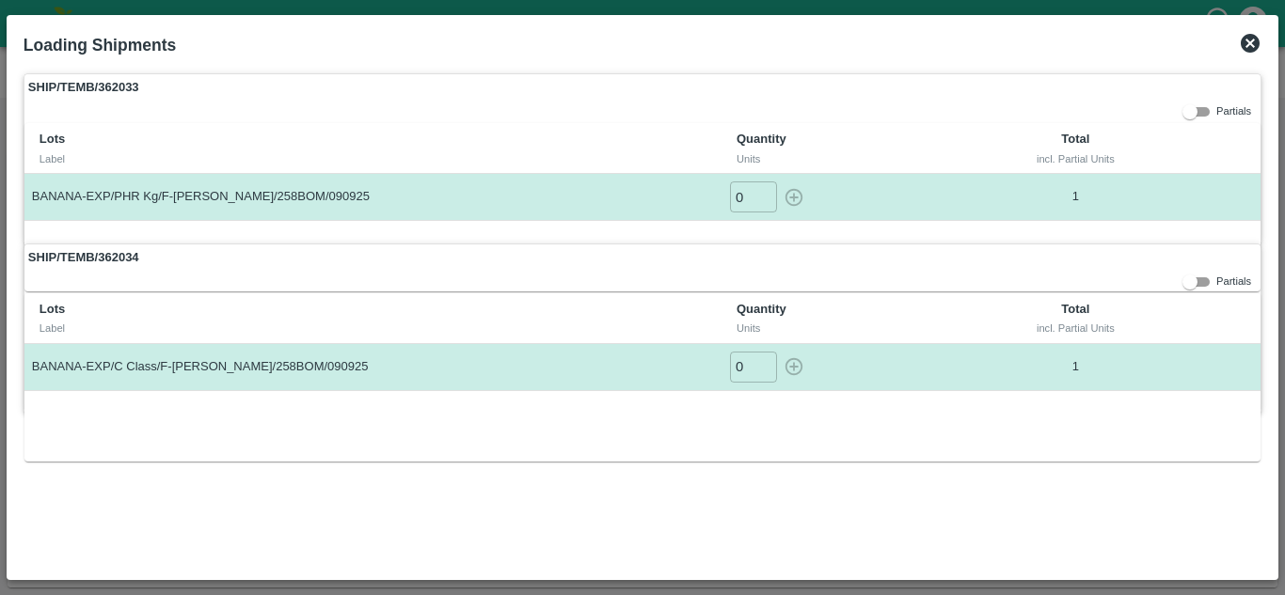
click at [1247, 38] on icon at bounding box center [1250, 43] width 19 height 19
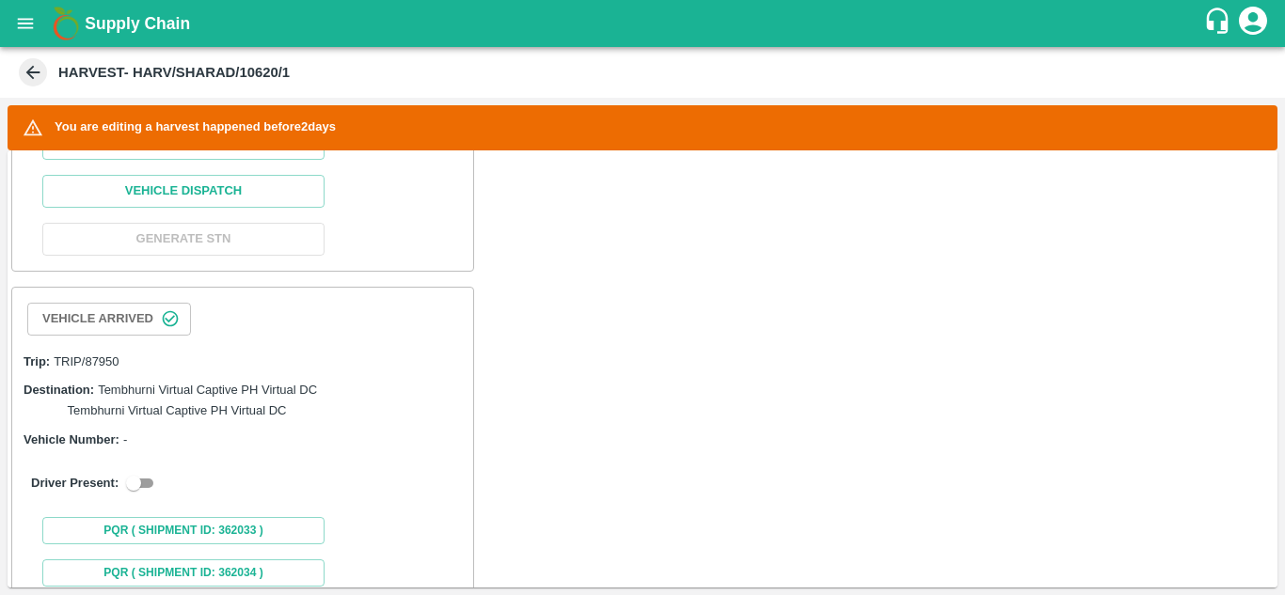
scroll to position [930, 0]
click at [149, 496] on input "checkbox" at bounding box center [134, 484] width 68 height 23
checkbox input "true"
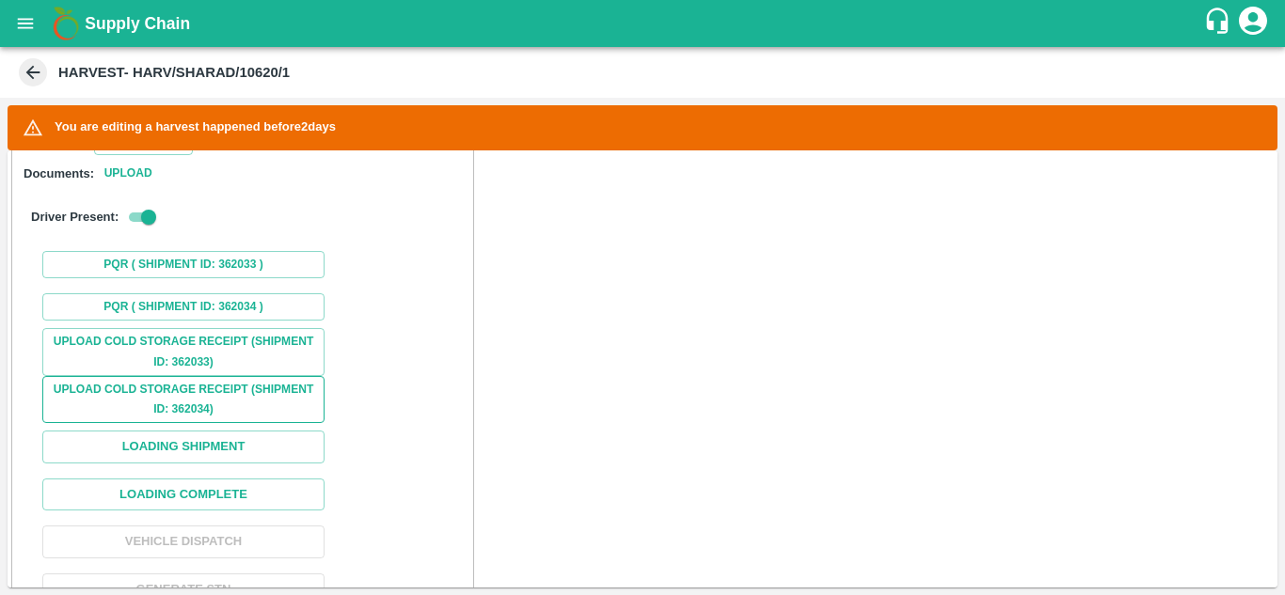
scroll to position [1408, 0]
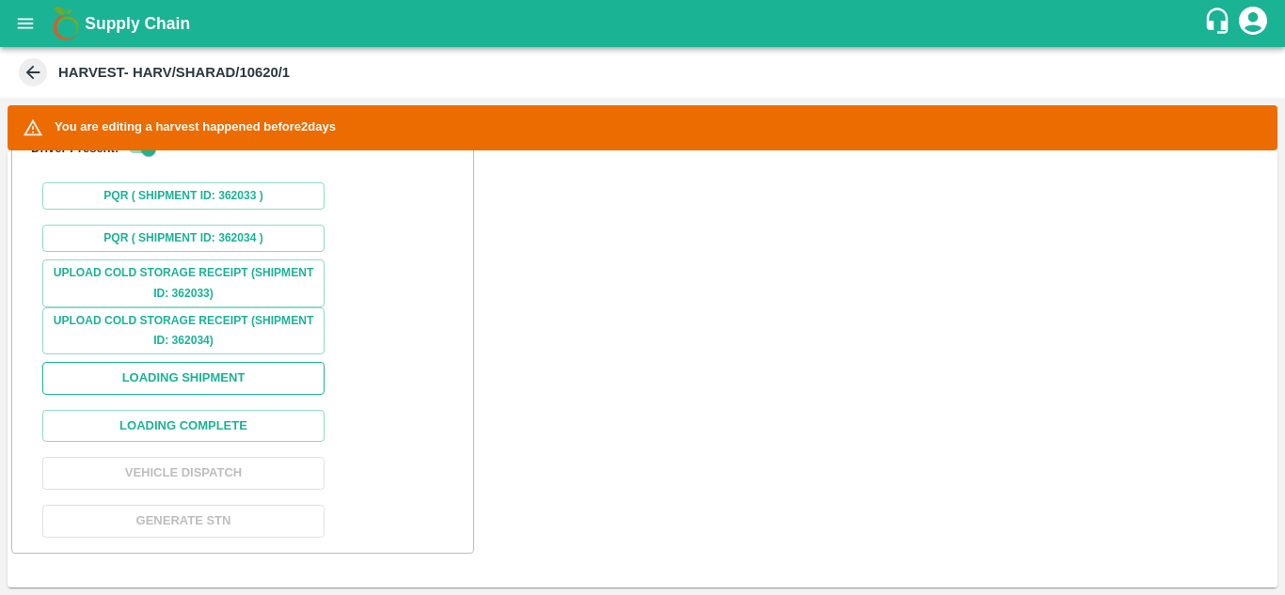
click at [230, 376] on button "Loading Shipment" at bounding box center [183, 378] width 282 height 33
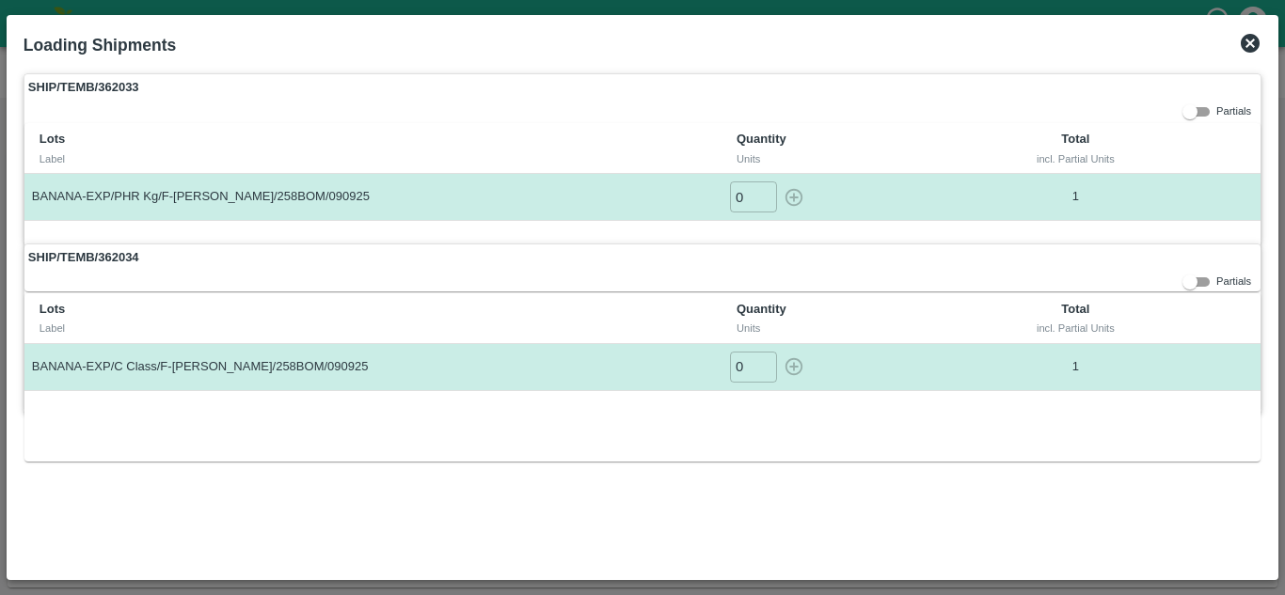
click at [1248, 45] on icon at bounding box center [1250, 43] width 23 height 23
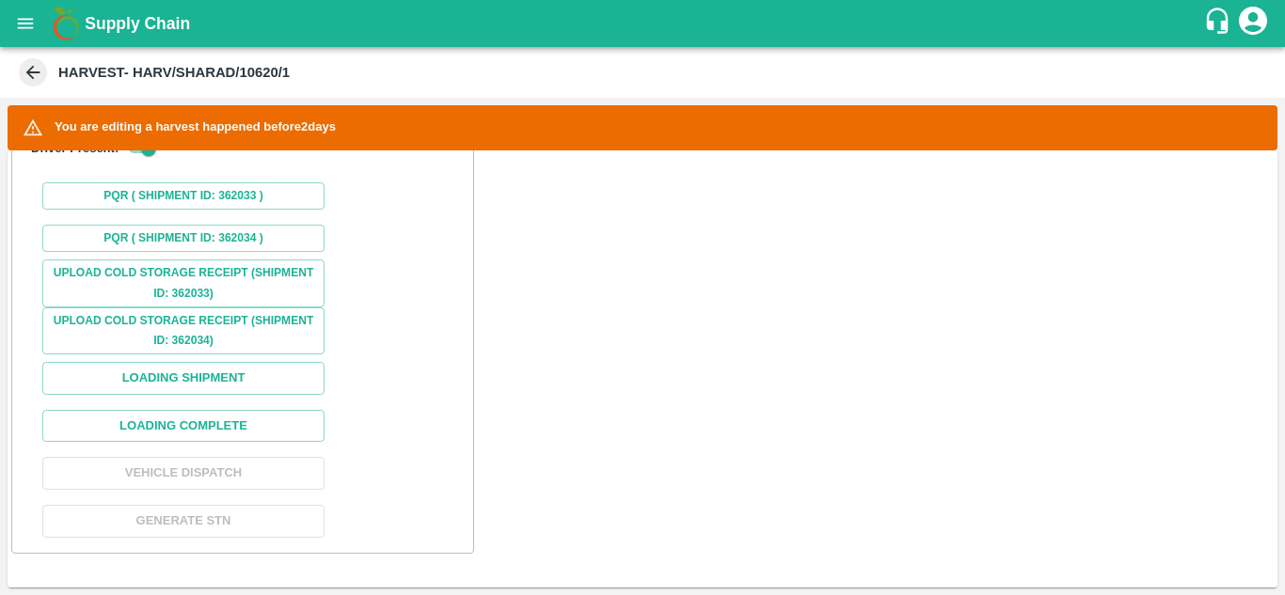
scroll to position [1379, 0]
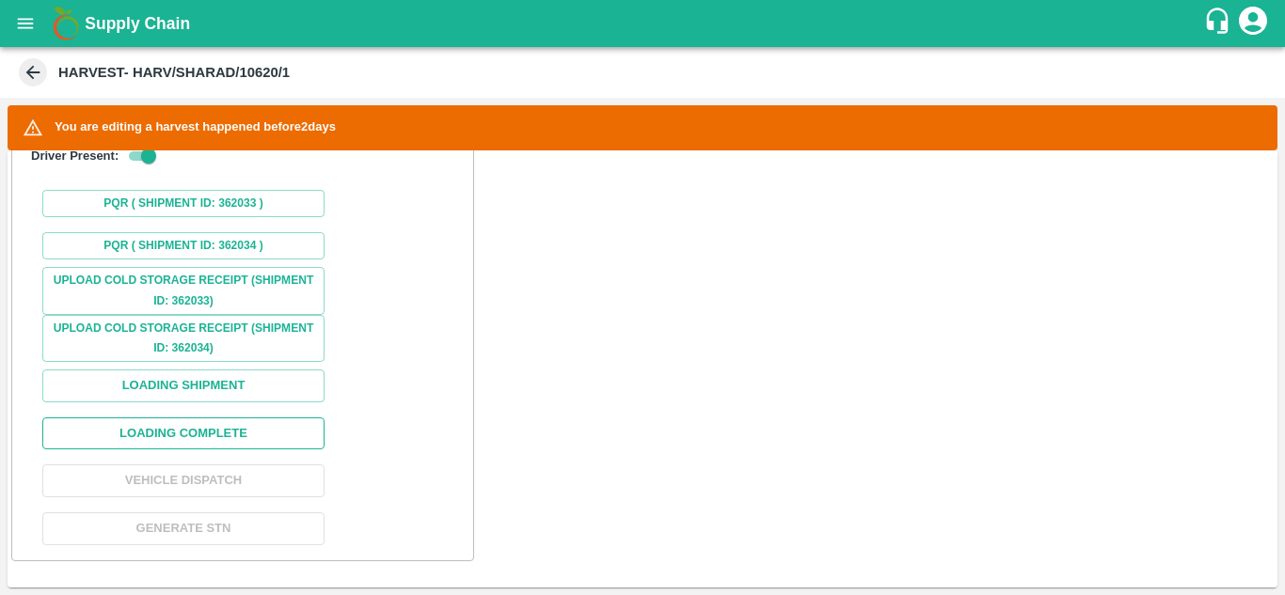
click at [202, 443] on button "Loading Complete" at bounding box center [183, 434] width 282 height 33
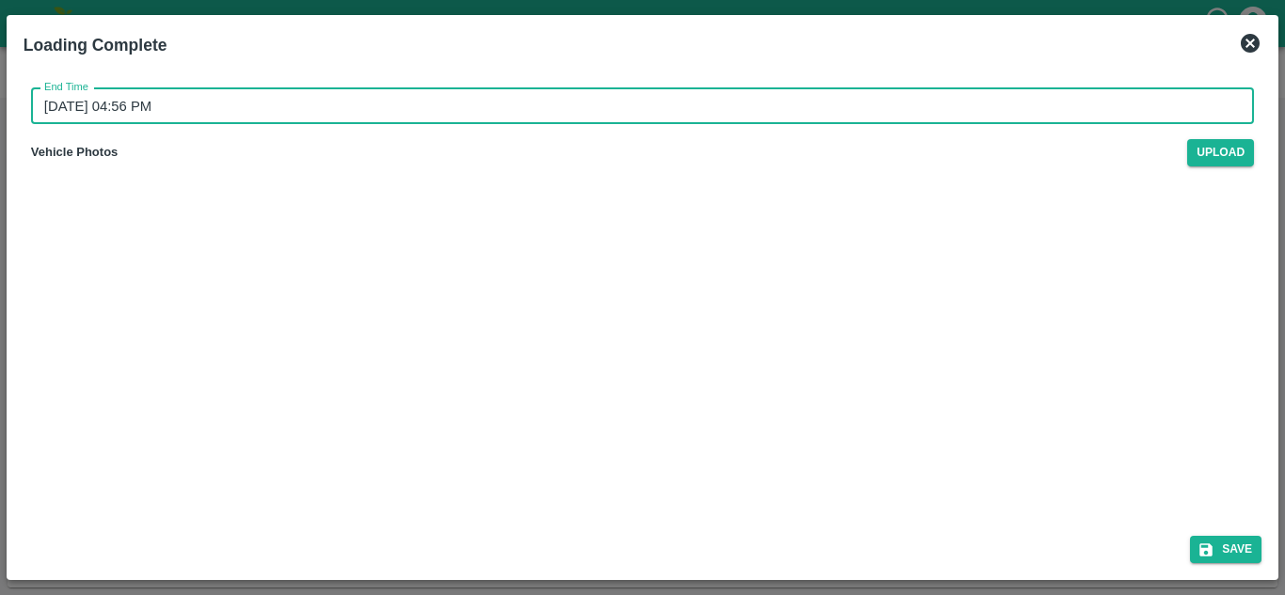
click at [250, 99] on input "11/09/2025 04:56 PM" at bounding box center [636, 106] width 1210 height 36
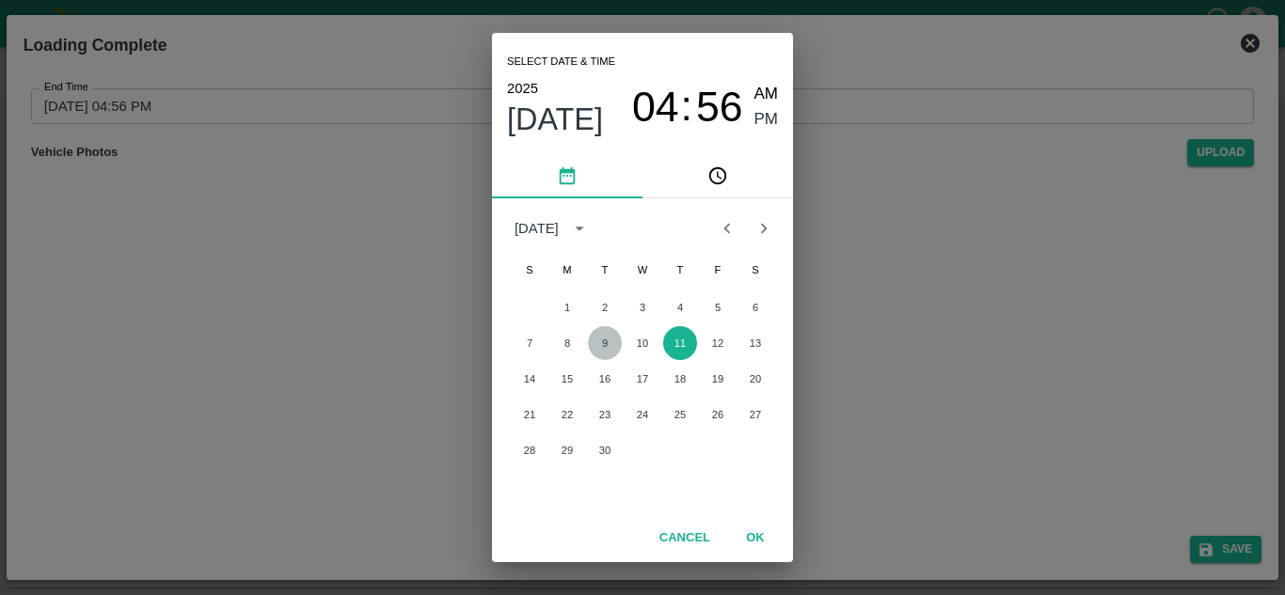
click at [603, 338] on button "9" at bounding box center [605, 343] width 34 height 34
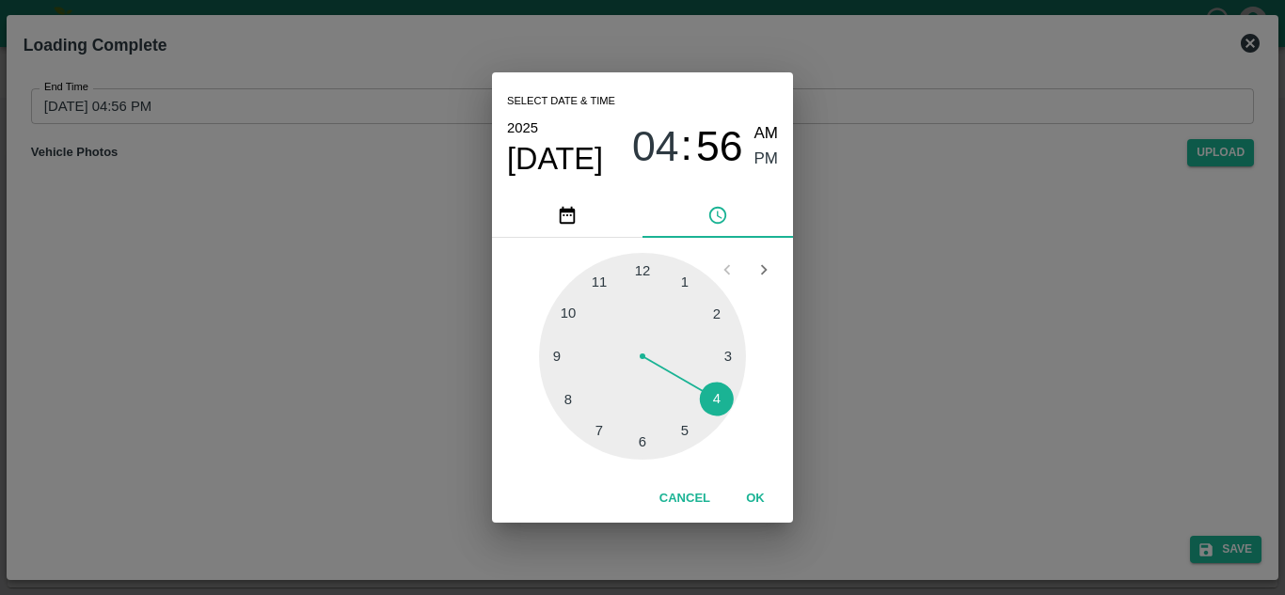
click at [689, 436] on div at bounding box center [642, 356] width 207 height 207
click at [638, 270] on div at bounding box center [642, 356] width 207 height 207
click at [644, 270] on div at bounding box center [642, 356] width 207 height 207
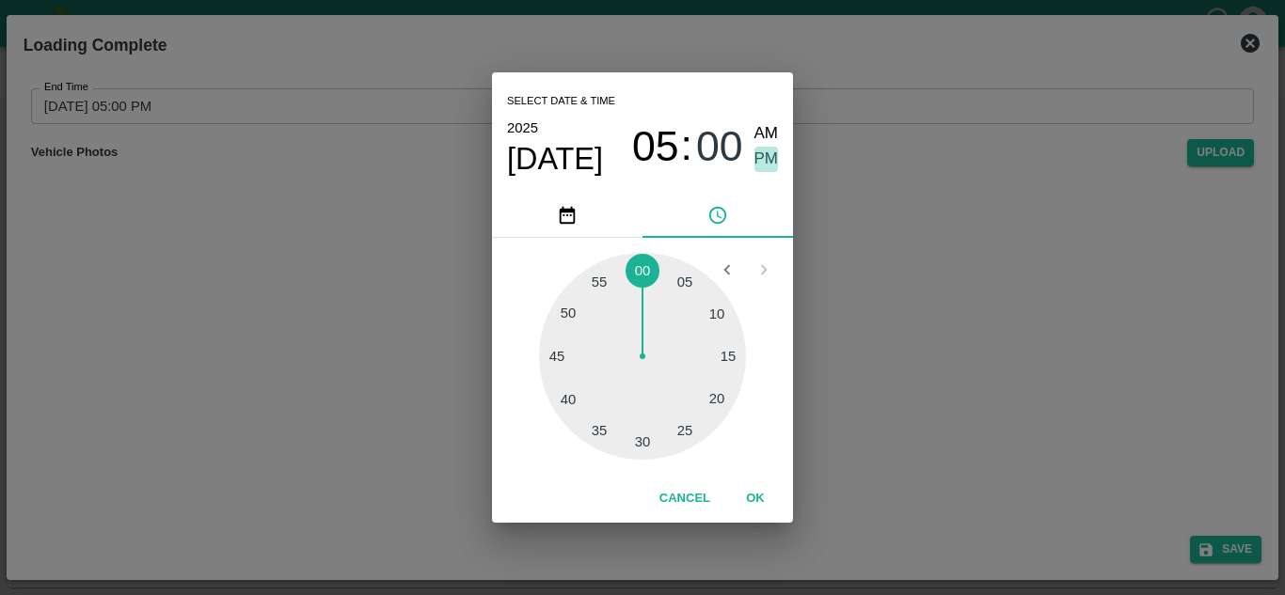
click at [765, 159] on span "PM" at bounding box center [766, 159] width 24 height 25
click at [753, 494] on button "OK" at bounding box center [755, 499] width 60 height 33
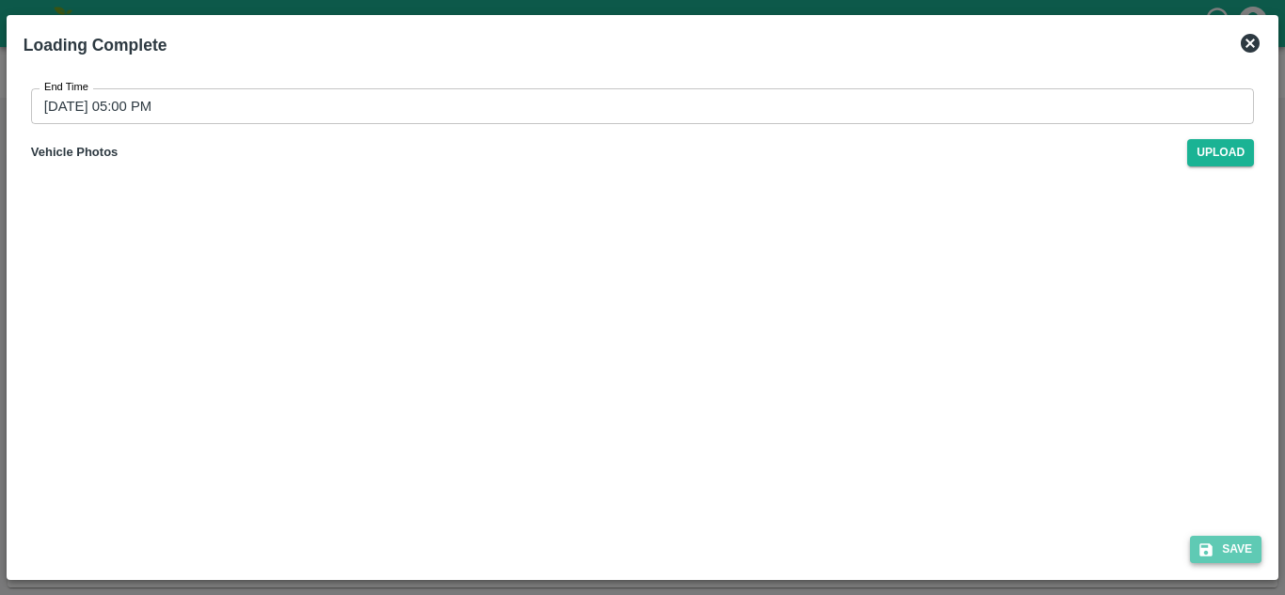
click at [1245, 552] on button "Save" at bounding box center [1225, 549] width 71 height 27
type input "11/09/2025 04:56 PM"
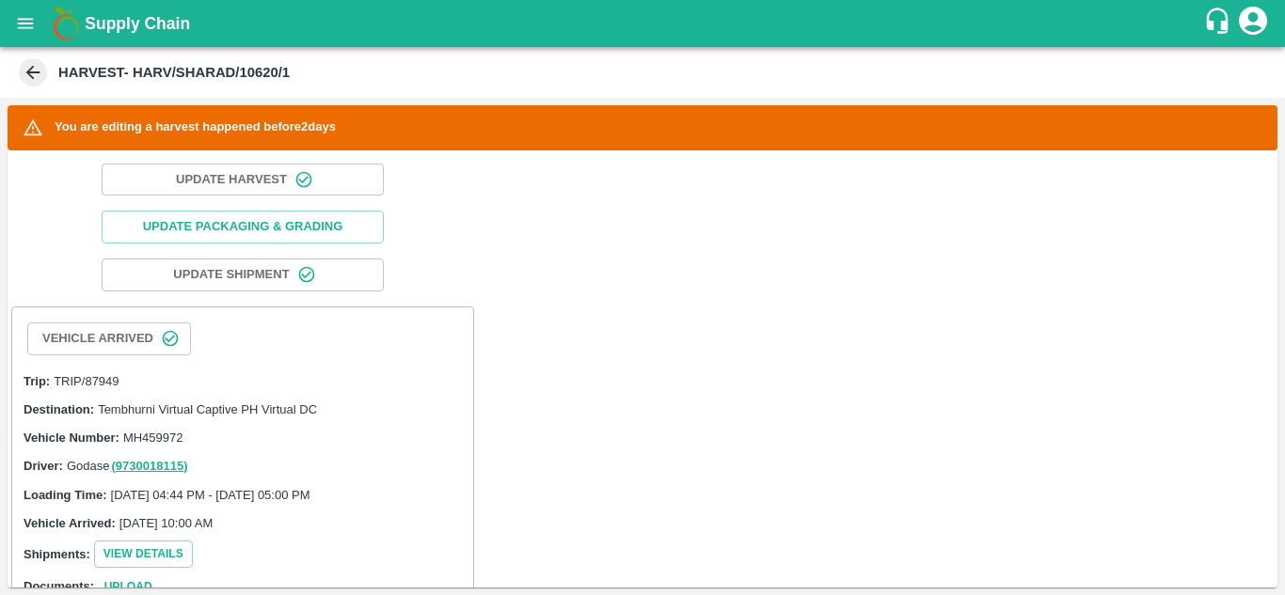
scroll to position [167, 0]
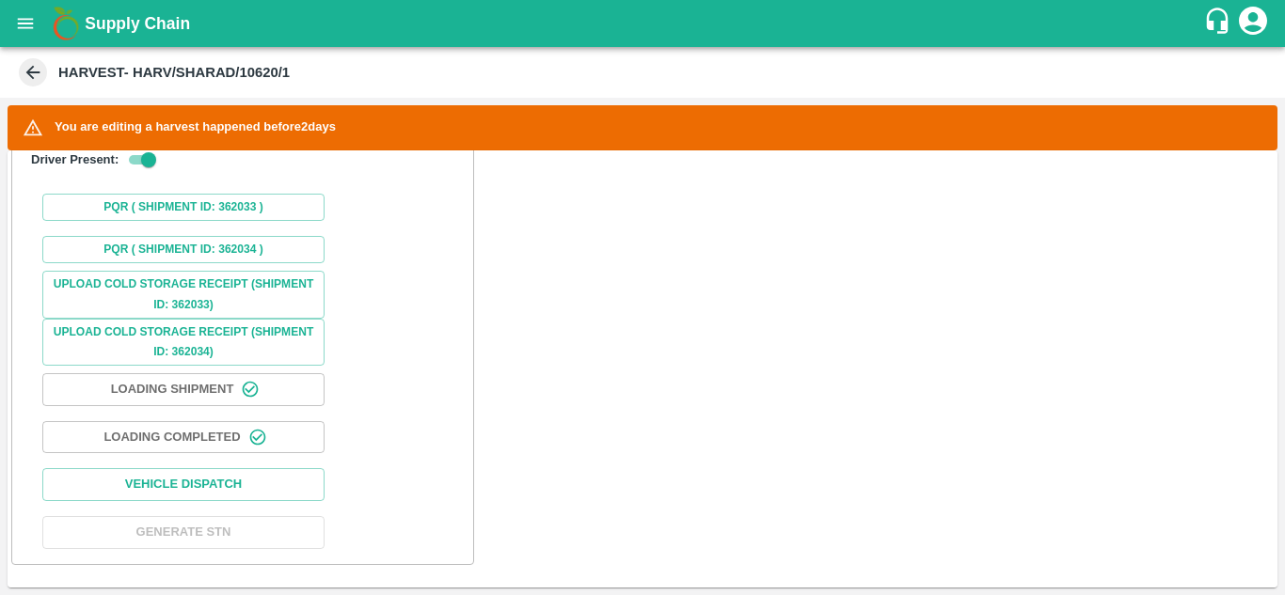
scroll to position [1408, 0]
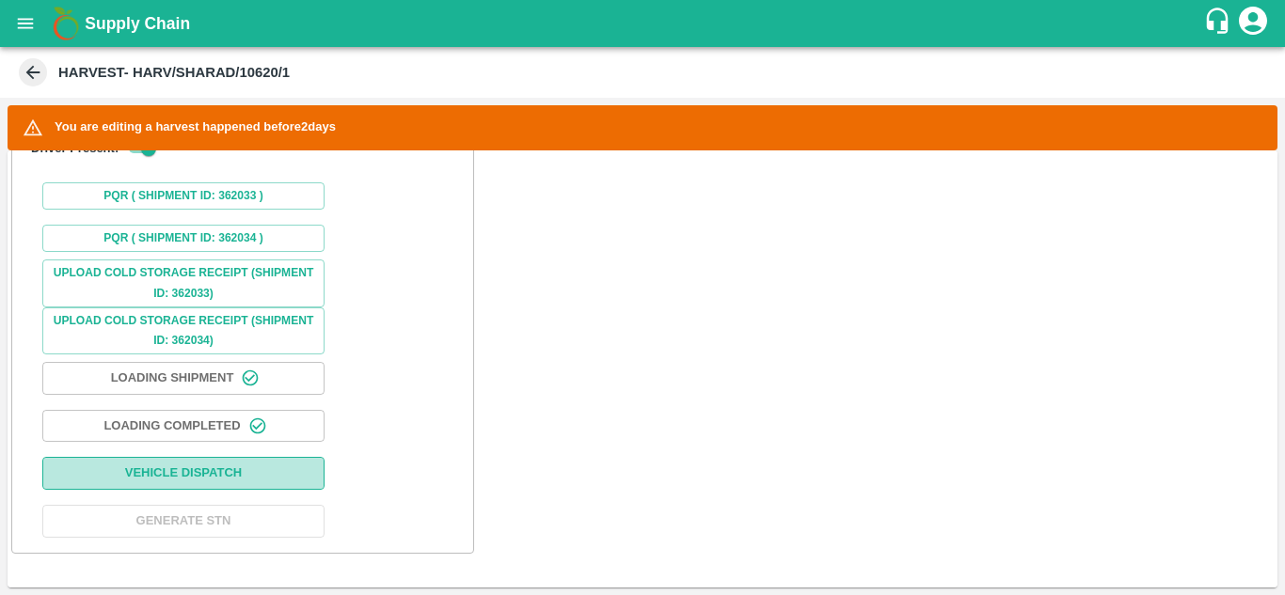
click at [243, 472] on button "Vehicle Dispatch" at bounding box center [183, 473] width 282 height 33
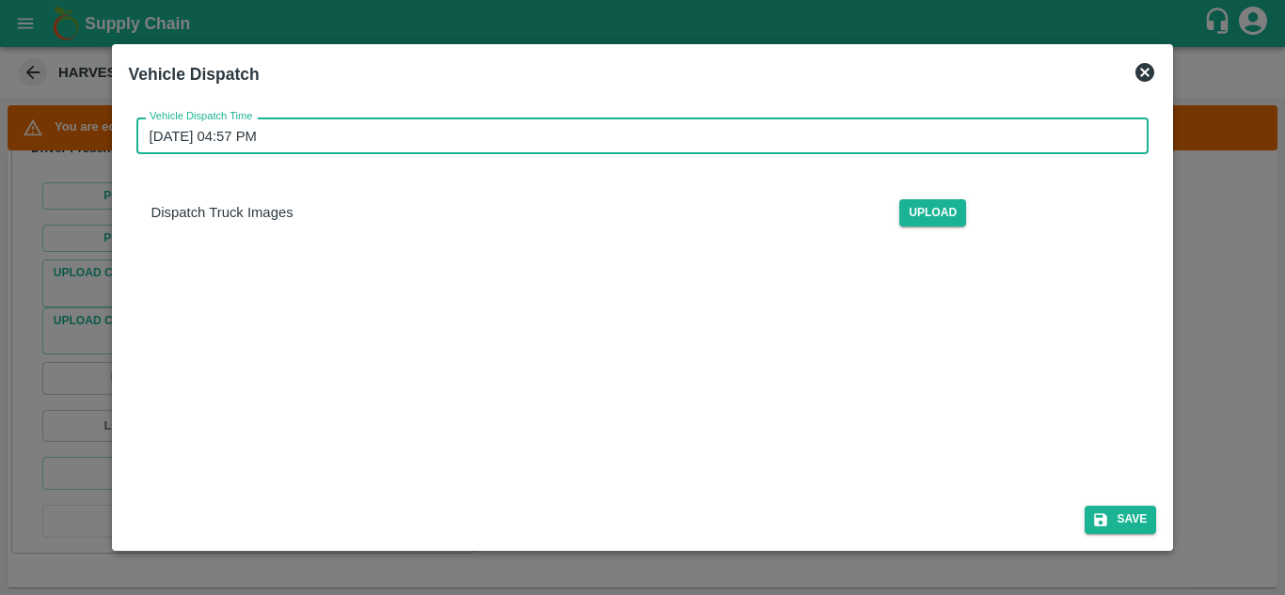
click at [315, 139] on input "[DATE] 04:57 PM" at bounding box center [636, 136] width 1000 height 36
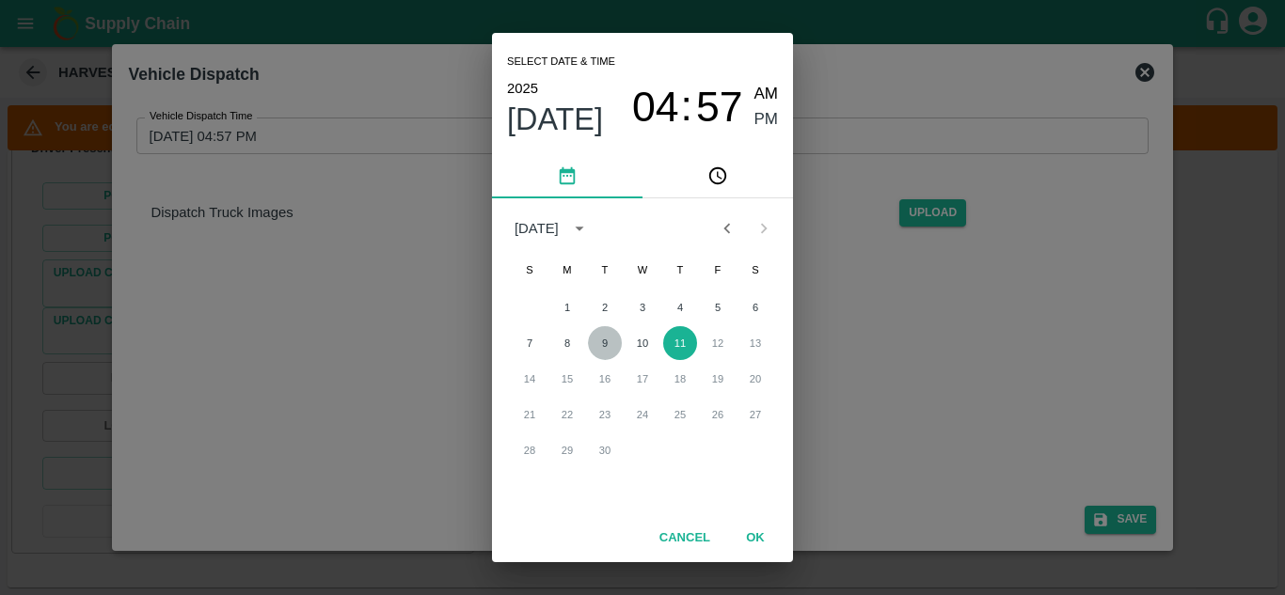
click at [611, 346] on button "9" at bounding box center [605, 343] width 34 height 34
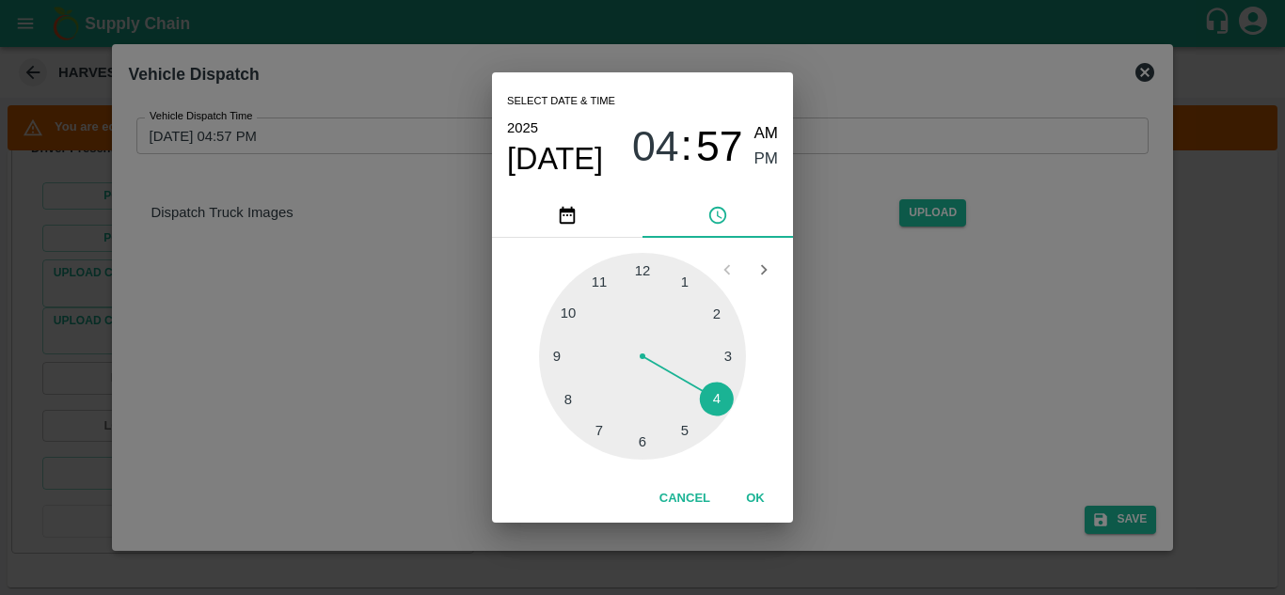
click at [683, 427] on div at bounding box center [642, 356] width 207 height 207
click at [719, 308] on div at bounding box center [642, 356] width 207 height 207
type input "[DATE] 05:10 PM"
click at [769, 150] on span "PM" at bounding box center [766, 159] width 24 height 25
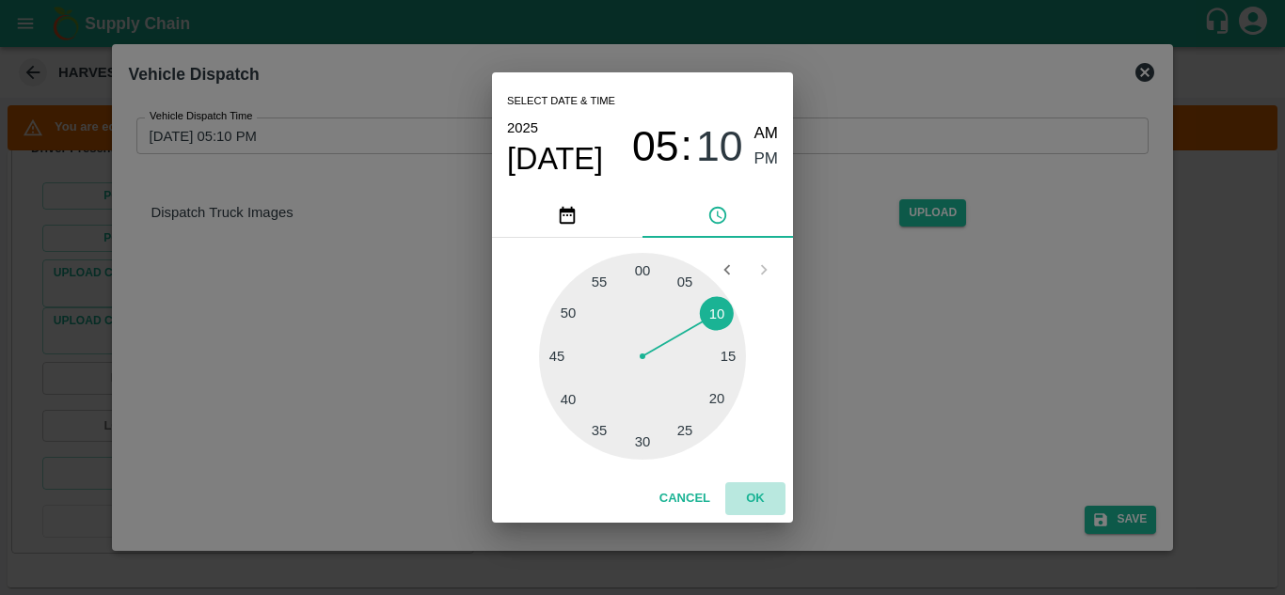
click at [755, 496] on button "OK" at bounding box center [755, 499] width 60 height 33
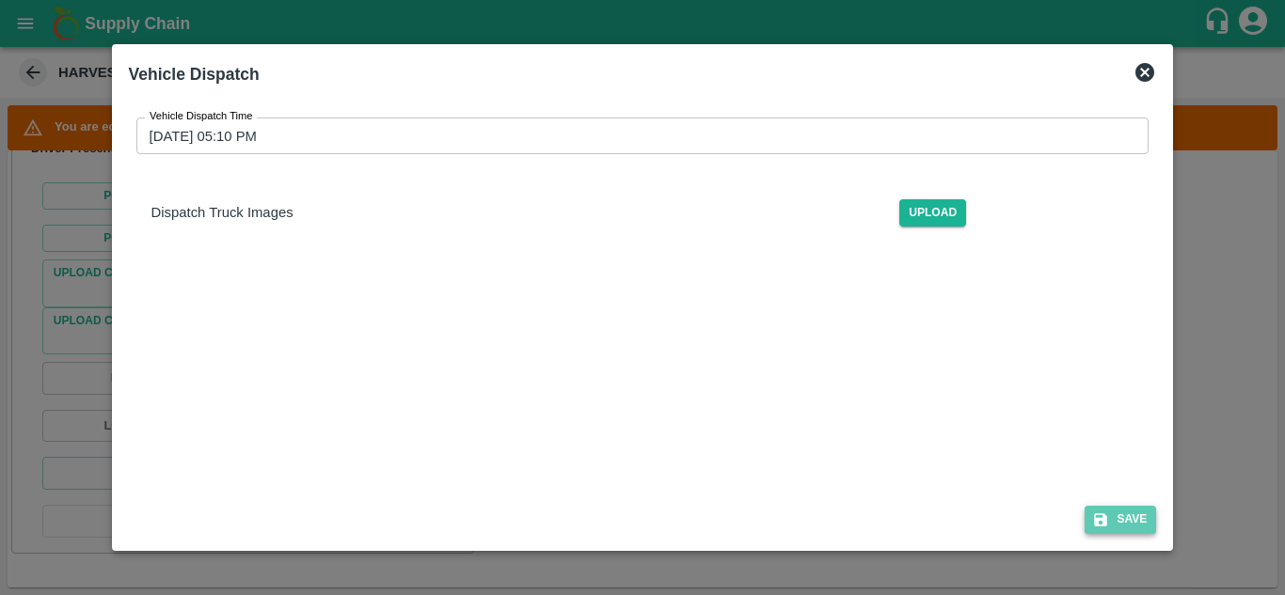
click at [1156, 521] on button "Save" at bounding box center [1120, 519] width 71 height 27
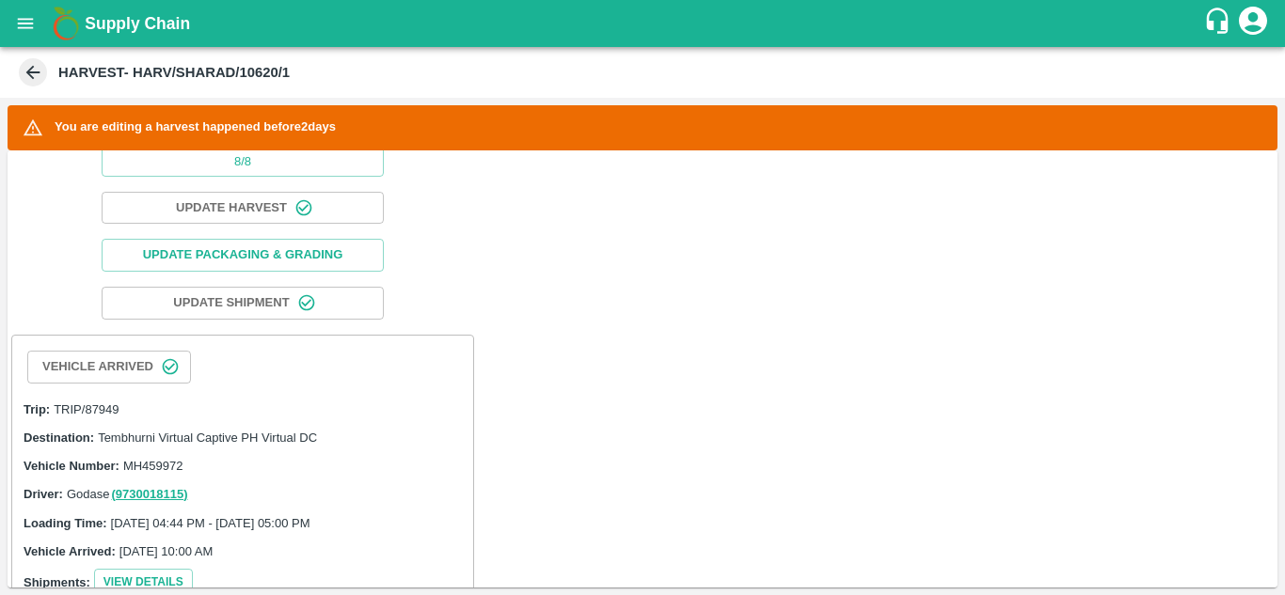
scroll to position [0, 0]
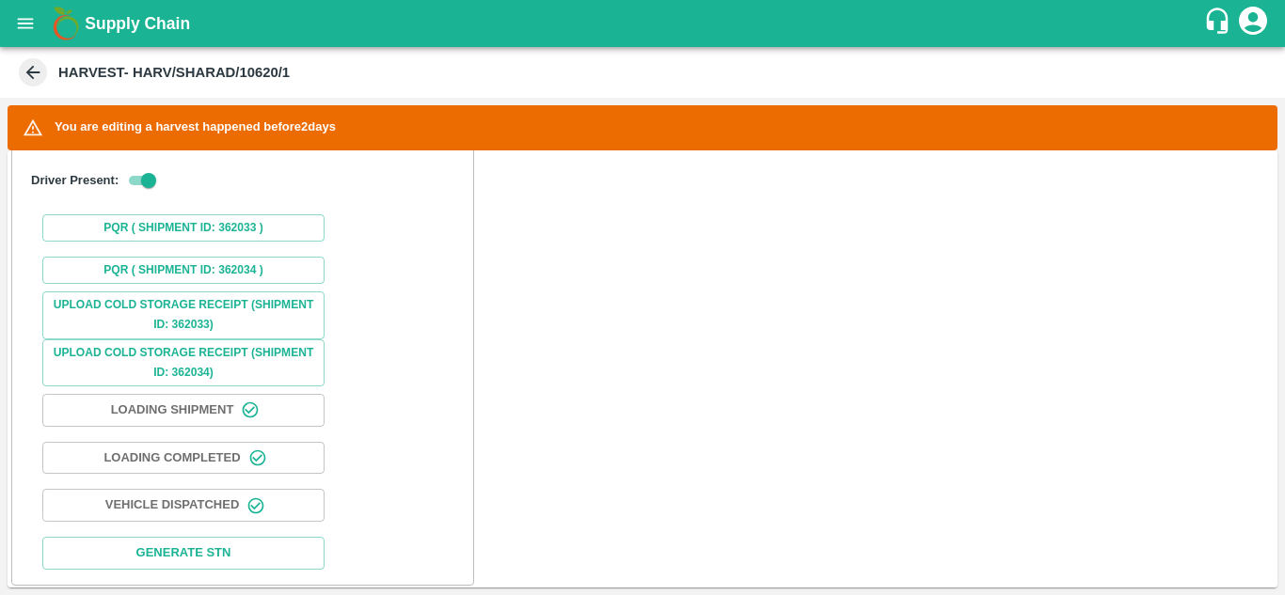
scroll to position [1410, 0]
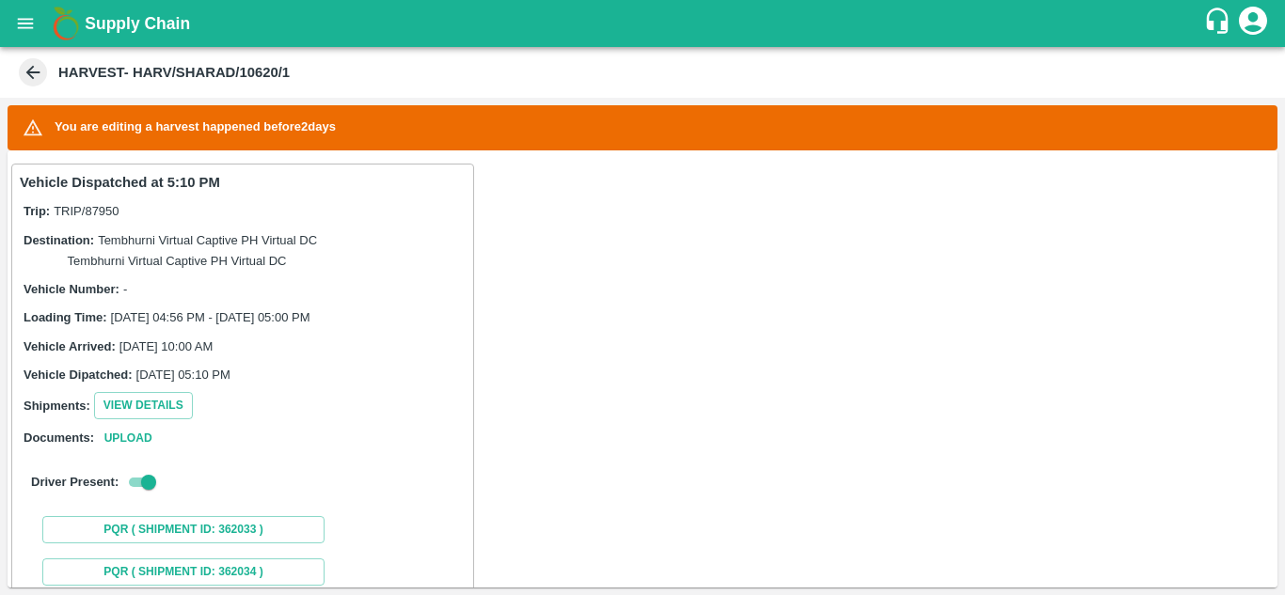
scroll to position [1410, 0]
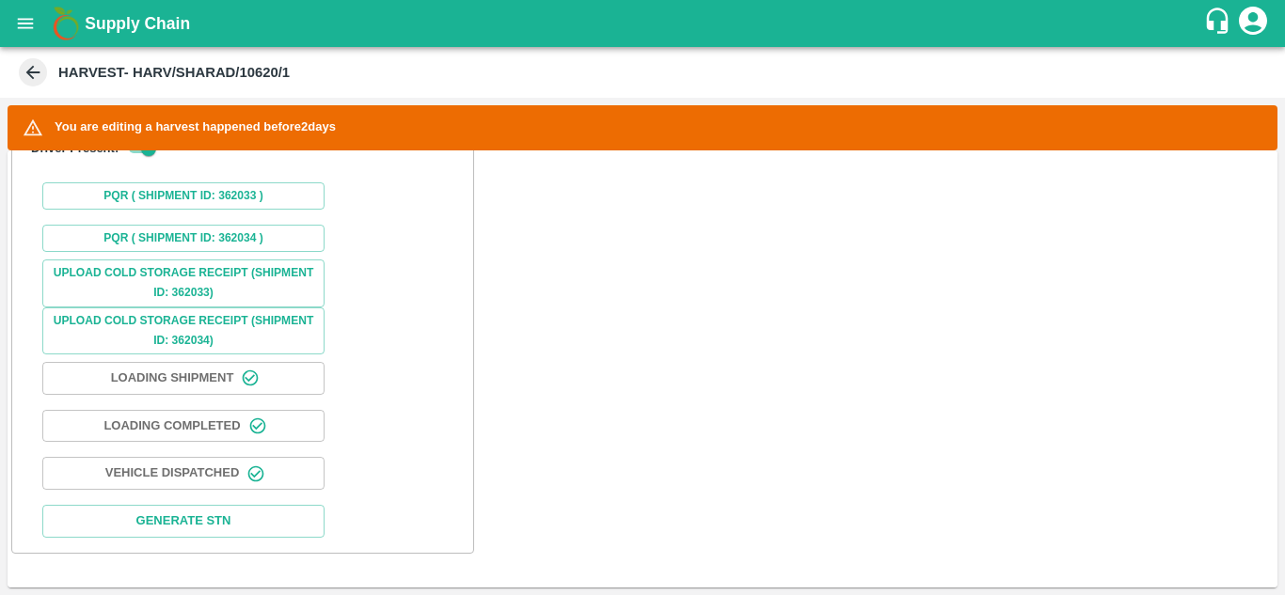
click at [226, 461] on button "Vehicle Dispatched" at bounding box center [183, 473] width 282 height 33
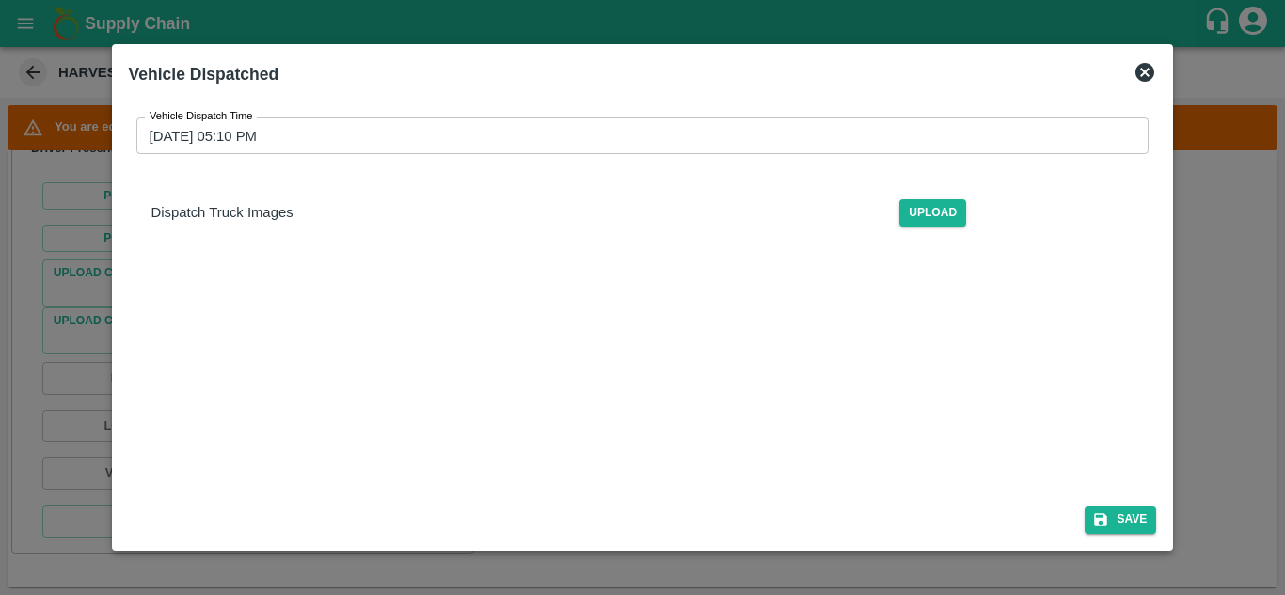
click at [1151, 70] on icon at bounding box center [1145, 72] width 23 height 23
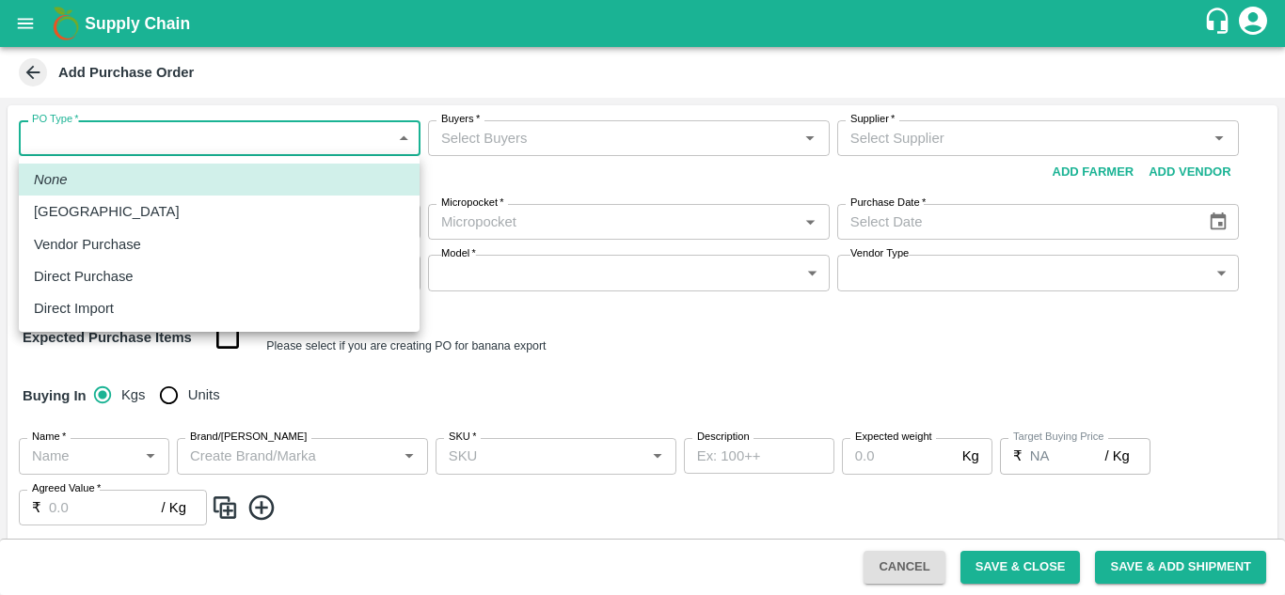
click at [189, 136] on body "Supply Chain Add Purchase Order PO Type   * ​ PO Type Buyers   * Buyers   * Sup…" at bounding box center [642, 297] width 1285 height 595
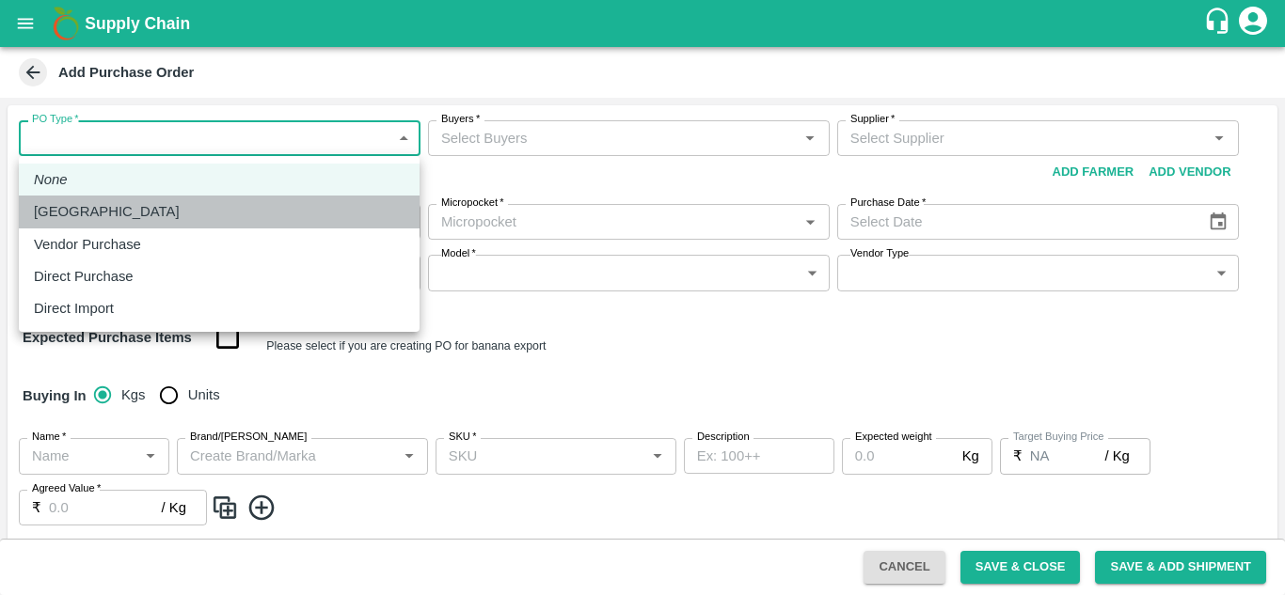
click at [109, 212] on div "[GEOGRAPHIC_DATA]" at bounding box center [111, 211] width 155 height 21
type input "1"
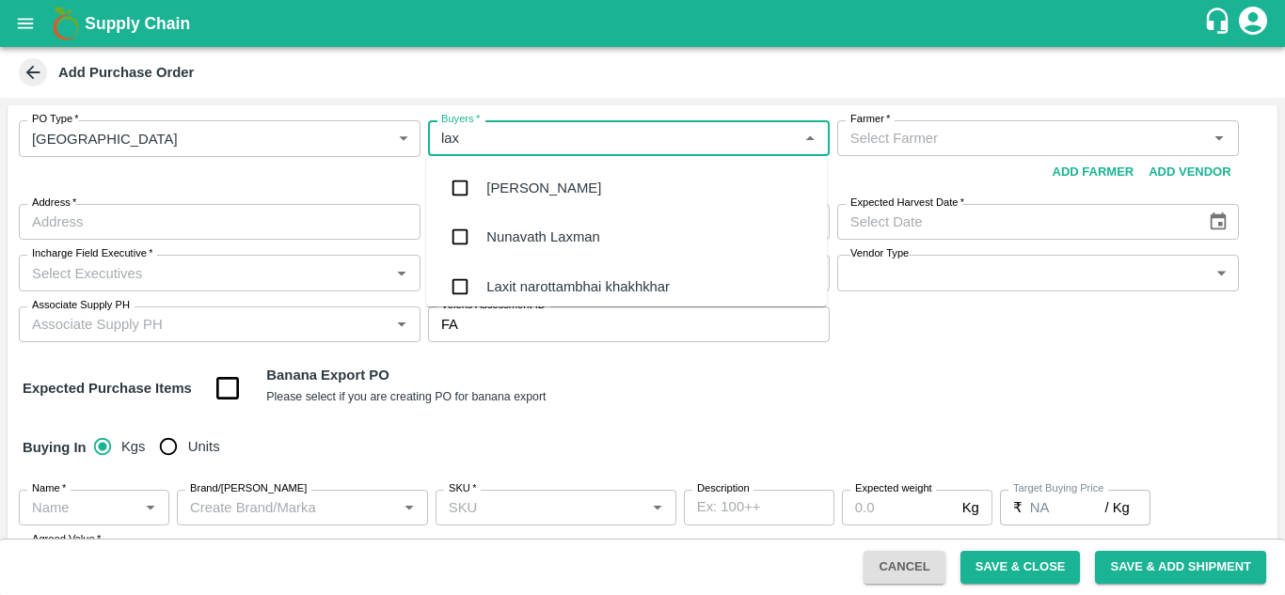
type input "laxm"
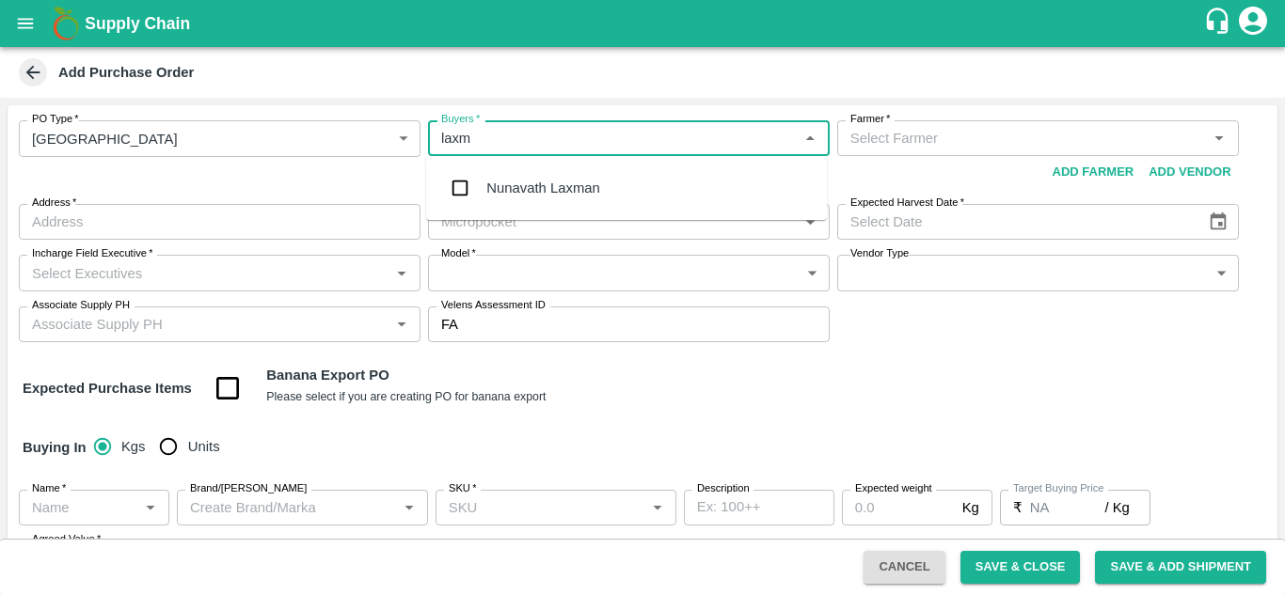
click at [533, 182] on div "Nunavath Laxman" at bounding box center [542, 188] width 113 height 21
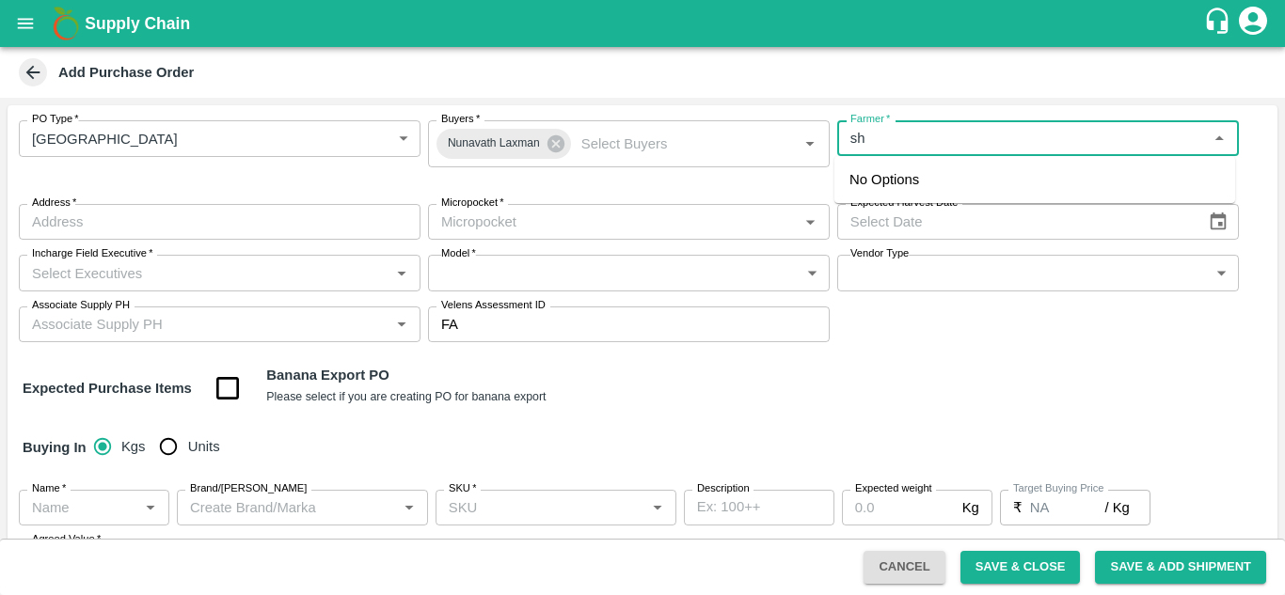
type input "s"
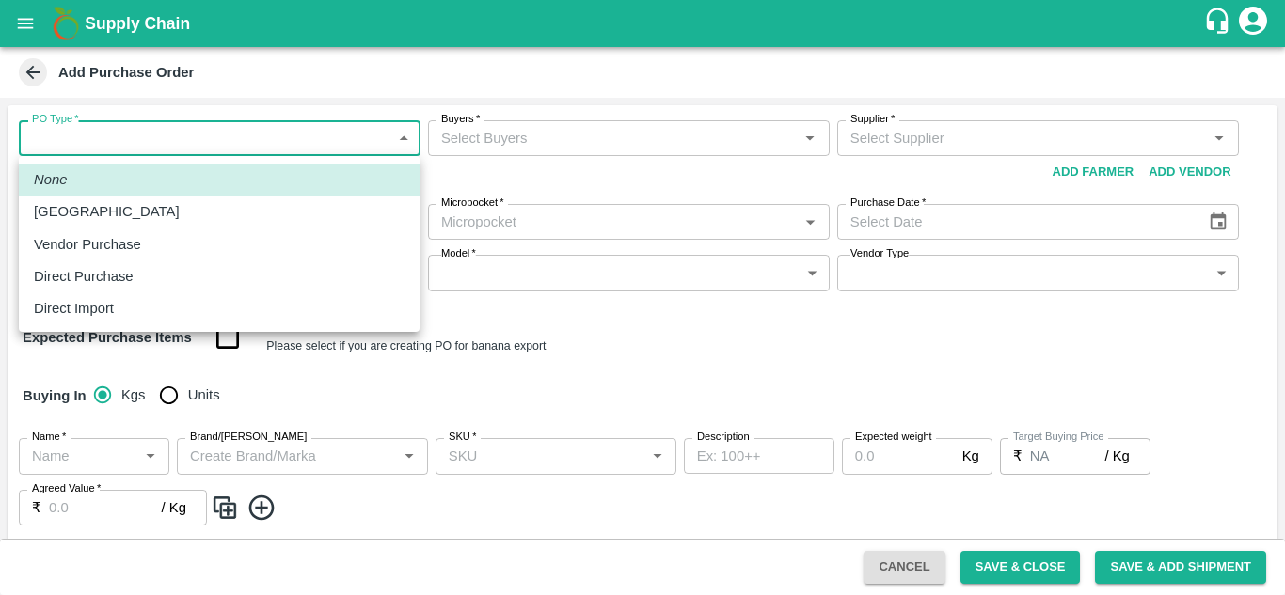
click at [126, 139] on body "Supply Chain Add Purchase Order PO Type   * ​ PO Type Buyers   * Buyers   * Sup…" at bounding box center [642, 297] width 1285 height 595
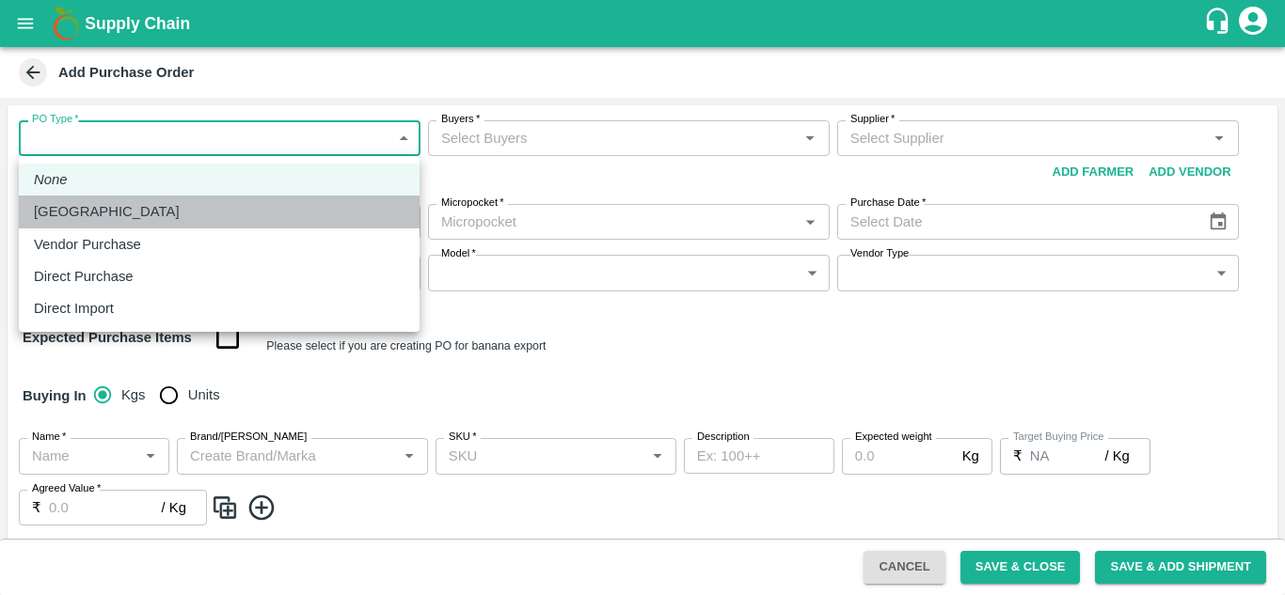
click at [89, 201] on p "[GEOGRAPHIC_DATA]" at bounding box center [107, 211] width 146 height 21
type input "1"
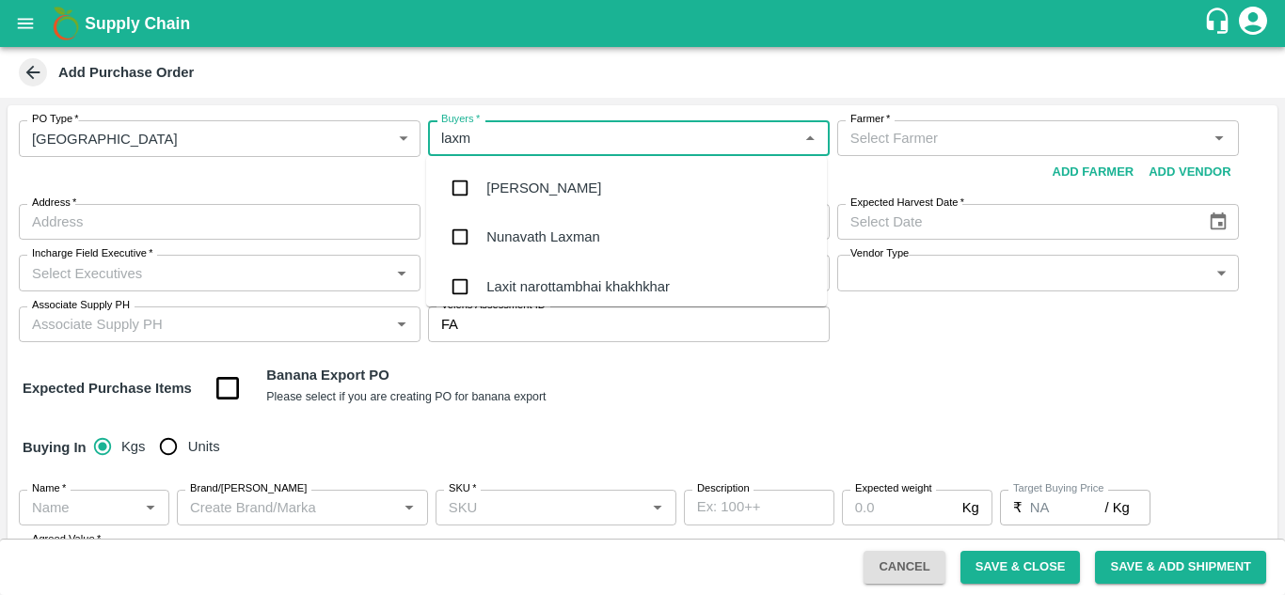
type input "[PERSON_NAME]"
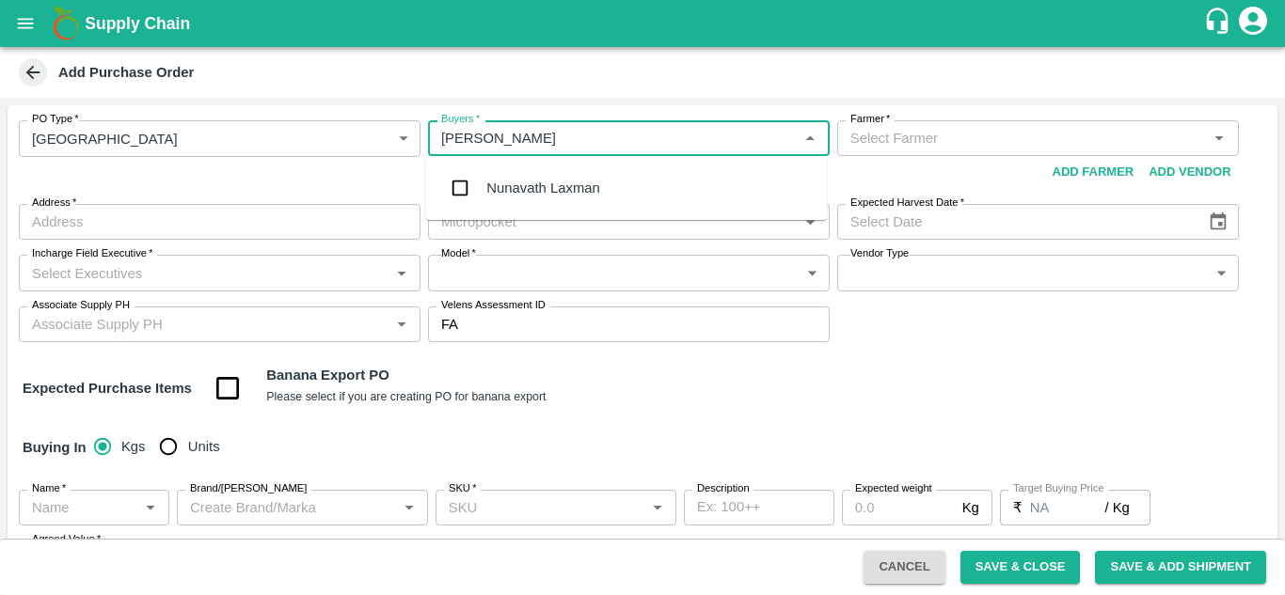
click at [546, 183] on div "Nunavath Laxman" at bounding box center [542, 188] width 113 height 21
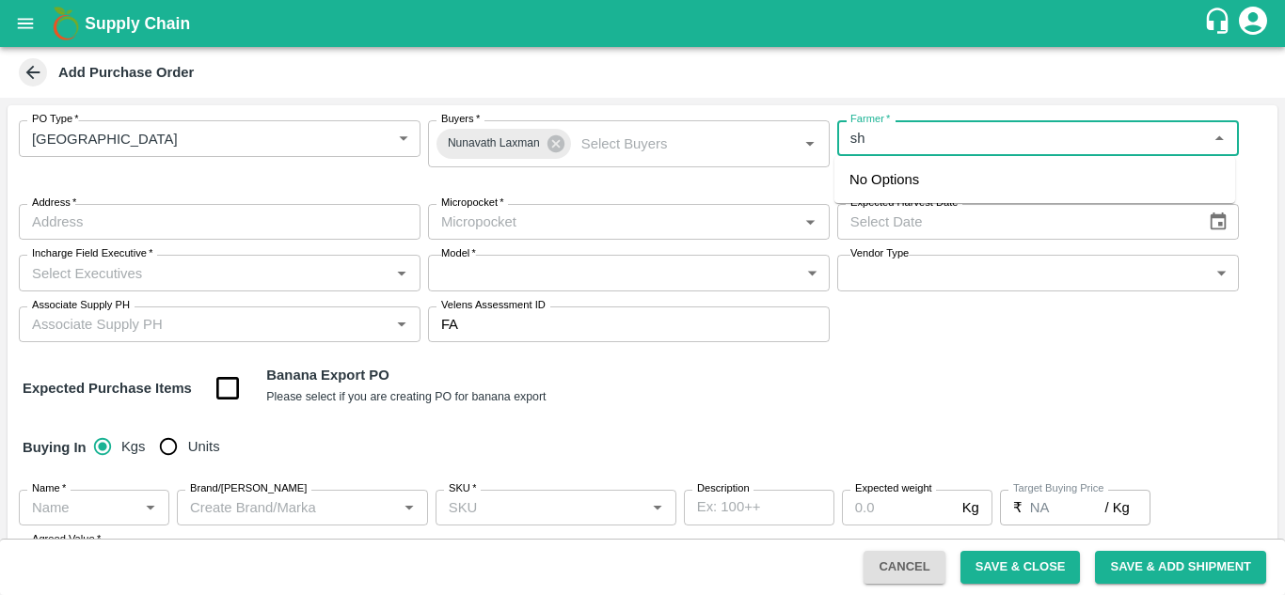
type input "s"
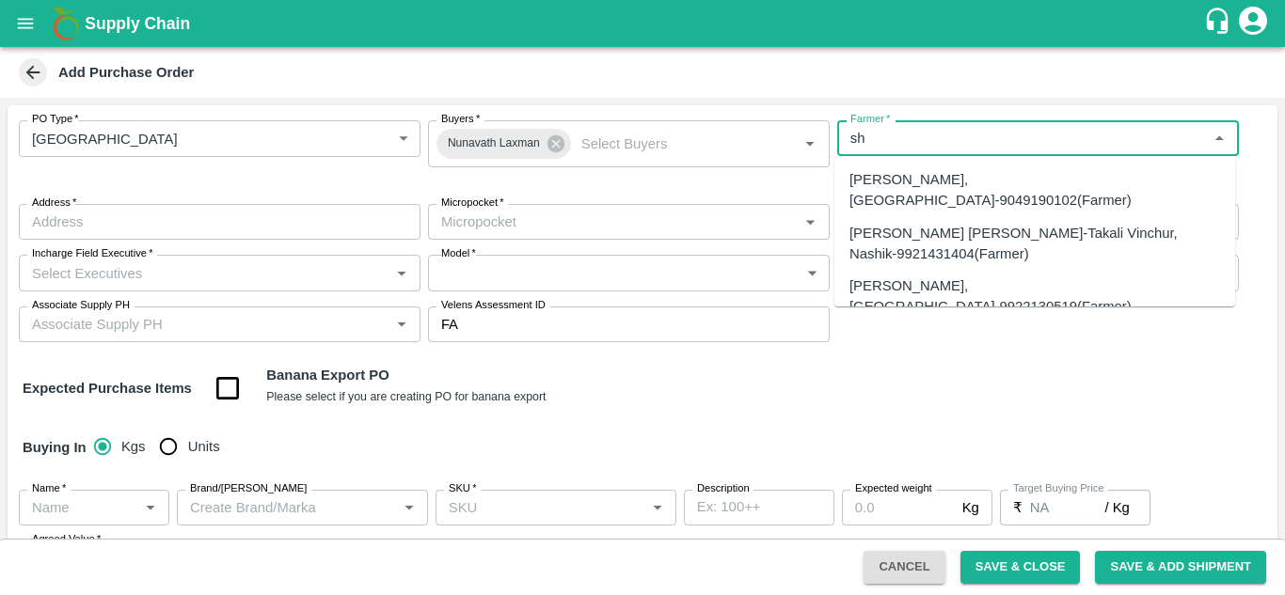
type input "s"
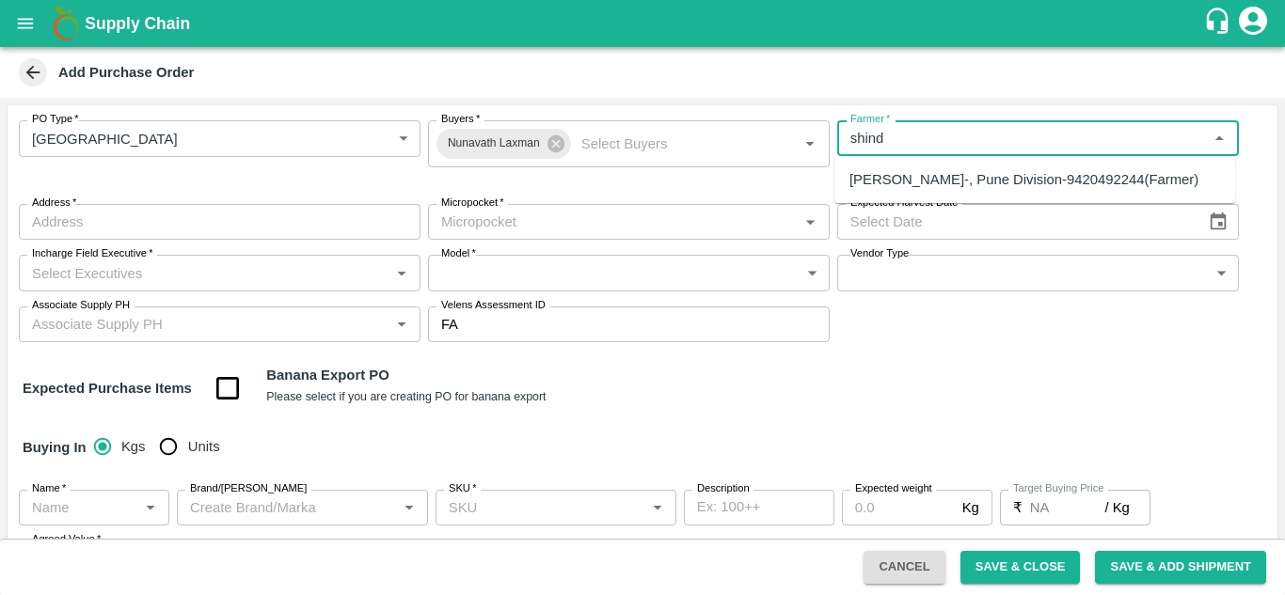
click at [941, 186] on div "[PERSON_NAME]-, Pune Division-9420492244(Farmer)" at bounding box center [1023, 179] width 349 height 21
type input "[PERSON_NAME]-, Pune Division-9420492244(Farmer)"
type input ", Pune Division, , [GEOGRAPHIC_DATA]"
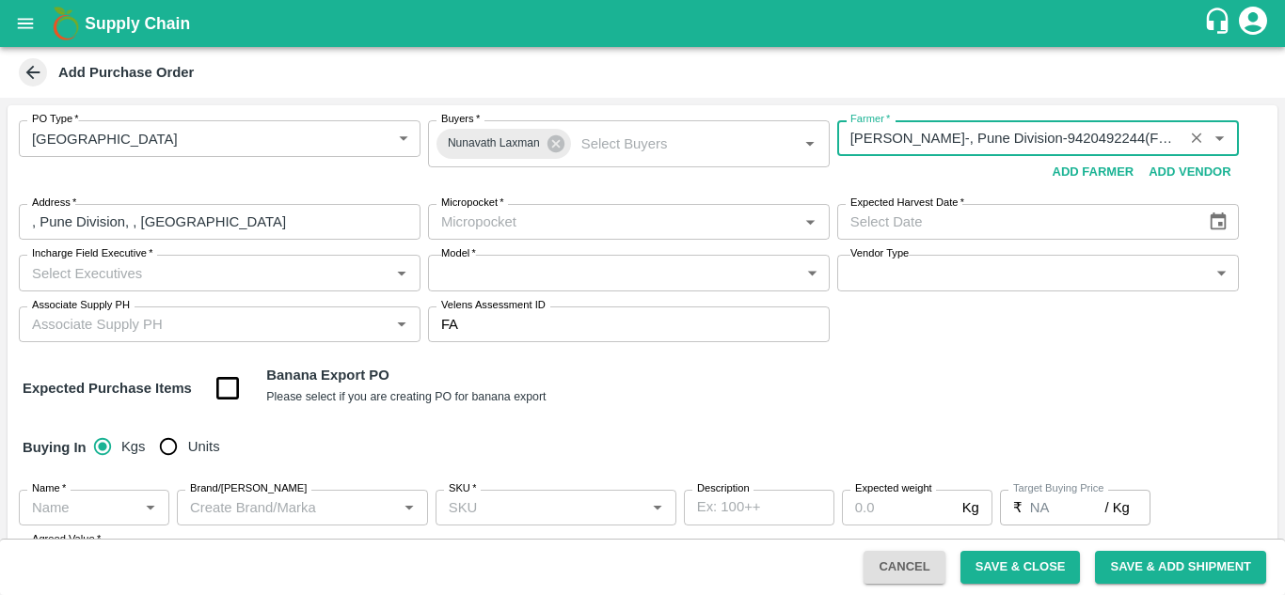
type input "[PERSON_NAME]-, Pune Division-9420492244(Farmer)"
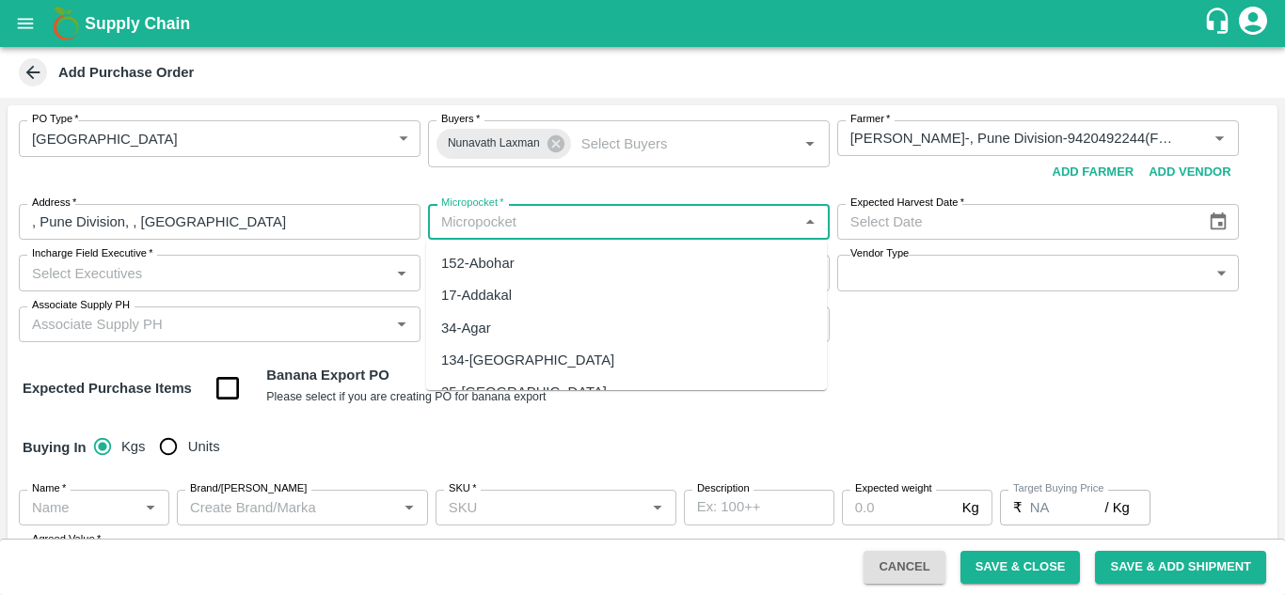
click at [644, 222] on input "Micropocket   *" at bounding box center [613, 222] width 359 height 24
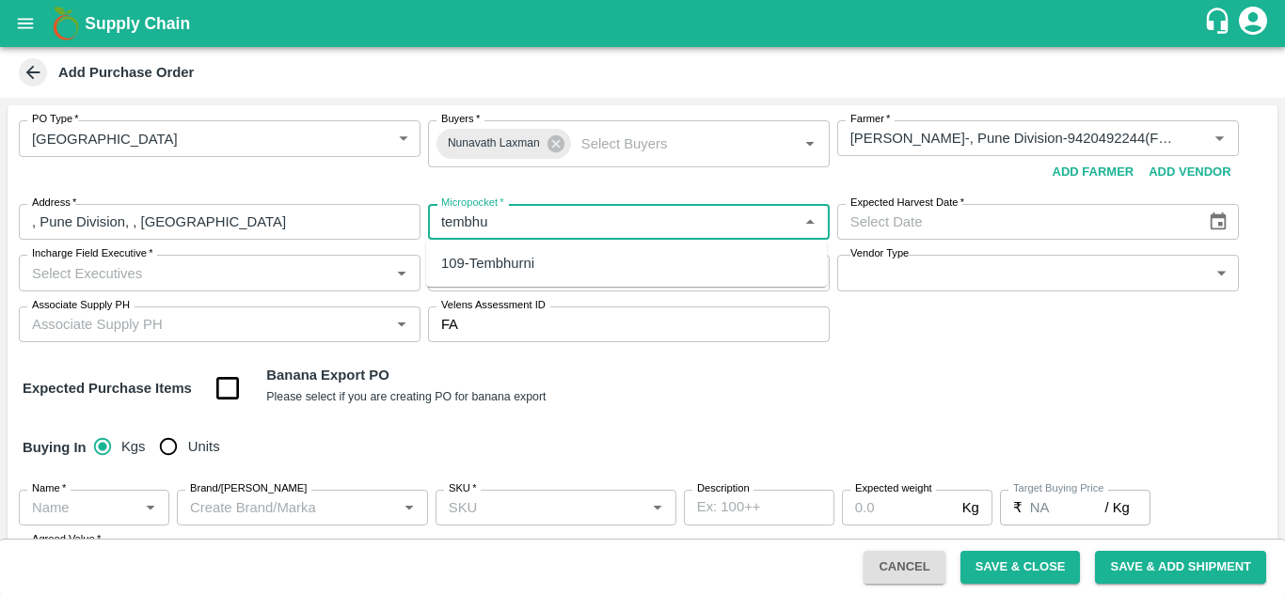
click at [537, 273] on div "109-Tembhurni" at bounding box center [626, 263] width 401 height 32
type input "109-Tembhurni"
type input "DD/MM/YYYY"
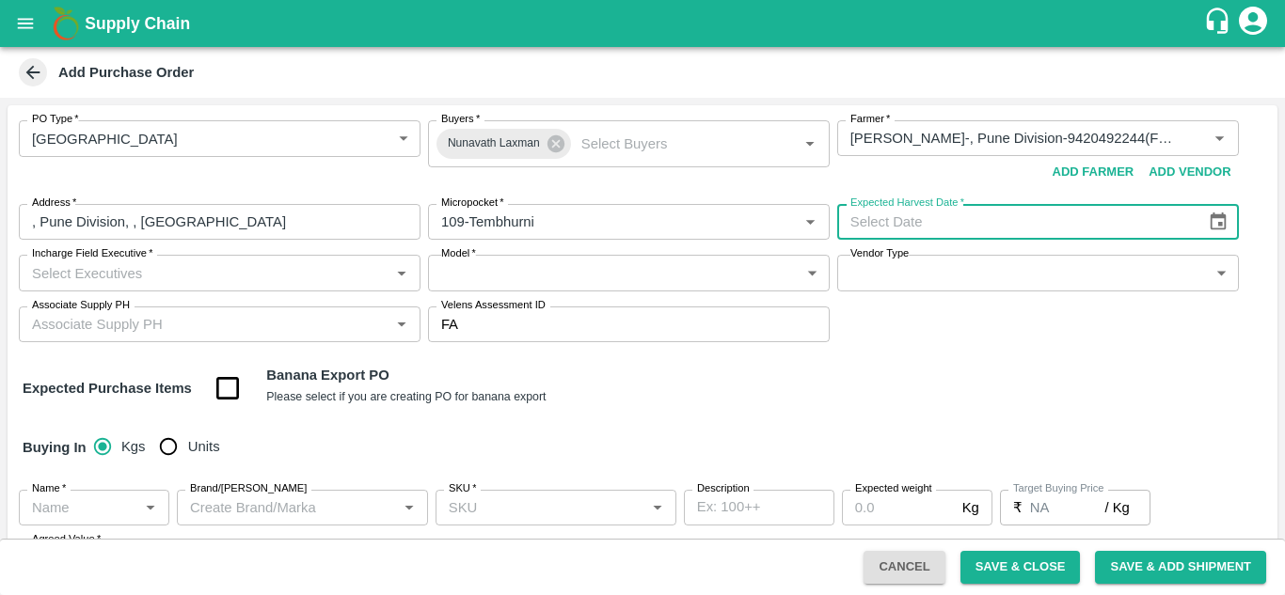
click at [1219, 221] on icon "Choose date" at bounding box center [1218, 222] width 21 height 21
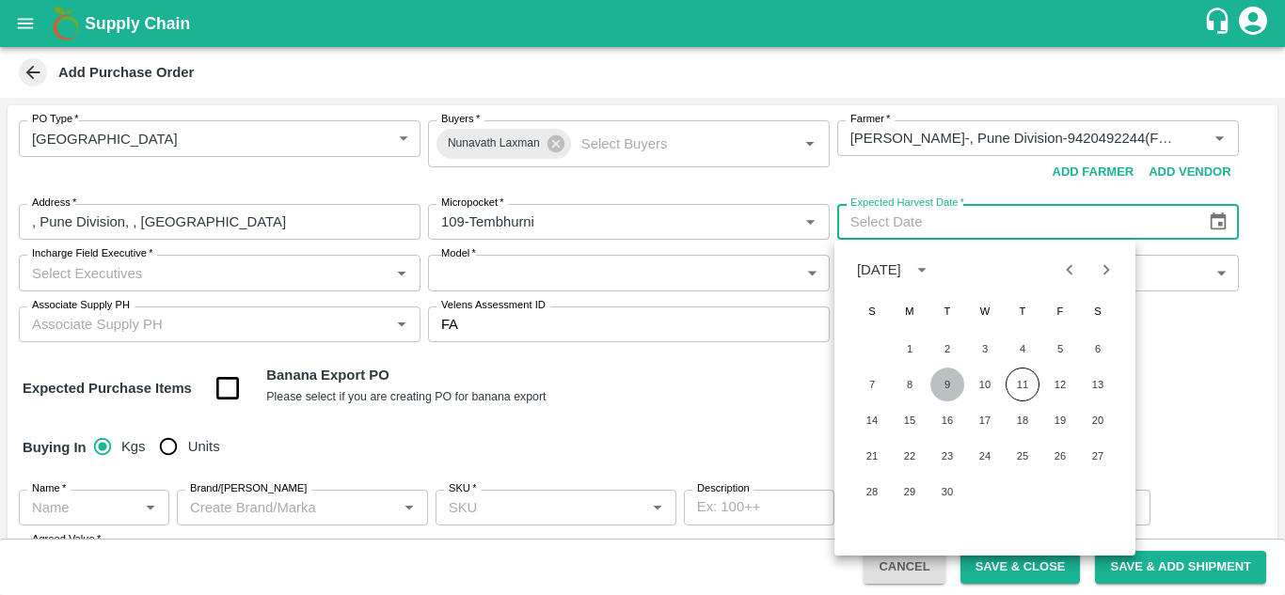
click at [942, 380] on button "9" at bounding box center [947, 385] width 34 height 34
type input "[DATE]"
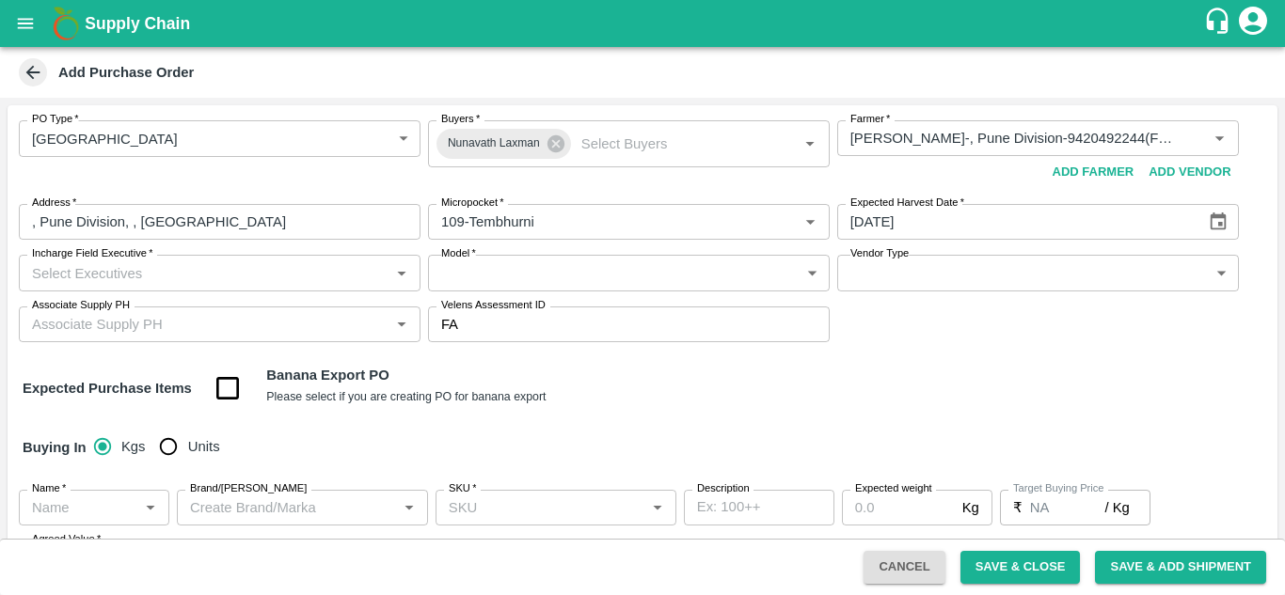
click at [250, 279] on input "Incharge Field Executive   *" at bounding box center [203, 273] width 359 height 24
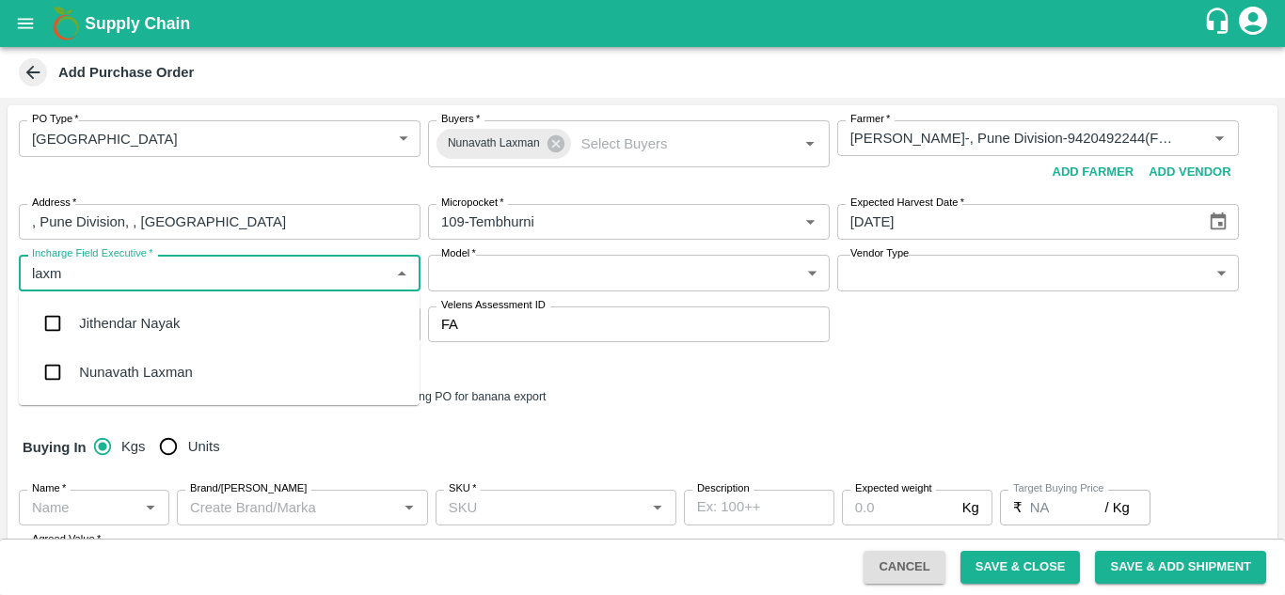
type input "[PERSON_NAME]"
click at [187, 359] on div "Nunavath Laxman" at bounding box center [219, 372] width 401 height 49
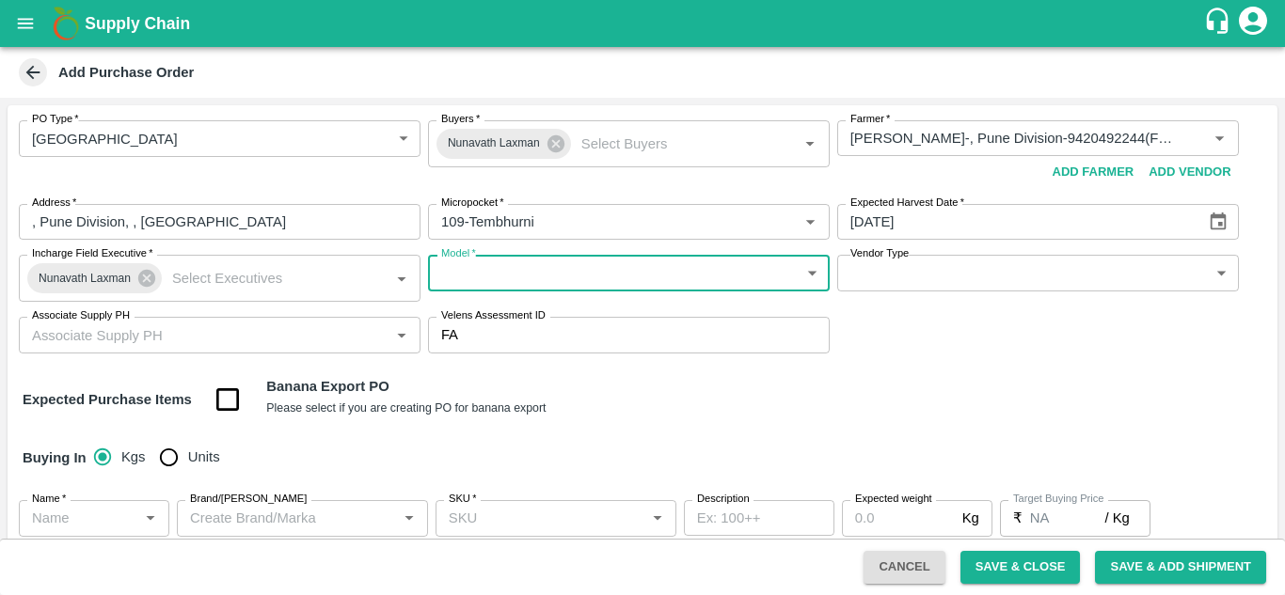
click at [633, 269] on body "Supply Chain Add Purchase Order PO Type   * Farm Gate 1 PO Type Buyers   * [PER…" at bounding box center [642, 297] width 1285 height 595
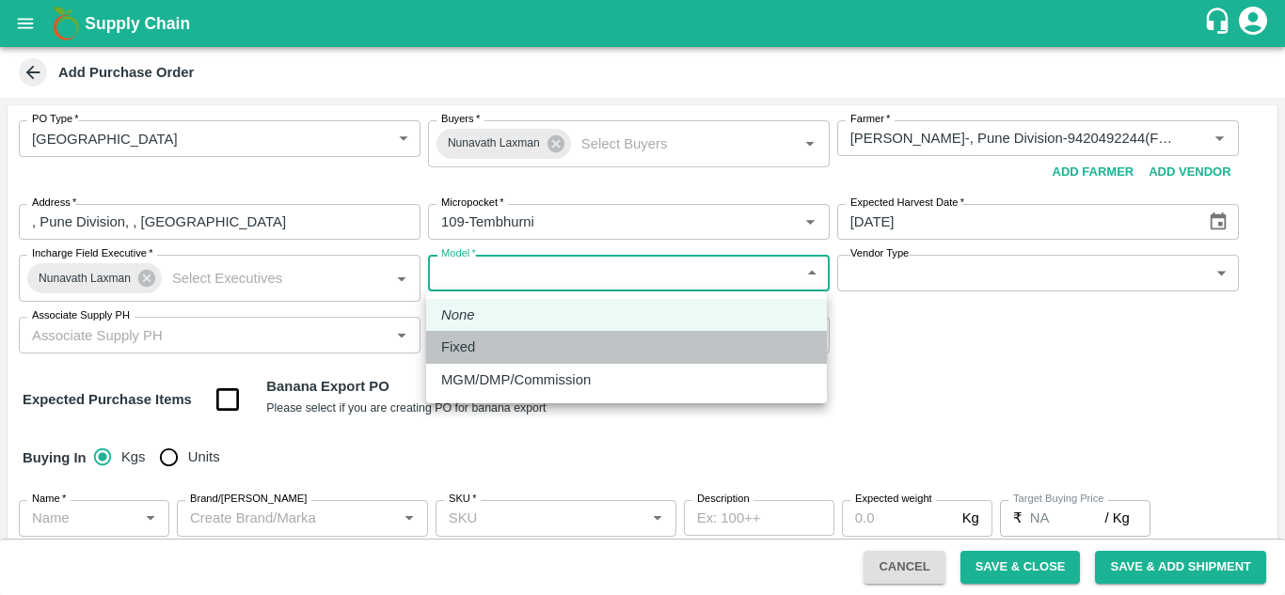
click at [508, 344] on div "Fixed" at bounding box center [626, 347] width 371 height 21
type input "Fixed"
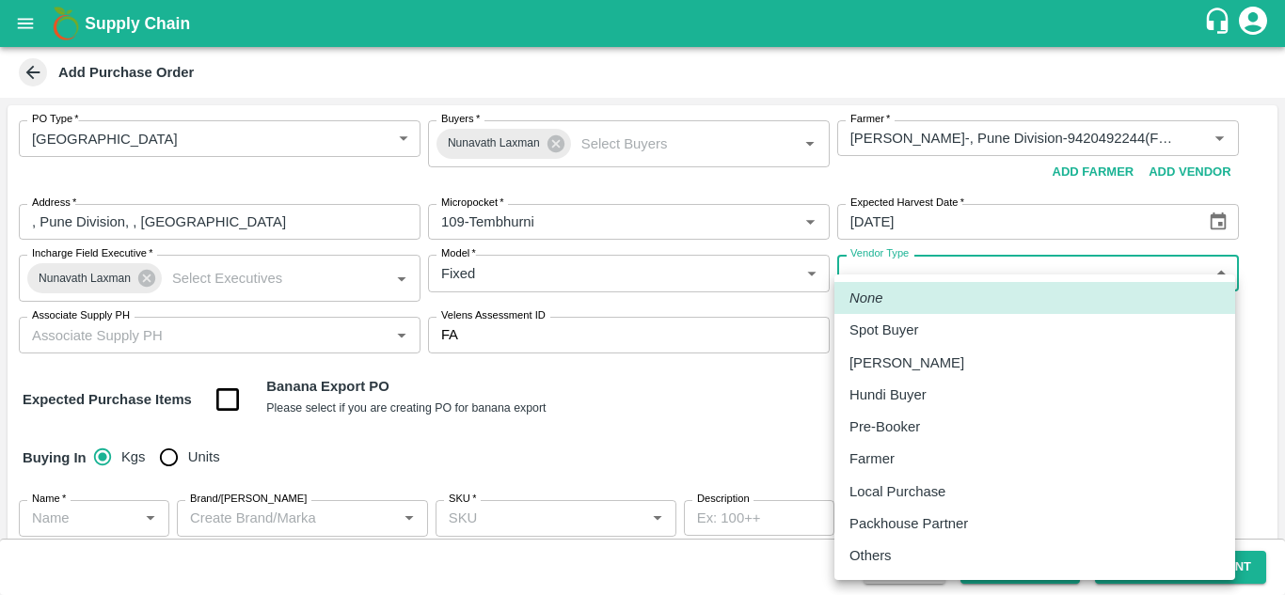
click at [1011, 268] on body "Supply Chain Add Purchase Order PO Type   * Farm Gate 1 PO Type Buyers   * [PER…" at bounding box center [642, 297] width 1285 height 595
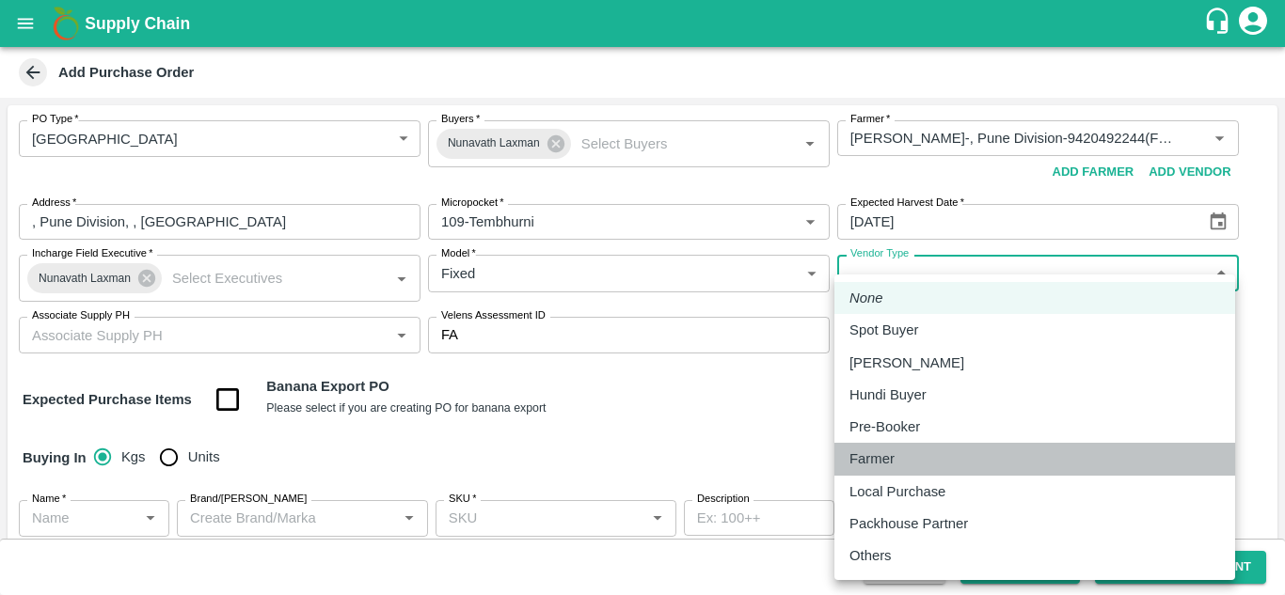
click at [898, 458] on div "Farmer" at bounding box center [876, 459] width 55 height 21
type input "FARMER"
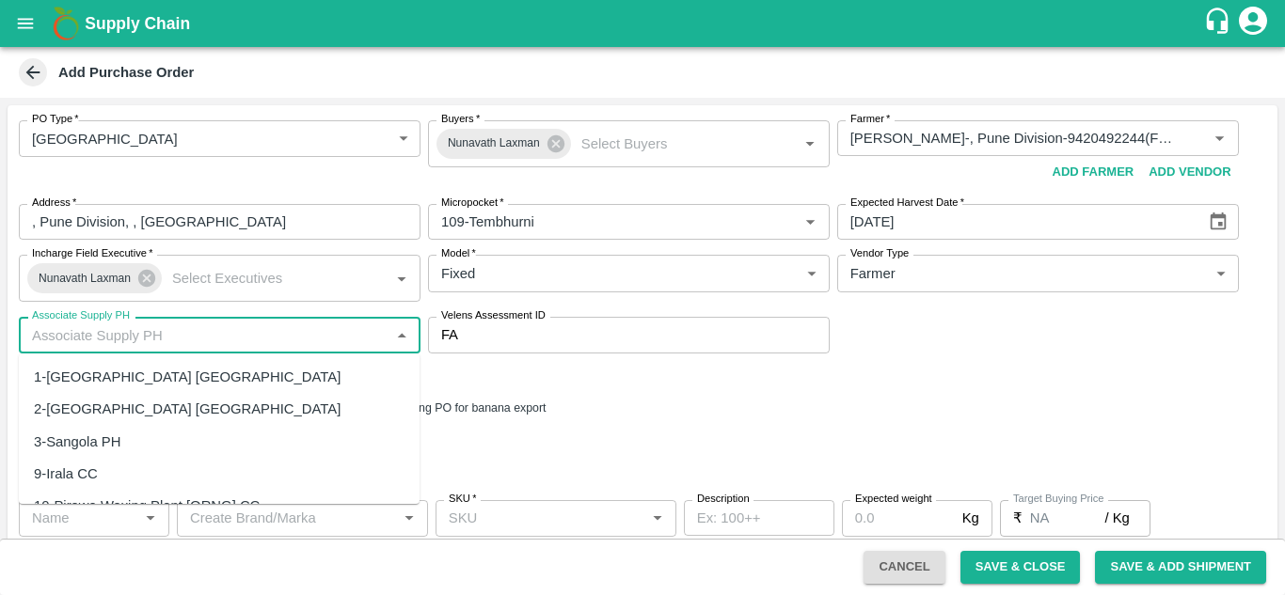
click at [135, 339] on input "Associate Supply PH" at bounding box center [203, 335] width 359 height 24
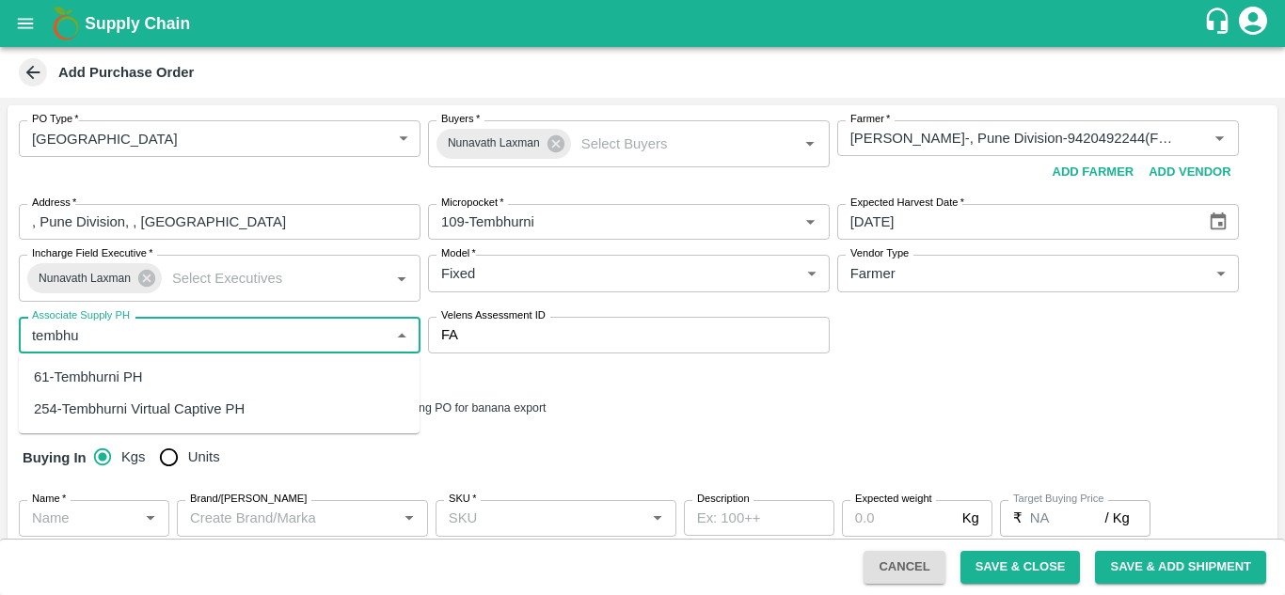
click at [107, 373] on div "61-Tembhurni PH" at bounding box center [88, 377] width 109 height 21
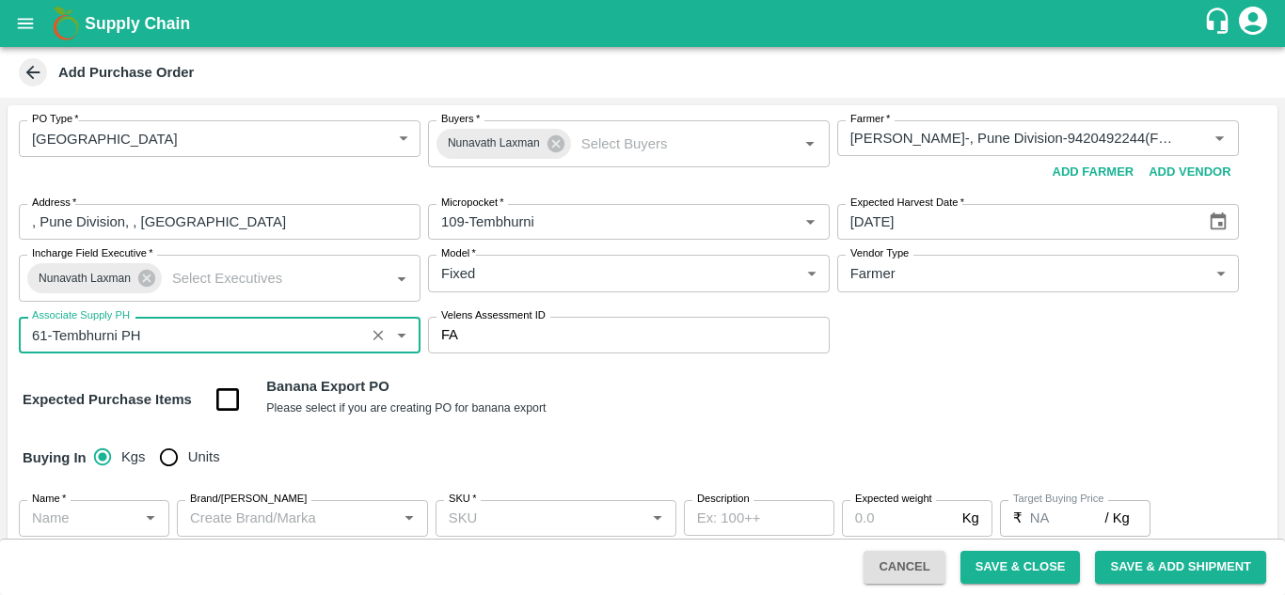
type input "61-Tembhurni PH"
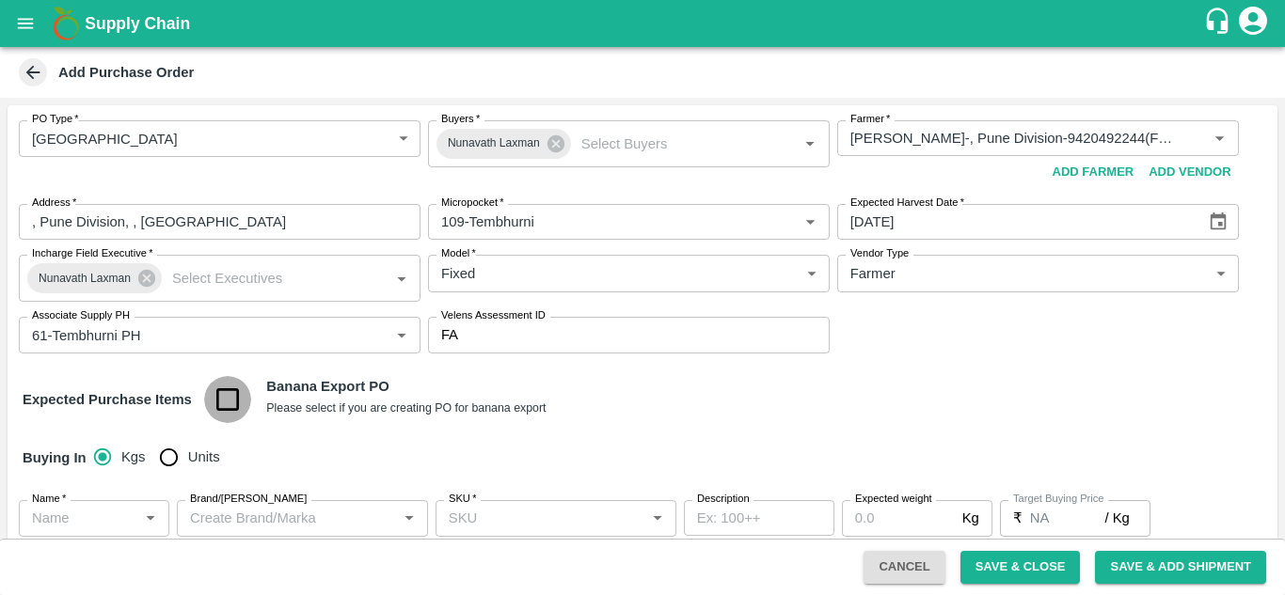
click at [233, 392] on input "checkbox" at bounding box center [228, 400] width 48 height 48
checkbox input "true"
type input "Banana Export"
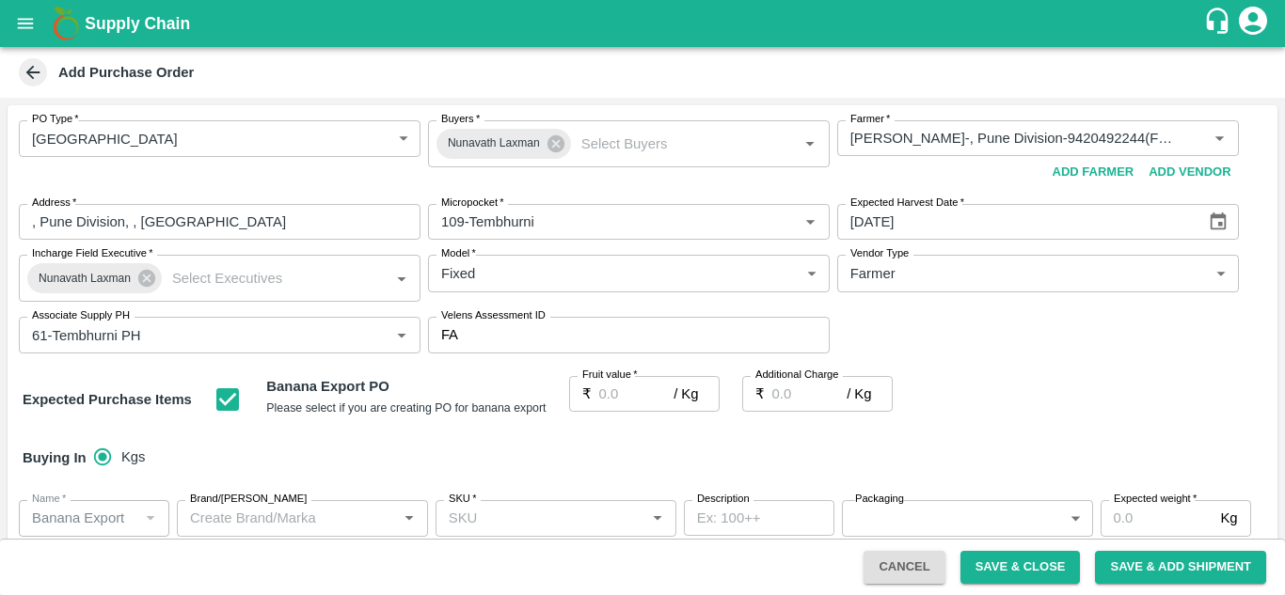
click at [587, 393] on p "₹" at bounding box center [586, 394] width 9 height 21
click at [608, 392] on input "Fruit value   *" at bounding box center [636, 394] width 75 height 36
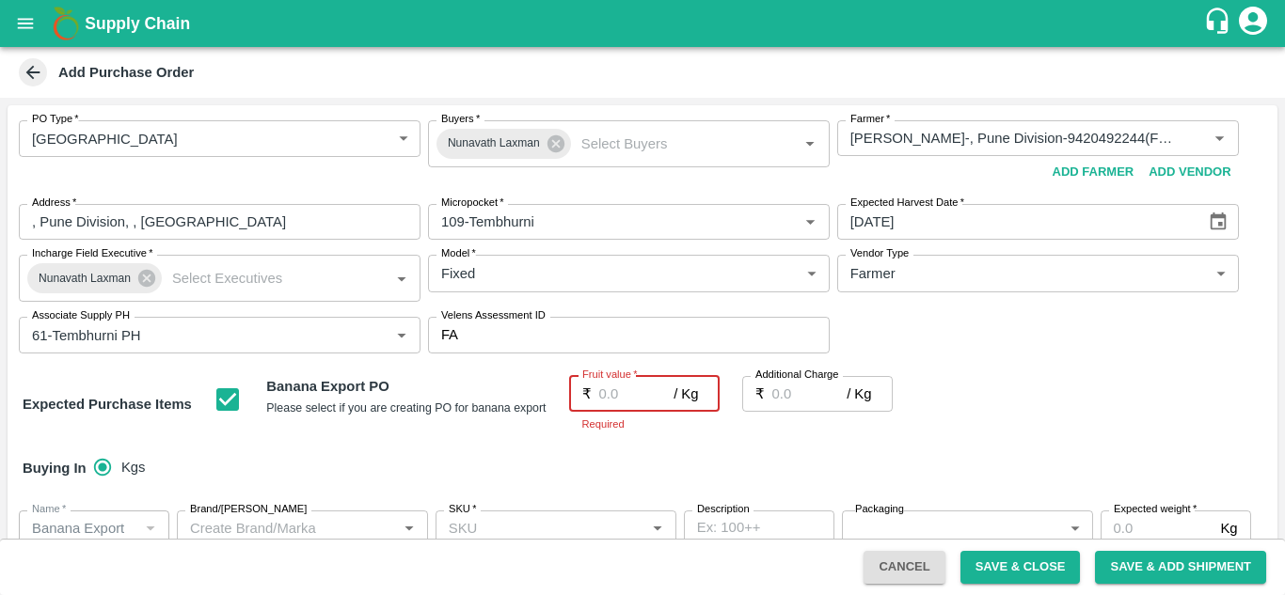
type input "2"
type input "26"
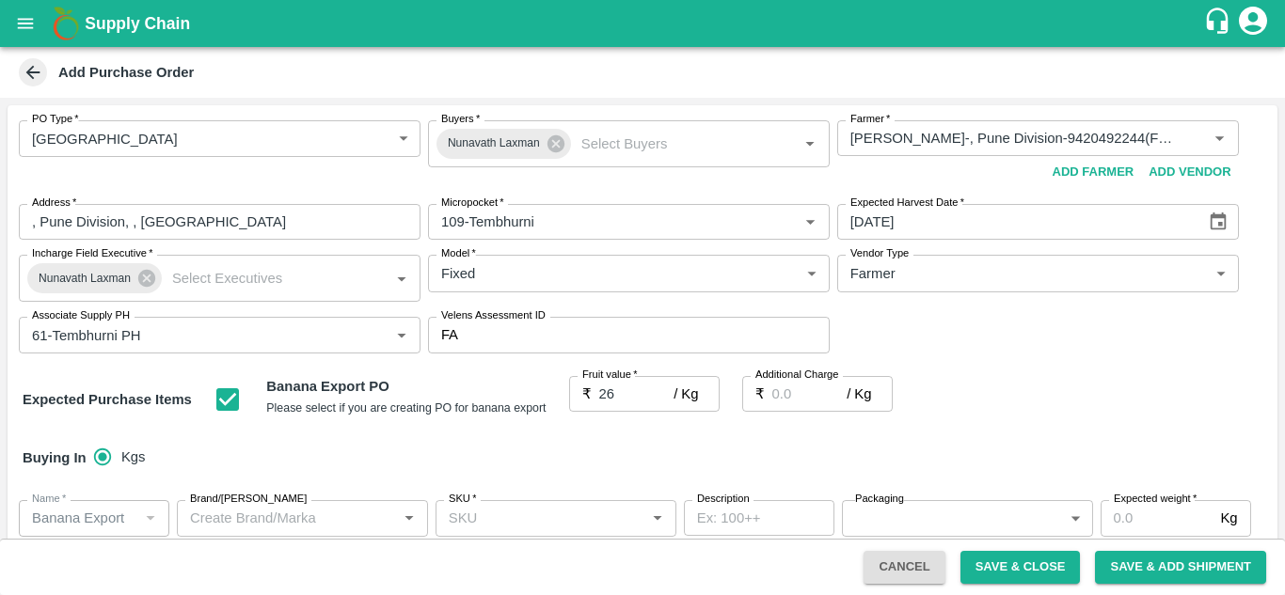
click at [1014, 436] on div "Buying In Kgs" at bounding box center [643, 458] width 1270 height 55
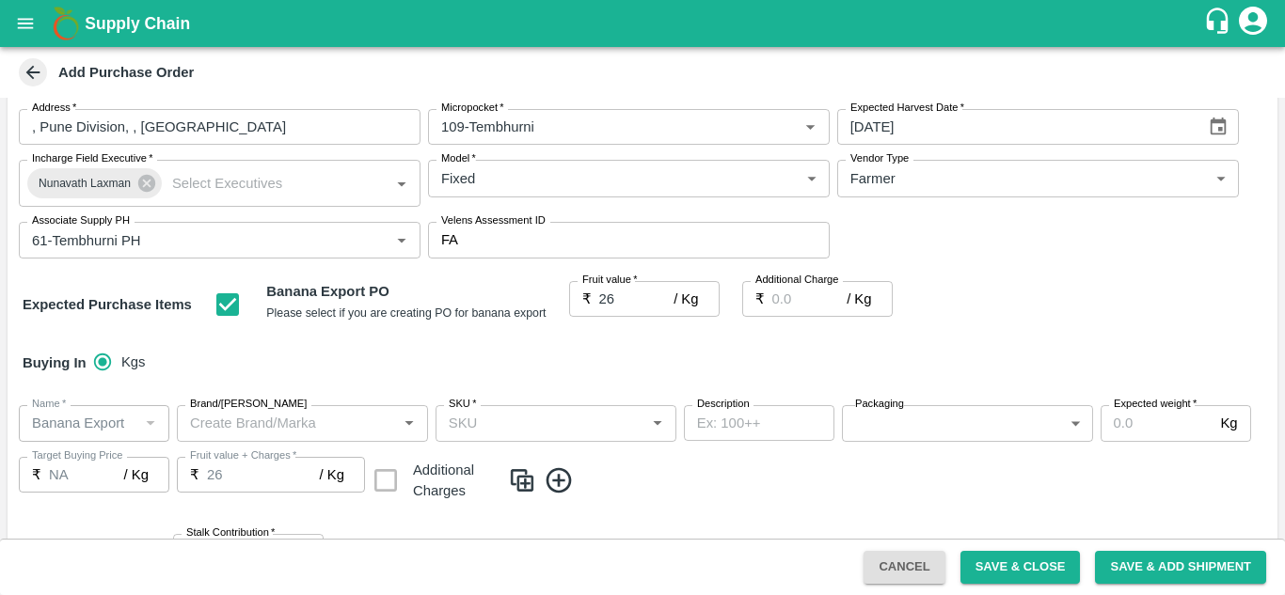
scroll to position [96, 0]
click at [794, 299] on input "Additional Charge" at bounding box center [809, 298] width 75 height 36
type input "0"
click at [624, 375] on div "Buying In Kgs" at bounding box center [643, 362] width 1270 height 55
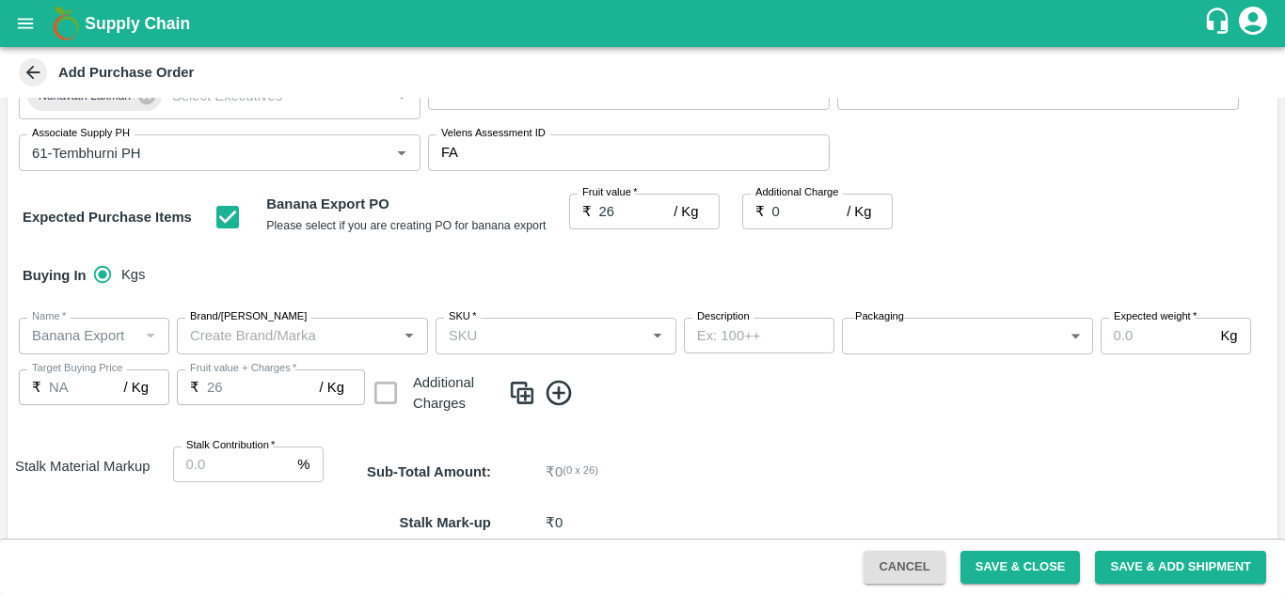
scroll to position [192, 0]
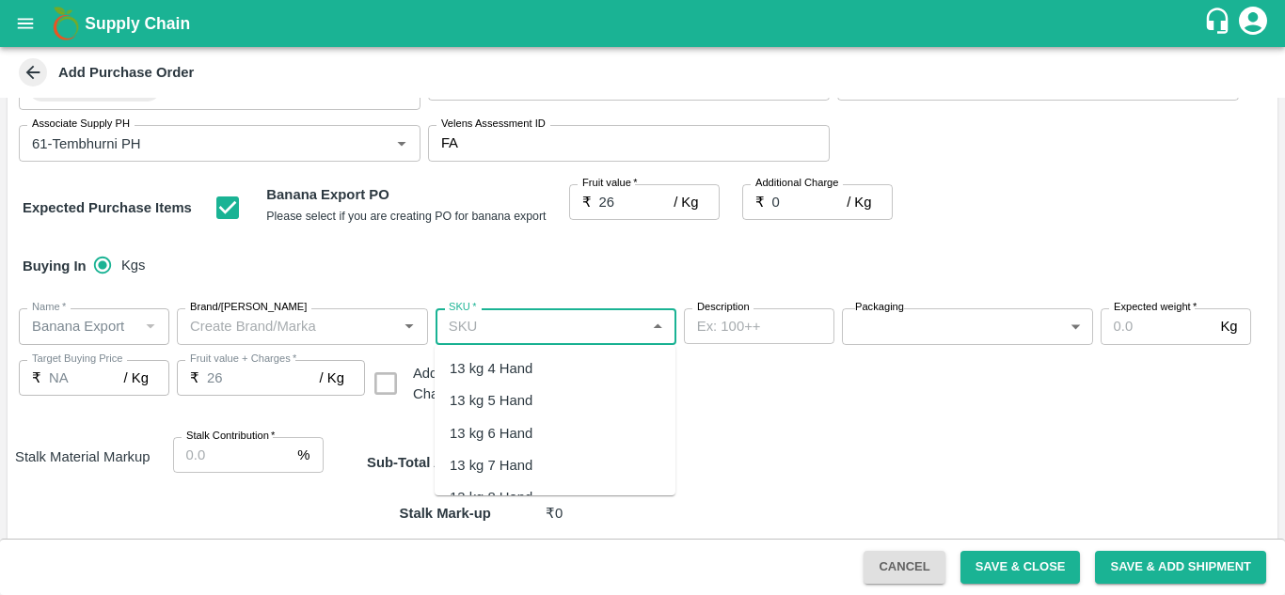
click at [495, 331] on input "SKU   *" at bounding box center [540, 326] width 198 height 24
click at [562, 383] on div "13 kg M N-CHL 4 Hand" at bounding box center [555, 369] width 241 height 32
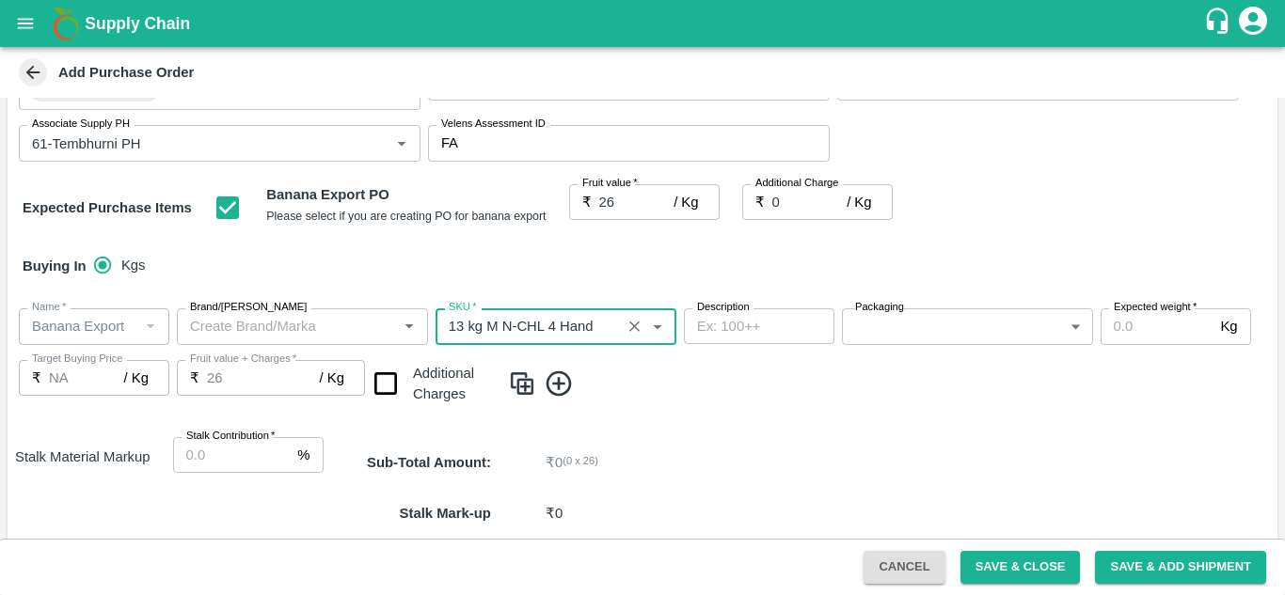
type input "13 kg M N-CHL 4 Hand"
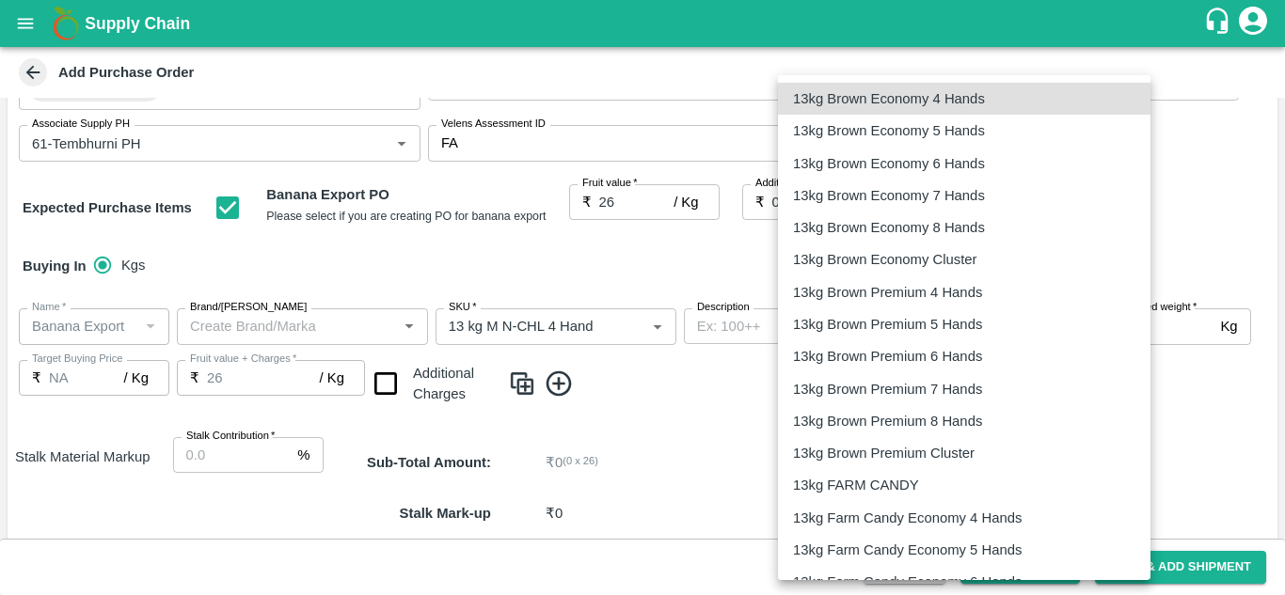
click at [949, 340] on body "Supply Chain Add Purchase Order PO Type   * Farm Gate 1 PO Type Buyers   * Nuna…" at bounding box center [642, 297] width 1285 height 595
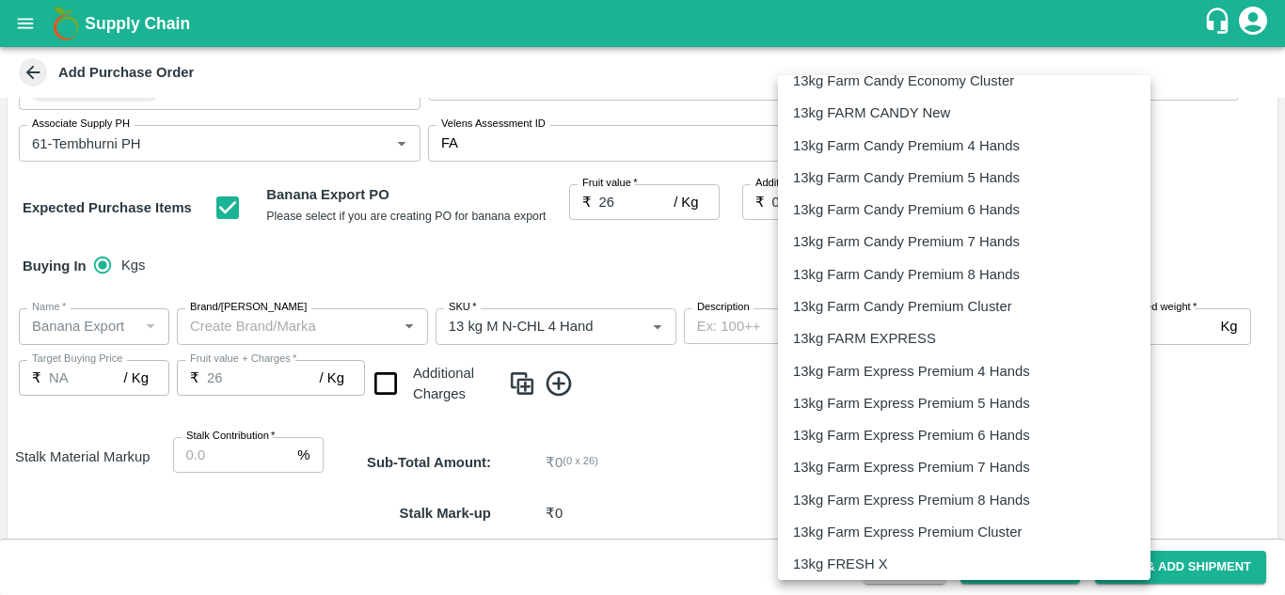
scroll to position [599, 0]
click at [912, 327] on p "13kg FARM EXPRESS" at bounding box center [864, 337] width 143 height 21
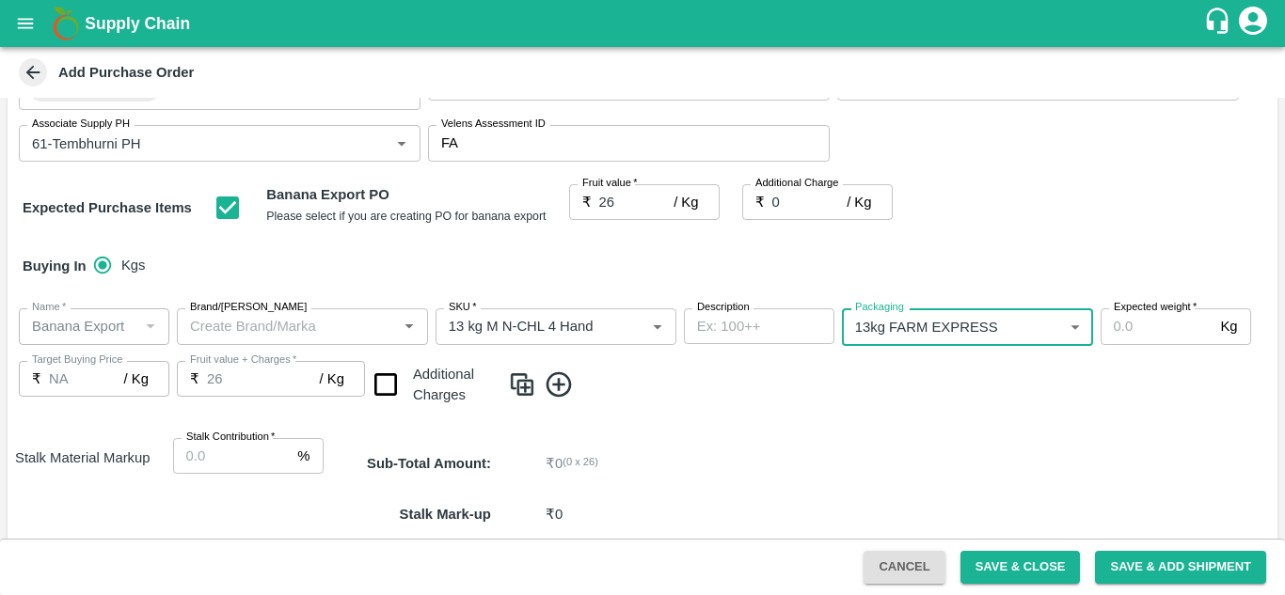
type input "468"
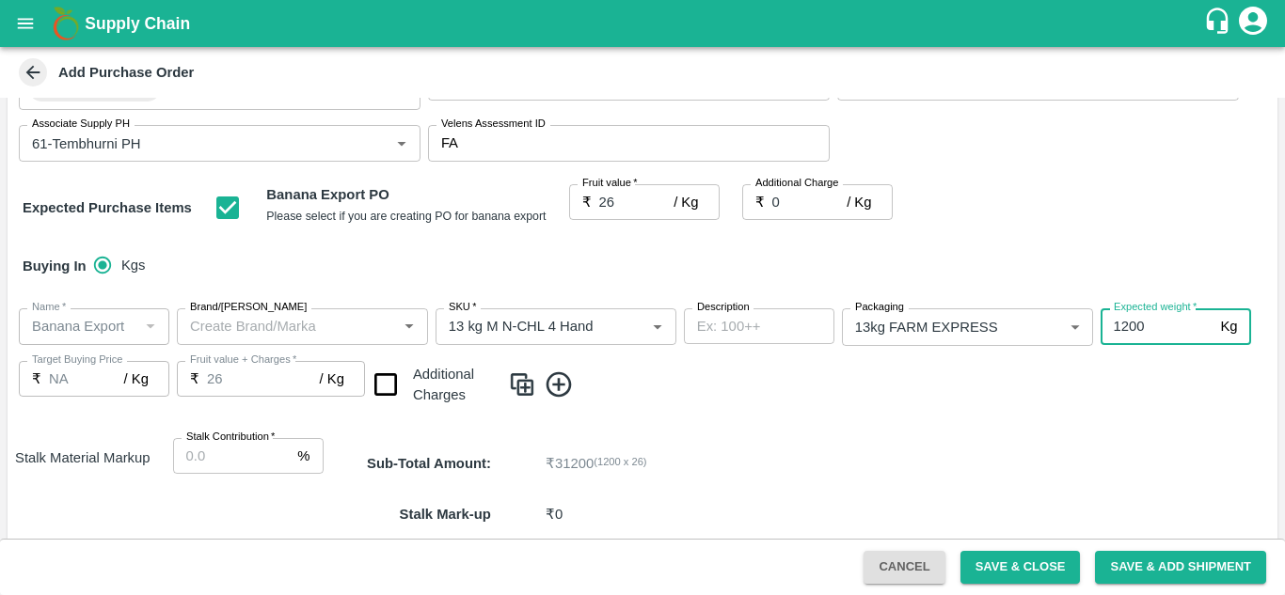
type input "1200"
click at [558, 383] on icon at bounding box center [559, 384] width 25 height 25
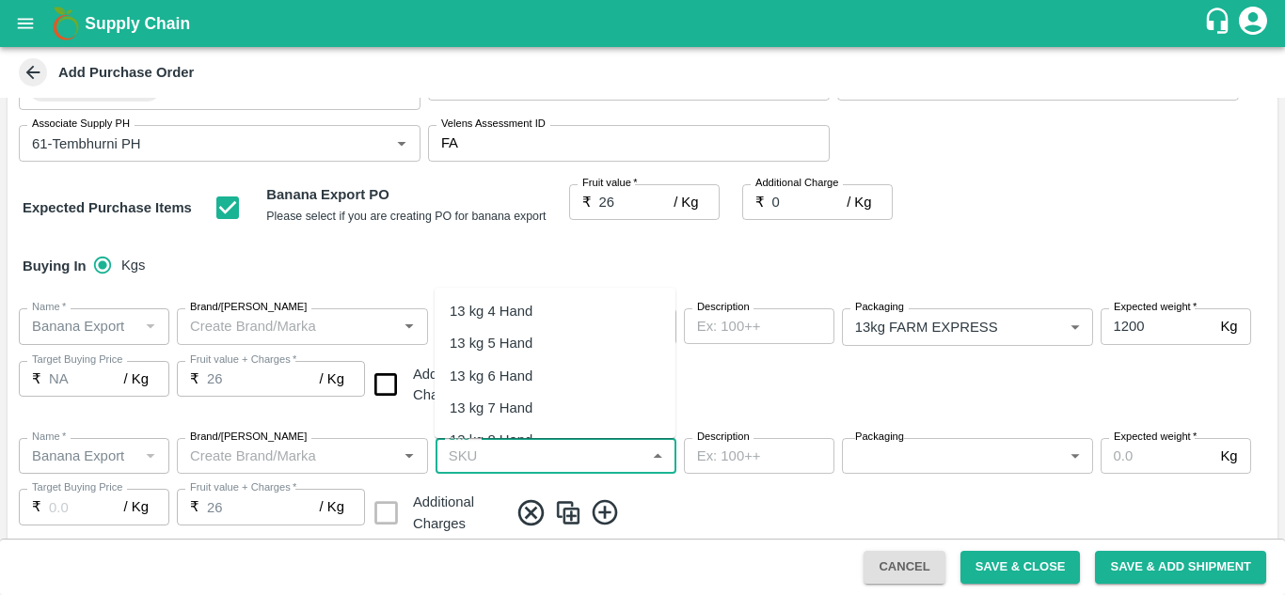
click at [525, 463] on input "SKU   *" at bounding box center [540, 456] width 198 height 24
click at [570, 337] on div "13 kg M N-CHL 5 Hand" at bounding box center [522, 343] width 145 height 21
type input "13 kg M N-CHL 5 Hand"
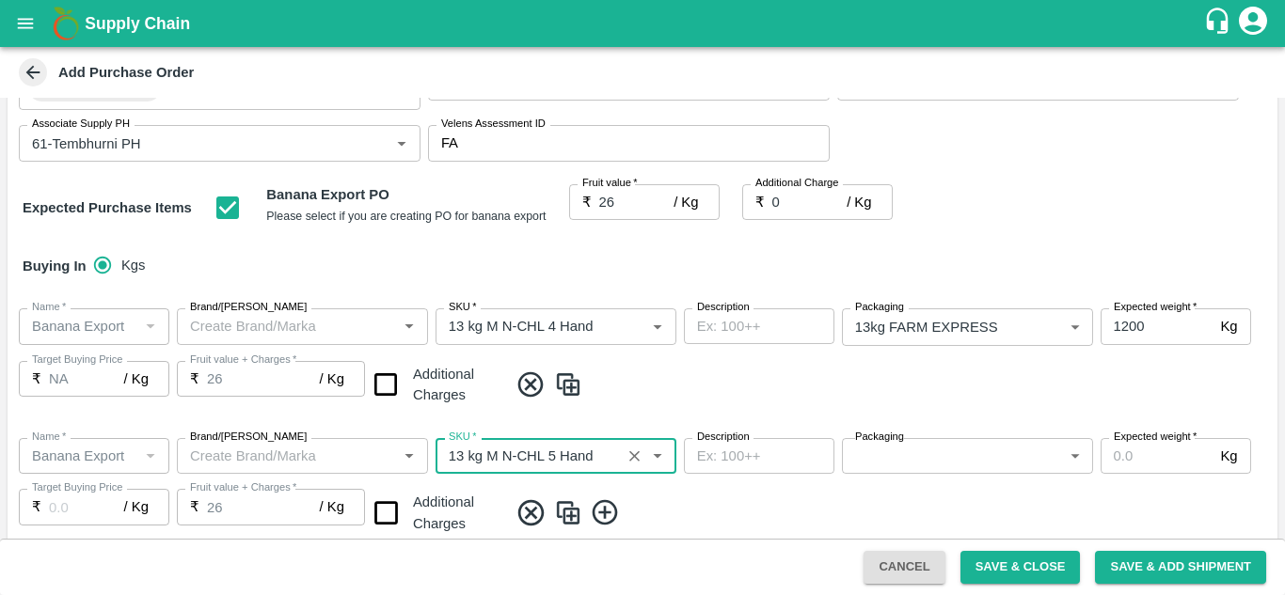
type input "NA"
type input "13 kg M N-CHL 5 Hand"
drag, startPoint x: 898, startPoint y: 484, endPoint x: 929, endPoint y: 453, distance: 43.9
click at [929, 453] on div "Name   * Name   * Brand/Marka Brand/Marka SKU   * SKU   * Description x Descrip…" at bounding box center [643, 487] width 1270 height 129
click at [929, 453] on body "Supply Chain Add Purchase Order PO Type   * Farm Gate 1 PO Type Buyers   * Nuna…" at bounding box center [642, 297] width 1285 height 595
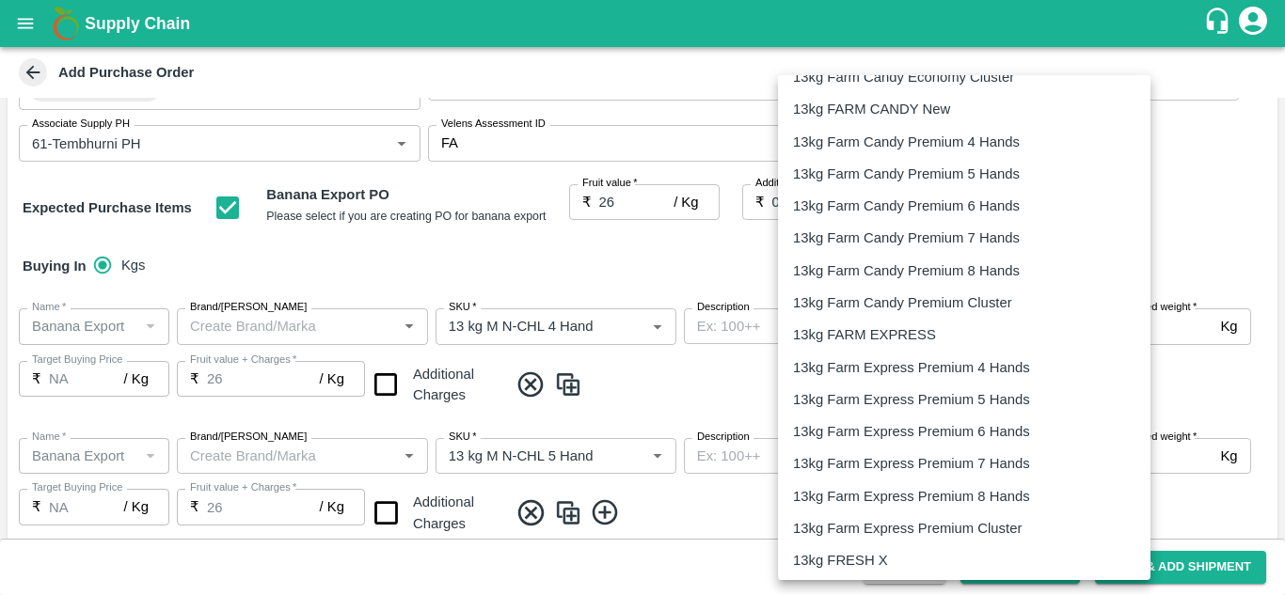
scroll to position [603, 0]
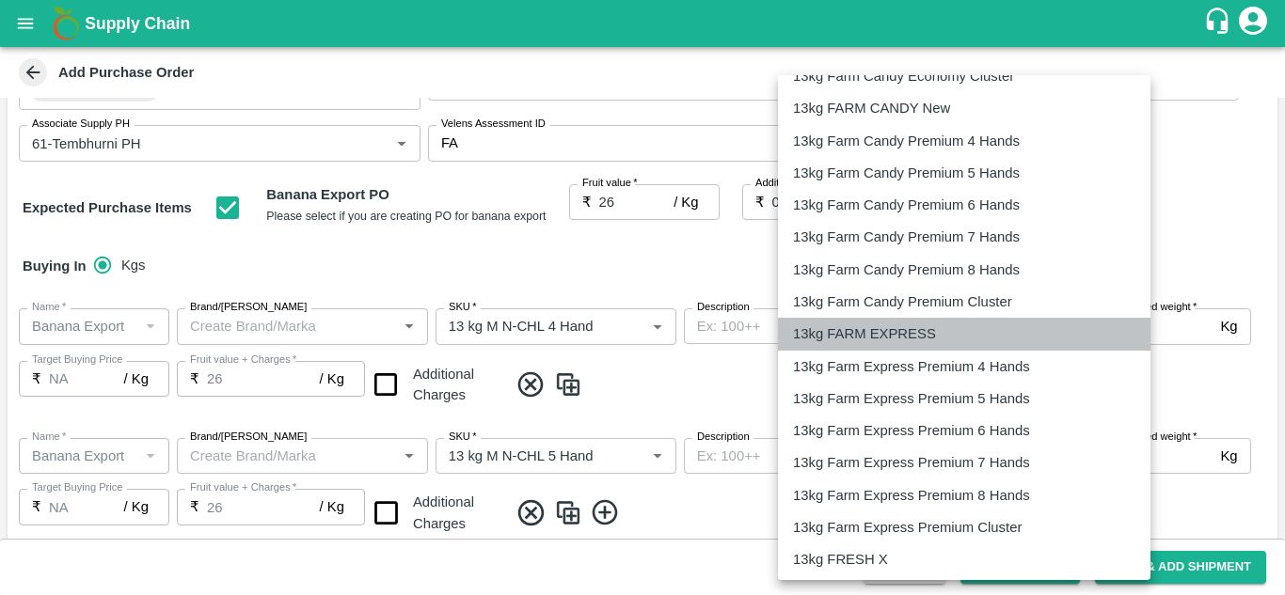
click at [906, 337] on p "13kg FARM EXPRESS" at bounding box center [864, 334] width 143 height 21
type input "468"
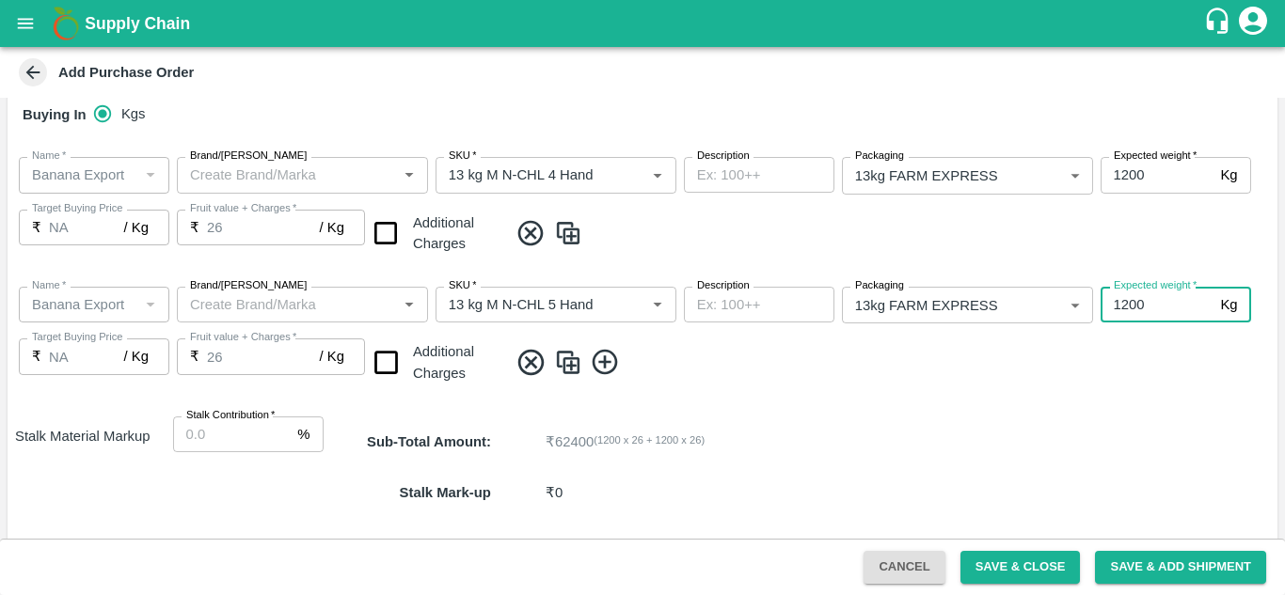
scroll to position [346, 0]
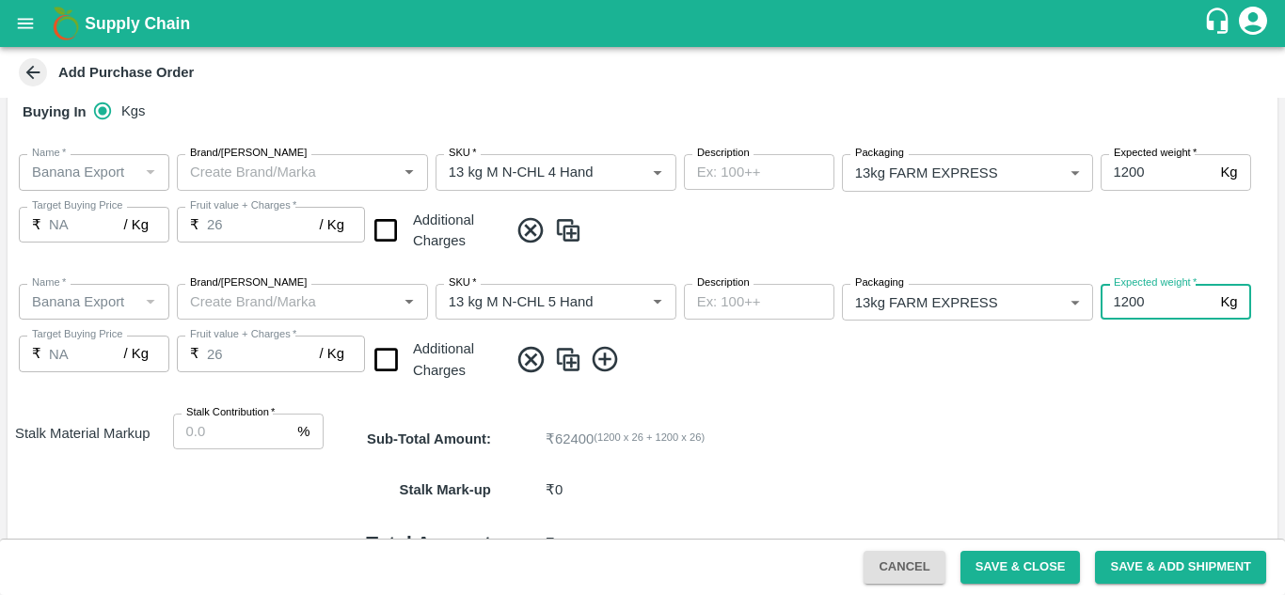
type input "1200"
click at [797, 357] on span at bounding box center [889, 359] width 762 height 31
click at [602, 352] on icon at bounding box center [605, 359] width 31 height 31
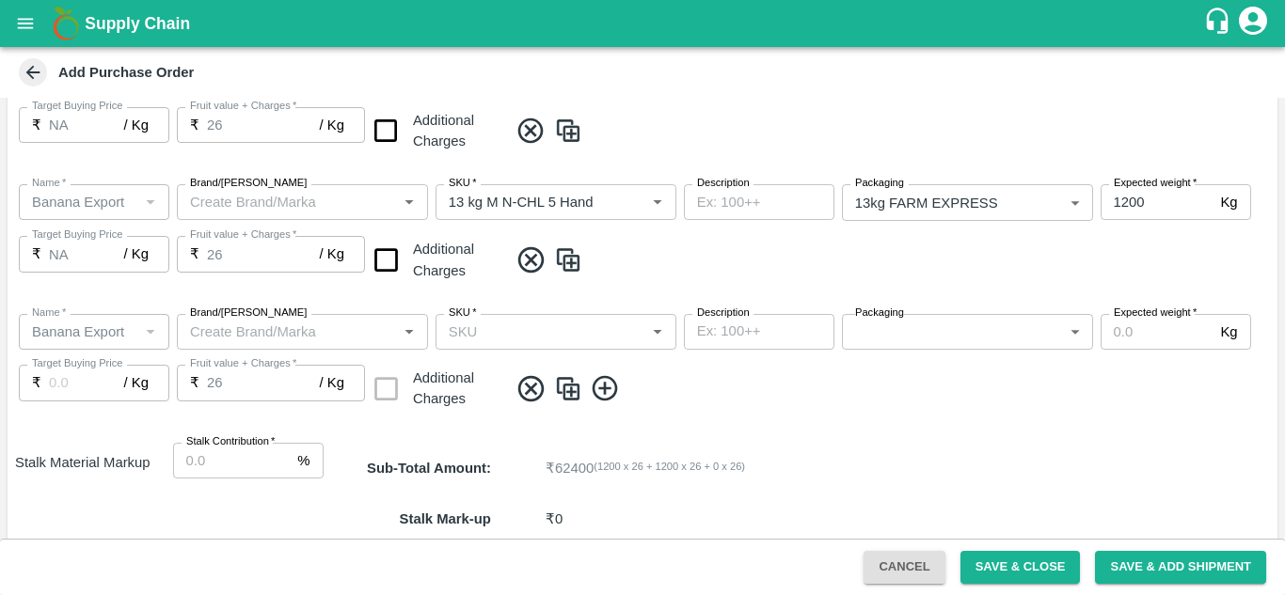
scroll to position [447, 0]
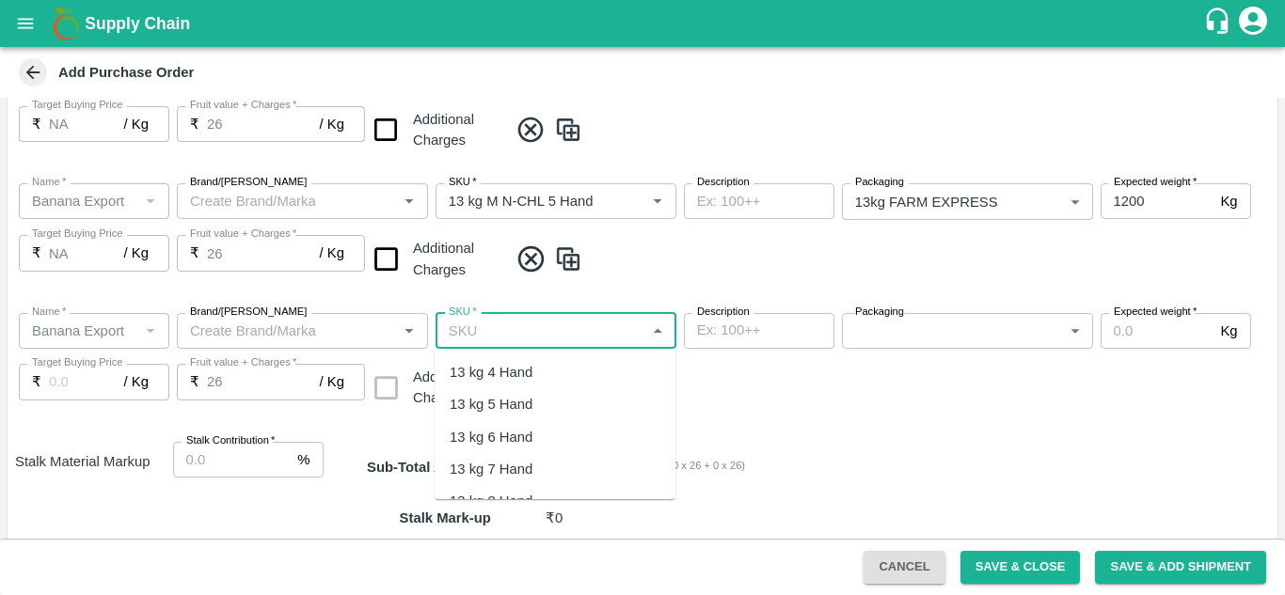
click at [556, 332] on input "SKU   *" at bounding box center [540, 331] width 198 height 24
click at [584, 437] on div "13 kg M N-CHL 6 Hand" at bounding box center [522, 437] width 145 height 21
type input "13 kg M N-CHL 6 Hand"
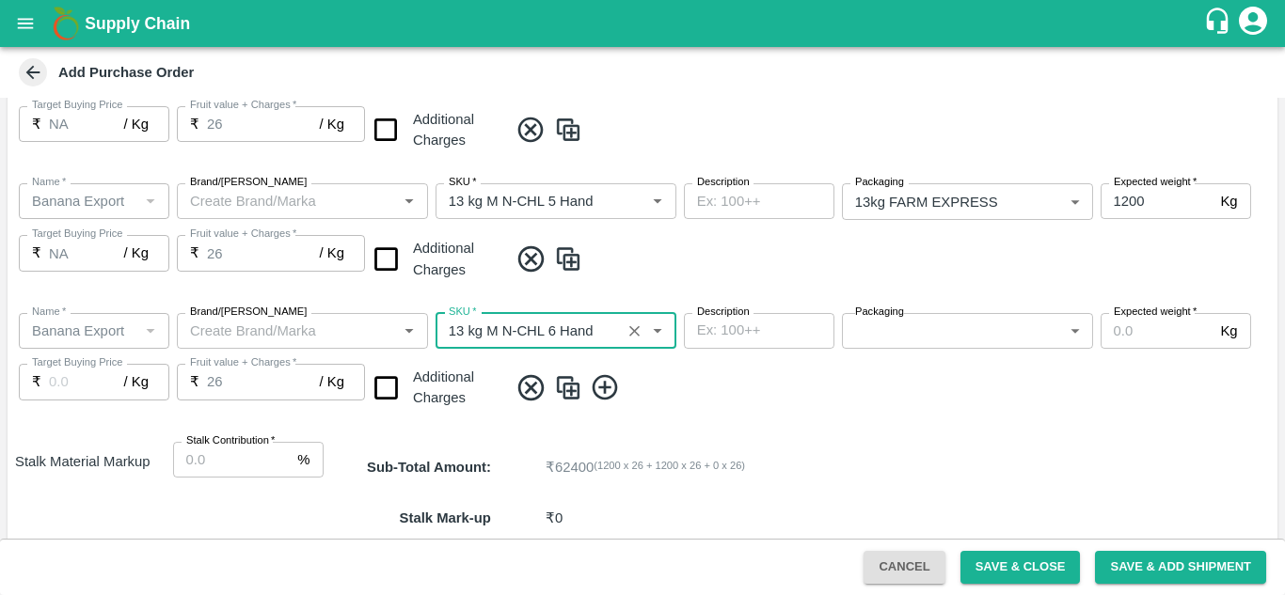
type input "NA"
type input "13 kg M N-CHL 6 Hand"
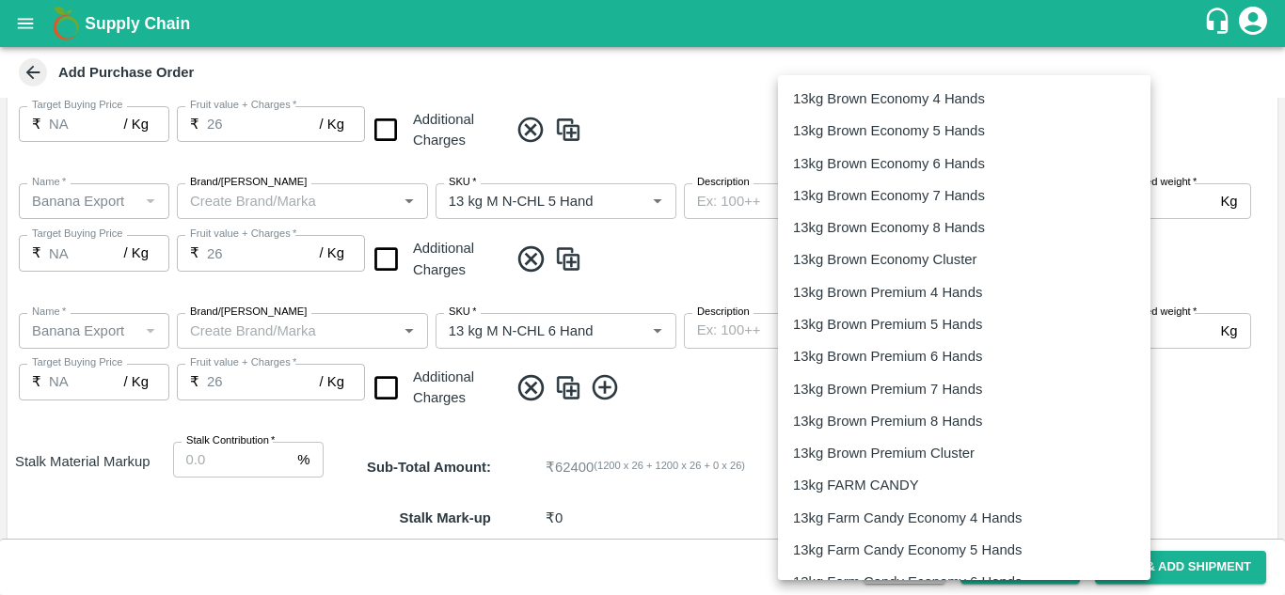
click at [708, 423] on div at bounding box center [642, 297] width 1285 height 595
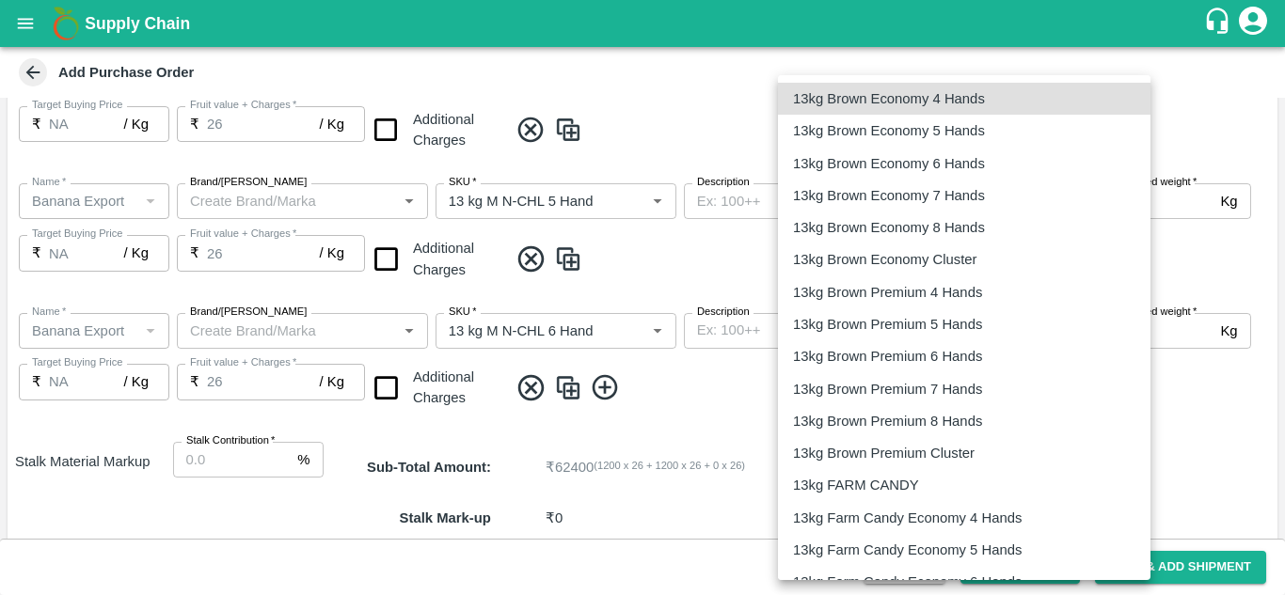
click at [877, 334] on body "Supply Chain Add Purchase Order PO Type   * Farm Gate 1 PO Type Buyers   * Nuna…" at bounding box center [642, 297] width 1285 height 595
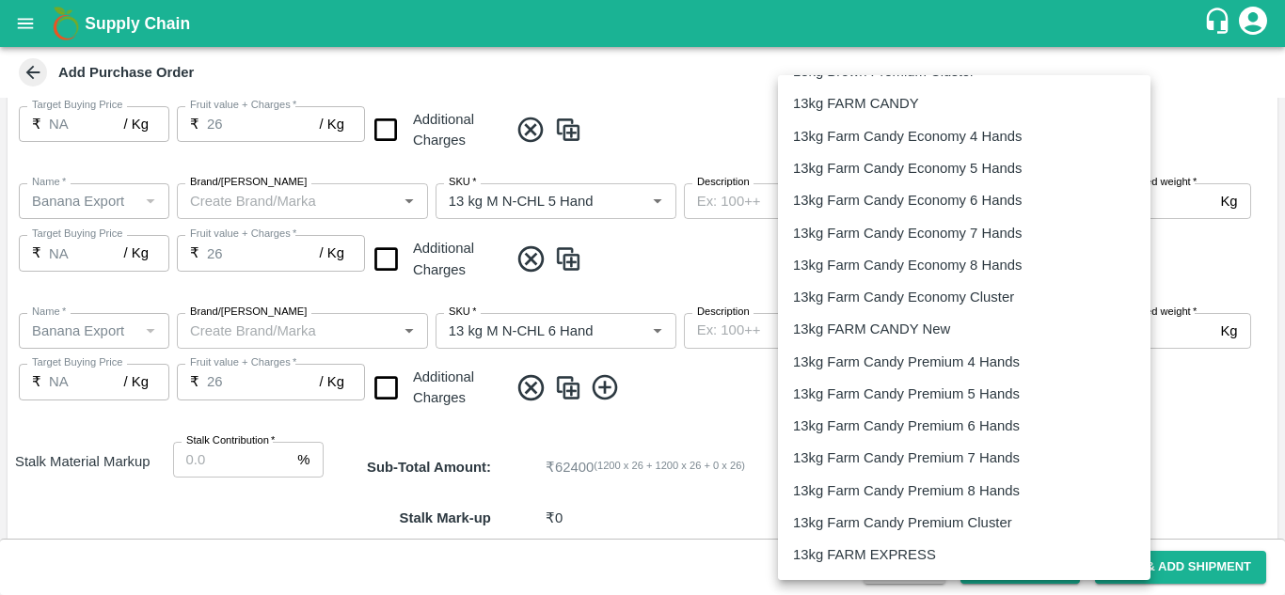
scroll to position [488, 0]
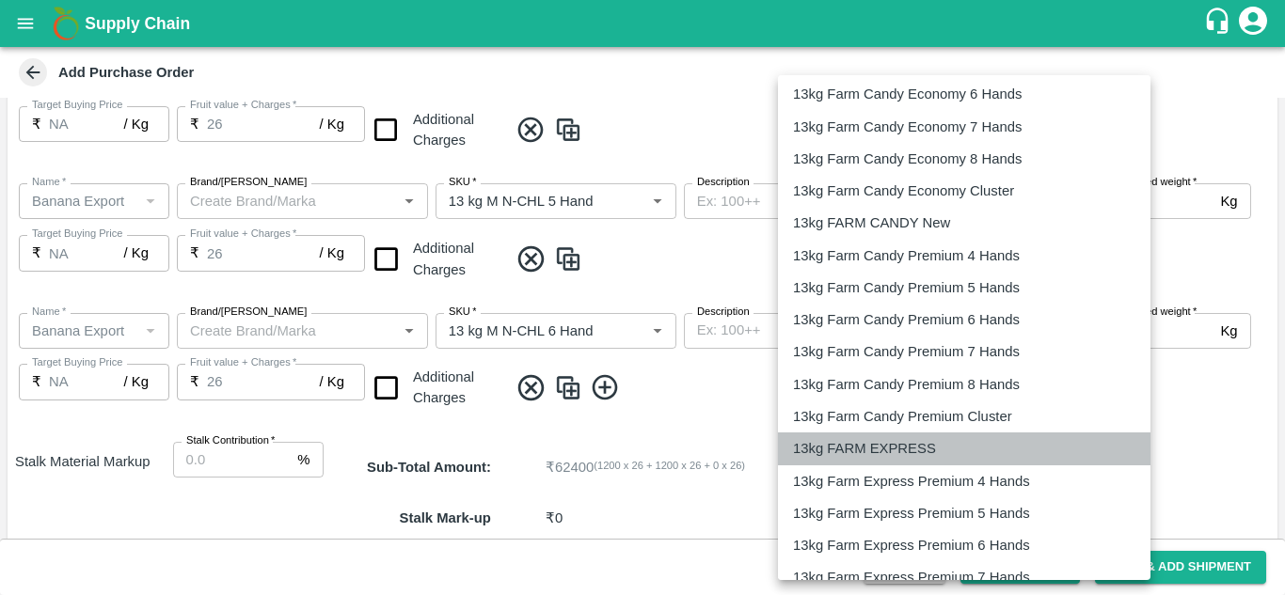
click at [936, 441] on div "13kg FARM EXPRESS" at bounding box center [869, 448] width 152 height 21
type input "468"
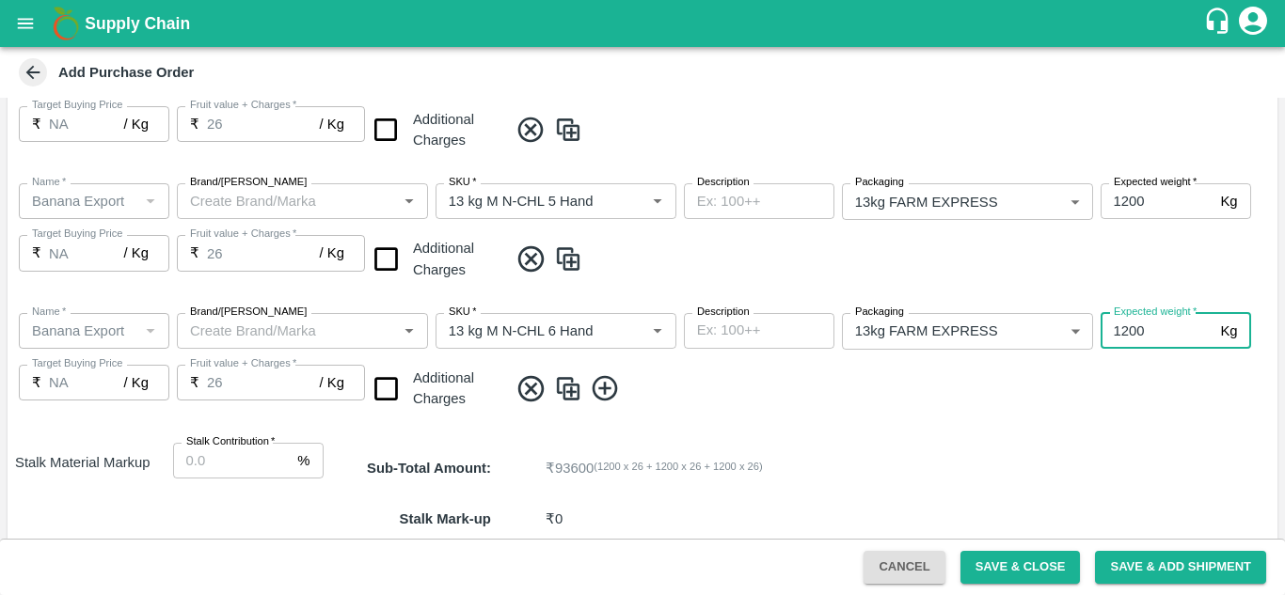
type input "1200"
click at [817, 376] on span at bounding box center [889, 388] width 762 height 31
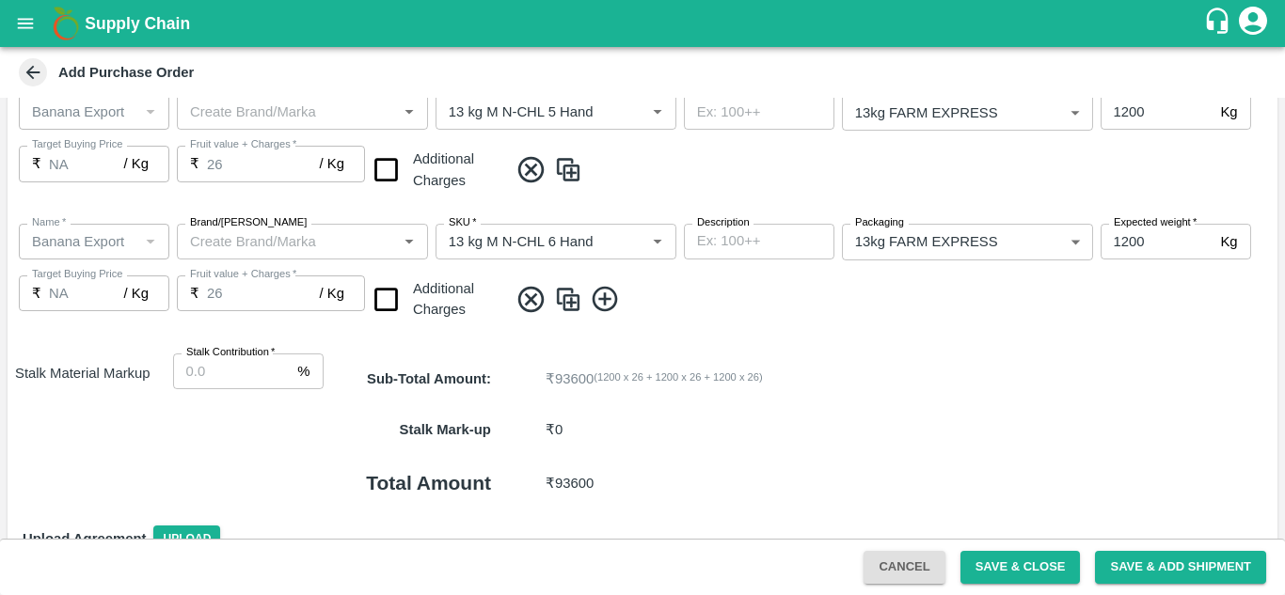
scroll to position [539, 0]
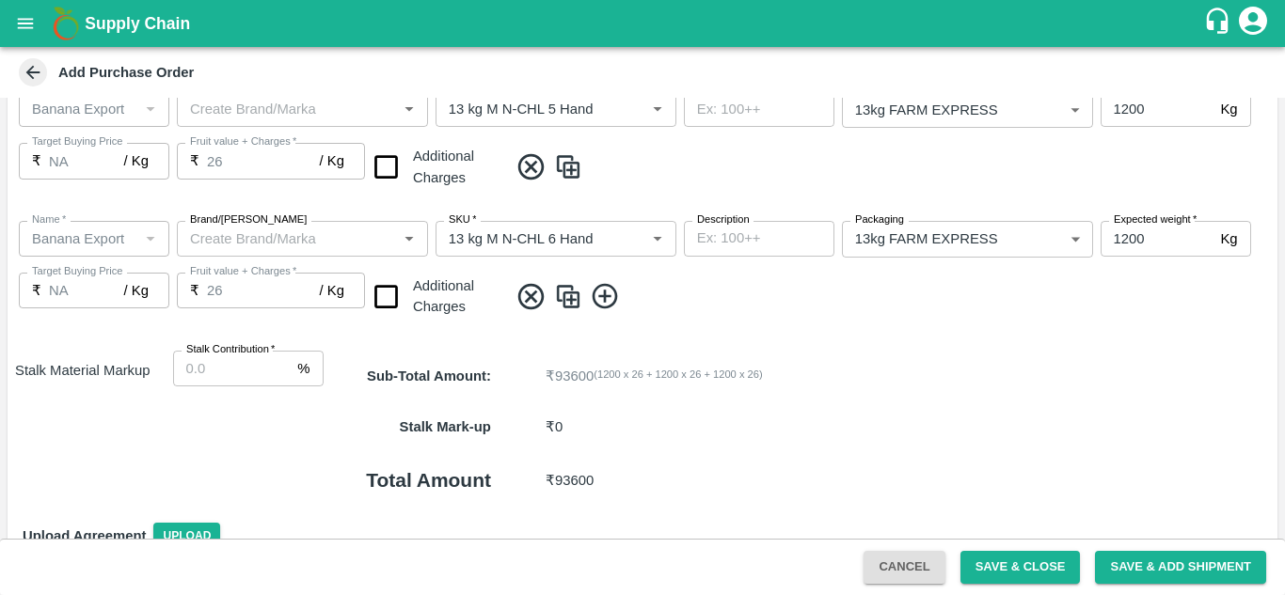
click at [609, 293] on icon at bounding box center [605, 296] width 31 height 31
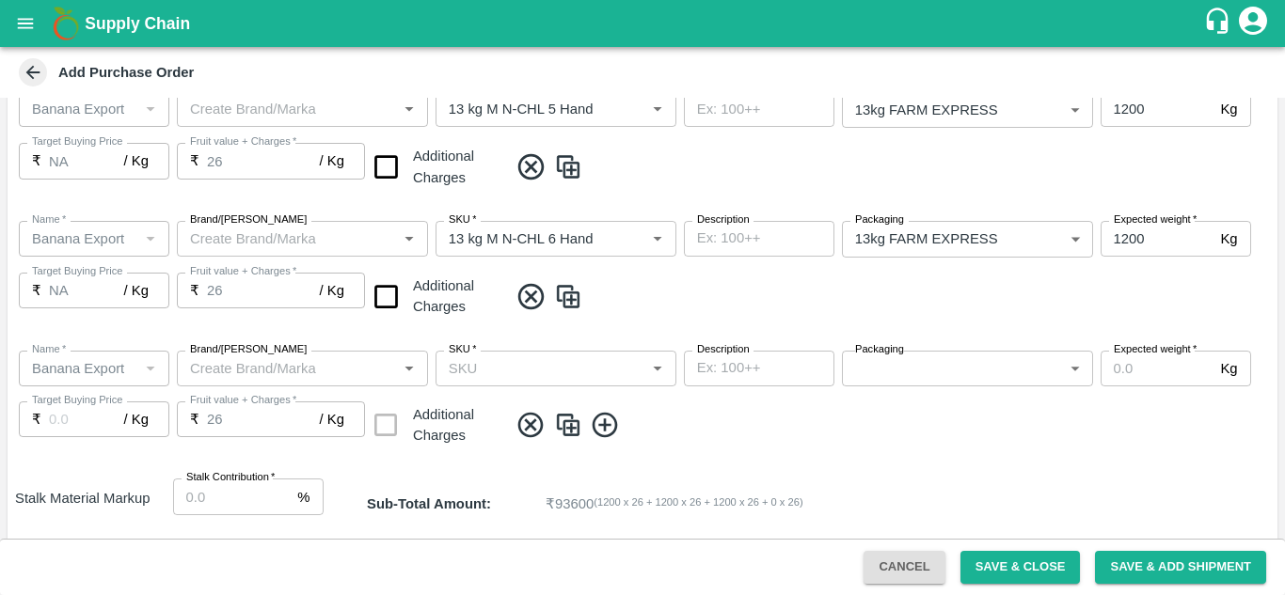
click at [573, 352] on div "SKU   *" at bounding box center [556, 369] width 241 height 36
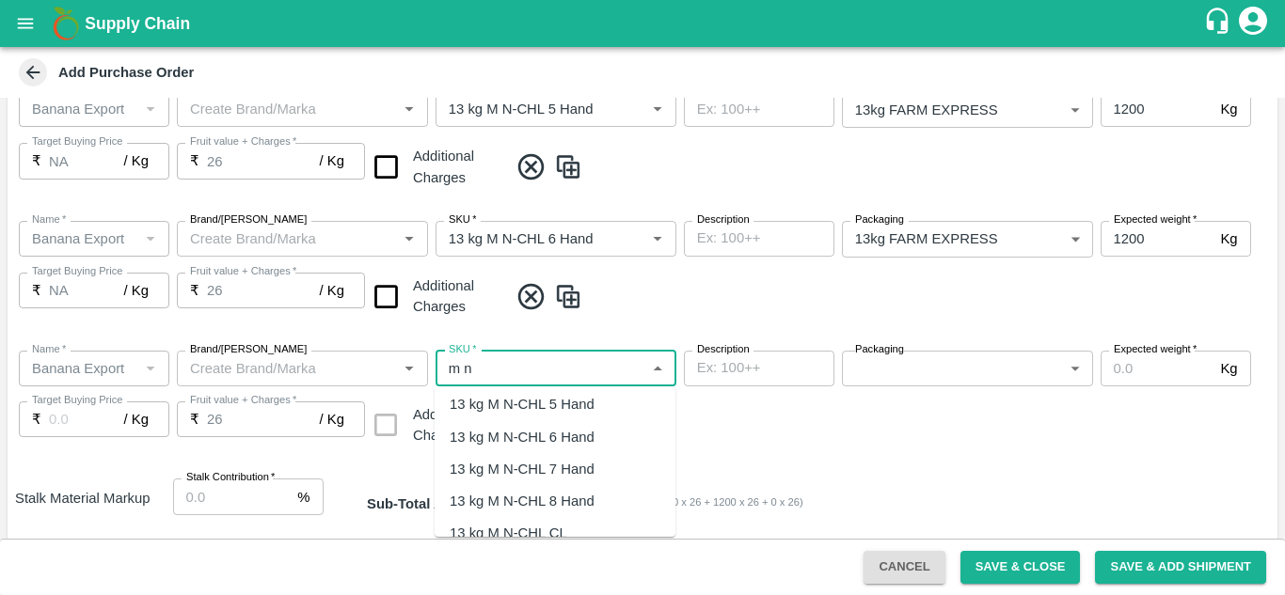
scroll to position [55, 0]
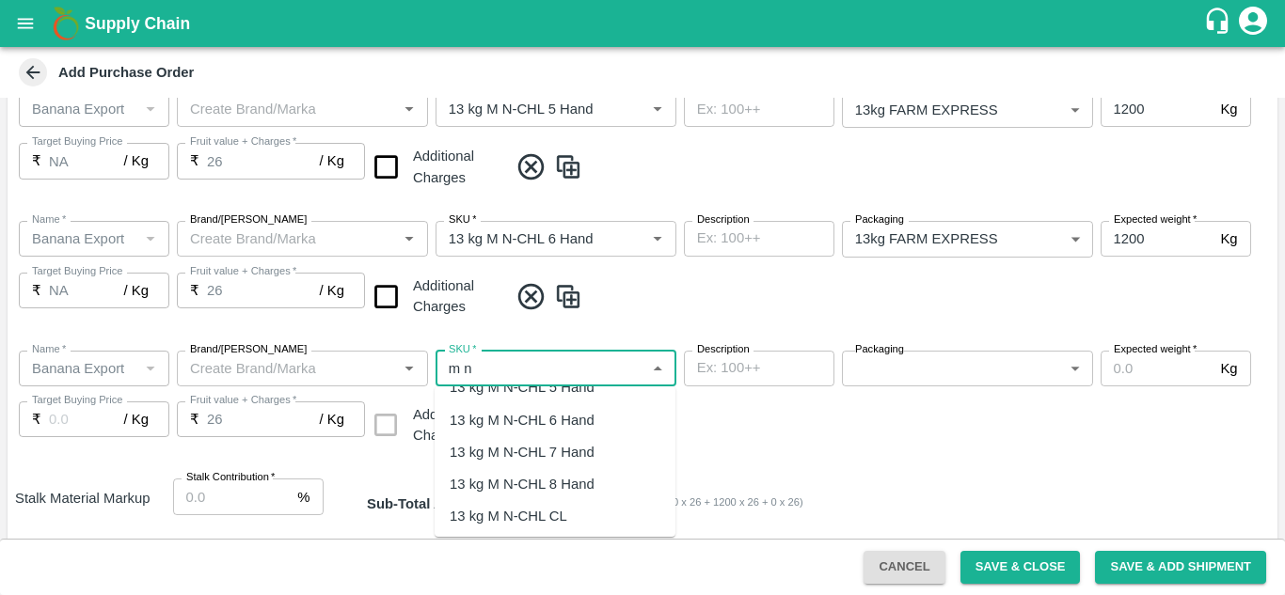
click at [555, 481] on div "13 kg M N-CHL 8 Hand" at bounding box center [522, 484] width 145 height 21
type input "13 kg M N-CHL 8 Hand"
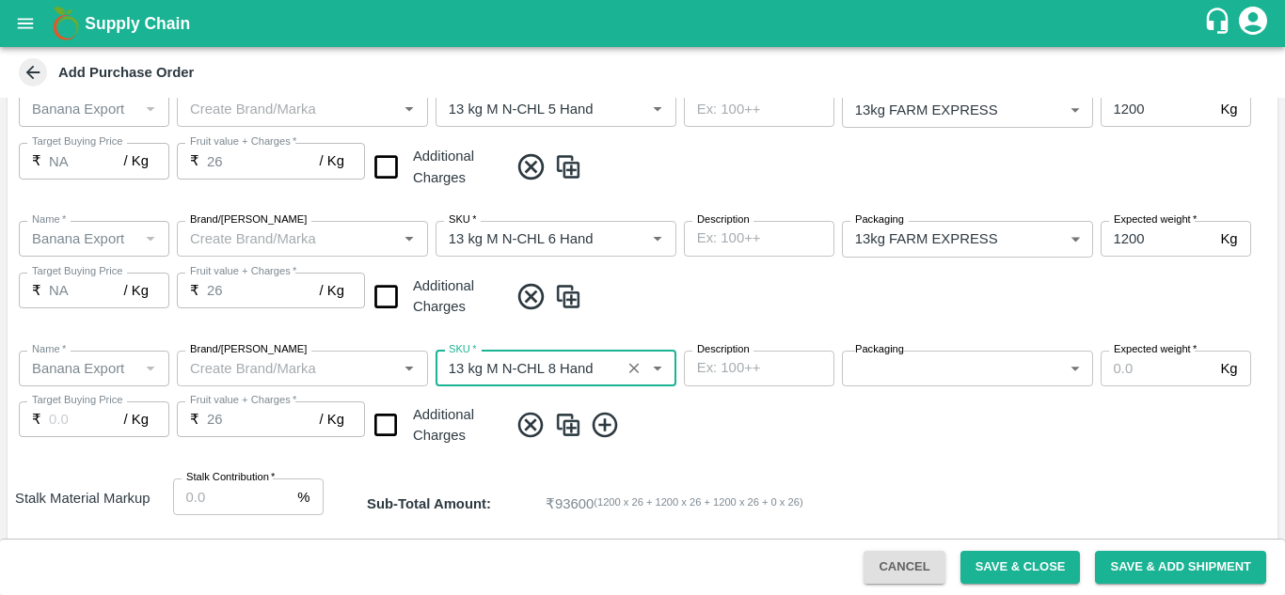
type input "NA"
type input "13 kg M N-CHL 8 Hand"
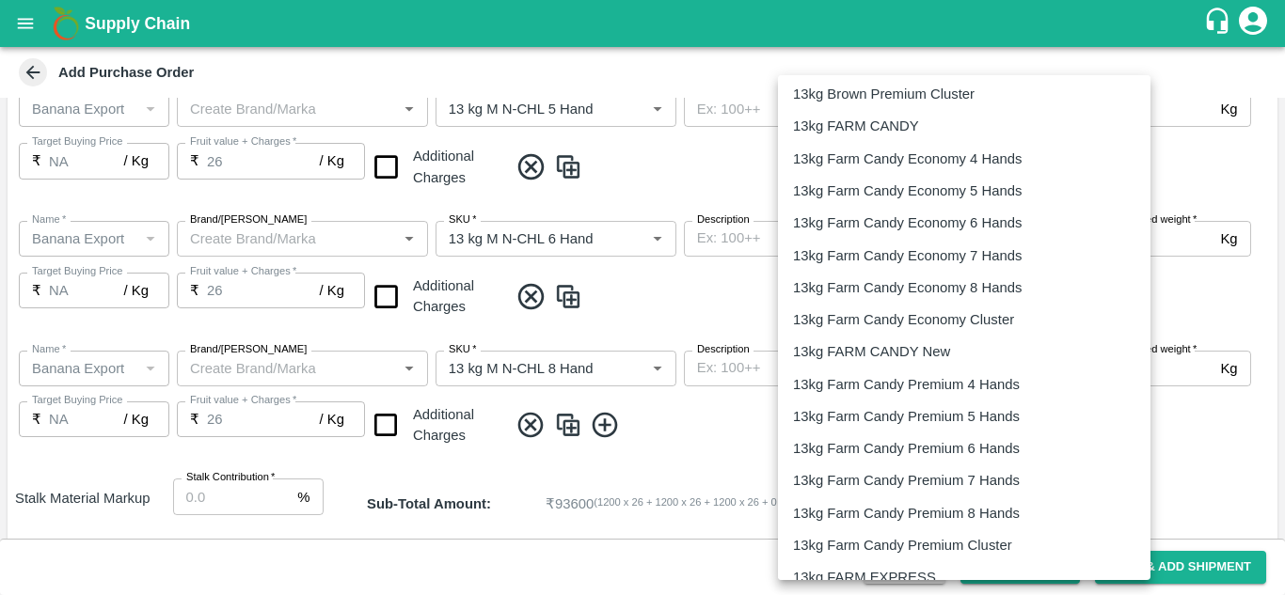
scroll to position [463, 0]
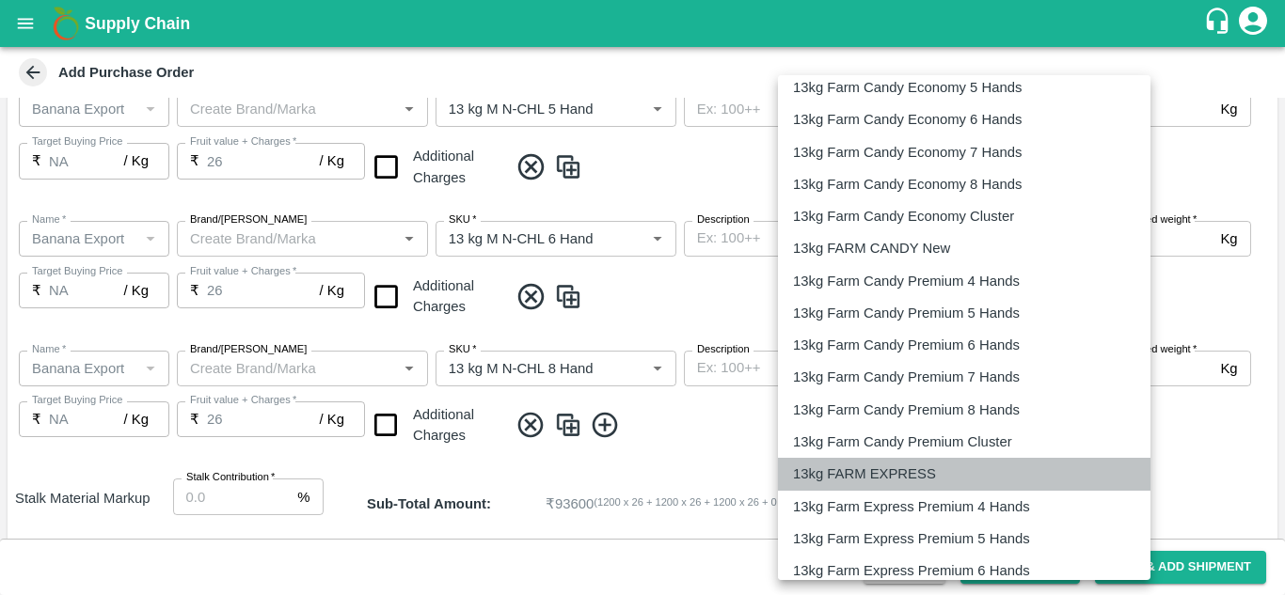
click at [898, 473] on p "13kg FARM EXPRESS" at bounding box center [864, 474] width 143 height 21
type input "468"
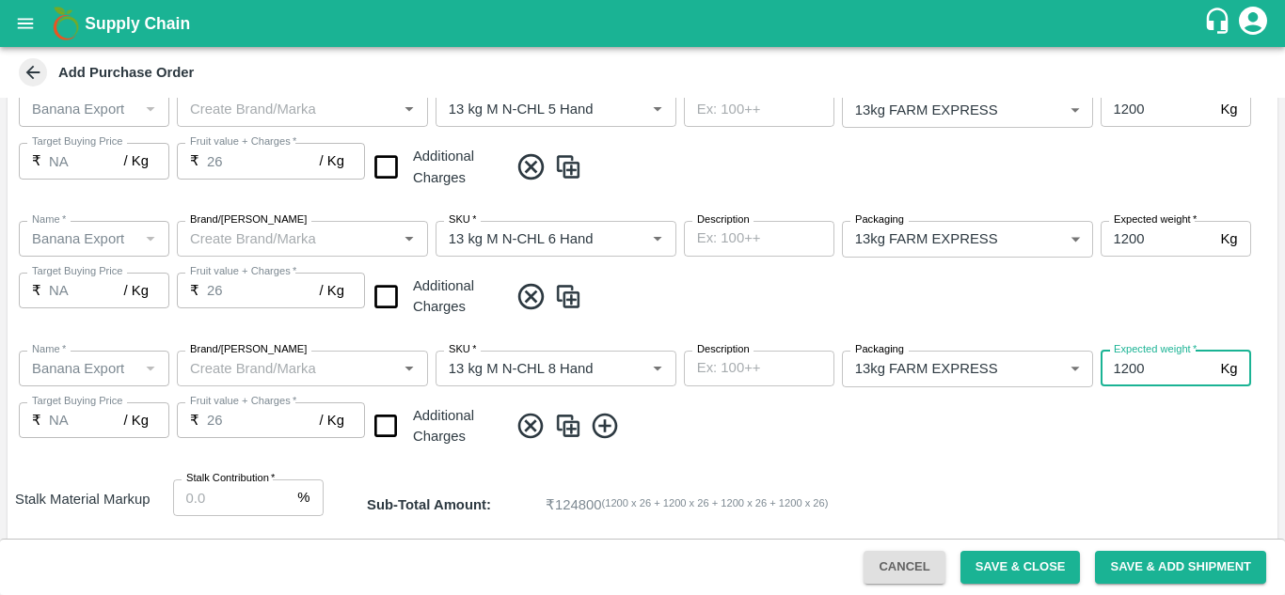
type input "1200"
click at [786, 423] on span at bounding box center [889, 426] width 762 height 31
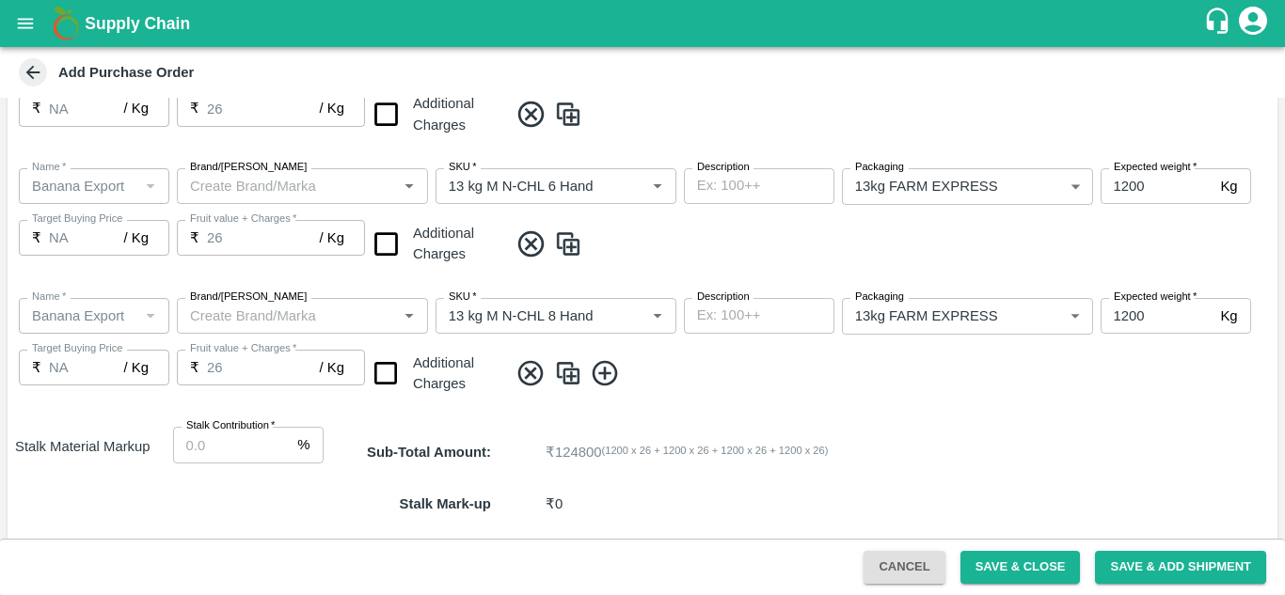
scroll to position [628, 0]
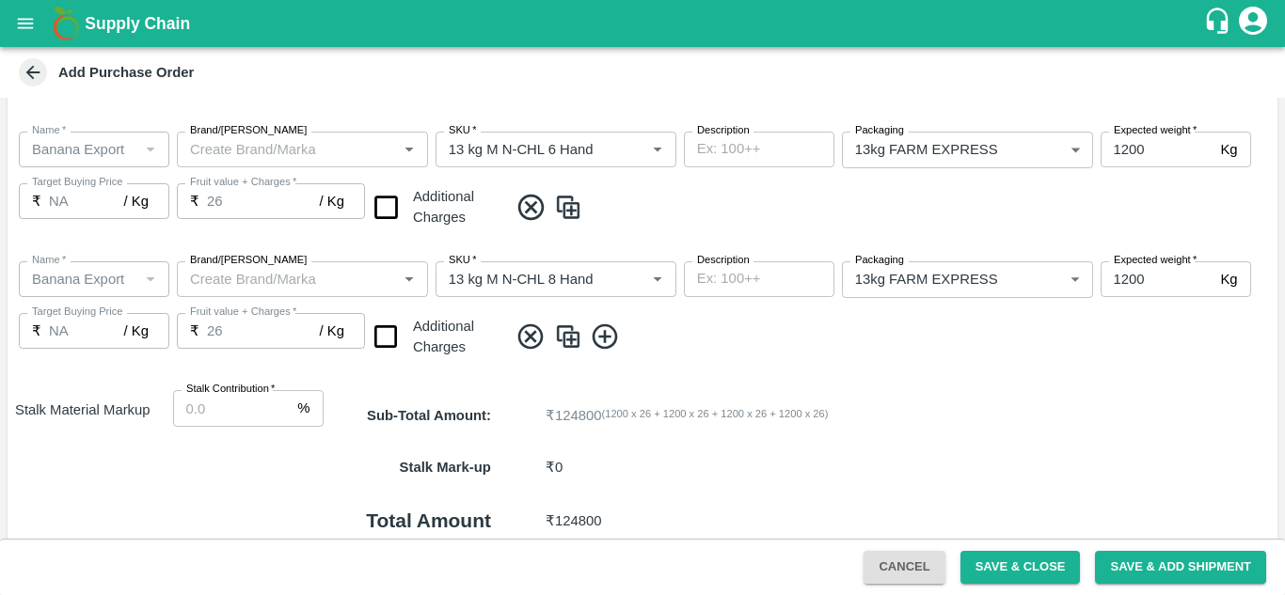
click at [610, 331] on icon at bounding box center [605, 337] width 31 height 31
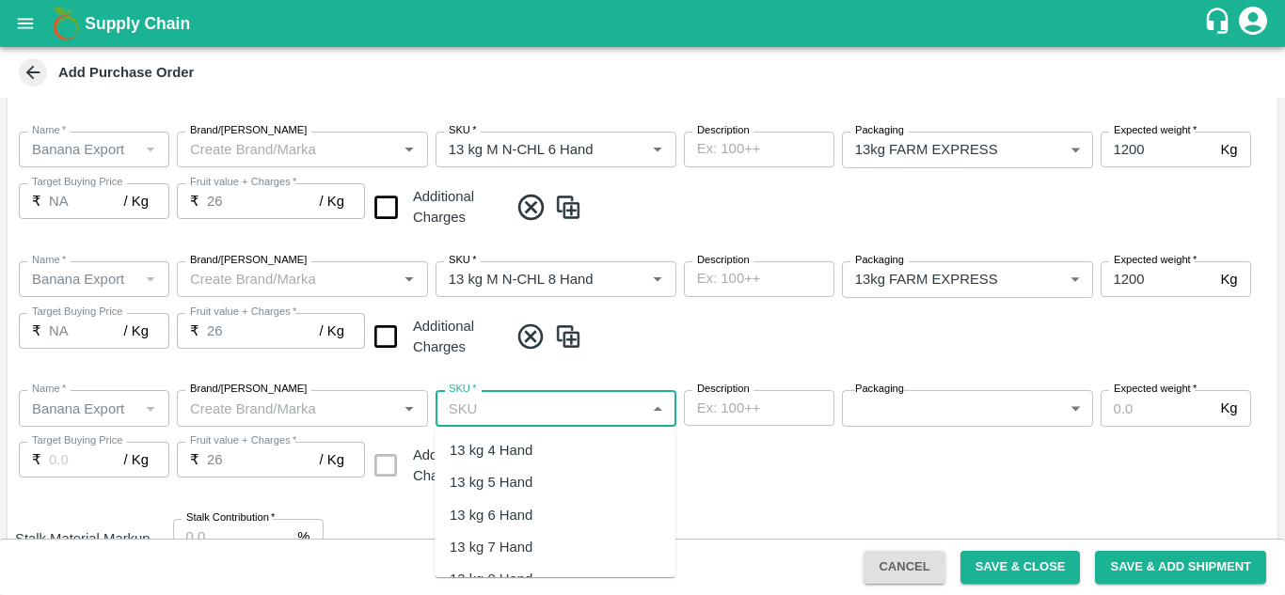
click at [491, 411] on input "SKU   *" at bounding box center [540, 408] width 198 height 24
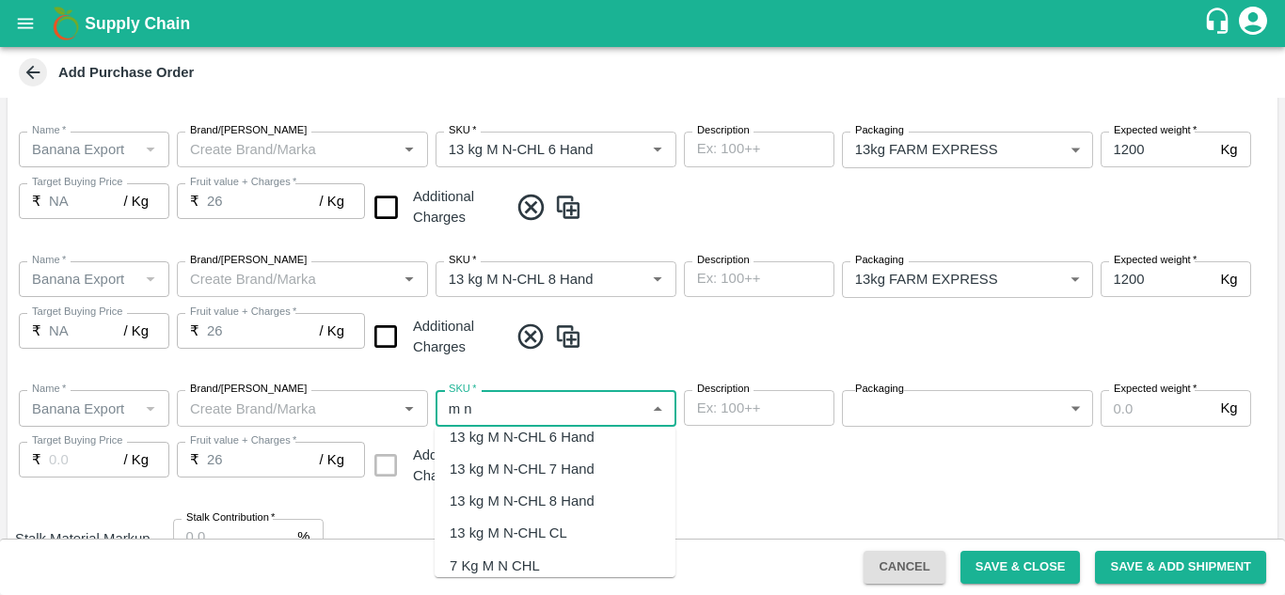
scroll to position [92, 0]
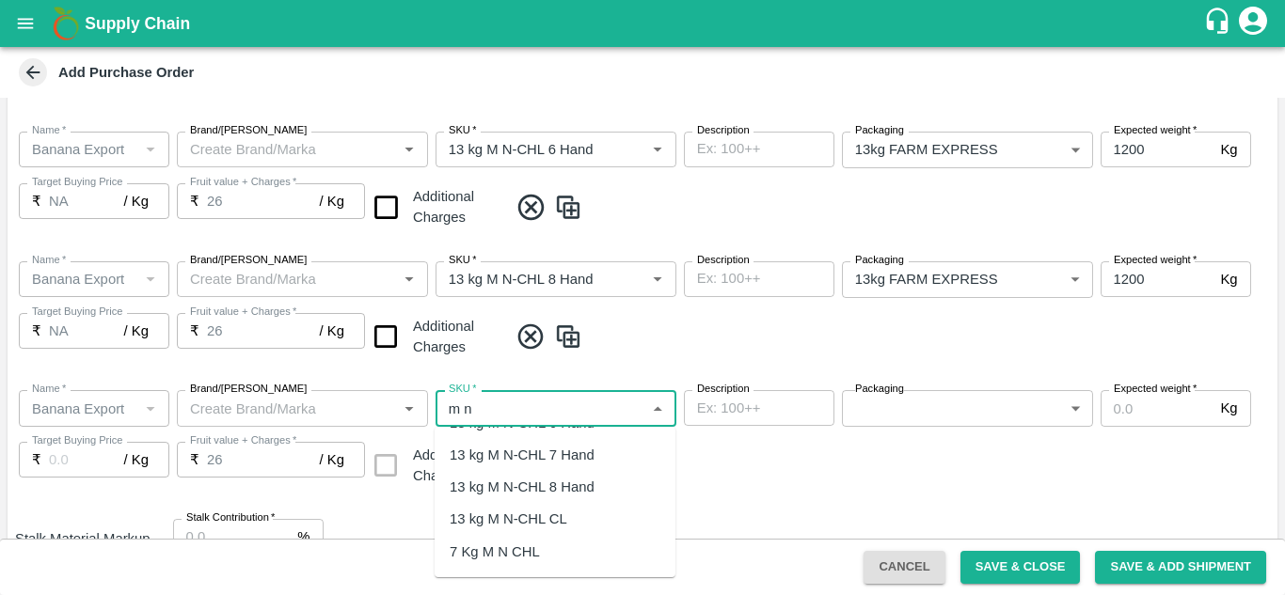
click at [535, 513] on div "13 kg M N-CHL CL" at bounding box center [509, 519] width 118 height 21
type input "13 kg M N-CHL CL"
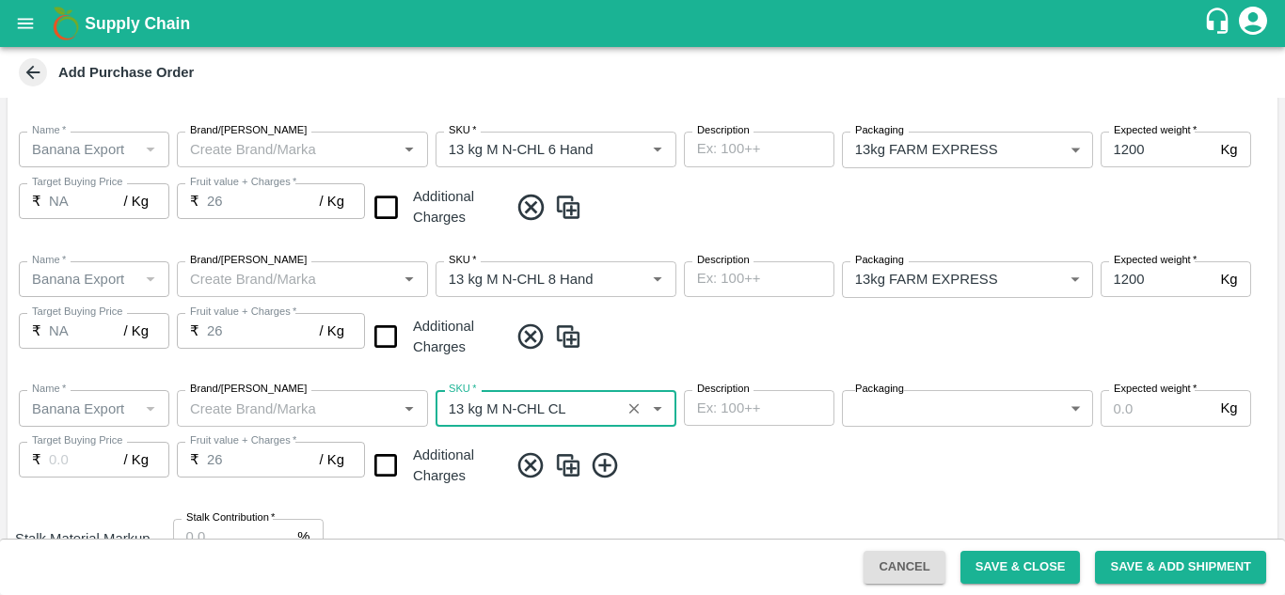
type input "NA"
type input "13 kg M N-CHL CL"
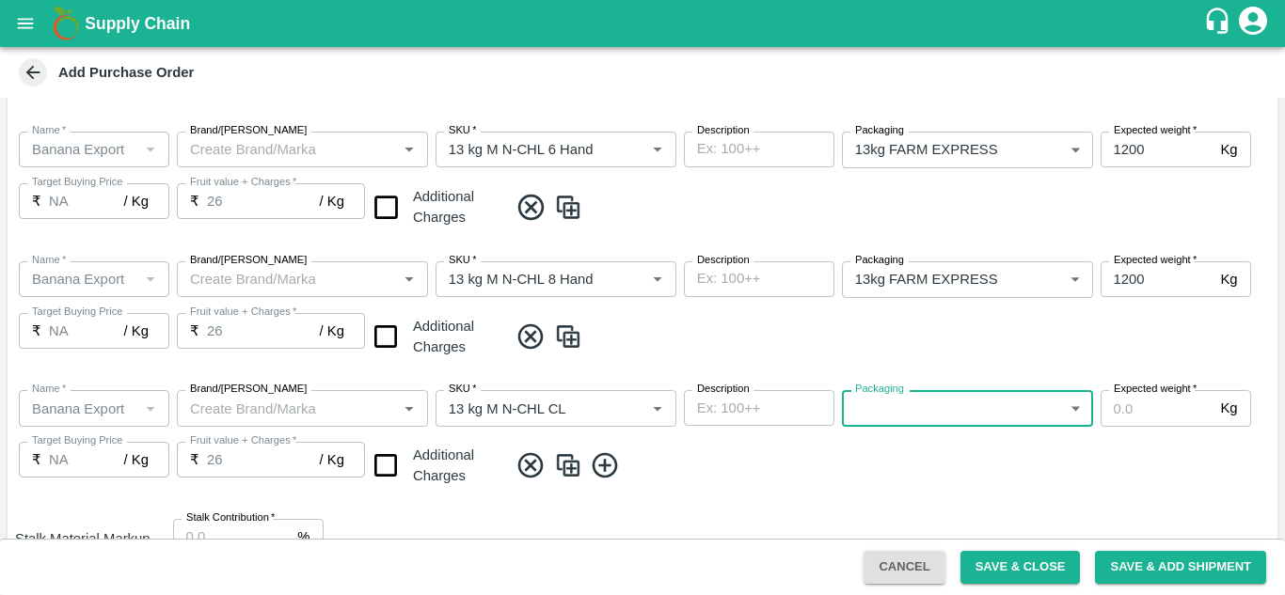
click at [1007, 388] on div "Name   * Name   * Brand/Marka Brand/Marka SKU   * SKU   * Description x Descrip…" at bounding box center [643, 439] width 1270 height 129
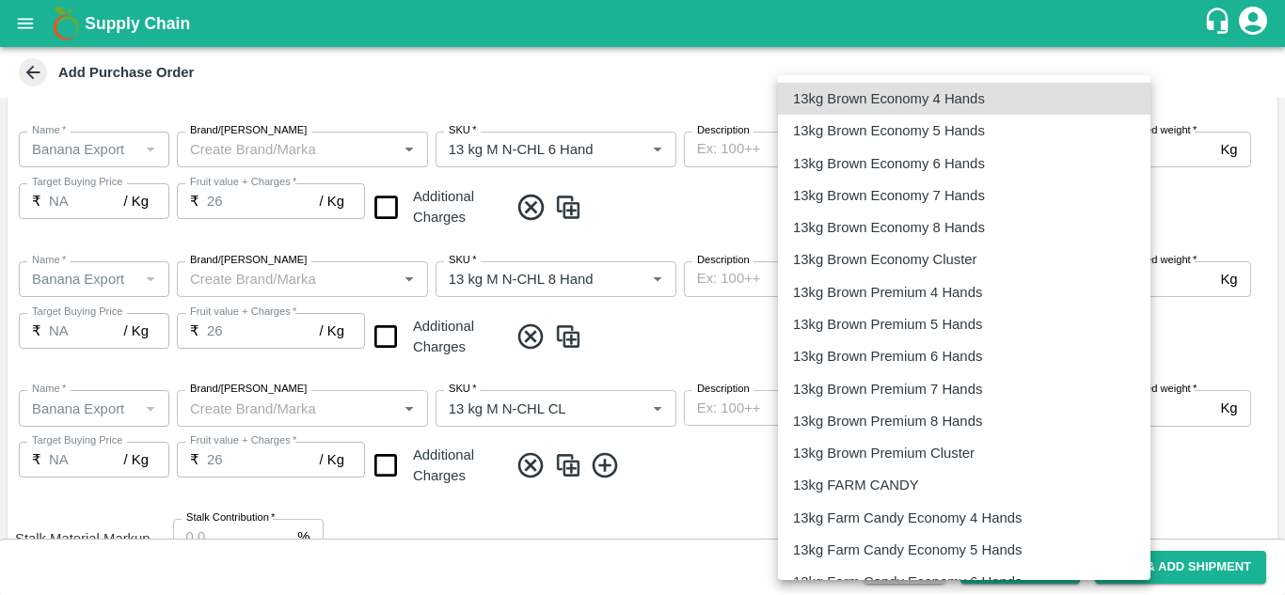
click at [997, 403] on body "Supply Chain Add Purchase Order PO Type   * Farm Gate 1 PO Type Buyers   * Nuna…" at bounding box center [642, 297] width 1285 height 595
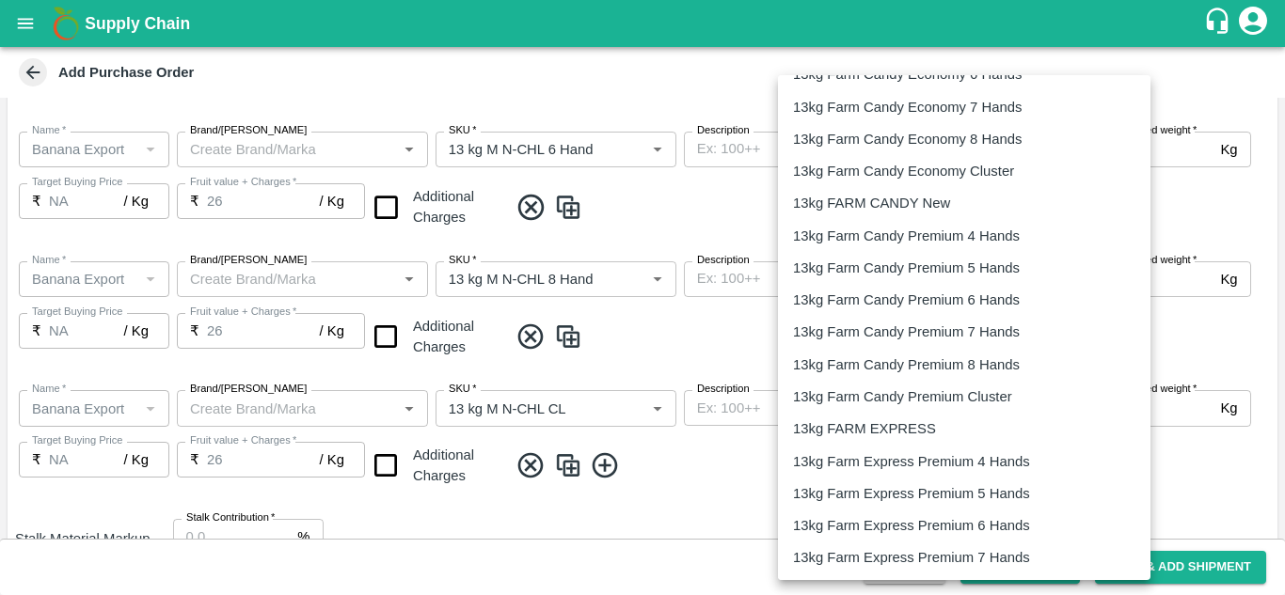
scroll to position [510, 0]
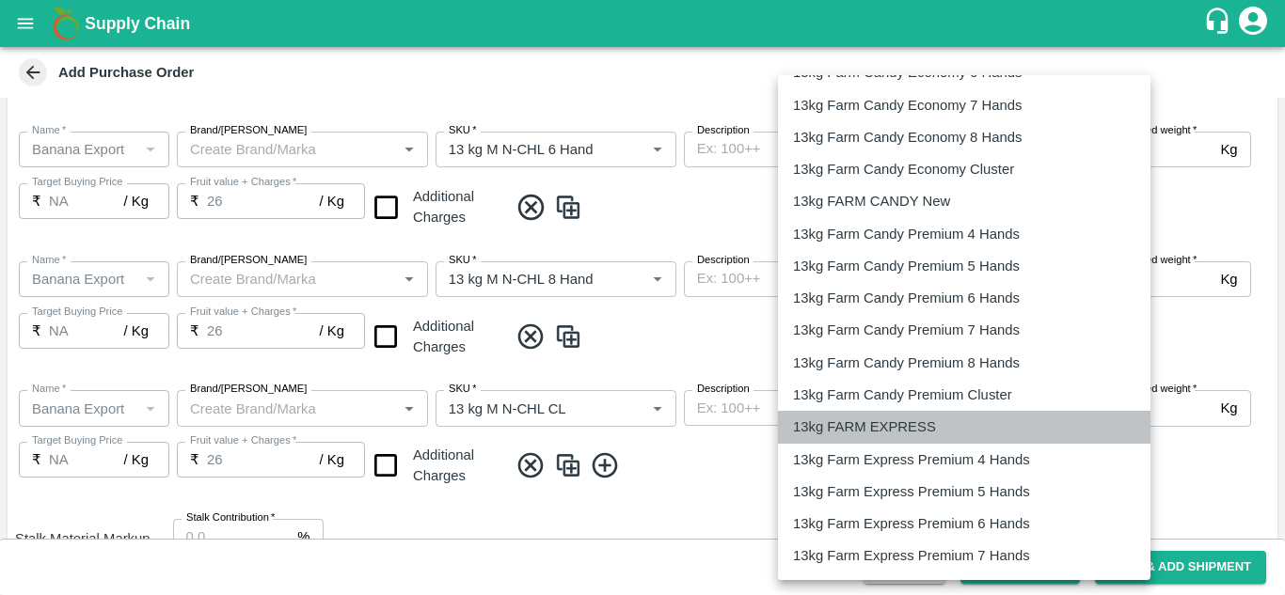
click at [946, 431] on div "13kg FARM EXPRESS" at bounding box center [964, 427] width 342 height 21
type input "468"
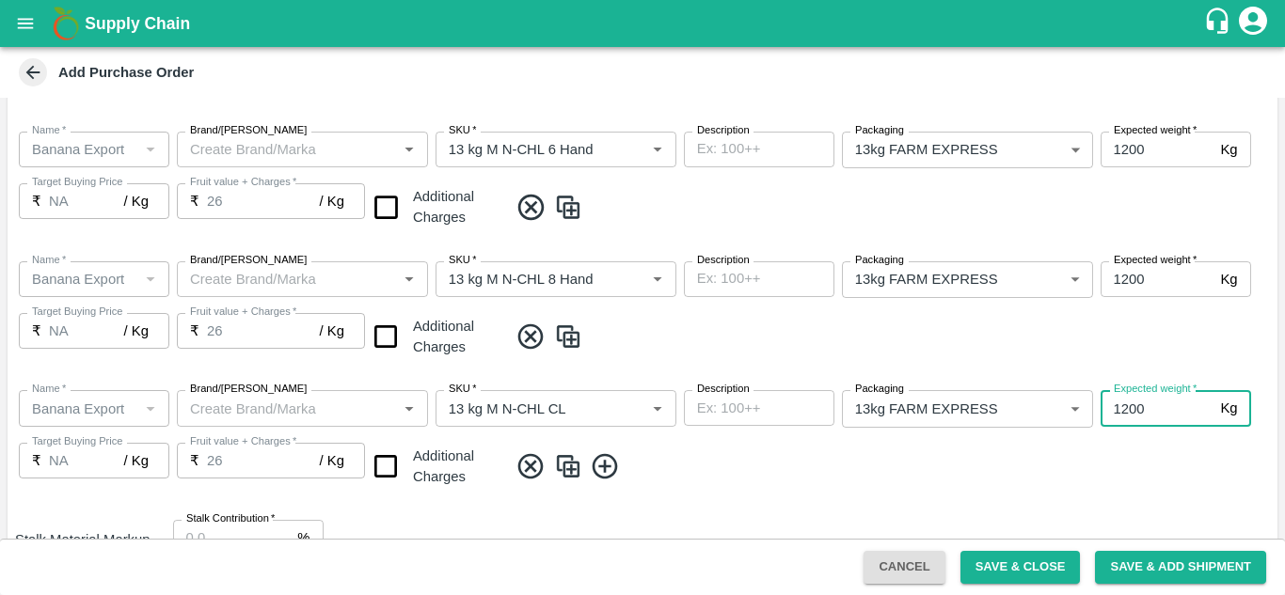
type input "1200"
click at [833, 461] on span at bounding box center [889, 467] width 762 height 31
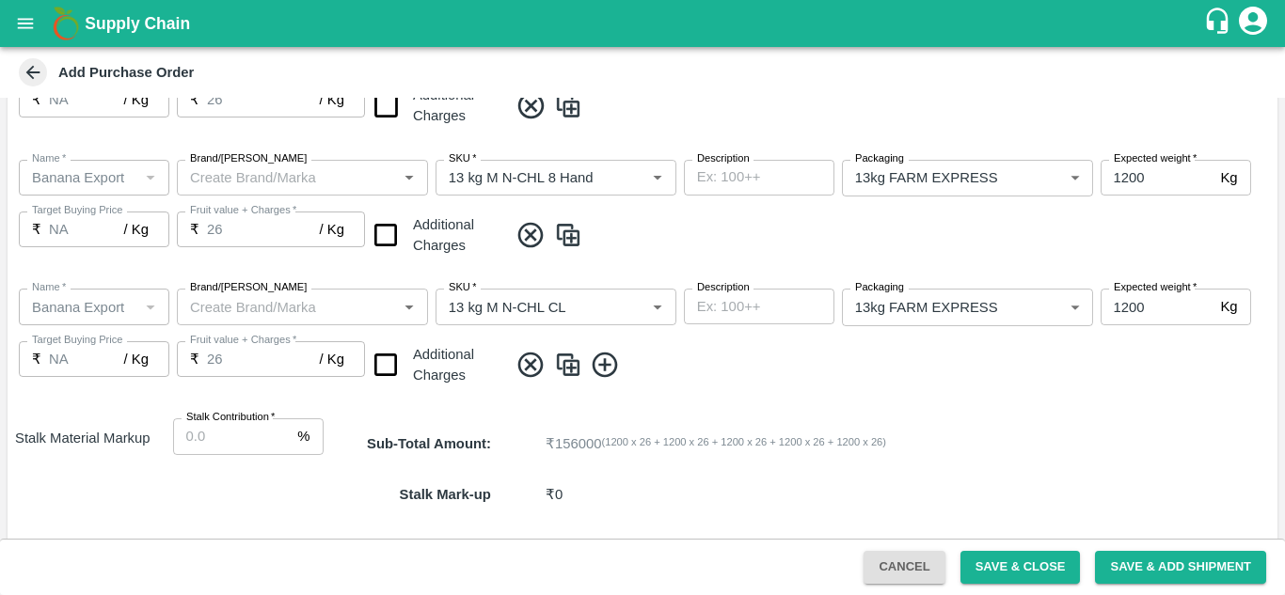
scroll to position [738, 0]
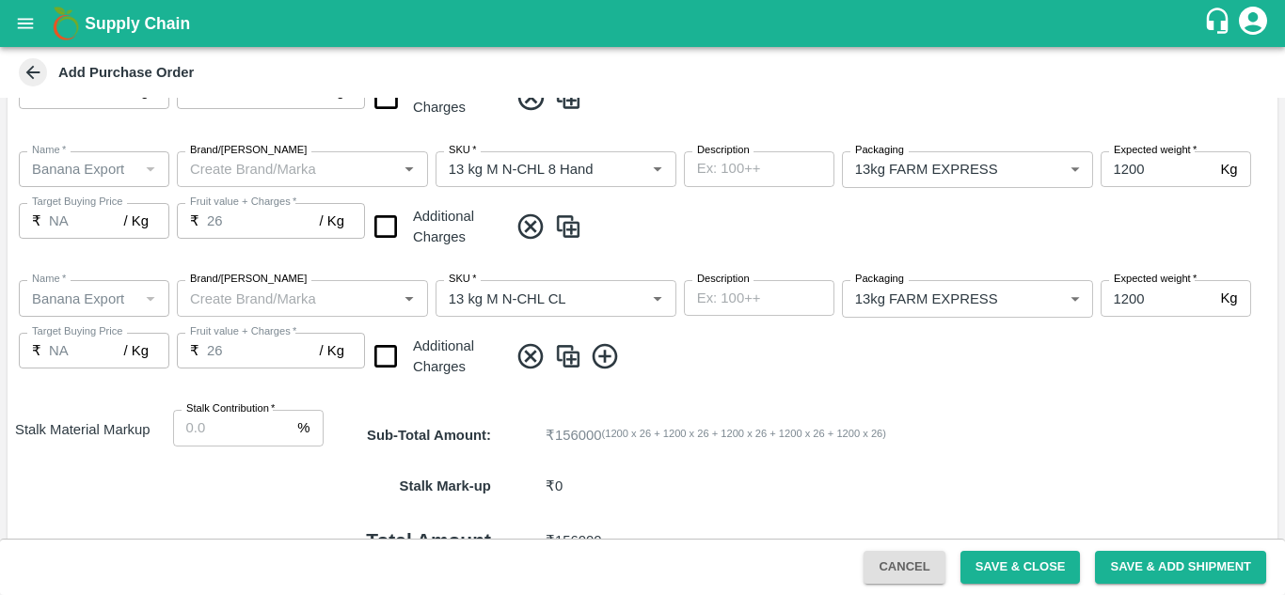
click at [605, 361] on icon at bounding box center [604, 355] width 25 height 25
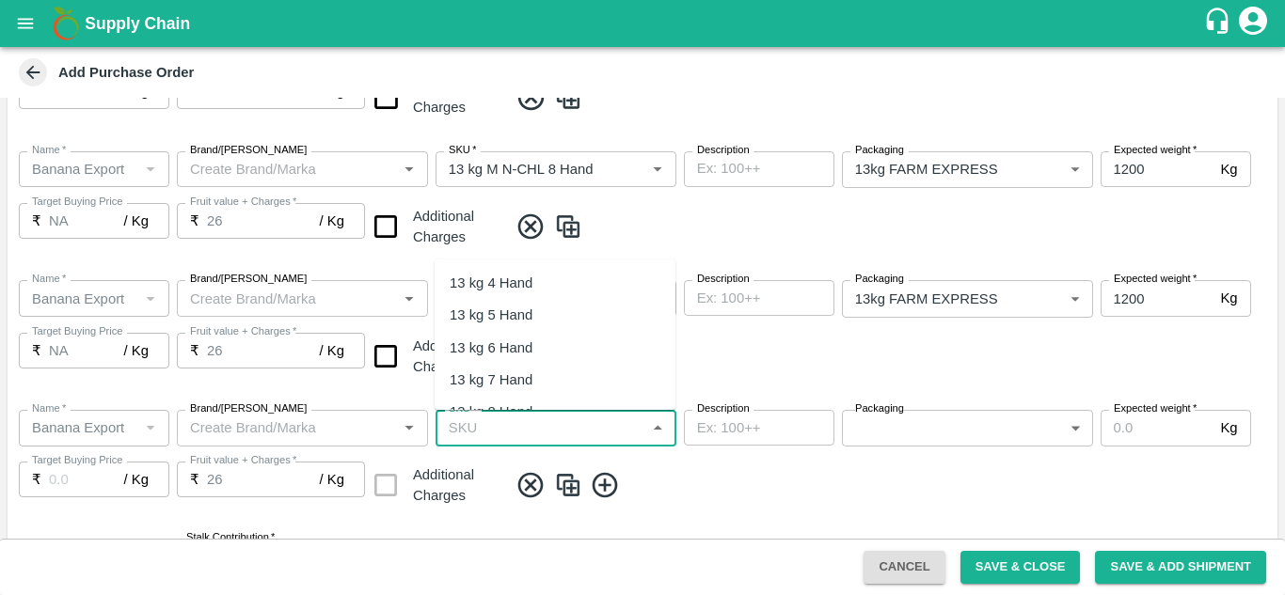
click at [508, 430] on input "SKU   *" at bounding box center [540, 428] width 198 height 24
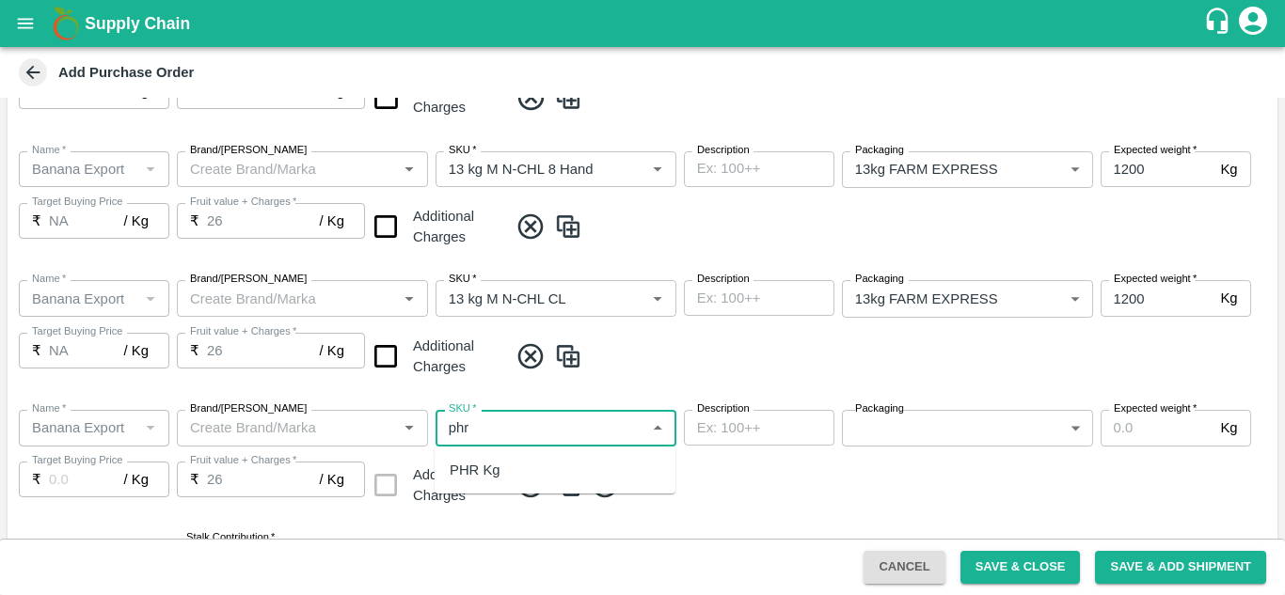
click at [491, 484] on div "PHR Kg" at bounding box center [555, 470] width 241 height 32
type input "PHR Kg"
type input "NA"
type input "PHR Kg"
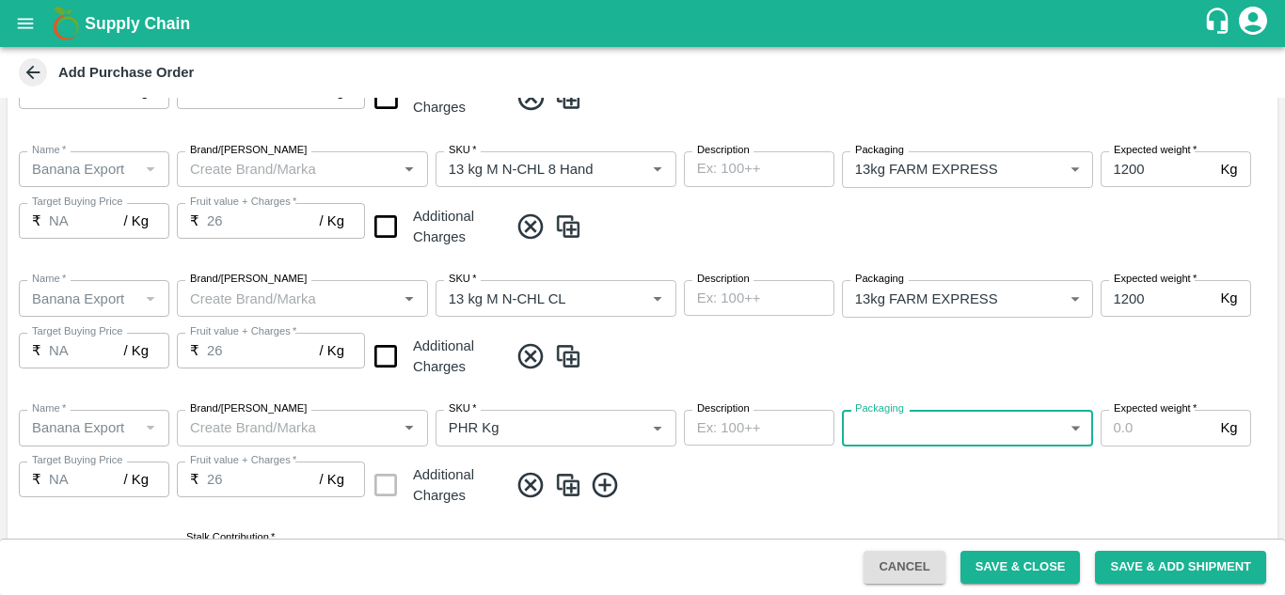
click at [983, 428] on body "Supply Chain Add Purchase Order PO Type   * Farm Gate 1 PO Type Buyers   * Nuna…" at bounding box center [642, 297] width 1285 height 595
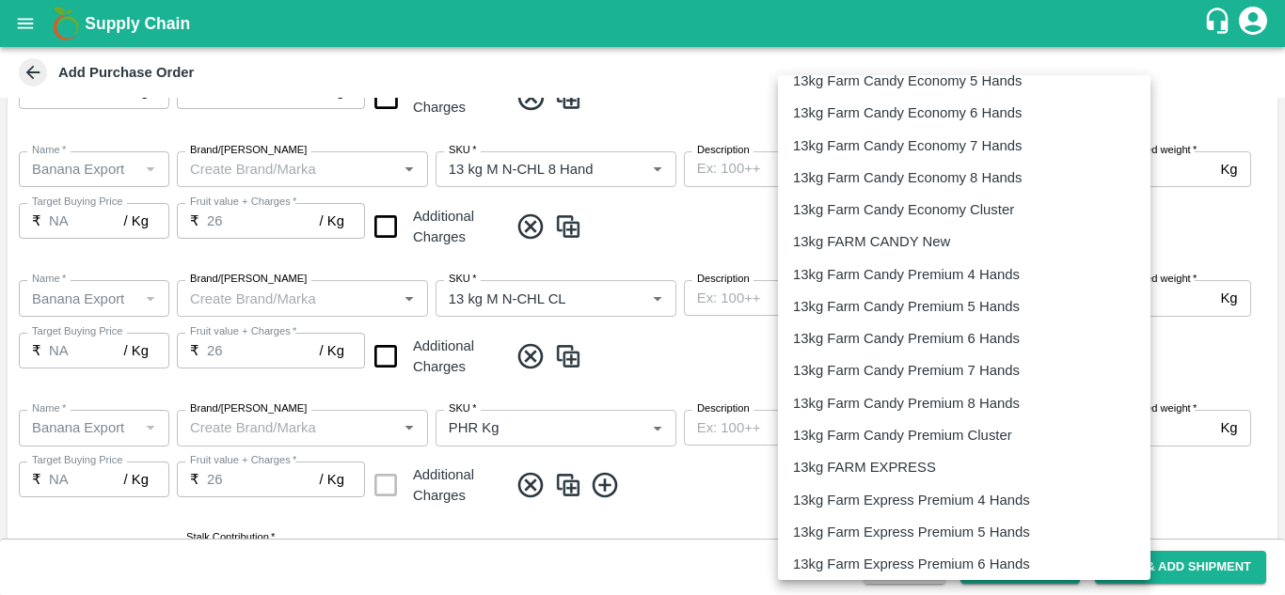
scroll to position [500, 0]
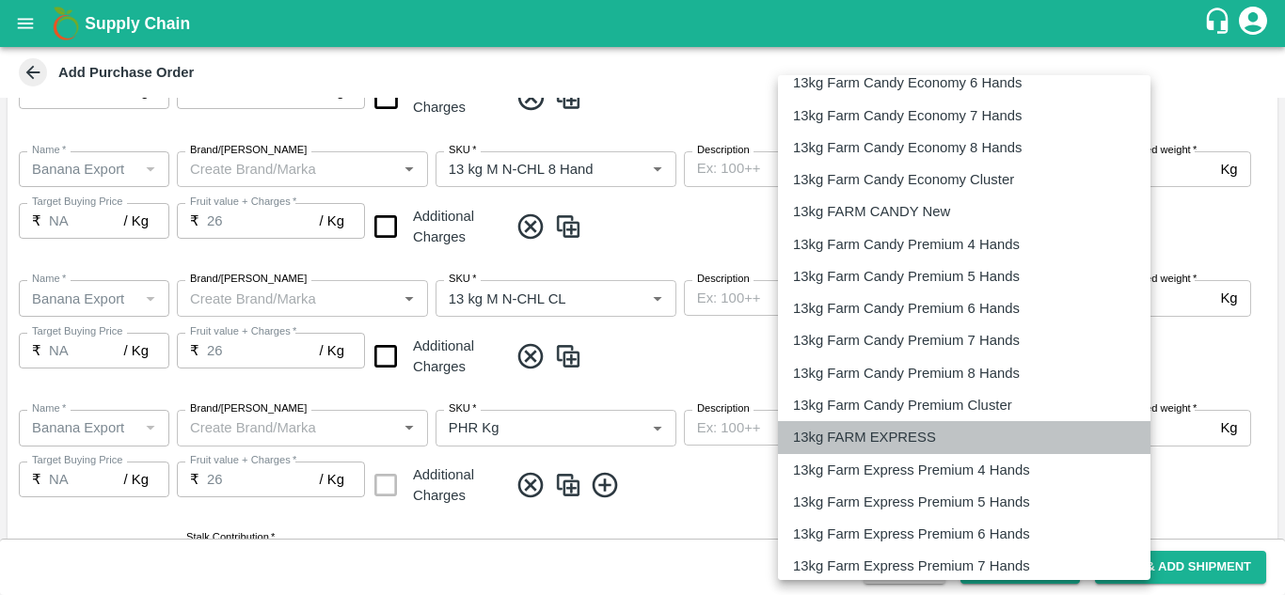
click at [919, 437] on p "13kg FARM EXPRESS" at bounding box center [864, 437] width 143 height 21
type input "468"
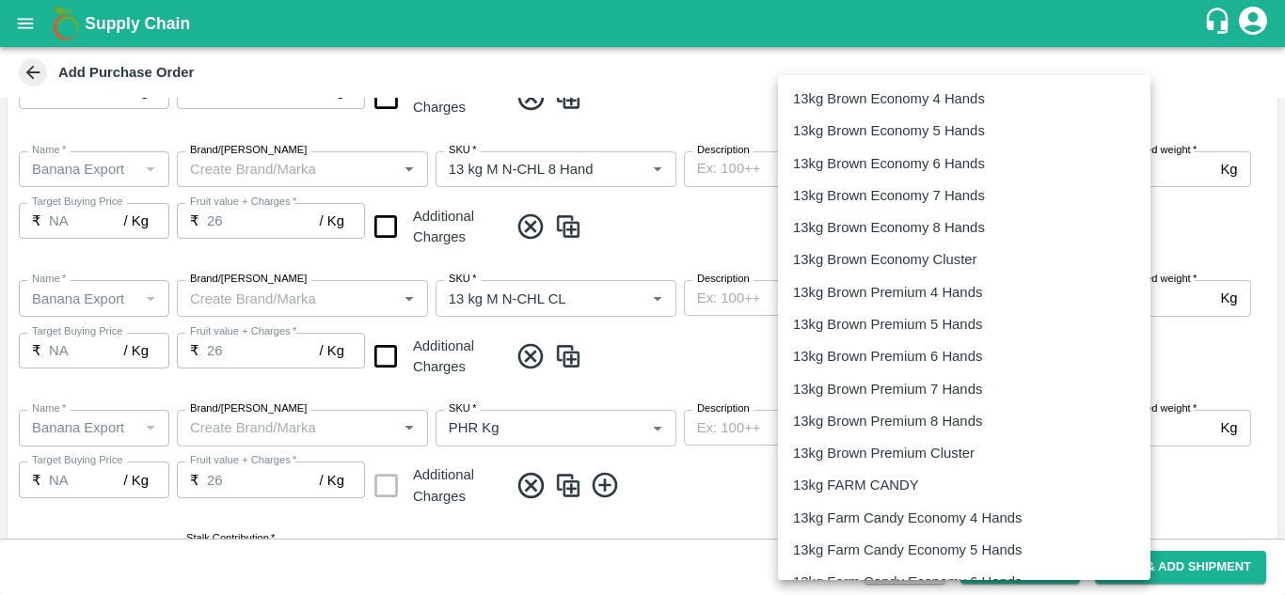
click at [1013, 433] on body "Supply Chain Add Purchase Order PO Type   * Farm Gate 1 PO Type Buyers   * Nuna…" at bounding box center [642, 297] width 1285 height 595
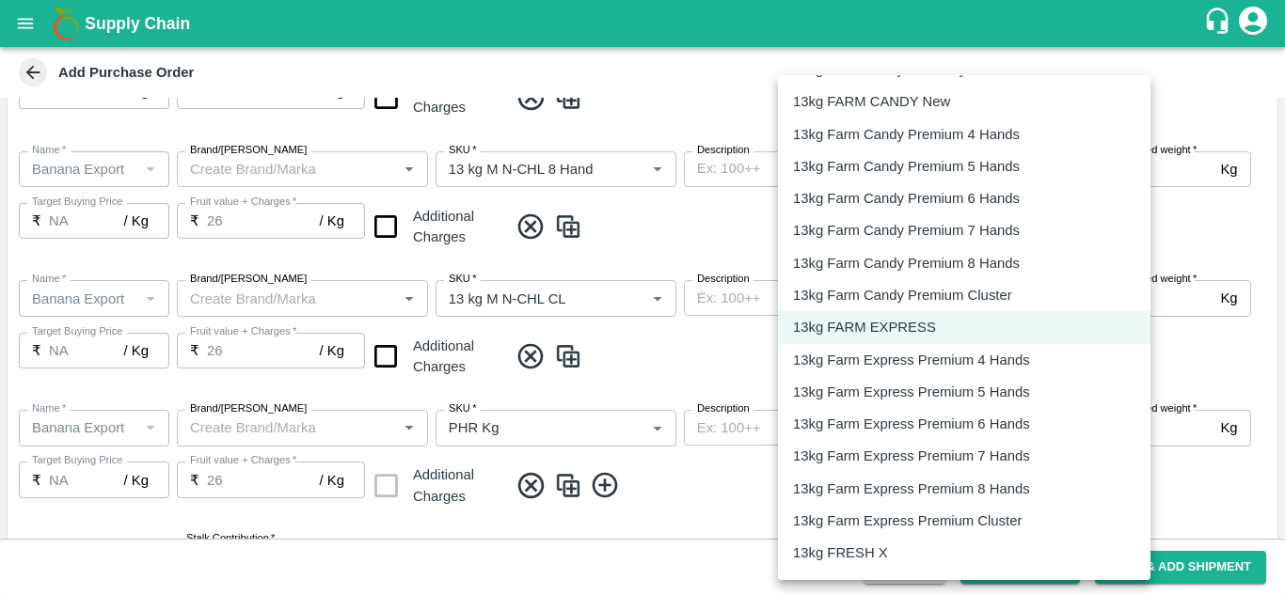
scroll to position [3122, 0]
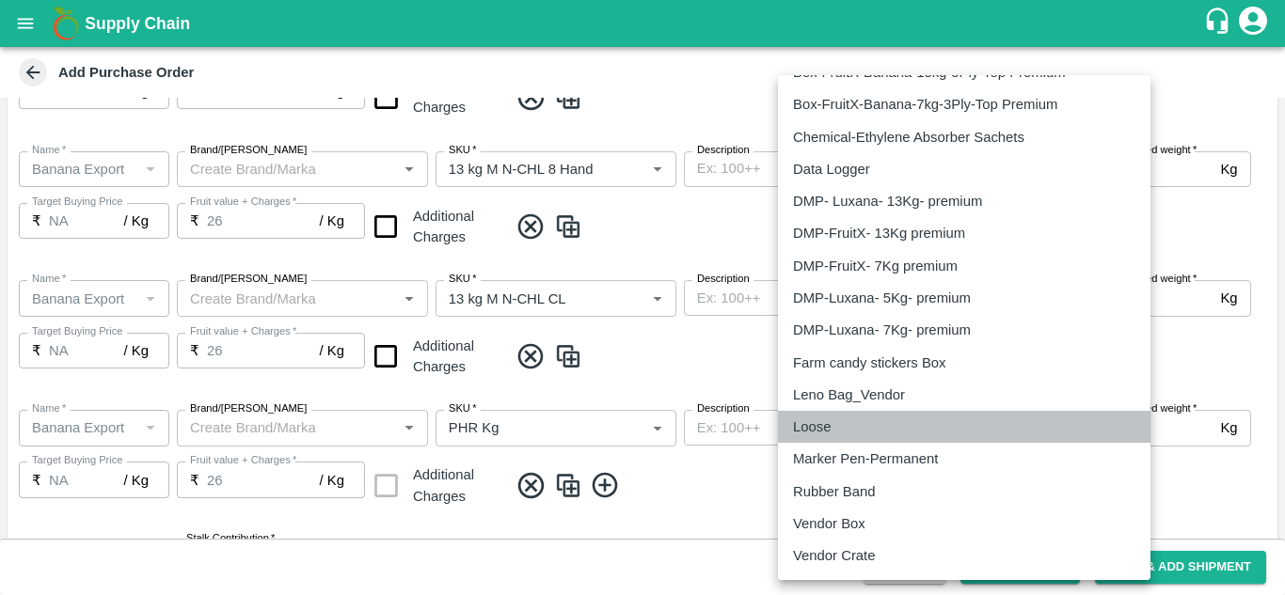
click at [863, 439] on li "Loose" at bounding box center [964, 427] width 373 height 32
type input "258"
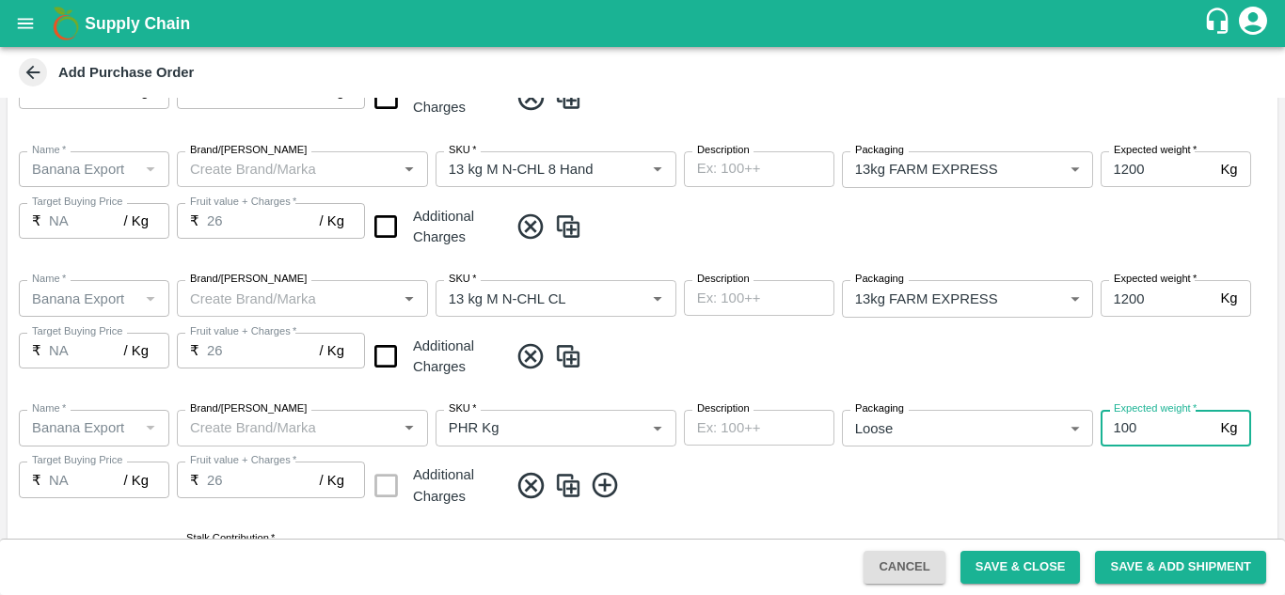
type input "100"
click at [877, 356] on span at bounding box center [889, 356] width 762 height 31
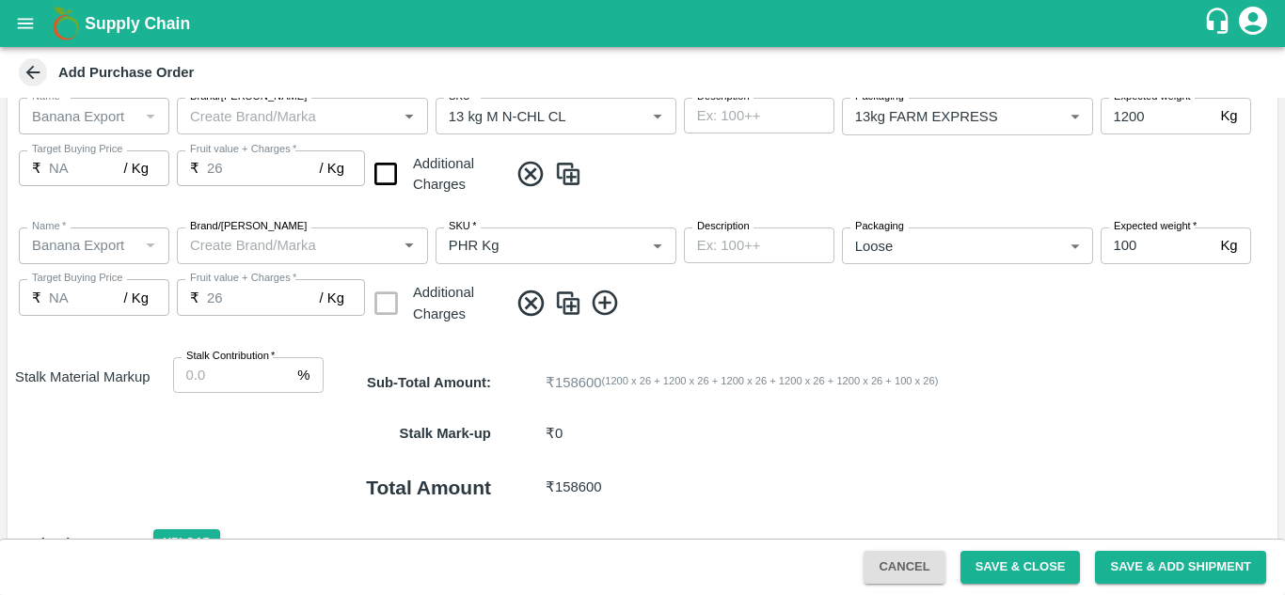
scroll to position [922, 0]
click at [608, 300] on icon at bounding box center [605, 302] width 31 height 31
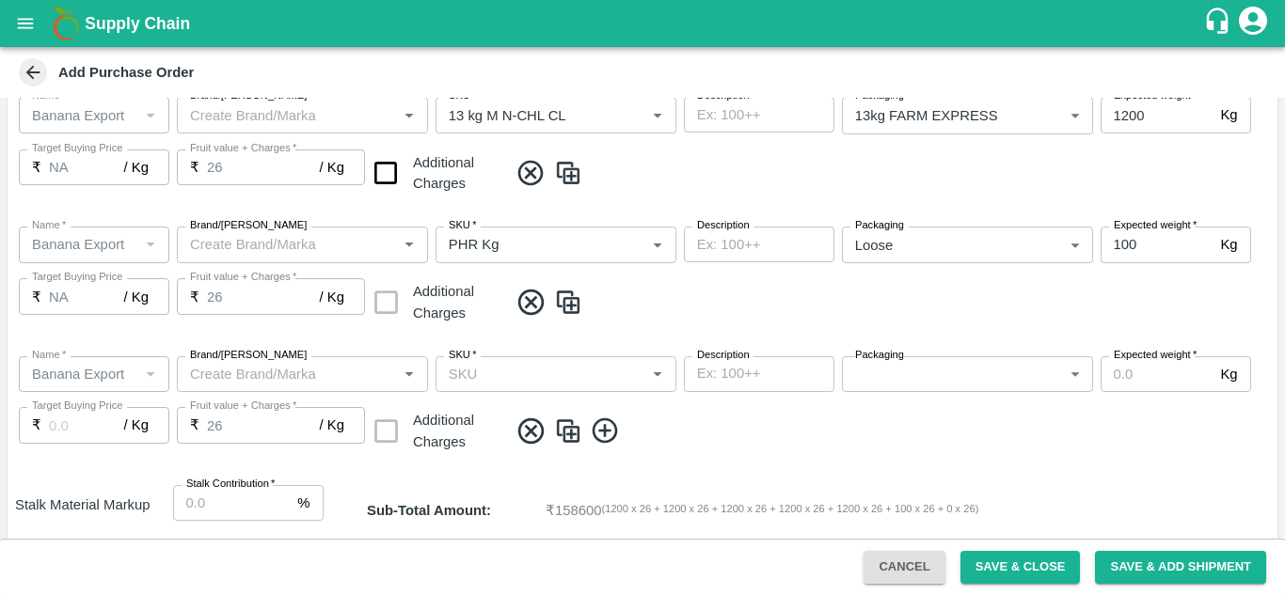
click at [506, 376] on input "SKU   *" at bounding box center [540, 374] width 198 height 24
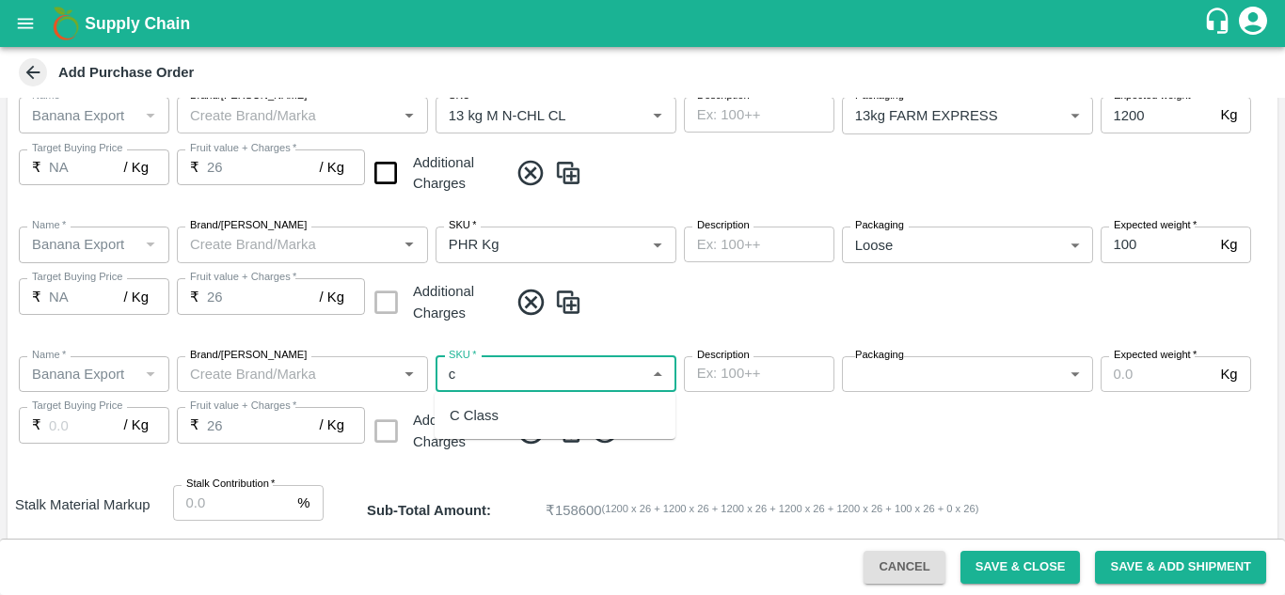
click at [491, 412] on div "C Class" at bounding box center [474, 415] width 49 height 21
type input "C Class"
type input "NA"
type input "C Class"
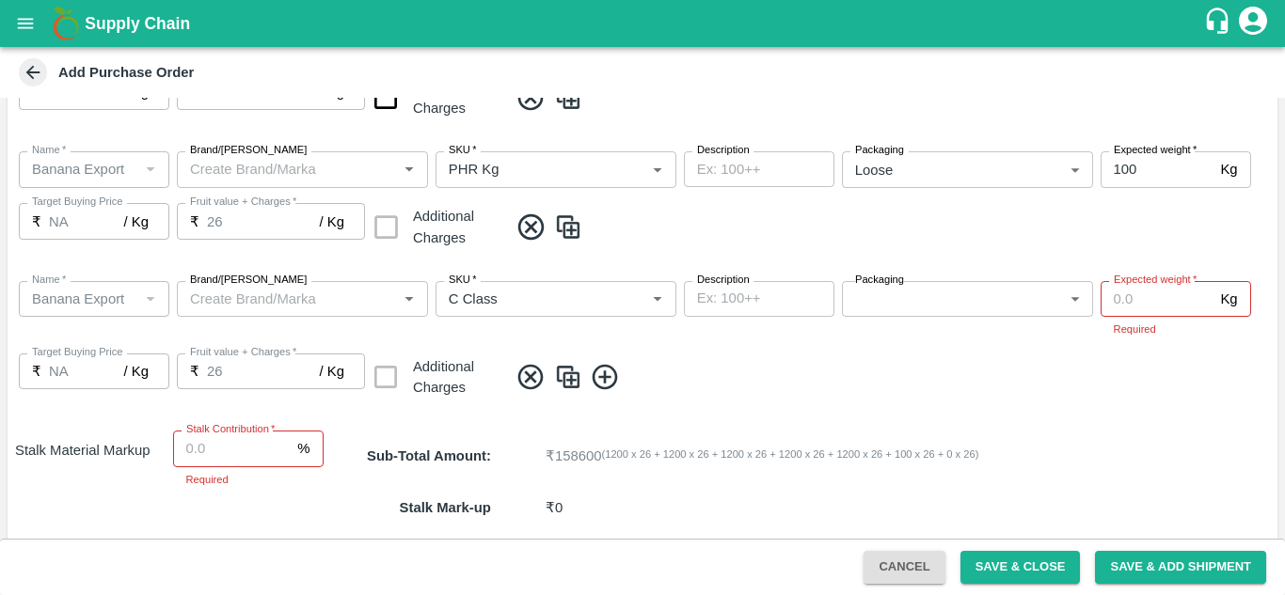
scroll to position [941, 0]
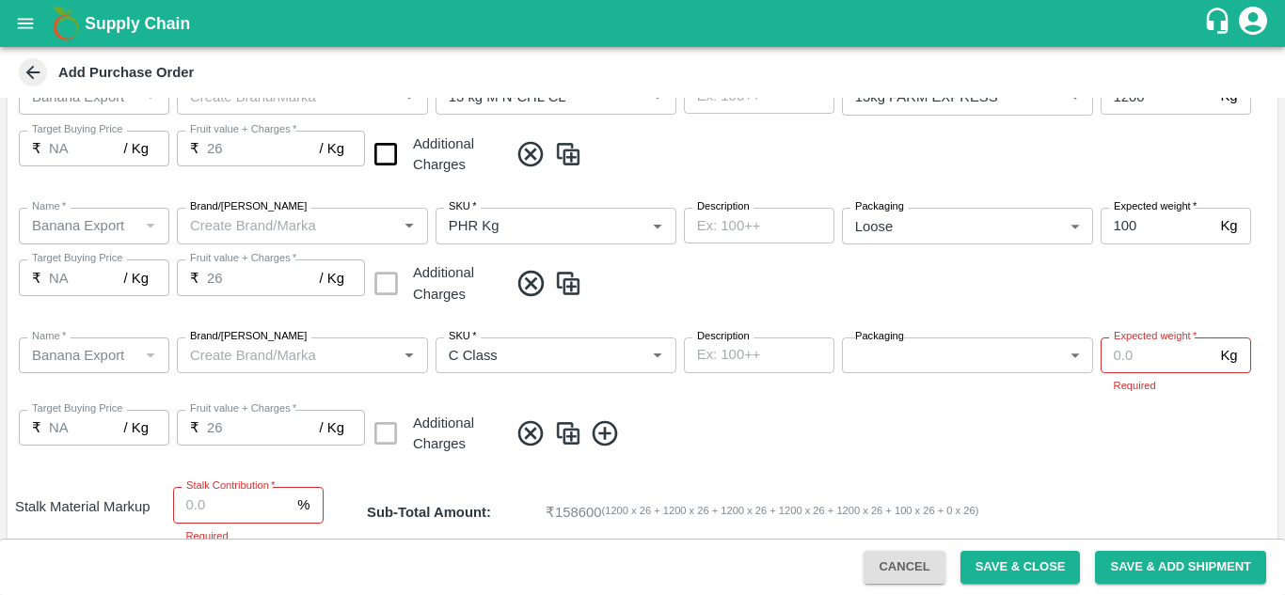
click at [901, 340] on label "Packaging" at bounding box center [879, 336] width 49 height 15
click at [917, 350] on body "Supply Chain Add Purchase Order PO Type   * Farm Gate 1 PO Type Buyers   * Nuna…" at bounding box center [642, 297] width 1285 height 595
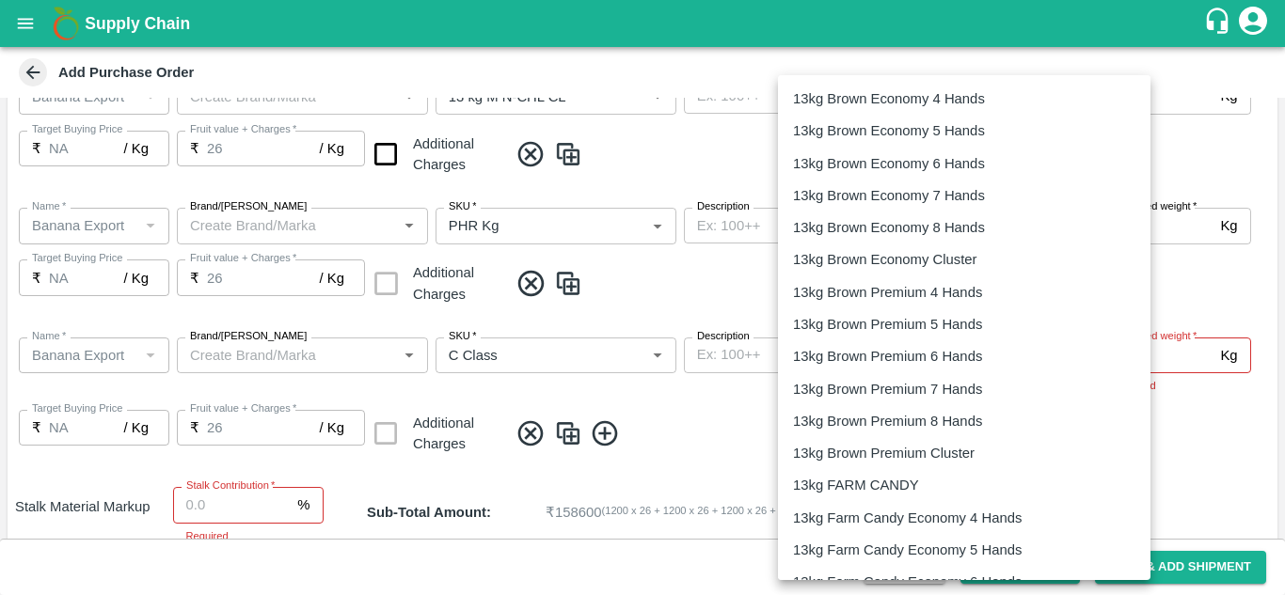
scroll to position [3122, 0]
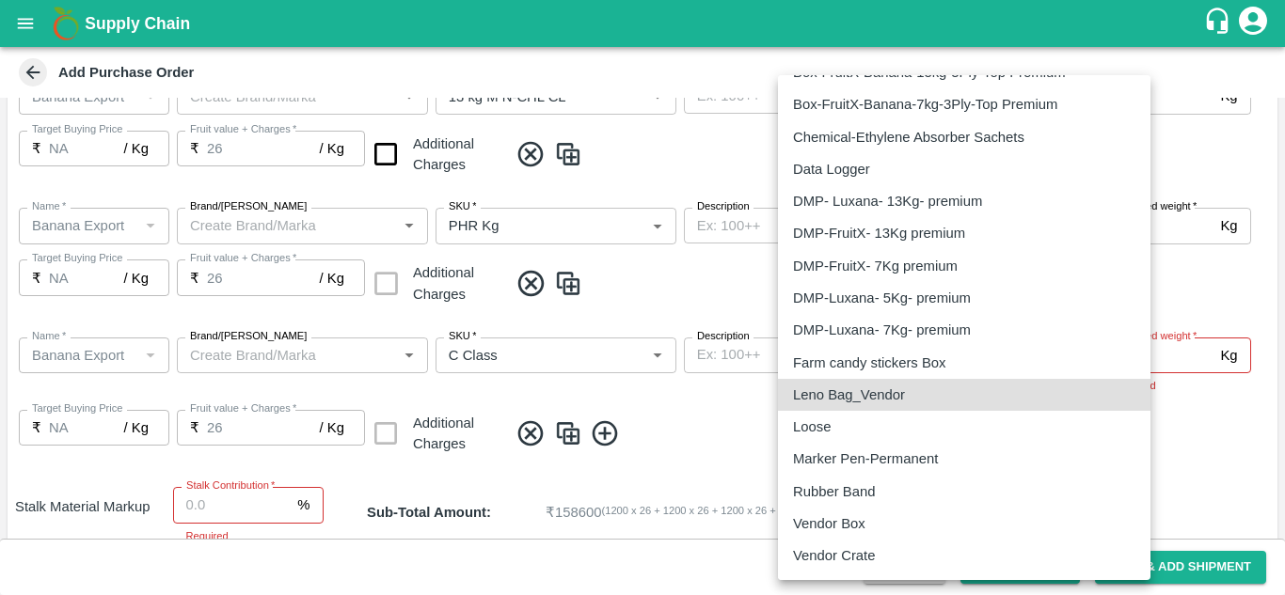
click at [819, 424] on p "Loose" at bounding box center [812, 427] width 38 height 21
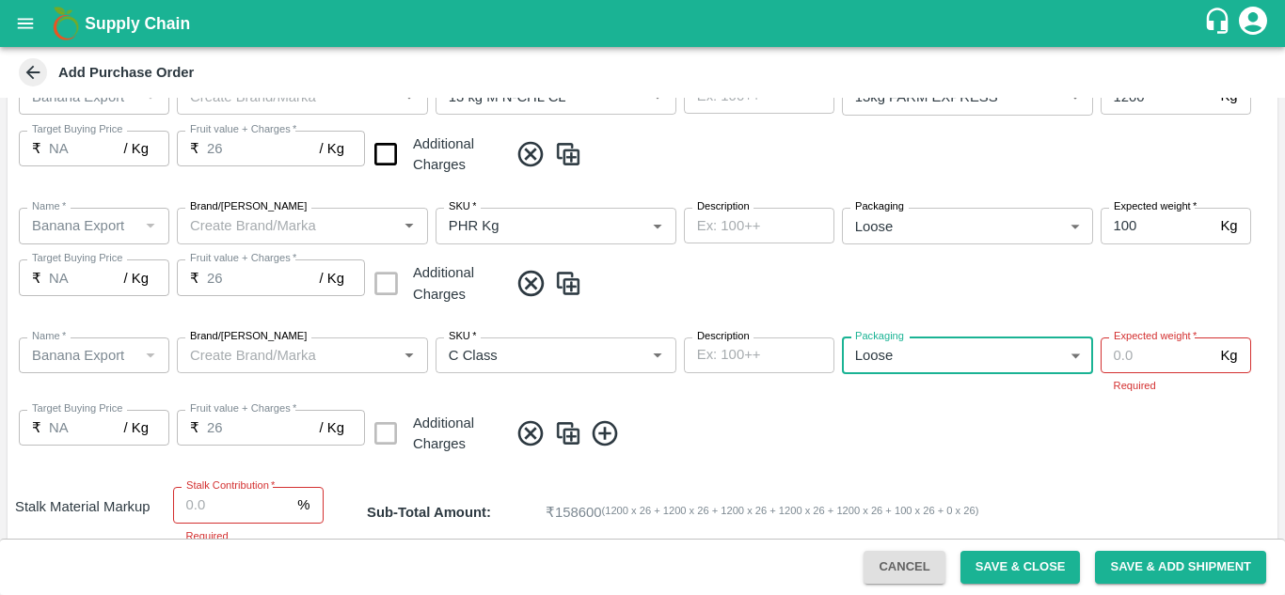
type input "258"
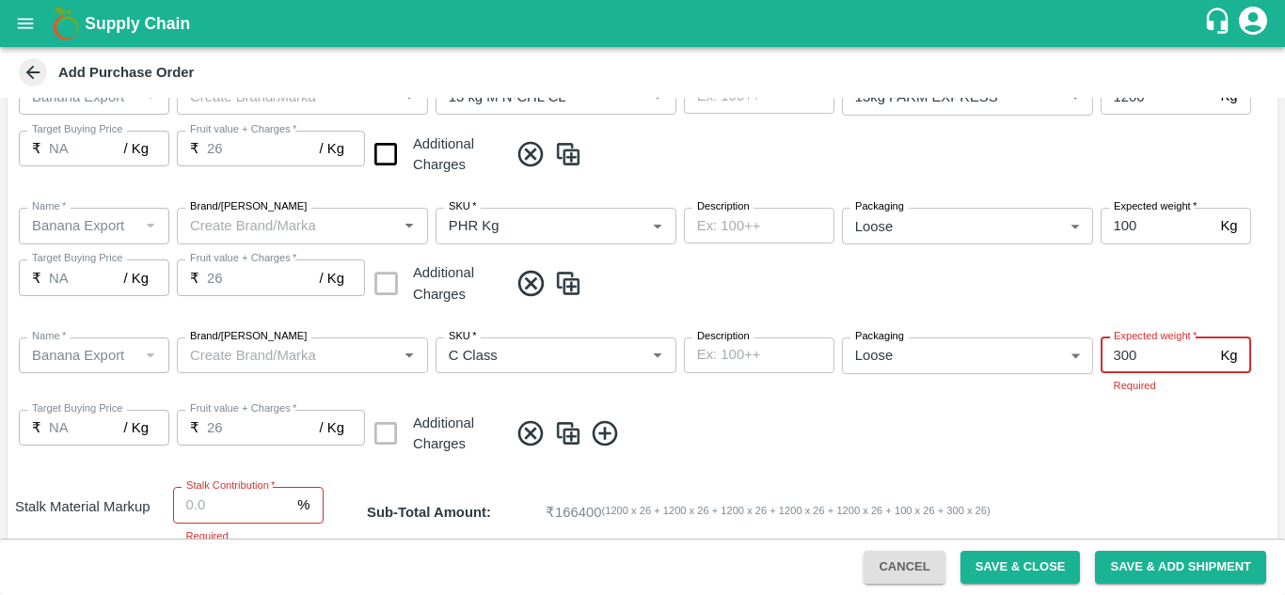
type input "300"
click at [736, 410] on div "Name   * Name   * Brand/Marka Brand/Marka SKU   * SKU   * Description x Descrip…" at bounding box center [643, 398] width 1270 height 150
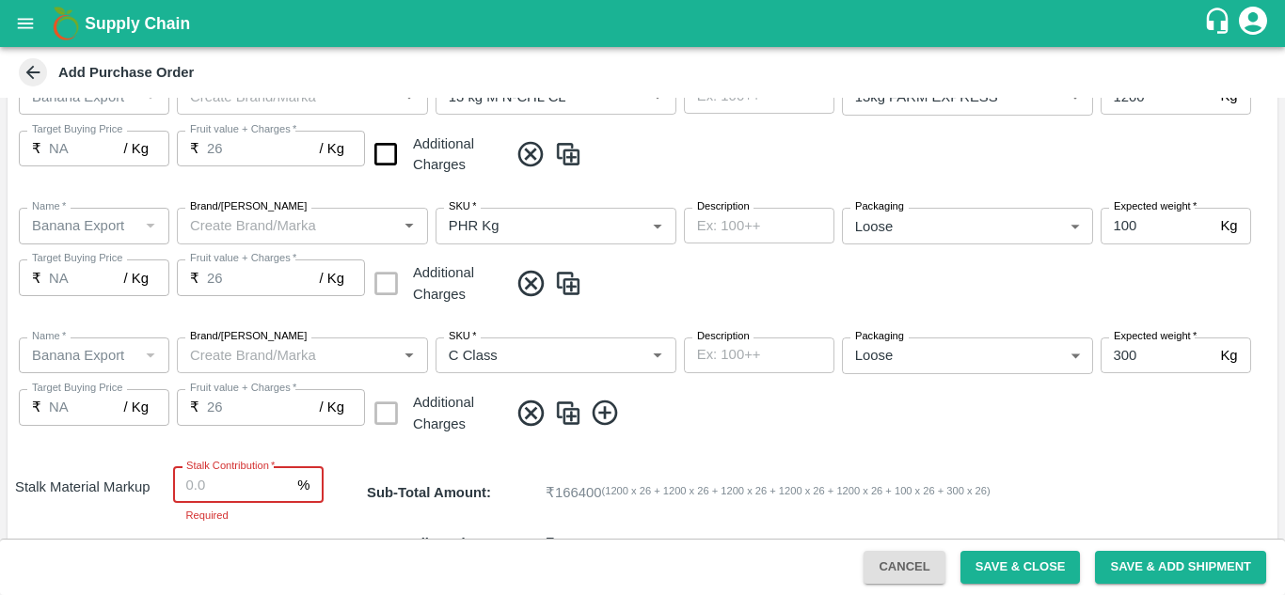
click at [201, 487] on input "Stalk Contribution   *" at bounding box center [232, 486] width 118 height 36
type input "8"
click at [748, 434] on div "Name   * Name   * Brand/Marka Brand/Marka SKU   * SKU   * Description x Descrip…" at bounding box center [643, 388] width 1270 height 130
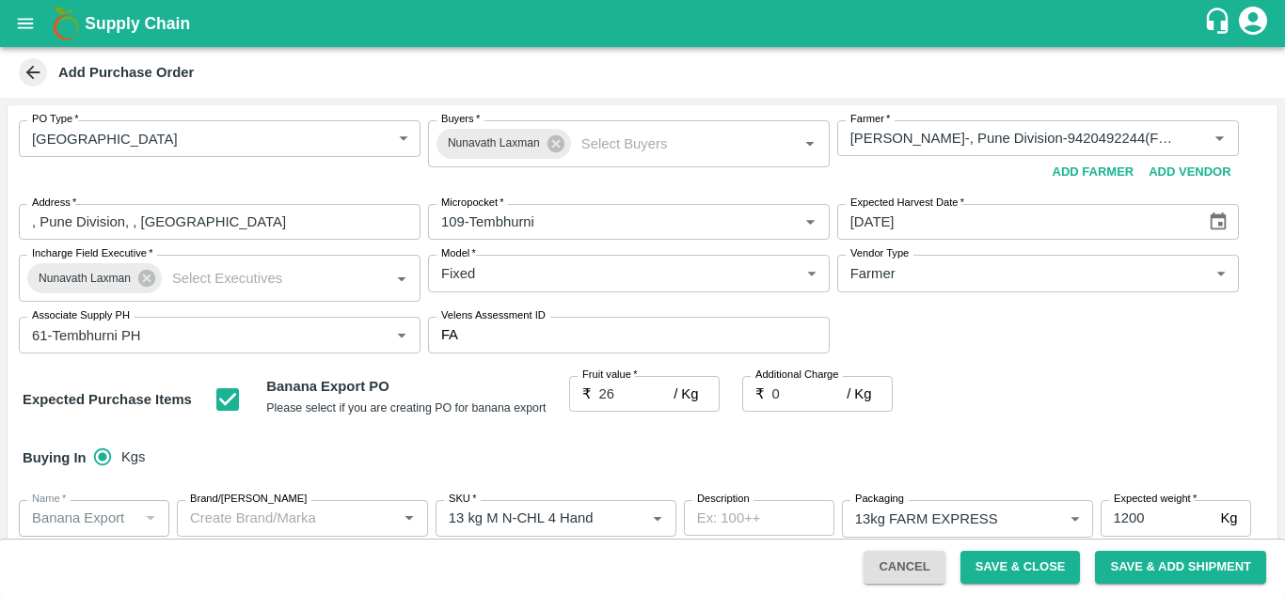
scroll to position [1156, 0]
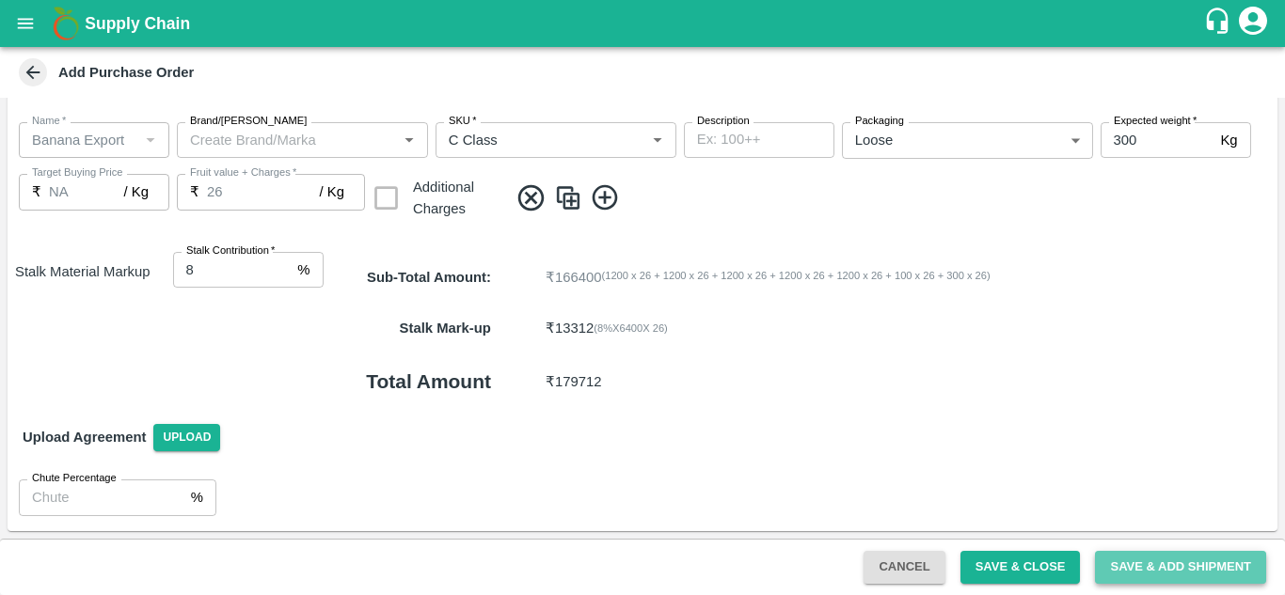
click at [1182, 563] on button "Save & Add Shipment" at bounding box center [1180, 567] width 171 height 33
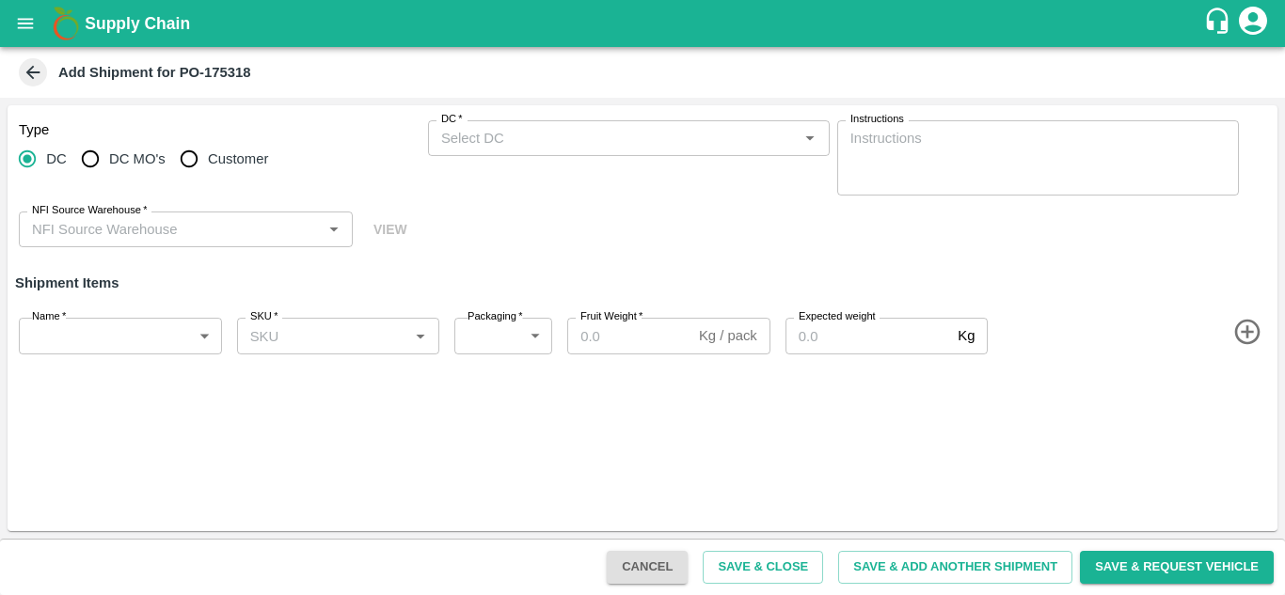
click at [496, 122] on div "DC   *" at bounding box center [629, 138] width 402 height 36
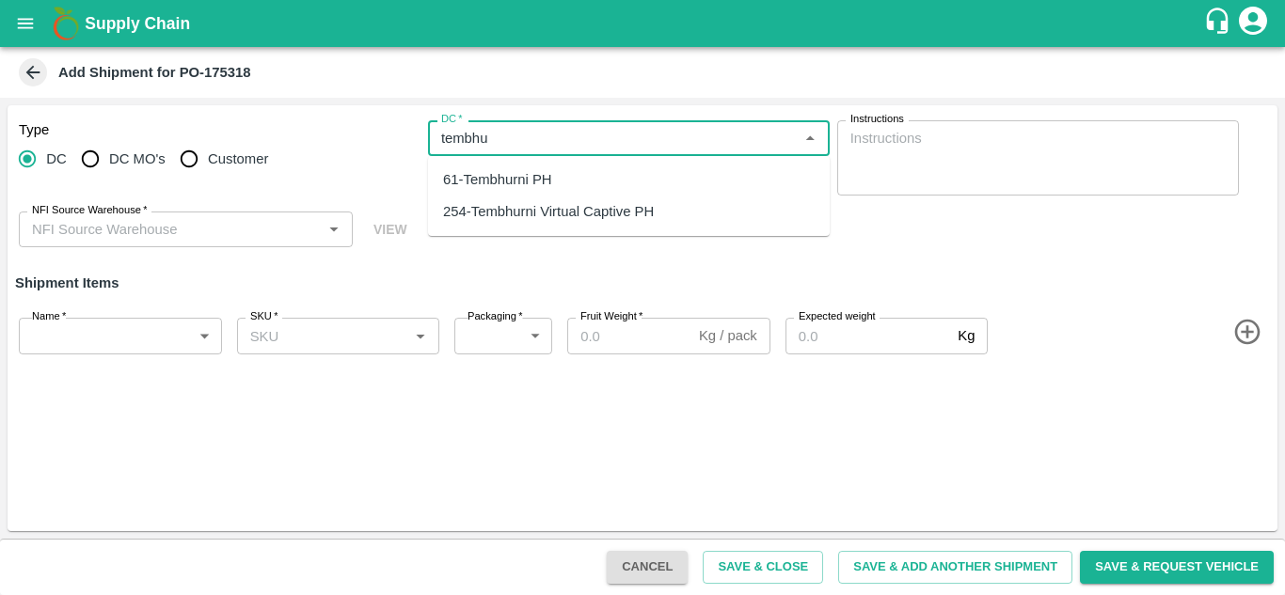
click at [567, 208] on div "254-Tembhurni Virtual Captive PH" at bounding box center [548, 211] width 211 height 21
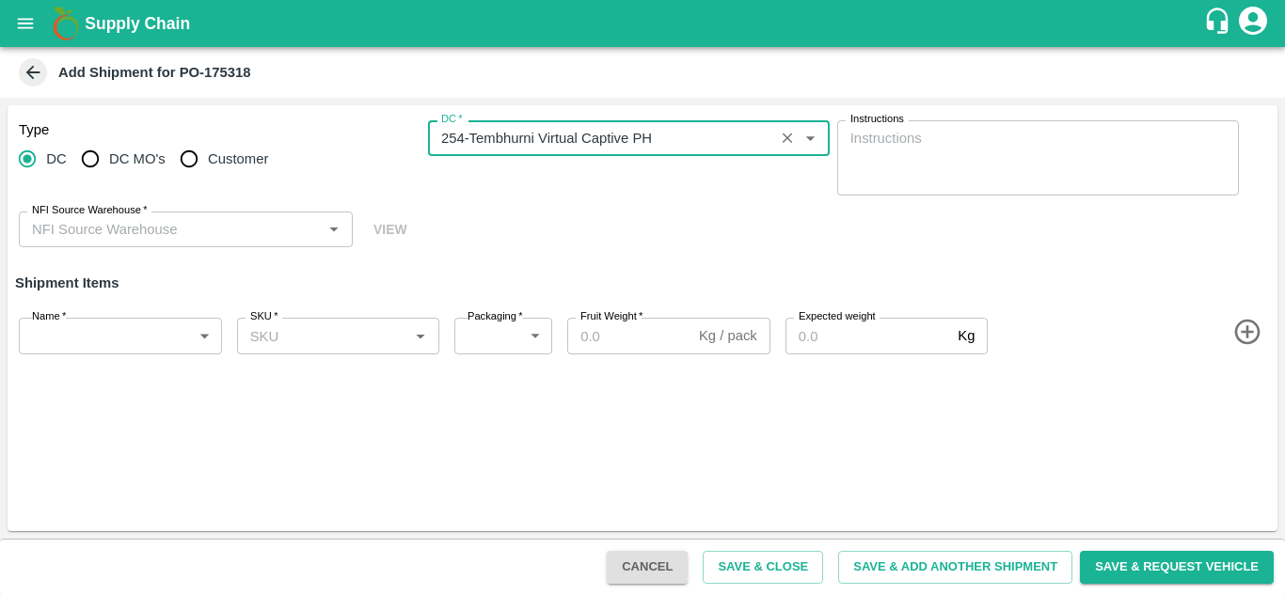
type input "254-Tembhurni Virtual Captive PH"
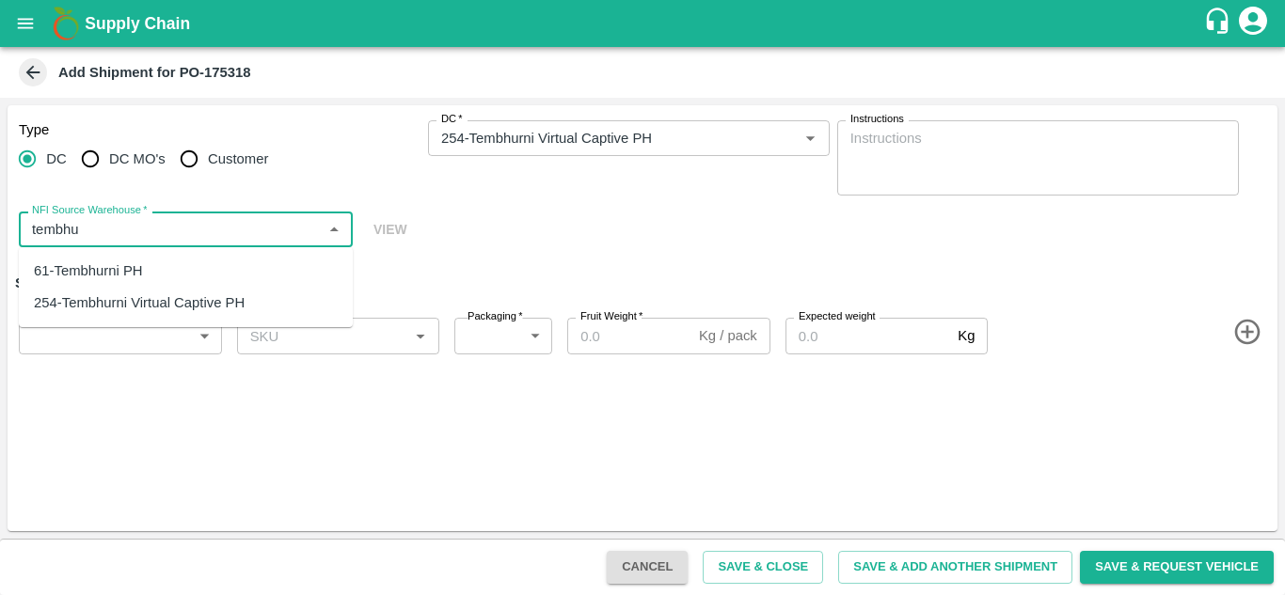
click at [182, 272] on div "61-Tembhurni PH" at bounding box center [186, 271] width 334 height 32
type input "61-Tembhurni PH"
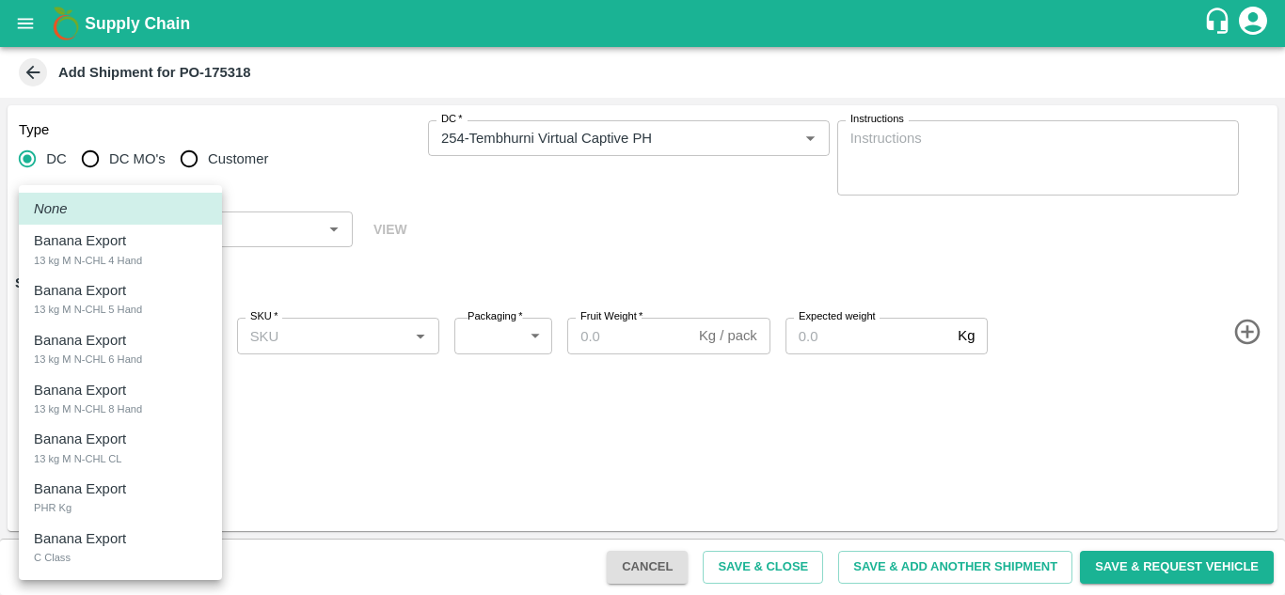
click at [119, 321] on body "Supply Chain Add Shipment for PO-175318 Type DC DC MO's Customer DC   * DC   * …" at bounding box center [642, 297] width 1285 height 595
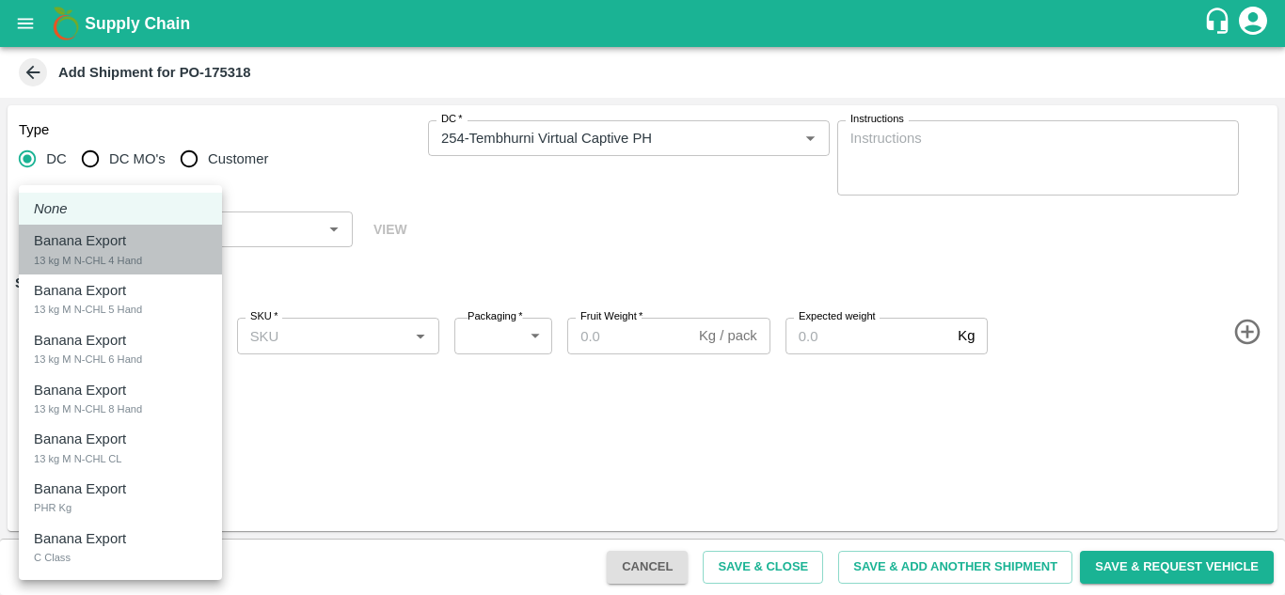
click at [134, 259] on div "13 kg M N-CHL 4 Hand" at bounding box center [88, 260] width 108 height 17
type input "2015997"
type input "468"
type input "1200"
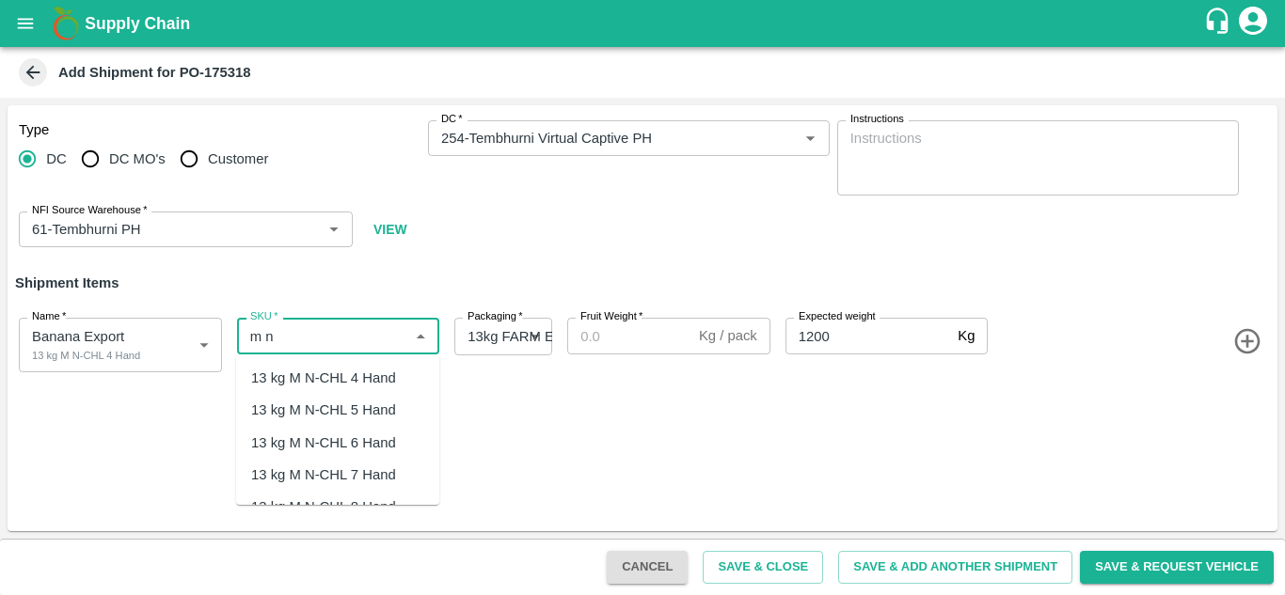
click at [387, 370] on div "13 kg M N-CHL 4 Hand" at bounding box center [323, 378] width 145 height 21
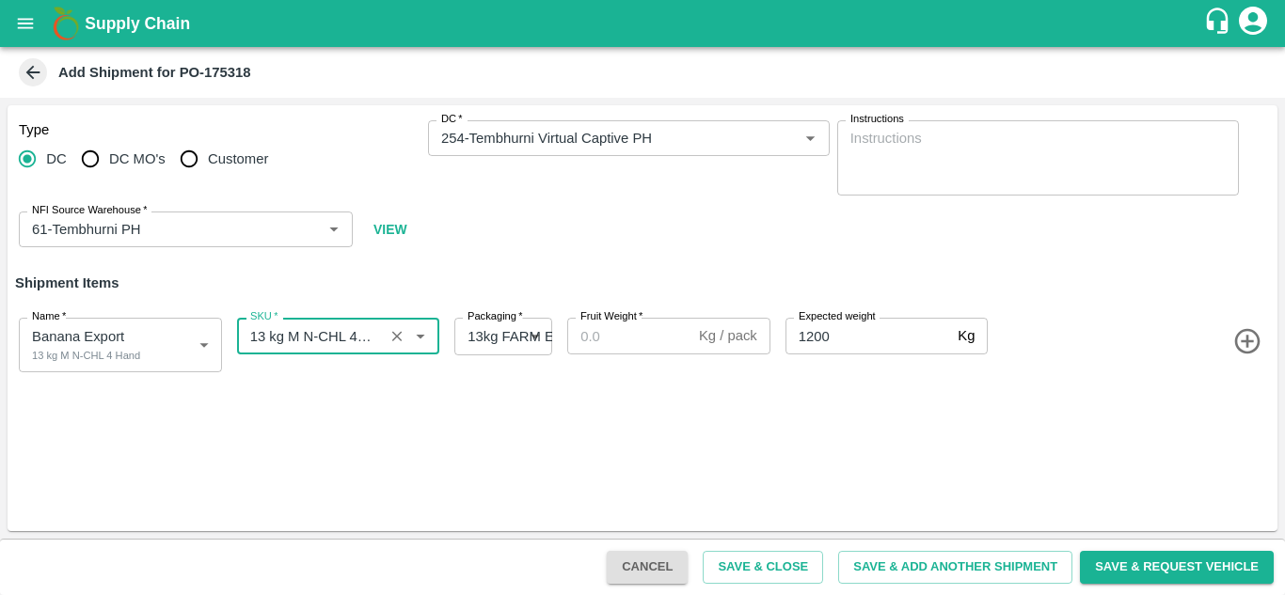
type input "13 kg M N-CHL 4 Hand"
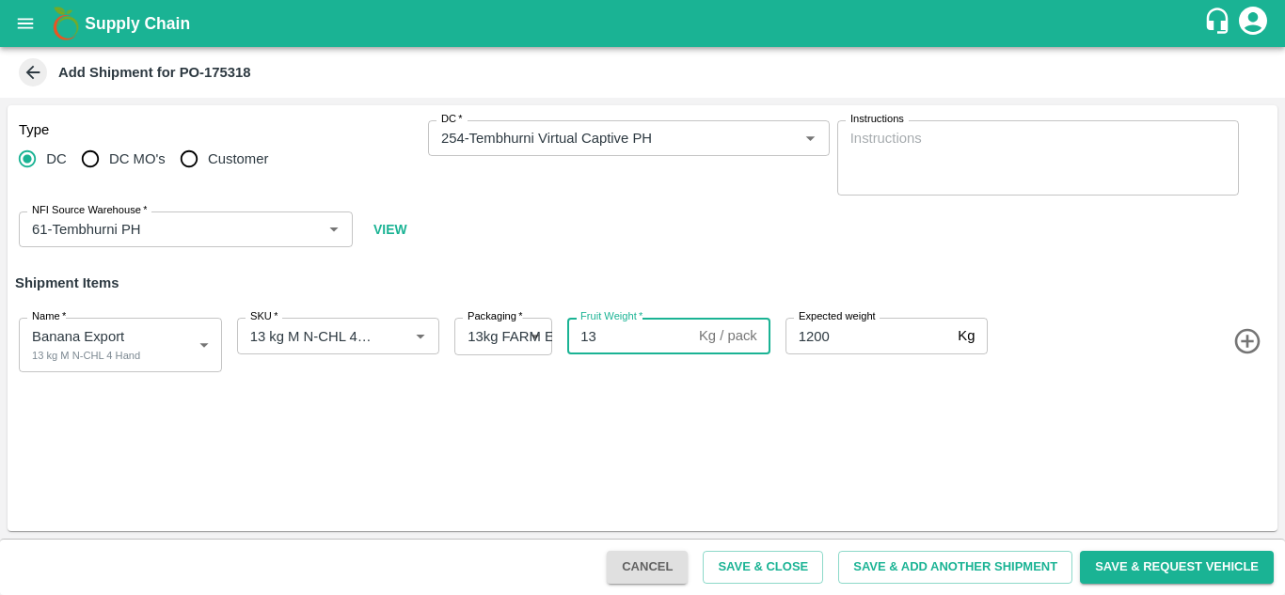
type input "13"
click at [1258, 340] on icon "button" at bounding box center [1246, 341] width 25 height 25
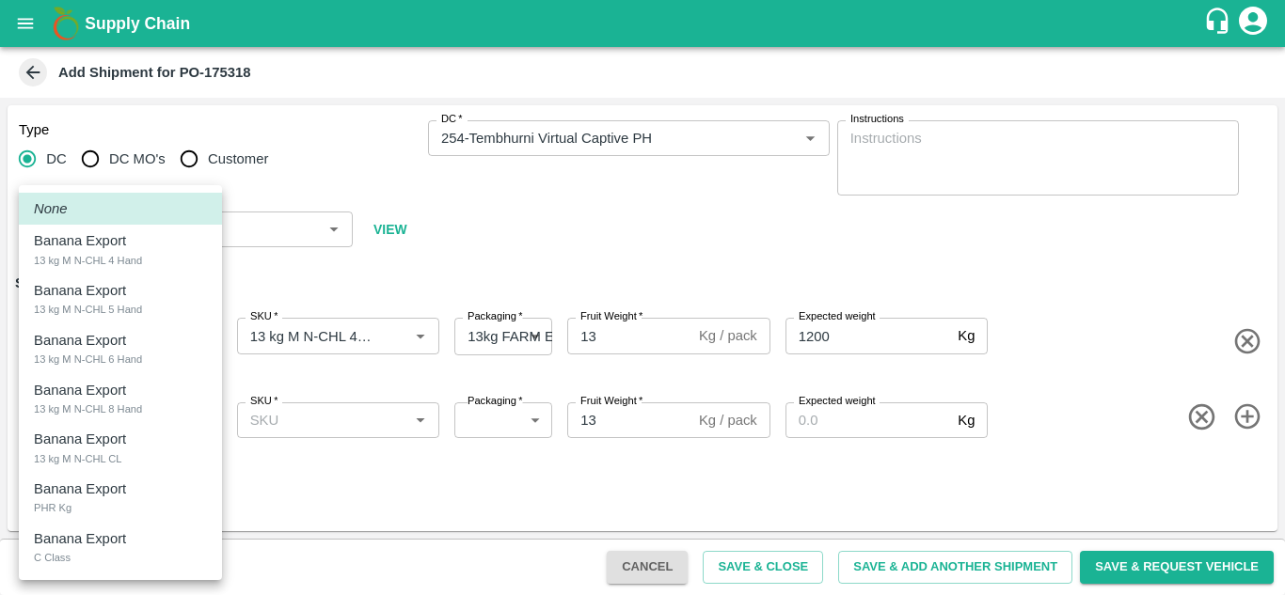
click at [127, 408] on body "Supply Chain Add Shipment for PO-175318 Type DC DC MO's Customer DC   * DC   * …" at bounding box center [642, 297] width 1285 height 595
click at [144, 318] on div "Banana Export 13 kg M N-CHL 5 Hand" at bounding box center [120, 299] width 173 height 39
type input "2015998"
type input "468"
type input "1200"
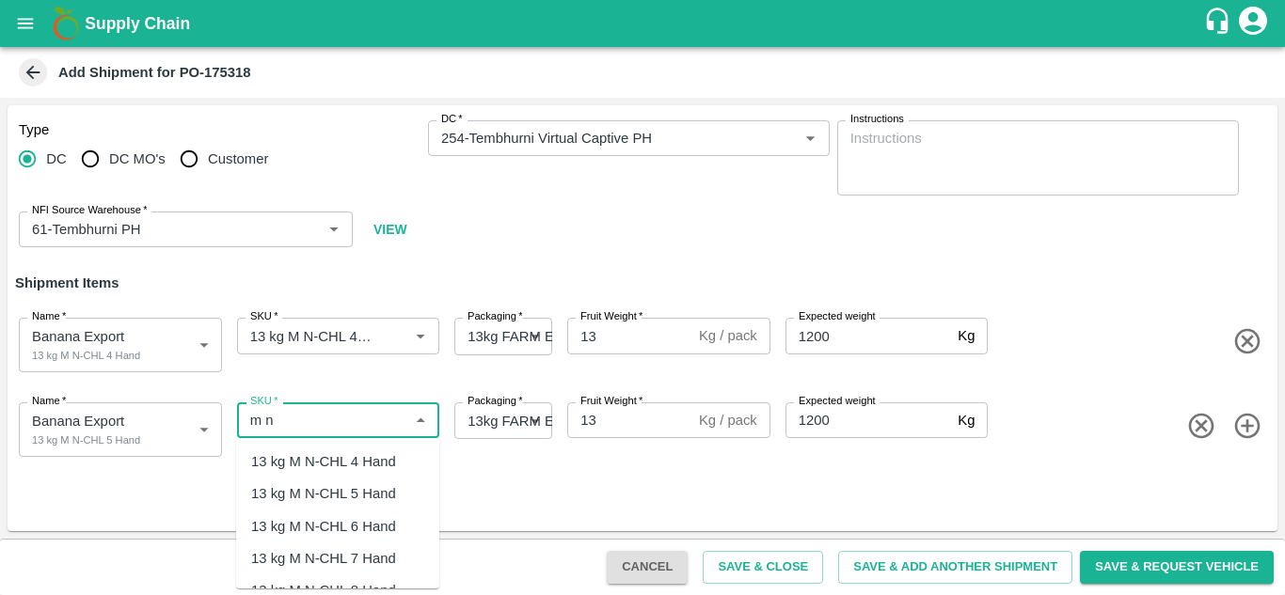
click at [388, 489] on div "13 kg M N-CHL 5 Hand" at bounding box center [323, 494] width 145 height 21
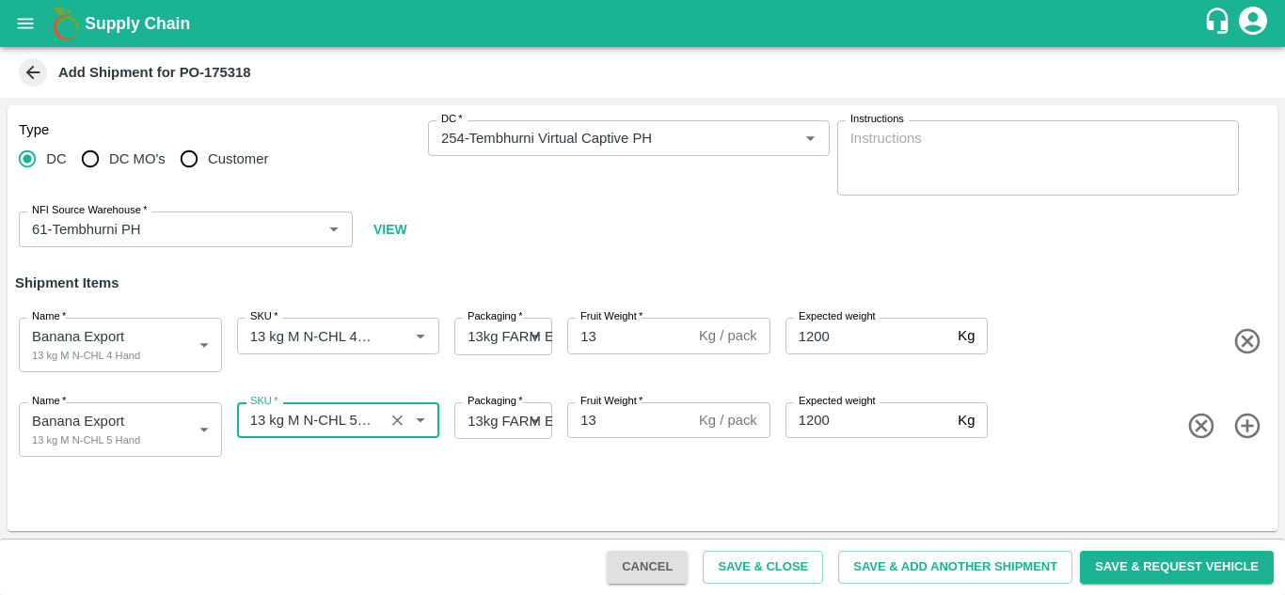
type input "13 kg M N-CHL 5 Hand"
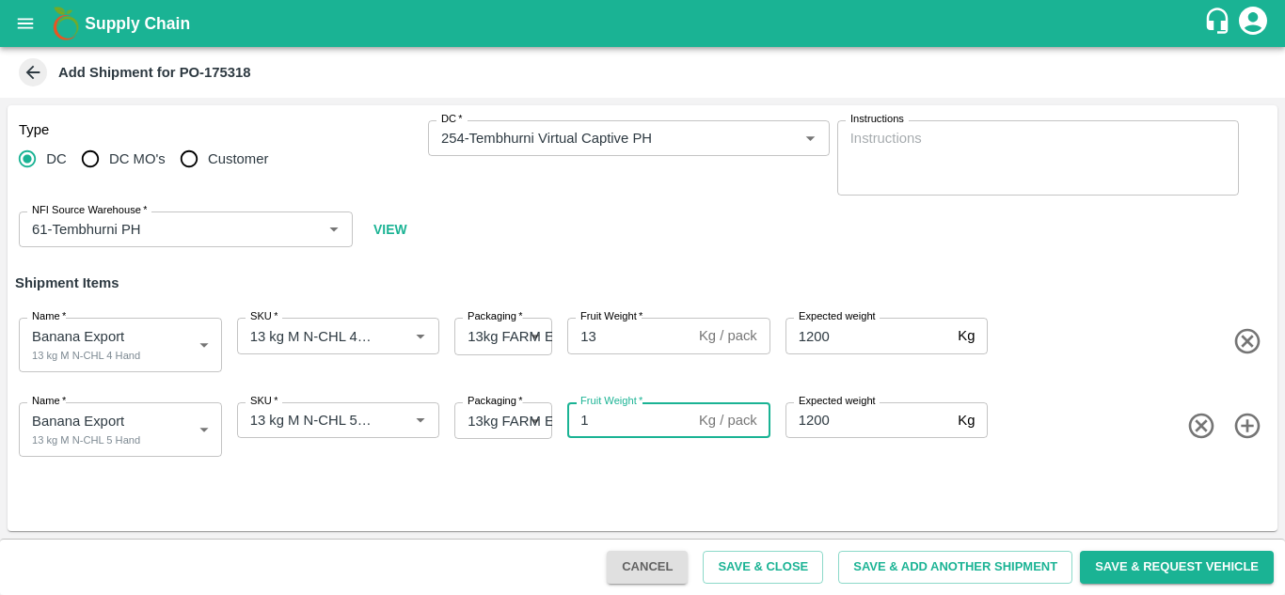
type input "13"
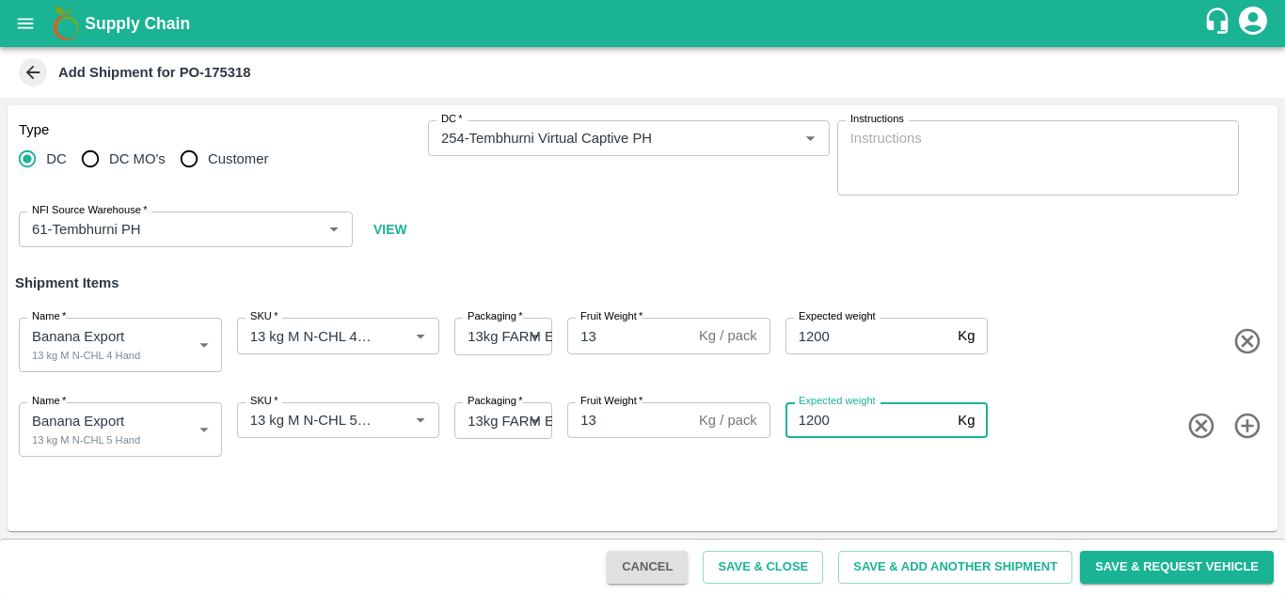
click at [1246, 426] on icon "button" at bounding box center [1246, 425] width 25 height 25
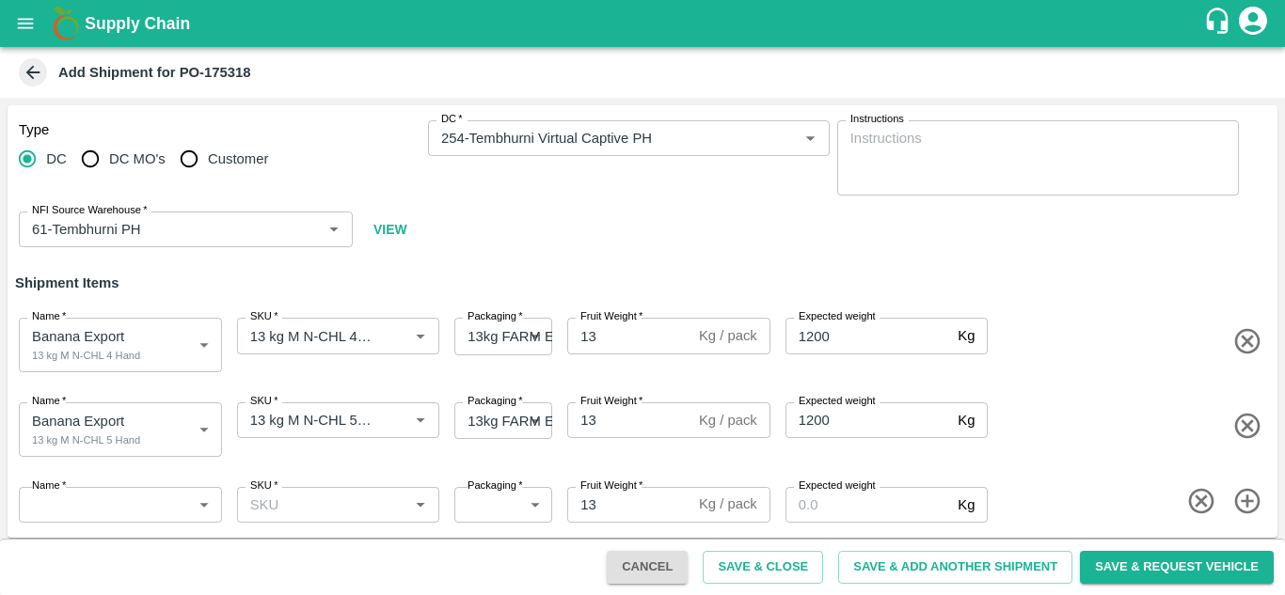
scroll to position [7, 0]
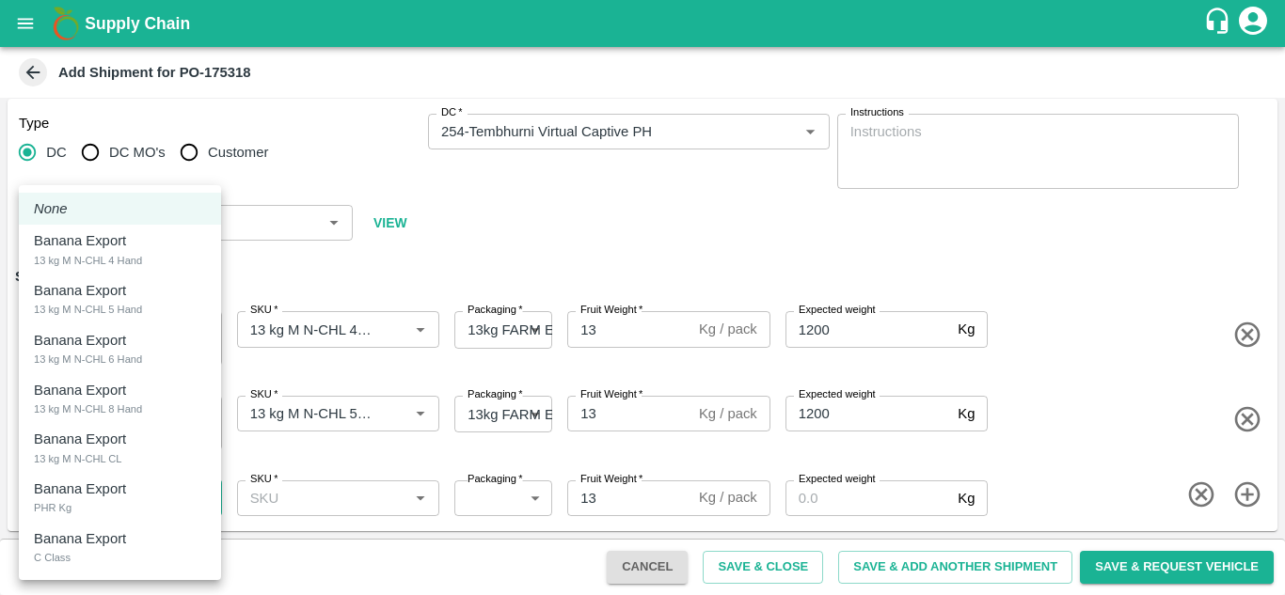
click at [90, 488] on body "Supply Chain Add Shipment for PO-175318 Type DC DC MO's Customer DC   * DC   * …" at bounding box center [642, 297] width 1285 height 595
click at [120, 356] on div "13 kg M N-CHL 6 Hand" at bounding box center [88, 359] width 108 height 17
type input "2015999"
type input "468"
type input "1200"
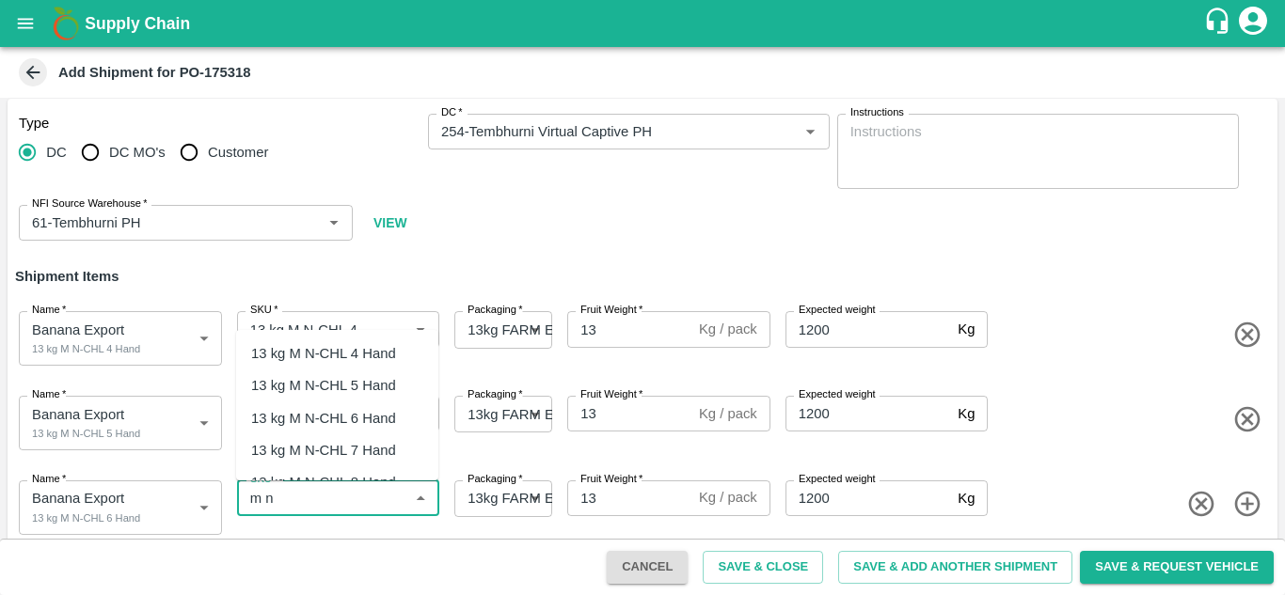
click at [356, 420] on div "13 kg M N-CHL 6 Hand" at bounding box center [323, 418] width 145 height 21
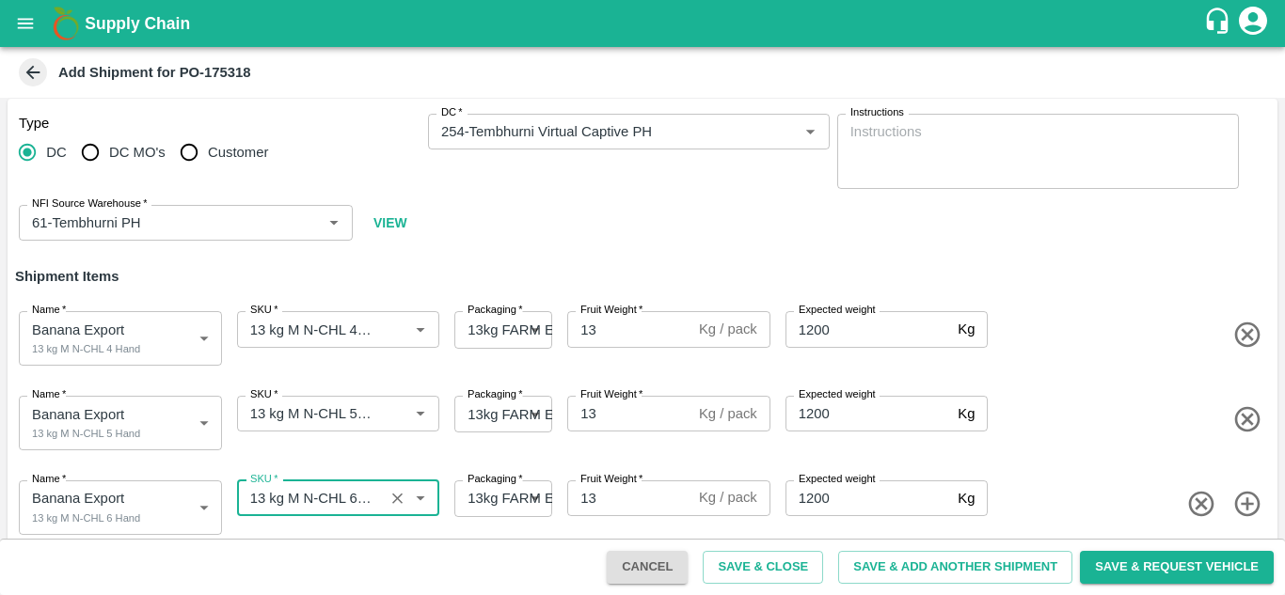
type input "13 kg M N-CHL 6 Hand"
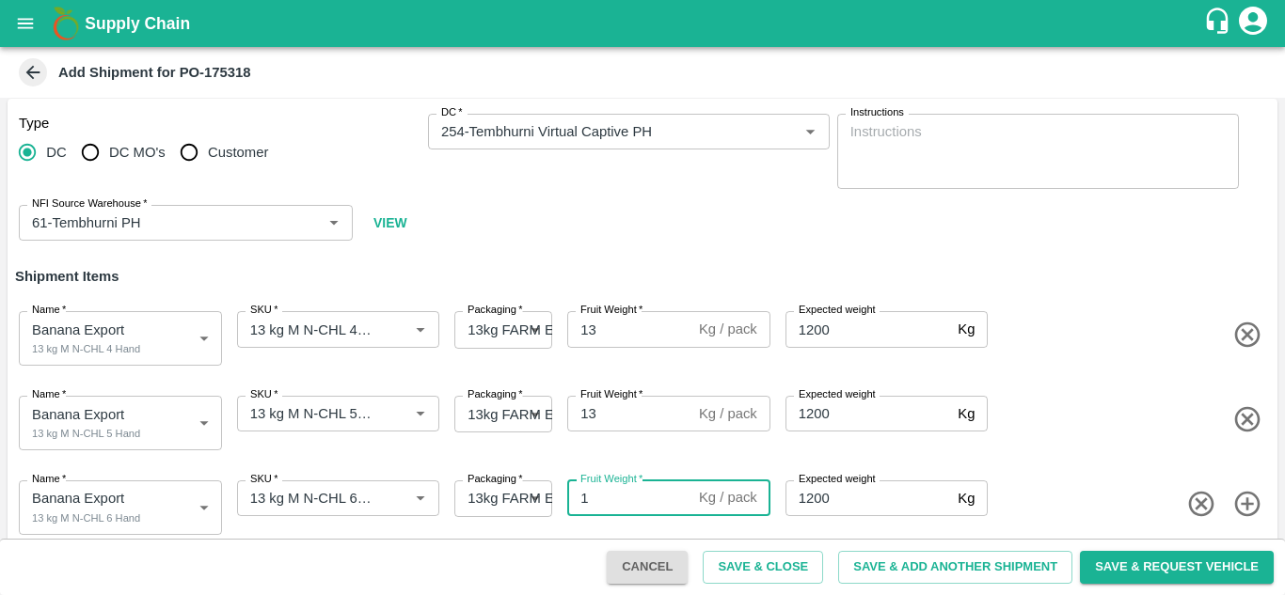
type input "13"
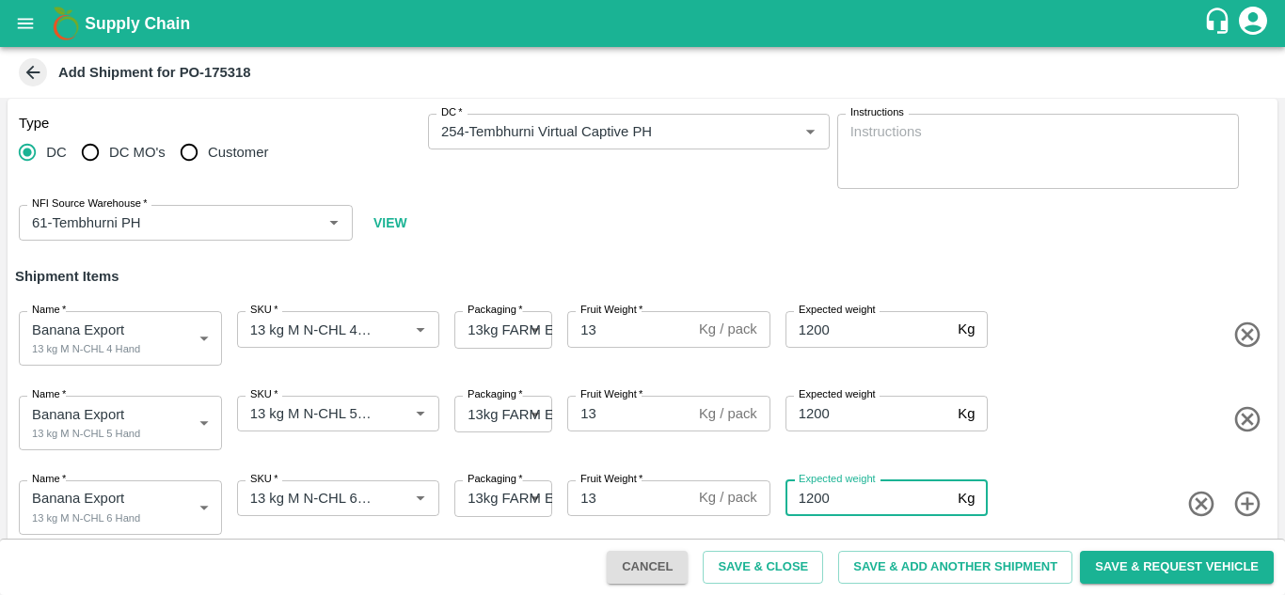
click at [1080, 425] on span at bounding box center [1130, 419] width 278 height 31
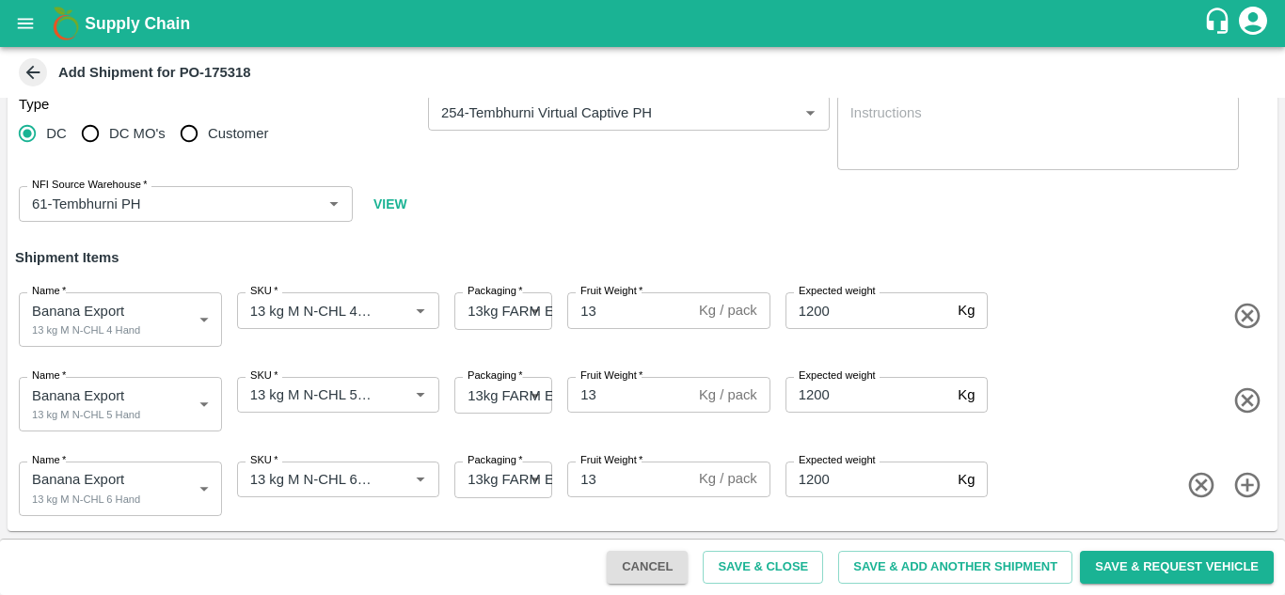
click at [1249, 486] on icon "button" at bounding box center [1246, 484] width 25 height 25
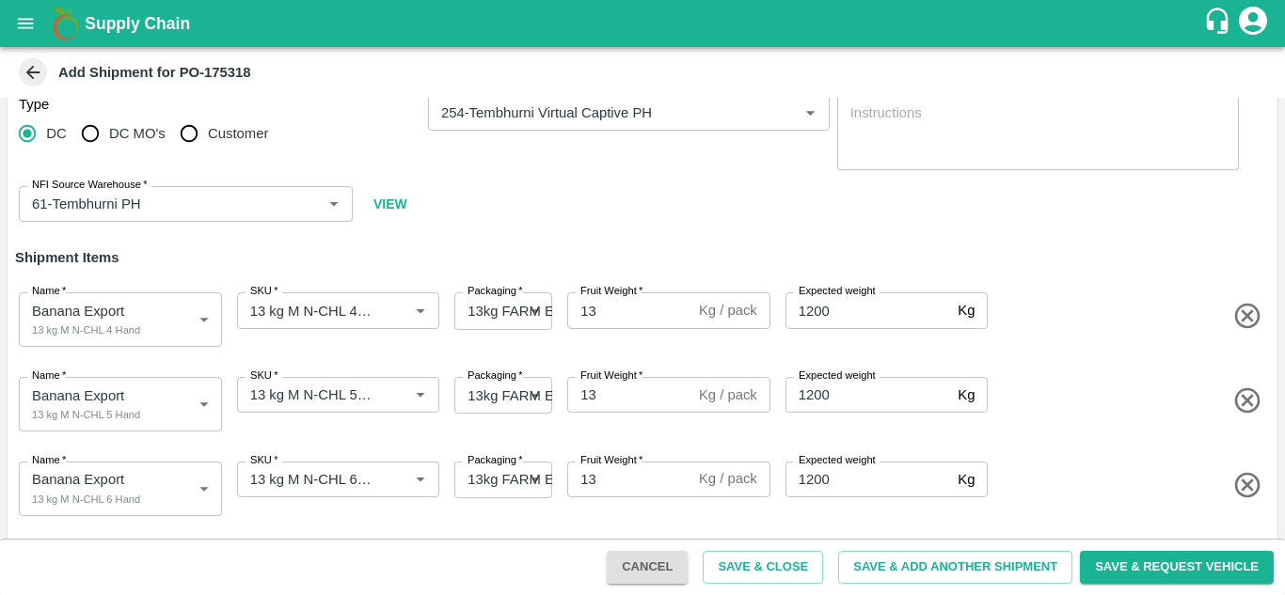
scroll to position [91, 0]
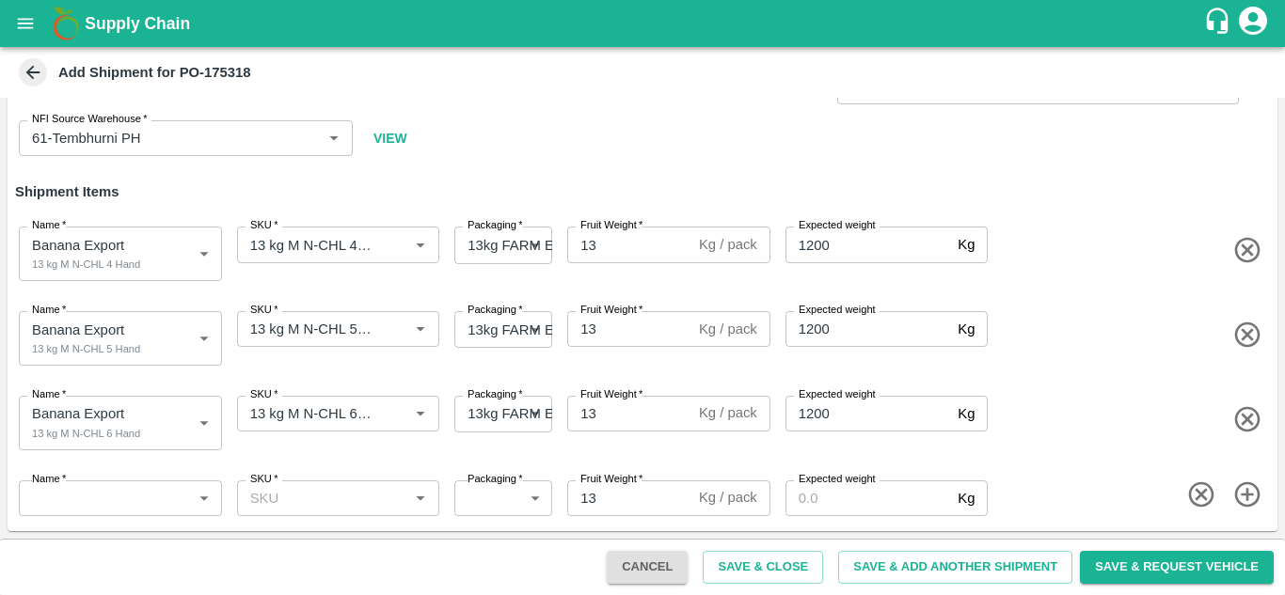
click at [135, 501] on body "Supply Chain Add Shipment for PO-175318 Type DC DC MO's Customer DC   * DC   * …" at bounding box center [642, 297] width 1285 height 595
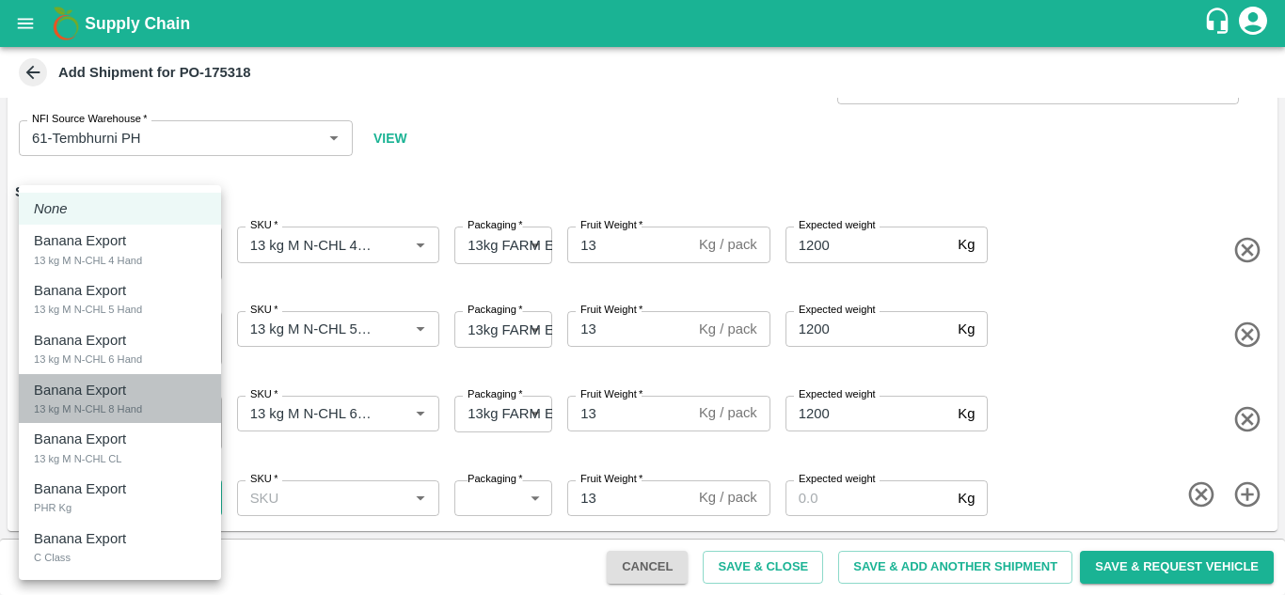
click at [124, 408] on div "13 kg M N-CHL 8 Hand" at bounding box center [88, 409] width 108 height 17
type input "2016000"
type input "468"
type input "1200"
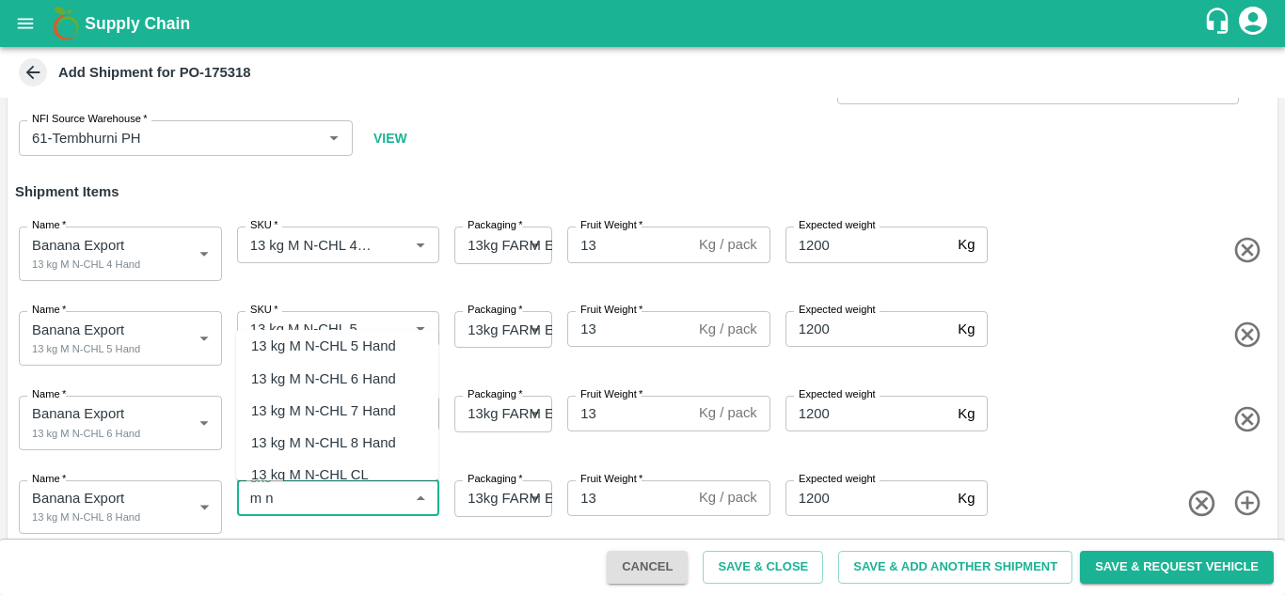
scroll to position [40, 0]
click at [380, 440] on div "13 kg M N-CHL 8 Hand" at bounding box center [323, 442] width 145 height 21
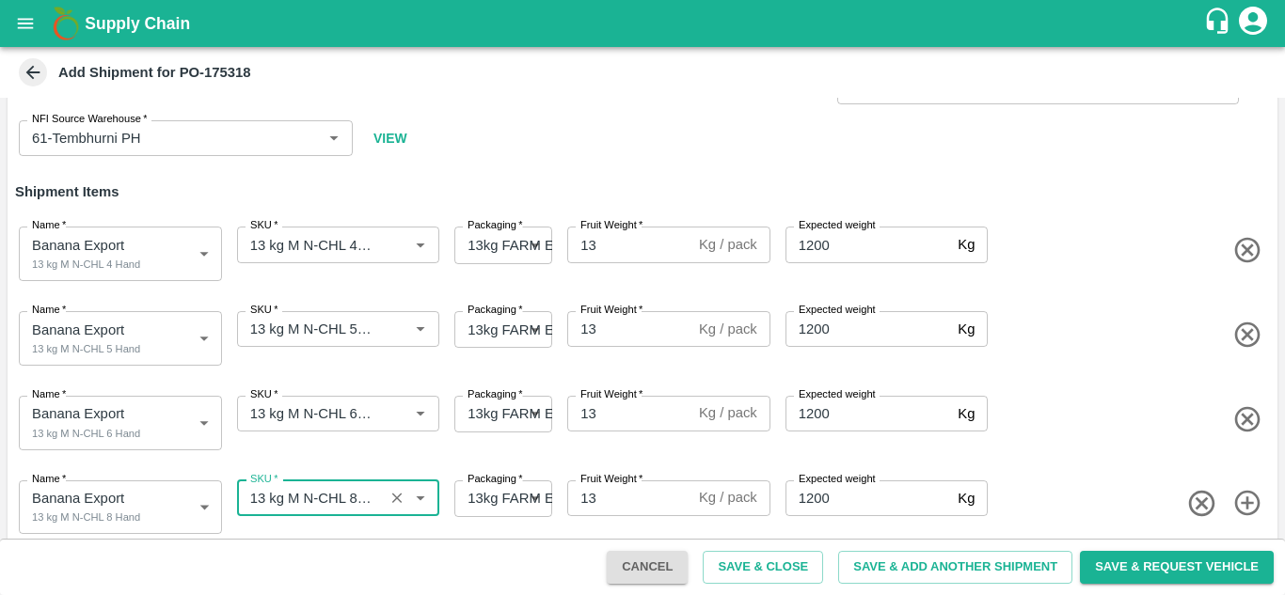
type input "13 kg M N-CHL 8 Hand"
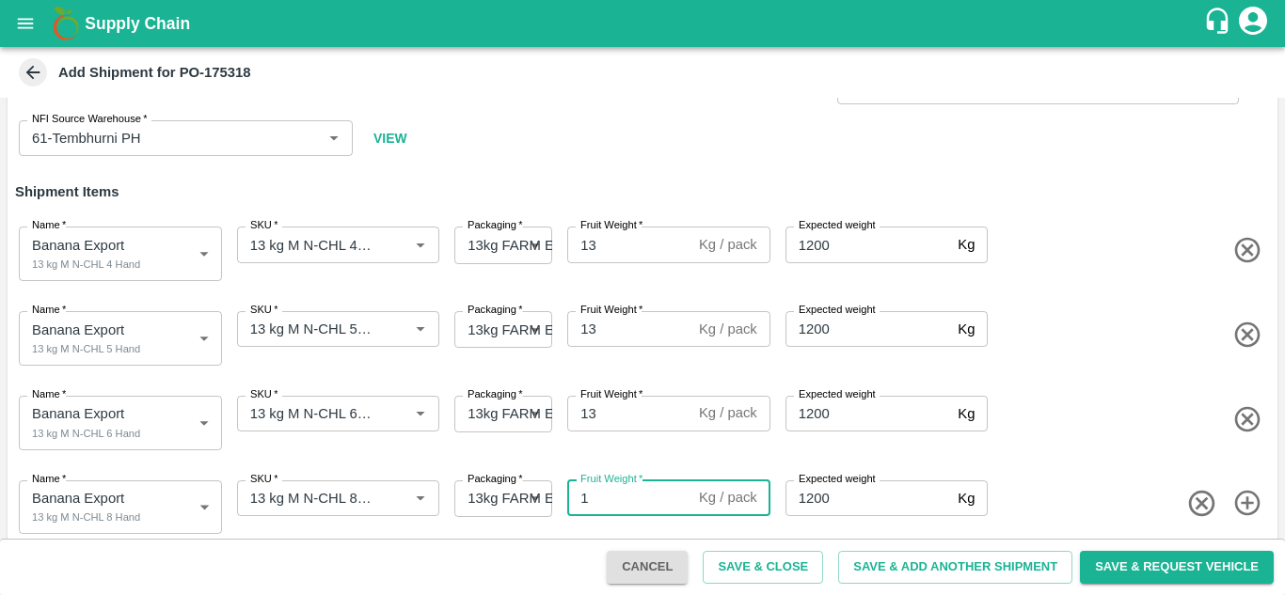
type input "13"
click at [1065, 434] on span at bounding box center [1130, 419] width 278 height 31
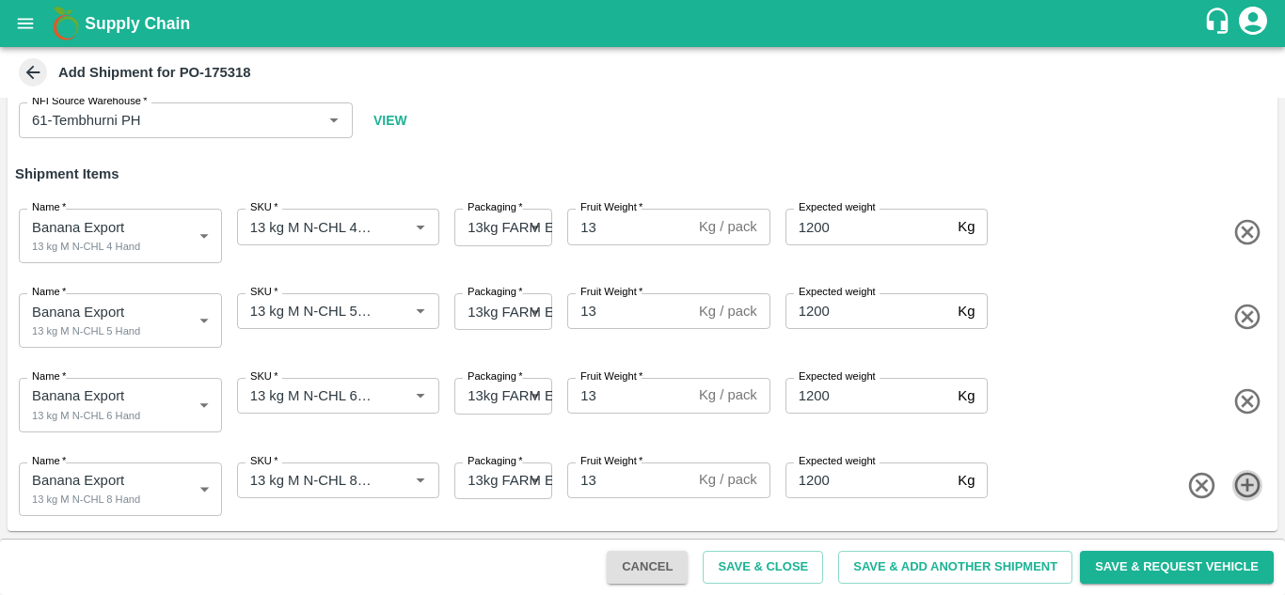
click at [1249, 479] on icon "button" at bounding box center [1247, 485] width 31 height 31
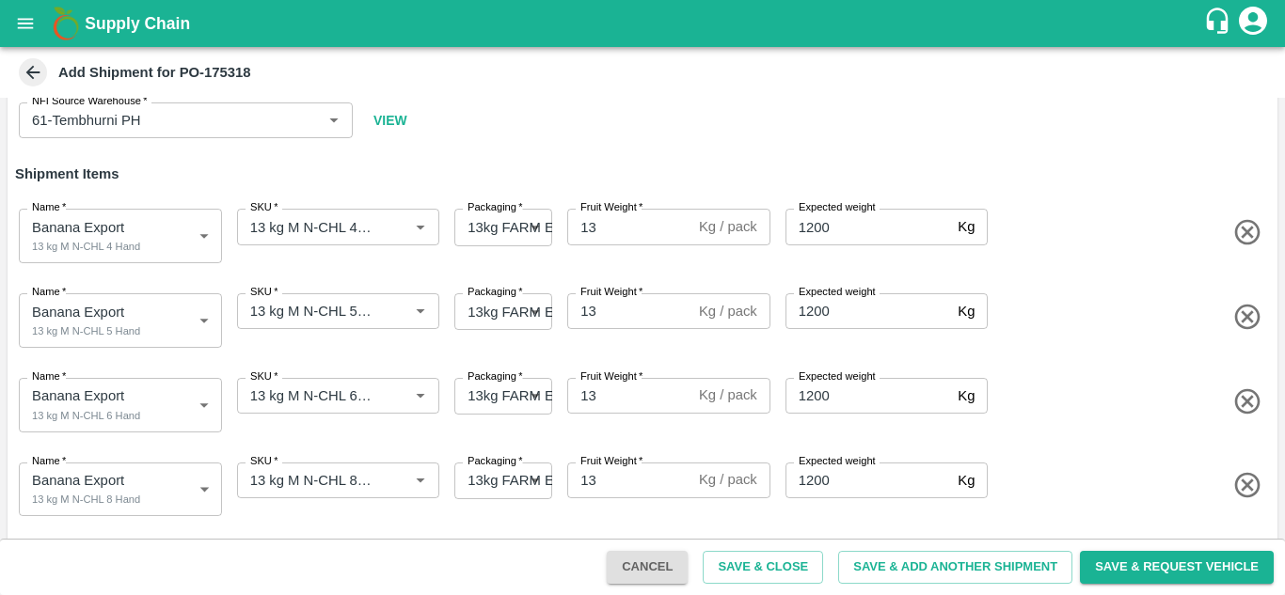
scroll to position [176, 0]
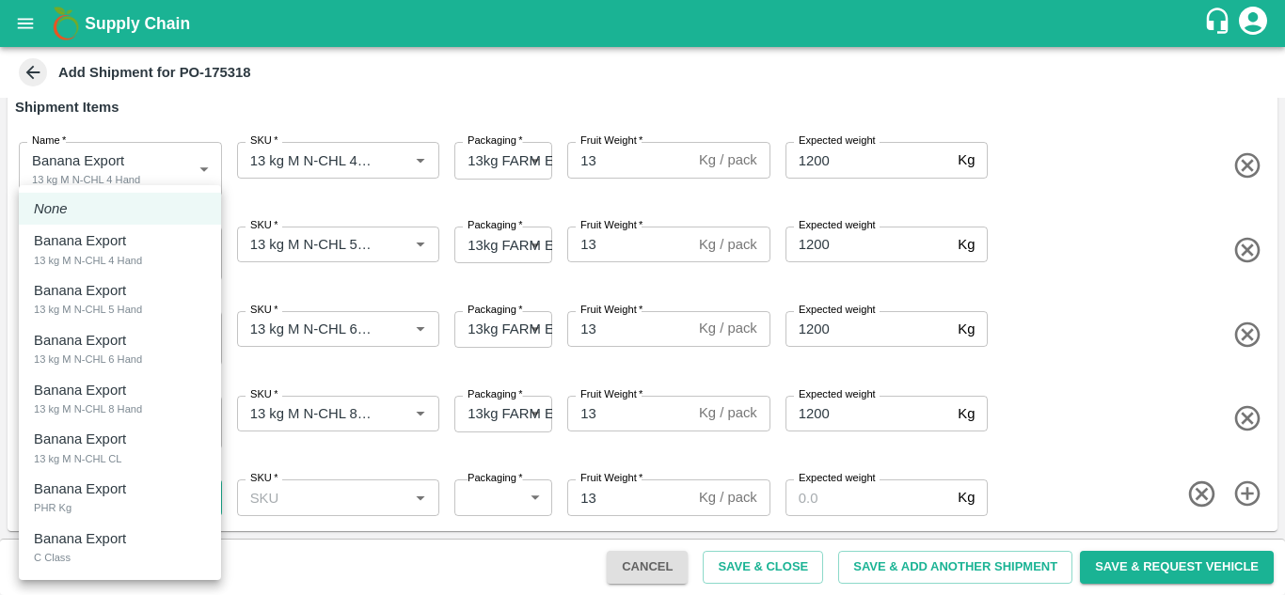
click at [182, 489] on body "Supply Chain Add Shipment for PO-175318 Type DC DC MO's Customer DC   * DC   * …" at bounding box center [642, 297] width 1285 height 595
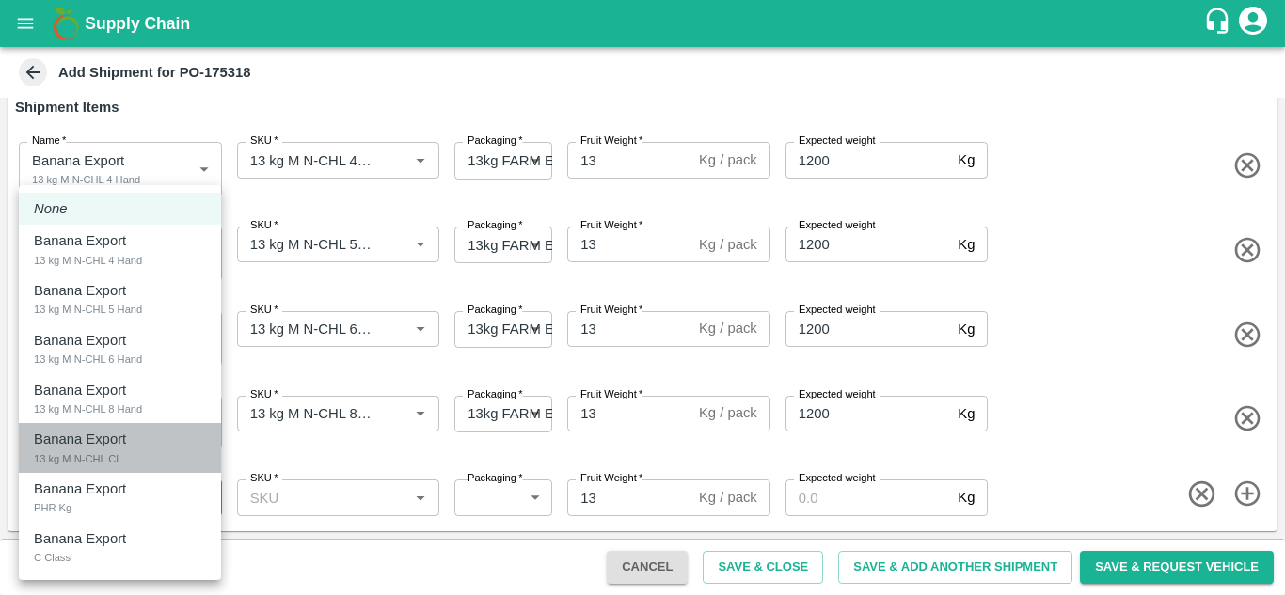
click at [129, 453] on div "Banana Export 13 kg M N-CHL CL" at bounding box center [120, 448] width 172 height 39
type input "2016001"
type input "468"
type input "1200"
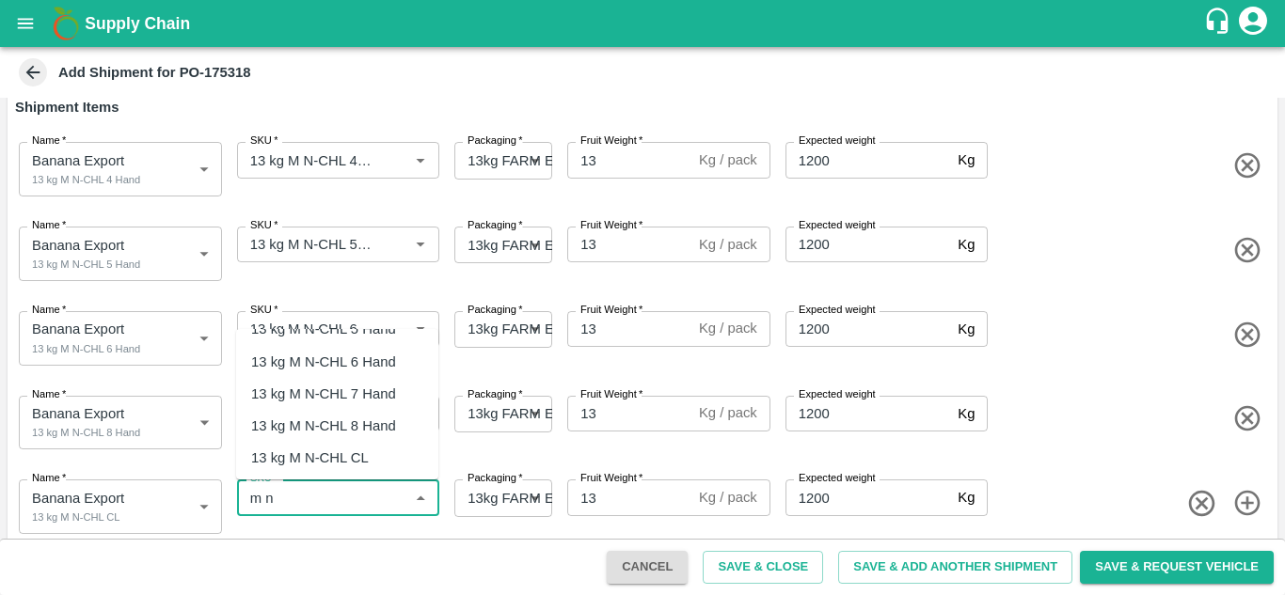
scroll to position [91, 0]
click at [362, 417] on div "13 kg M N-CHL CL" at bounding box center [310, 422] width 118 height 21
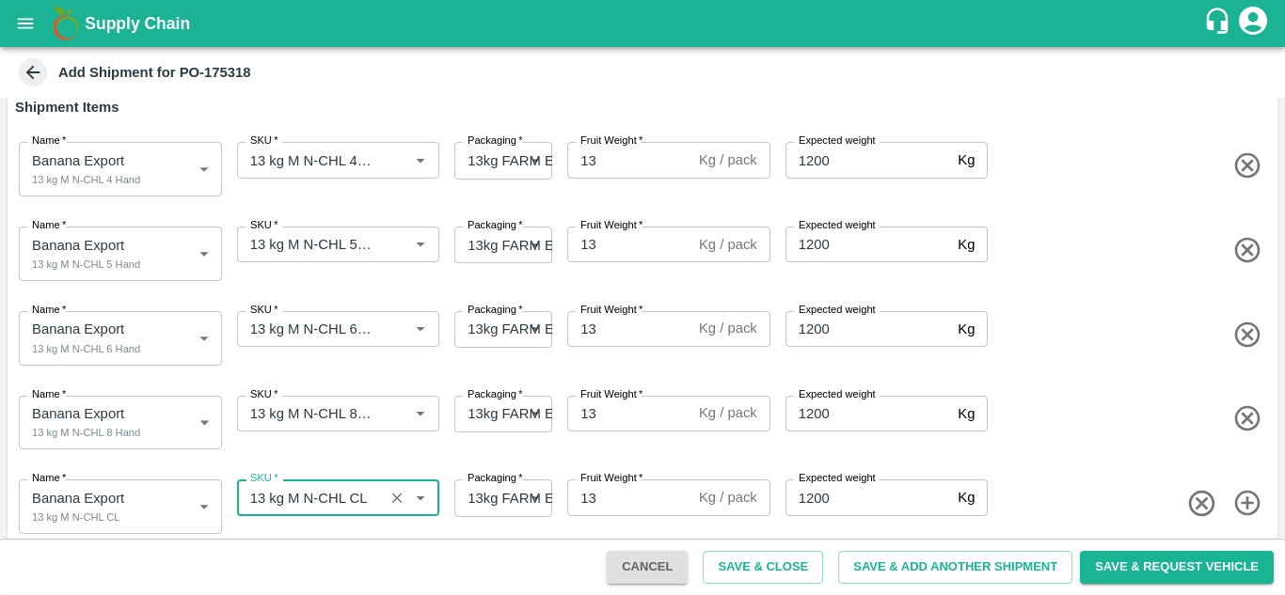
type input "13 kg M N-CHL CL"
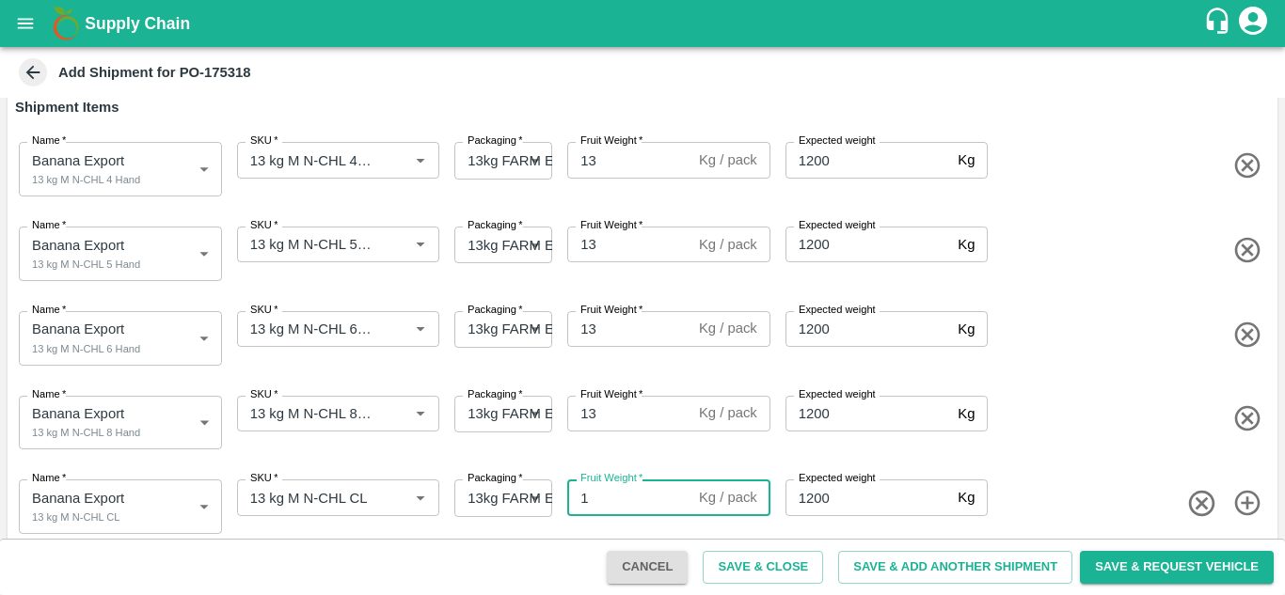
type input "13"
click at [1133, 422] on span at bounding box center [1130, 419] width 278 height 31
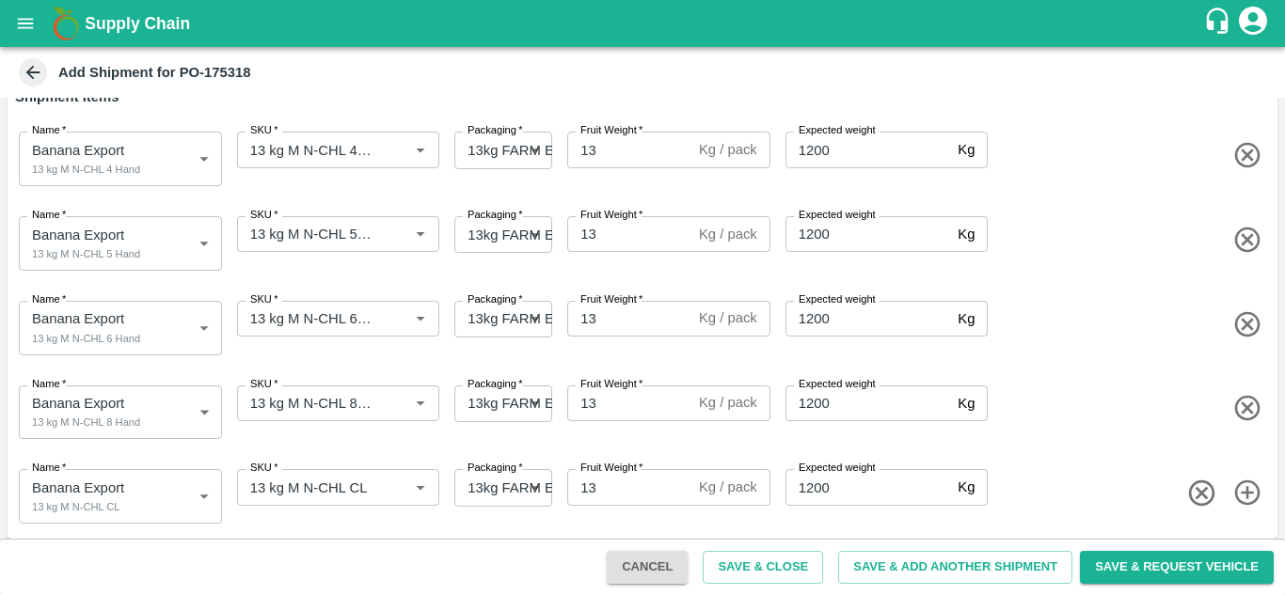
scroll to position [194, 0]
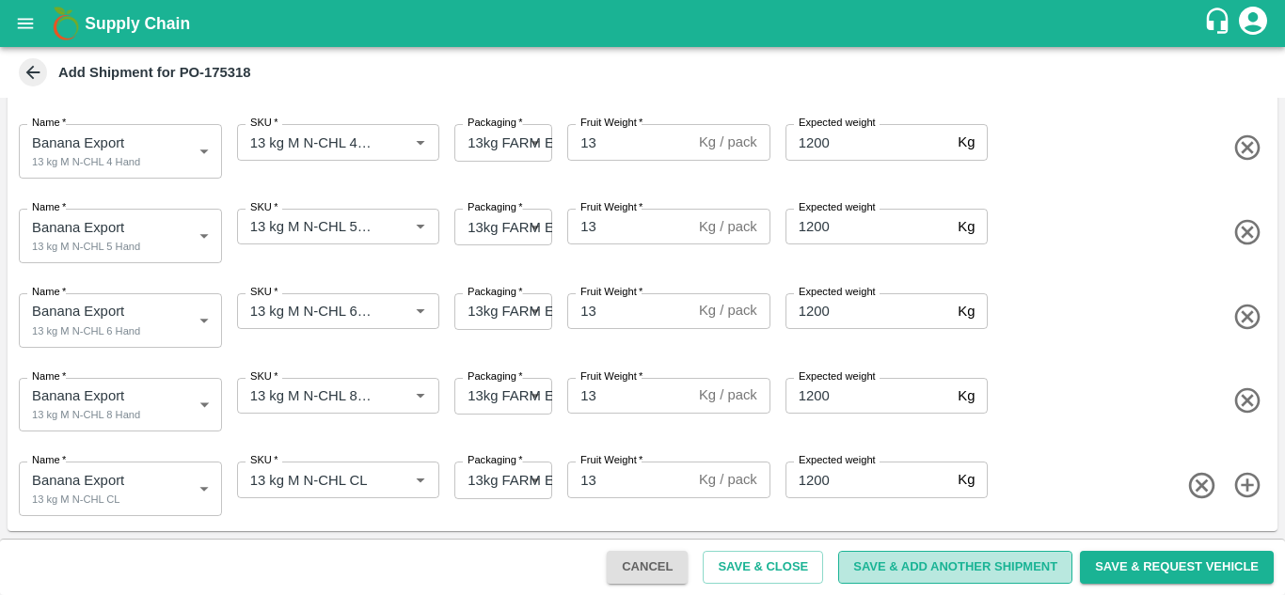
click at [937, 561] on button "Save & Add Another Shipment" at bounding box center [955, 567] width 234 height 33
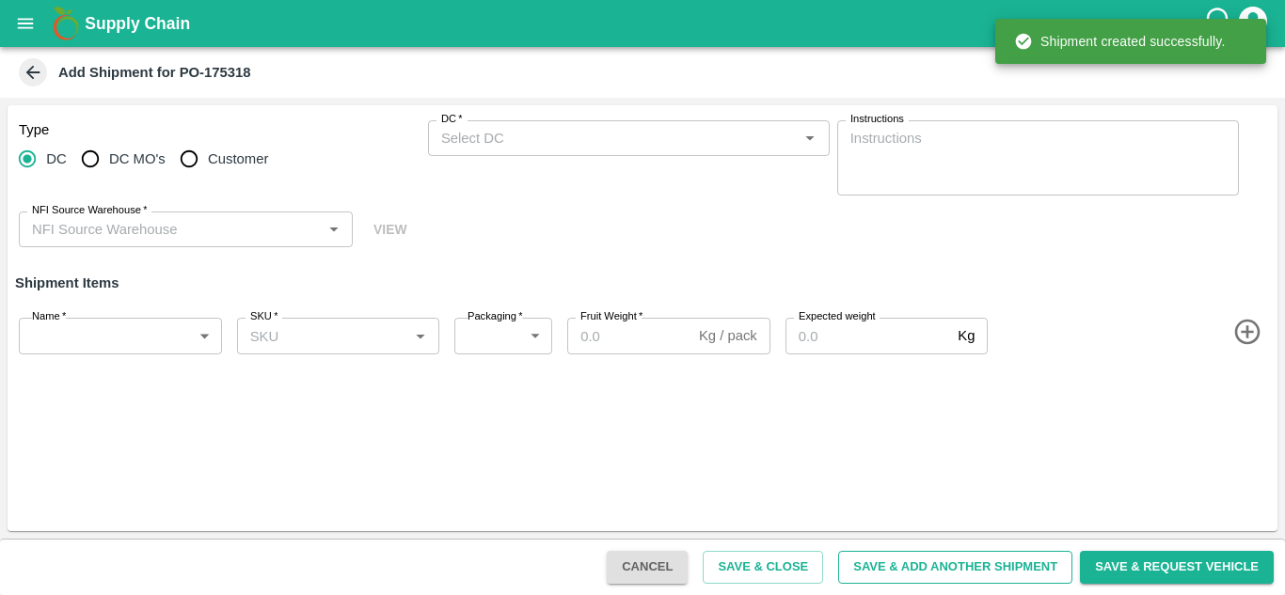
scroll to position [0, 0]
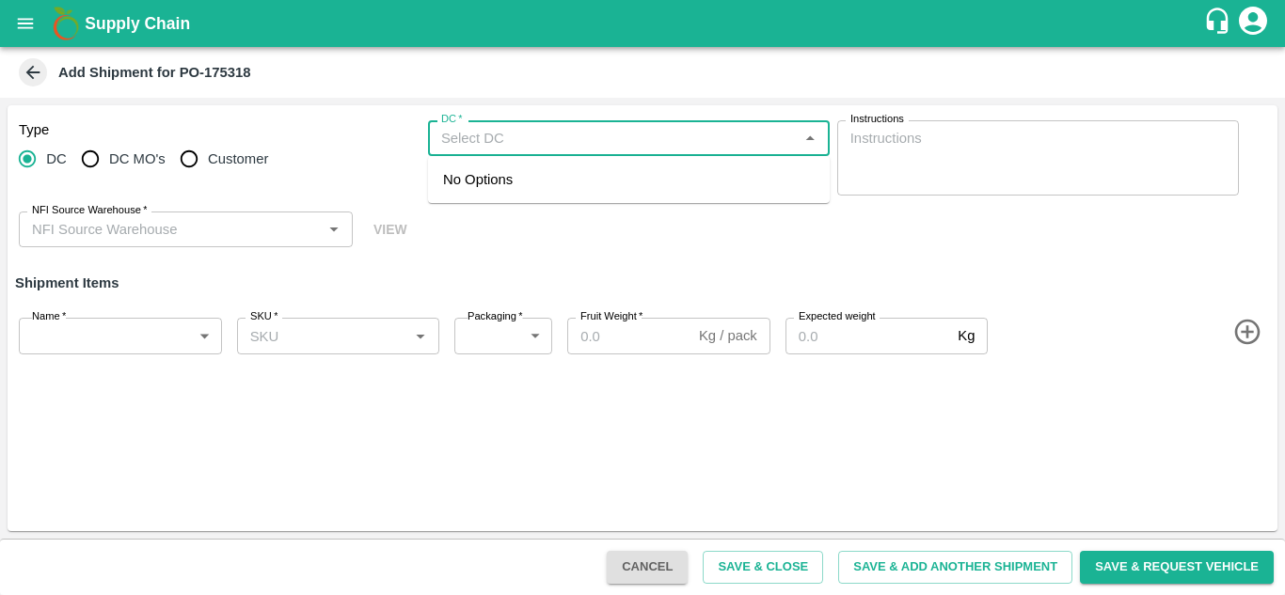
click at [498, 133] on input "DC   *" at bounding box center [613, 138] width 359 height 24
click at [571, 216] on div "254-Tembhurni Virtual Captive PH" at bounding box center [548, 211] width 211 height 21
type input "254-Tembhurni Virtual Captive PH"
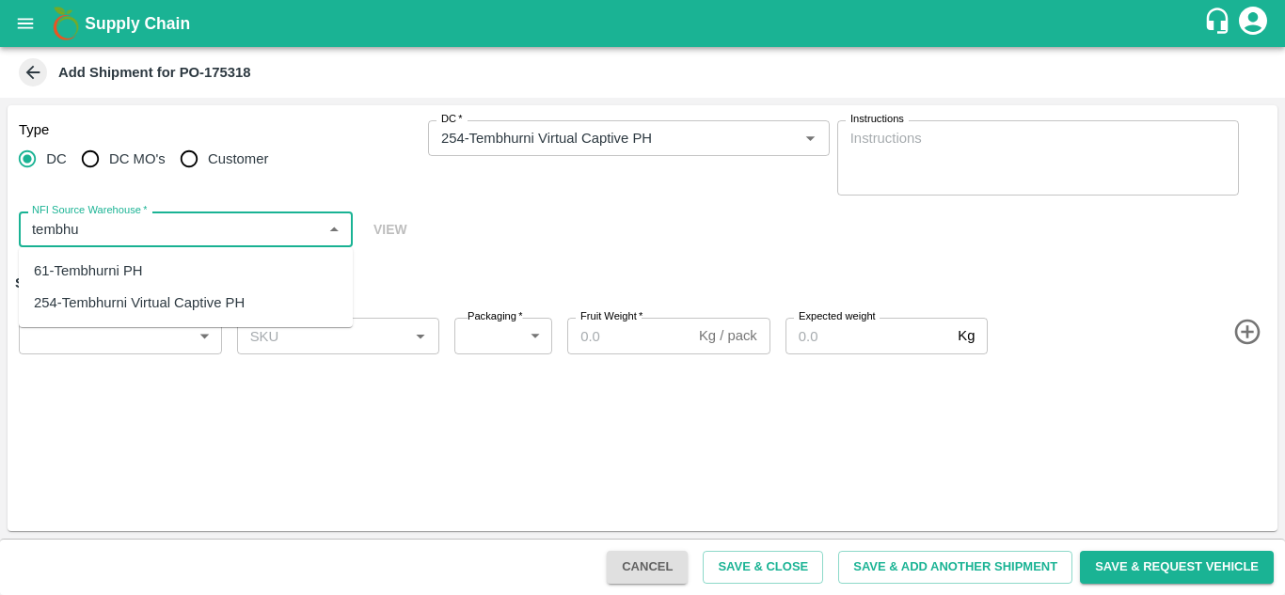
click at [132, 270] on div "61-Tembhurni PH" at bounding box center [88, 271] width 109 height 21
type input "61-Tembhurni PH"
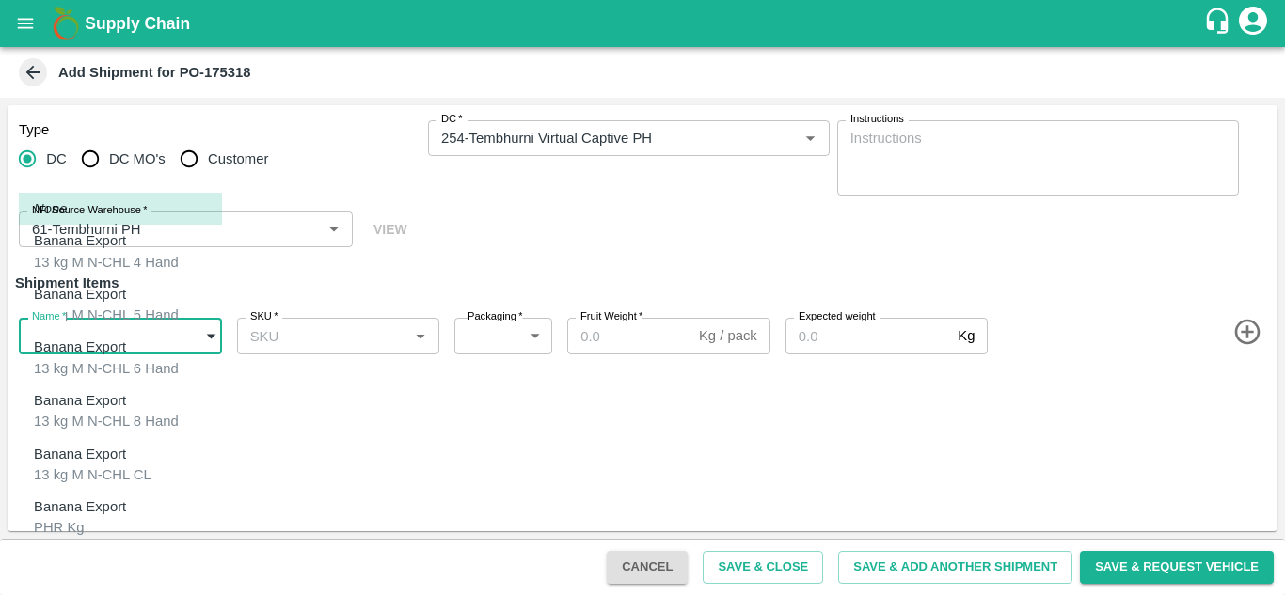
click at [72, 336] on body "Supply Chain Add Shipment for PO-175318 Type [GEOGRAPHIC_DATA] DC MO's Customer…" at bounding box center [642, 297] width 1285 height 595
click at [94, 497] on p "Banana Export" at bounding box center [80, 507] width 92 height 21
type input "2016002"
type input "258"
type input "100"
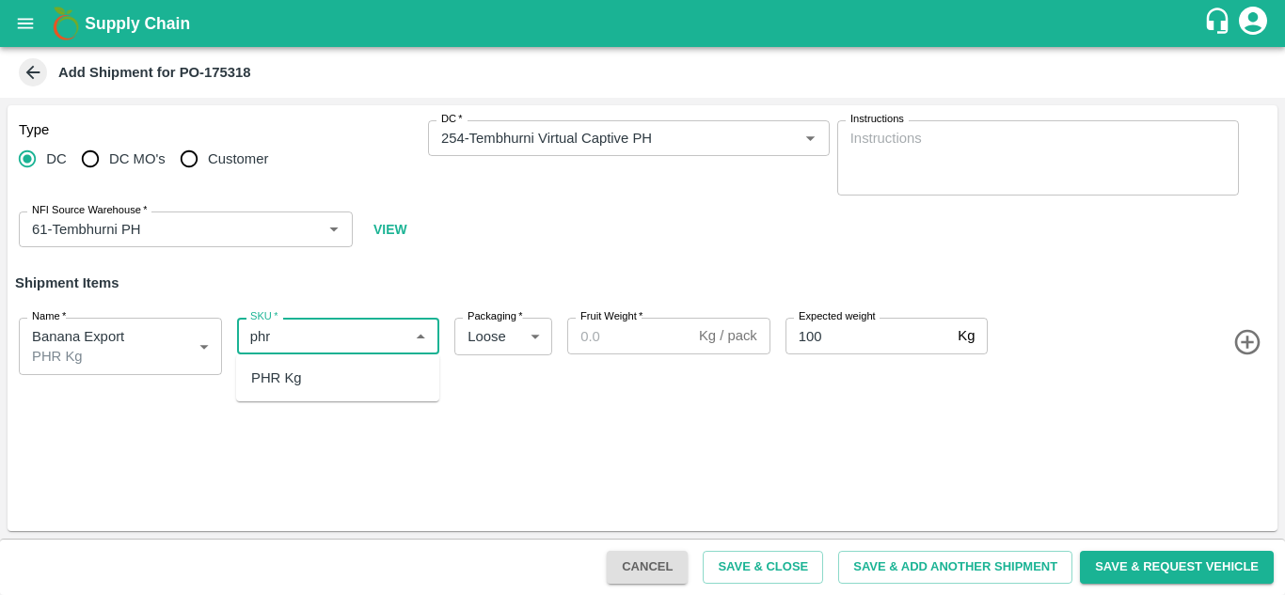
click at [324, 389] on div "PHR Kg" at bounding box center [337, 378] width 203 height 32
type input "PHR Kg"
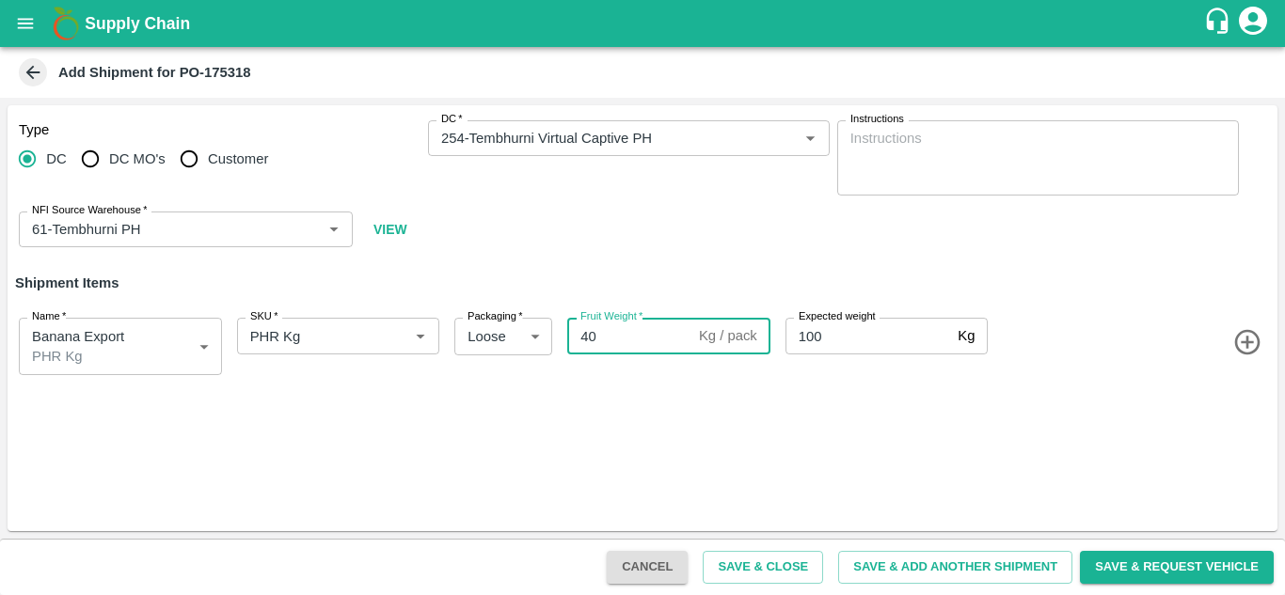
type input "40"
click at [954, 424] on div "Type DC DC MO's Customer DC   * DC   * Instructions x Instructions NFI Source W…" at bounding box center [643, 318] width 1270 height 426
click at [960, 561] on button "Save & Add Another Shipment" at bounding box center [955, 567] width 234 height 33
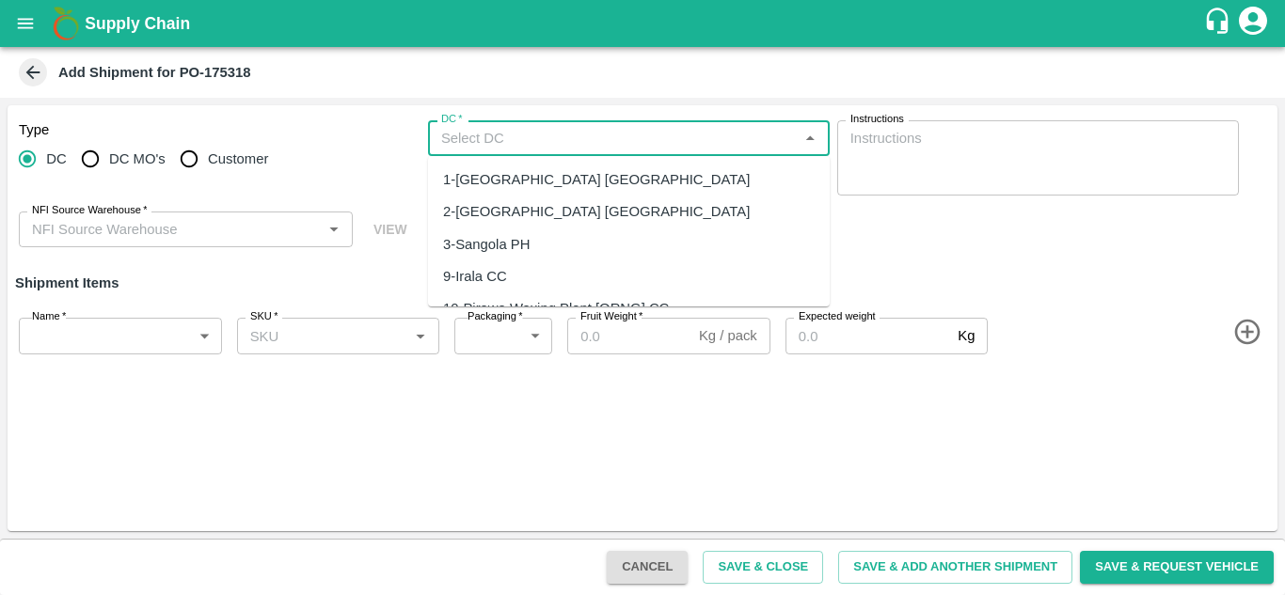
click at [455, 142] on input "DC   *" at bounding box center [613, 138] width 359 height 24
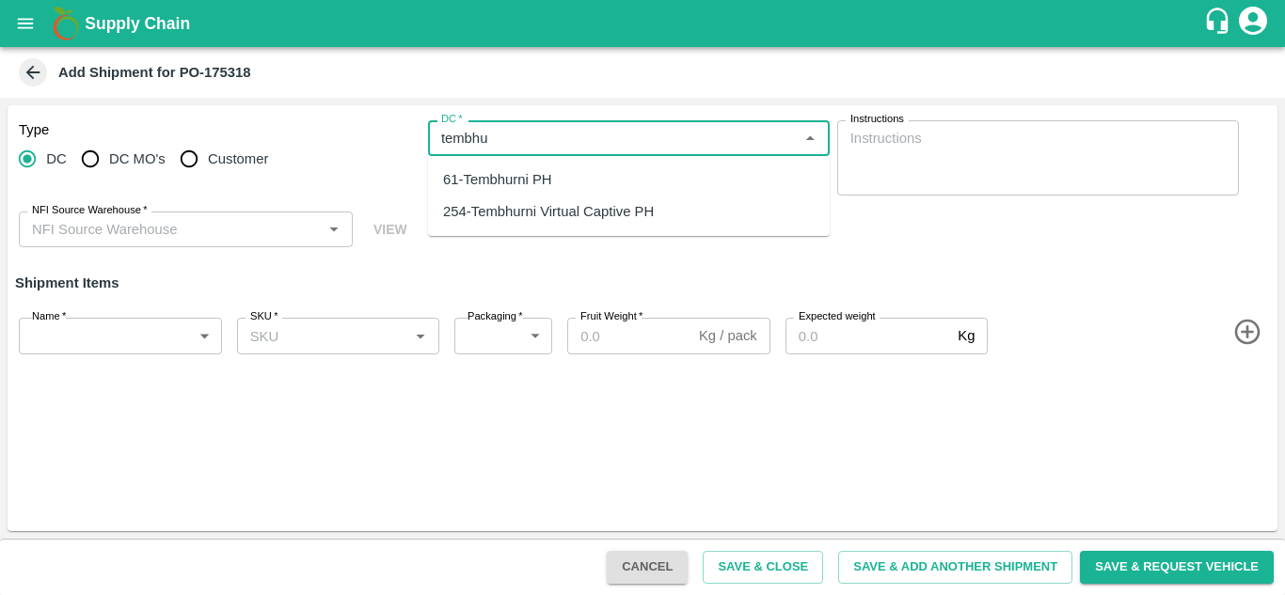
click at [597, 206] on div "254-Tembhurni Virtual Captive PH" at bounding box center [548, 211] width 211 height 21
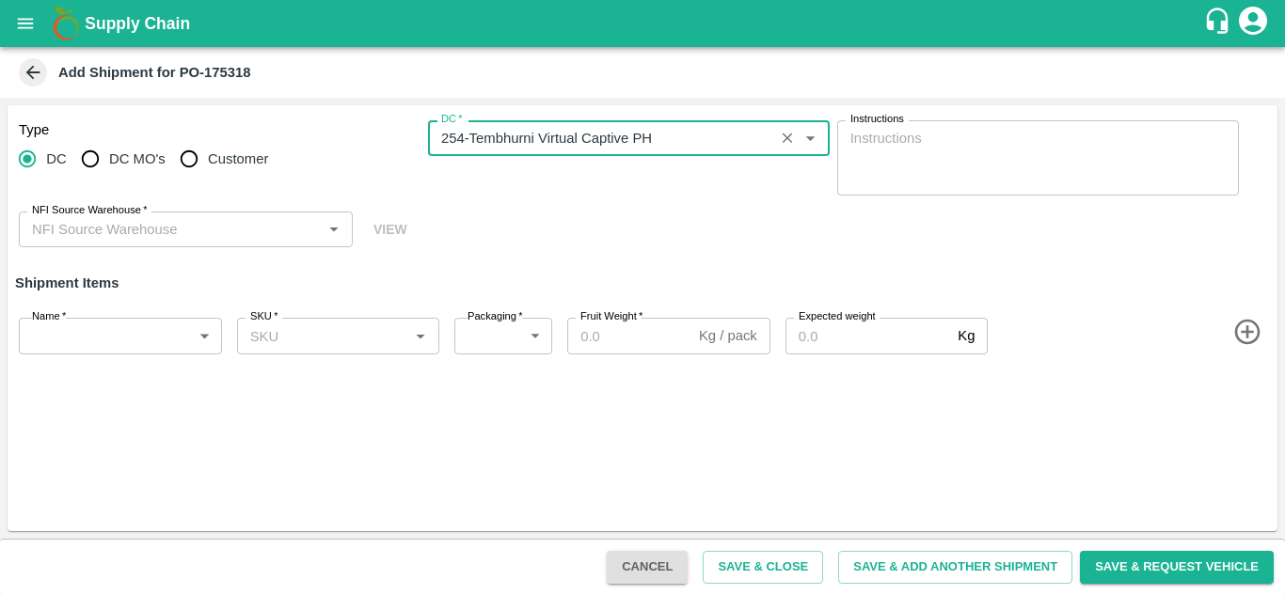
type input "254-Tembhurni Virtual Captive PH"
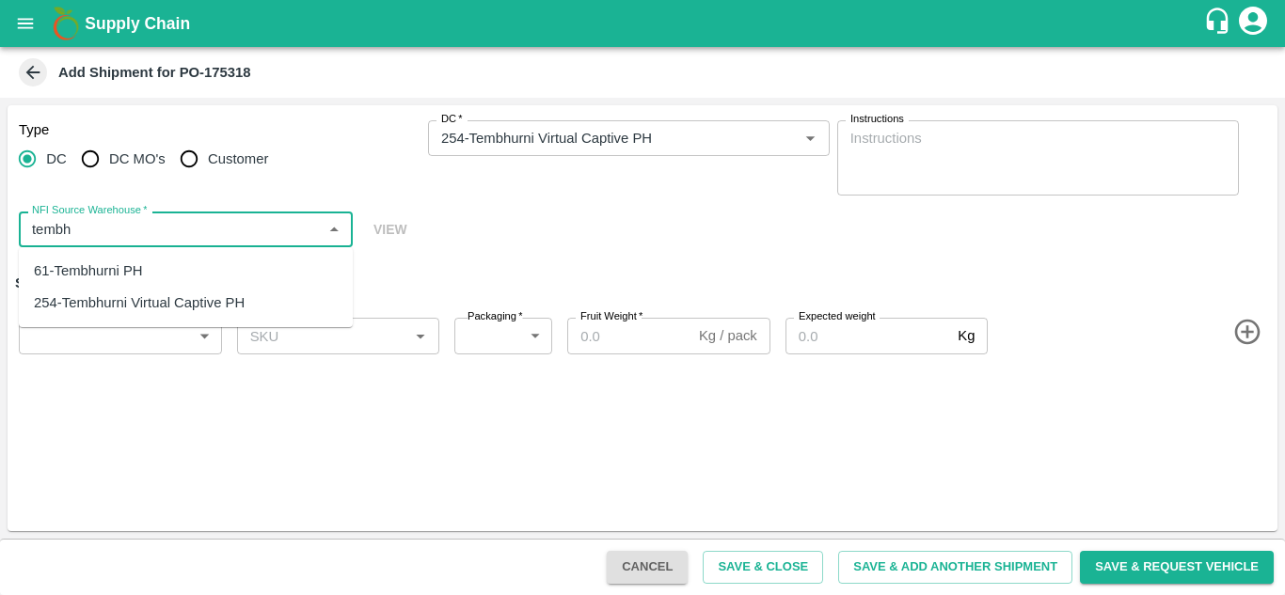
click at [205, 272] on div "61-Tembhurni PH" at bounding box center [186, 271] width 334 height 32
type input "61-Tembhurni PH"
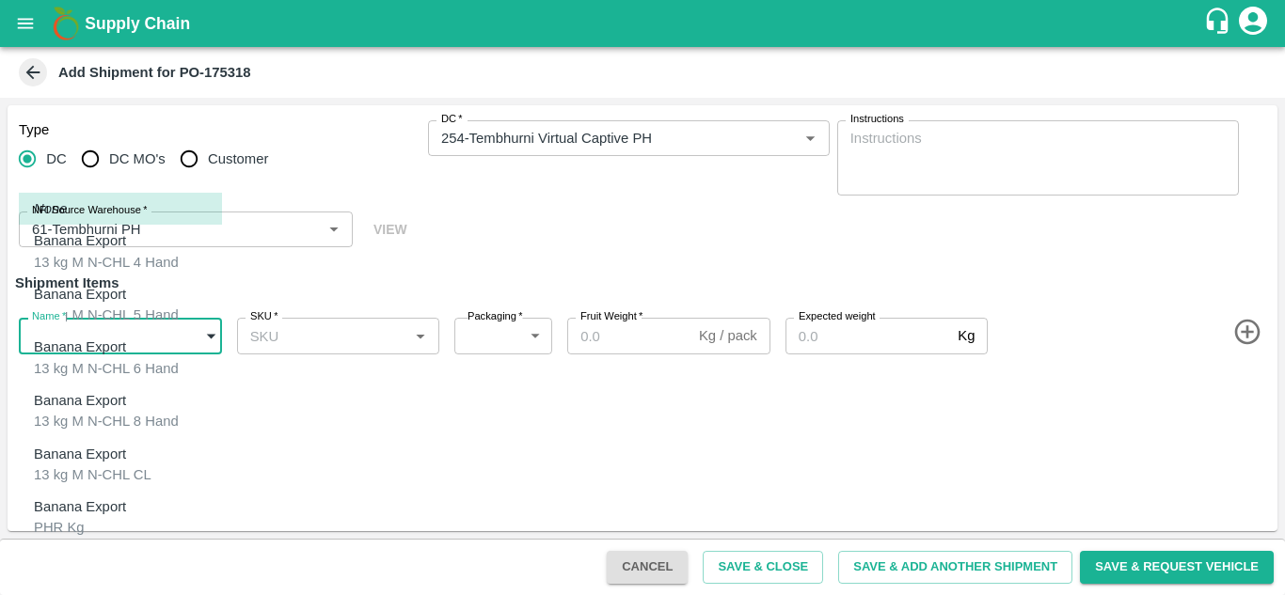
click at [119, 330] on body "Supply Chain Add Shipment for PO-175318 Type [GEOGRAPHIC_DATA] DC MO's Customer…" at bounding box center [642, 297] width 1285 height 595
click at [67, 550] on p "Banana Export" at bounding box center [80, 560] width 92 height 21
type input "2016003"
type input "258"
type input "300"
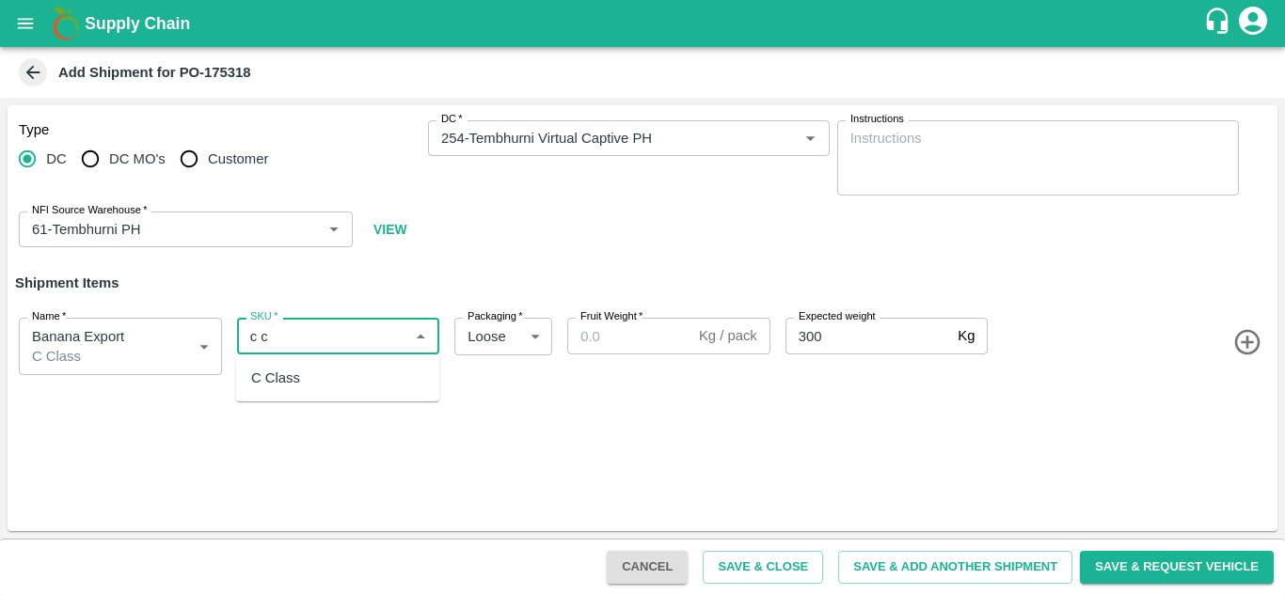
click at [284, 384] on div "C Class" at bounding box center [275, 378] width 49 height 21
type input "C Class"
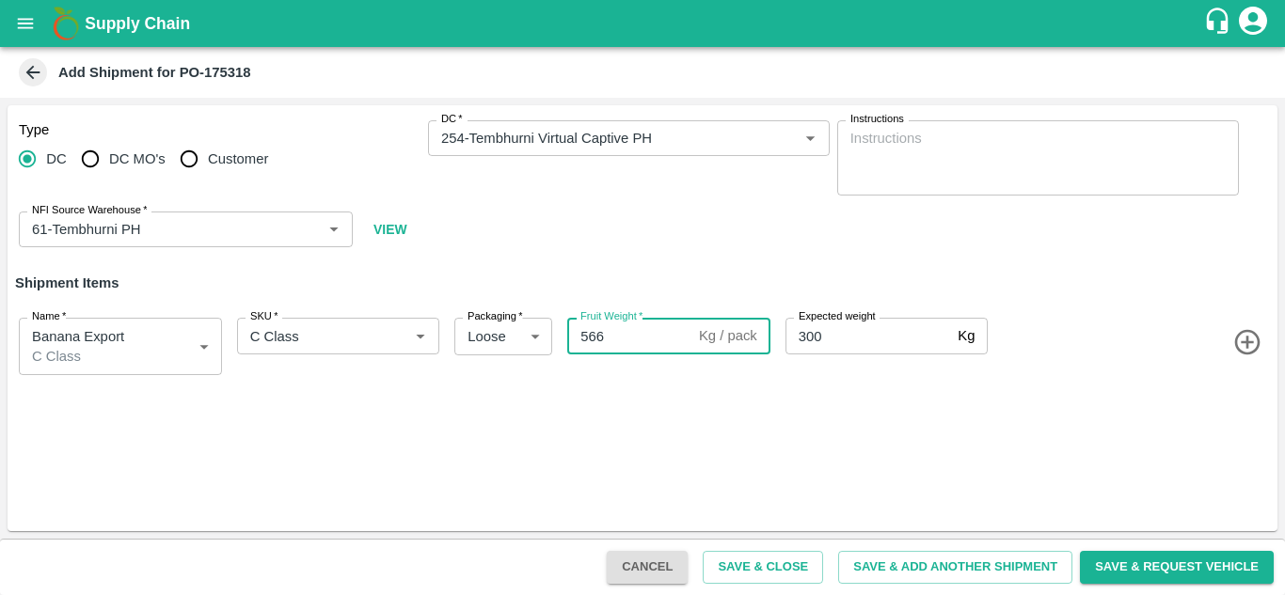
type input "566"
click at [722, 430] on div "Type DC DC MO's Customer DC   * DC   * Instructions x Instructions NFI Source W…" at bounding box center [643, 318] width 1270 height 426
click at [783, 562] on button "Save & Close" at bounding box center [763, 567] width 120 height 33
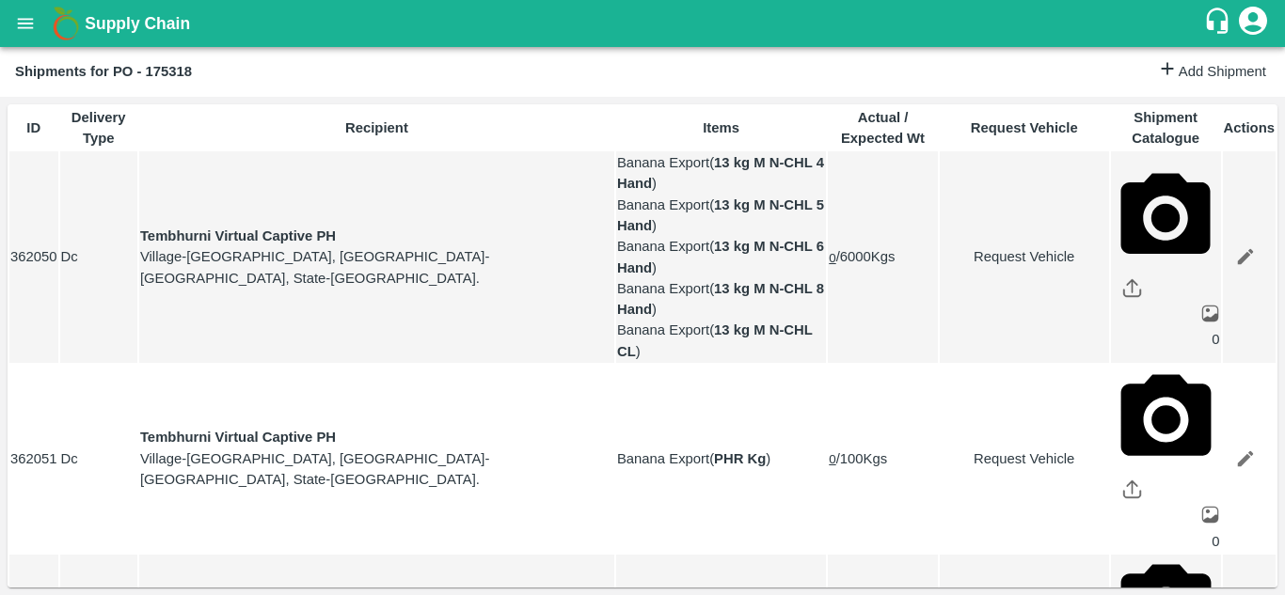
click at [24, 23] on icon "open drawer" at bounding box center [25, 23] width 21 height 21
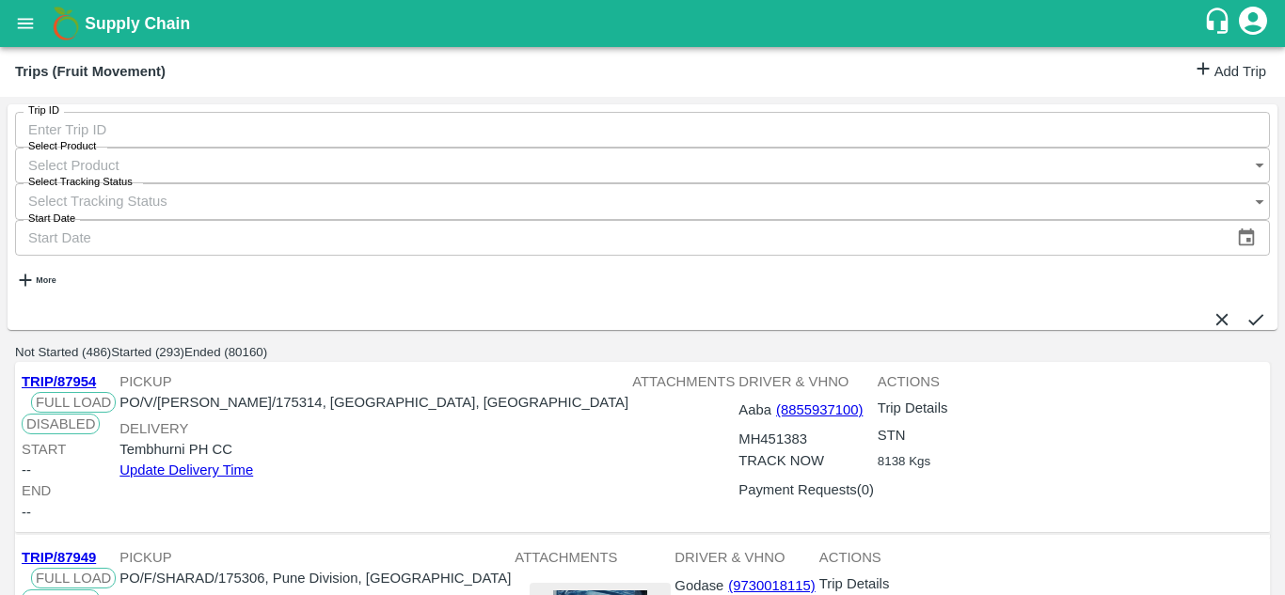
click at [1235, 70] on link "Add Trip" at bounding box center [1229, 71] width 73 height 27
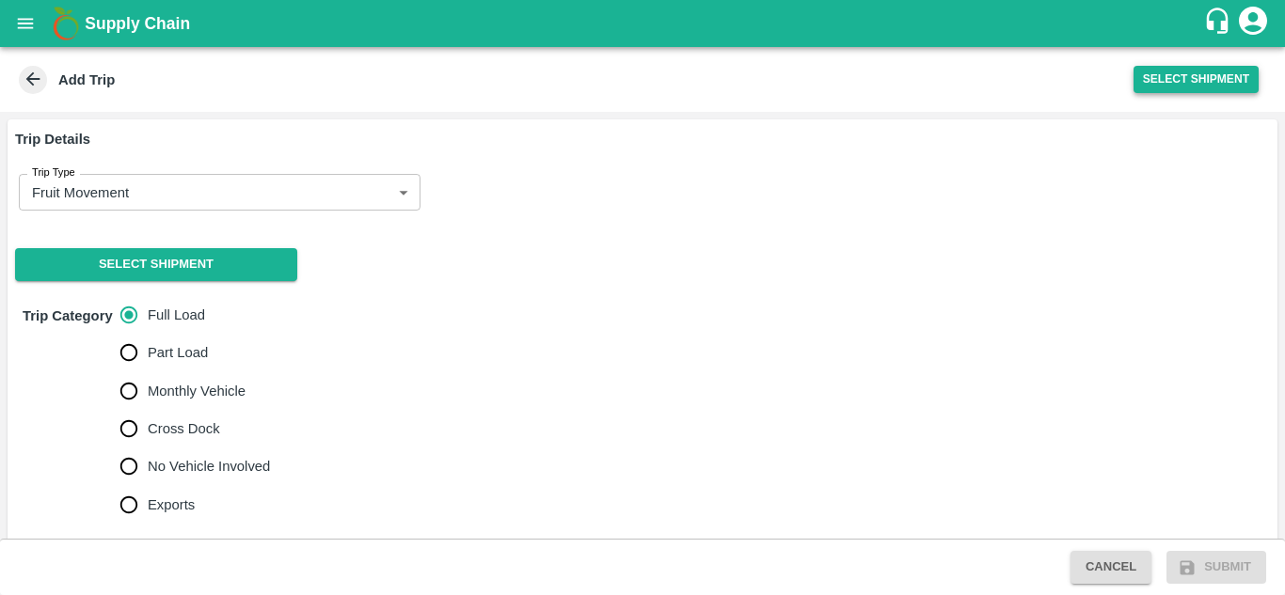
click at [1190, 80] on button "Select Shipment" at bounding box center [1196, 79] width 125 height 27
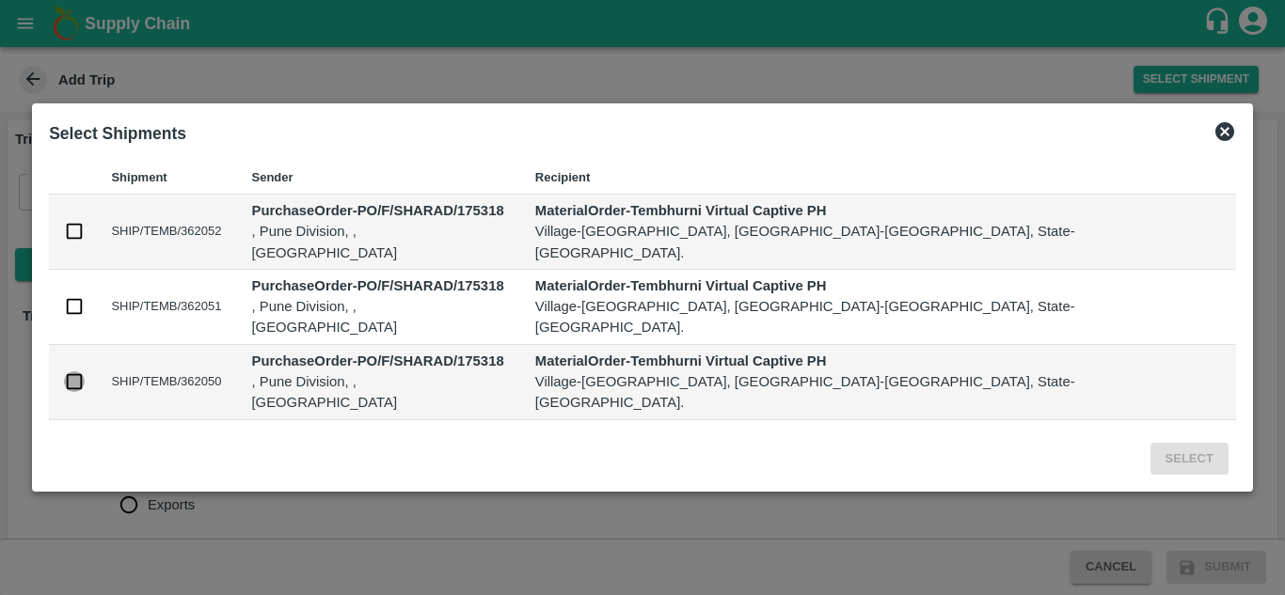
click at [85, 372] on input "checkbox" at bounding box center [74, 382] width 21 height 21
checkbox input "true"
click at [1150, 443] on button "Select" at bounding box center [1189, 459] width 78 height 33
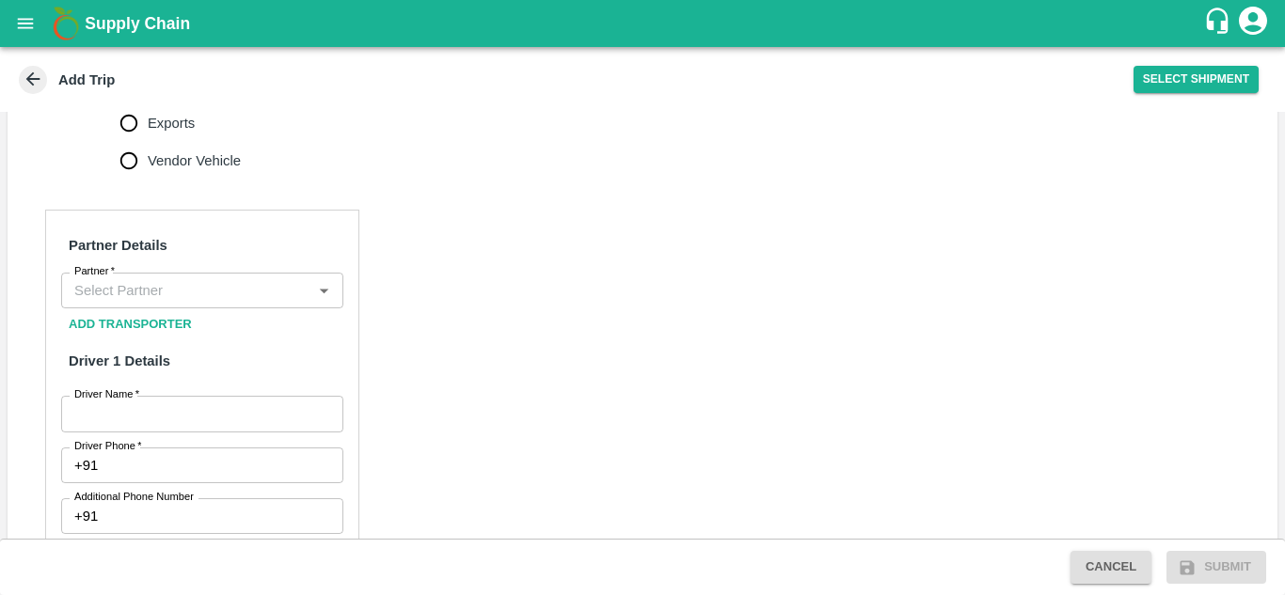
scroll to position [780, 0]
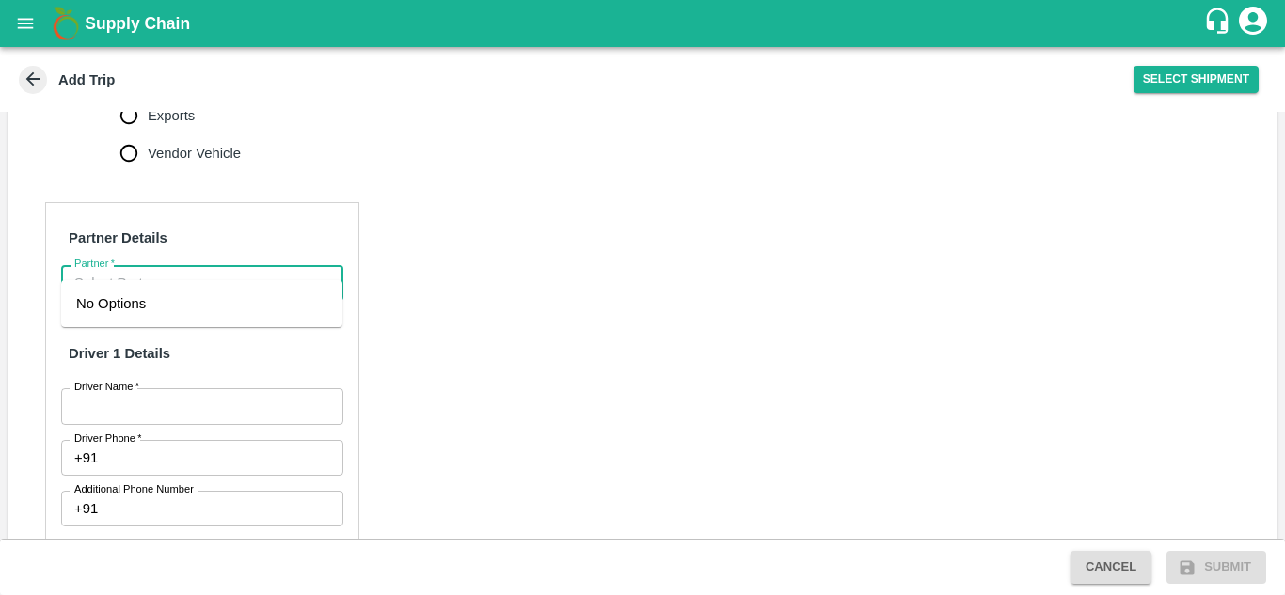
click at [156, 271] on input "Partner   *" at bounding box center [187, 283] width 240 height 24
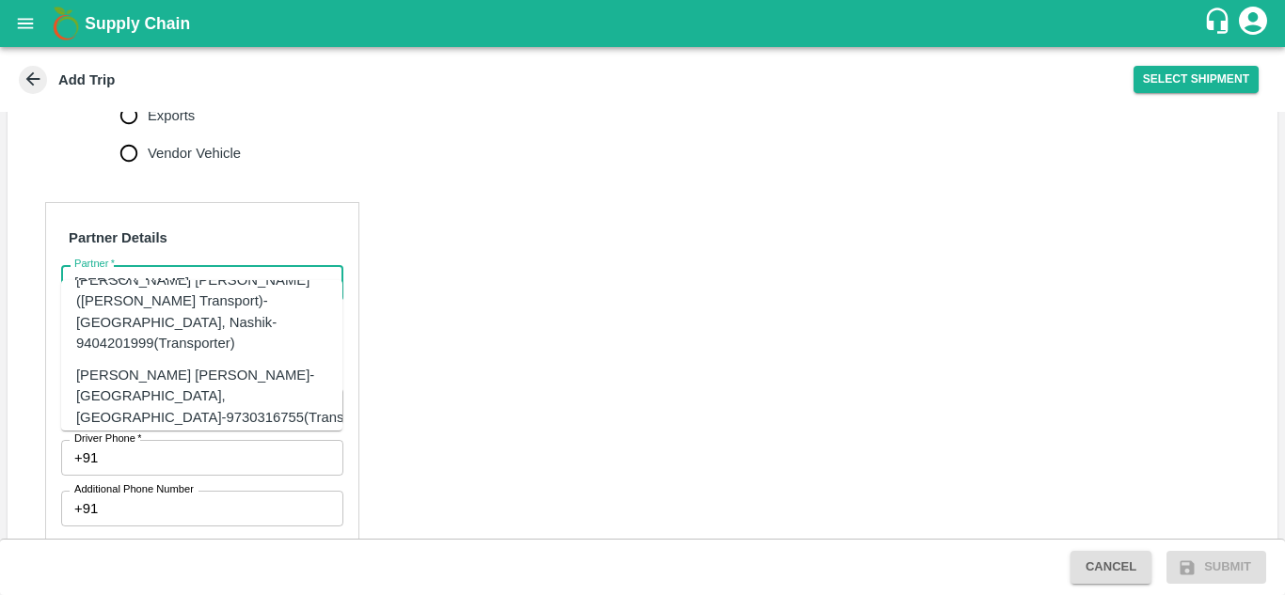
scroll to position [28, 0]
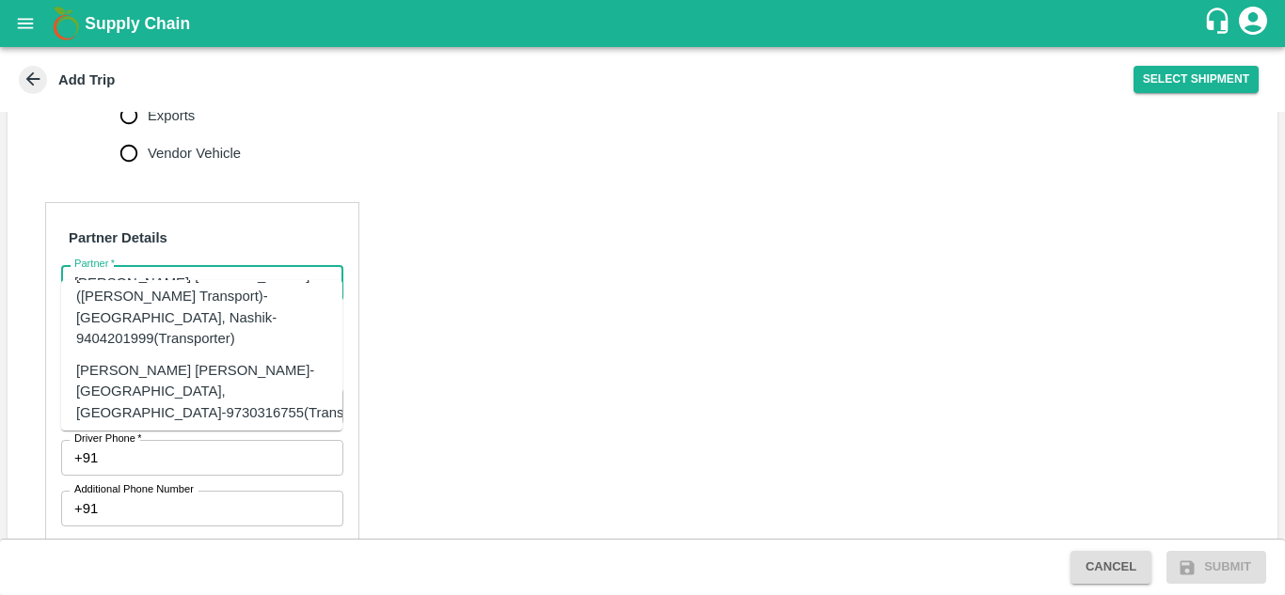
click at [198, 360] on div "[PERSON_NAME] [PERSON_NAME]-[GEOGRAPHIC_DATA], [GEOGRAPHIC_DATA]-9730316755(Tra…" at bounding box center [230, 391] width 309 height 63
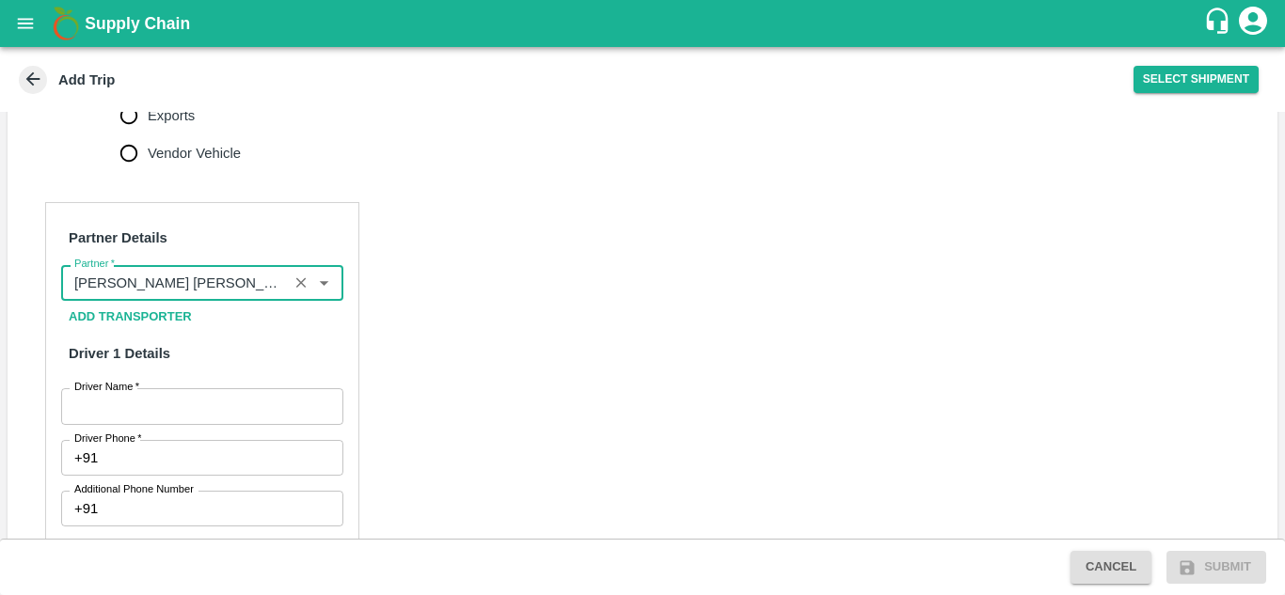
type input "[PERSON_NAME] [PERSON_NAME]-[GEOGRAPHIC_DATA], [GEOGRAPHIC_DATA]-9730316755(Tra…"
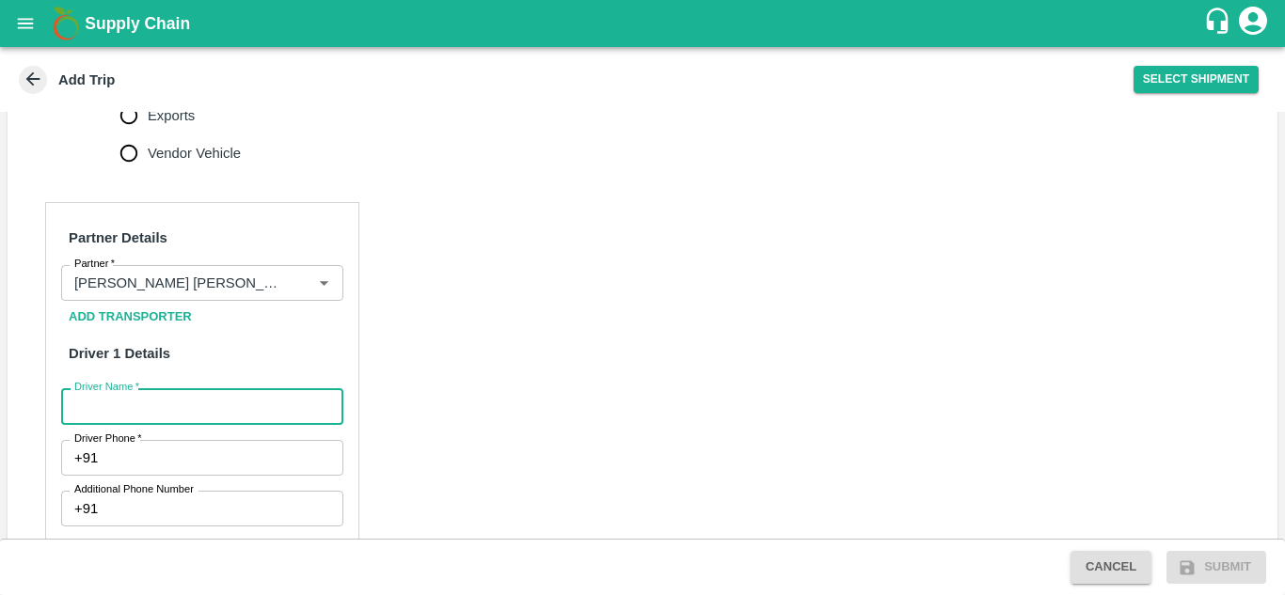
click at [140, 392] on input "Driver Name   *" at bounding box center [202, 407] width 282 height 36
type input "Godase"
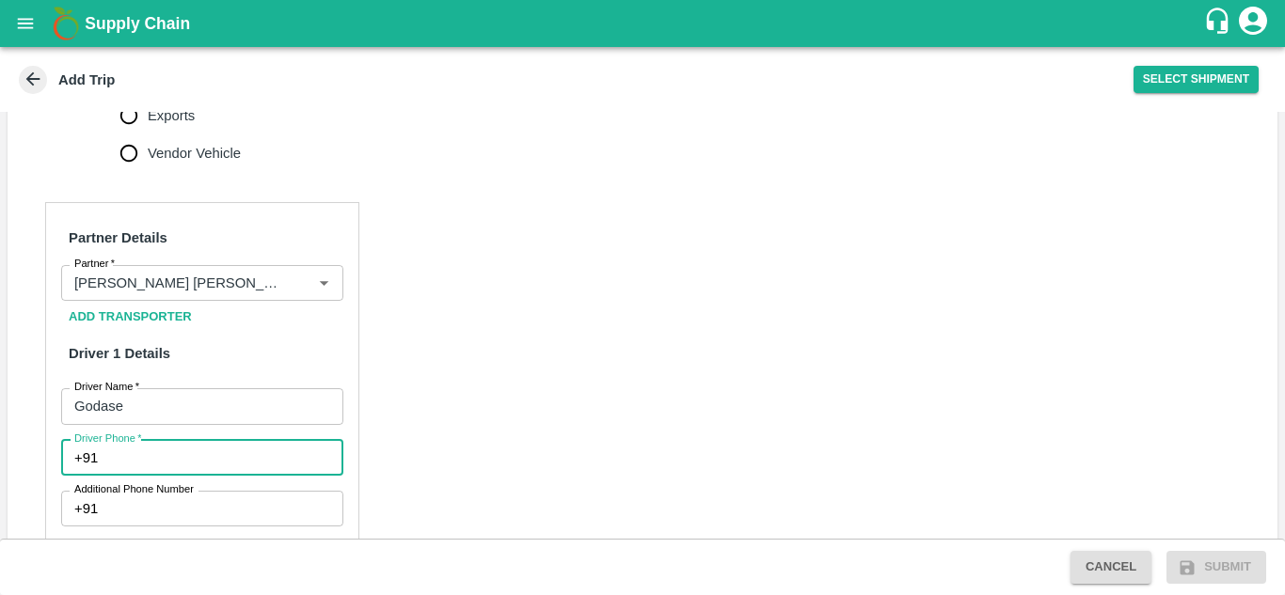
click at [142, 440] on input "Driver Phone   *" at bounding box center [223, 458] width 237 height 36
type input "8668769877"
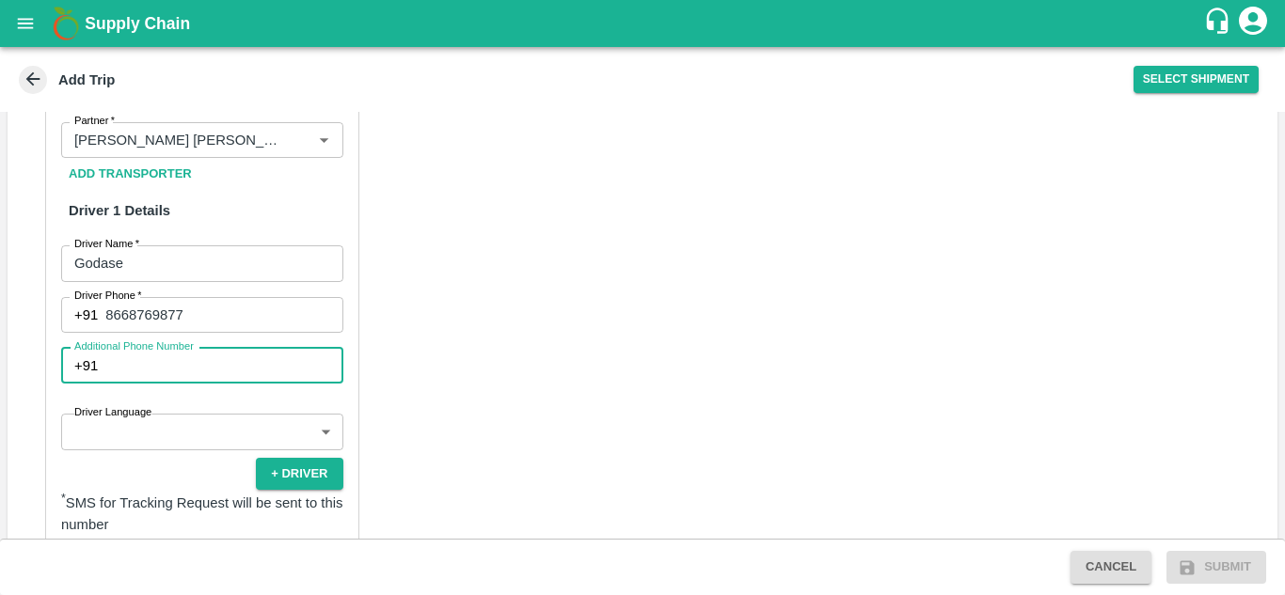
scroll to position [924, 0]
click at [191, 385] on div "Partner Details Partner   * Partner Add Transporter Driver 1 Details Driver Nam…" at bounding box center [202, 507] width 314 height 899
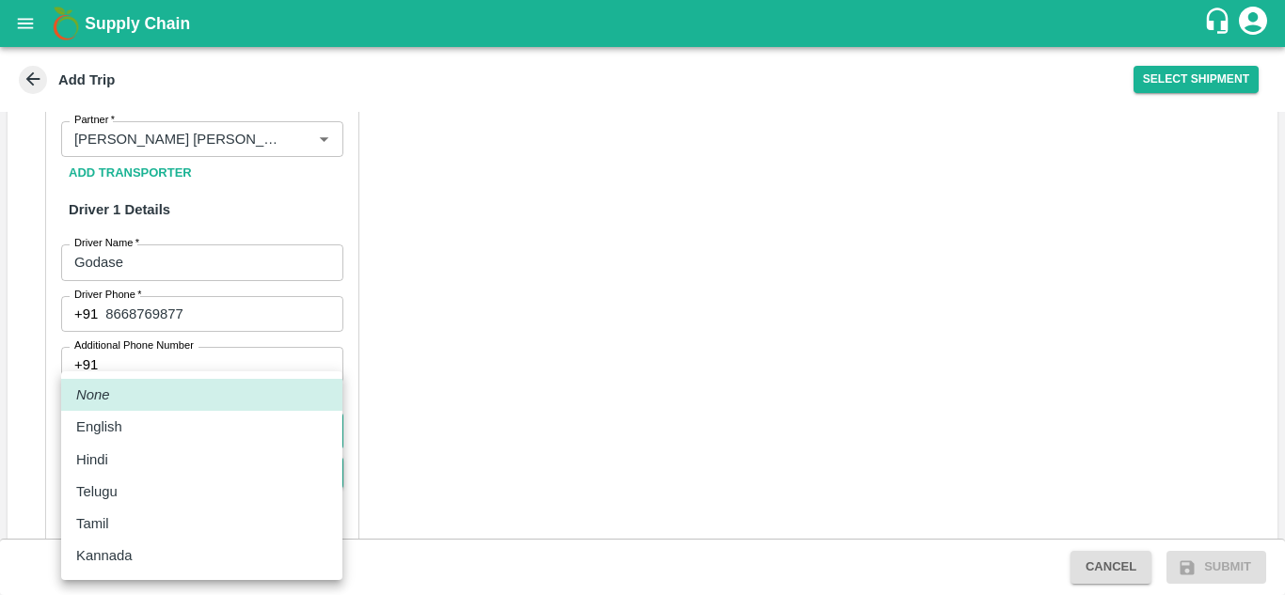
click at [165, 402] on body "Supply Chain Add Trip Select Shipment Trip Details Trip Type Fruit Movement 1 T…" at bounding box center [642, 297] width 1285 height 595
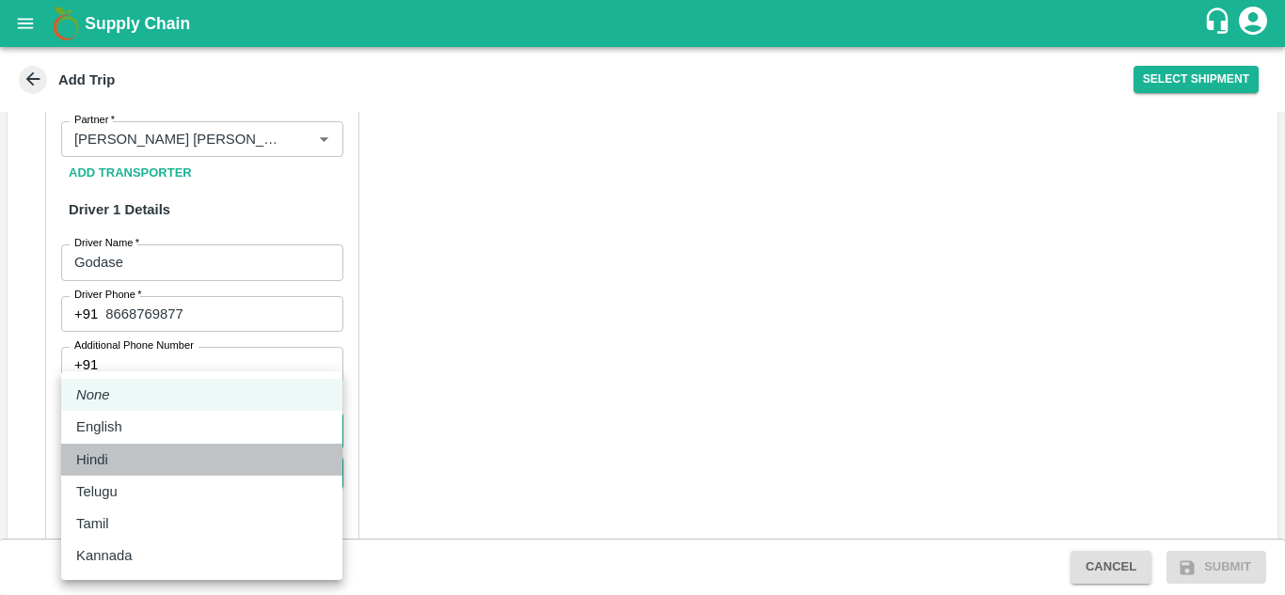
click at [112, 463] on div "Hindi" at bounding box center [96, 460] width 41 height 21
type input "hi"
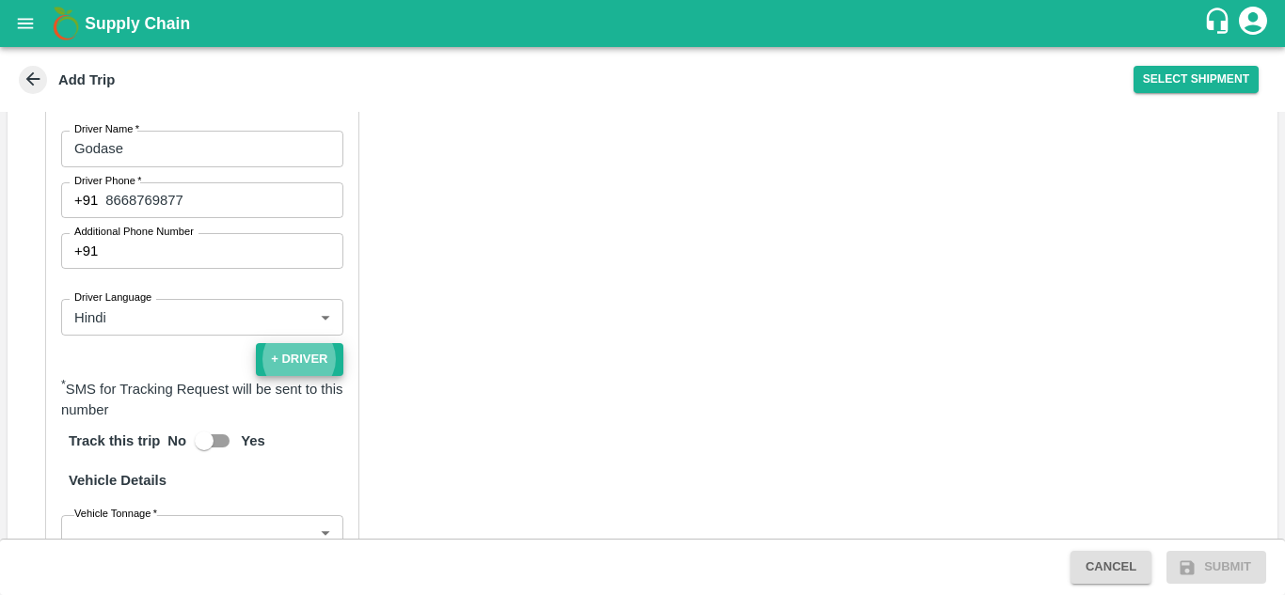
scroll to position [1050, 0]
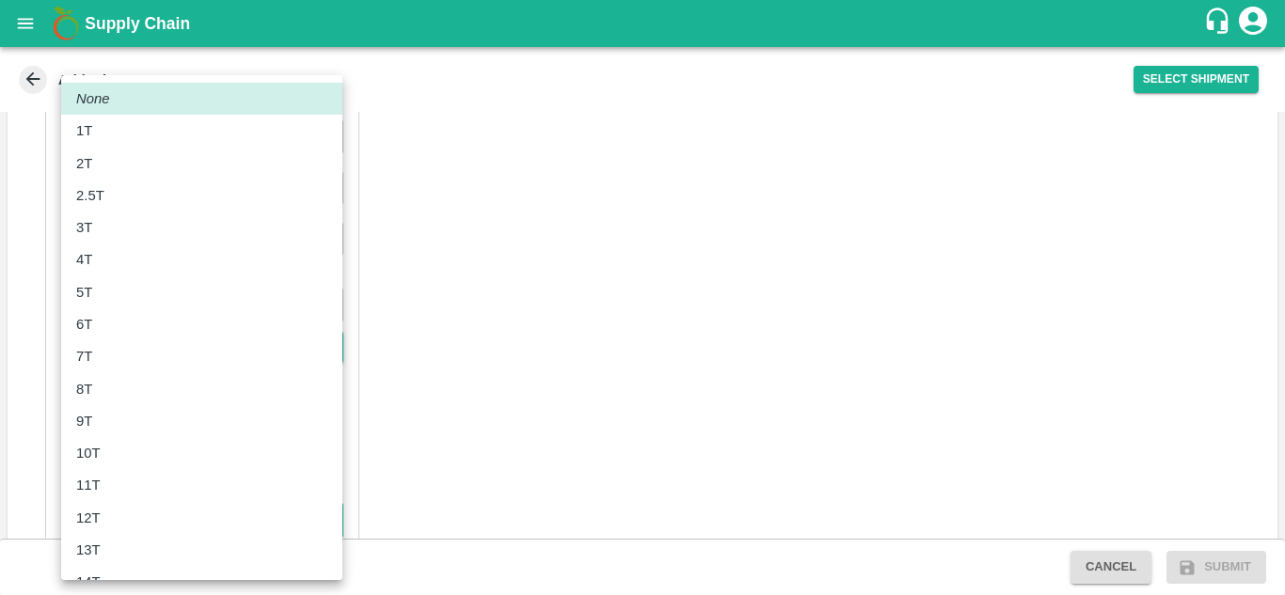
click at [112, 507] on body "Supply Chain Add Trip Select Shipment Trip Details Trip Type Fruit Movement 1 T…" at bounding box center [642, 297] width 1285 height 595
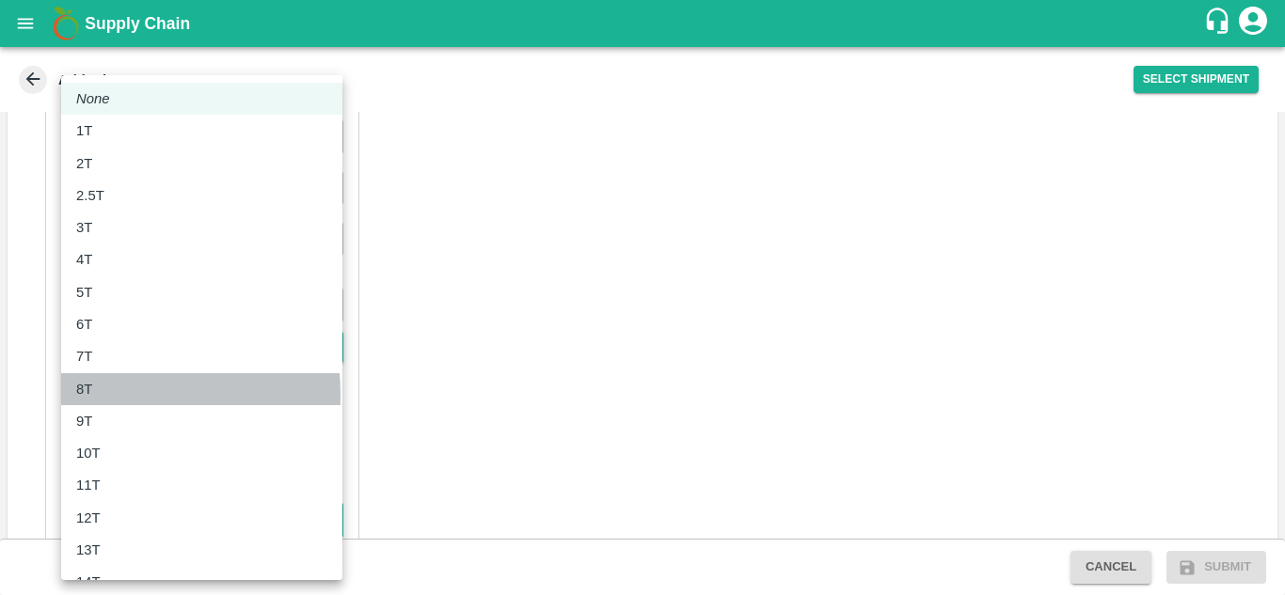
click at [101, 396] on div "8T" at bounding box center [88, 389] width 25 height 21
type input "8000"
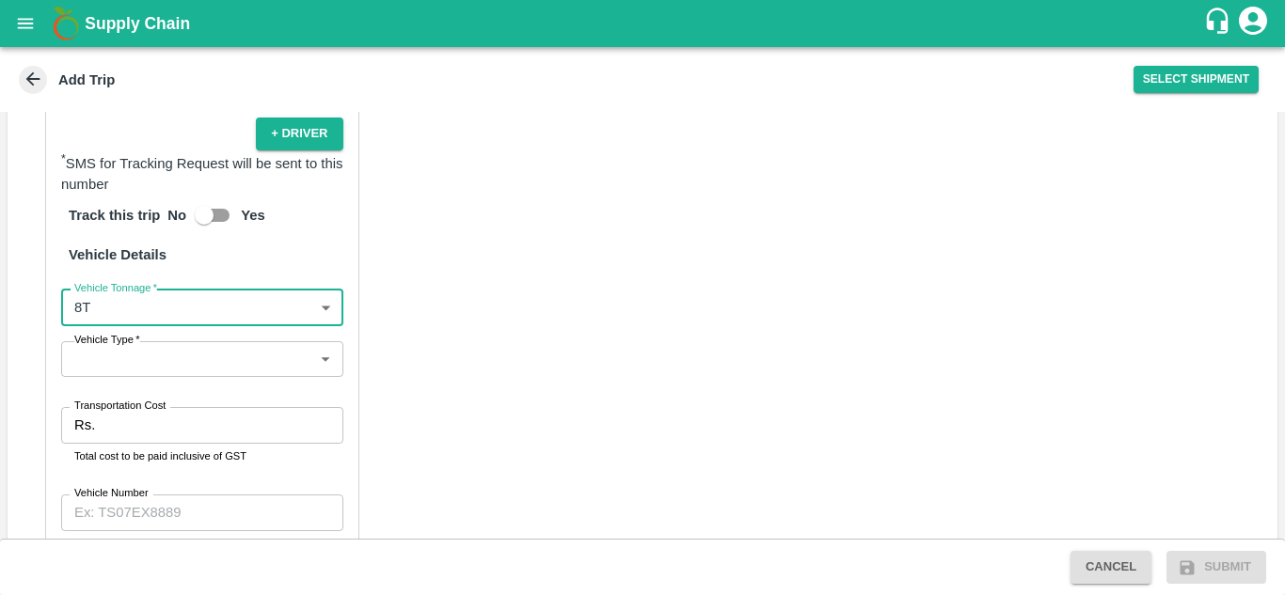
scroll to position [1265, 0]
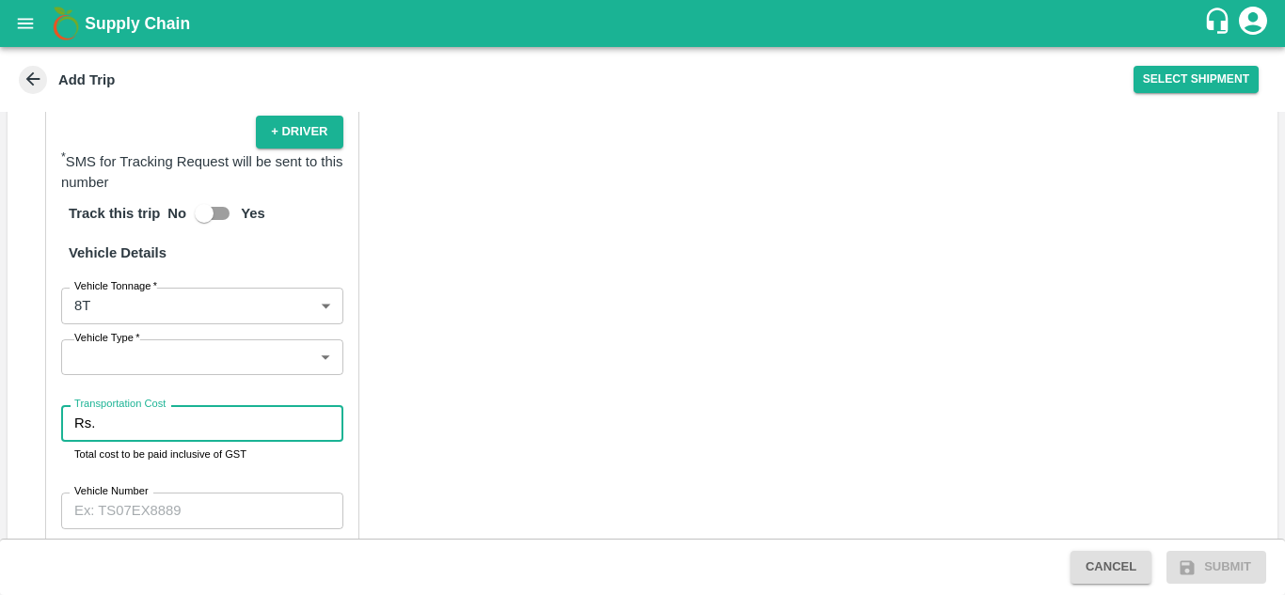
click at [171, 405] on input "Transportation Cost" at bounding box center [223, 423] width 240 height 36
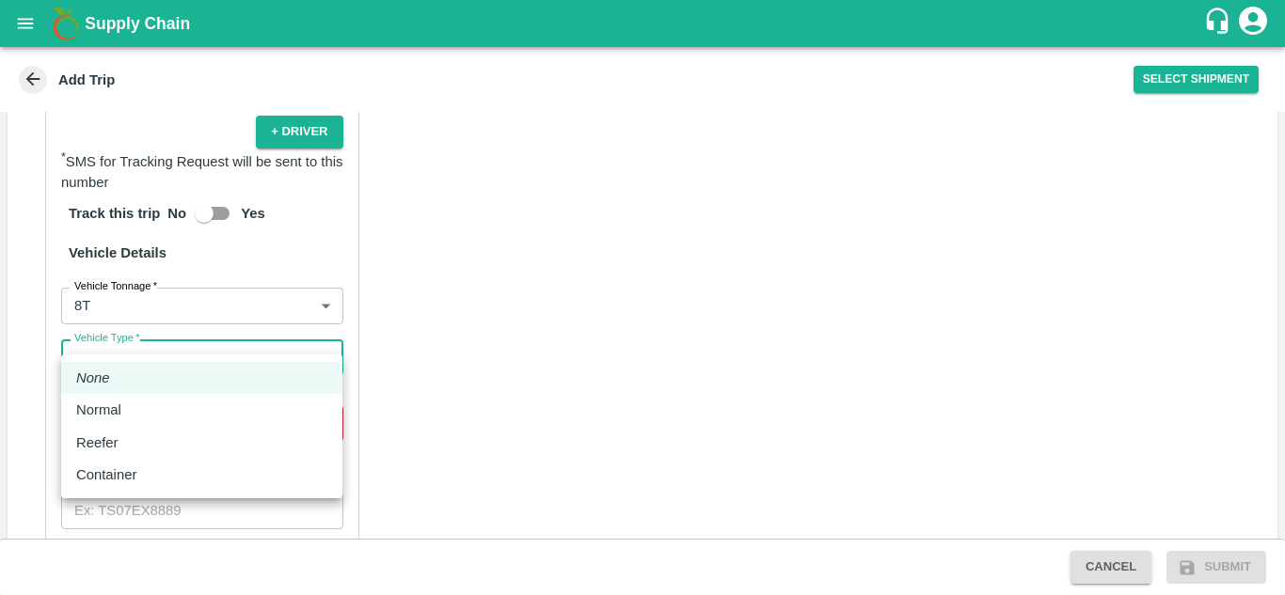
click at [157, 334] on body "Supply Chain Add Trip Select Shipment Trip Details Trip Type Fruit Movement 1 T…" at bounding box center [642, 297] width 1285 height 595
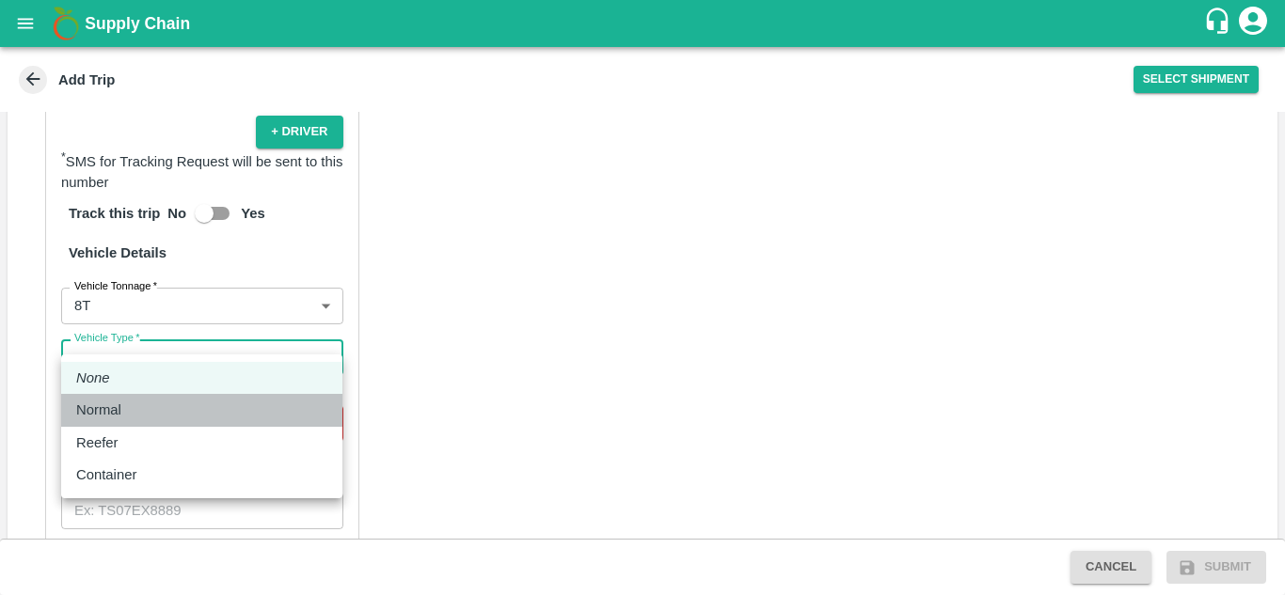
click at [118, 409] on p "Normal" at bounding box center [98, 410] width 45 height 21
type input "Normal"
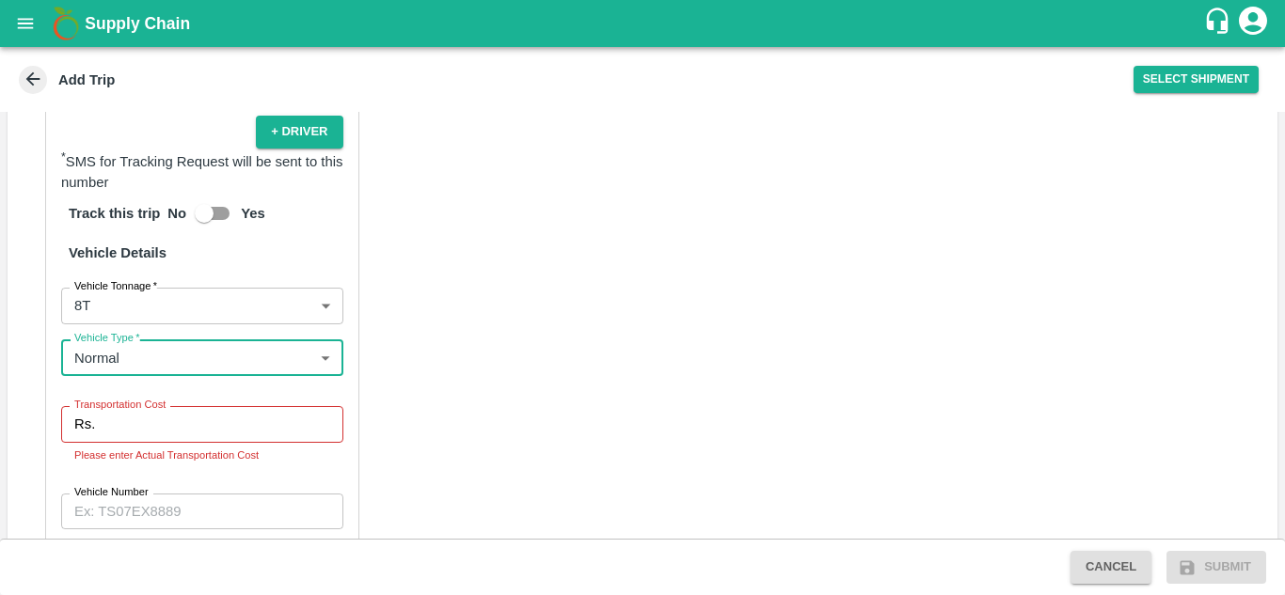
click at [122, 407] on input "Transportation Cost" at bounding box center [223, 424] width 240 height 36
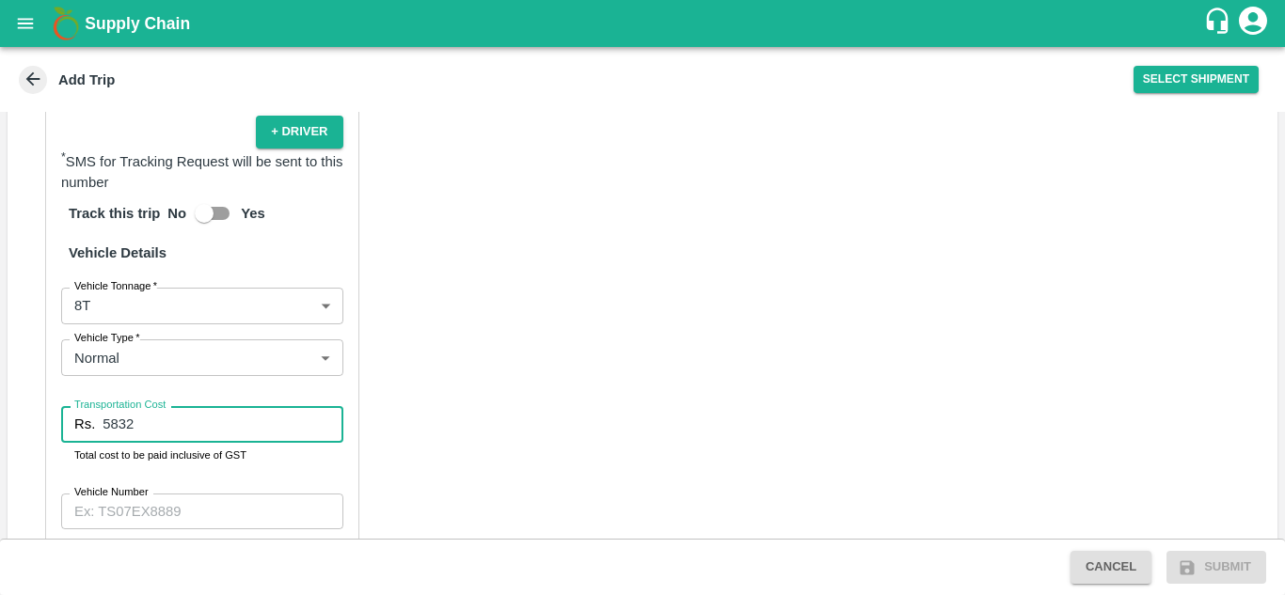
type input "5832"
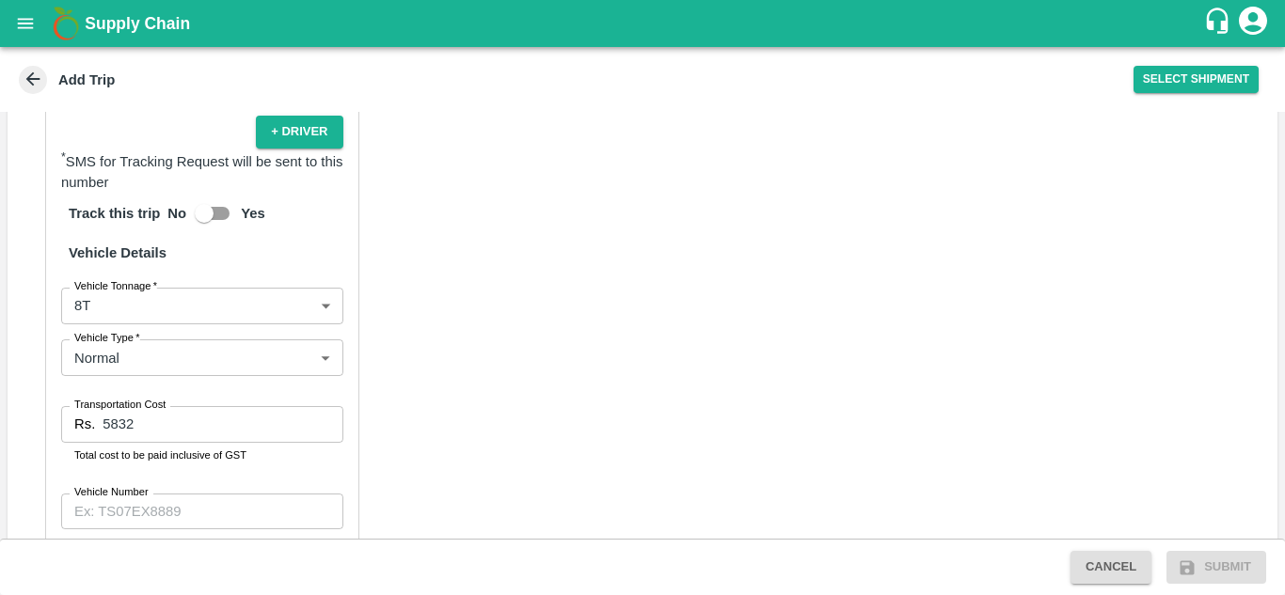
click at [659, 257] on div "Partner Details Partner   * Partner Add Transporter Driver 1 Details Driver Nam…" at bounding box center [643, 167] width 1270 height 947
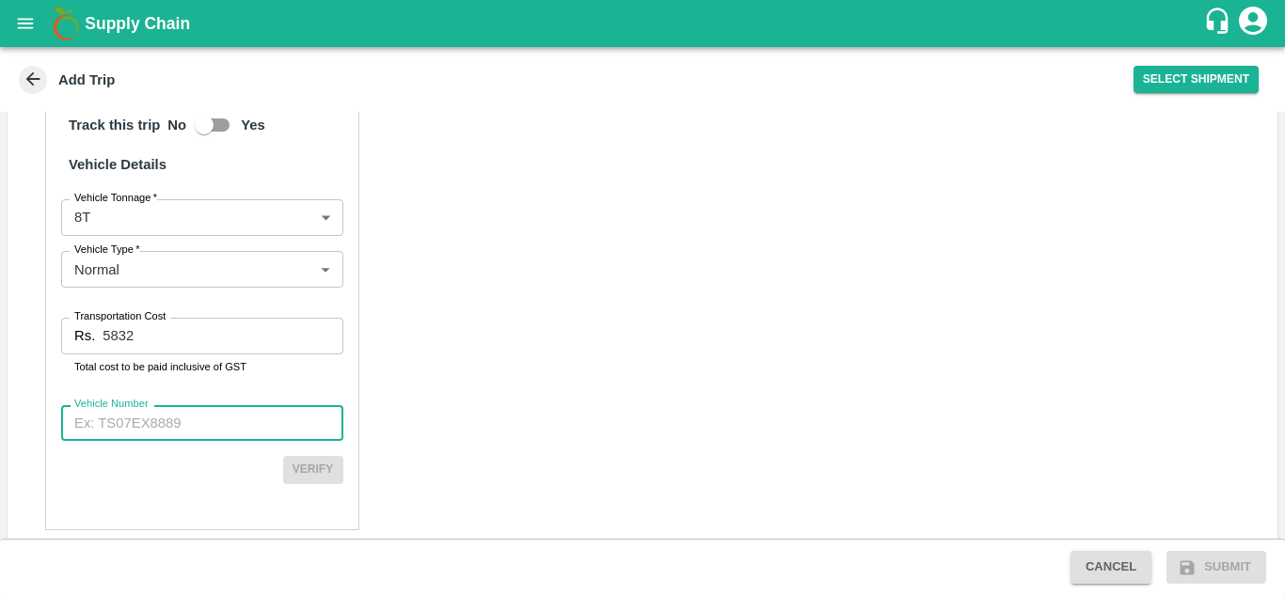
click at [205, 405] on input "Vehicle Number" at bounding box center [202, 423] width 282 height 36
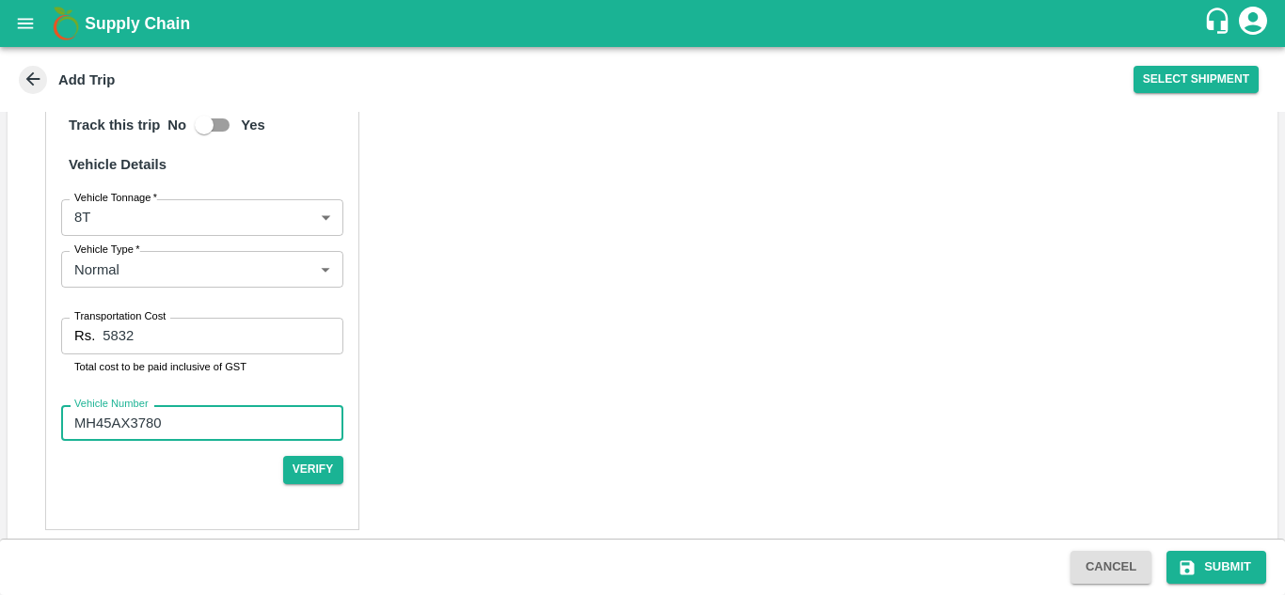
type input "MH45AX3780"
click at [504, 390] on div "Partner Details Partner   * Partner Add Transporter Driver 1 Details Driver Nam…" at bounding box center [643, 79] width 1270 height 947
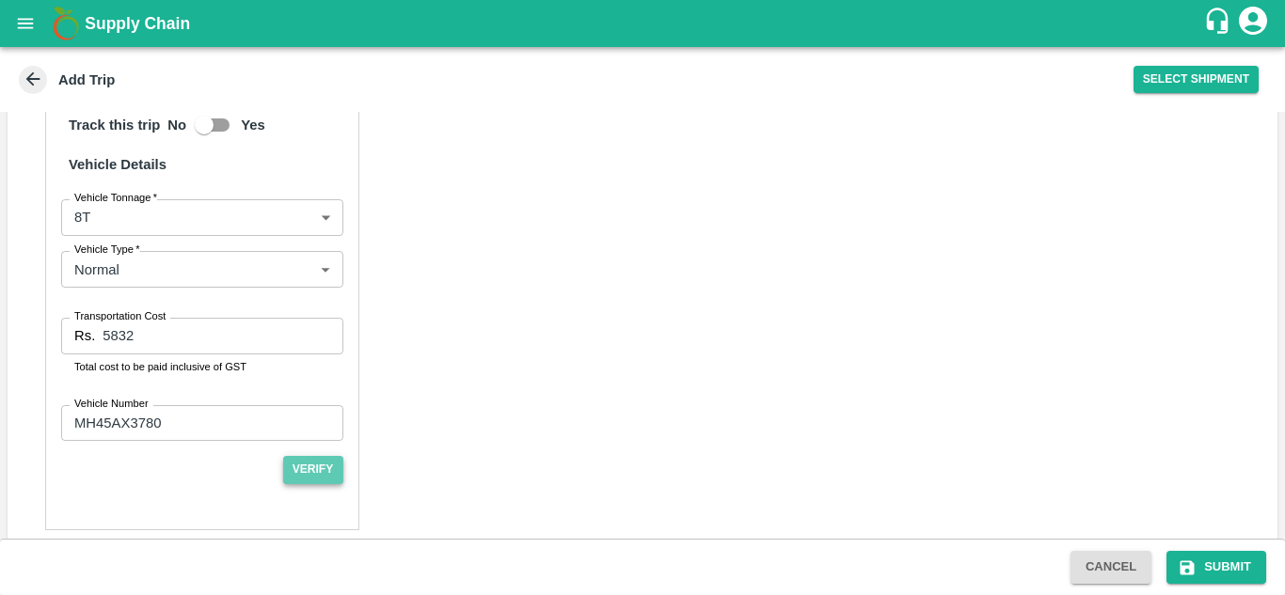
click at [319, 456] on button "Verify" at bounding box center [313, 469] width 60 height 27
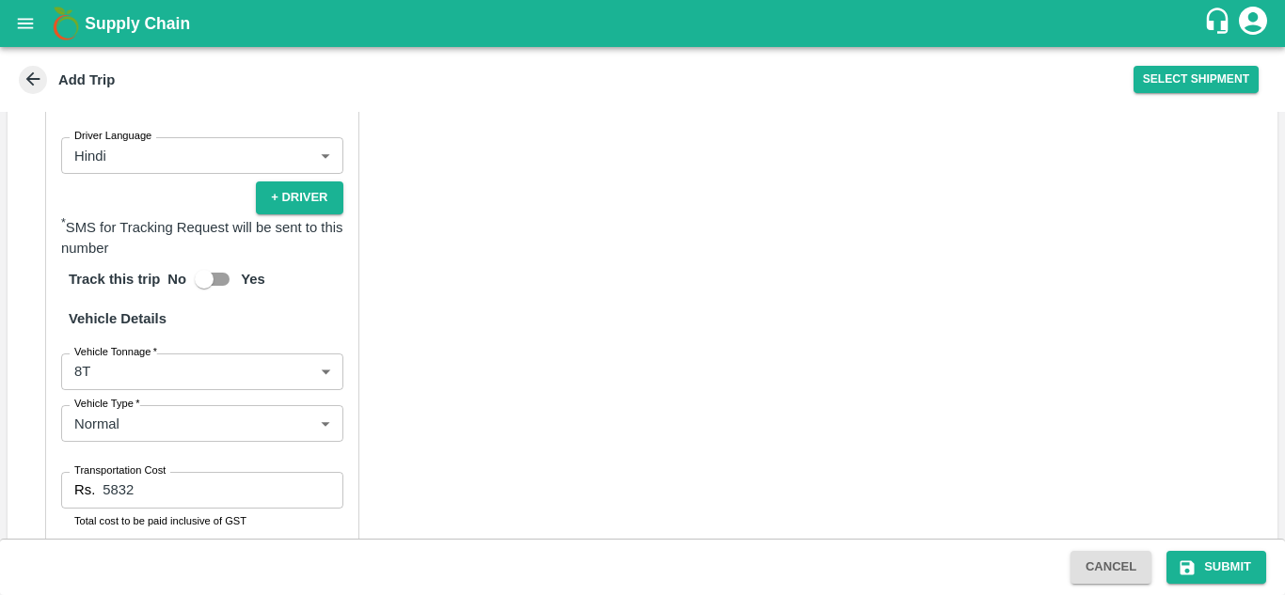
scroll to position [1349, 0]
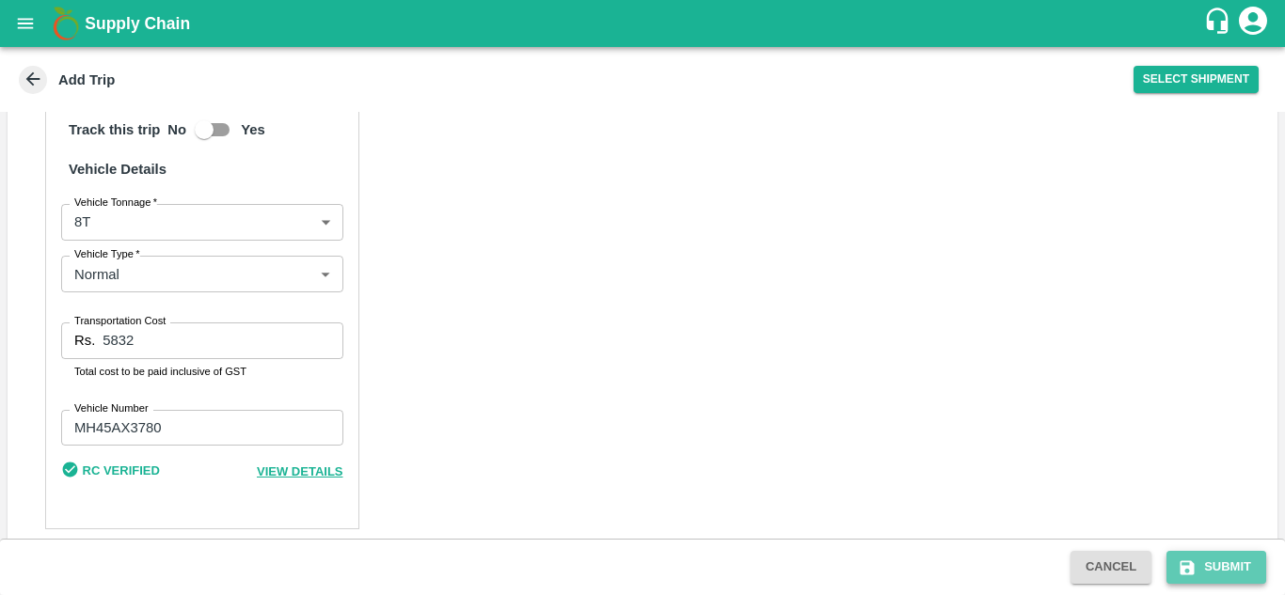
click at [1237, 567] on button "Submit" at bounding box center [1216, 567] width 100 height 33
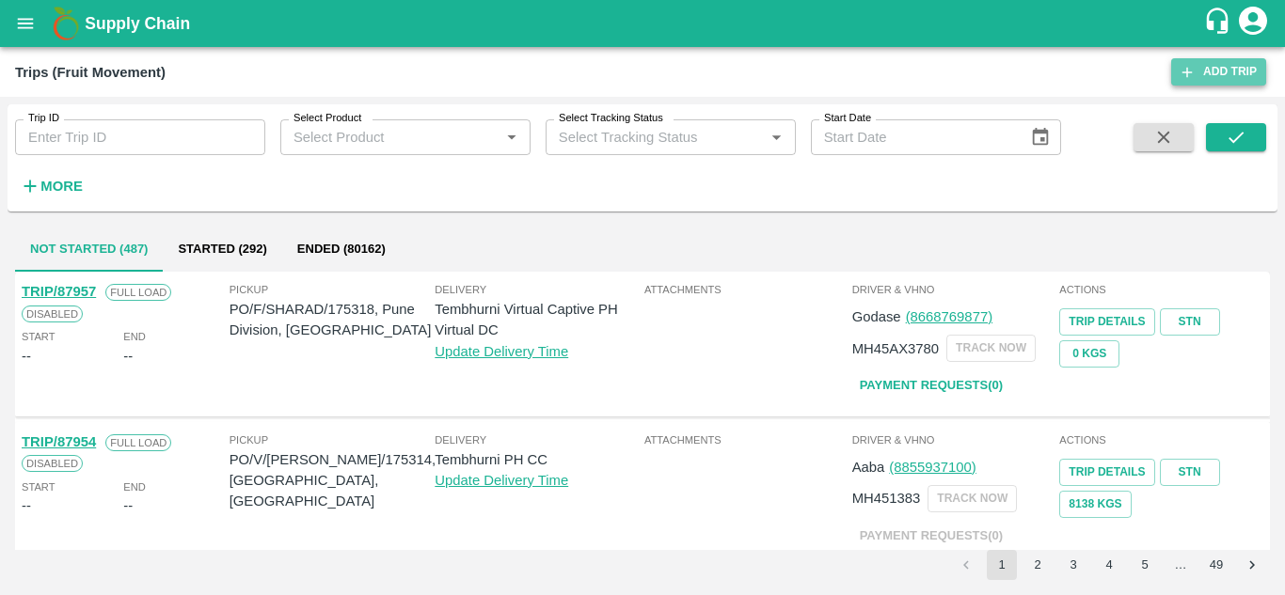
click at [1228, 63] on link "Add Trip" at bounding box center [1218, 71] width 95 height 27
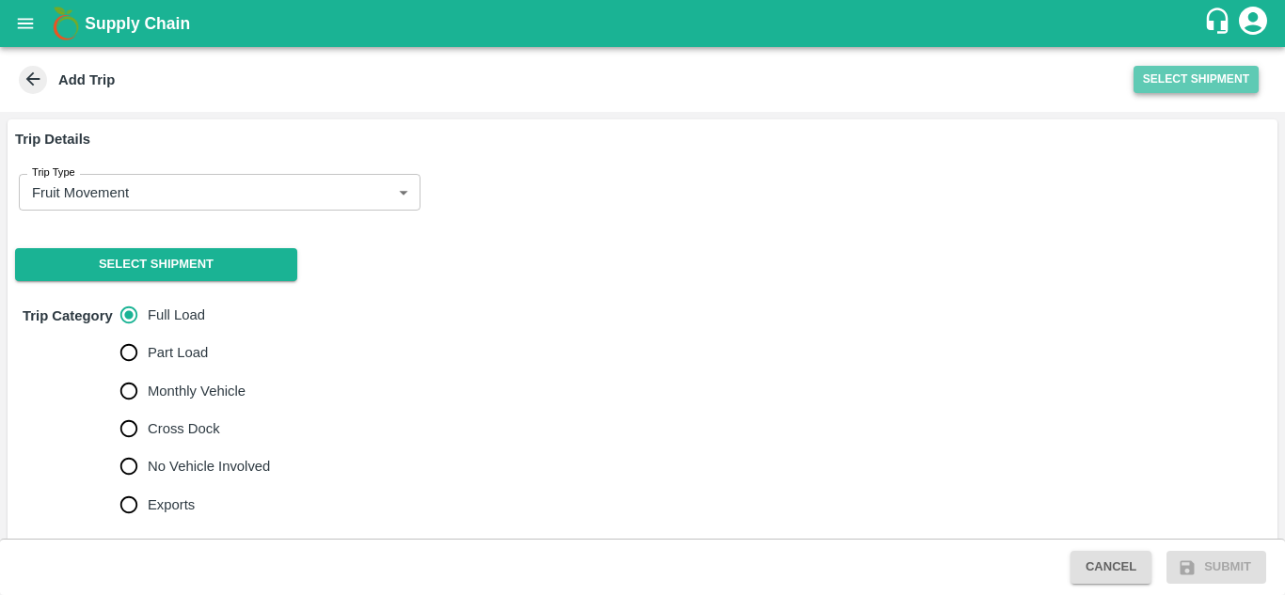
click at [1189, 74] on button "Select Shipment" at bounding box center [1196, 79] width 125 height 27
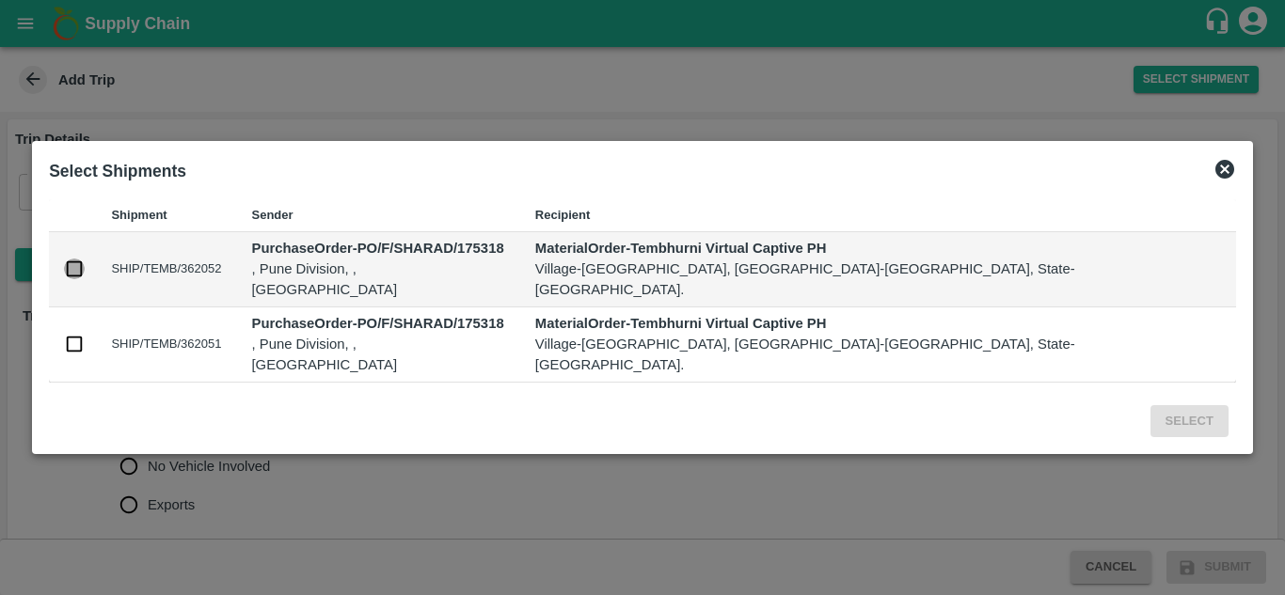
click at [85, 277] on input "checkbox" at bounding box center [74, 269] width 21 height 21
checkbox input "true"
click at [85, 342] on input "checkbox" at bounding box center [74, 344] width 21 height 21
checkbox input "true"
click at [1150, 405] on button "Select" at bounding box center [1189, 421] width 78 height 33
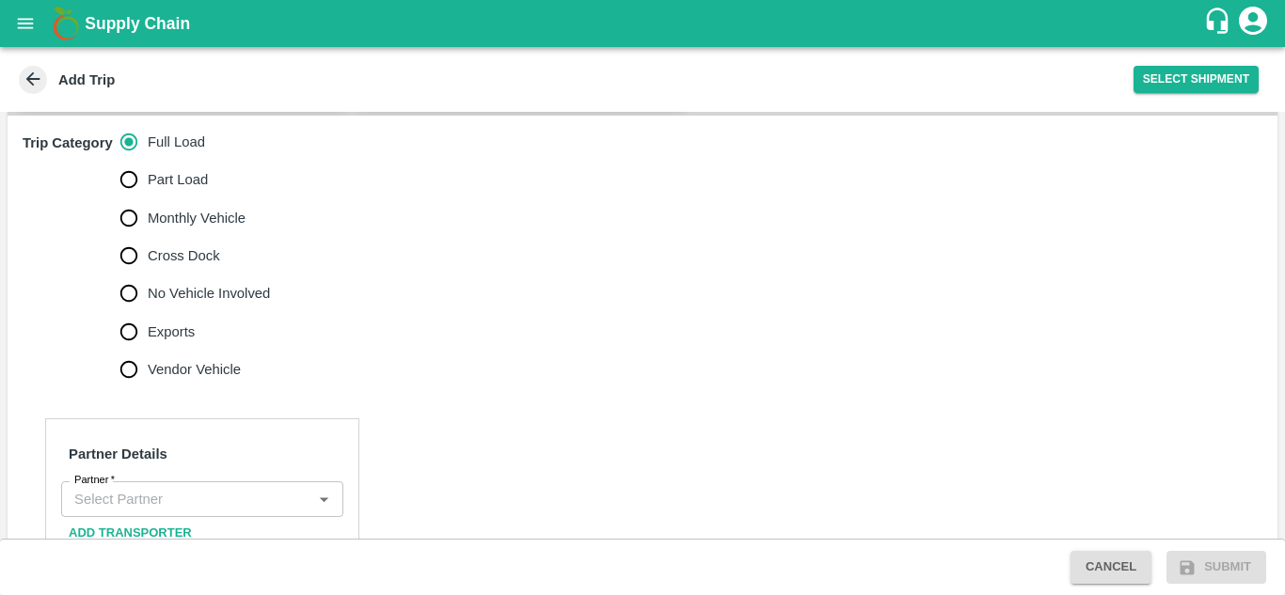
scroll to position [577, 0]
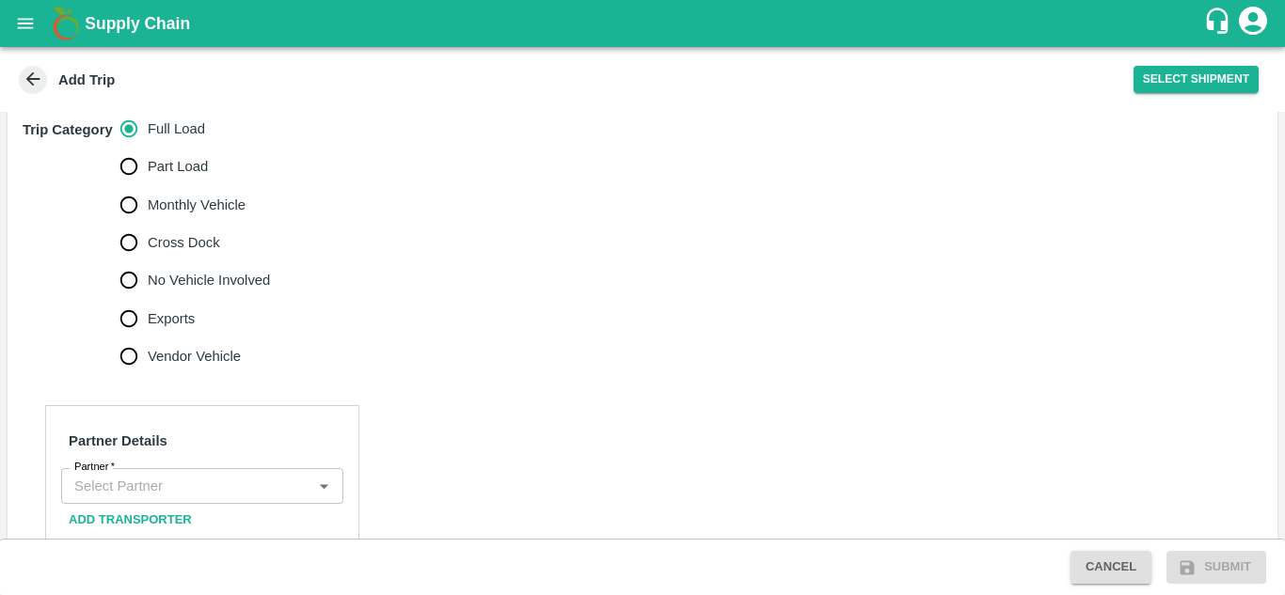
click at [182, 270] on span "No Vehicle Involved" at bounding box center [209, 280] width 122 height 21
click at [148, 262] on input "No Vehicle Involved" at bounding box center [129, 281] width 38 height 38
radio input "true"
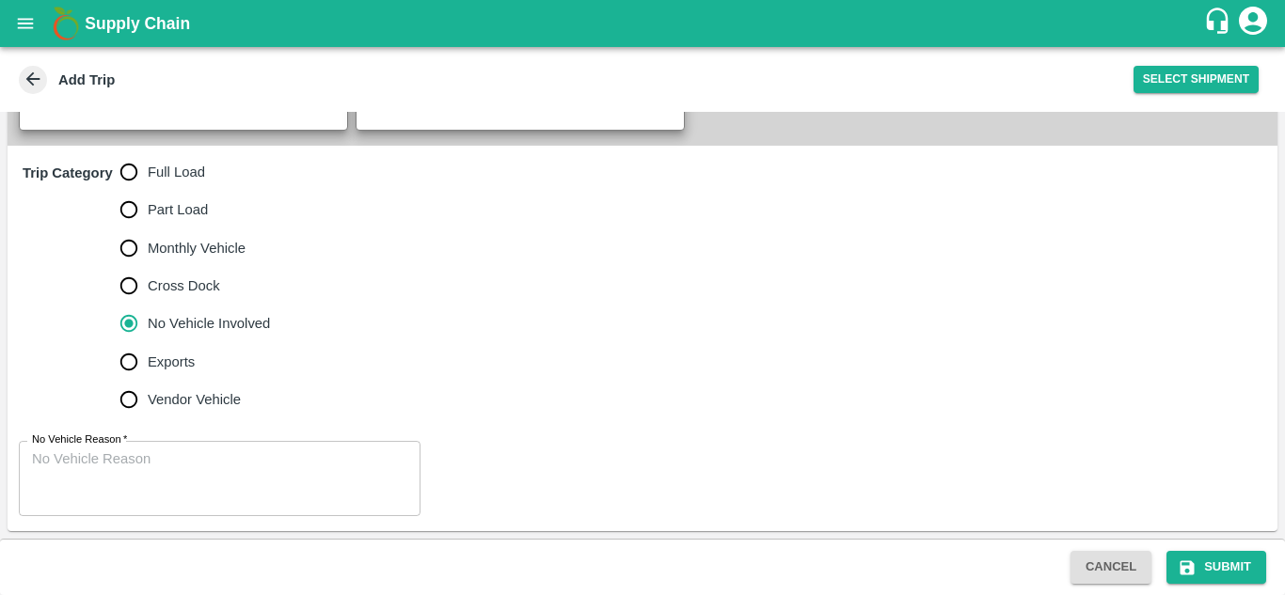
scroll to position [513, 0]
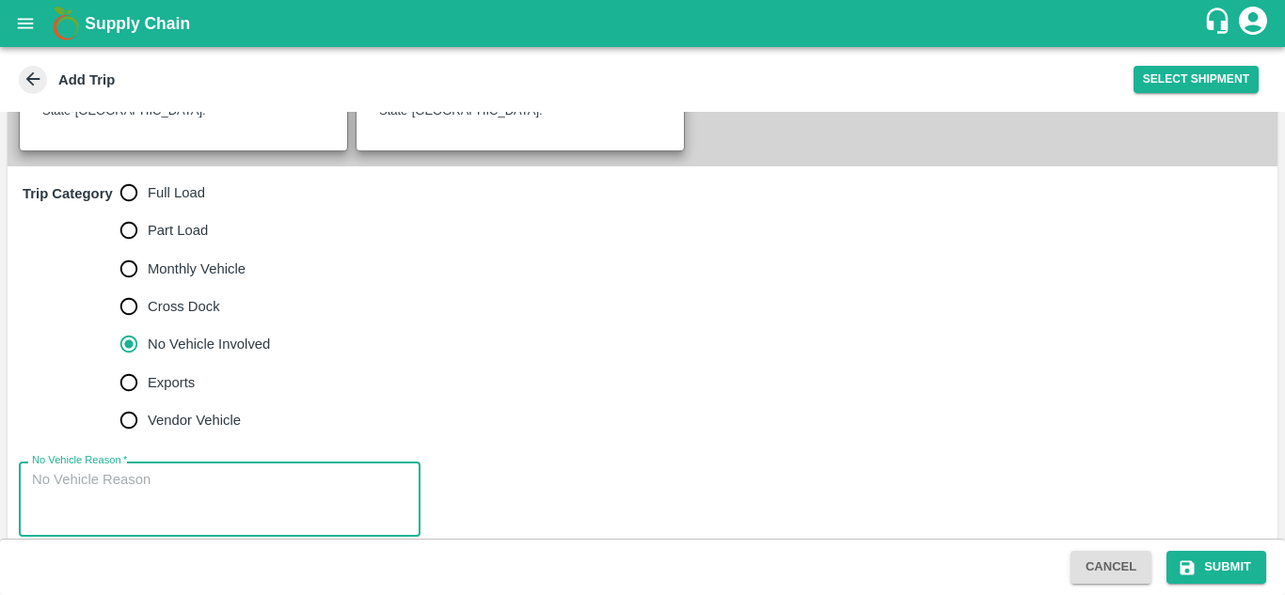
click at [101, 473] on textarea "No Vehicle Reason   *" at bounding box center [219, 499] width 375 height 59
type textarea "Field Dump"
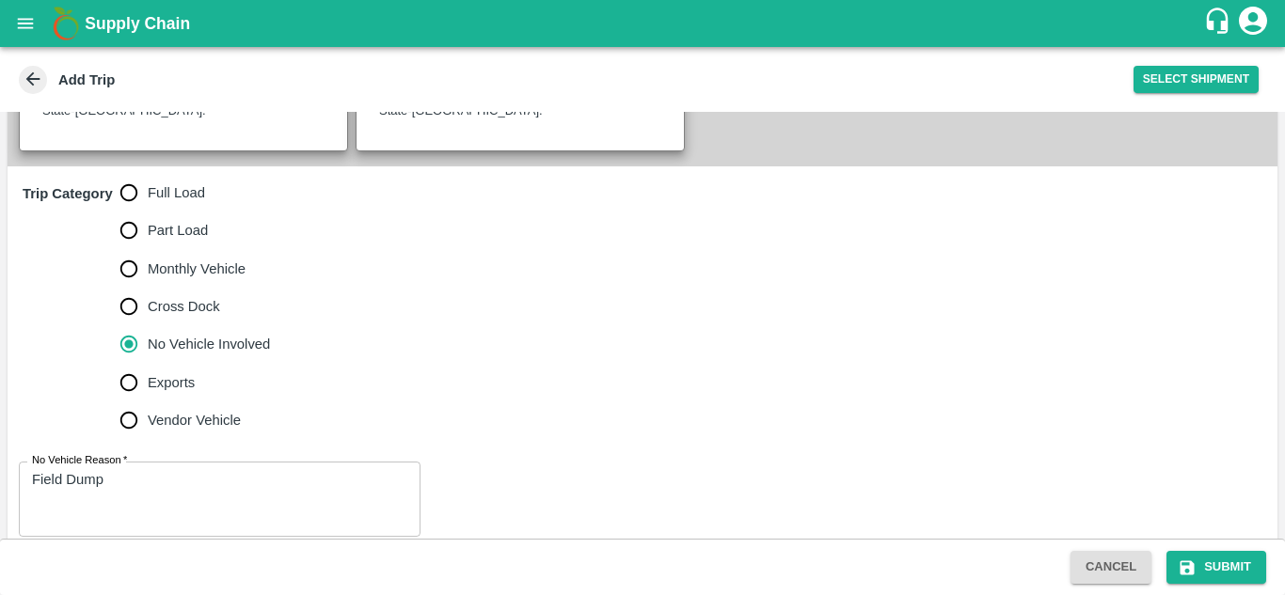
click at [522, 391] on div "Trip Category Full Load Part Load Monthly Vehicle Cross Dock No Vehicle Involve…" at bounding box center [643, 307] width 1270 height 280
click at [1242, 563] on button "Submit" at bounding box center [1216, 567] width 100 height 33
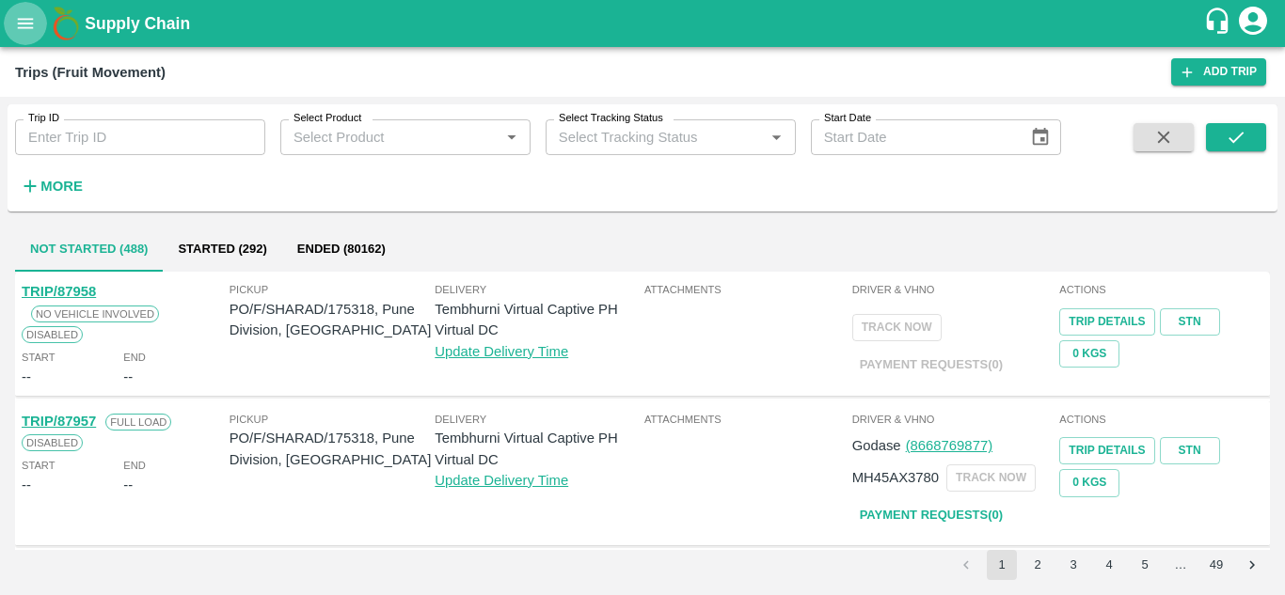
click at [21, 19] on icon "open drawer" at bounding box center [26, 23] width 16 height 10
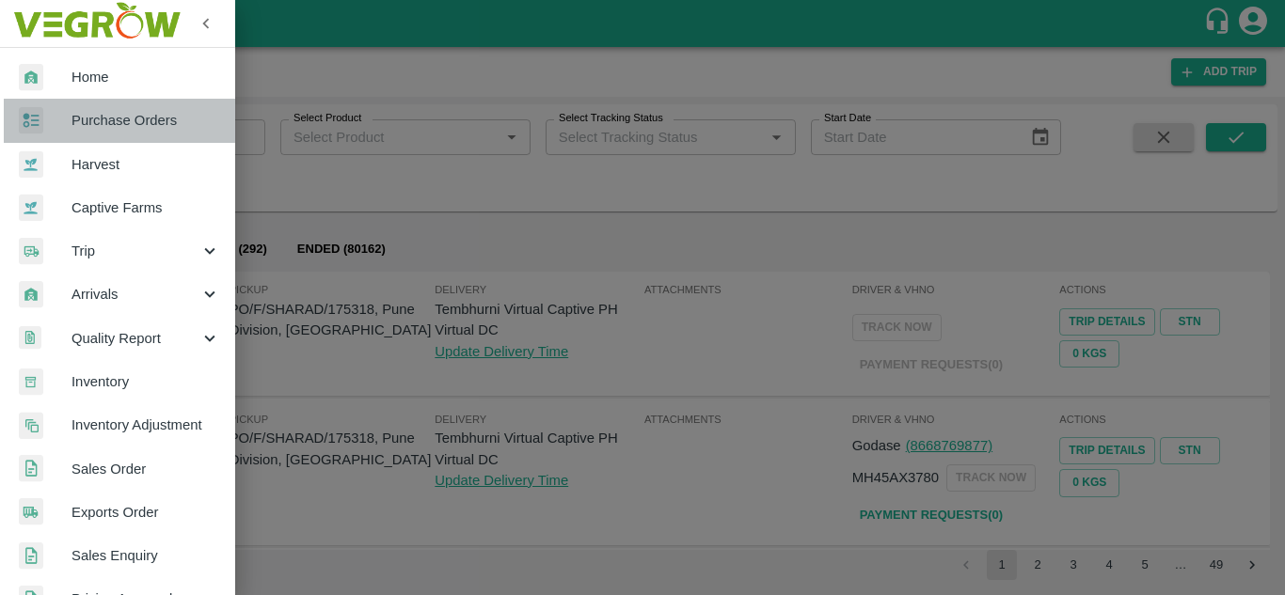
click at [123, 130] on span "Purchase Orders" at bounding box center [145, 120] width 149 height 21
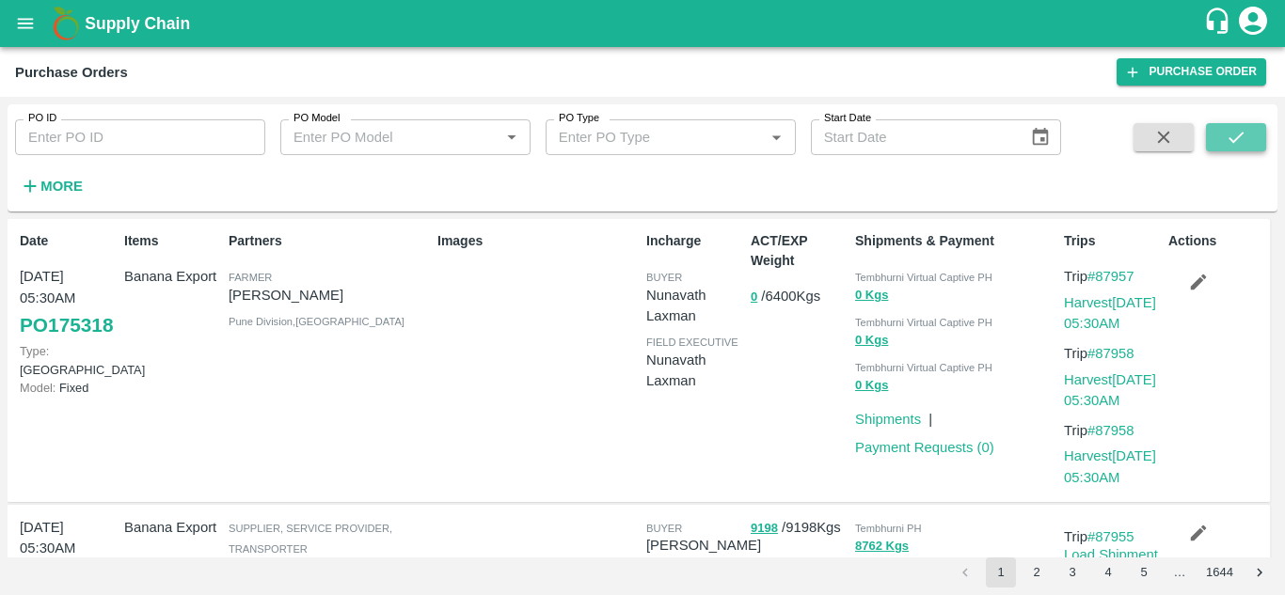
click at [1230, 130] on icon "submit" at bounding box center [1236, 137] width 21 height 21
click at [1113, 302] on link "Harvest [DATE] 05:30AM" at bounding box center [1110, 313] width 92 height 36
click at [1118, 383] on link "Harvest [DATE] 05:30AM" at bounding box center [1110, 391] width 92 height 36
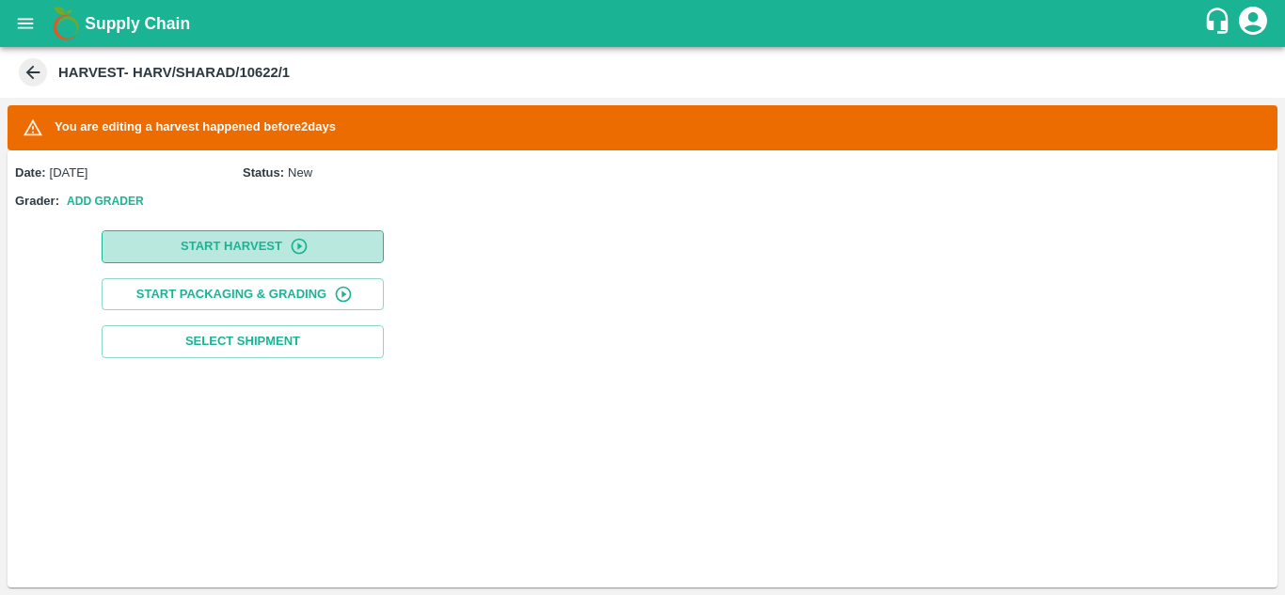
click at [246, 236] on button "Start Harvest" at bounding box center [243, 246] width 282 height 33
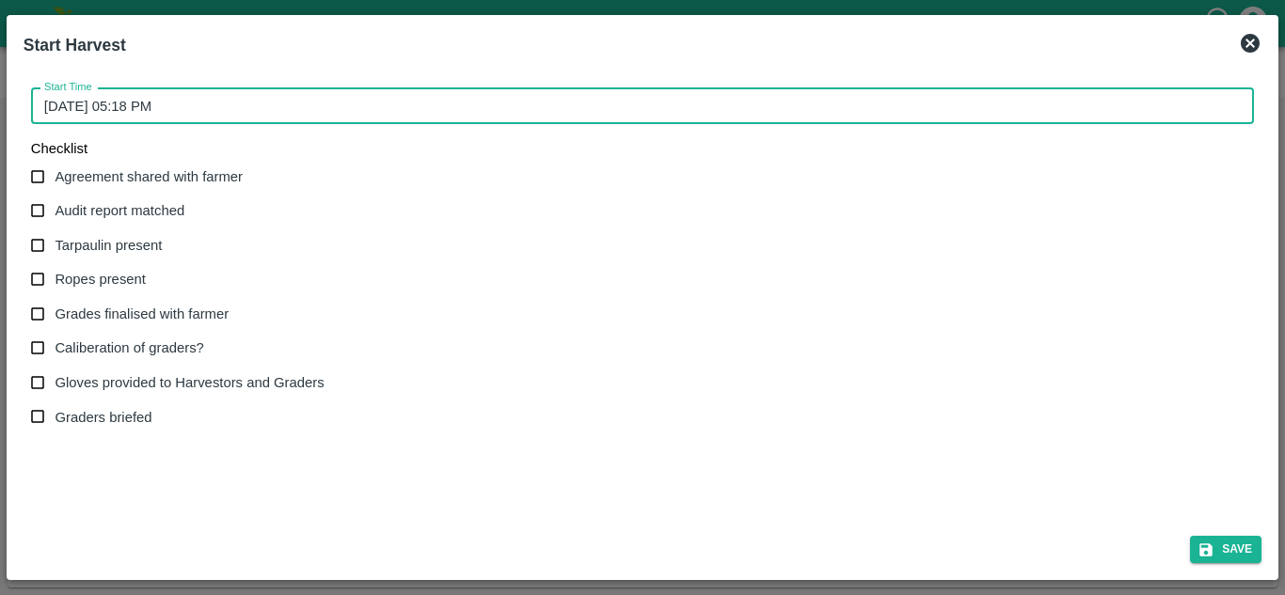
click at [143, 99] on input "[DATE] 05:18 PM" at bounding box center [636, 106] width 1210 height 36
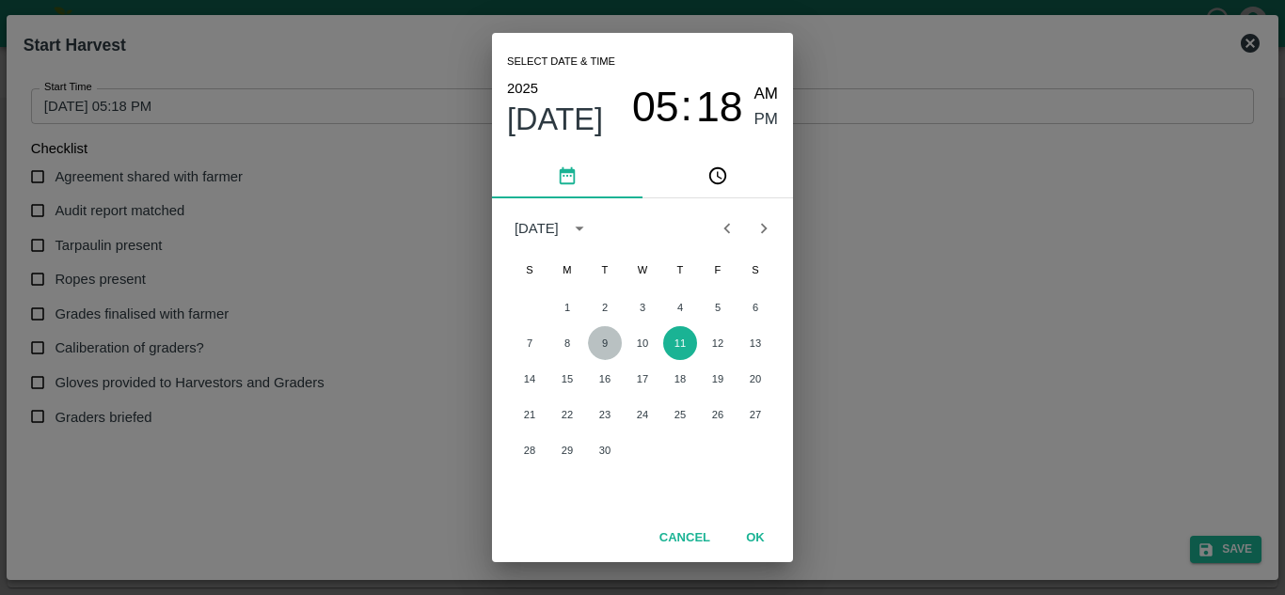
click at [607, 346] on button "9" at bounding box center [605, 343] width 34 height 34
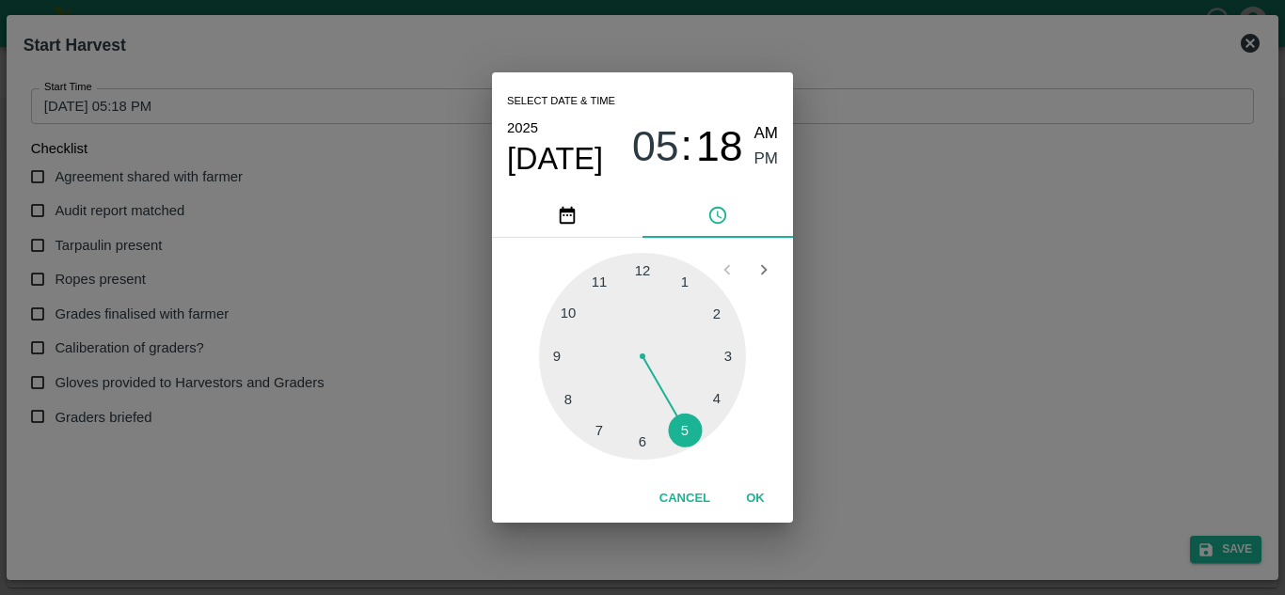
click at [572, 314] on div at bounding box center [642, 356] width 207 height 207
click at [641, 273] on div at bounding box center [642, 356] width 207 height 207
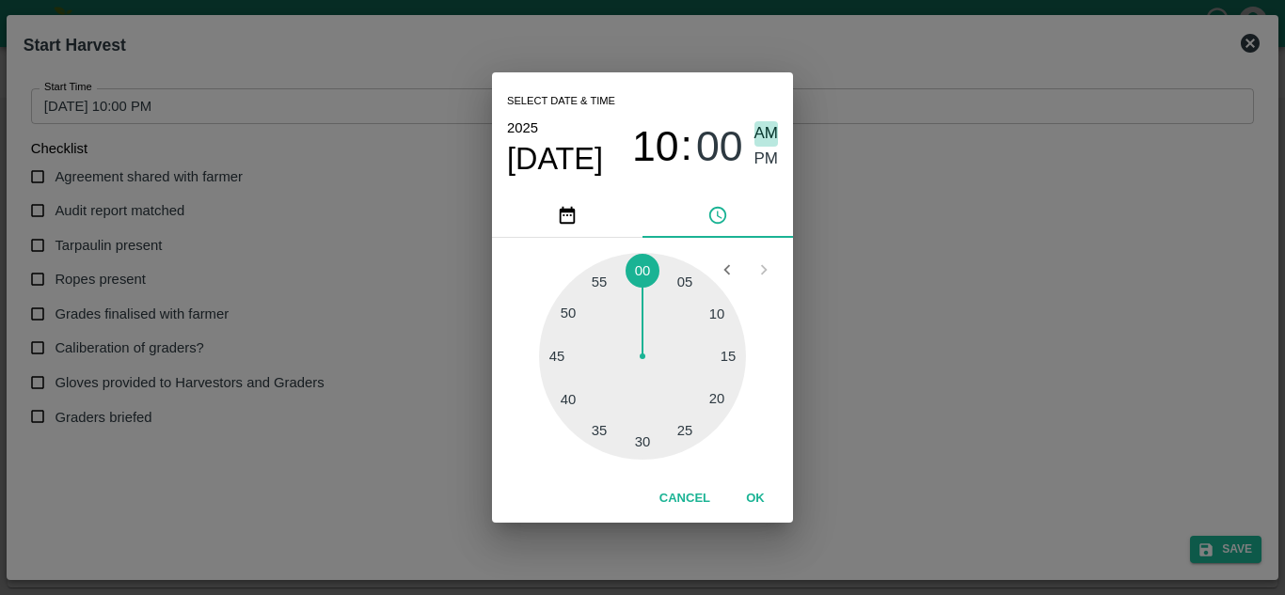
click at [769, 124] on span "AM" at bounding box center [766, 133] width 24 height 25
type input "[DATE] 10:00 AM"
click at [754, 493] on button "OK" at bounding box center [755, 499] width 60 height 33
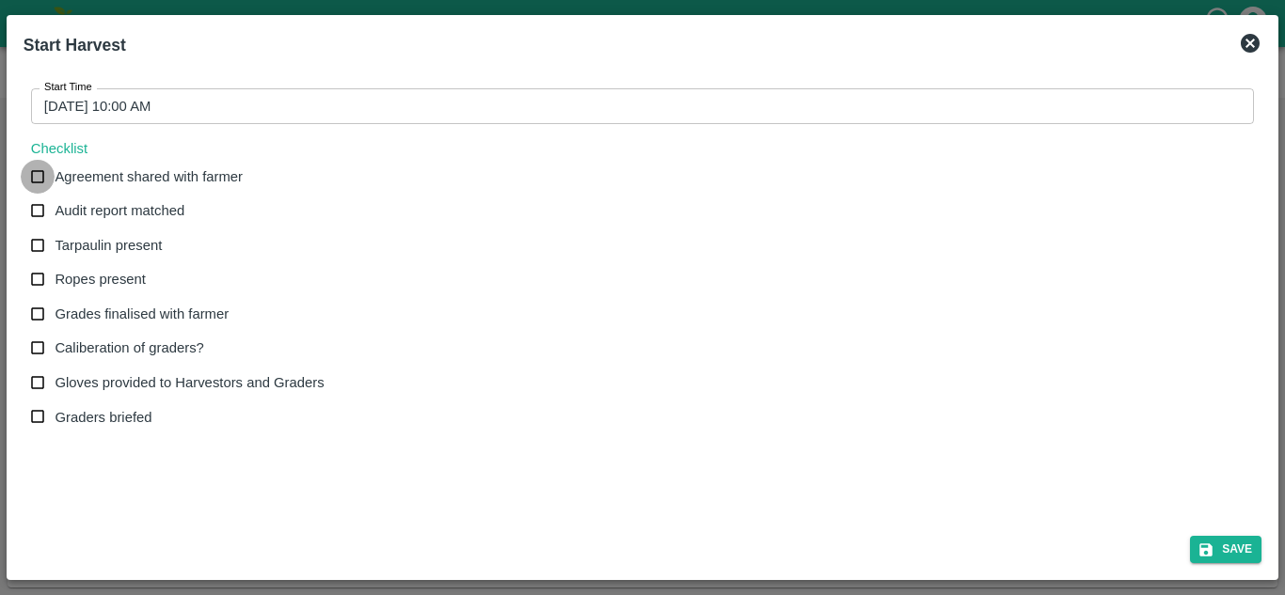
click at [29, 169] on input "Agreement shared with farmer" at bounding box center [38, 177] width 35 height 35
checkbox input "true"
click at [43, 218] on input "Audit report matched" at bounding box center [38, 211] width 35 height 35
checkbox input "true"
click at [43, 248] on input "Tarpaulin present" at bounding box center [38, 246] width 35 height 35
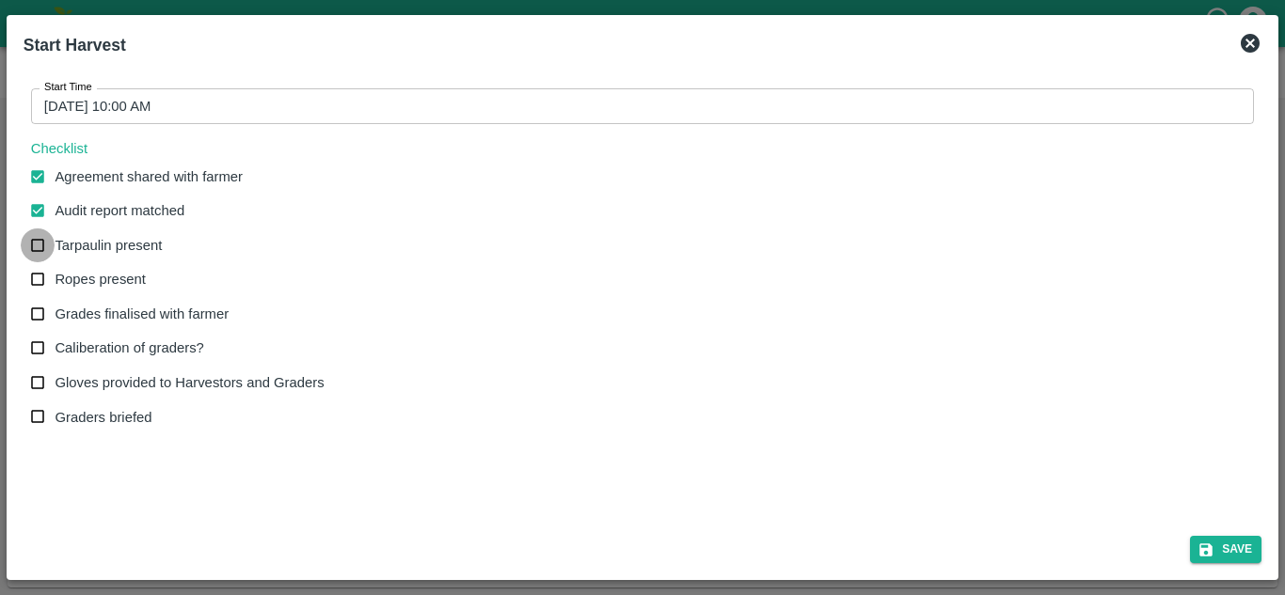
checkbox input "true"
click at [43, 276] on input "Ropes present" at bounding box center [38, 279] width 35 height 35
checkbox input "true"
click at [40, 311] on input "Grades finalised with farmer" at bounding box center [38, 314] width 35 height 35
checkbox input "true"
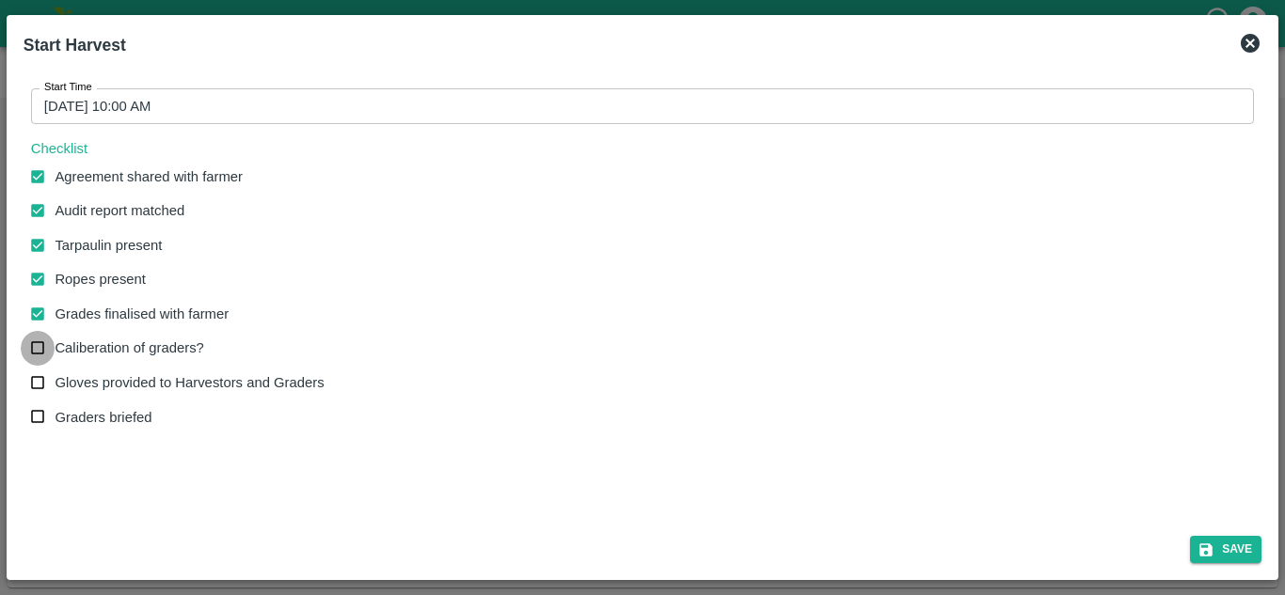
click at [34, 348] on input "Caliberation of graders?" at bounding box center [38, 348] width 35 height 35
checkbox input "true"
click at [37, 388] on input "Gloves provided to Harvestors and Graders" at bounding box center [38, 383] width 35 height 35
checkbox input "true"
click at [39, 421] on input "Graders briefed" at bounding box center [38, 417] width 35 height 35
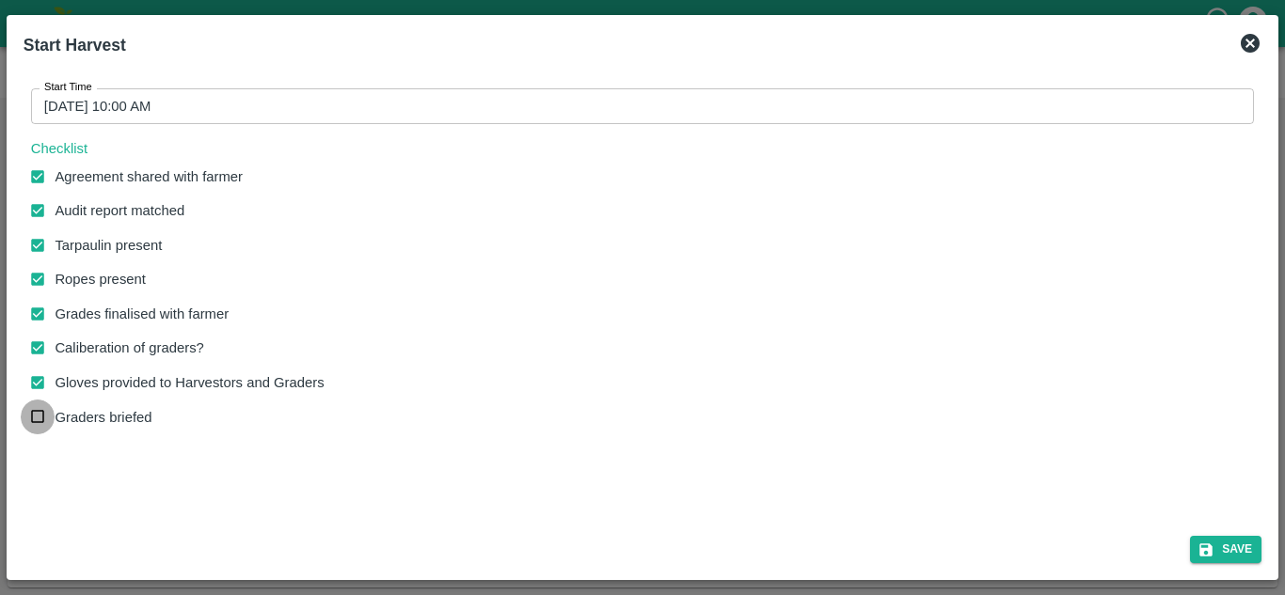
checkbox input "true"
click at [1237, 548] on button "Save" at bounding box center [1225, 549] width 71 height 27
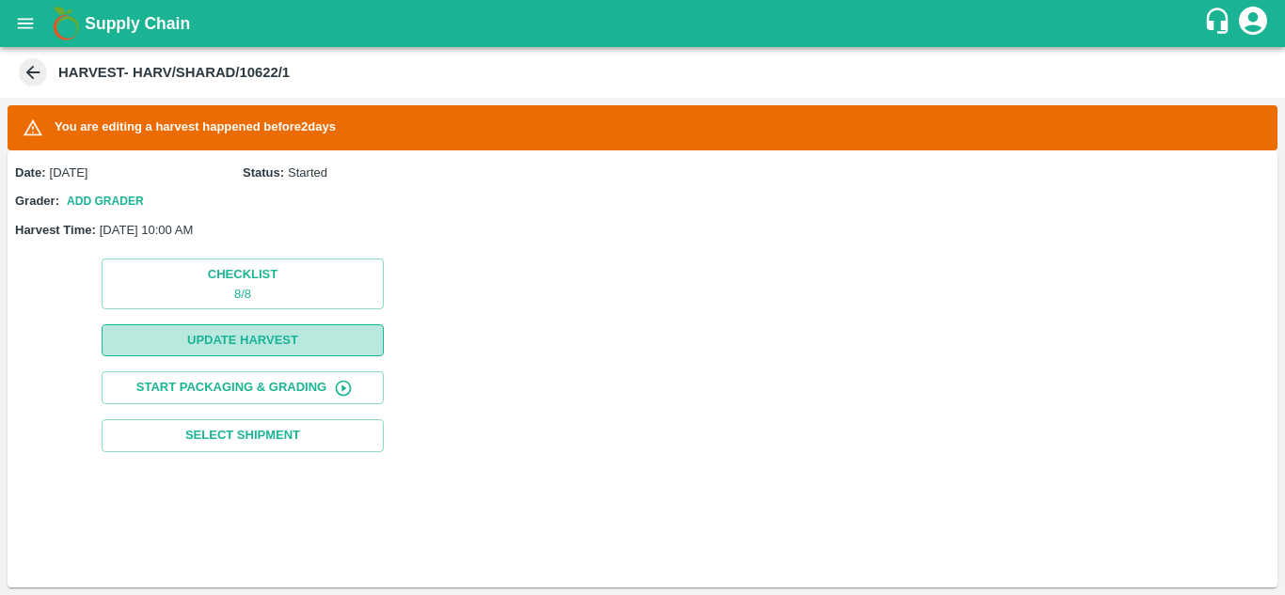
click at [238, 333] on button "Update Harvest" at bounding box center [243, 341] width 282 height 33
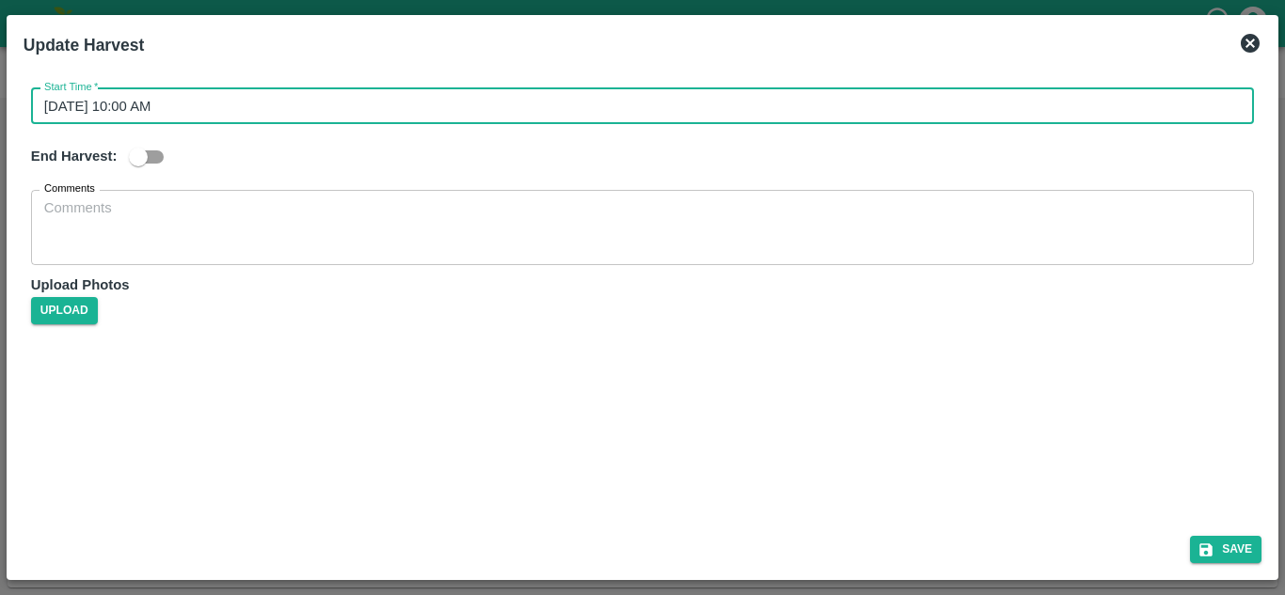
click at [164, 105] on input "09/09/2025 10:00 AM" at bounding box center [636, 106] width 1210 height 36
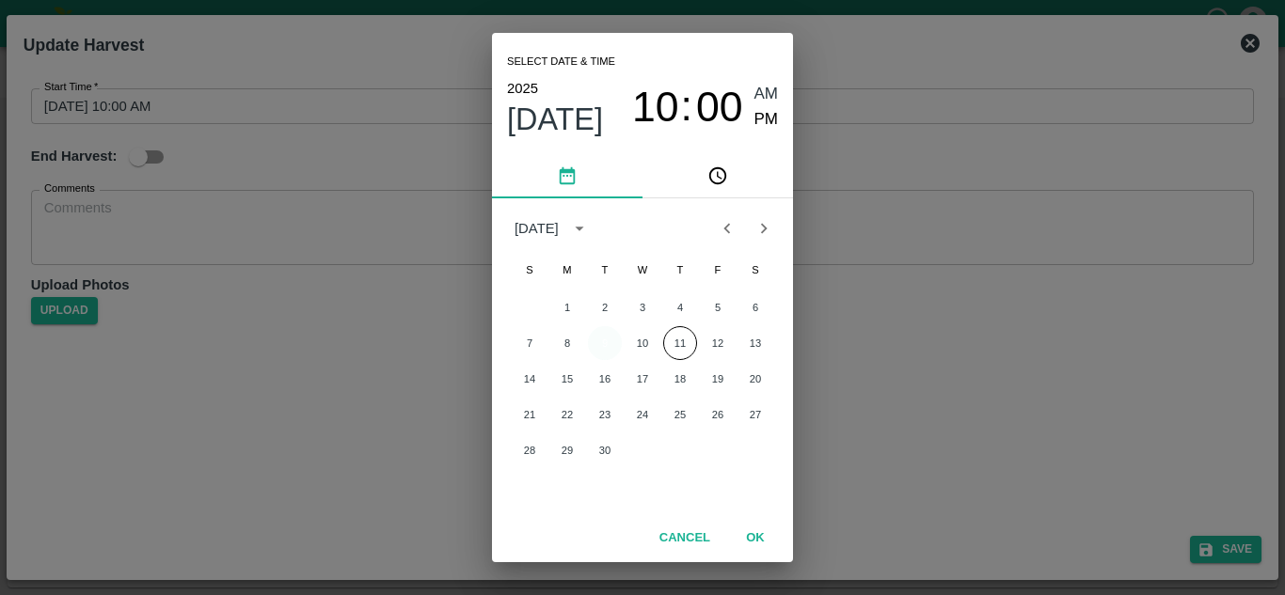
click at [611, 341] on button "9" at bounding box center [605, 343] width 34 height 34
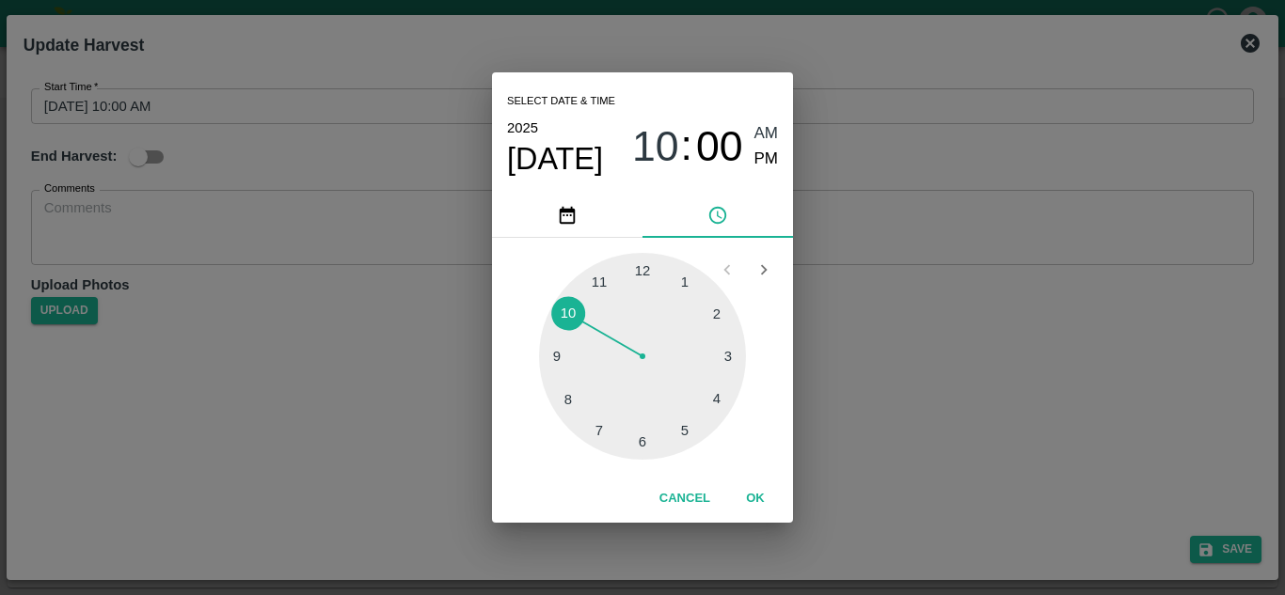
click at [572, 312] on div at bounding box center [642, 356] width 207 height 207
click at [651, 267] on div at bounding box center [642, 356] width 207 height 207
click at [643, 261] on div at bounding box center [642, 356] width 207 height 207
type input "09/09/2025 10:00 AM"
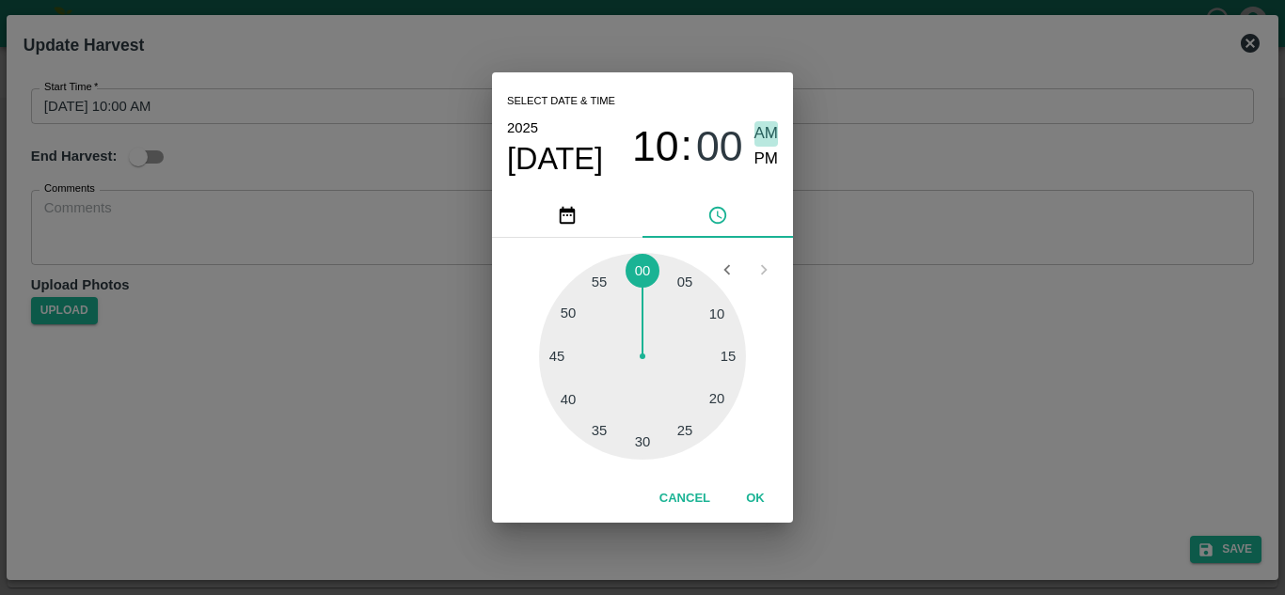
click at [764, 127] on span "AM" at bounding box center [766, 133] width 24 height 25
click at [758, 493] on button "OK" at bounding box center [755, 499] width 60 height 33
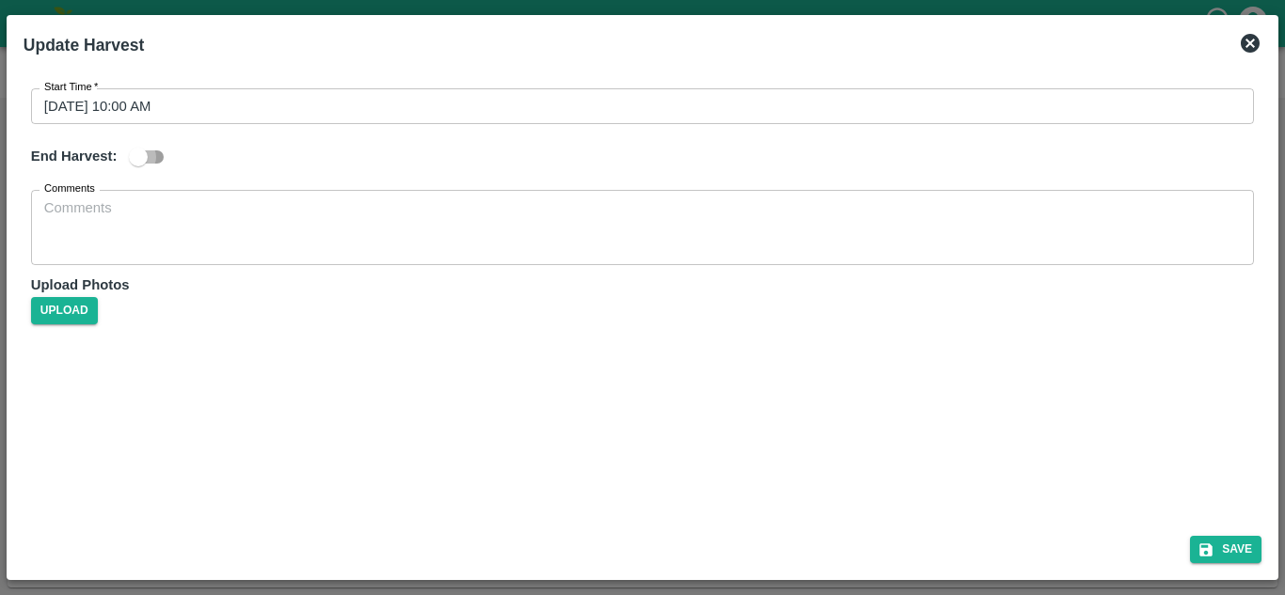
click at [153, 158] on input "checkbox" at bounding box center [138, 157] width 107 height 36
checkbox input "true"
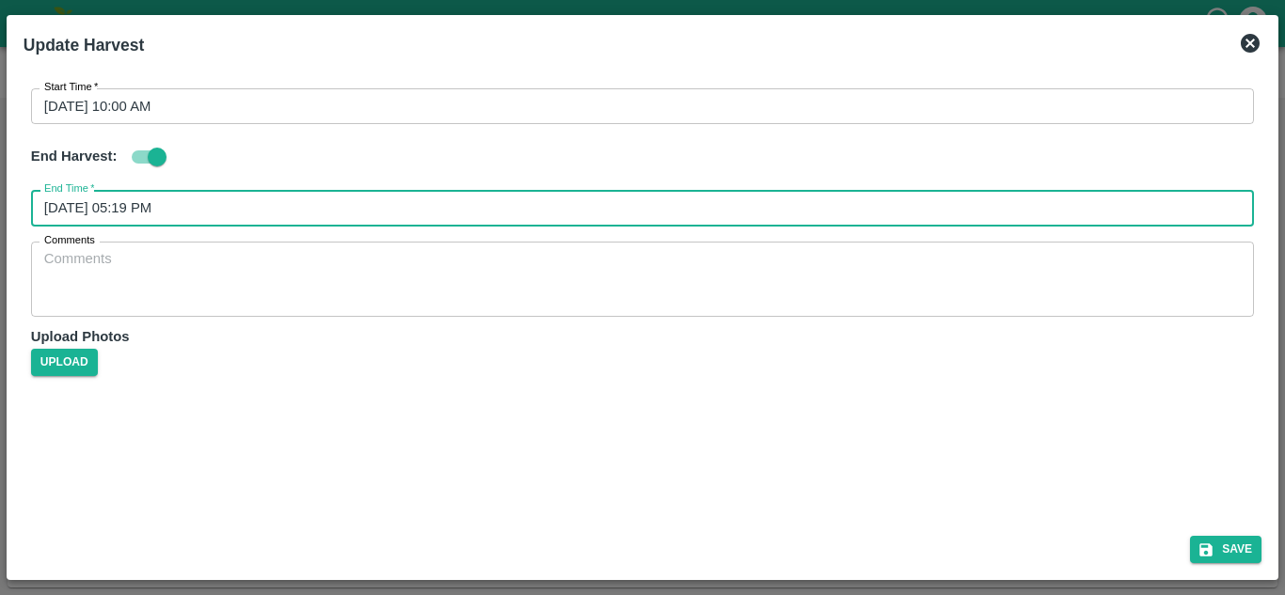
click at [152, 198] on input "11/09/2025 05:19 PM" at bounding box center [636, 208] width 1210 height 36
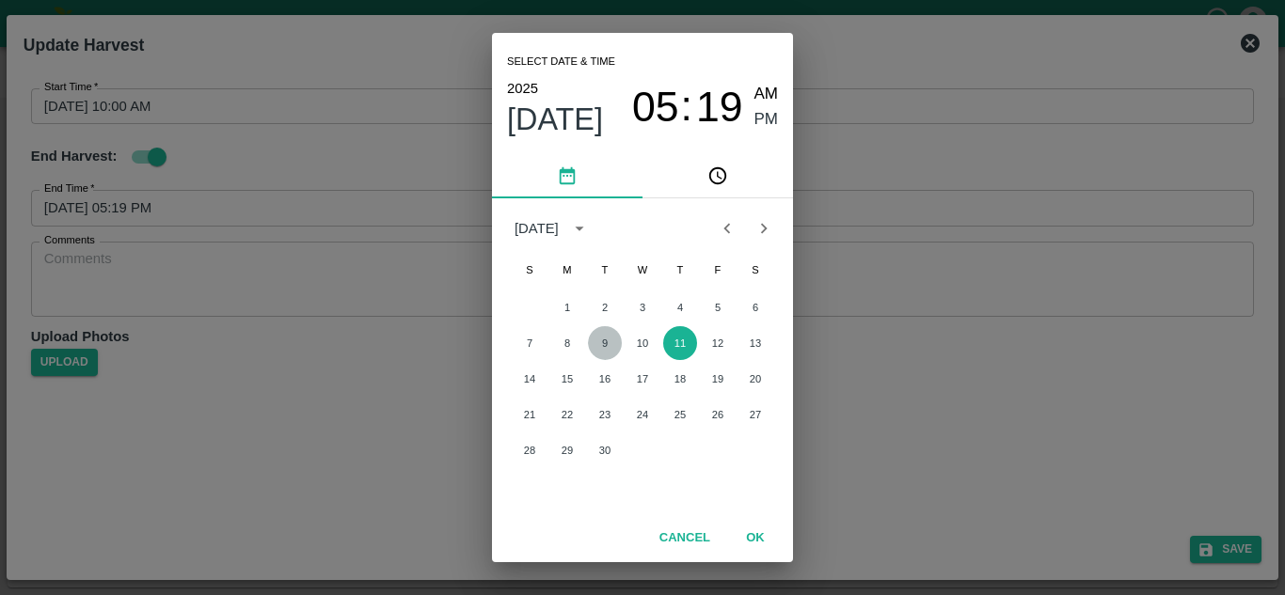
click at [601, 342] on button "9" at bounding box center [605, 343] width 34 height 34
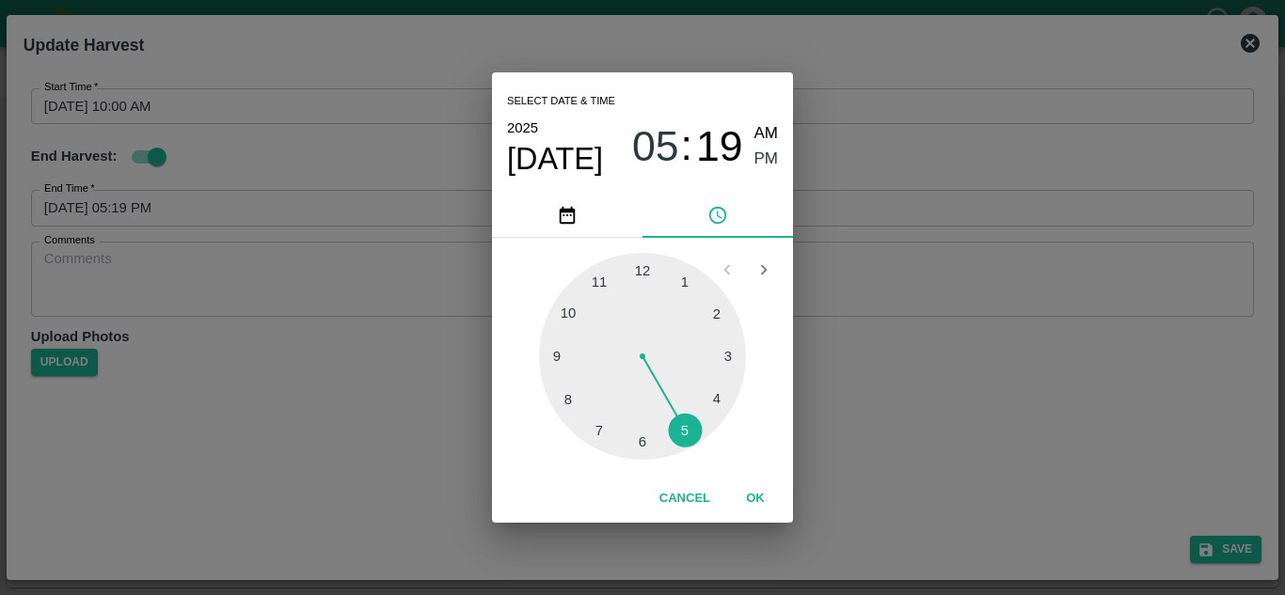
click at [571, 313] on div at bounding box center [642, 356] width 207 height 207
click at [645, 275] on div at bounding box center [642, 356] width 207 height 207
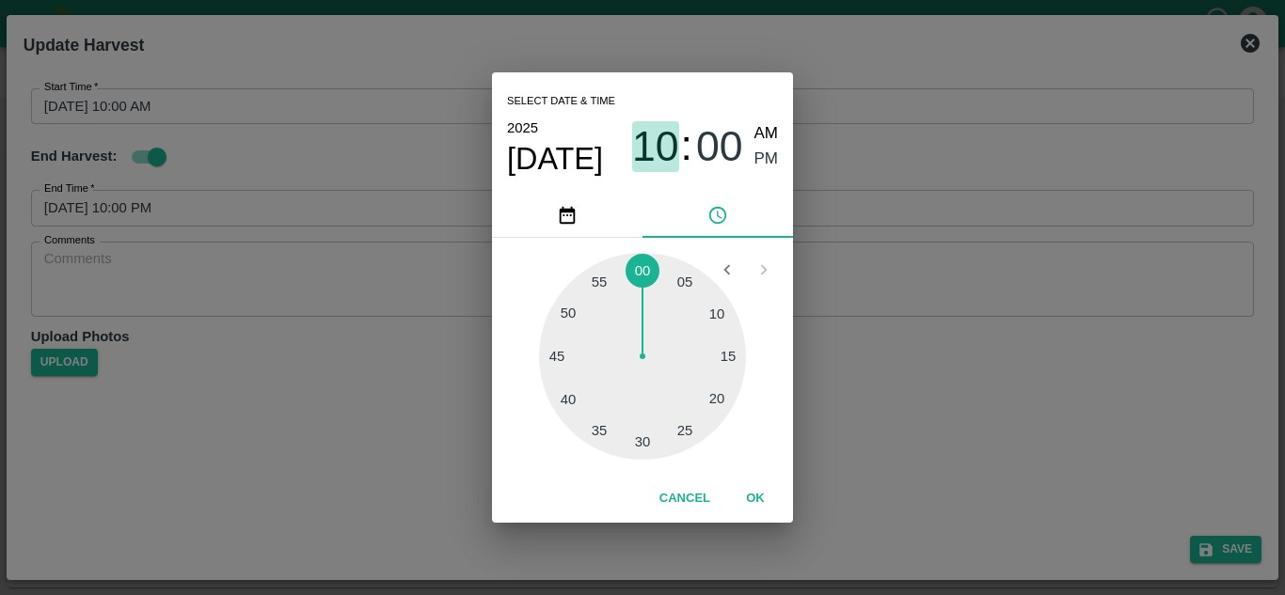
click at [660, 151] on span "10" at bounding box center [655, 146] width 47 height 49
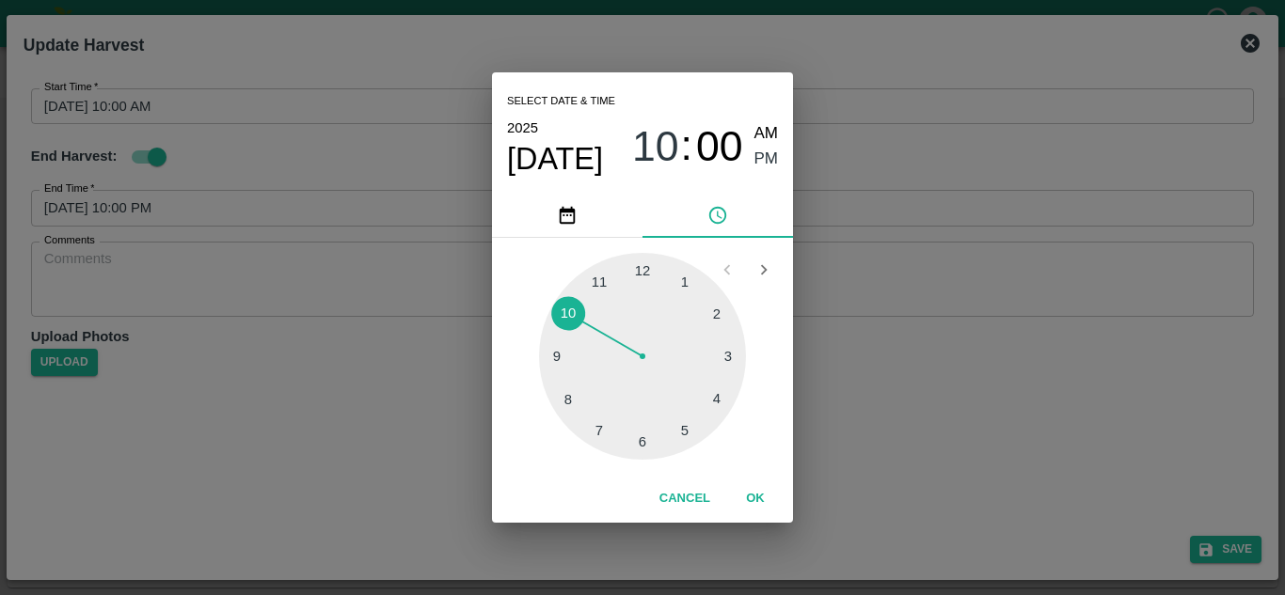
click at [685, 421] on div at bounding box center [642, 356] width 207 height 207
type input "09/09/2025 05:00 PM"
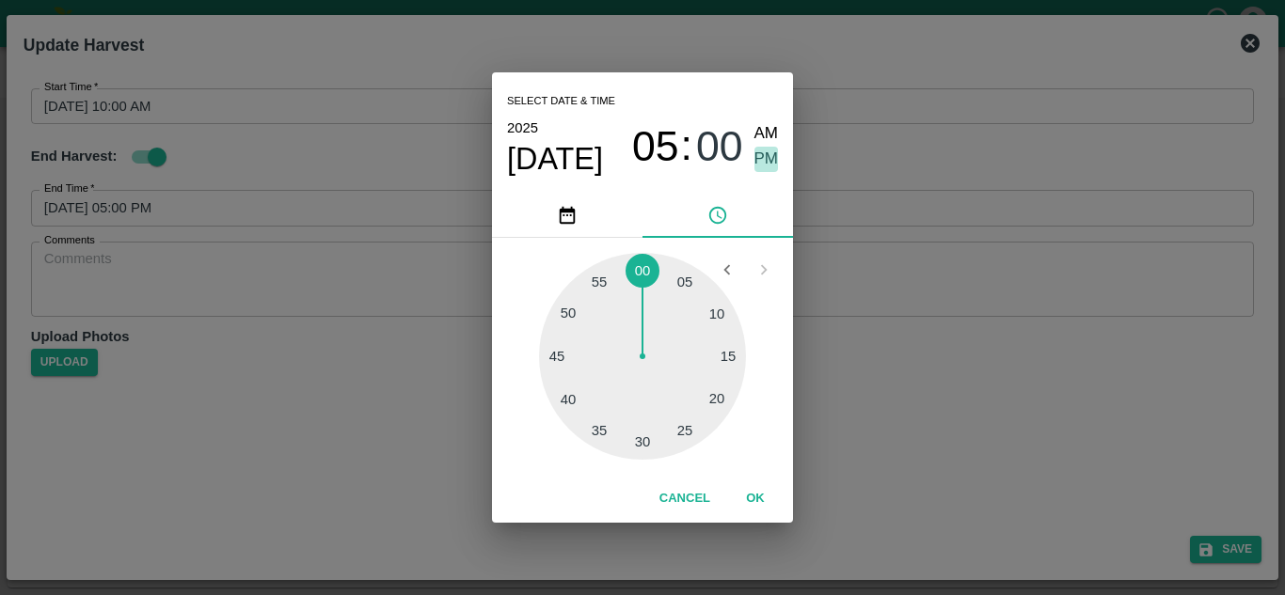
click at [766, 150] on span "PM" at bounding box center [766, 159] width 24 height 25
click at [755, 498] on button "OK" at bounding box center [755, 499] width 60 height 33
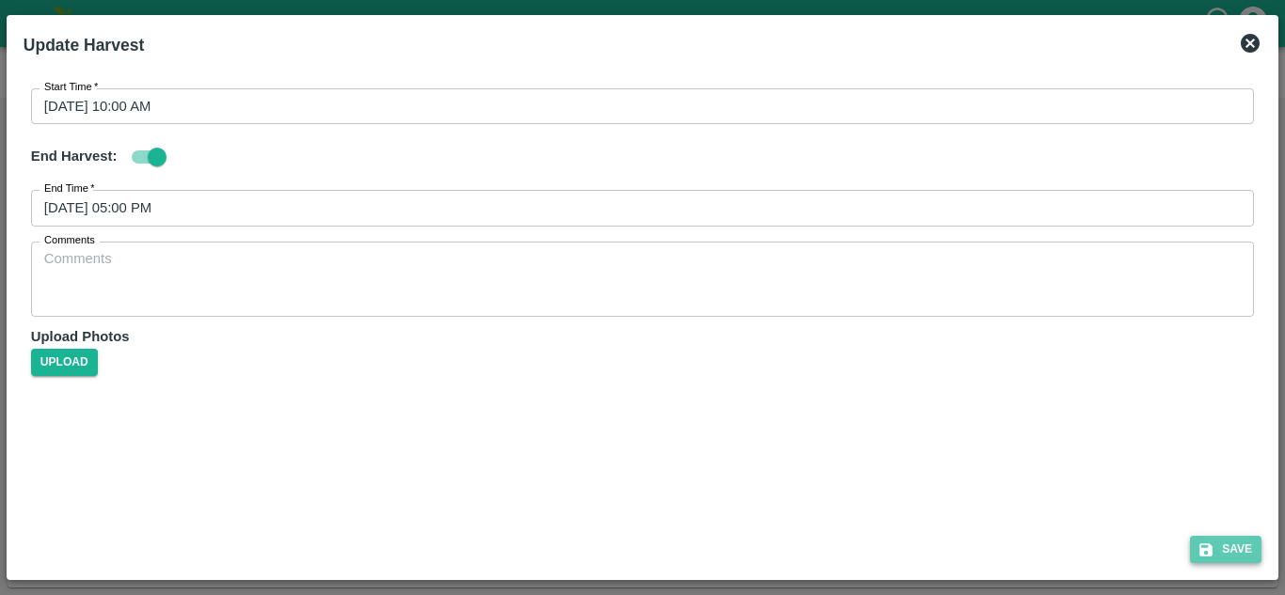
click at [1241, 550] on button "Save" at bounding box center [1225, 549] width 71 height 27
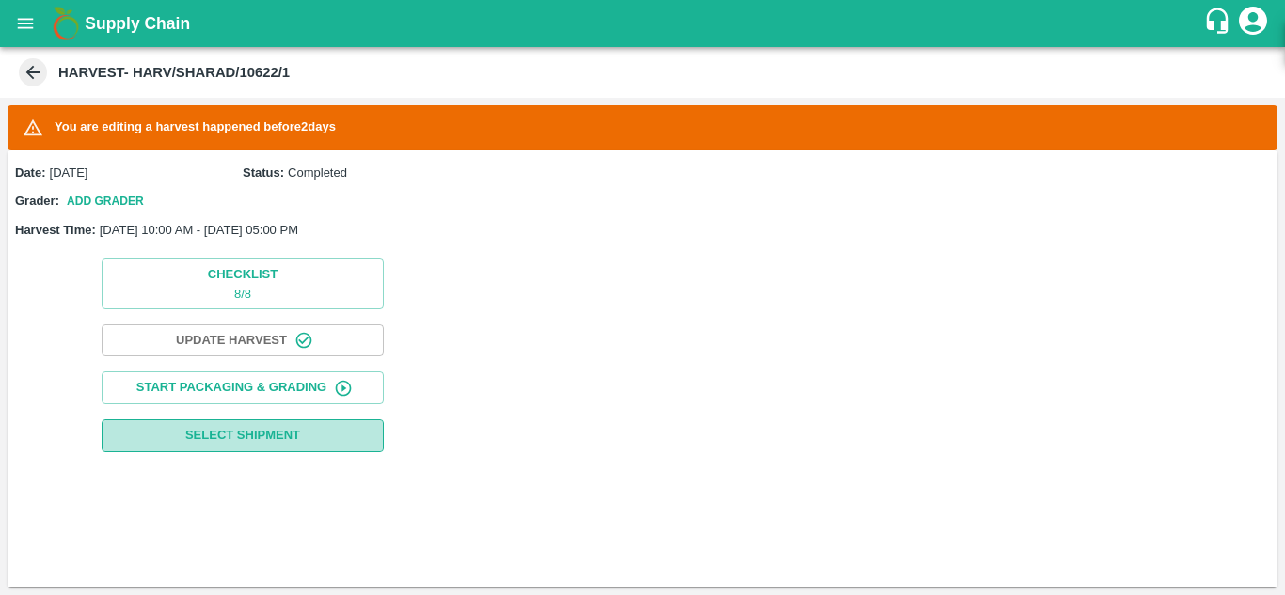
click at [248, 431] on span "Select Shipment" at bounding box center [242, 436] width 115 height 22
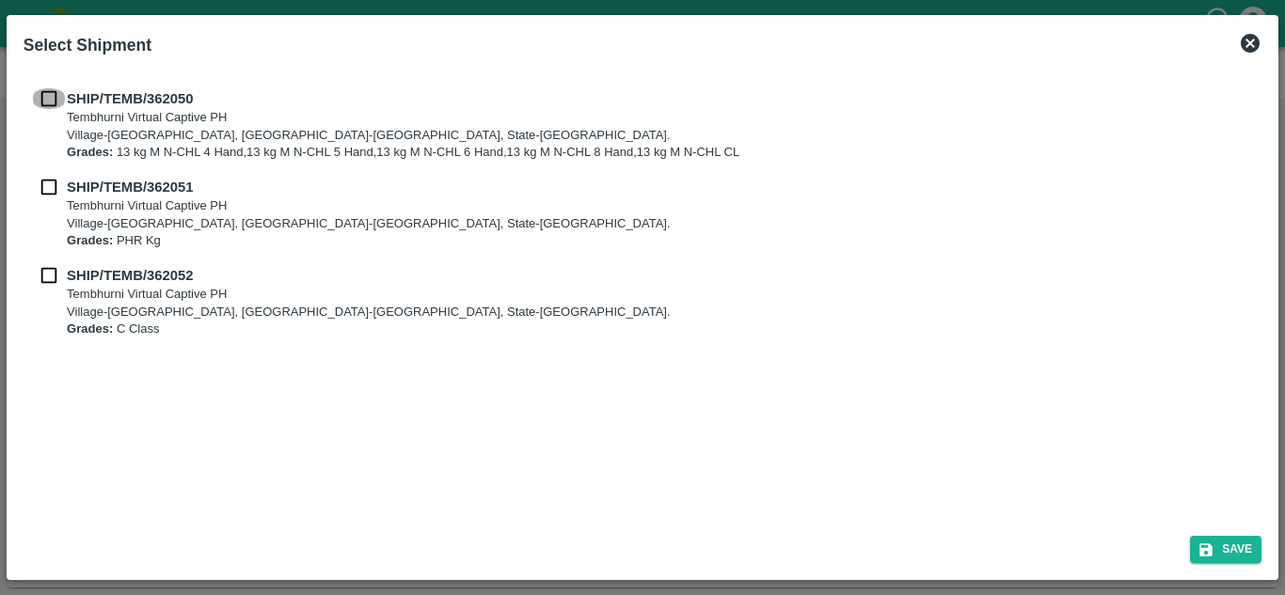
click at [58, 92] on input "checkbox" at bounding box center [49, 98] width 36 height 21
checkbox input "true"
click at [54, 181] on input "checkbox" at bounding box center [49, 187] width 36 height 21
checkbox input "true"
click at [48, 278] on input "checkbox" at bounding box center [49, 275] width 36 height 21
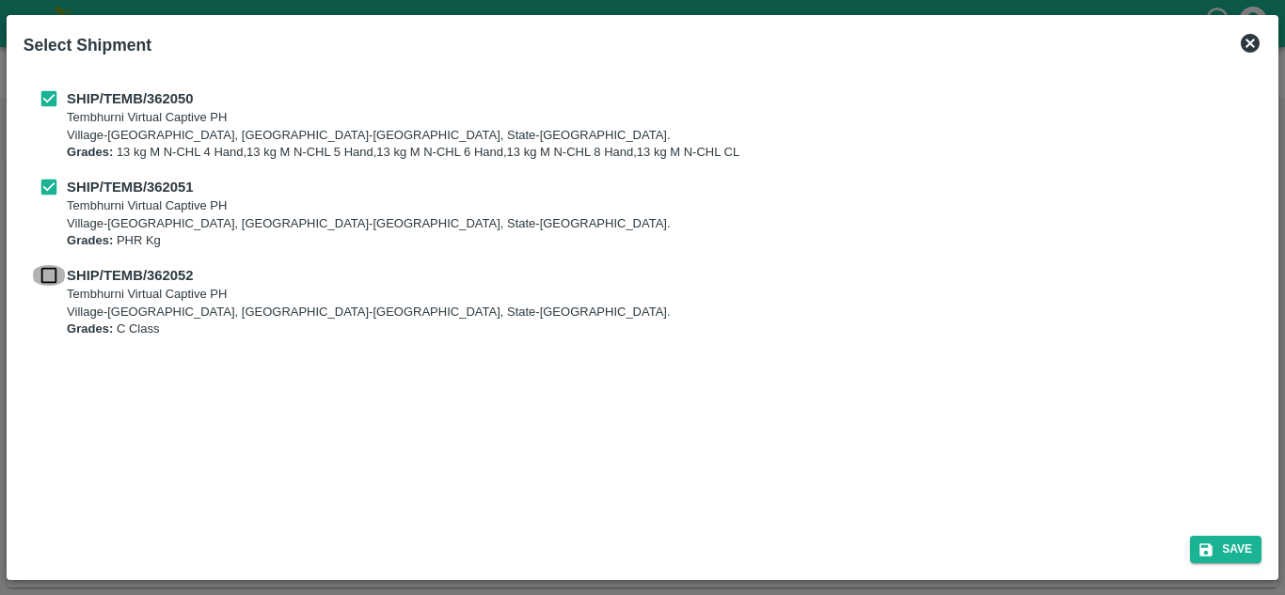
checkbox input "true"
click at [1227, 538] on button "Save" at bounding box center [1225, 549] width 71 height 27
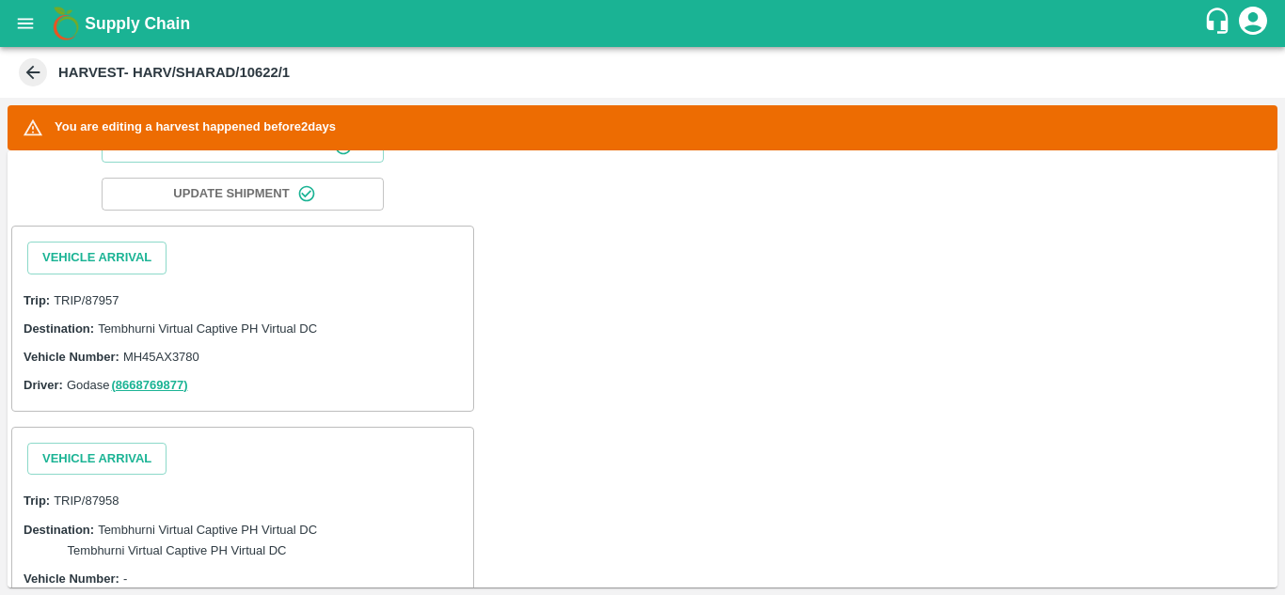
scroll to position [240, 0]
click at [68, 259] on button "Vehicle Arrival" at bounding box center [96, 260] width 139 height 33
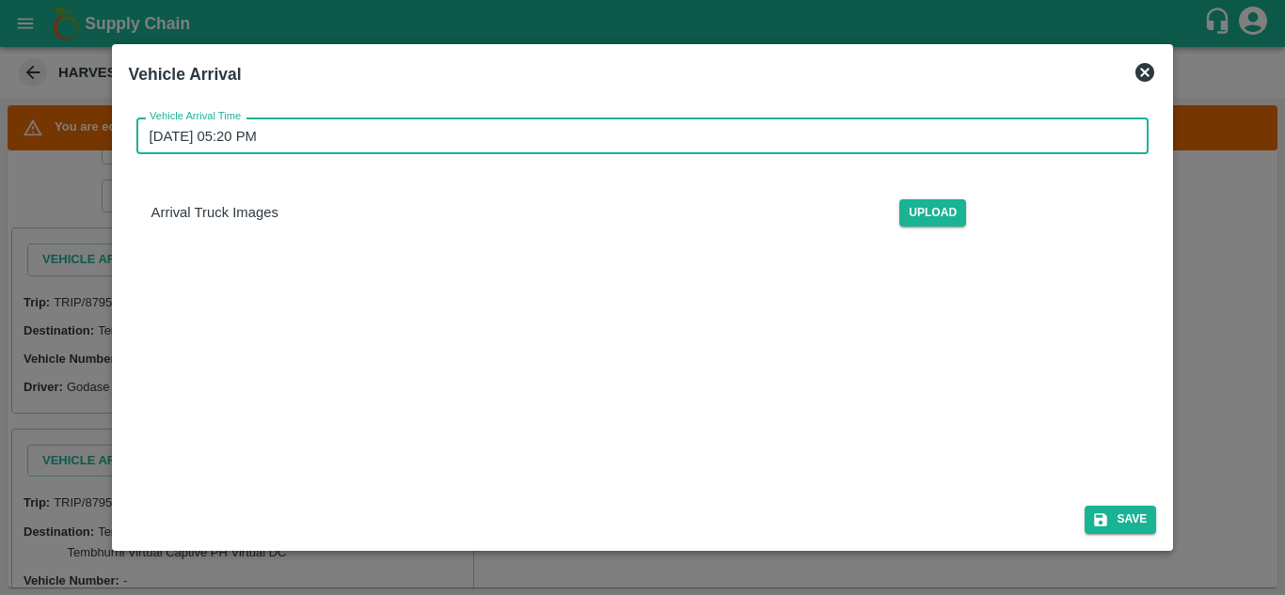
click at [253, 131] on input "11/09/2025 05:20 PM" at bounding box center [636, 136] width 1000 height 36
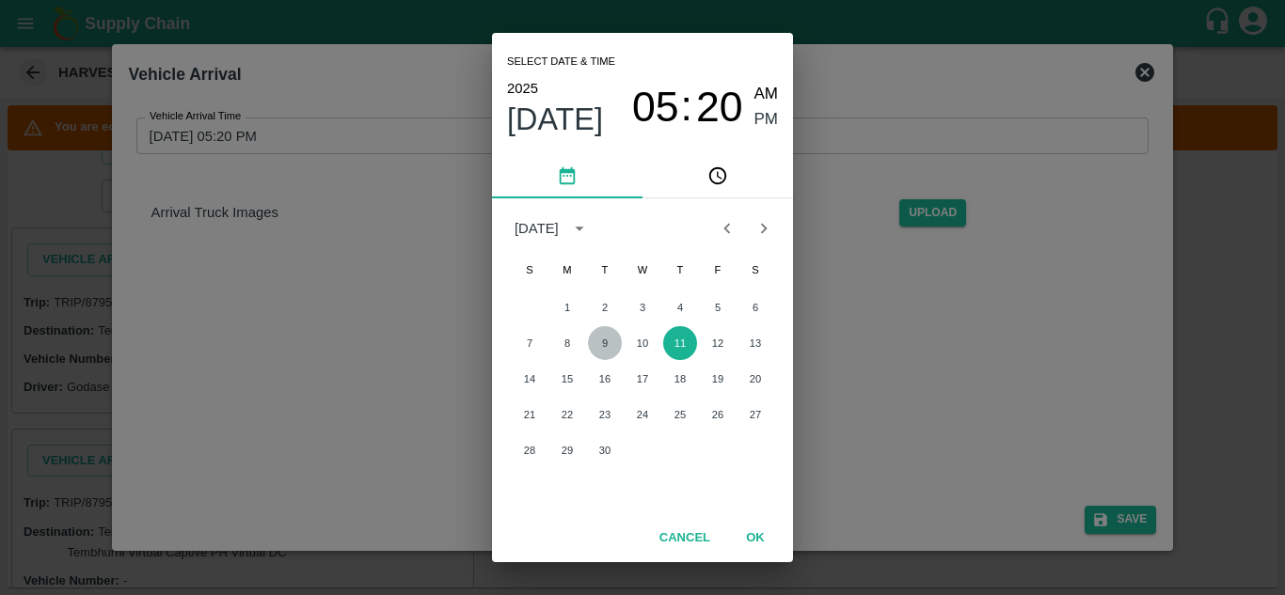
click at [606, 342] on button "9" at bounding box center [605, 343] width 34 height 34
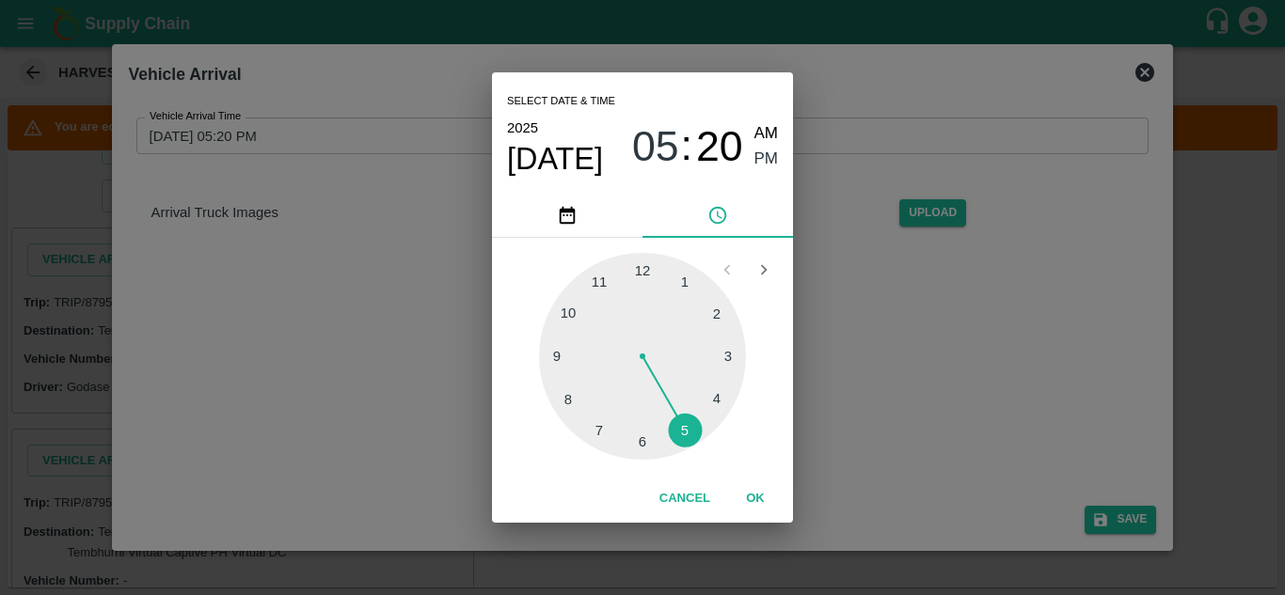
click at [568, 311] on div at bounding box center [642, 356] width 207 height 207
click at [642, 266] on div at bounding box center [642, 356] width 207 height 207
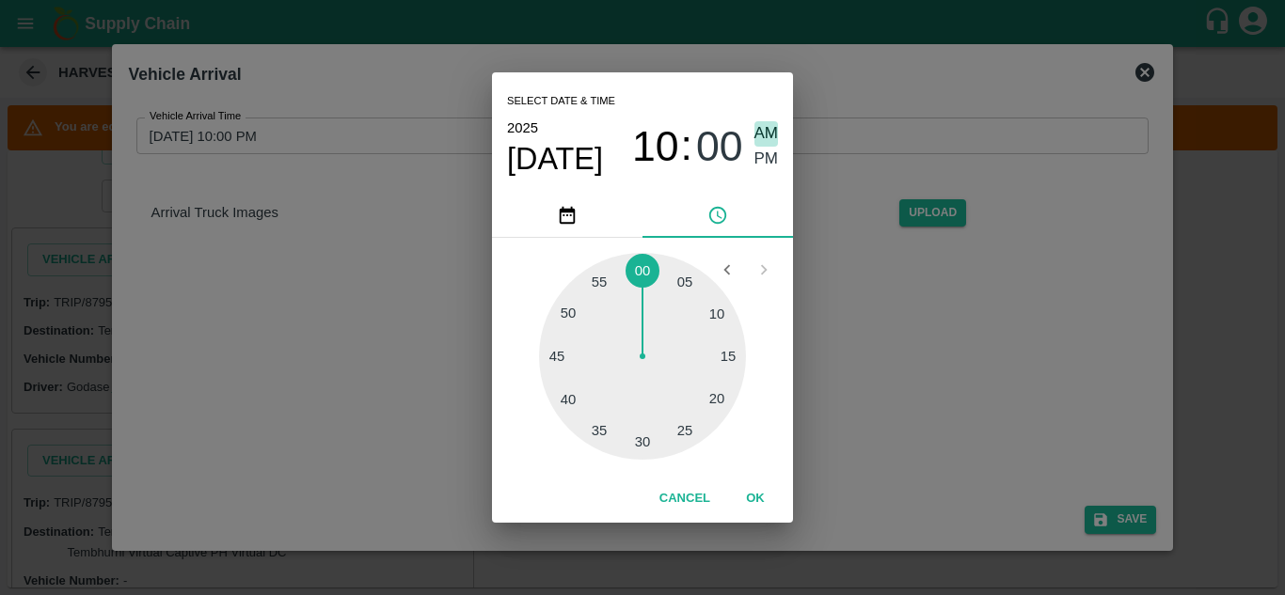
click at [765, 131] on span "AM" at bounding box center [766, 133] width 24 height 25
type input "09/09/2025 10:00 AM"
click at [757, 498] on button "OK" at bounding box center [755, 499] width 60 height 33
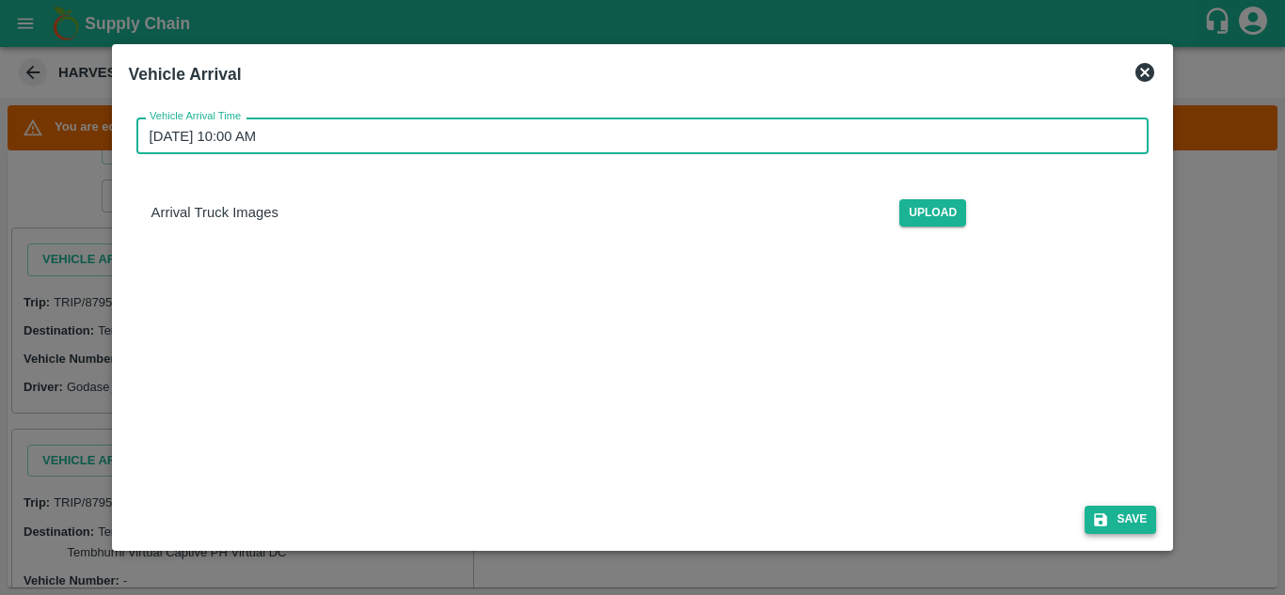
click at [1133, 518] on button "Save" at bounding box center [1120, 519] width 71 height 27
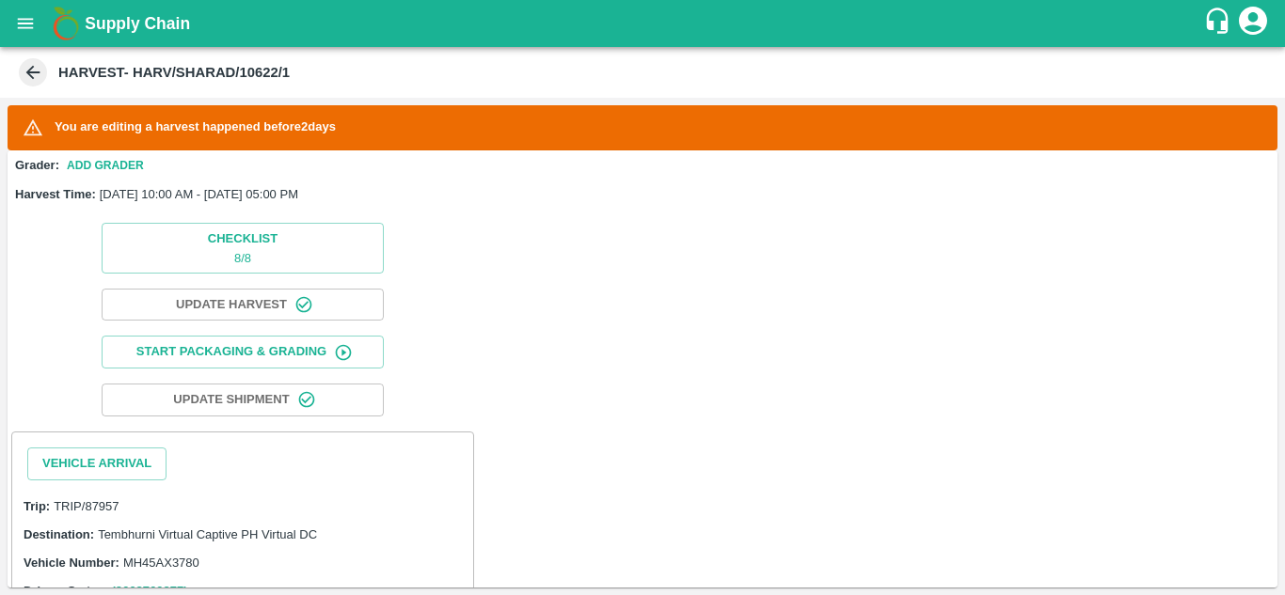
scroll to position [0, 0]
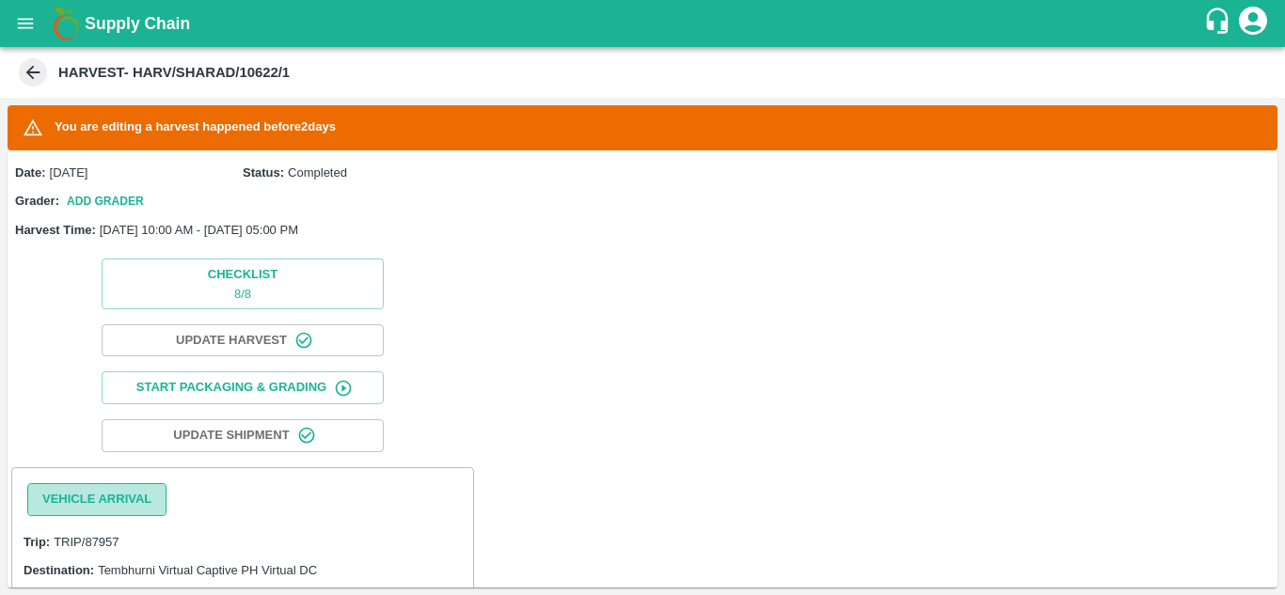
click at [118, 497] on button "Vehicle Arrival" at bounding box center [96, 500] width 139 height 33
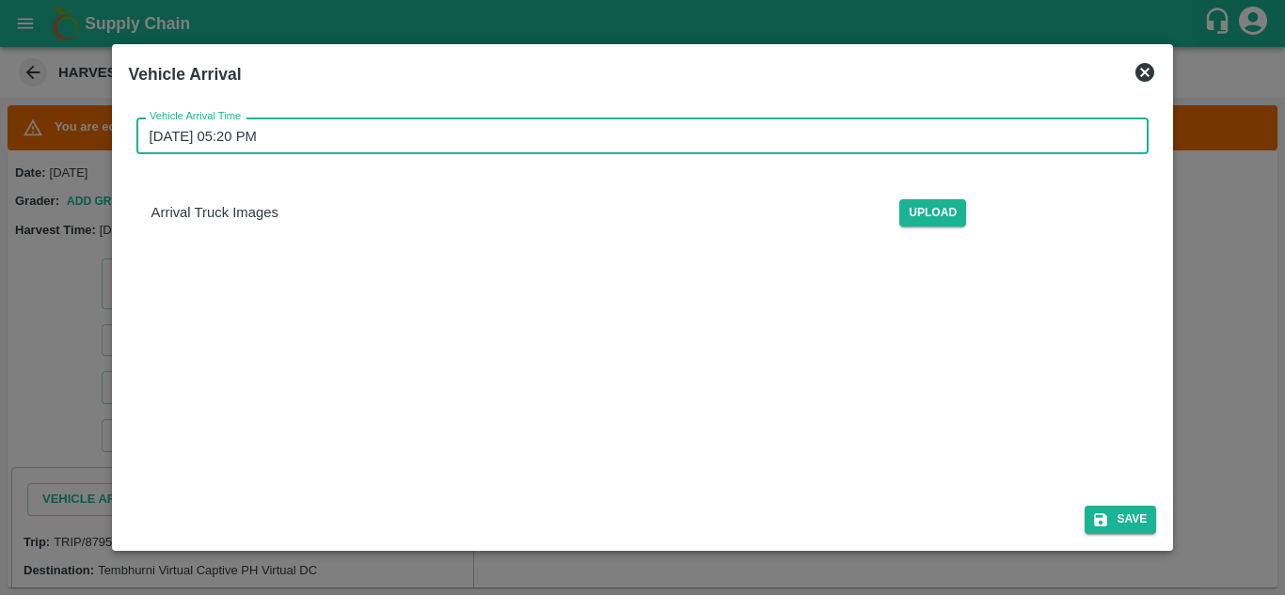
click at [200, 135] on input "11/09/2025 05:20 PM" at bounding box center [636, 136] width 1000 height 36
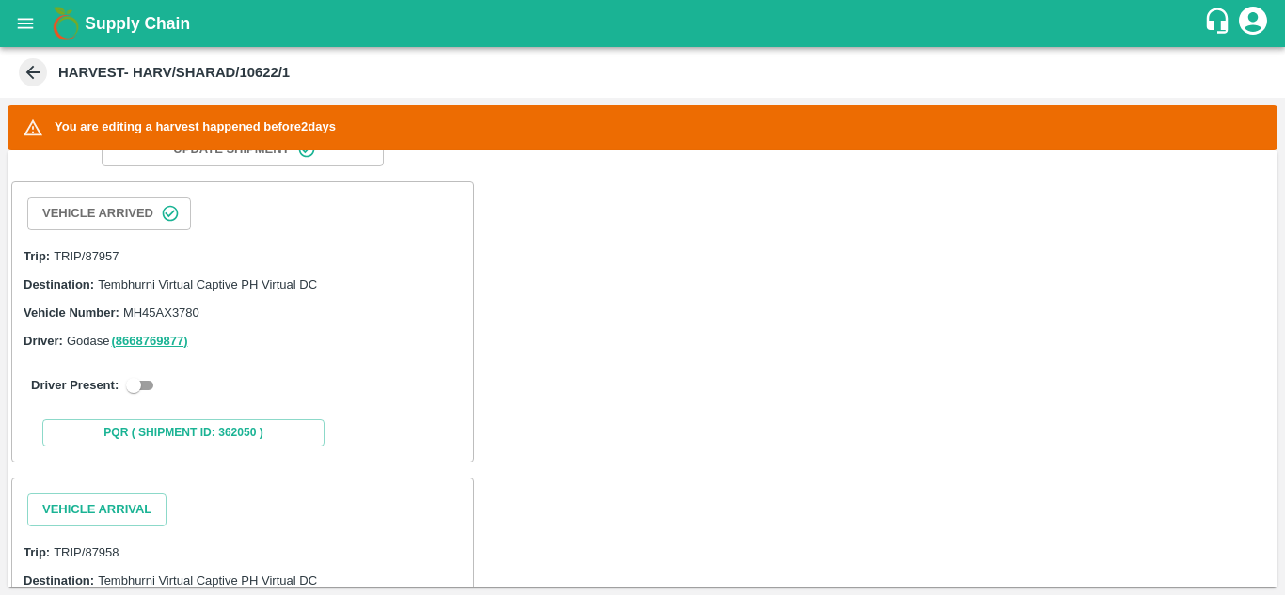
scroll to position [287, 0]
click at [143, 388] on input "checkbox" at bounding box center [134, 384] width 68 height 23
checkbox input "true"
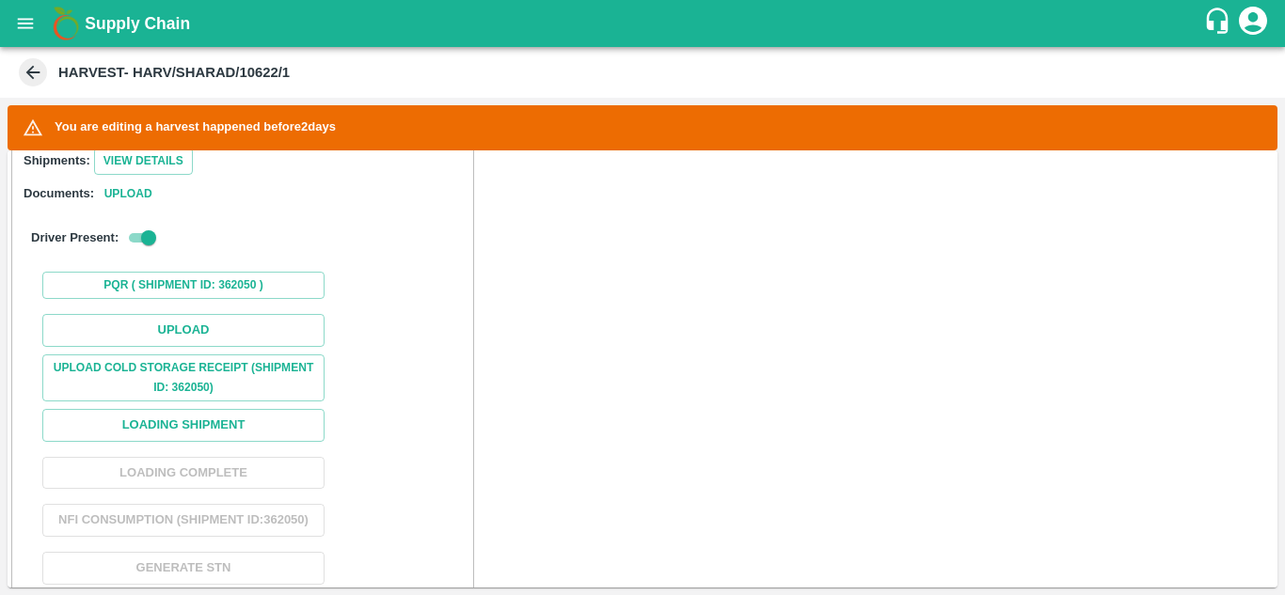
scroll to position [529, 0]
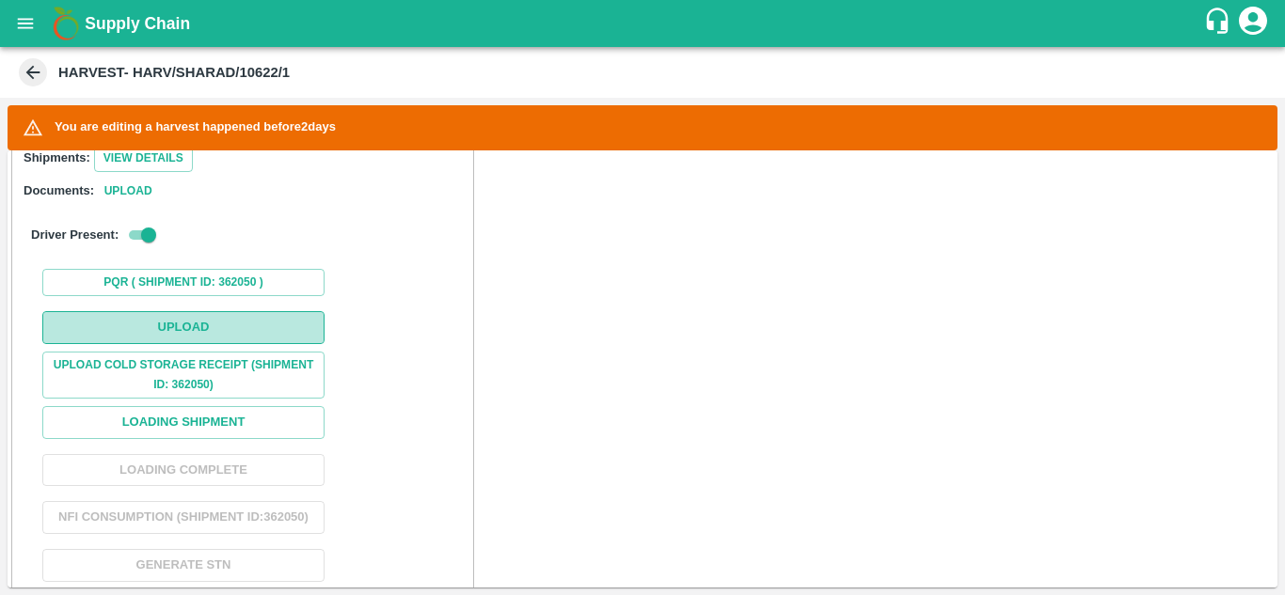
click at [214, 332] on button "Upload" at bounding box center [183, 327] width 282 height 33
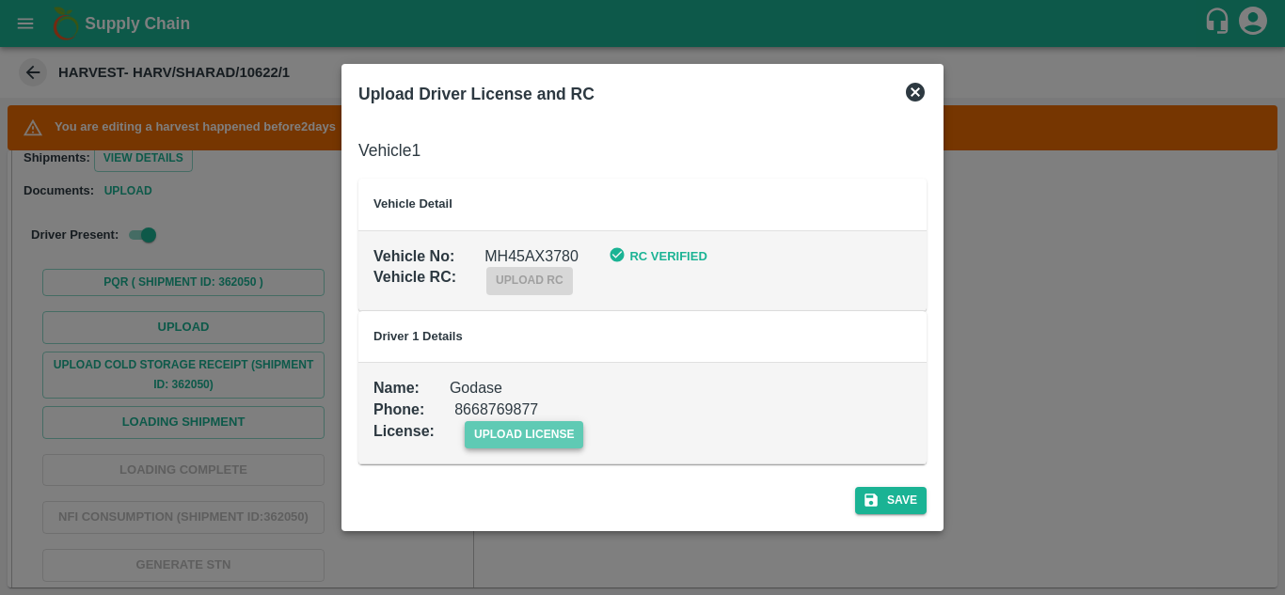
click at [528, 426] on span "upload license" at bounding box center [524, 434] width 119 height 27
click at [0, 0] on input "upload license" at bounding box center [0, 0] width 0 height 0
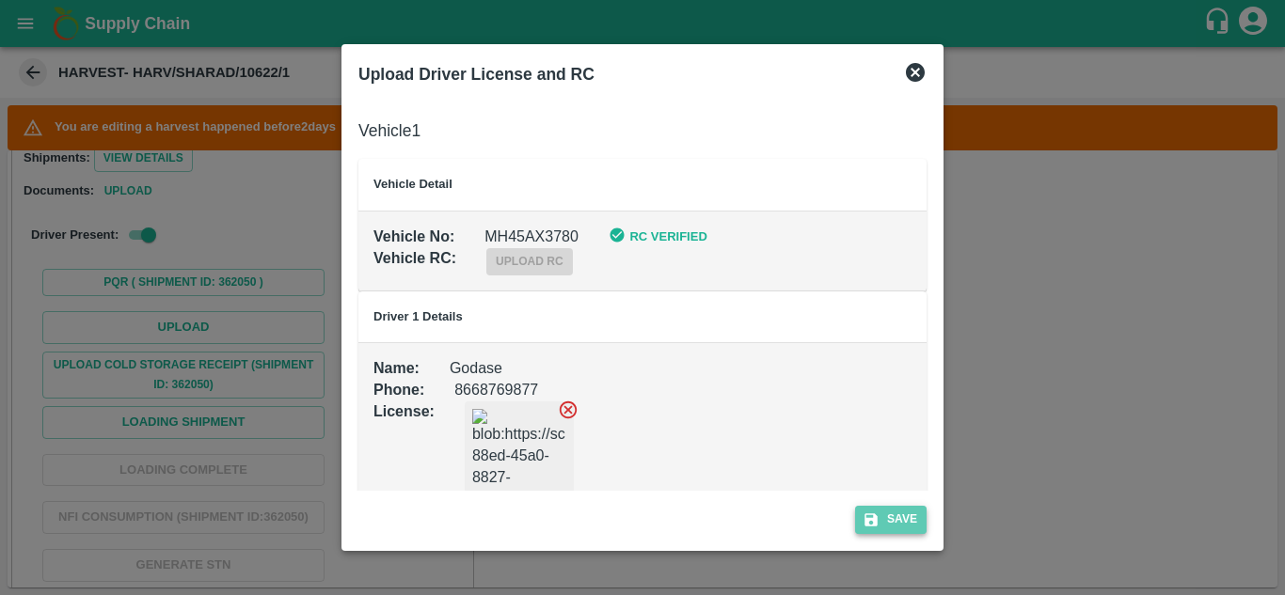
click at [918, 518] on button "Save" at bounding box center [890, 519] width 71 height 27
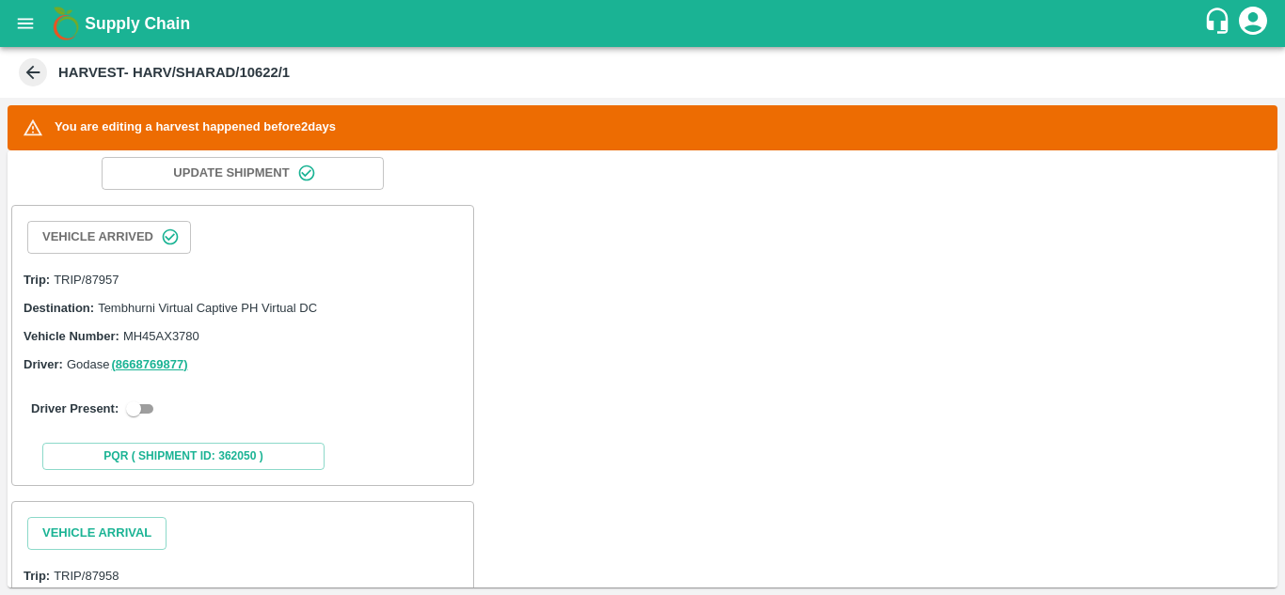
scroll to position [263, 0]
click at [152, 404] on input "checkbox" at bounding box center [134, 408] width 68 height 23
checkbox input "true"
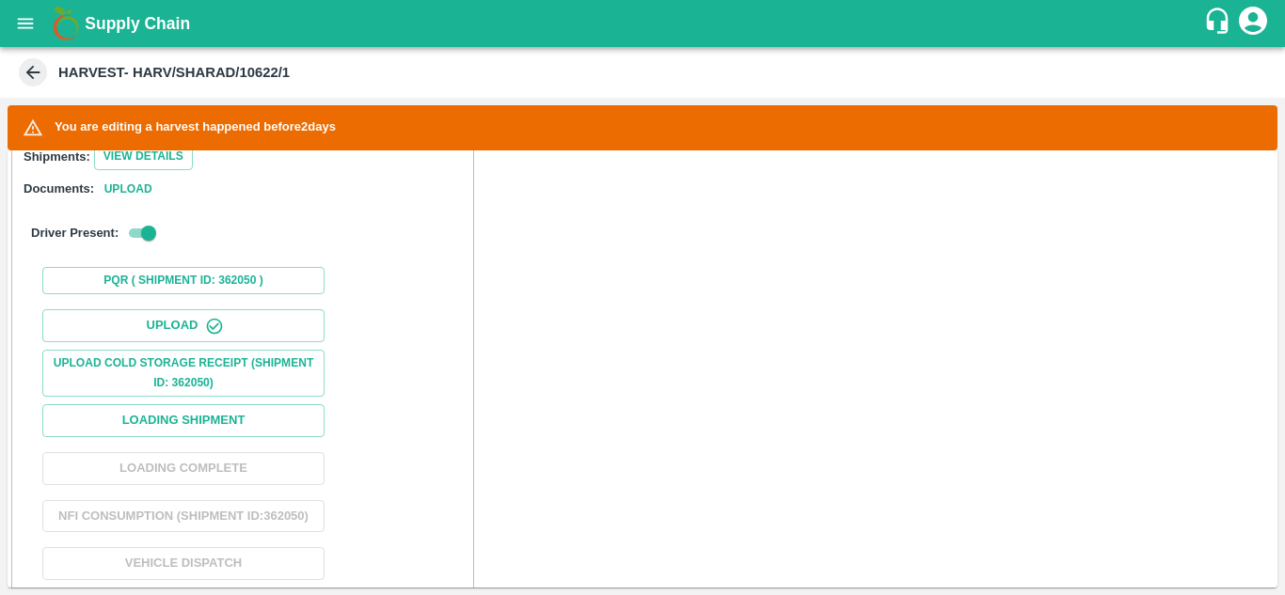
scroll to position [591, 0]
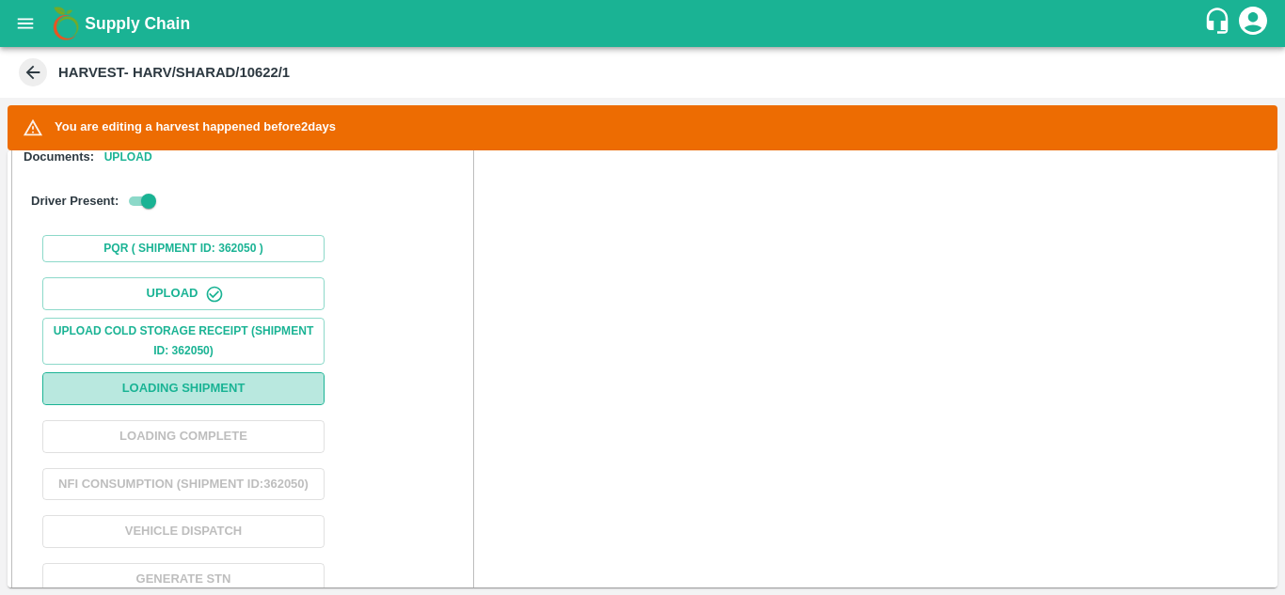
click at [218, 388] on button "Loading Shipment" at bounding box center [183, 389] width 282 height 33
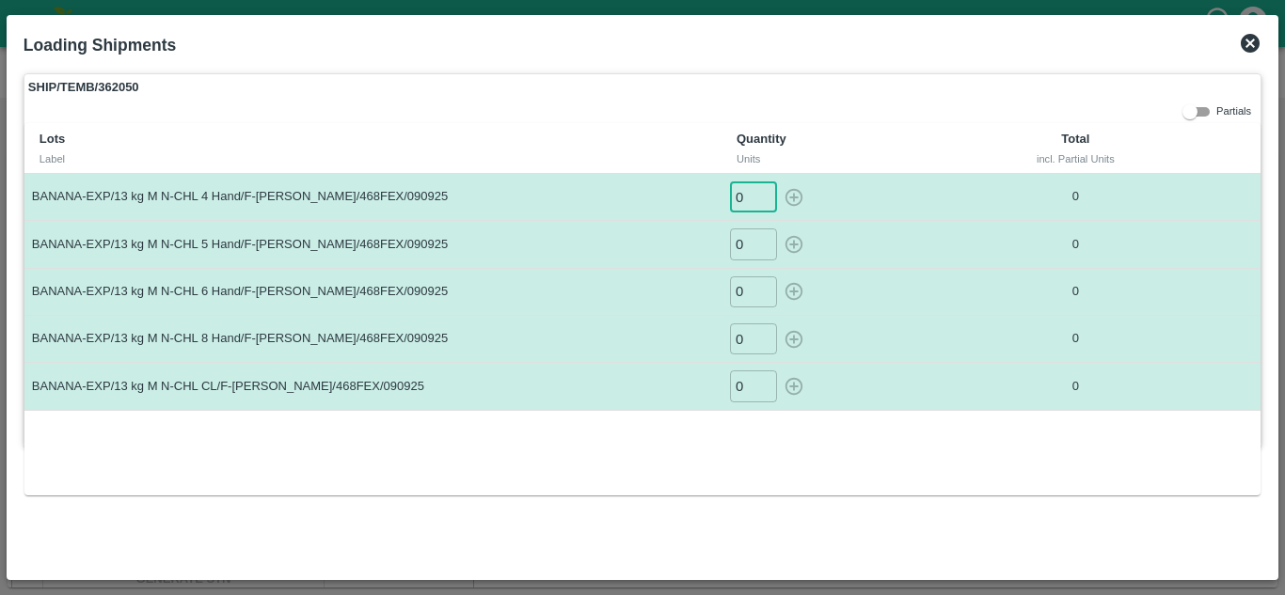
click at [739, 200] on input "0" at bounding box center [753, 197] width 47 height 31
type input "22"
click at [779, 182] on button "button" at bounding box center [794, 197] width 30 height 31
type input "0"
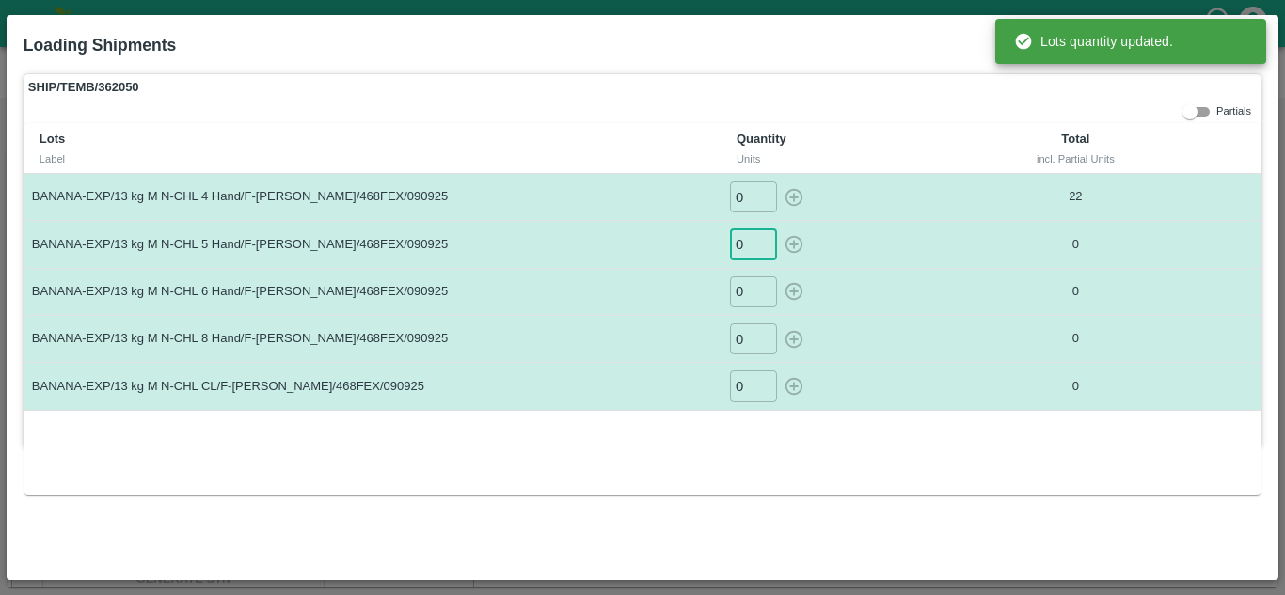
click at [747, 242] on input "0" at bounding box center [753, 244] width 47 height 31
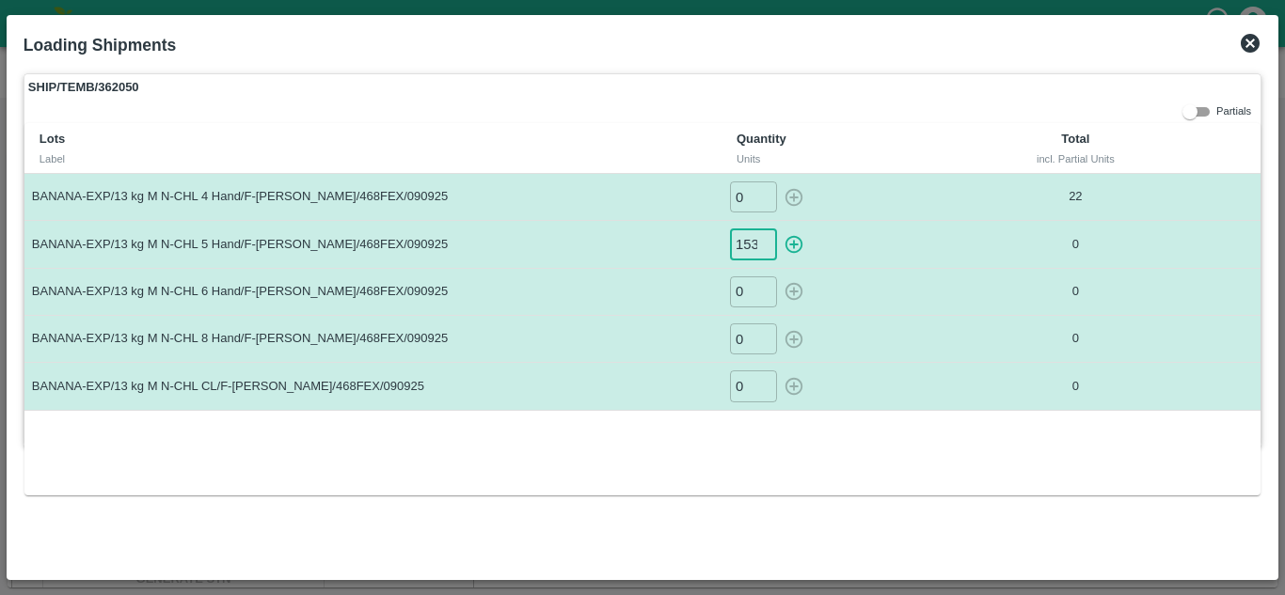
scroll to position [0, 1]
type input "153"
click at [779, 229] on button "button" at bounding box center [794, 244] width 30 height 31
type input "0"
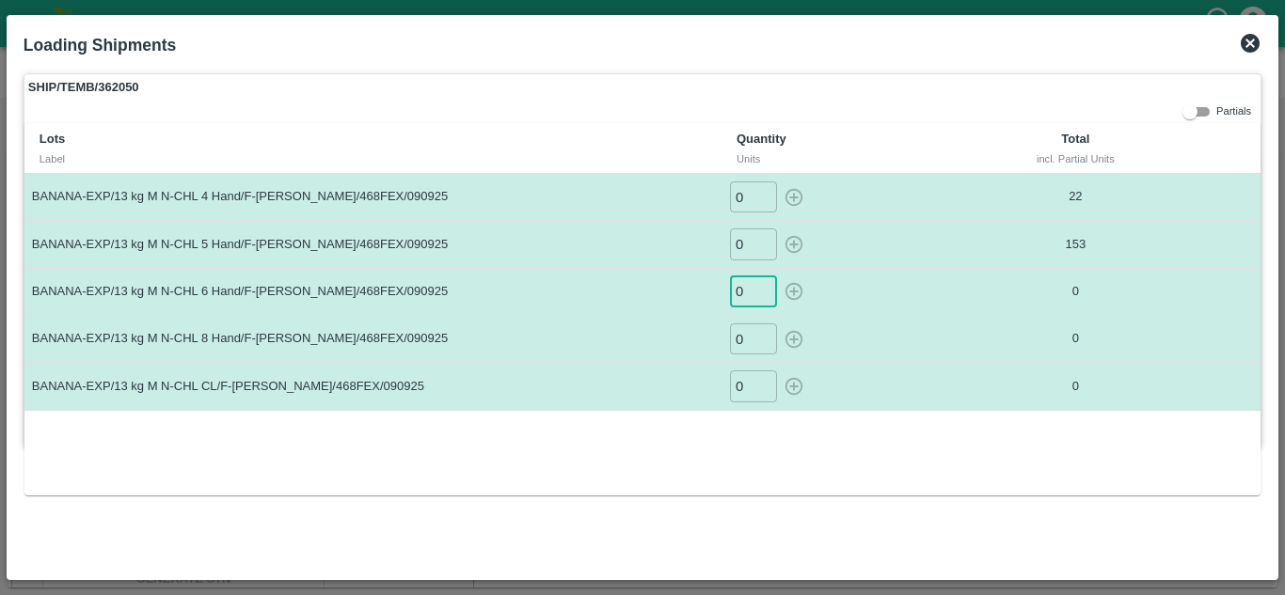
click at [743, 293] on input "0" at bounding box center [753, 292] width 47 height 31
type input "342"
click at [779, 277] on button "button" at bounding box center [794, 292] width 30 height 31
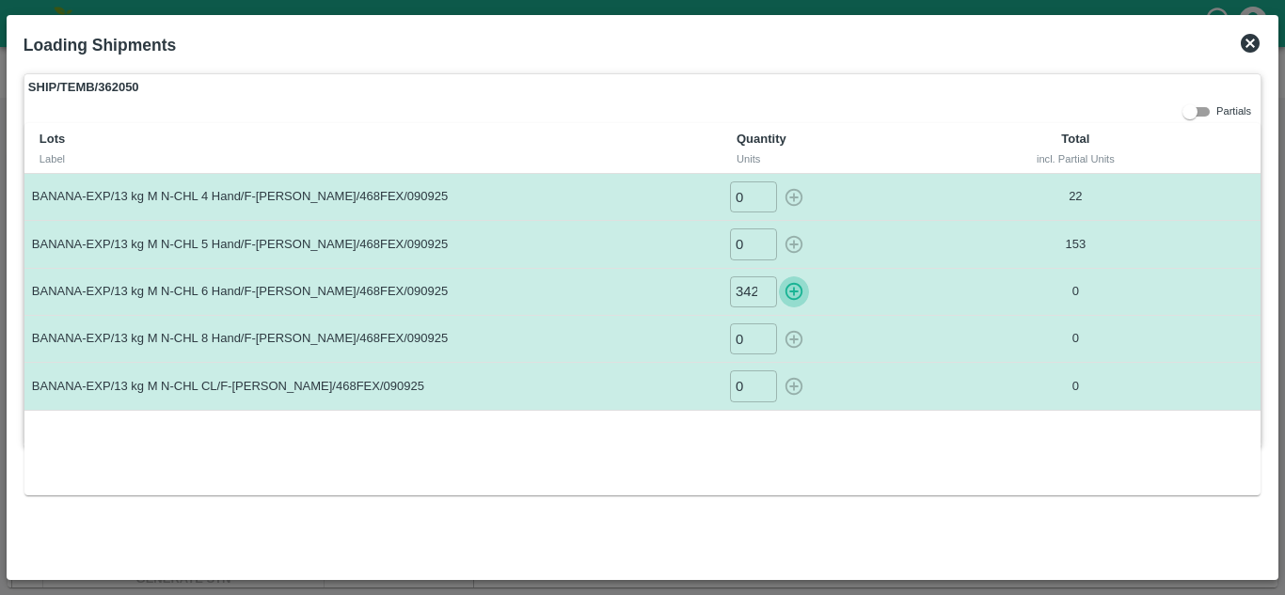
type input "0"
click at [753, 346] on input "0" at bounding box center [753, 339] width 47 height 31
type input "150"
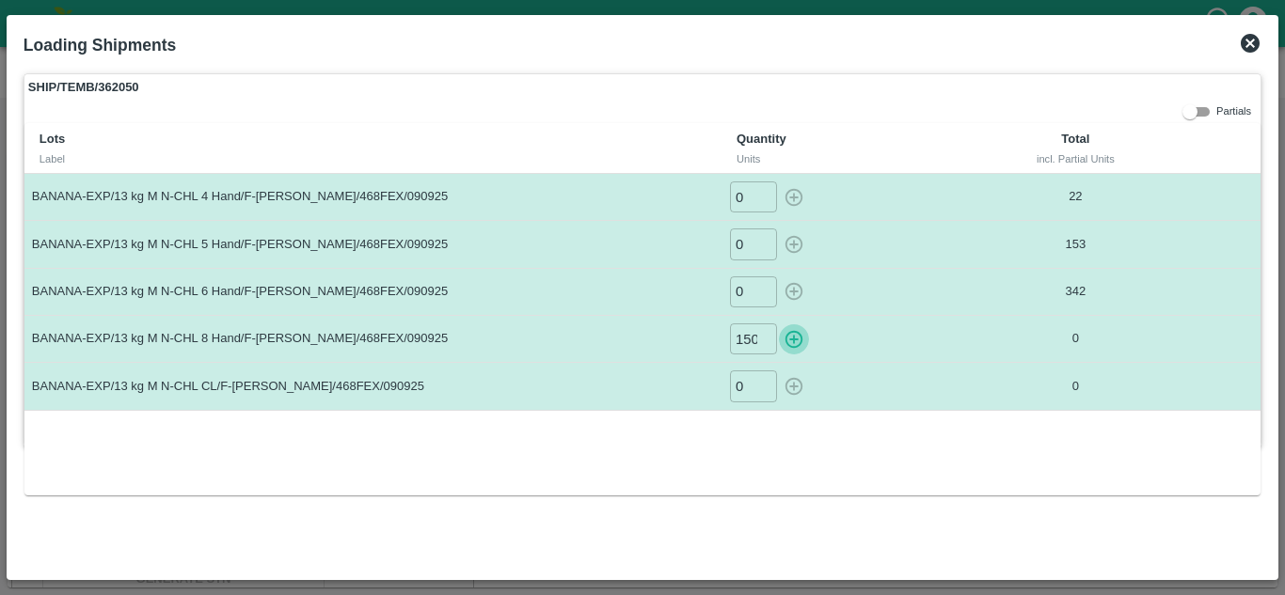
click at [779, 324] on button "button" at bounding box center [794, 339] width 30 height 31
type input "0"
click at [745, 392] on input "0" at bounding box center [753, 386] width 47 height 31
type input "58"
click at [779, 371] on button "button" at bounding box center [794, 386] width 30 height 31
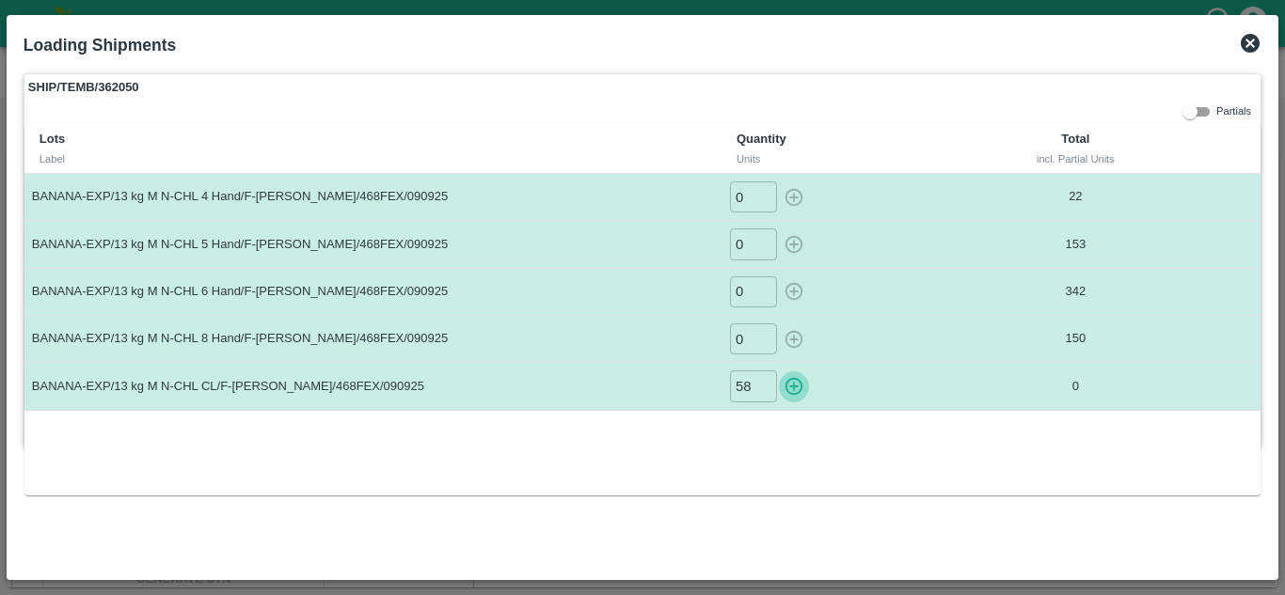
type input "0"
click at [1250, 40] on icon at bounding box center [1250, 43] width 19 height 19
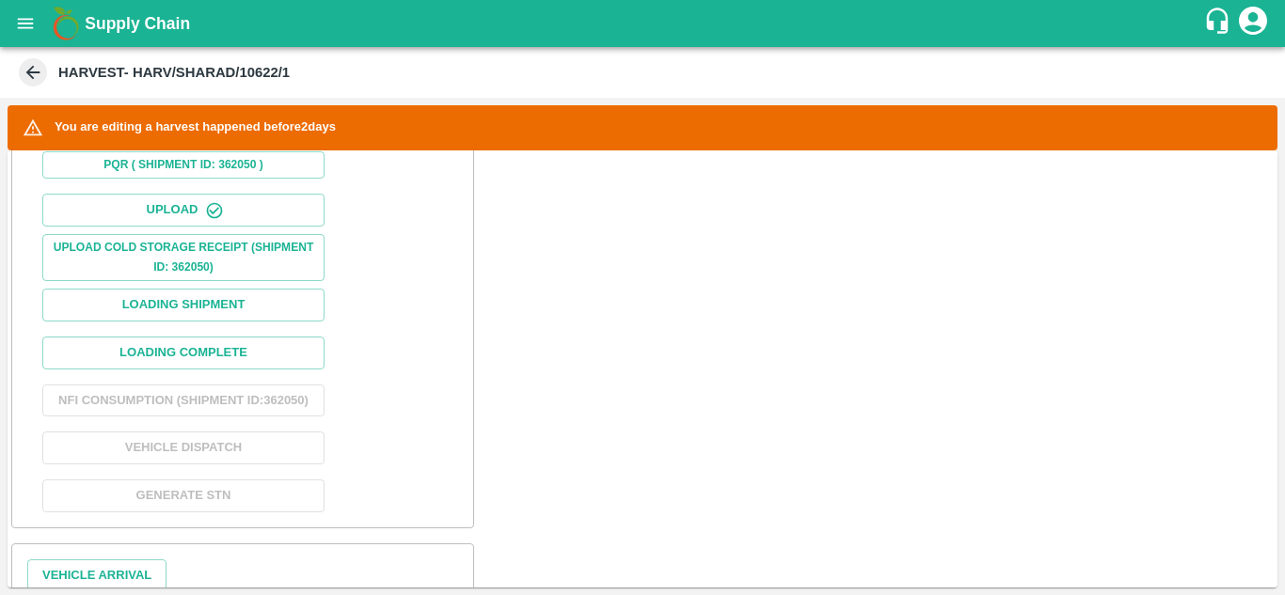
scroll to position [676, 0]
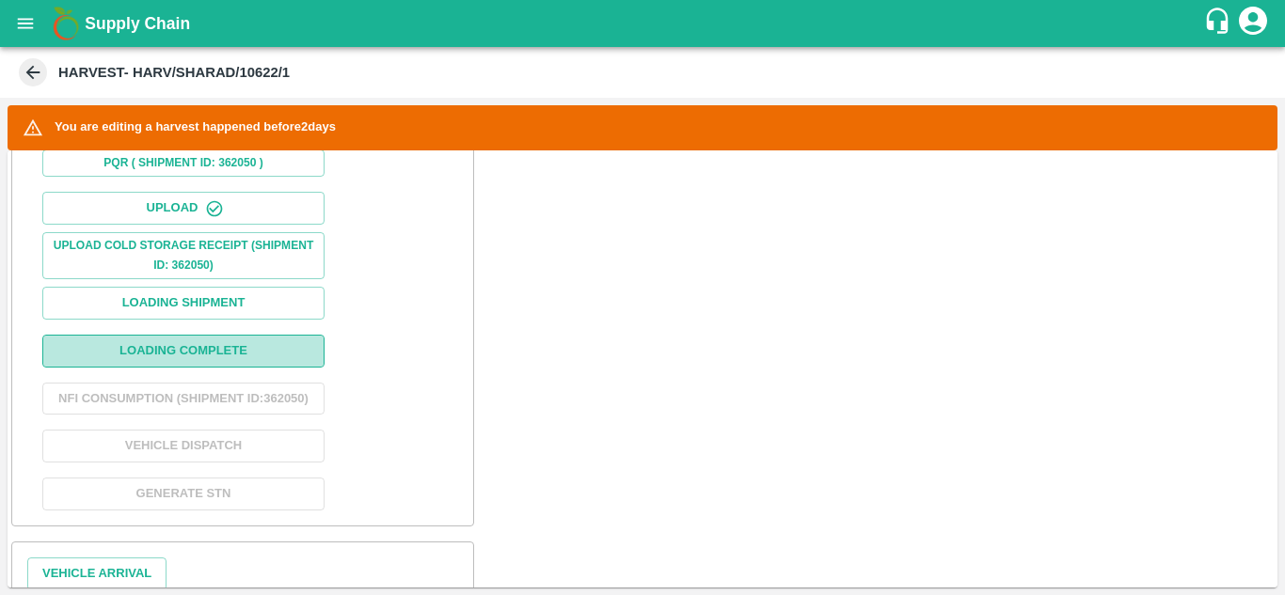
click at [191, 353] on button "Loading Complete" at bounding box center [183, 351] width 282 height 33
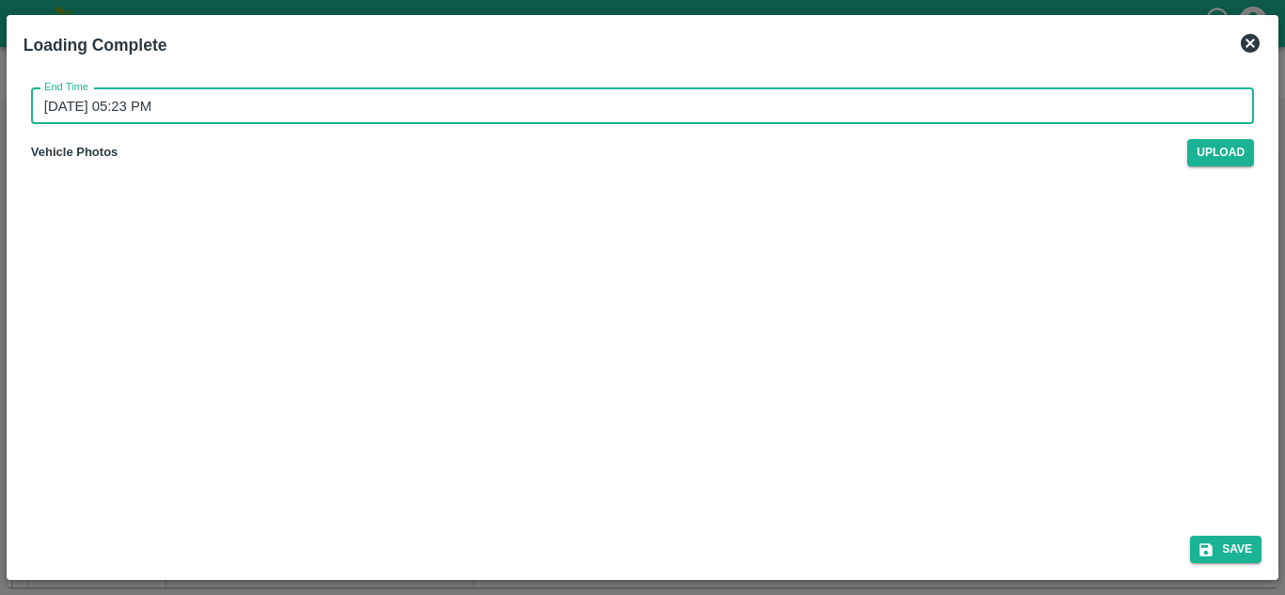
click at [222, 101] on input "11/09/2025 05:23 PM" at bounding box center [636, 106] width 1210 height 36
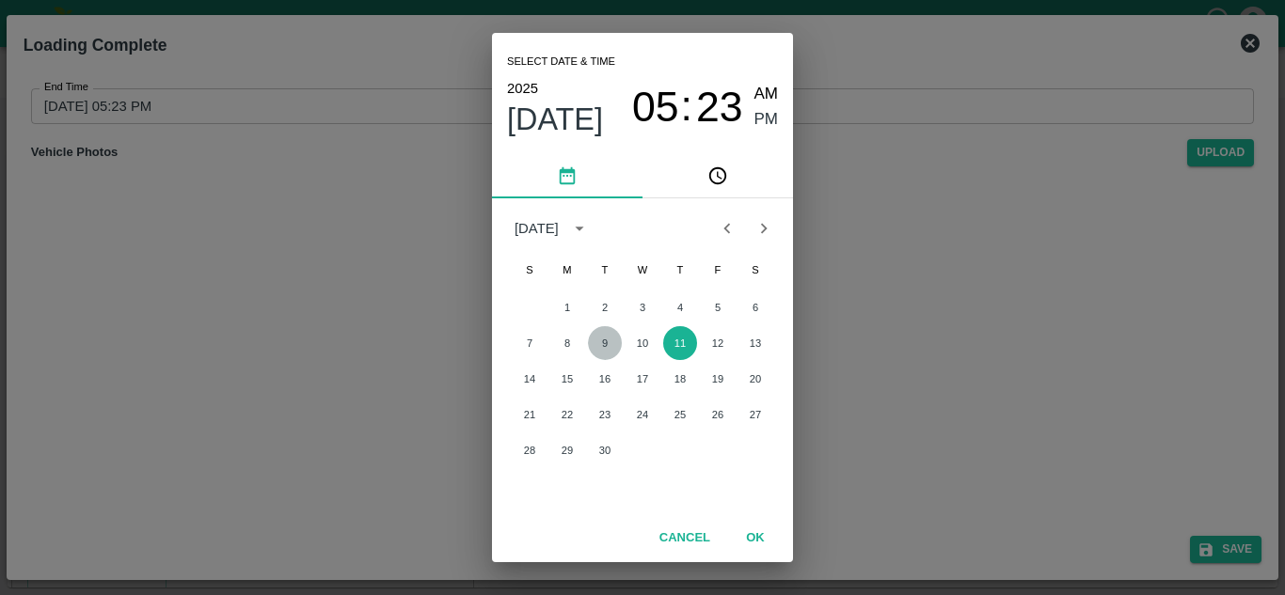
click at [602, 346] on button "9" at bounding box center [605, 343] width 34 height 34
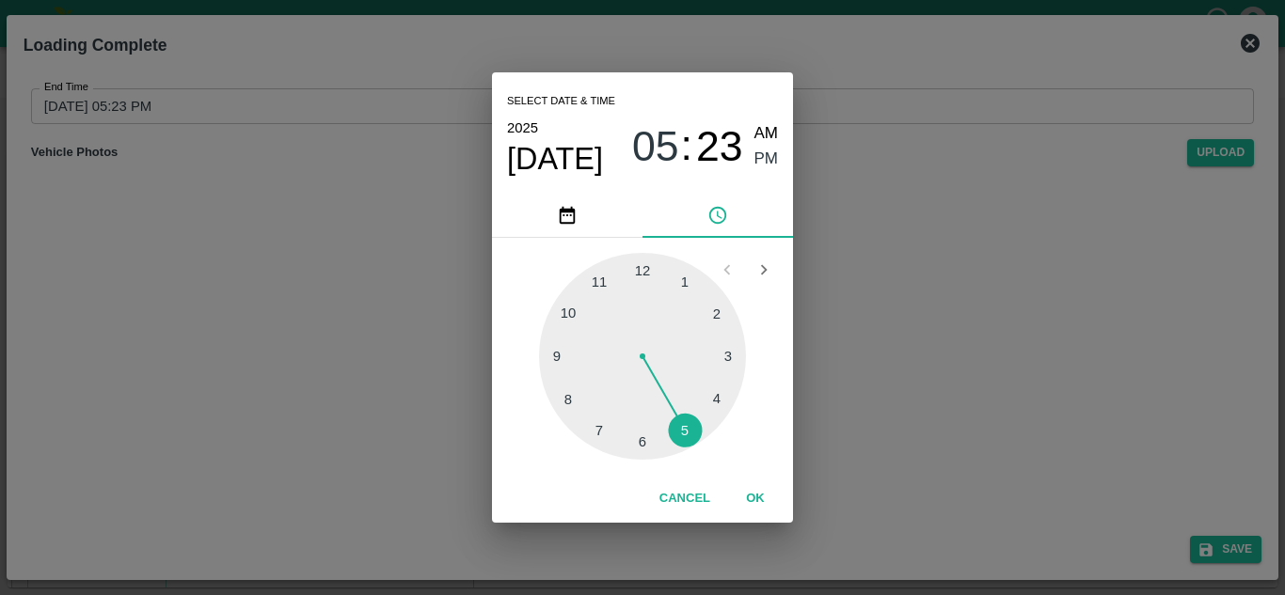
click at [689, 431] on div at bounding box center [642, 356] width 207 height 207
click at [641, 268] on div at bounding box center [642, 356] width 207 height 207
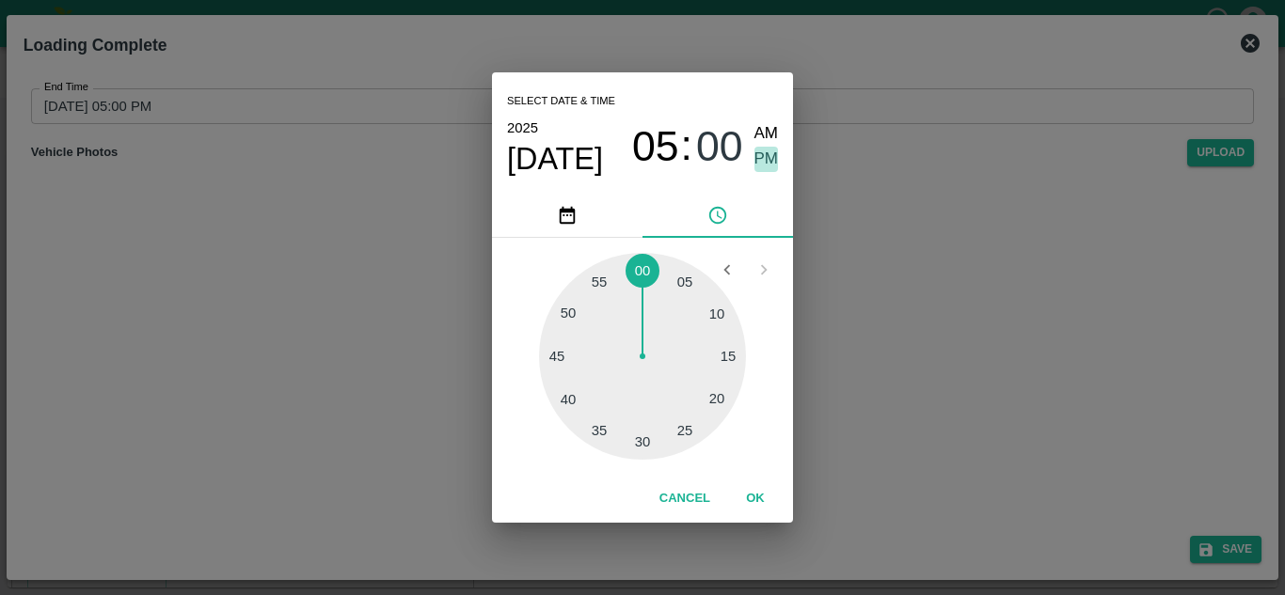
click at [767, 153] on span "PM" at bounding box center [766, 159] width 24 height 25
click at [759, 493] on button "OK" at bounding box center [755, 499] width 60 height 33
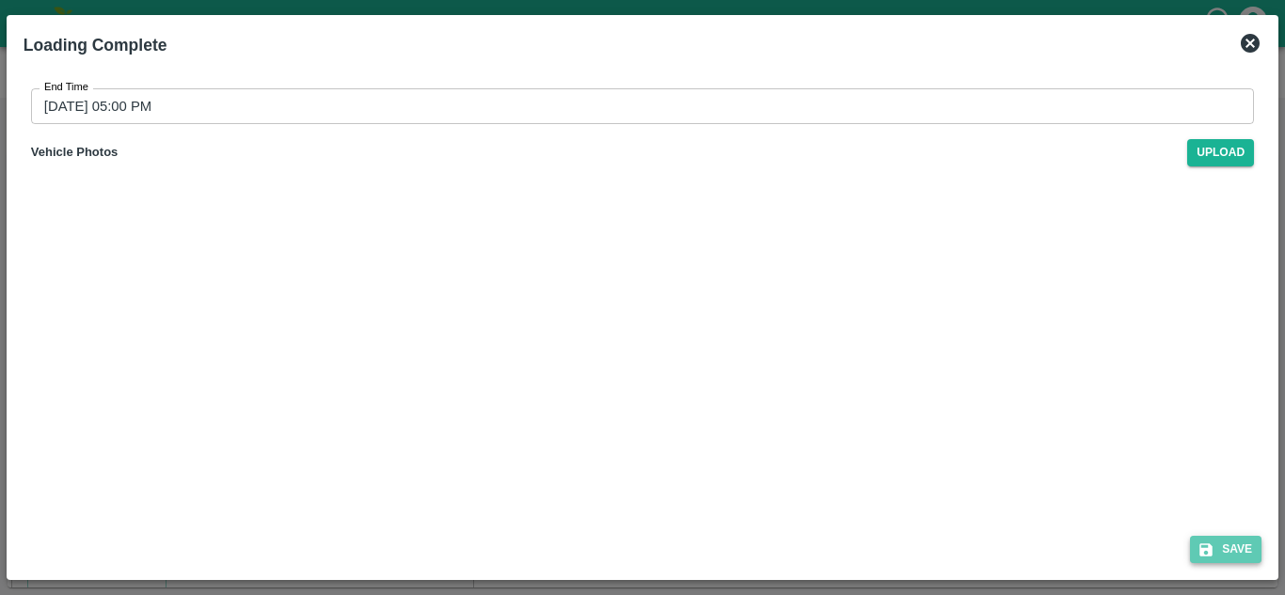
click at [1245, 538] on button "Save" at bounding box center [1225, 549] width 71 height 27
type input "11/09/2025 05:23 PM"
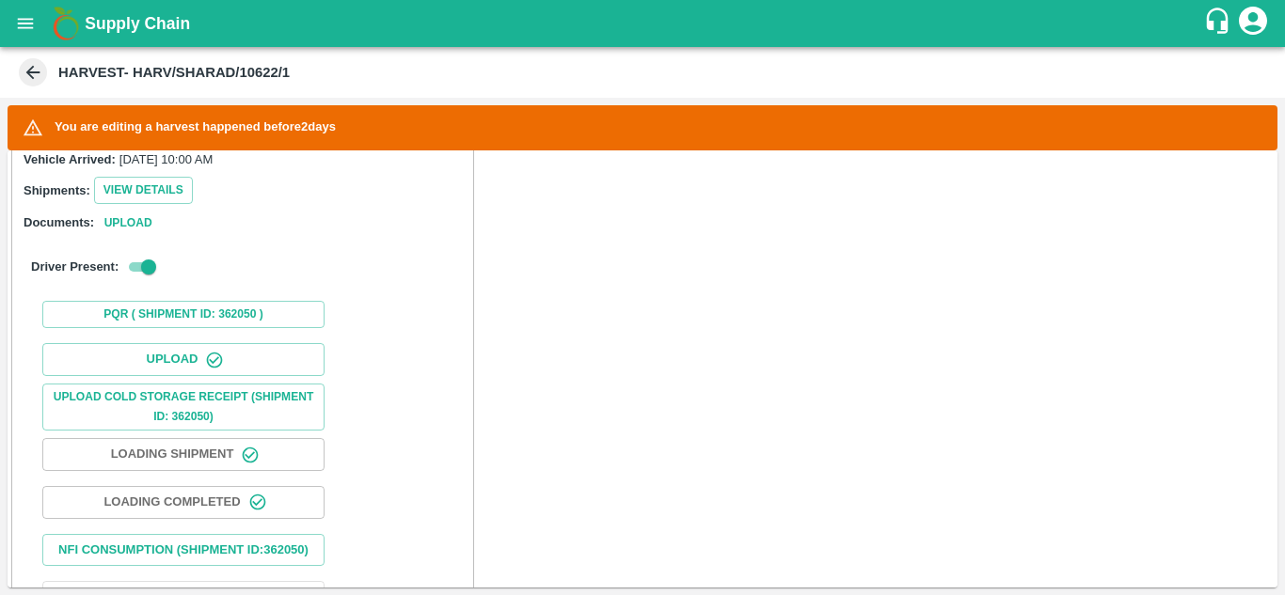
scroll to position [864, 0]
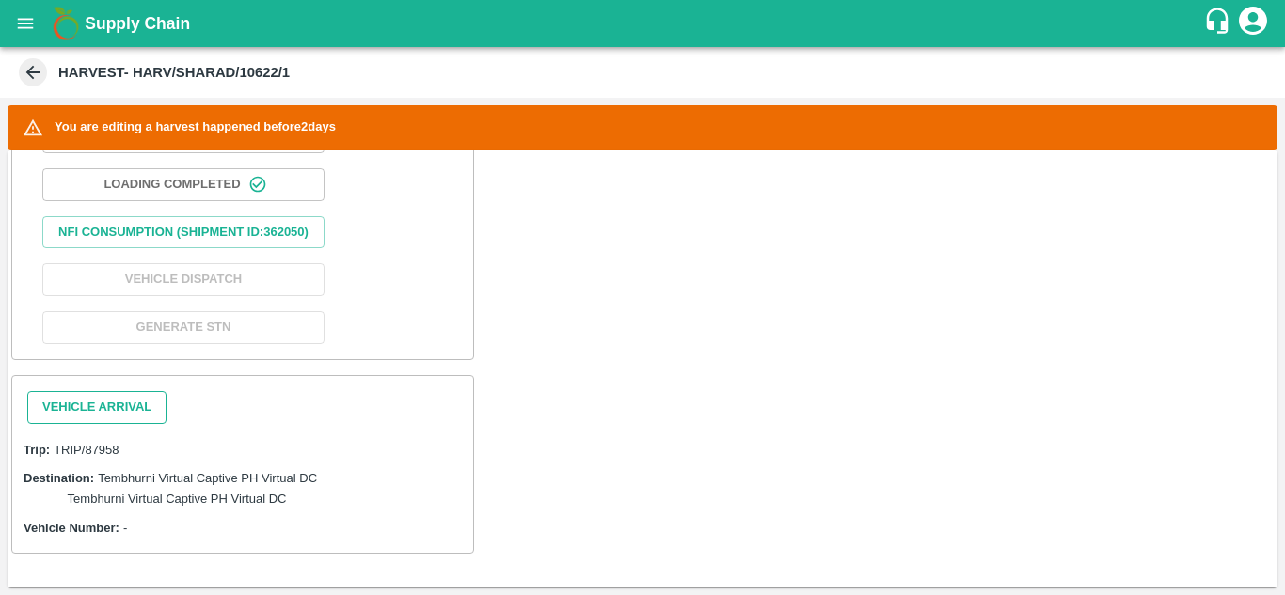
click at [80, 401] on button "Vehicle Arrival" at bounding box center [96, 407] width 139 height 33
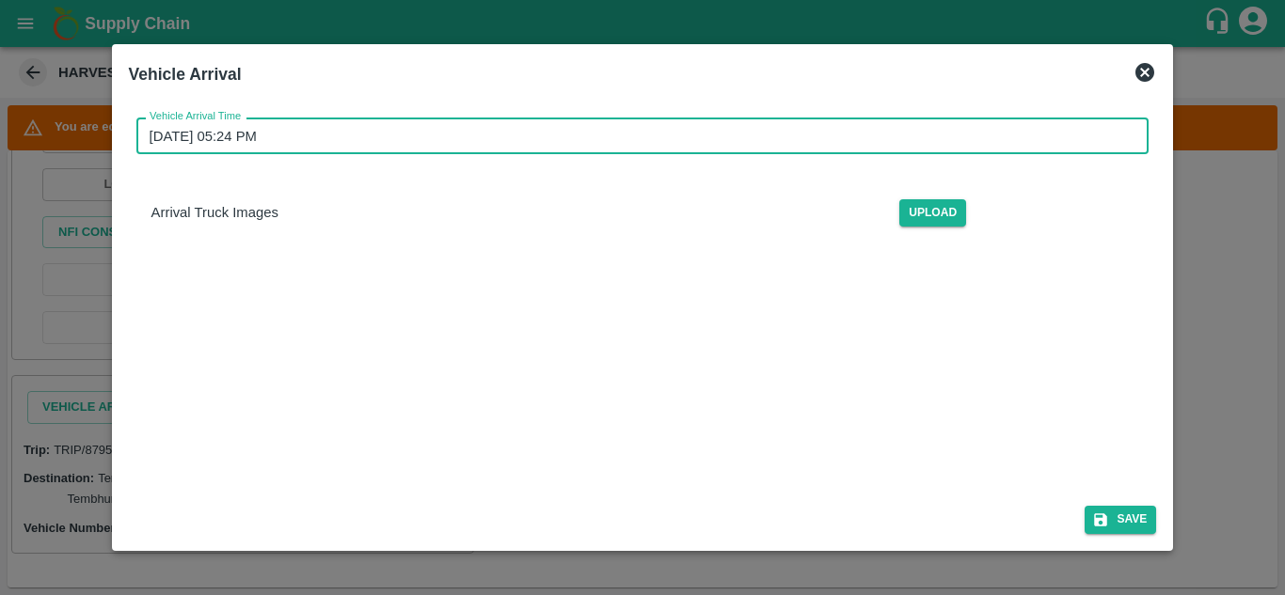
click at [253, 136] on input "11/09/2025 05:24 PM" at bounding box center [636, 136] width 1000 height 36
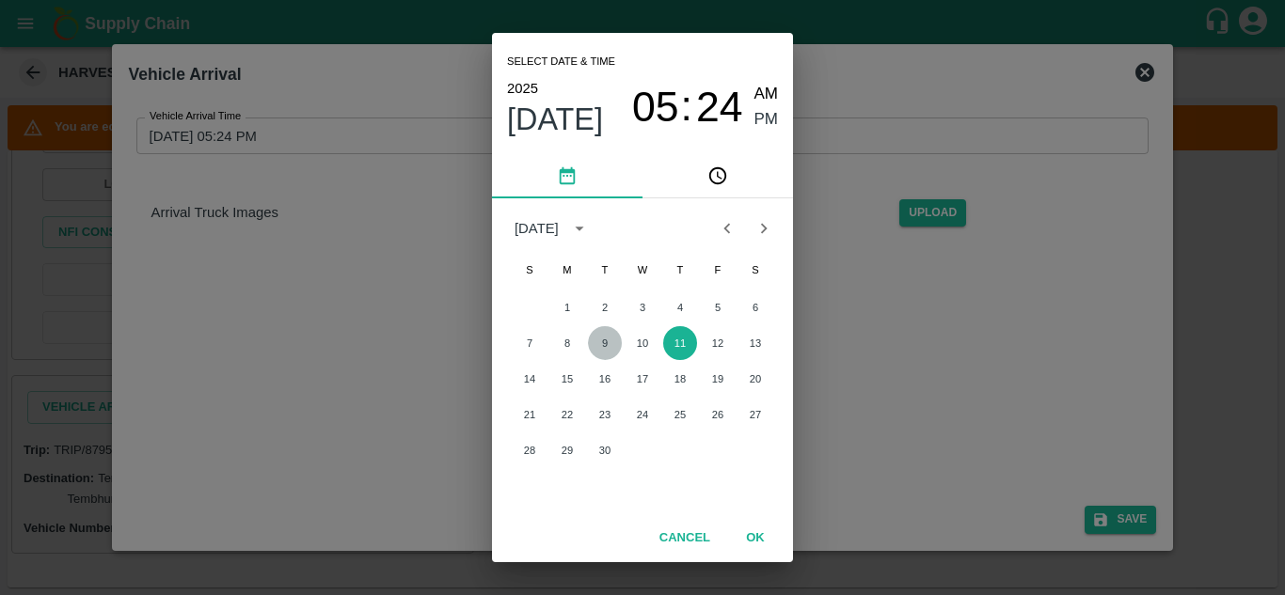
click at [600, 344] on button "9" at bounding box center [605, 343] width 34 height 34
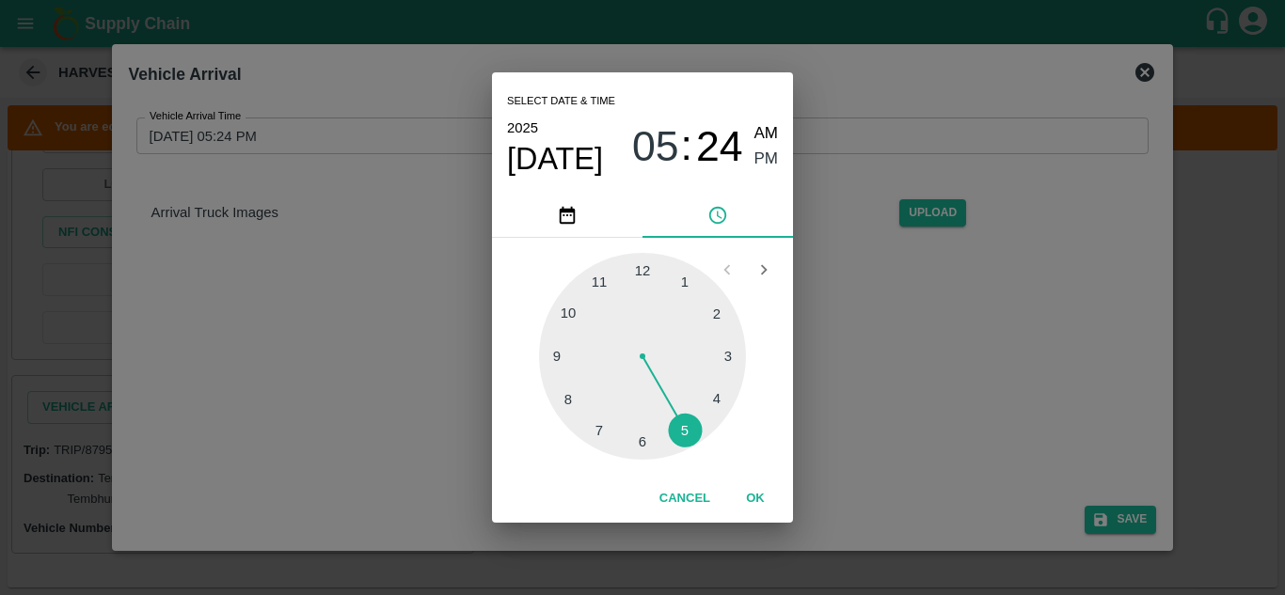
click at [574, 313] on div at bounding box center [642, 356] width 207 height 207
click at [642, 262] on div at bounding box center [642, 356] width 207 height 207
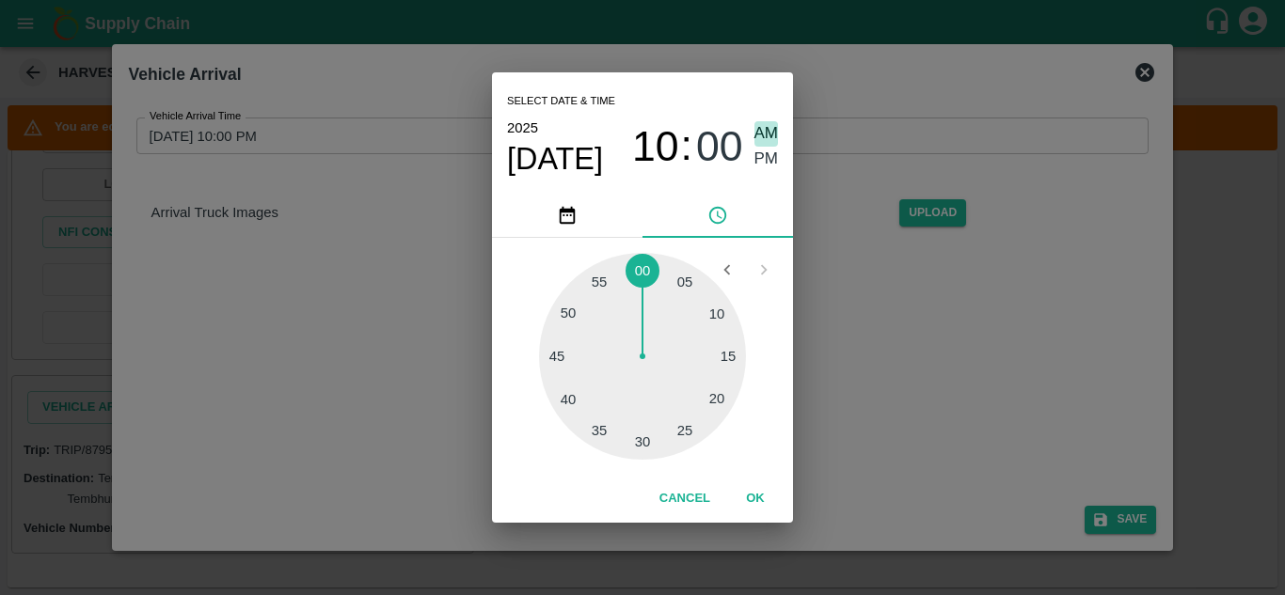
click at [760, 128] on span "AM" at bounding box center [766, 133] width 24 height 25
type input "09/09/2025 10:00 AM"
click at [755, 500] on button "OK" at bounding box center [755, 499] width 60 height 33
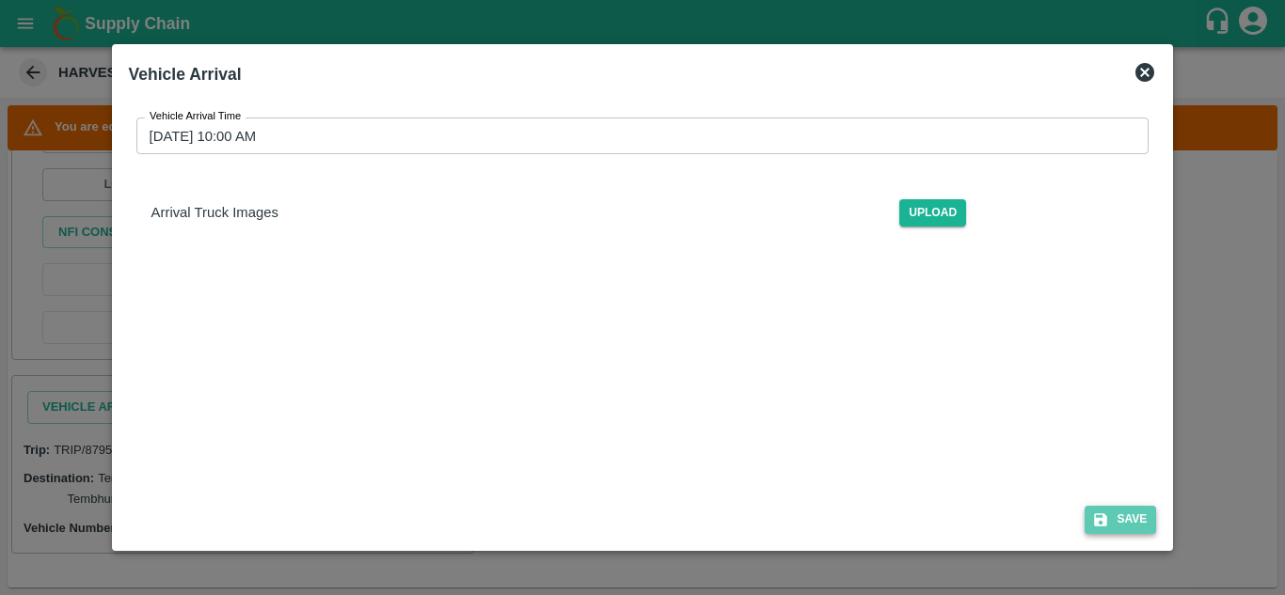
click at [1129, 520] on button "Save" at bounding box center [1120, 519] width 71 height 27
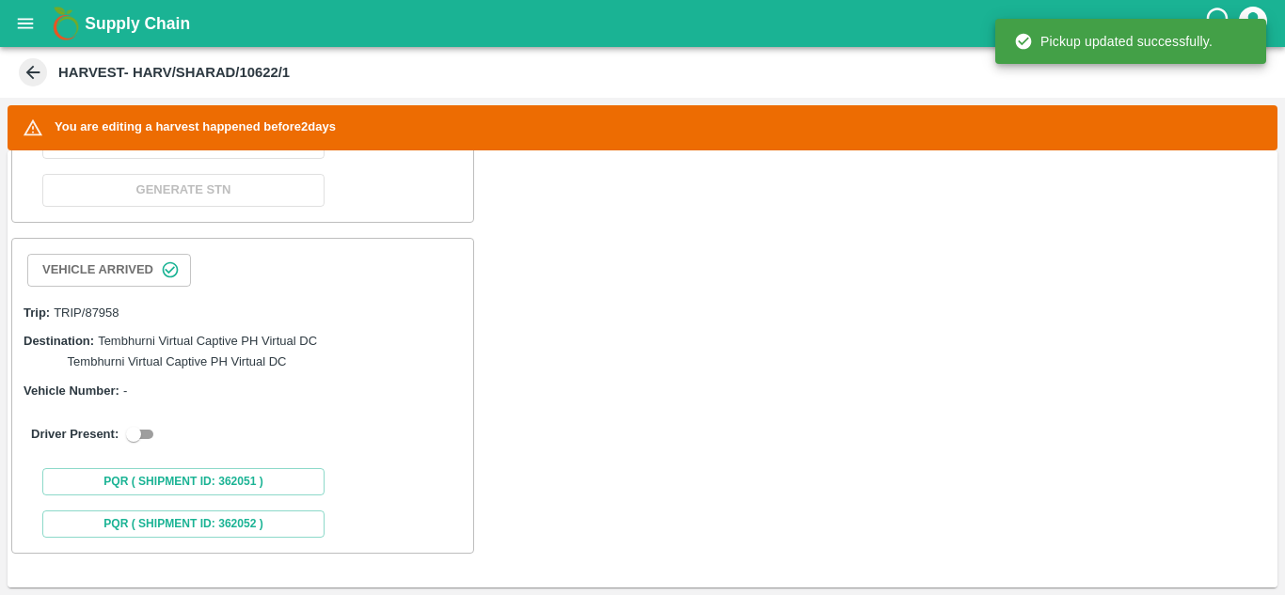
scroll to position [1002, 0]
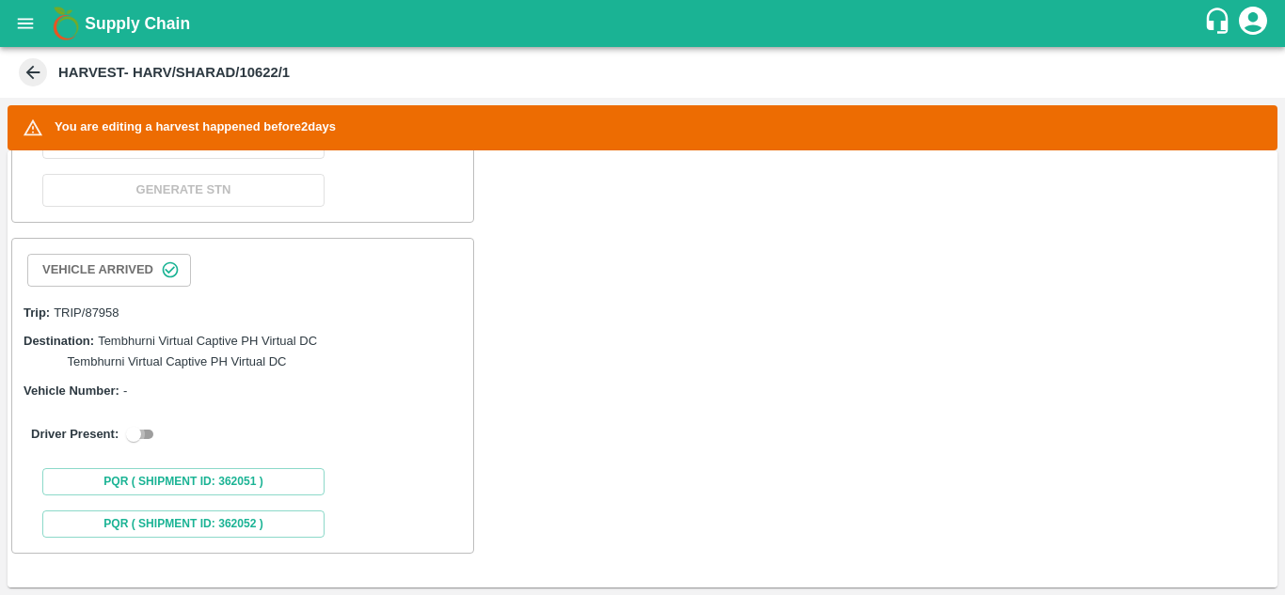
click at [145, 433] on input "checkbox" at bounding box center [134, 434] width 68 height 23
checkbox input "true"
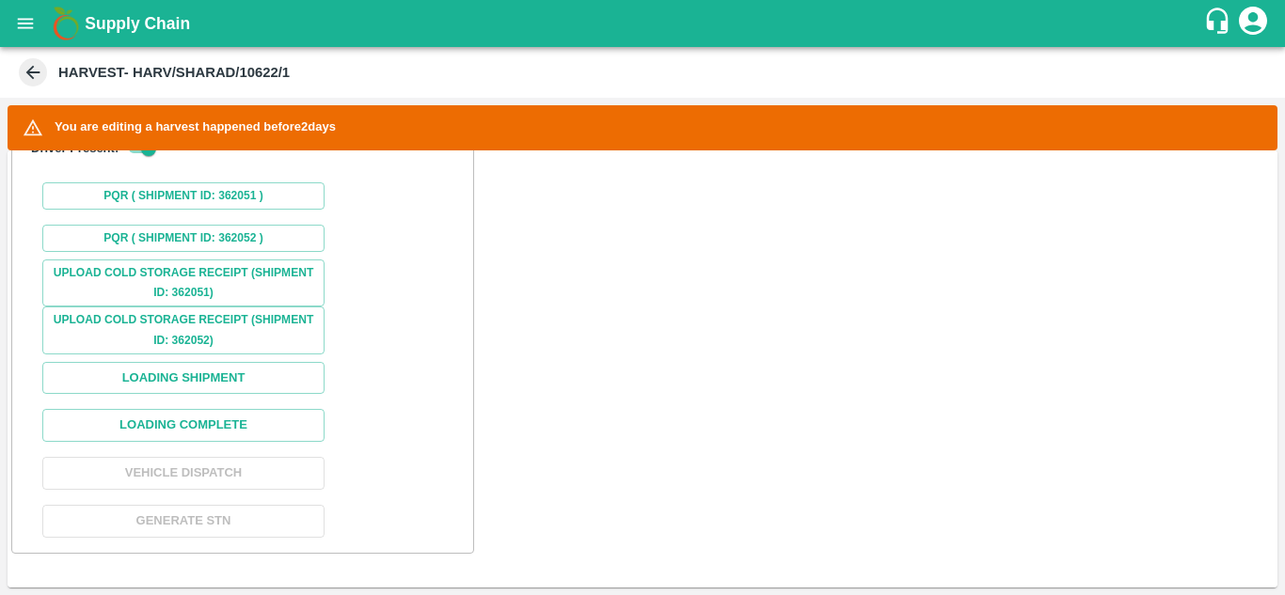
scroll to position [1380, 0]
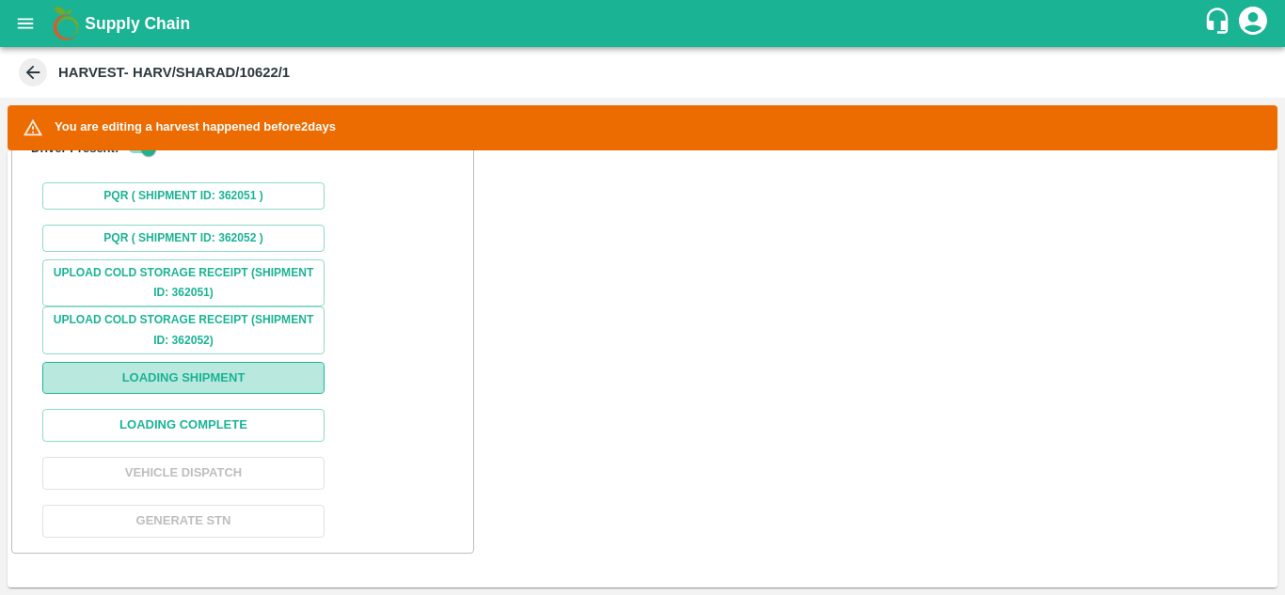
click at [195, 373] on button "Loading Shipment" at bounding box center [183, 378] width 282 height 33
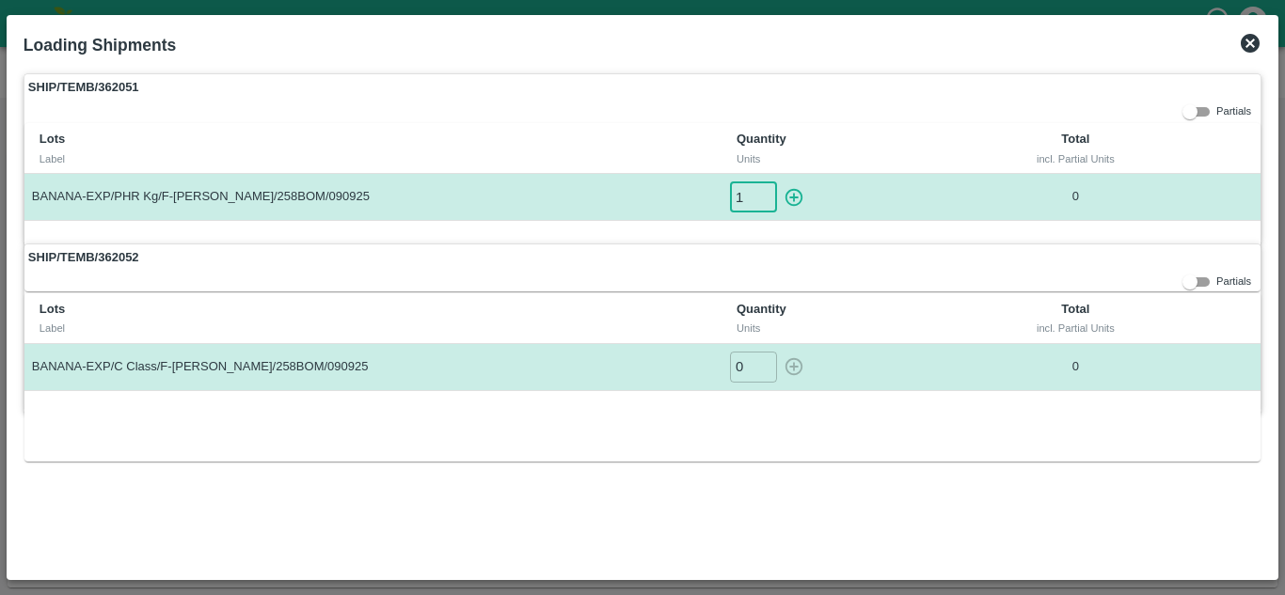
type input "1"
click at [756, 193] on input "1" at bounding box center [753, 197] width 47 height 31
click at [779, 182] on button "button" at bounding box center [794, 197] width 30 height 31
type input "0"
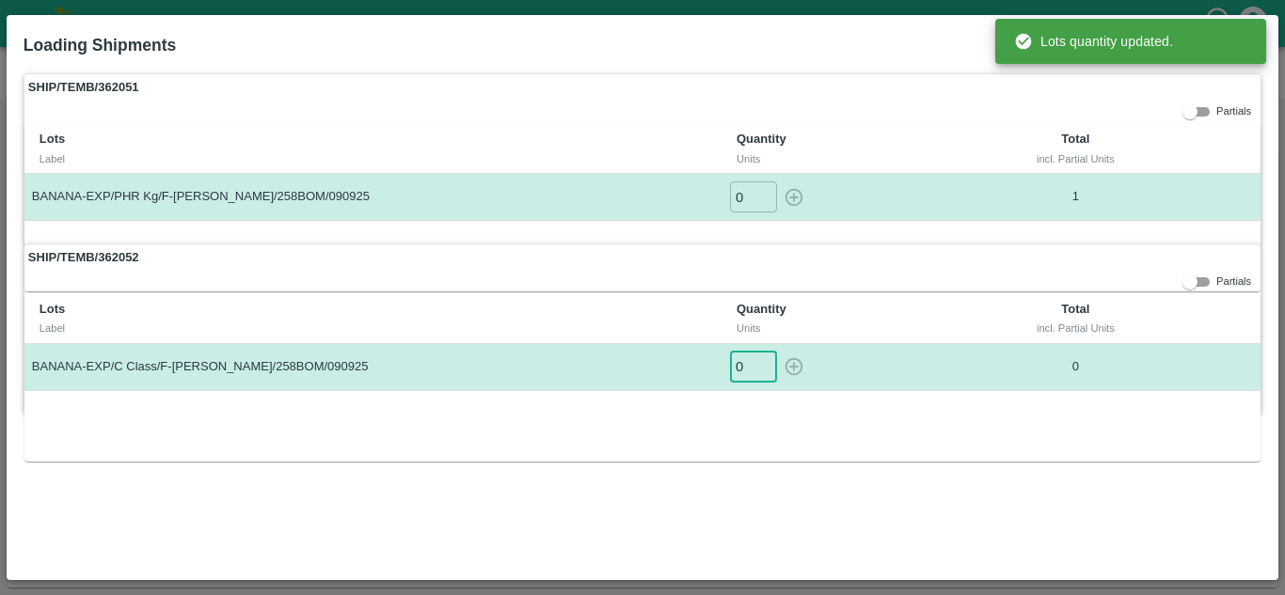
click at [751, 360] on input "0" at bounding box center [753, 367] width 47 height 31
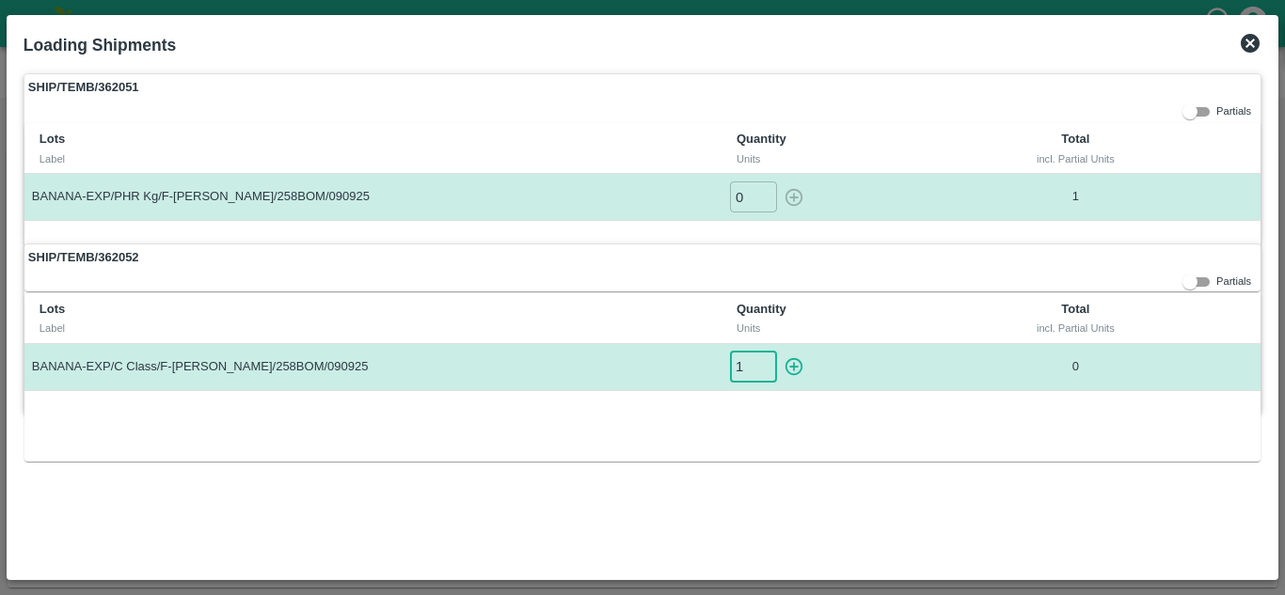
type input "1"
click at [779, 352] on button "button" at bounding box center [794, 367] width 30 height 31
type input "0"
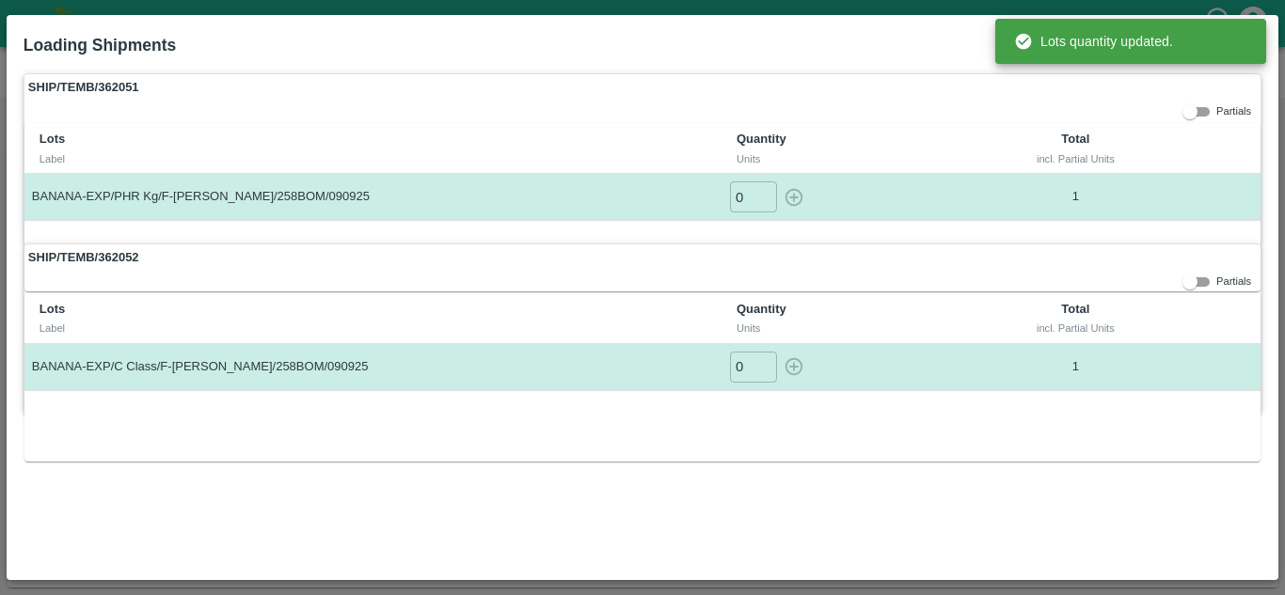
click at [750, 500] on div "SHIP/TEMB/362051 Partials Lots Label Quantity Units Total incl. Partial Units B…" at bounding box center [642, 318] width 1253 height 505
click at [965, 500] on div "SHIP/TEMB/362051 Partials Lots Label Quantity Units Total incl. Partial Units B…" at bounding box center [642, 318] width 1253 height 505
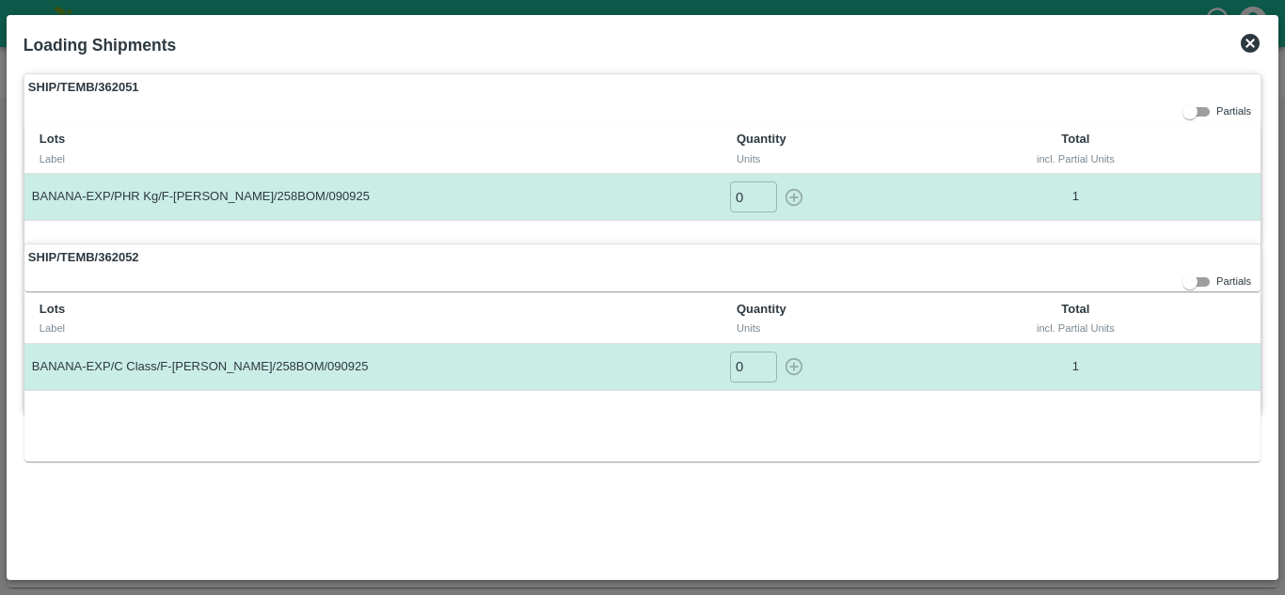
click at [1245, 43] on icon at bounding box center [1250, 43] width 19 height 19
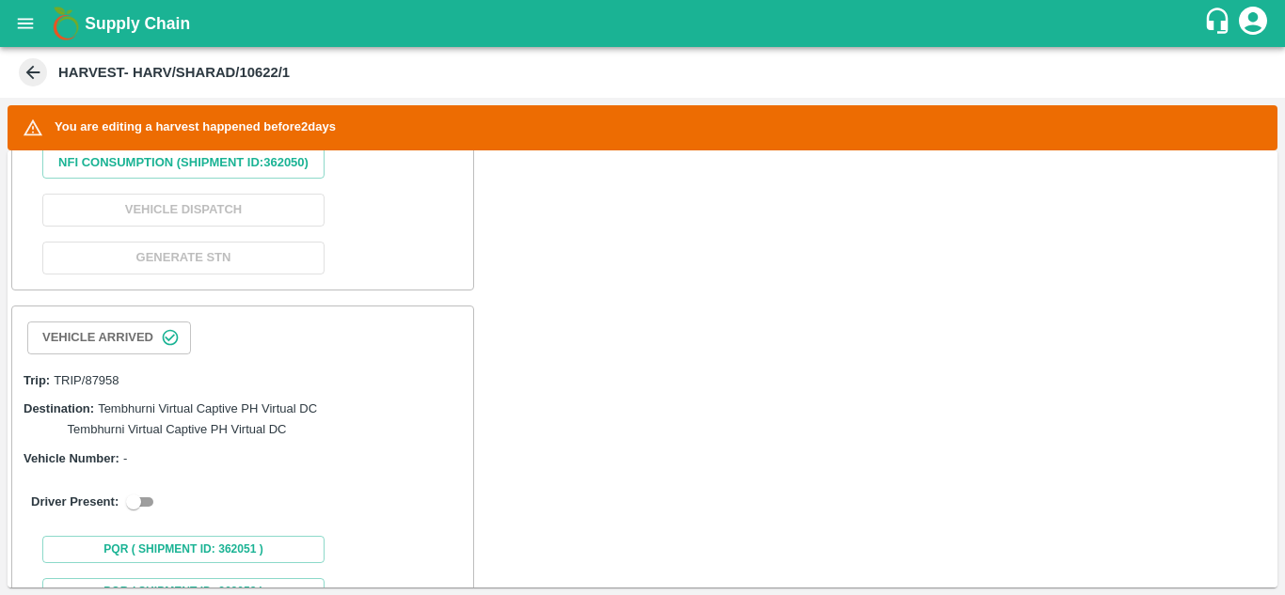
scroll to position [1002, 0]
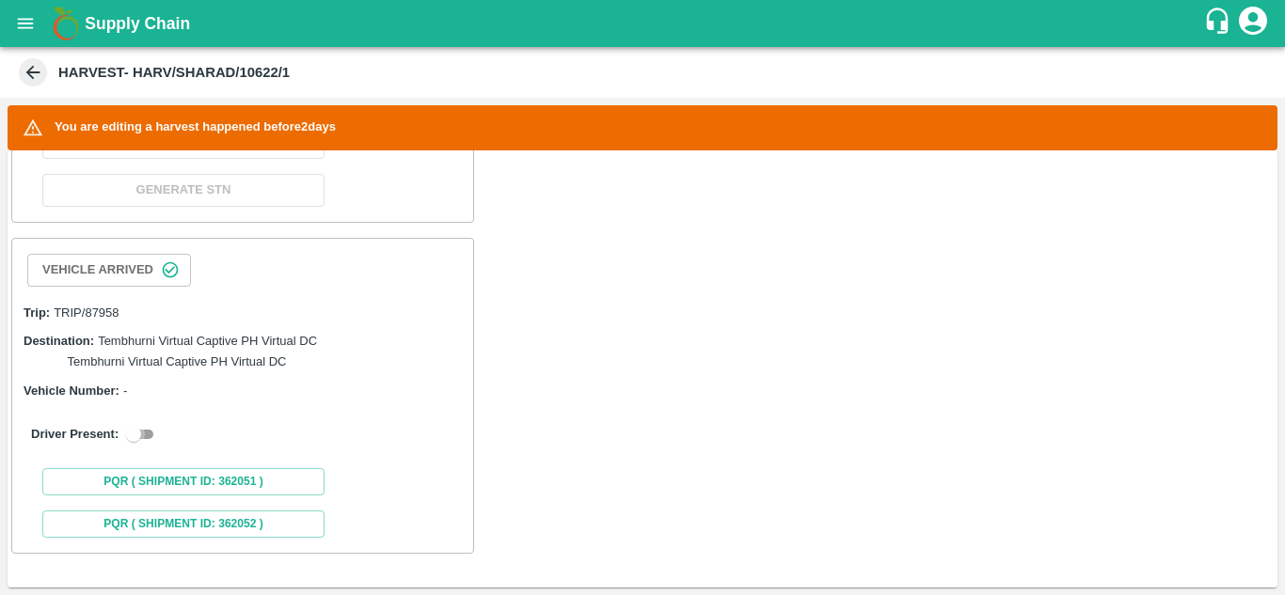
click at [146, 439] on input "checkbox" at bounding box center [134, 434] width 68 height 23
checkbox input "true"
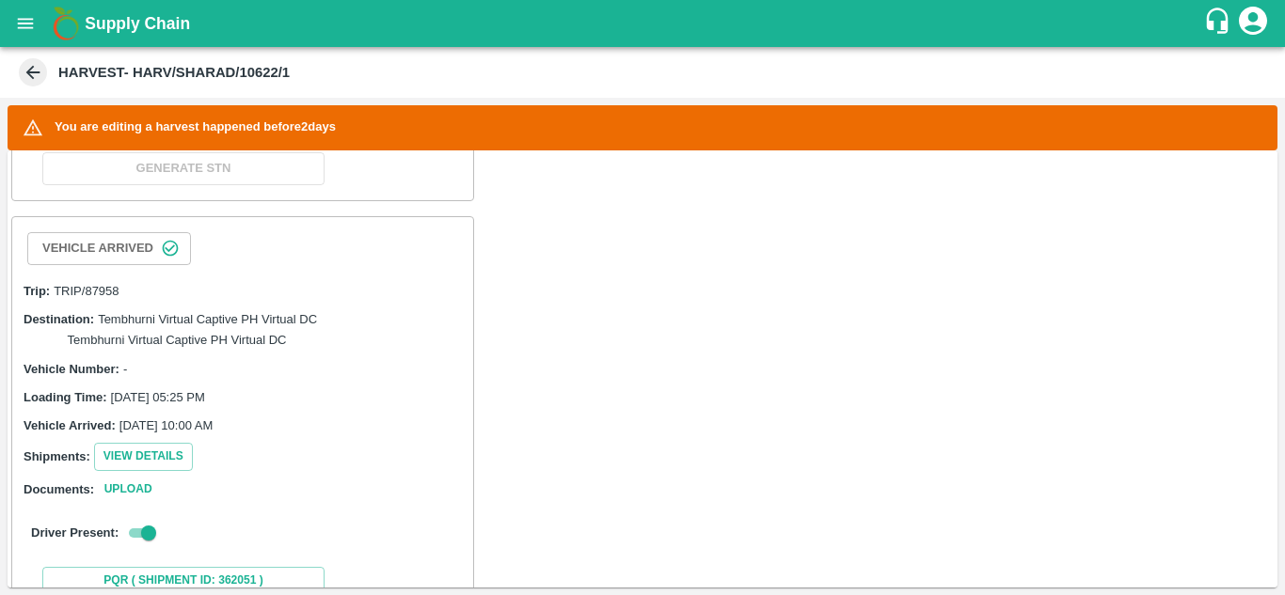
scroll to position [1408, 0]
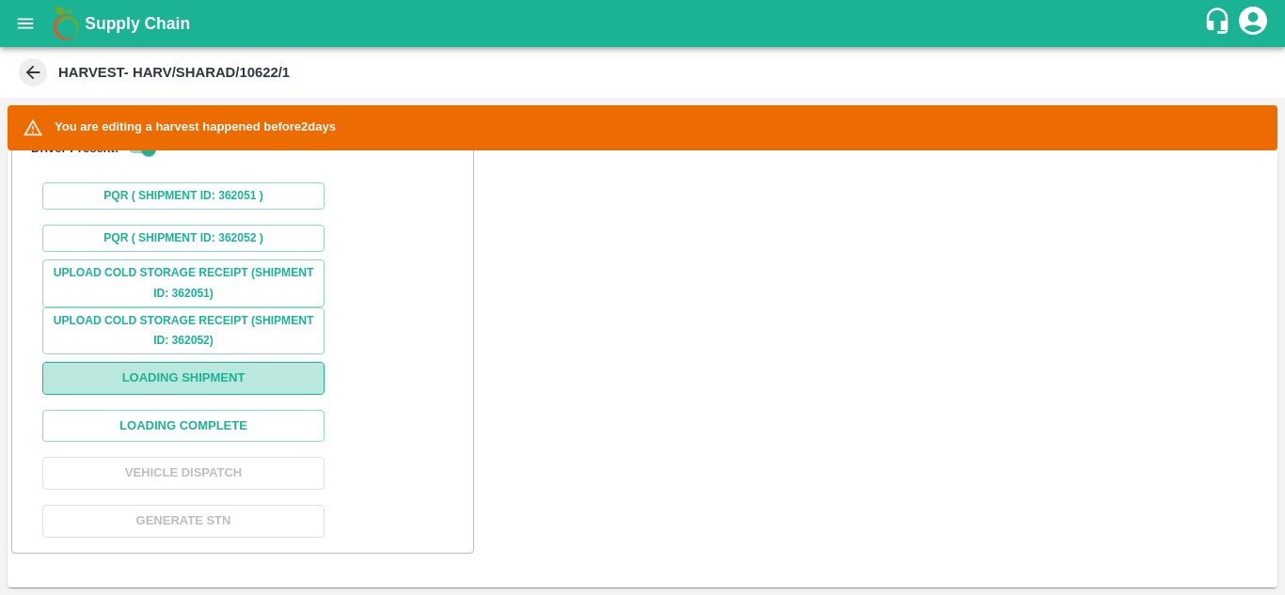
click at [236, 375] on button "Loading Shipment" at bounding box center [183, 378] width 282 height 33
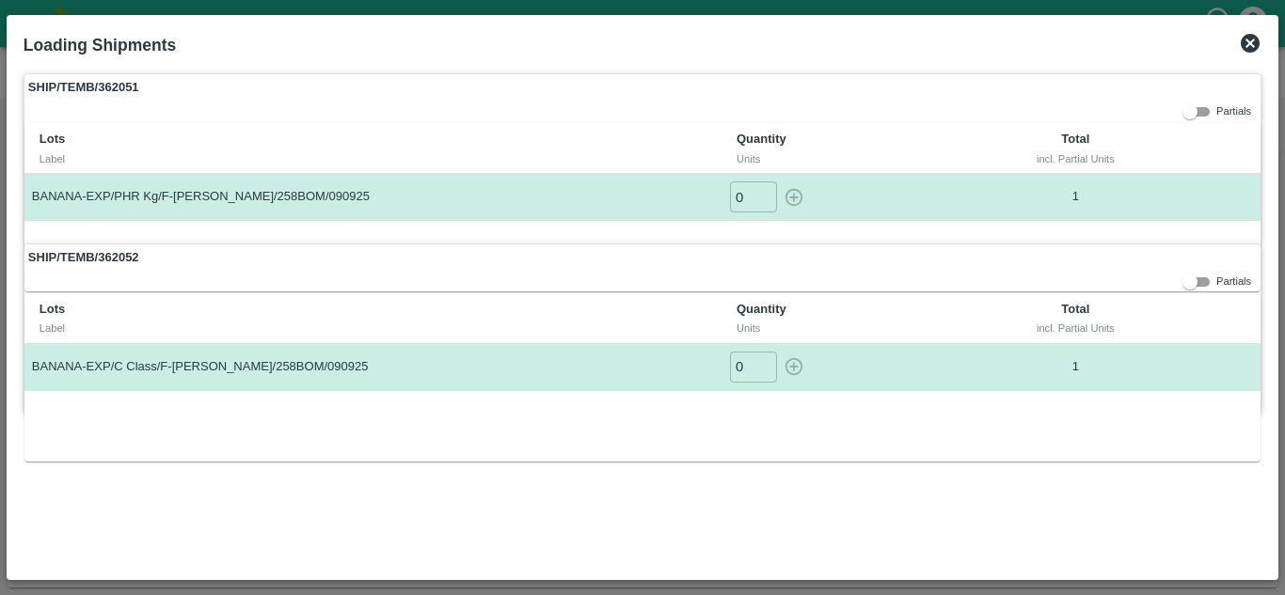
click at [1251, 45] on icon at bounding box center [1250, 43] width 23 height 23
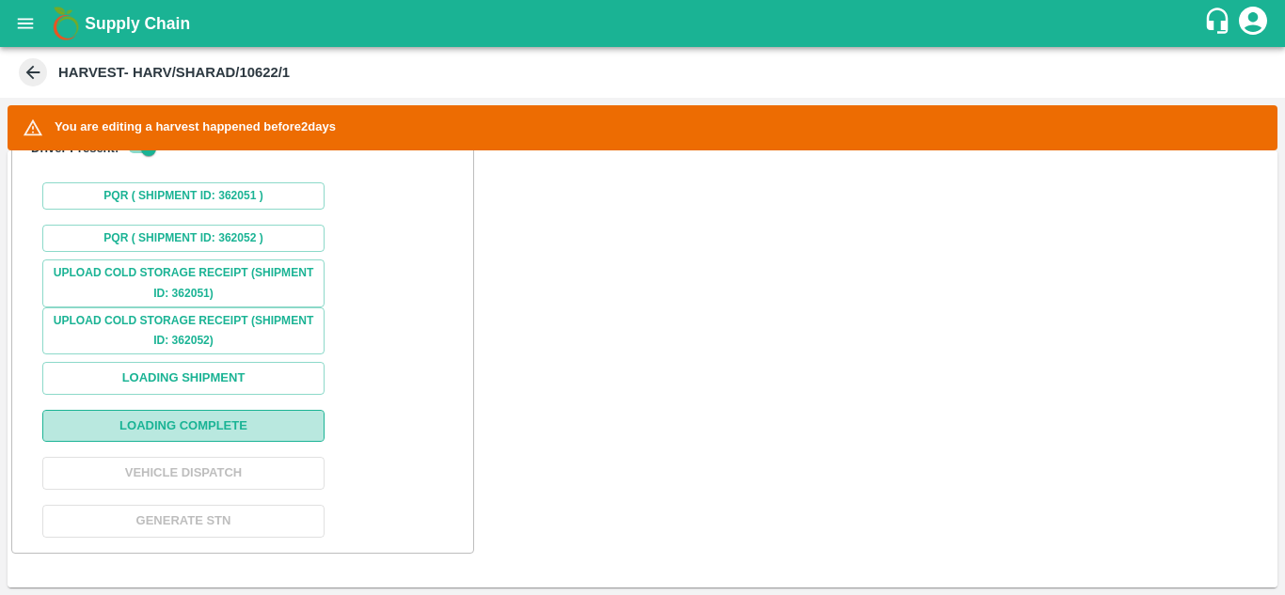
click at [225, 422] on button "Loading Complete" at bounding box center [183, 426] width 282 height 33
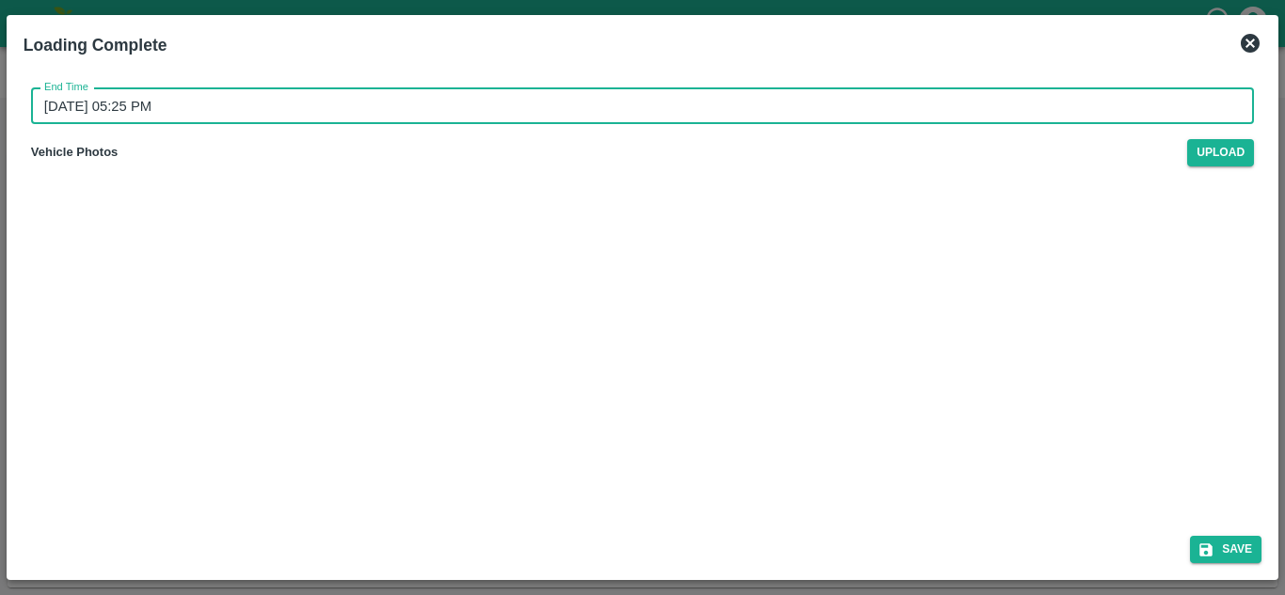
click at [197, 118] on input "11/09/2025 05:25 PM" at bounding box center [636, 106] width 1210 height 36
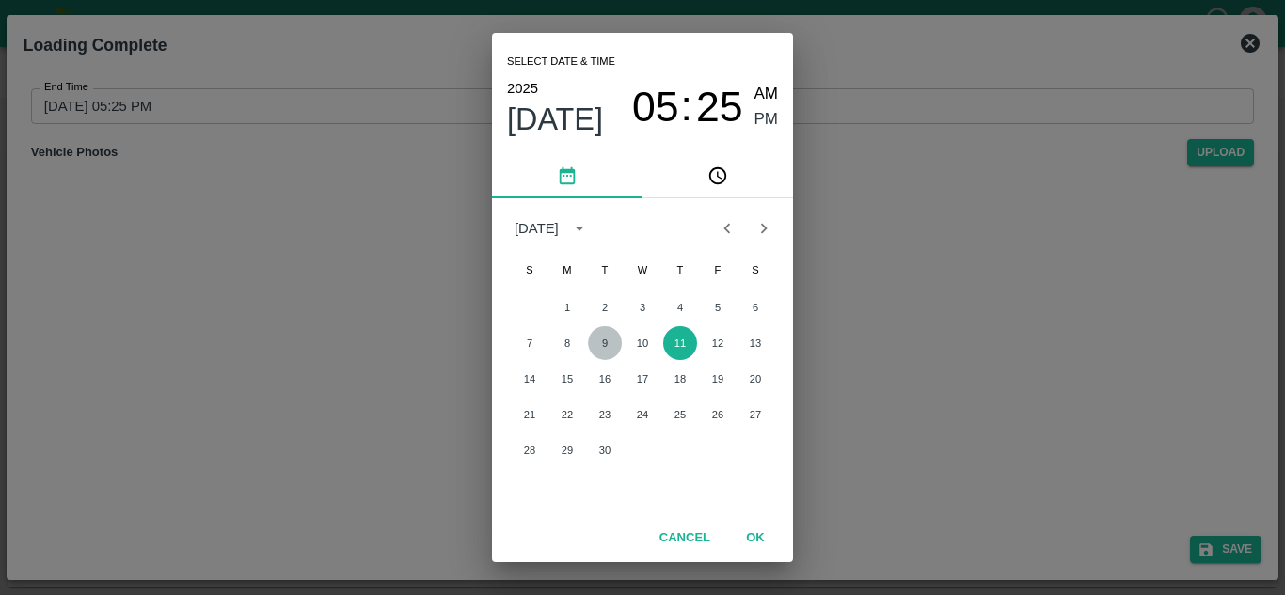
click at [600, 341] on button "9" at bounding box center [605, 343] width 34 height 34
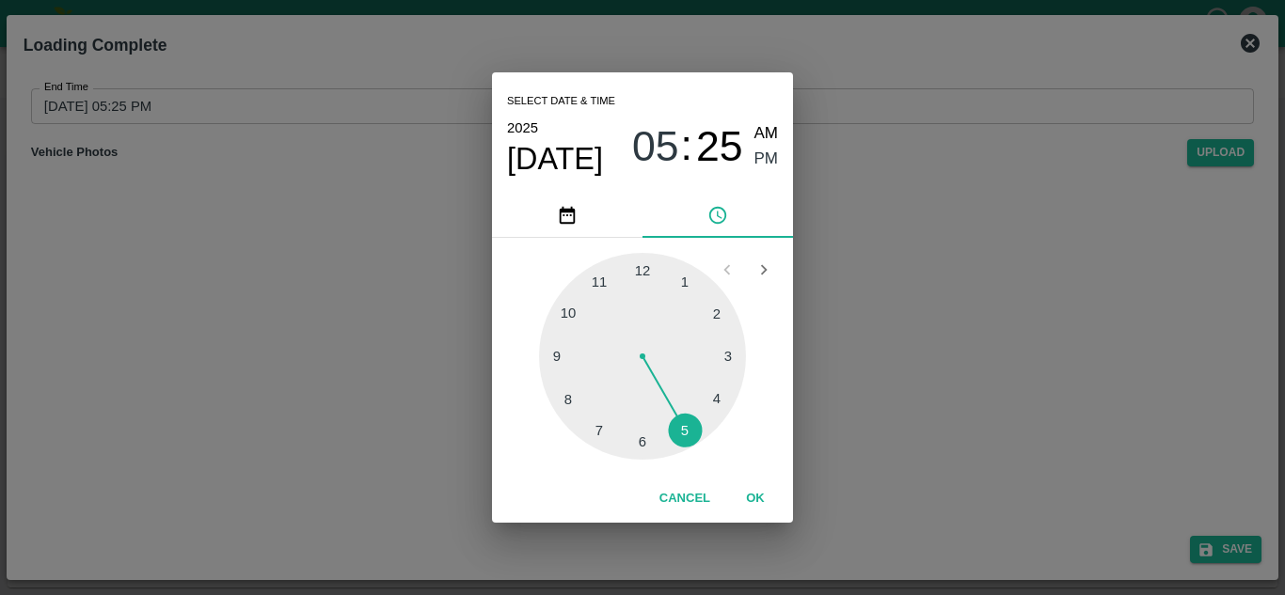
click at [687, 425] on div at bounding box center [642, 356] width 207 height 207
click at [642, 270] on div at bounding box center [642, 356] width 207 height 207
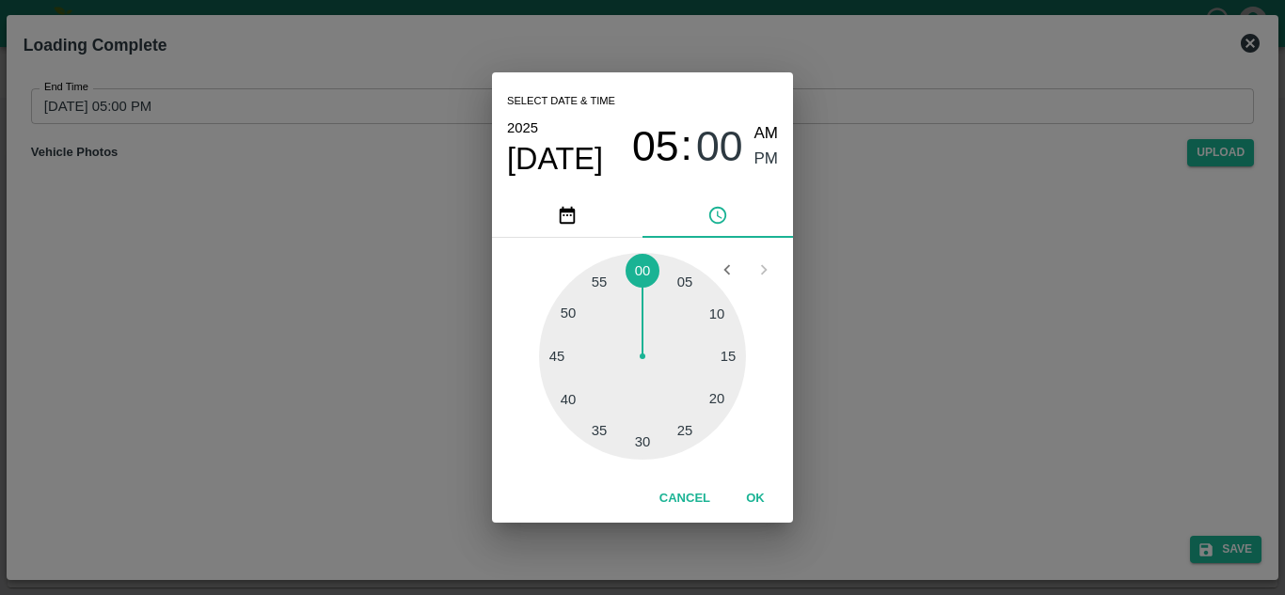
click at [770, 156] on span "PM" at bounding box center [766, 159] width 24 height 25
click at [762, 487] on button "OK" at bounding box center [755, 499] width 60 height 33
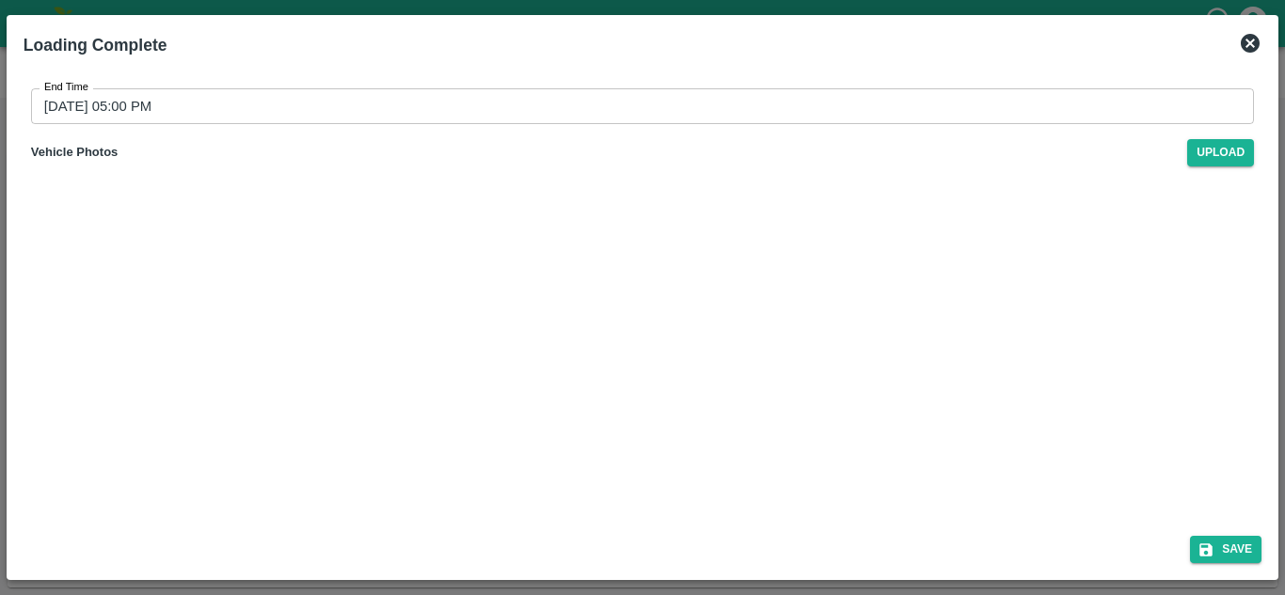
click at [848, 389] on div "End Time 09/09/2025 05:00 PM End Time Vehicle Photos Upload" at bounding box center [642, 293] width 1253 height 455
click at [1247, 547] on button "Save" at bounding box center [1225, 549] width 71 height 27
type input "11/09/2025 05:25 PM"
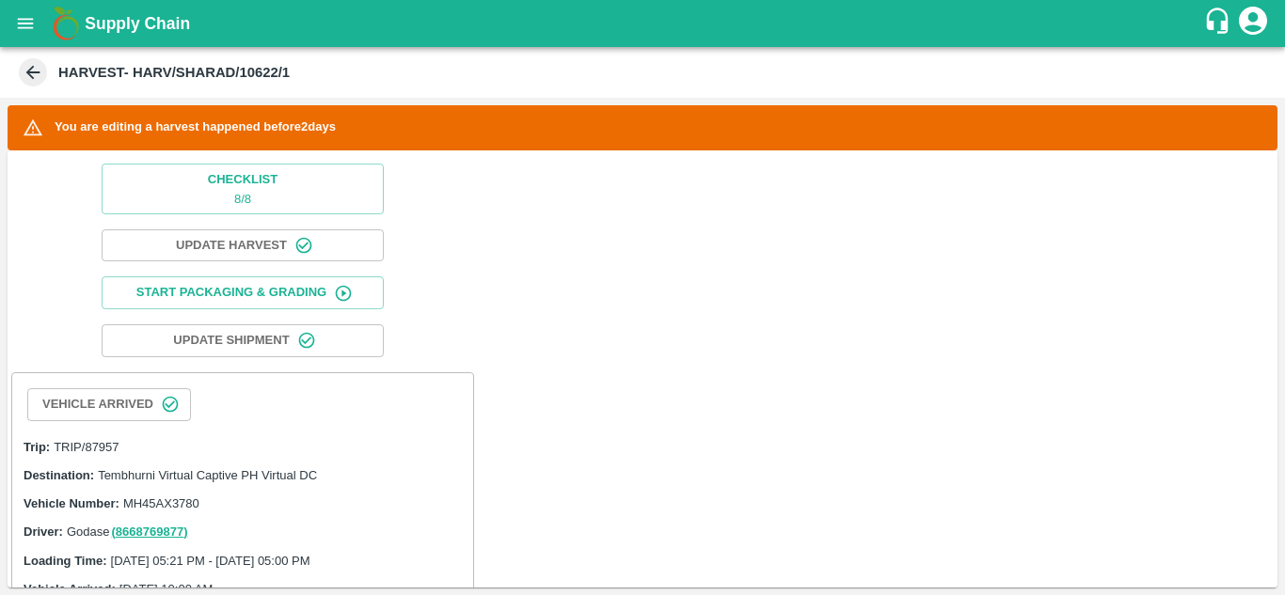
scroll to position [0, 0]
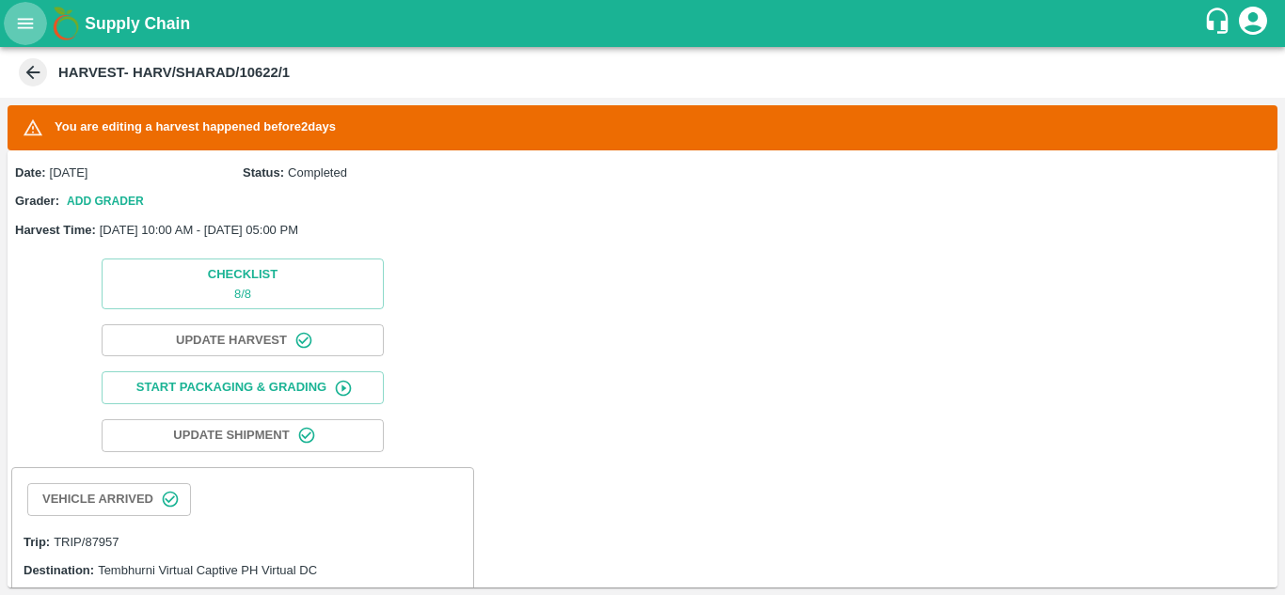
click at [27, 21] on icon "open drawer" at bounding box center [25, 23] width 21 height 21
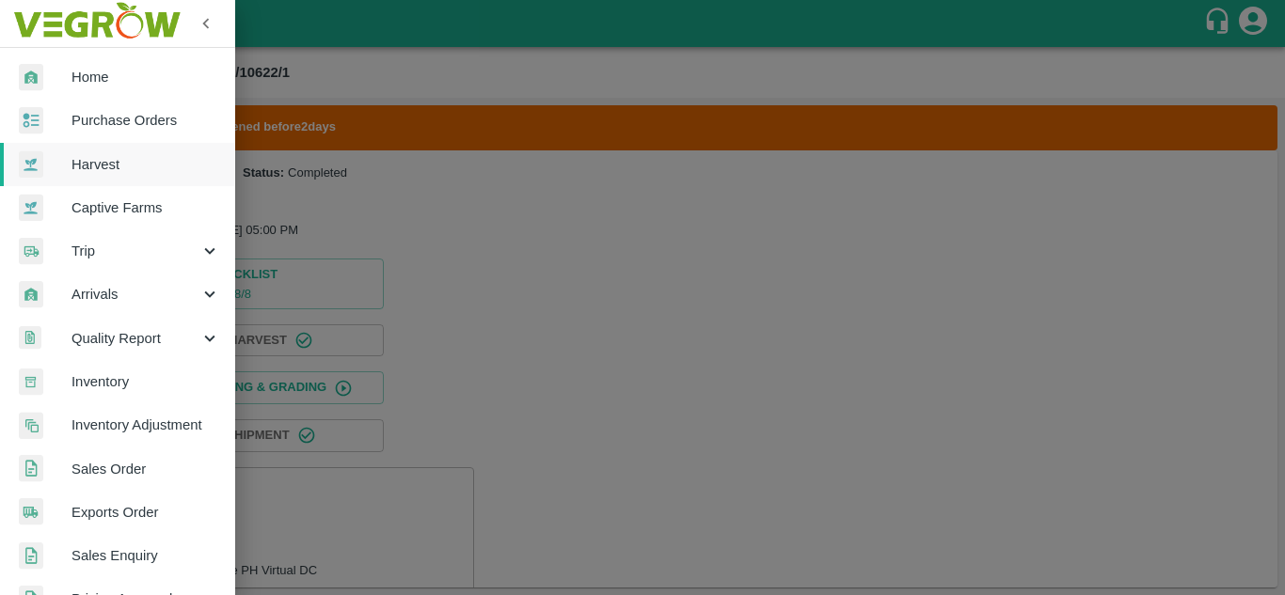
click at [388, 192] on div at bounding box center [642, 297] width 1285 height 595
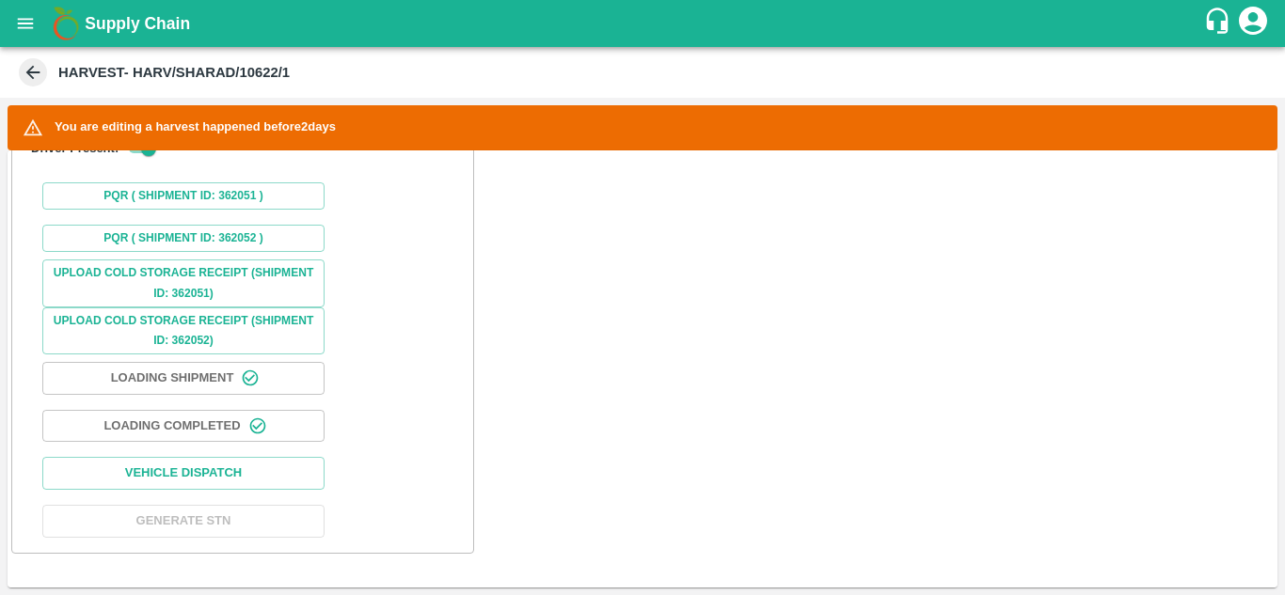
scroll to position [1408, 0]
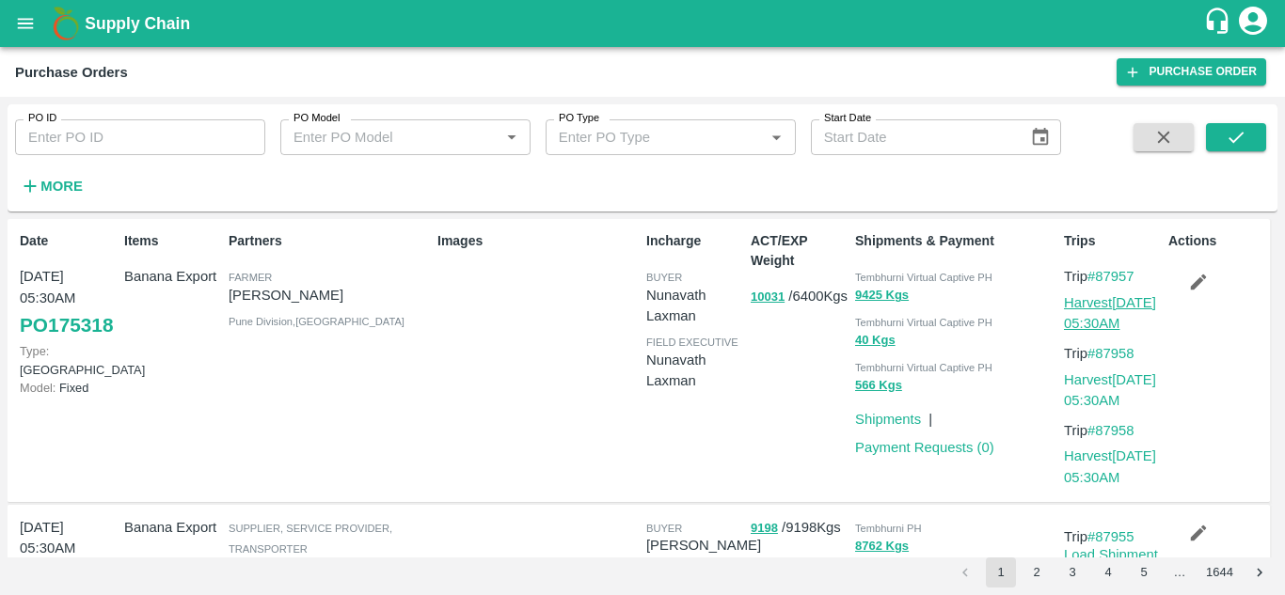
click at [1109, 318] on link "Harvest [DATE] 05:30AM" at bounding box center [1110, 313] width 92 height 36
click at [1109, 382] on link "Harvest [DATE] 05:30AM" at bounding box center [1110, 391] width 92 height 36
click at [27, 18] on icon "open drawer" at bounding box center [25, 23] width 21 height 21
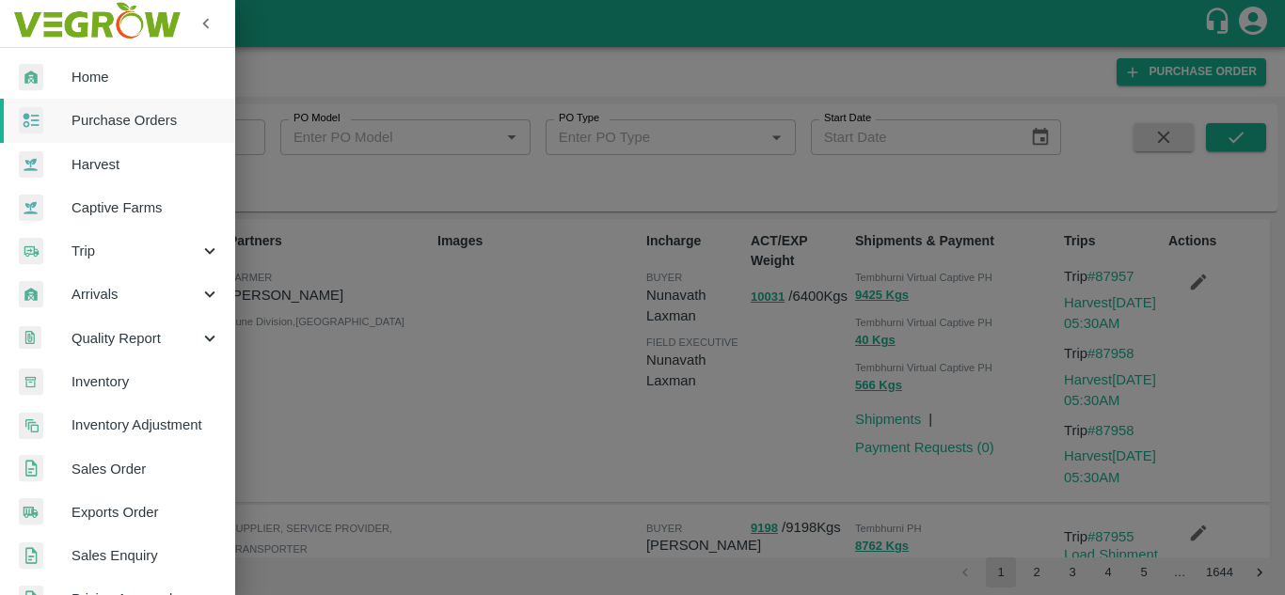
click at [121, 122] on span "Purchase Orders" at bounding box center [145, 120] width 149 height 21
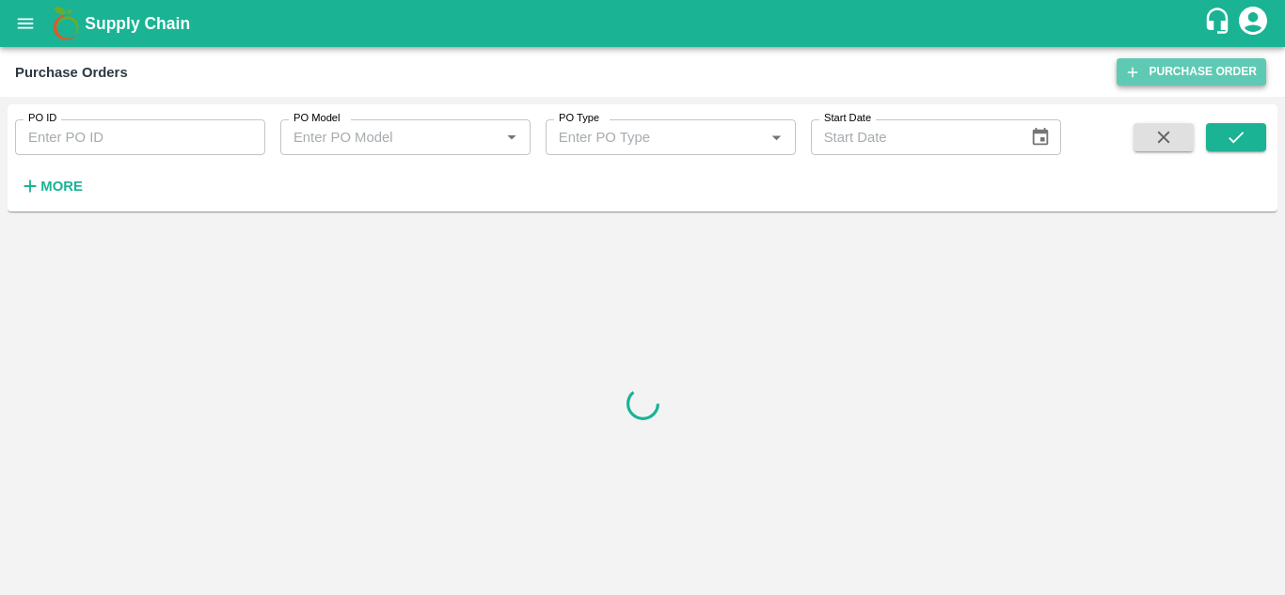
click at [1186, 73] on link "Purchase Order" at bounding box center [1192, 71] width 150 height 27
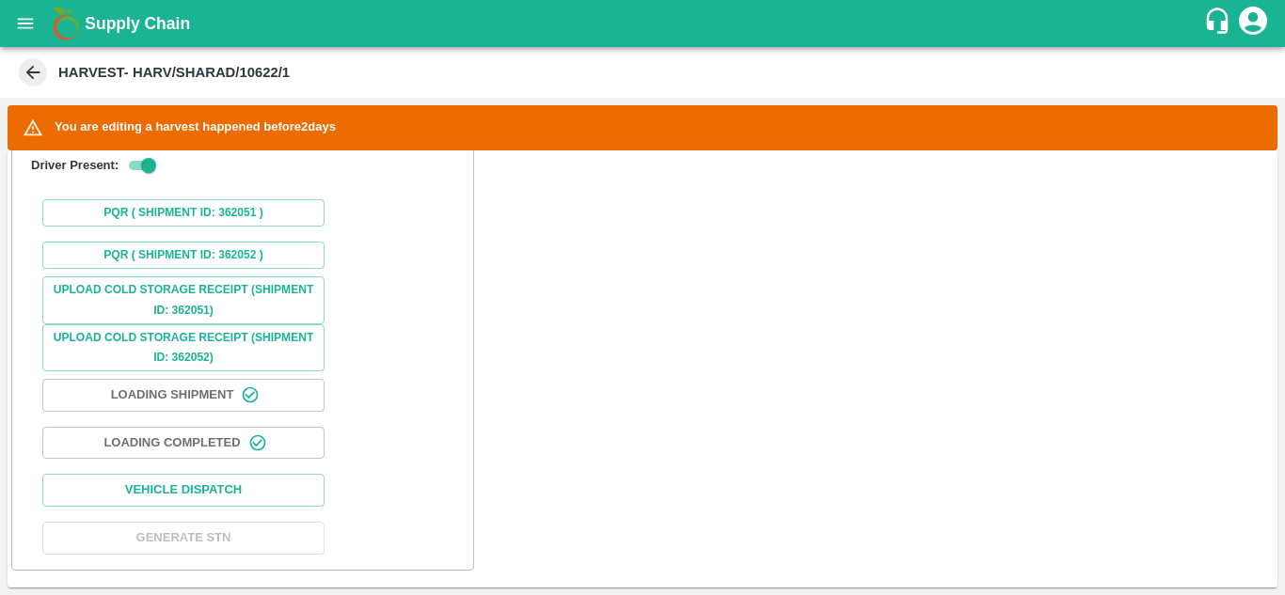
scroll to position [1408, 0]
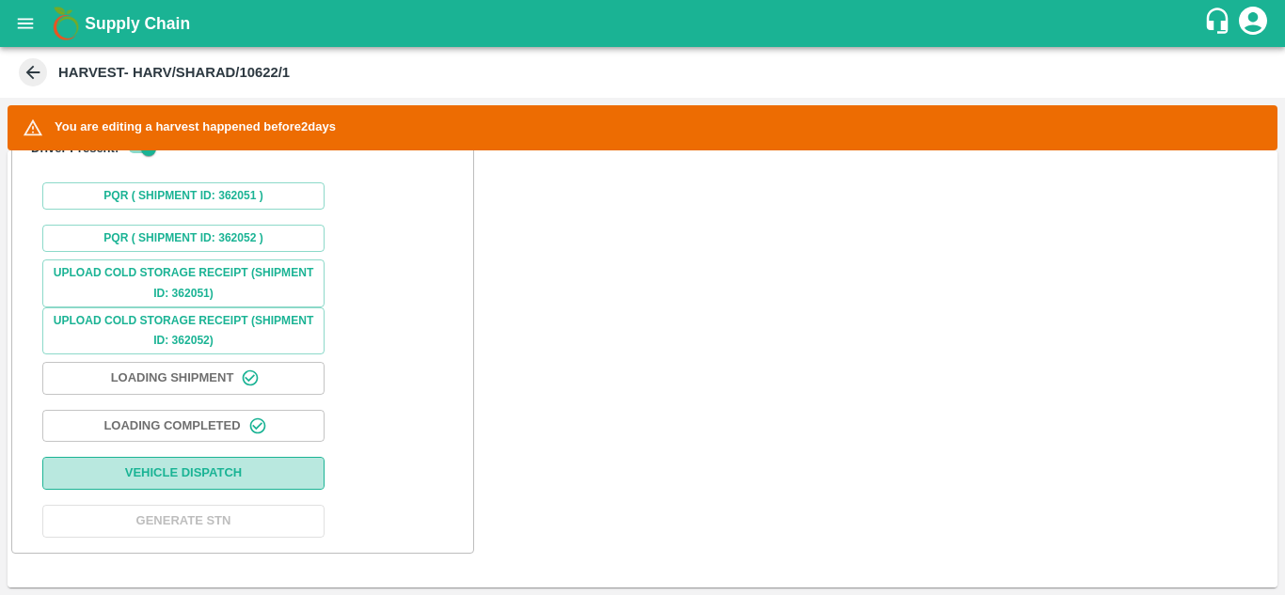
click at [198, 467] on button "Vehicle Dispatch" at bounding box center [183, 473] width 282 height 33
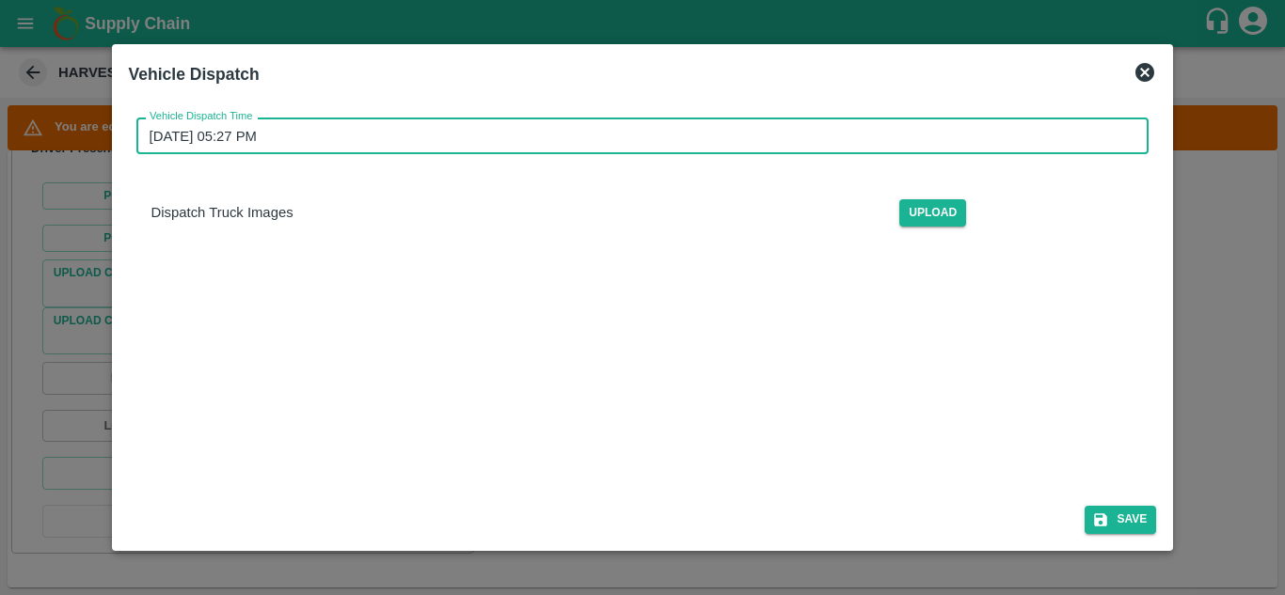
click at [253, 147] on input "[DATE] 05:27 PM" at bounding box center [636, 136] width 1000 height 36
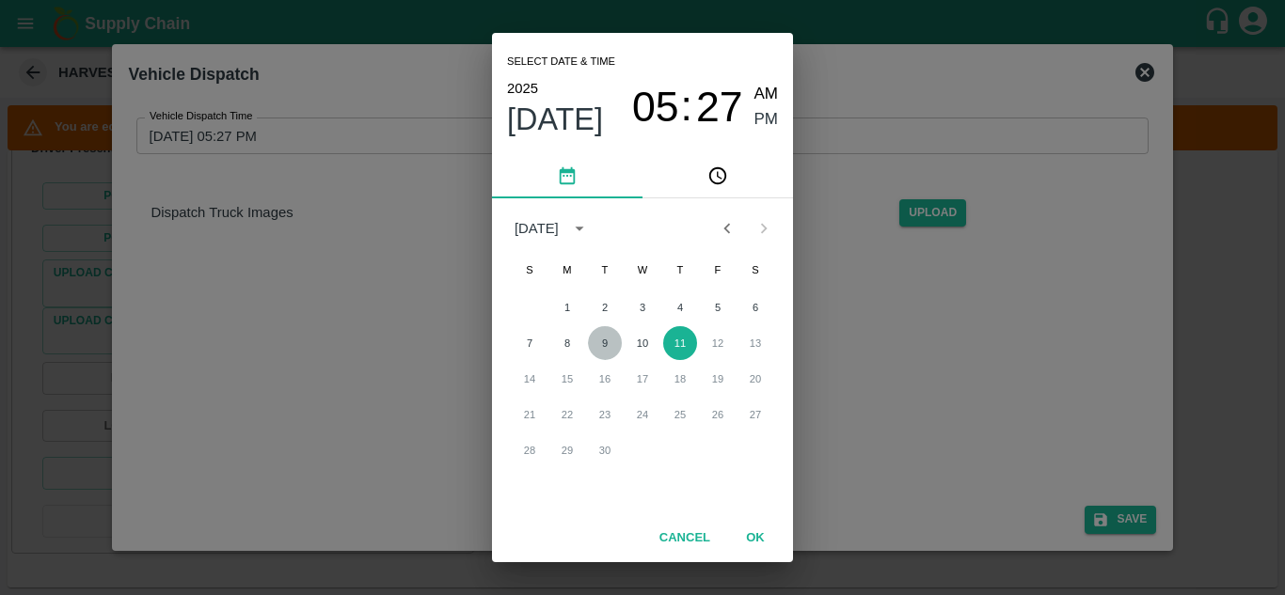
click at [604, 340] on button "9" at bounding box center [605, 343] width 34 height 34
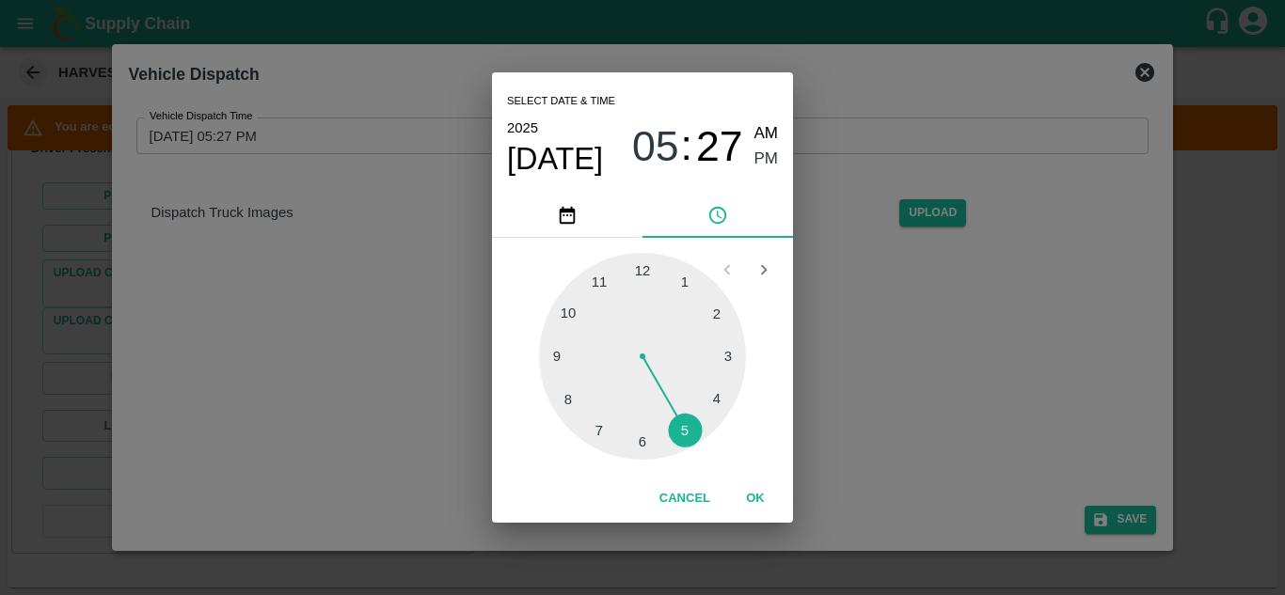
click at [688, 430] on div at bounding box center [642, 356] width 207 height 207
click at [720, 313] on div at bounding box center [642, 356] width 207 height 207
type input "[DATE] 05:10 PM"
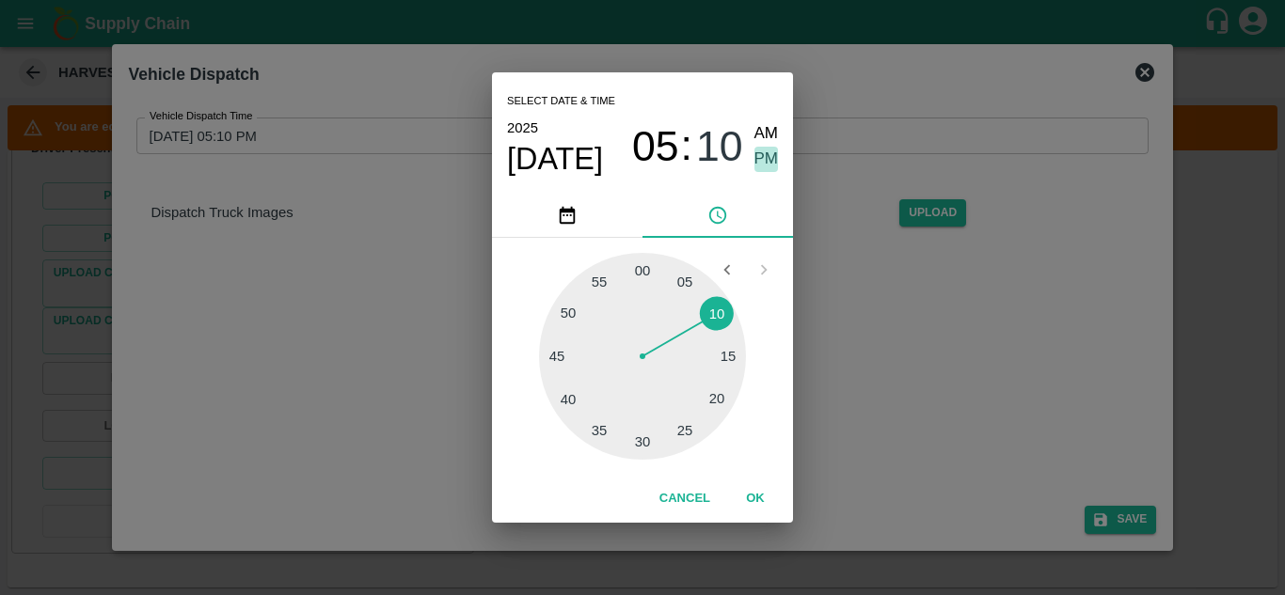
click at [769, 165] on span "PM" at bounding box center [766, 159] width 24 height 25
click at [756, 485] on button "OK" at bounding box center [755, 499] width 60 height 33
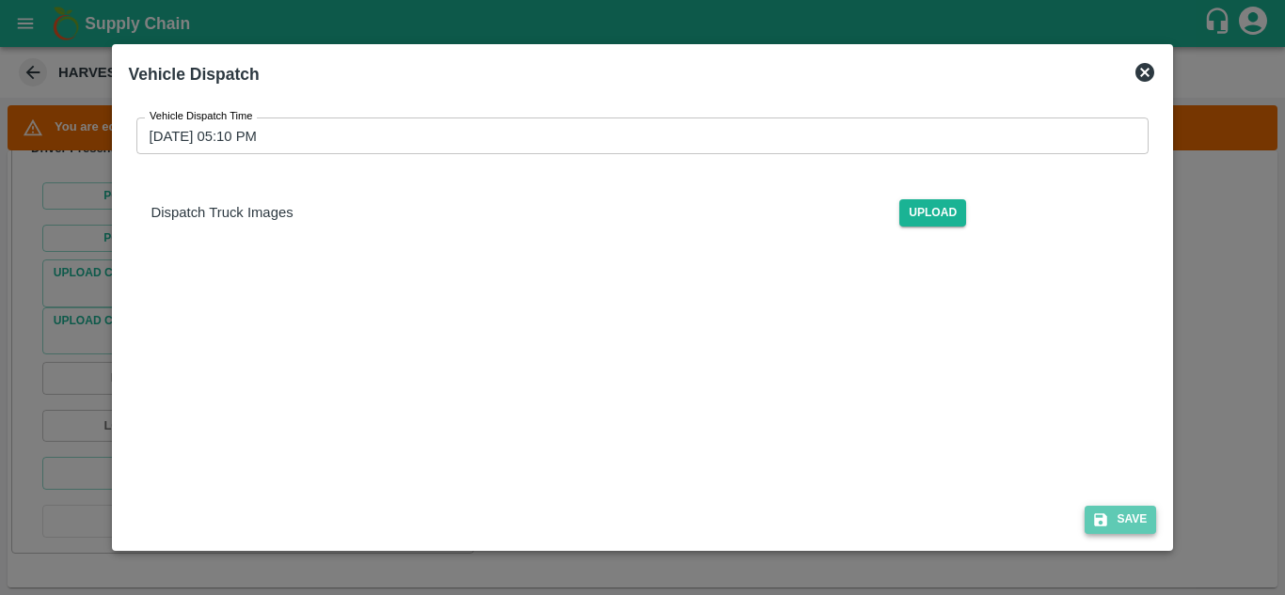
click at [1147, 520] on button "Save" at bounding box center [1120, 519] width 71 height 27
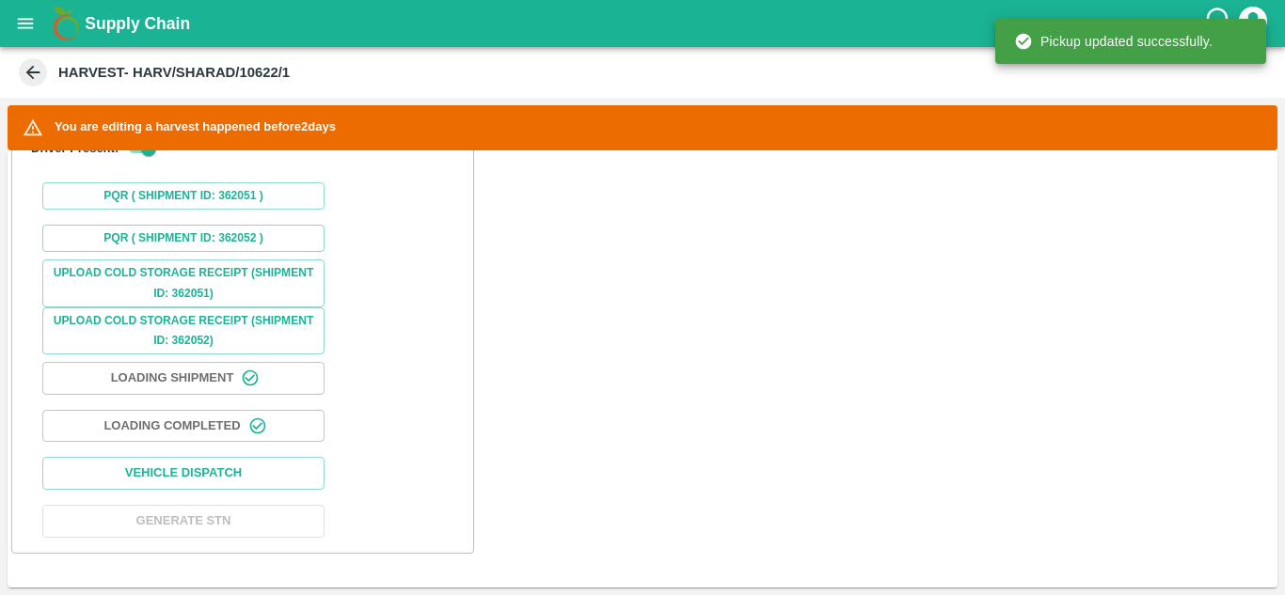
scroll to position [1410, 0]
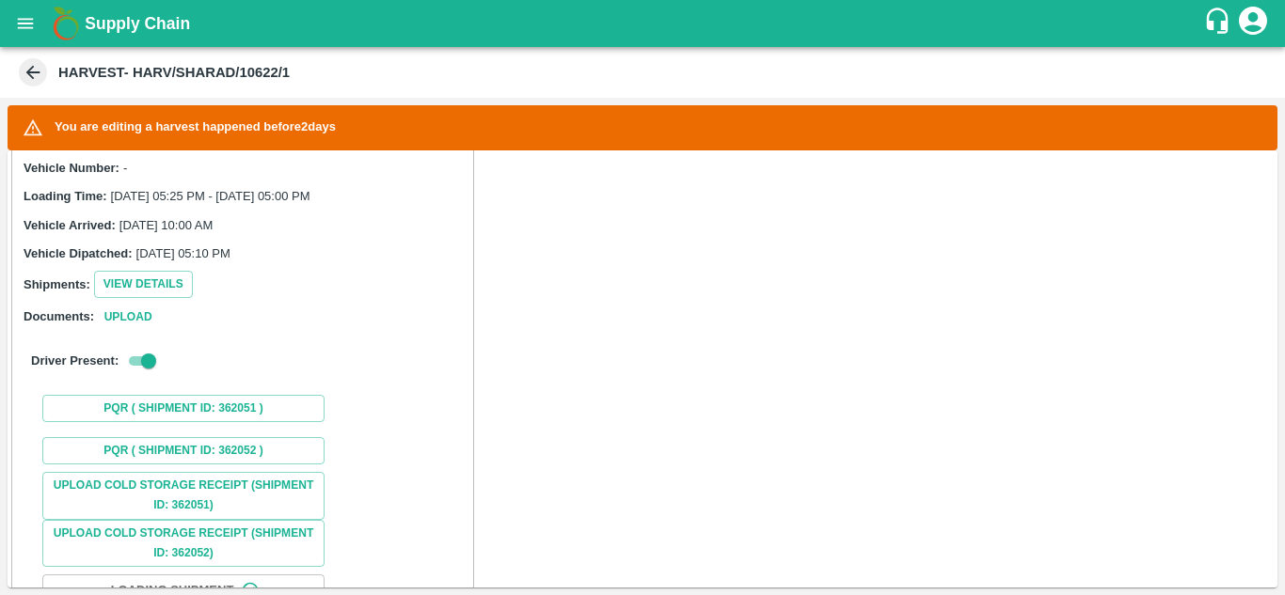
scroll to position [1410, 0]
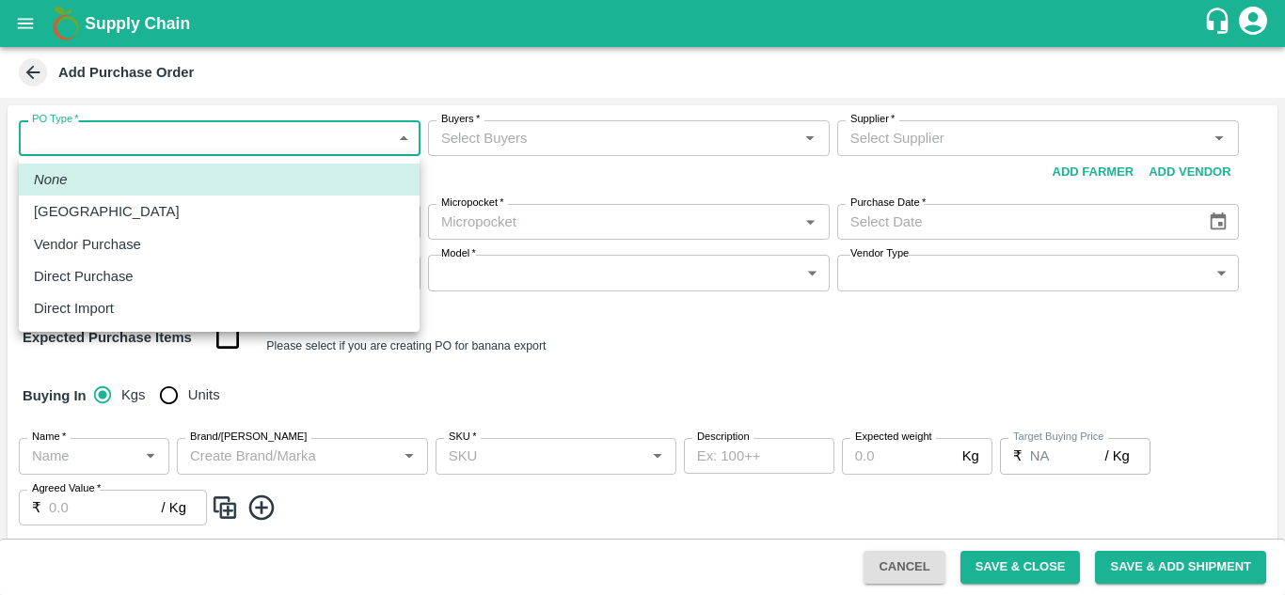
click at [223, 120] on body "Supply Chain Add Purchase Order PO Type   * ​ PO Type Buyers   * Buyers   * Sup…" at bounding box center [642, 297] width 1285 height 595
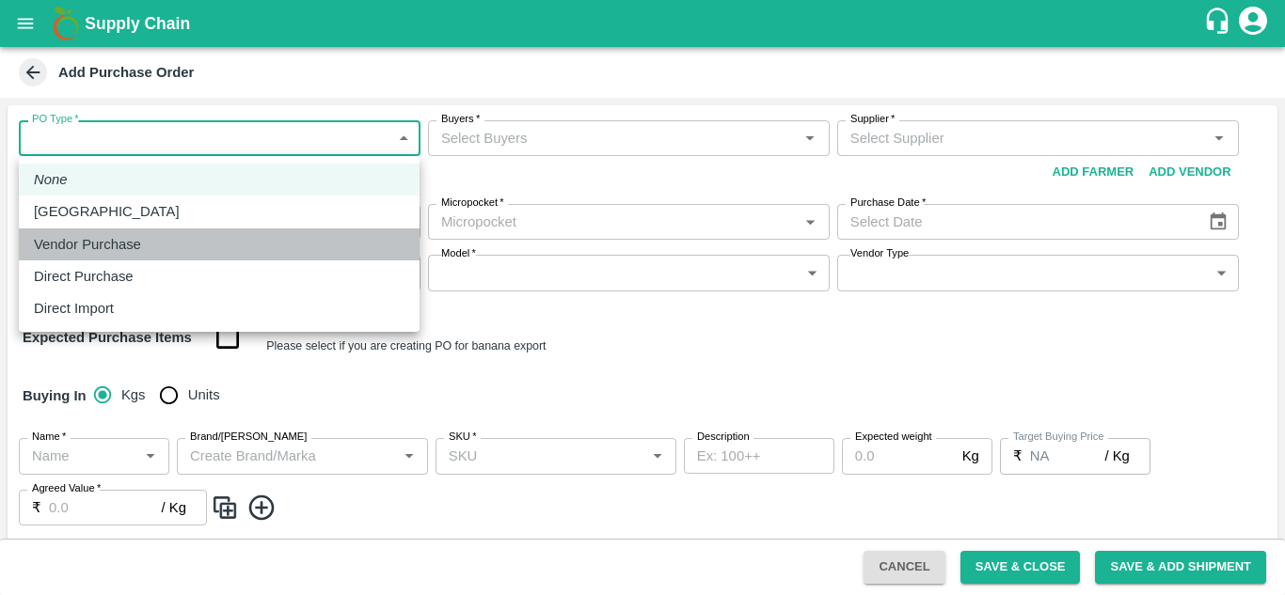
click at [126, 245] on p "Vendor Purchase" at bounding box center [87, 244] width 107 height 21
type input "2"
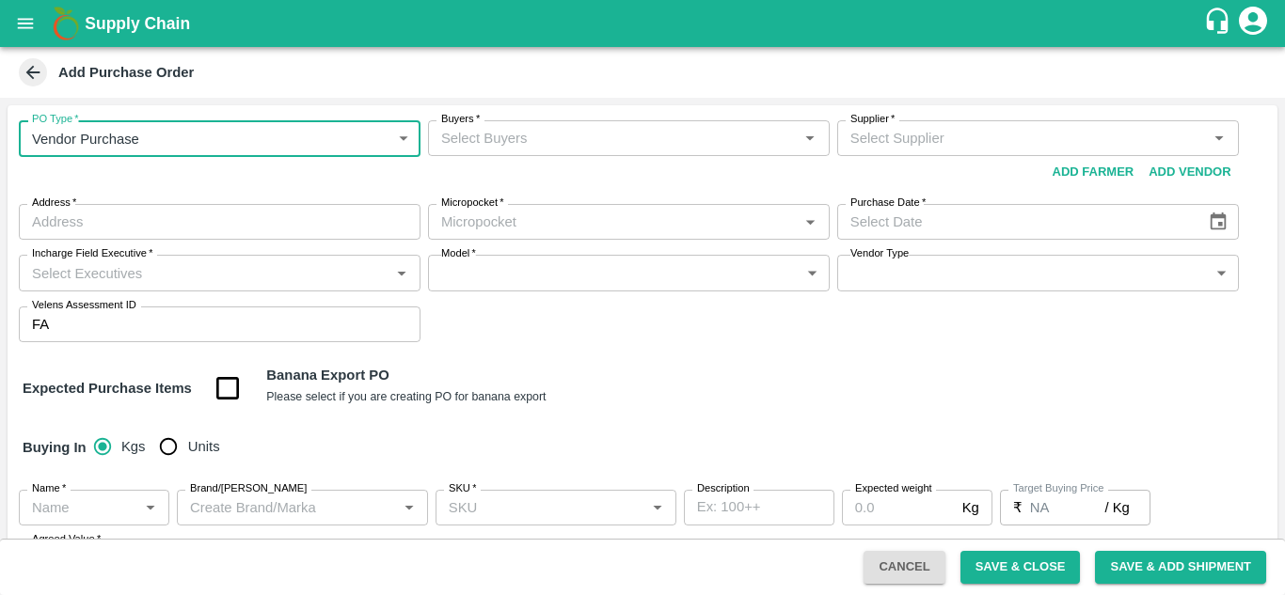
click at [505, 153] on div "Buyers   *" at bounding box center [629, 138] width 402 height 36
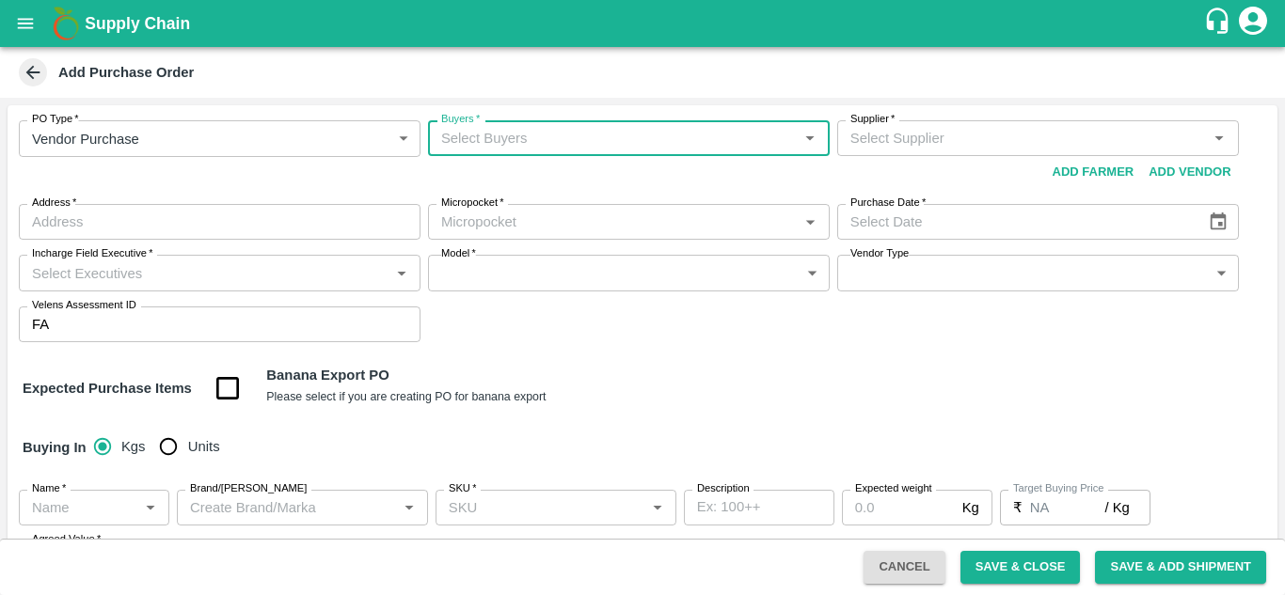
click at [526, 134] on input "Buyers   *" at bounding box center [613, 138] width 359 height 24
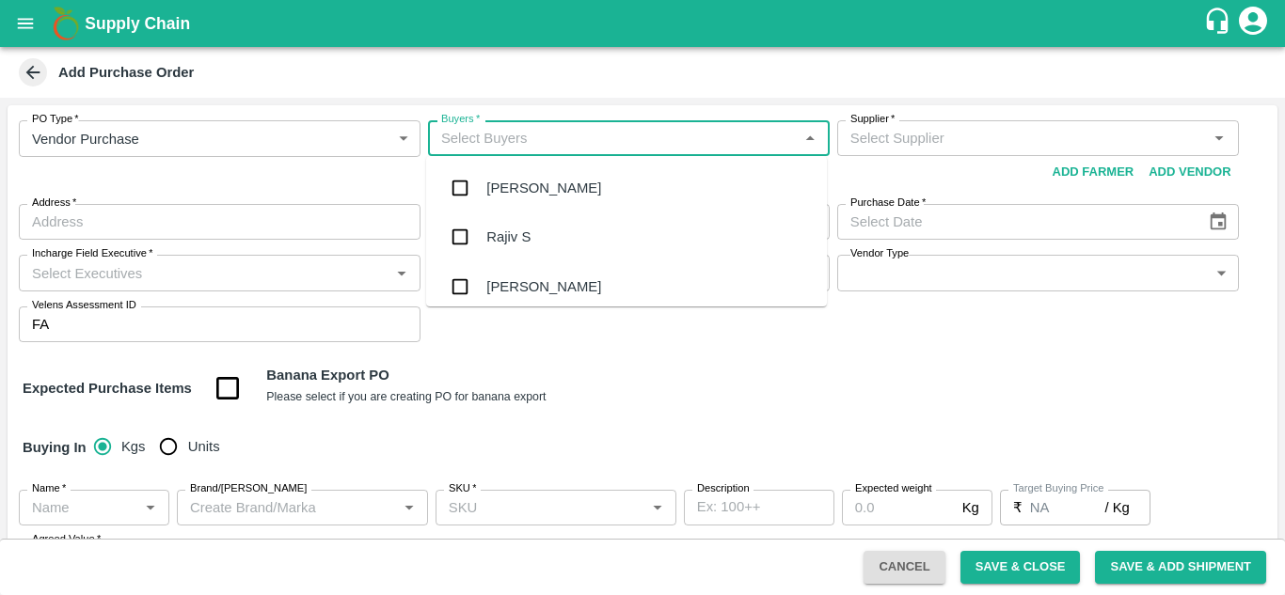
click at [526, 134] on input "Buyers   *" at bounding box center [613, 138] width 359 height 24
type input "ajit"
click at [562, 196] on div "[PERSON_NAME]" at bounding box center [626, 188] width 401 height 49
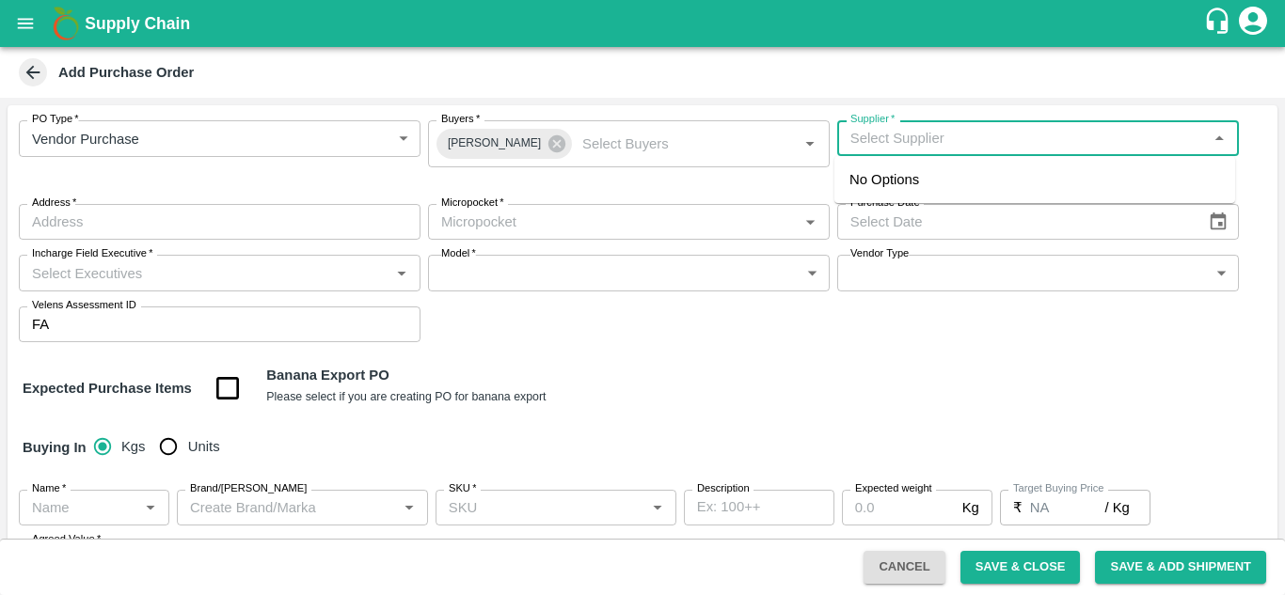
click at [883, 134] on input "Supplier   *" at bounding box center [1022, 138] width 359 height 24
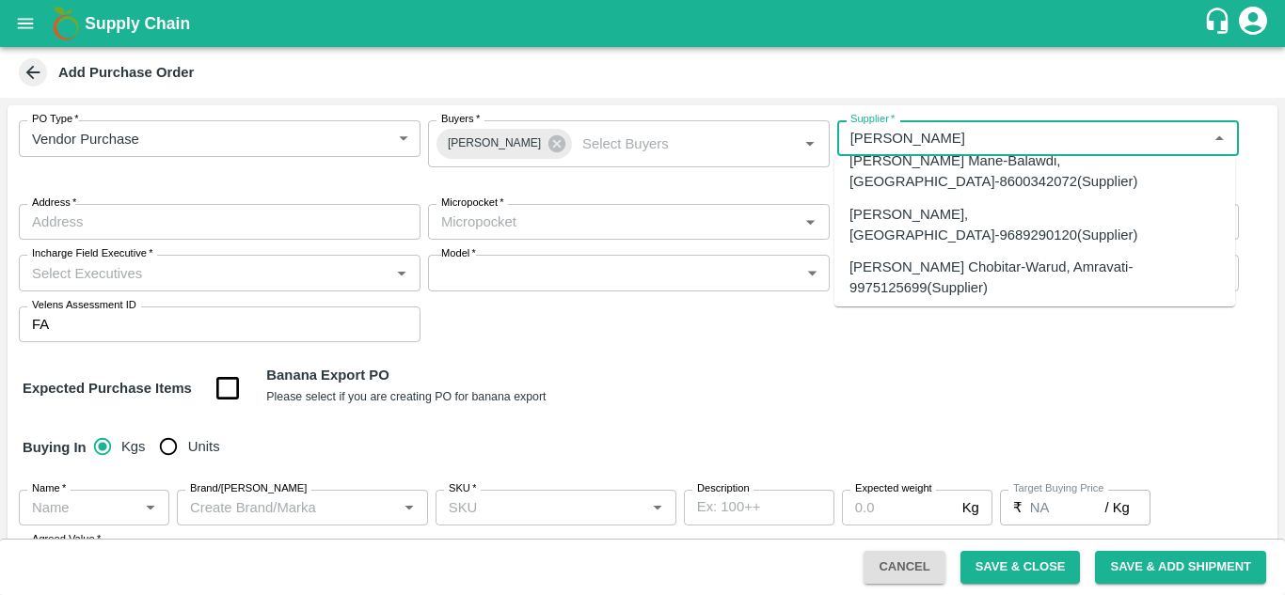
scroll to position [36, 0]
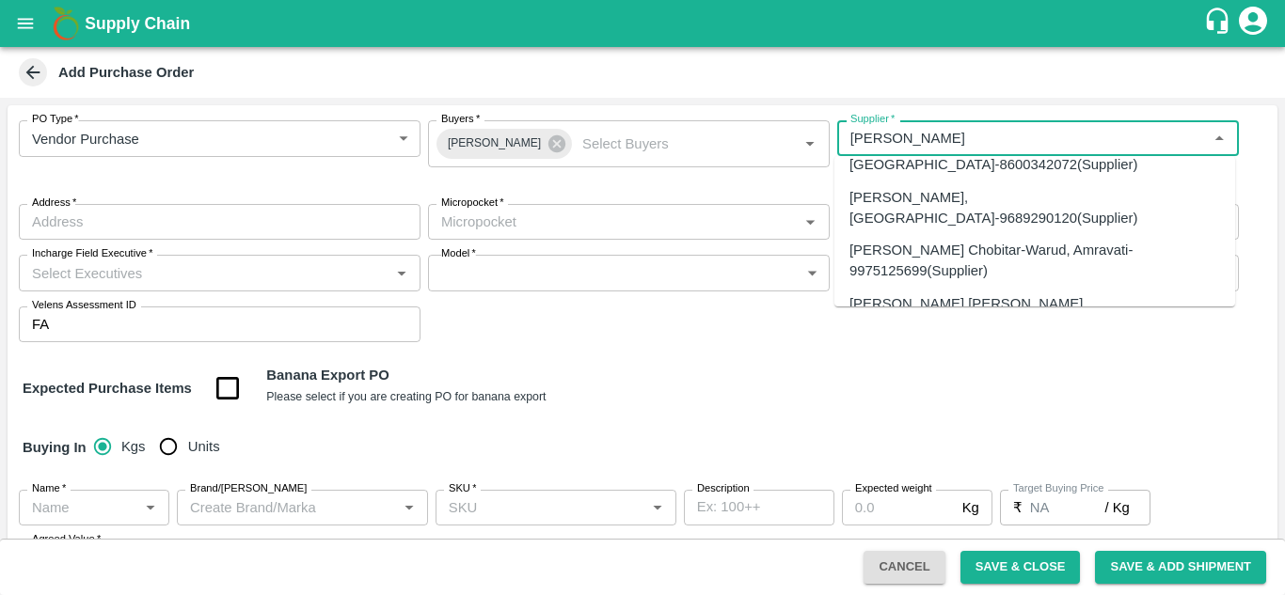
click at [947, 293] on div "[PERSON_NAME] [PERSON_NAME][GEOGRAPHIC_DATA], [GEOGRAPHIC_DATA]-9623524006(Farm…" at bounding box center [1034, 335] width 371 height 84
type input "[PERSON_NAME] [PERSON_NAME][GEOGRAPHIC_DATA], [GEOGRAPHIC_DATA]-9623524006(Farm…"
type input "AKOLE, [GEOGRAPHIC_DATA], [GEOGRAPHIC_DATA], [GEOGRAPHIC_DATA]"
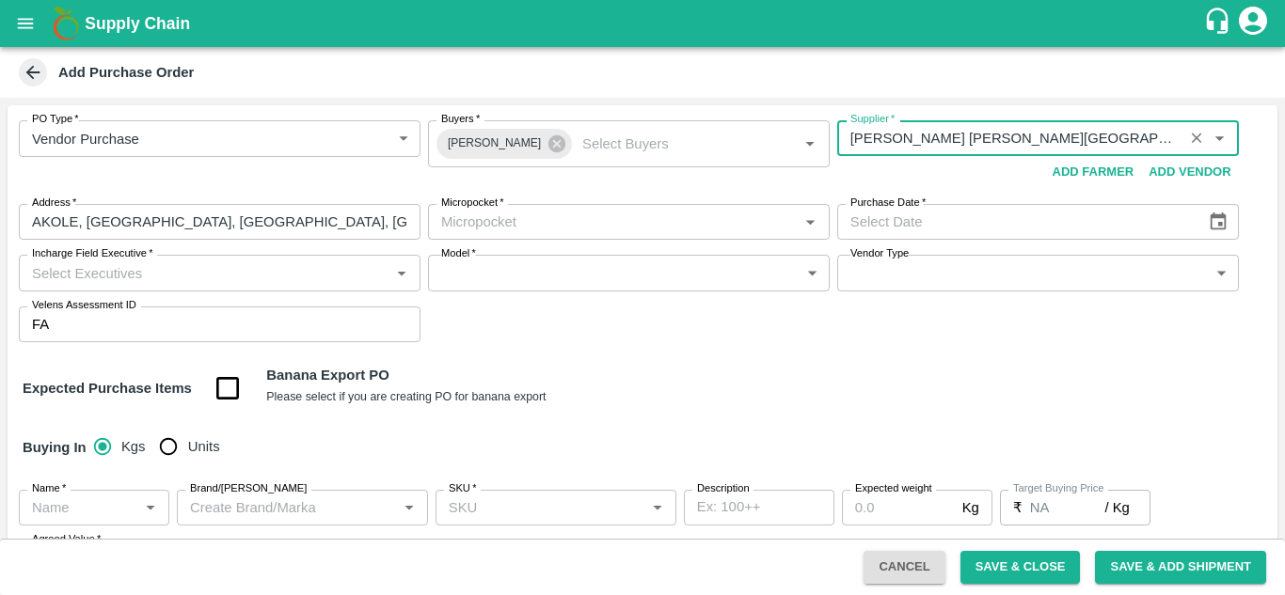
type input "[PERSON_NAME] [PERSON_NAME][GEOGRAPHIC_DATA], [GEOGRAPHIC_DATA]-9623524006(Farm…"
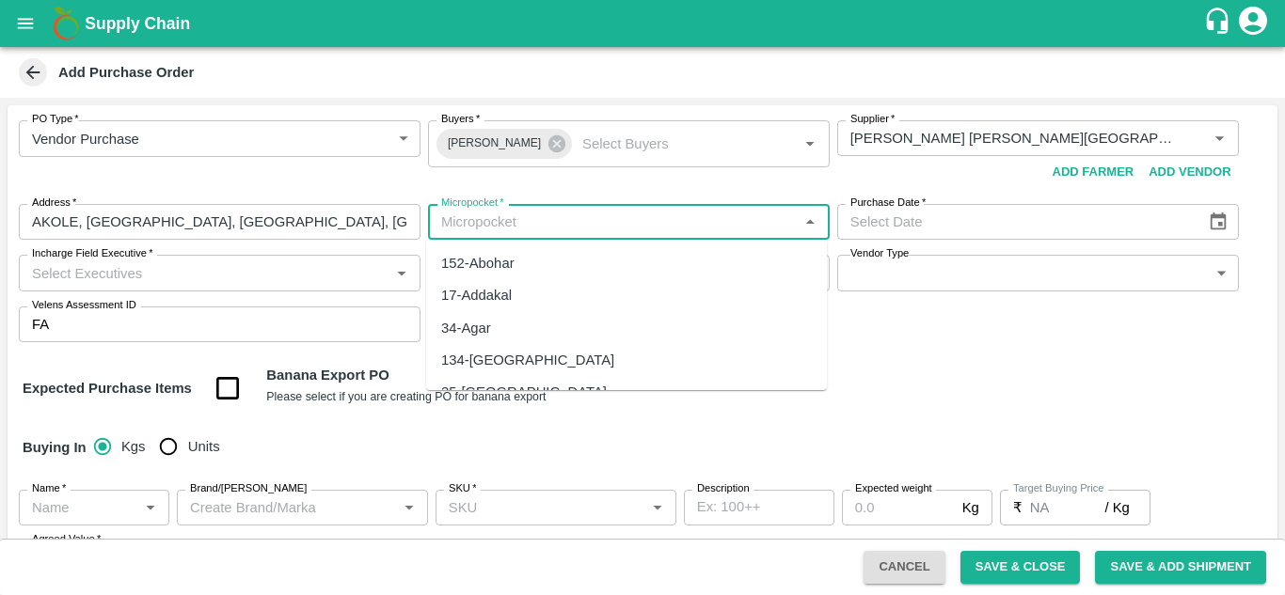
click at [578, 230] on input "Micropocket   *" at bounding box center [613, 222] width 359 height 24
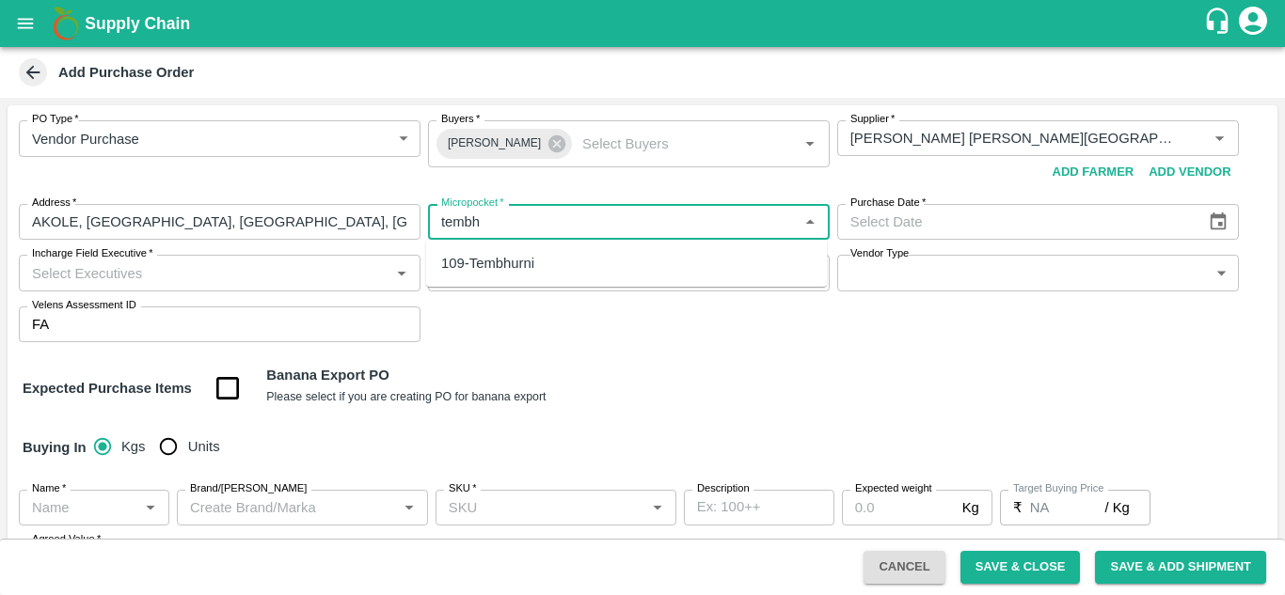
click at [522, 273] on div "109-Tembhurni" at bounding box center [487, 263] width 93 height 21
type input "109-Tembhurni"
type input "DD/MM/YYYY"
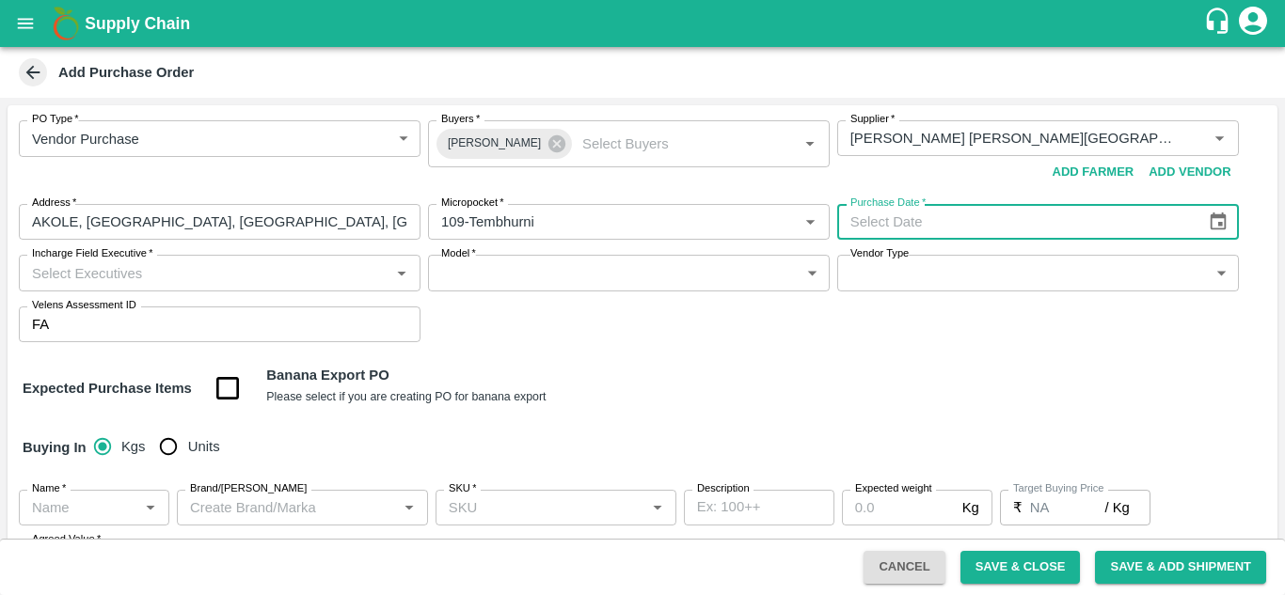
click at [1213, 213] on icon "Choose date" at bounding box center [1218, 222] width 21 height 21
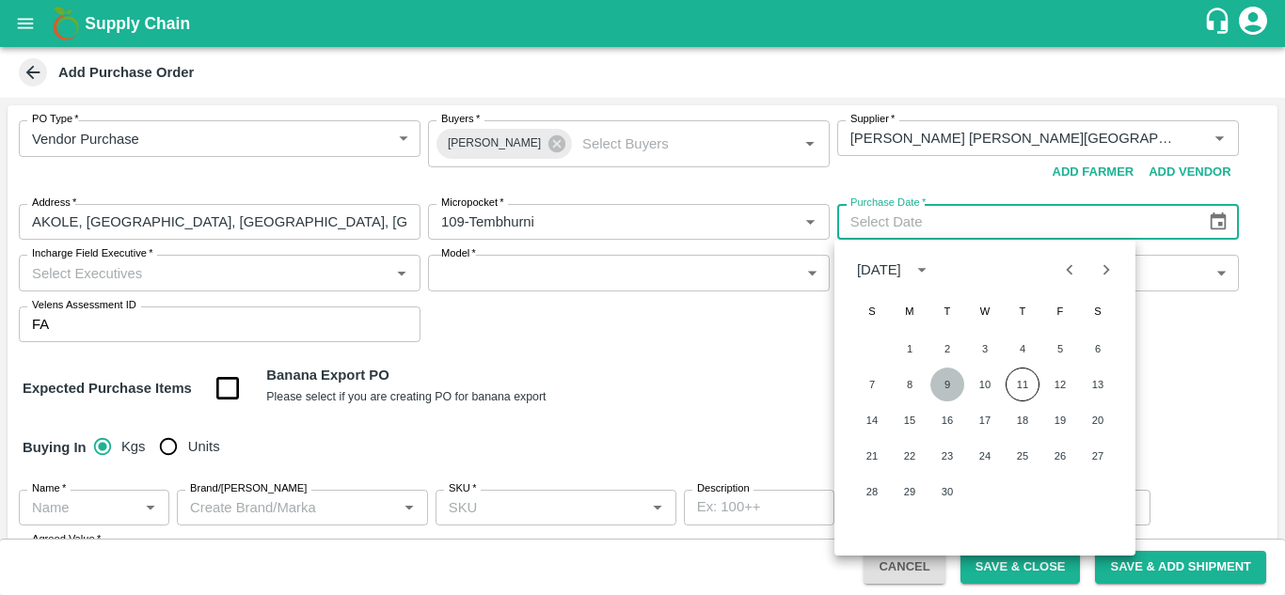
click at [937, 384] on button "9" at bounding box center [947, 385] width 34 height 34
type input "[DATE]"
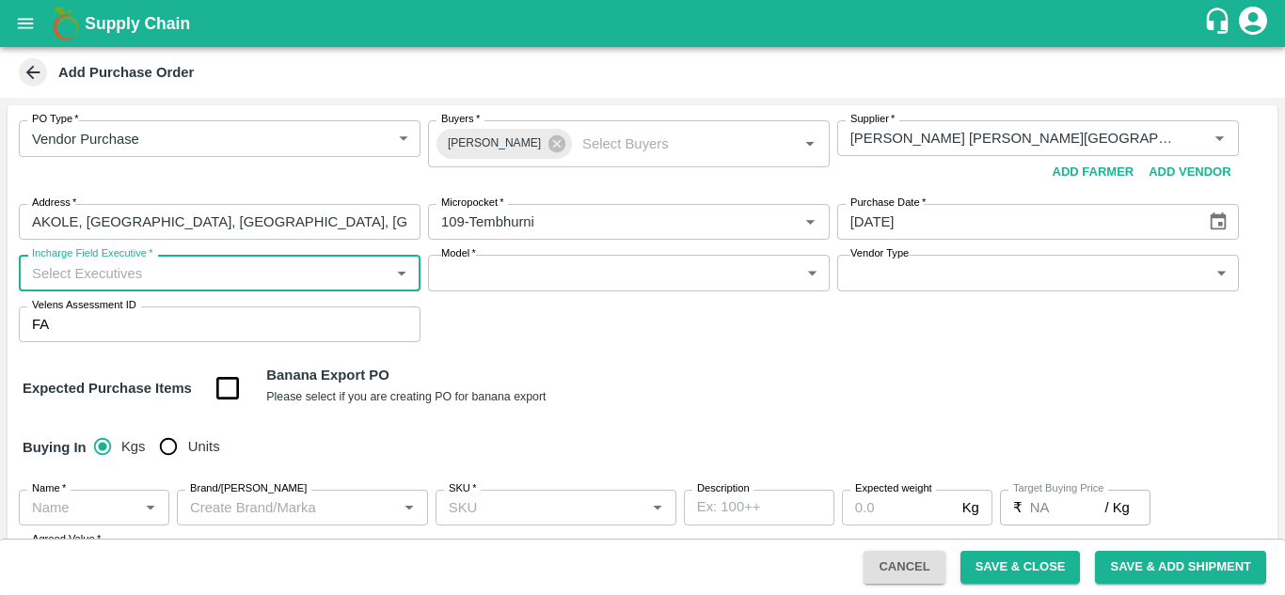
click at [66, 289] on div "Incharge Field Executive   *" at bounding box center [220, 273] width 402 height 36
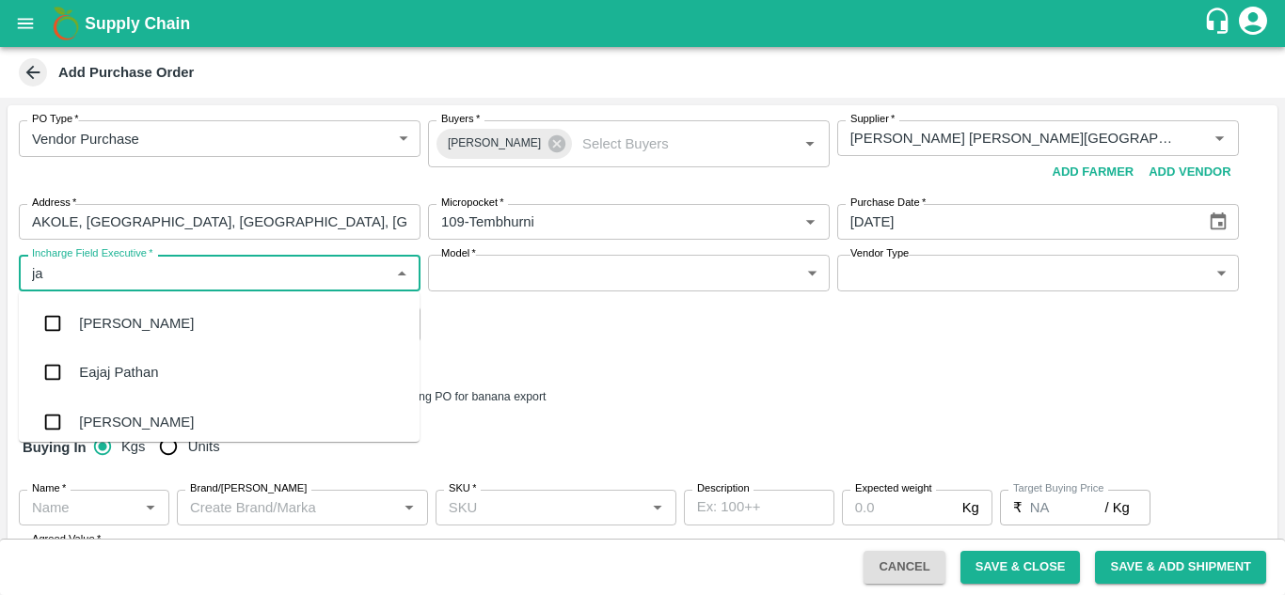
type input "j"
type input "jay"
click at [139, 409] on div "jaydip Tale" at bounding box center [219, 422] width 401 height 49
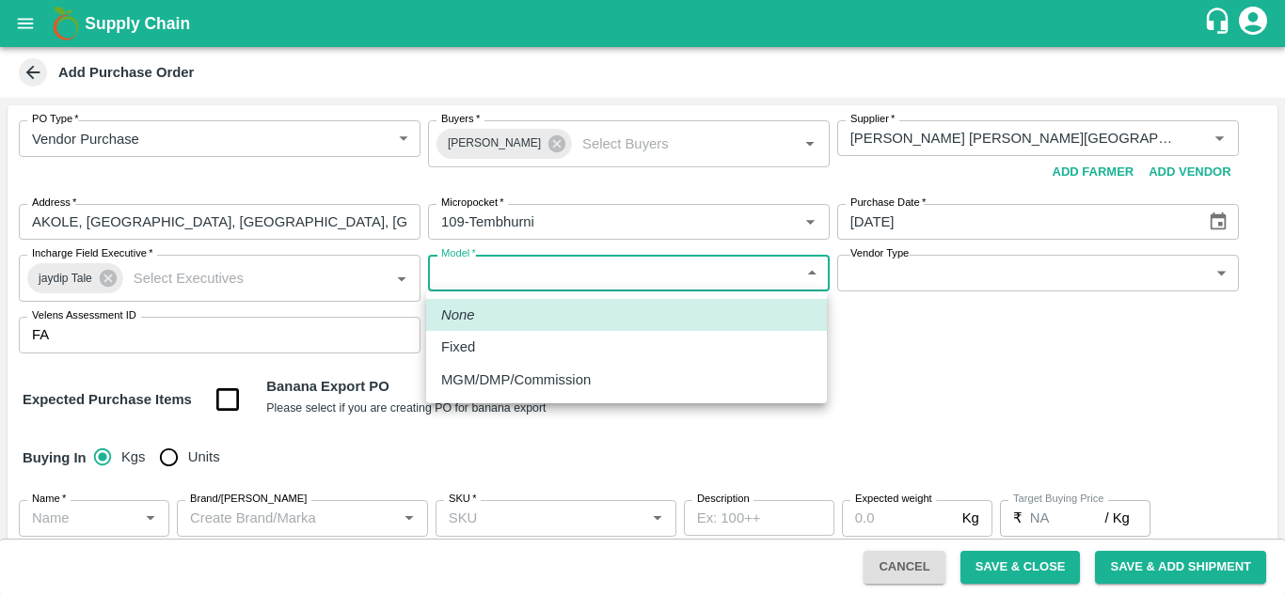
click at [631, 273] on body "Supply Chain Add Purchase Order PO Type   * Vendor Purchase 2 PO Type Buyers   …" at bounding box center [642, 297] width 1285 height 595
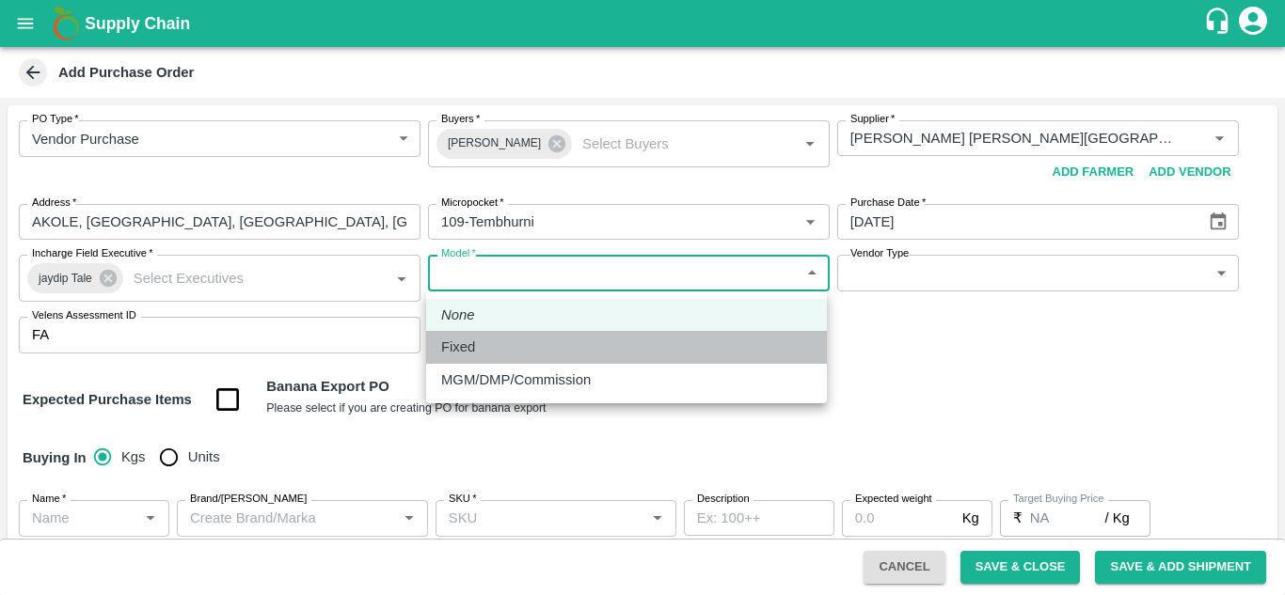
click at [488, 339] on div "Fixed" at bounding box center [626, 347] width 371 height 21
type input "Fixed"
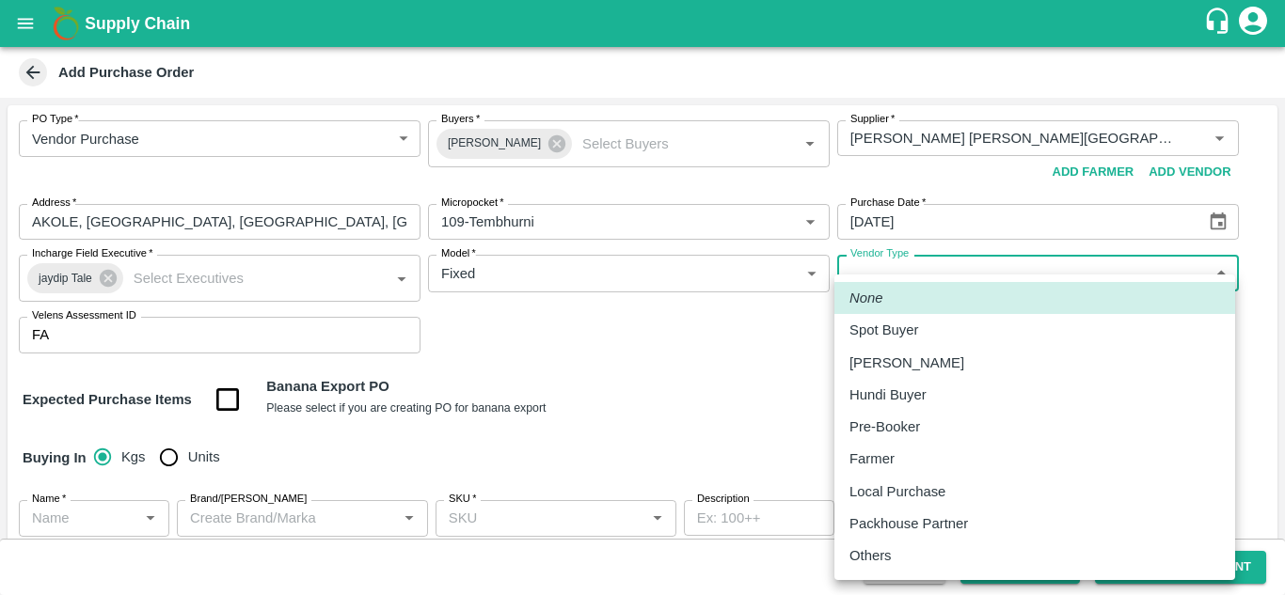
click at [990, 260] on body "Supply Chain Add Purchase Order PO Type   * Vendor Purchase 2 PO Type Buyers   …" at bounding box center [642, 297] width 1285 height 595
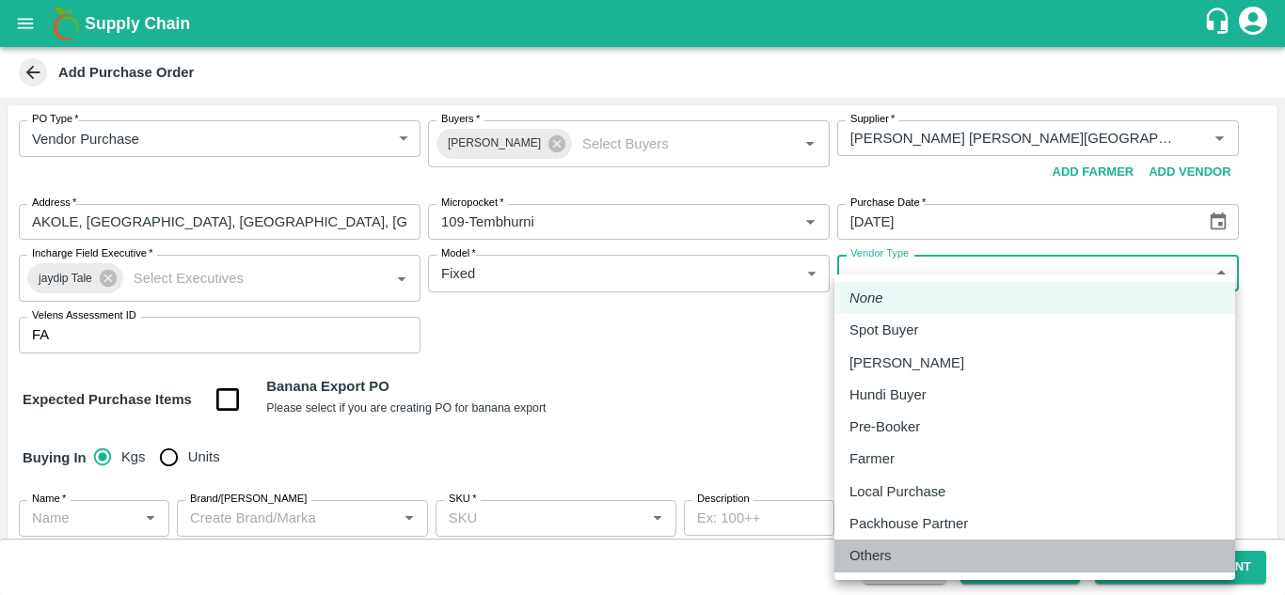
click at [891, 552] on p "Others" at bounding box center [870, 556] width 42 height 21
type input "OTHER"
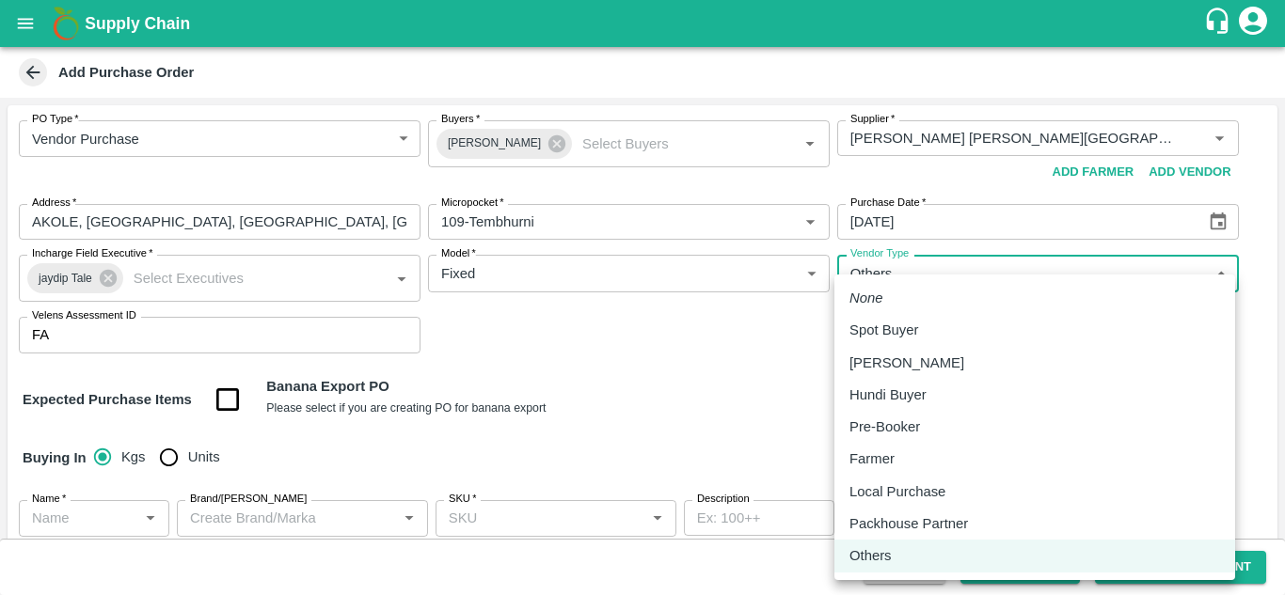
click at [1032, 269] on body "Supply Chain Add Purchase Order PO Type   * Vendor Purchase 2 PO Type Buyers   …" at bounding box center [642, 297] width 1285 height 595
click at [1032, 269] on div at bounding box center [642, 297] width 1285 height 595
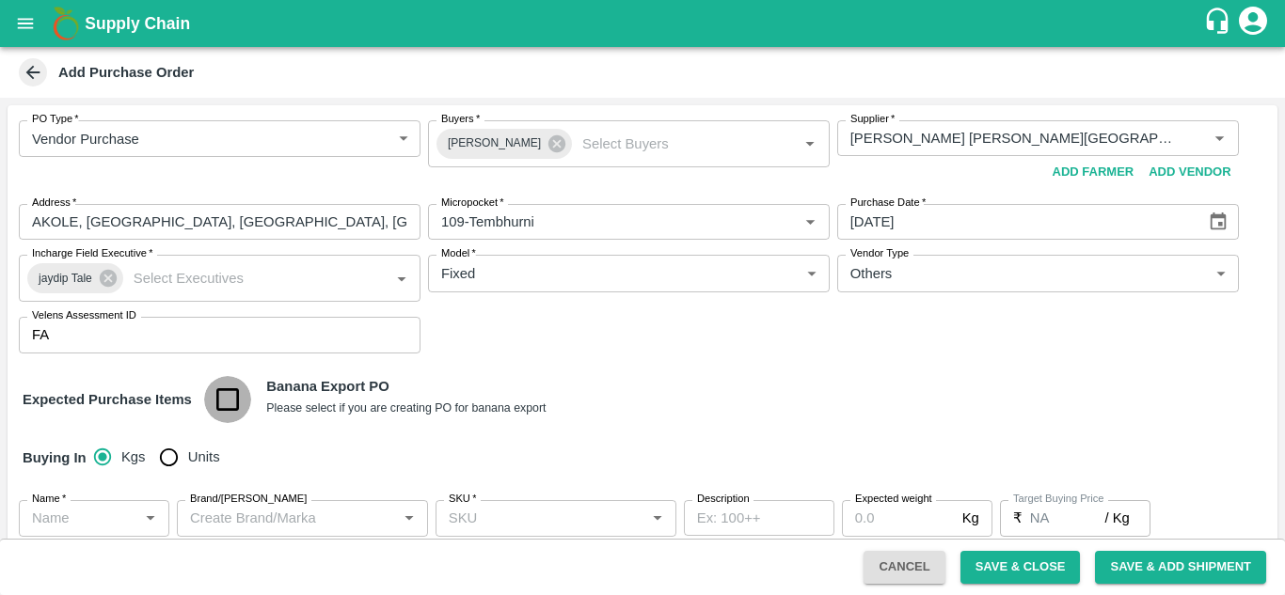
click at [238, 401] on input "checkbox" at bounding box center [228, 400] width 48 height 48
checkbox input "true"
type input "Banana Export"
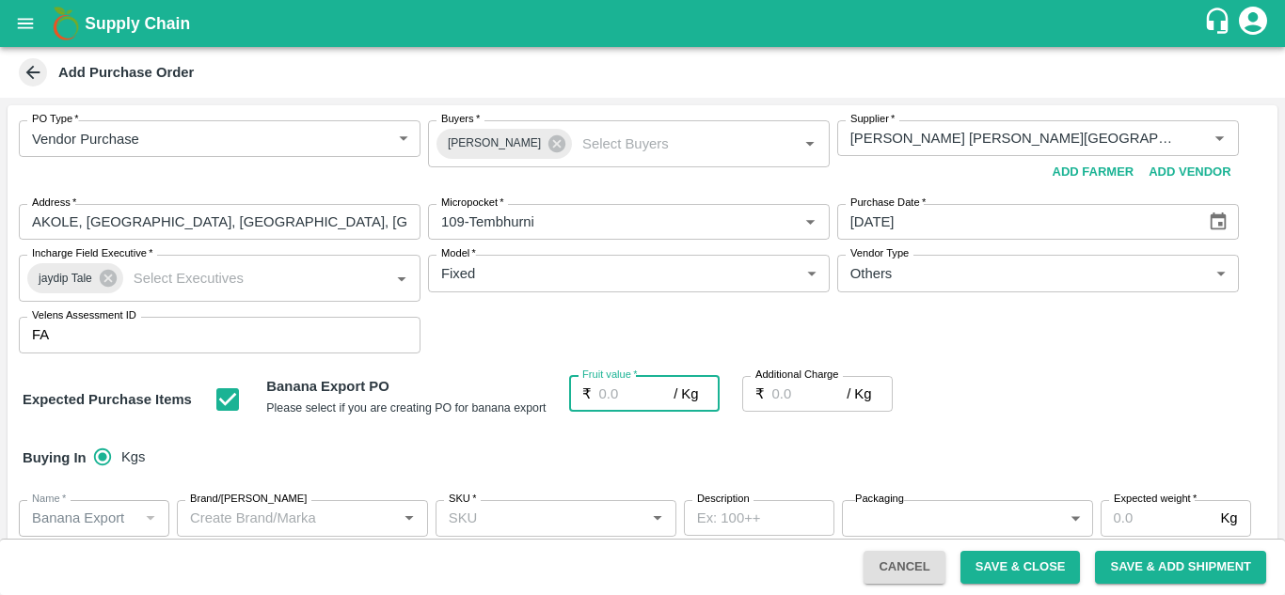
click at [622, 399] on input "Fruit value   *" at bounding box center [636, 394] width 75 height 36
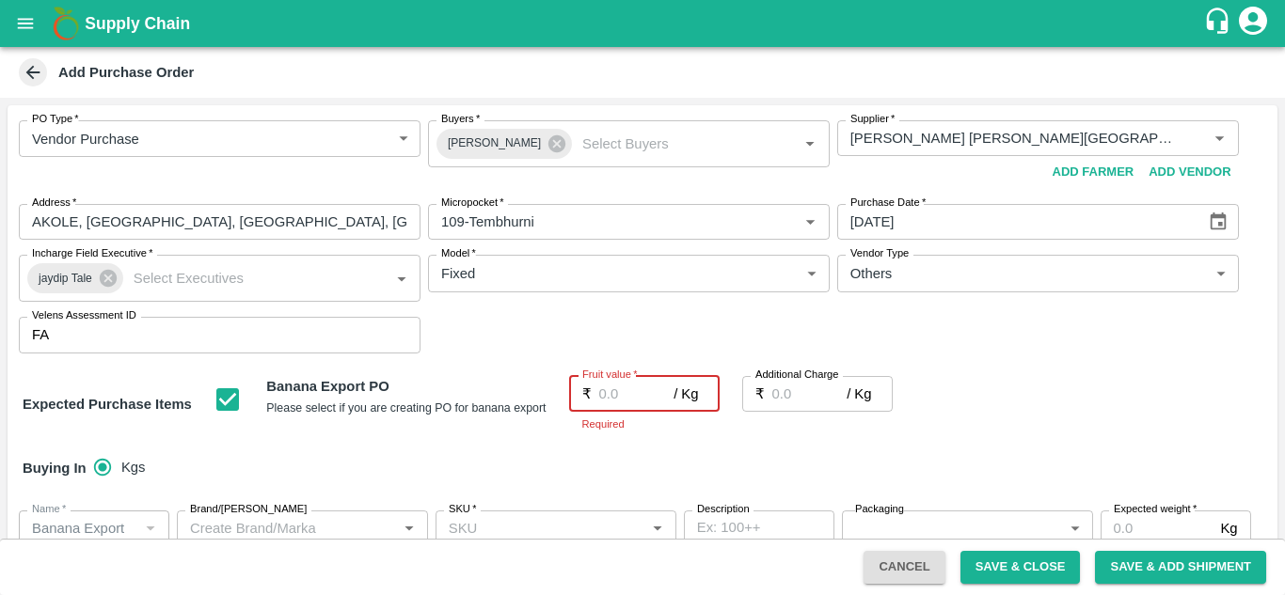
click at [599, 388] on input "Fruit value   *" at bounding box center [636, 394] width 75 height 36
type input "2"
type input "23"
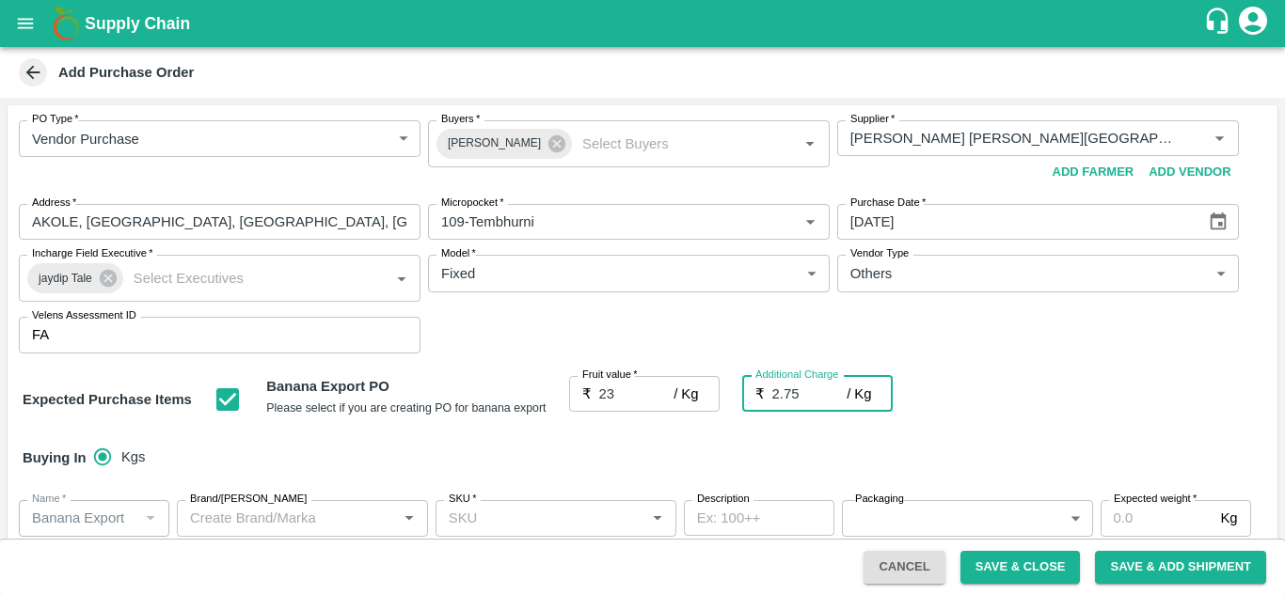
type input "2.75"
click at [1076, 416] on div "Expected Purchase Items Banana Export PO Please select if you are creating PO f…" at bounding box center [643, 400] width 1240 height 48
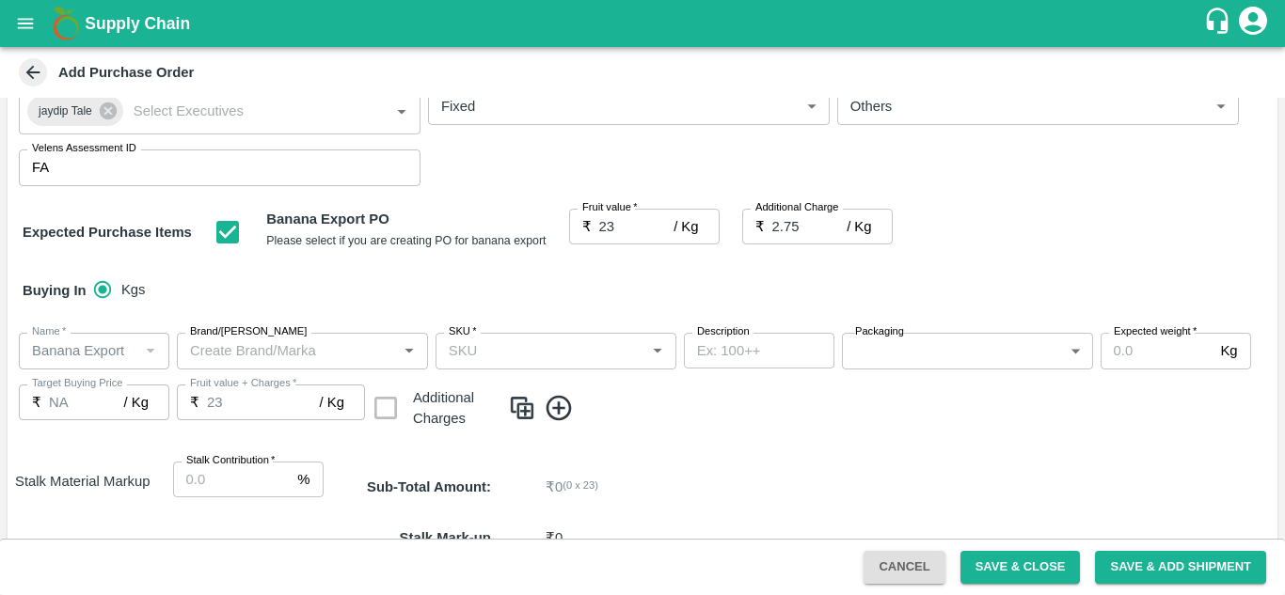
scroll to position [168, 0]
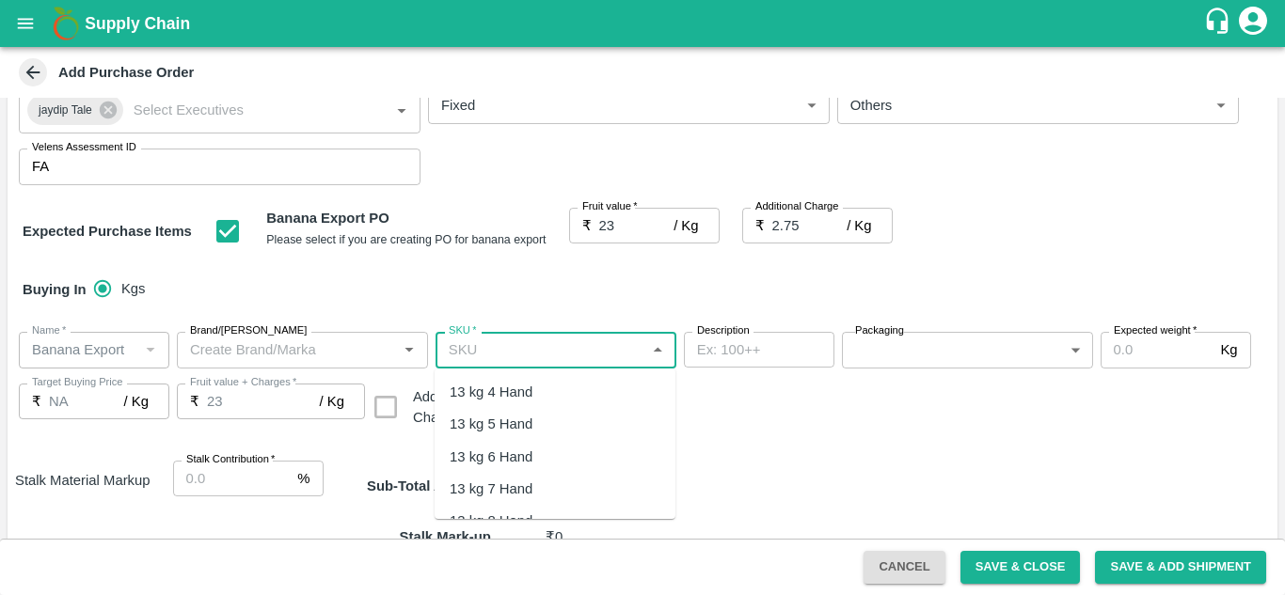
click at [521, 350] on input "SKU   *" at bounding box center [540, 350] width 198 height 24
click at [551, 400] on div "13 kg M N-CHL 4 Hand" at bounding box center [522, 392] width 145 height 21
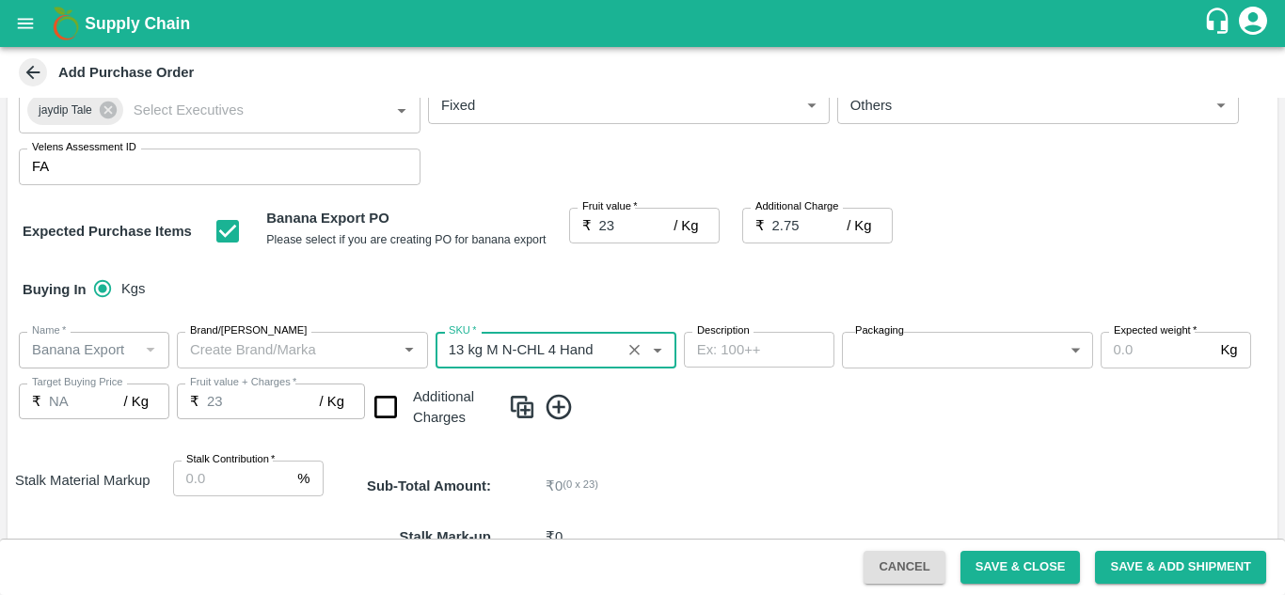
type input "13 kg M N-CHL 4 Hand"
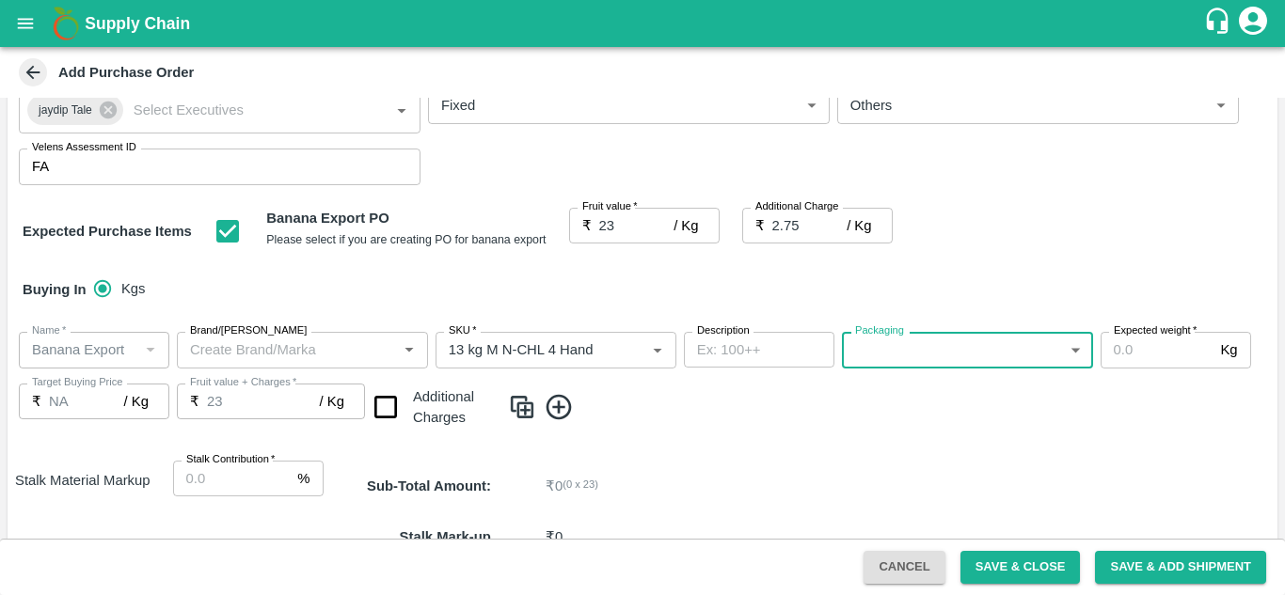
click at [932, 356] on body "Supply Chain Add Purchase Order PO Type   * Vendor Purchase 2 PO Type Buyers   …" at bounding box center [642, 297] width 1285 height 595
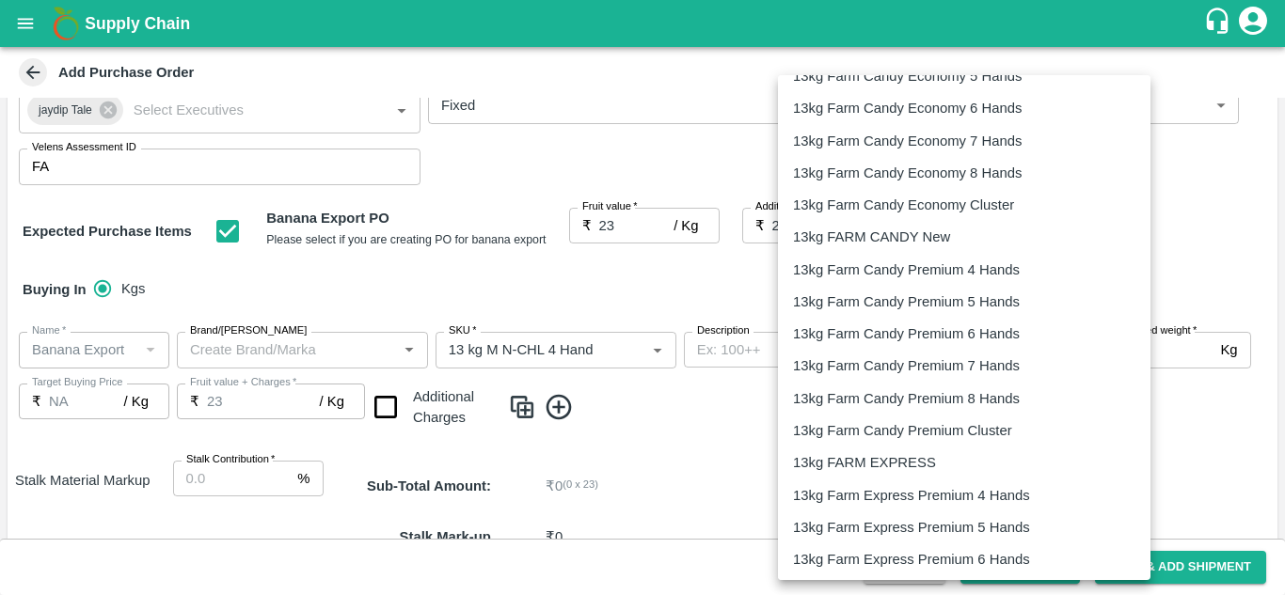
scroll to position [476, 0]
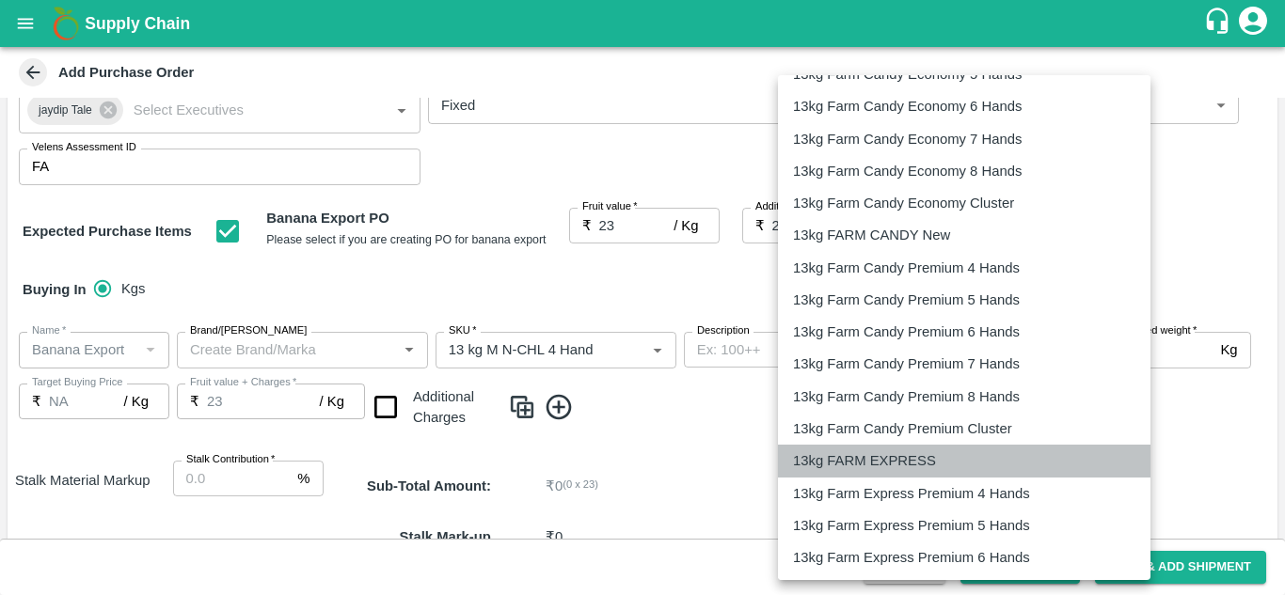
click at [917, 459] on p "13kg FARM EXPRESS" at bounding box center [864, 461] width 143 height 21
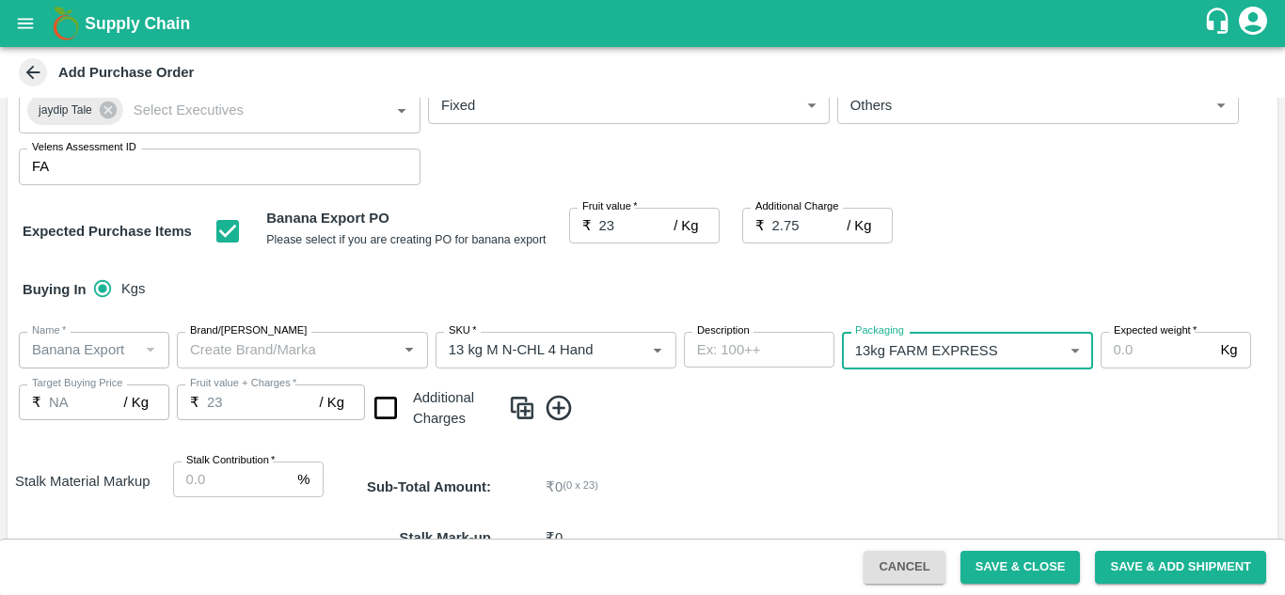
type input "468"
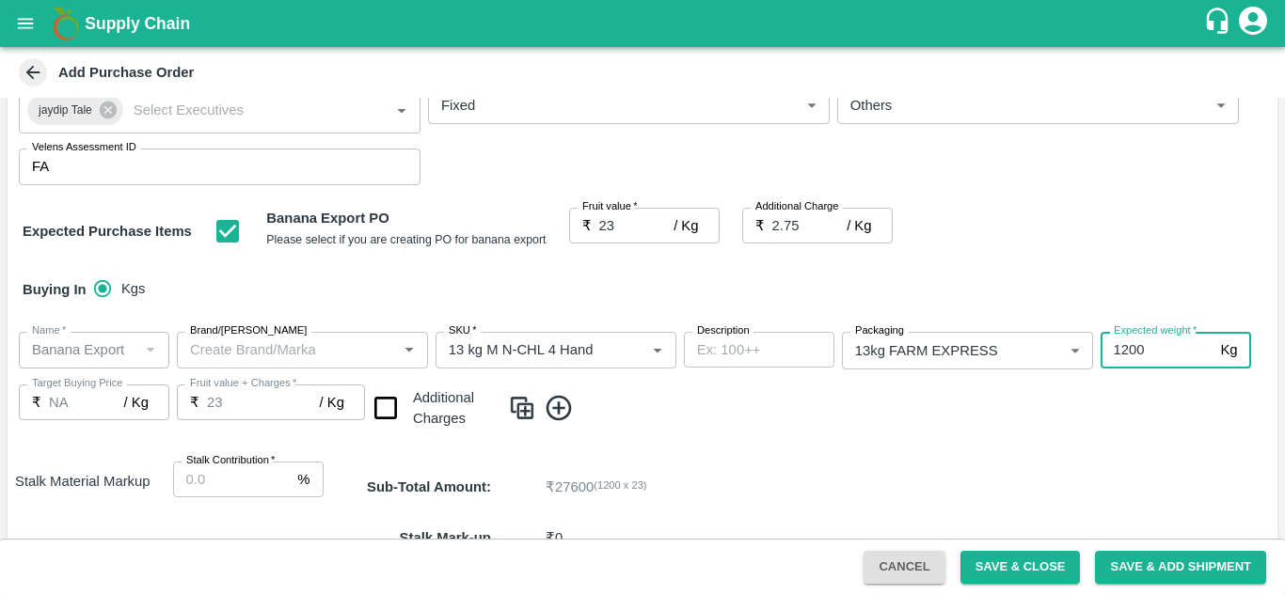
type input "1200"
click at [389, 408] on input "checkbox" at bounding box center [386, 409] width 48 height 48
checkbox input "true"
type input "25.75"
click at [553, 405] on icon at bounding box center [559, 408] width 31 height 31
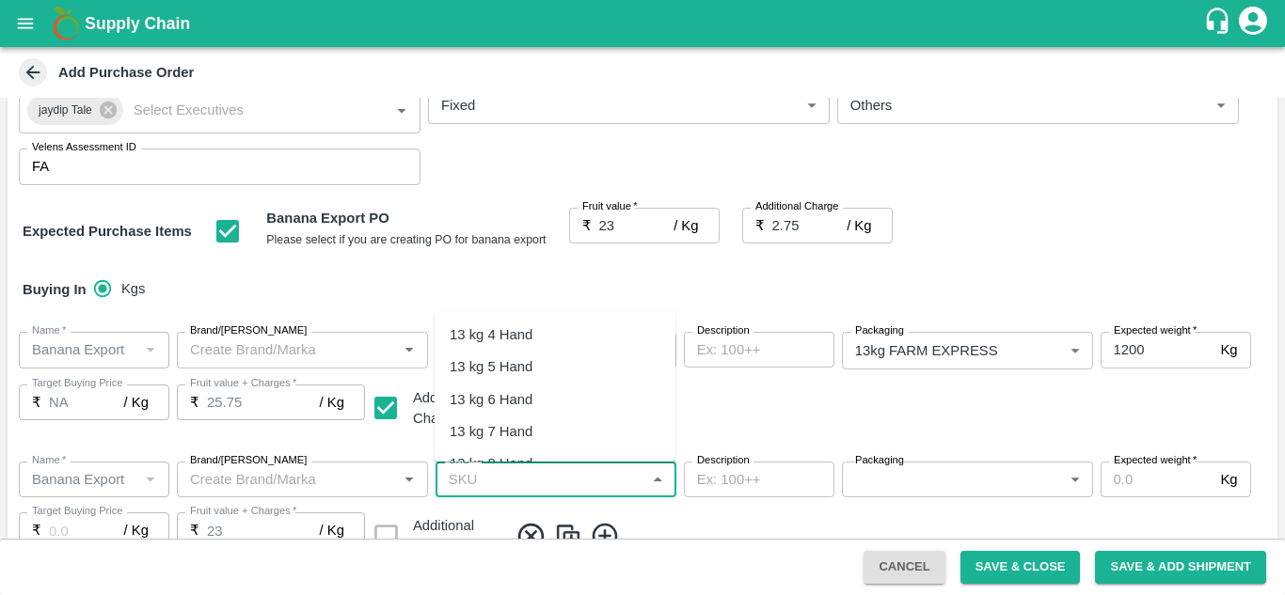
click at [461, 474] on input "SKU   *" at bounding box center [540, 480] width 198 height 24
click at [579, 374] on div "13 kg M N-CHL 5 Hand" at bounding box center [522, 367] width 145 height 21
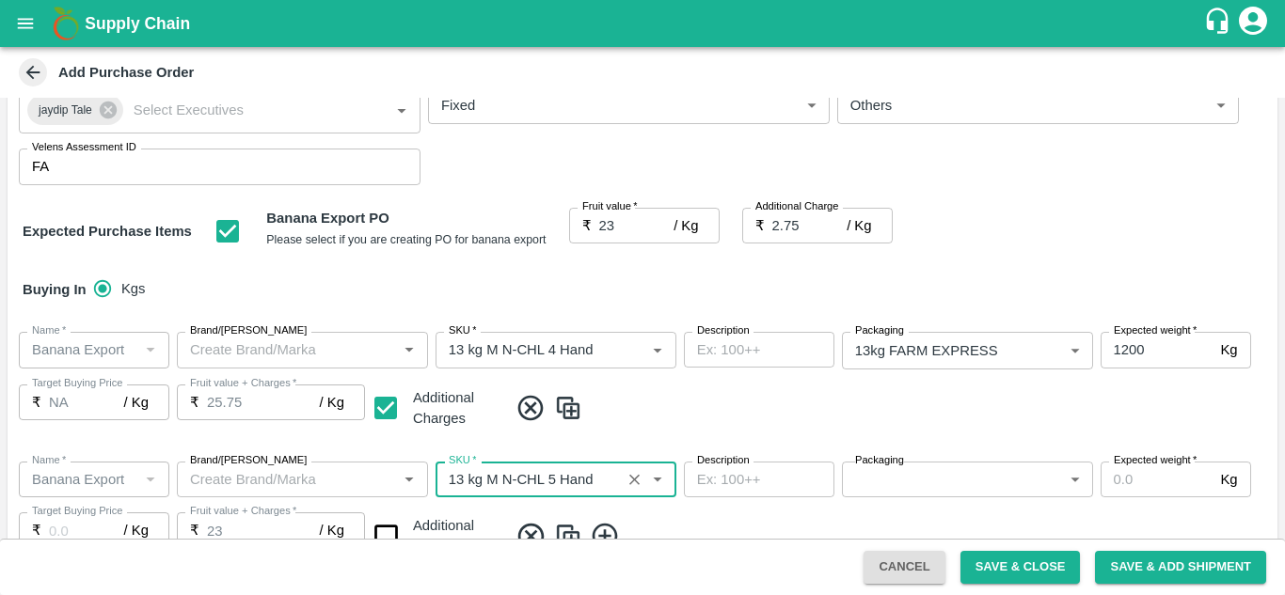
type input "13 kg M N-CHL 5 Hand"
type input "NA"
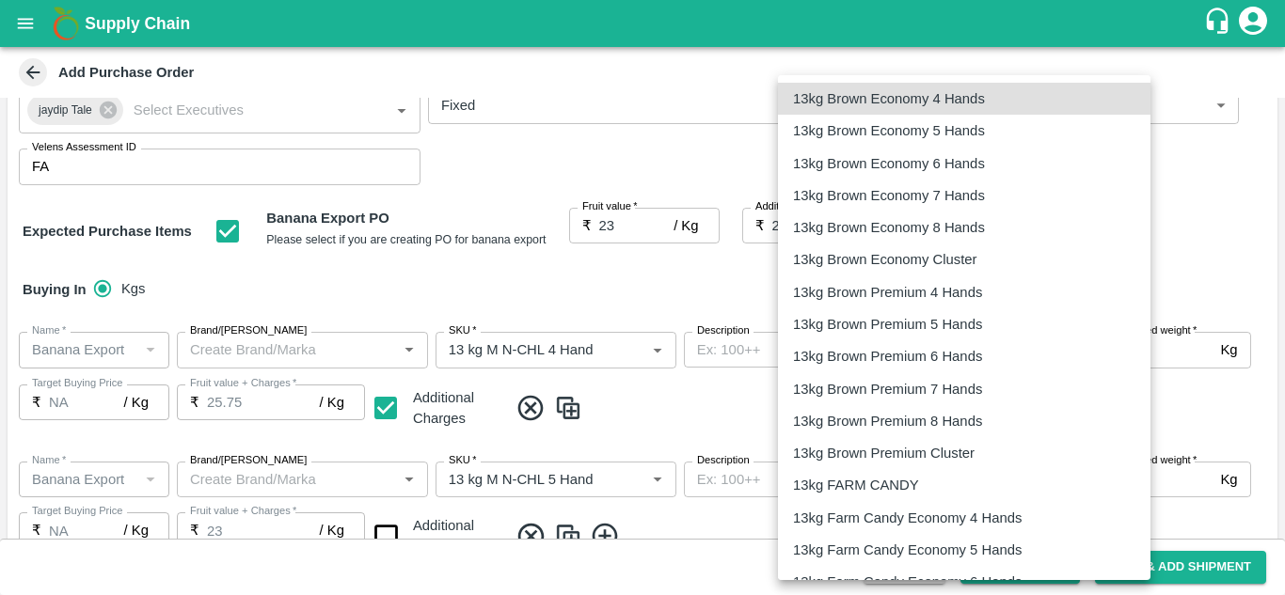
click at [1023, 475] on body "Supply Chain Add Purchase Order PO Type   * Vendor Purchase 2 PO Type Buyers   …" at bounding box center [642, 297] width 1285 height 595
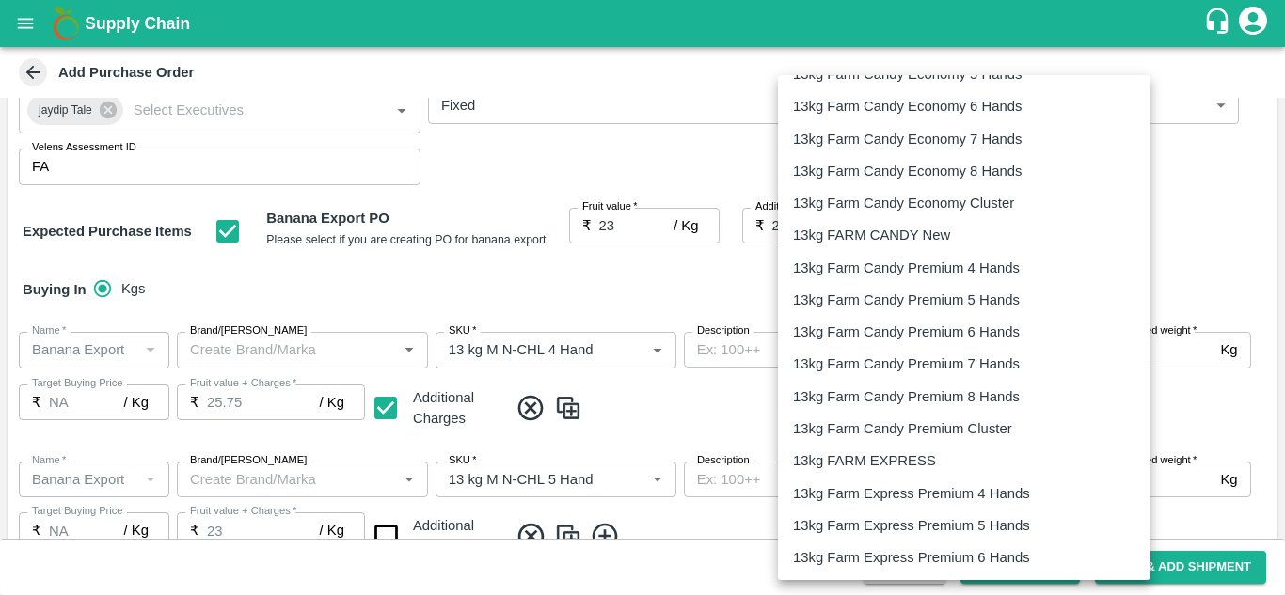
scroll to position [484, 0]
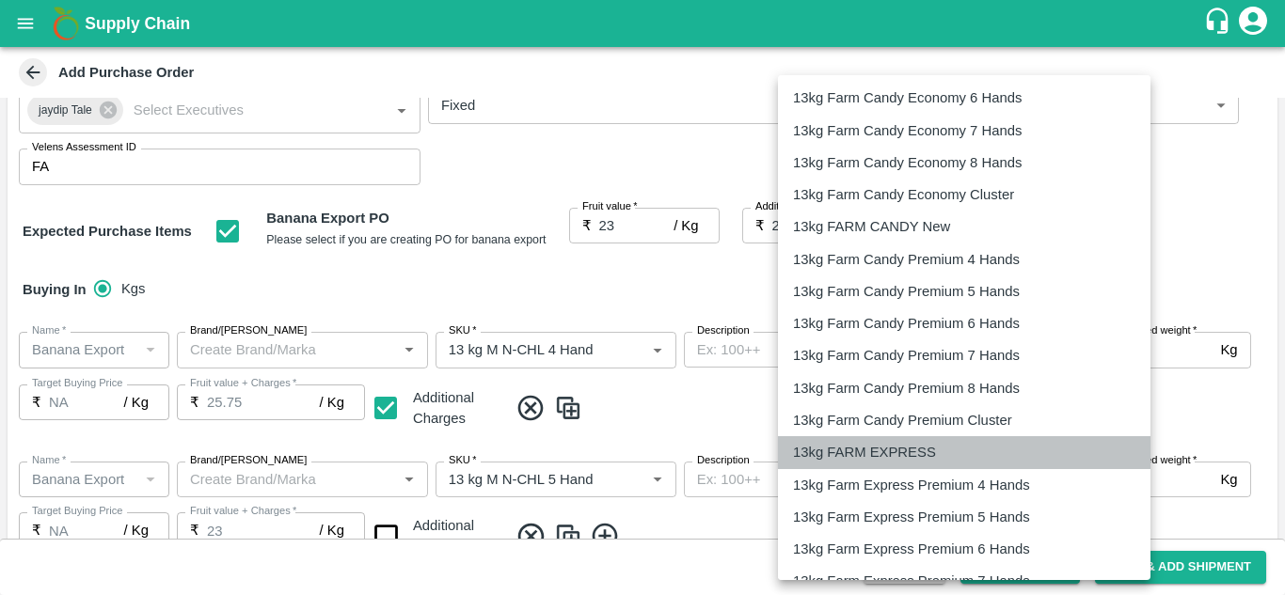
click at [901, 452] on p "13kg FARM EXPRESS" at bounding box center [864, 452] width 143 height 21
type input "468"
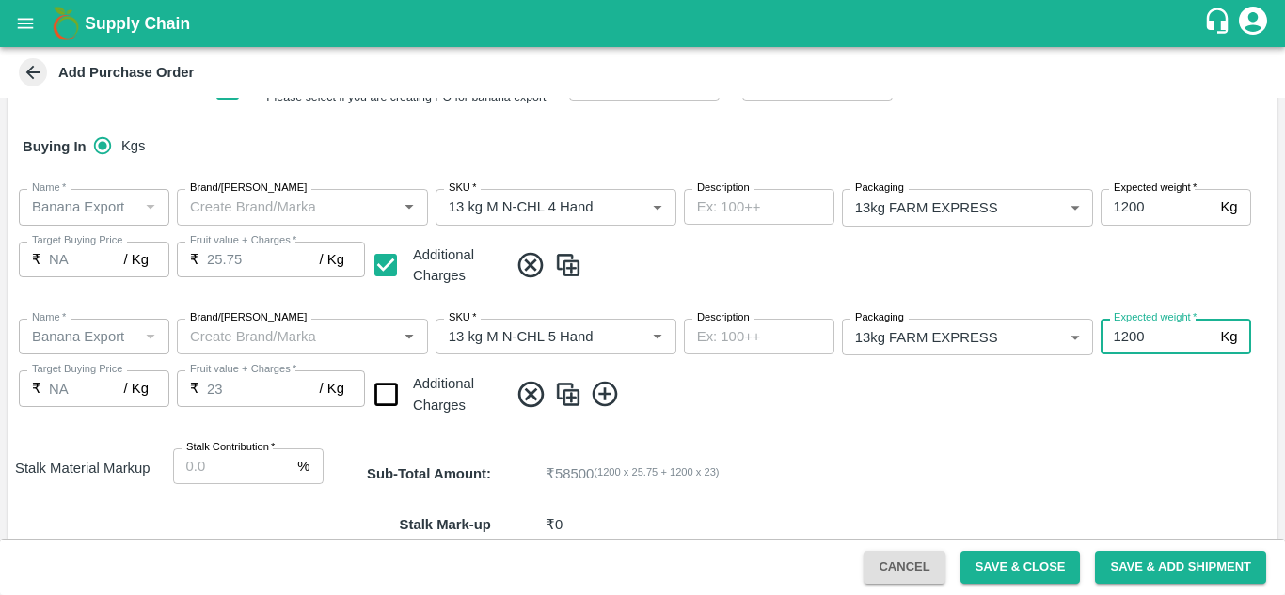
scroll to position [366, 0]
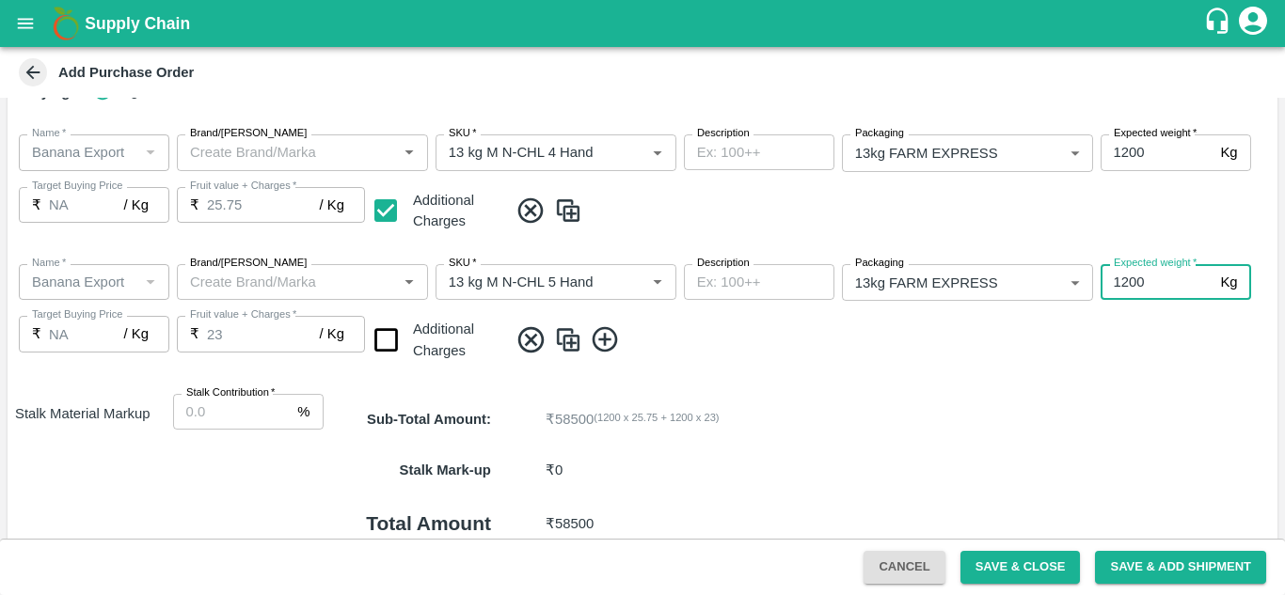
type input "1200"
click at [388, 333] on input "checkbox" at bounding box center [386, 340] width 48 height 48
checkbox input "true"
type input "25.75"
click at [605, 333] on icon at bounding box center [605, 340] width 31 height 31
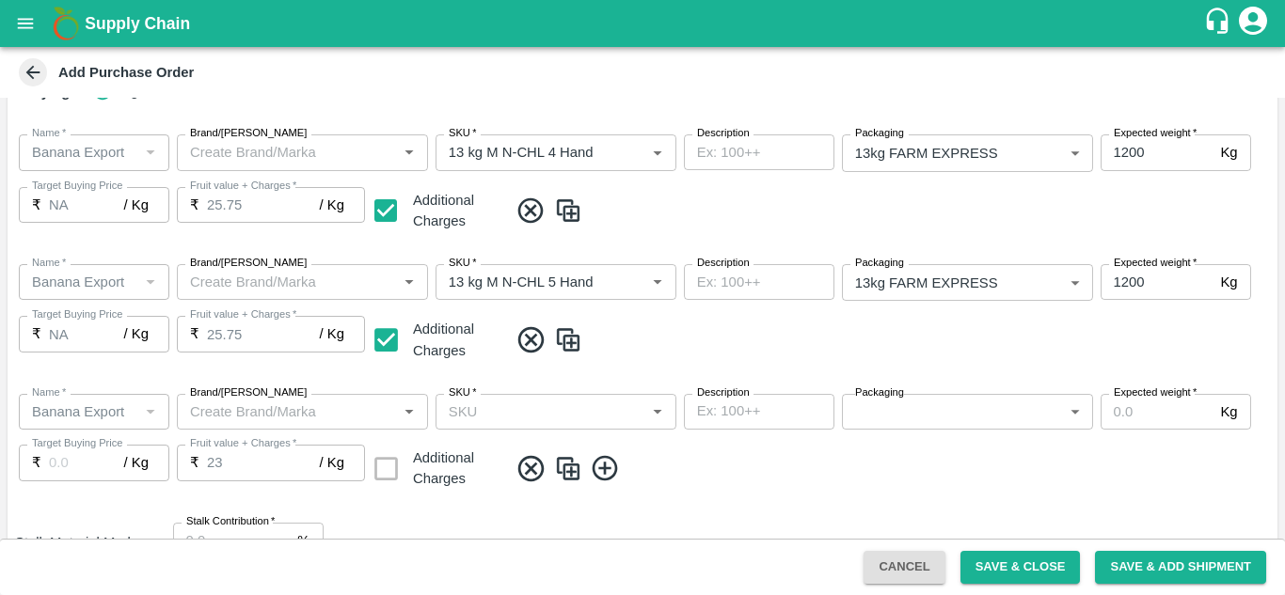
scroll to position [424, 0]
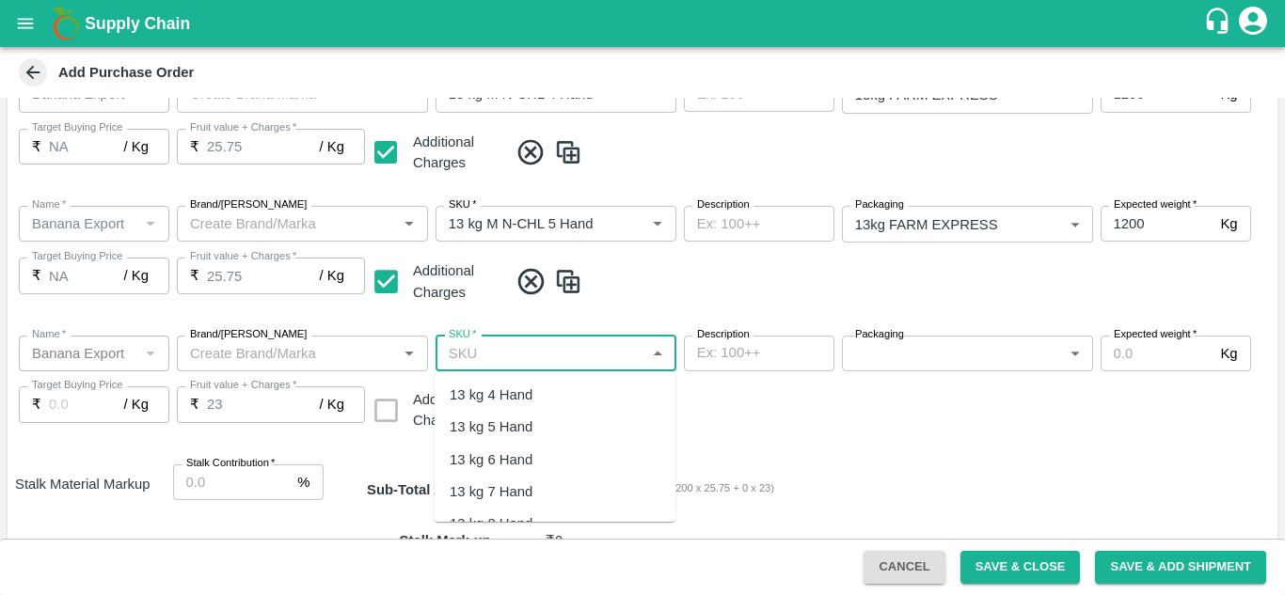
click at [464, 346] on input "SKU   *" at bounding box center [540, 353] width 198 height 24
click at [575, 452] on div "13 kg M N-CHL 6 Hand" at bounding box center [522, 460] width 145 height 21
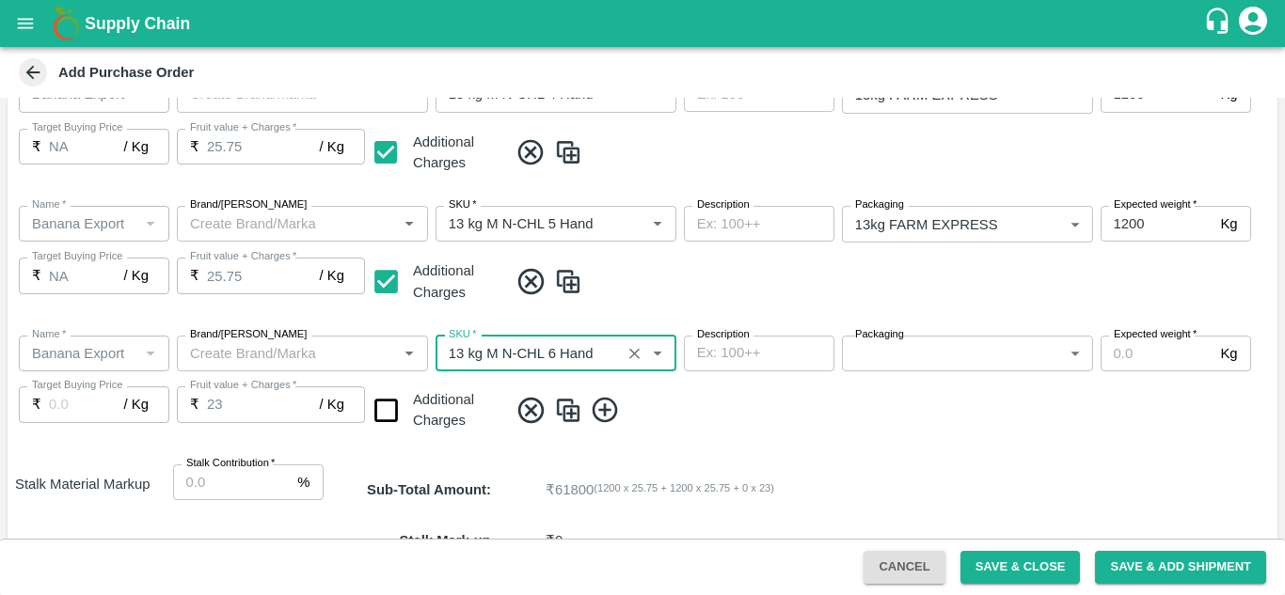
type input "13 kg M N-CHL 6 Hand"
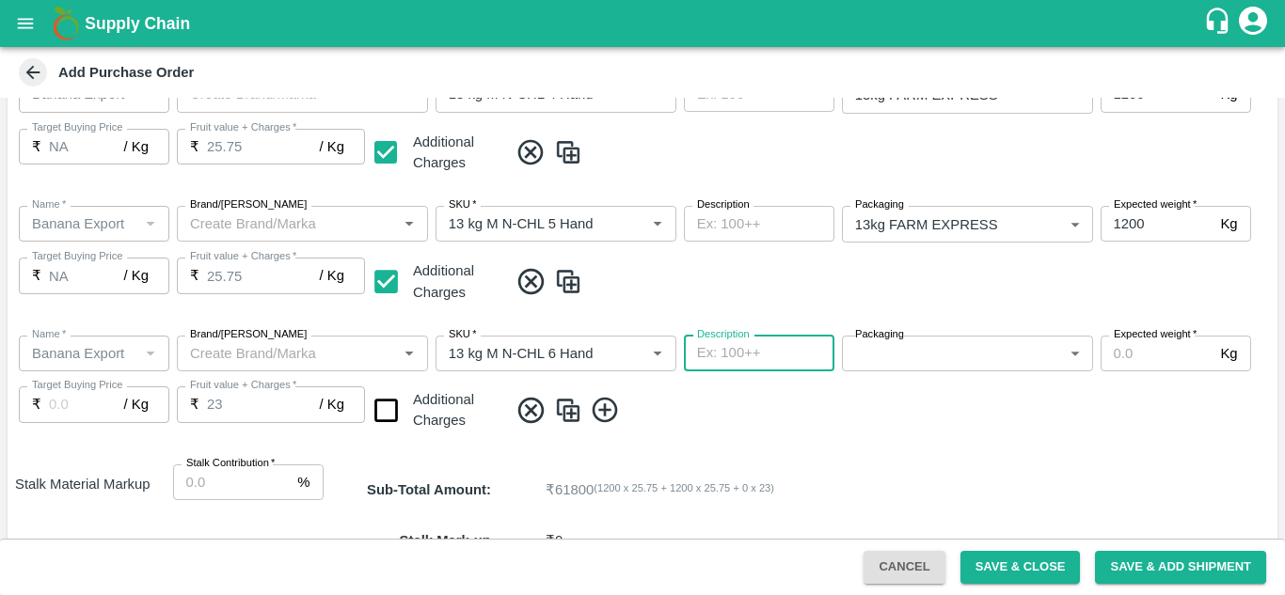
type input "NA"
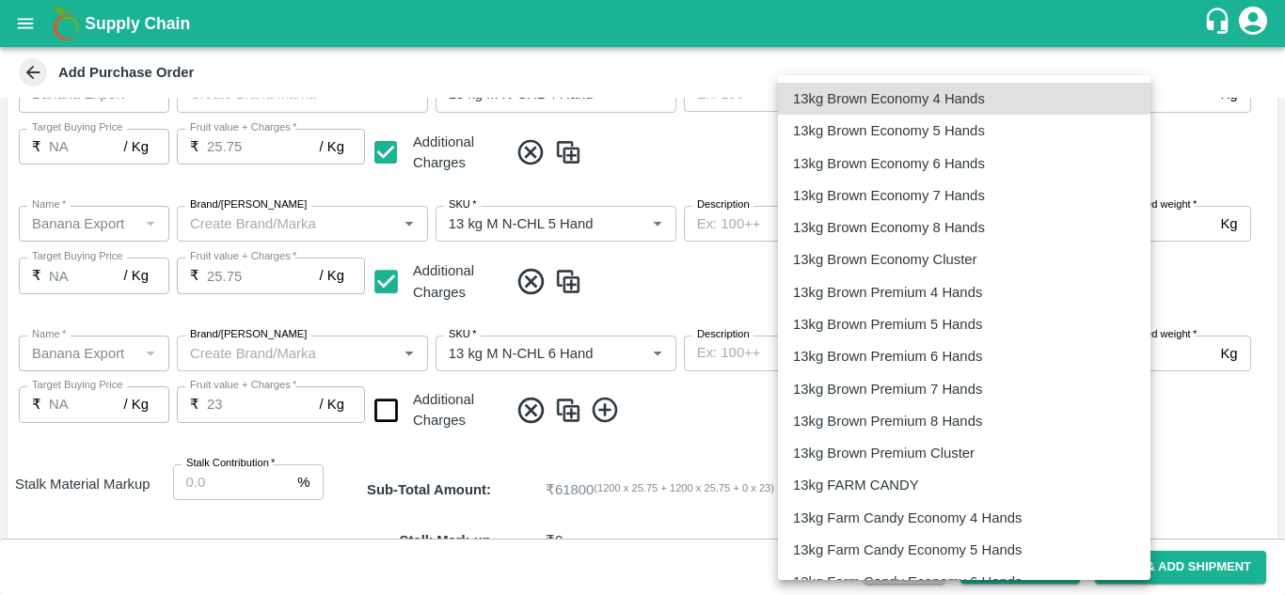
click at [995, 349] on body "Supply Chain Add Purchase Order PO Type   * Vendor Purchase 2 PO Type Buyers   …" at bounding box center [642, 297] width 1285 height 595
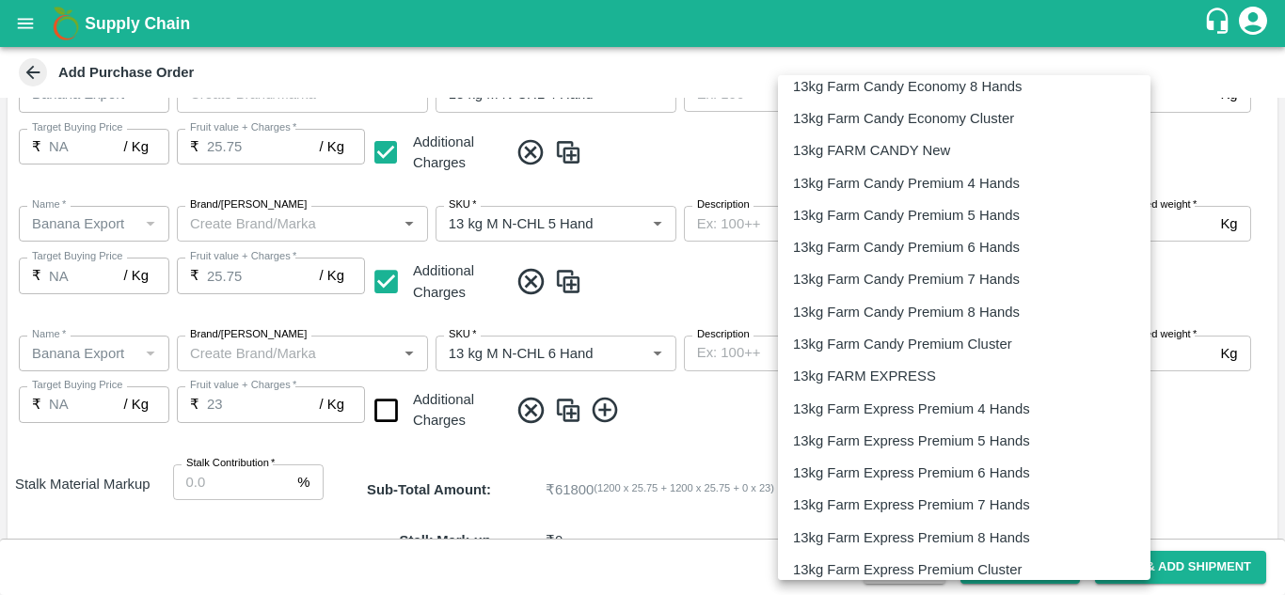
scroll to position [562, 0]
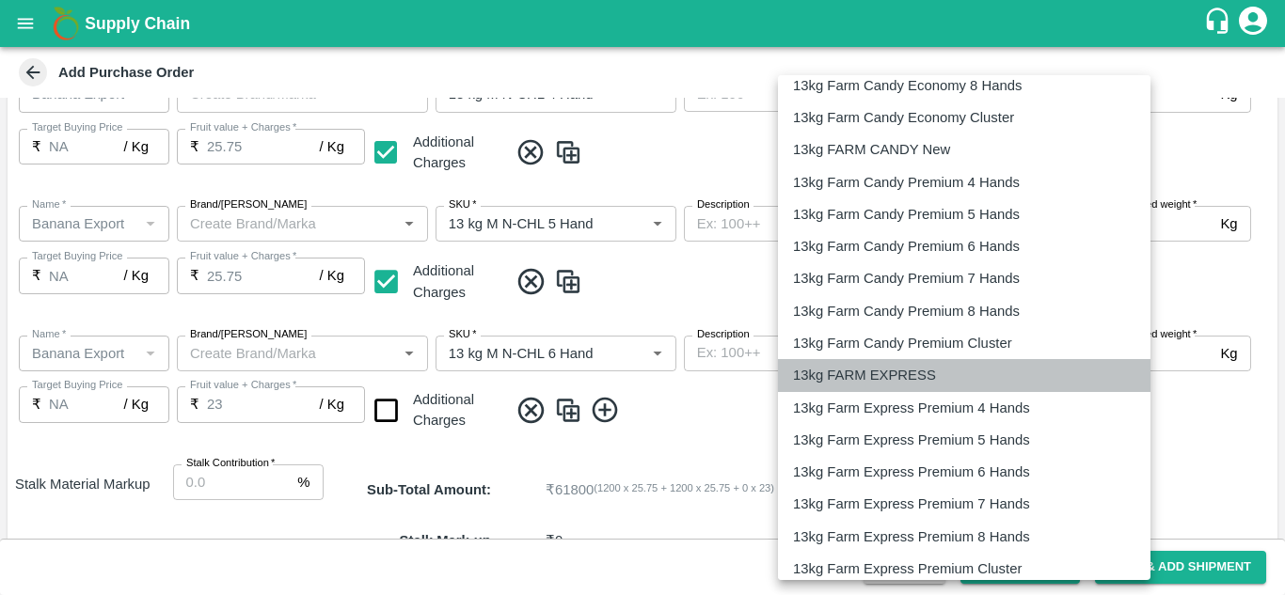
click at [918, 365] on p "13kg FARM EXPRESS" at bounding box center [864, 375] width 143 height 21
type input "468"
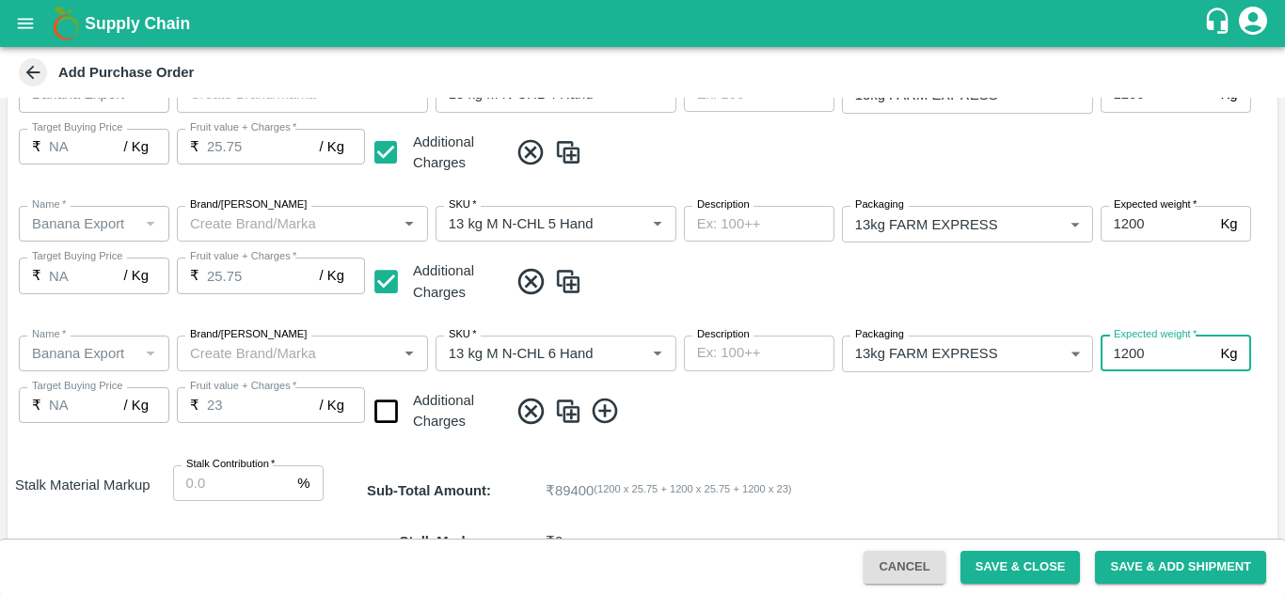
type input "1200"
click at [705, 422] on span at bounding box center [889, 411] width 762 height 31
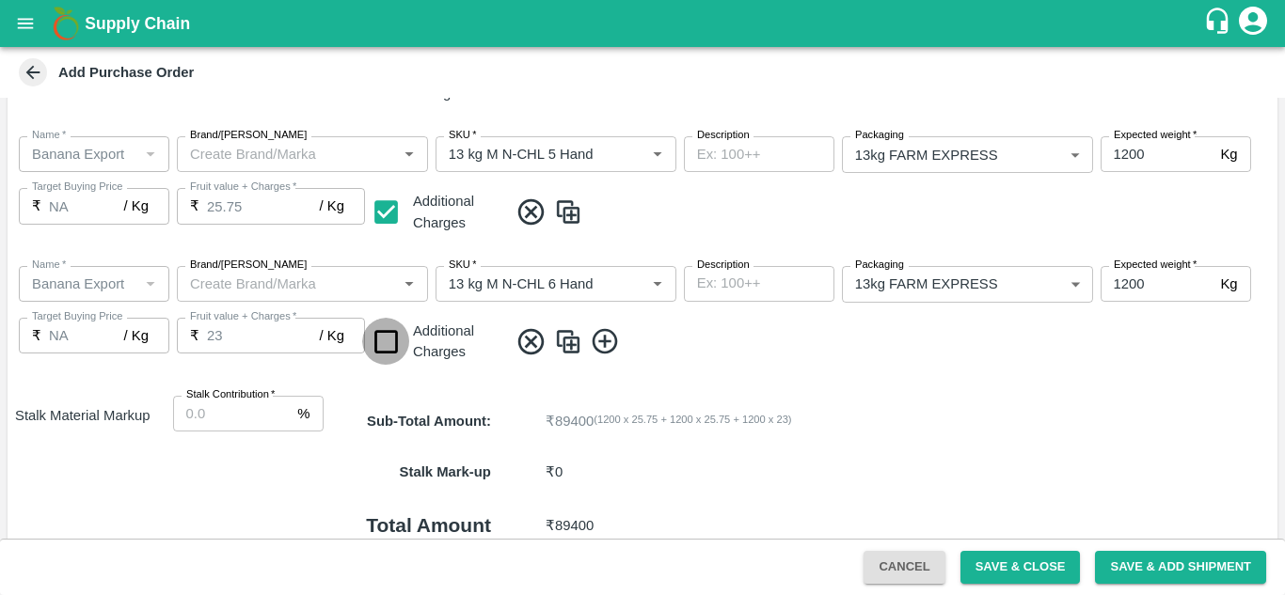
click at [380, 338] on input "checkbox" at bounding box center [386, 342] width 48 height 48
checkbox input "true"
type input "25.75"
click at [596, 341] on icon at bounding box center [605, 341] width 31 height 31
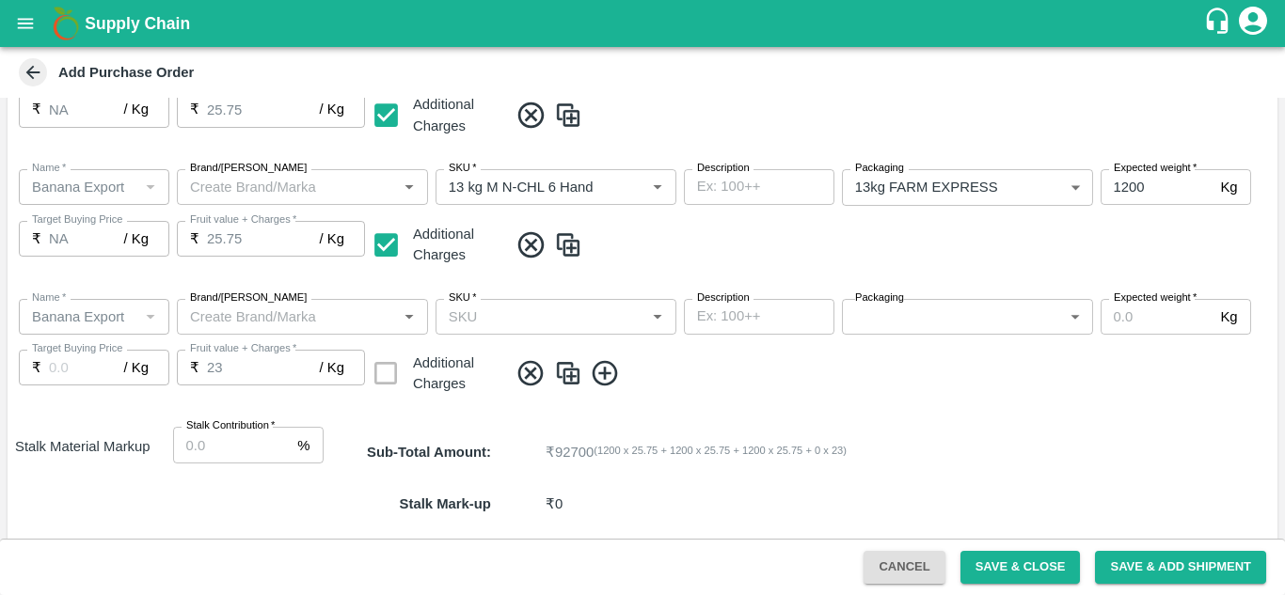
scroll to position [592, 0]
click at [470, 304] on label "SKU   *" at bounding box center [462, 297] width 27 height 15
click at [470, 304] on input "SKU   *" at bounding box center [540, 316] width 198 height 24
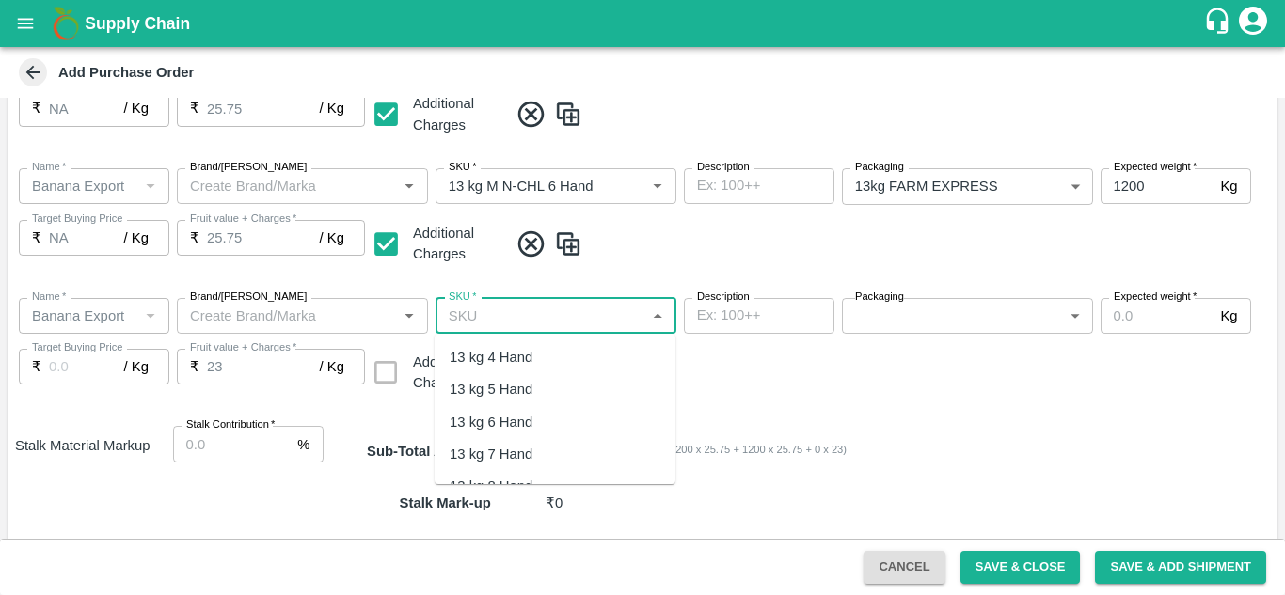
click at [455, 314] on input "SKU   *" at bounding box center [540, 316] width 198 height 24
click at [595, 420] on div "13 kg M N-CHL 8 Hand" at bounding box center [555, 424] width 241 height 32
type input "13 kg M N-CHL 8 Hand"
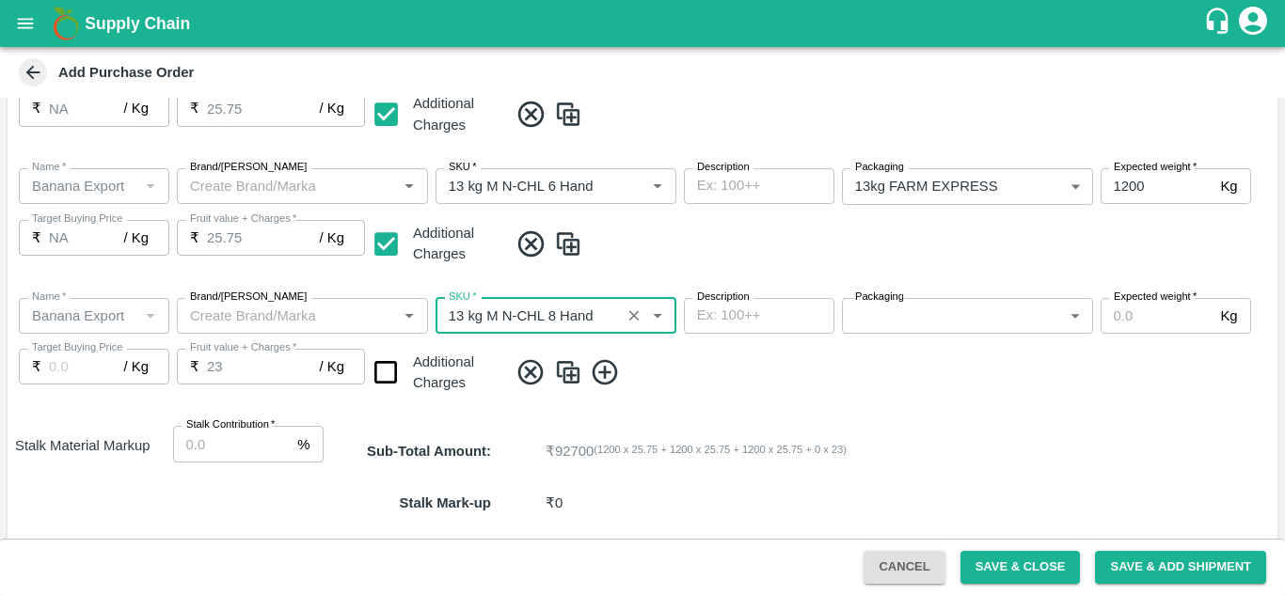
type input "NA"
type input "13 kg M N-CHL 8 Hand"
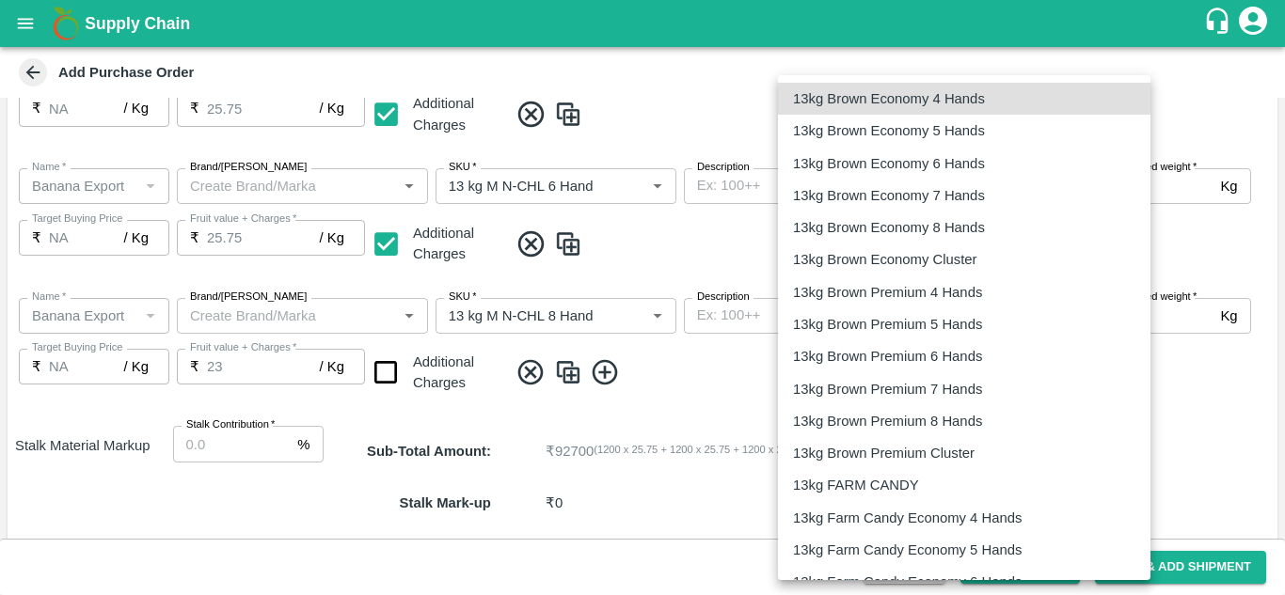
click at [978, 318] on body "Supply Chain Add Purchase Order PO Type   * Vendor Purchase 2 PO Type Buyers   …" at bounding box center [642, 297] width 1285 height 595
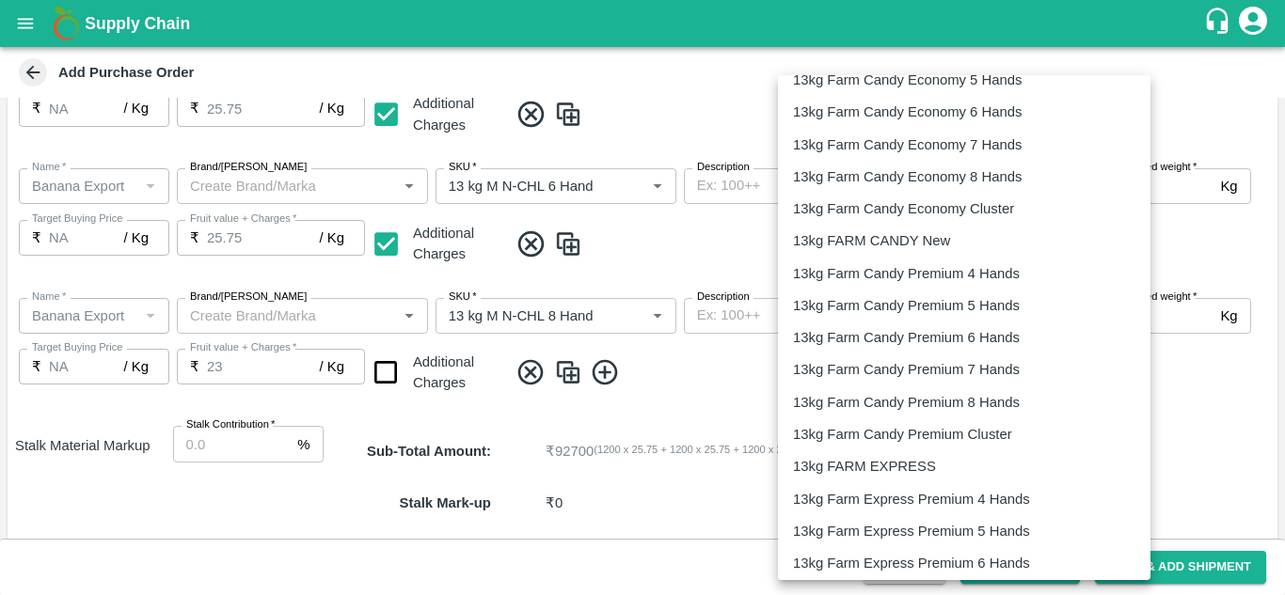
scroll to position [506, 0]
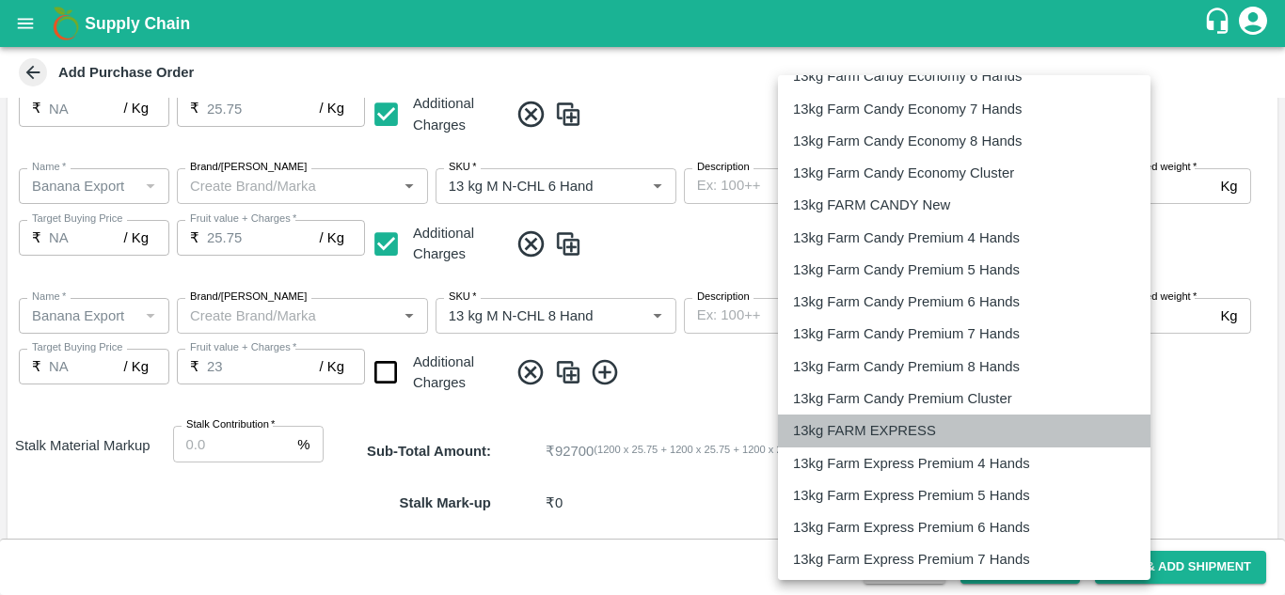
click at [925, 417] on li "13kg FARM EXPRESS" at bounding box center [964, 431] width 373 height 32
type input "468"
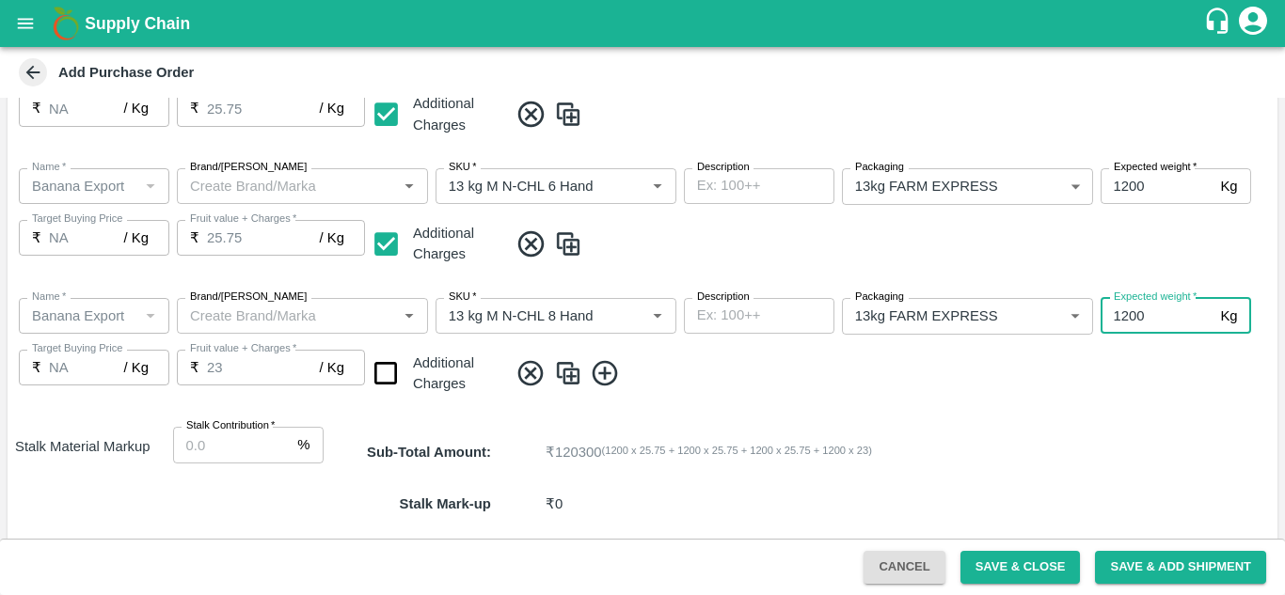
type input "1200"
click at [383, 367] on input "checkbox" at bounding box center [386, 374] width 48 height 48
checkbox input "true"
type input "25.75"
click at [605, 369] on icon at bounding box center [604, 373] width 25 height 25
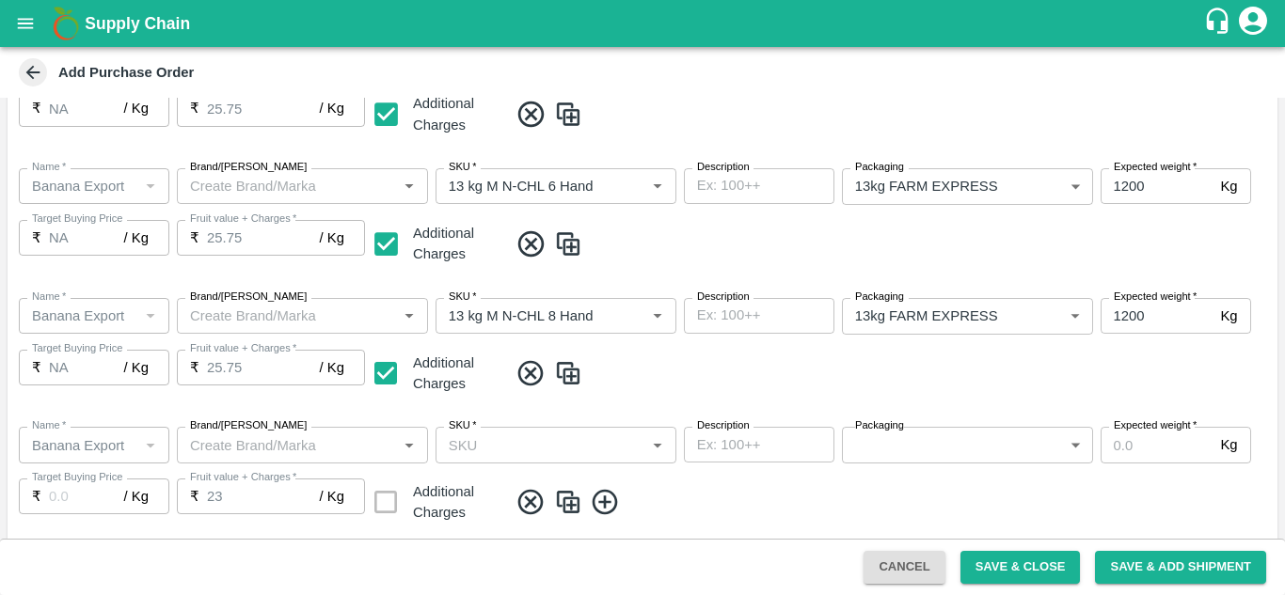
scroll to position [651, 0]
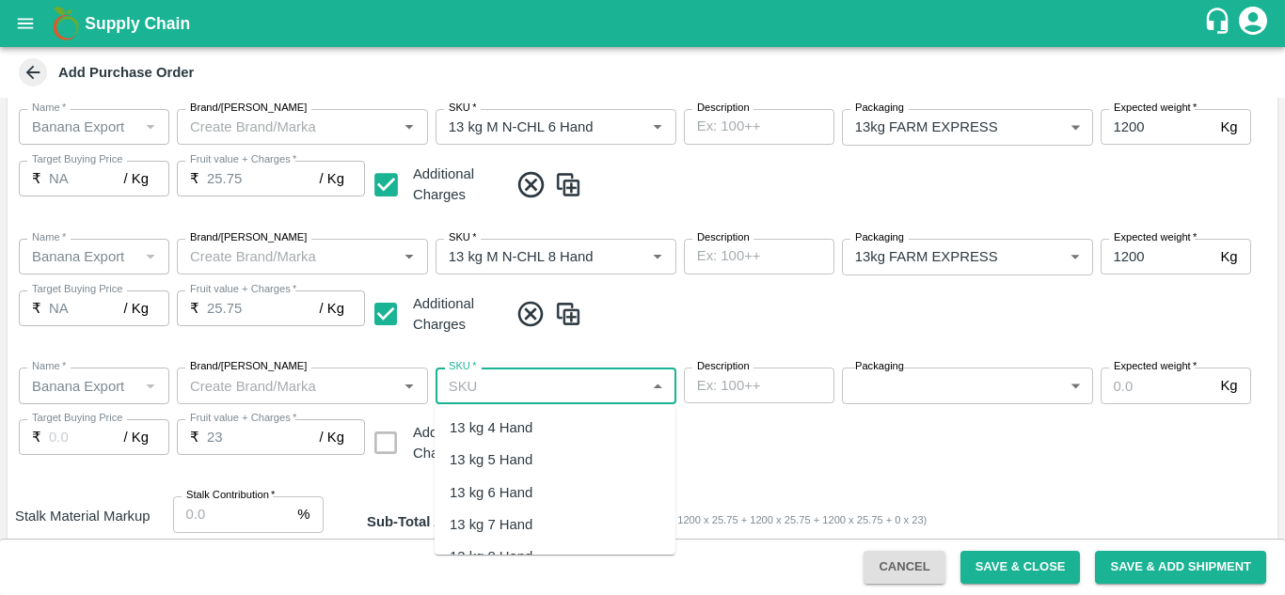
click at [477, 392] on input "SKU   *" at bounding box center [540, 385] width 198 height 24
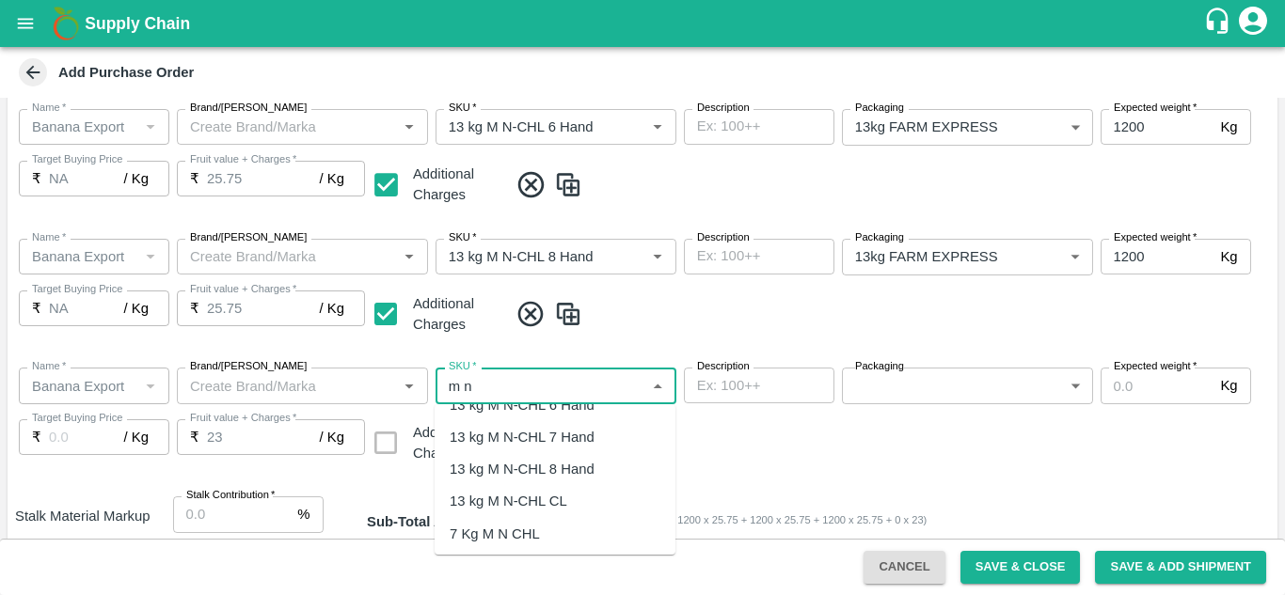
click at [552, 508] on div "13 kg M N-CHL CL" at bounding box center [509, 501] width 118 height 21
type input "13 kg M N-CHL CL"
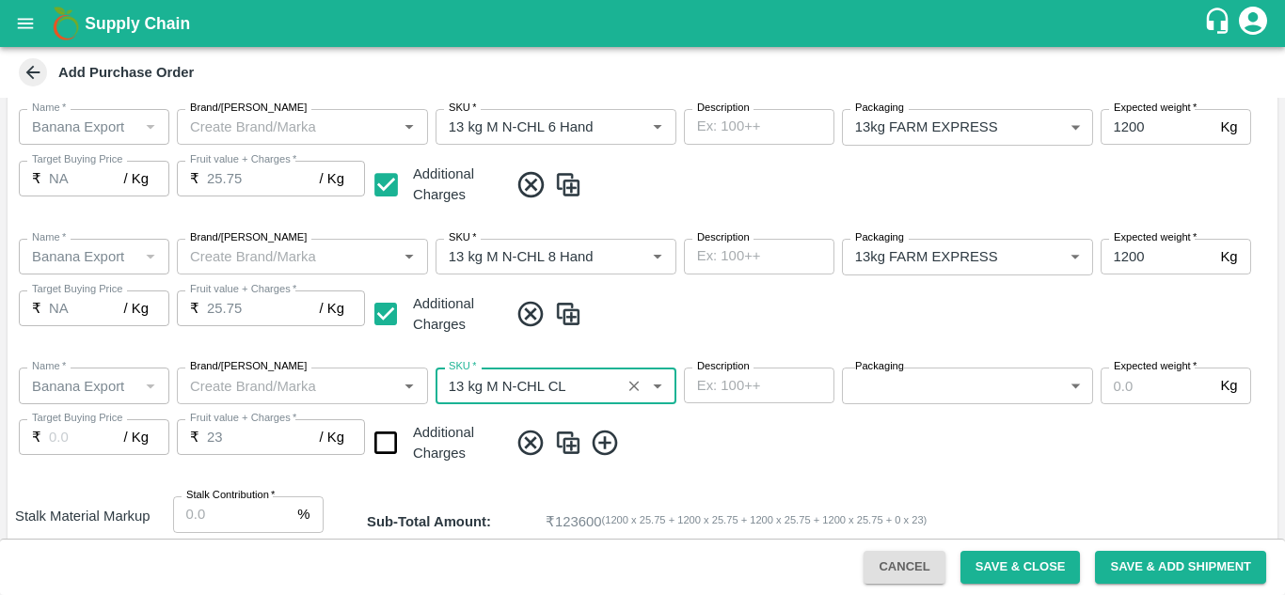
type input "NA"
type input "13 kg M N-CHL CL"
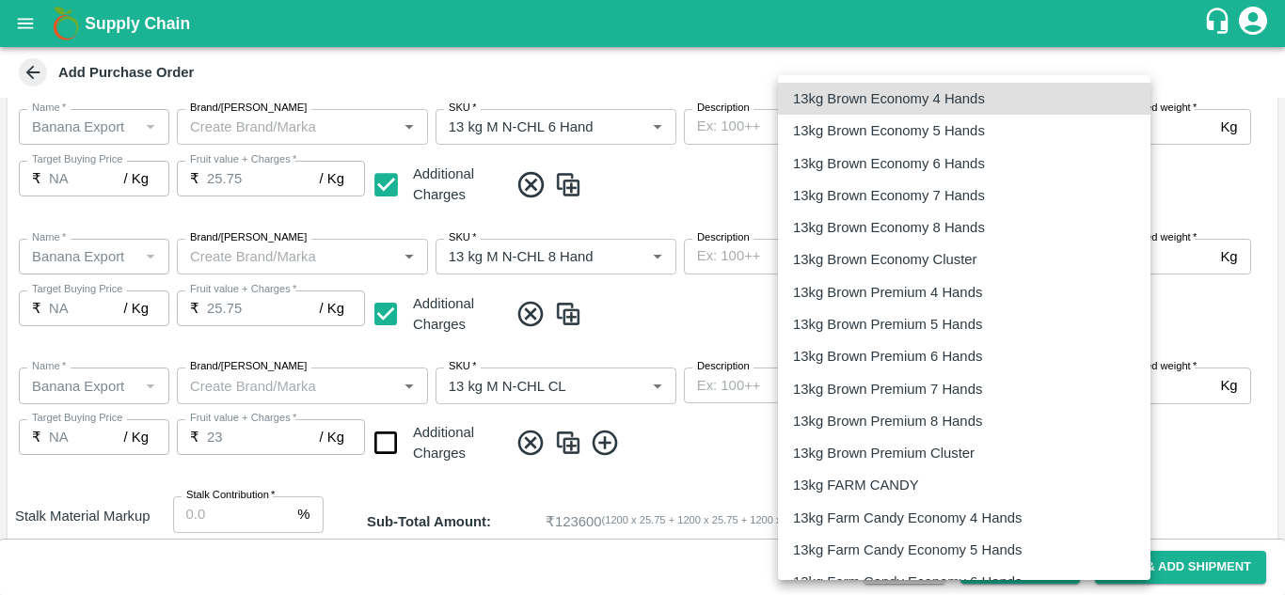
click at [997, 394] on body "Supply Chain Add Purchase Order PO Type   * Vendor Purchase 2 PO Type Buyers   …" at bounding box center [642, 297] width 1285 height 595
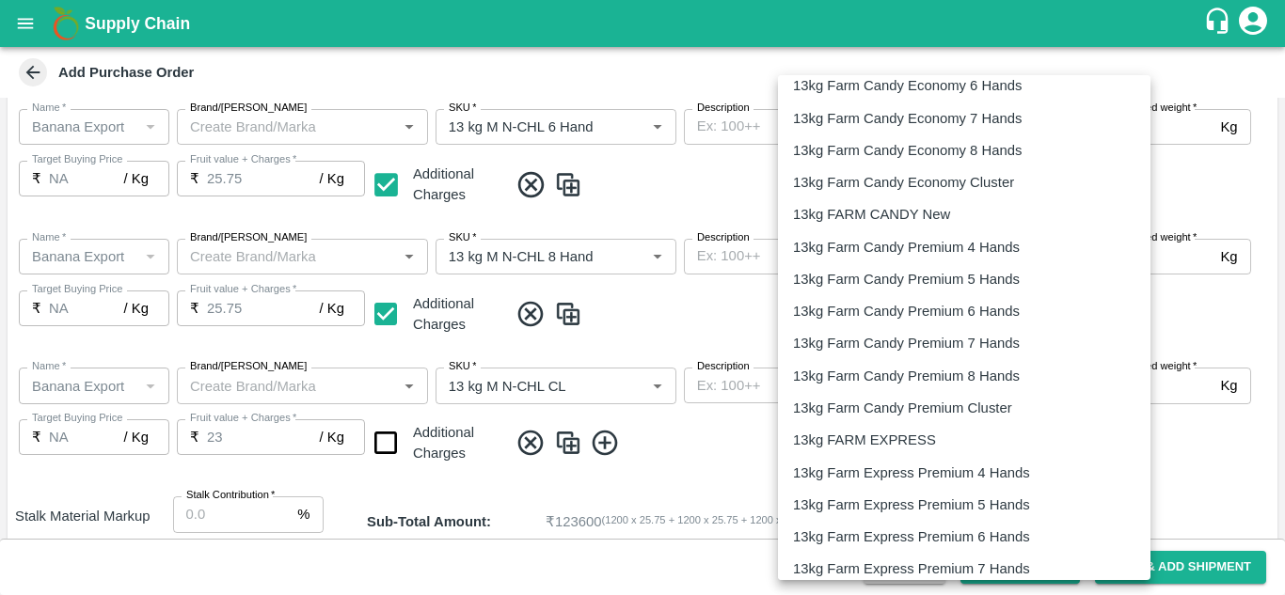
scroll to position [540, 0]
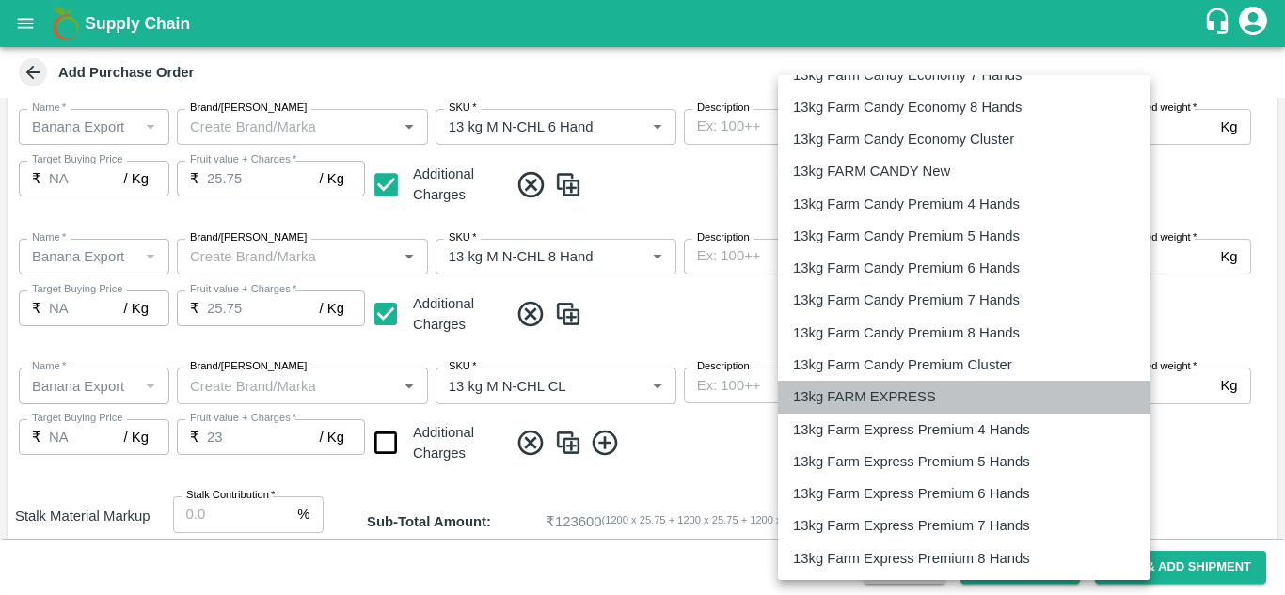
click at [918, 401] on p "13kg FARM EXPRESS" at bounding box center [864, 397] width 143 height 21
type input "468"
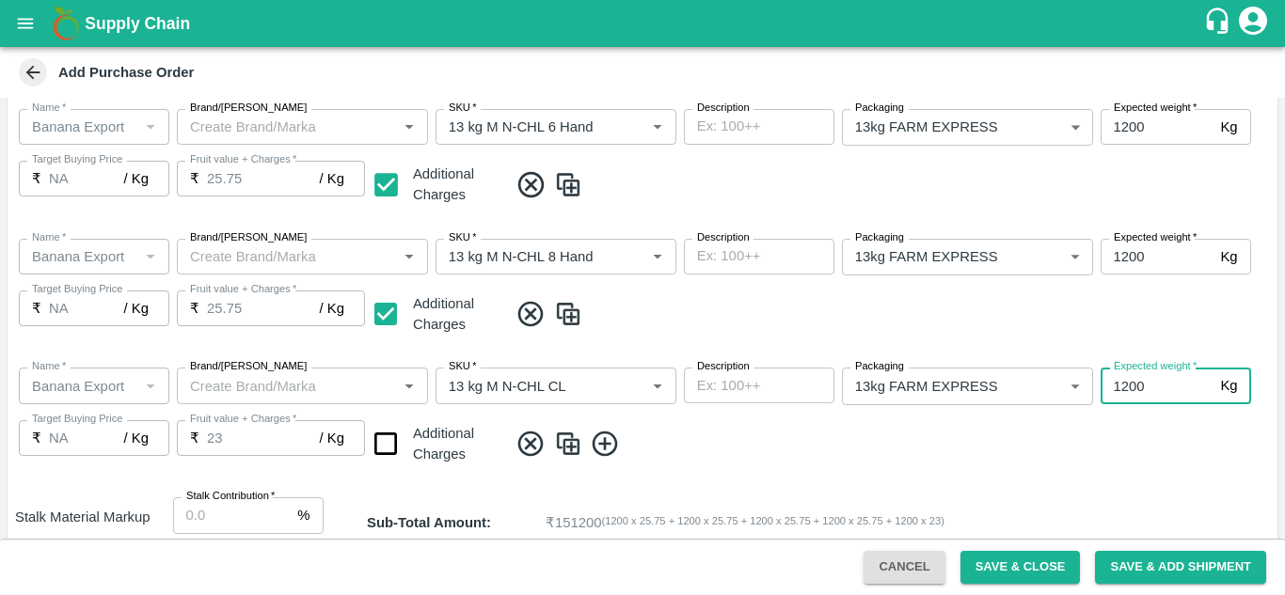
type input "1200"
click at [742, 444] on span at bounding box center [889, 444] width 762 height 31
click at [378, 445] on input "checkbox" at bounding box center [386, 444] width 48 height 48
checkbox input "true"
type input "25.75"
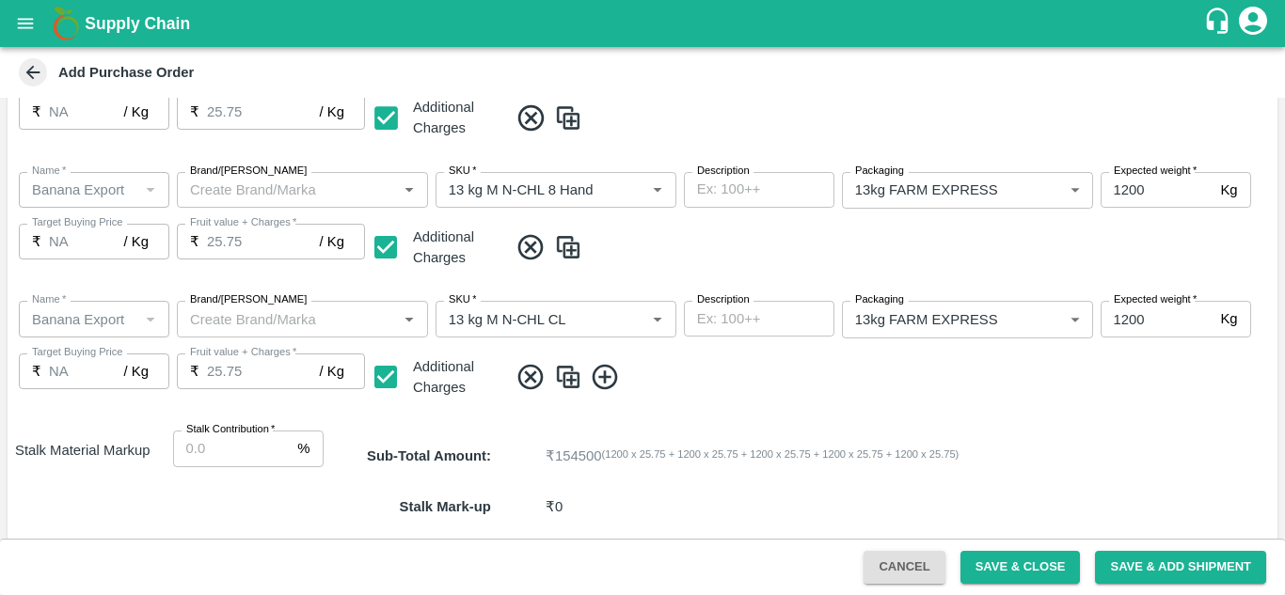
scroll to position [722, 0]
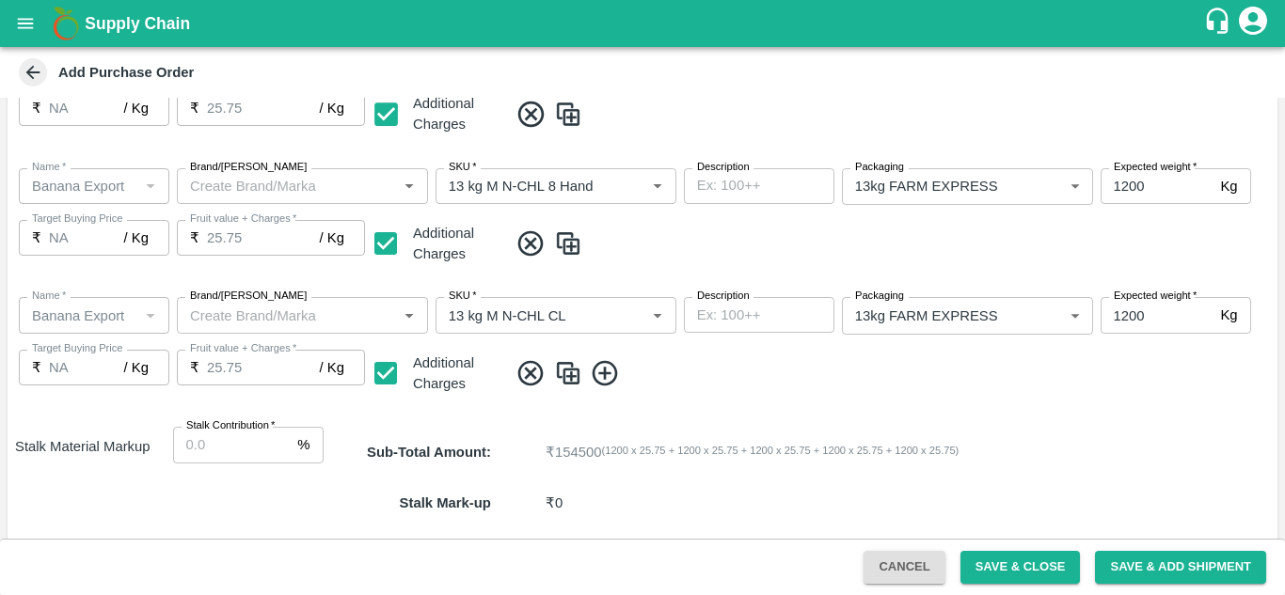
click at [604, 380] on icon at bounding box center [605, 373] width 31 height 31
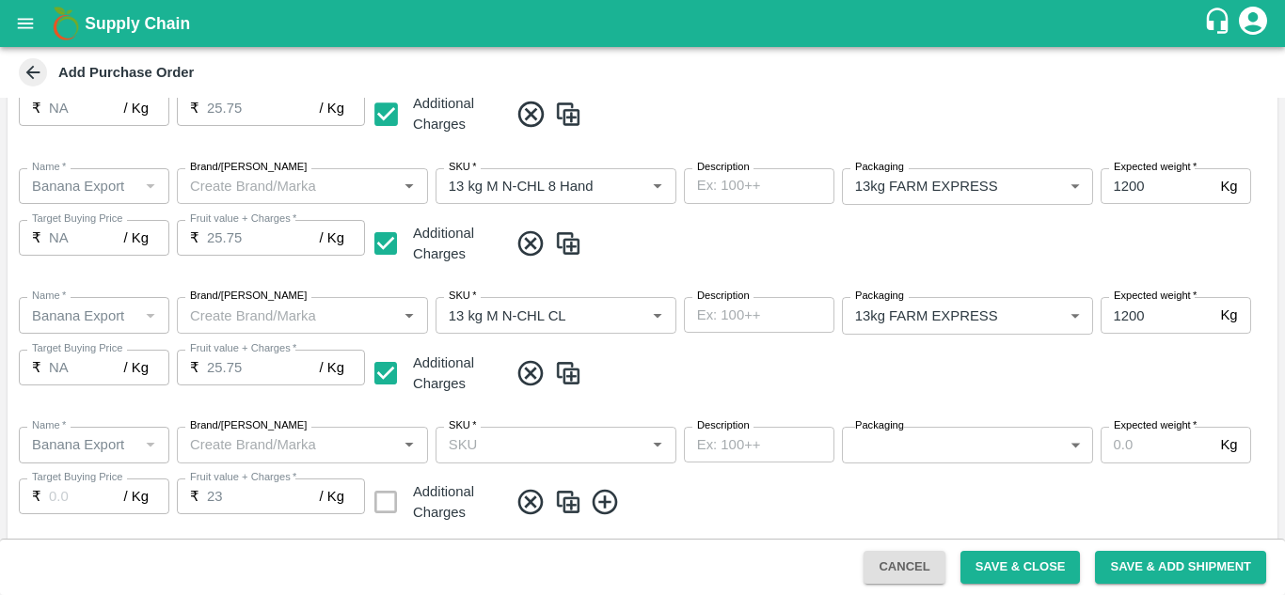
click at [512, 463] on div "SKU   *" at bounding box center [556, 445] width 241 height 36
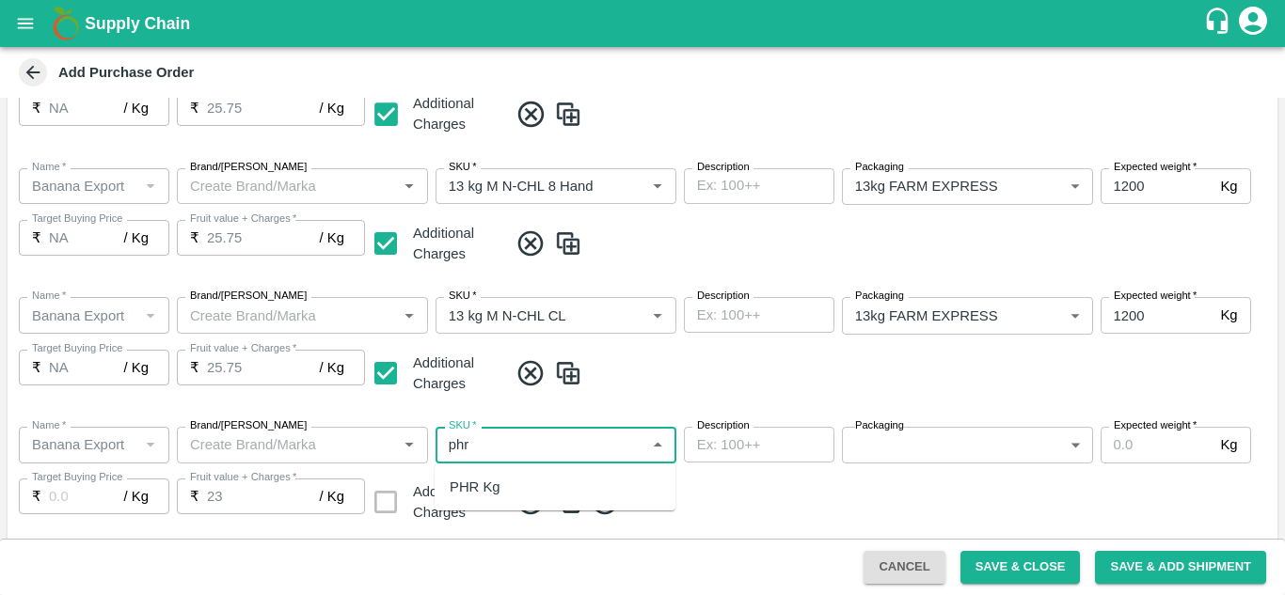
click at [492, 495] on div "PHR Kg" at bounding box center [475, 487] width 51 height 21
type input "PHR Kg"
type input "NA"
type input "PHR Kg"
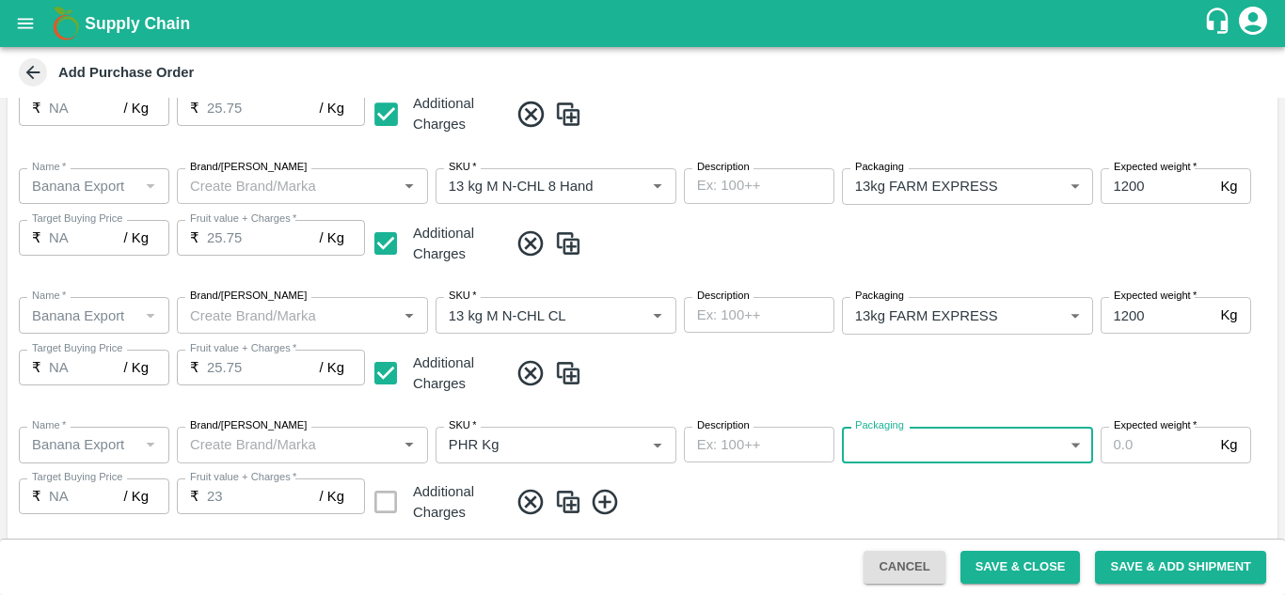
click at [940, 461] on body "Supply Chain Add Purchase Order PO Type   * Vendor Purchase 2 PO Type Buyers   …" at bounding box center [642, 297] width 1285 height 595
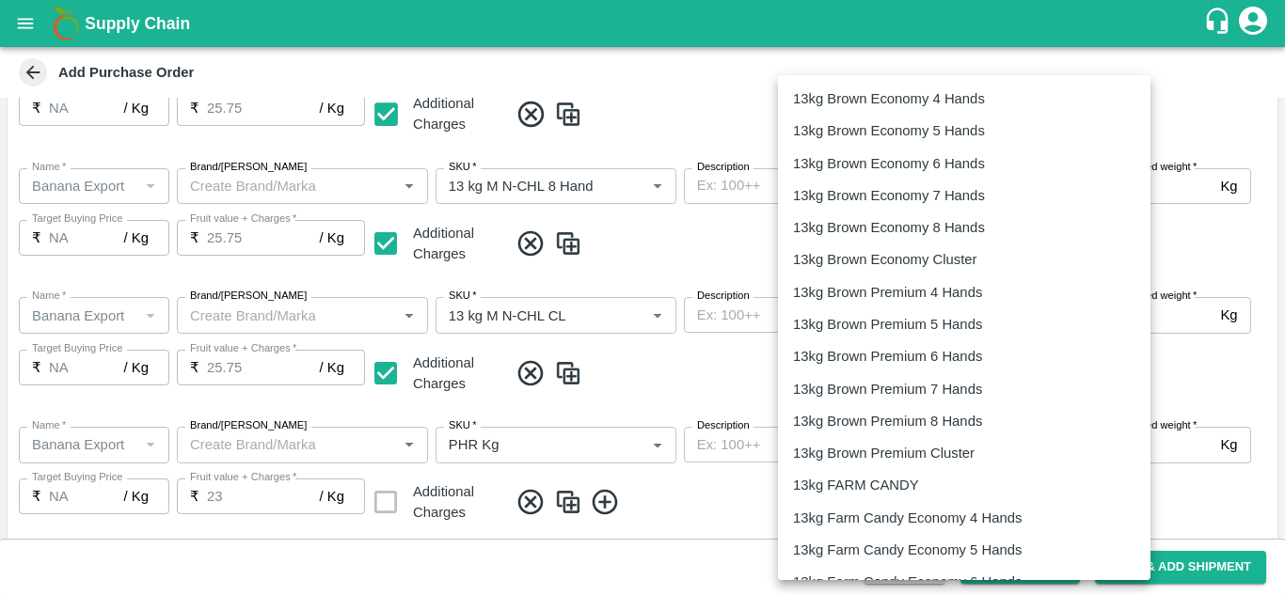
scroll to position [3122, 0]
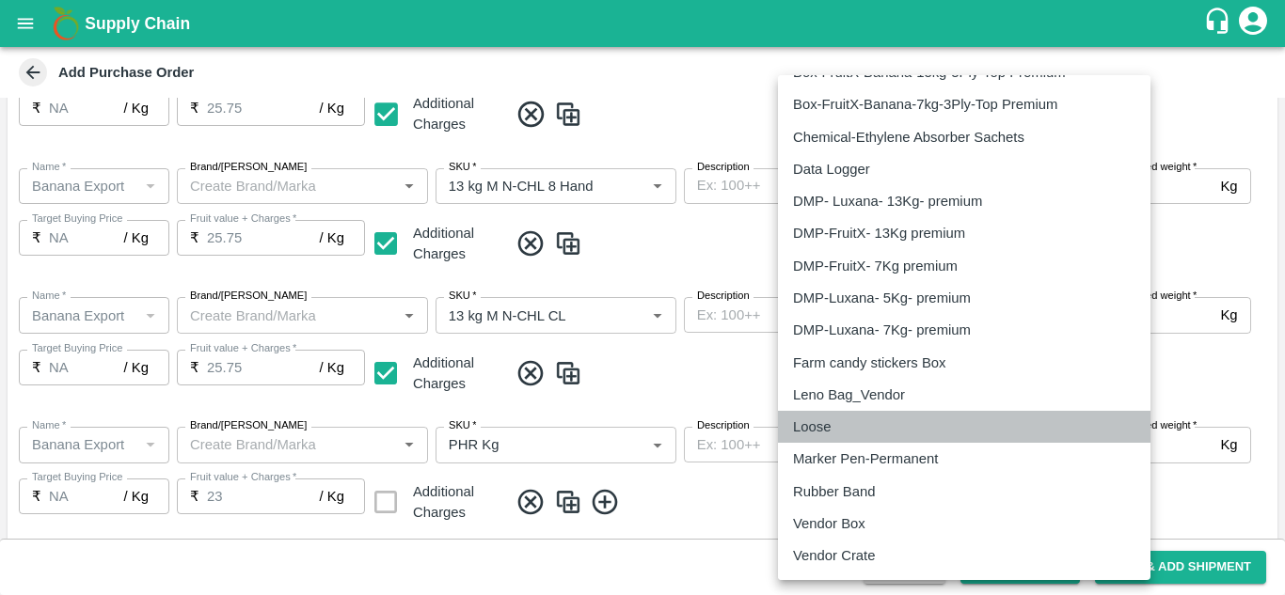
click at [841, 420] on div "Loose" at bounding box center [964, 427] width 342 height 21
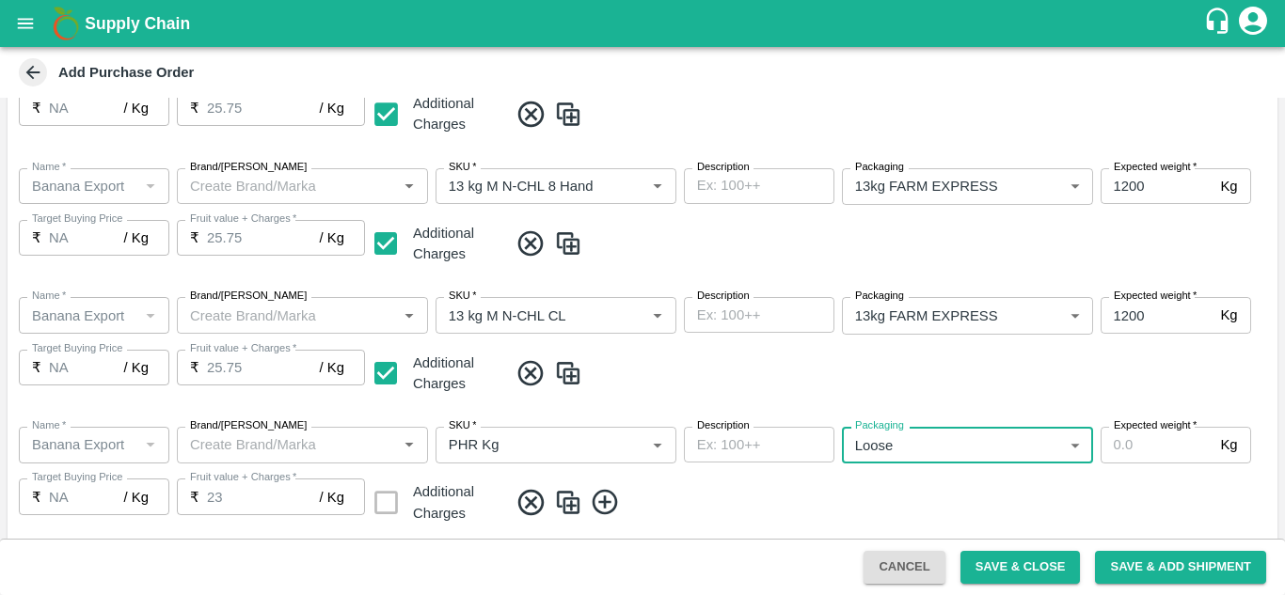
type input "258"
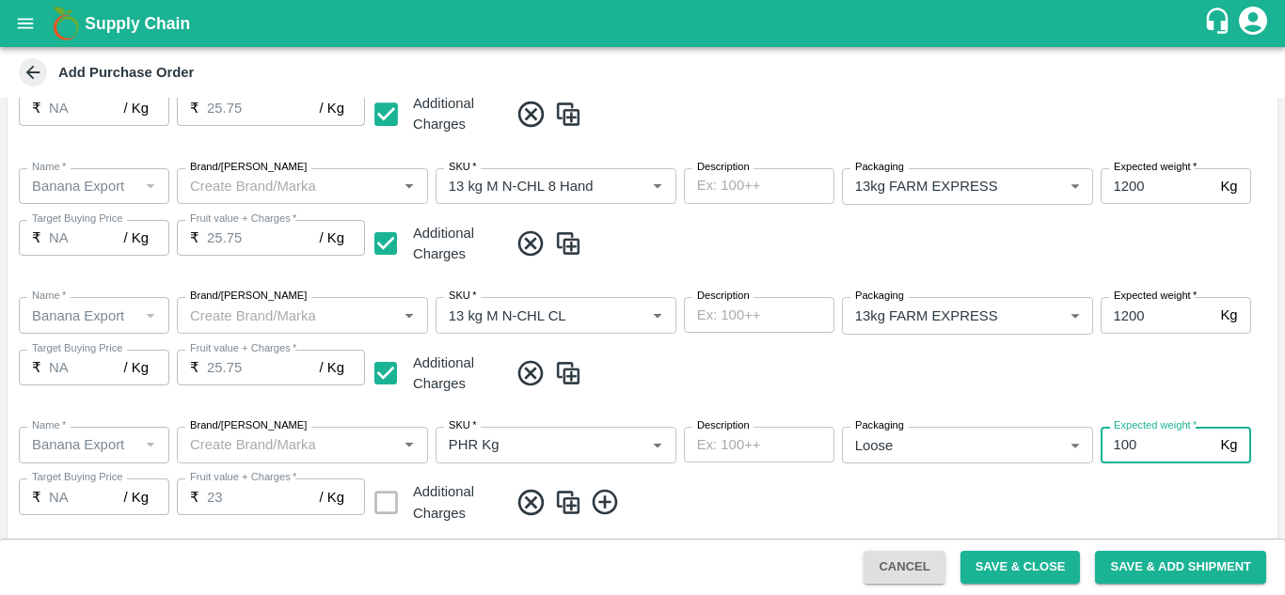
type input "100"
click at [737, 475] on div "Name   * Name   * Brand/Marka Brand/Marka SKU   * SKU   * Description x Descrip…" at bounding box center [643, 477] width 1270 height 130
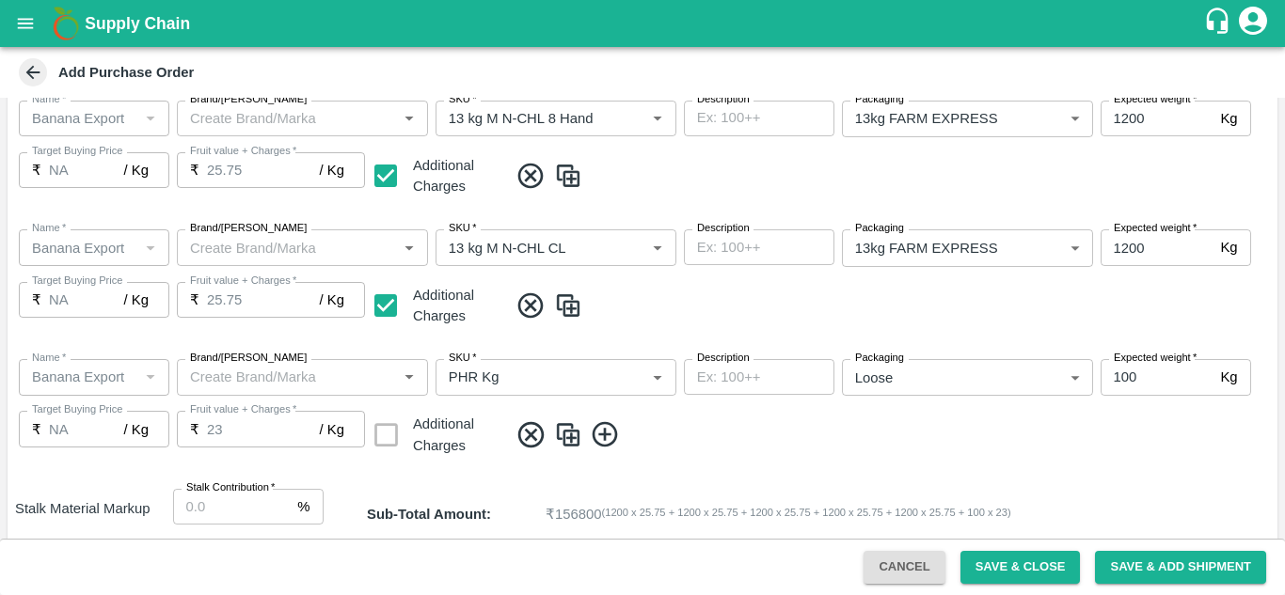
scroll to position [803, 0]
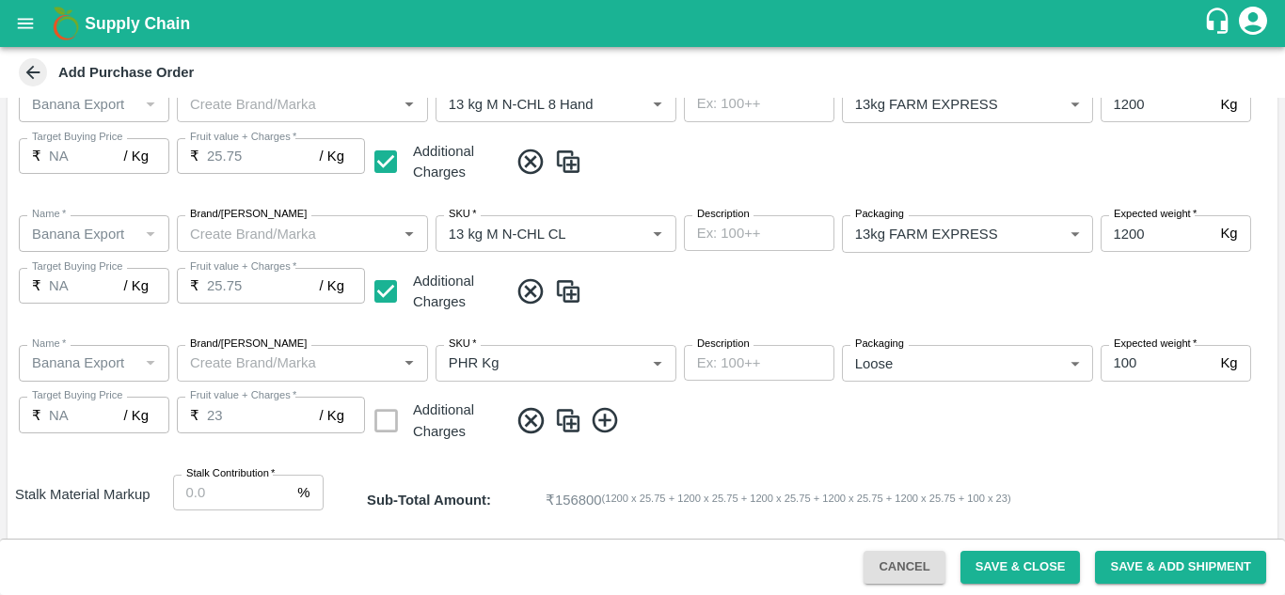
click at [605, 417] on icon at bounding box center [604, 420] width 25 height 25
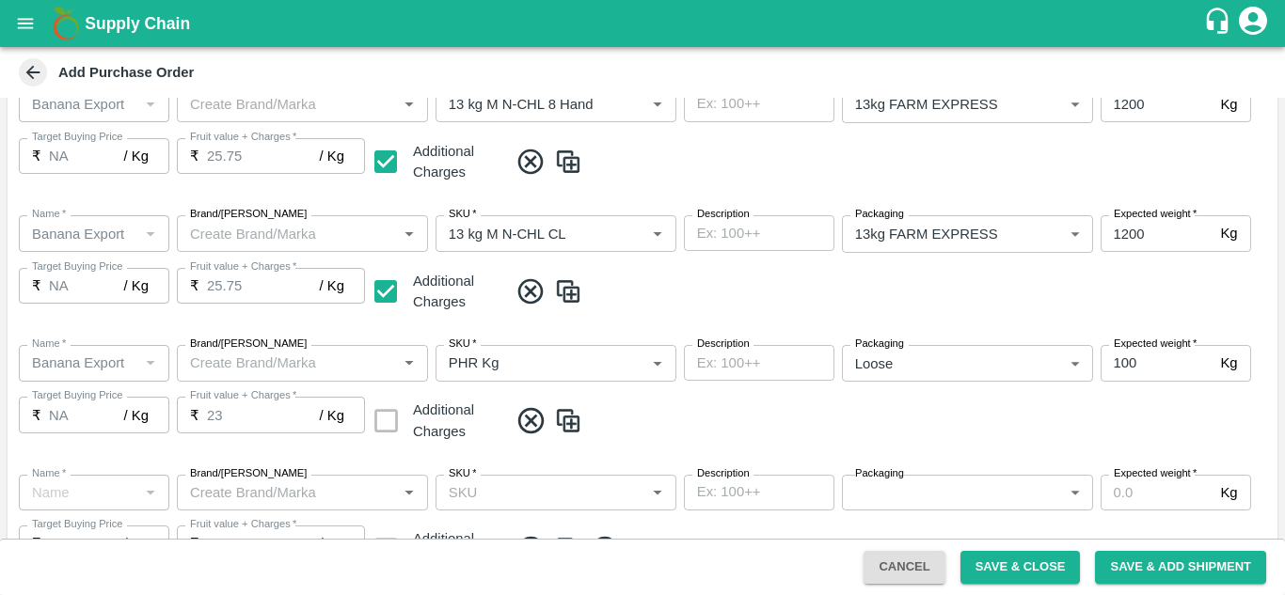
type input "Banana Export"
drag, startPoint x: 477, startPoint y: 477, endPoint x: 463, endPoint y: 491, distance: 20.0
click at [463, 491] on div "SKU   *" at bounding box center [556, 493] width 241 height 36
click at [463, 491] on input "SKU   *" at bounding box center [540, 493] width 198 height 24
type input "c"
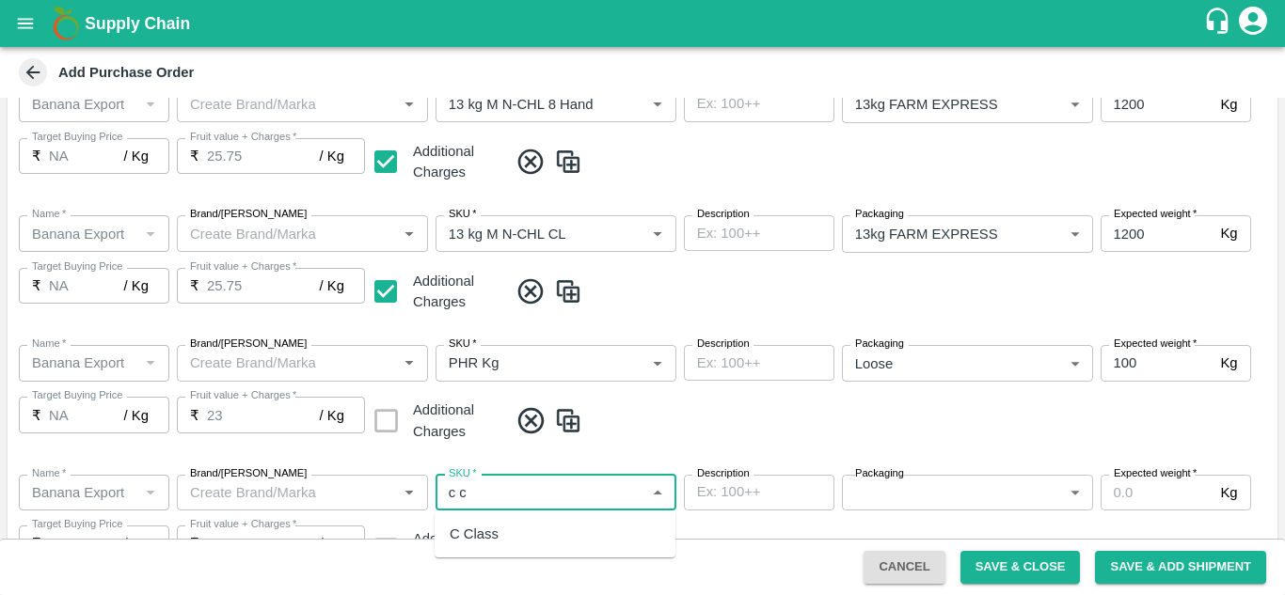
click at [480, 522] on div "C Class" at bounding box center [555, 534] width 241 height 32
type input "C Class"
type input "NA"
type input "C Class"
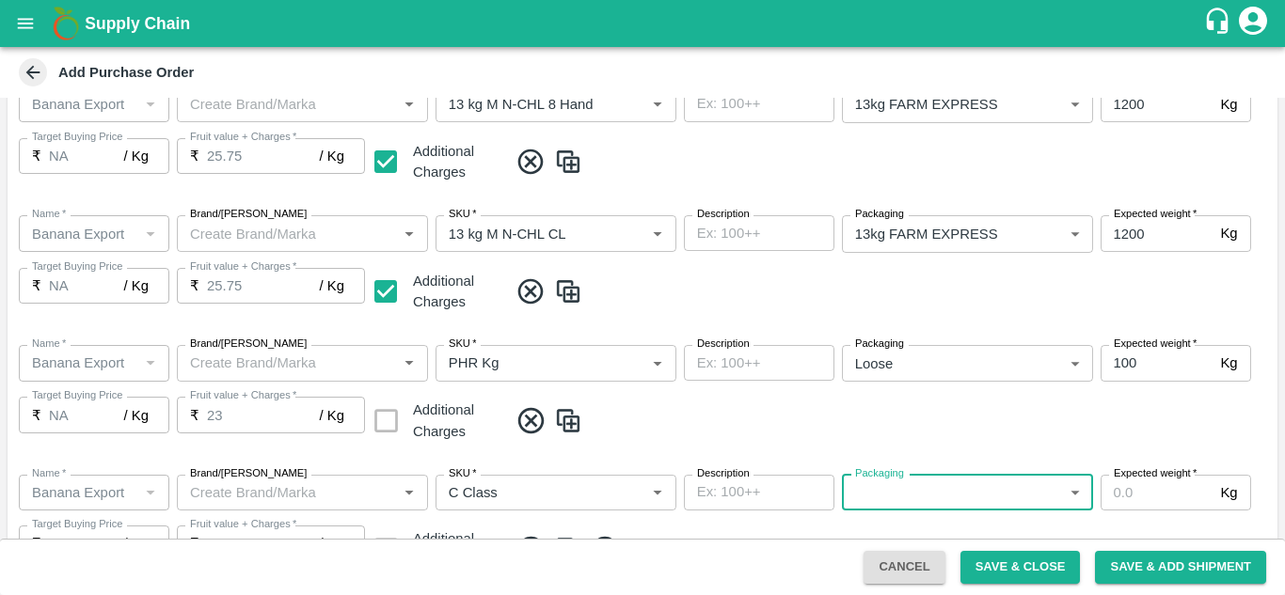
click at [890, 484] on body "Supply Chain Add Purchase Order PO Type   * Vendor Purchase 2 PO Type Buyers   …" at bounding box center [642, 297] width 1285 height 595
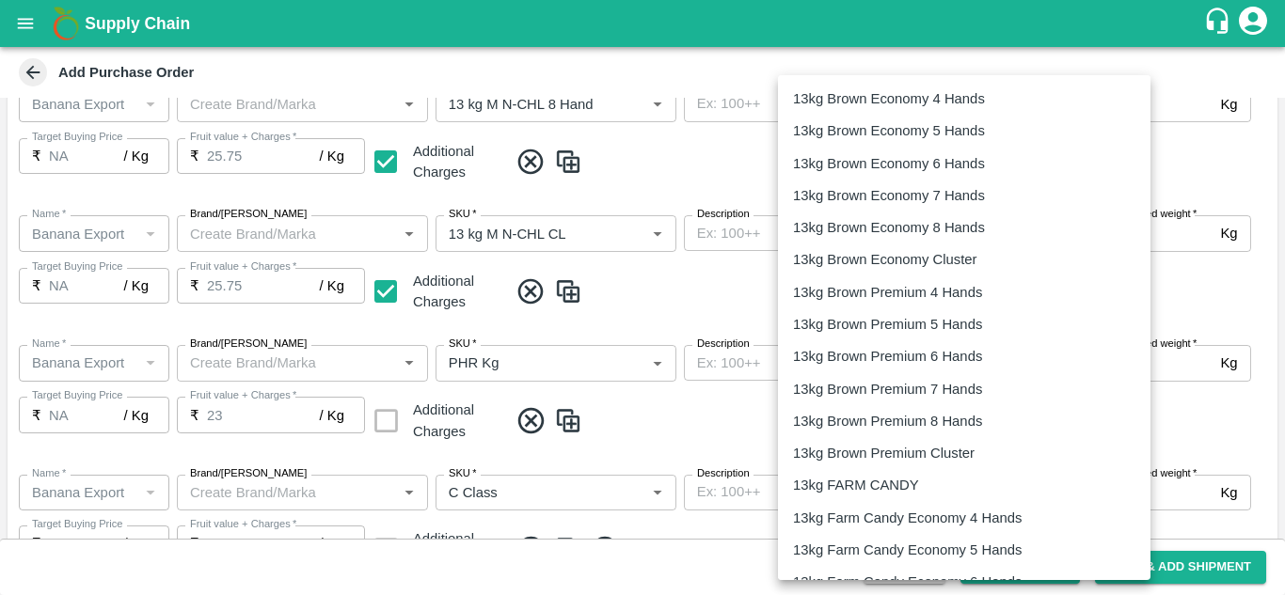
scroll to position [3122, 0]
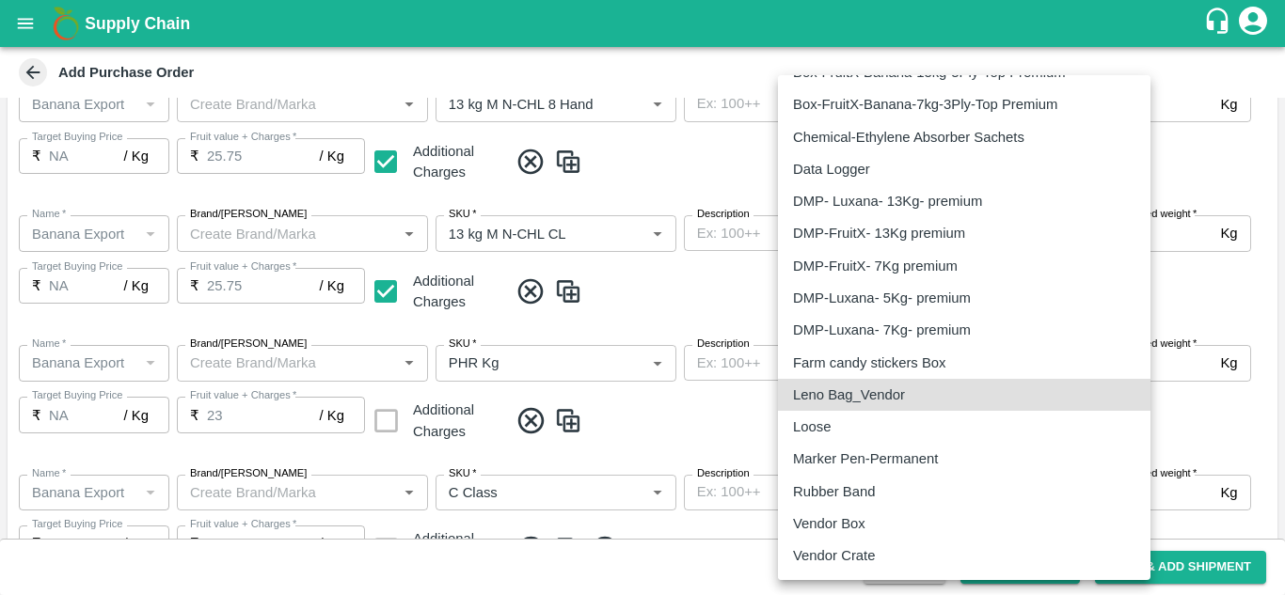
click at [811, 420] on p "Loose" at bounding box center [812, 427] width 38 height 21
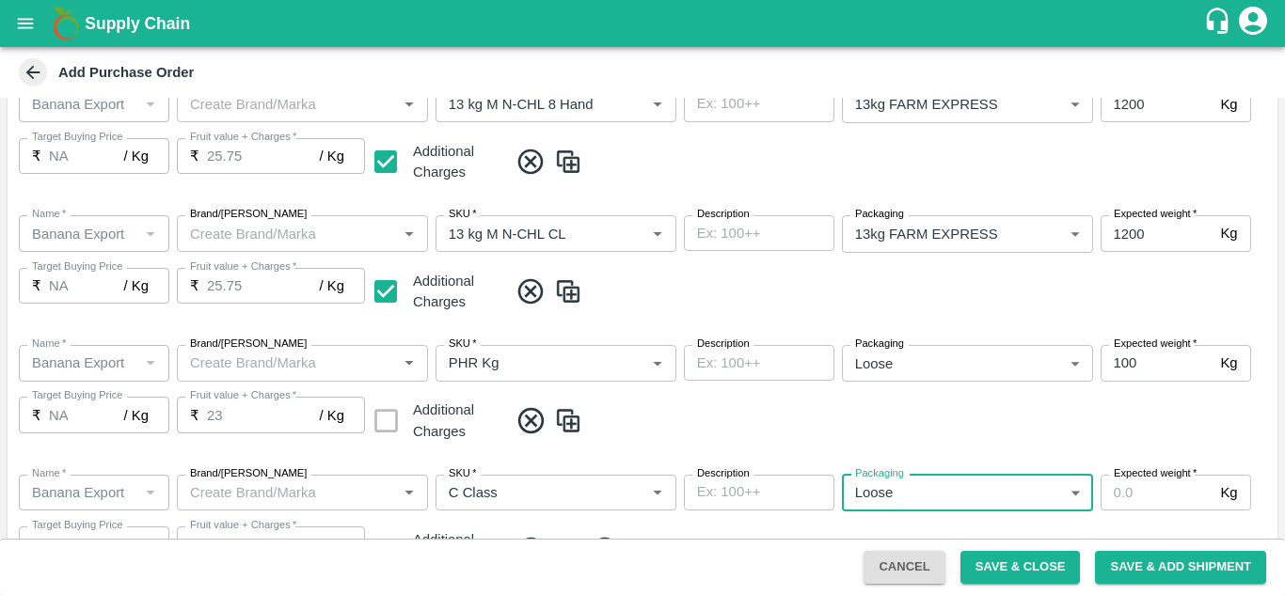
type input "258"
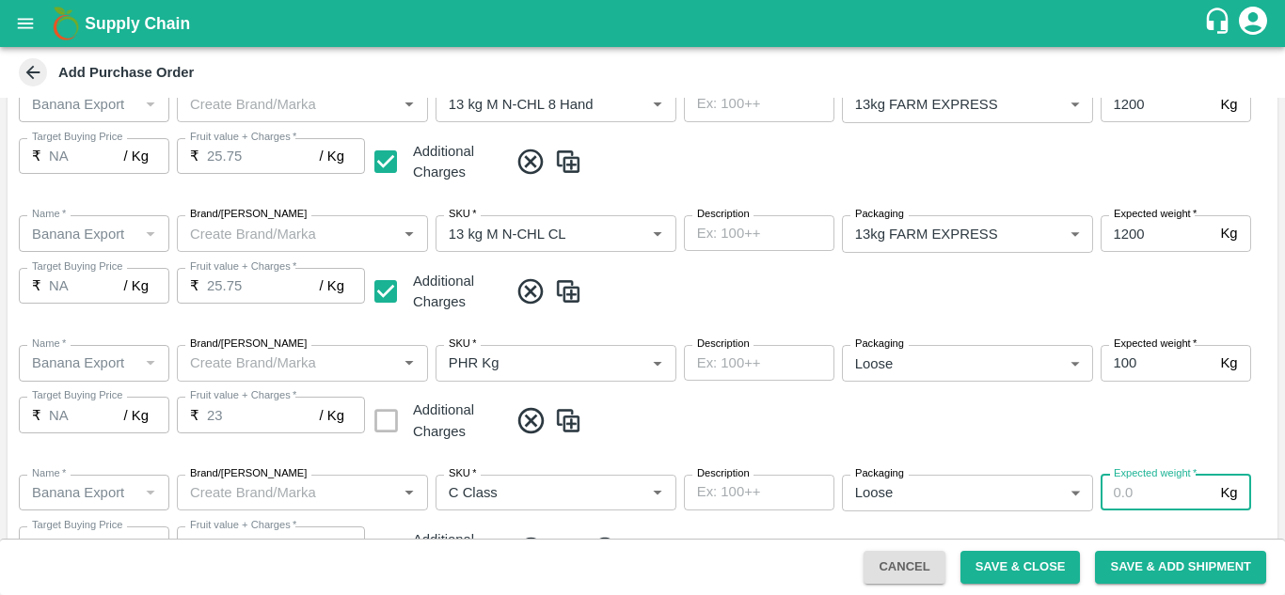
type input "2"
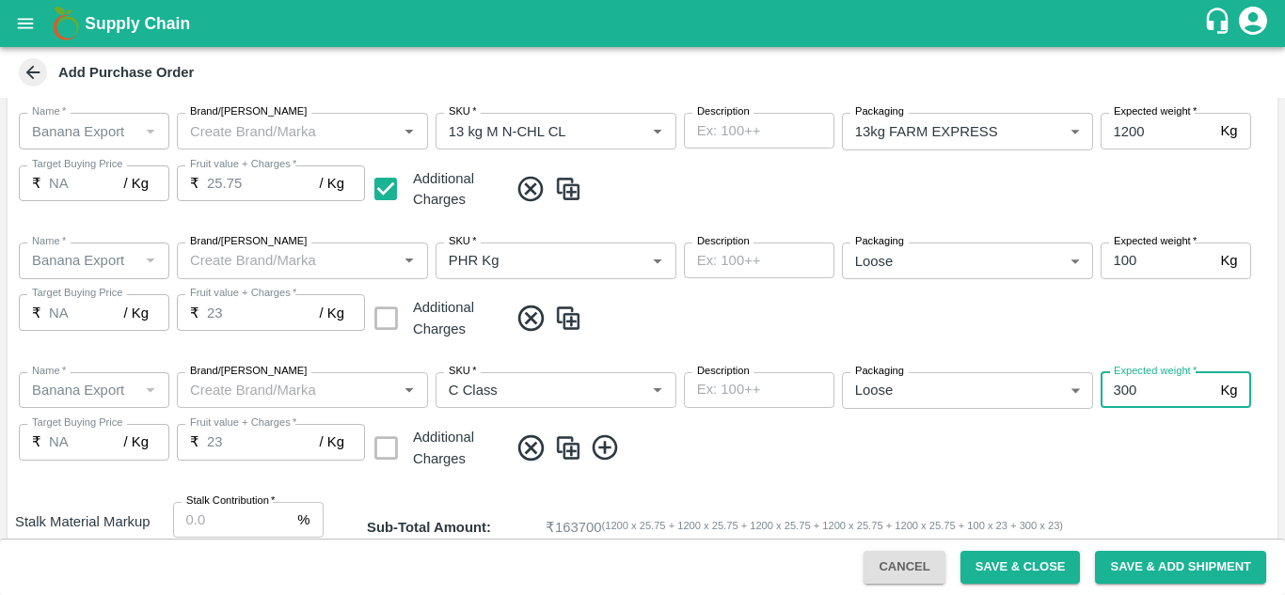
scroll to position [910, 0]
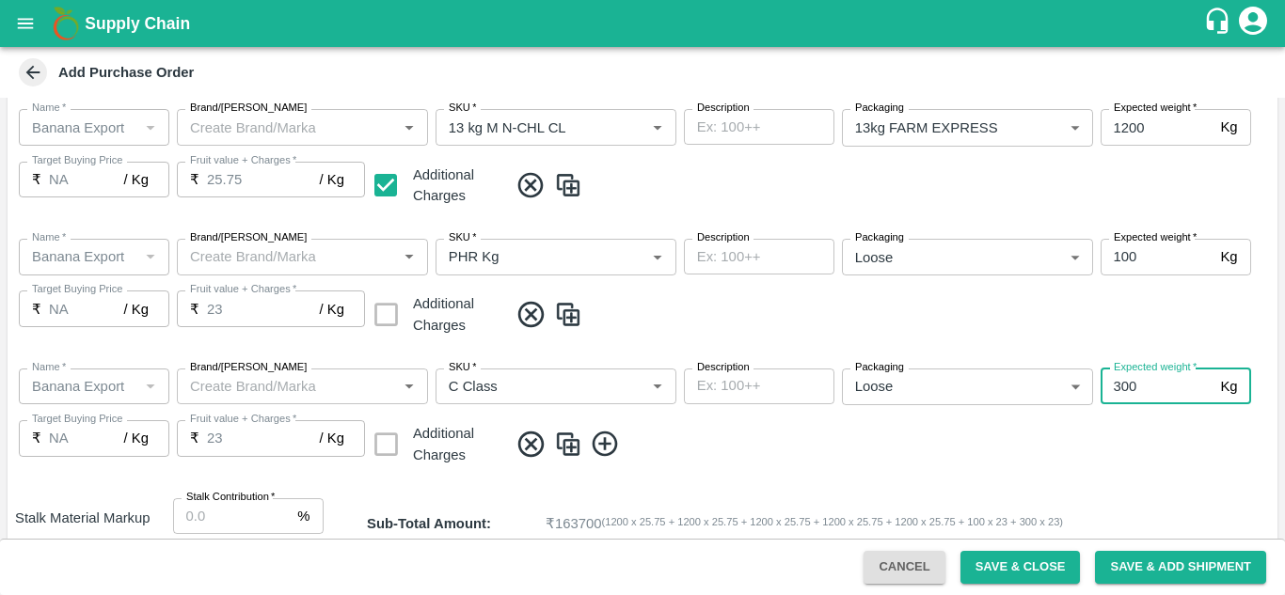
type input "300"
click at [770, 428] on div "Name   * Name   * Brand/Marka Brand/Marka SKU   * SKU   * Description x Descrip…" at bounding box center [643, 419] width 1270 height 130
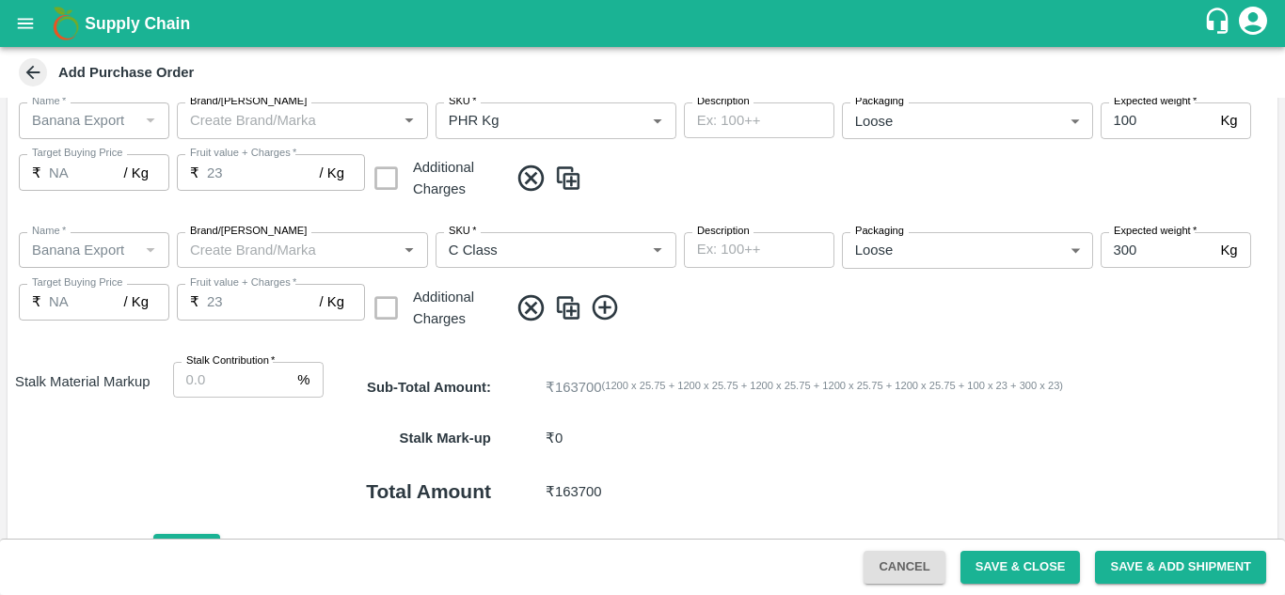
scroll to position [1007, 0]
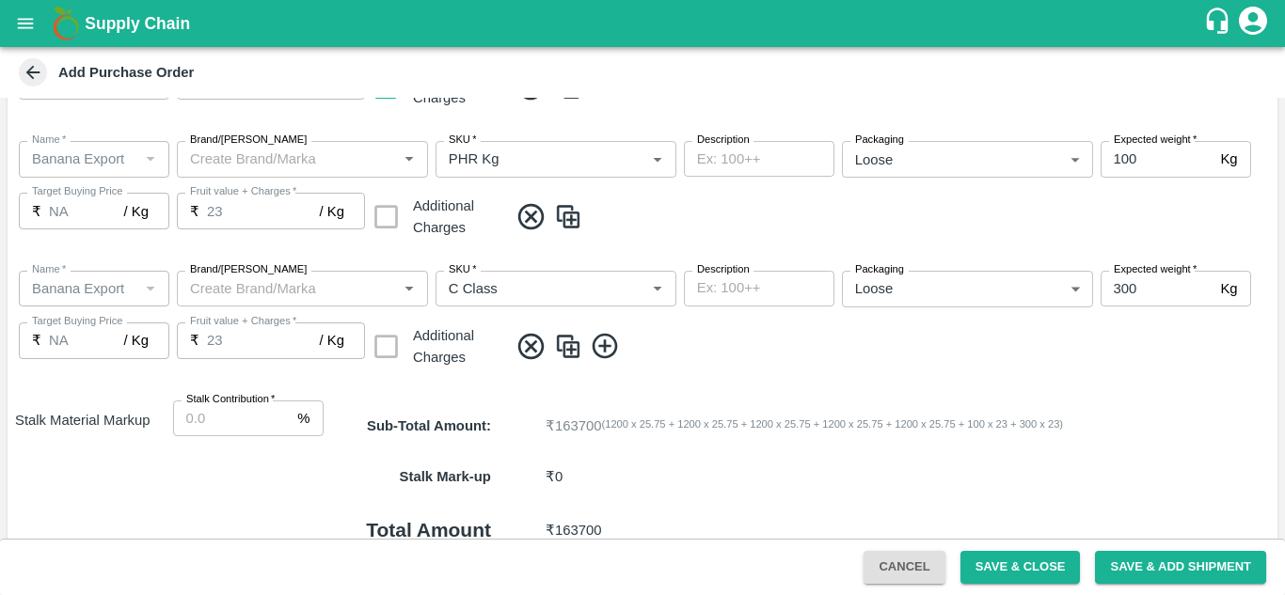
click at [210, 428] on input "Stalk Contribution   *" at bounding box center [232, 419] width 118 height 36
type input "8"
click at [766, 450] on div "Sub-Total Amount : ₹ 163700 ( 1200 x 25.75 + 1200 x 25.75 + 1200 x 25.75 + 1200…" at bounding box center [801, 426] width 954 height 51
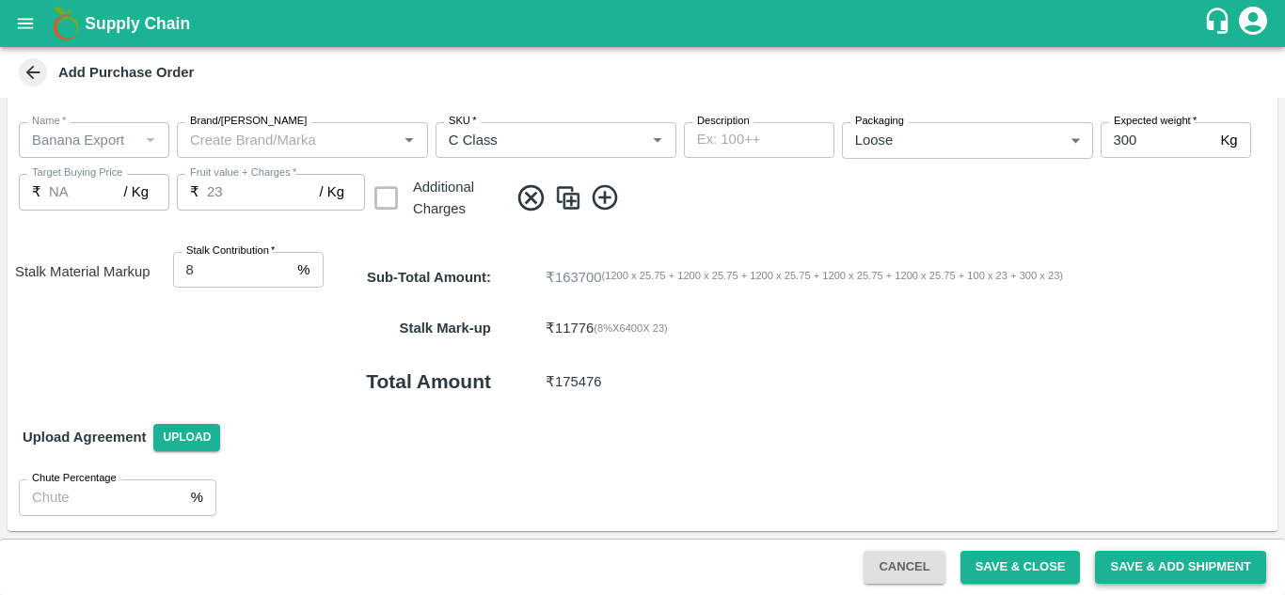
click at [1182, 561] on button "Save & Add Shipment" at bounding box center [1180, 567] width 171 height 33
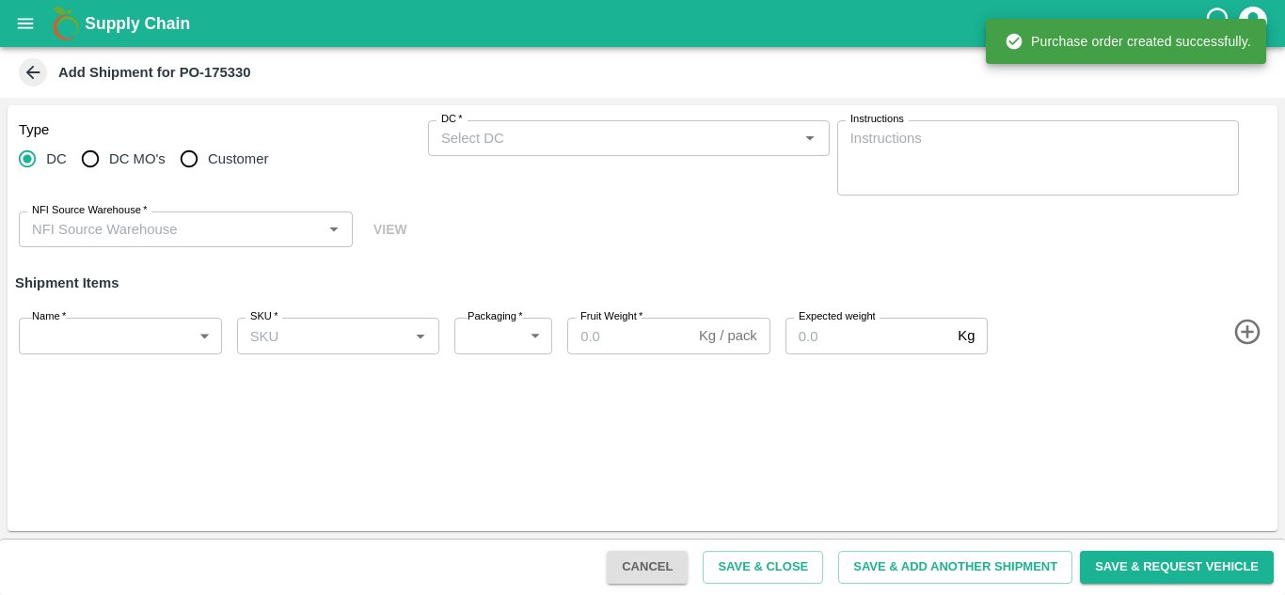
type input "45447-[PERSON_NAME] [PERSON_NAME]"
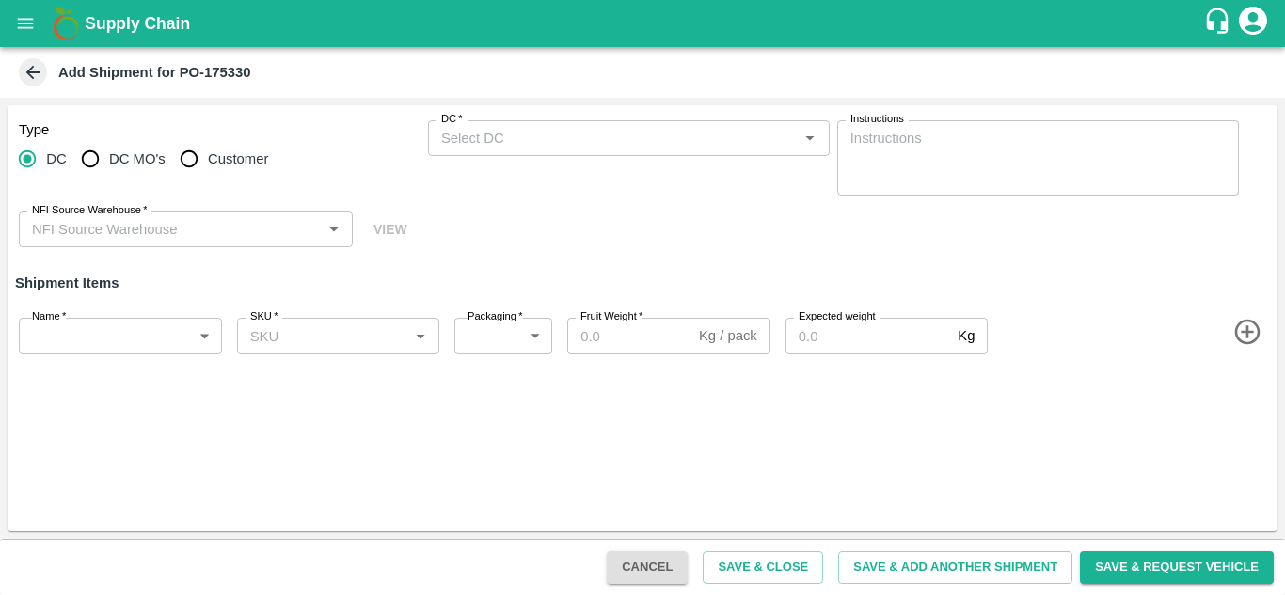
type input "45447-[PERSON_NAME] [PERSON_NAME]"
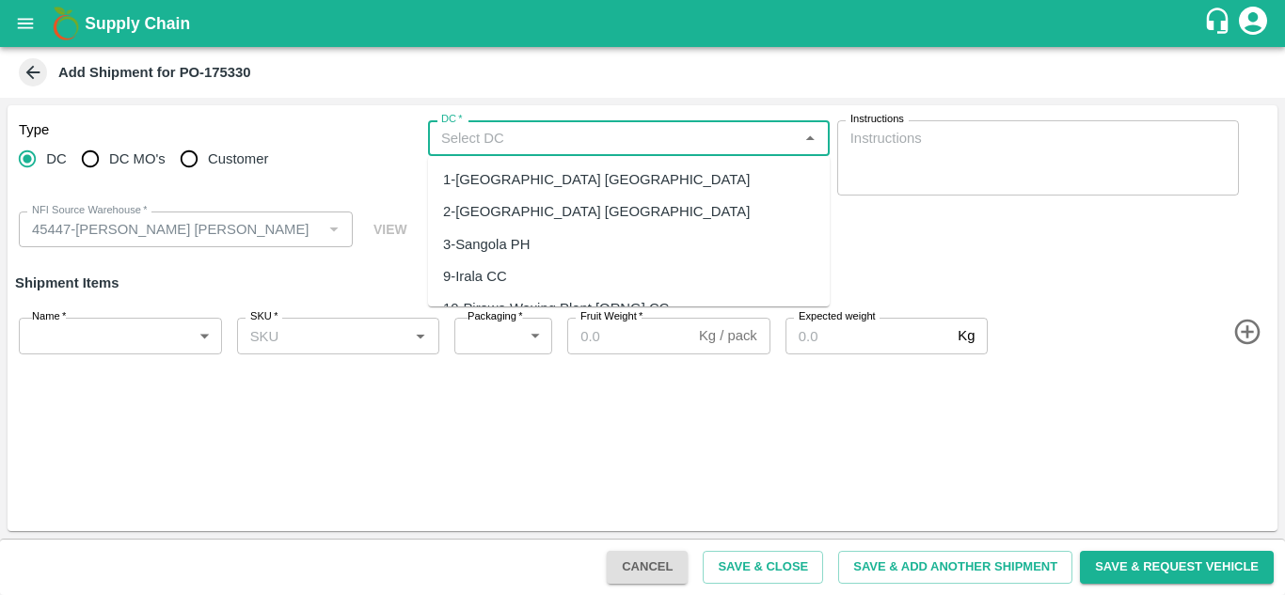
click at [511, 129] on input "DC   *" at bounding box center [613, 138] width 359 height 24
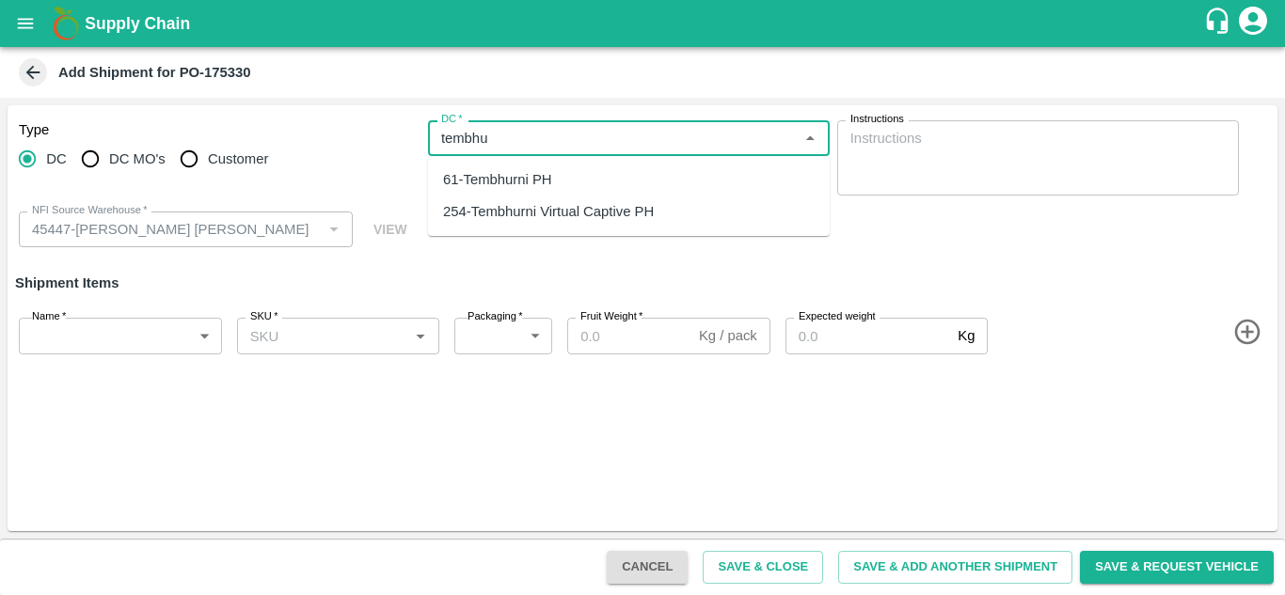
click at [528, 172] on div "61-Tembhurni PH" at bounding box center [497, 179] width 109 height 21
type input "61-Tembhurni PH"
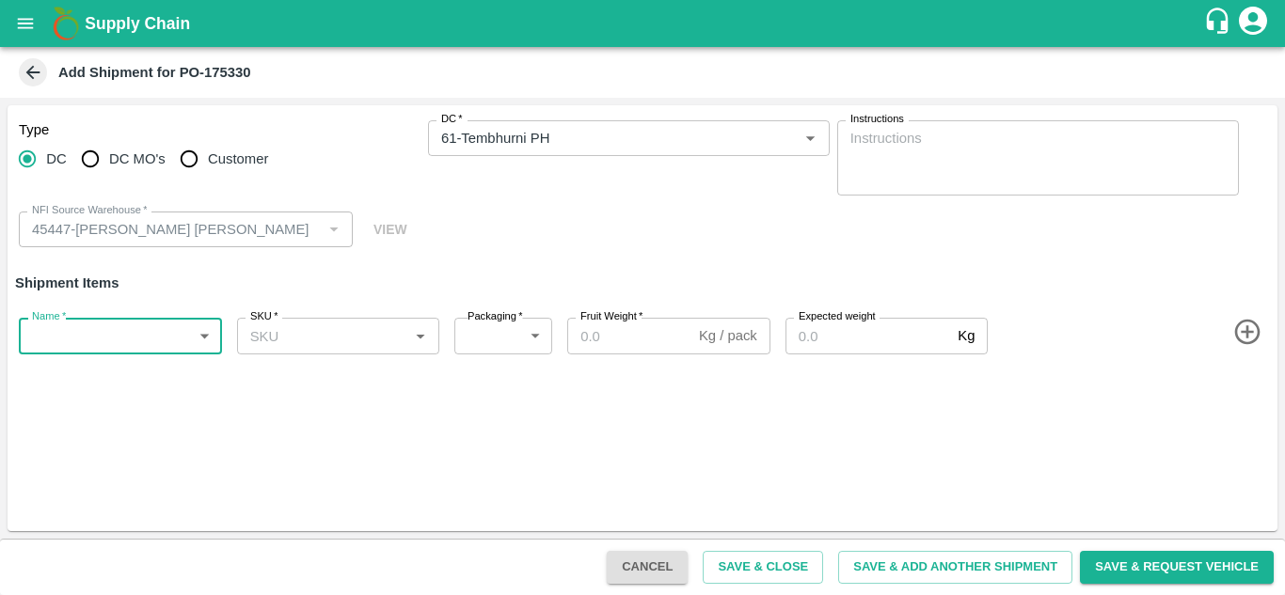
click at [96, 343] on body "Supply Chain Add Shipment for PO-175330 Type DC DC MO's Customer DC   * DC   * …" at bounding box center [642, 297] width 1285 height 595
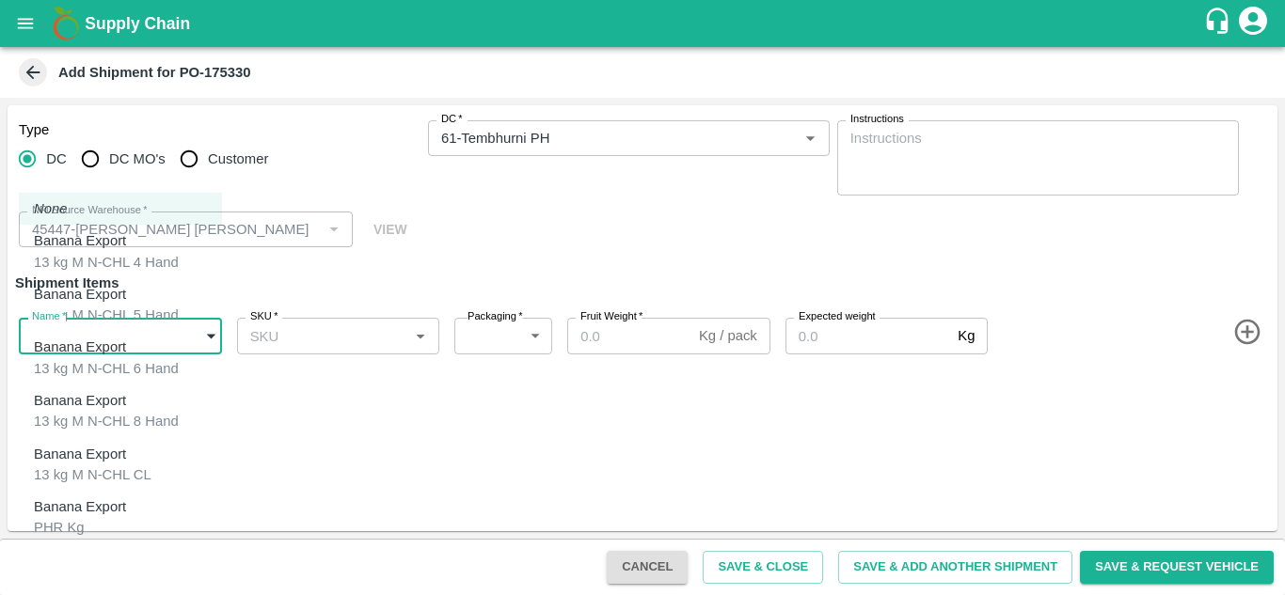
click at [119, 258] on div "13 kg M N-CHL 4 Hand" at bounding box center [106, 262] width 145 height 21
type input "2016298"
type input "468"
type input "1200"
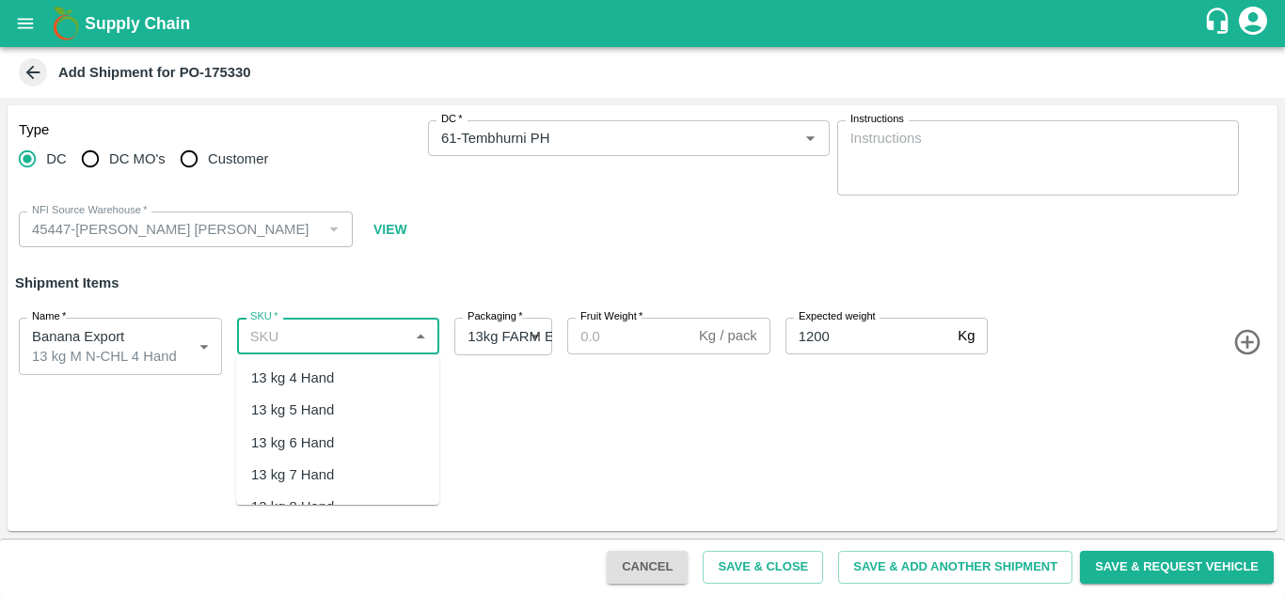
click at [306, 326] on input "SKU   *" at bounding box center [323, 336] width 161 height 24
click at [372, 382] on div "13 kg M N-CHL 4 Hand" at bounding box center [323, 378] width 145 height 21
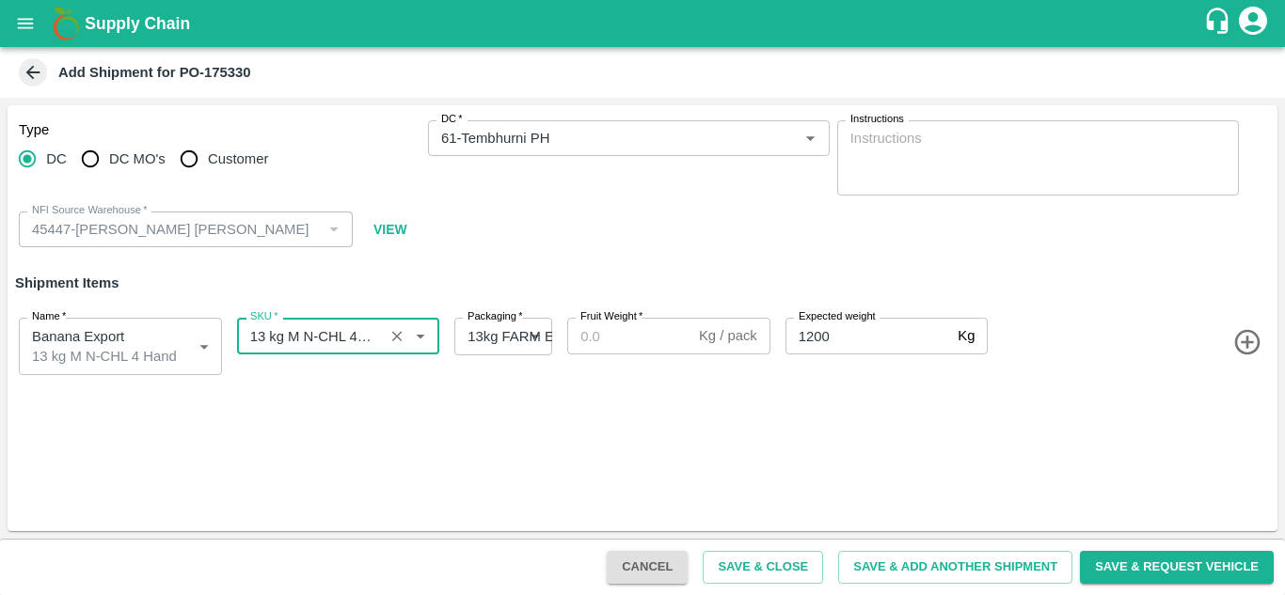
type input "13 kg M N-CHL 4 Hand"
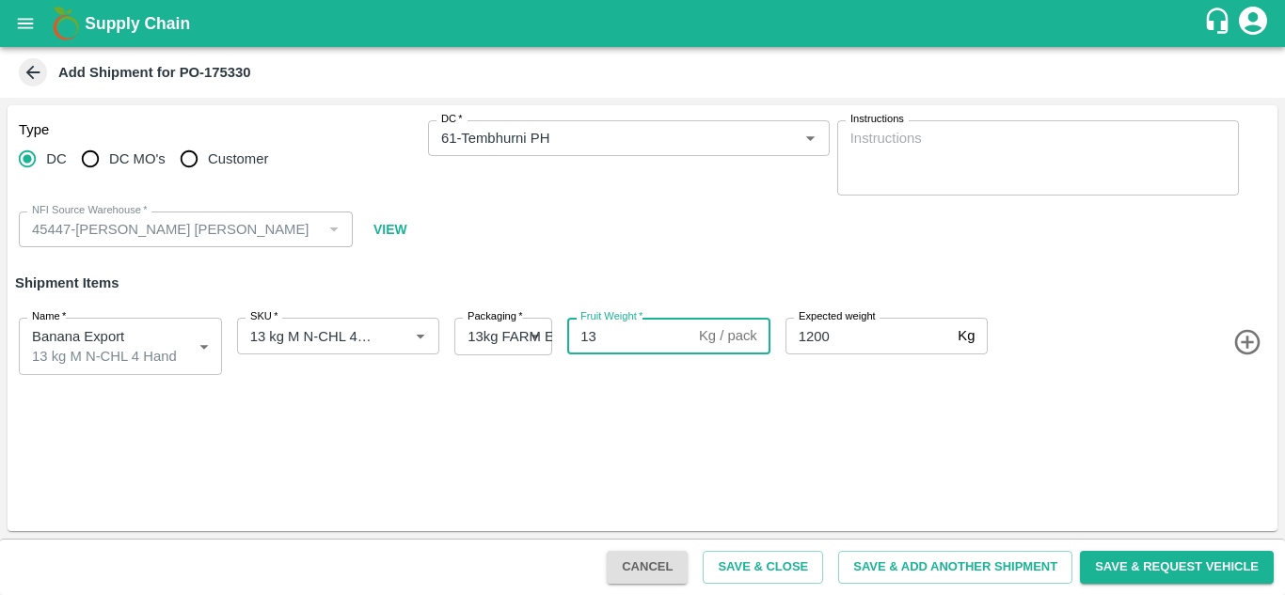
type input "13"
click at [1253, 342] on icon "button" at bounding box center [1246, 342] width 25 height 25
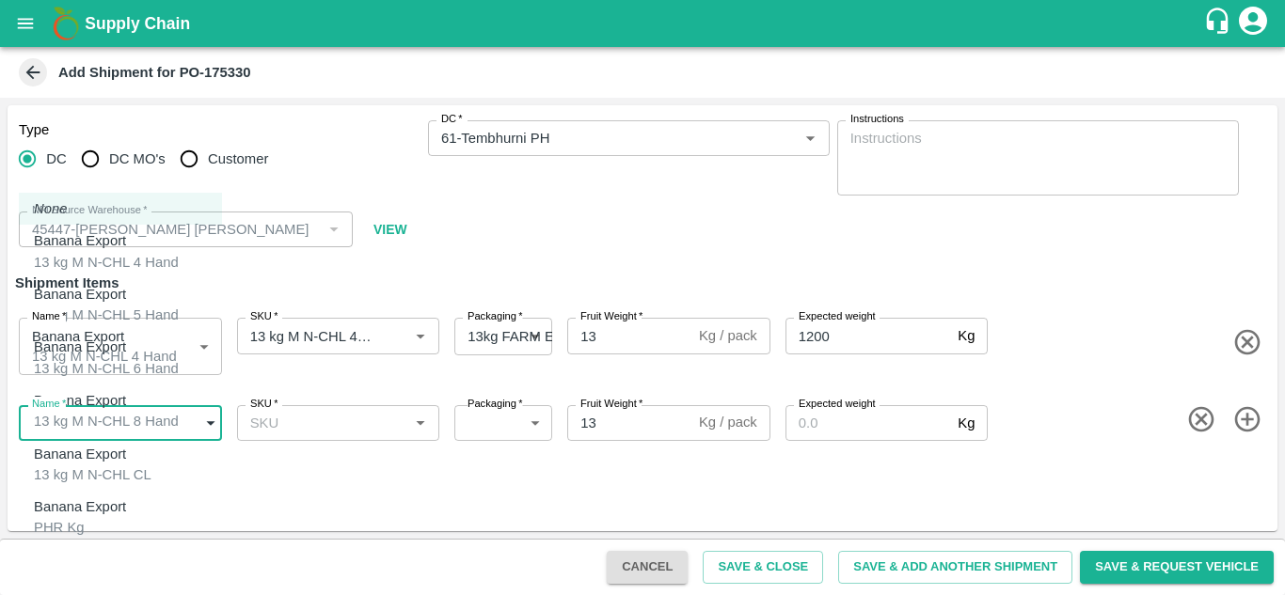
click at [98, 414] on body "Supply Chain Add Shipment for PO-175330 Type DC DC MO's Customer DC   * DC   * …" at bounding box center [642, 297] width 1285 height 595
click at [104, 294] on p "Banana Export" at bounding box center [101, 294] width 135 height 21
type input "2016299"
type input "468"
type input "1200"
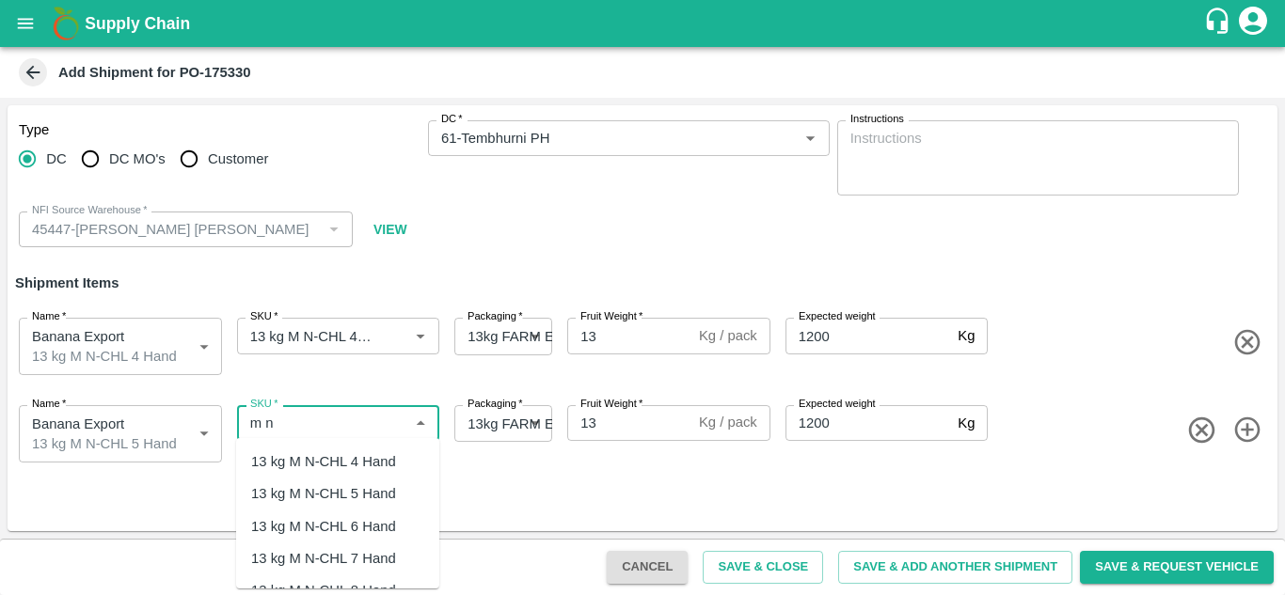
click at [351, 485] on div "13 kg M N-CHL 5 Hand" at bounding box center [323, 494] width 145 height 21
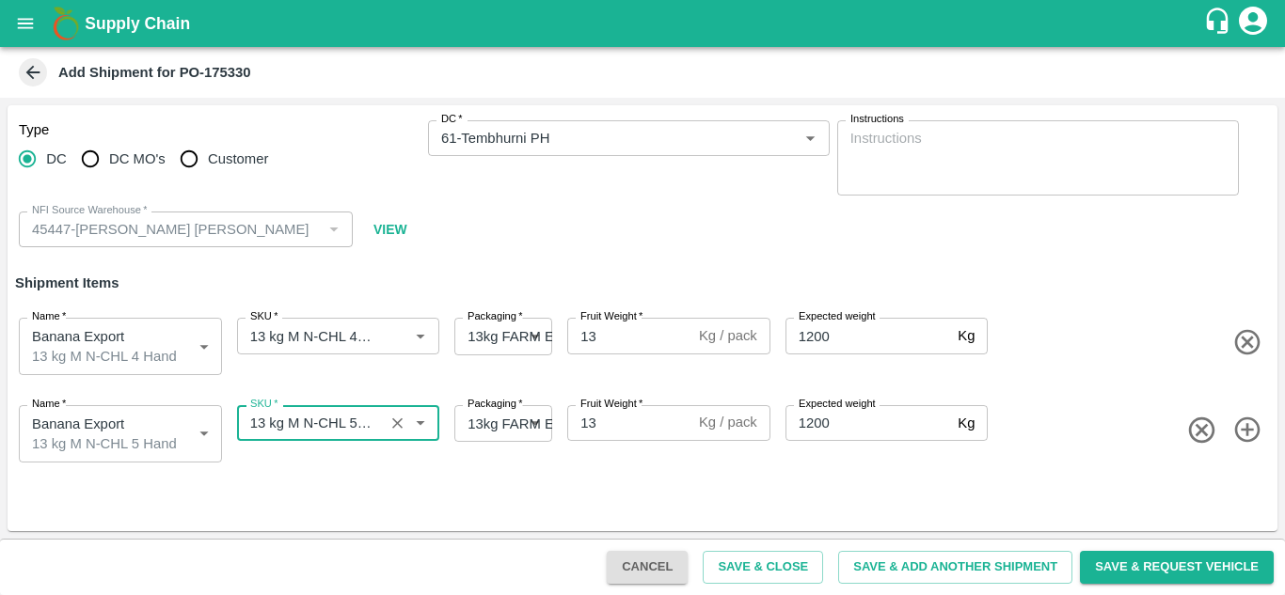
type input "13 kg M N-CHL 5 Hand"
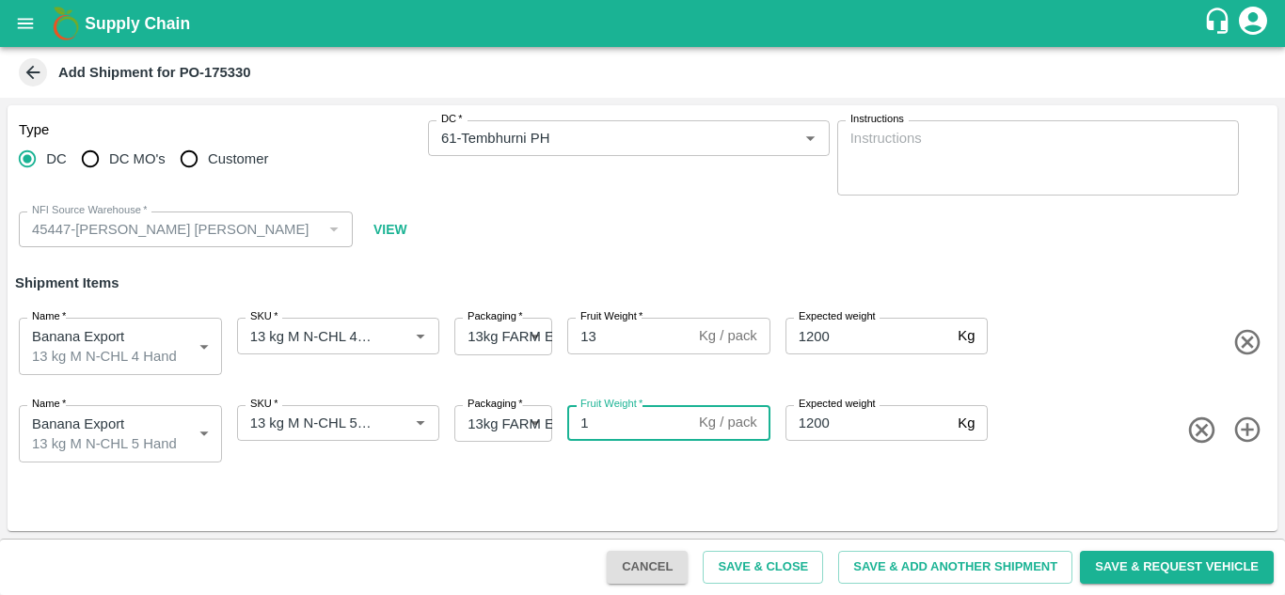
type input "13"
click at [1253, 420] on icon "button" at bounding box center [1247, 430] width 31 height 31
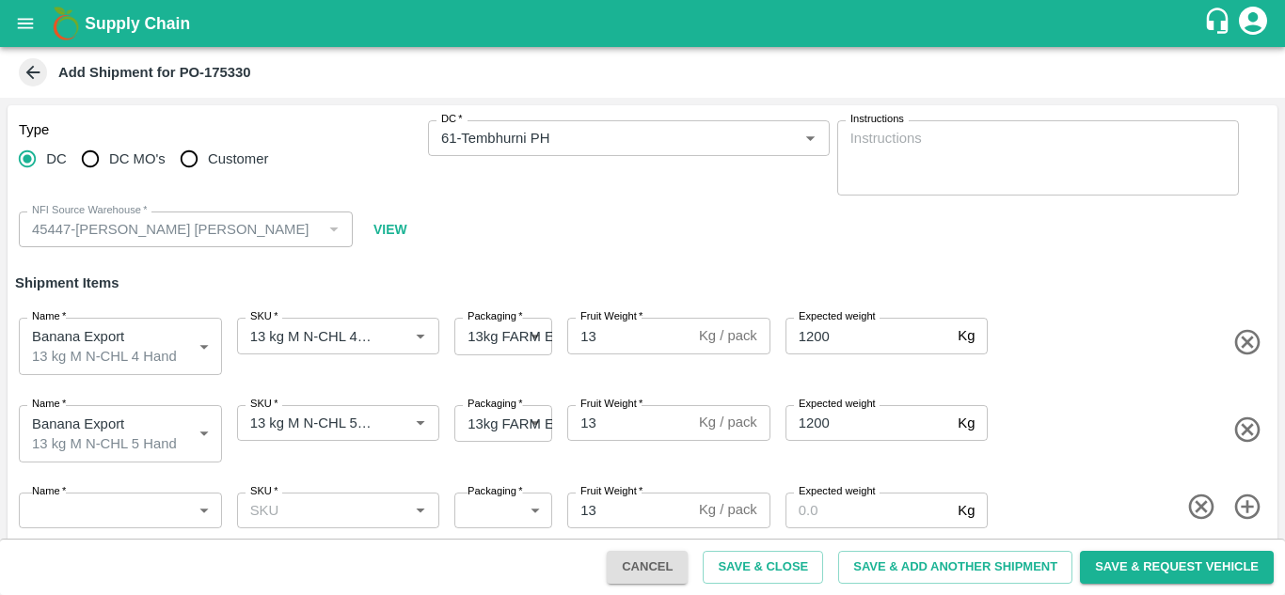
scroll to position [7, 0]
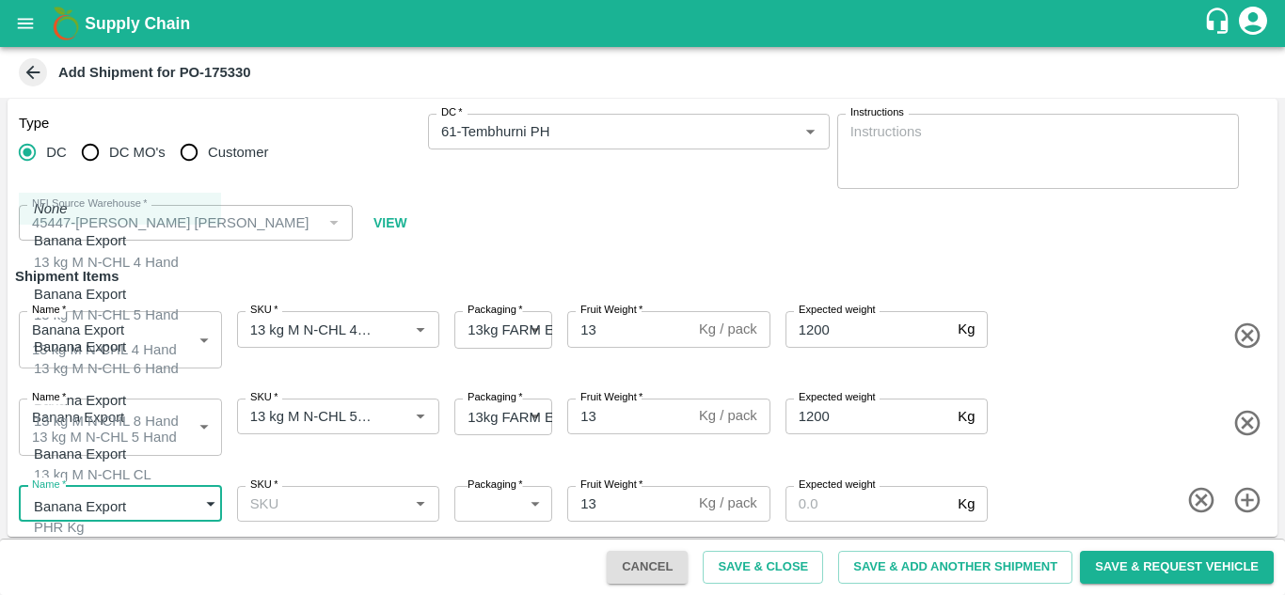
click at [126, 500] on body "Supply Chain Add Shipment for PO-175330 Type DC DC MO's Customer DC   * DC   * …" at bounding box center [642, 297] width 1285 height 595
click at [128, 359] on div "13 kg M N-CHL 6 Hand" at bounding box center [106, 368] width 145 height 21
type input "2016300"
type input "468"
type input "1200"
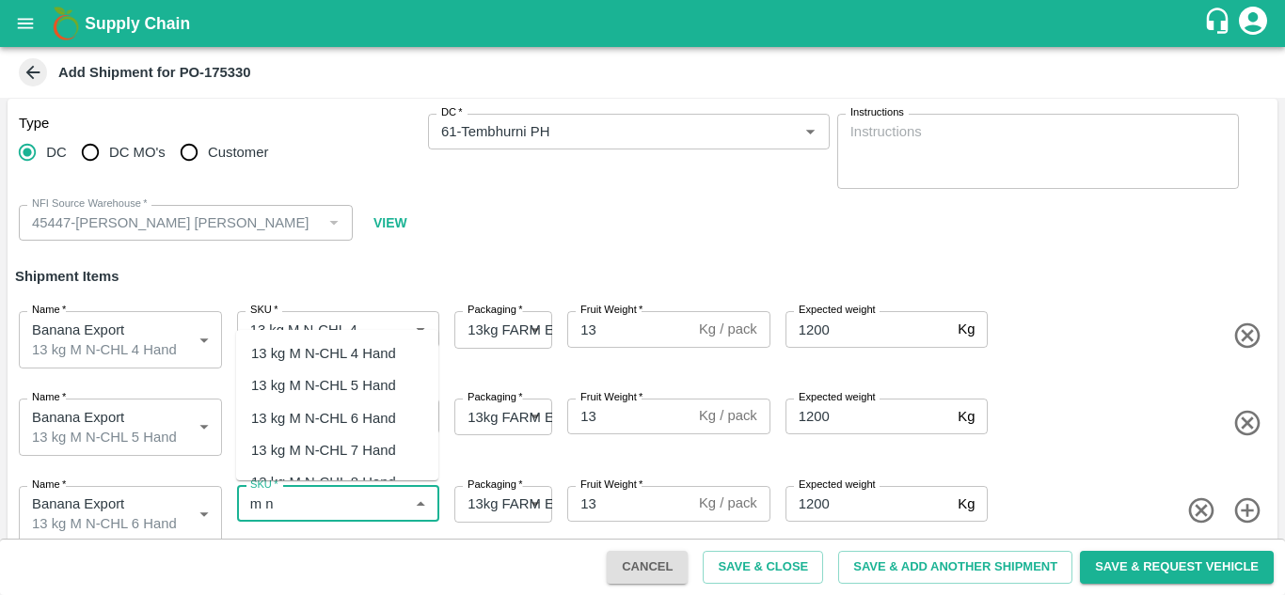
click at [364, 409] on div "13 kg M N-CHL 6 Hand" at bounding box center [323, 418] width 145 height 21
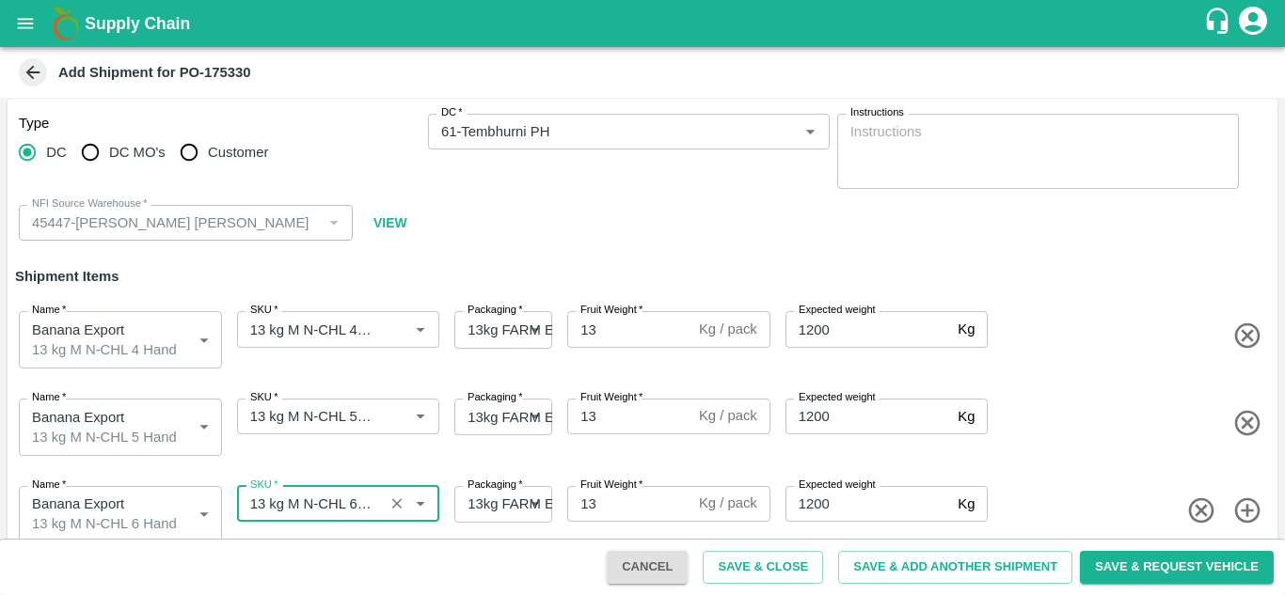
type input "13 kg M N-CHL 6 Hand"
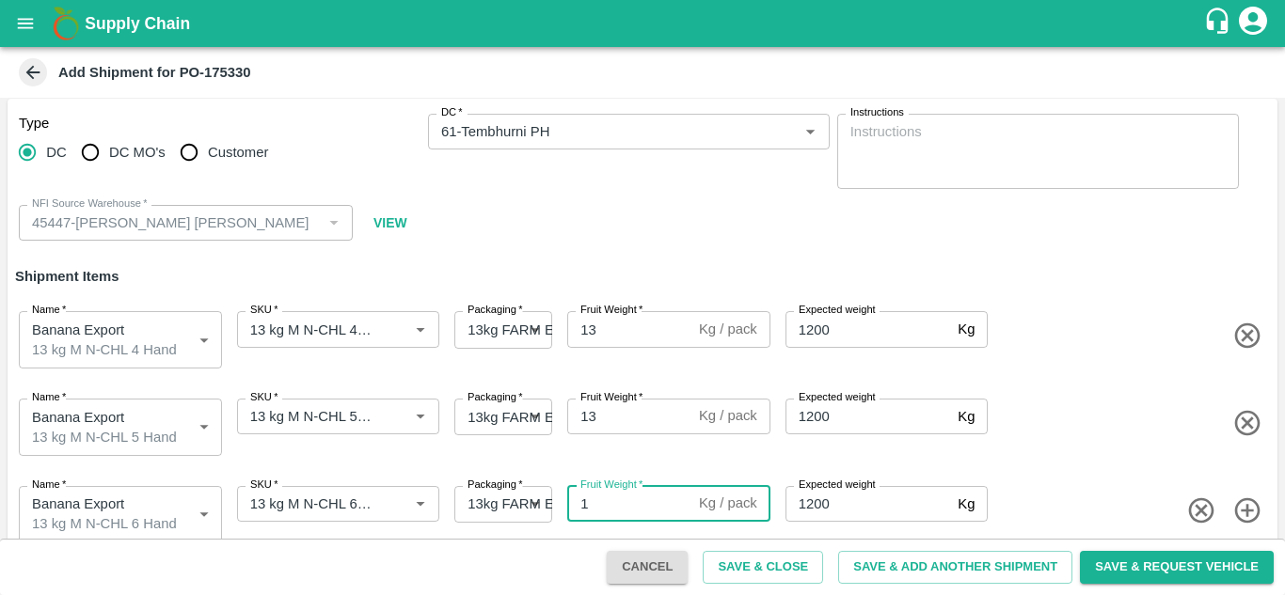
type input "13"
click at [1244, 504] on icon "button" at bounding box center [1246, 510] width 25 height 25
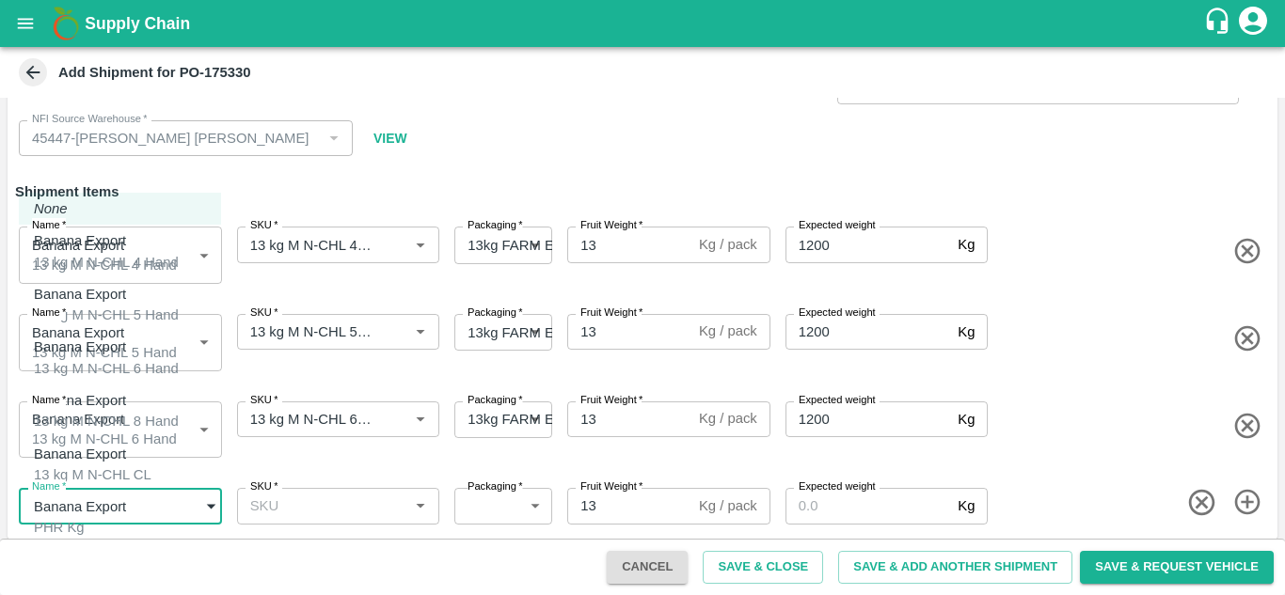
click at [125, 490] on body "Supply Chain Add Shipment for PO-175330 Type DC DC MO's Customer DC   * DC   * …" at bounding box center [642, 297] width 1285 height 595
click at [127, 414] on div "13 kg M N-CHL 8 Hand" at bounding box center [106, 421] width 145 height 21
type input "2016301"
type input "468"
type input "1200"
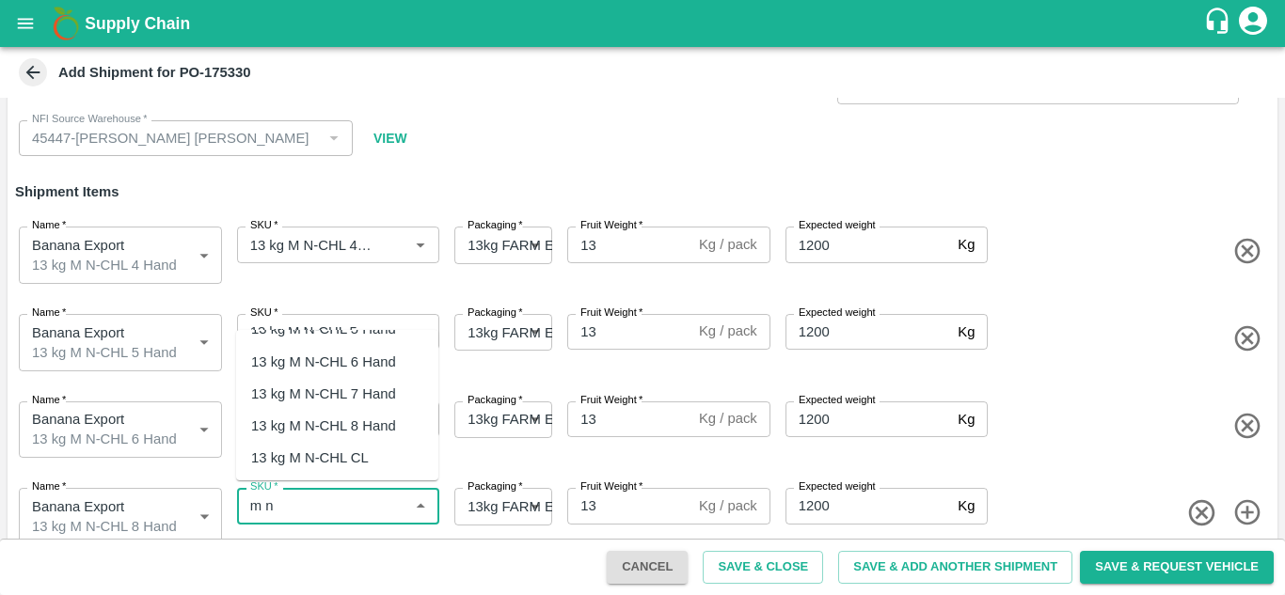
scroll to position [58, 0]
click at [347, 425] on div "13 kg M N-CHL 8 Hand" at bounding box center [323, 424] width 145 height 21
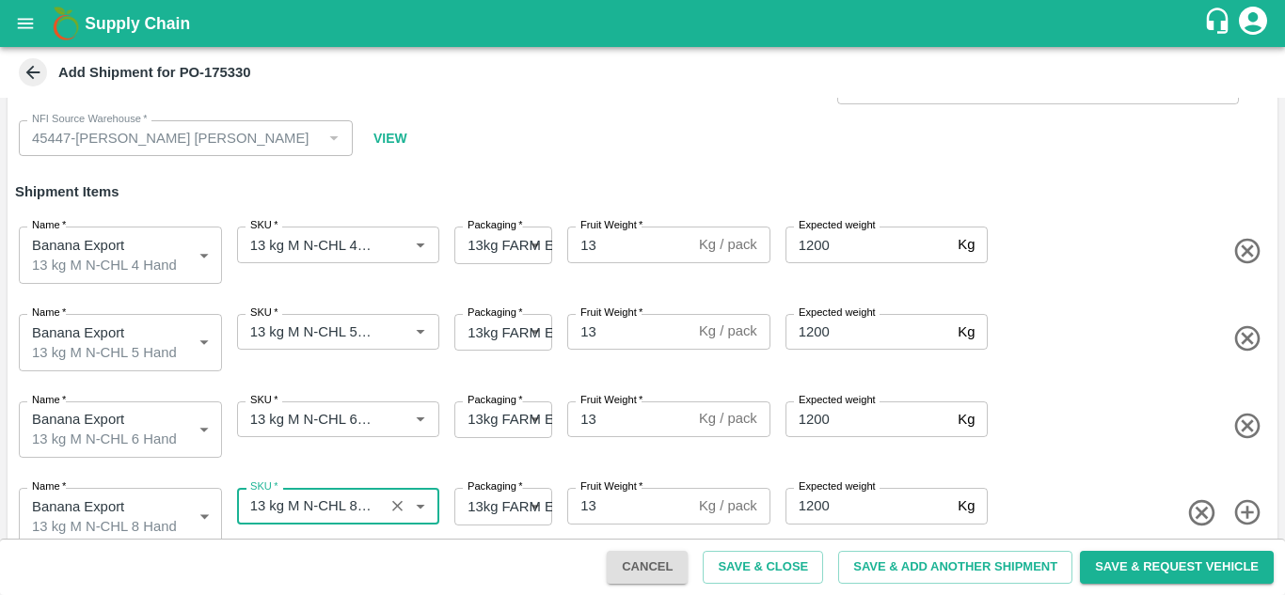
type input "13 kg M N-CHL 8 Hand"
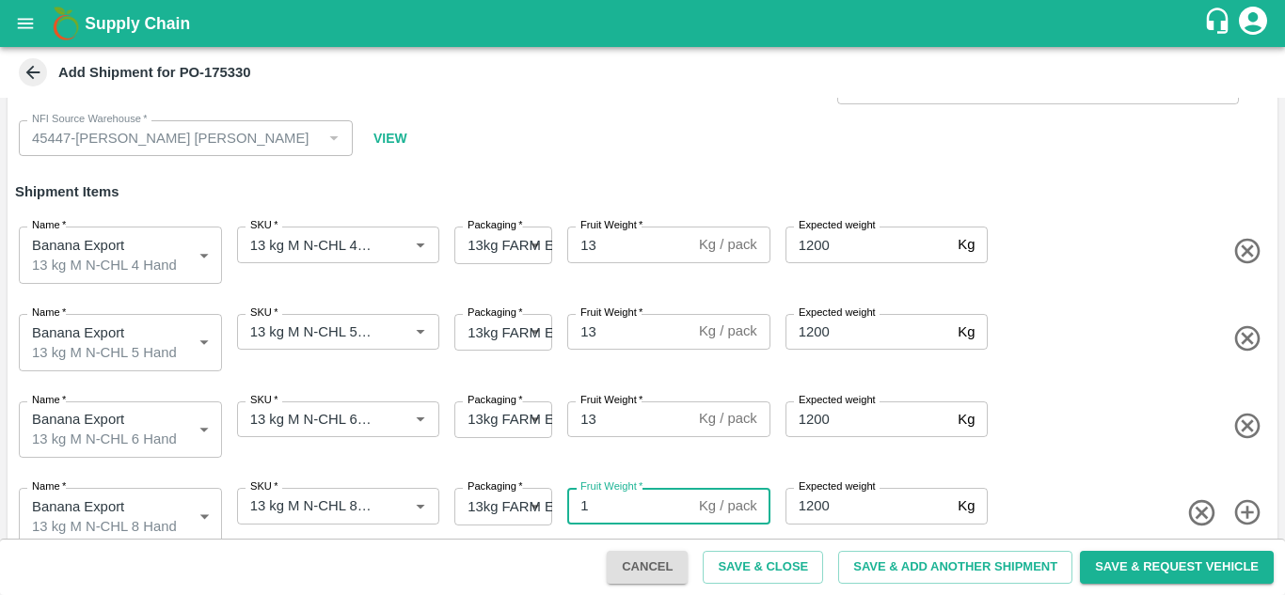
type input "13"
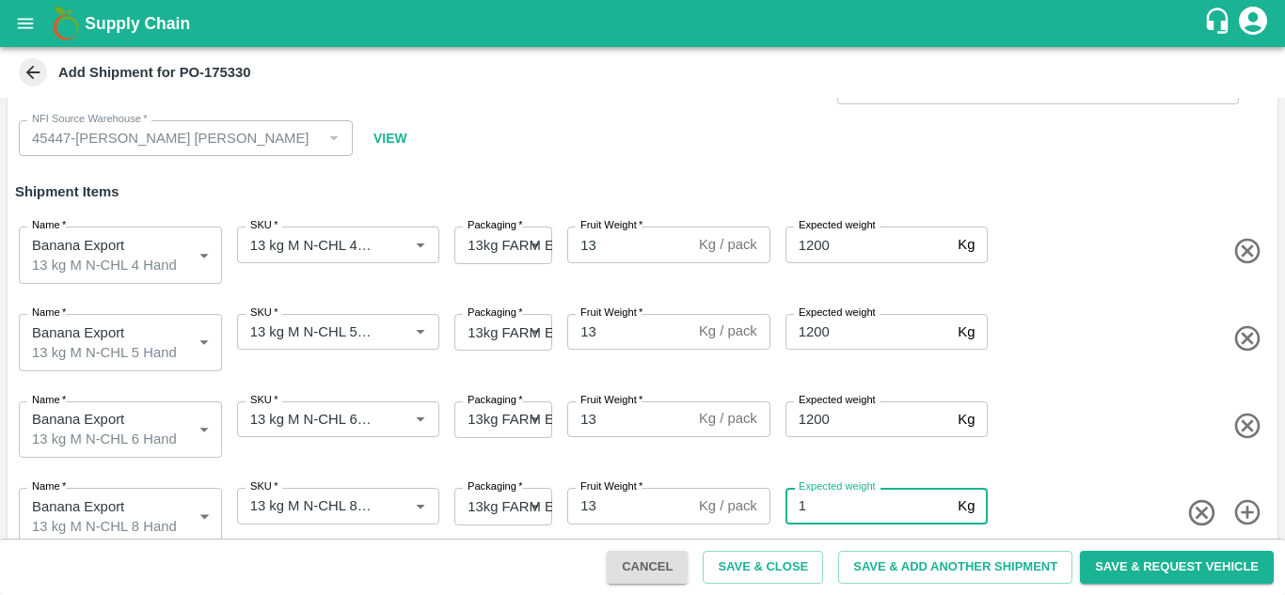
type input "1"
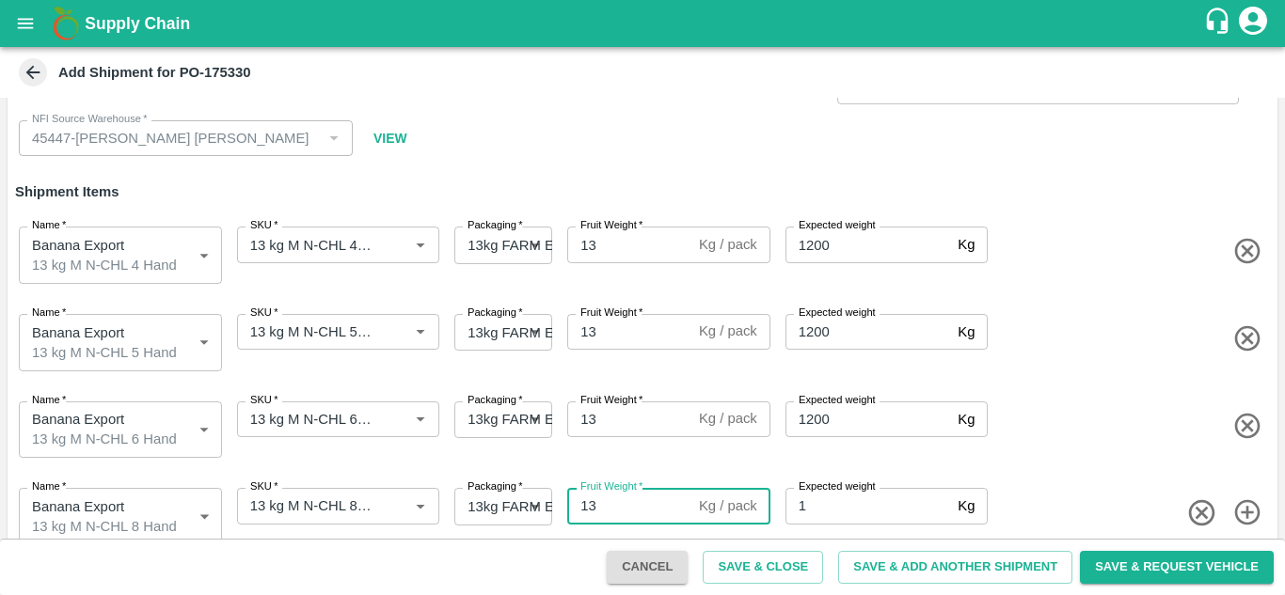
click at [604, 504] on input "13" at bounding box center [629, 506] width 124 height 36
click at [841, 492] on input "1" at bounding box center [868, 506] width 166 height 36
click at [1194, 498] on icon "button" at bounding box center [1201, 513] width 31 height 31
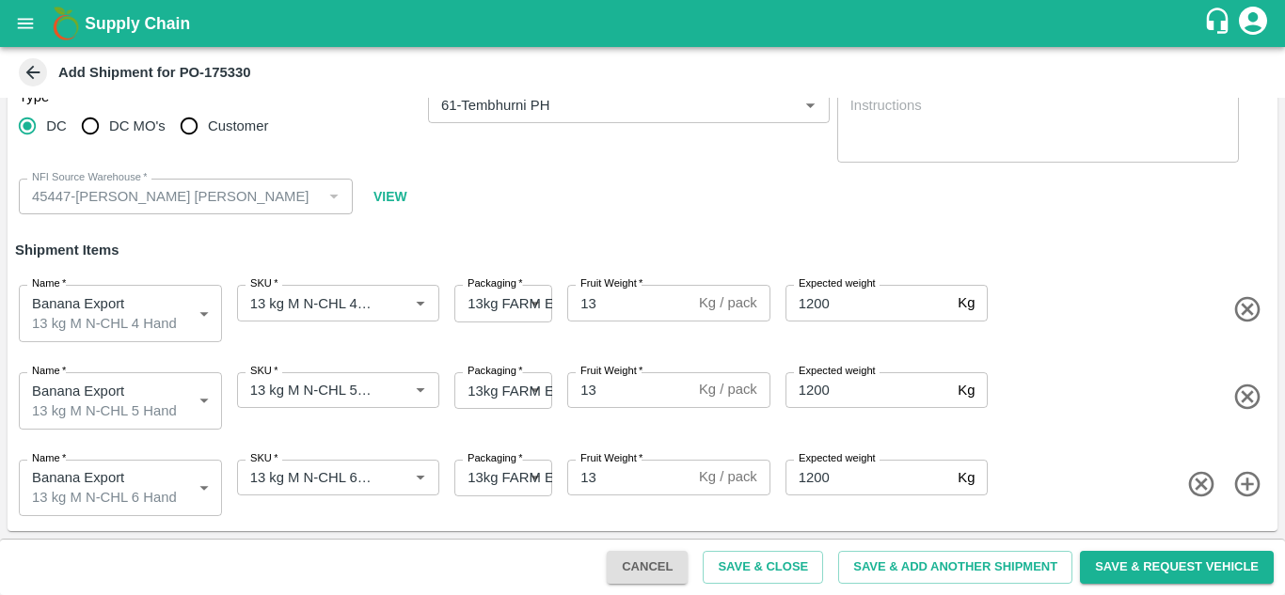
scroll to position [25, 0]
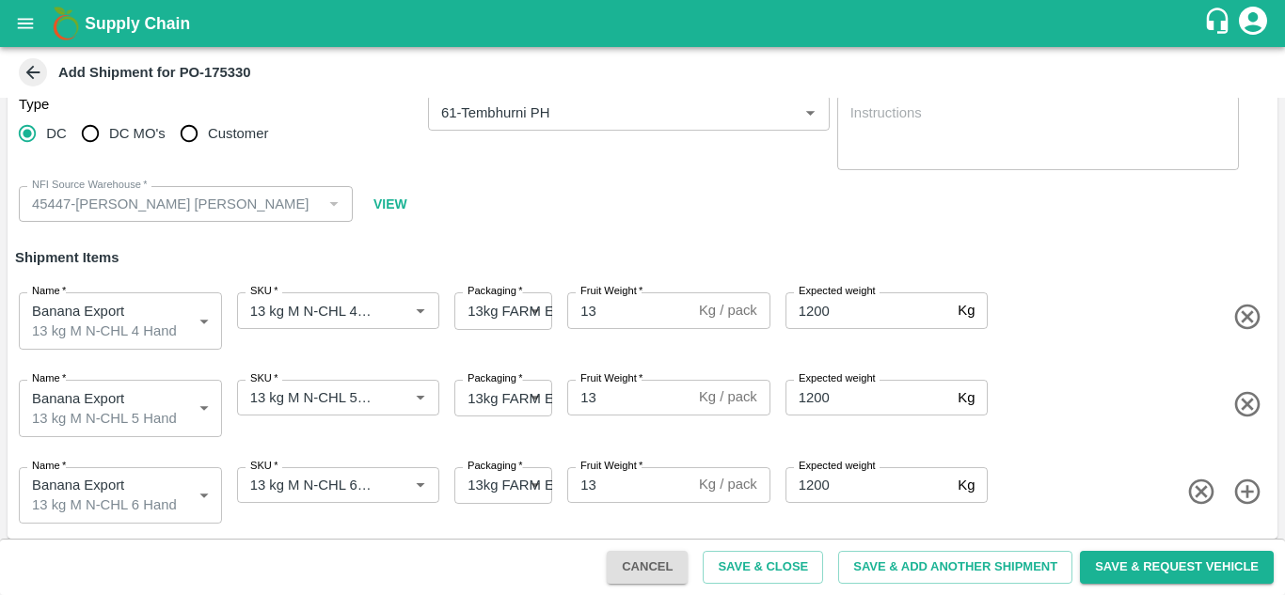
click at [1250, 489] on icon "button" at bounding box center [1247, 492] width 31 height 31
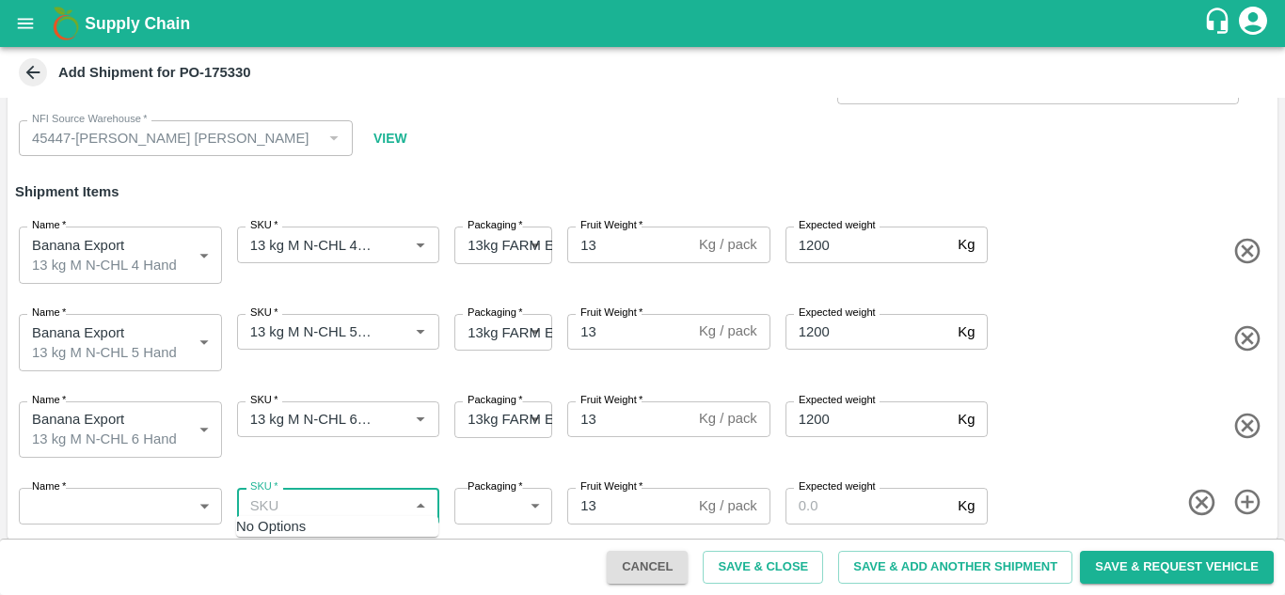
click at [296, 501] on input "SKU   *" at bounding box center [323, 506] width 161 height 24
type input "m"
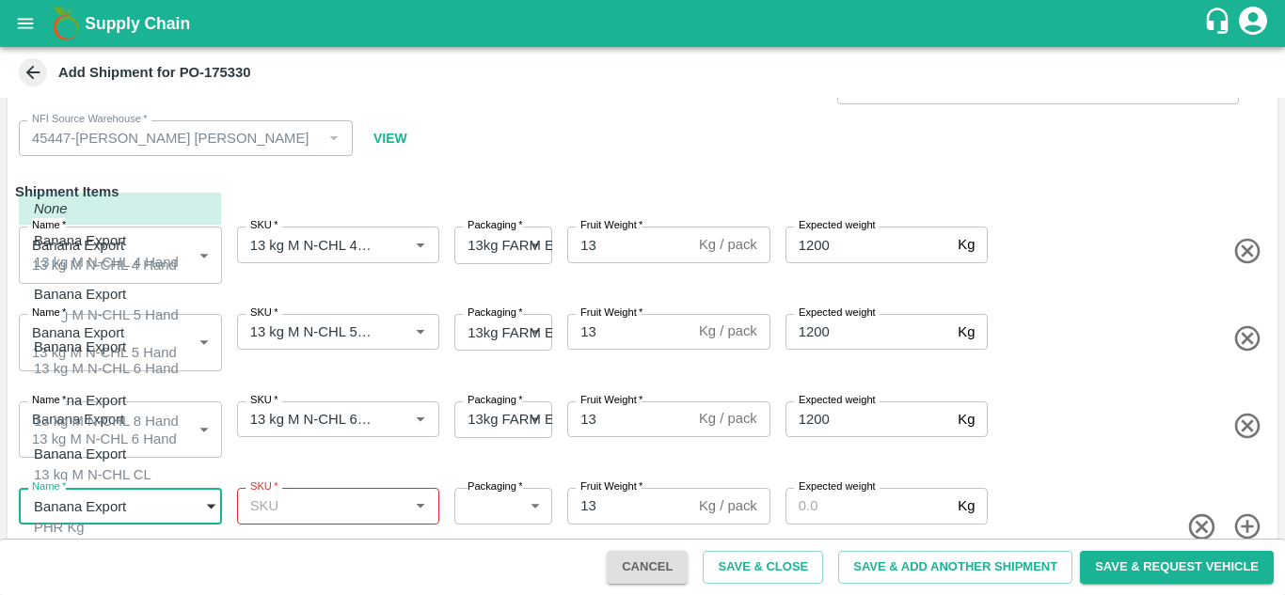
click at [167, 485] on body "Supply Chain Add Shipment for PO-175330 Type DC DC MO's Customer DC   * DC   * …" at bounding box center [642, 297] width 1285 height 595
click at [142, 390] on div "Banana Export 13 kg M N-CHL 8 Hand" at bounding box center [106, 411] width 145 height 42
type input "2016301"
type input "468"
type input "1200"
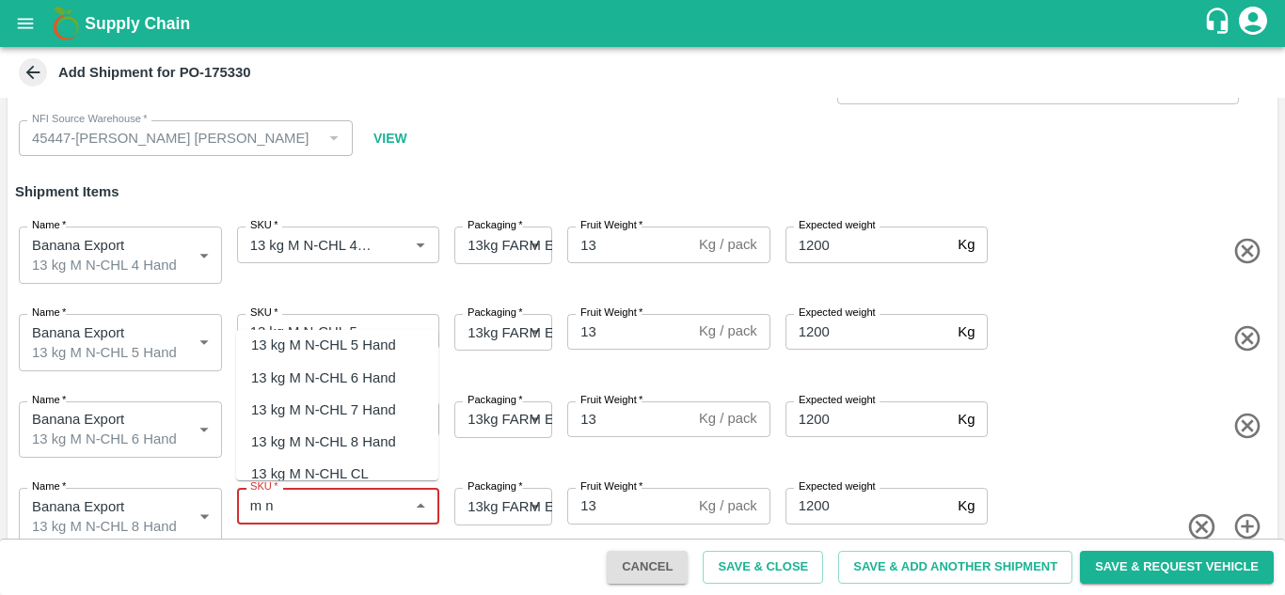
scroll to position [45, 0]
click at [359, 433] on div "13 kg M N-CHL 8 Hand" at bounding box center [323, 437] width 145 height 21
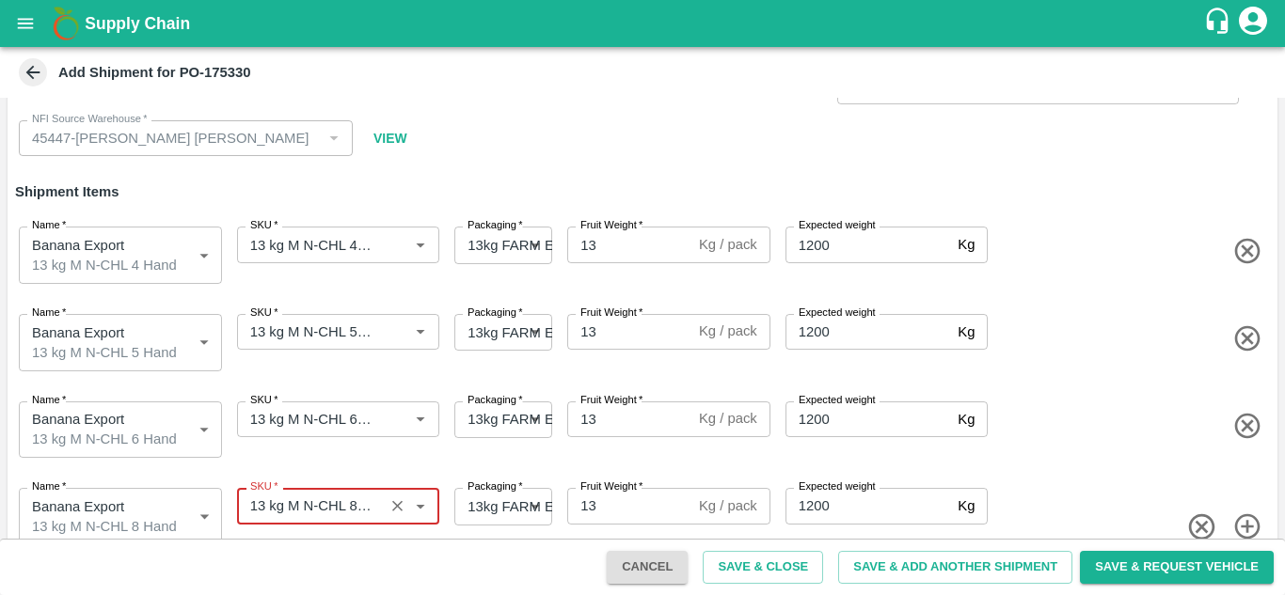
type input "13 kg M N-CHL 8 Hand"
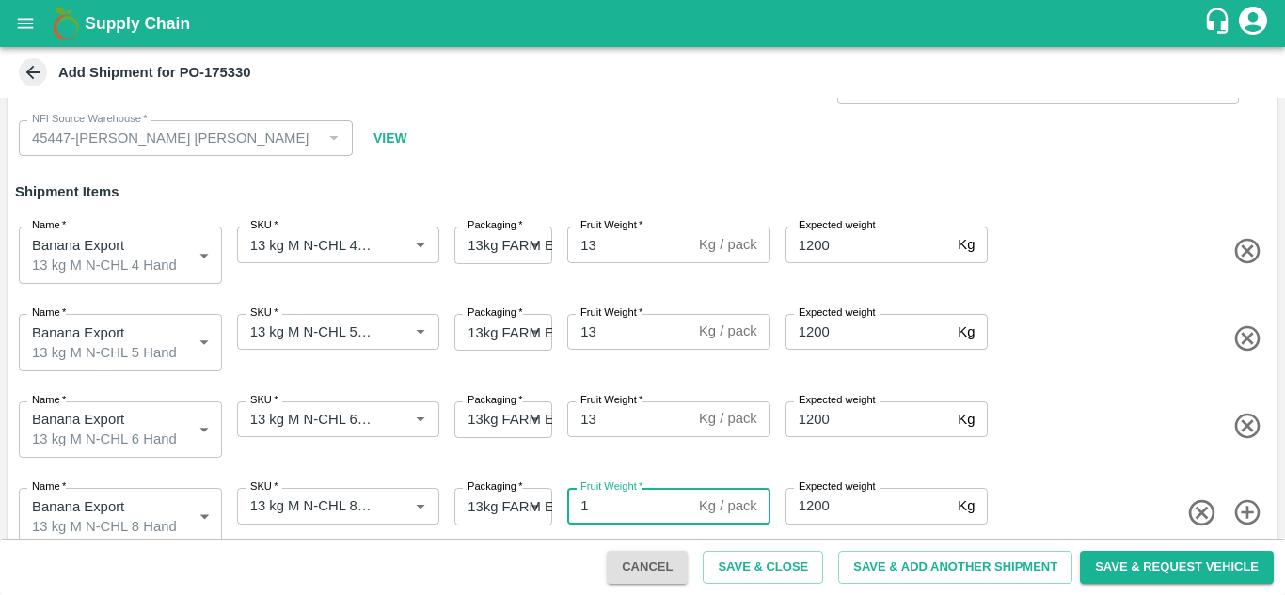
type input "13"
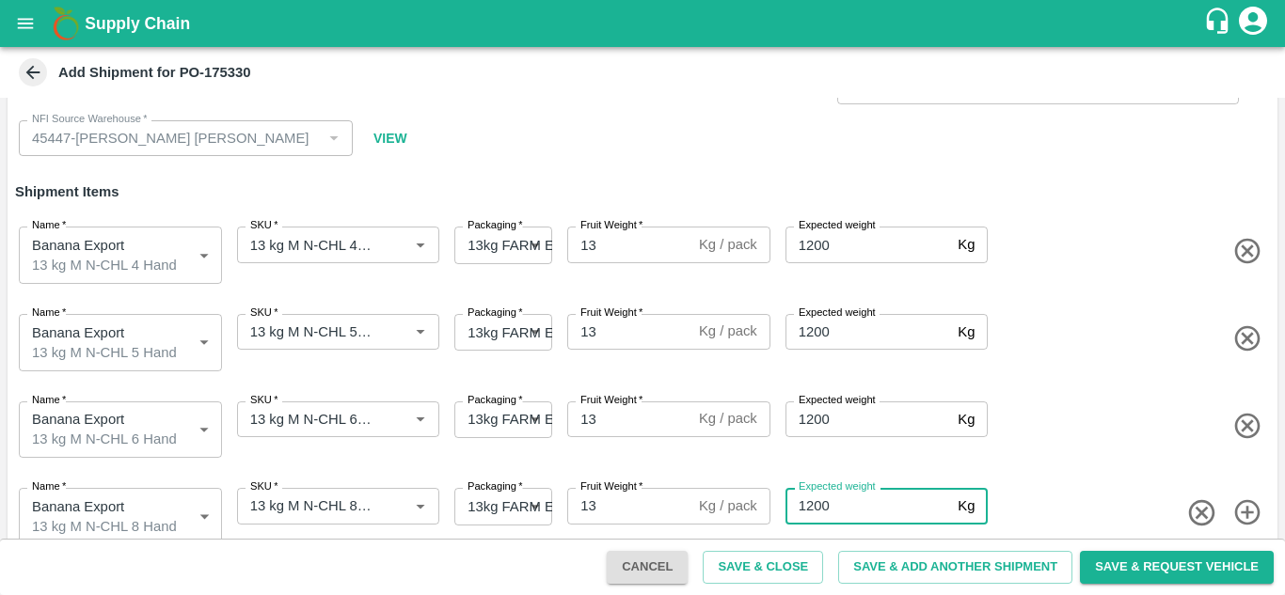
click at [1140, 425] on span at bounding box center [1130, 426] width 278 height 31
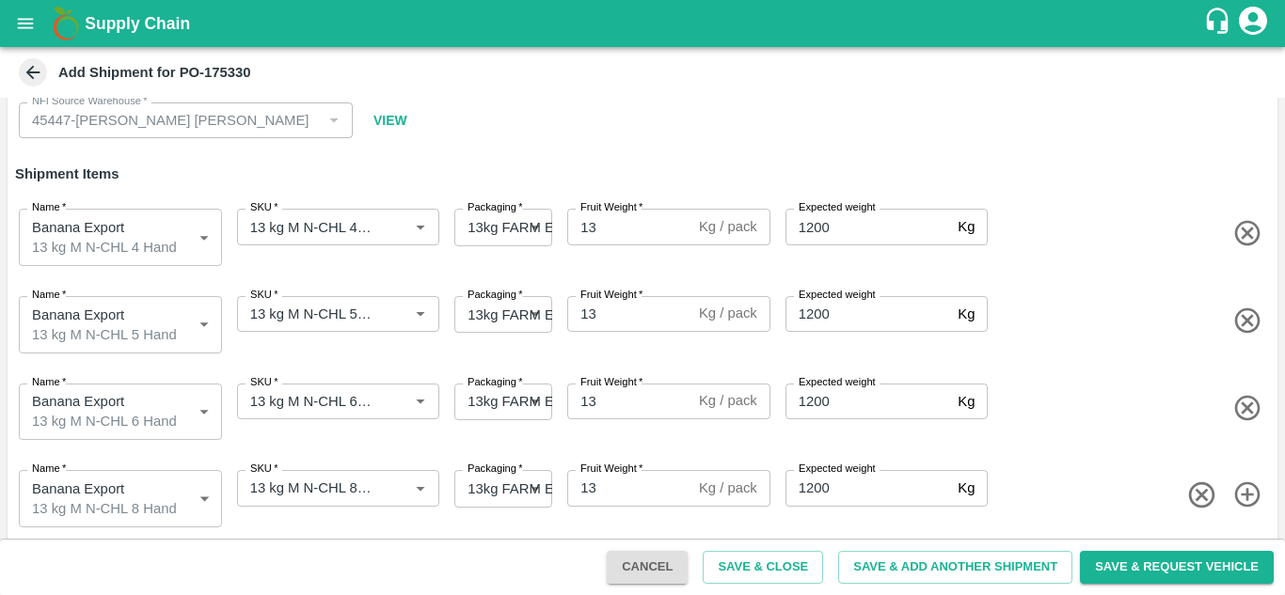
click at [1252, 482] on icon "button" at bounding box center [1247, 495] width 31 height 31
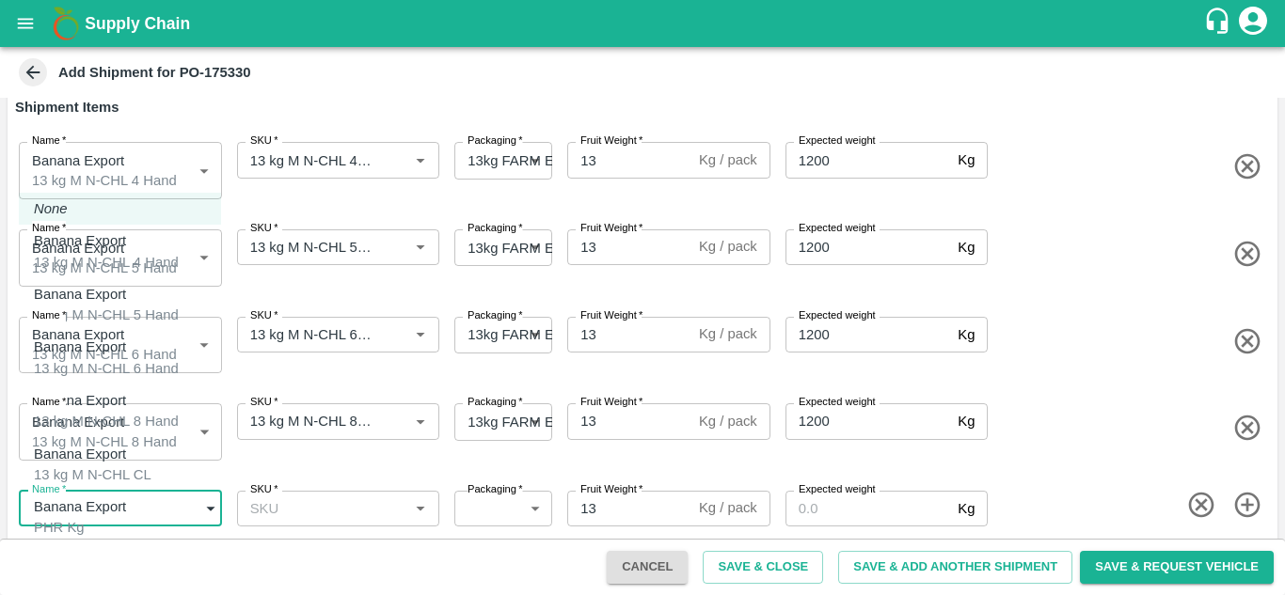
click at [166, 503] on body "Supply Chain Add Shipment for PO-175330 Type DC DC MO's Customer DC   * DC   * …" at bounding box center [642, 297] width 1285 height 595
click at [98, 465] on div "13 kg M N-CHL CL" at bounding box center [93, 475] width 118 height 21
type input "2016302"
type input "468"
type input "1200"
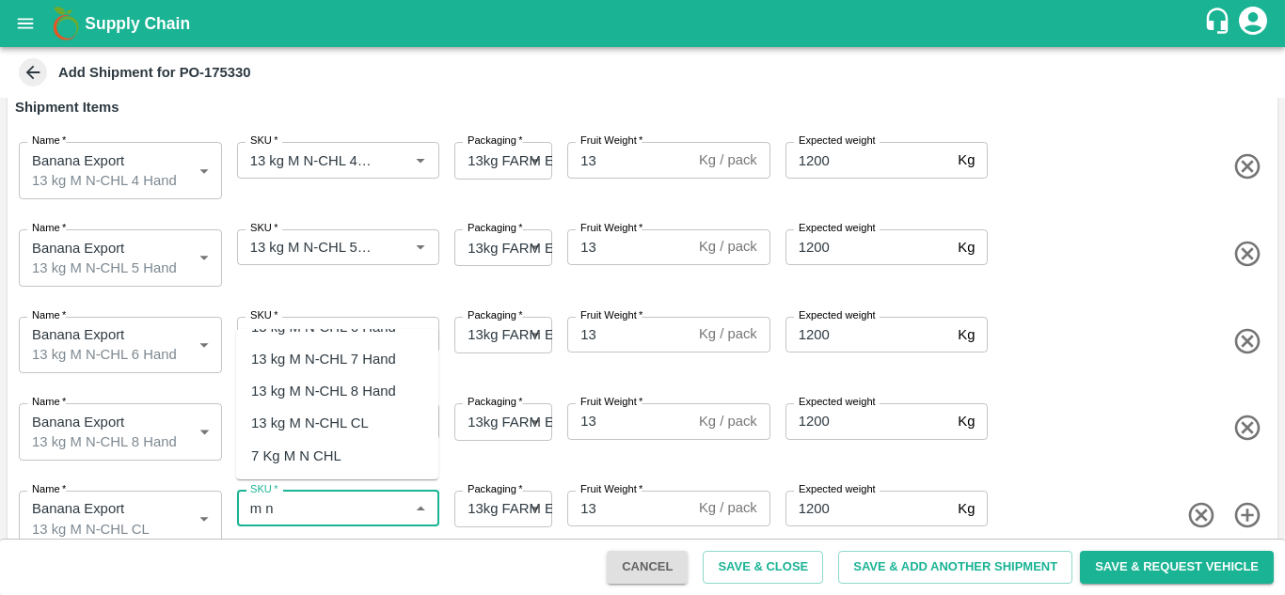
scroll to position [91, 0]
click at [332, 425] on div "13 kg M N-CHL CL" at bounding box center [310, 422] width 118 height 21
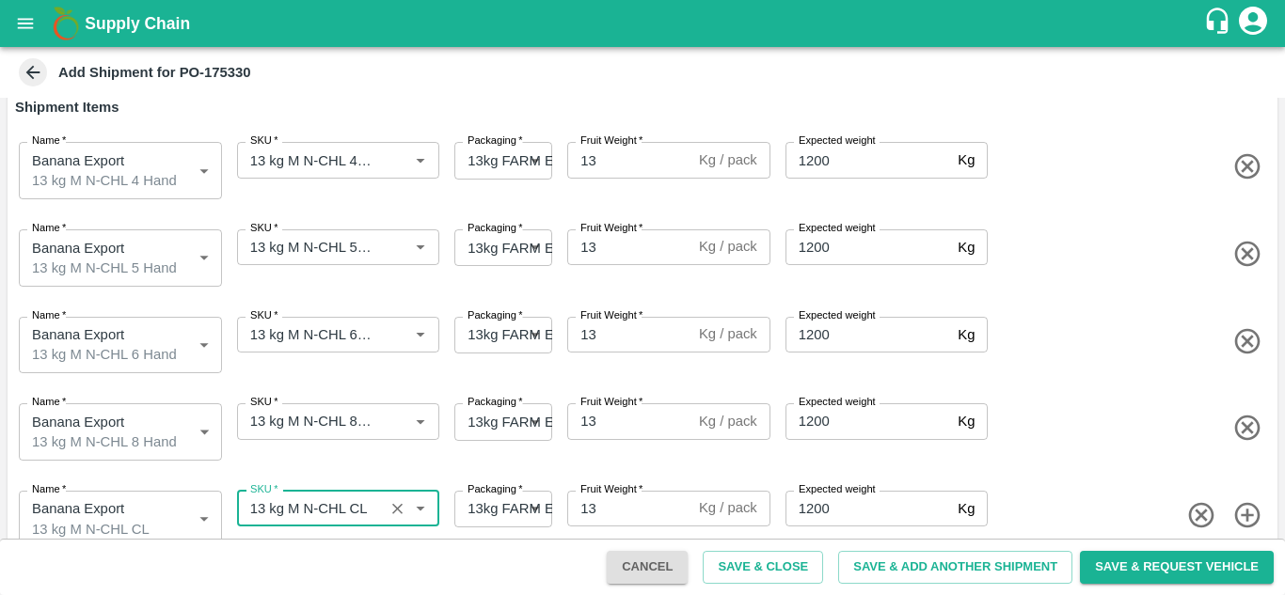
type input "13 kg M N-CHL CL"
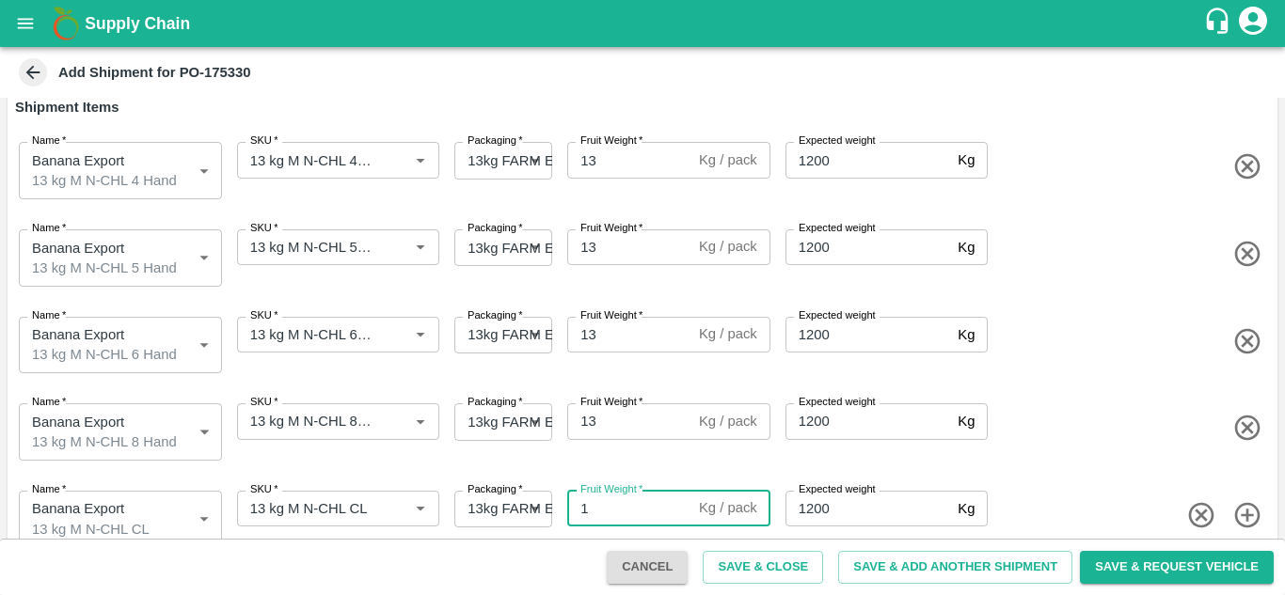
type input "13"
click at [1055, 381] on div "Name   * Banana Export 13 kg M N-CHL 8 Hand 2016301 Name SKU   * SKU   * Packag…" at bounding box center [638, 428] width 1277 height 95
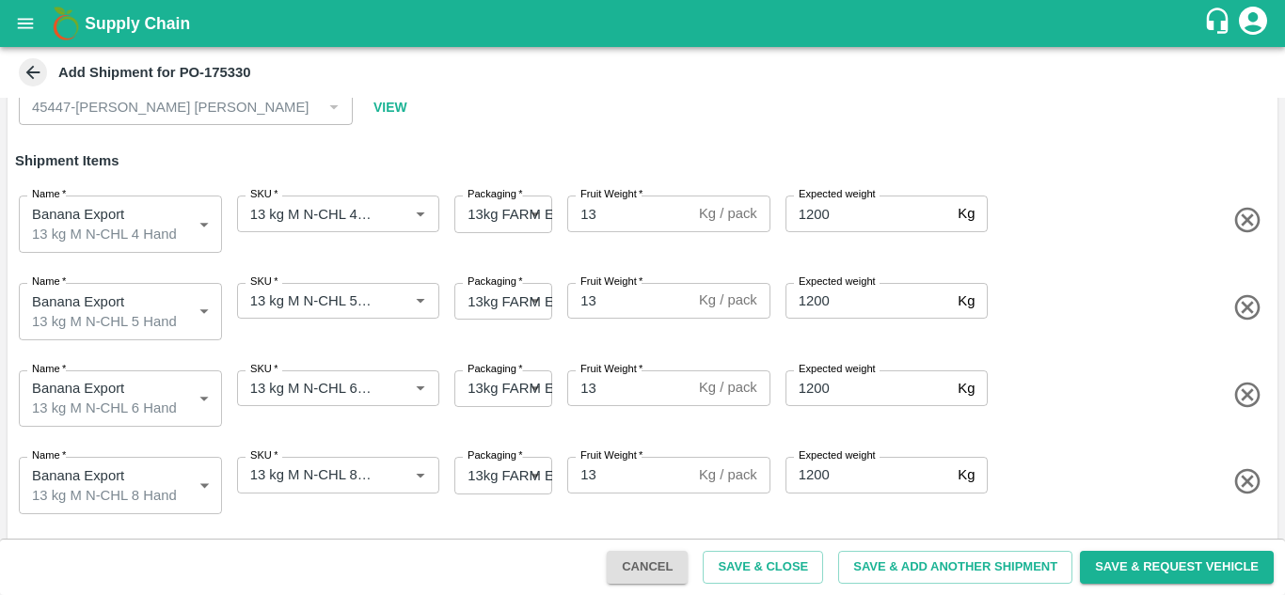
scroll to position [194, 0]
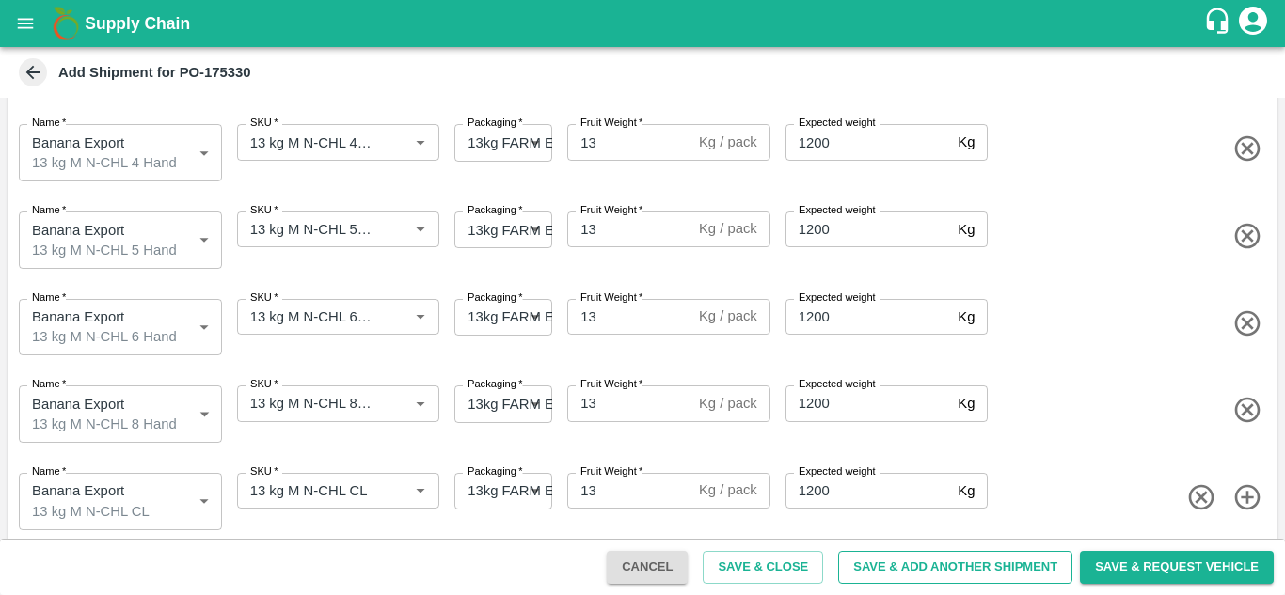
click at [921, 563] on button "Save & Add Another Shipment" at bounding box center [955, 567] width 234 height 33
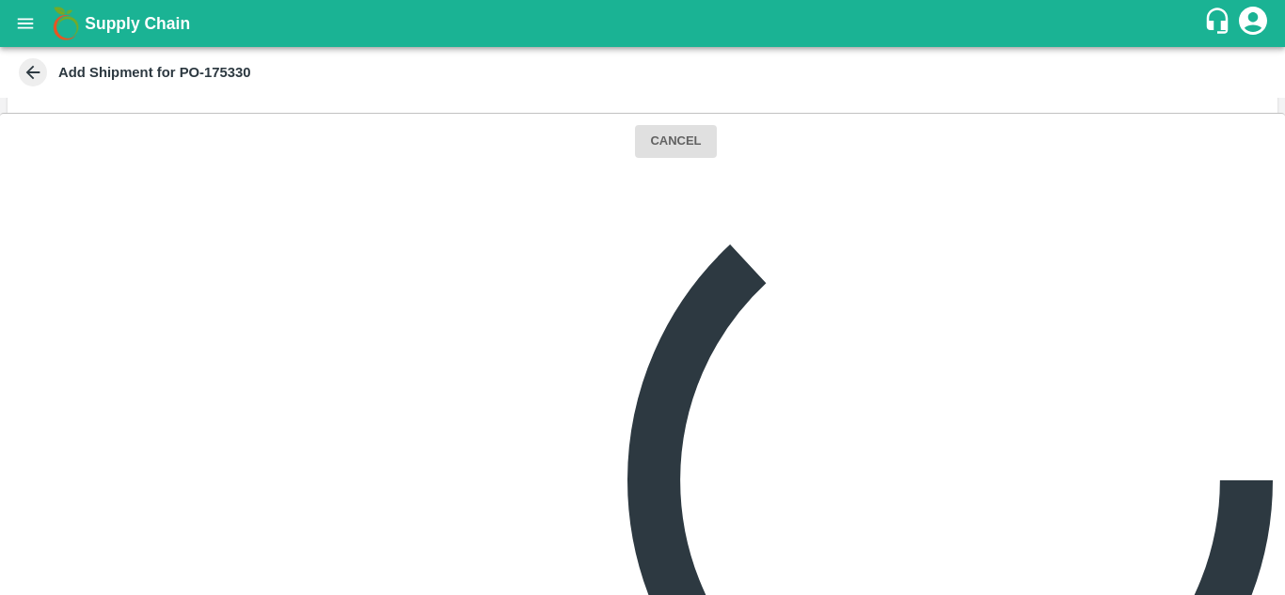
scroll to position [0, 0]
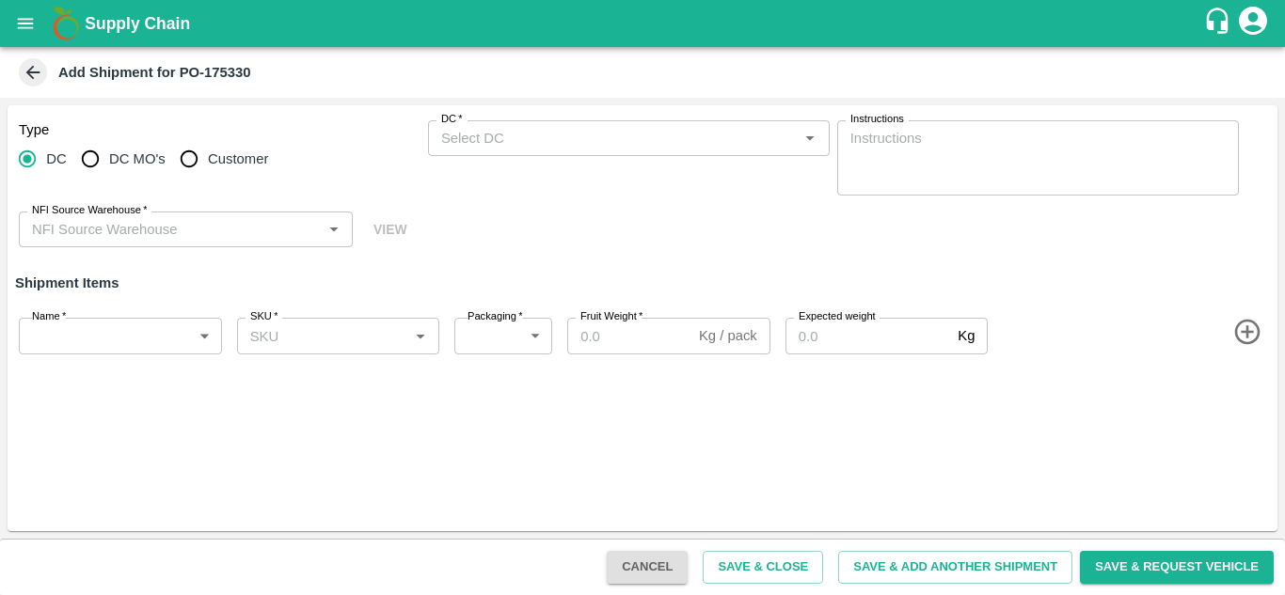
type input "45447-[PERSON_NAME] [PERSON_NAME]"
click at [436, 151] on div "DC   *" at bounding box center [629, 138] width 402 height 36
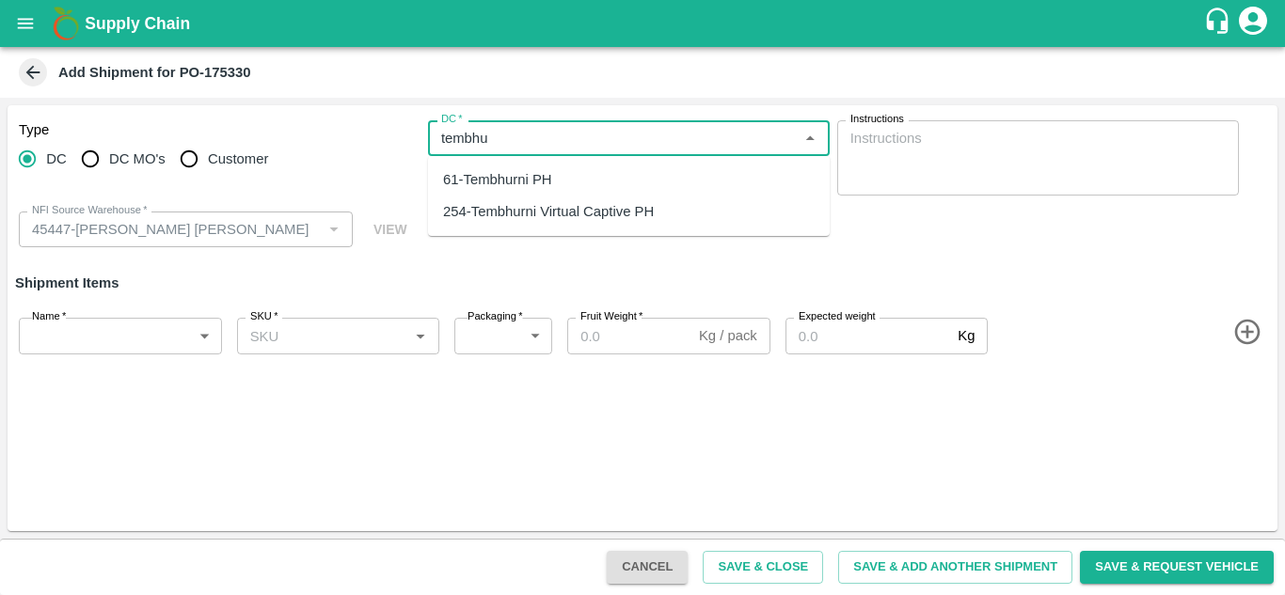
click at [525, 189] on div "61-Tembhurni PH" at bounding box center [497, 179] width 109 height 21
type input "61-Tembhurni PH"
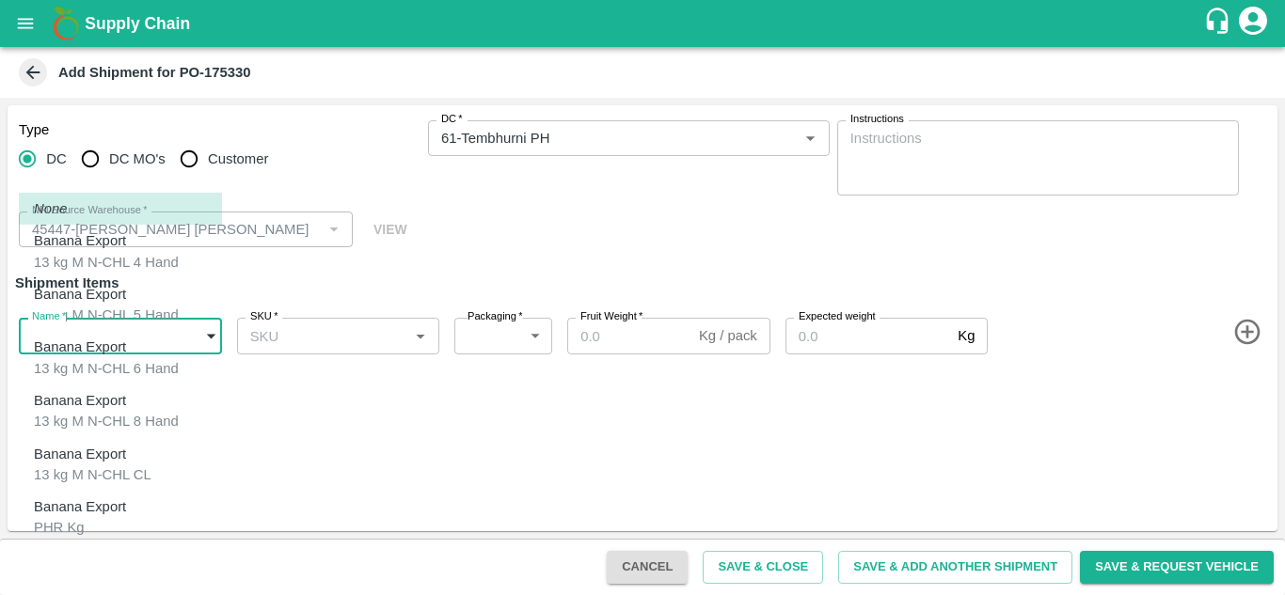
click at [122, 333] on body "Supply Chain Add Shipment for PO-175330 Type DC DC MO's Customer DC   * DC   * …" at bounding box center [642, 297] width 1285 height 595
click at [93, 497] on p "Banana Export" at bounding box center [80, 507] width 92 height 21
type input "2016303"
type input "258"
type input "100"
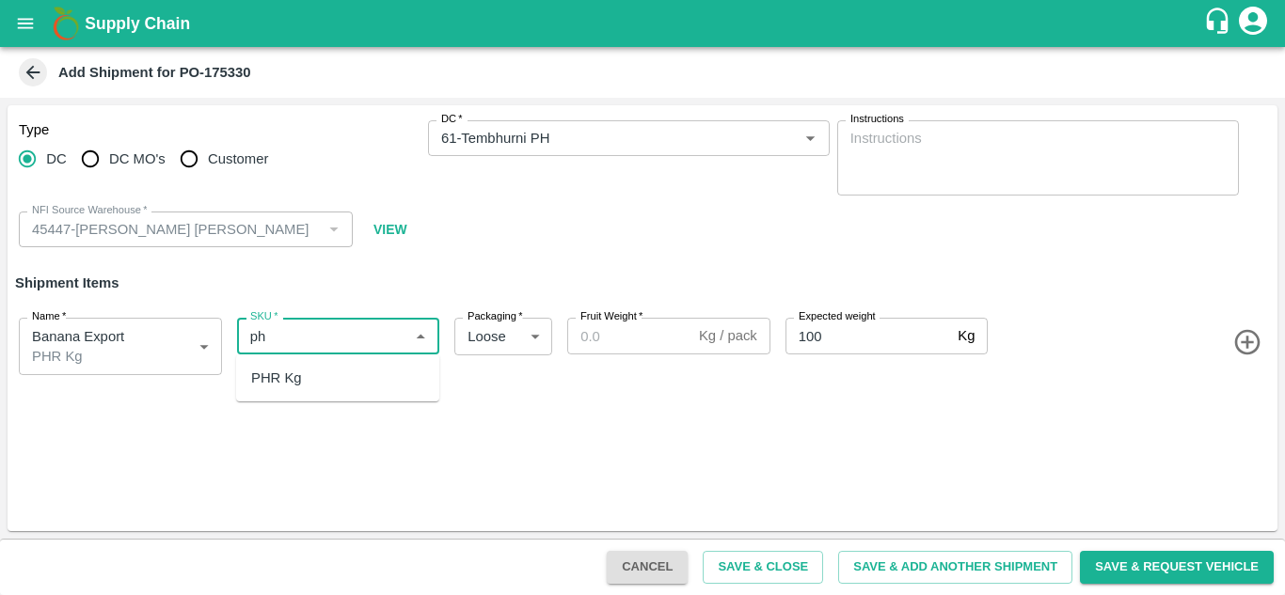
click at [308, 391] on div "PHR Kg" at bounding box center [337, 378] width 203 height 32
type input "PHR Kg"
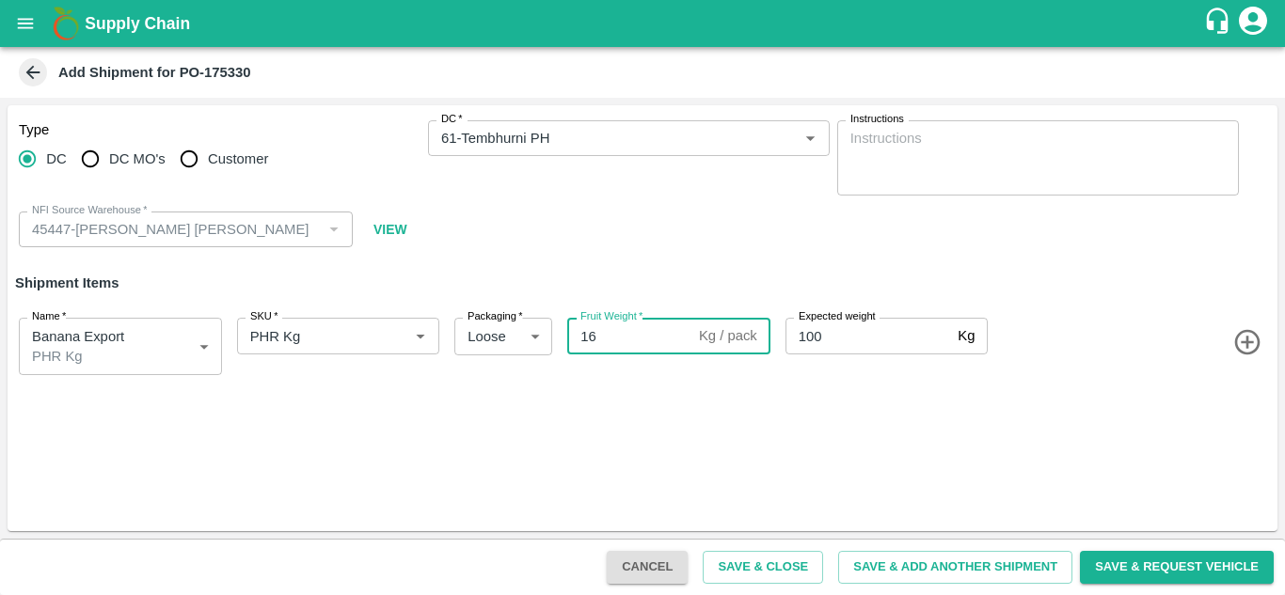
type input "16"
click at [1094, 353] on span at bounding box center [1130, 342] width 278 height 31
click at [944, 576] on button "Save & Add Another Shipment" at bounding box center [955, 567] width 234 height 33
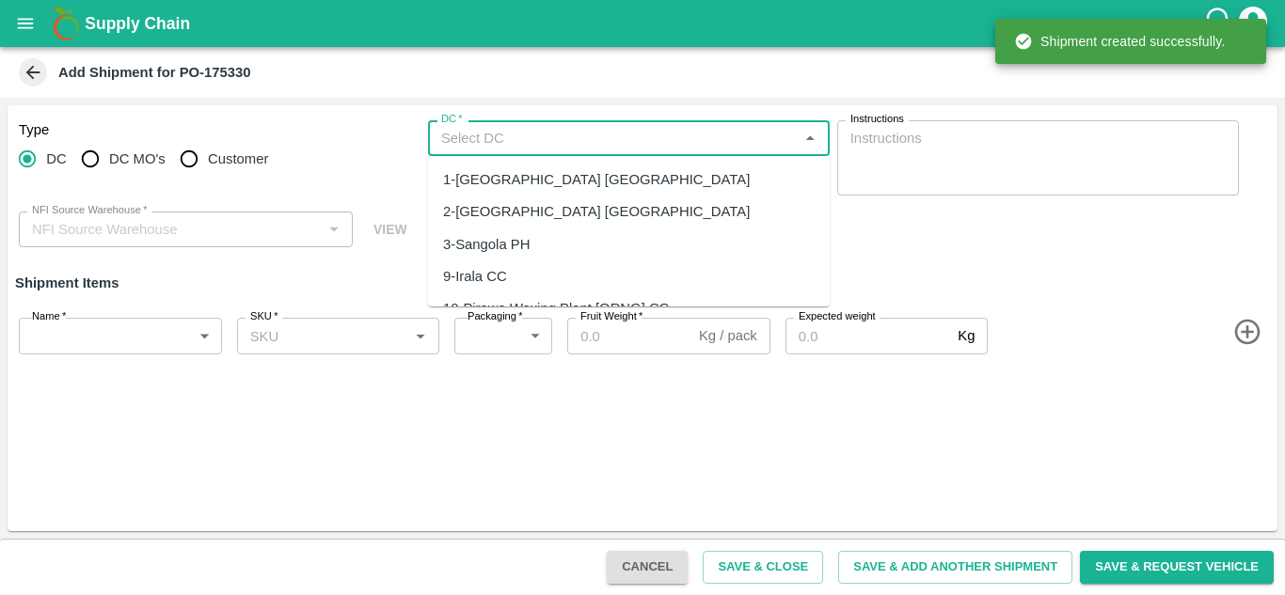
click at [479, 149] on input "DC   *" at bounding box center [613, 138] width 359 height 24
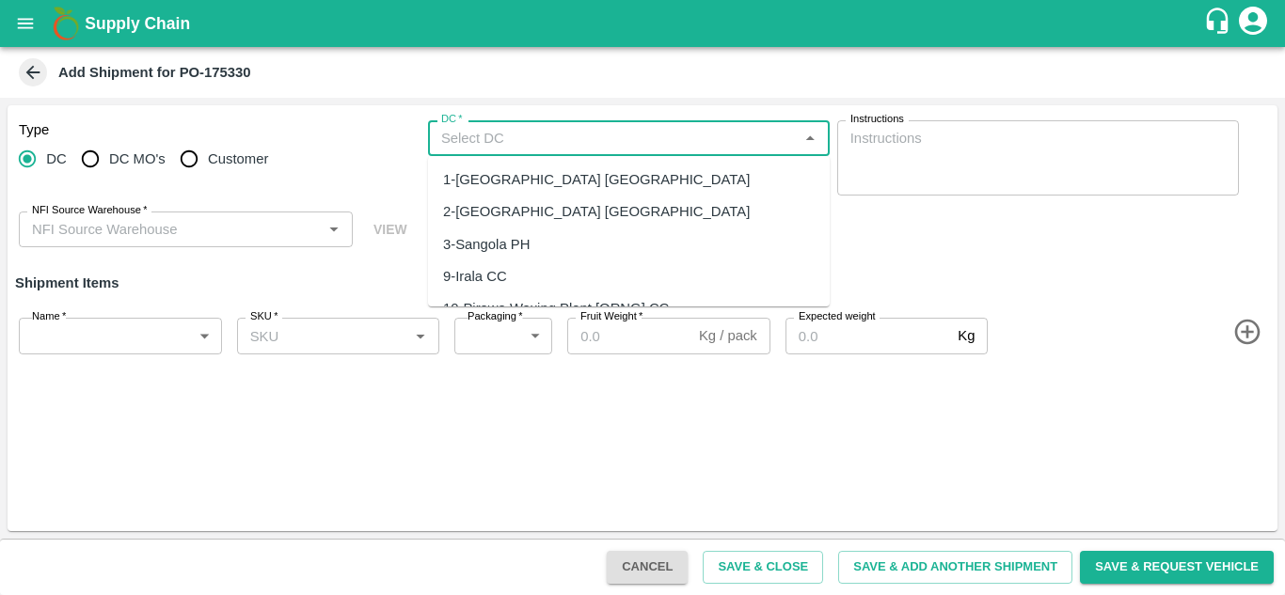
click at [477, 148] on input "DC   *" at bounding box center [613, 138] width 359 height 24
type input "45447-[PERSON_NAME] [PERSON_NAME]"
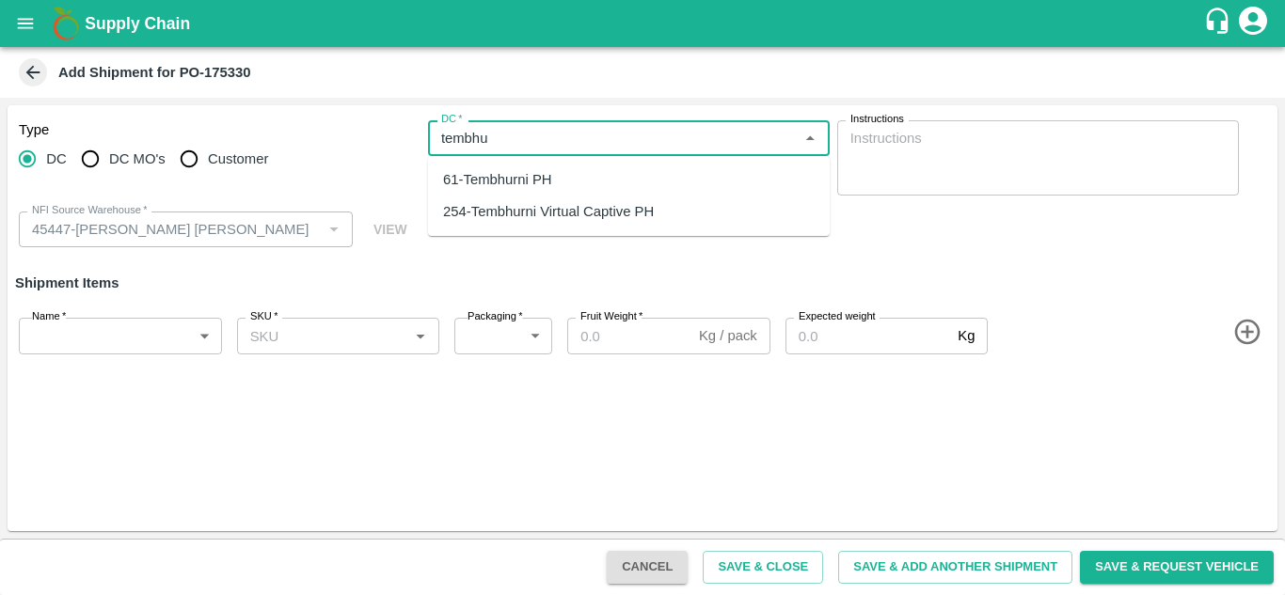
click at [532, 175] on div "61-Tembhurni PH" at bounding box center [497, 179] width 109 height 21
type input "61-Tembhurni PH"
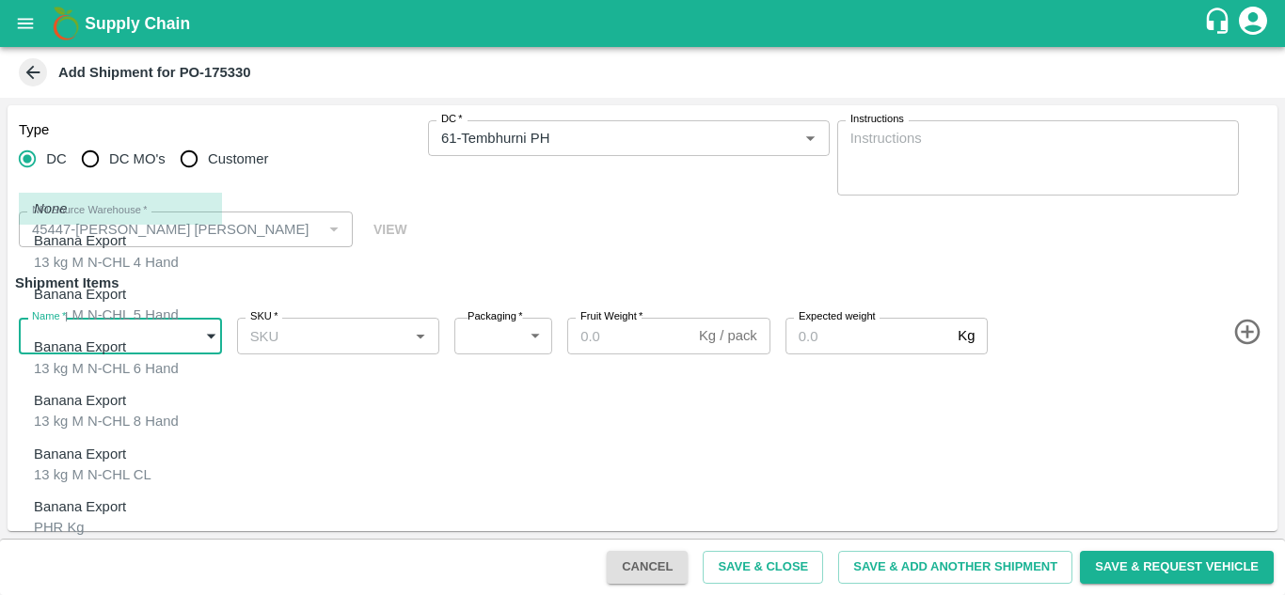
click at [87, 325] on body "Supply Chain Add Shipment for PO-175330 Type DC DC MO's Customer DC   * DC   * …" at bounding box center [642, 297] width 1285 height 595
click at [84, 550] on p "Banana Export" at bounding box center [80, 560] width 92 height 21
type input "2016304"
type input "258"
type input "300"
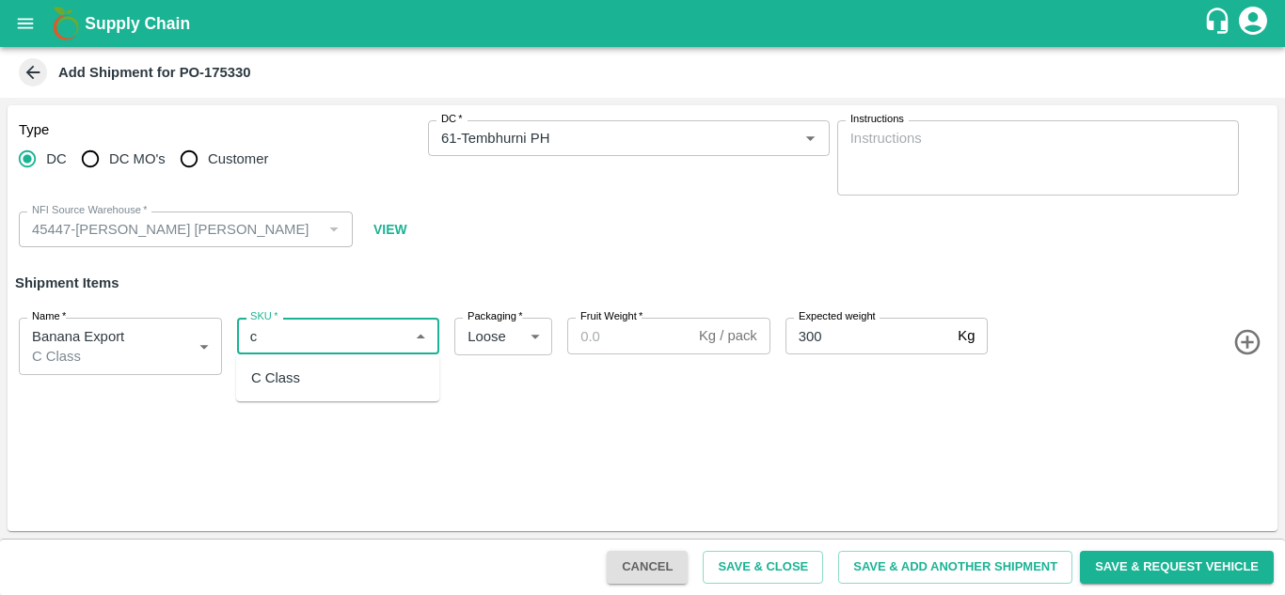
click at [283, 377] on div "C Class" at bounding box center [275, 378] width 49 height 21
type input "C Class"
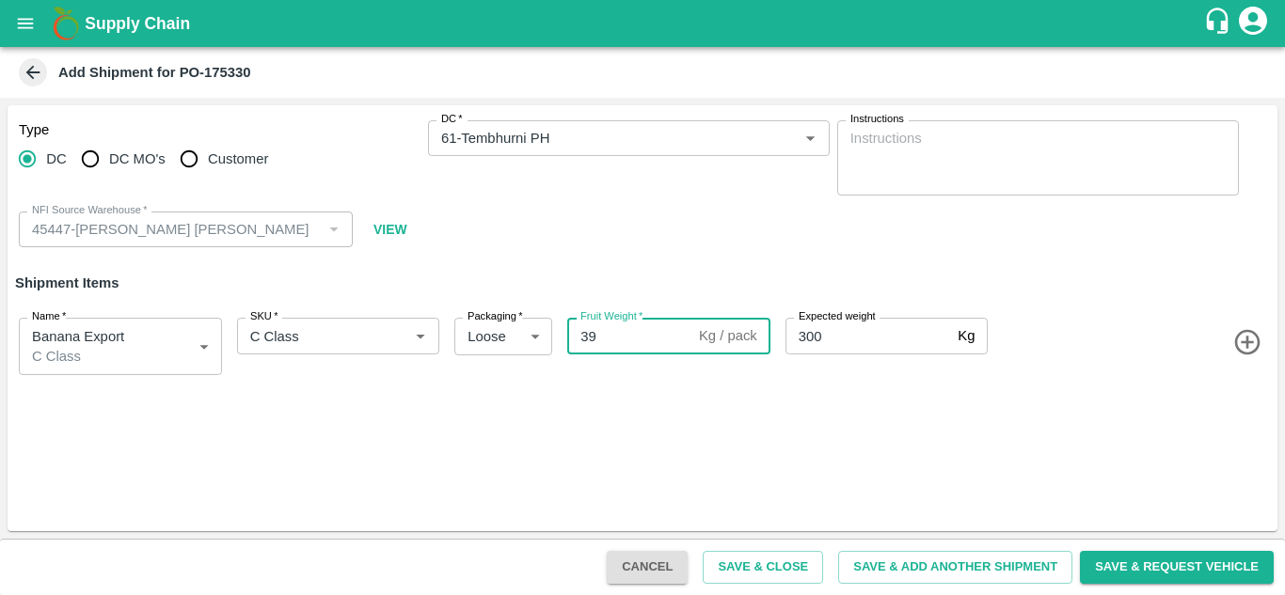
type input "39"
click at [700, 424] on div "Type DC DC MO's Customer DC   * DC   * Instructions x Instructions NFI Source W…" at bounding box center [643, 318] width 1270 height 426
click at [753, 564] on button "Save & Close" at bounding box center [763, 567] width 120 height 33
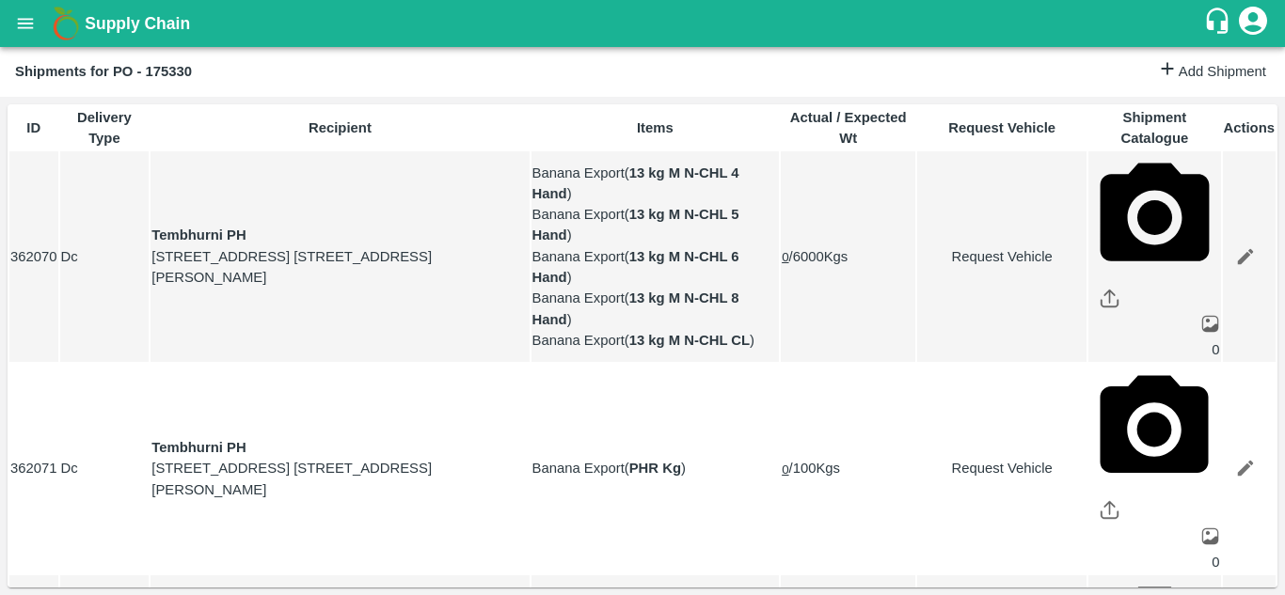
click at [20, 27] on icon "open drawer" at bounding box center [26, 23] width 16 height 10
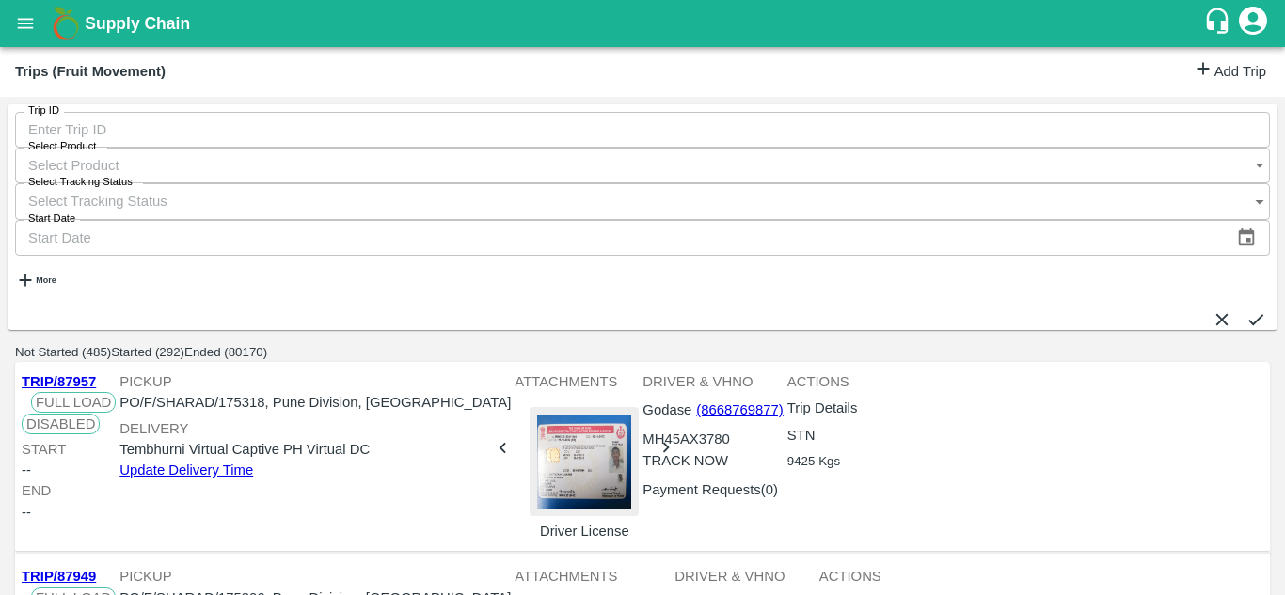
click at [1229, 72] on link "Add Trip" at bounding box center [1229, 71] width 73 height 27
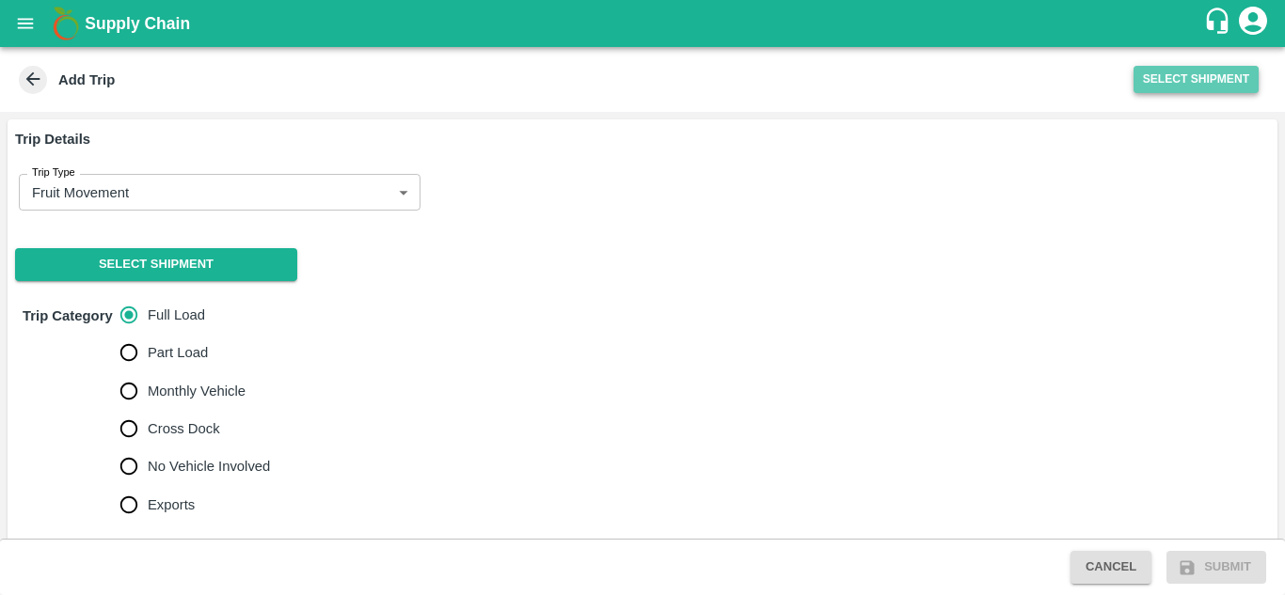
click at [1203, 80] on button "Select Shipment" at bounding box center [1196, 79] width 125 height 27
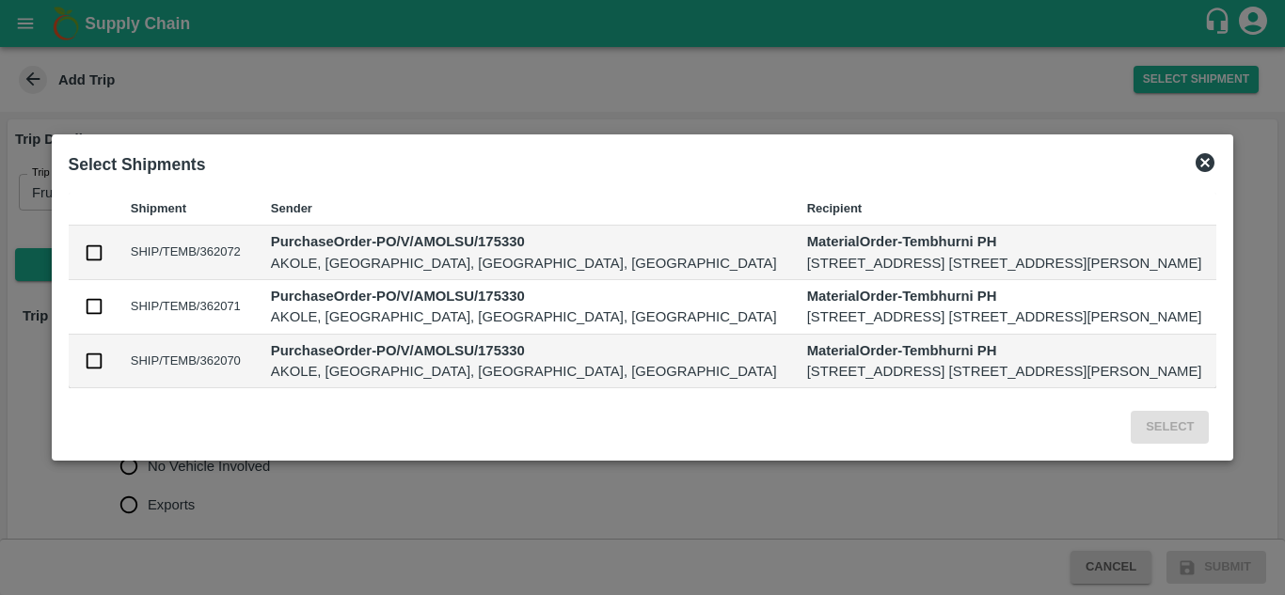
click at [69, 389] on td at bounding box center [92, 362] width 47 height 55
click at [84, 372] on input "checkbox" at bounding box center [94, 361] width 21 height 21
checkbox input "true"
click at [1171, 444] on button "Select" at bounding box center [1170, 427] width 78 height 33
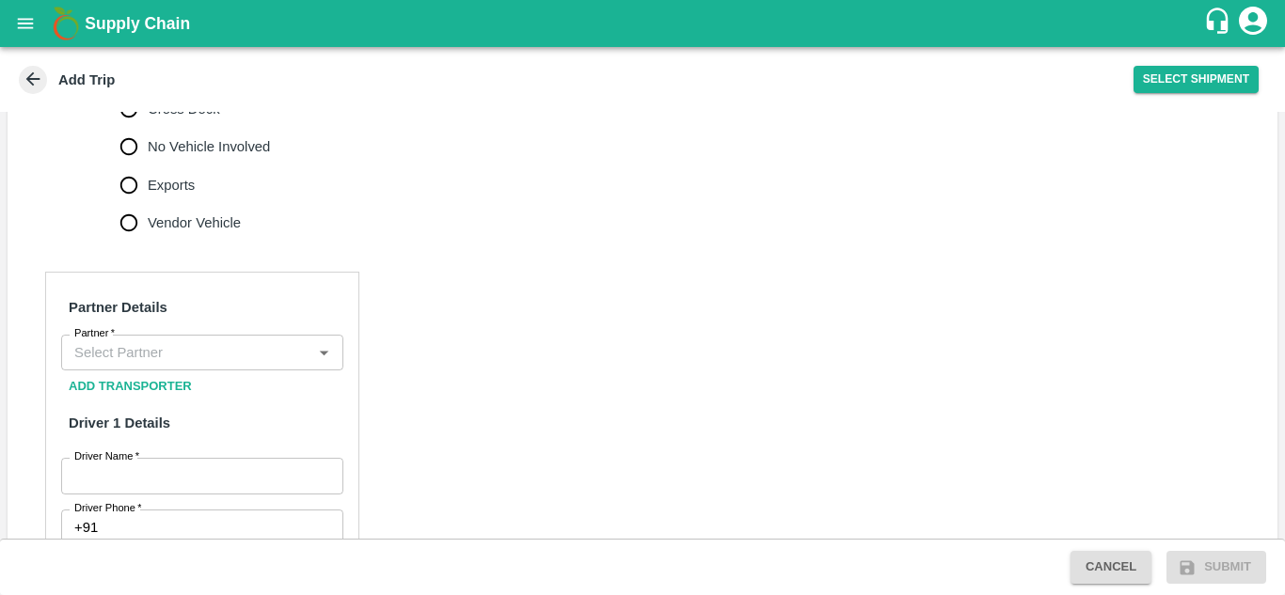
scroll to position [711, 0]
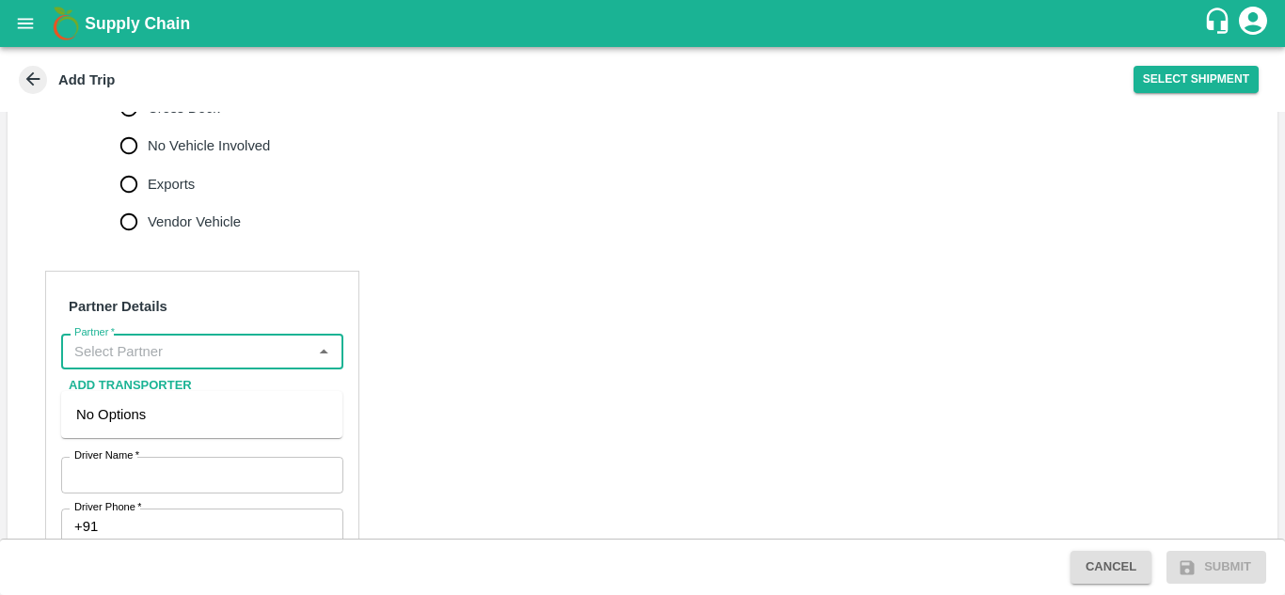
click at [192, 364] on input "Partner   *" at bounding box center [187, 352] width 240 height 24
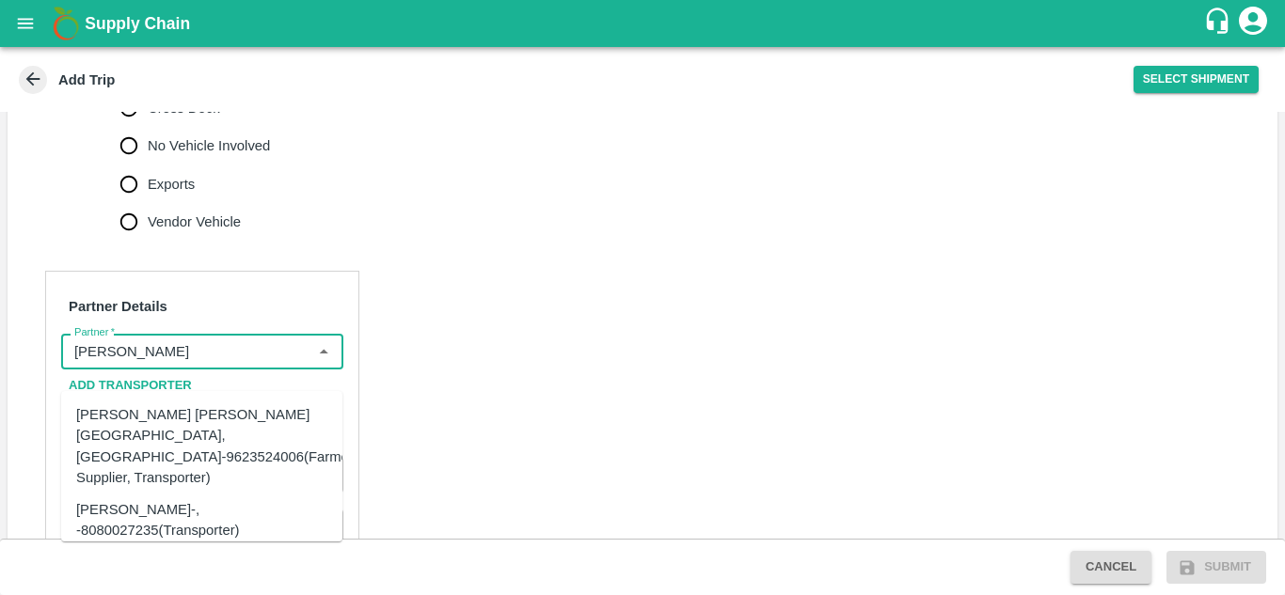
click at [199, 456] on div "[PERSON_NAME] [PERSON_NAME][GEOGRAPHIC_DATA], [GEOGRAPHIC_DATA]-9623524006(Farm…" at bounding box center [216, 446] width 280 height 84
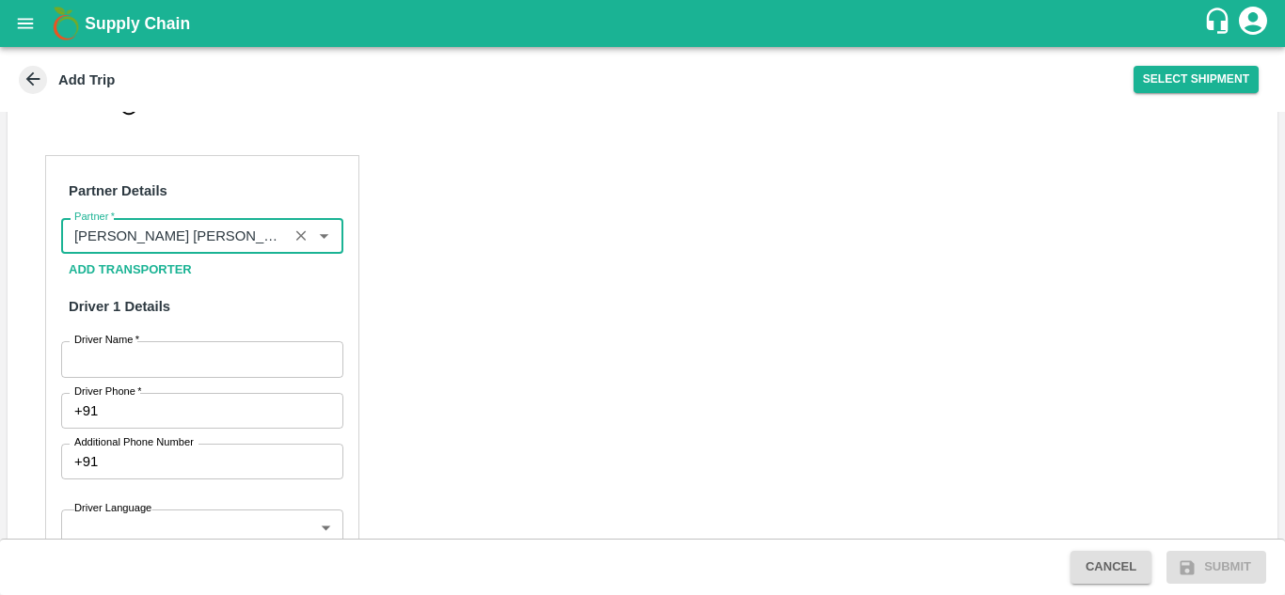
scroll to position [829, 0]
type input "[PERSON_NAME] [PERSON_NAME][GEOGRAPHIC_DATA], [GEOGRAPHIC_DATA]-9623524006(Farm…"
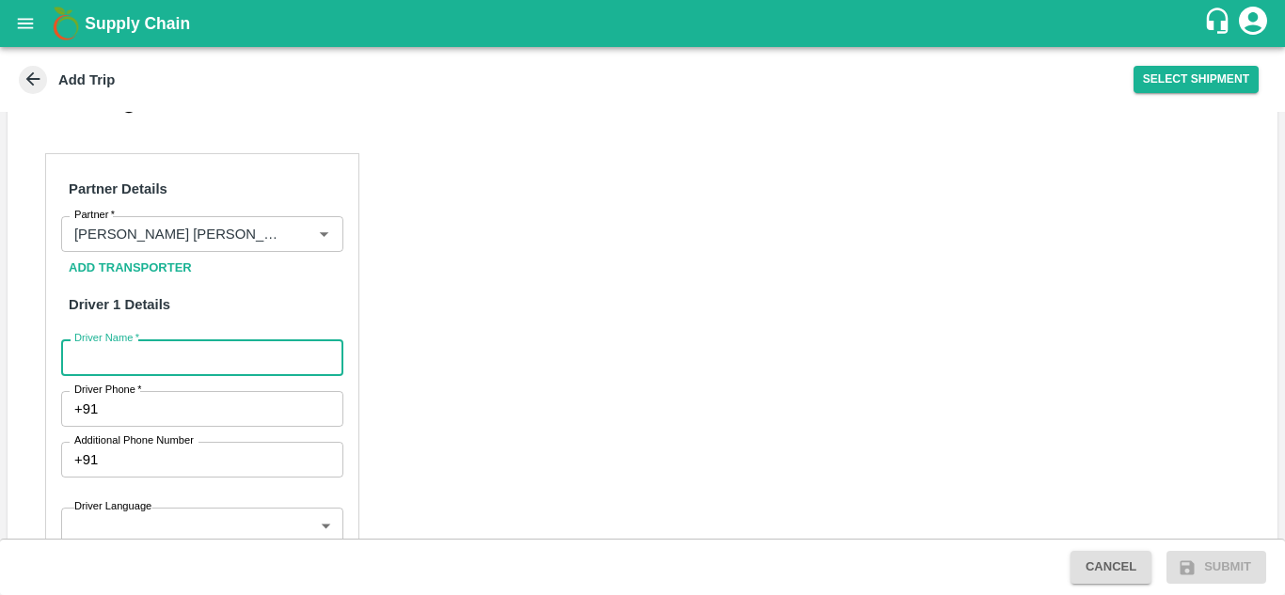
click at [179, 375] on input "Driver Name   *" at bounding box center [202, 358] width 282 height 36
type input "Shaikh"
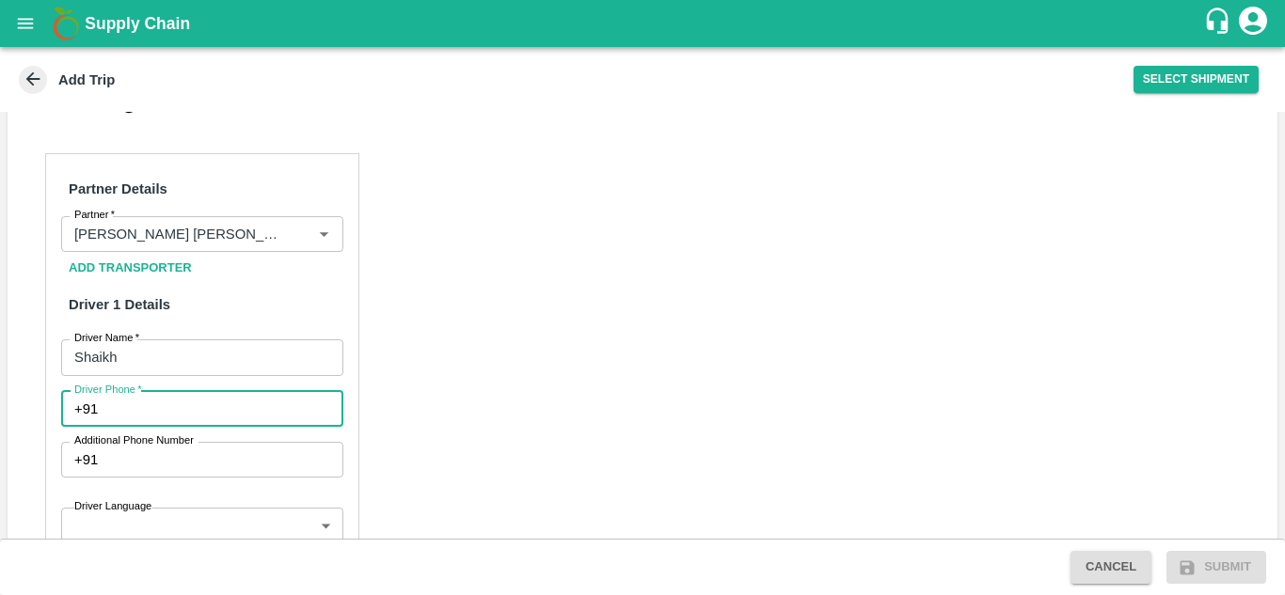
click at [140, 427] on input "Driver Phone   *" at bounding box center [223, 409] width 237 height 36
type input "8668769877"
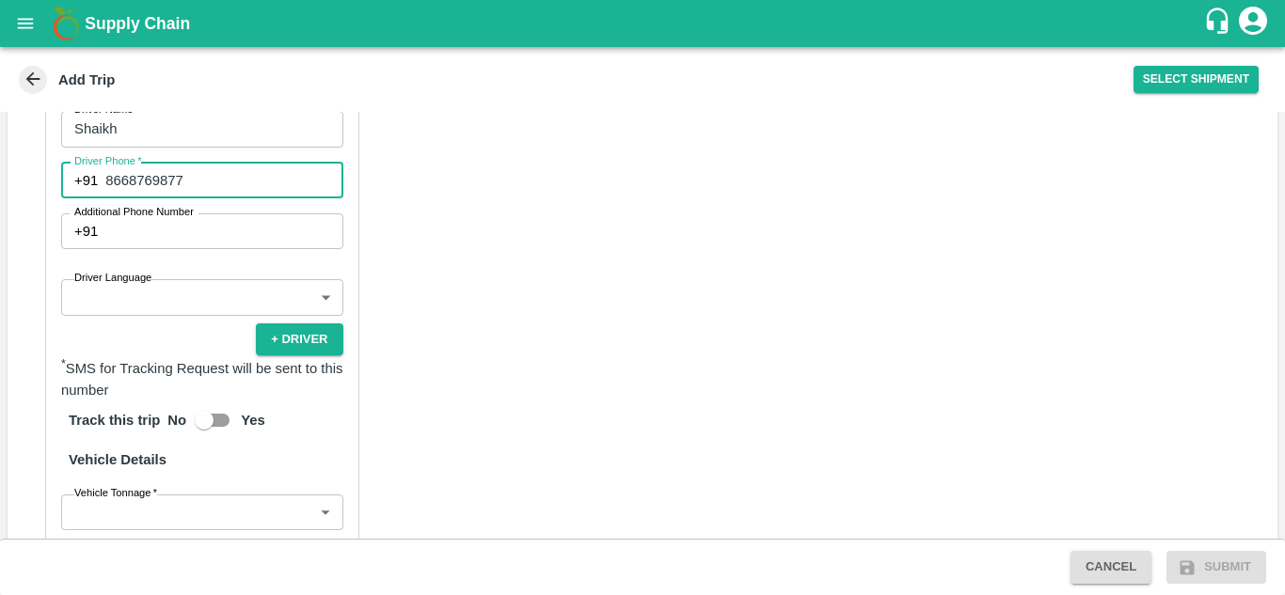
scroll to position [1059, 0]
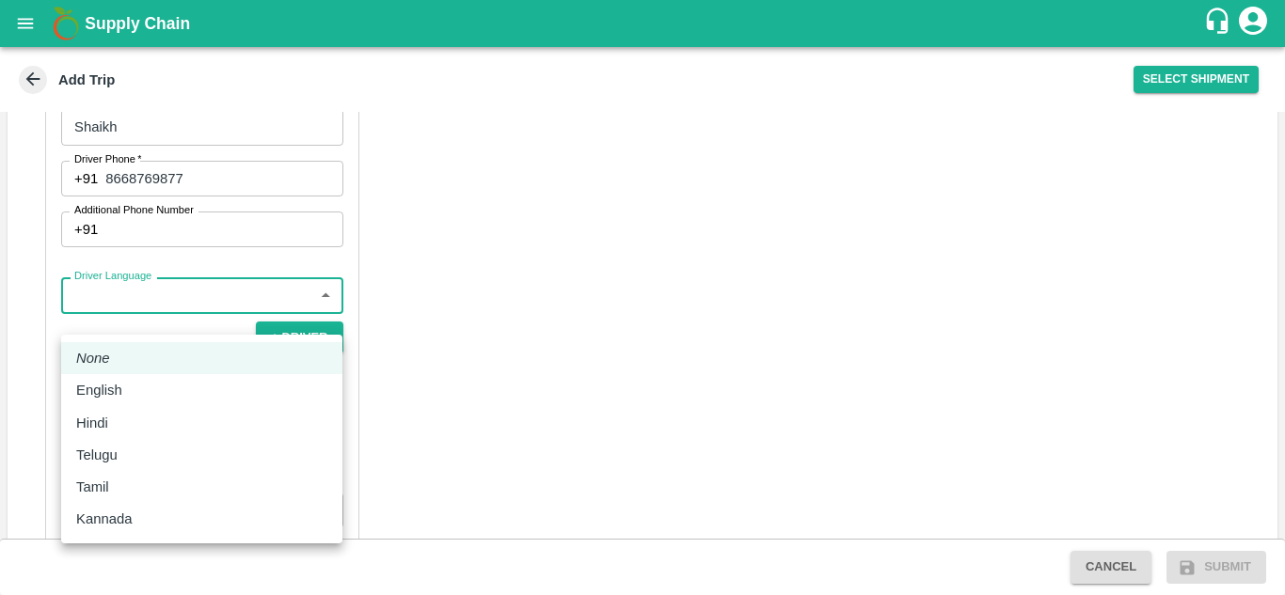
click at [188, 308] on body "Supply Chain Add Trip Select Shipment Trip Details Trip Type Fruit Movement 1 T…" at bounding box center [642, 297] width 1285 height 595
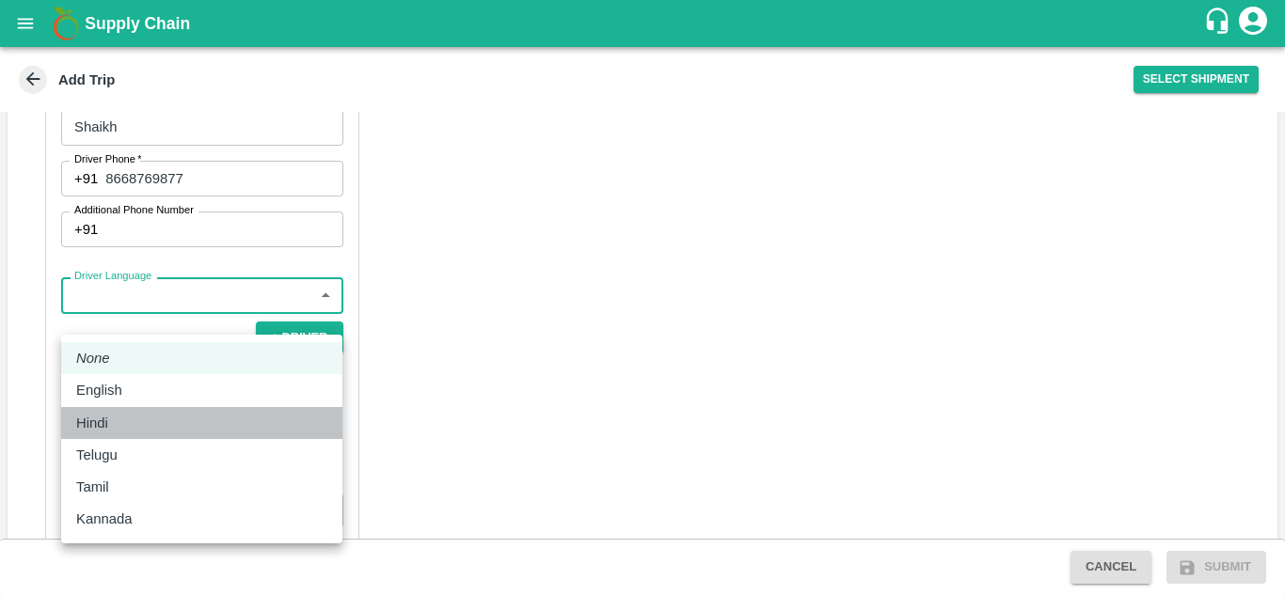
click at [110, 418] on div "Hindi" at bounding box center [96, 423] width 41 height 21
type input "hi"
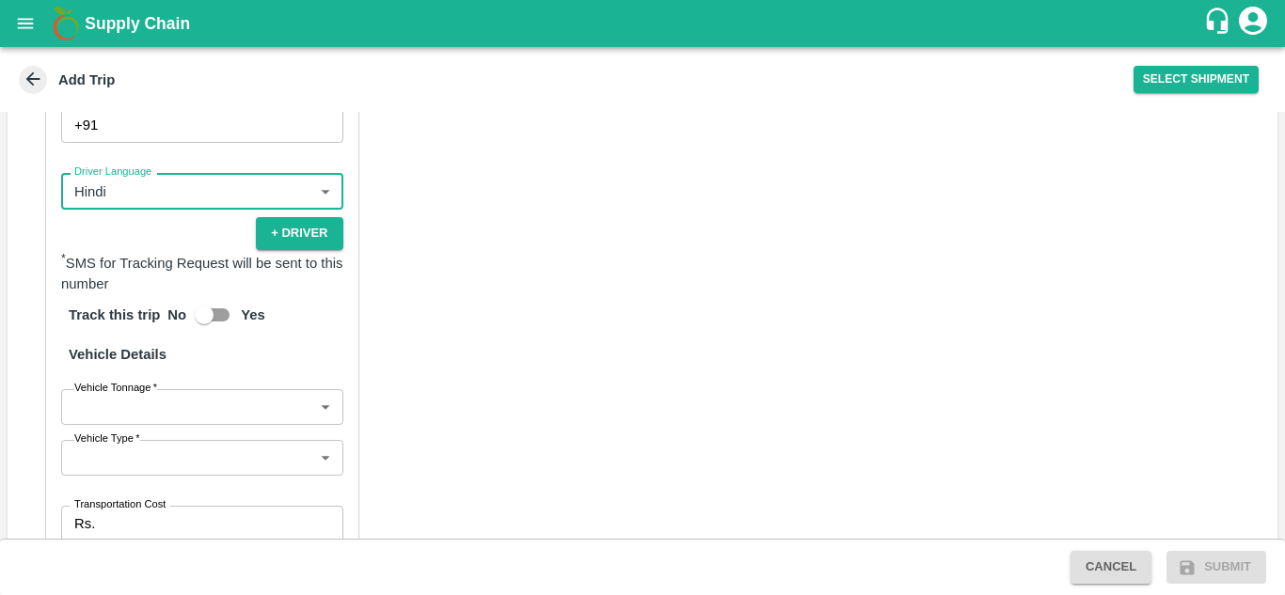
scroll to position [1167, 0]
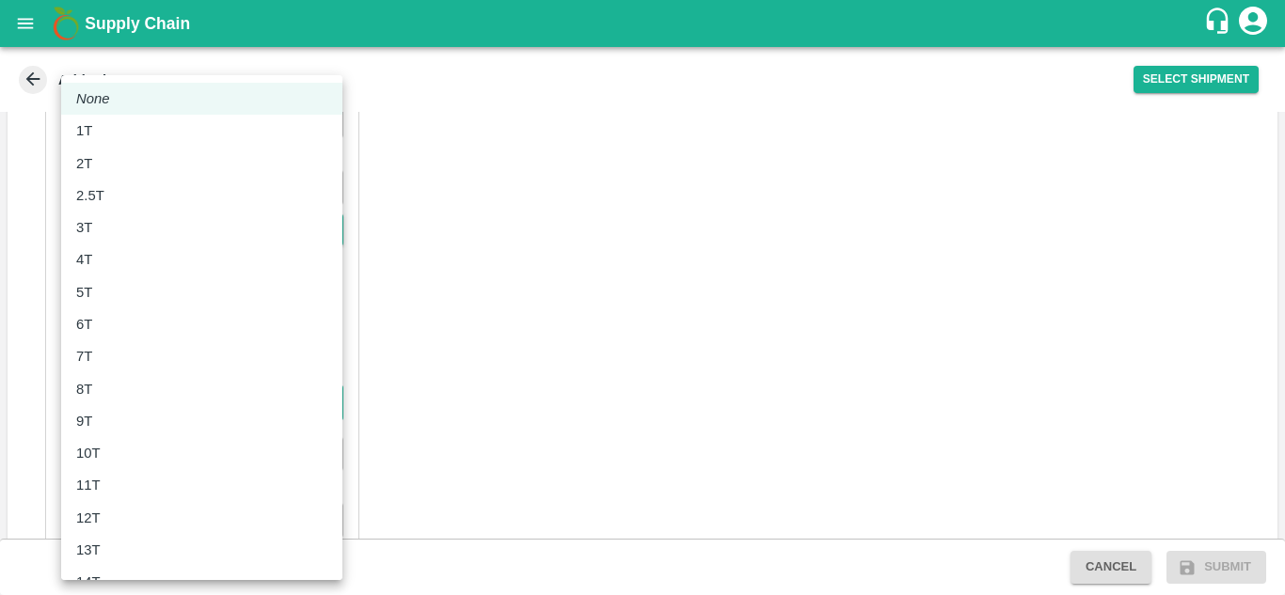
click at [195, 432] on body "Supply Chain Add Trip Select Shipment Trip Details Trip Type Fruit Movement 1 T…" at bounding box center [642, 297] width 1285 height 595
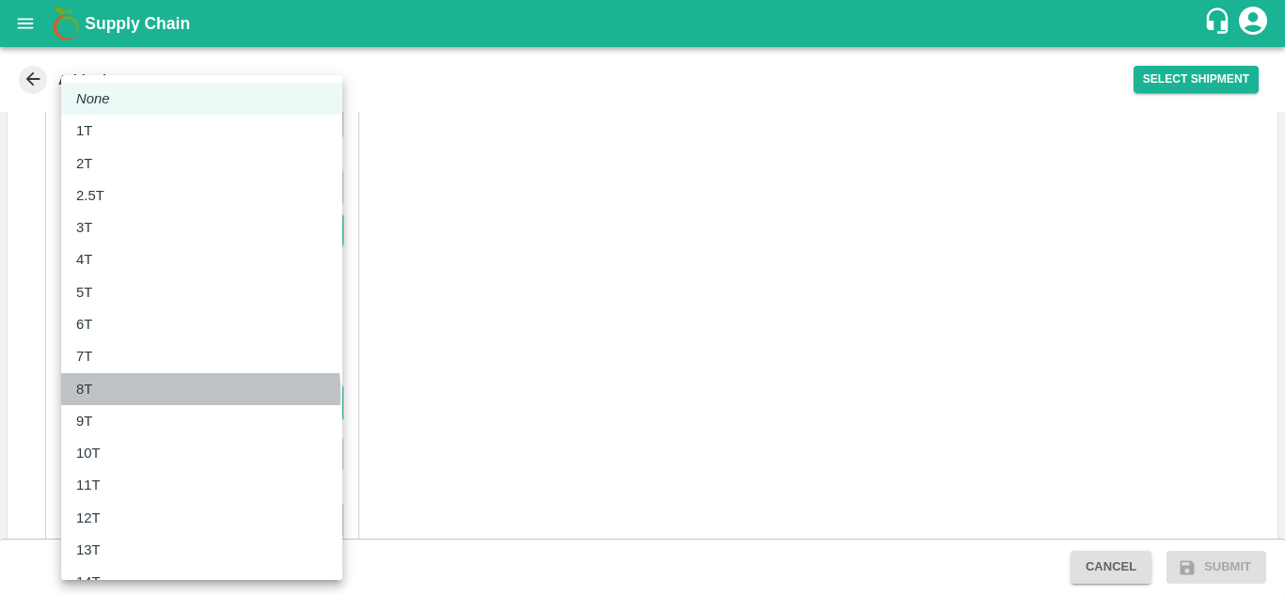
click at [110, 395] on div "8T" at bounding box center [201, 389] width 251 height 21
type input "8000"
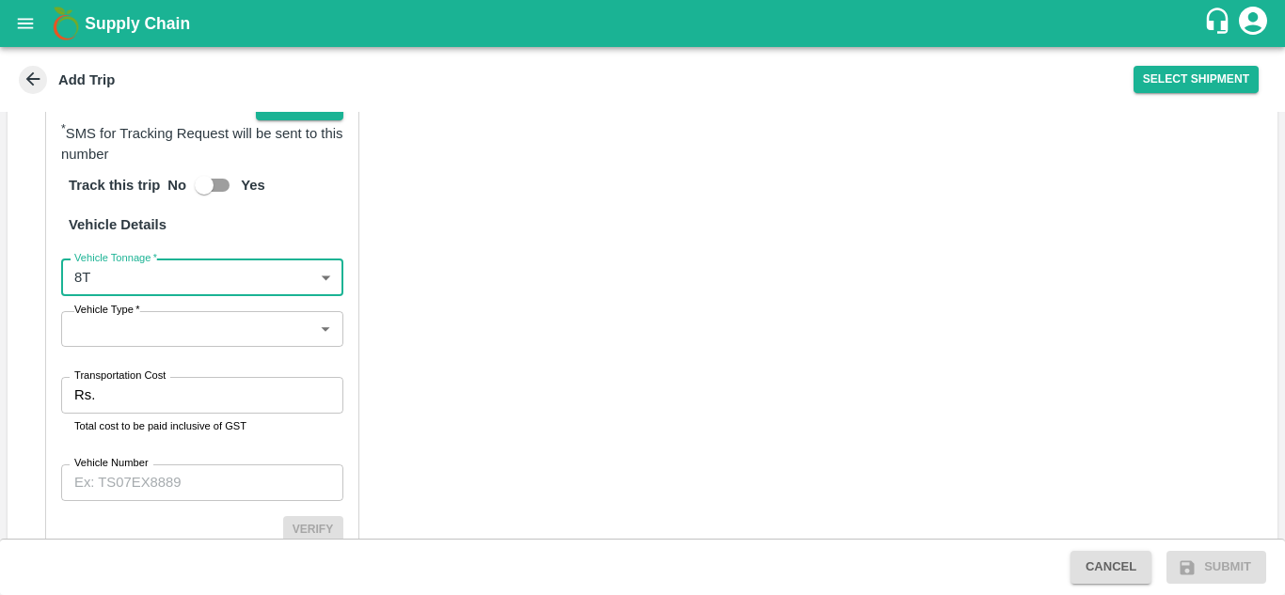
scroll to position [1306, 0]
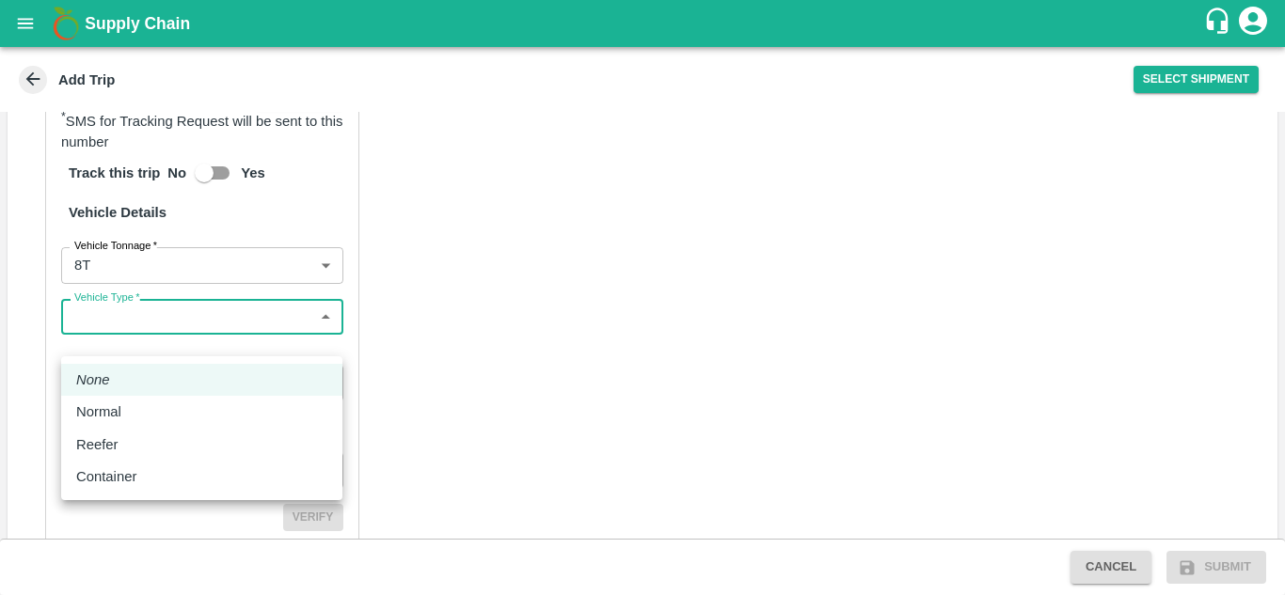
click at [206, 347] on body "Supply Chain Add Trip Select Shipment Trip Details Trip Type Fruit Movement 1 T…" at bounding box center [642, 297] width 1285 height 595
click at [135, 429] on li "Reefer" at bounding box center [201, 445] width 281 height 32
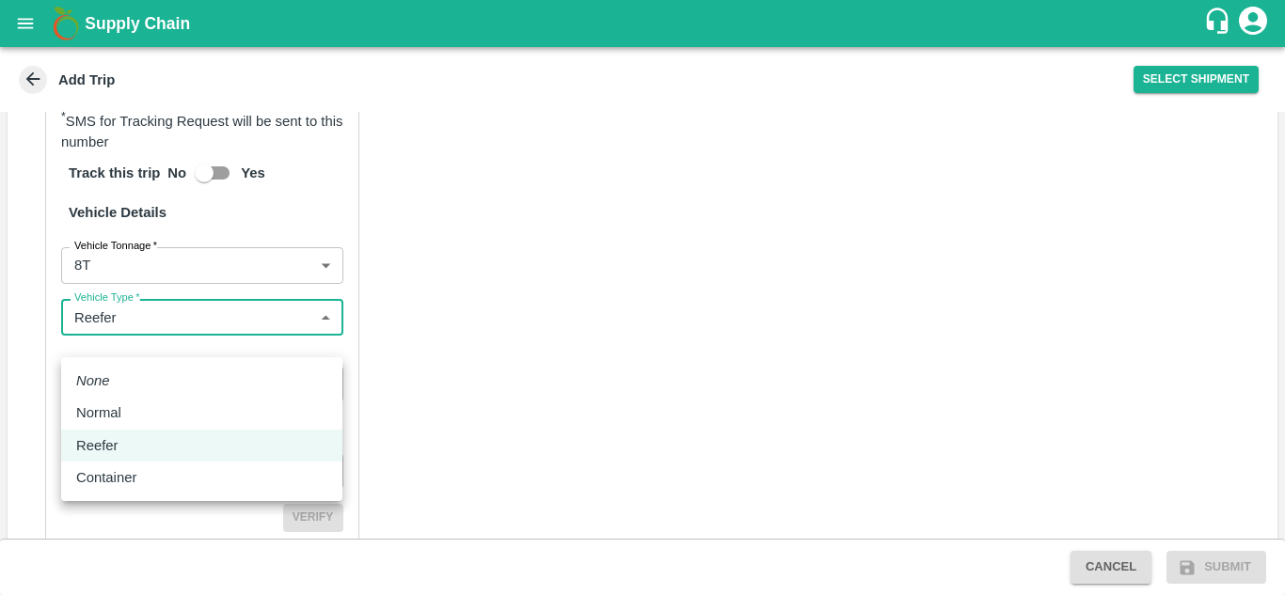
click at [222, 325] on body "Supply Chain Add Trip Select Shipment Trip Details Trip Type Fruit Movement 1 T…" at bounding box center [642, 297] width 1285 height 595
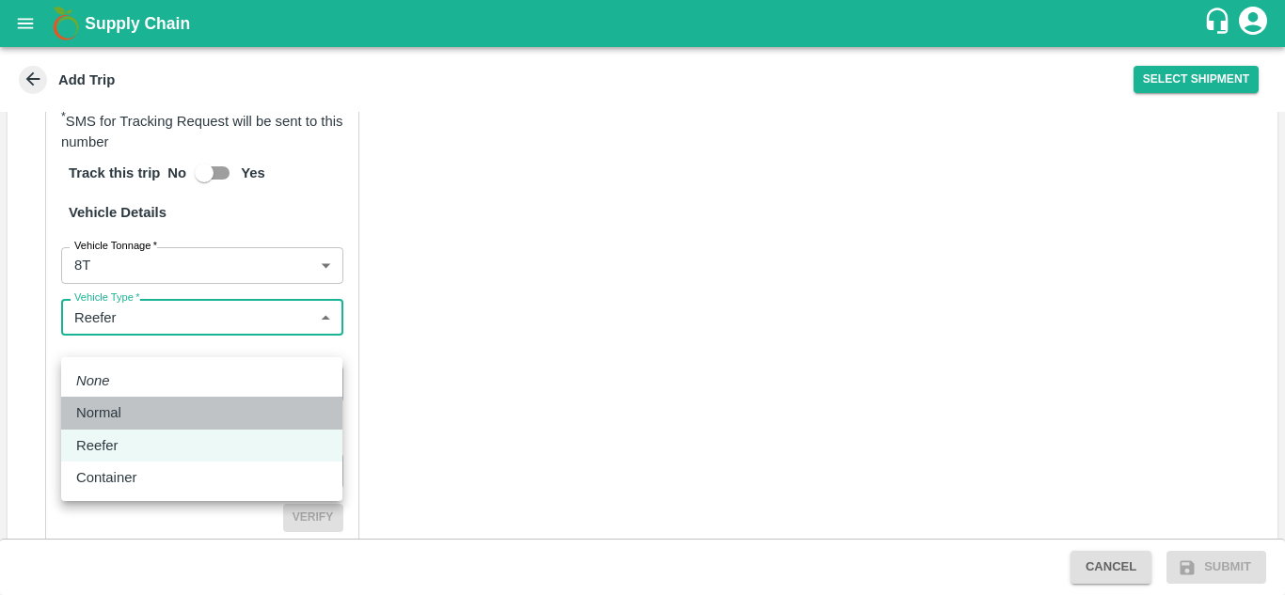
click at [126, 416] on div "Normal" at bounding box center [103, 413] width 55 height 21
type input "Normal"
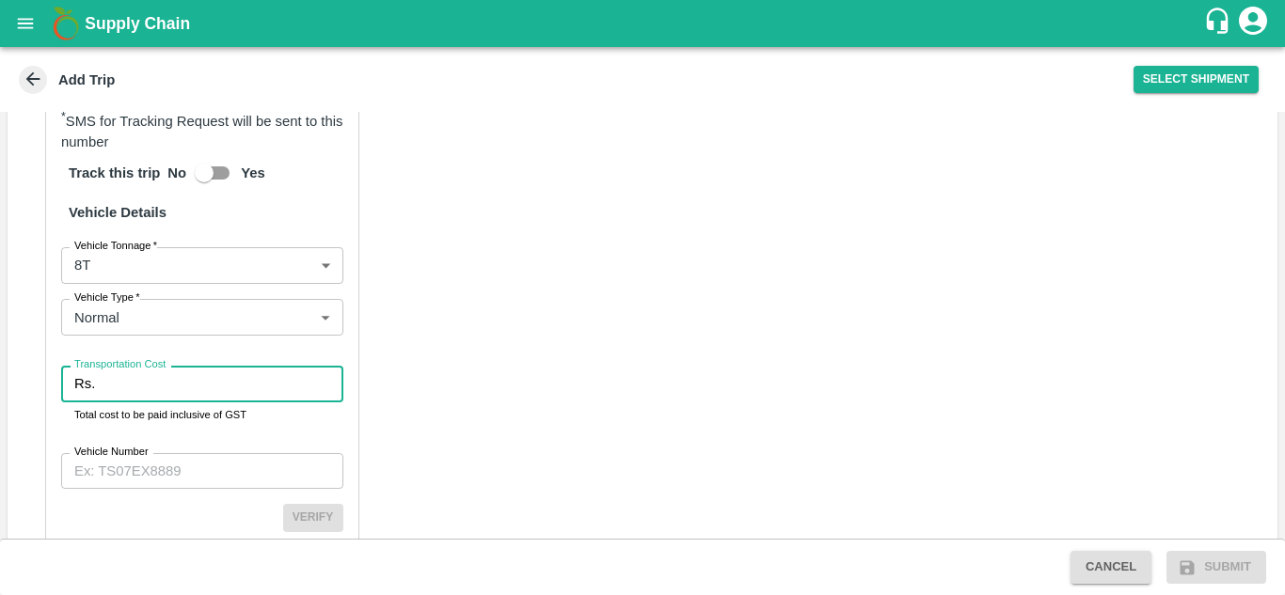
click at [148, 402] on input "Transportation Cost" at bounding box center [223, 384] width 240 height 36
type input "500"
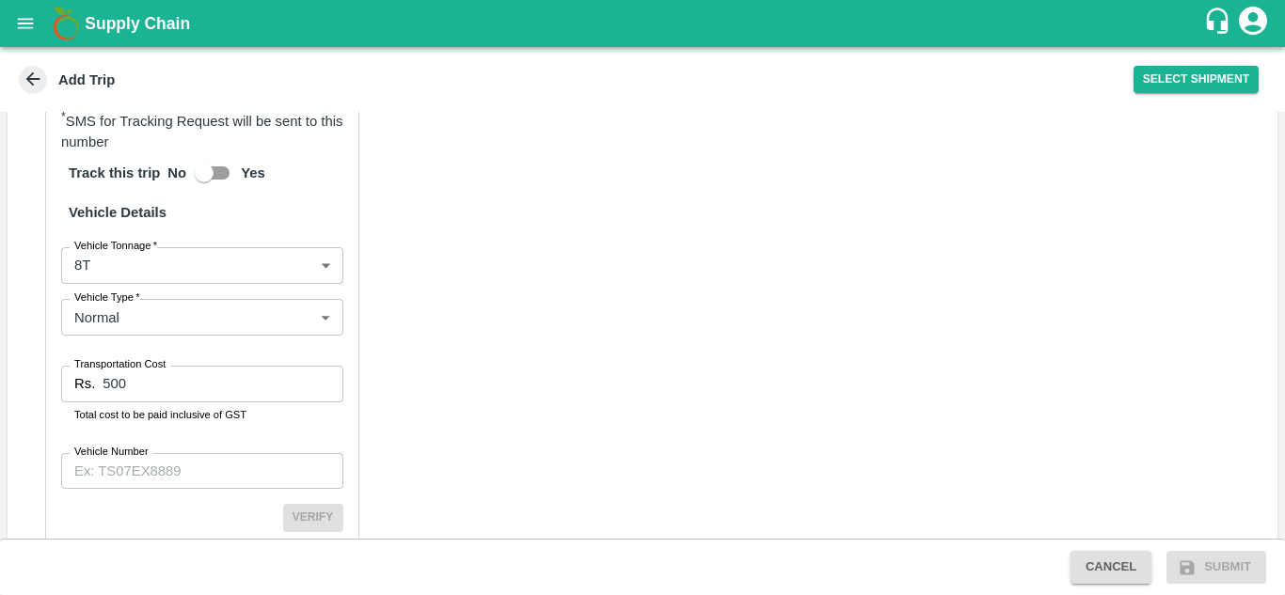
click at [690, 274] on div "Partner Details Partner   * Partner Add Transporter Driver 1 Details Driver Nam…" at bounding box center [643, 127] width 1270 height 947
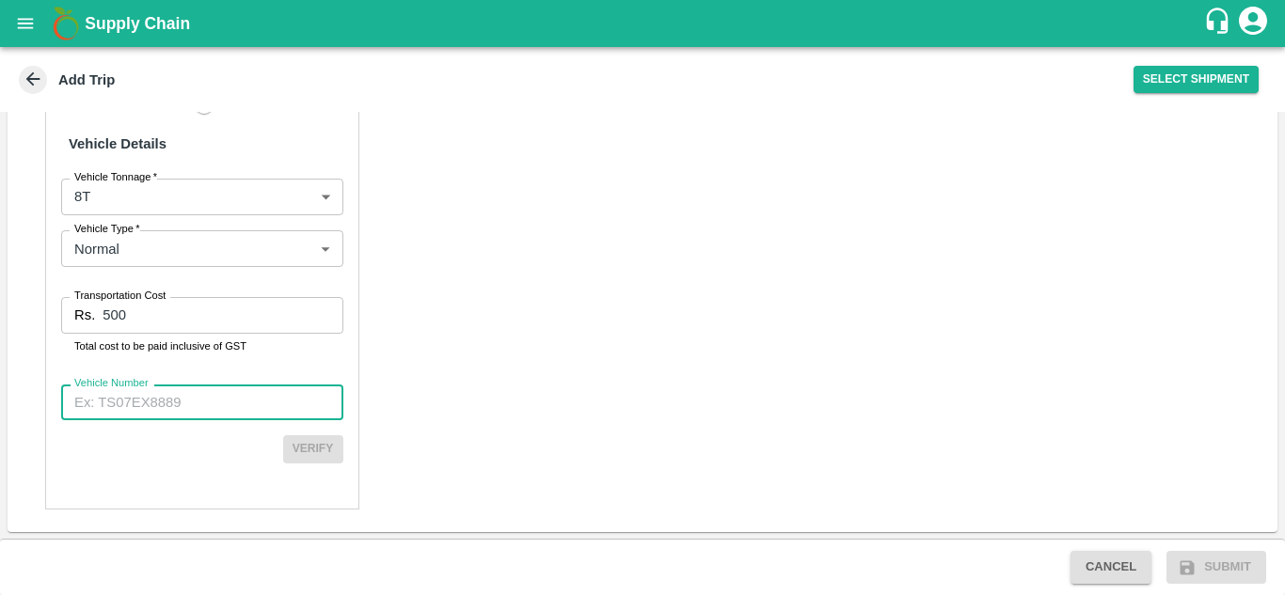
click at [112, 411] on input "Vehicle Number" at bounding box center [202, 403] width 282 height 36
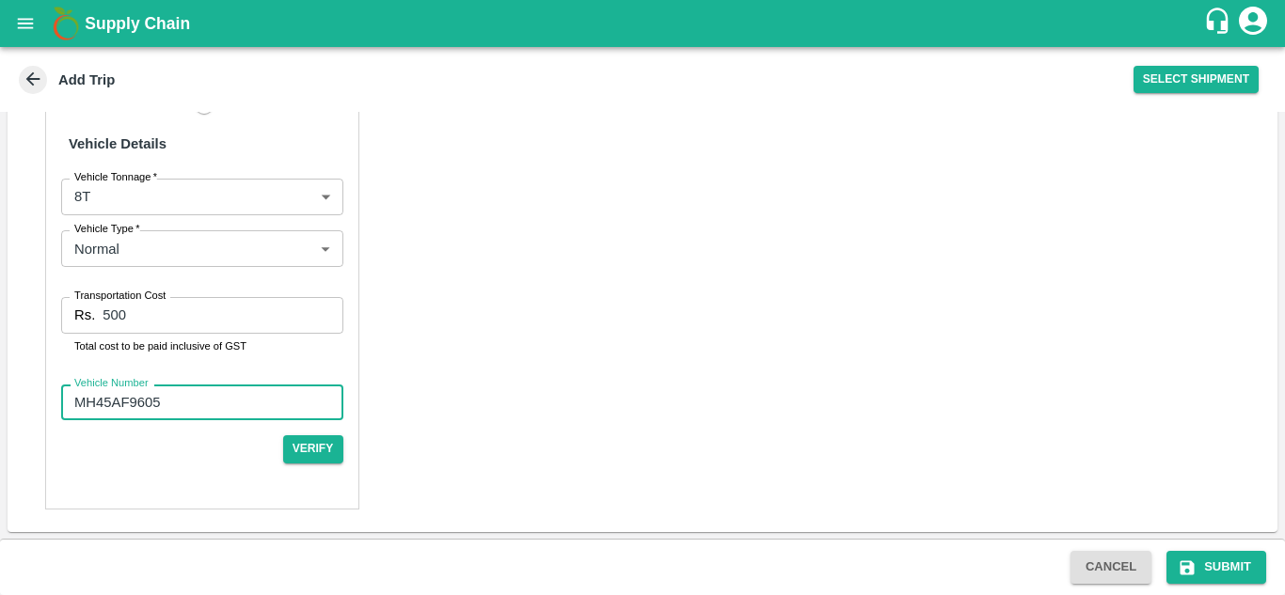
type input "MH45AF9605"
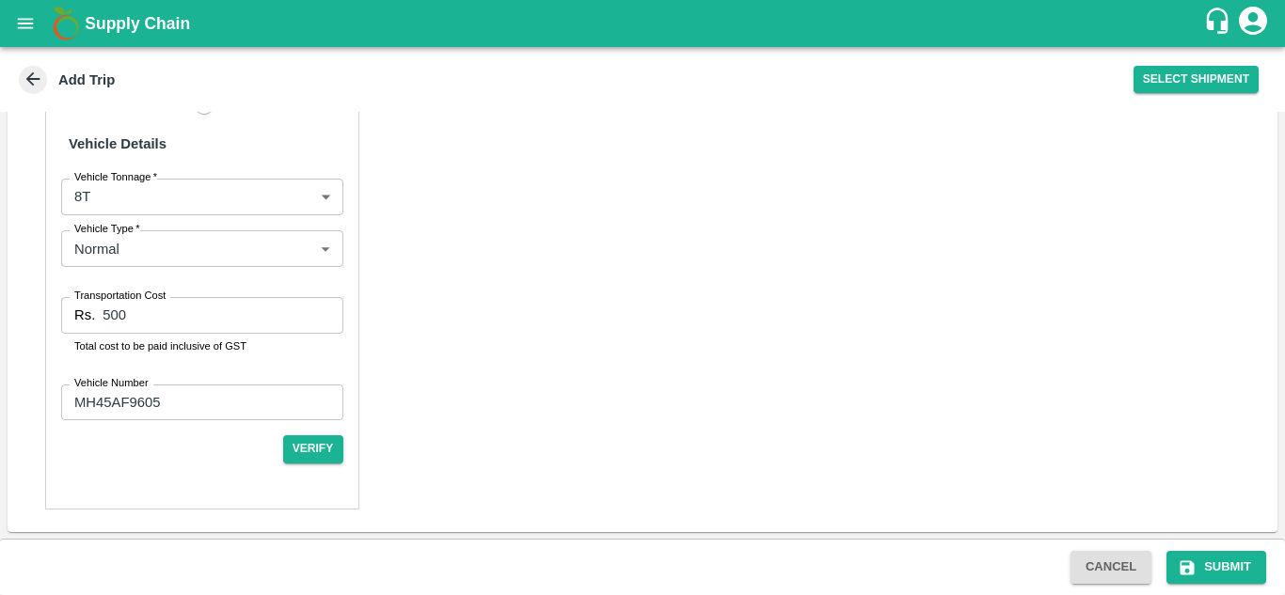
click at [539, 317] on div "Partner Details Partner   * Partner Add Transporter Driver 1 Details Driver Nam…" at bounding box center [643, 58] width 1270 height 947
click at [312, 453] on button "Verify" at bounding box center [313, 449] width 60 height 27
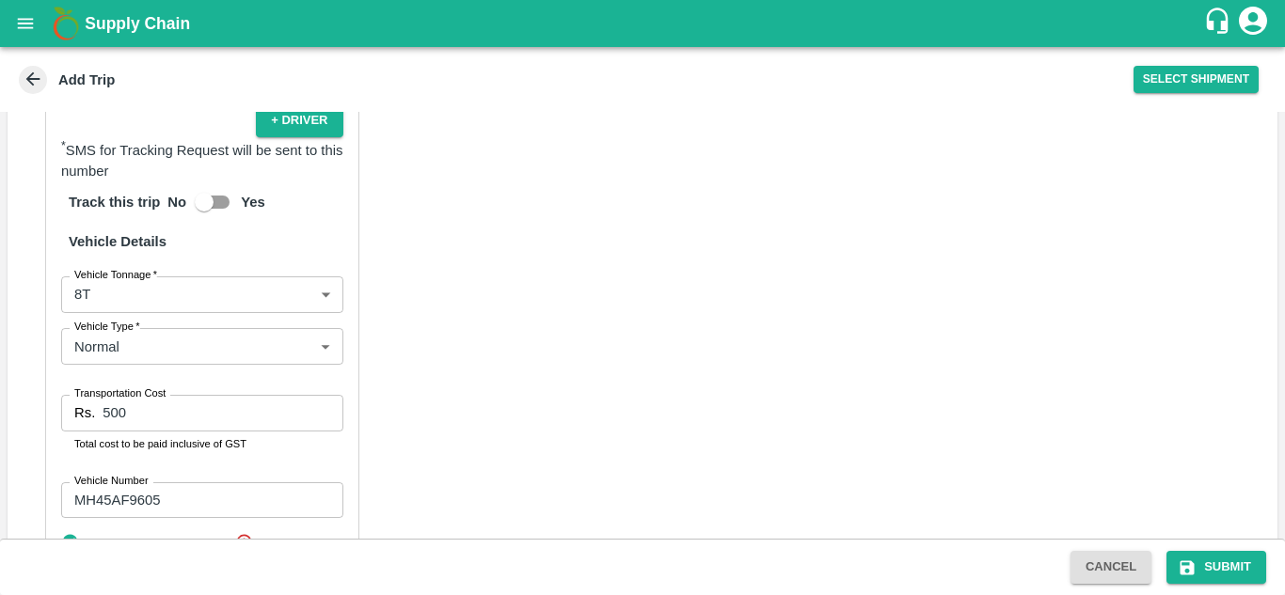
scroll to position [1456, 0]
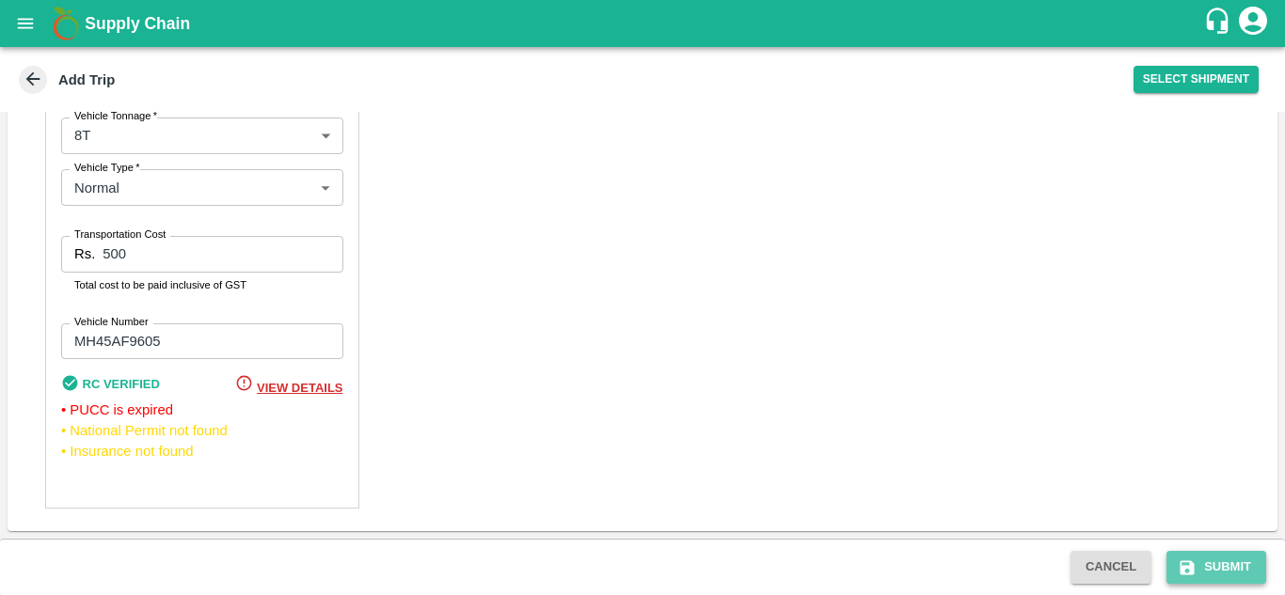
click at [1247, 564] on button "Submit" at bounding box center [1216, 567] width 100 height 33
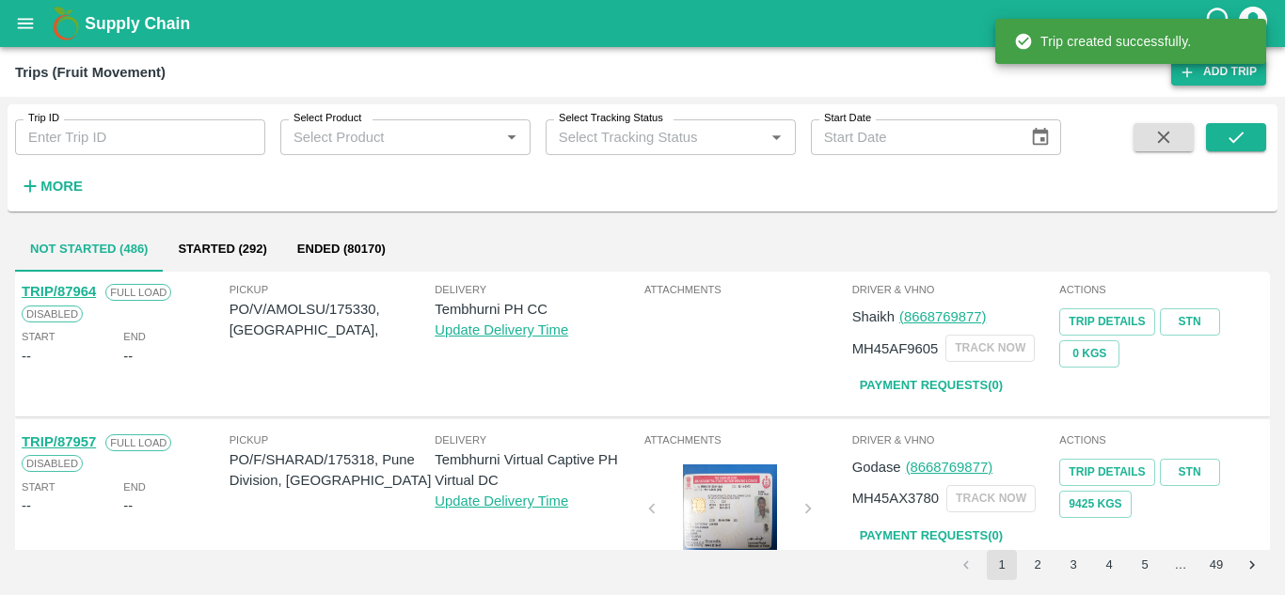
click at [1243, 72] on link "Add Trip" at bounding box center [1218, 71] width 95 height 27
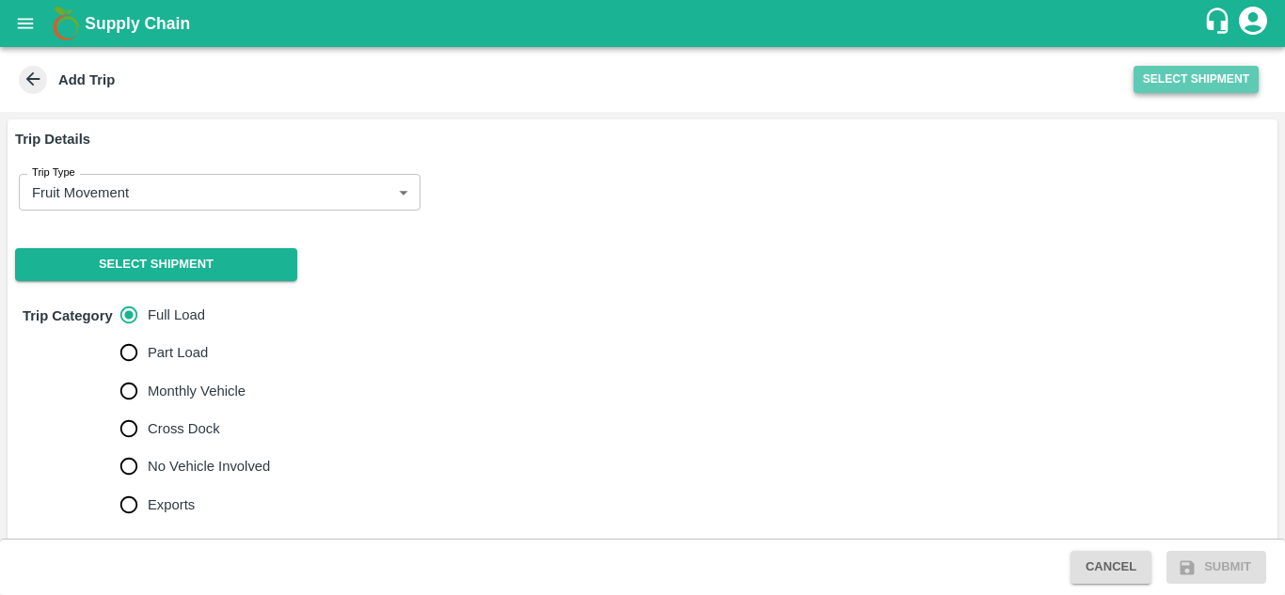
click at [1181, 71] on button "Select Shipment" at bounding box center [1196, 79] width 125 height 27
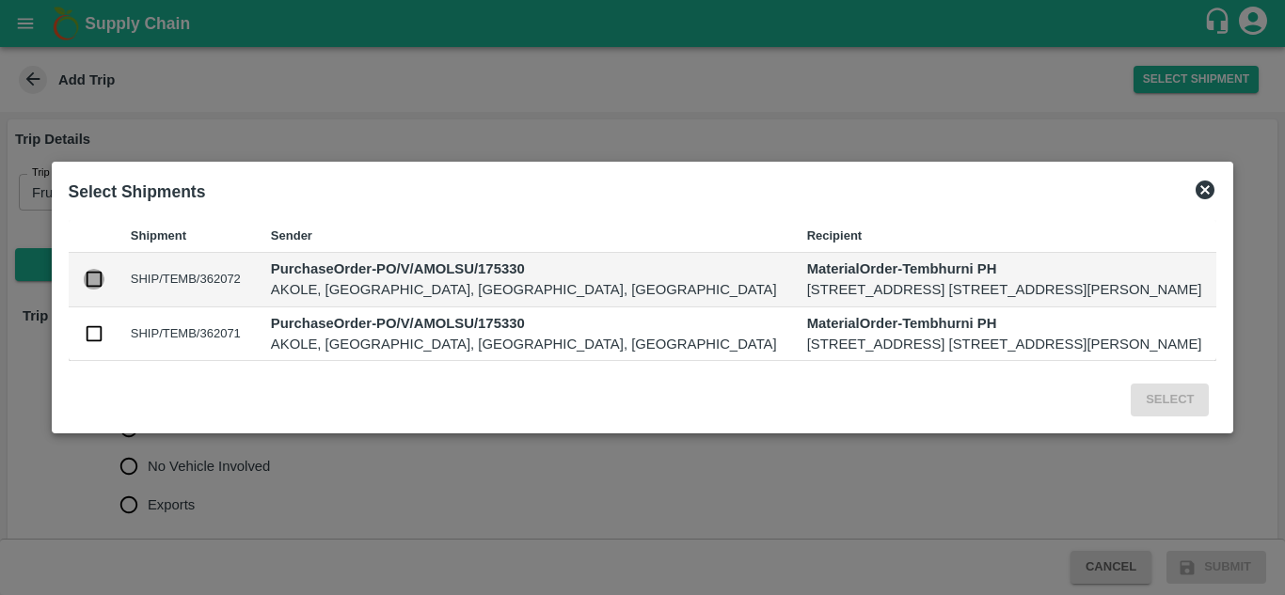
click at [84, 269] on input "checkbox" at bounding box center [94, 279] width 21 height 21
checkbox input "true"
click at [84, 344] on input "checkbox" at bounding box center [94, 334] width 21 height 21
checkbox input "true"
click at [1180, 417] on button "Select" at bounding box center [1170, 400] width 78 height 33
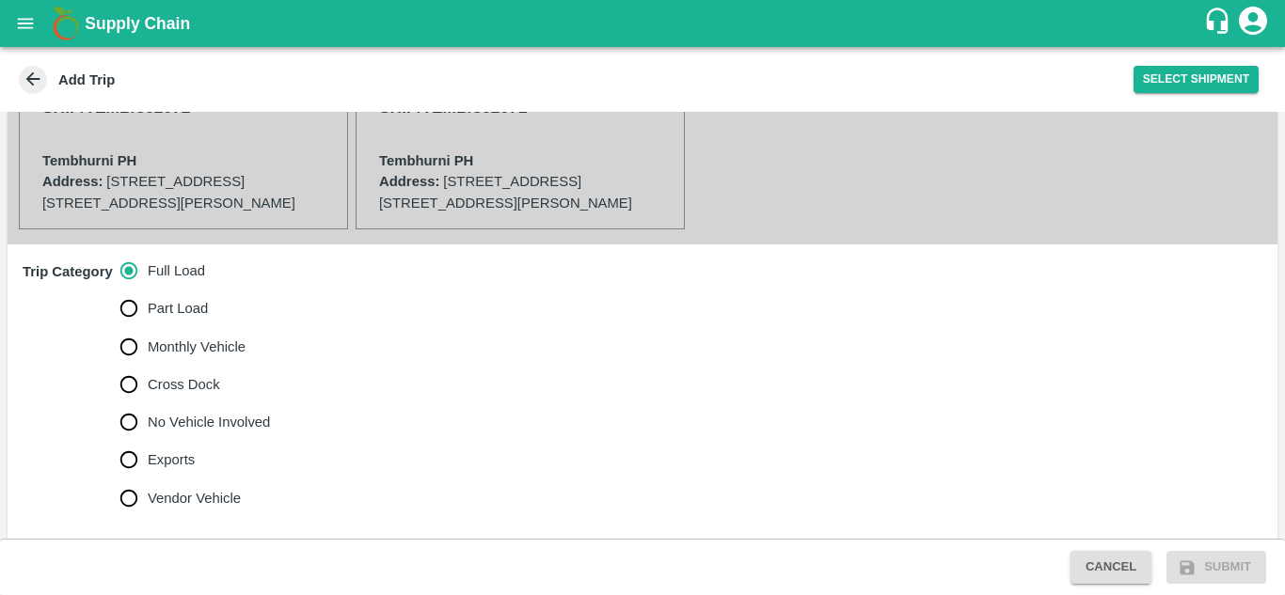
scroll to position [490, 0]
click at [130, 404] on input "No Vehicle Involved" at bounding box center [129, 423] width 38 height 38
radio input "true"
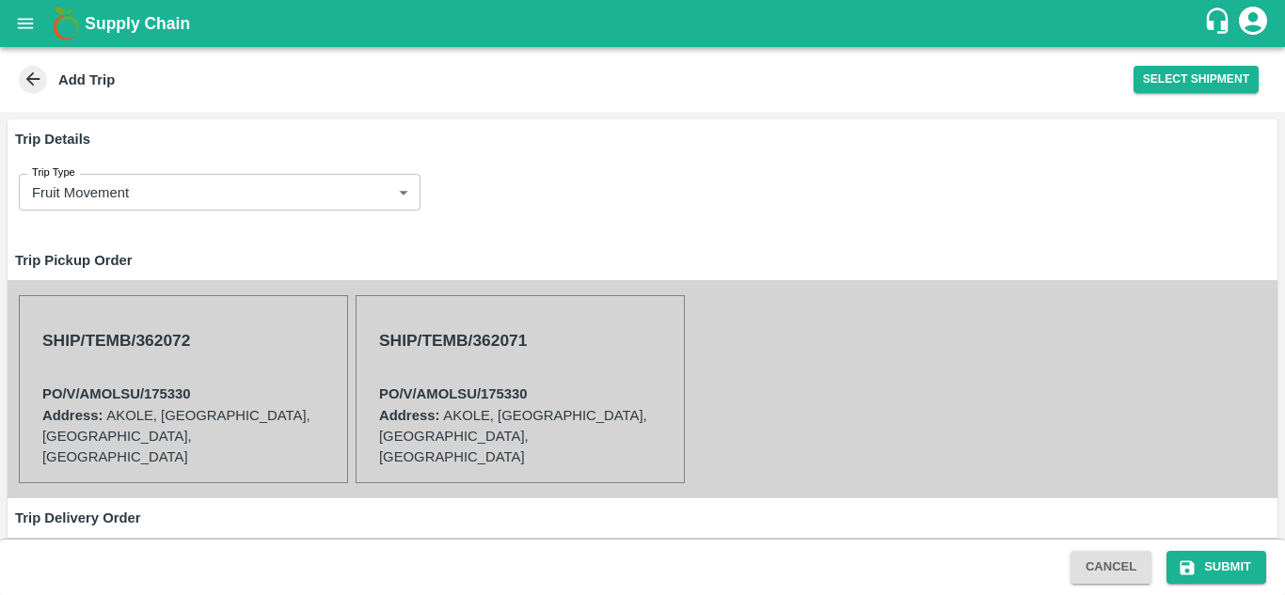
scroll to position [554, 0]
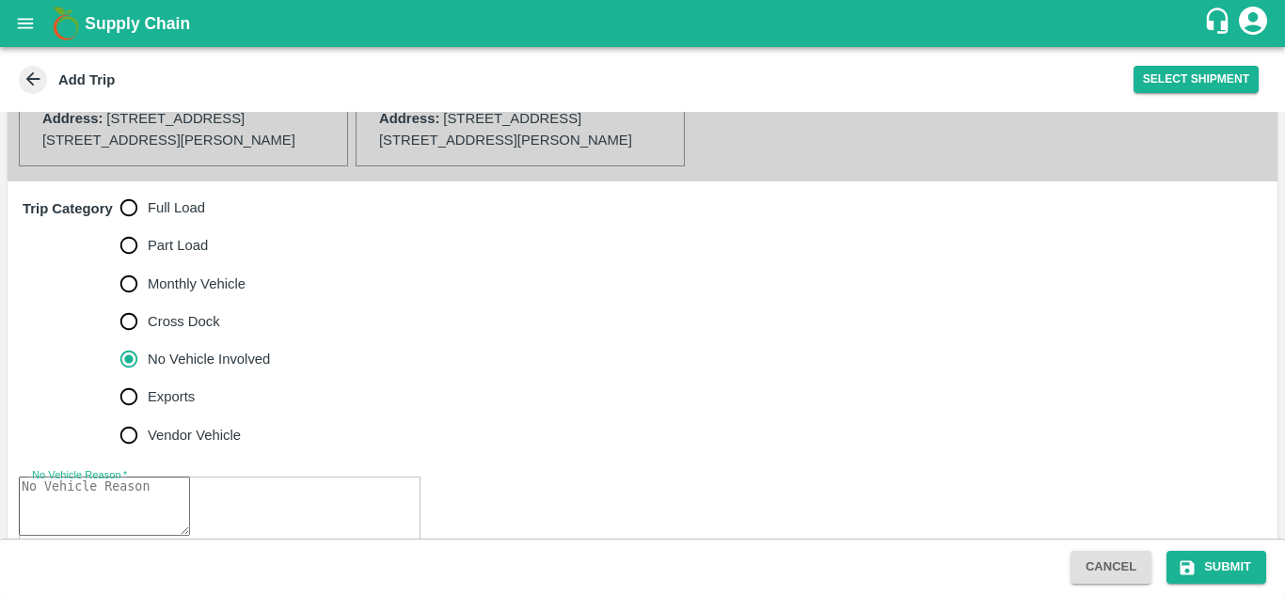
click at [122, 477] on textarea "No Vehicle Reason   *" at bounding box center [104, 506] width 171 height 59
type textarea "Field Dump"
click at [469, 376] on div "Trip Category Full Load Part Load Monthly Vehicle Cross Dock No Vehicle Involve…" at bounding box center [643, 322] width 1270 height 280
click at [1213, 576] on button "Submit" at bounding box center [1216, 567] width 100 height 33
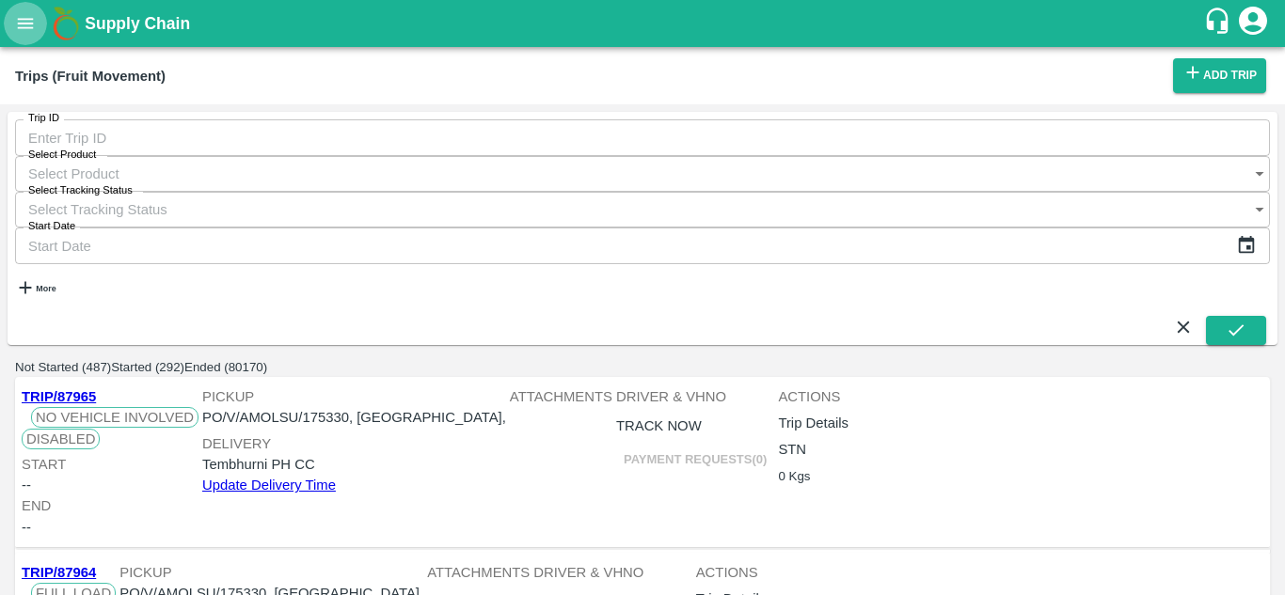
click at [22, 19] on icon "open drawer" at bounding box center [26, 23] width 16 height 10
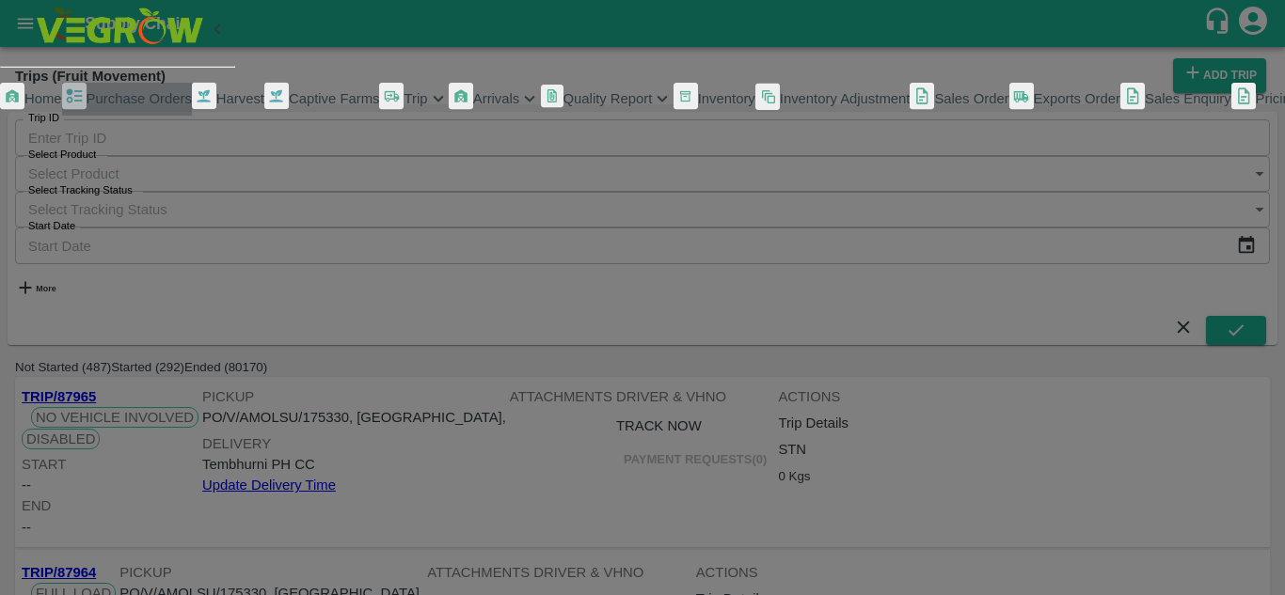
click at [126, 109] on link "Purchase Orders" at bounding box center [127, 99] width 130 height 33
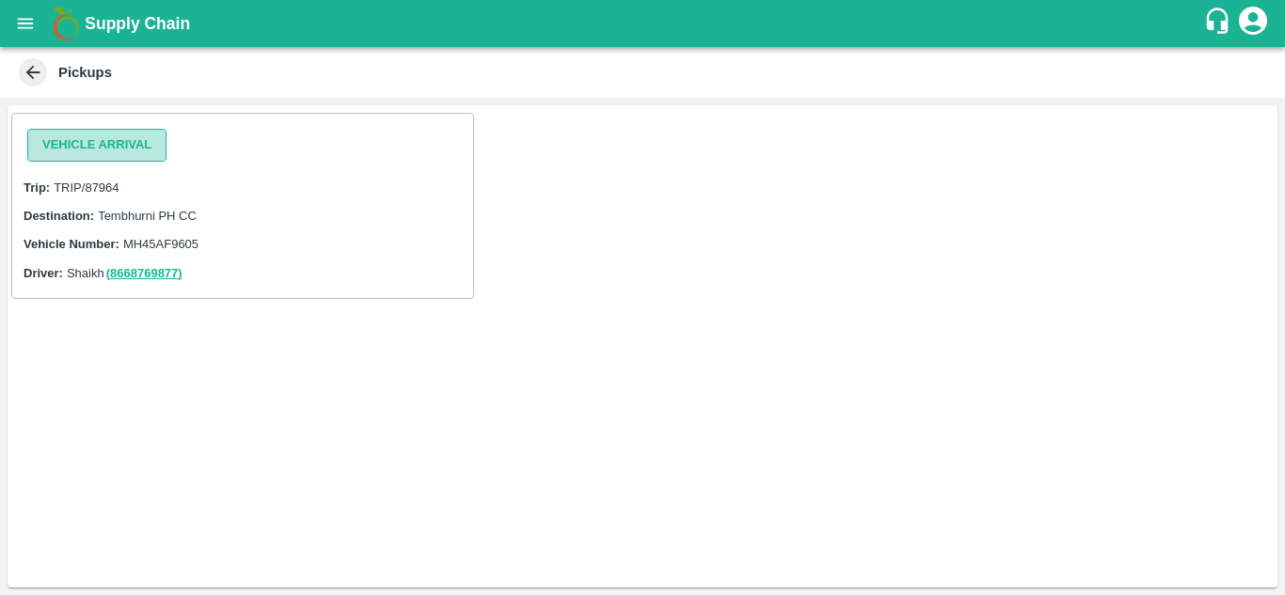
click at [71, 140] on button "Vehicle Arrival" at bounding box center [96, 145] width 139 height 33
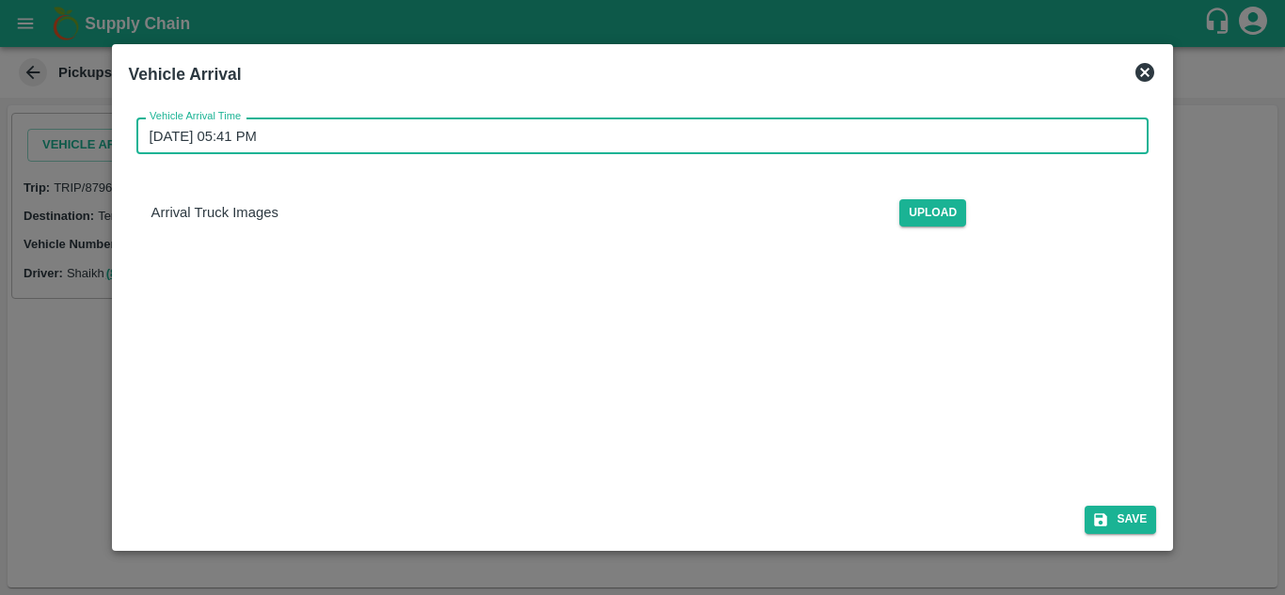
click at [227, 141] on input "[DATE] 05:41 PM" at bounding box center [636, 136] width 1000 height 36
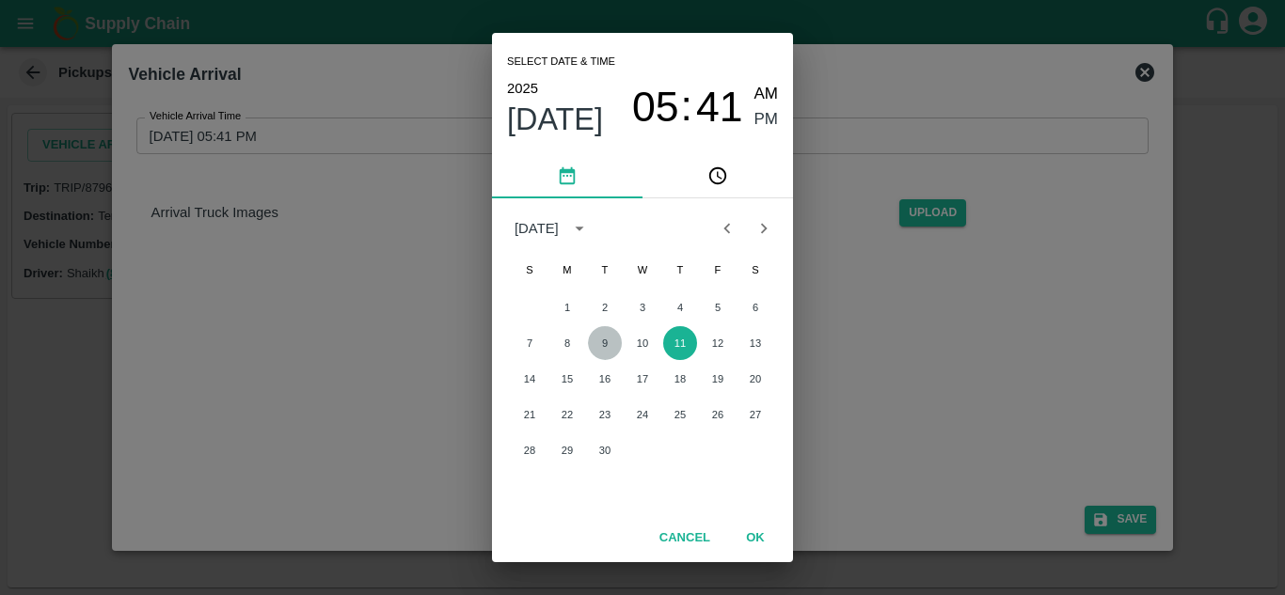
click at [608, 332] on button "9" at bounding box center [605, 343] width 34 height 34
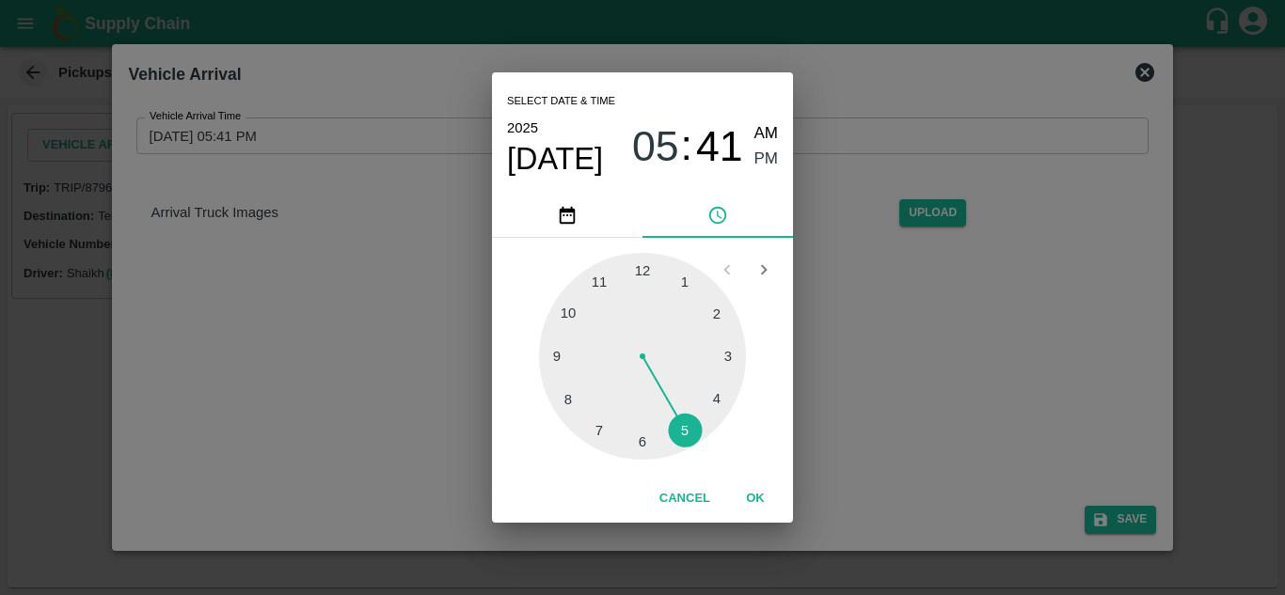
click at [572, 313] on div at bounding box center [642, 356] width 207 height 207
click at [644, 265] on div at bounding box center [642, 356] width 207 height 207
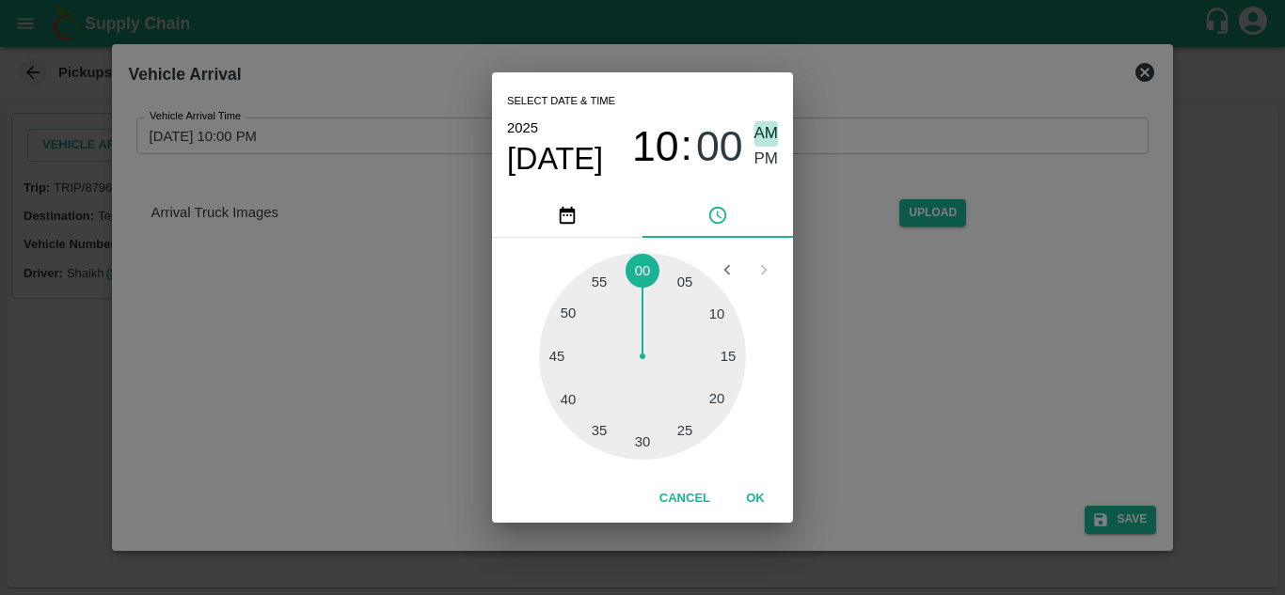
click at [772, 135] on span "AM" at bounding box center [766, 133] width 24 height 25
type input "[DATE] 10:00 AM"
click at [758, 491] on button "OK" at bounding box center [755, 499] width 60 height 33
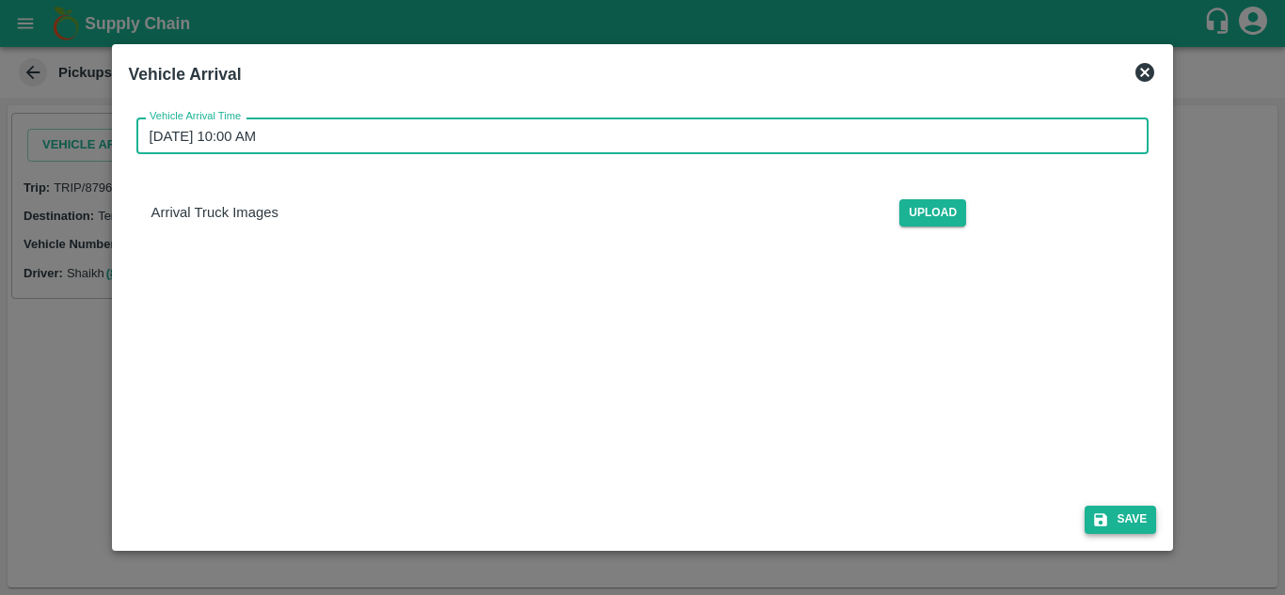
click at [1139, 508] on button "Save" at bounding box center [1120, 519] width 71 height 27
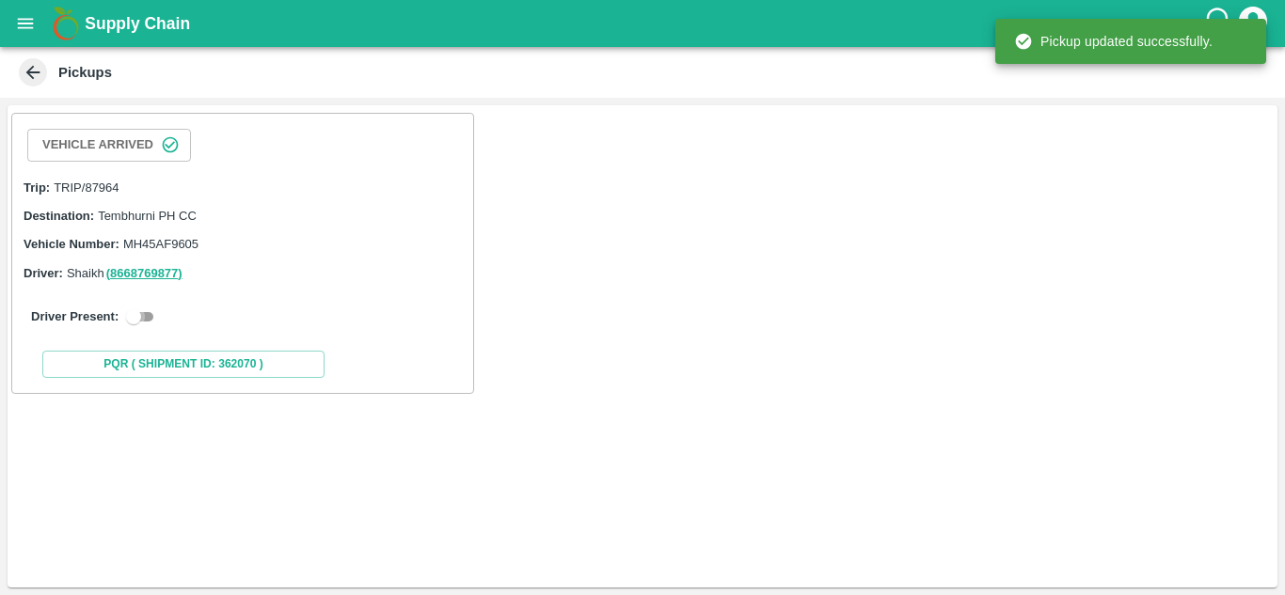
click at [146, 309] on input "checkbox" at bounding box center [134, 317] width 68 height 23
checkbox input "true"
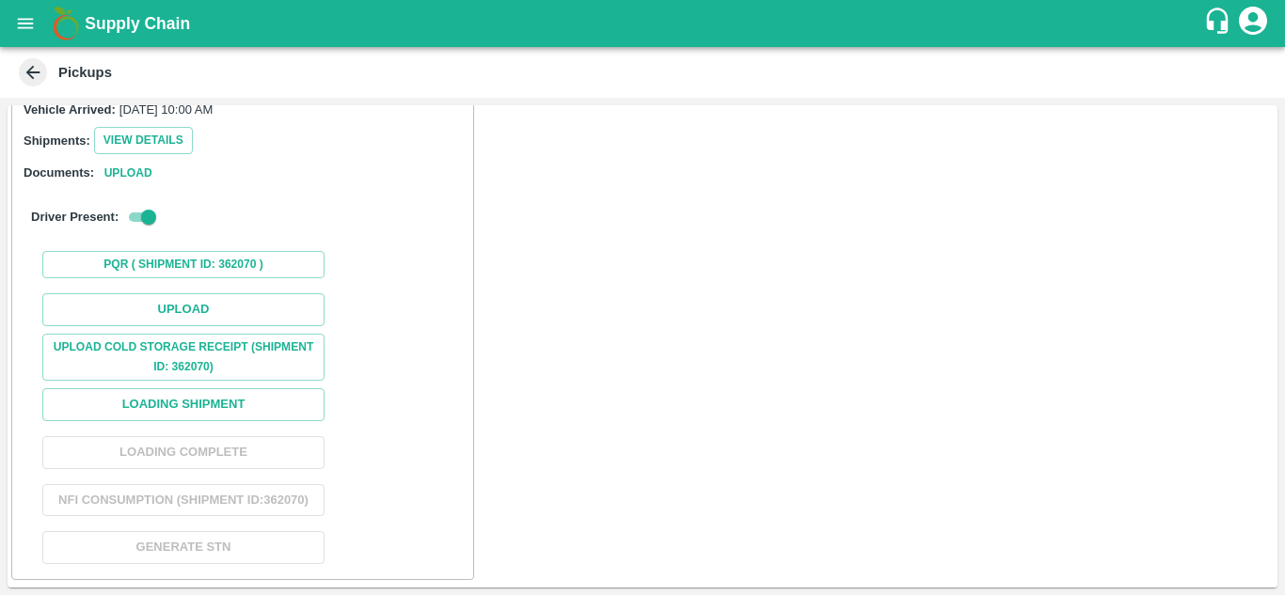
scroll to position [214, 0]
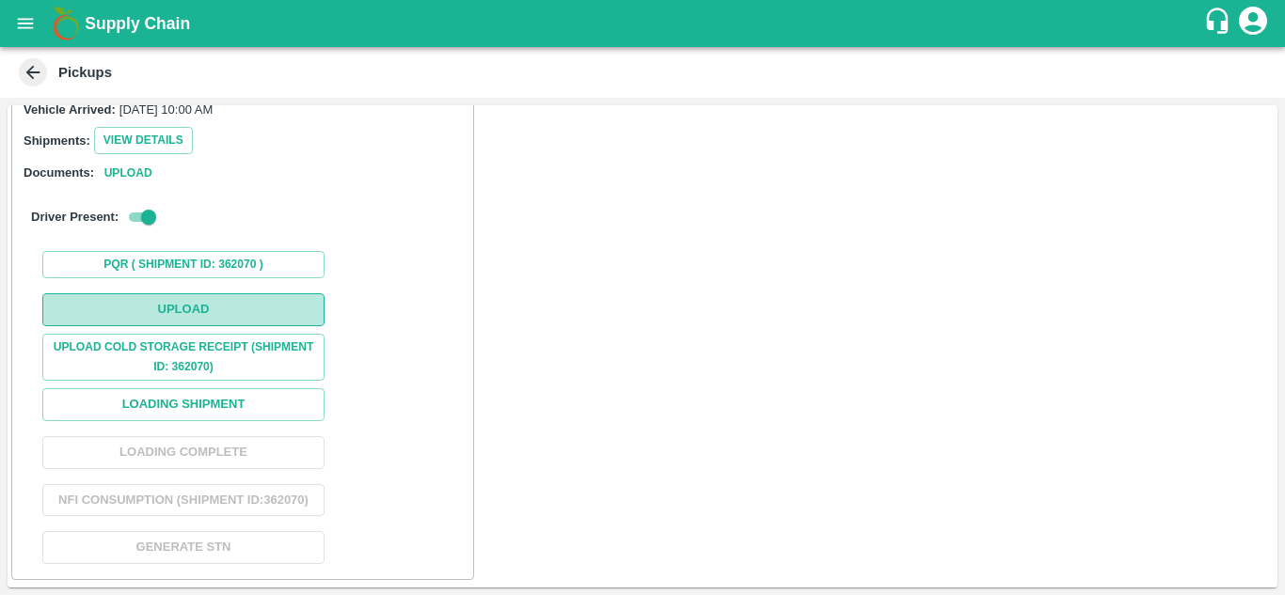
click at [208, 294] on button "Upload" at bounding box center [183, 309] width 282 height 33
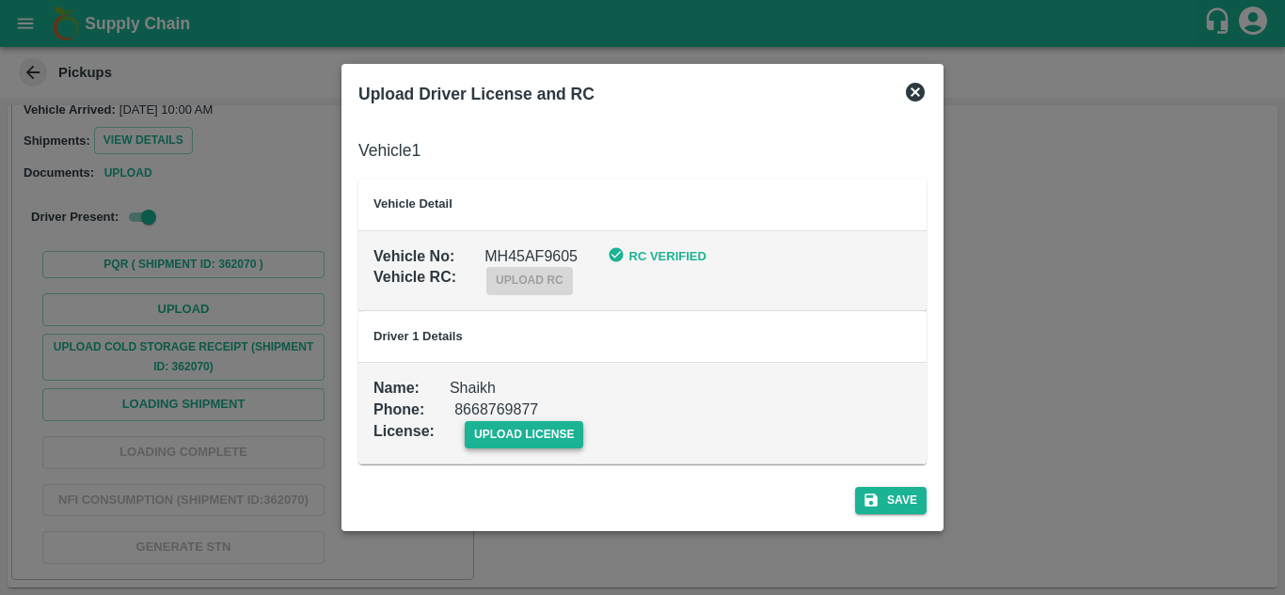
click at [530, 430] on span "upload license" at bounding box center [524, 434] width 119 height 27
click at [0, 0] on input "upload license" at bounding box center [0, 0] width 0 height 0
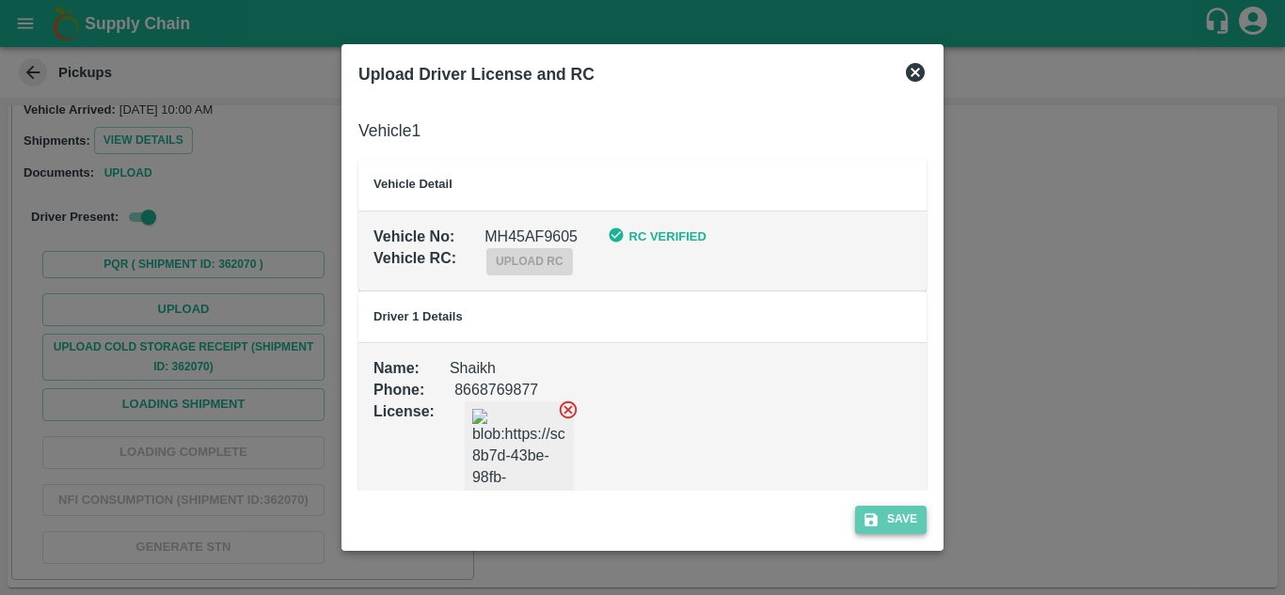
click at [896, 515] on button "Save" at bounding box center [890, 519] width 71 height 27
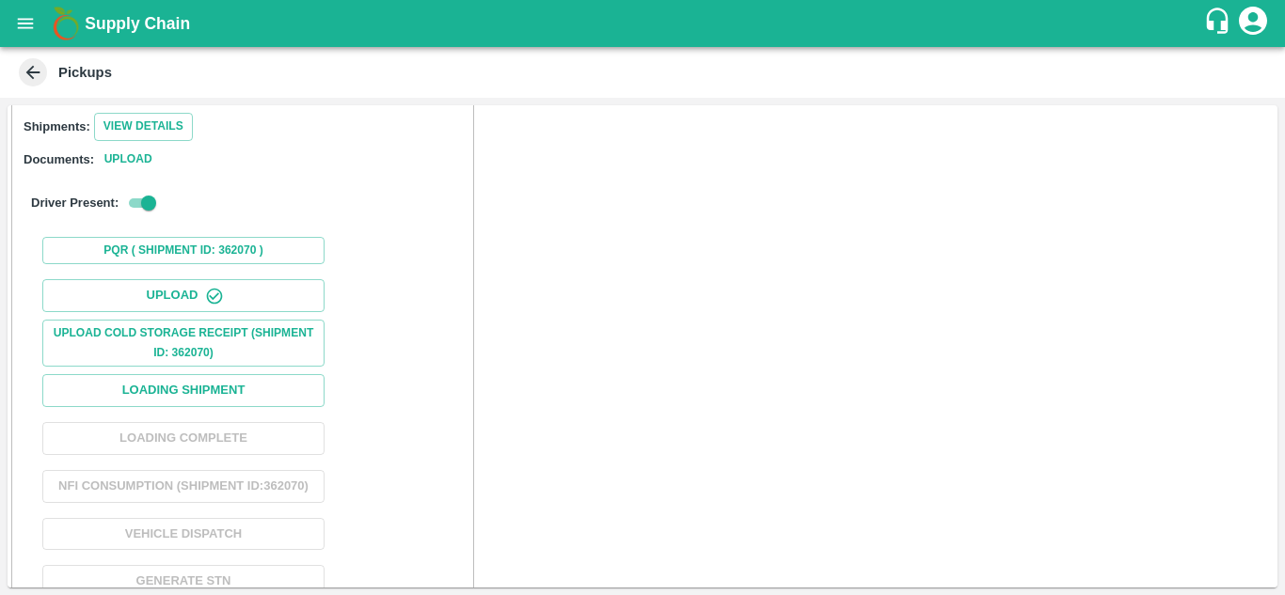
scroll to position [258, 0]
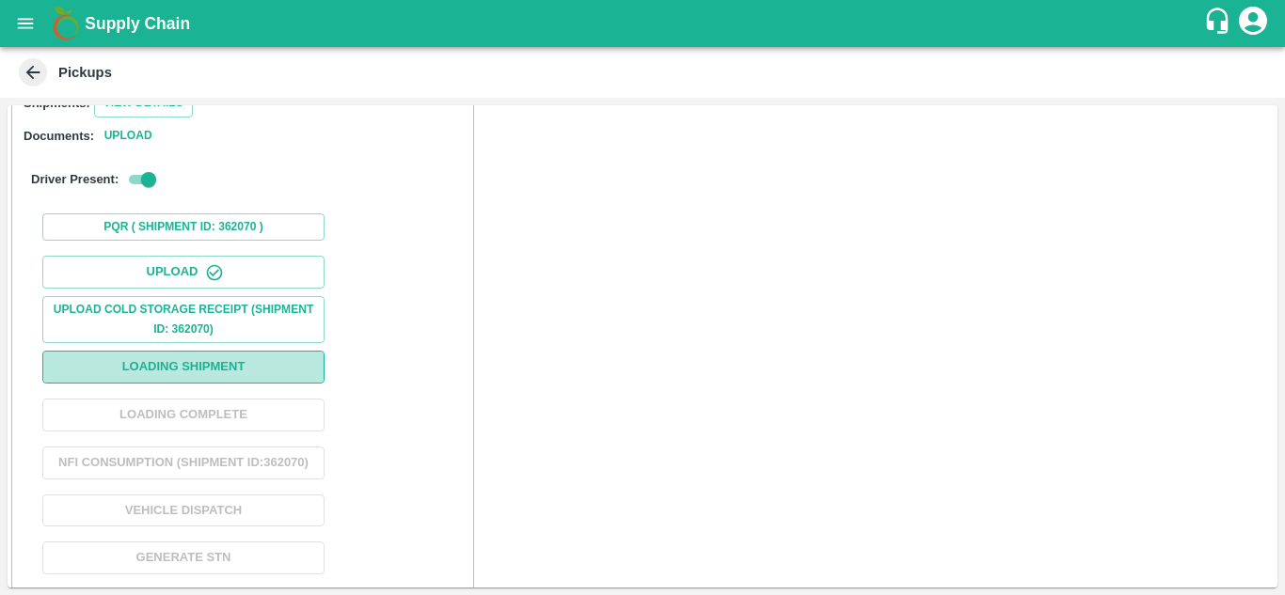
click at [212, 375] on button "Loading Shipment" at bounding box center [183, 367] width 282 height 33
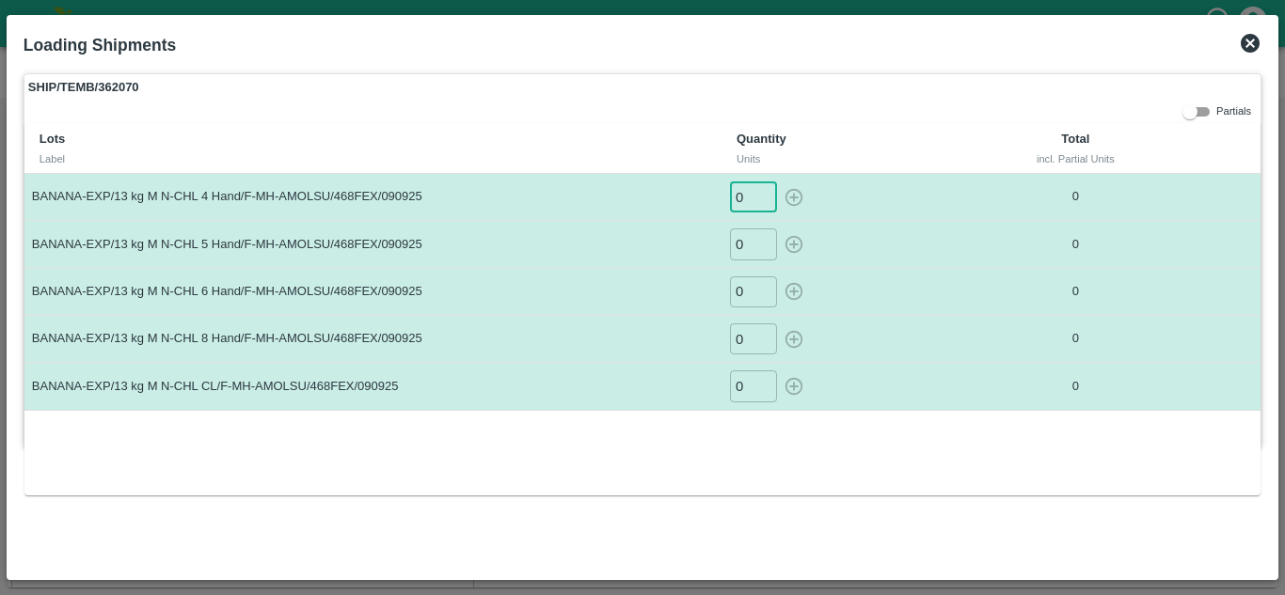
click at [738, 198] on input "0" at bounding box center [753, 197] width 47 height 31
click at [741, 202] on input "0" at bounding box center [753, 197] width 47 height 31
type input "8"
click at [779, 182] on button "button" at bounding box center [794, 197] width 30 height 31
type input "0"
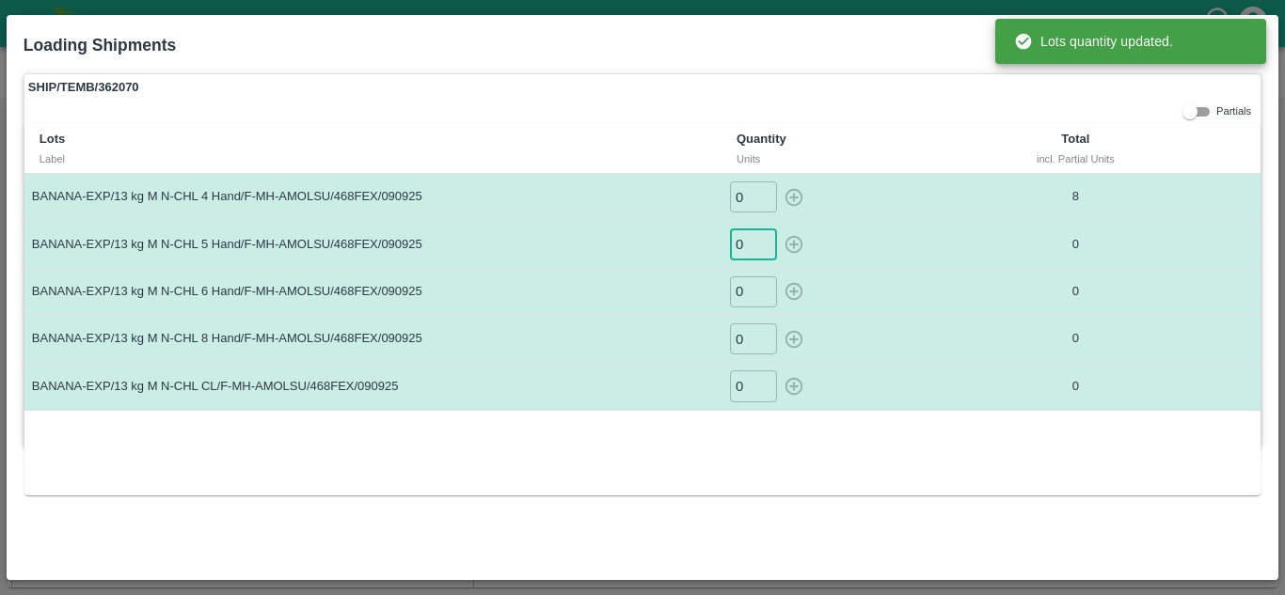
click at [746, 246] on input "0" at bounding box center [753, 244] width 47 height 31
type input "0"
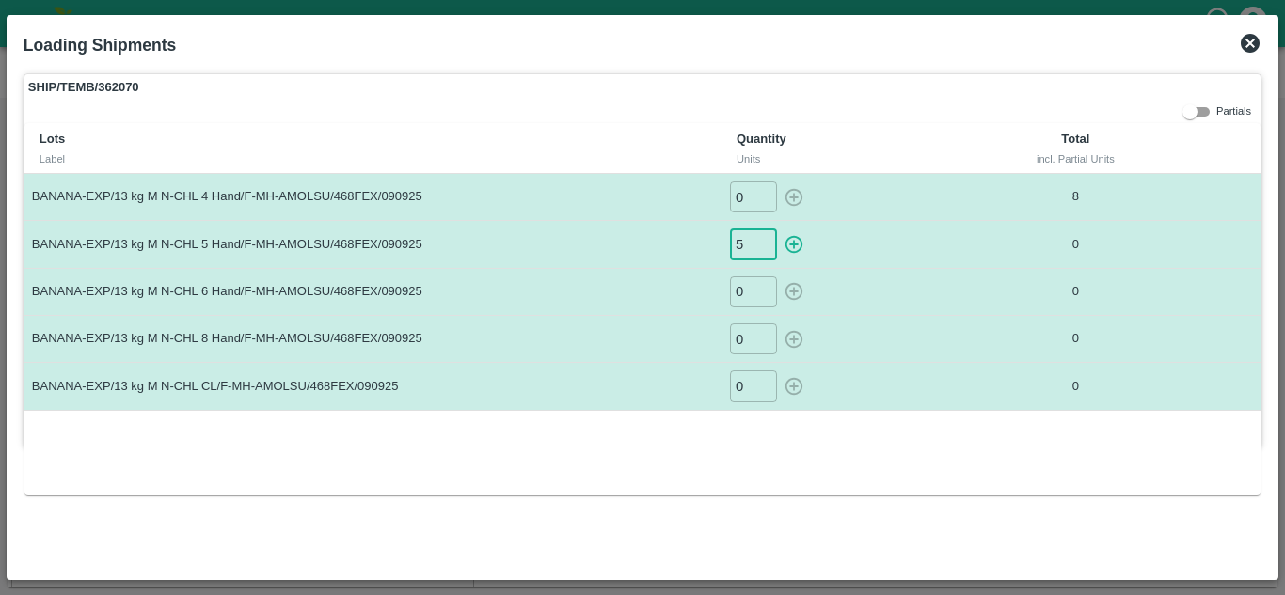
type input "5"
click at [779, 229] on button "button" at bounding box center [794, 244] width 30 height 31
type input "0"
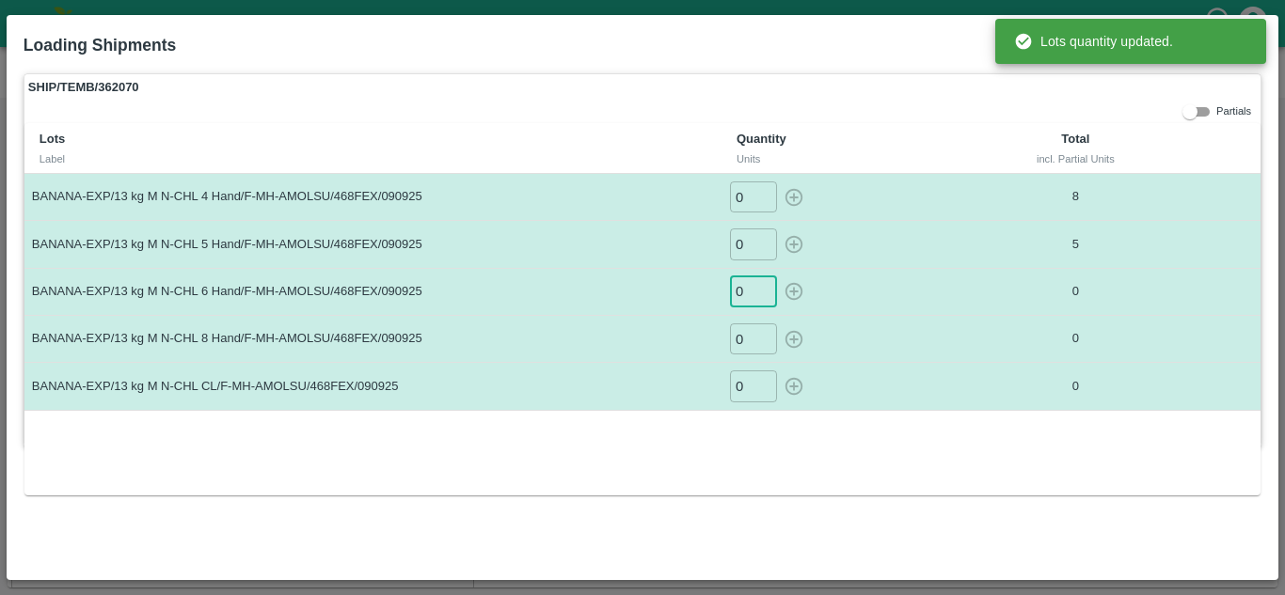
click at [744, 293] on input "0" at bounding box center [753, 292] width 47 height 31
type input "55"
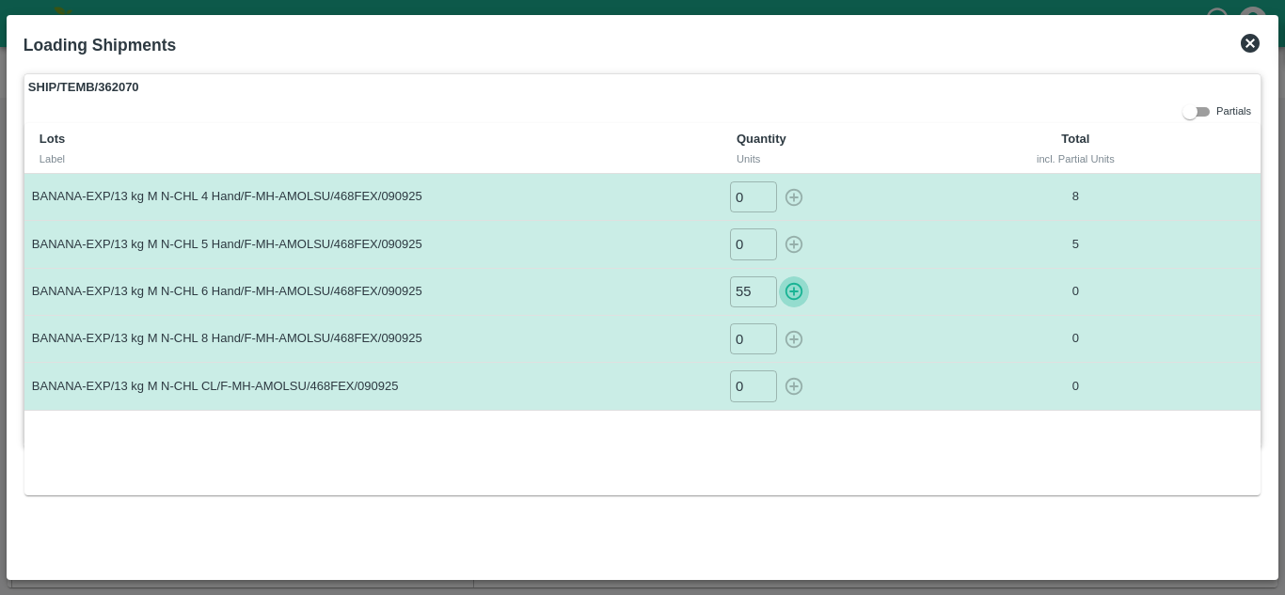
click at [779, 277] on button "button" at bounding box center [794, 292] width 30 height 31
type input "0"
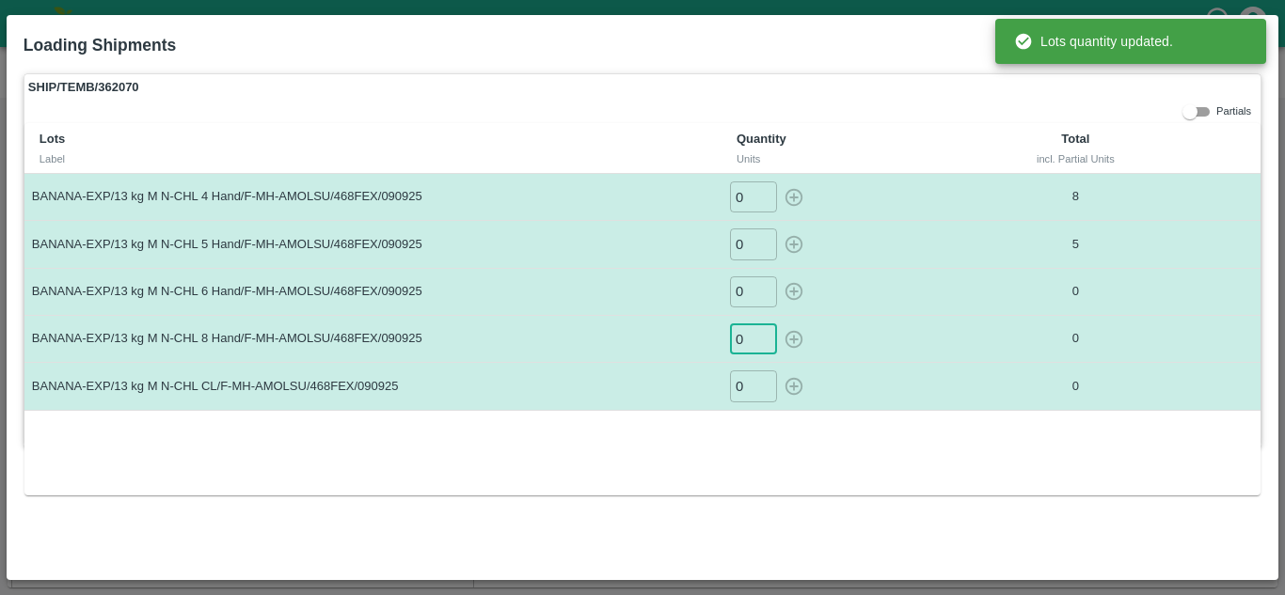
click at [746, 348] on input "0" at bounding box center [753, 339] width 47 height 31
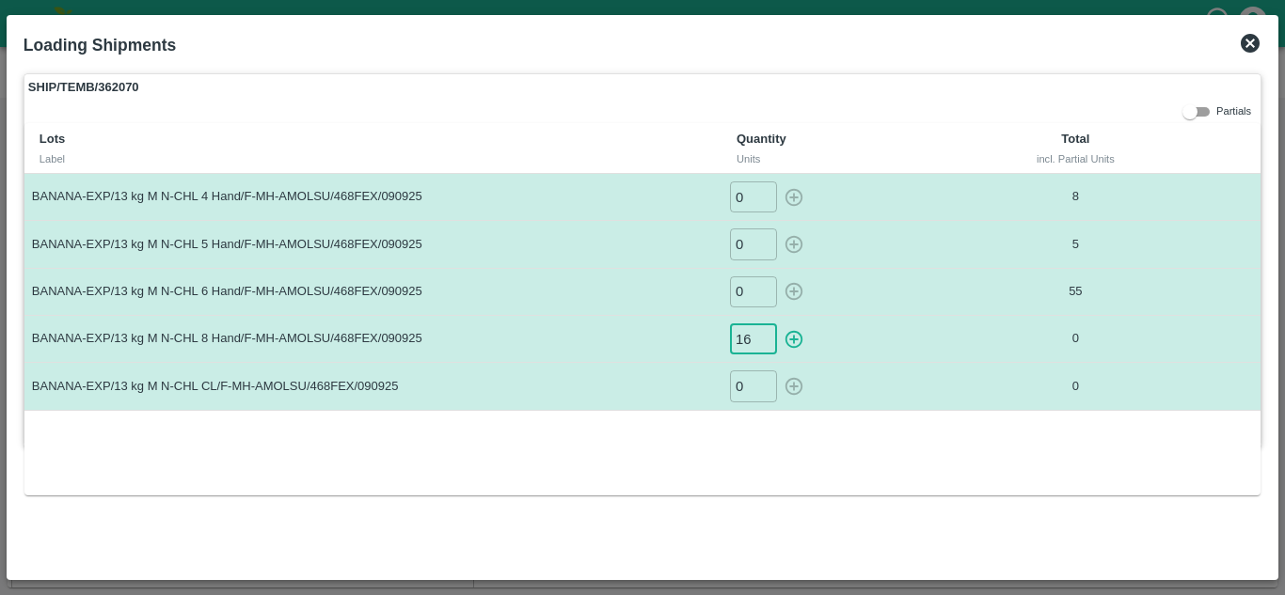
type input "16"
click at [779, 324] on button "button" at bounding box center [794, 339] width 30 height 31
type input "0"
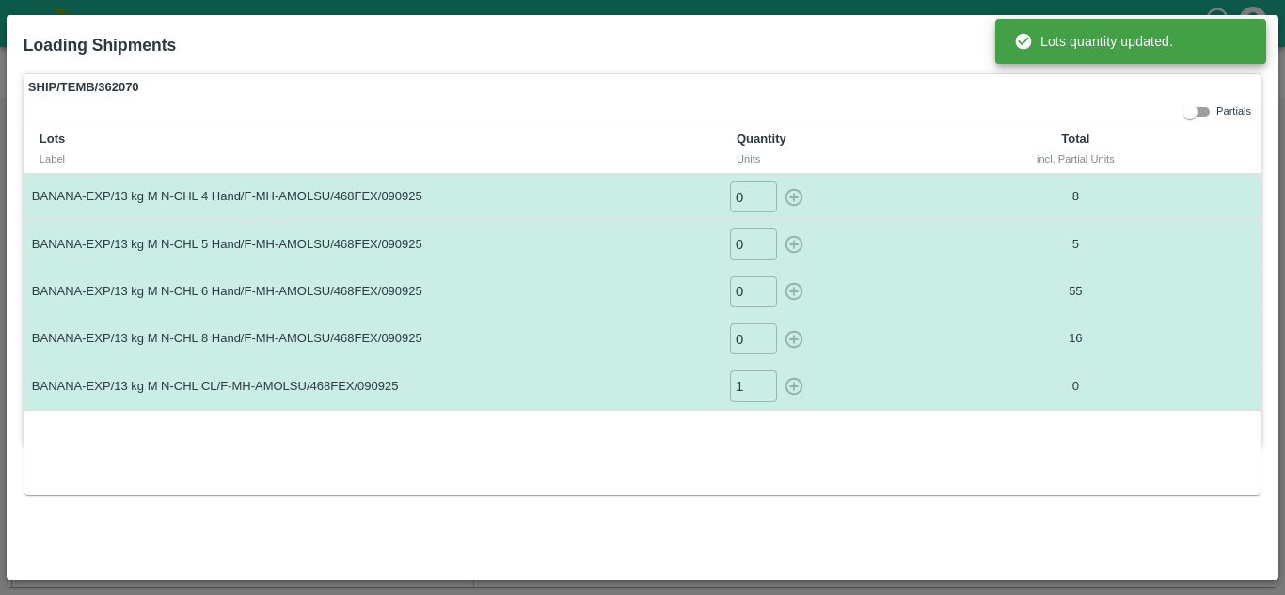
type input "1"
click at [756, 386] on input "1" at bounding box center [753, 386] width 47 height 31
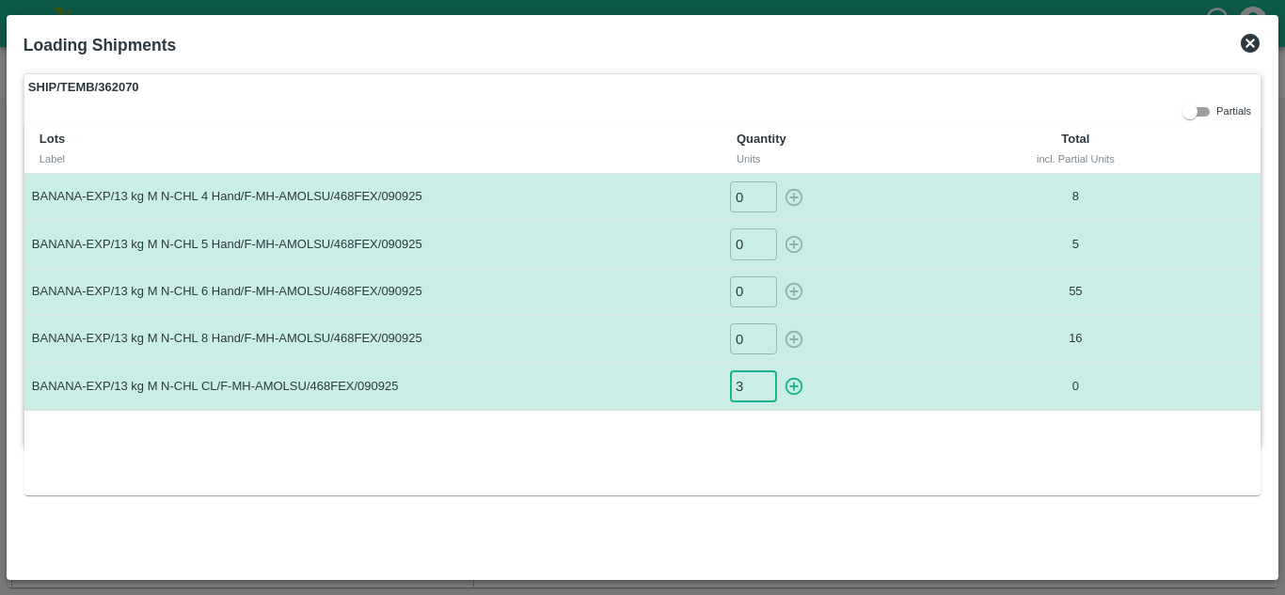
type input "3"
click at [779, 371] on button "button" at bounding box center [794, 386] width 30 height 31
type input "0"
click at [1251, 41] on icon at bounding box center [1250, 43] width 23 height 23
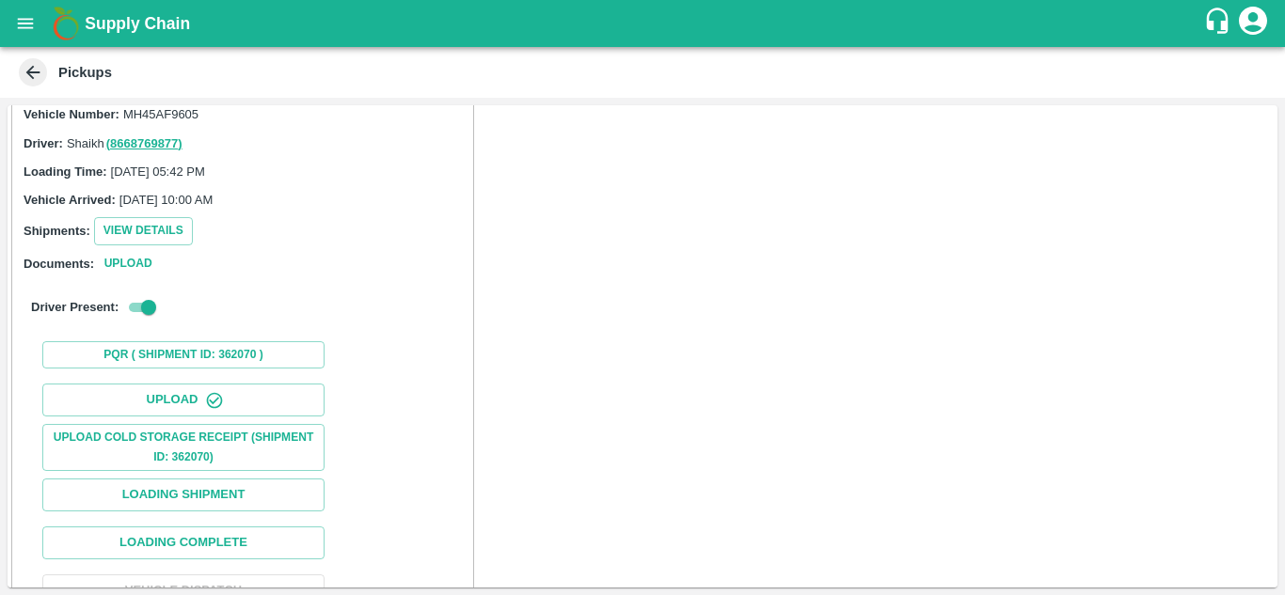
scroll to position [221, 0]
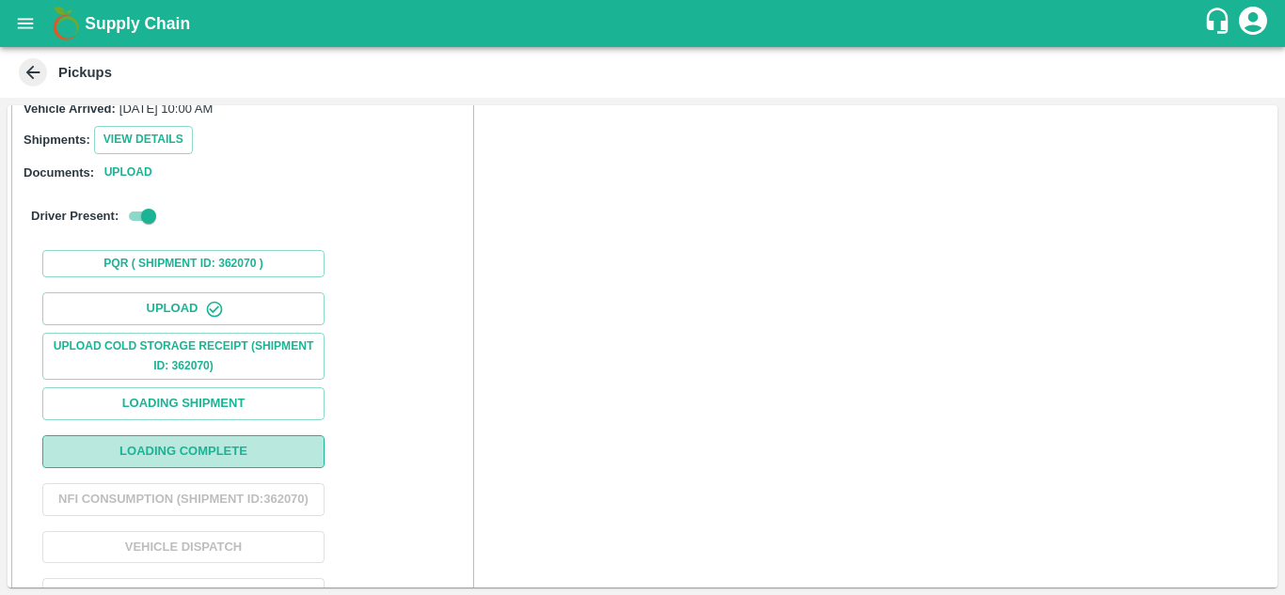
click at [197, 447] on button "Loading Complete" at bounding box center [183, 452] width 282 height 33
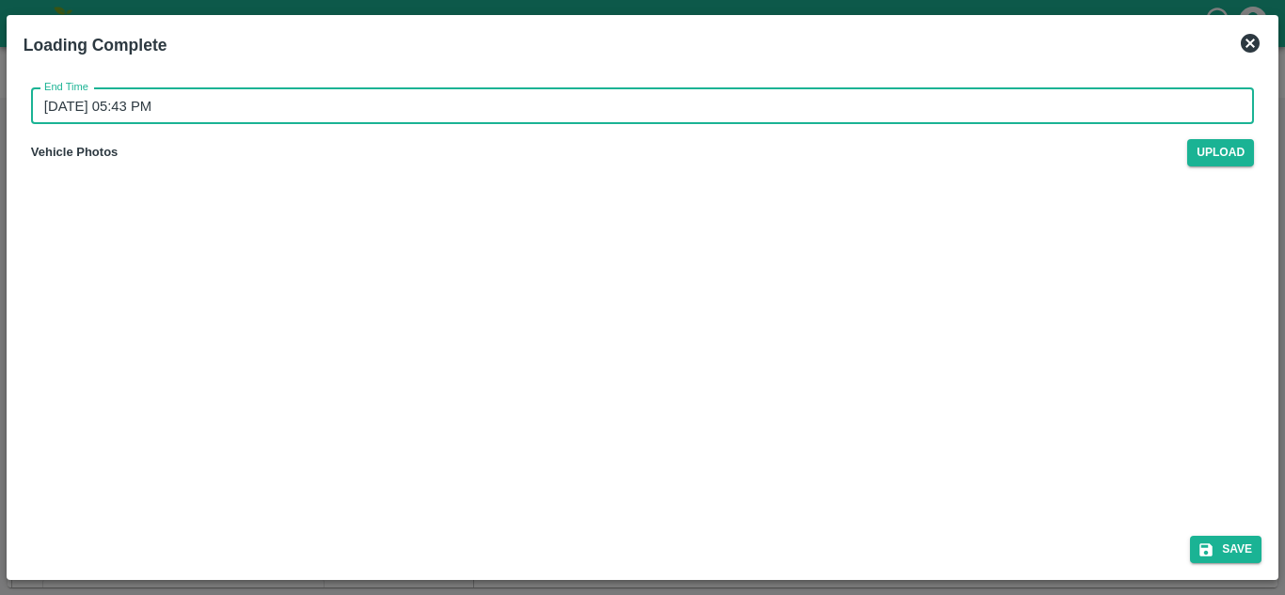
click at [215, 106] on input "[DATE] 05:43 PM" at bounding box center [636, 106] width 1210 height 36
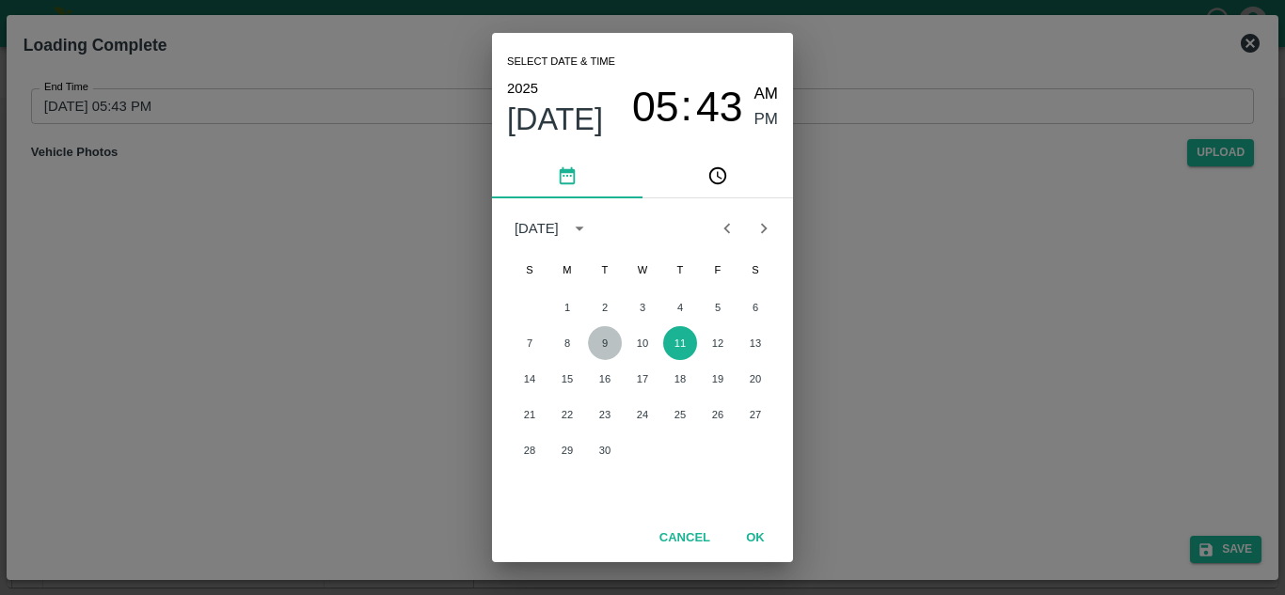
click at [605, 345] on button "9" at bounding box center [605, 343] width 34 height 34
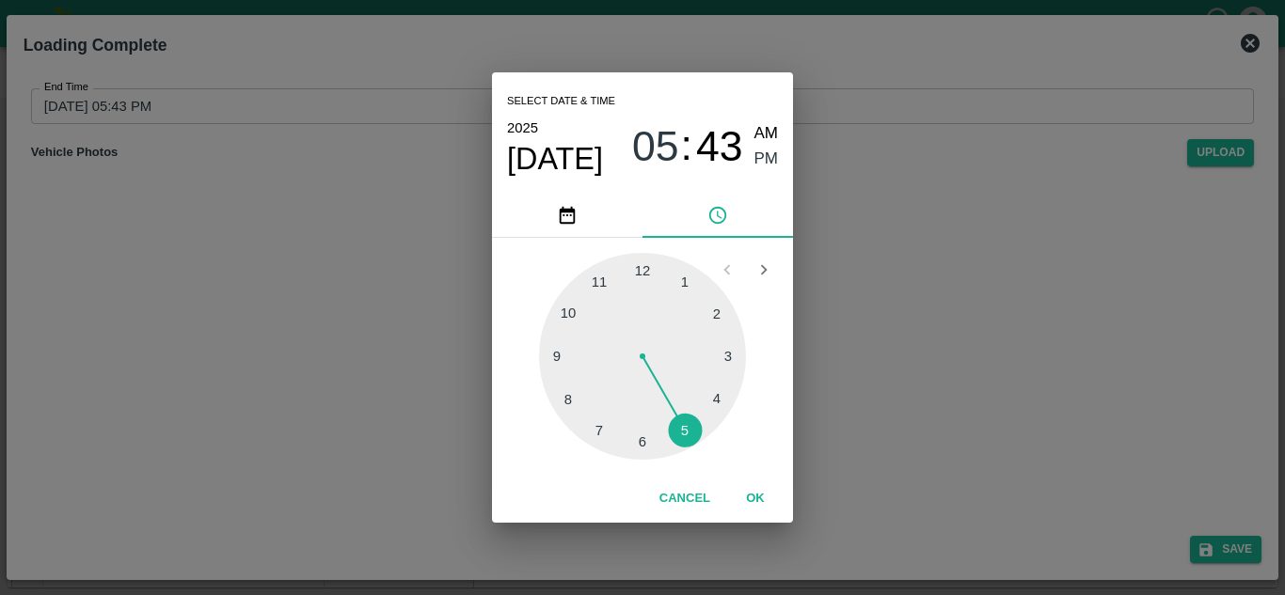
click at [681, 429] on div at bounding box center [642, 356] width 207 height 207
click at [641, 279] on div at bounding box center [642, 356] width 207 height 207
click at [778, 152] on div "Select date & time [DATE] 05 : 00 AM PM" at bounding box center [642, 132] width 301 height 120
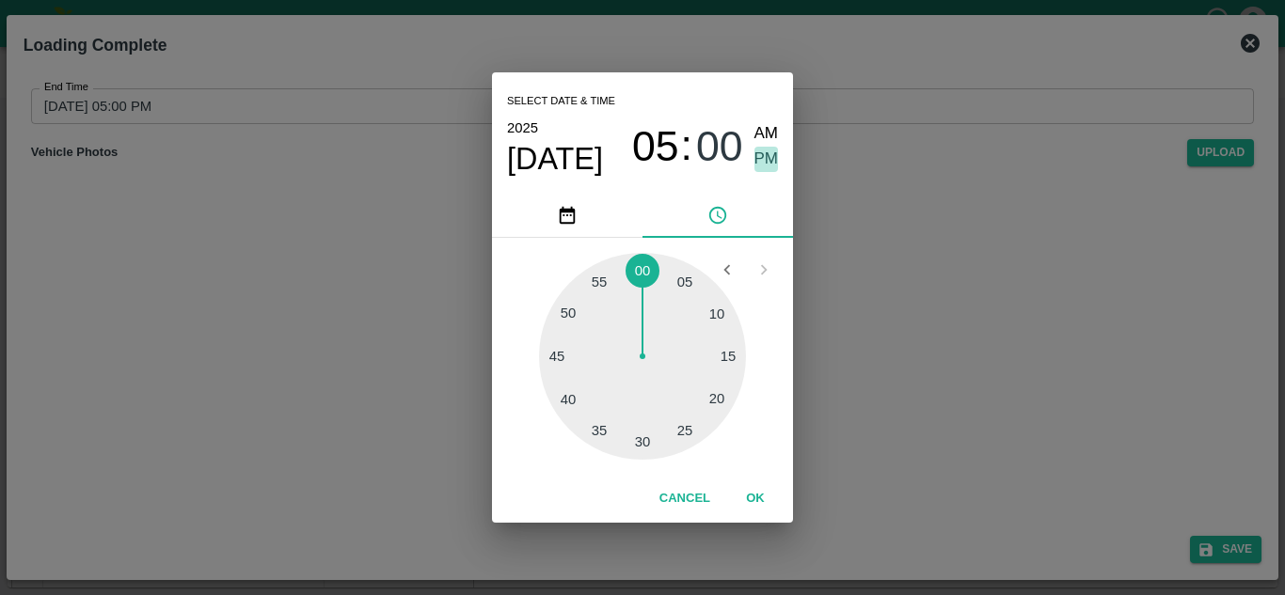
click at [768, 160] on span "PM" at bounding box center [766, 159] width 24 height 25
click at [757, 498] on button "OK" at bounding box center [755, 499] width 60 height 33
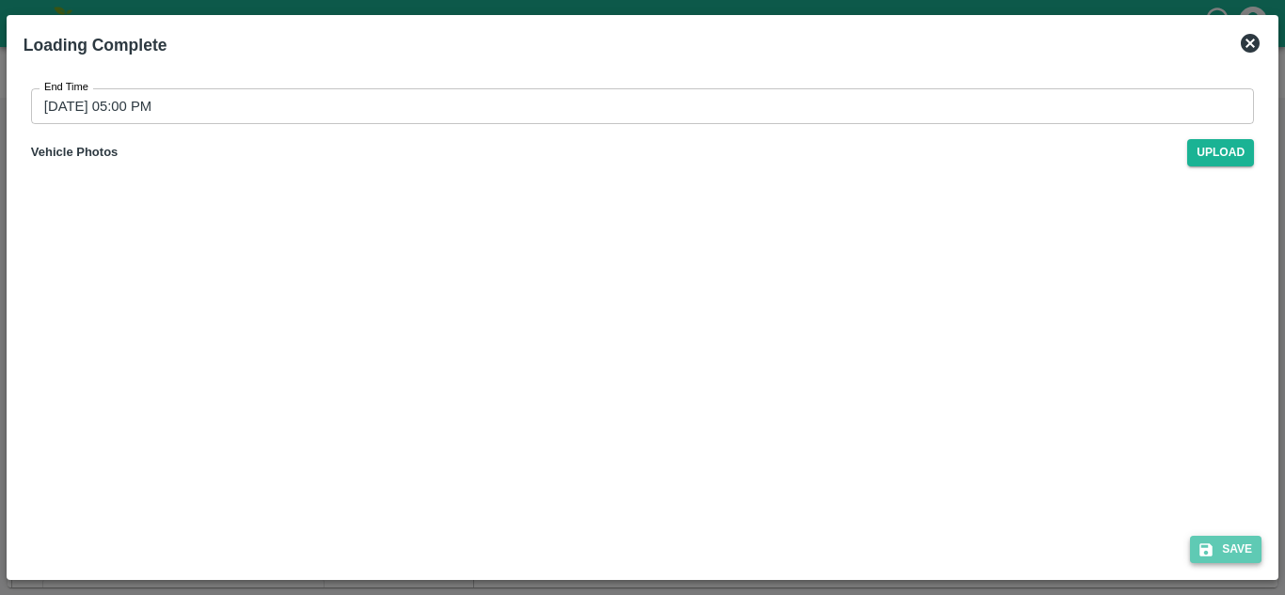
click at [1244, 549] on button "Save" at bounding box center [1225, 549] width 71 height 27
type input "[DATE] 05:44 PM"
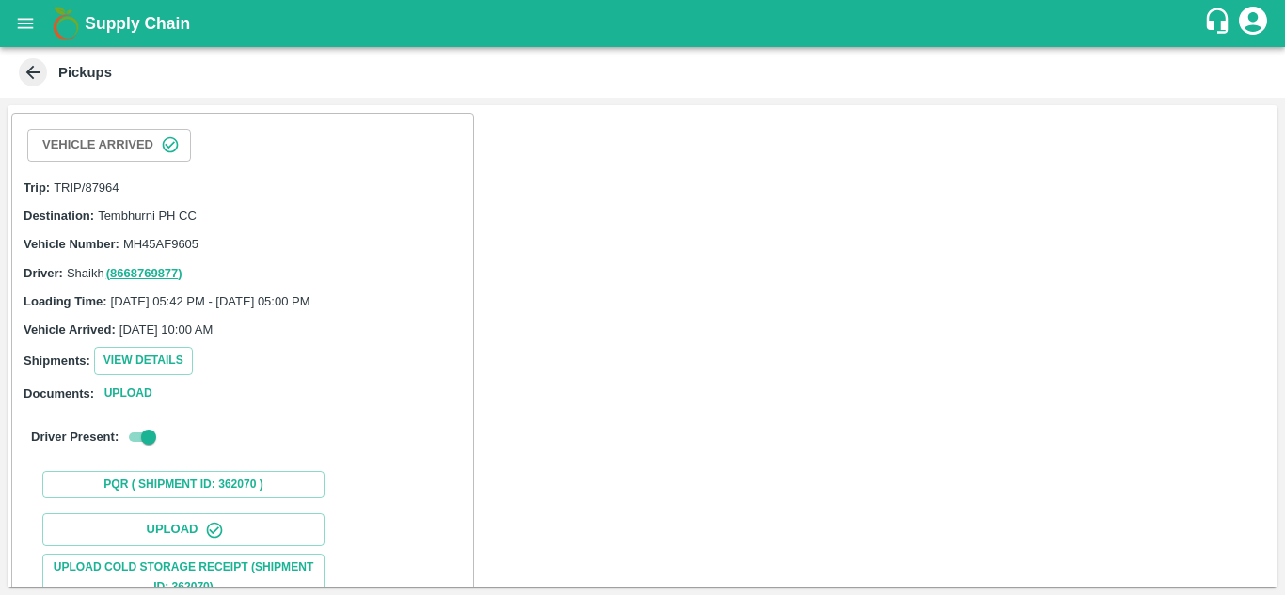
scroll to position [290, 0]
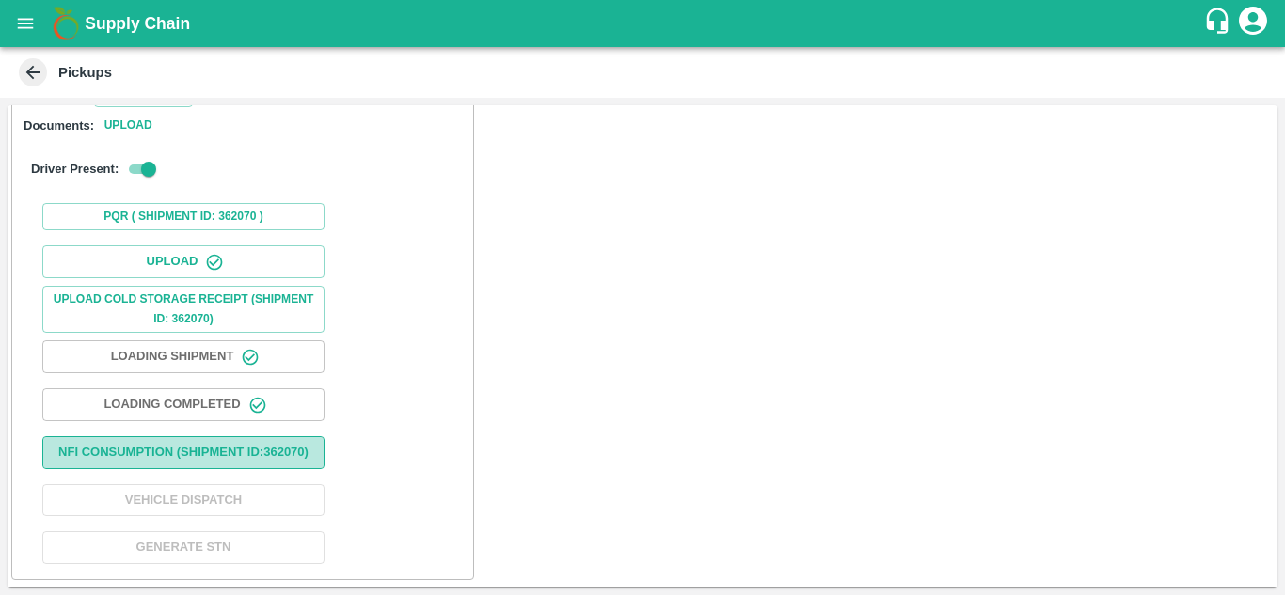
click at [203, 452] on button "Nfi Consumption (SHIPMENT ID: 362070 )" at bounding box center [183, 452] width 282 height 33
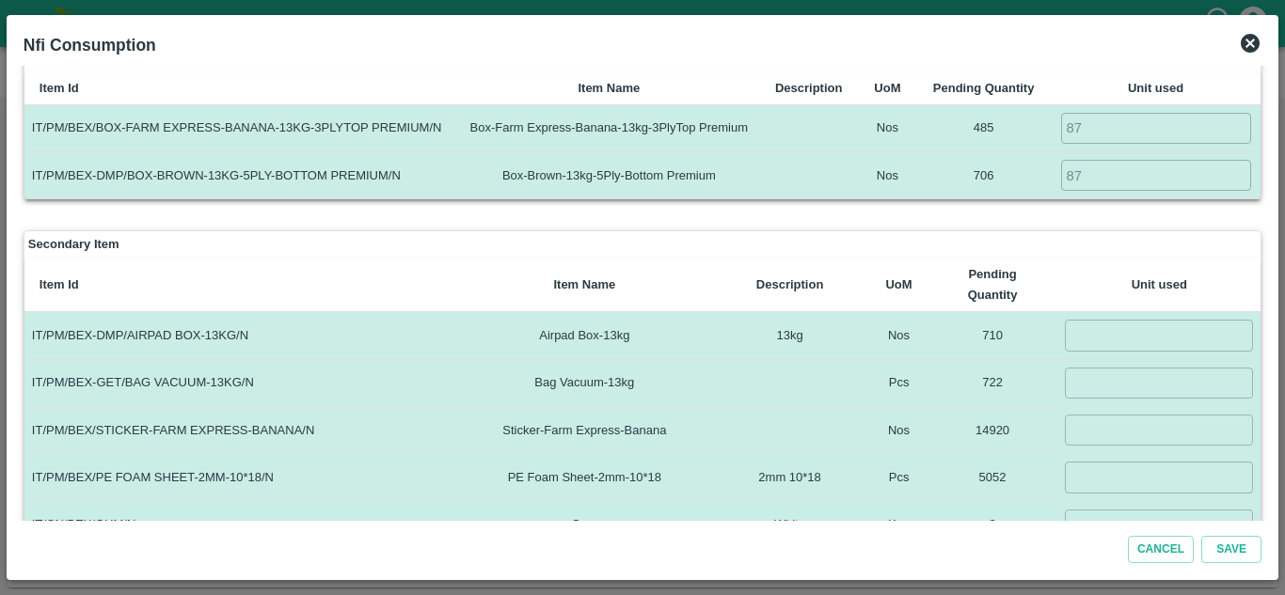
scroll to position [135, 0]
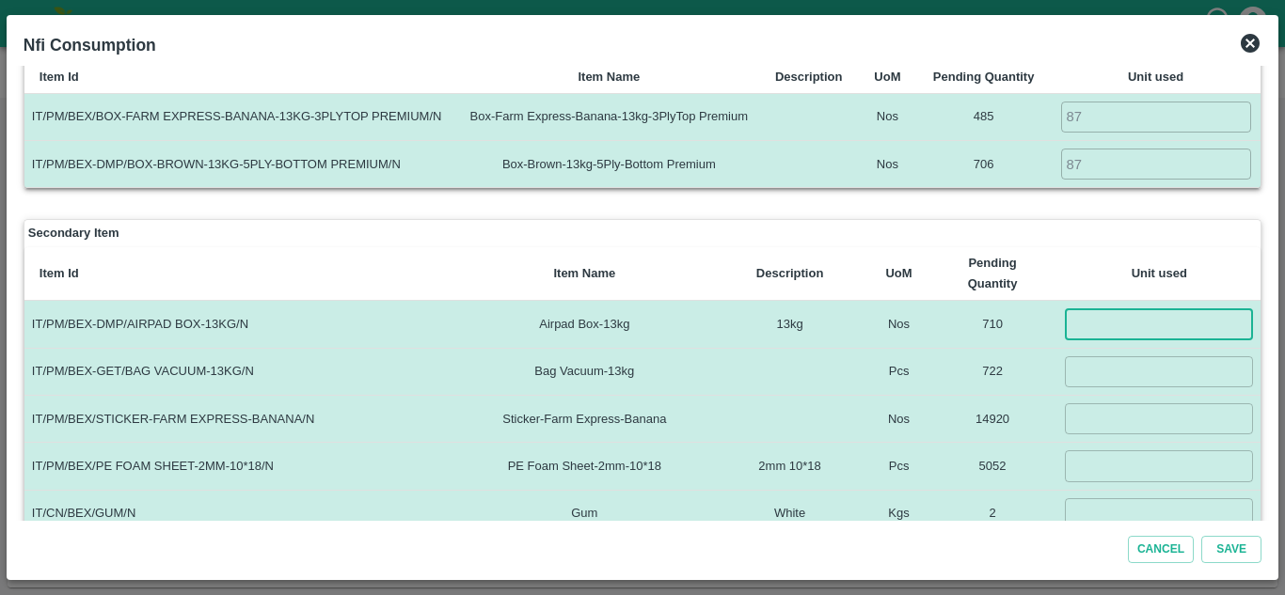
click at [1096, 325] on input "number" at bounding box center [1159, 324] width 188 height 31
type input "87"
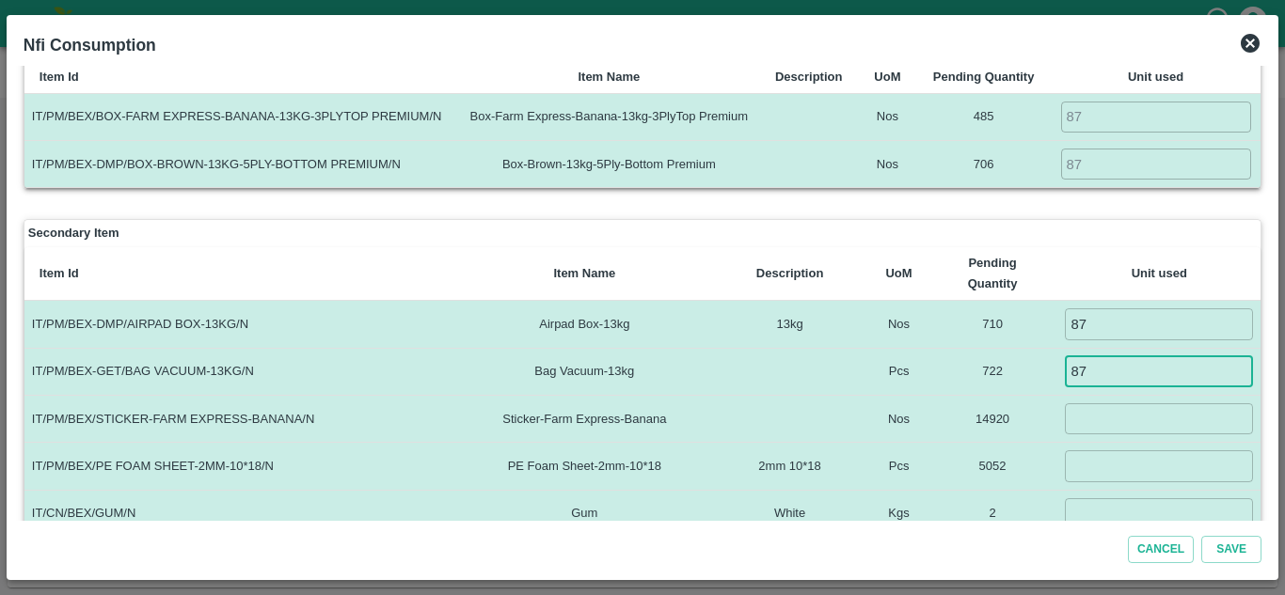
type input "87"
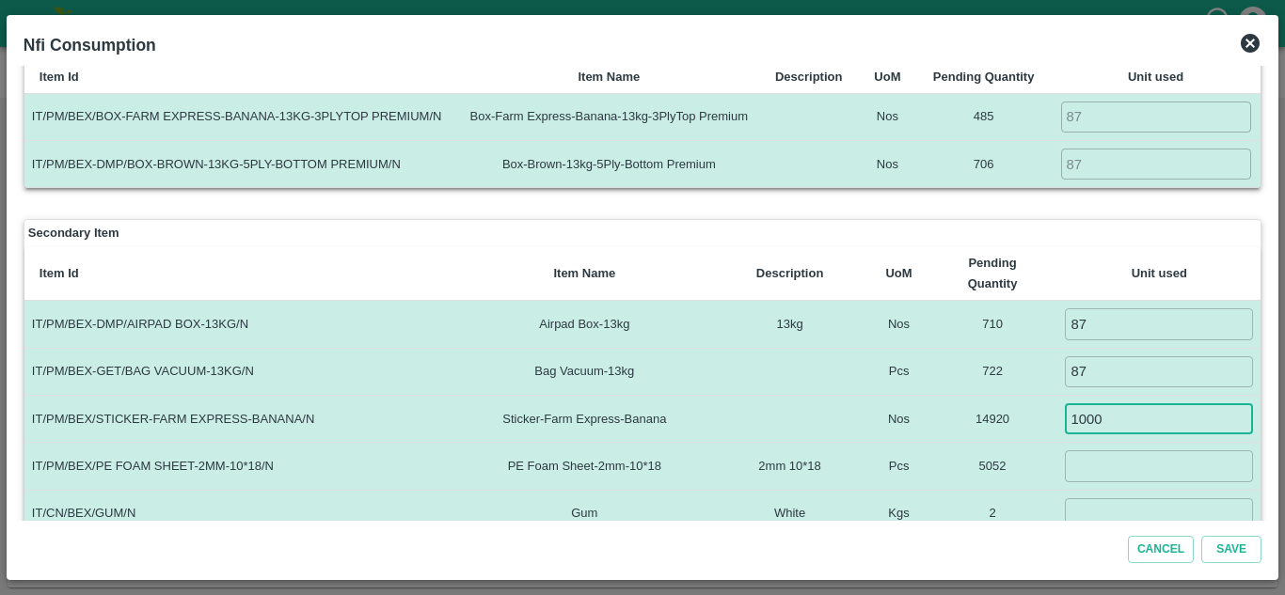
type input "1000"
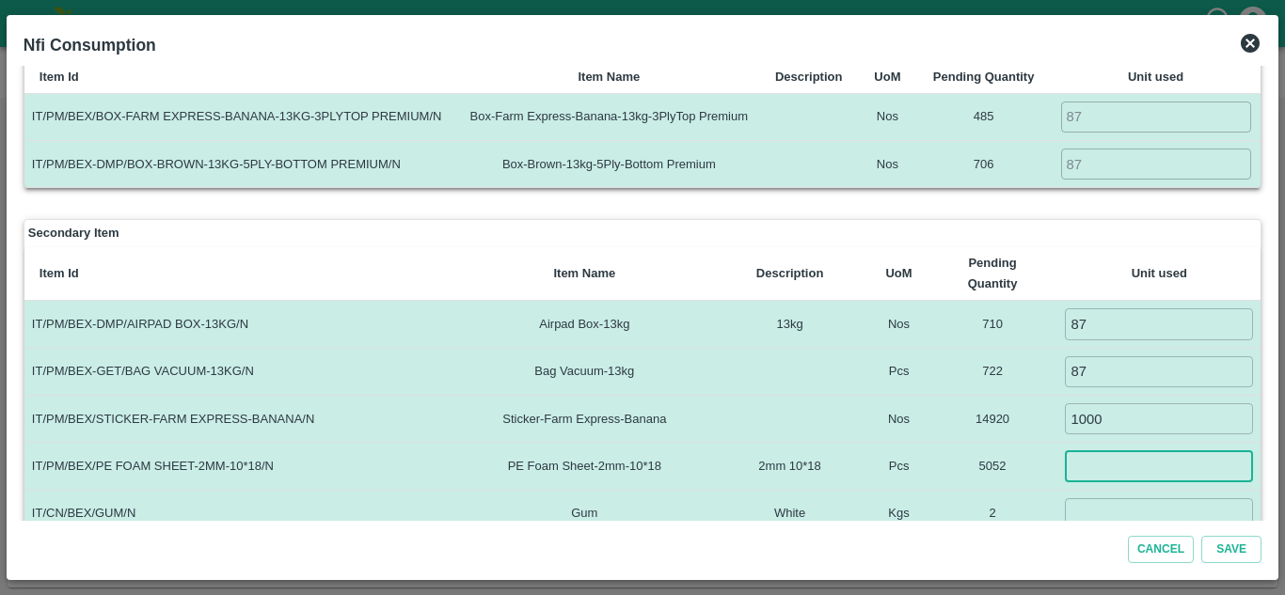
click at [1124, 472] on input "number" at bounding box center [1159, 466] width 188 height 31
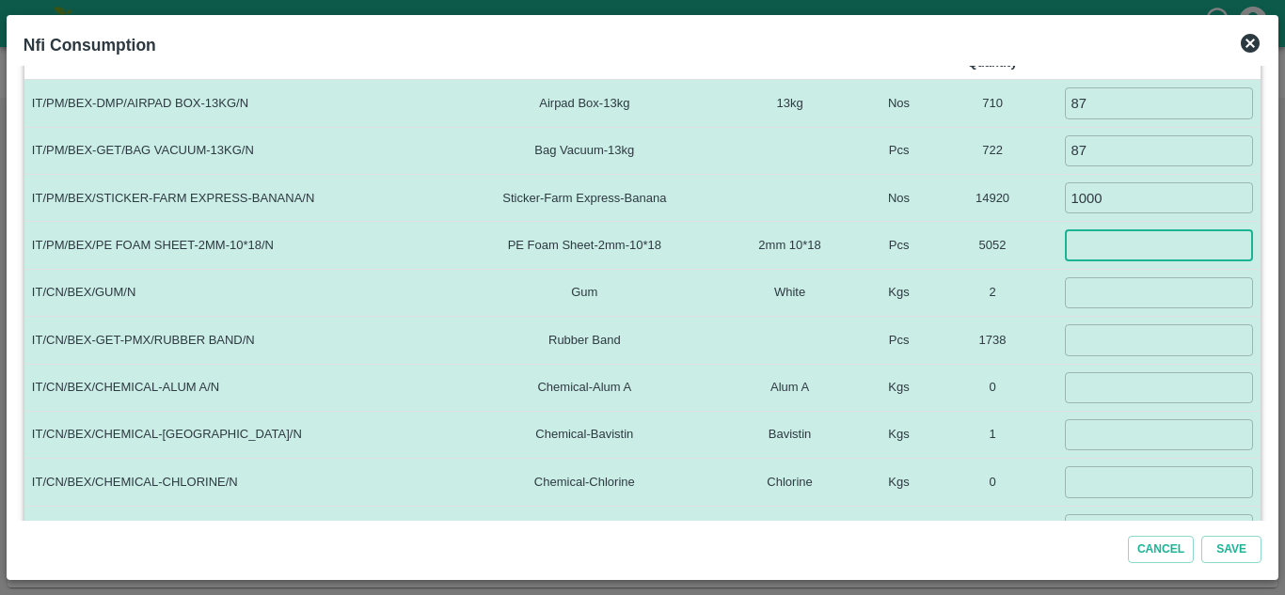
scroll to position [358, 0]
type input "609"
click at [1091, 297] on input "number" at bounding box center [1159, 291] width 188 height 31
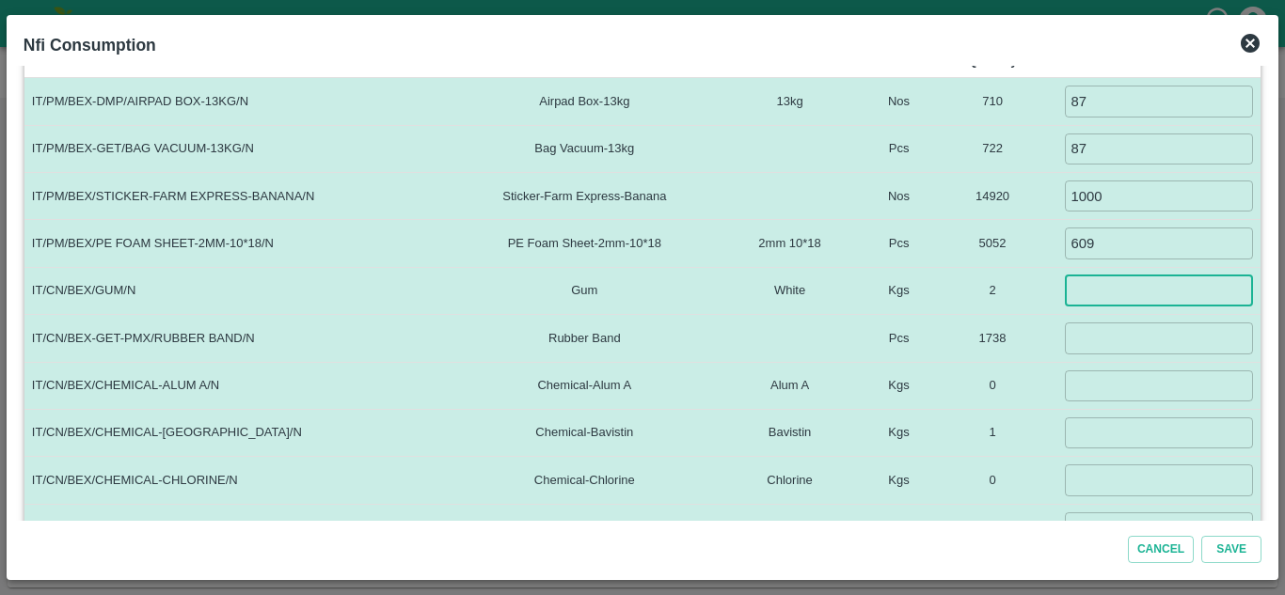
type input "1"
type input "0"
click at [1087, 356] on td "​" at bounding box center [1158, 338] width 203 height 47
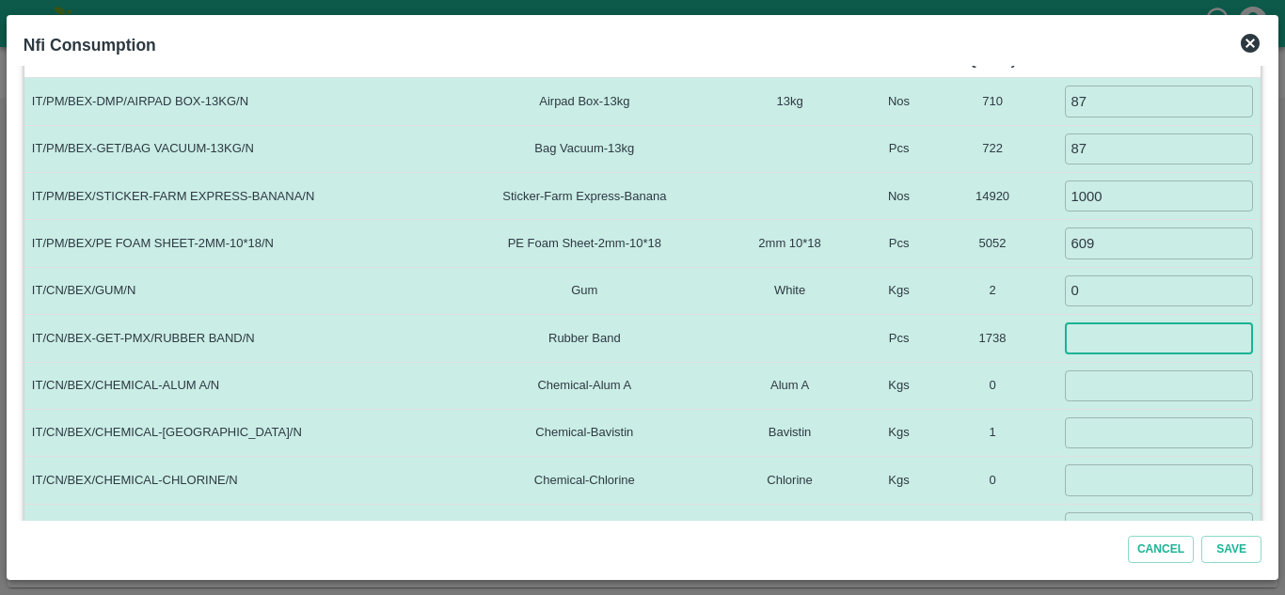
click at [1083, 338] on input "number" at bounding box center [1159, 338] width 188 height 31
type input "174"
click at [1084, 388] on input "number" at bounding box center [1159, 386] width 188 height 31
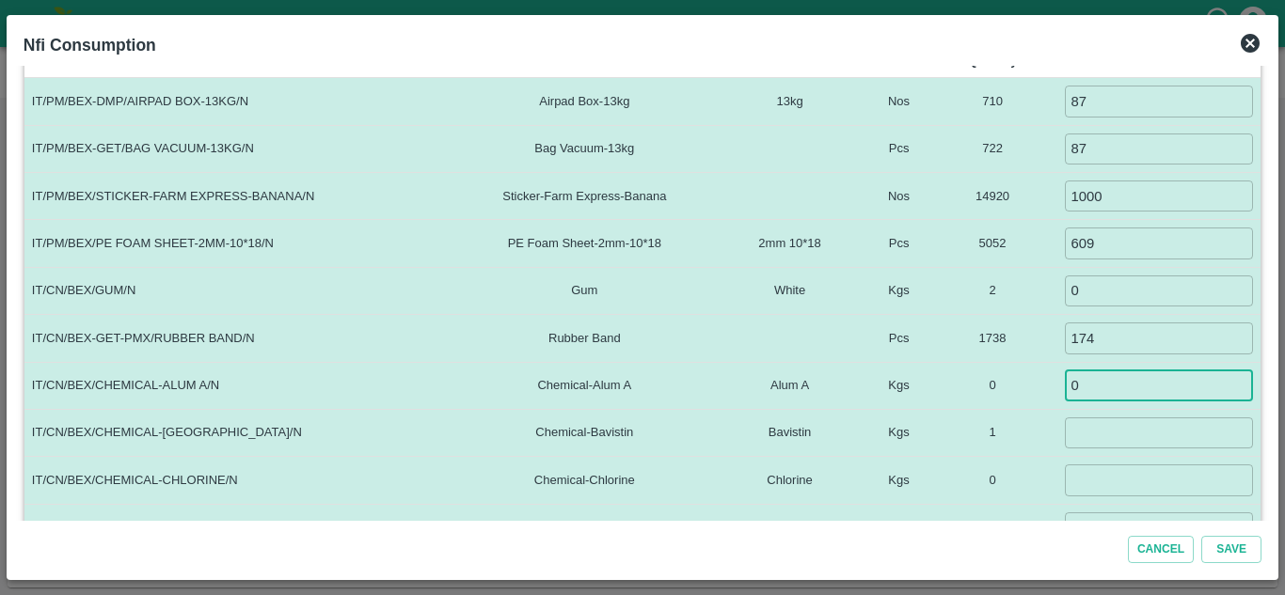
type input "0"
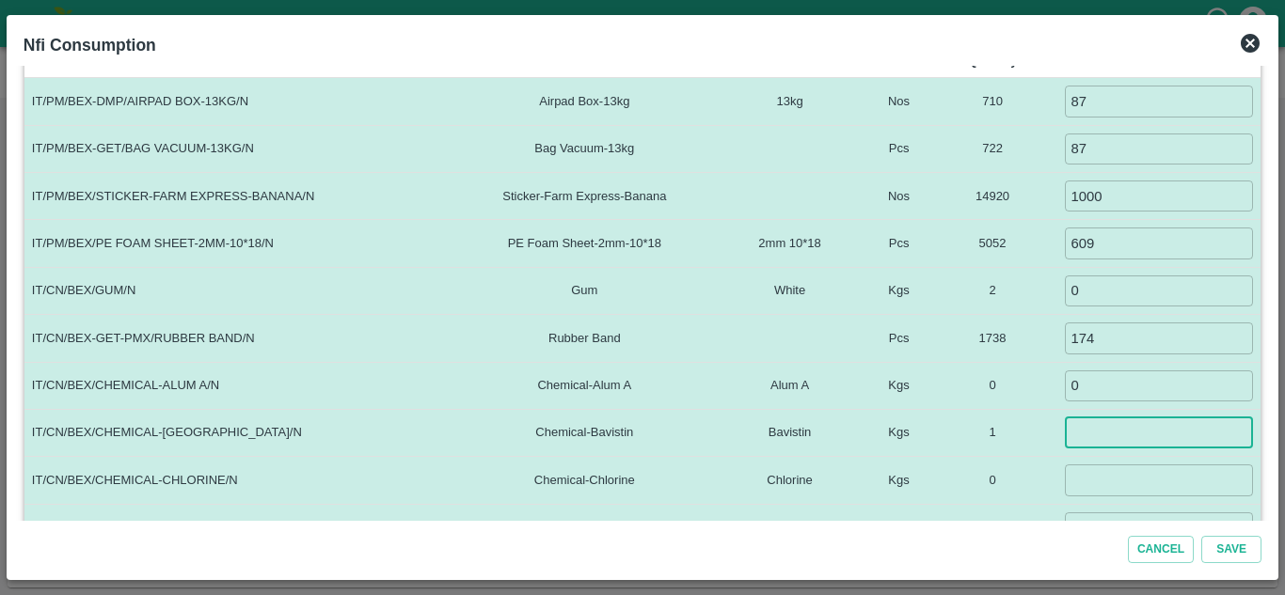
click at [1088, 432] on input "number" at bounding box center [1159, 433] width 188 height 31
type input "-1"
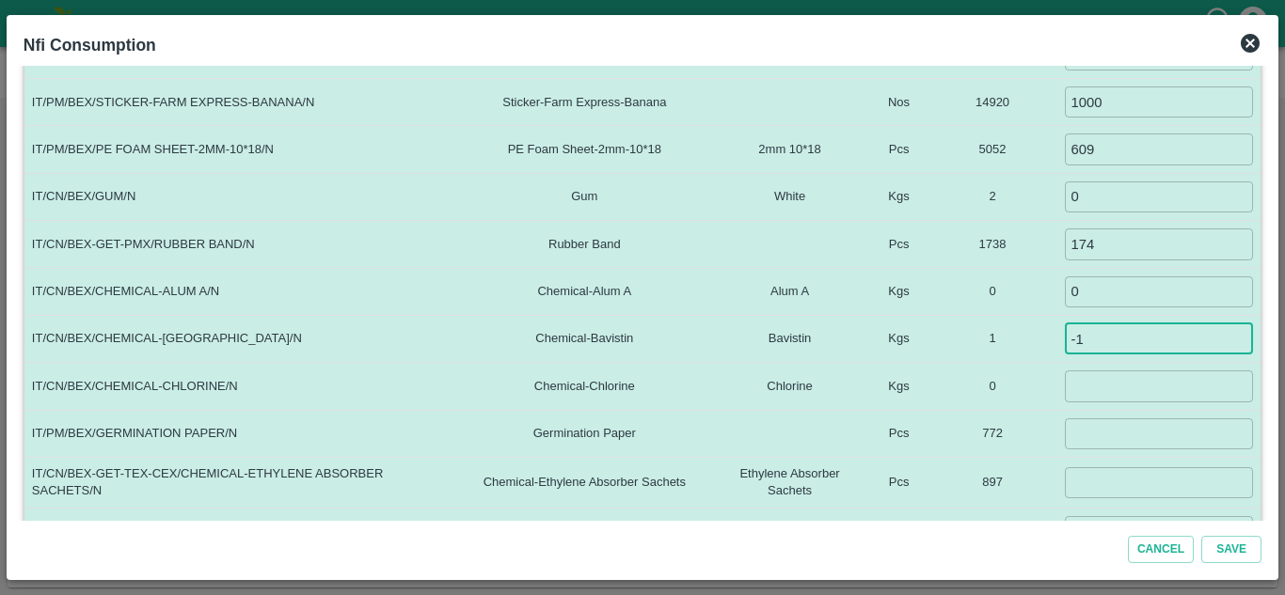
scroll to position [453, 0]
click at [1093, 341] on input "-1" at bounding box center [1159, 338] width 188 height 31
type input "0"
click at [1084, 386] on input "number" at bounding box center [1159, 385] width 188 height 31
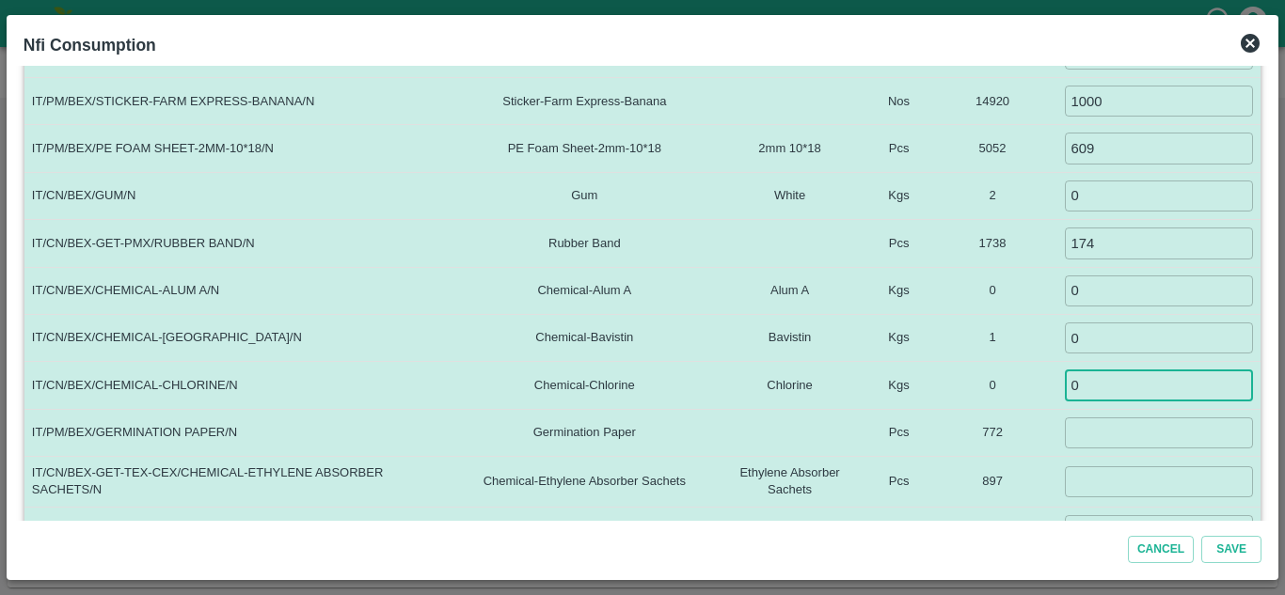
type input "0"
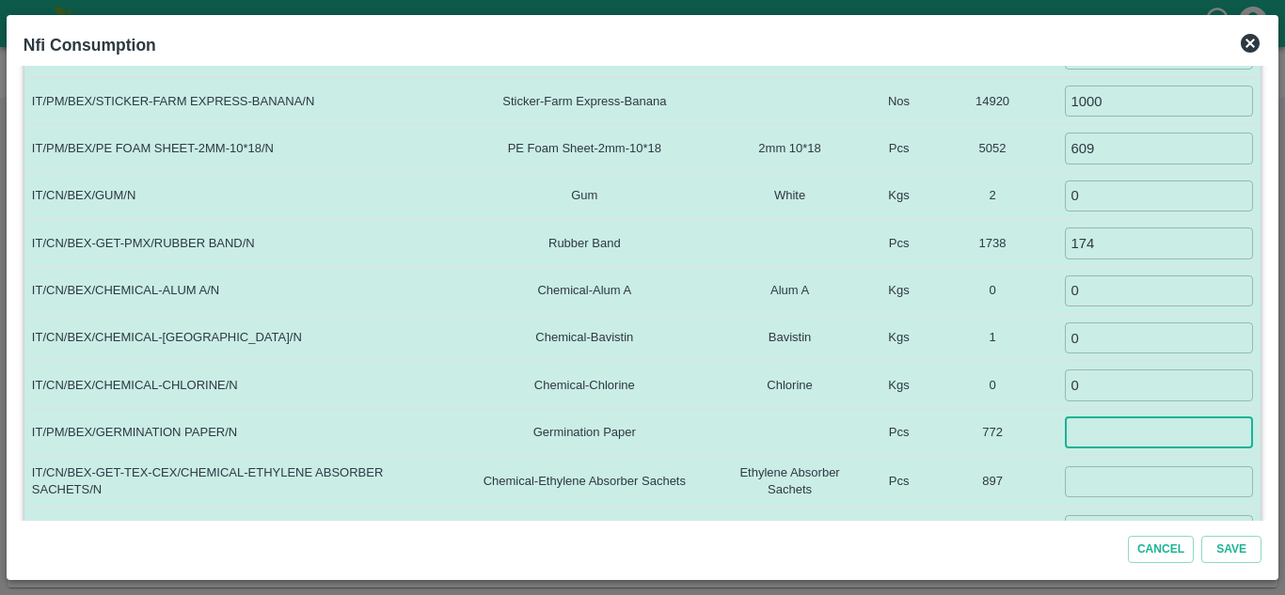
click at [1076, 434] on input "number" at bounding box center [1159, 433] width 188 height 31
type input "87"
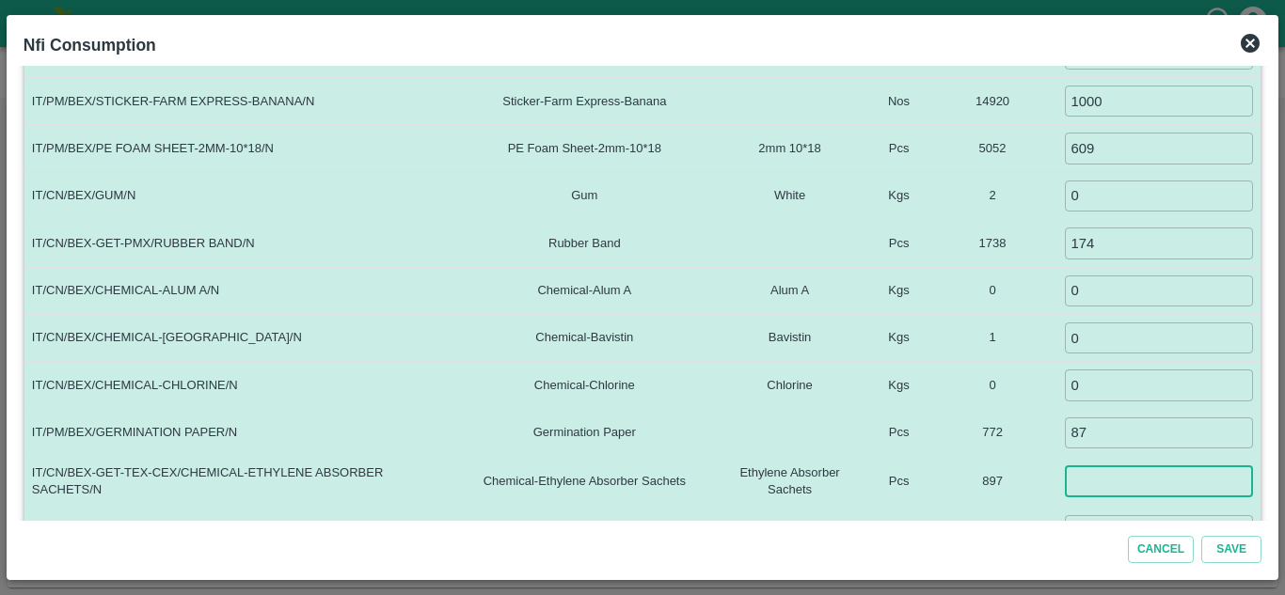
click at [1091, 488] on input "number" at bounding box center [1159, 482] width 188 height 31
type input "87"
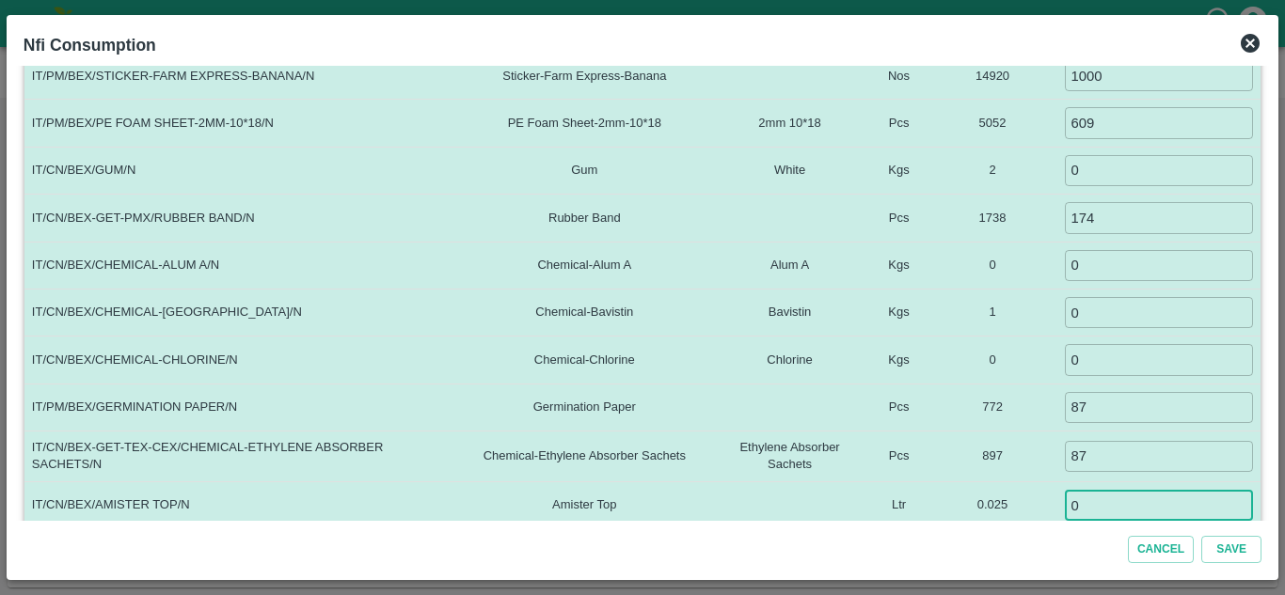
type input "0"
click at [1047, 422] on td "772" at bounding box center [993, 407] width 131 height 47
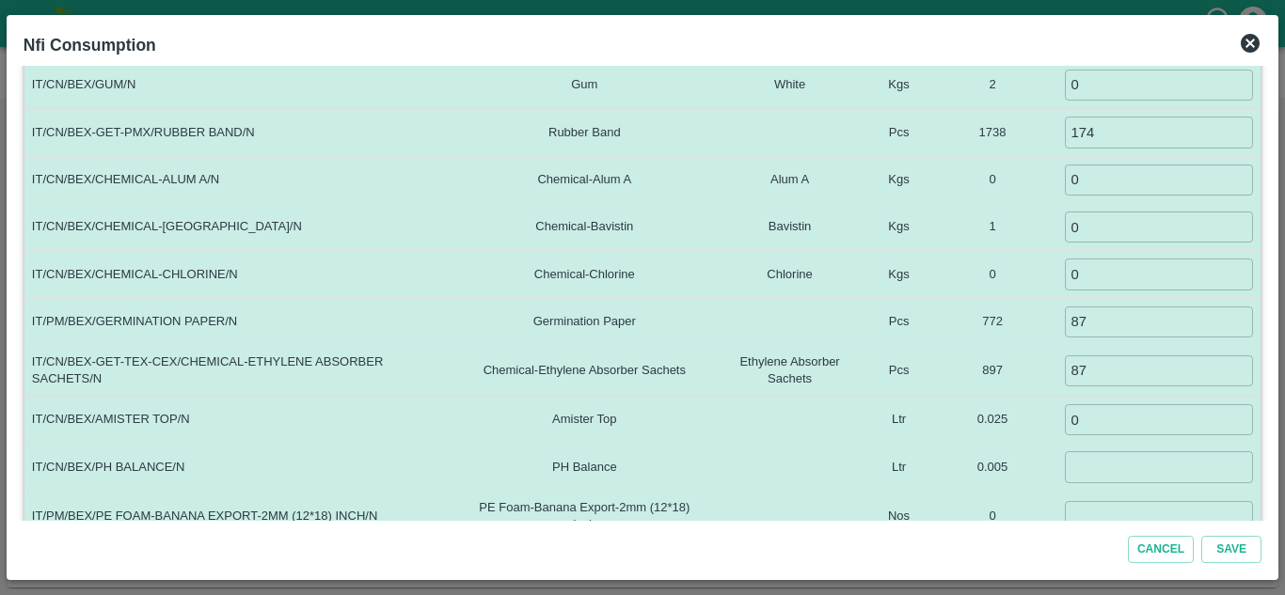
scroll to position [595, 0]
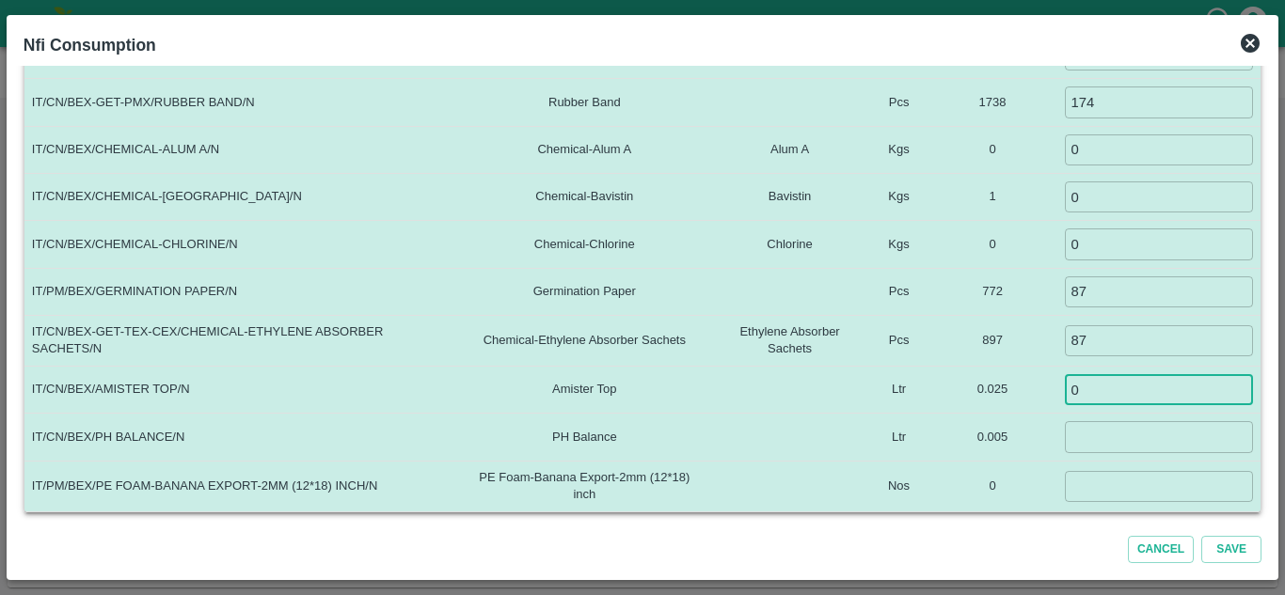
click at [1101, 396] on input "0" at bounding box center [1159, 389] width 188 height 31
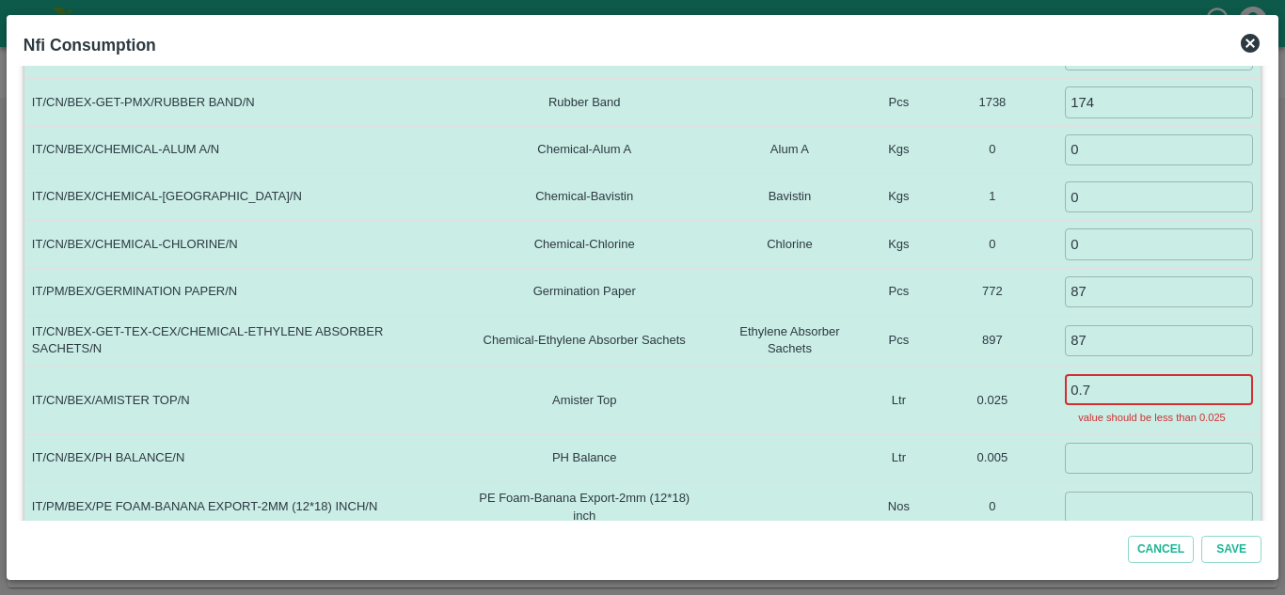
type input "0"
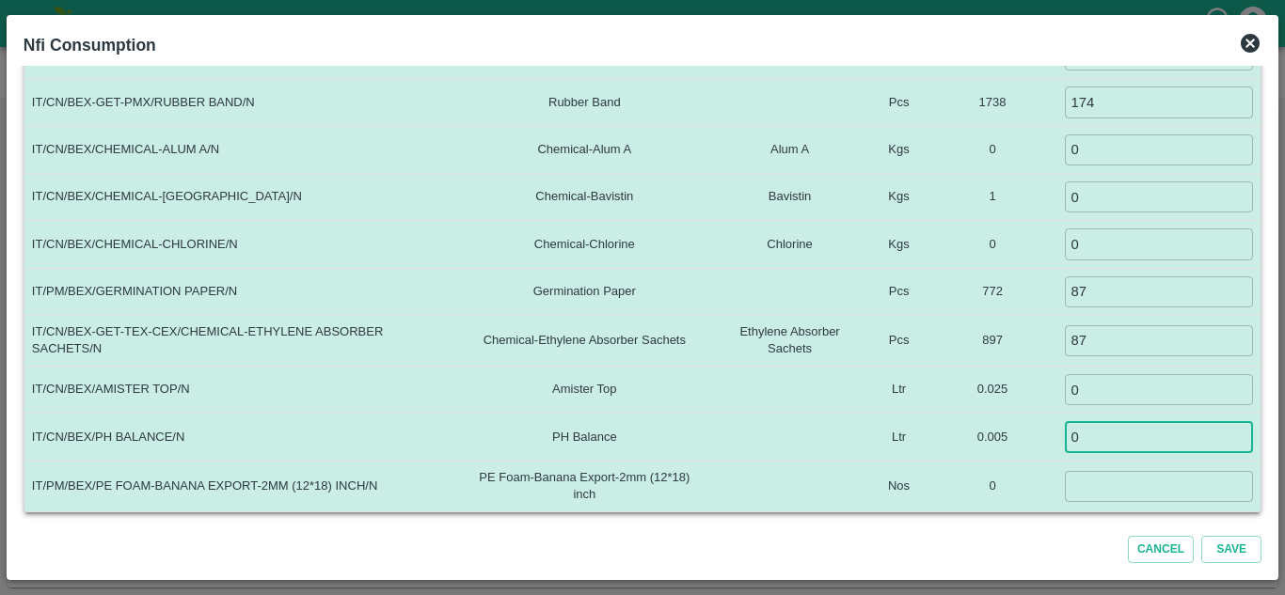
type input "0"
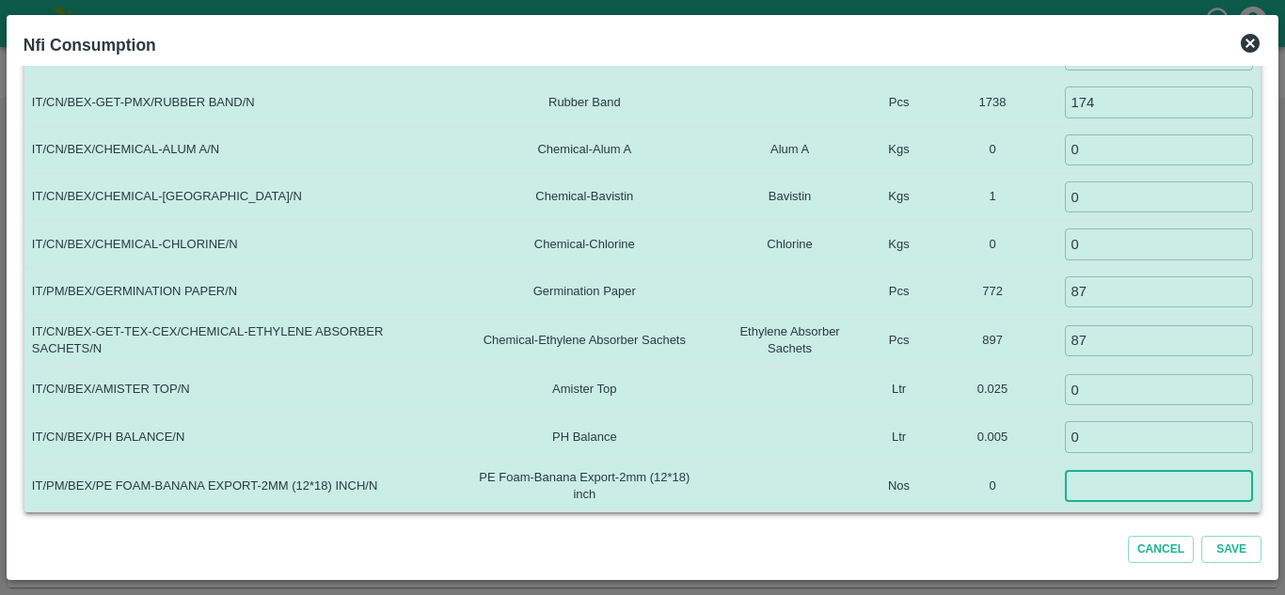
click at [1083, 476] on input "number" at bounding box center [1159, 486] width 188 height 31
type input "0"
click at [801, 439] on td at bounding box center [790, 437] width 162 height 47
click at [1236, 543] on button "Save" at bounding box center [1231, 549] width 60 height 27
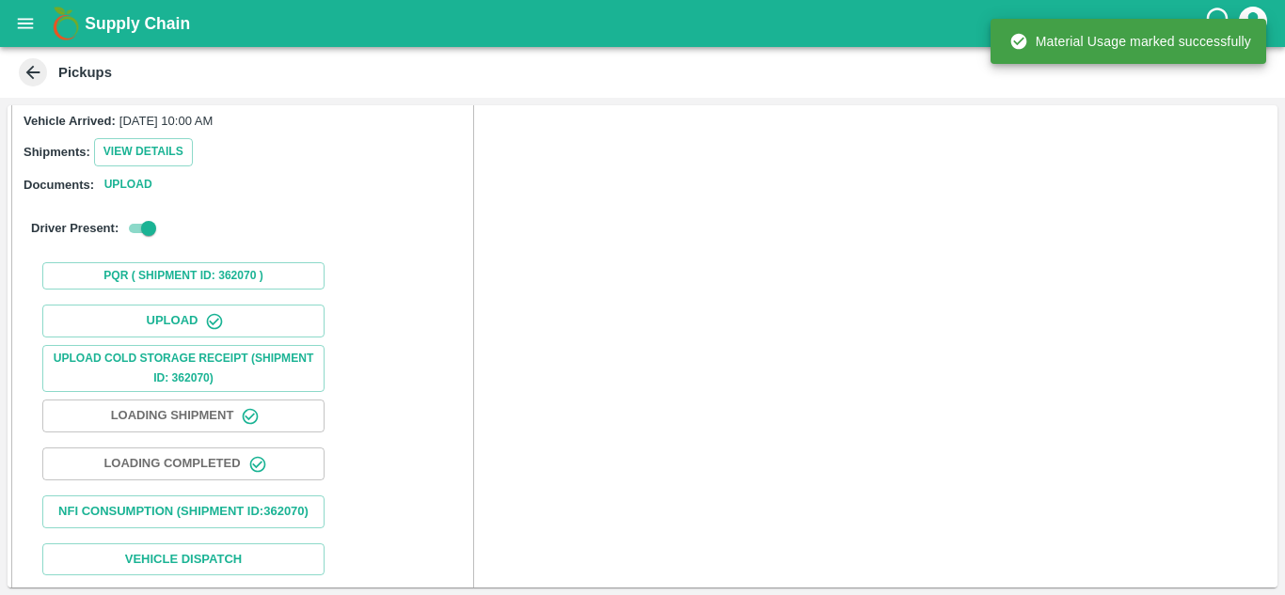
scroll to position [290, 0]
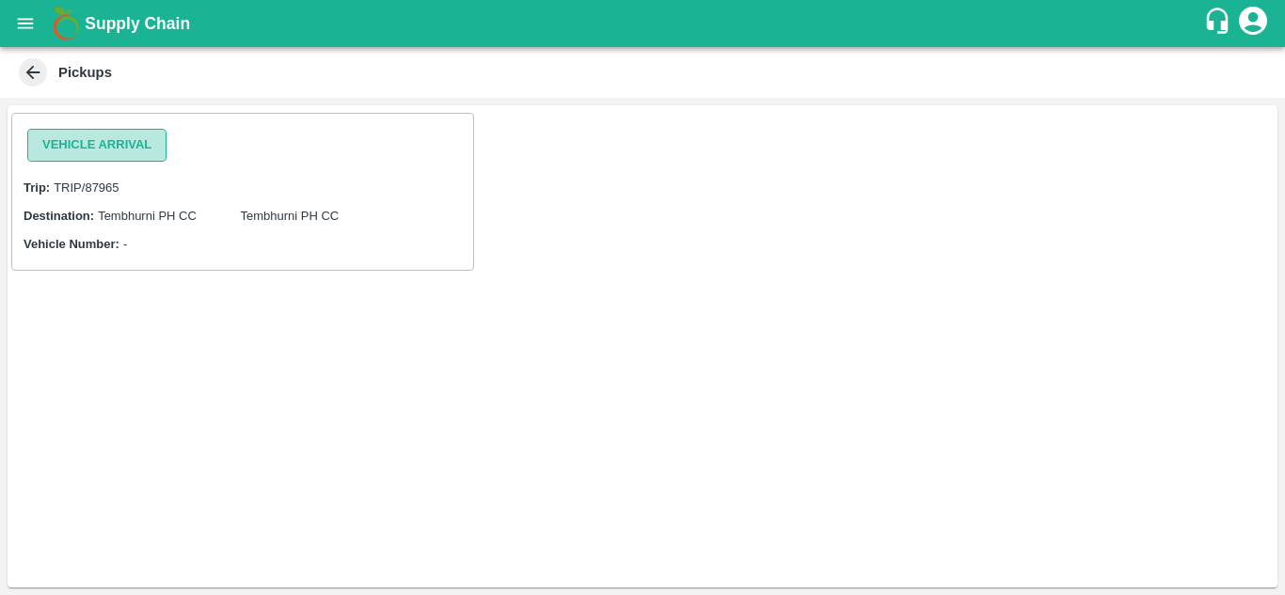
click at [125, 142] on button "Vehicle Arrival" at bounding box center [96, 145] width 139 height 33
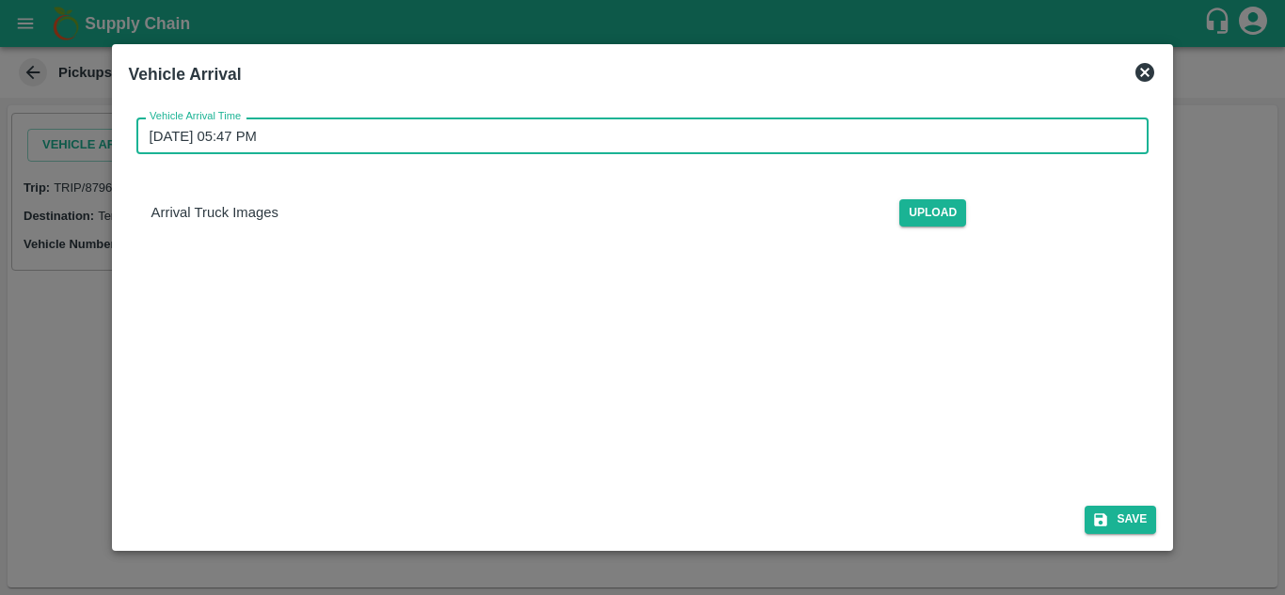
click at [309, 135] on input "[DATE] 05:47 PM" at bounding box center [636, 136] width 1000 height 36
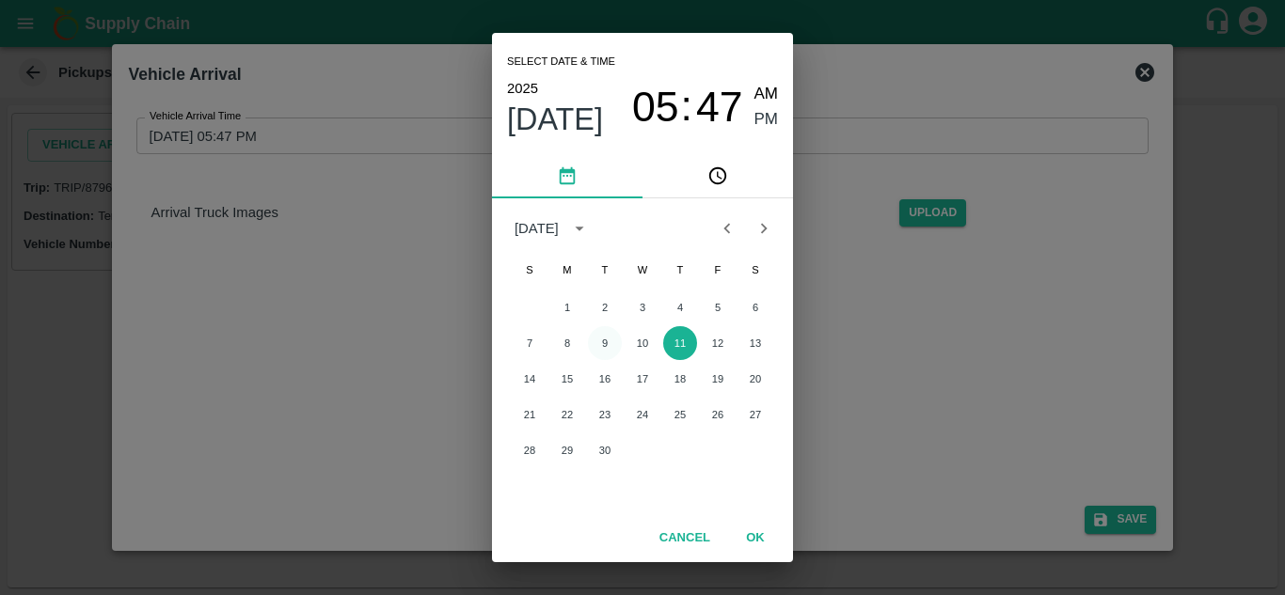
click at [607, 339] on button "9" at bounding box center [605, 343] width 34 height 34
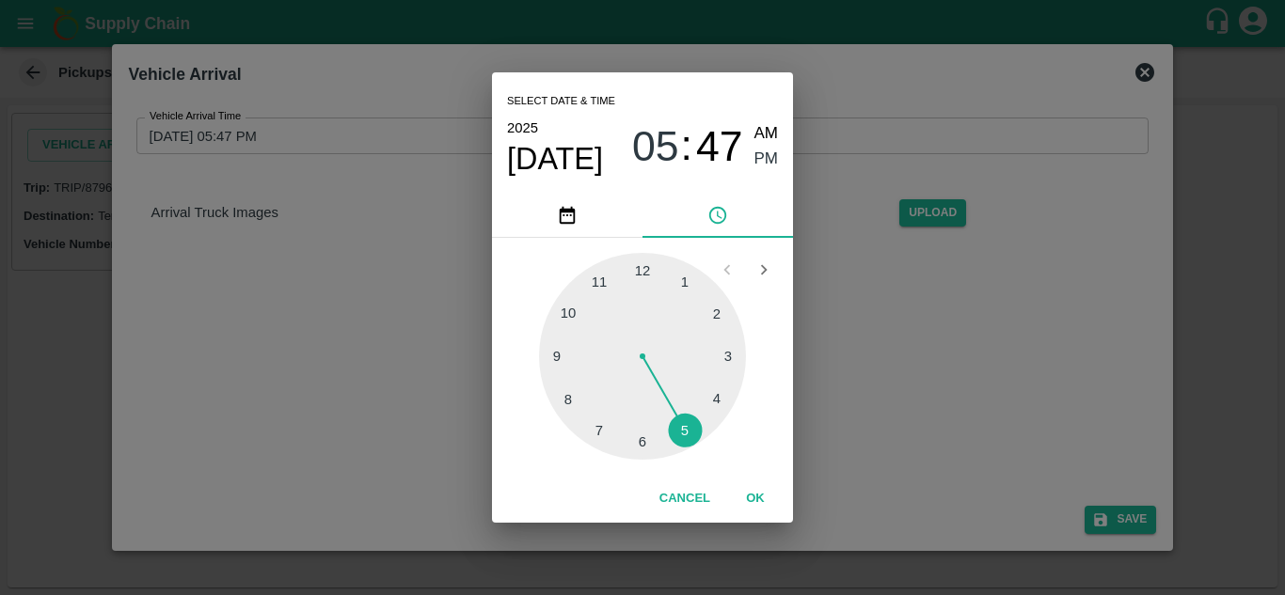
click at [579, 315] on div at bounding box center [642, 356] width 207 height 207
click at [642, 271] on div at bounding box center [642, 356] width 207 height 207
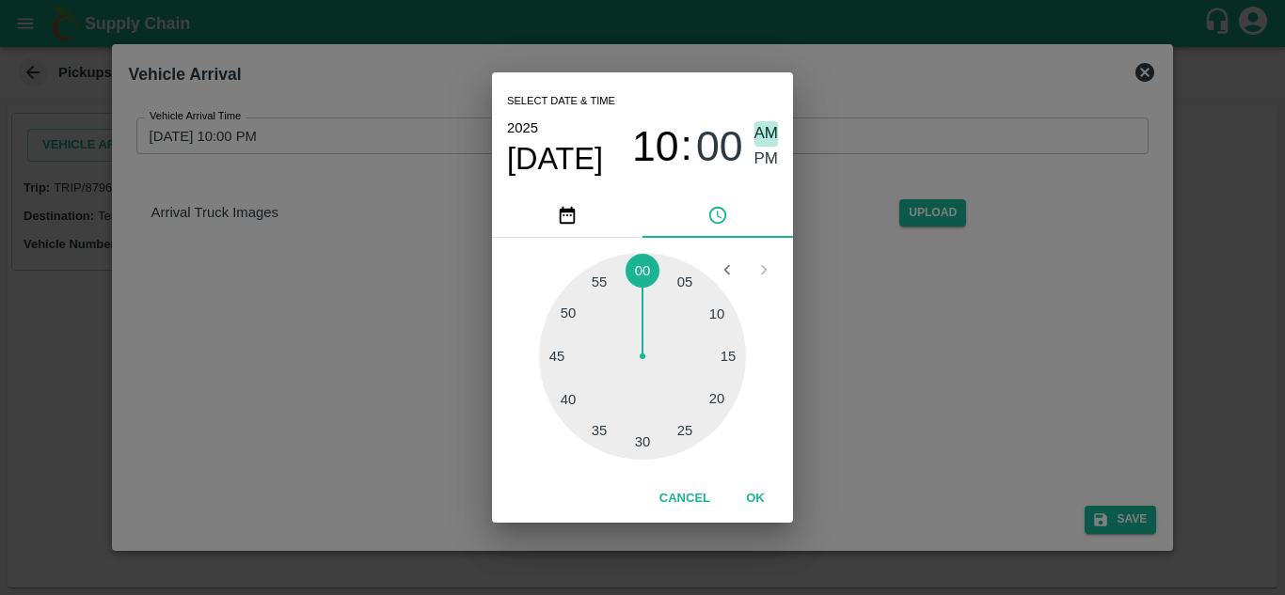
click at [772, 129] on span "AM" at bounding box center [766, 133] width 24 height 25
type input "[DATE] 10:00 AM"
click at [755, 500] on button "OK" at bounding box center [755, 499] width 60 height 33
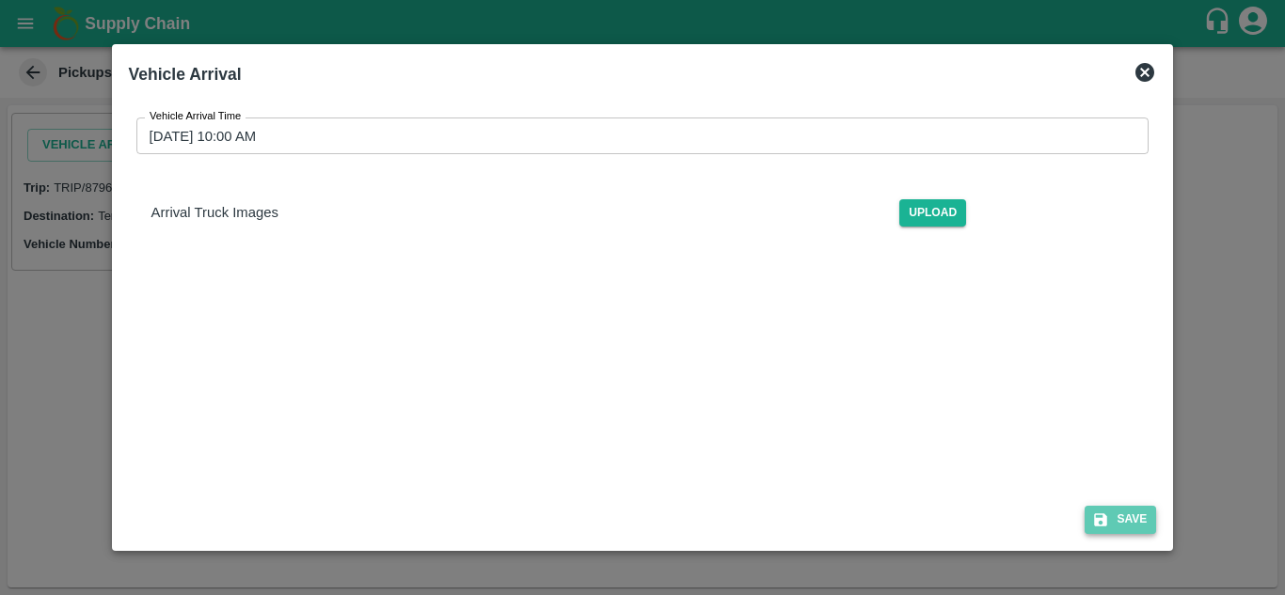
click at [1129, 520] on button "Save" at bounding box center [1120, 519] width 71 height 27
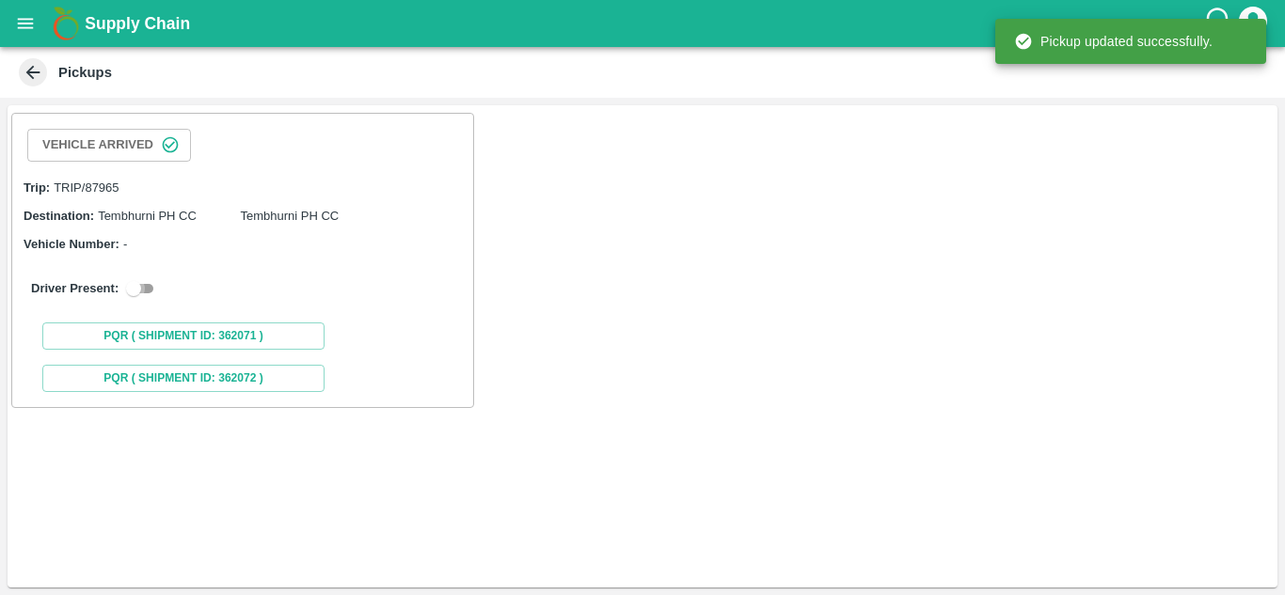
click at [147, 283] on input "checkbox" at bounding box center [134, 289] width 68 height 23
checkbox input "true"
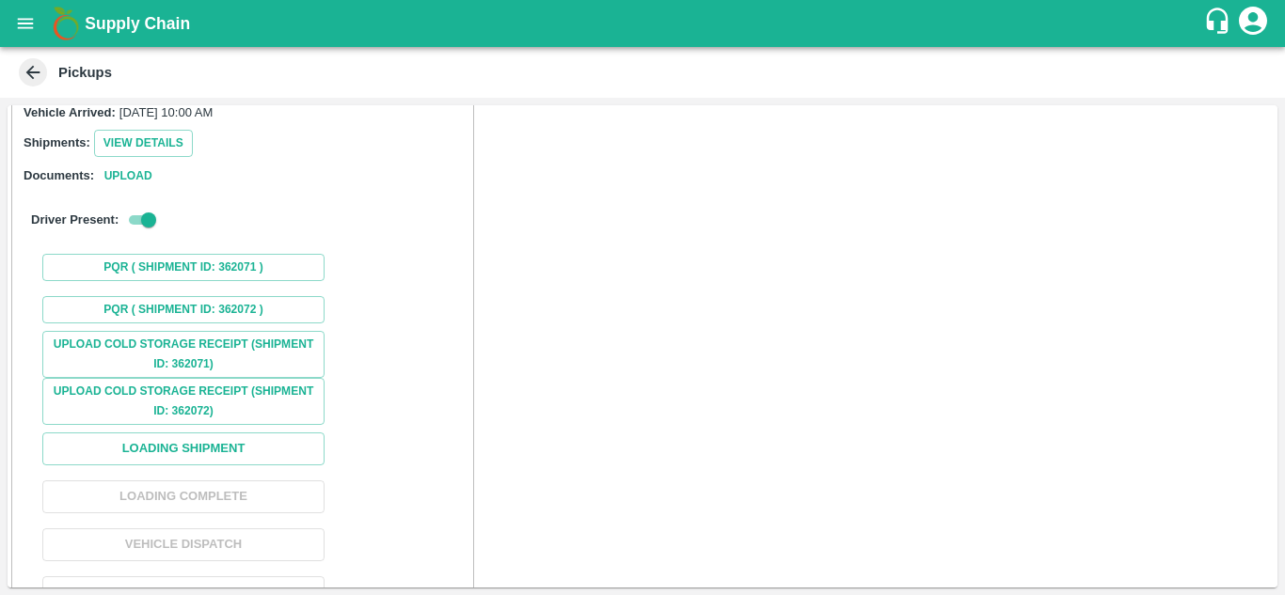
scroll to position [206, 0]
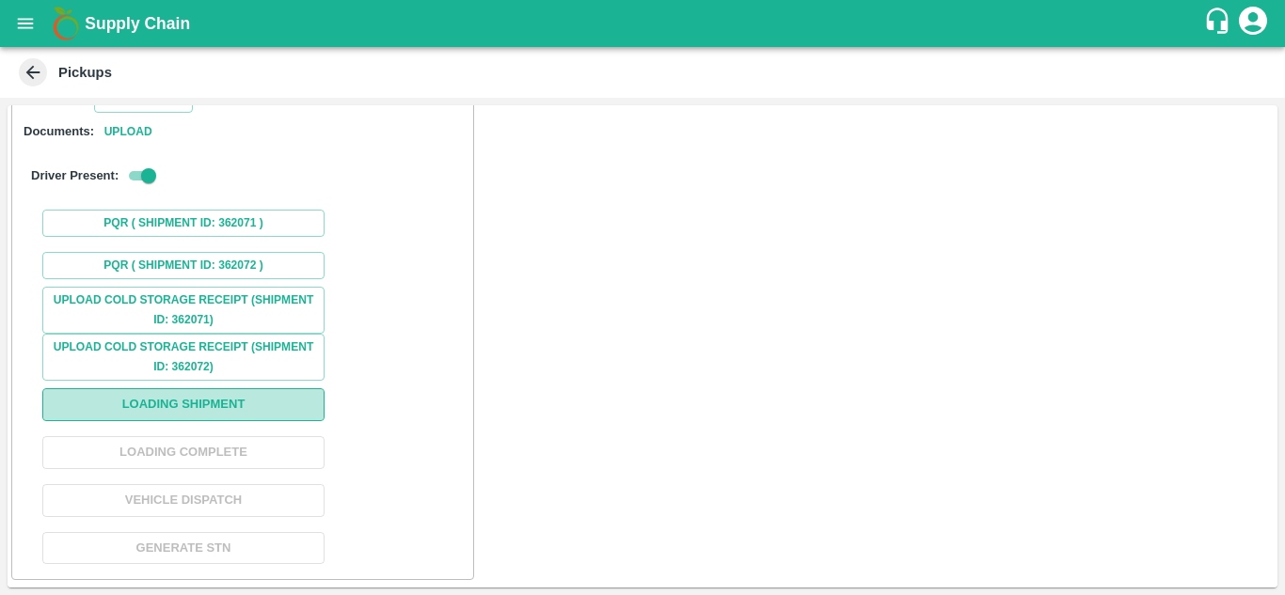
click at [211, 399] on button "Loading Shipment" at bounding box center [183, 405] width 282 height 33
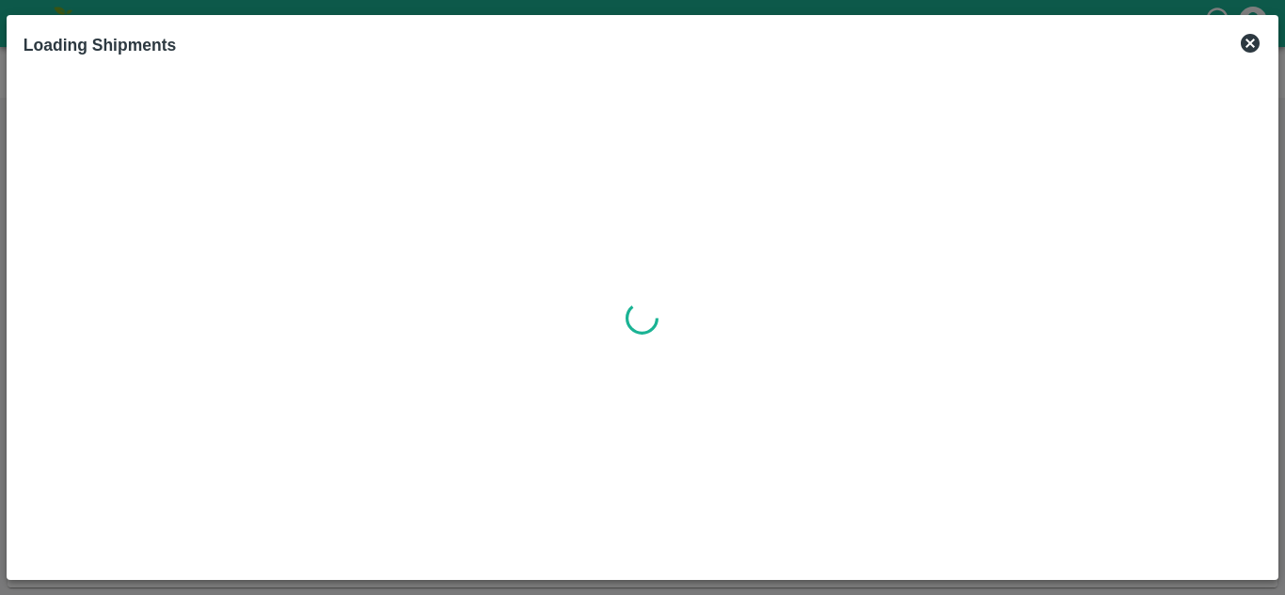
click at [1256, 39] on icon at bounding box center [1250, 43] width 19 height 19
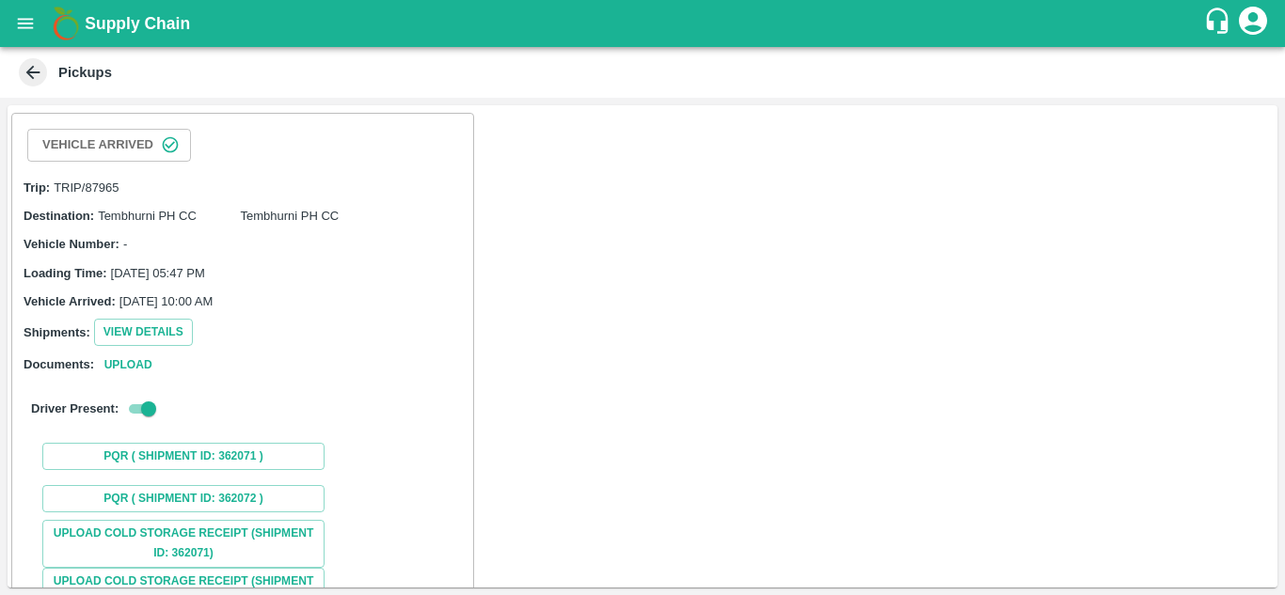
scroll to position [234, 0]
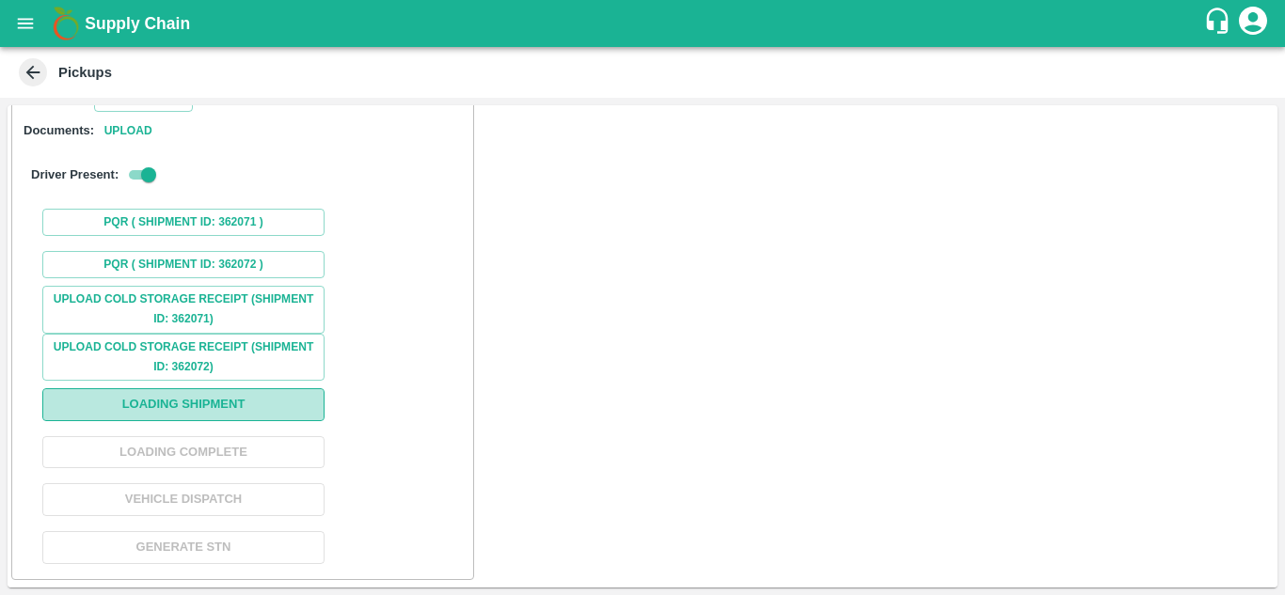
click at [198, 406] on button "Loading Shipment" at bounding box center [183, 405] width 282 height 33
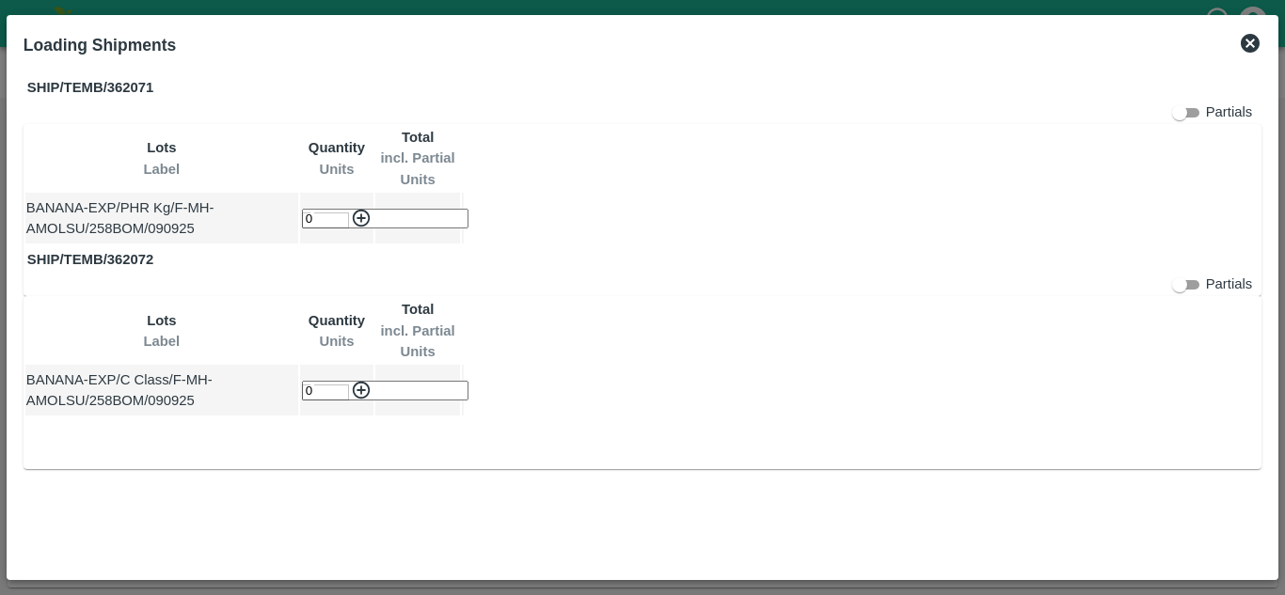
click at [468, 209] on input "0" at bounding box center [385, 219] width 167 height 20
click at [468, 209] on input "number" at bounding box center [385, 219] width 167 height 20
type input "1"
click at [351, 208] on button "button" at bounding box center [361, 218] width 21 height 21
type input "0"
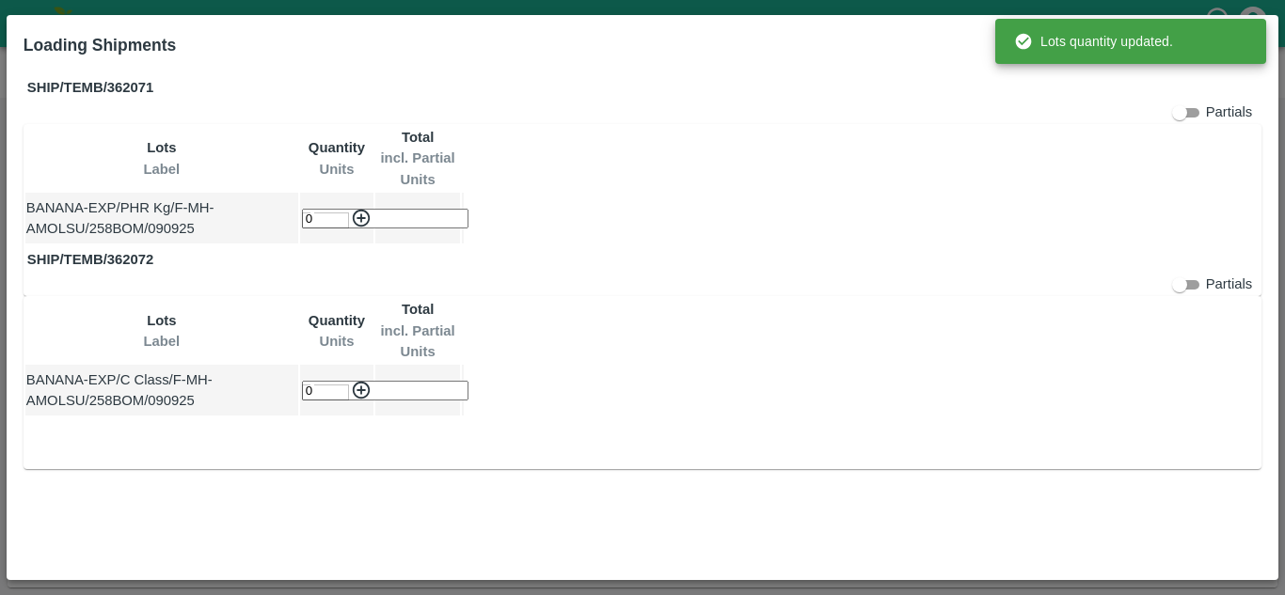
click at [468, 381] on input "0" at bounding box center [385, 391] width 167 height 20
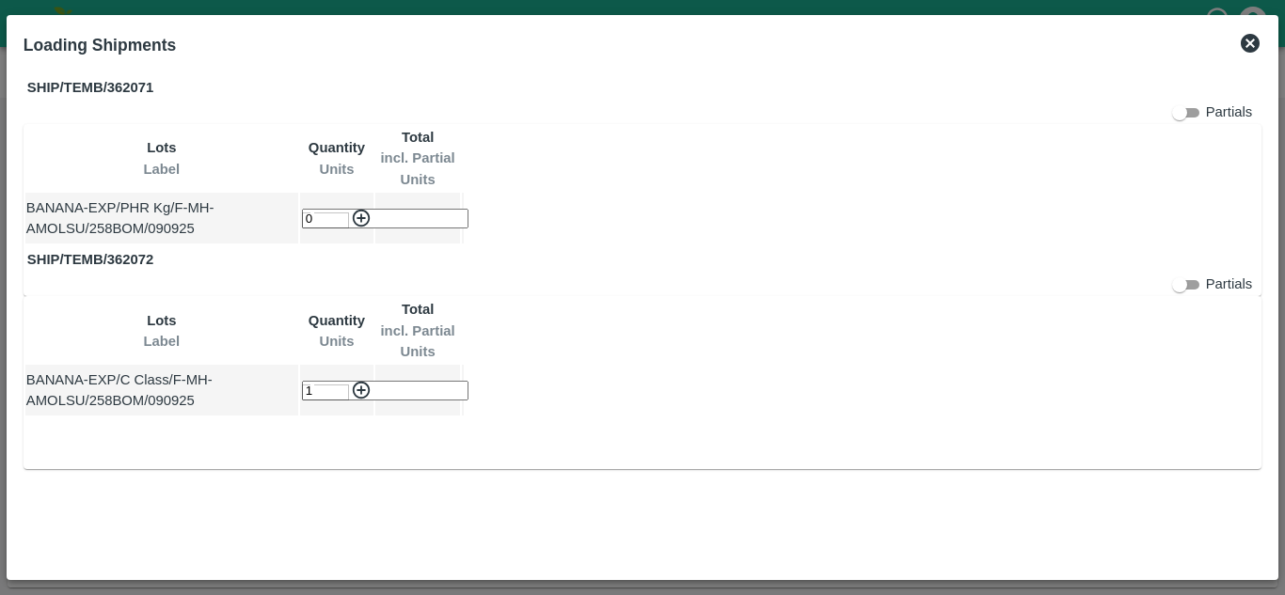
type input "1"
click at [351, 380] on button "button" at bounding box center [361, 390] width 21 height 21
type input "0"
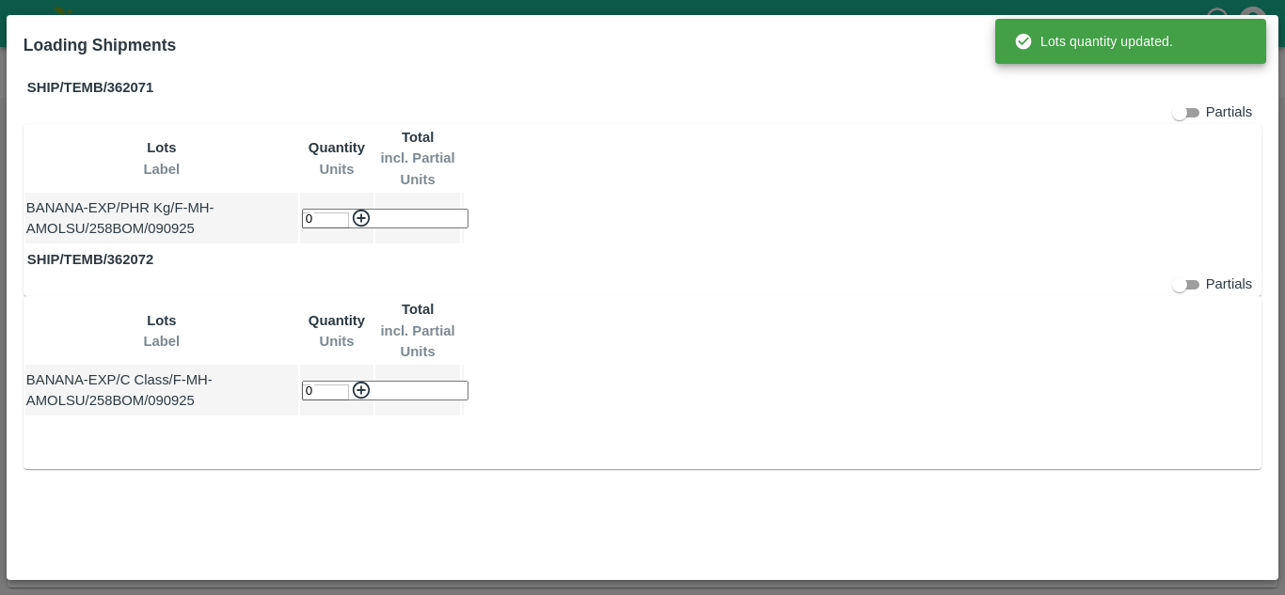
click at [867, 472] on div "SHIP/TEMB/362071 Partials Lots Label Quantity Units Total incl. Partial Units B…" at bounding box center [642, 318] width 1253 height 505
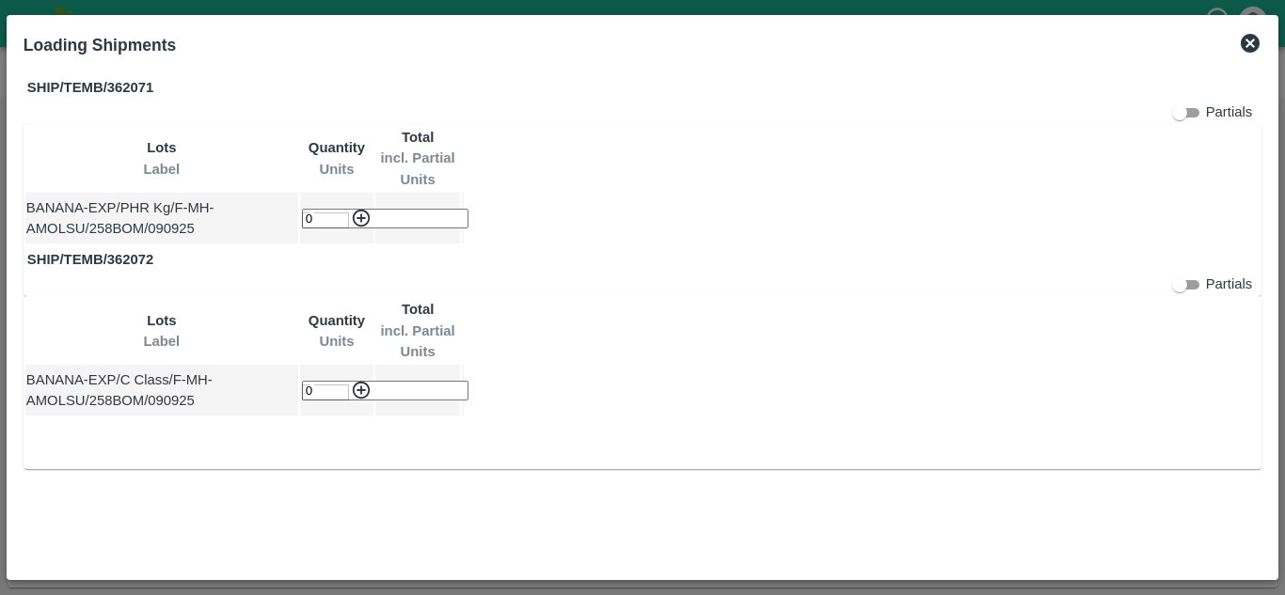
click at [1248, 44] on icon at bounding box center [1250, 43] width 23 height 23
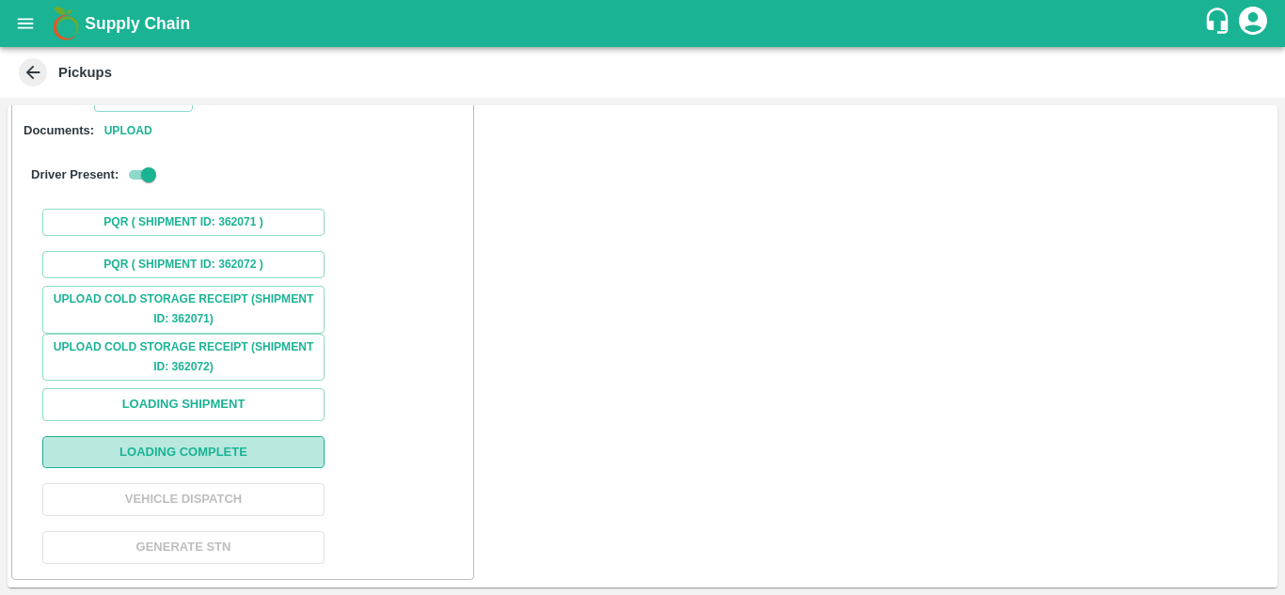
click at [160, 443] on button "Loading Complete" at bounding box center [183, 452] width 282 height 33
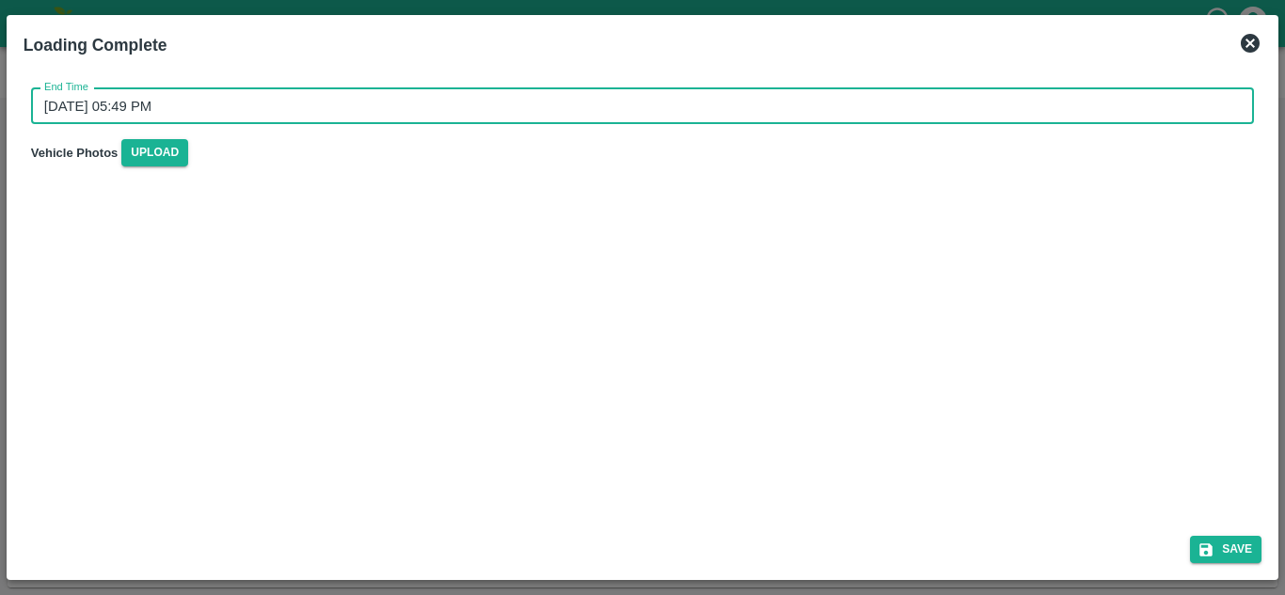
click at [180, 104] on input "[DATE] 05:49 PM" at bounding box center [636, 106] width 1210 height 36
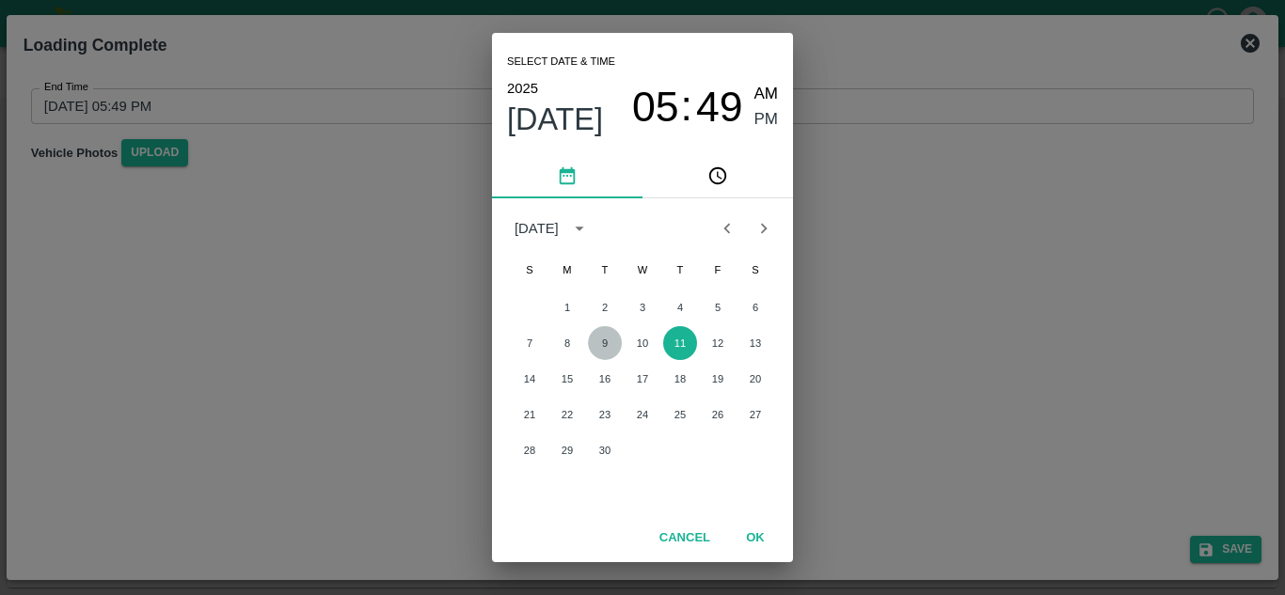
click at [607, 347] on button "9" at bounding box center [605, 343] width 34 height 34
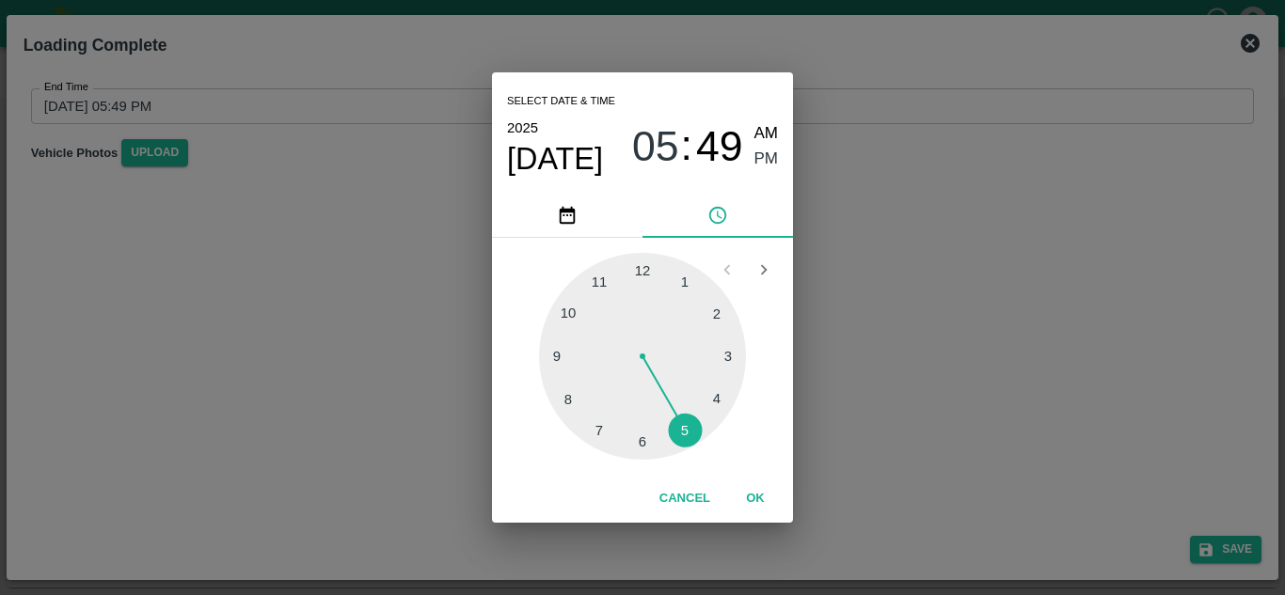
click at [690, 431] on div at bounding box center [642, 356] width 207 height 207
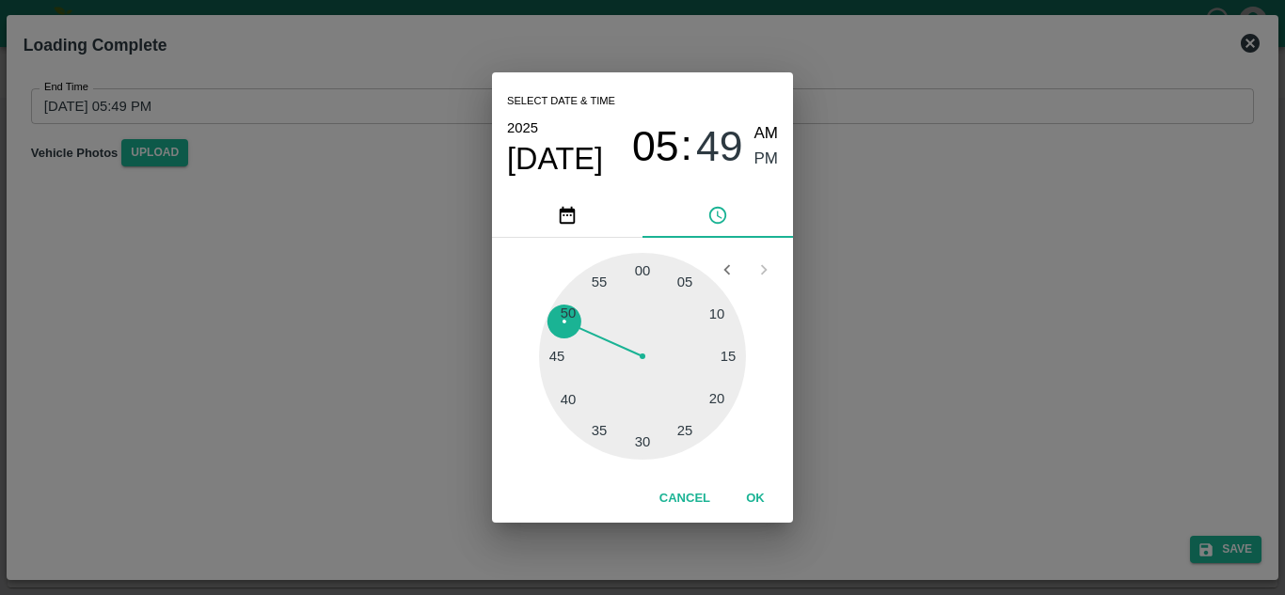
click at [642, 268] on div at bounding box center [642, 356] width 207 height 207
click at [767, 159] on span "PM" at bounding box center [766, 159] width 24 height 25
click at [762, 495] on button "OK" at bounding box center [755, 499] width 60 height 33
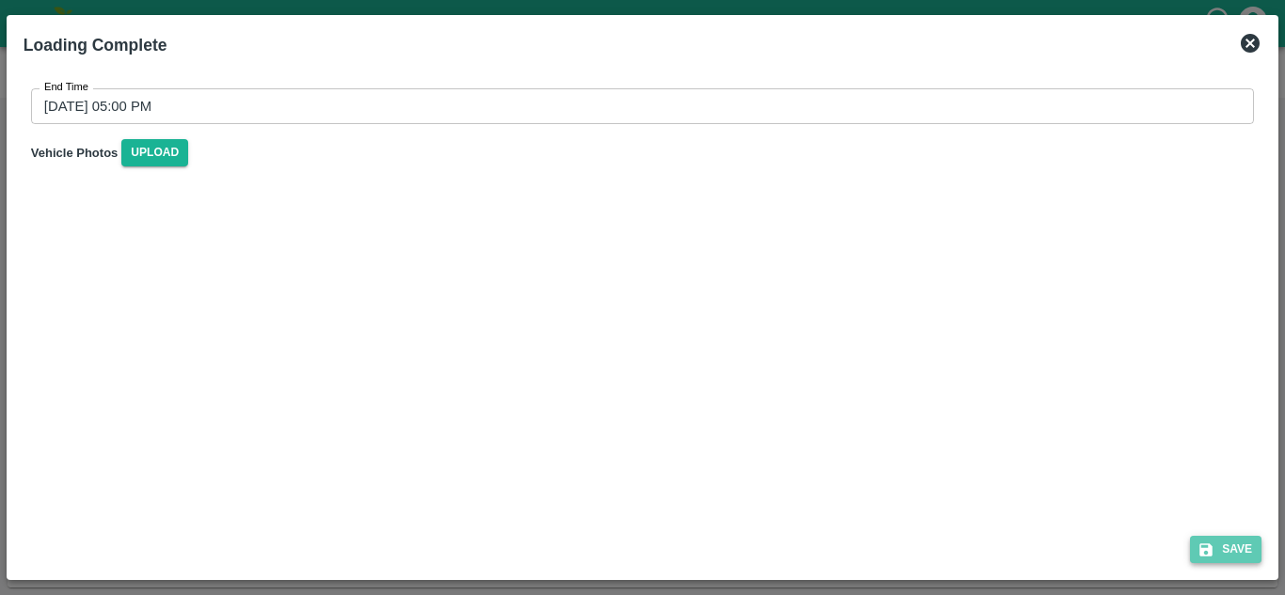
click at [1225, 542] on button "Save" at bounding box center [1225, 549] width 71 height 27
type input "[DATE] 05:49 PM"
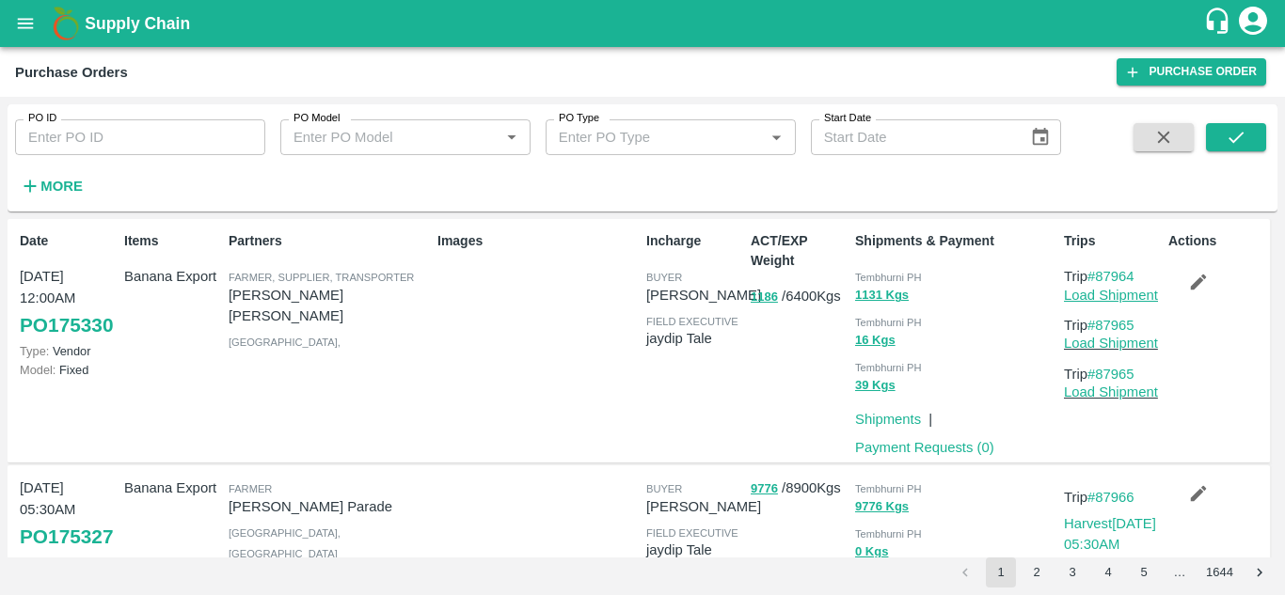
click at [1141, 293] on link "Load Shipment" at bounding box center [1111, 295] width 94 height 15
click at [1130, 347] on link "Load Shipment" at bounding box center [1111, 343] width 94 height 15
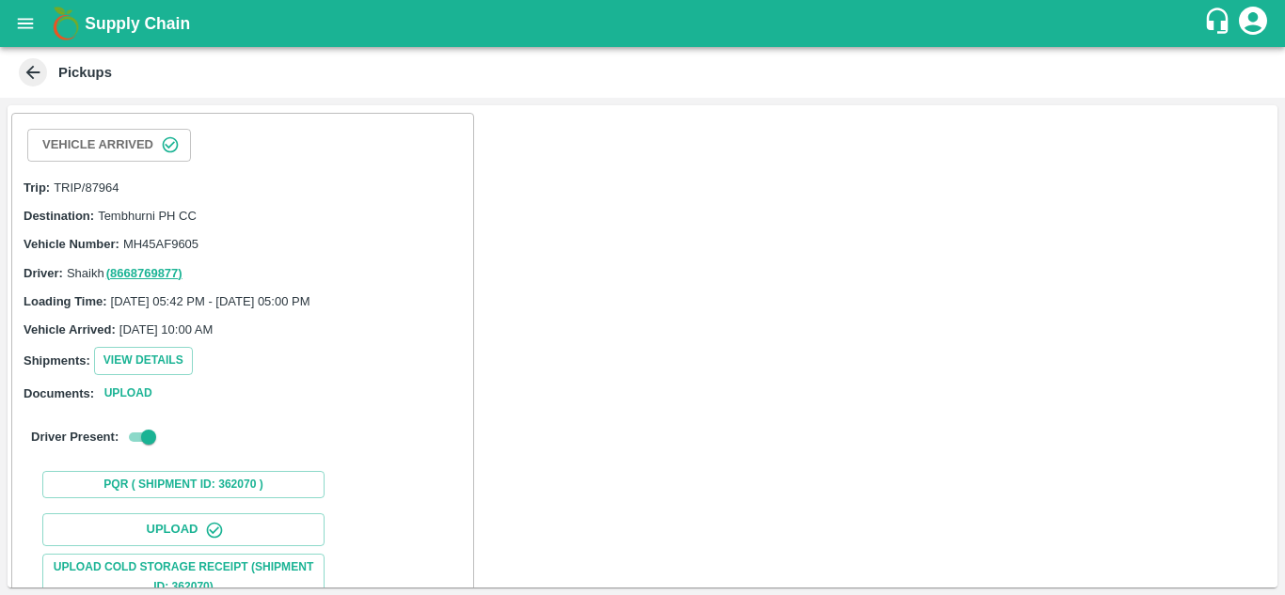
scroll to position [290, 0]
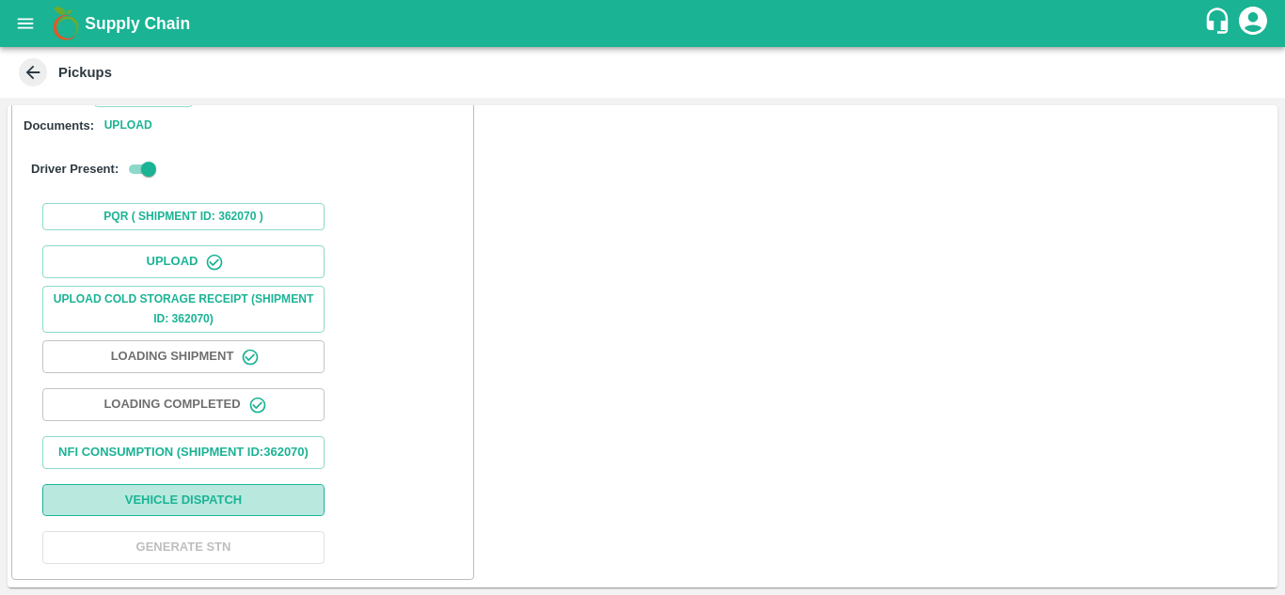
click at [198, 489] on button "Vehicle Dispatch" at bounding box center [183, 500] width 282 height 33
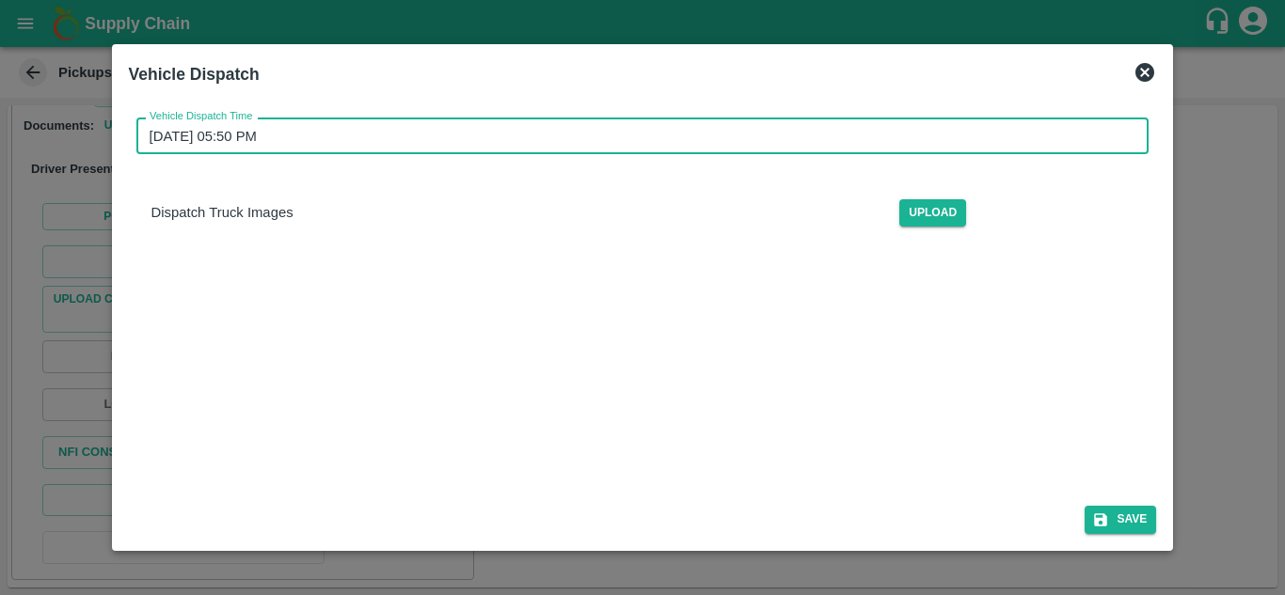
click at [235, 138] on input "[DATE] 05:50 PM" at bounding box center [636, 136] width 1000 height 36
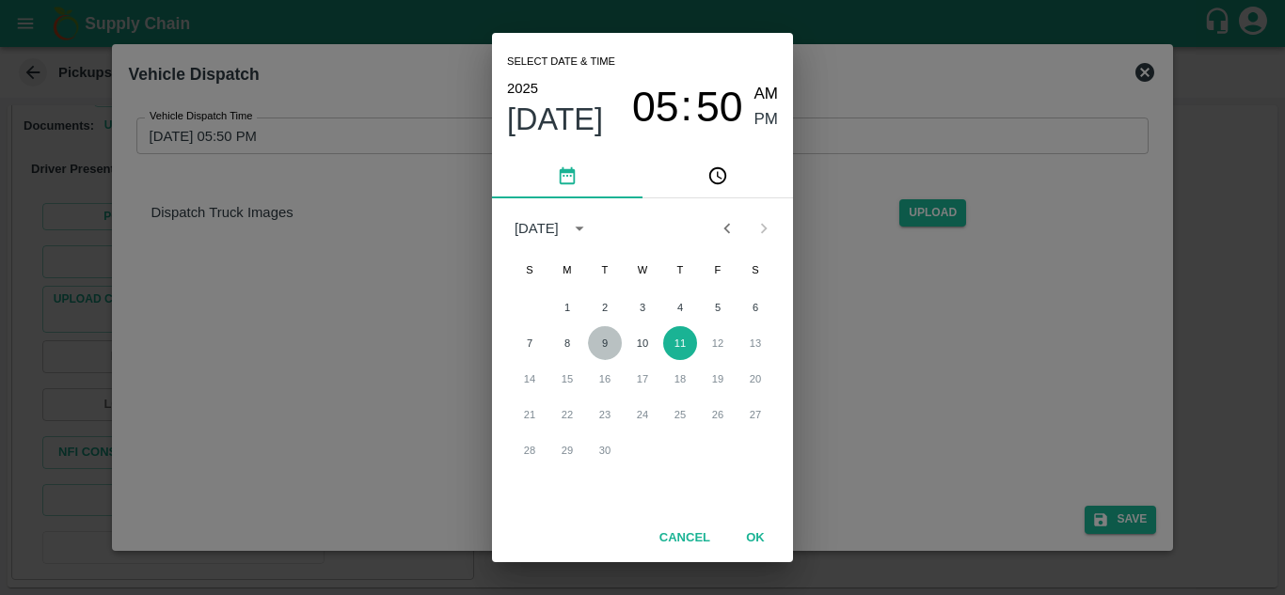
click at [604, 339] on button "9" at bounding box center [605, 343] width 34 height 34
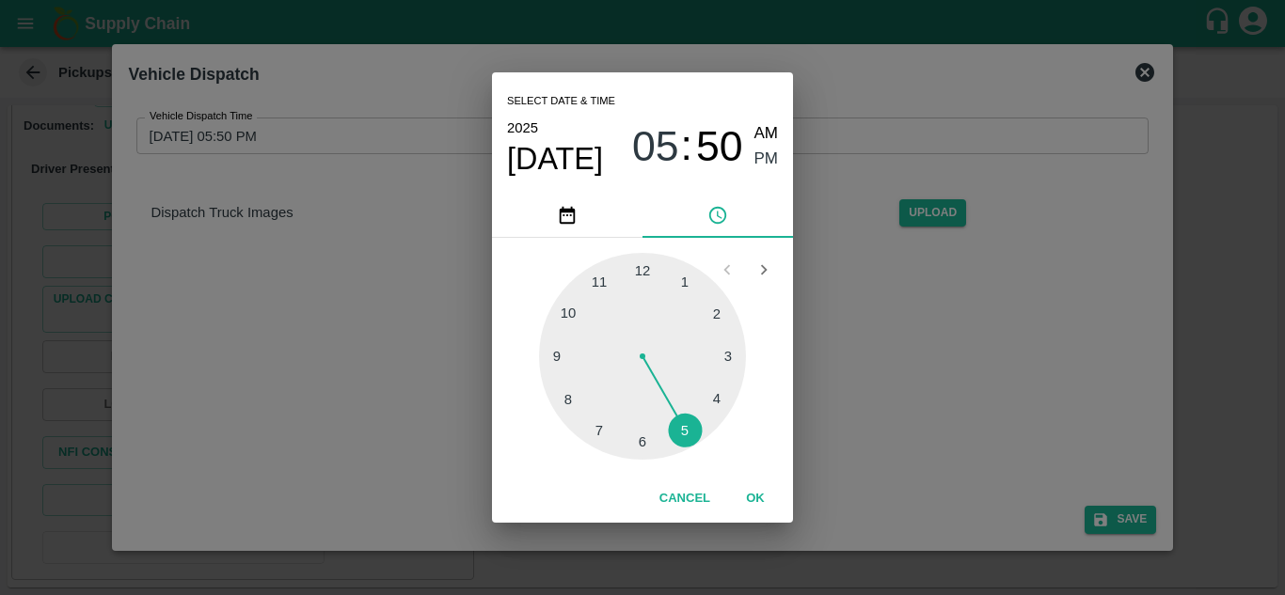
click at [685, 436] on div at bounding box center [642, 356] width 207 height 207
click at [711, 309] on div at bounding box center [642, 356] width 207 height 207
type input "[DATE] 05:09 PM"
click at [723, 303] on div at bounding box center [642, 356] width 207 height 207
click at [715, 303] on div at bounding box center [642, 356] width 207 height 207
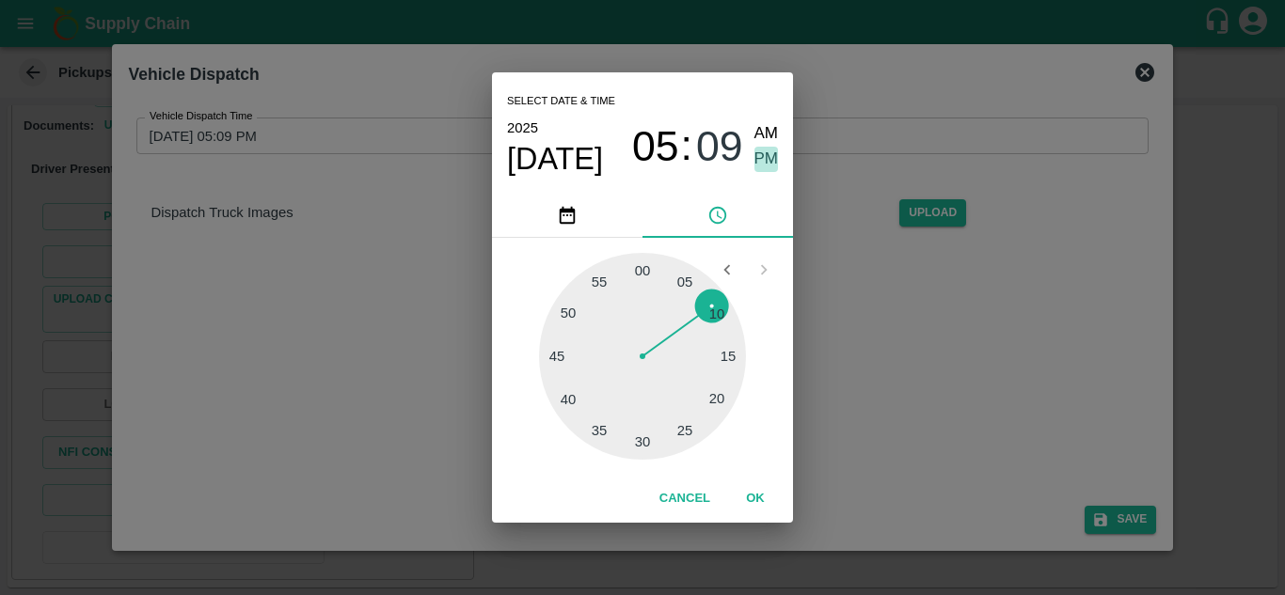
click at [764, 157] on span "PM" at bounding box center [766, 159] width 24 height 25
click at [753, 496] on button "OK" at bounding box center [755, 499] width 60 height 33
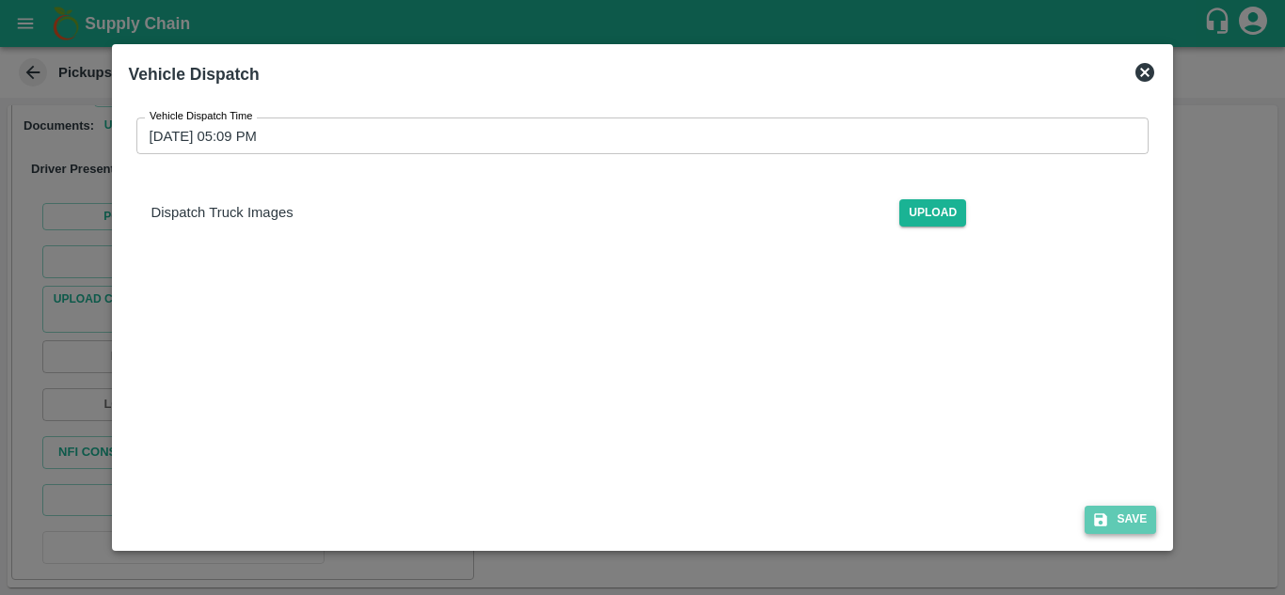
click at [1129, 524] on button "Save" at bounding box center [1120, 519] width 71 height 27
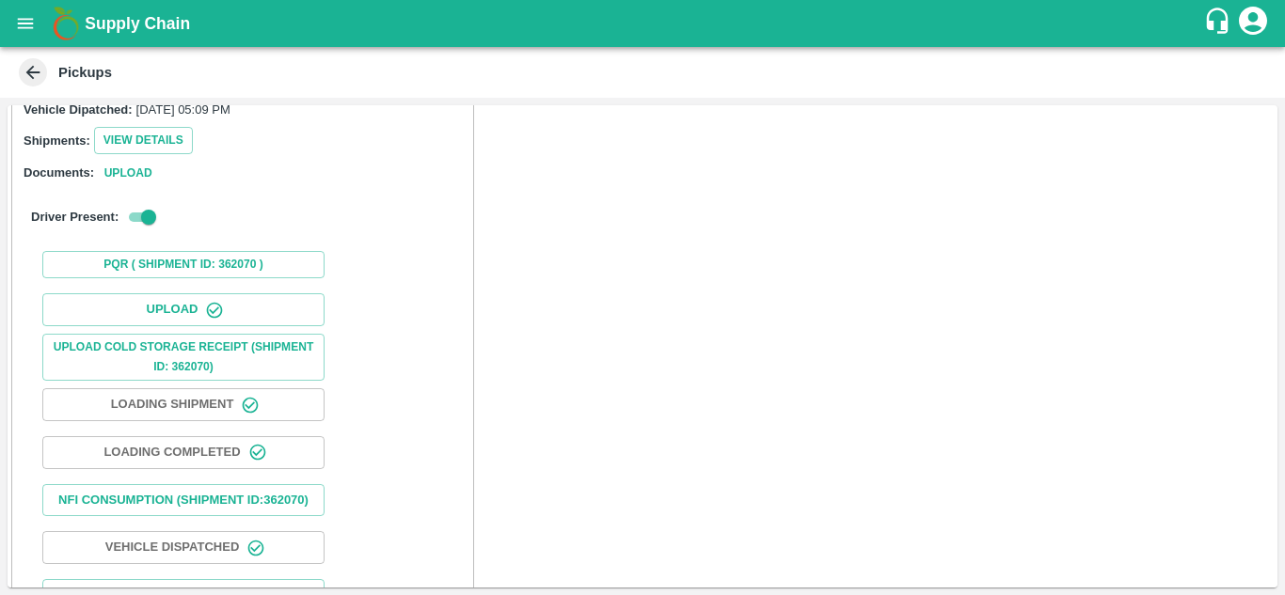
scroll to position [292, 0]
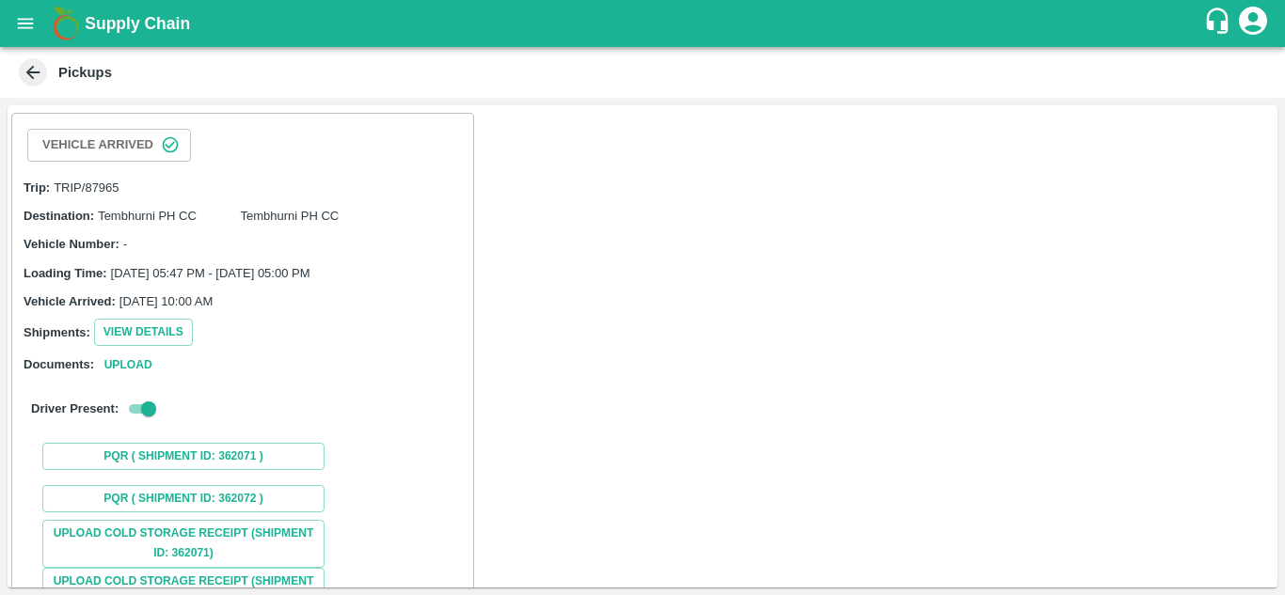
scroll to position [234, 0]
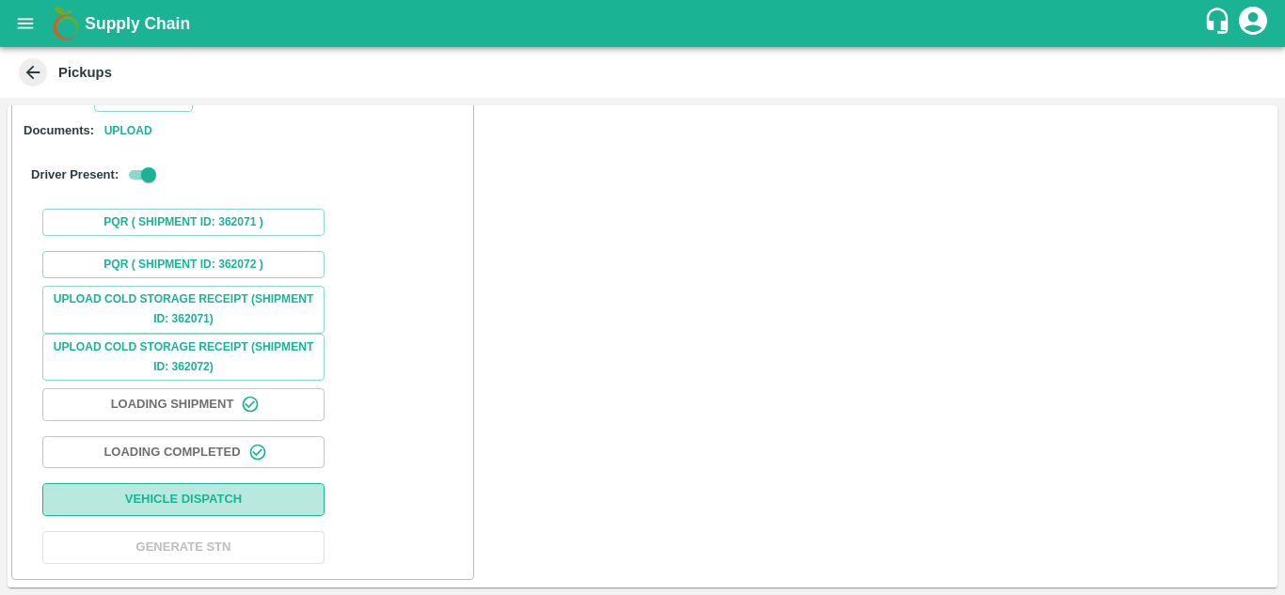
click at [204, 490] on button "Vehicle Dispatch" at bounding box center [183, 500] width 282 height 33
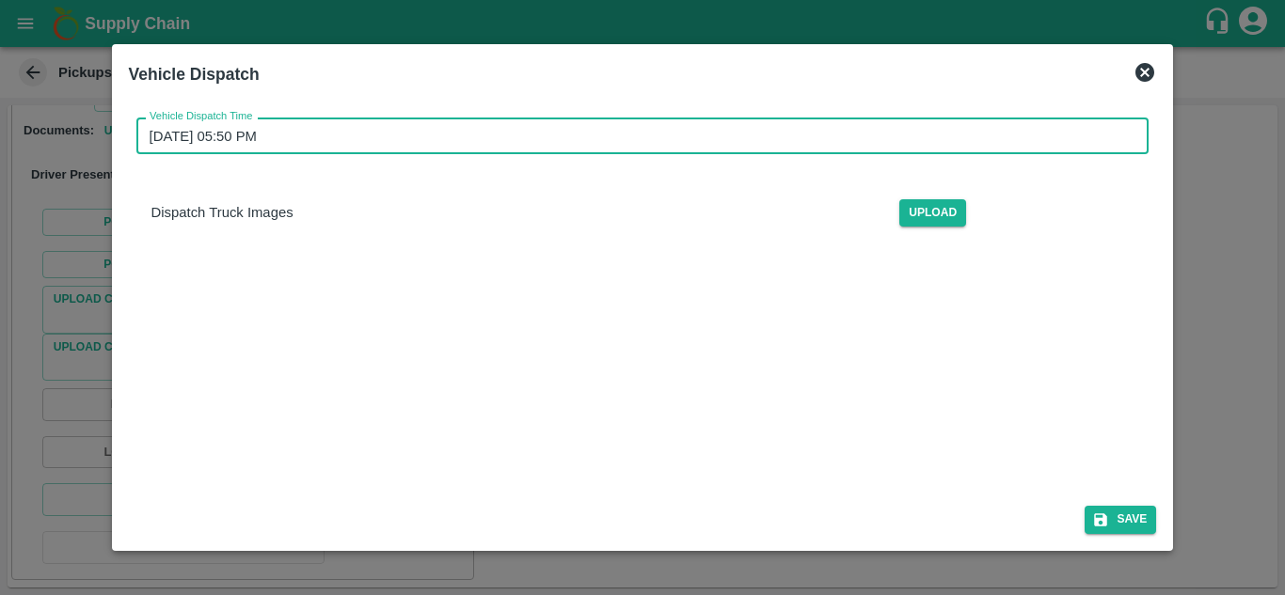
click at [270, 139] on input "[DATE] 05:50 PM" at bounding box center [636, 136] width 1000 height 36
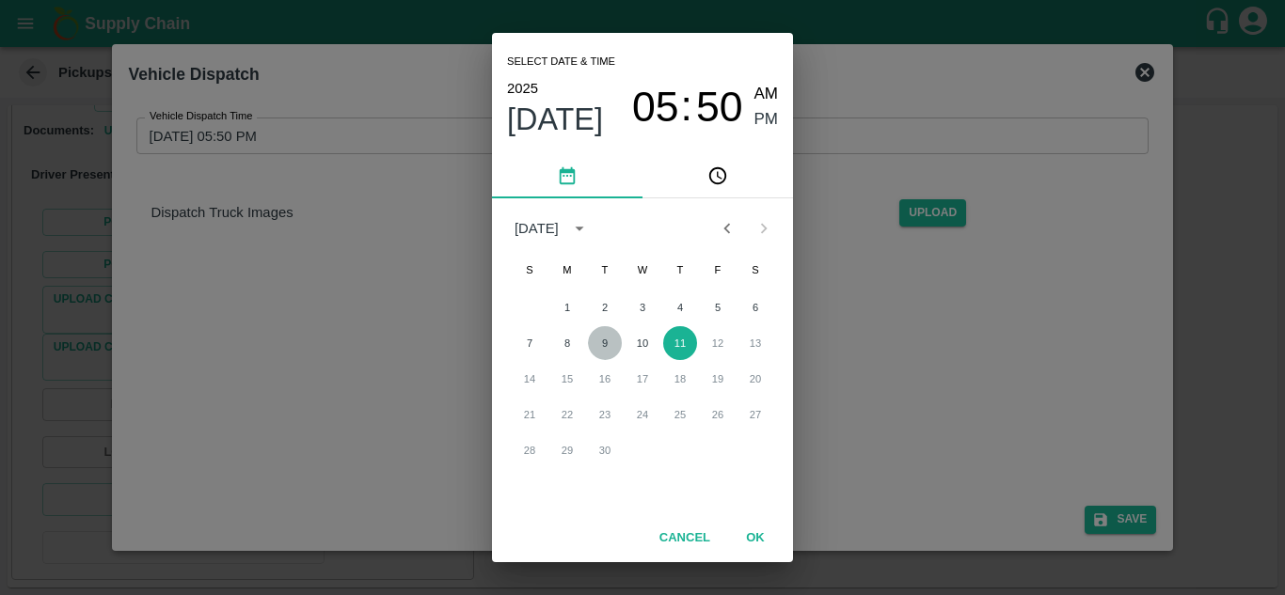
click at [604, 337] on button "9" at bounding box center [605, 343] width 34 height 34
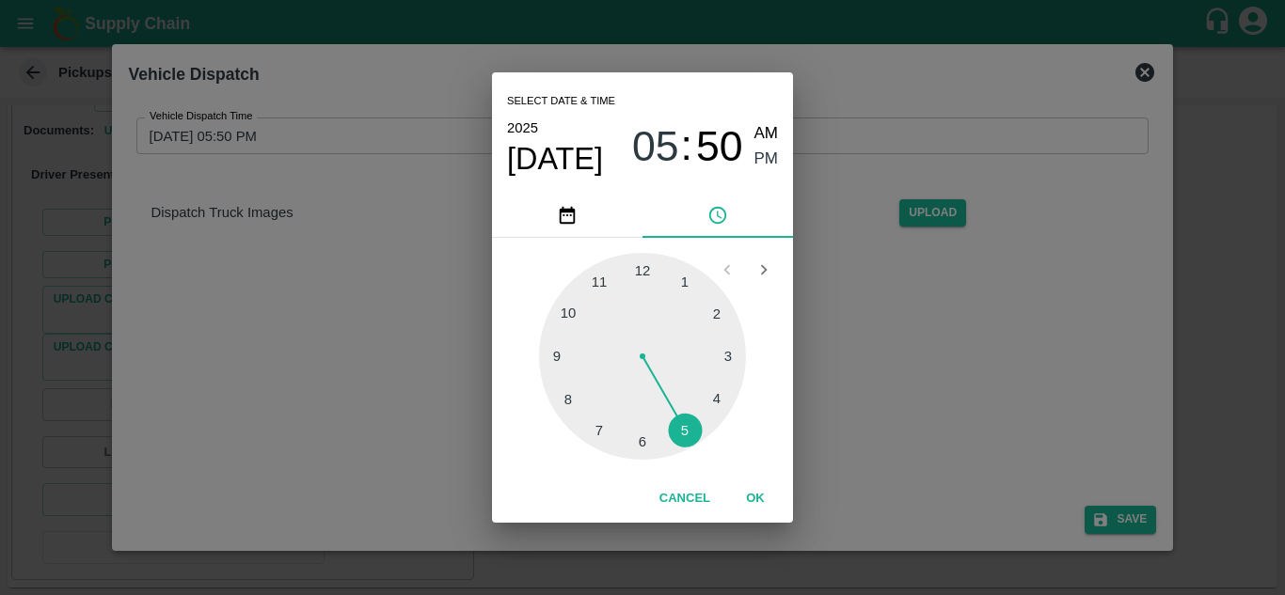
click at [690, 436] on div at bounding box center [642, 356] width 207 height 207
click at [727, 314] on div at bounding box center [642, 356] width 207 height 207
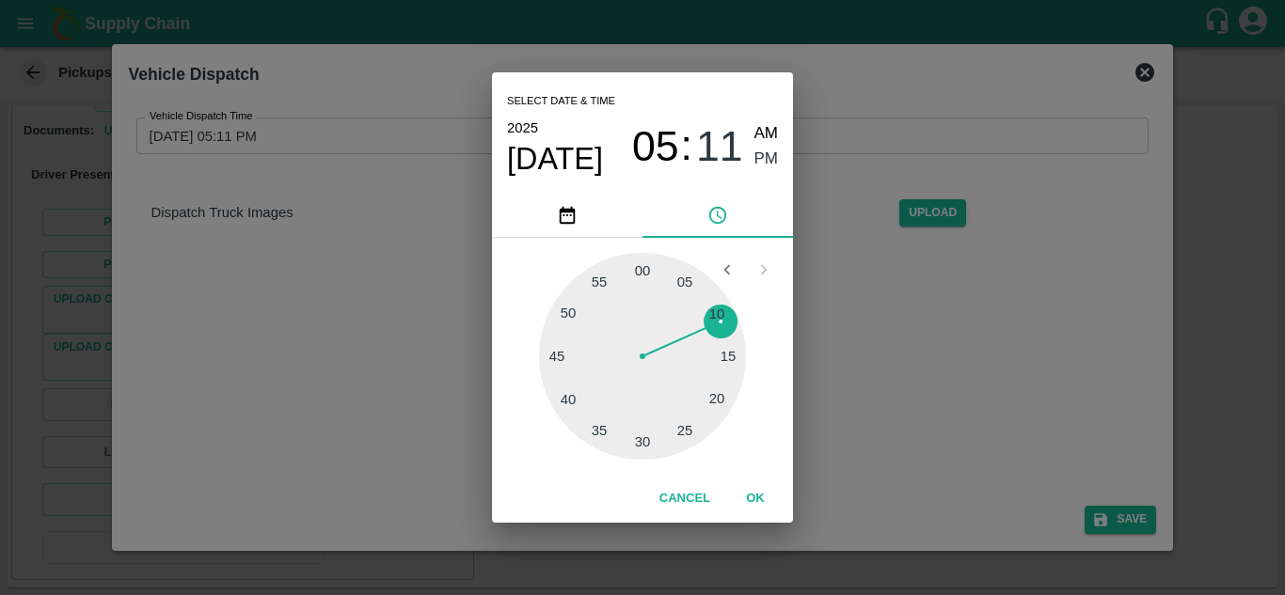
click at [722, 308] on div at bounding box center [642, 356] width 207 height 207
type input "[DATE] 05:10 PM"
click at [767, 154] on span "PM" at bounding box center [766, 159] width 24 height 25
click at [758, 498] on button "OK" at bounding box center [755, 499] width 60 height 33
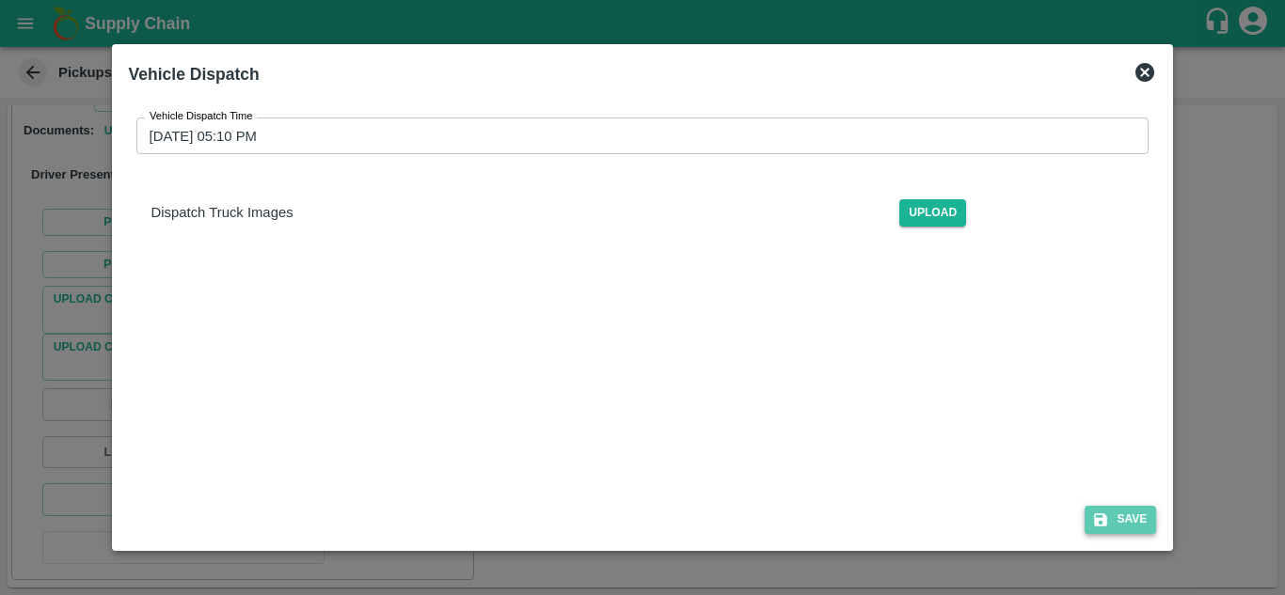
click at [1133, 516] on button "Save" at bounding box center [1120, 519] width 71 height 27
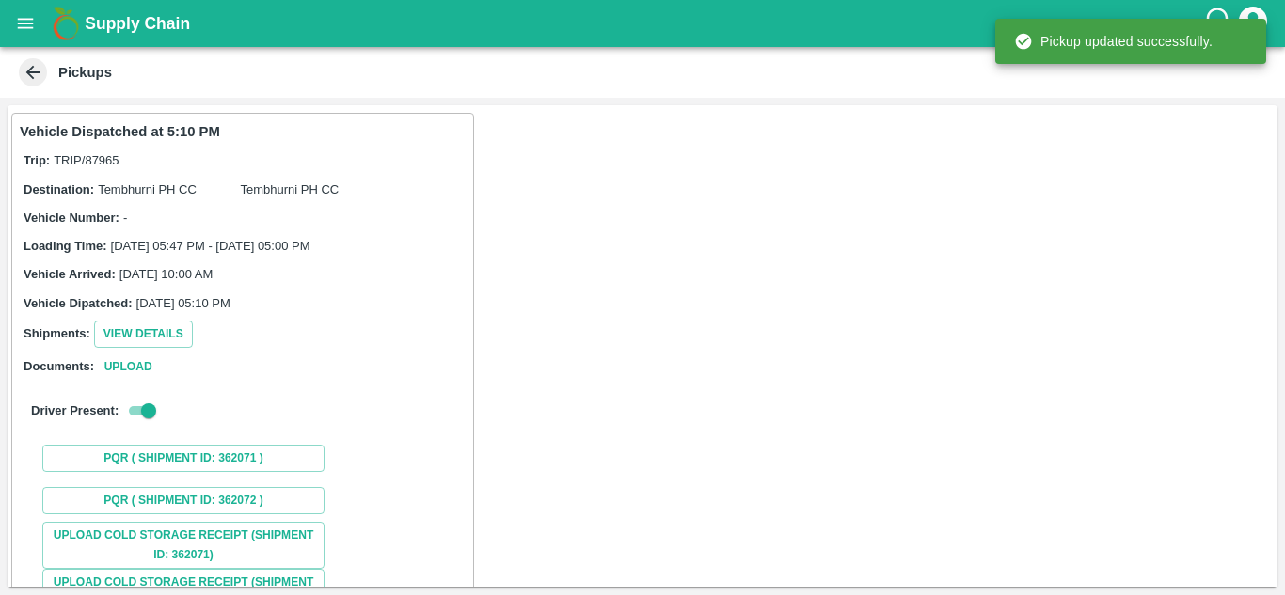
scroll to position [236, 0]
